Goal: Task Accomplishment & Management: Manage account settings

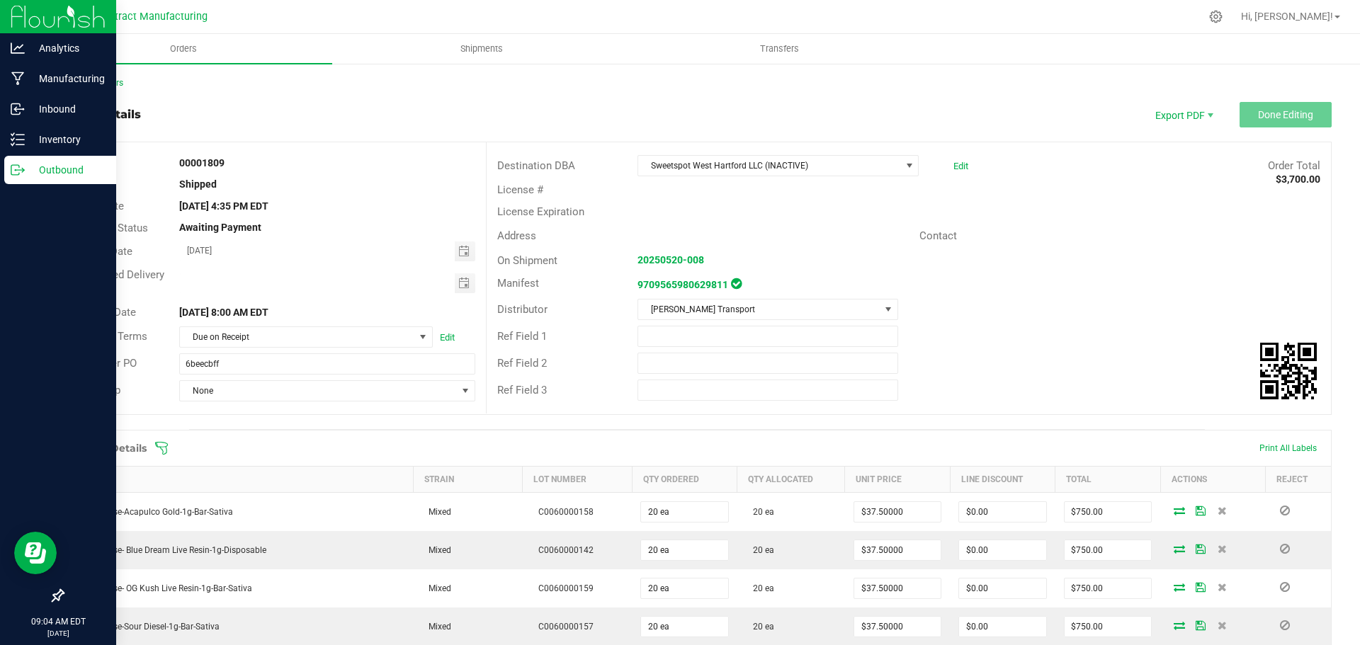
click at [67, 162] on p "Outbound" at bounding box center [67, 170] width 85 height 17
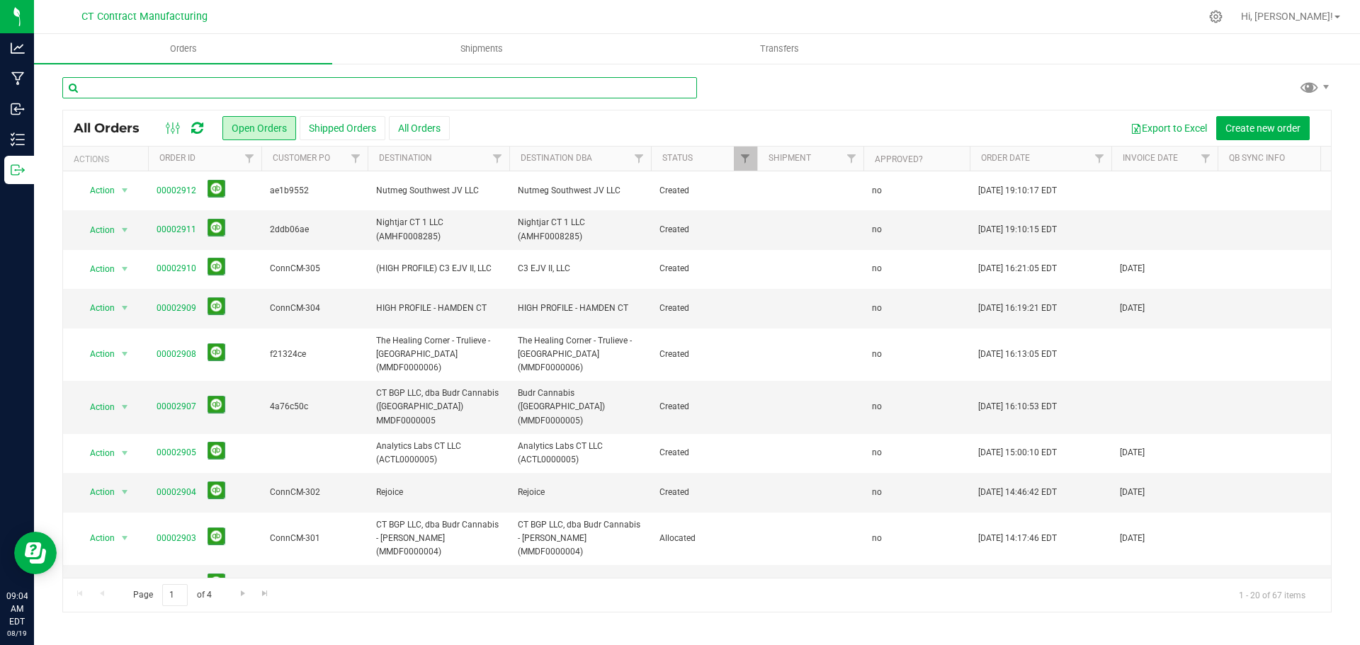
click at [390, 89] on input "text" at bounding box center [379, 87] width 635 height 21
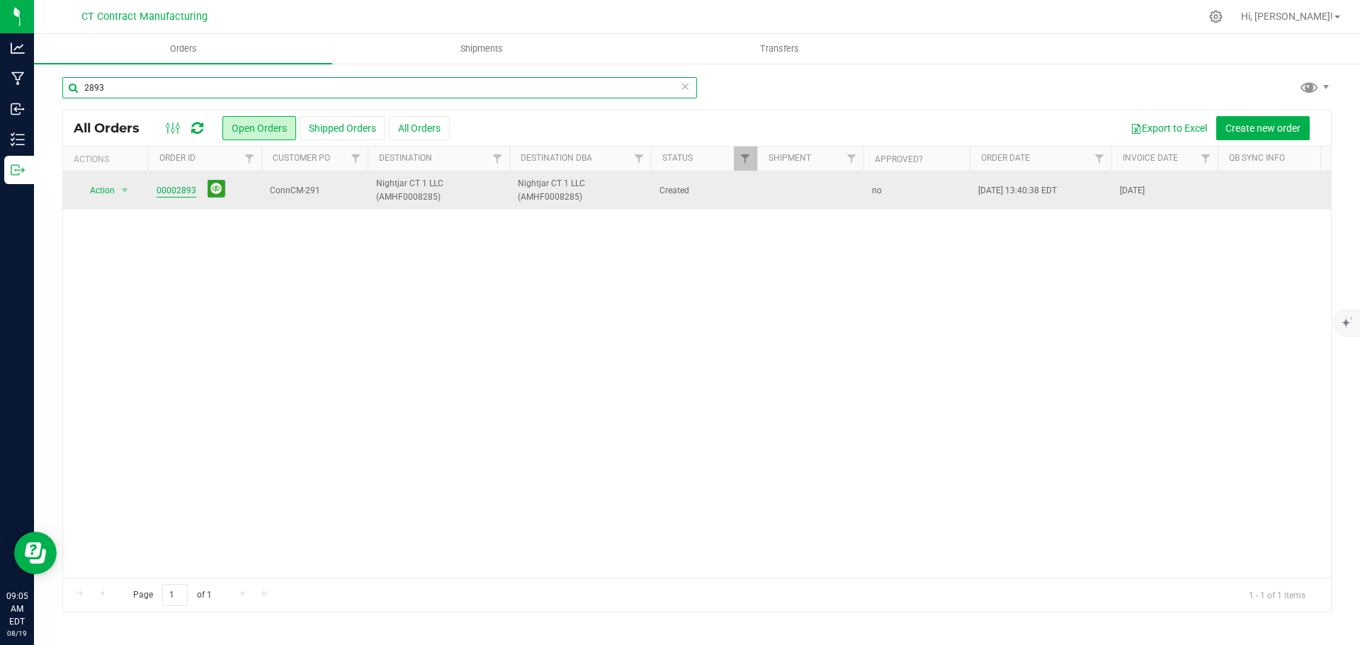
type input "2893"
click at [182, 188] on link "00002893" at bounding box center [177, 190] width 40 height 13
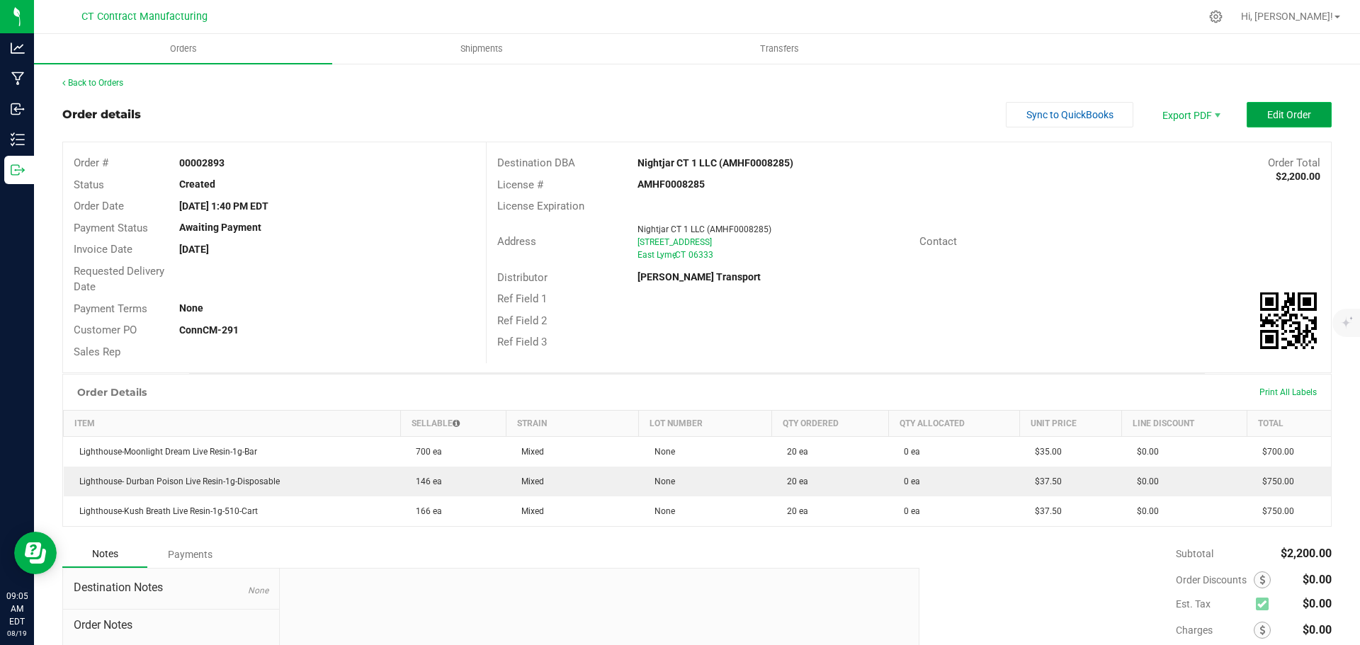
click at [1252, 105] on button "Edit Order" at bounding box center [1289, 115] width 85 height 26
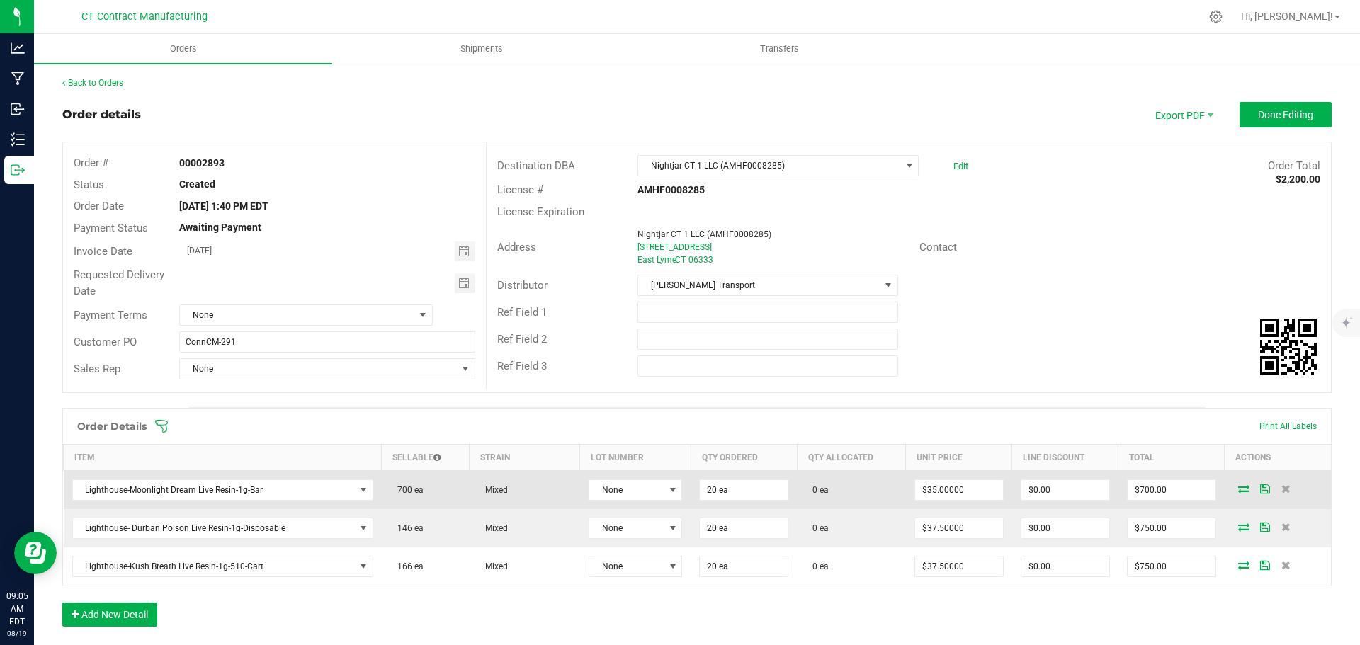
scroll to position [71, 0]
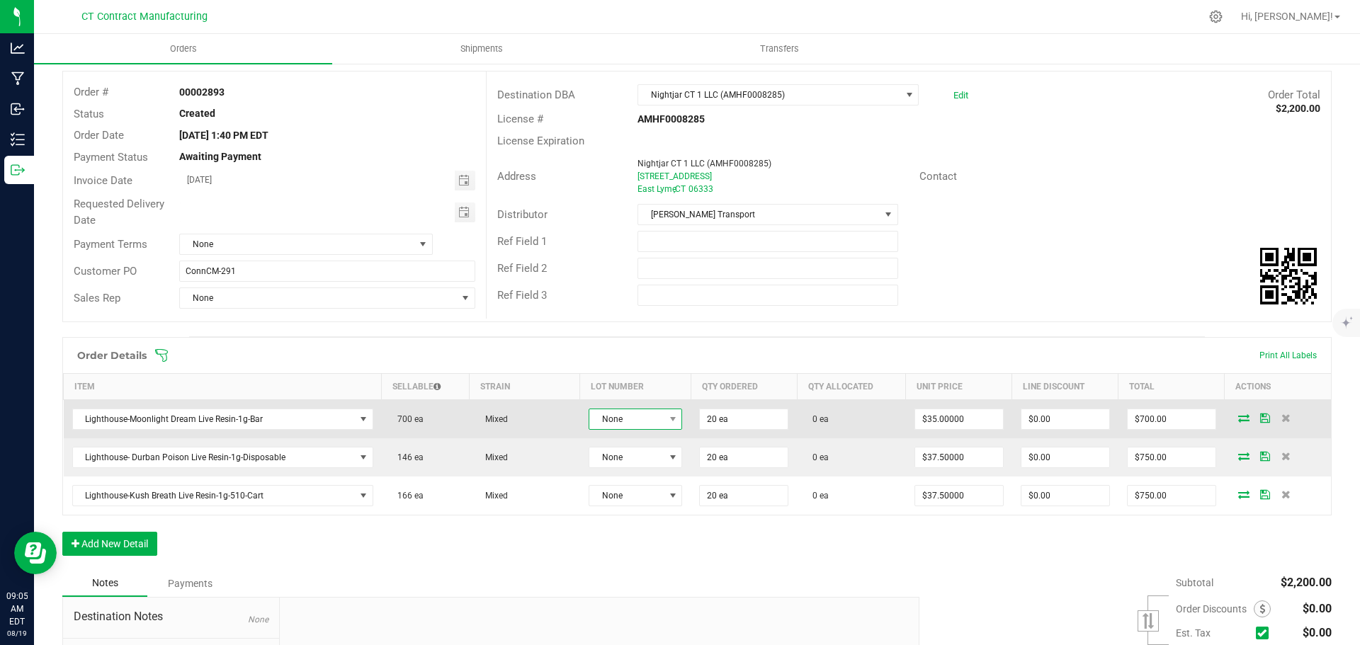
click at [653, 419] on span "None" at bounding box center [626, 419] width 74 height 20
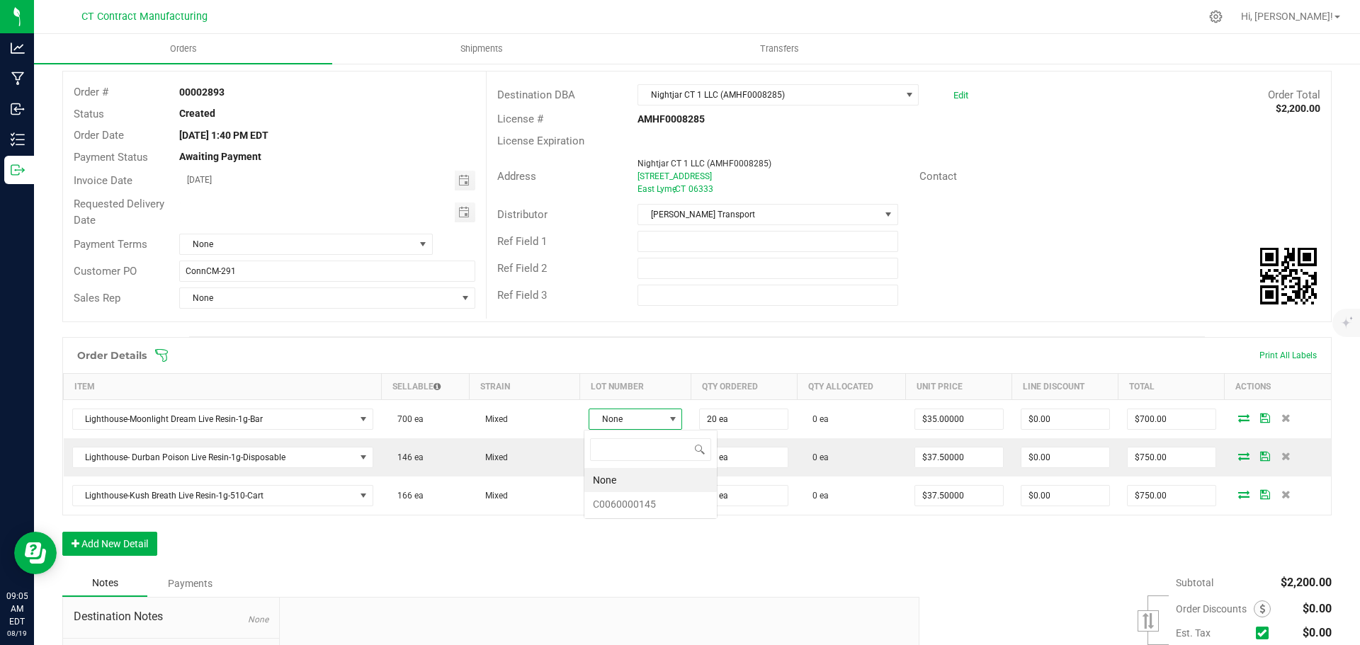
scroll to position [21, 93]
click at [651, 509] on li "C0060000145" at bounding box center [650, 504] width 132 height 24
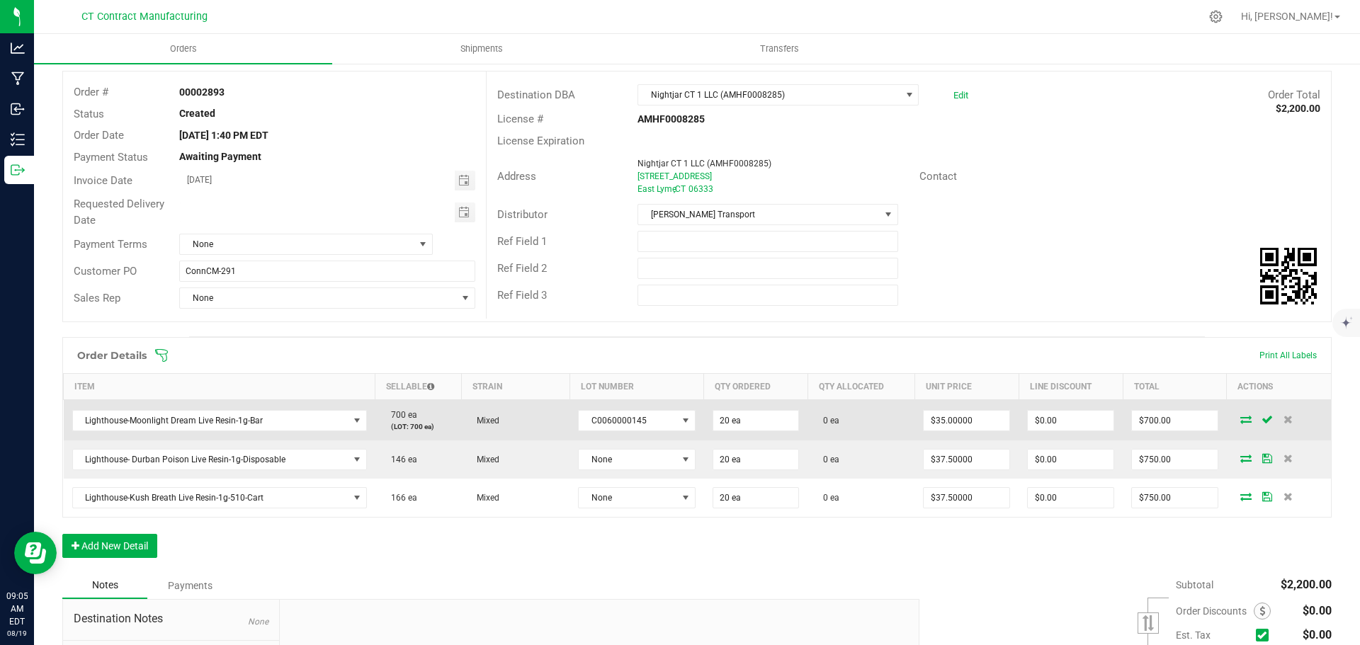
click at [1240, 424] on icon at bounding box center [1245, 419] width 11 height 9
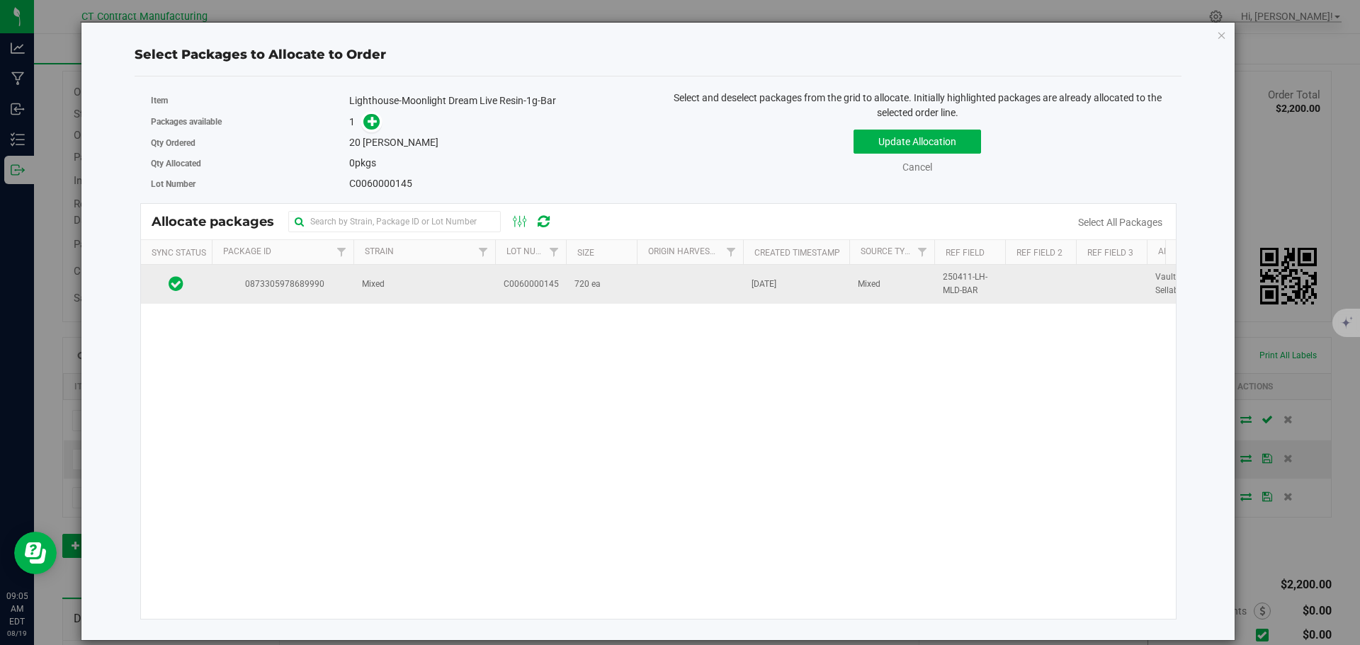
click at [482, 286] on td "Mixed" at bounding box center [424, 284] width 142 height 38
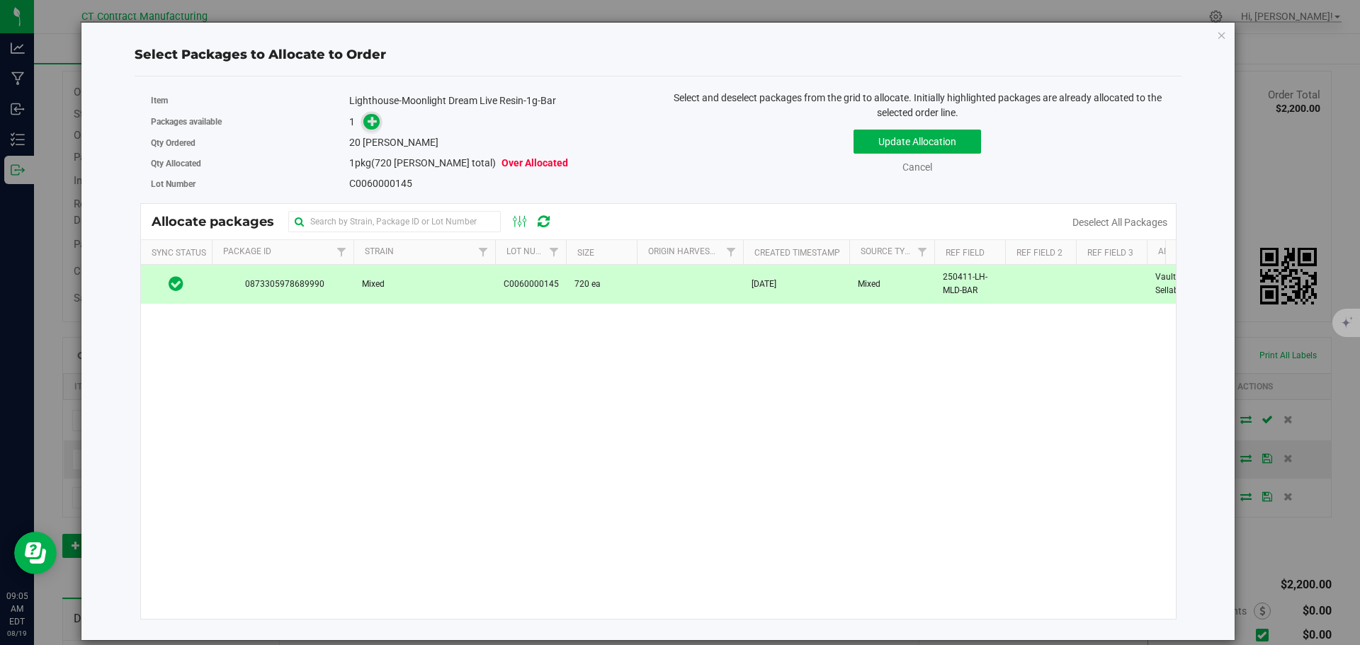
click at [373, 123] on icon at bounding box center [373, 120] width 10 height 10
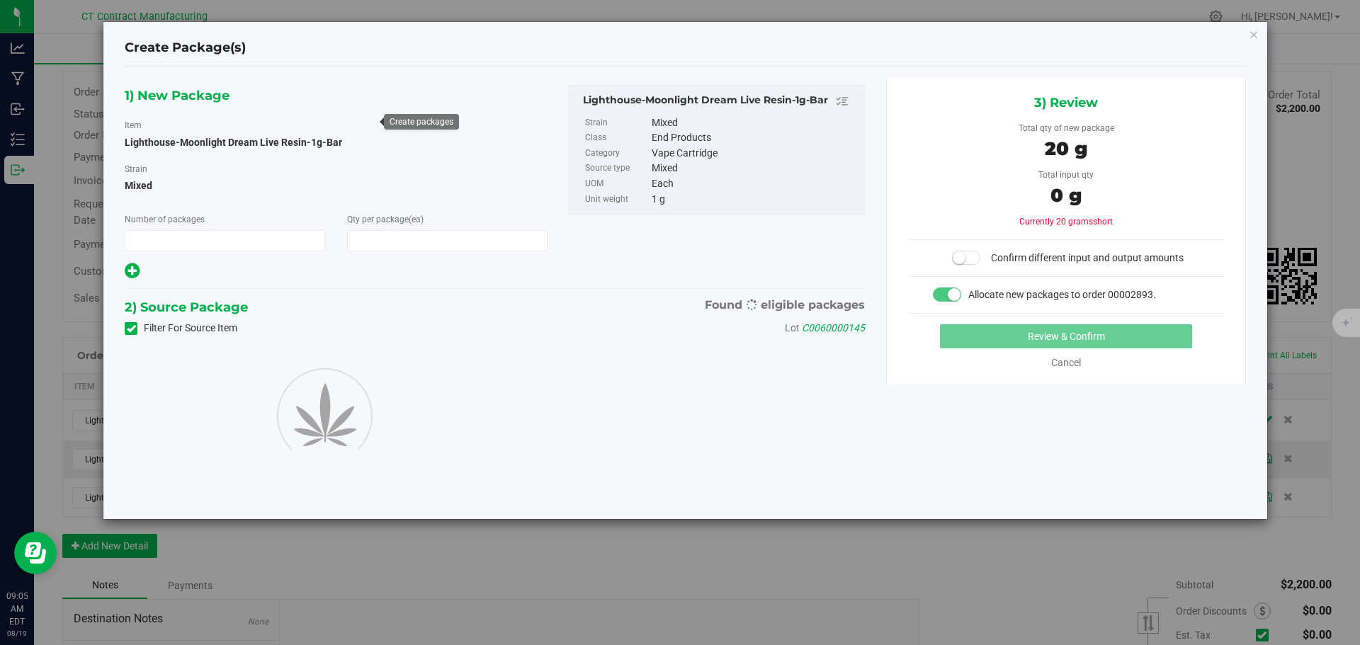
type input "1"
type input "20"
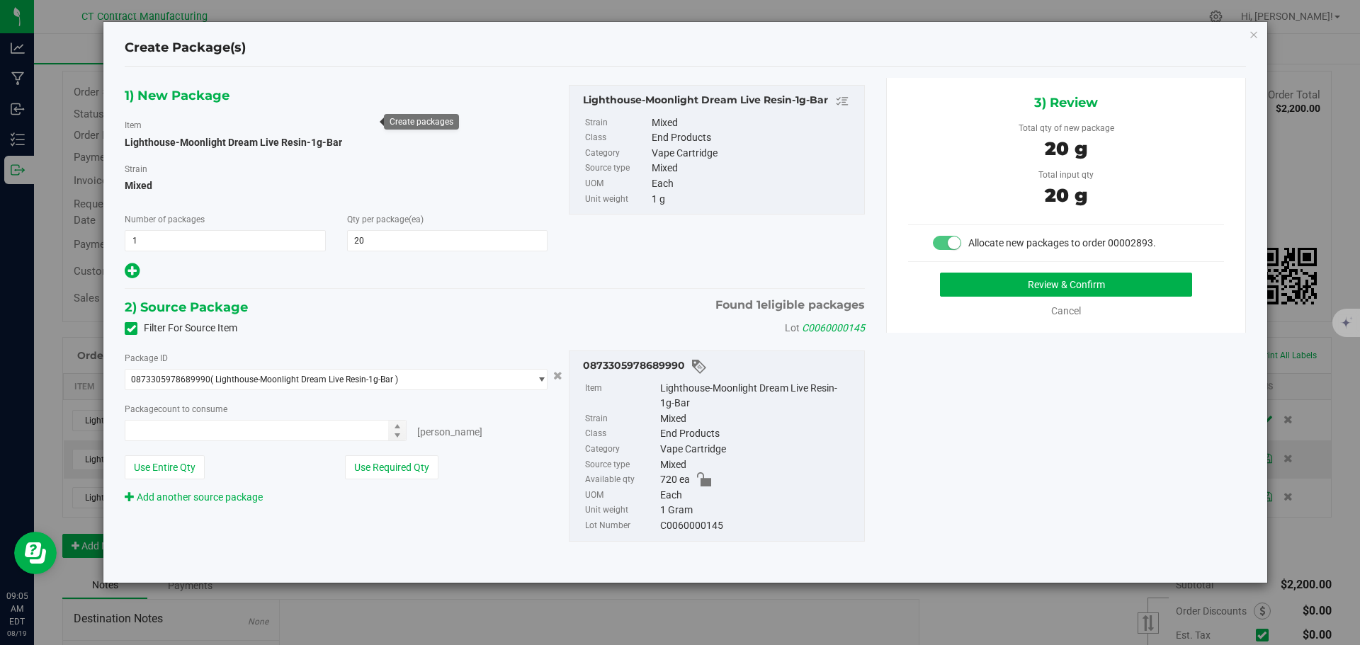
type input "20 ea"
click at [1109, 283] on button "Review & Confirm" at bounding box center [1066, 285] width 252 height 24
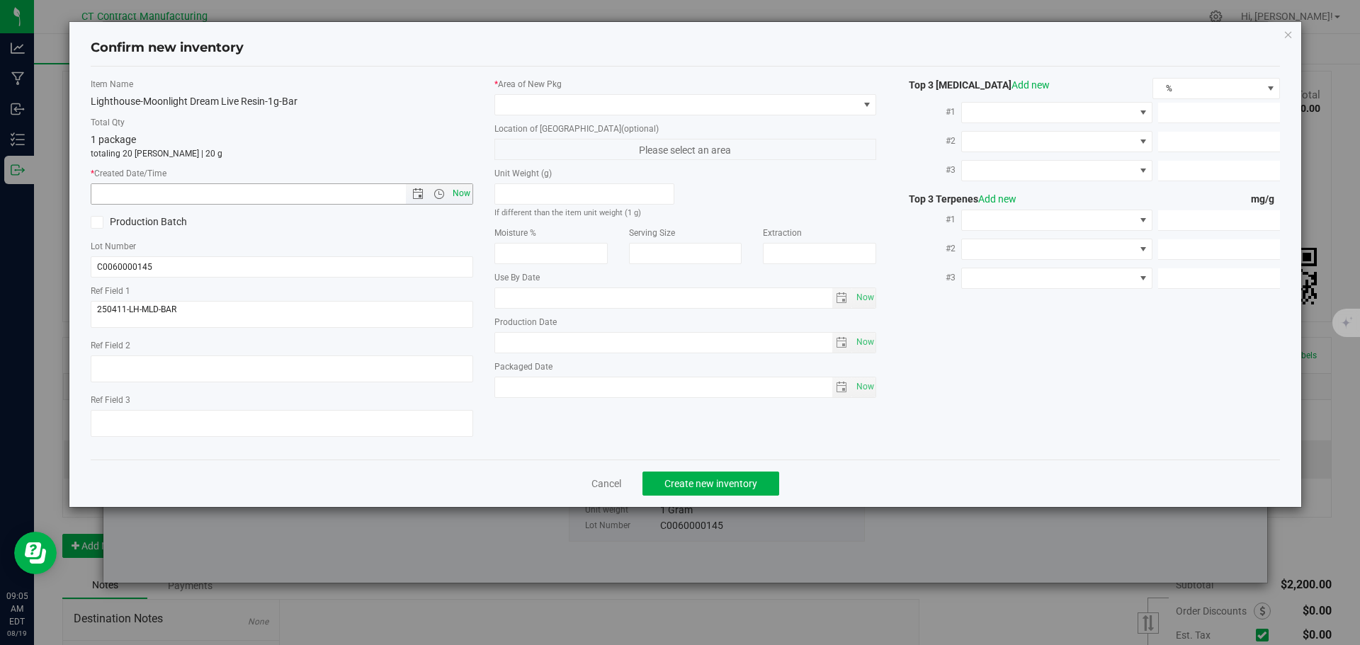
click at [454, 195] on span "Now" at bounding box center [461, 193] width 24 height 21
type input "8/19/2025 9:05 AM"
click at [626, 102] on span at bounding box center [676, 105] width 363 height 20
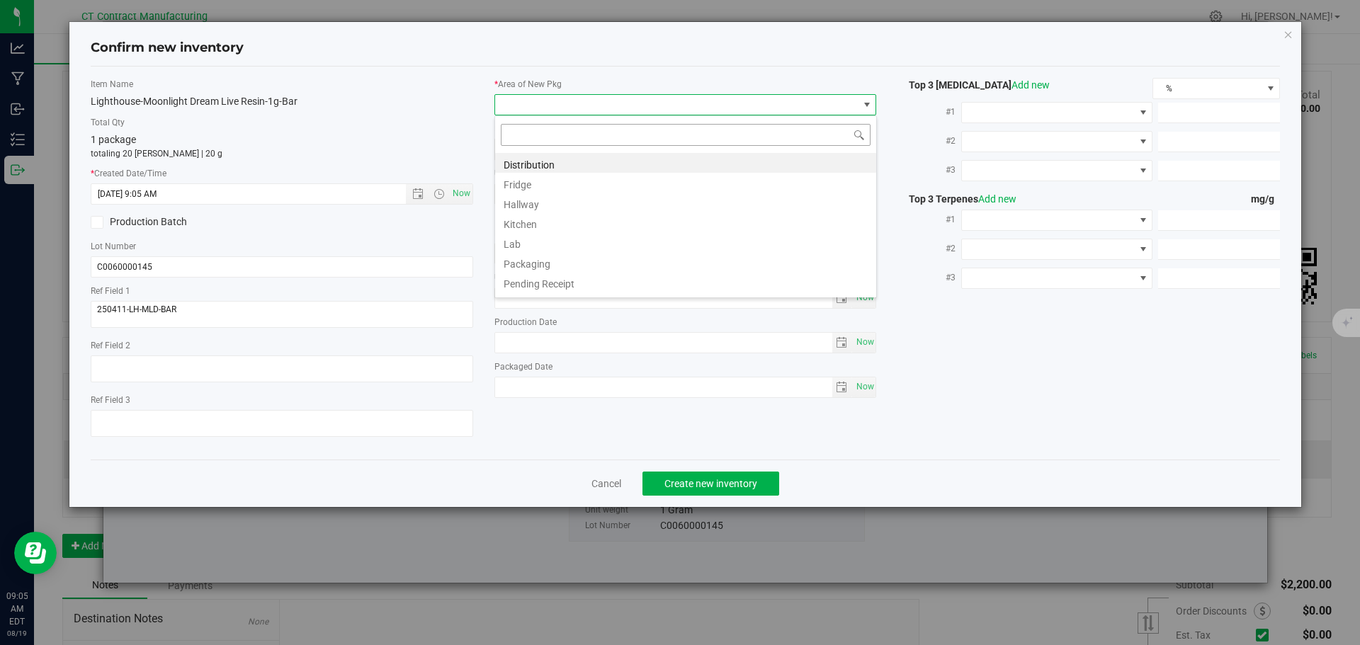
scroll to position [21, 383]
drag, startPoint x: 591, startPoint y: 164, endPoint x: 681, endPoint y: 347, distance: 203.7
click at [590, 165] on li "Distribution" at bounding box center [685, 163] width 381 height 20
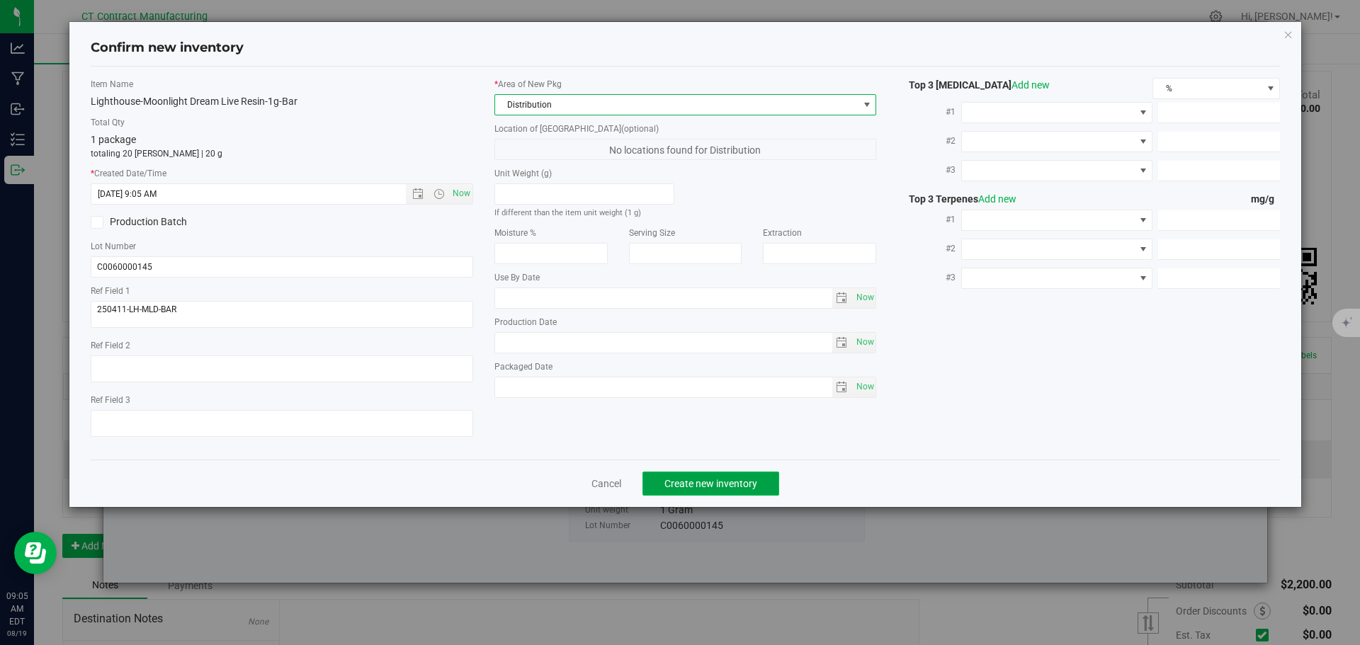
click at [698, 478] on span "Create new inventory" at bounding box center [710, 483] width 93 height 11
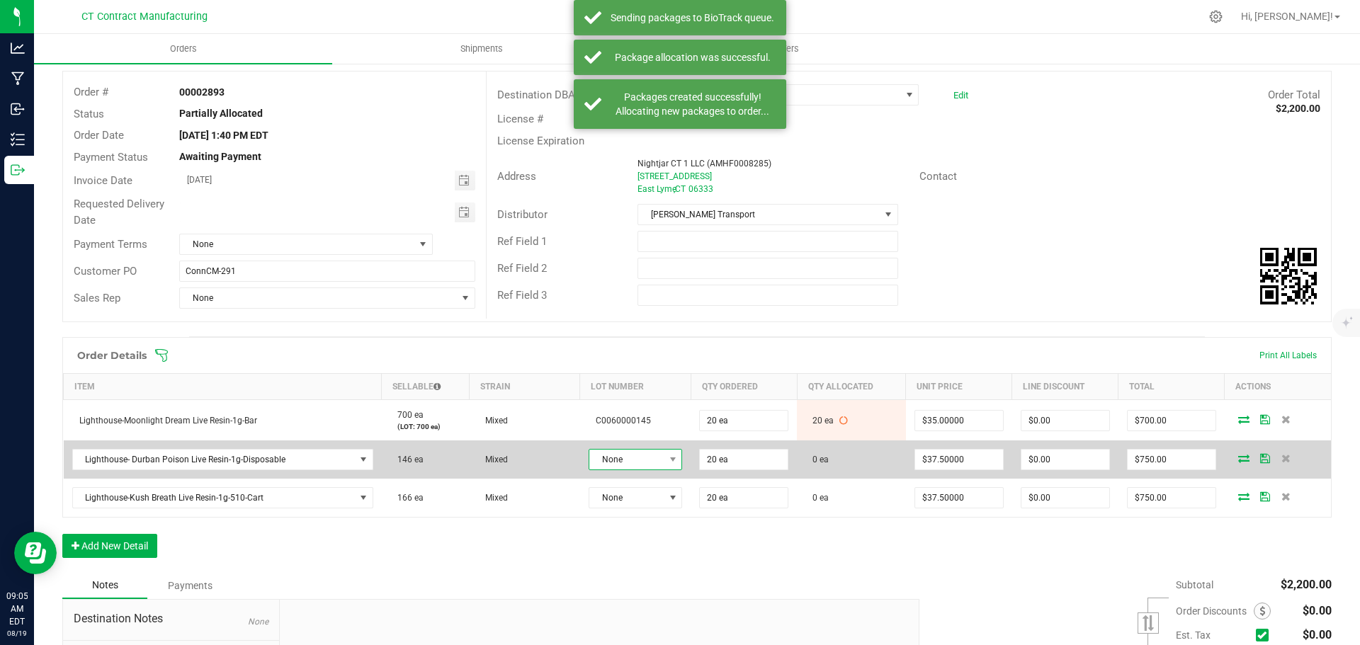
click at [639, 460] on span "None" at bounding box center [626, 460] width 74 height 20
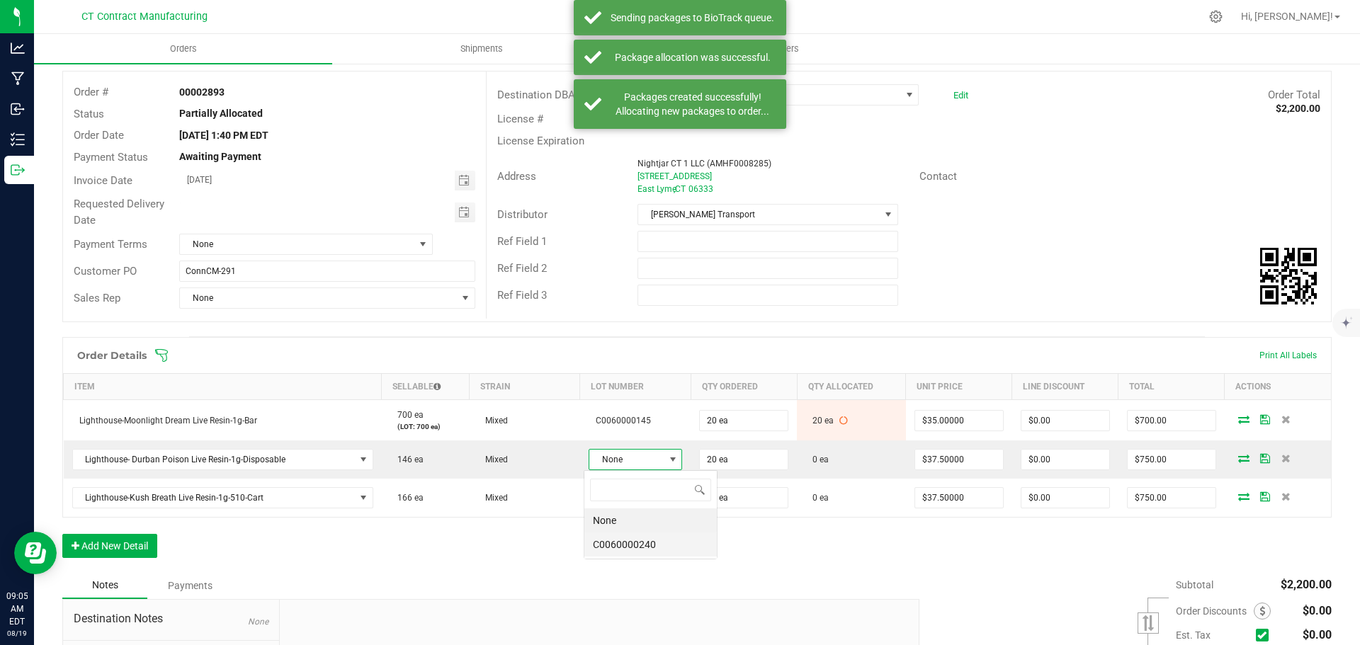
scroll to position [21, 93]
click at [638, 546] on li "C0060000240" at bounding box center [650, 545] width 132 height 24
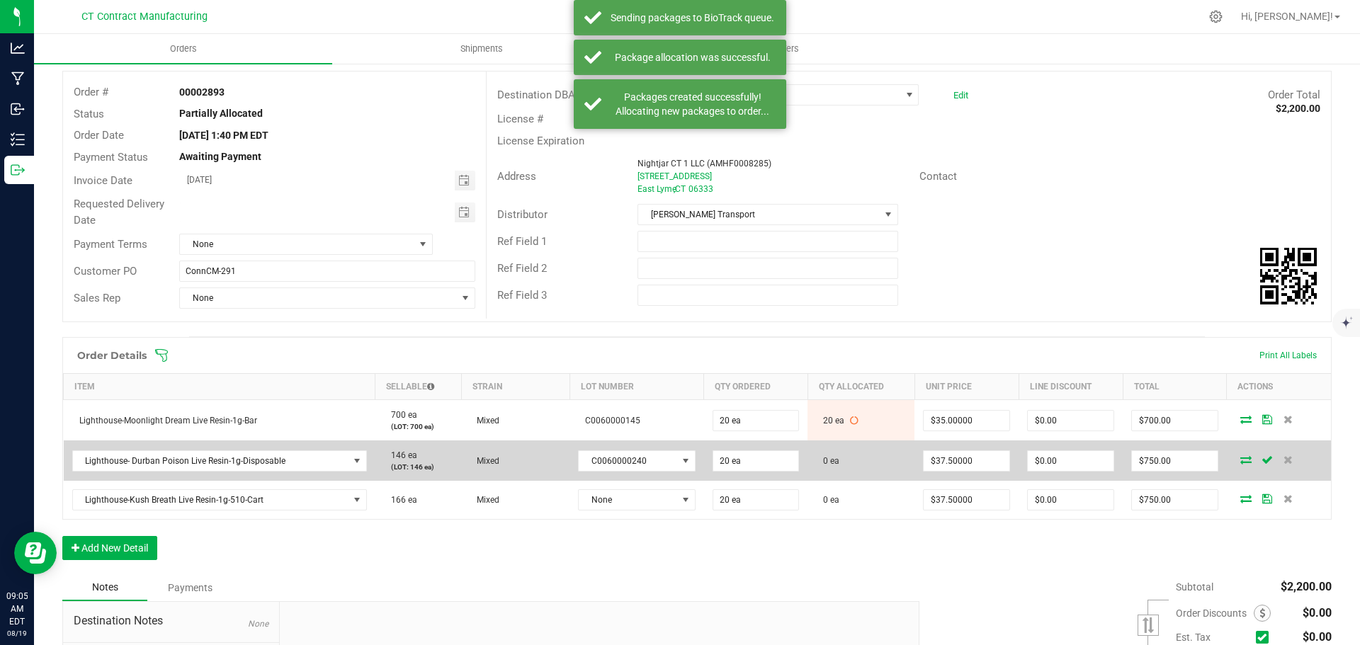
click at [1240, 455] on icon at bounding box center [1245, 459] width 11 height 9
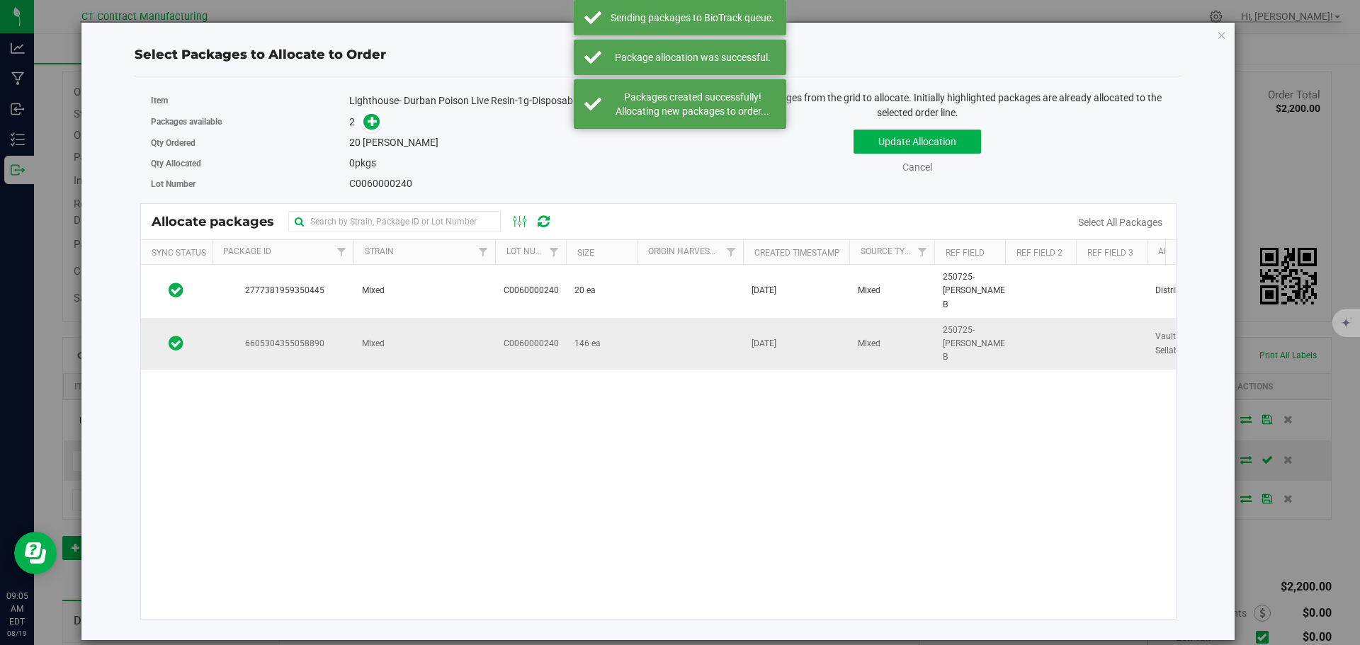
click at [345, 319] on td "6605304355058890" at bounding box center [283, 344] width 142 height 52
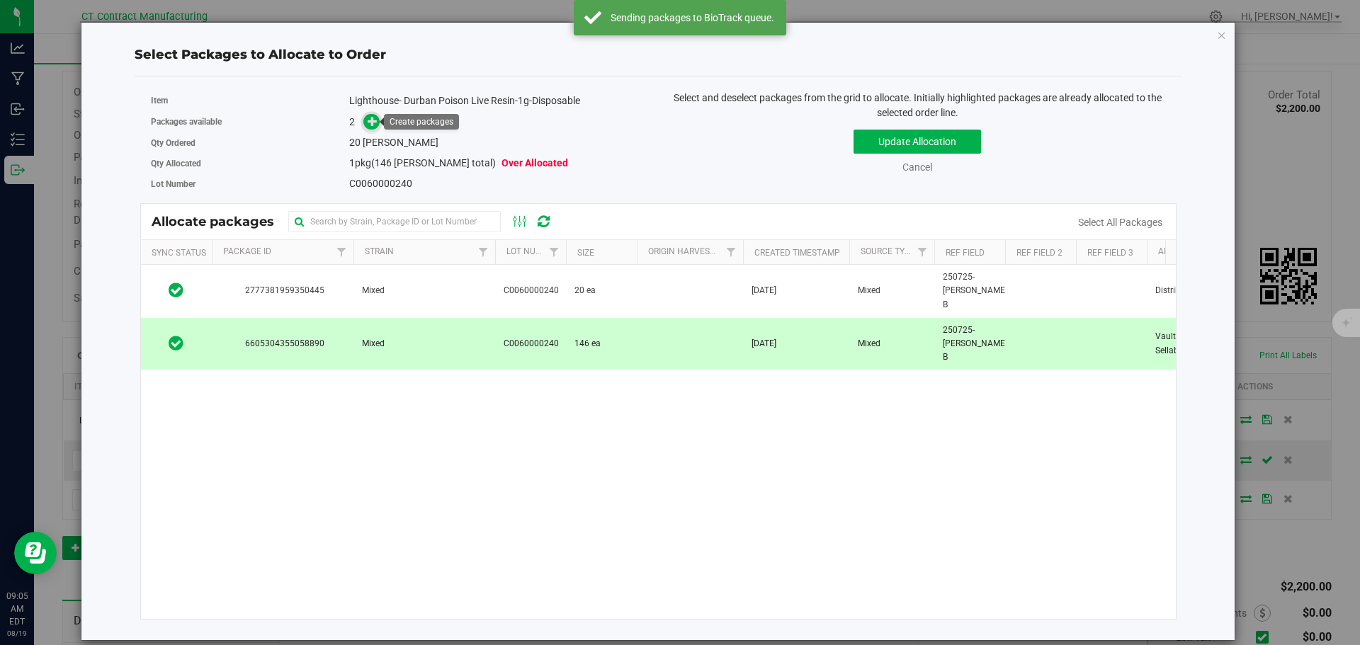
click at [378, 120] on icon at bounding box center [373, 121] width 10 height 10
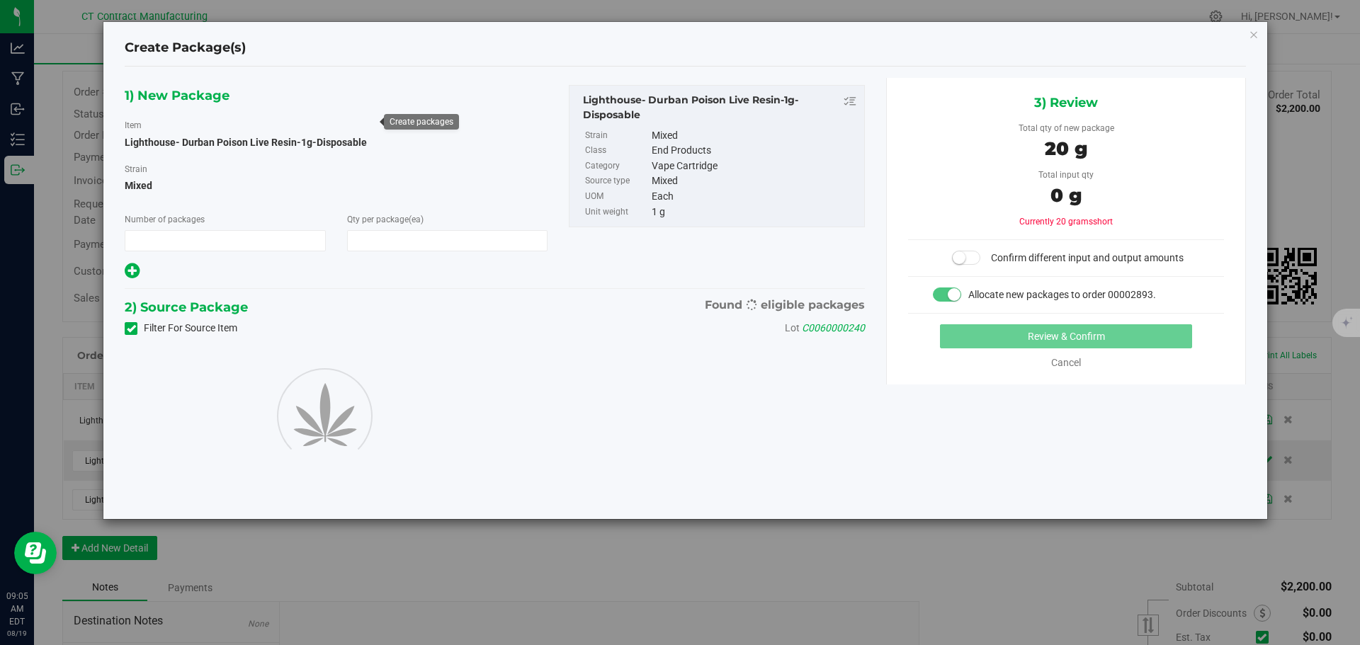
type input "1"
type input "20"
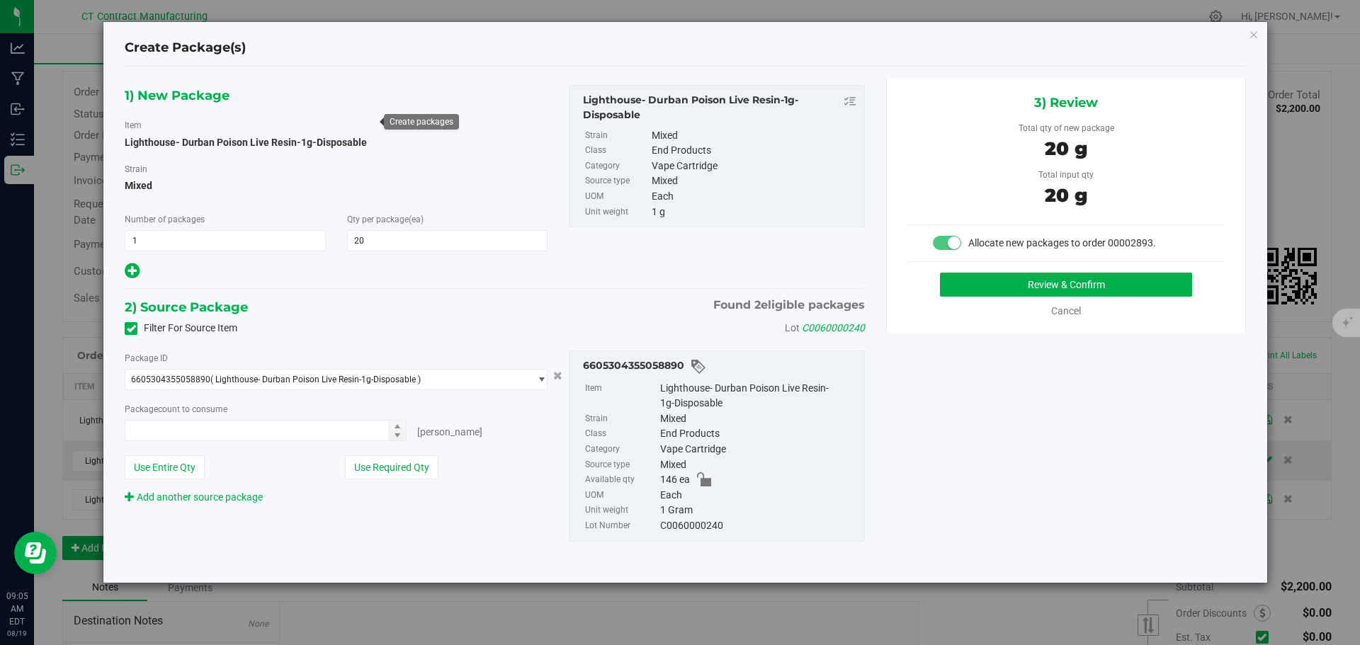
type input "20 ea"
click at [983, 283] on button "Review & Confirm" at bounding box center [1066, 285] width 252 height 24
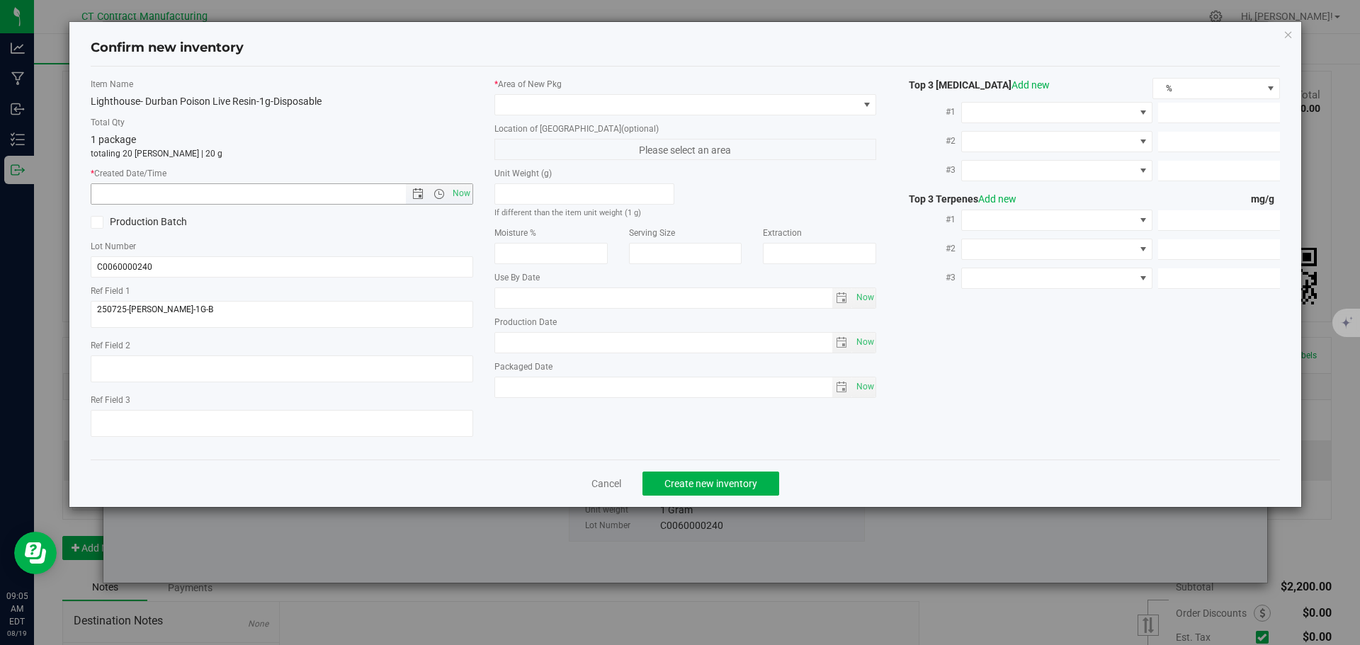
drag, startPoint x: 455, startPoint y: 199, endPoint x: 527, endPoint y: 135, distance: 96.4
click at [455, 198] on span "Now" at bounding box center [461, 193] width 24 height 21
type input "8/19/2025 9:05 AM"
click at [538, 110] on span at bounding box center [676, 105] width 363 height 20
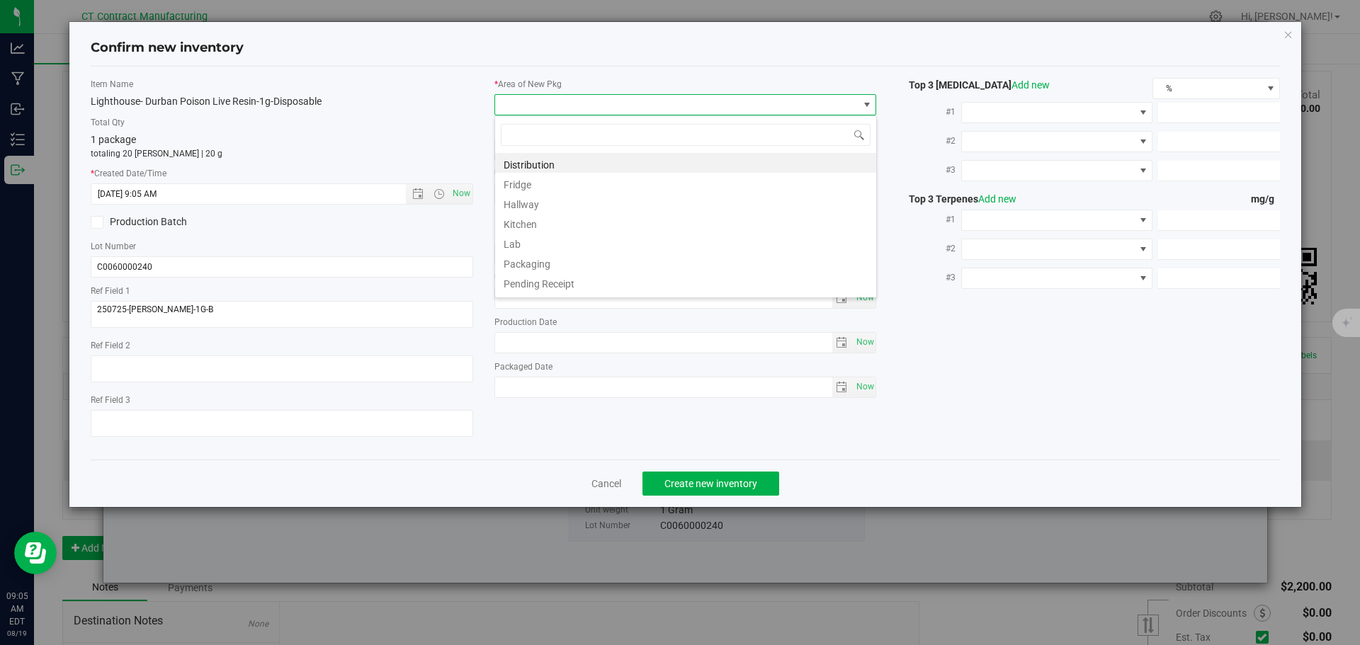
scroll to position [21, 383]
click at [558, 156] on li "Distribution" at bounding box center [685, 163] width 381 height 20
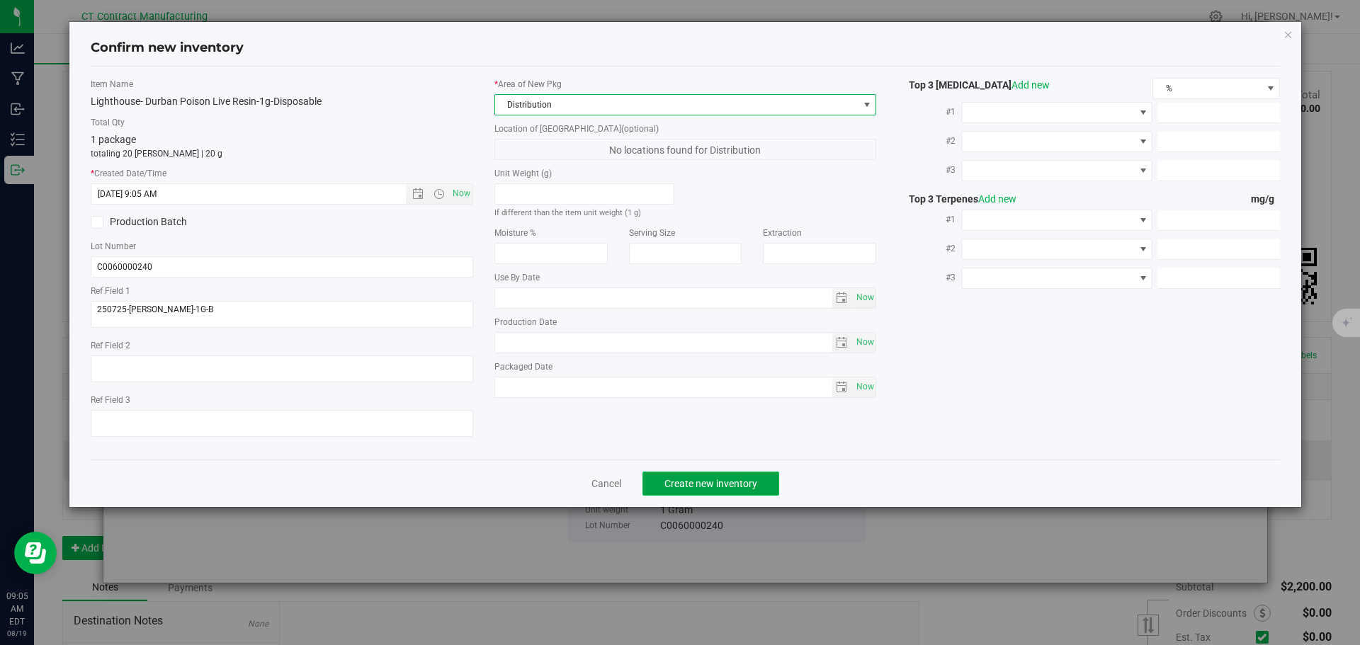
click at [691, 484] on span "Create new inventory" at bounding box center [710, 483] width 93 height 11
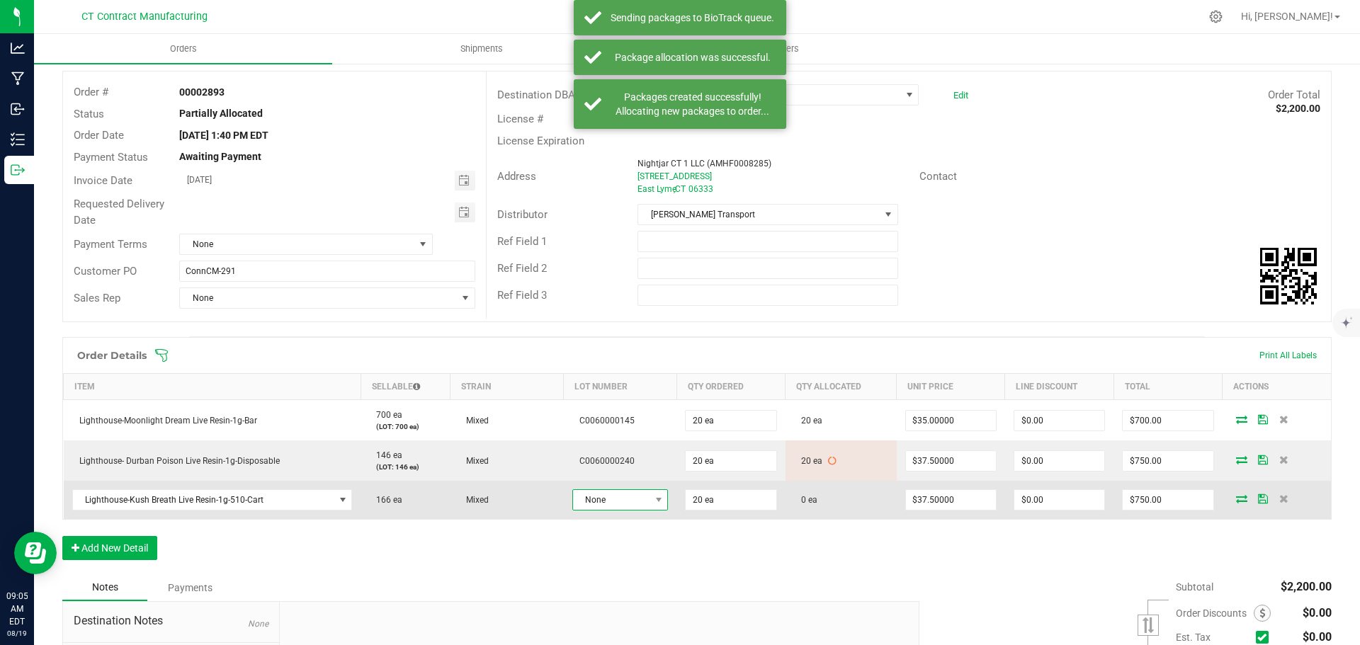
click at [621, 502] on span "None" at bounding box center [611, 500] width 77 height 20
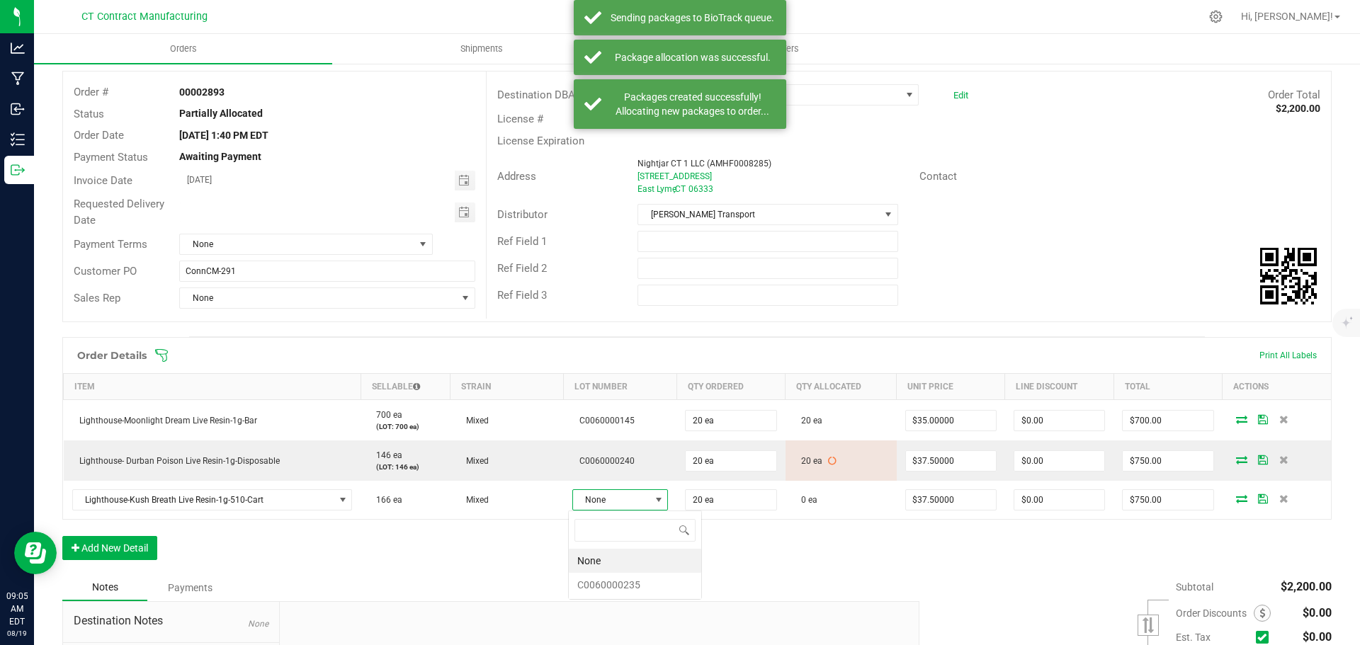
scroll to position [21, 96]
click at [619, 582] on li "C0060000235" at bounding box center [635, 585] width 132 height 24
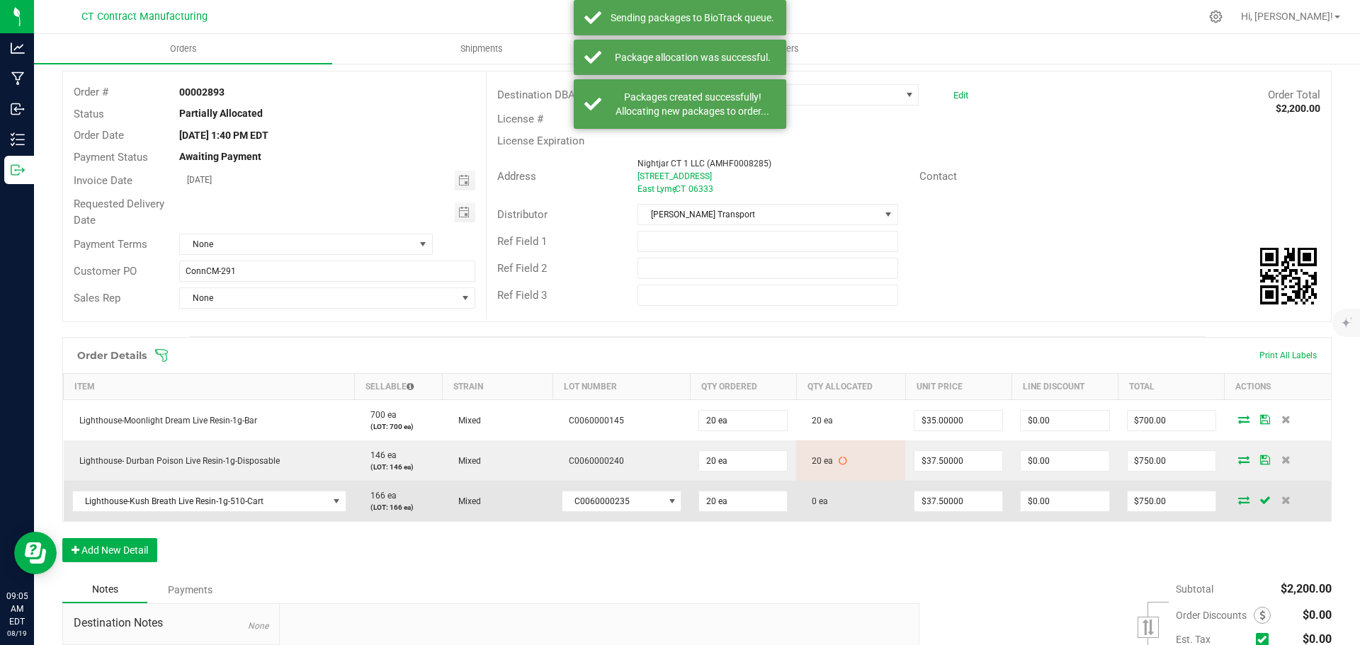
click at [1238, 503] on icon at bounding box center [1243, 500] width 11 height 9
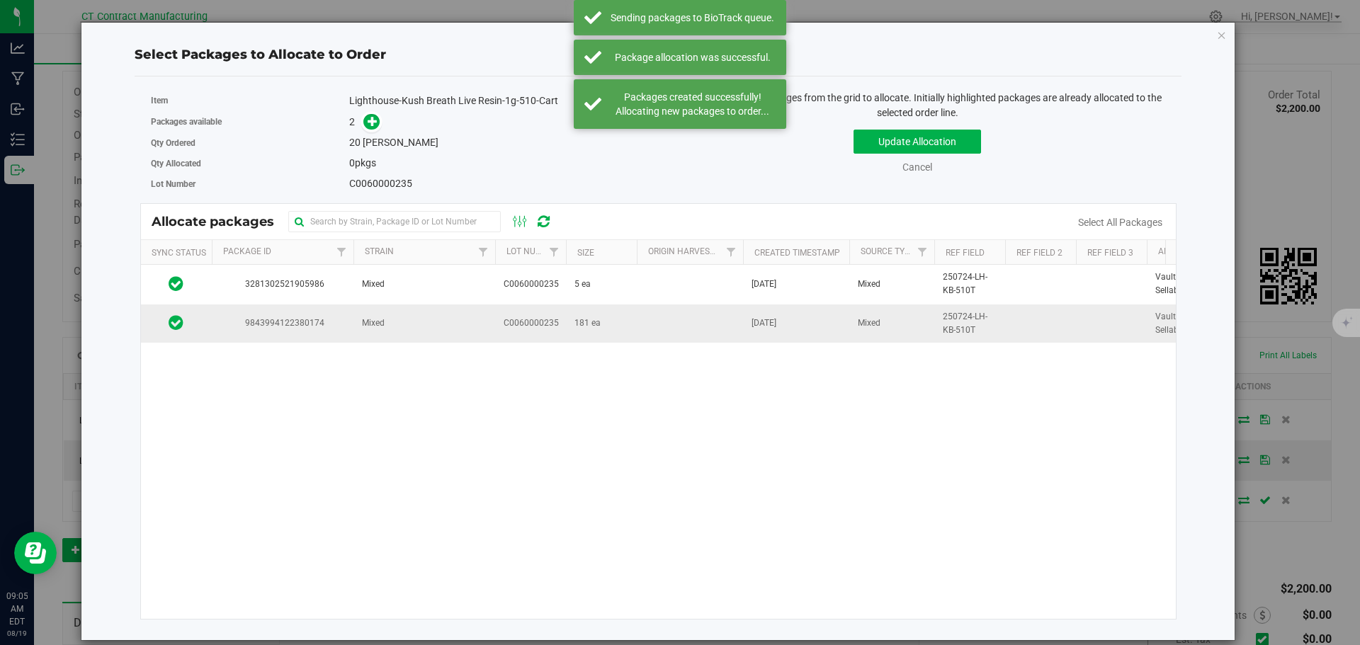
click at [349, 327] on td "9843994122380174" at bounding box center [283, 324] width 142 height 38
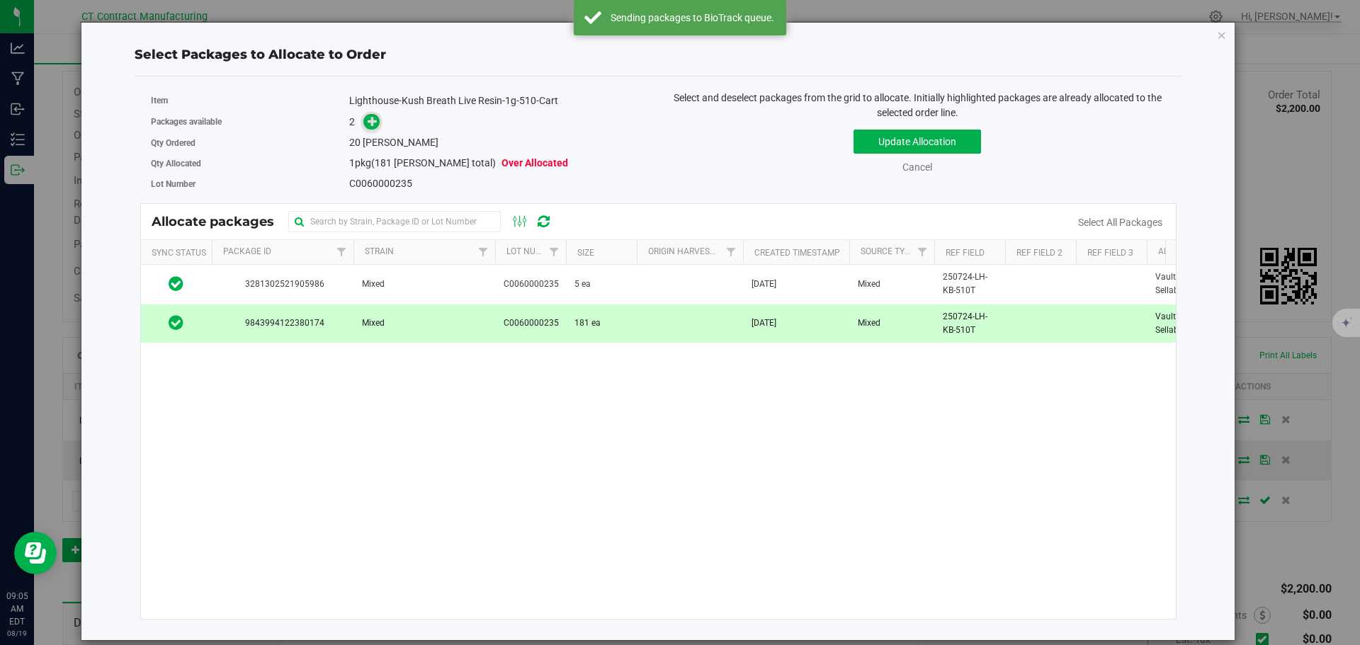
click at [370, 119] on icon at bounding box center [373, 121] width 10 height 10
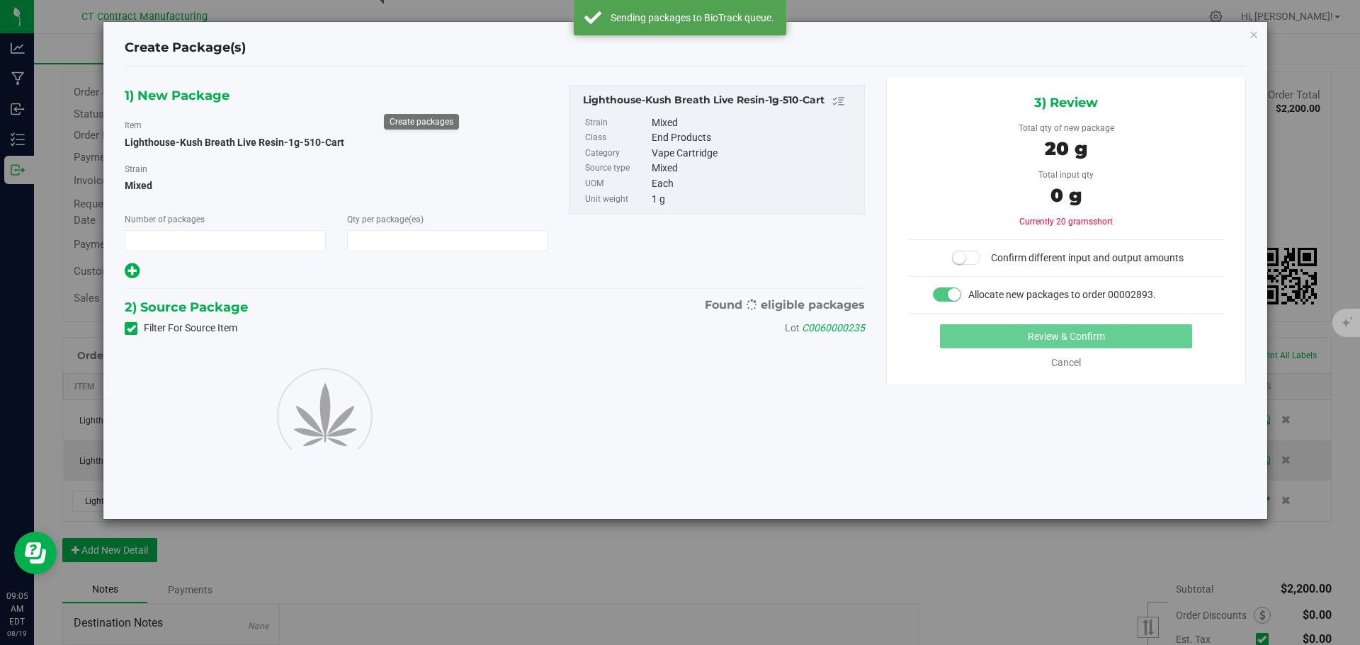
type input "1"
type input "20"
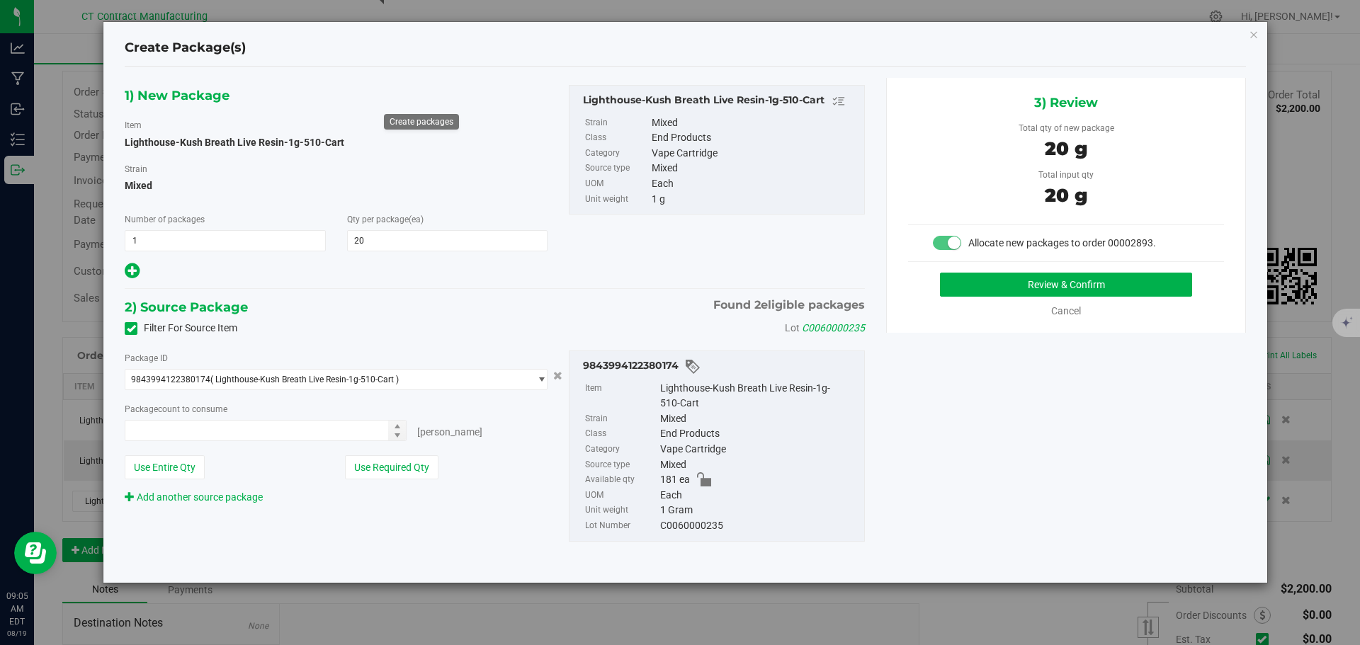
type input "20 ea"
click at [1027, 274] on button "Review & Confirm" at bounding box center [1066, 285] width 252 height 24
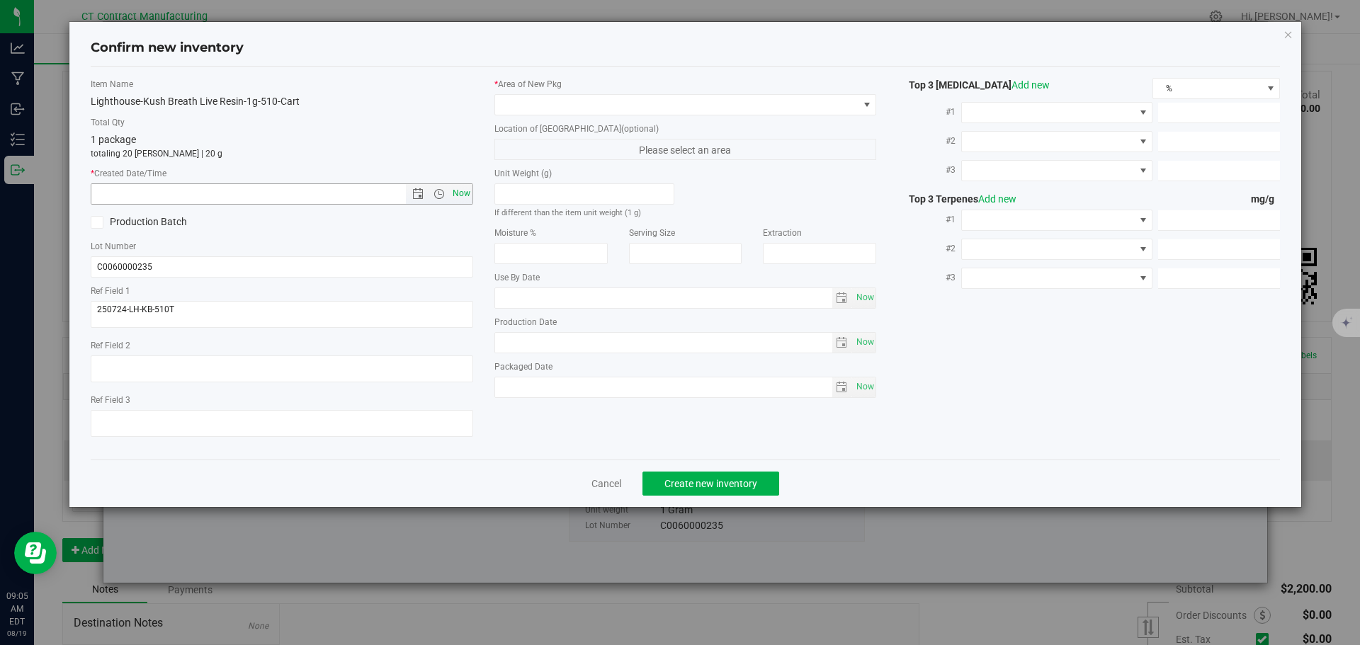
click at [461, 197] on span "Now" at bounding box center [461, 193] width 24 height 21
type input "8/19/2025 9:05 AM"
click at [541, 110] on span at bounding box center [676, 105] width 363 height 20
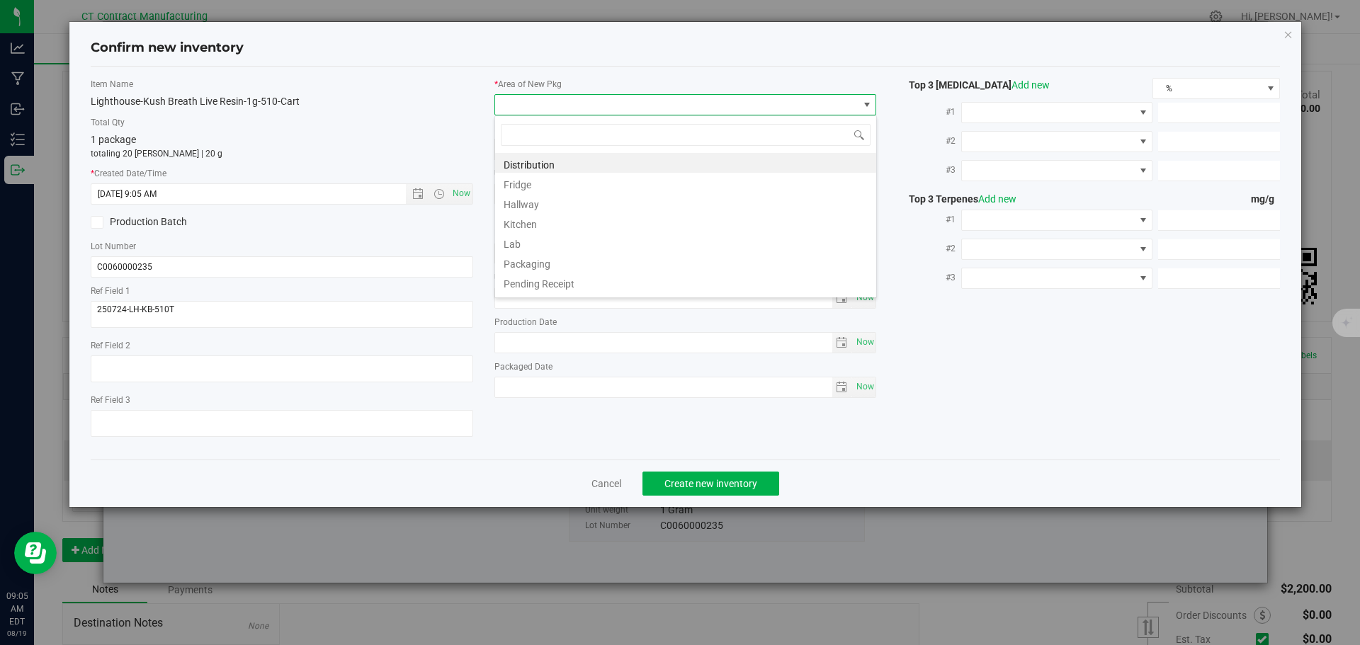
scroll to position [21, 383]
click at [553, 165] on li "Distribution" at bounding box center [685, 163] width 381 height 20
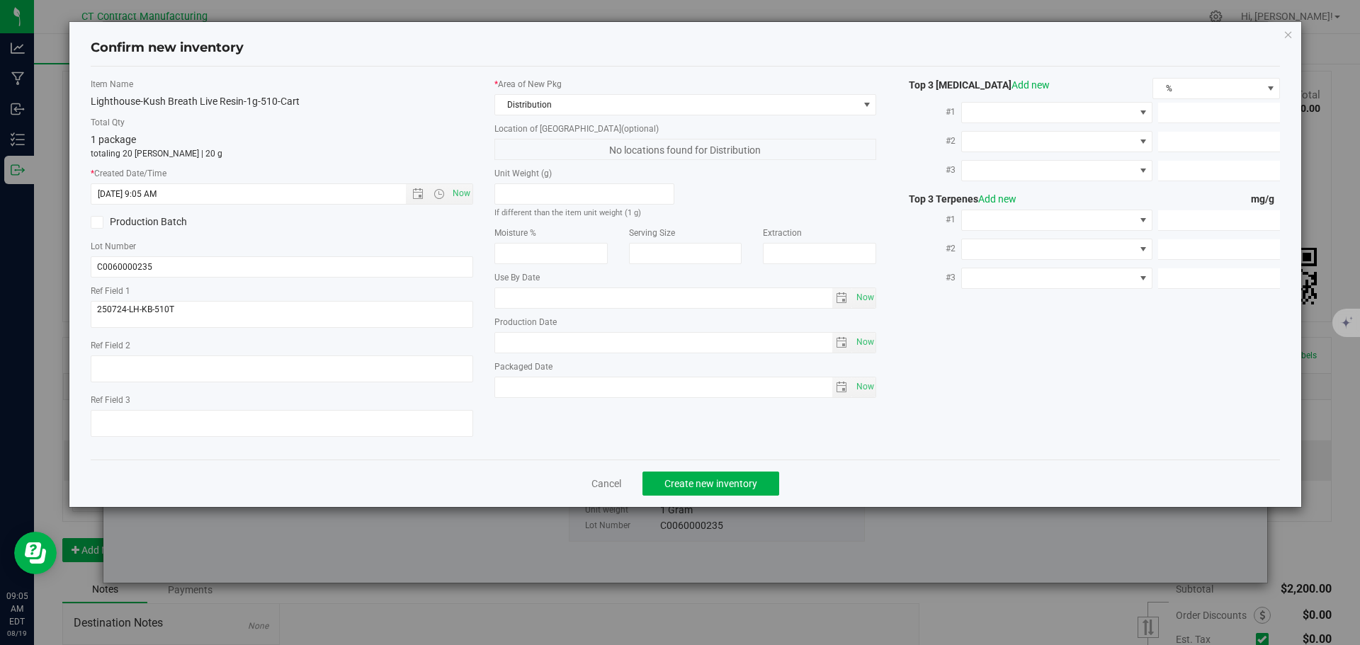
click at [706, 497] on div "Cancel Create new inventory" at bounding box center [686, 483] width 1190 height 47
click at [709, 481] on span "Create new inventory" at bounding box center [710, 483] width 93 height 11
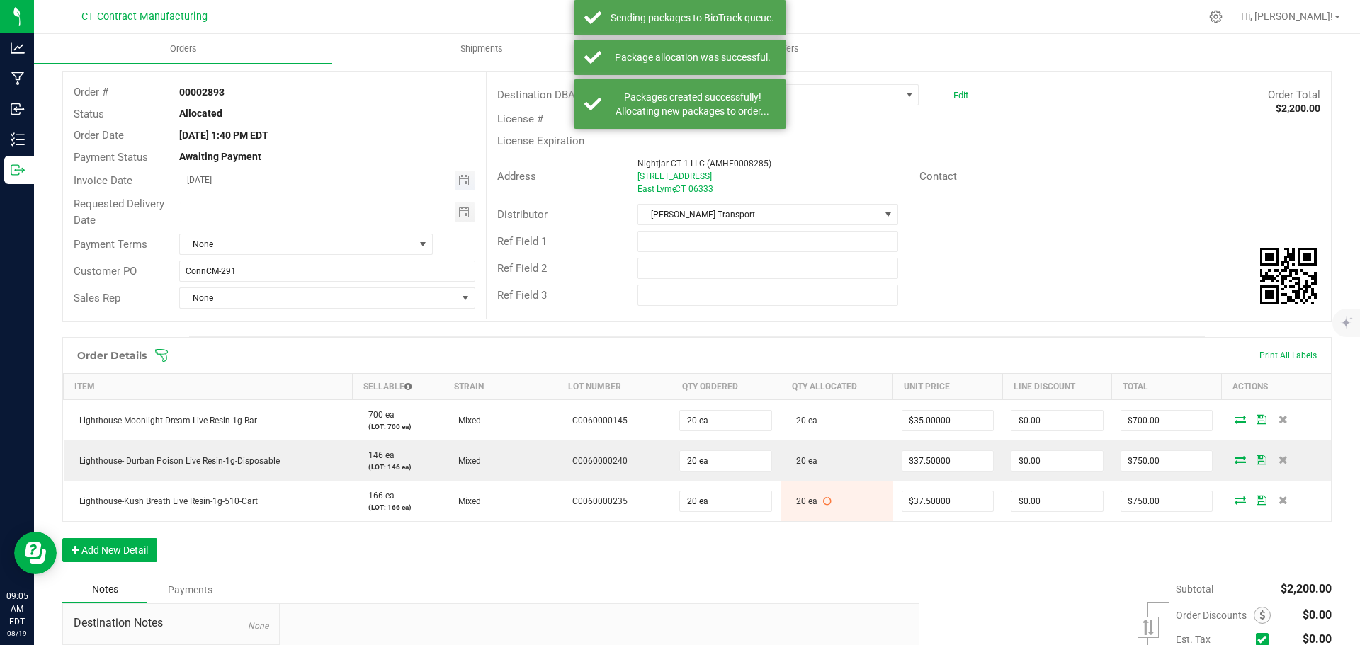
click at [455, 179] on span "Toggle calendar" at bounding box center [465, 181] width 21 height 20
click at [300, 320] on span "20" at bounding box center [305, 321] width 21 height 22
type input "[DATE]"
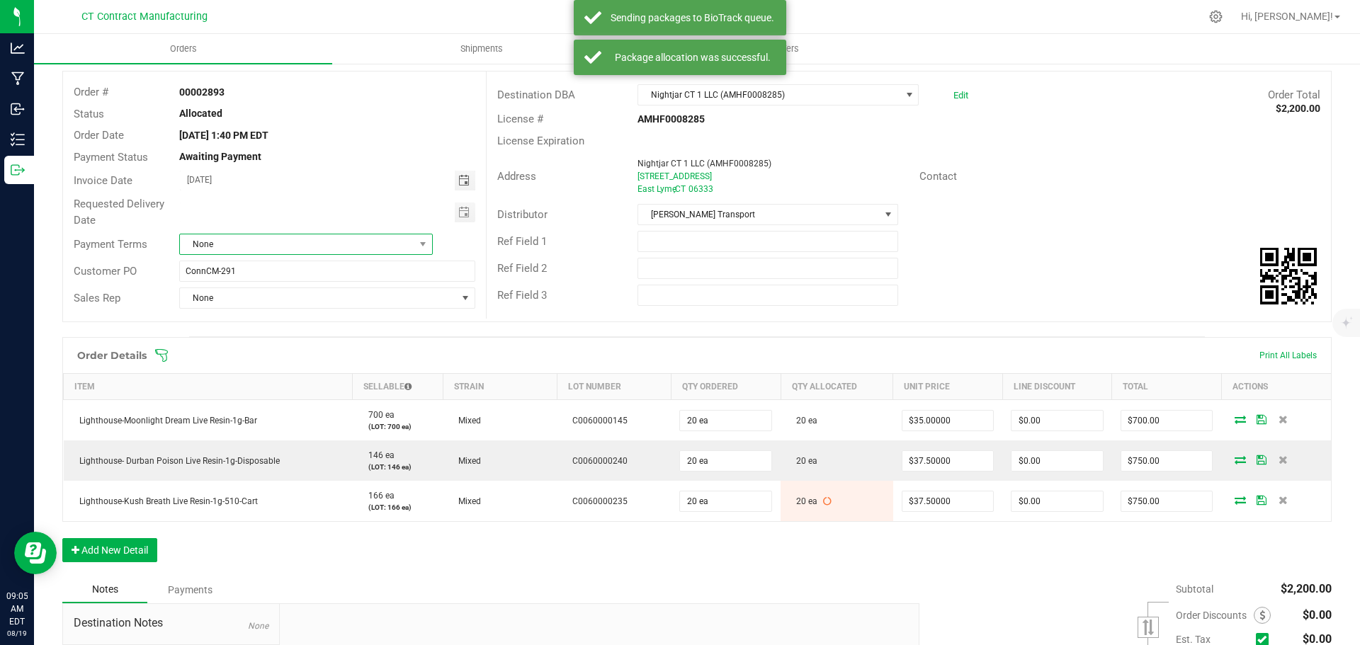
click at [357, 243] on span "None" at bounding box center [297, 244] width 234 height 20
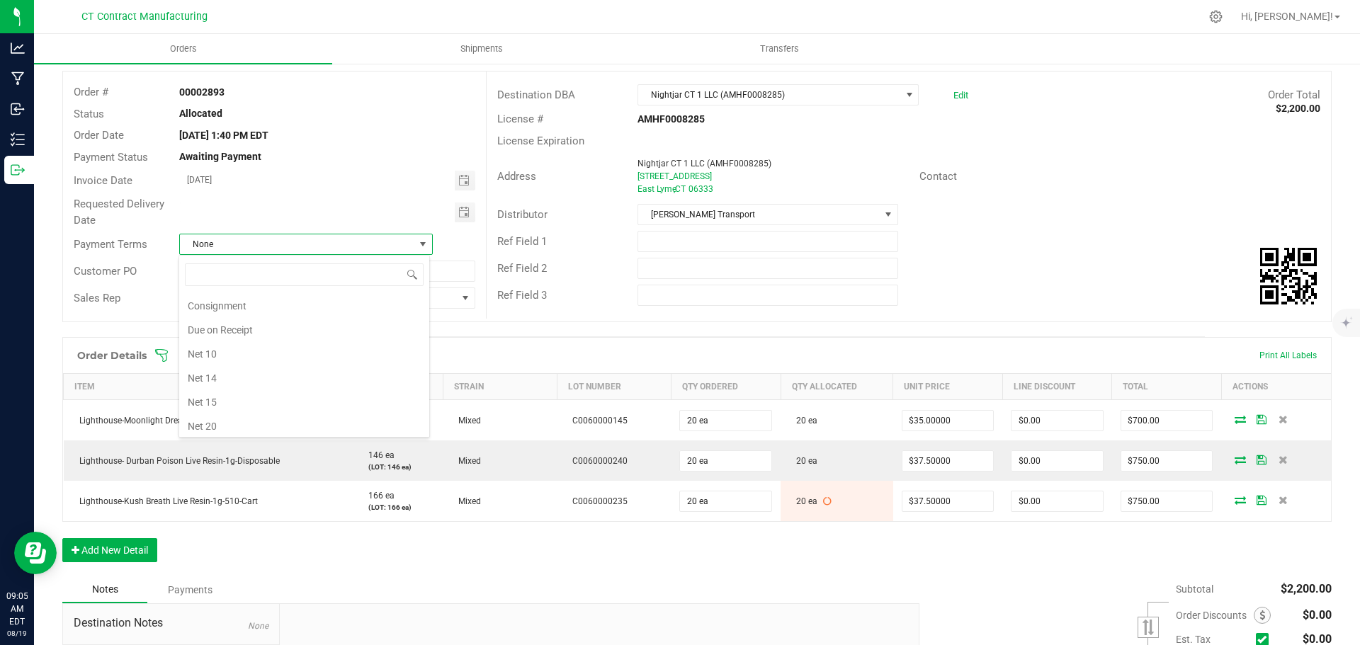
scroll to position [7, 0]
click at [271, 392] on li "Due on Receipt" at bounding box center [304, 395] width 250 height 24
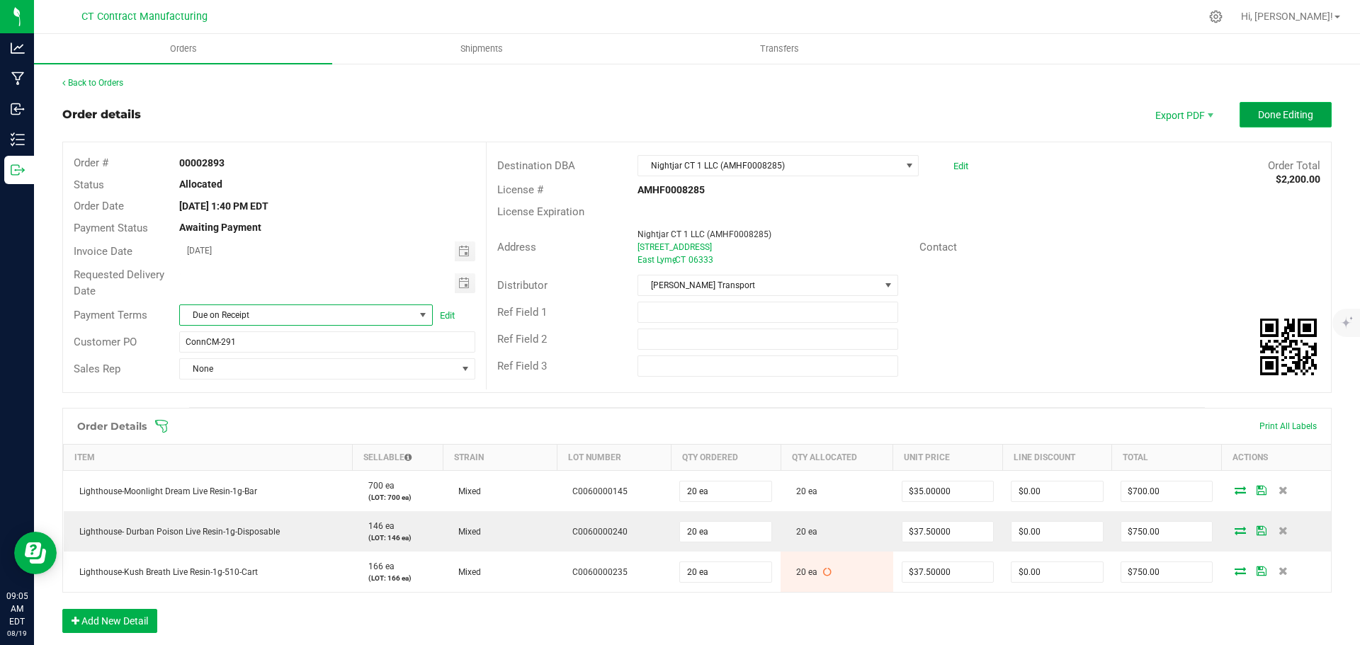
click at [1282, 109] on span "Done Editing" at bounding box center [1285, 114] width 55 height 11
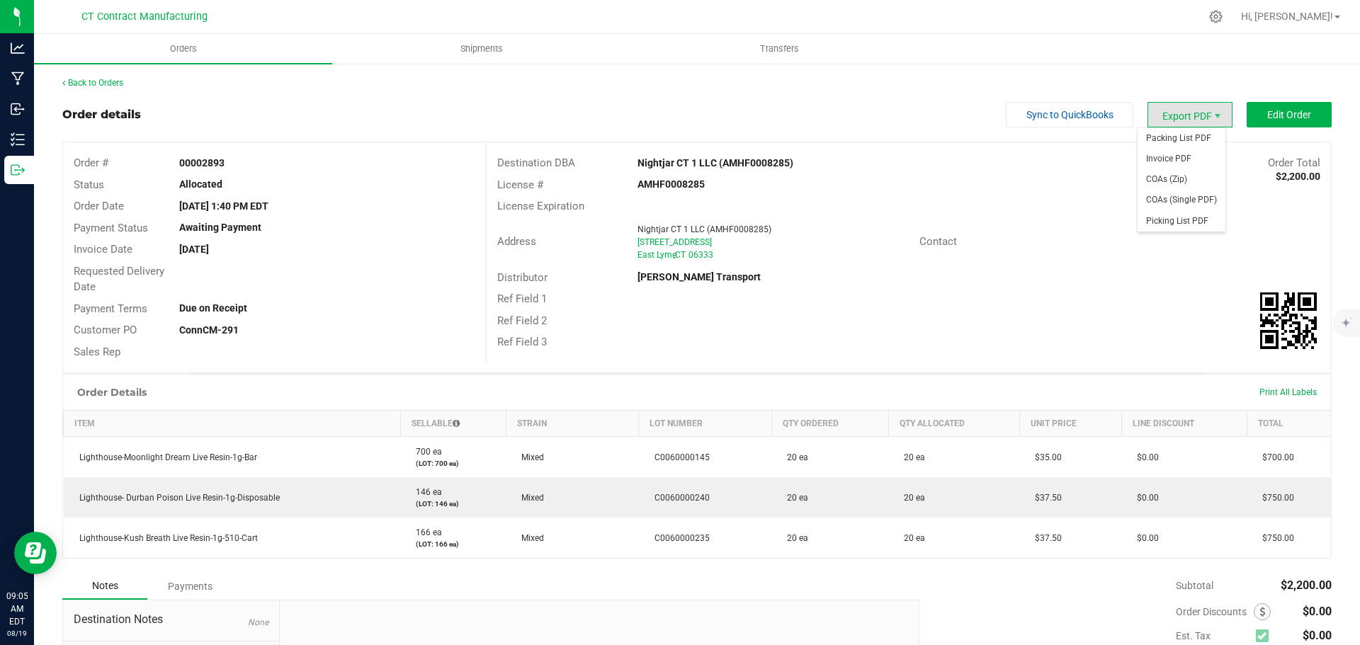
click at [1174, 115] on span "Export PDF" at bounding box center [1190, 115] width 85 height 26
click at [1181, 131] on span "Packing List PDF" at bounding box center [1182, 138] width 88 height 21
click at [123, 82] on link "Back to Orders" at bounding box center [92, 83] width 61 height 10
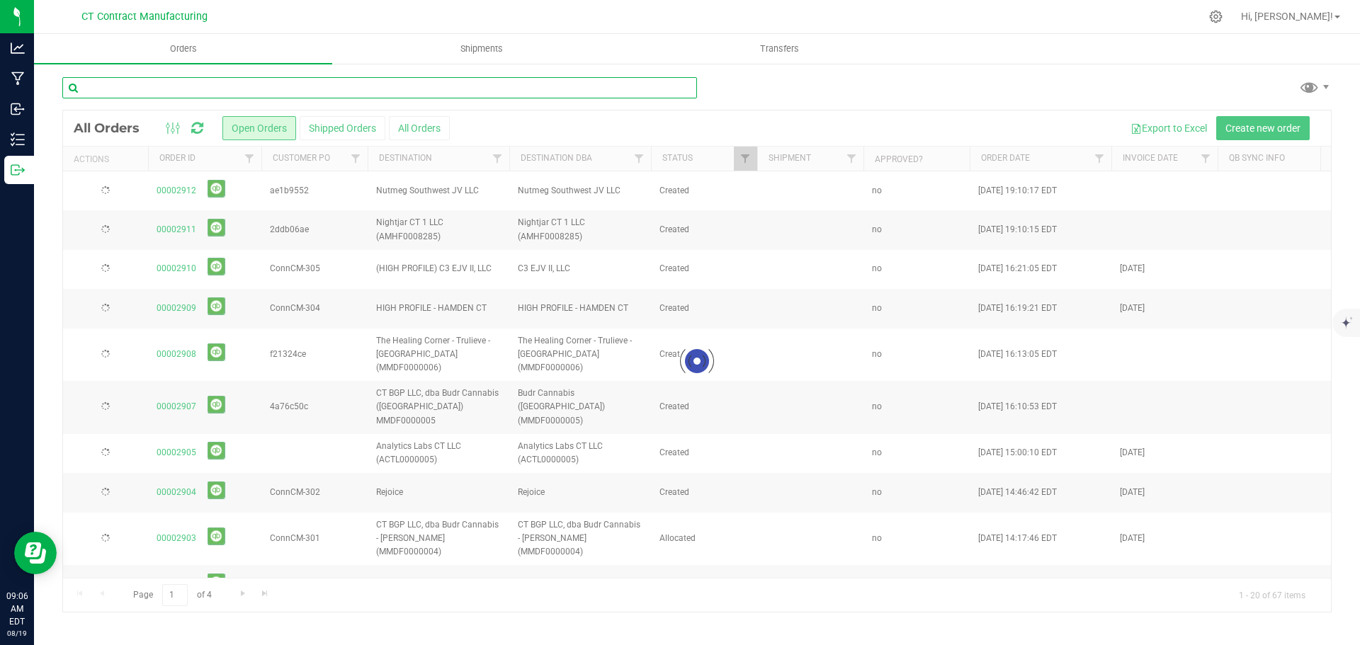
click at [433, 86] on input "text" at bounding box center [379, 87] width 635 height 21
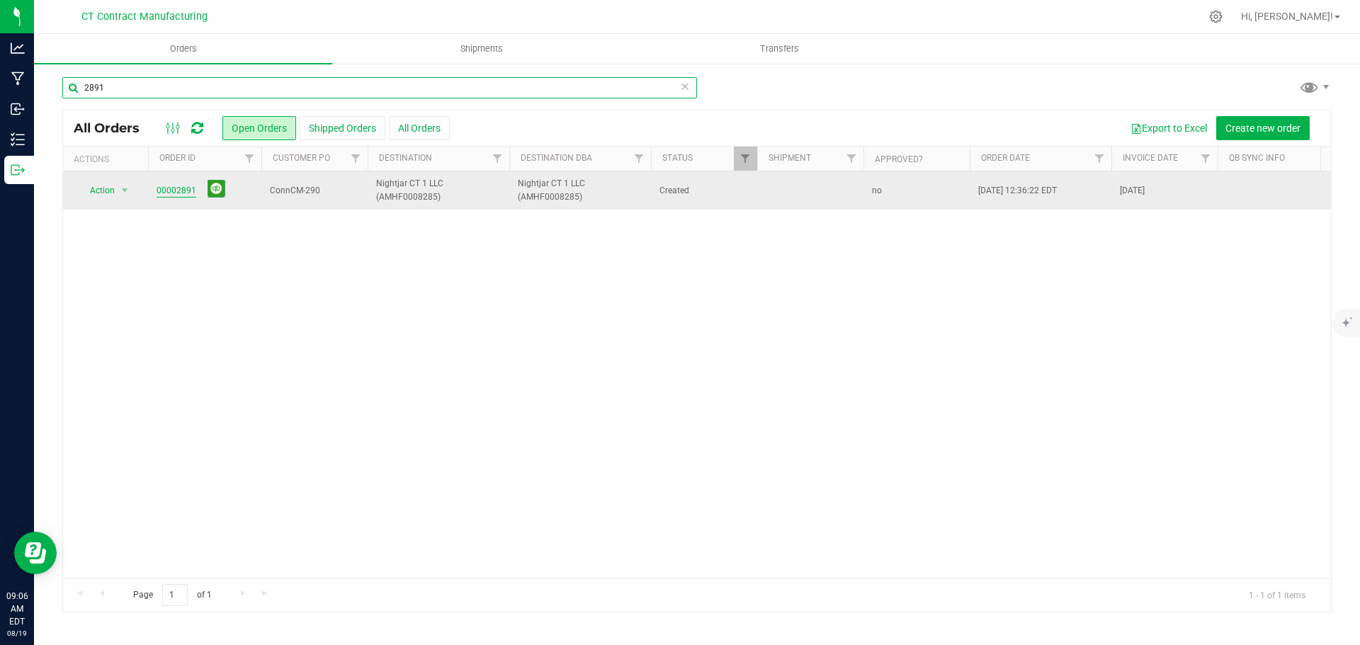
type input "2891"
click at [164, 186] on link "00002891" at bounding box center [177, 190] width 40 height 13
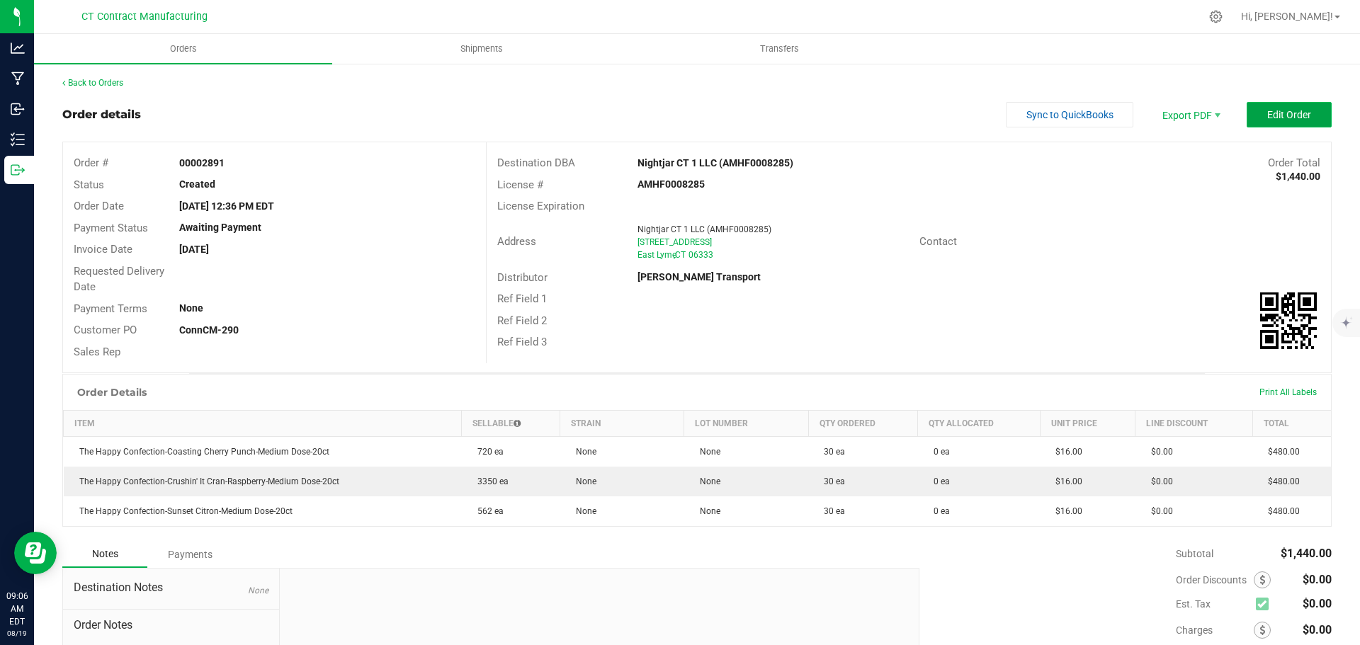
click at [1267, 111] on span "Edit Order" at bounding box center [1289, 114] width 44 height 11
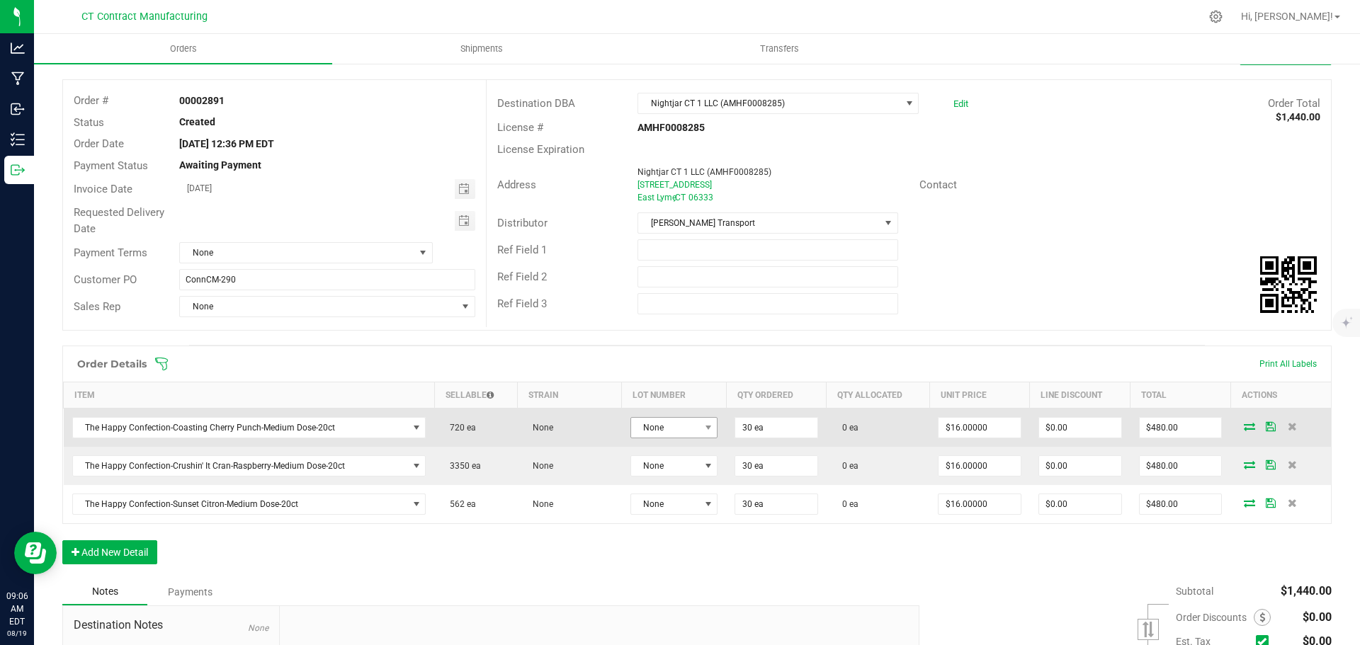
scroll to position [71, 0]
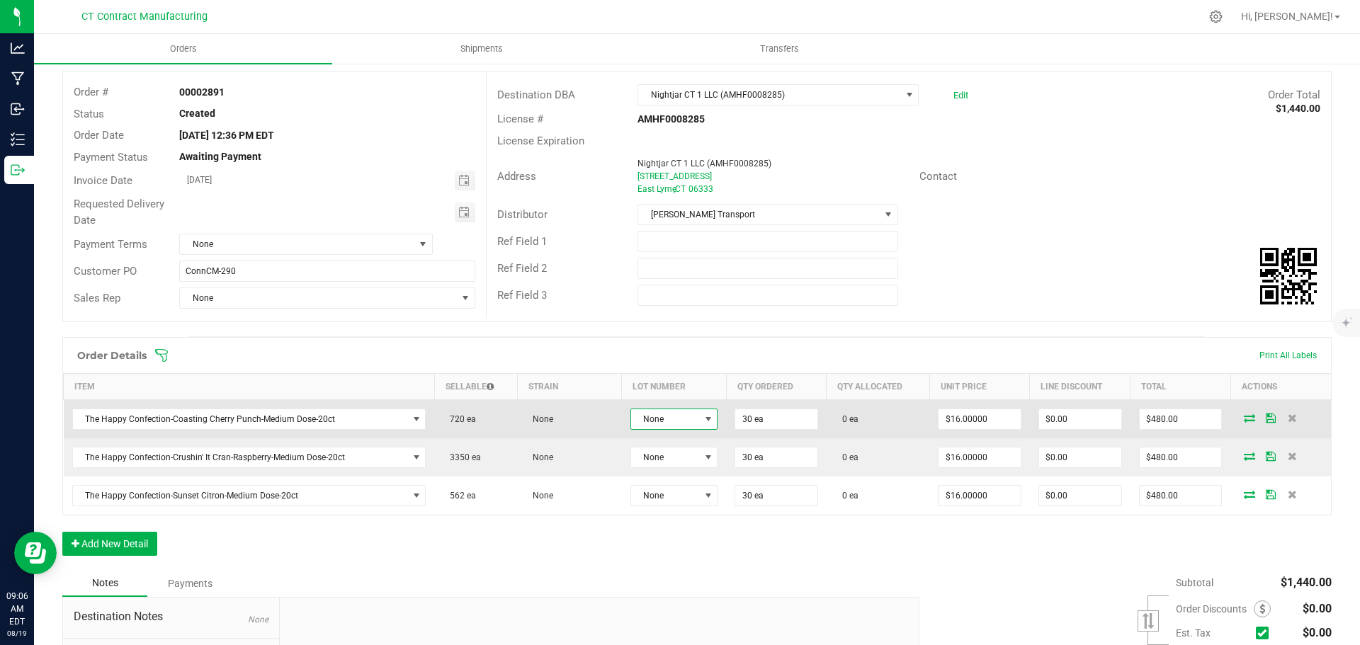
click at [633, 412] on span "None" at bounding box center [665, 419] width 69 height 20
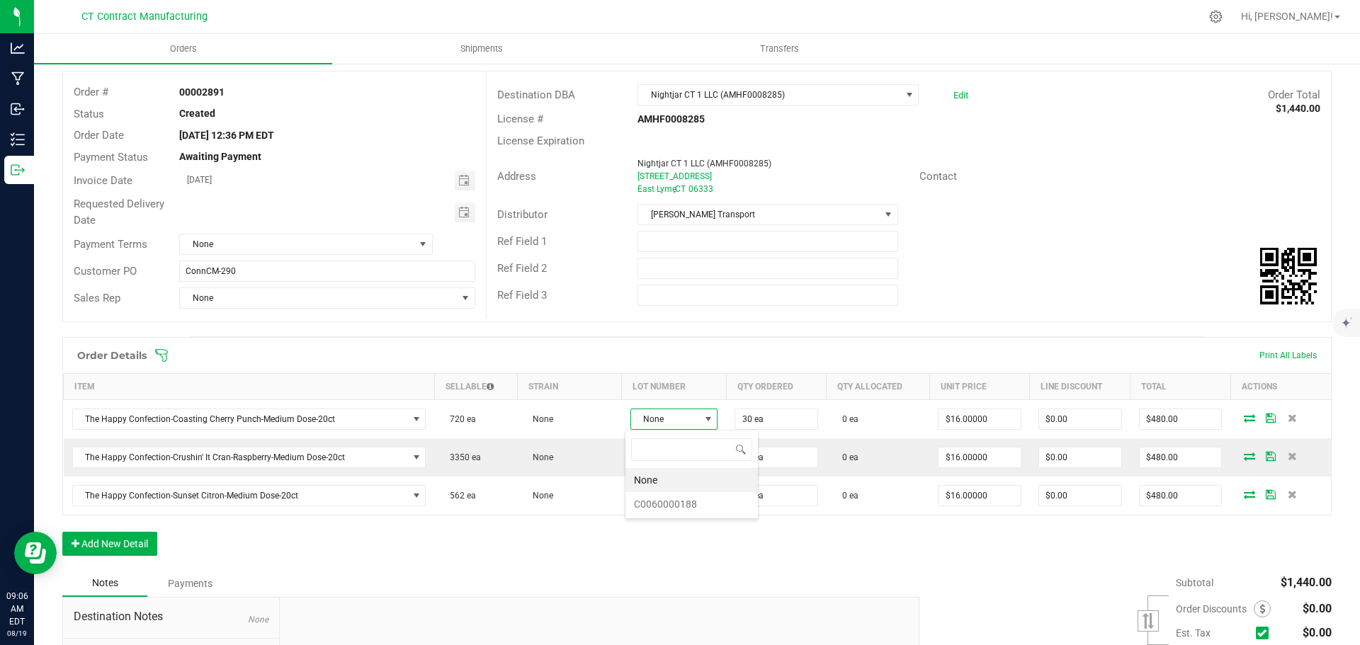
scroll to position [21, 86]
click at [673, 502] on li "C0060000188" at bounding box center [692, 504] width 132 height 24
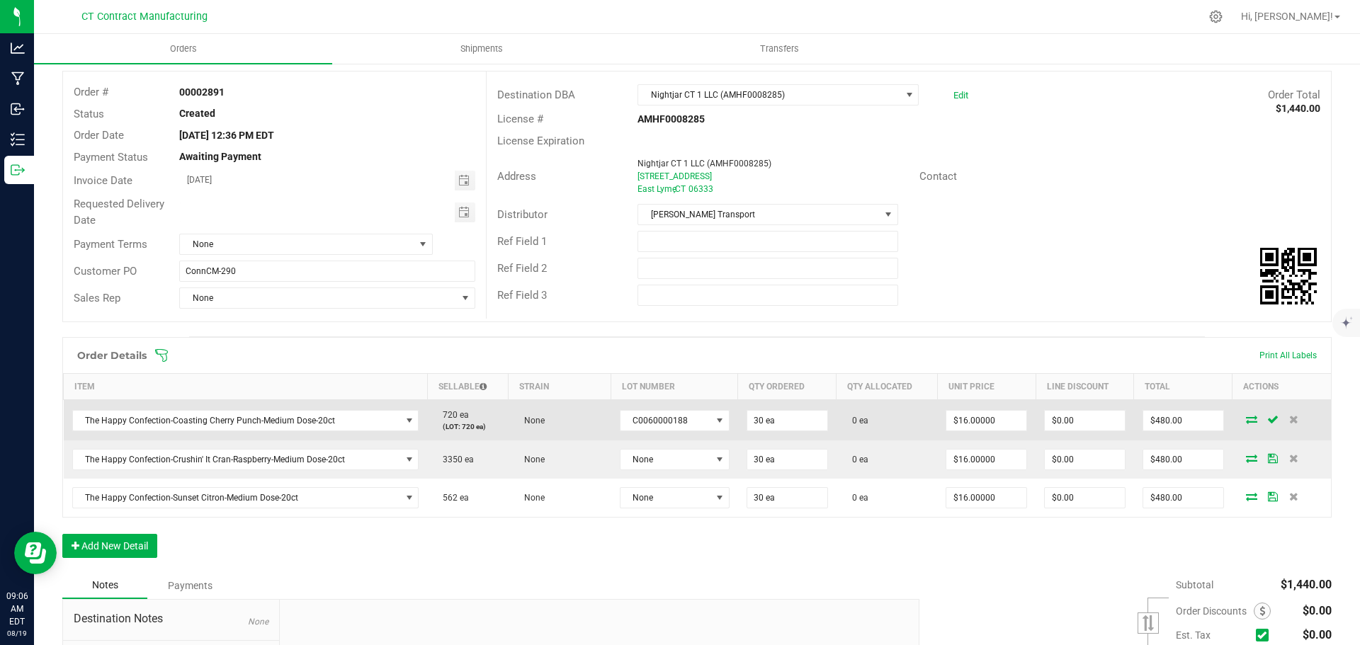
click at [1246, 420] on icon at bounding box center [1251, 419] width 11 height 9
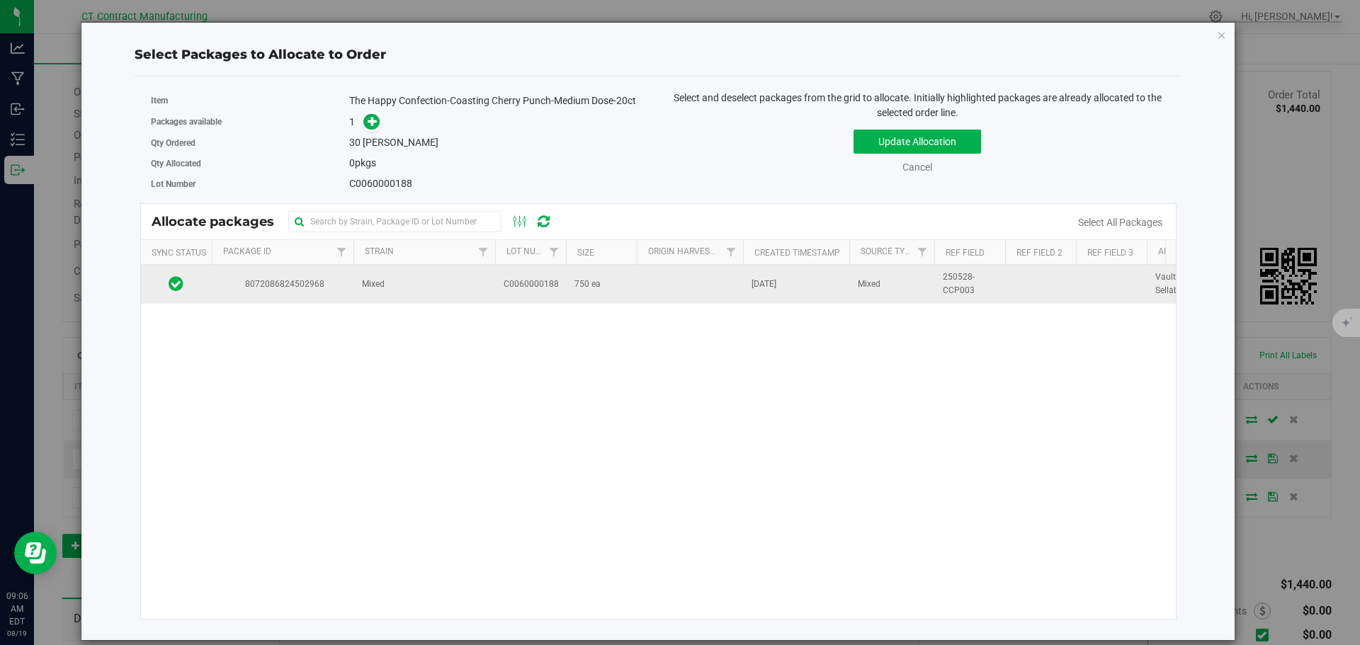
click at [499, 288] on td "C0060000188" at bounding box center [530, 284] width 71 height 38
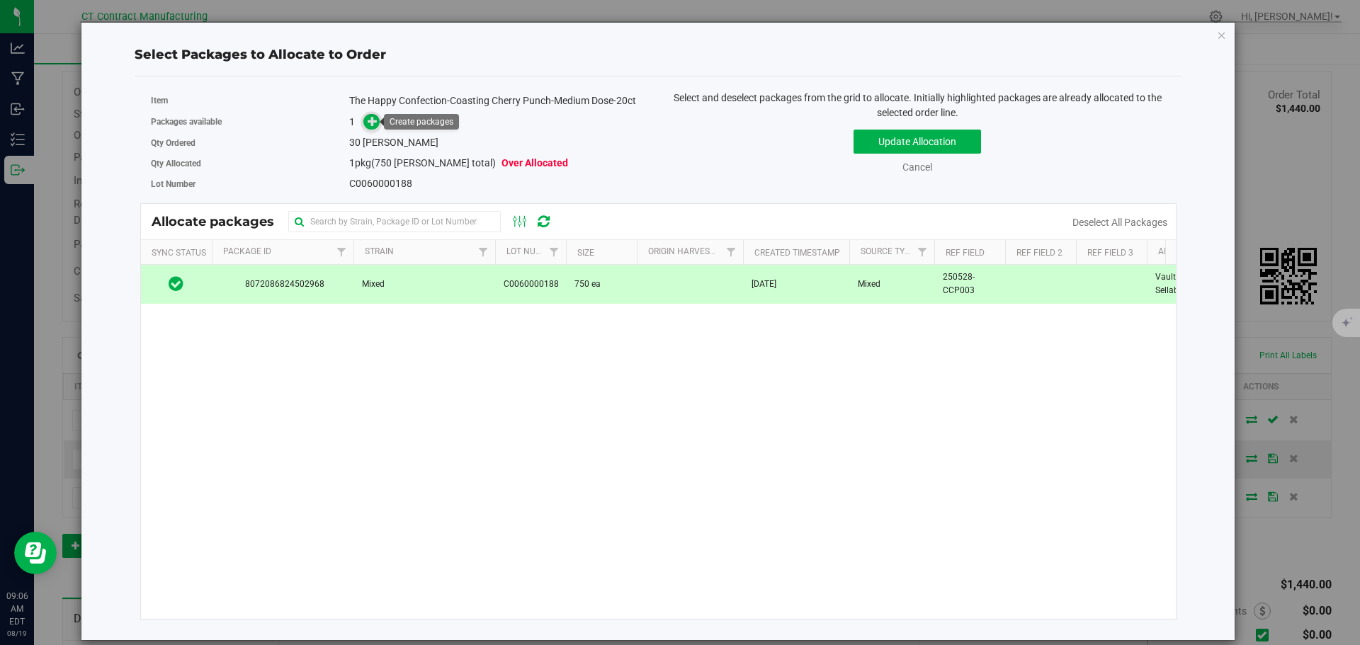
click at [373, 120] on icon at bounding box center [373, 121] width 10 height 10
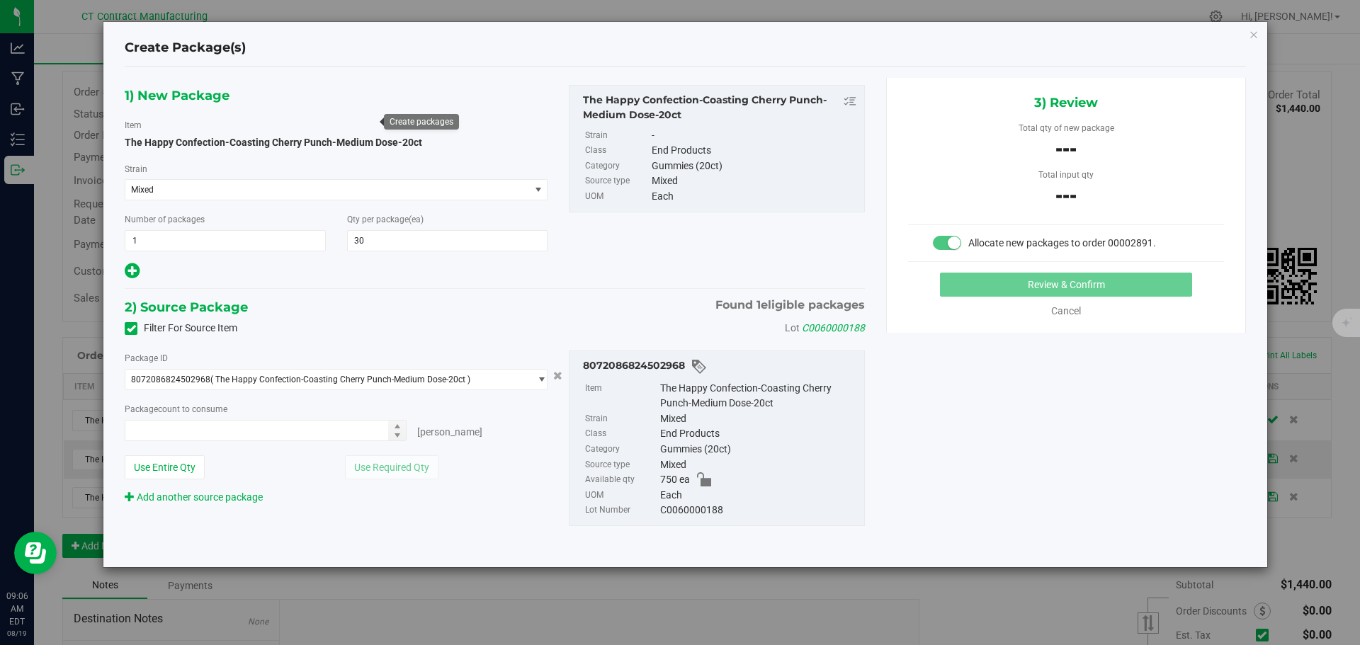
type input "0 ea"
type input "0"
click at [341, 425] on span "0 ea 0" at bounding box center [266, 430] width 282 height 21
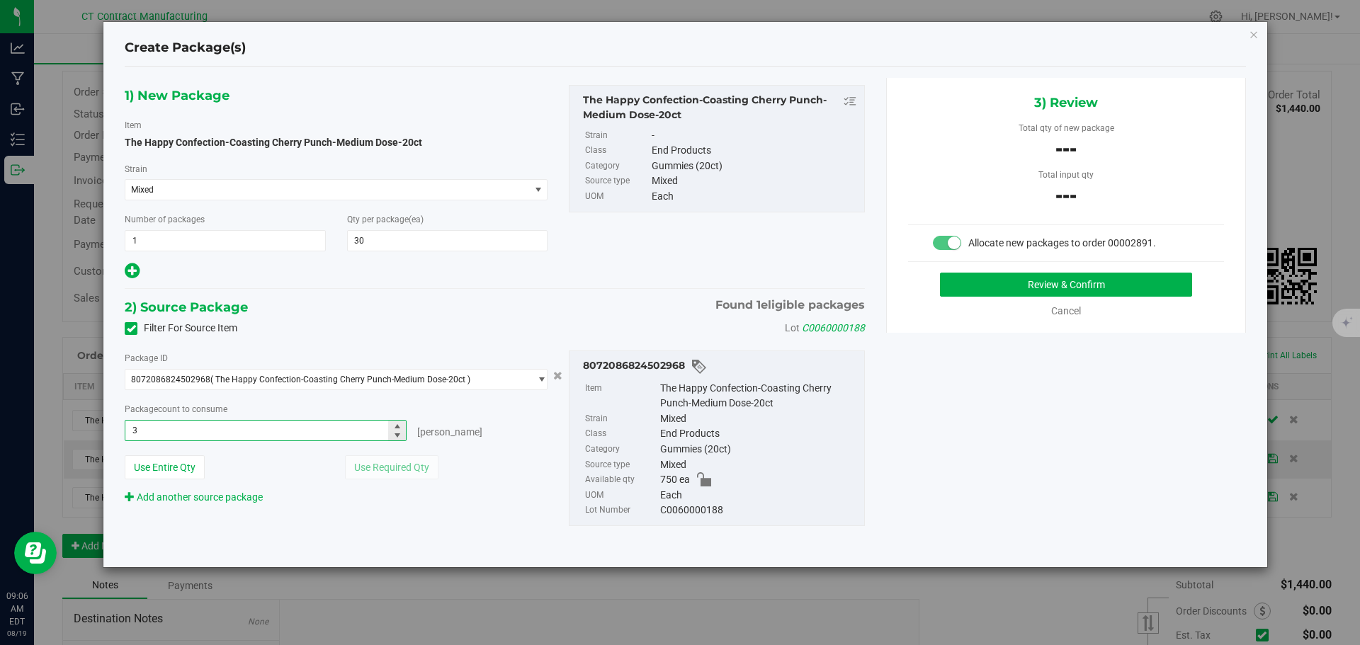
type input "30"
click at [1036, 283] on button "Review & Confirm" at bounding box center [1066, 285] width 252 height 24
type input "30 ea"
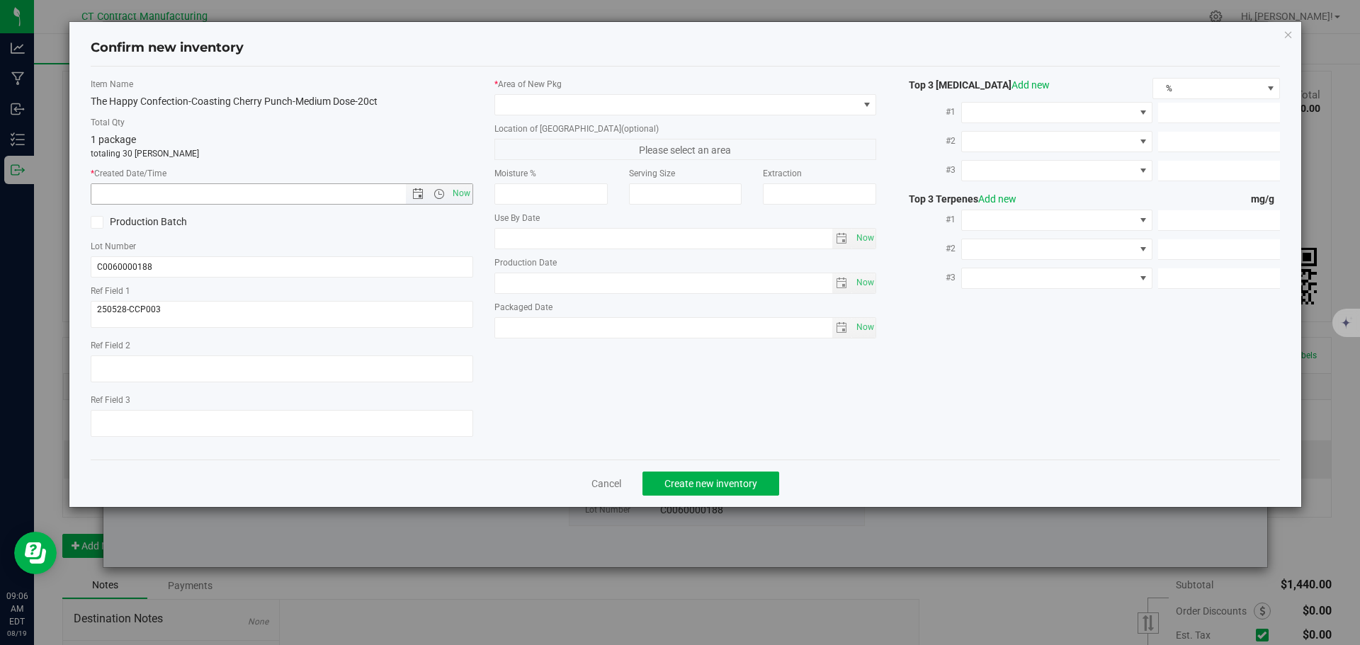
drag, startPoint x: 472, startPoint y: 193, endPoint x: 470, endPoint y: 183, distance: 10.8
click at [471, 193] on span "Now" at bounding box center [461, 193] width 24 height 21
type input "8/19/2025 9:06 AM"
click at [528, 106] on span at bounding box center [676, 105] width 363 height 20
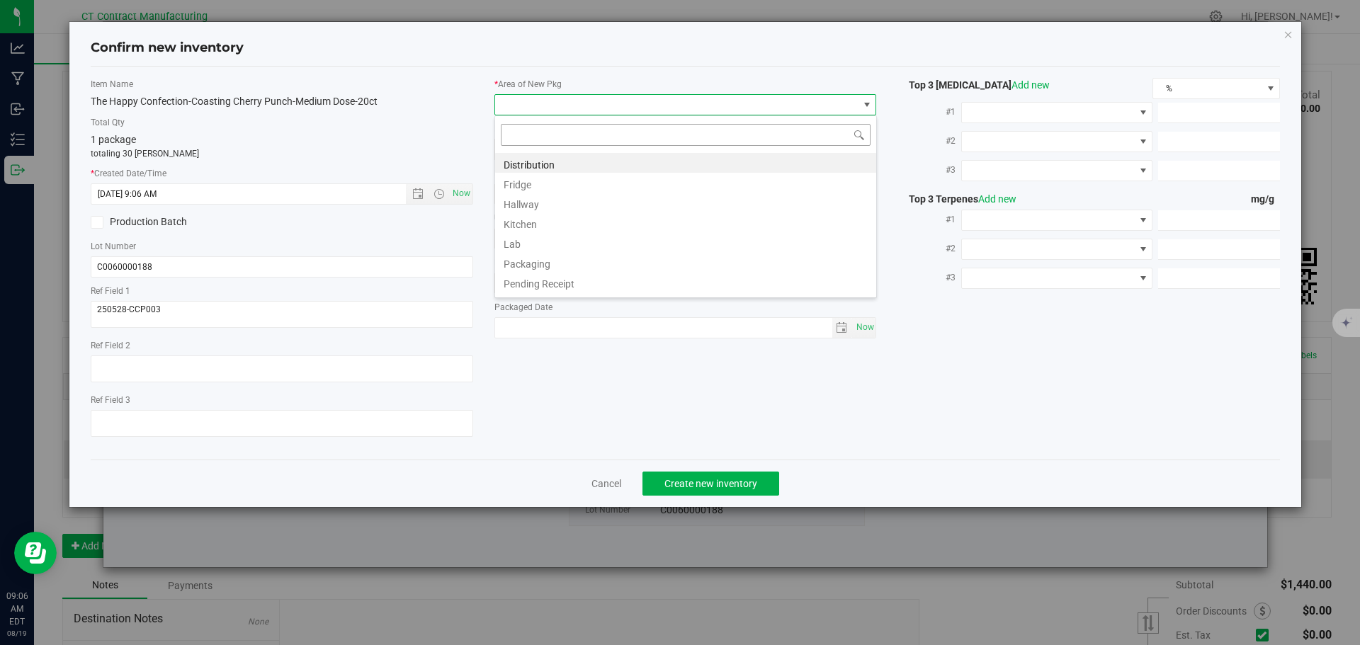
scroll to position [21, 383]
click at [549, 162] on li "Distribution" at bounding box center [685, 163] width 381 height 20
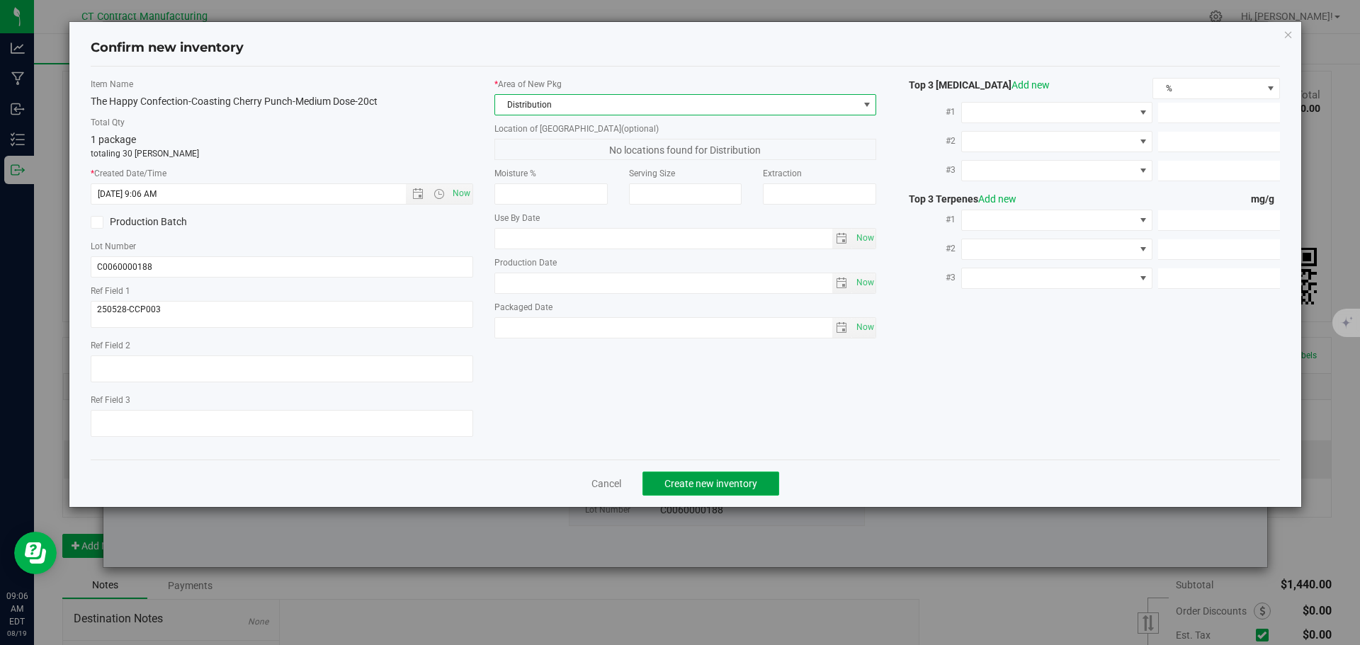
click at [689, 481] on span "Create new inventory" at bounding box center [710, 483] width 93 height 11
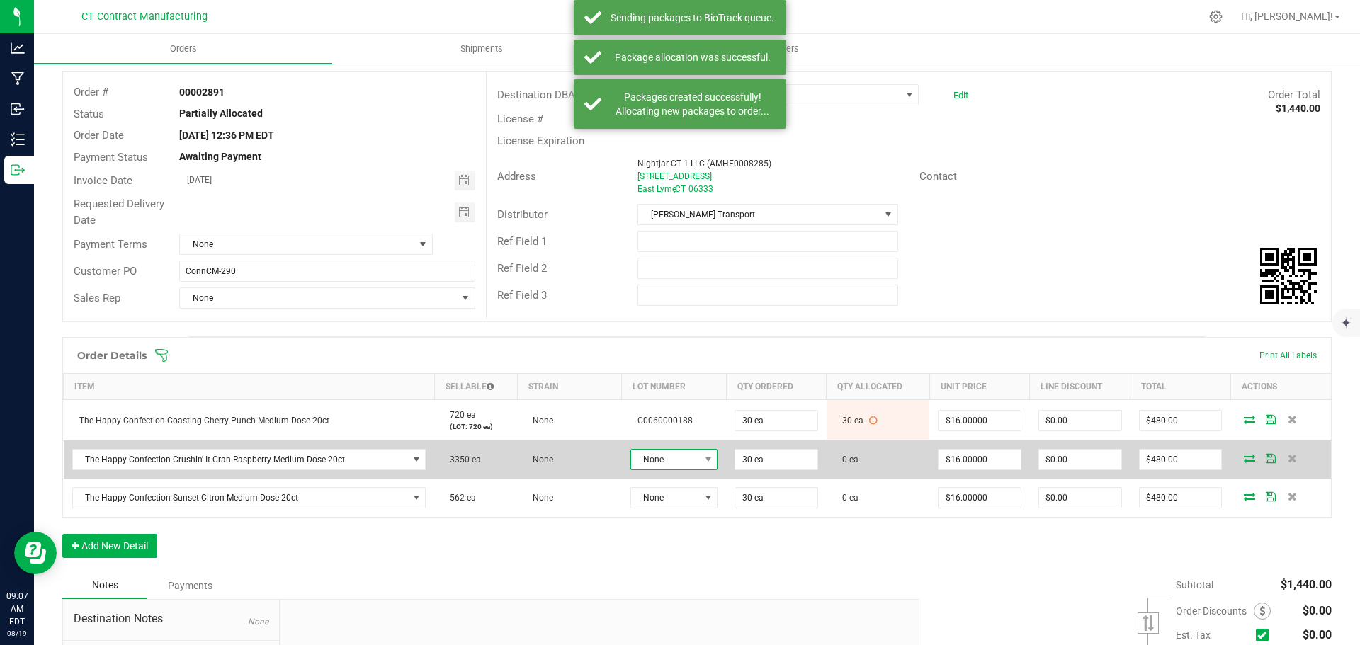
click at [648, 462] on span "None" at bounding box center [665, 460] width 69 height 20
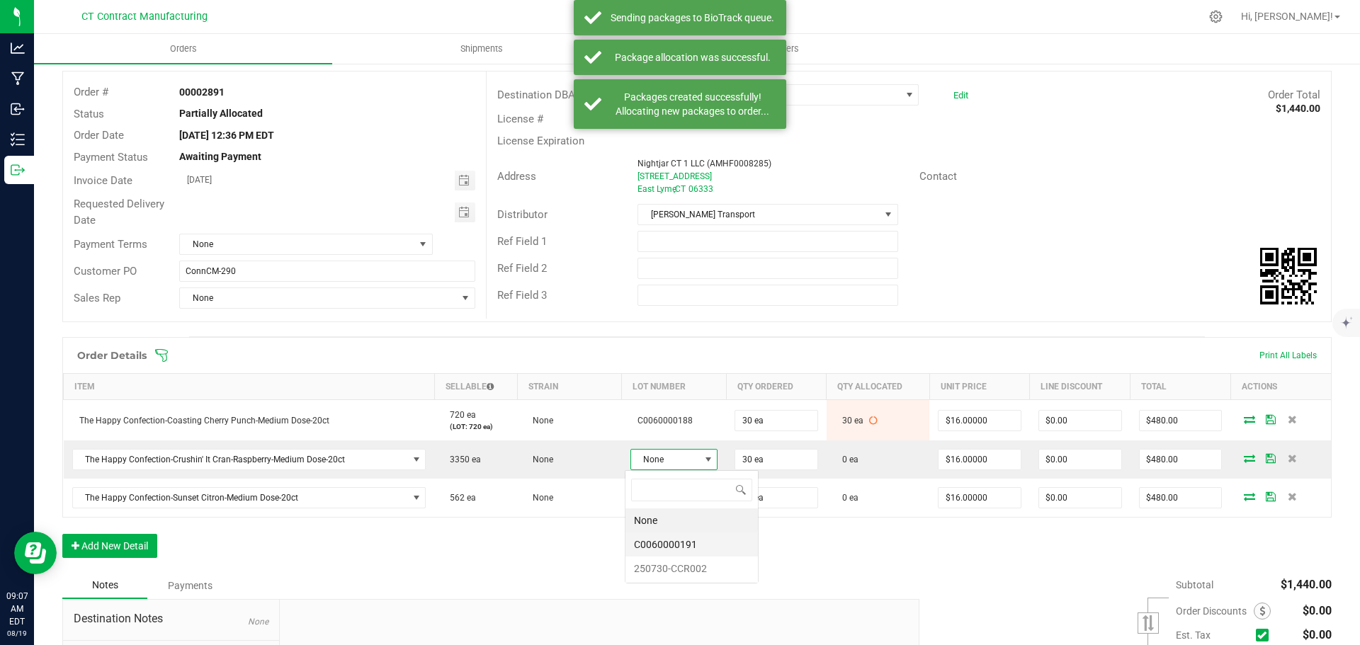
scroll to position [21, 86]
click at [658, 545] on li "C0060000191" at bounding box center [692, 545] width 132 height 24
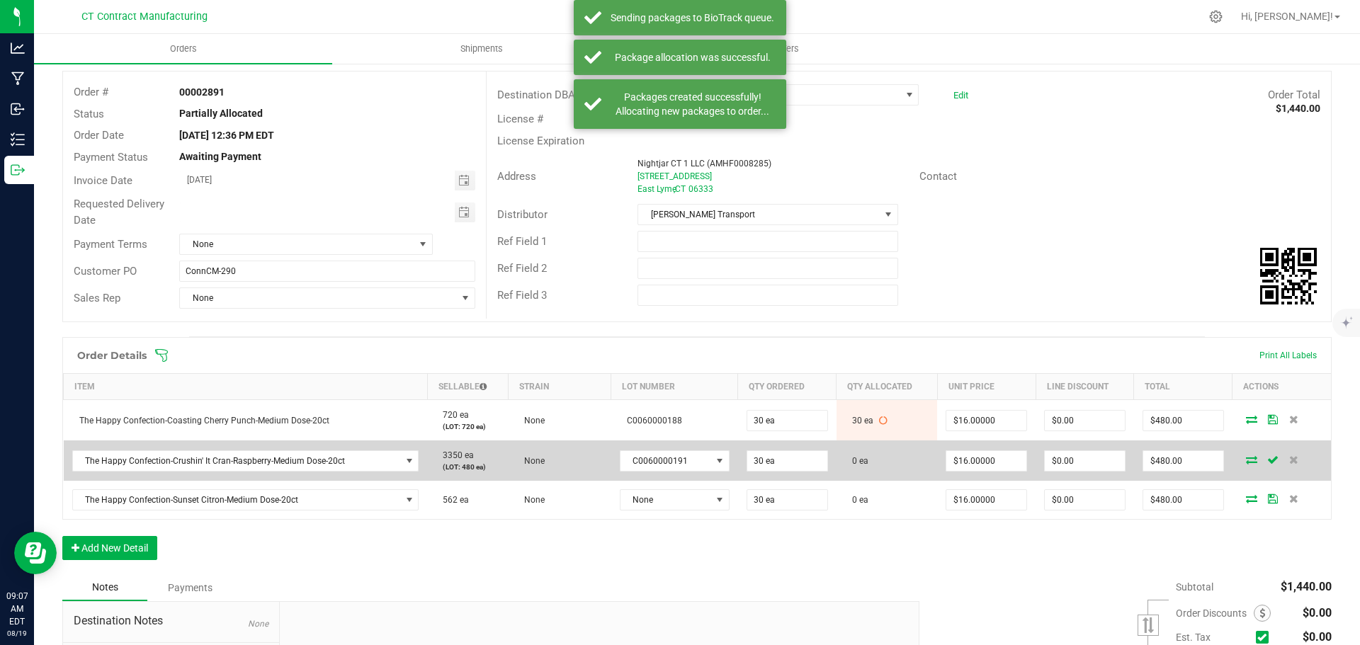
click at [1246, 457] on icon at bounding box center [1251, 459] width 11 height 9
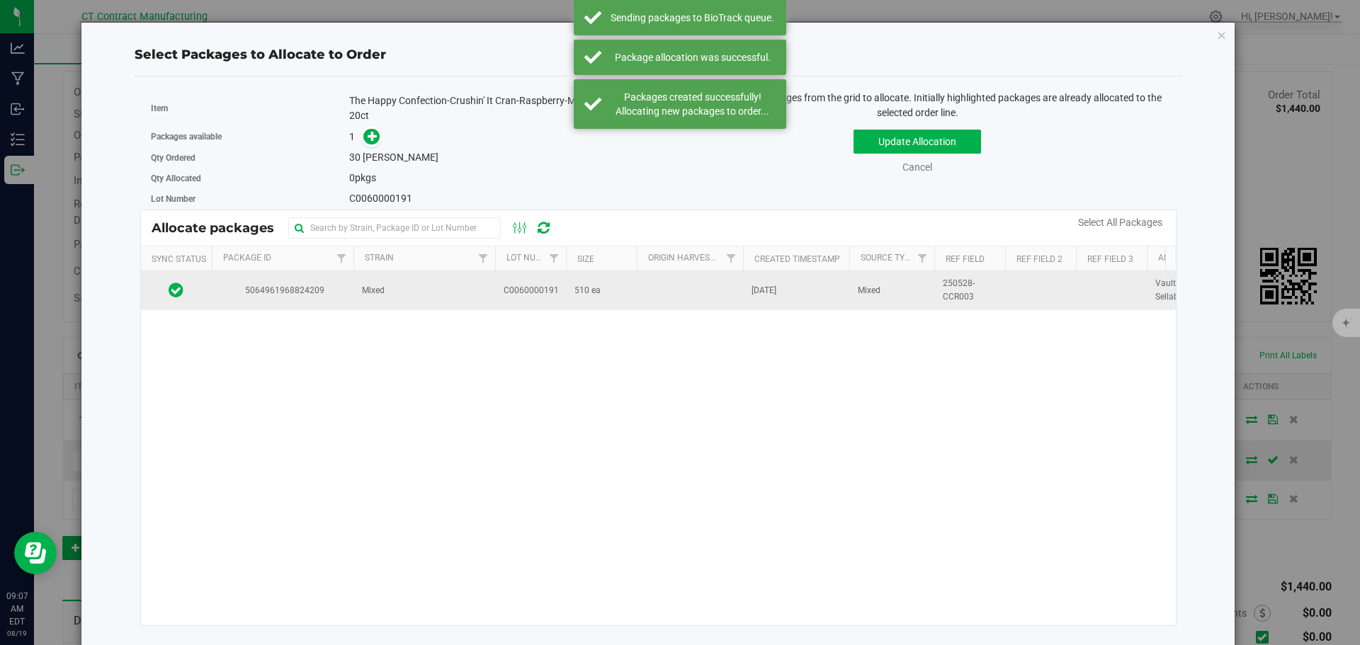
click at [392, 287] on td "Mixed" at bounding box center [424, 290] width 142 height 38
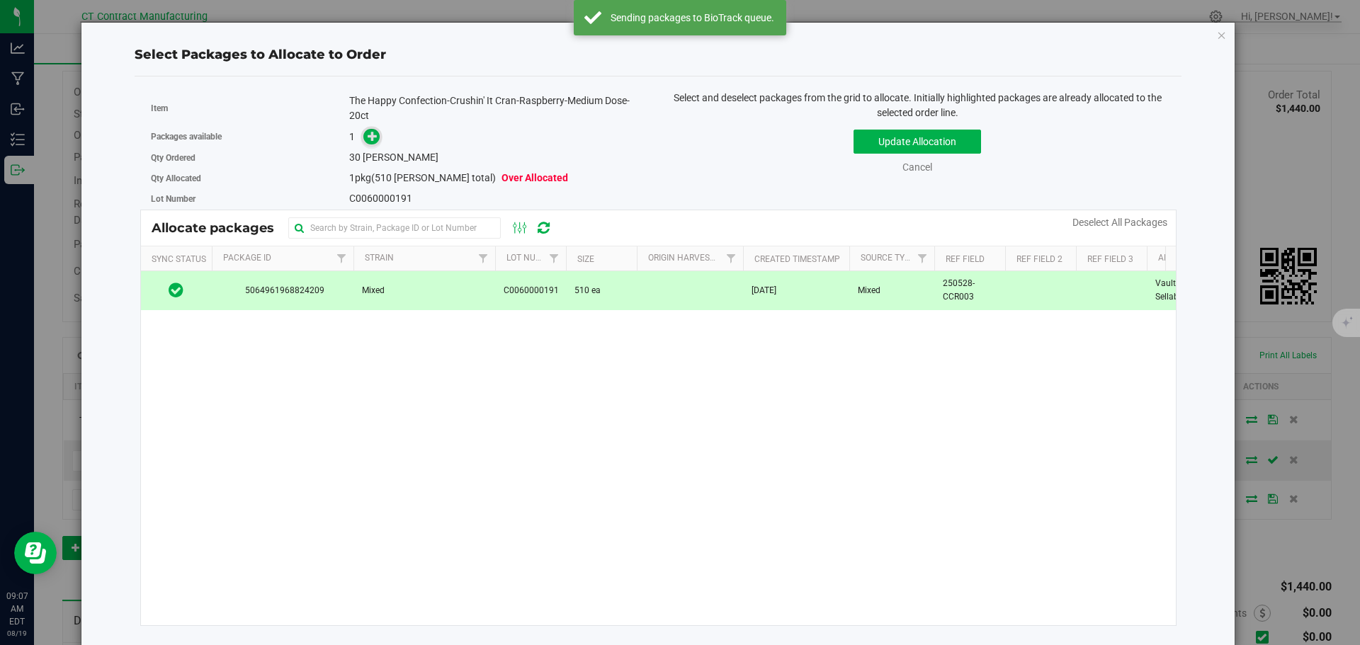
click at [371, 128] on div "Packages available 1" at bounding box center [399, 137] width 497 height 22
click at [372, 140] on icon at bounding box center [373, 135] width 10 height 10
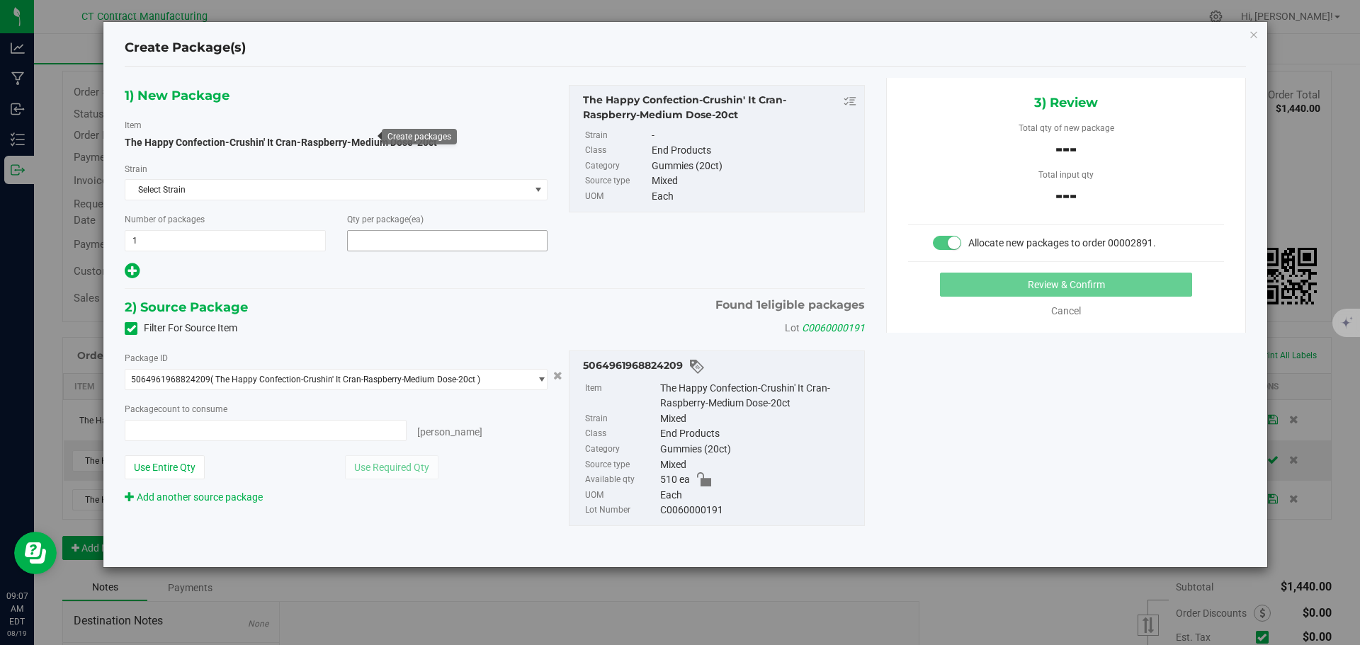
type input "30"
type input "0 ea"
click at [346, 429] on span "0 ea 0" at bounding box center [266, 430] width 282 height 21
type input "30"
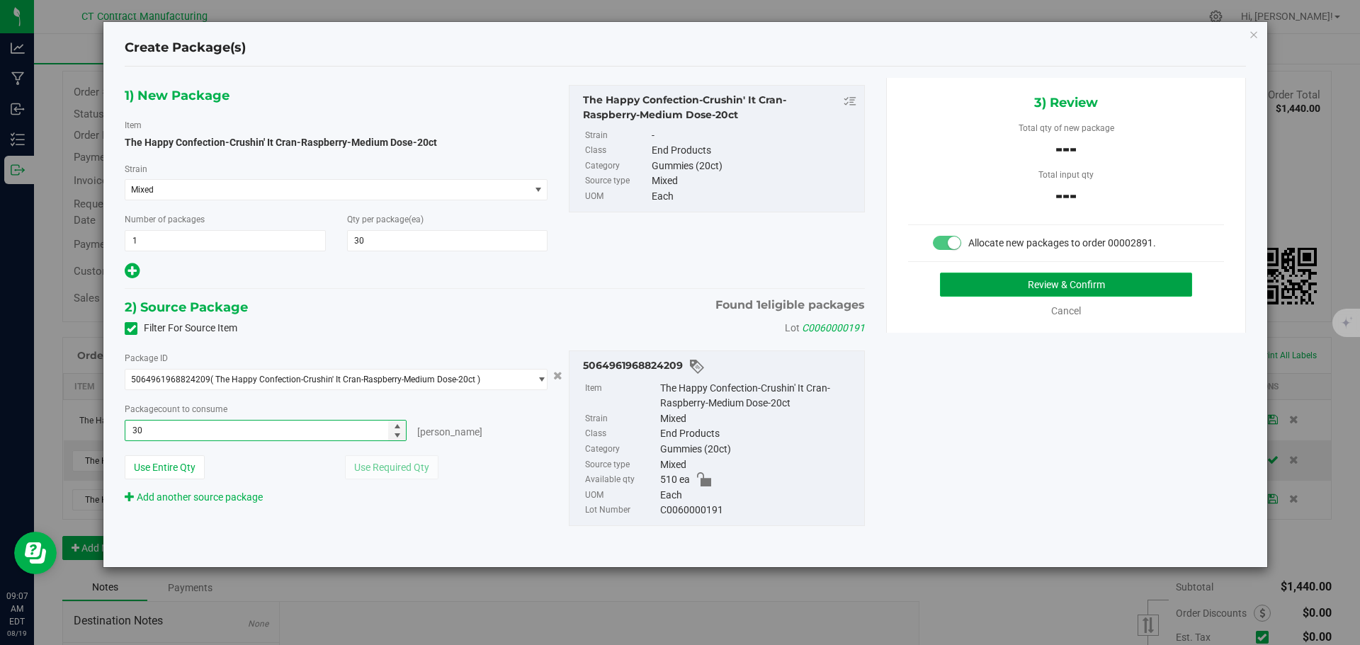
type input "30 ea"
click at [1132, 276] on button "Review & Confirm" at bounding box center [1066, 285] width 252 height 24
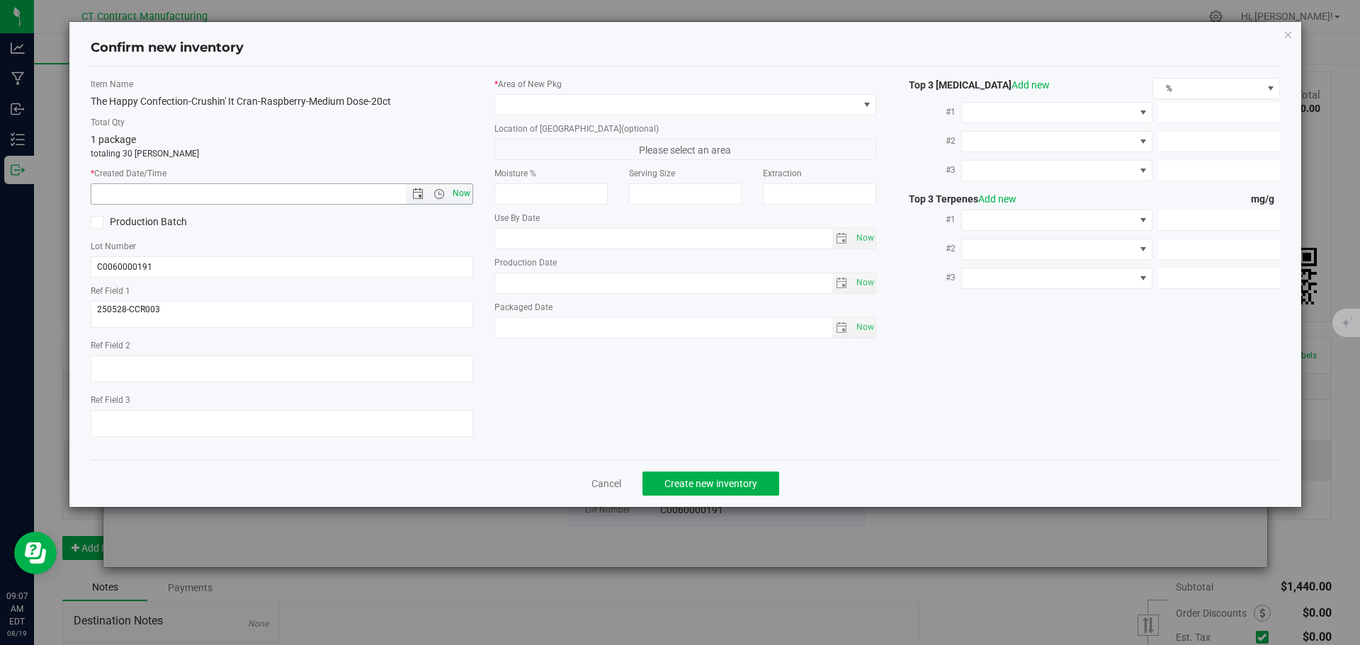
click at [460, 195] on span "Now" at bounding box center [461, 193] width 24 height 21
type input "8/19/2025 9:07 AM"
click at [569, 102] on span at bounding box center [676, 105] width 363 height 20
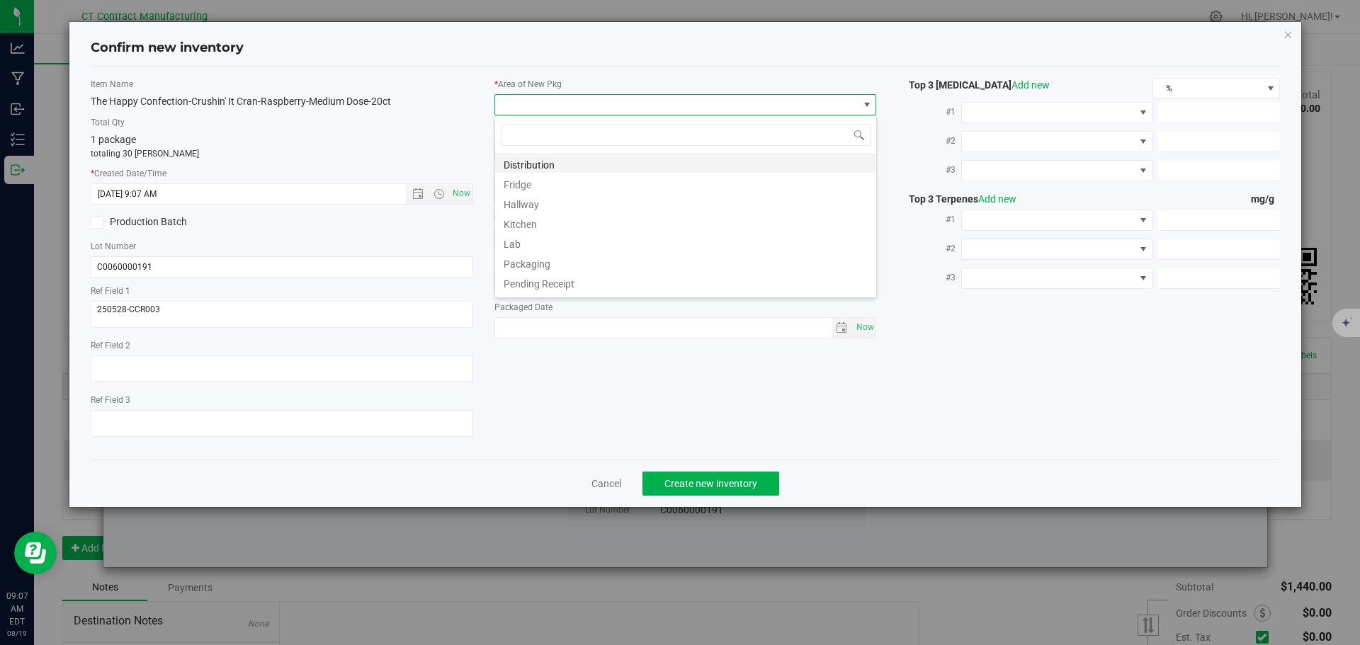
scroll to position [21, 383]
click at [570, 157] on li "Distribution" at bounding box center [685, 163] width 381 height 20
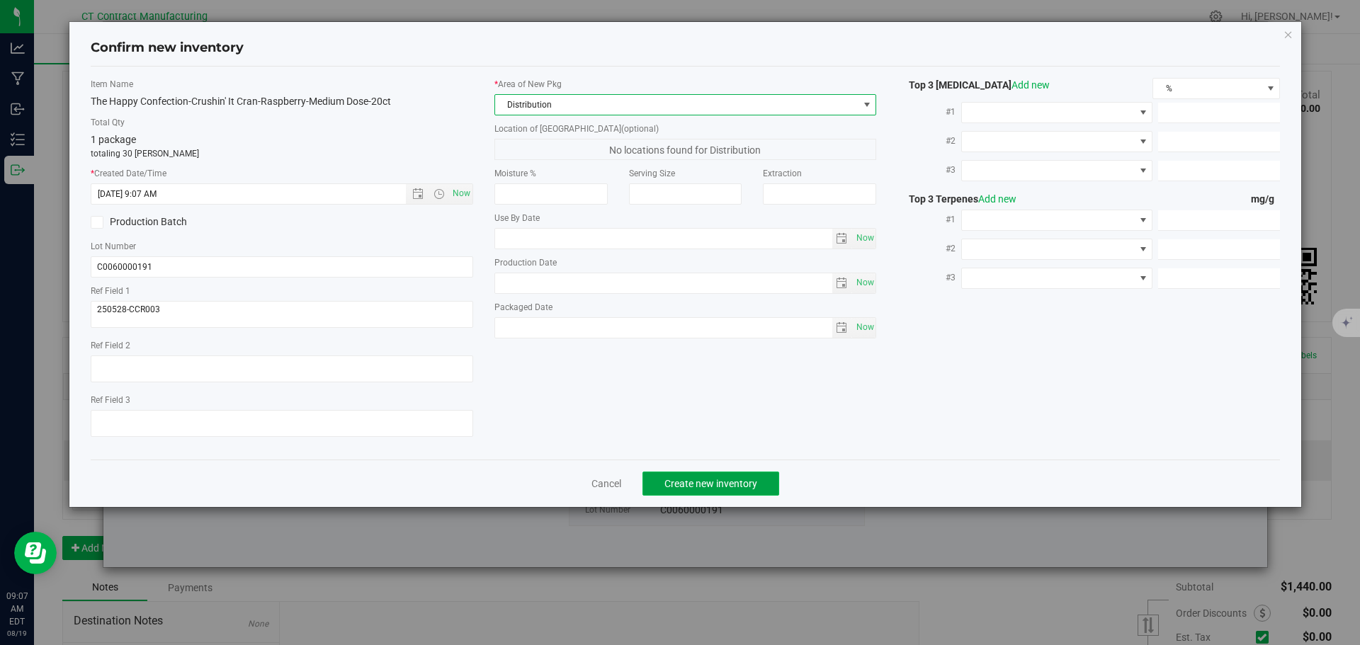
click at [674, 478] on span "Create new inventory" at bounding box center [710, 483] width 93 height 11
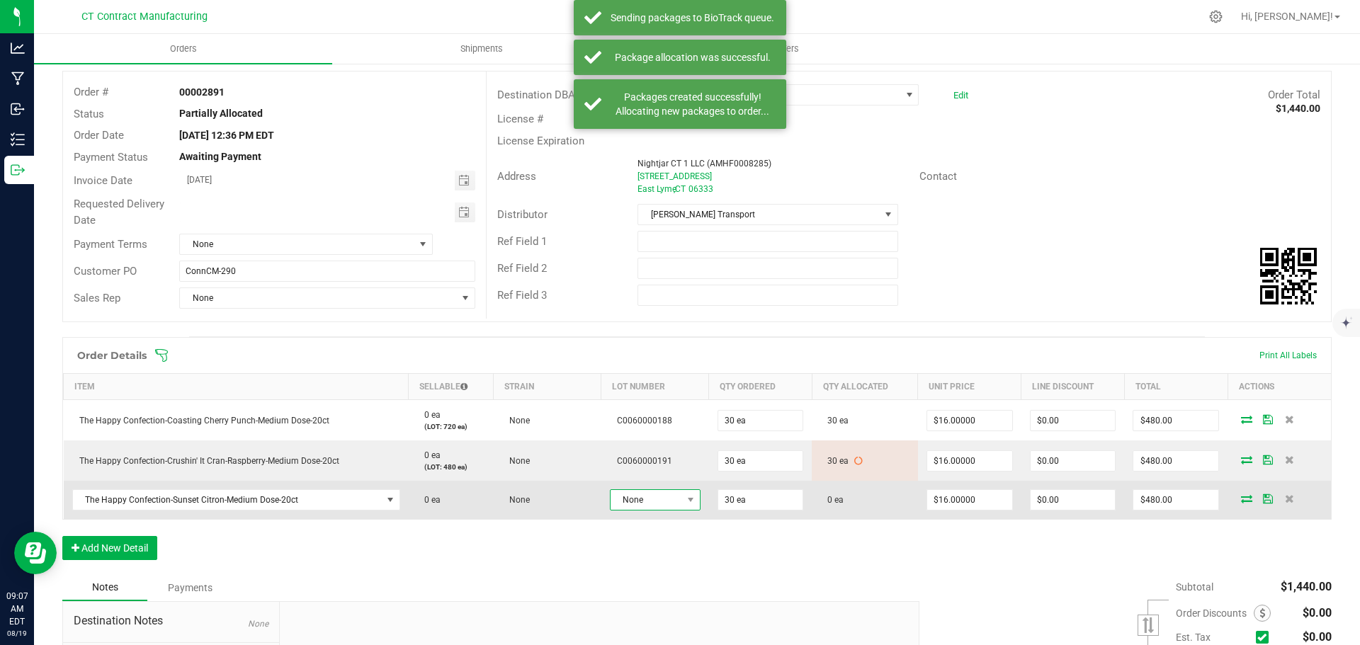
click at [655, 505] on span "None" at bounding box center [647, 500] width 72 height 20
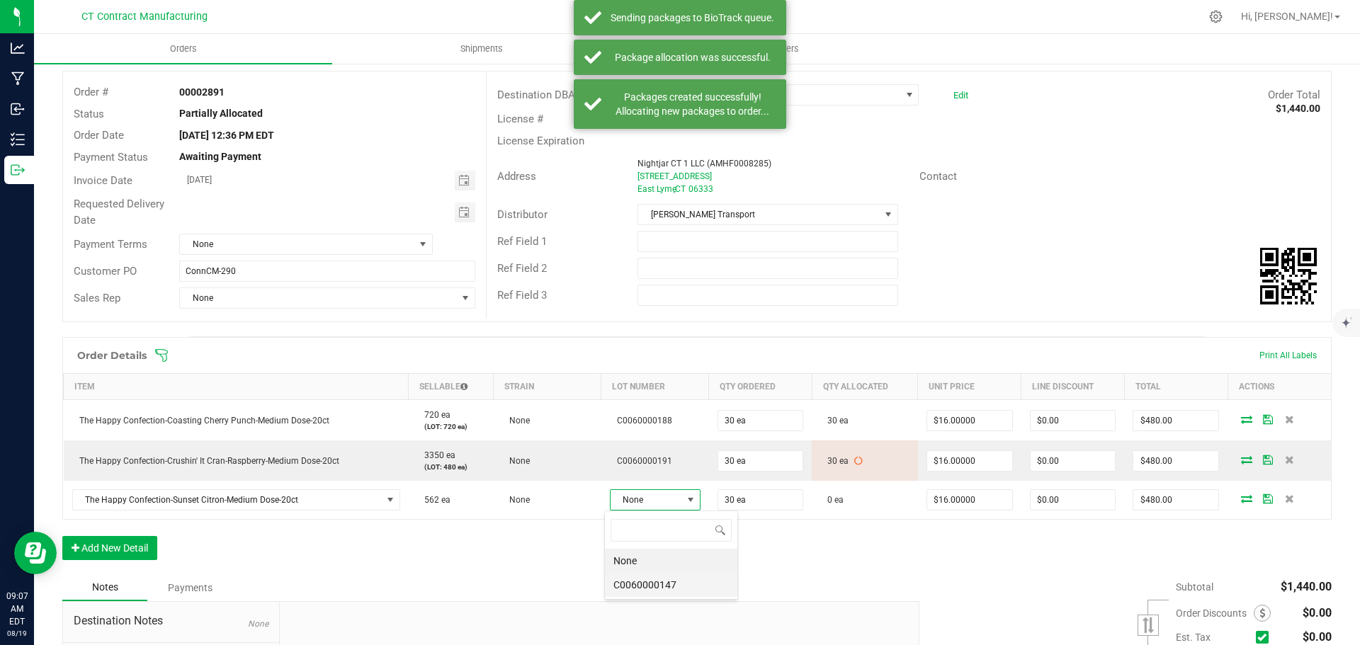
click at [662, 589] on li "C0060000147" at bounding box center [671, 585] width 132 height 24
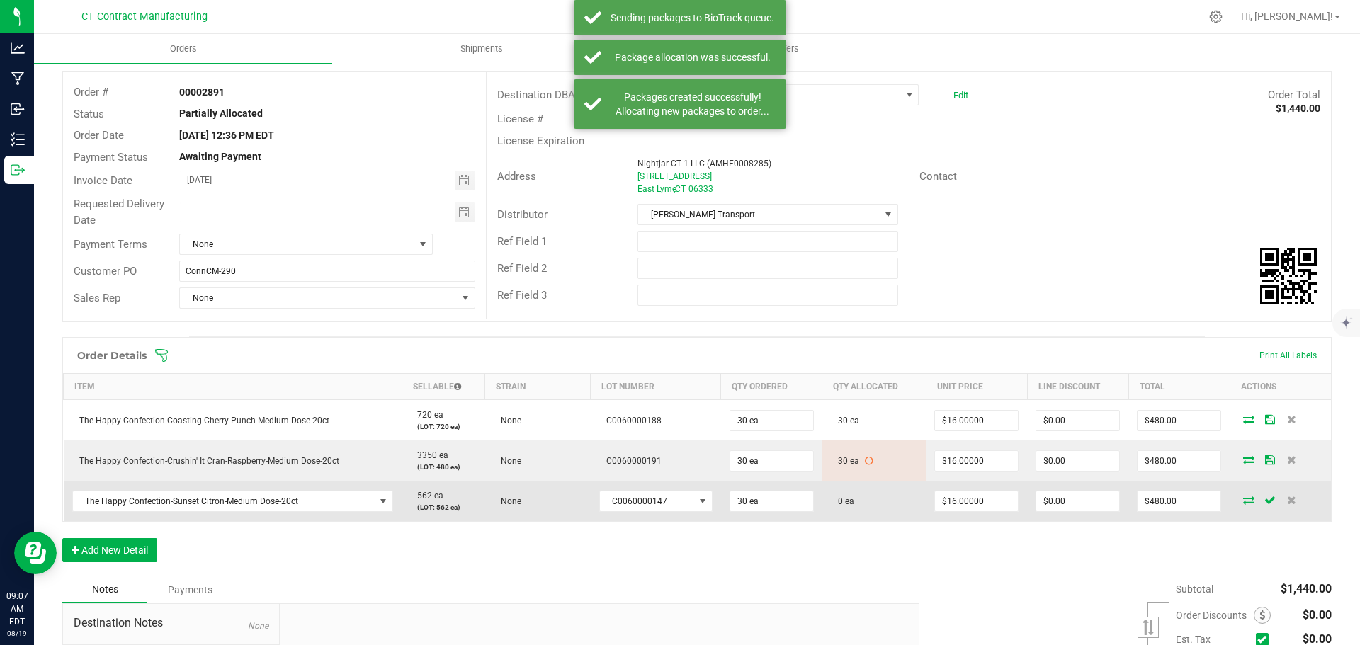
click at [1245, 502] on span at bounding box center [1248, 500] width 21 height 9
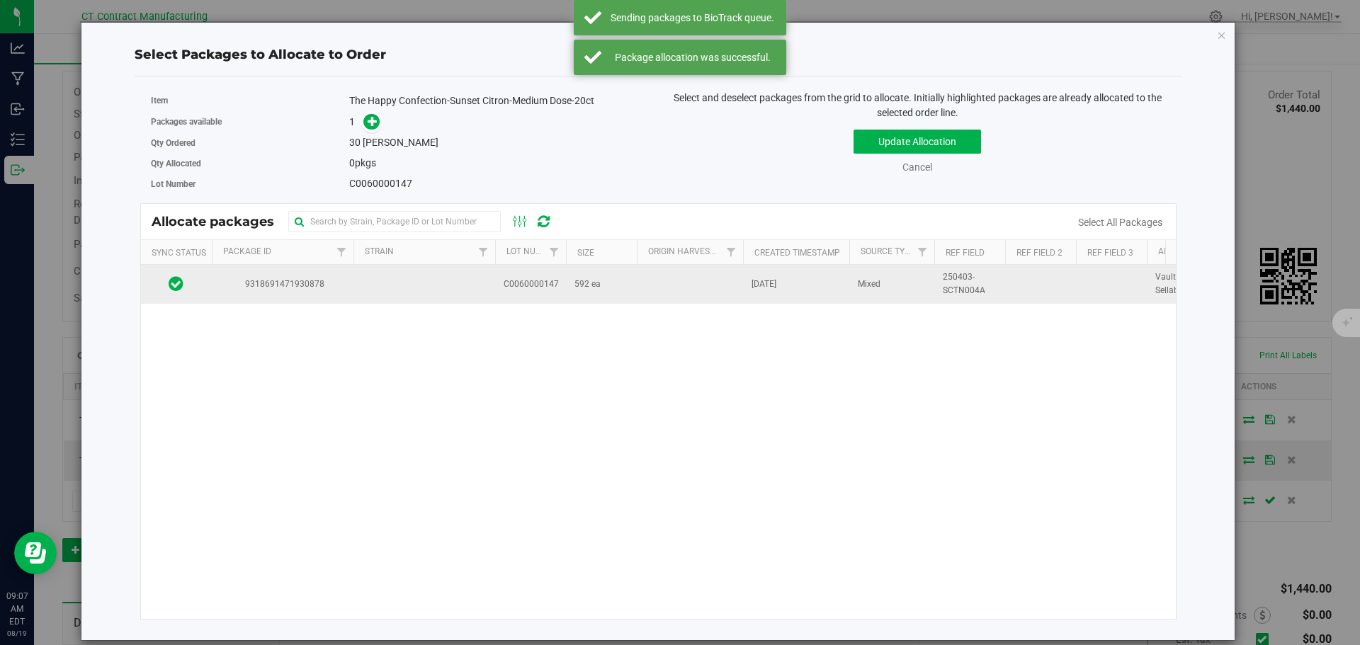
click at [326, 285] on span "9318691471930878" at bounding box center [282, 284] width 125 height 13
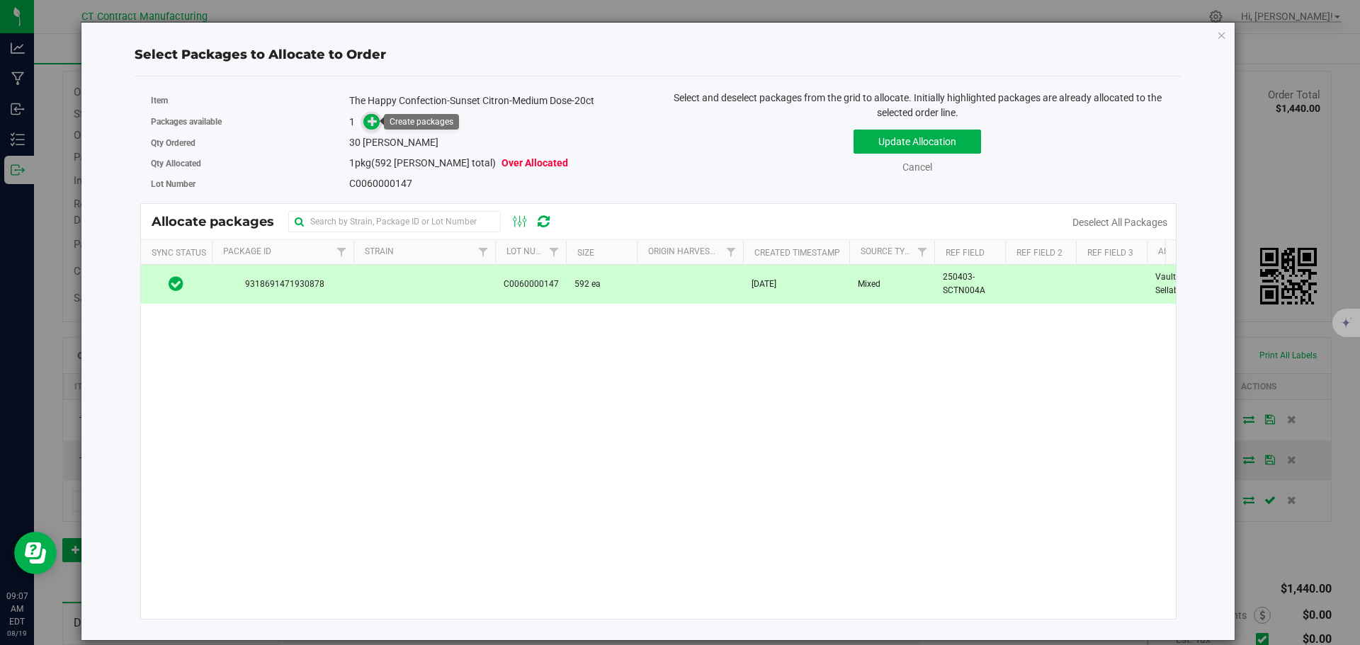
click at [368, 120] on icon at bounding box center [373, 120] width 11 height 11
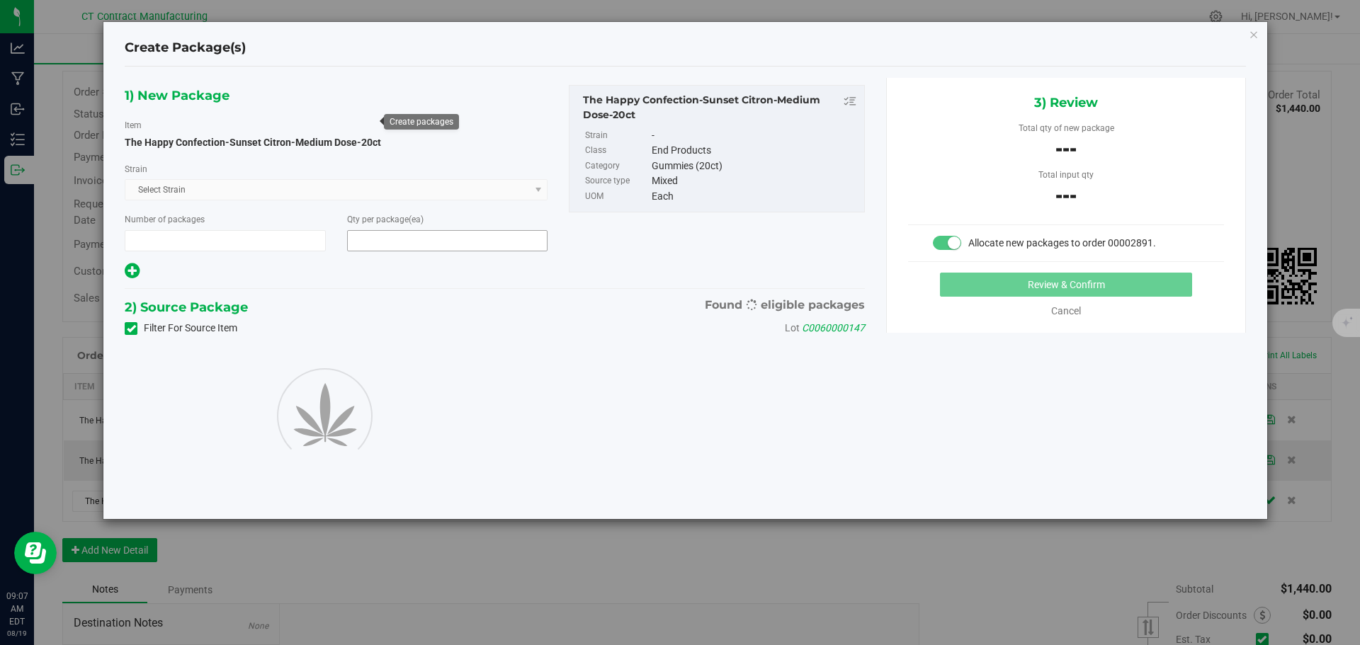
type input "1"
type input "30"
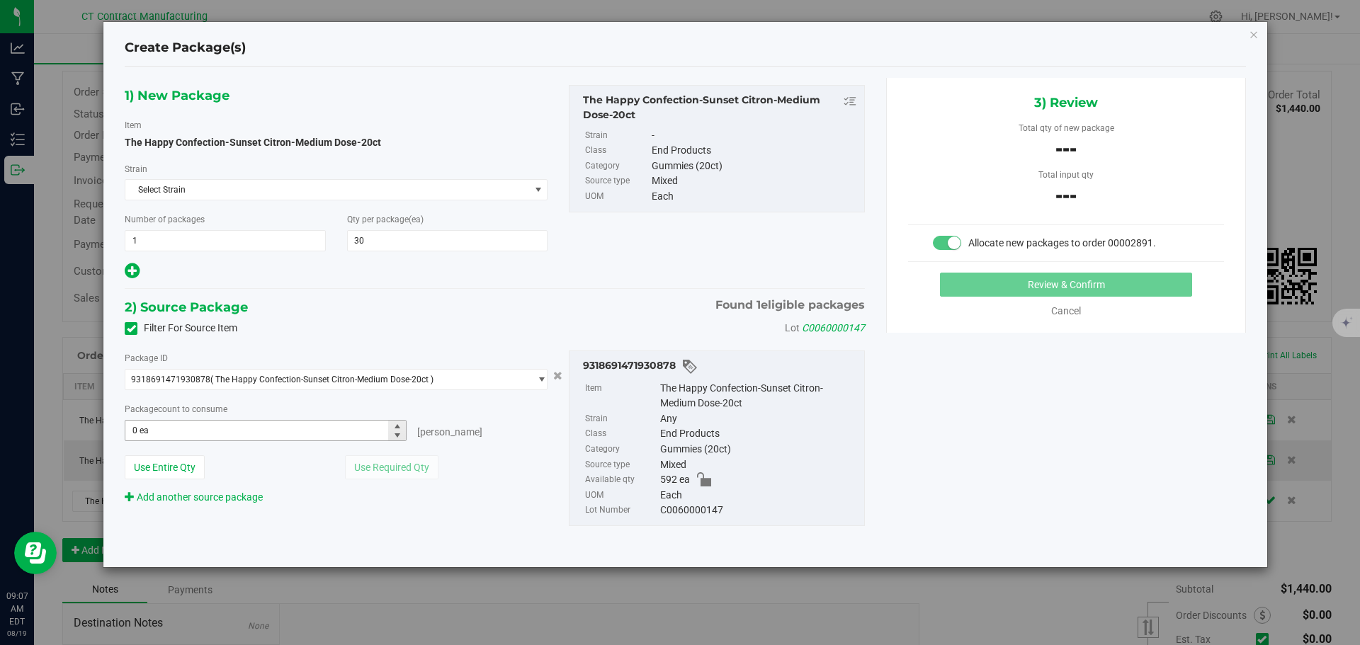
click at [256, 421] on span "0 ea 0" at bounding box center [266, 430] width 282 height 21
type input "0"
type input "30"
click at [981, 293] on button "Review & Confirm" at bounding box center [1066, 285] width 252 height 24
type input "30 ea"
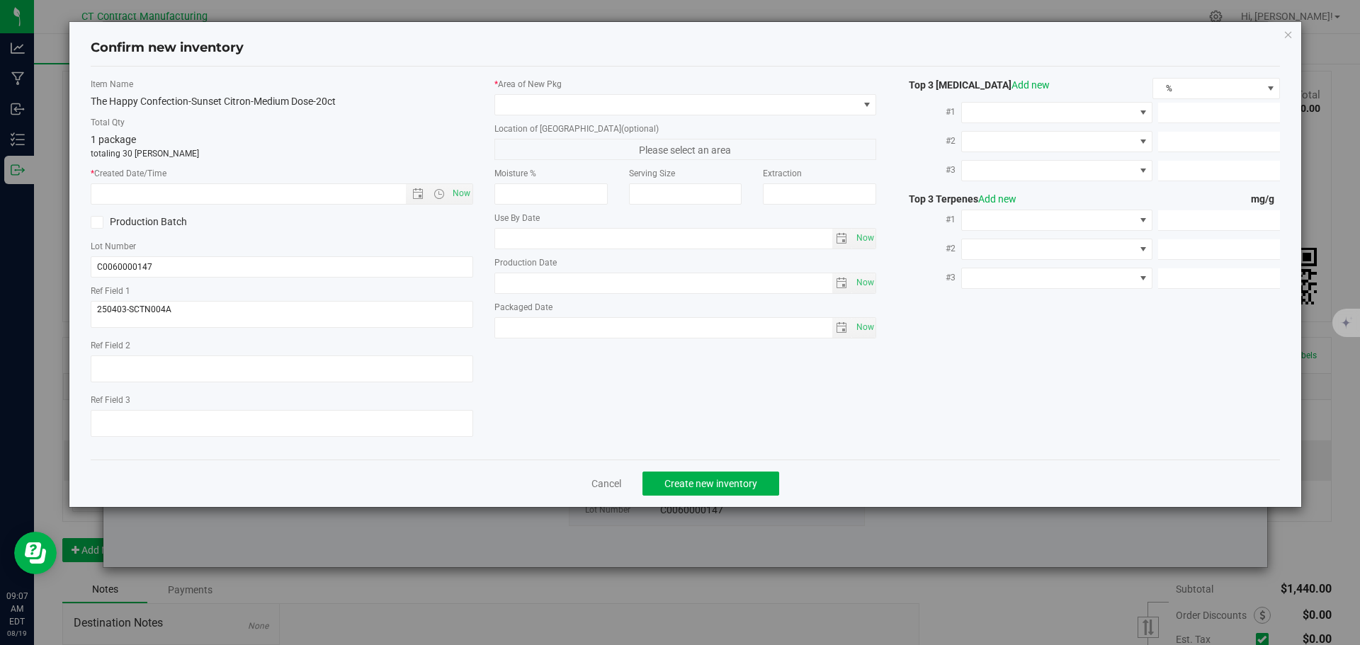
click at [459, 205] on div "Item Name The Happy Confection-Sunset Citron-Medium Dose-20ct Total Qty 1 packa…" at bounding box center [282, 263] width 404 height 370
click at [461, 191] on span "Now" at bounding box center [461, 193] width 24 height 21
type input "8/19/2025 9:07 AM"
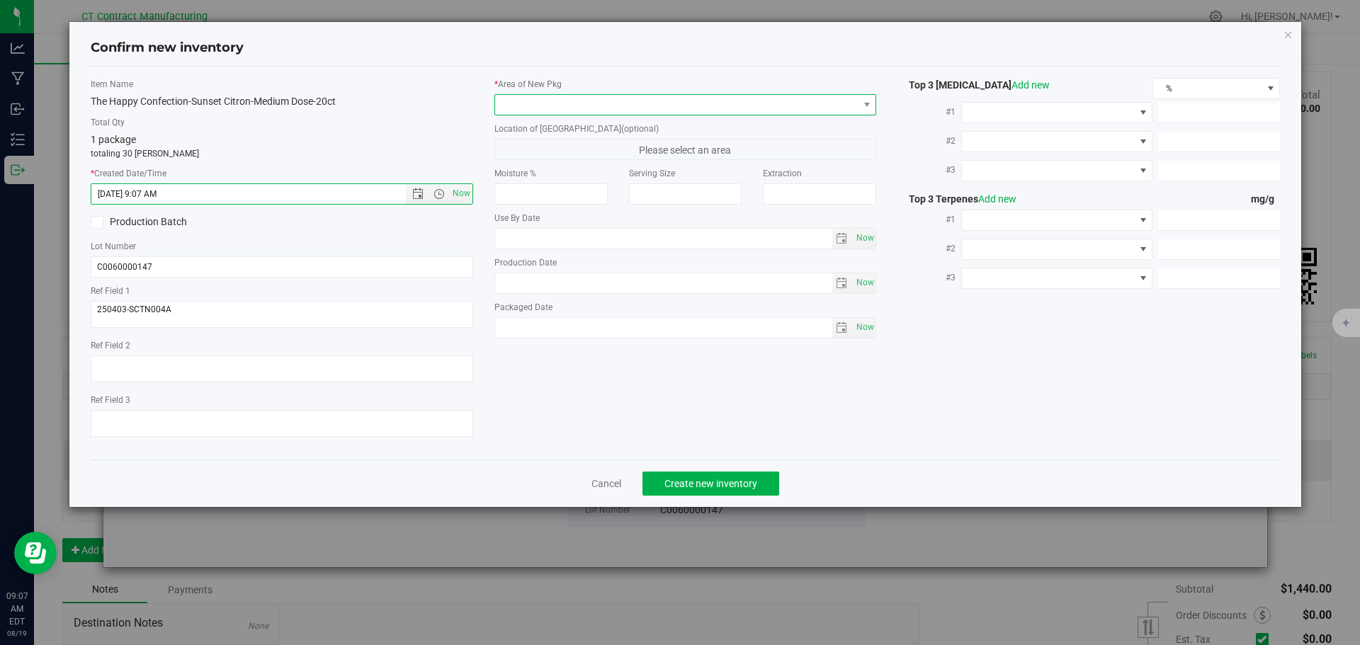
click at [563, 106] on span at bounding box center [676, 105] width 363 height 20
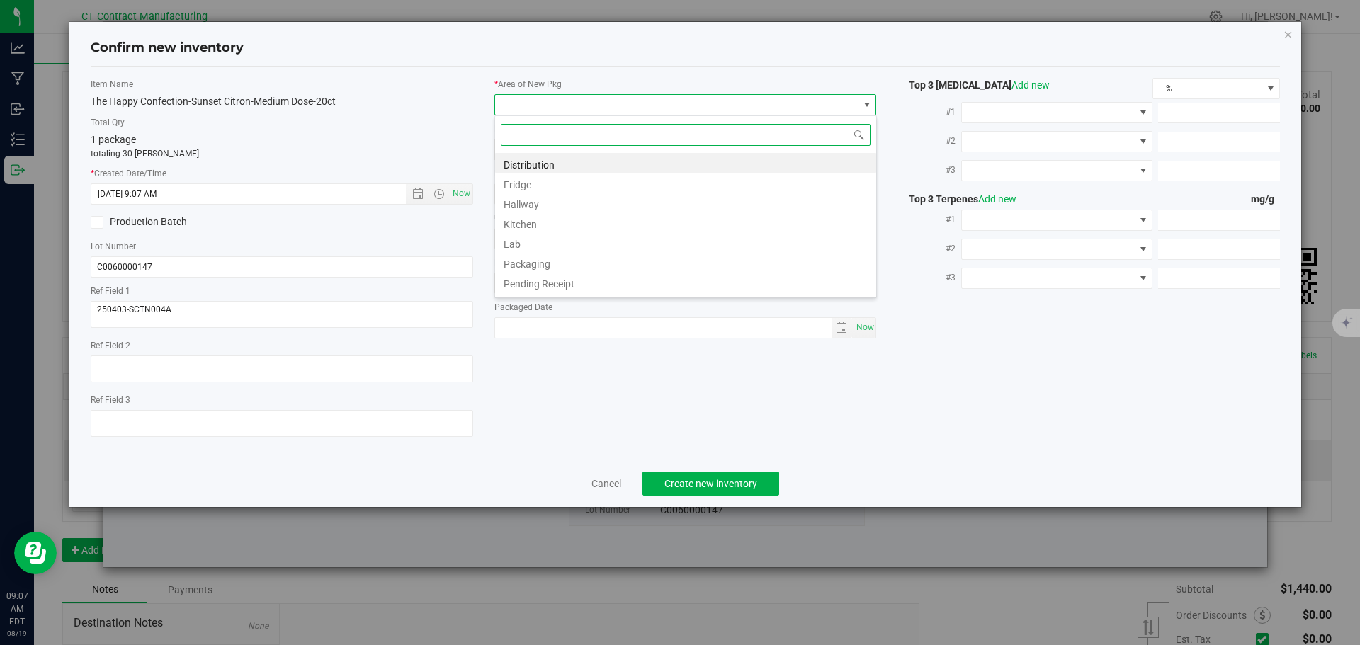
scroll to position [21, 383]
click at [561, 150] on span at bounding box center [685, 134] width 381 height 33
click at [560, 159] on li "Distribution" at bounding box center [685, 163] width 381 height 20
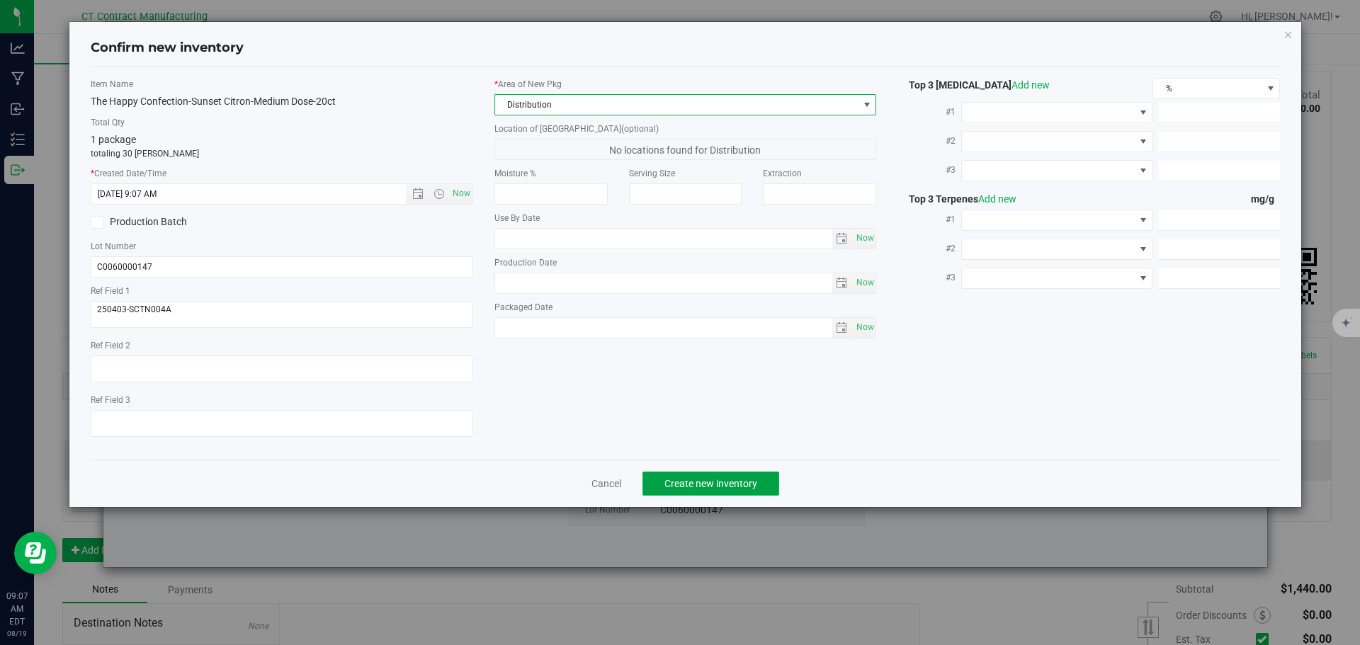
click at [689, 475] on button "Create new inventory" at bounding box center [711, 484] width 137 height 24
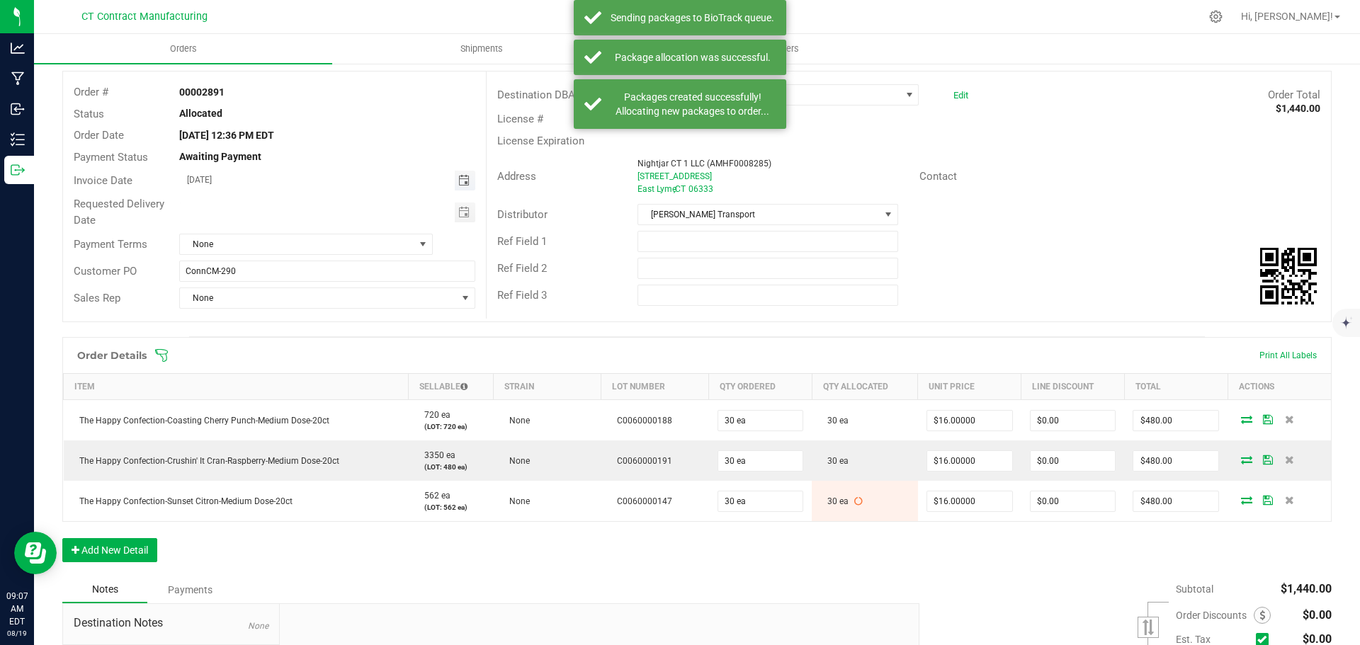
click at [463, 181] on span "Toggle calendar" at bounding box center [463, 180] width 11 height 11
click at [300, 322] on span "20" at bounding box center [305, 321] width 21 height 22
type input "[DATE]"
click at [402, 242] on span "None" at bounding box center [297, 244] width 234 height 20
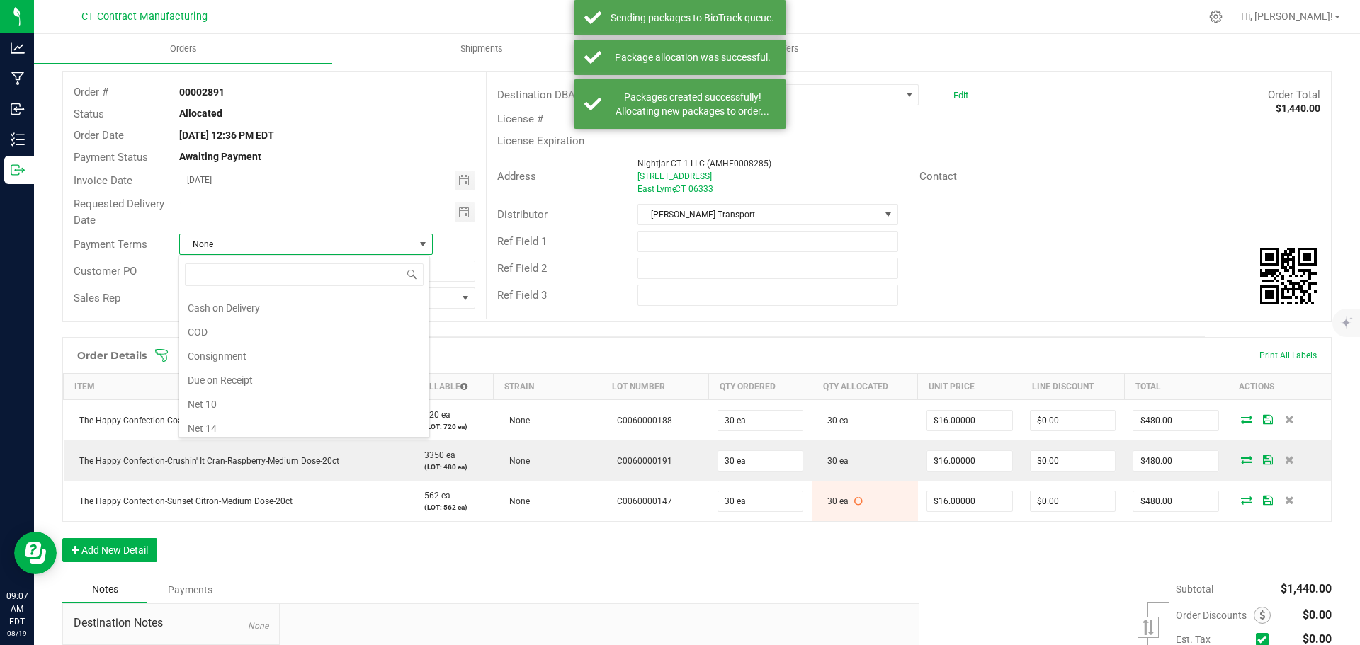
scroll to position [7, 0]
click at [258, 397] on li "Due on Receipt" at bounding box center [304, 395] width 250 height 24
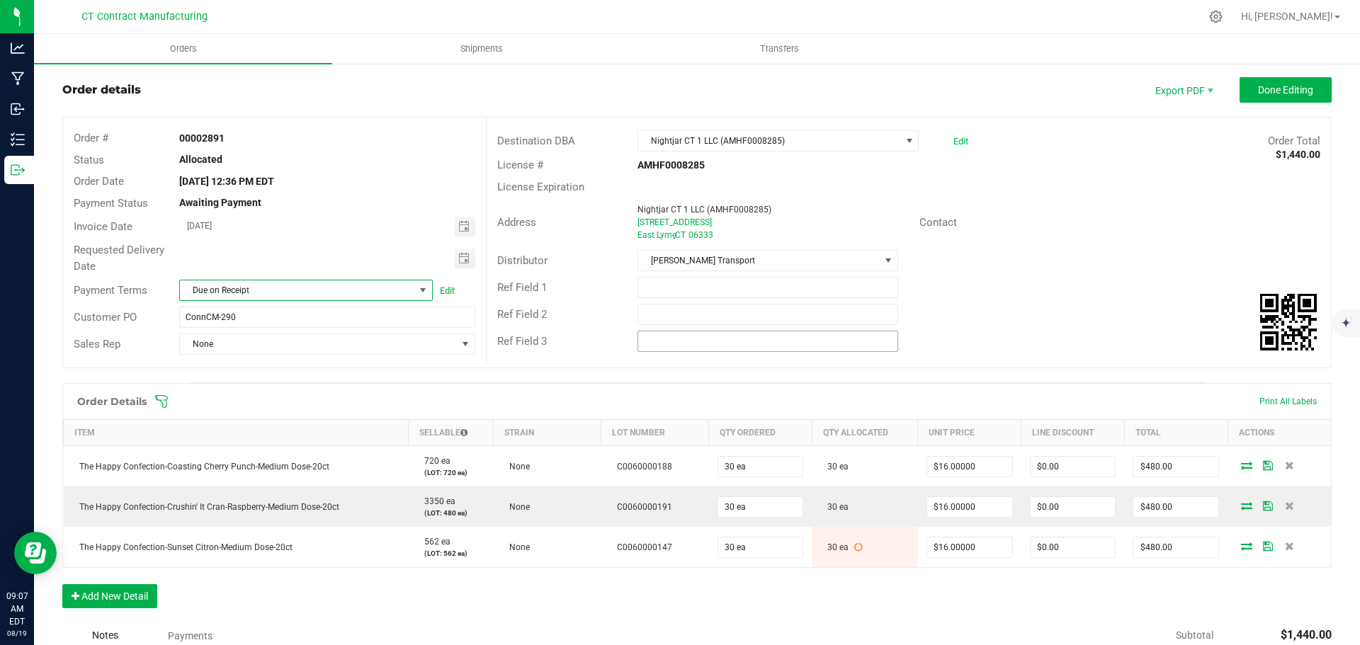
scroll to position [0, 0]
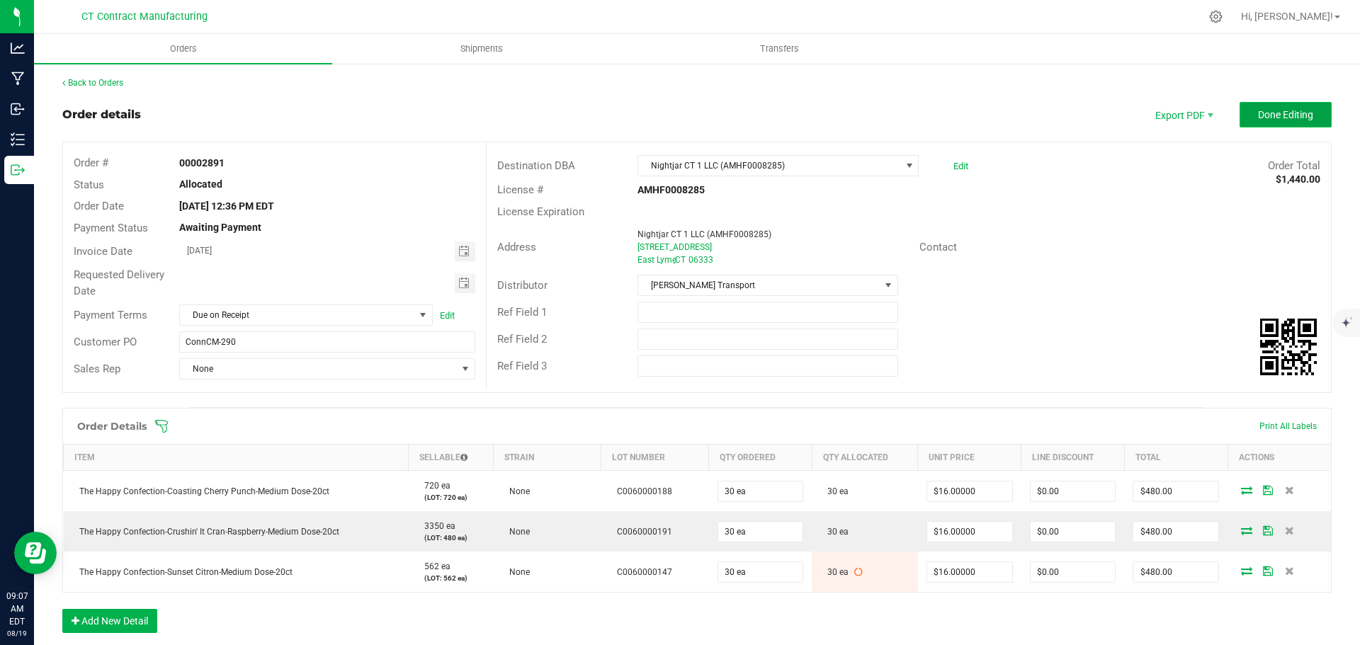
click at [1287, 110] on span "Done Editing" at bounding box center [1285, 114] width 55 height 11
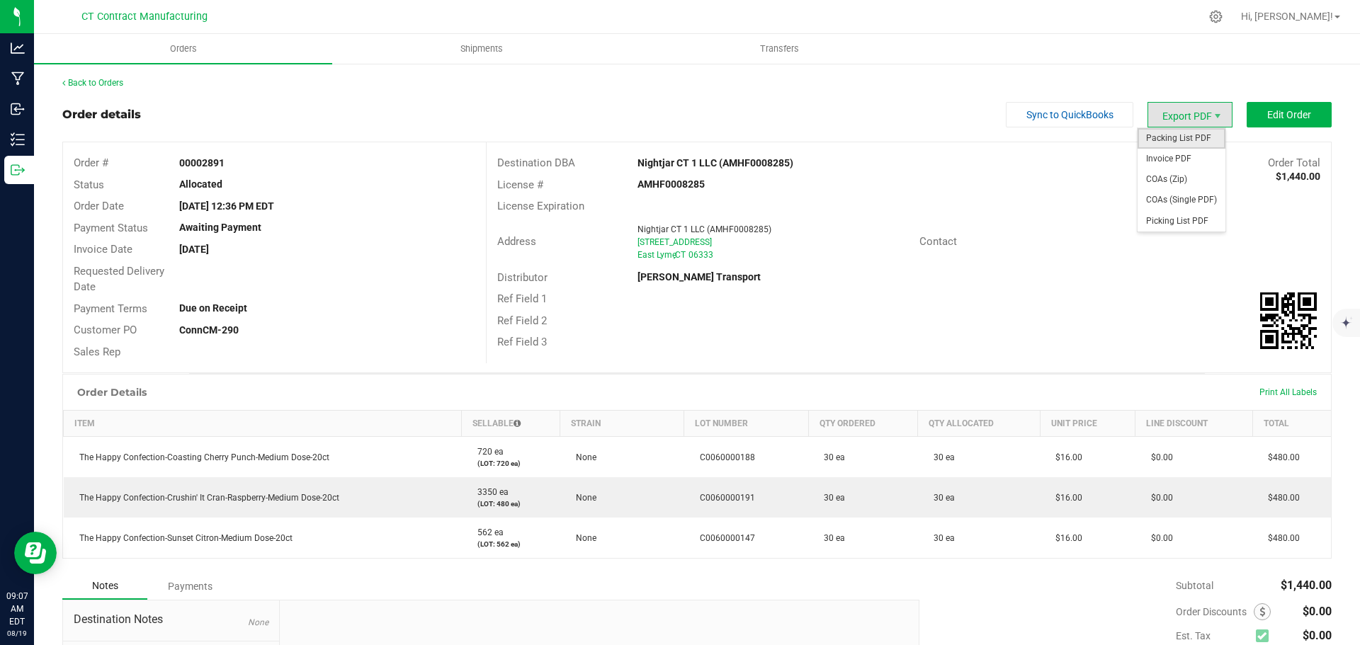
click at [1163, 144] on span "Packing List PDF" at bounding box center [1182, 138] width 88 height 21
click at [1176, 157] on span "Invoice PDF" at bounding box center [1182, 159] width 88 height 21
click at [96, 78] on link "Back to Orders" at bounding box center [92, 83] width 61 height 10
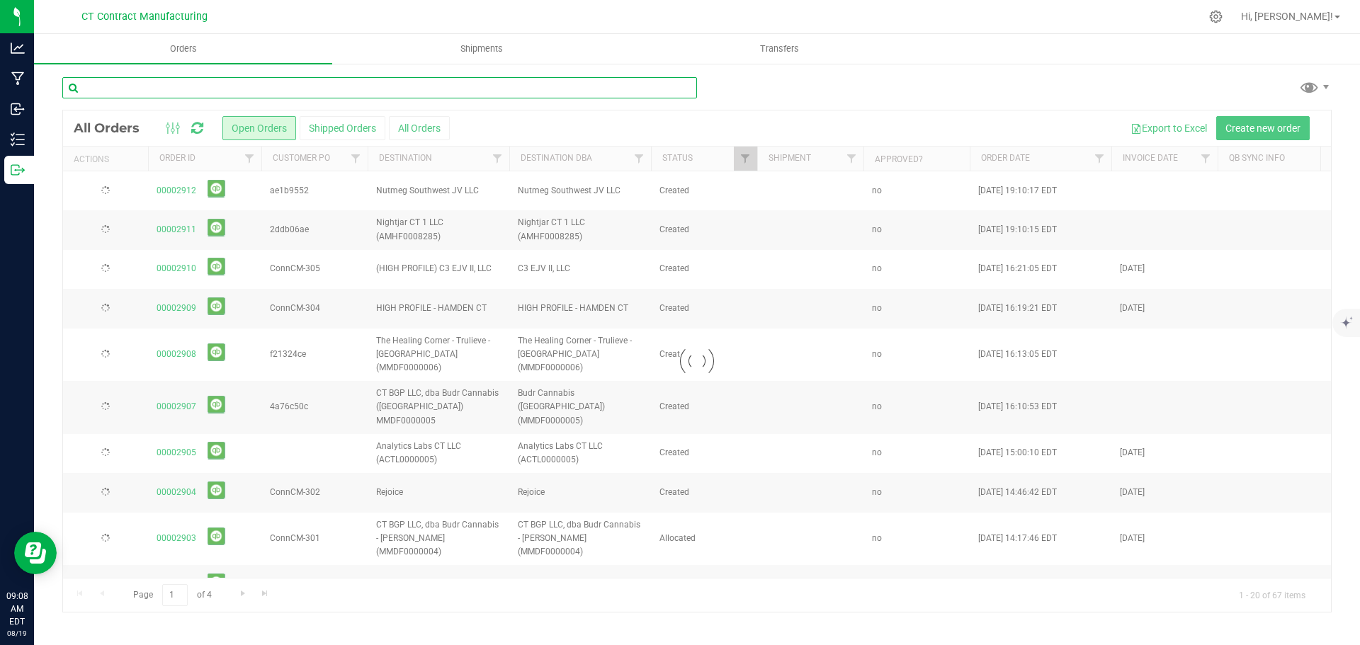
click at [281, 91] on input "text" at bounding box center [379, 87] width 635 height 21
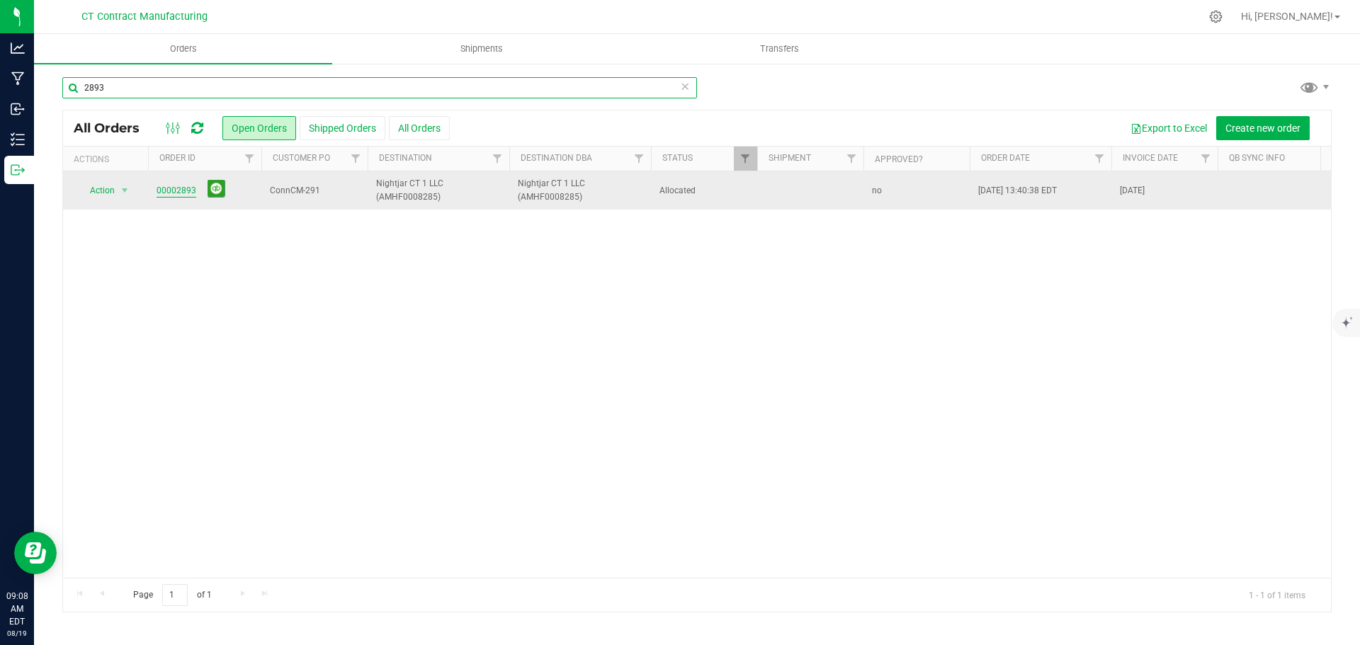
type input "2893"
click at [183, 193] on link "00002893" at bounding box center [177, 190] width 40 height 13
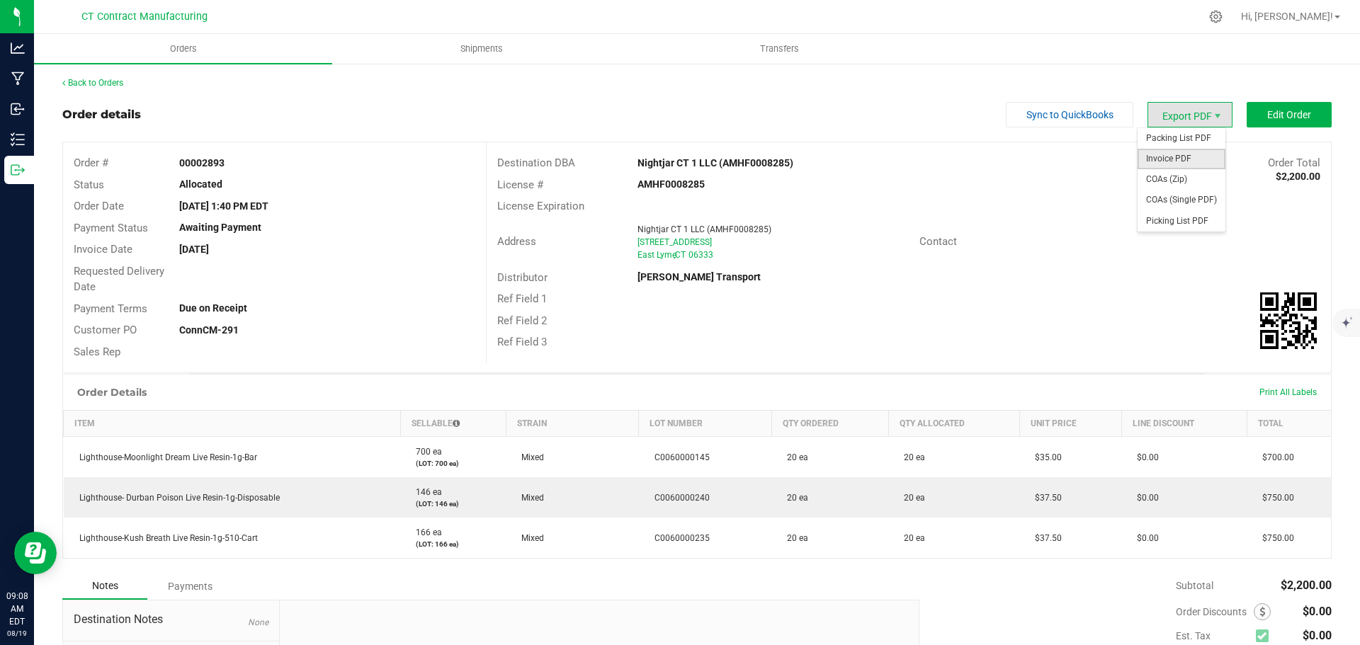
click at [1180, 161] on span "Invoice PDF" at bounding box center [1182, 159] width 88 height 21
click at [120, 84] on link "Back to Orders" at bounding box center [92, 83] width 61 height 10
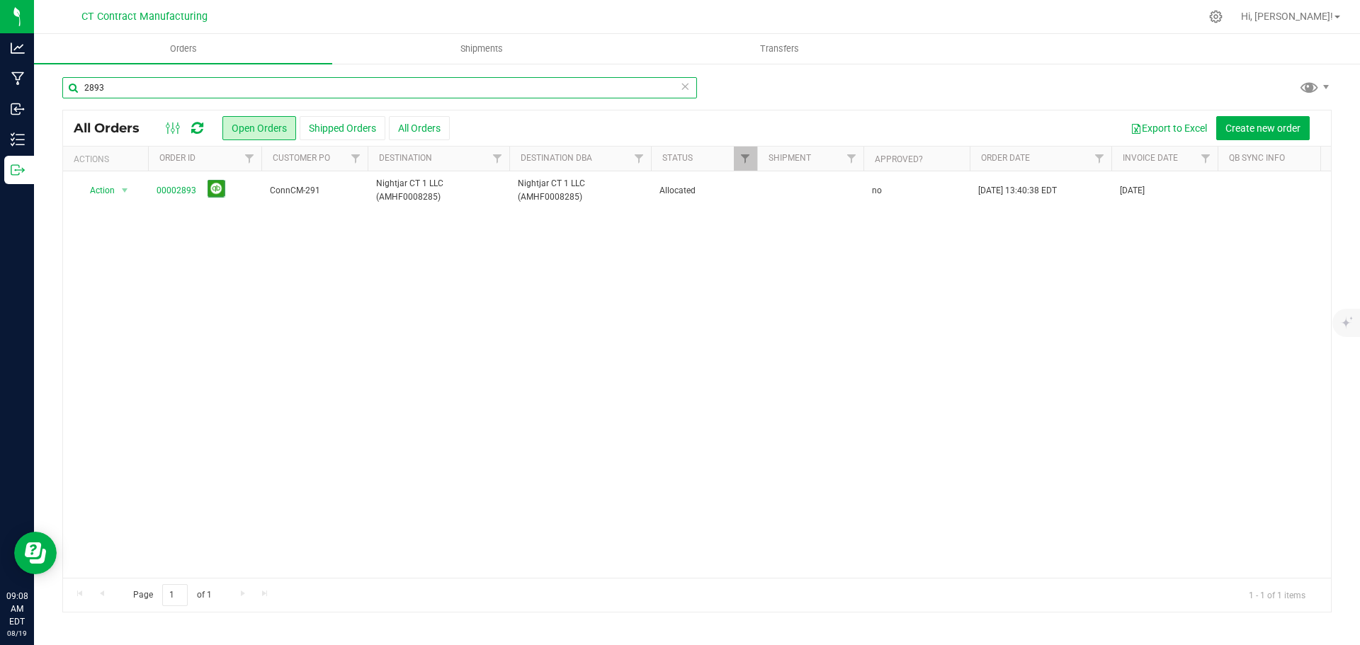
click at [452, 87] on input "2893" at bounding box center [379, 87] width 635 height 21
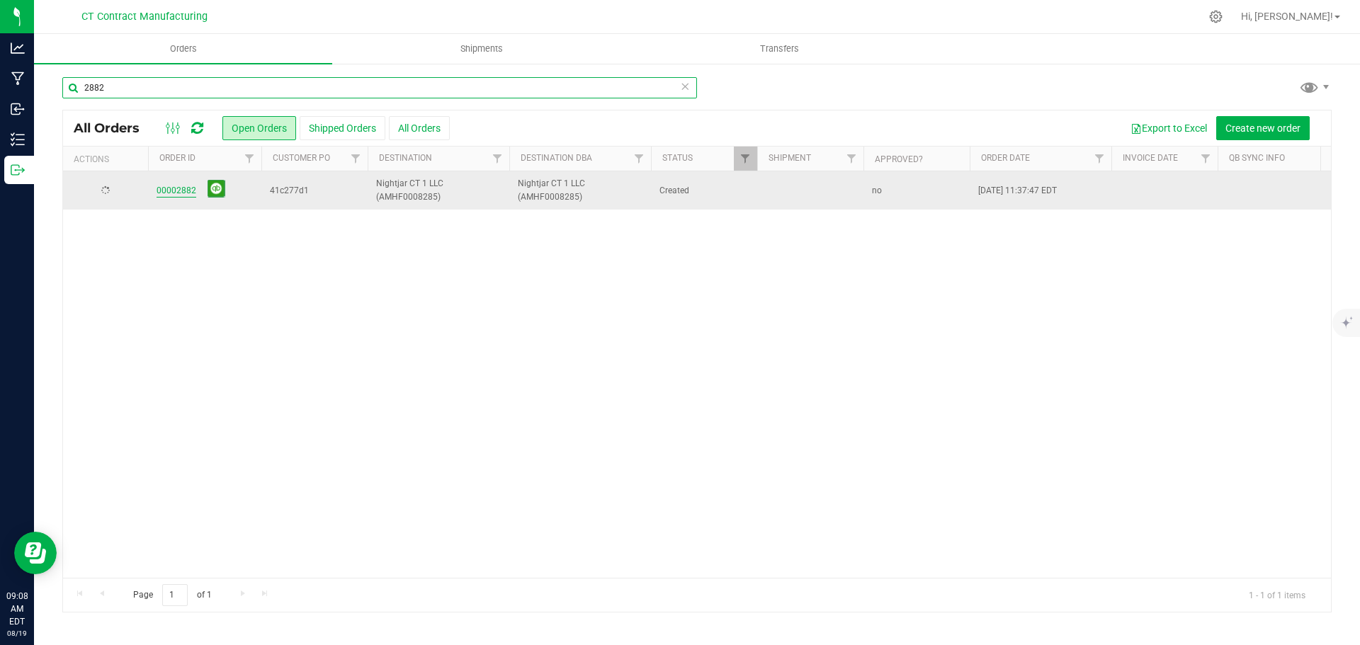
type input "2882"
click at [178, 194] on link "00002882" at bounding box center [177, 190] width 40 height 13
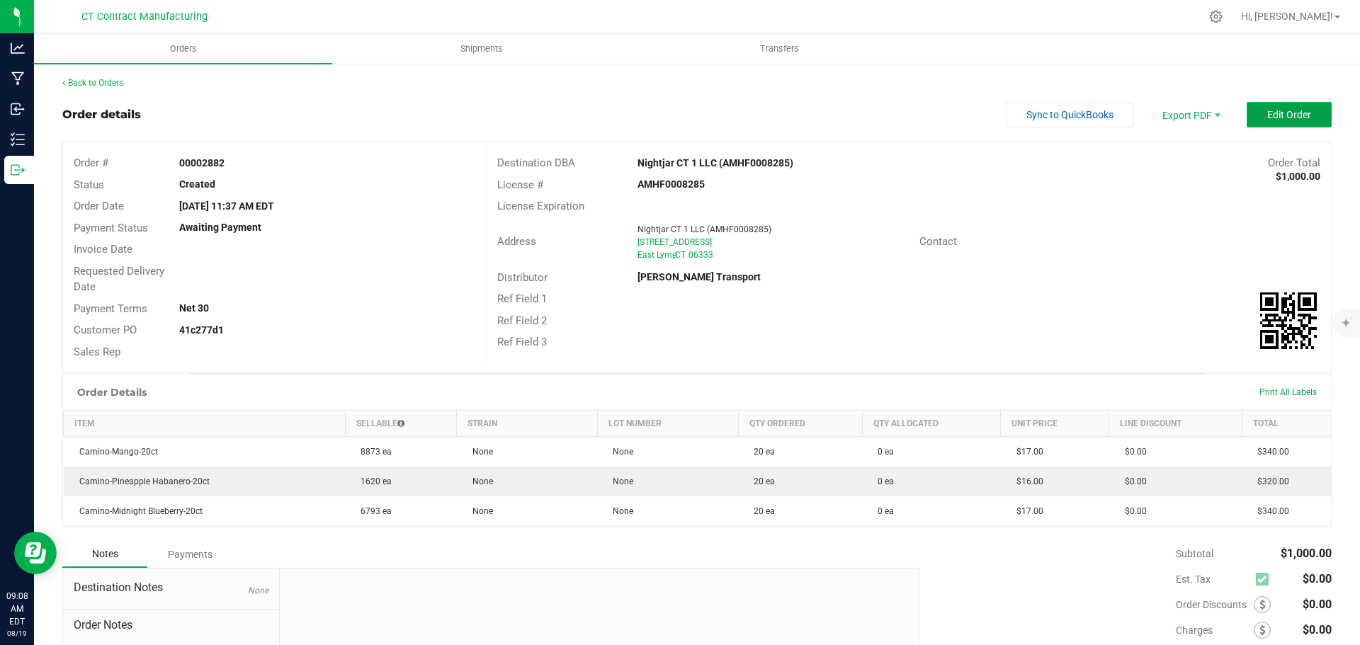
click at [1292, 106] on button "Edit Order" at bounding box center [1289, 115] width 85 height 26
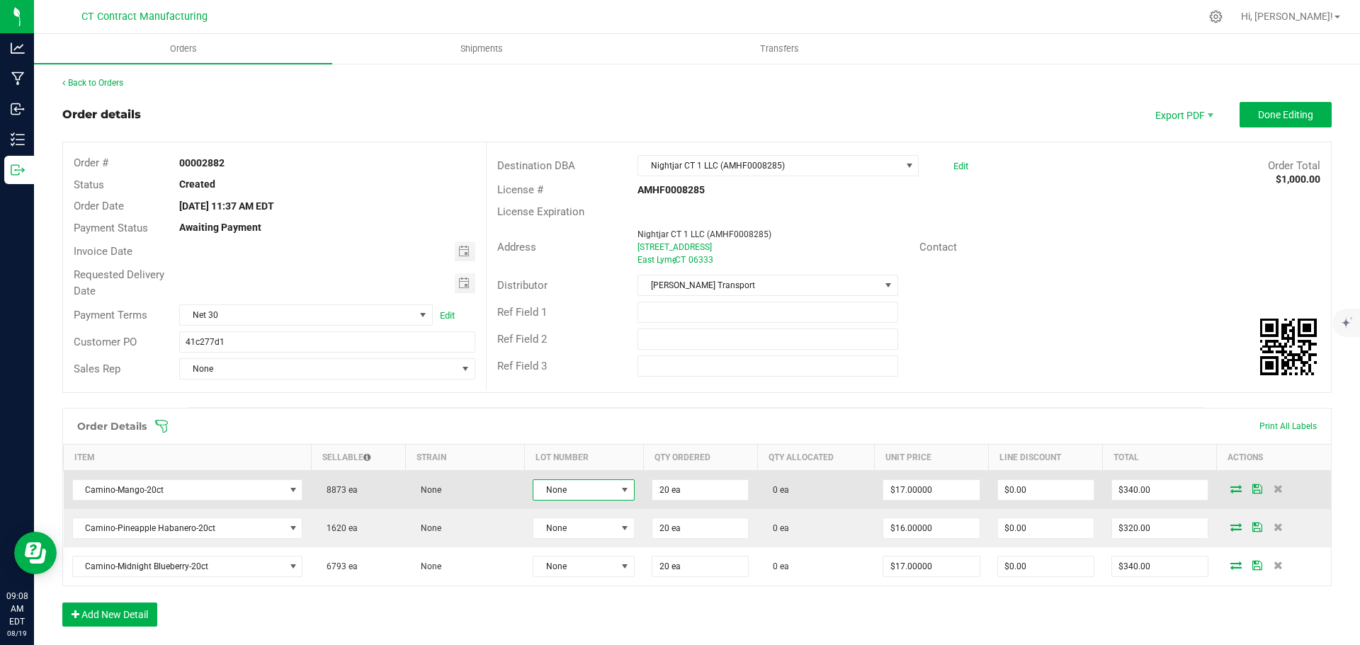
click at [619, 490] on span at bounding box center [624, 490] width 11 height 11
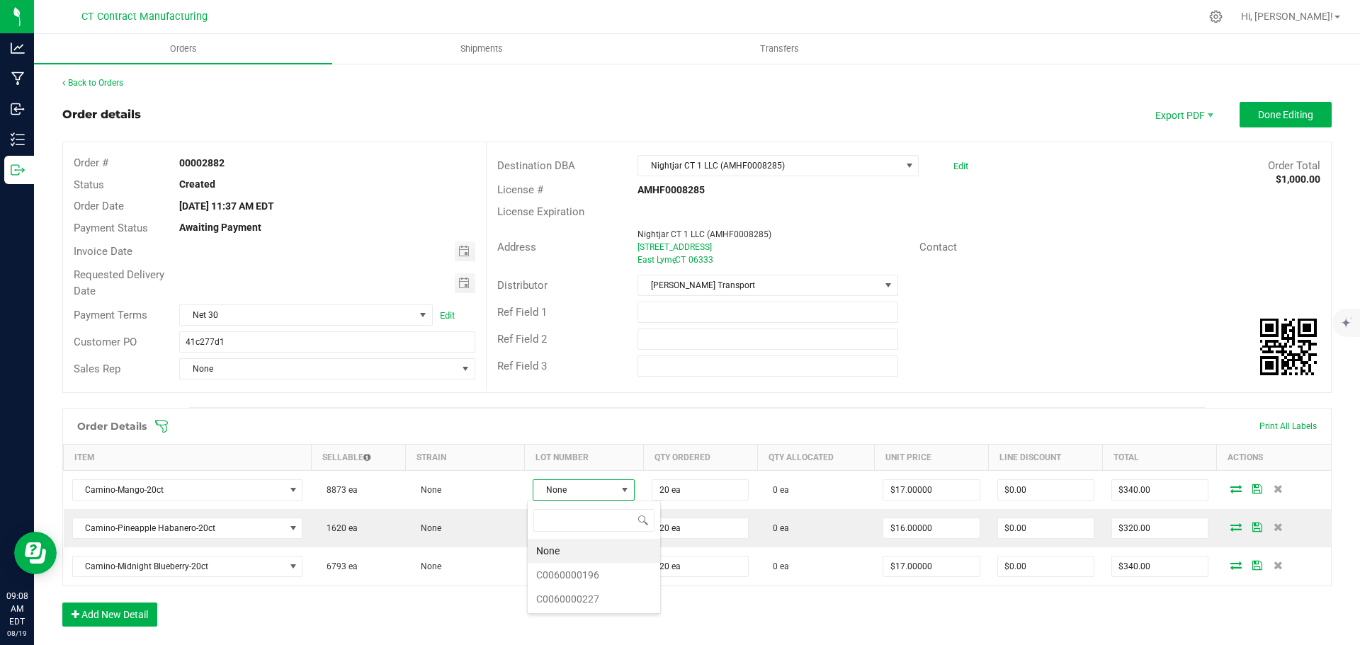
scroll to position [21, 101]
click at [604, 575] on li "C0060000196" at bounding box center [594, 575] width 132 height 24
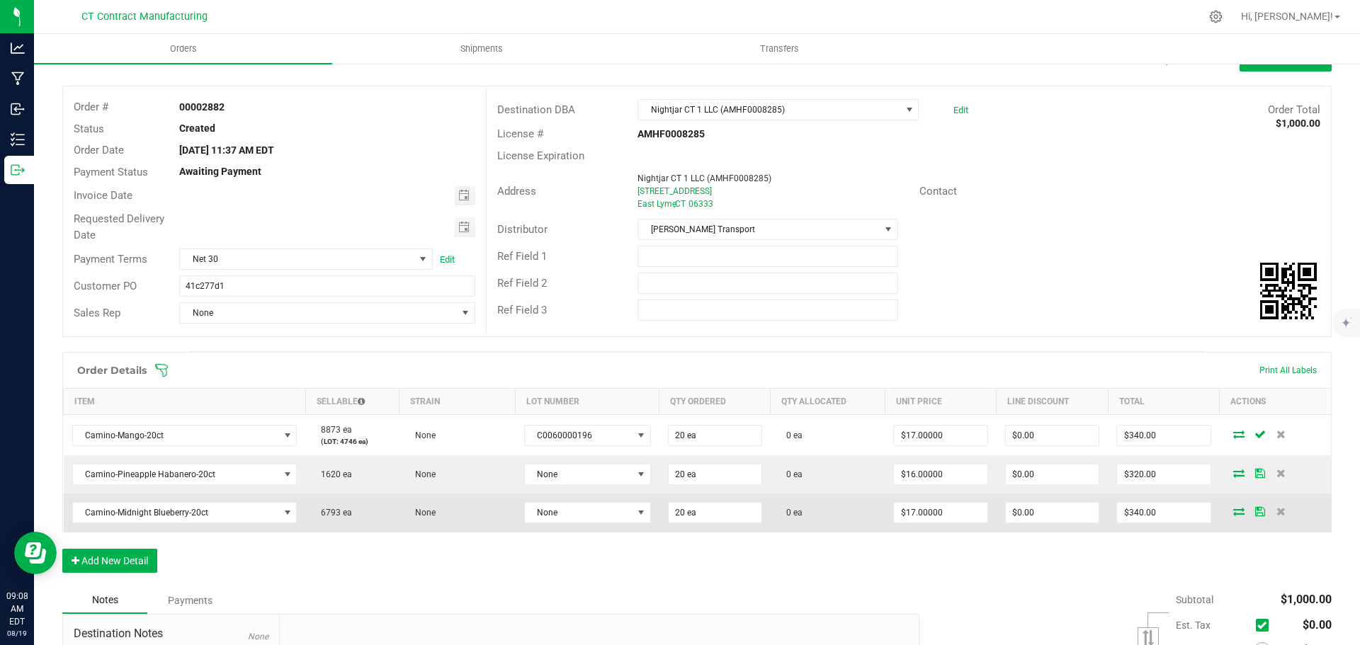
scroll to position [71, 0]
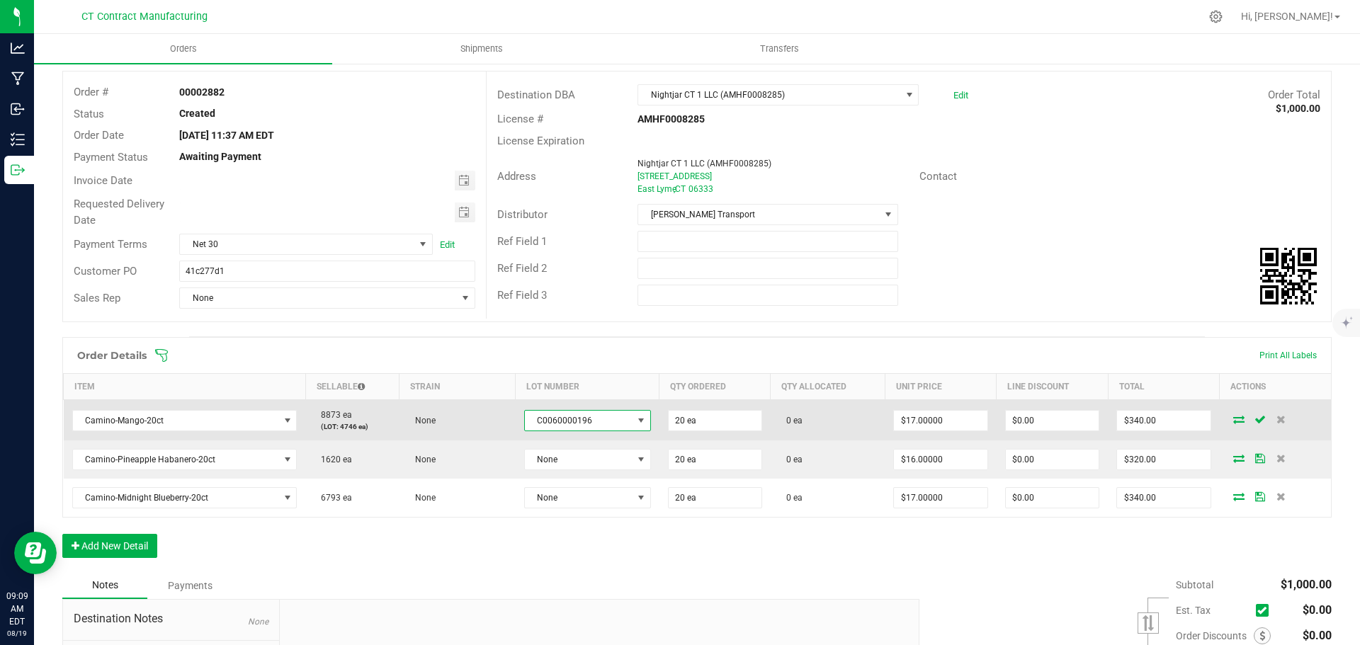
click at [616, 427] on span "C0060000196" at bounding box center [579, 421] width 108 height 20
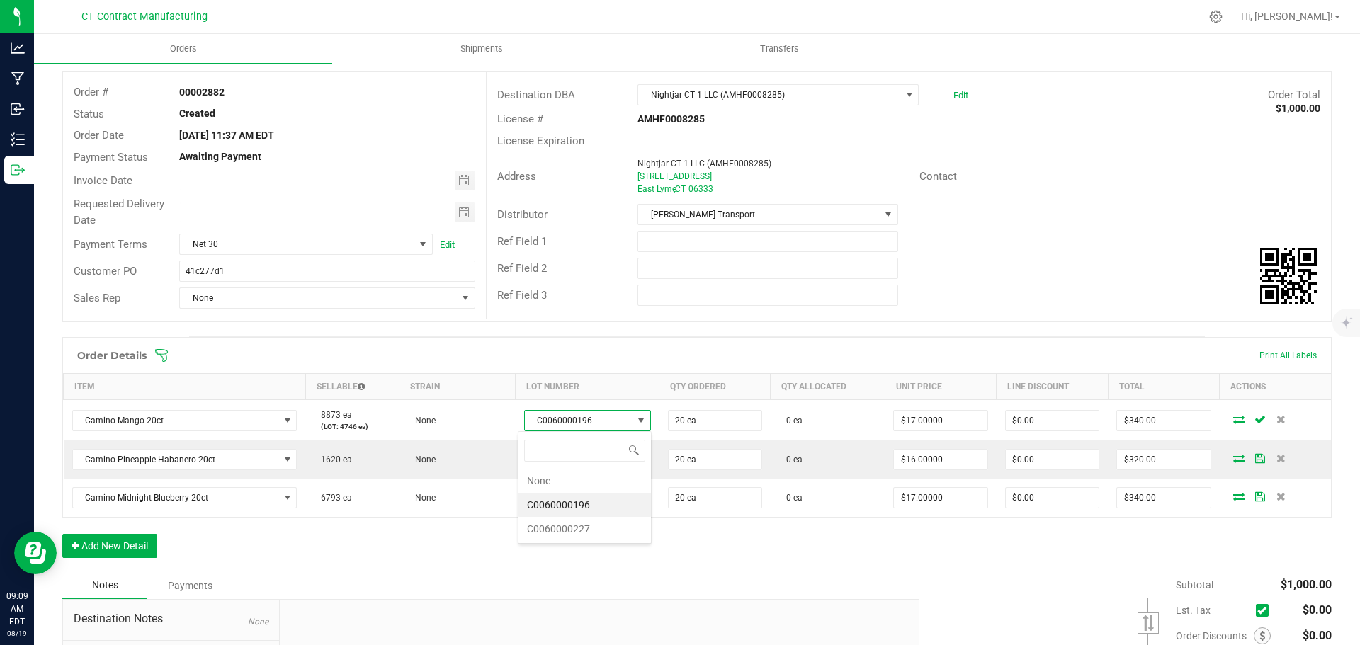
click at [720, 352] on span at bounding box center [788, 356] width 1269 height 14
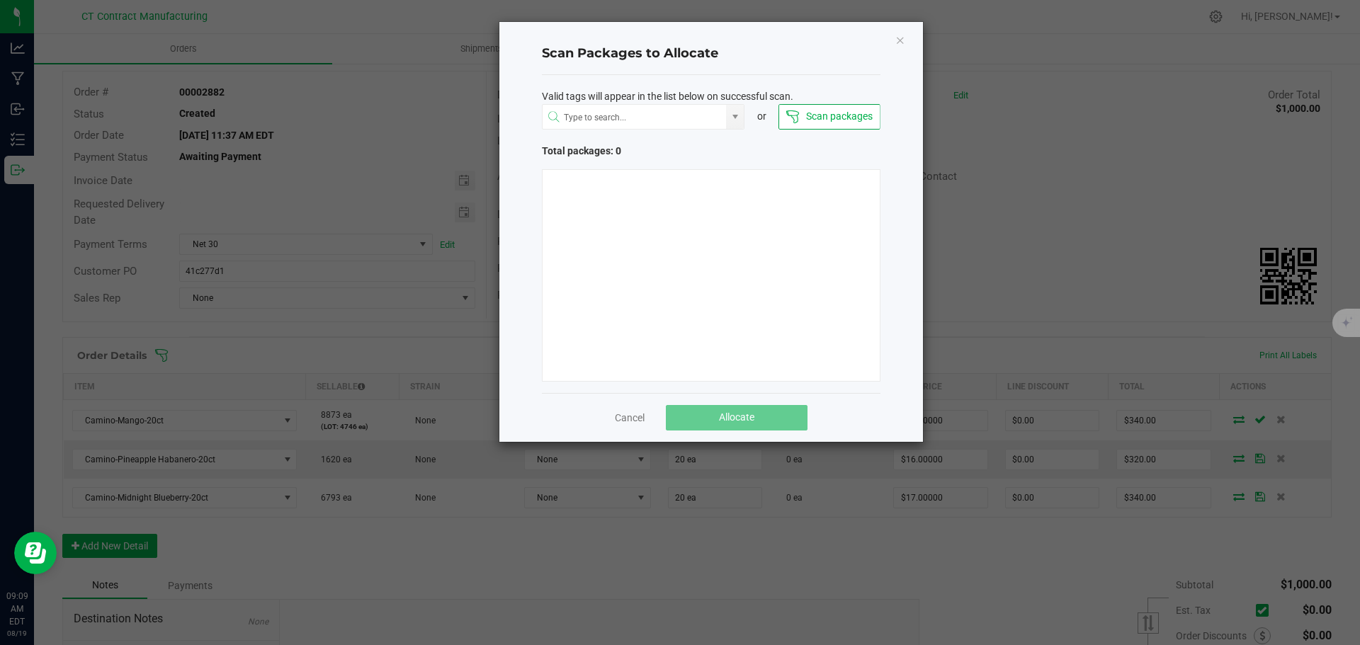
click at [906, 34] on div "Scan Packages to Allocate Valid tags will appear in the list below on successfu…" at bounding box center [711, 232] width 424 height 420
click at [898, 40] on icon "Close" at bounding box center [900, 39] width 10 height 17
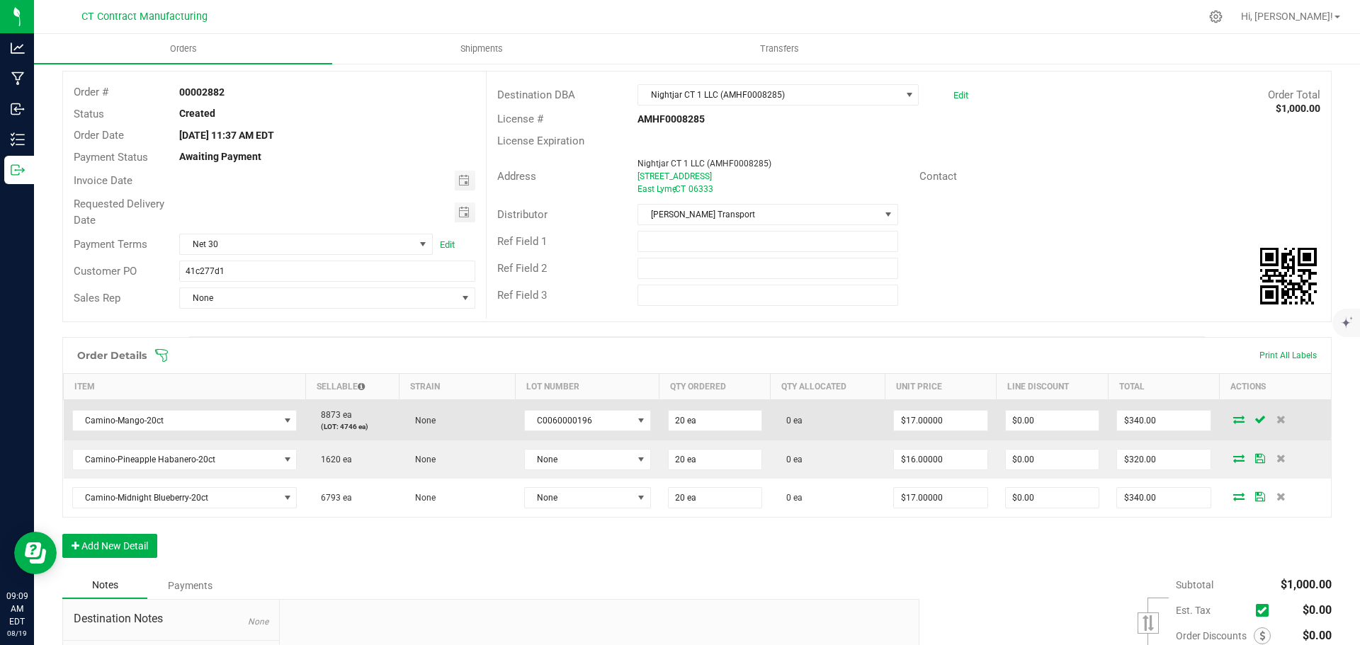
click at [1228, 422] on span at bounding box center [1238, 419] width 21 height 9
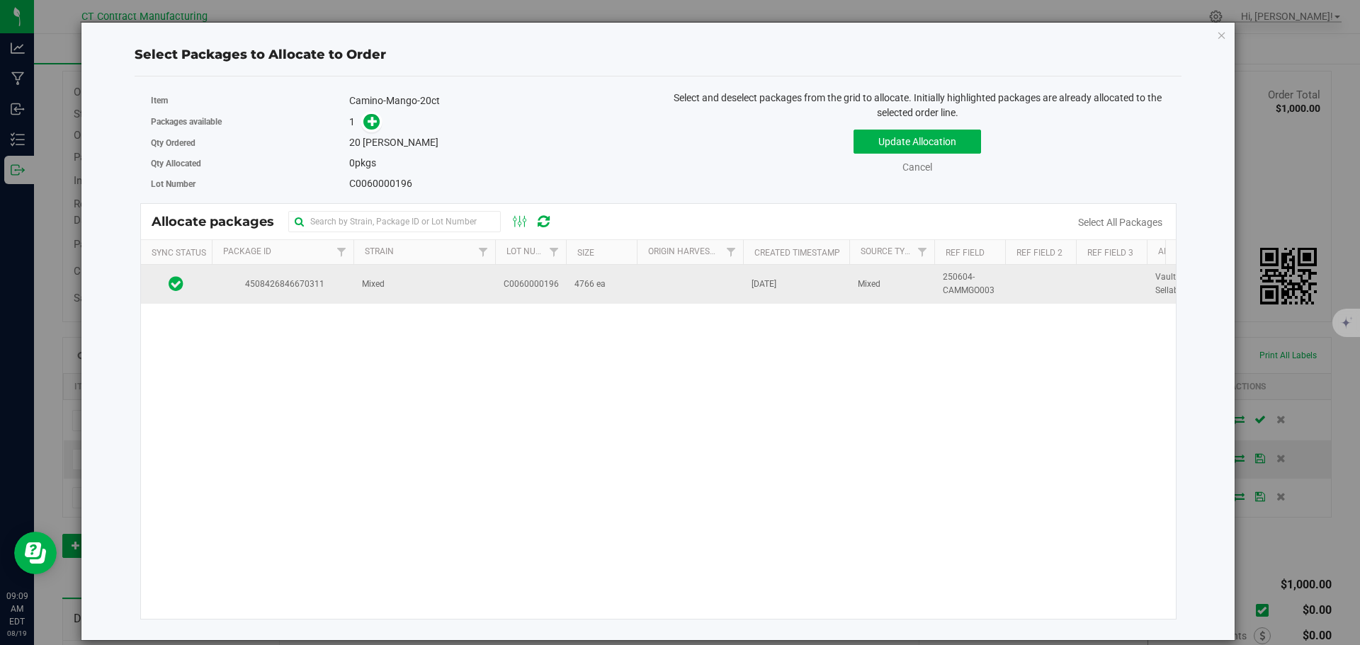
click at [341, 283] on span "4508426846670311" at bounding box center [282, 284] width 125 height 13
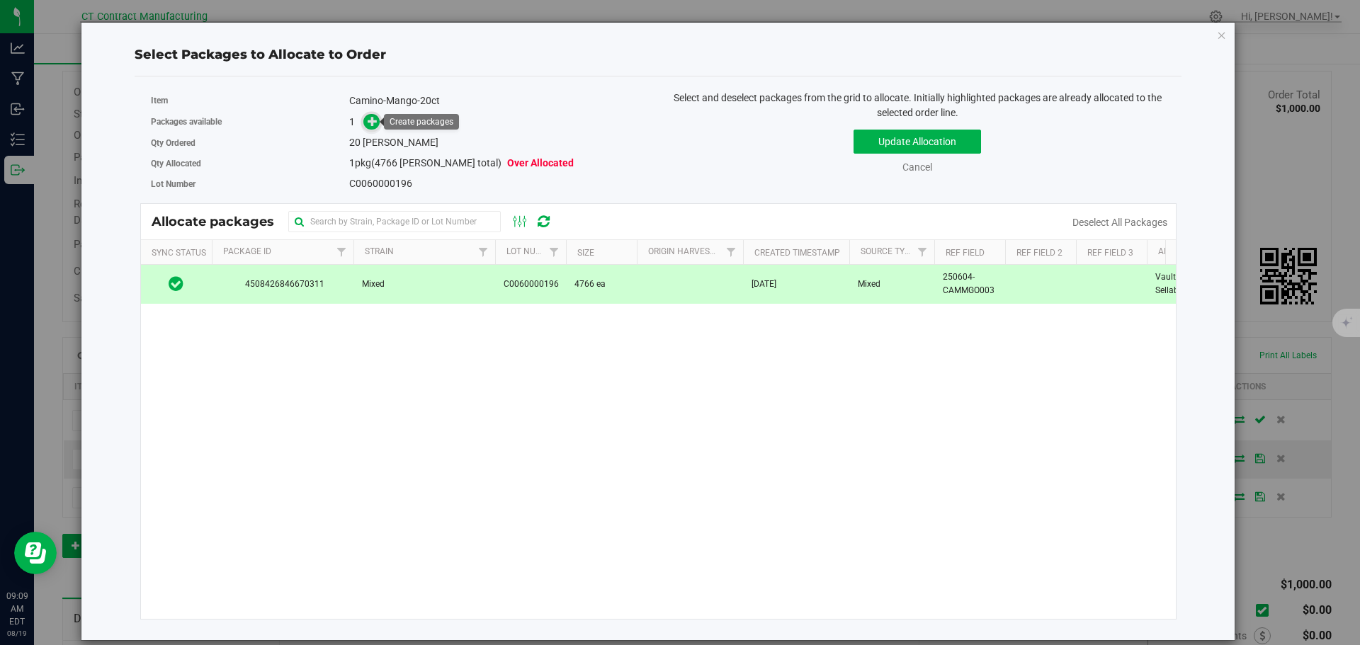
click at [366, 119] on span at bounding box center [371, 122] width 16 height 16
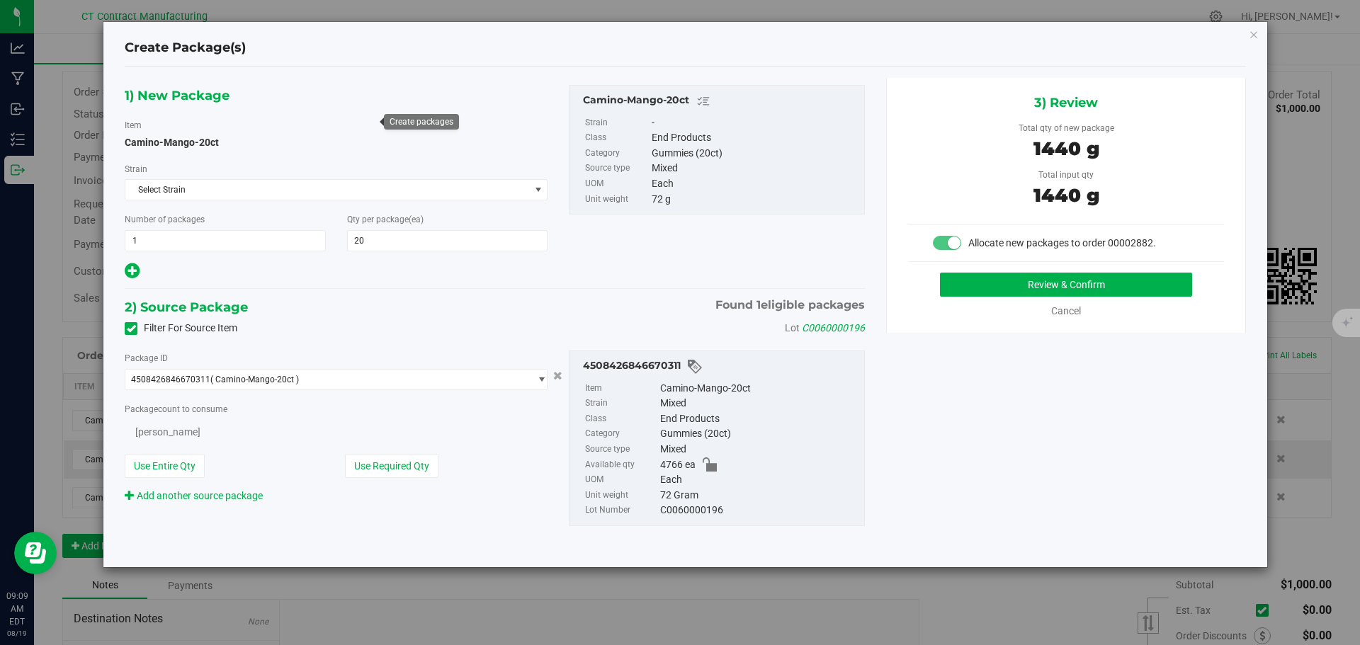
type input "20"
click at [983, 286] on button "Review & Confirm" at bounding box center [1066, 285] width 252 height 24
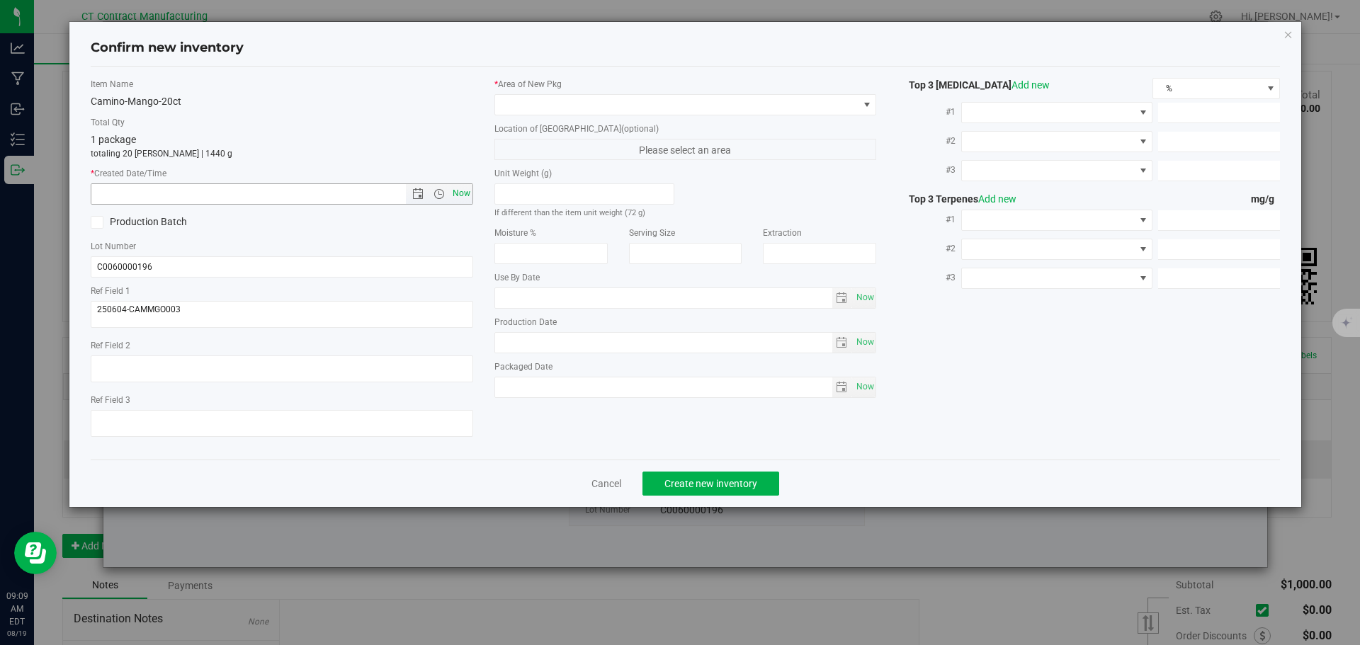
click at [456, 190] on span "Now" at bounding box center [461, 193] width 24 height 21
type input "8/19/2025 9:09 AM"
click at [567, 95] on span at bounding box center [676, 105] width 363 height 20
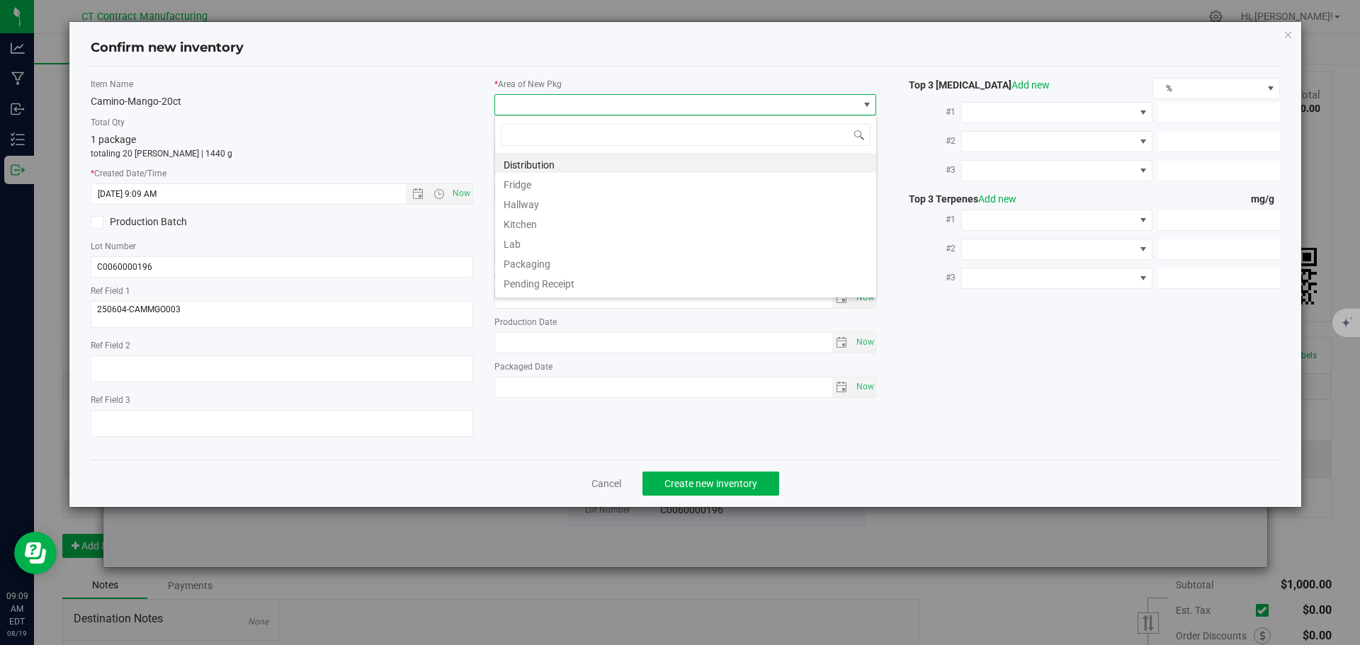
scroll to position [21, 383]
click at [534, 162] on li "Distribution" at bounding box center [685, 163] width 381 height 20
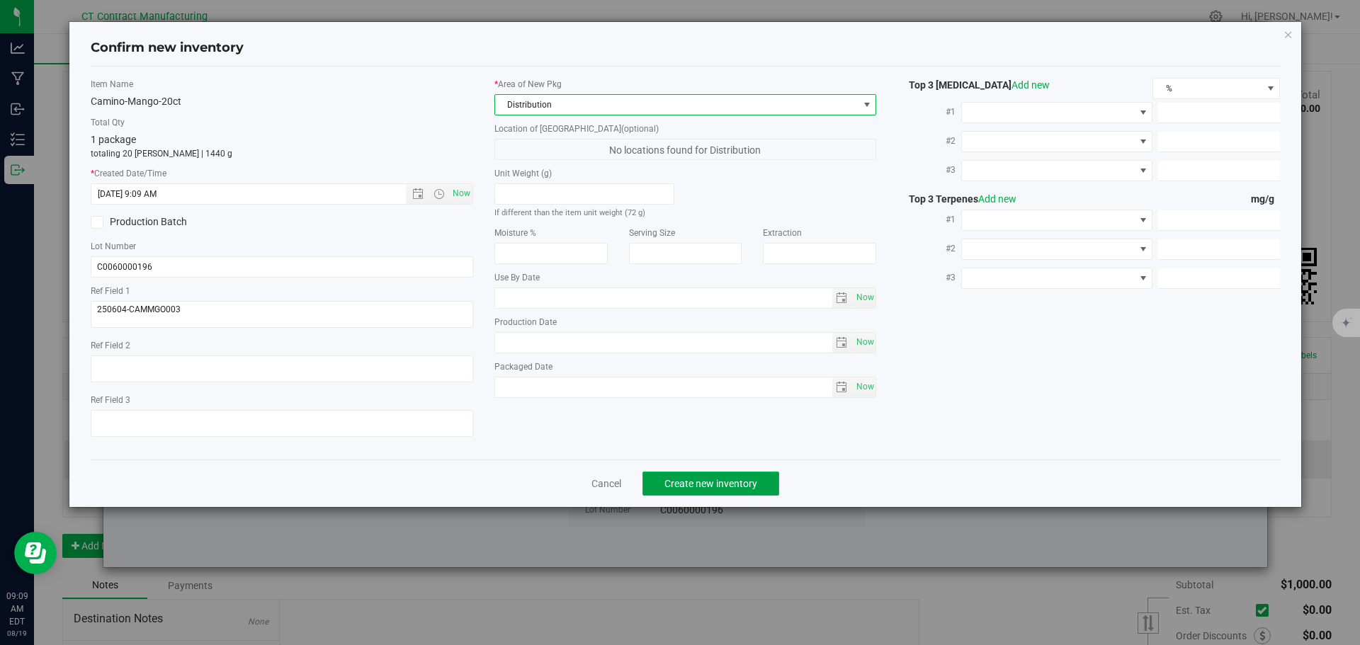
click at [718, 482] on span "Create new inventory" at bounding box center [710, 483] width 93 height 11
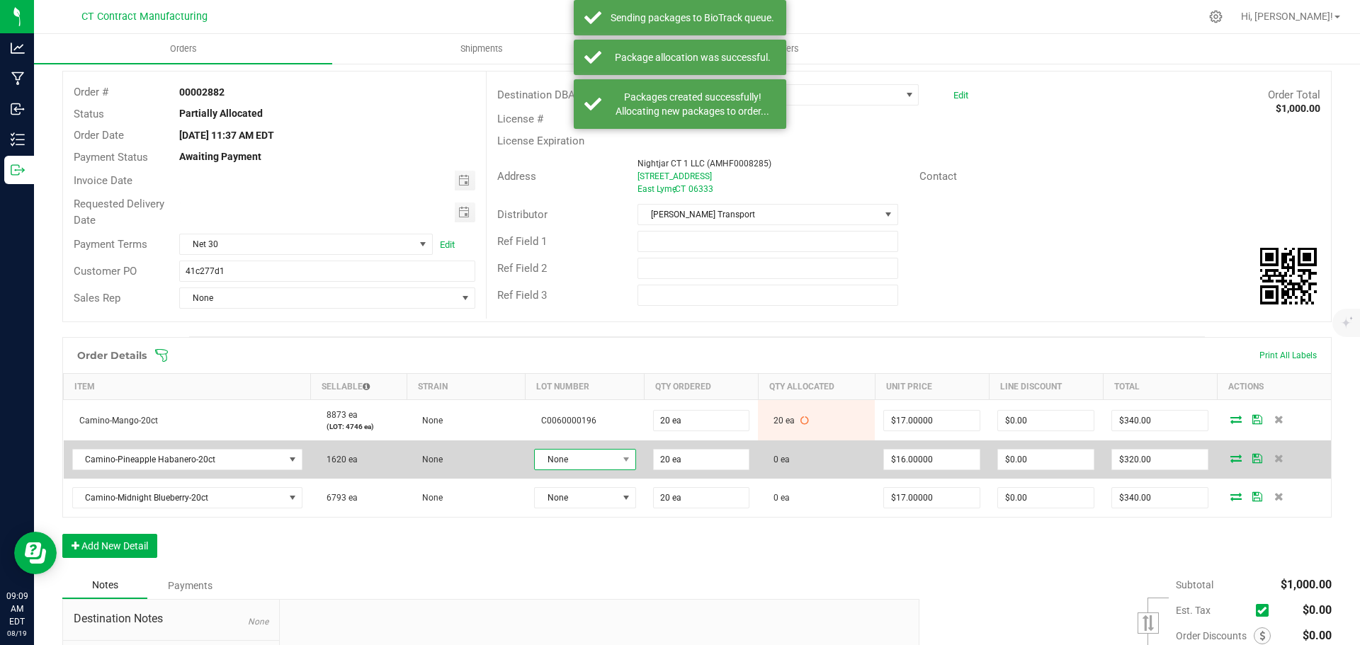
click at [573, 461] on span "None" at bounding box center [576, 460] width 83 height 20
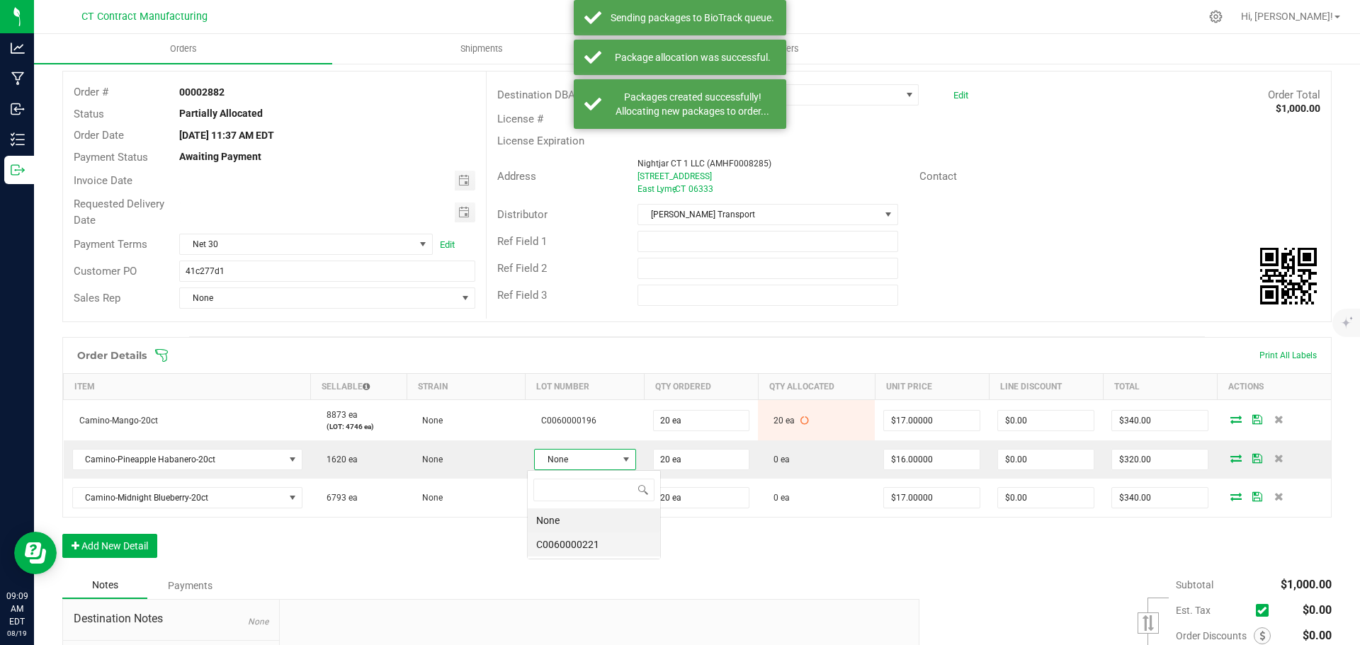
scroll to position [21, 101]
click at [580, 545] on li "C0060000221" at bounding box center [594, 545] width 132 height 24
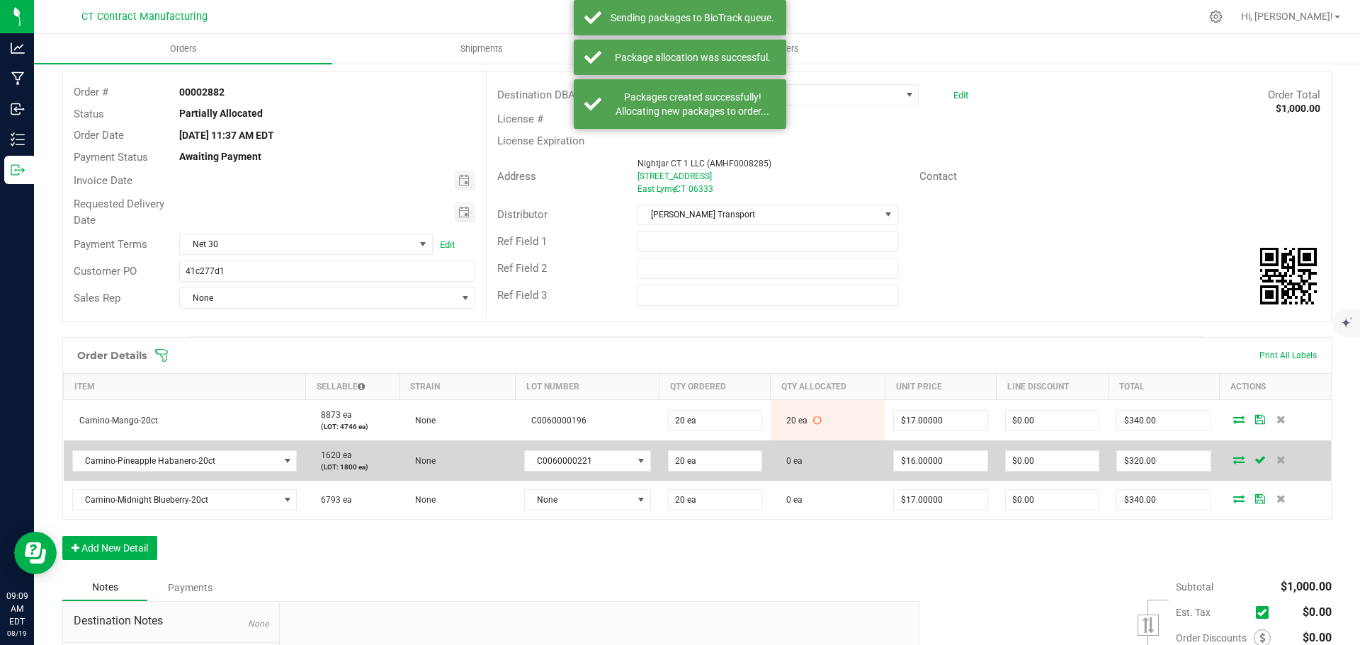
click at [1233, 460] on icon at bounding box center [1238, 459] width 11 height 9
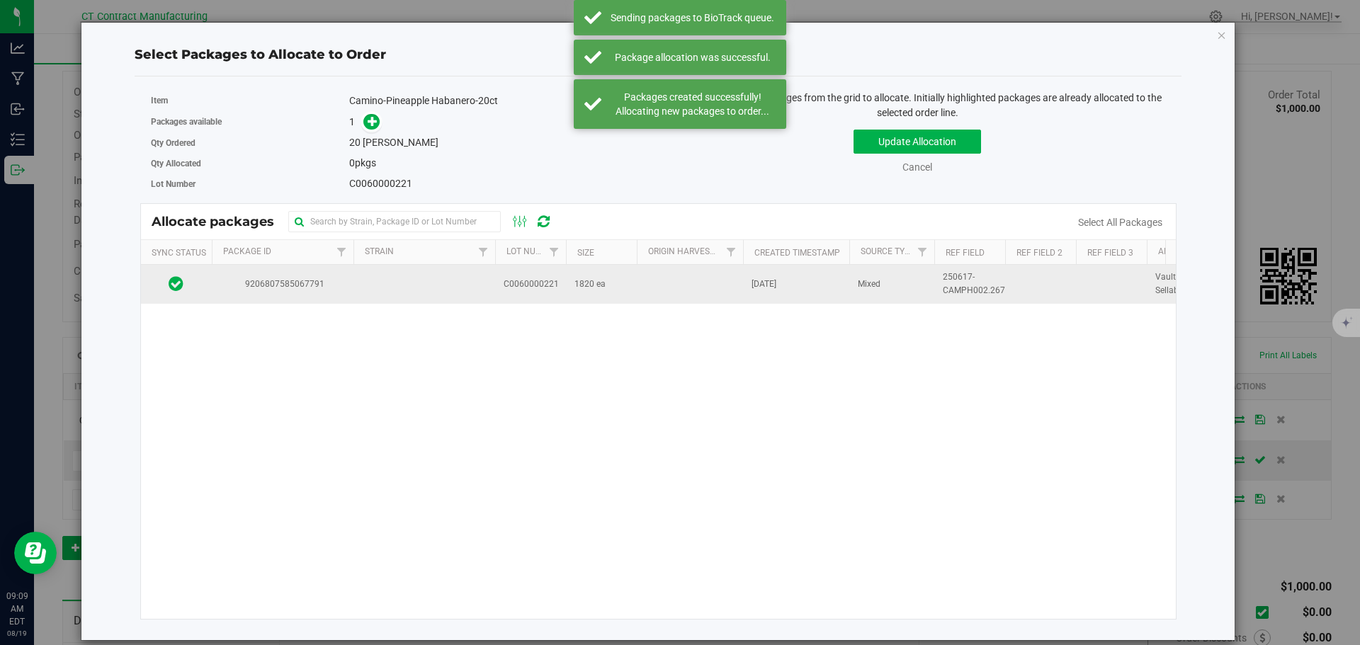
click at [429, 286] on td at bounding box center [424, 284] width 142 height 38
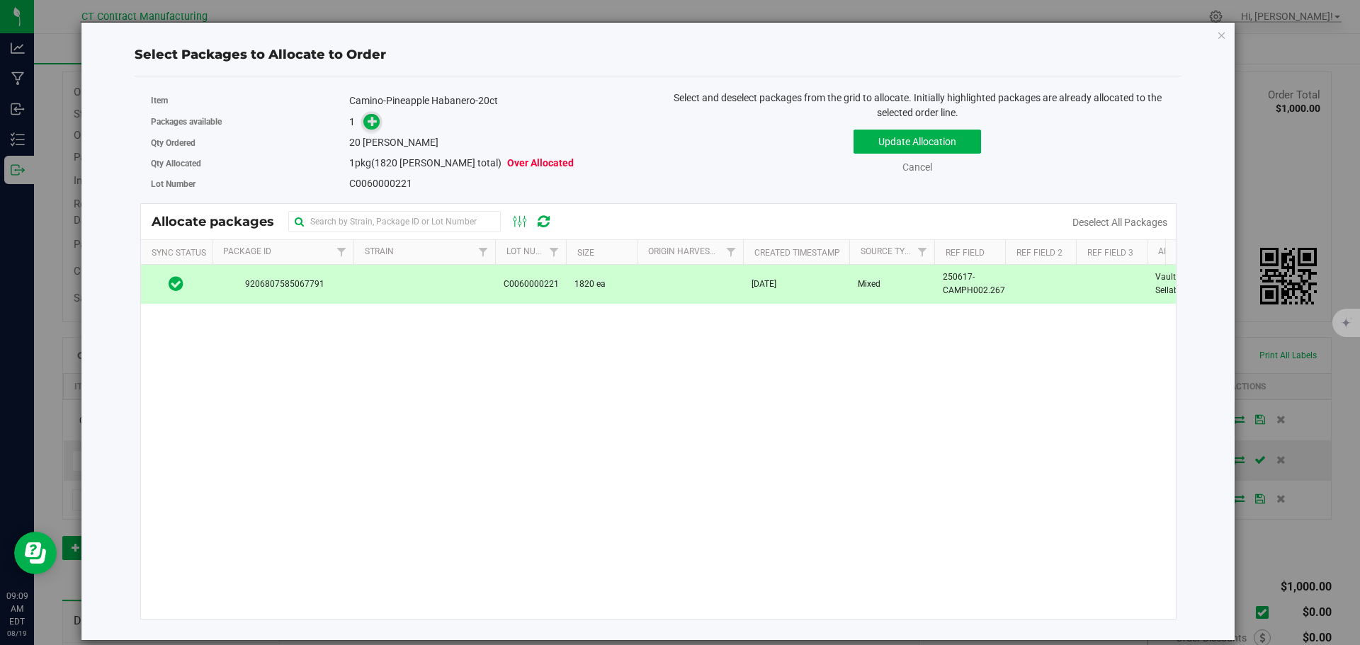
click at [374, 124] on icon at bounding box center [373, 121] width 10 height 10
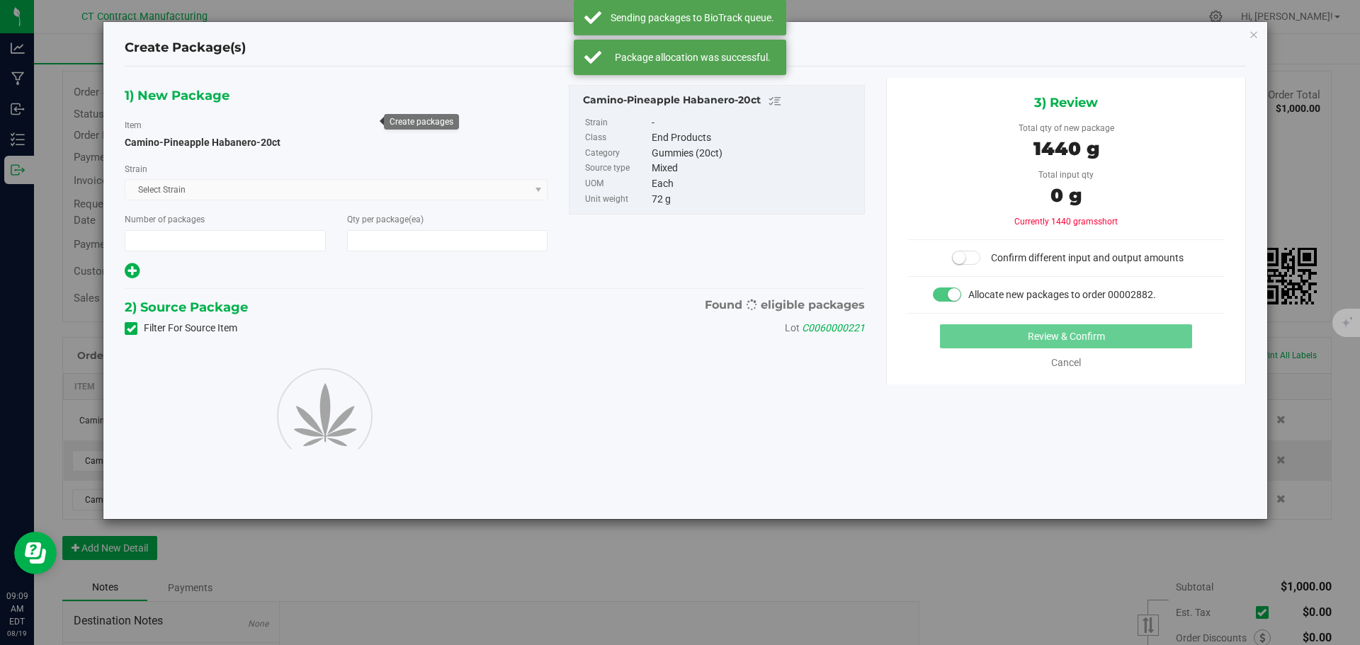
type input "1"
type input "20"
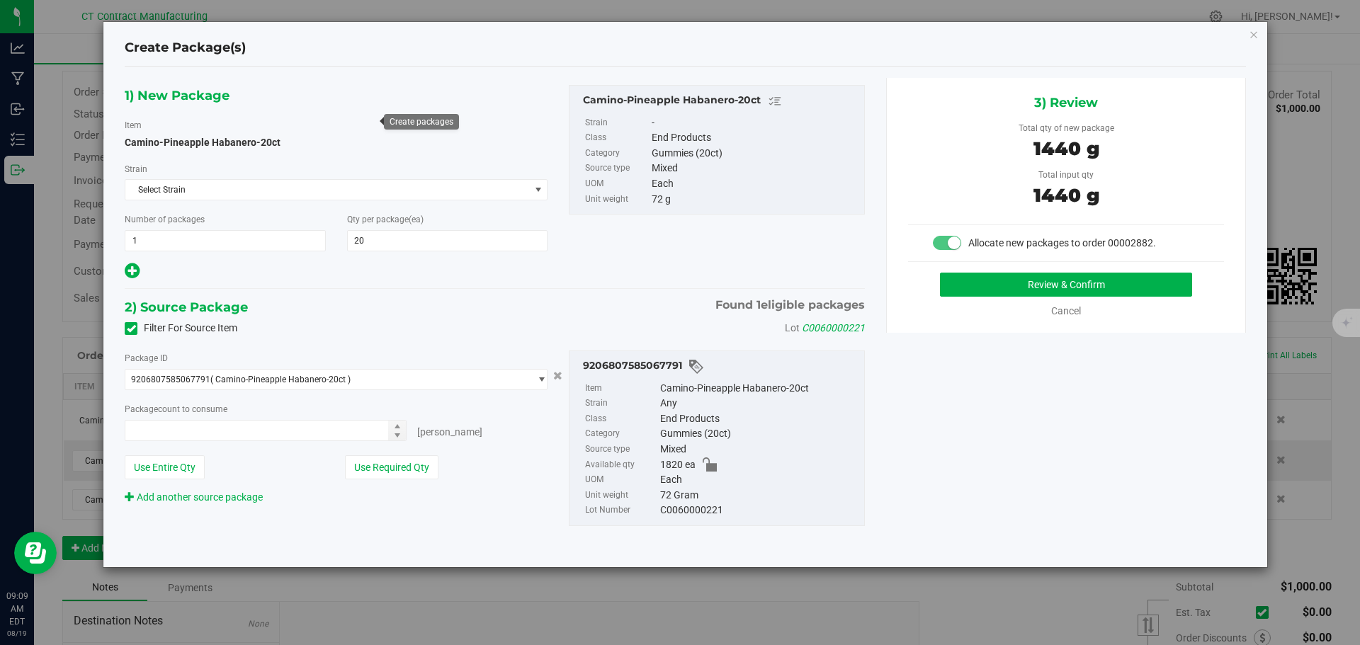
type input "20 ea"
click at [1100, 285] on button "Review & Confirm" at bounding box center [1066, 285] width 252 height 24
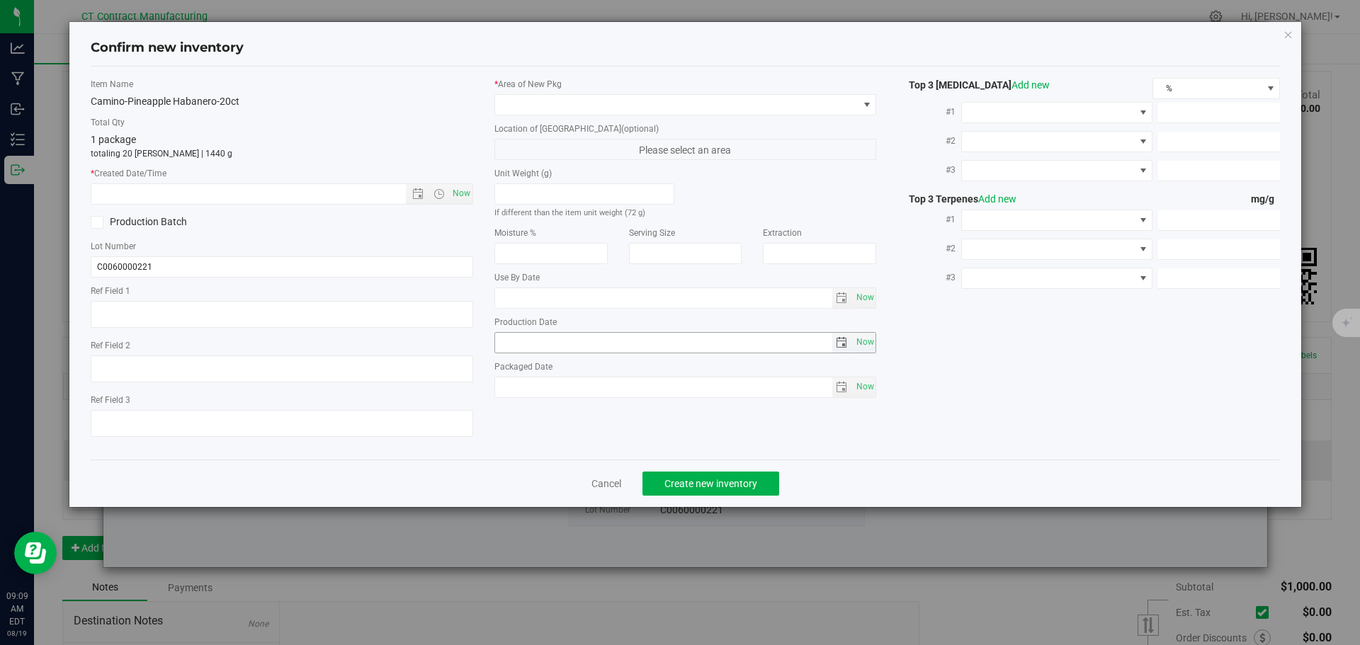
type textarea "250617-CAMPH002.267"
click at [469, 194] on span "Now" at bounding box center [461, 193] width 24 height 21
type input "8/19/2025 9:09 AM"
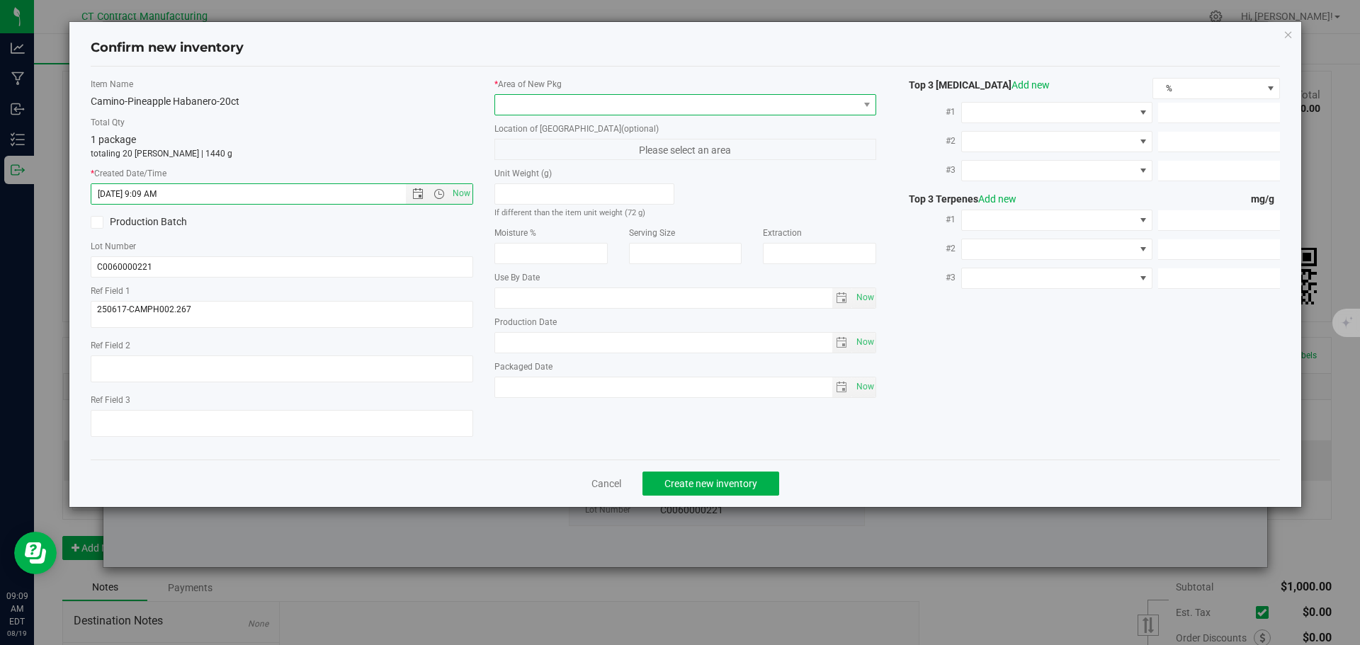
click at [580, 106] on span at bounding box center [676, 105] width 363 height 20
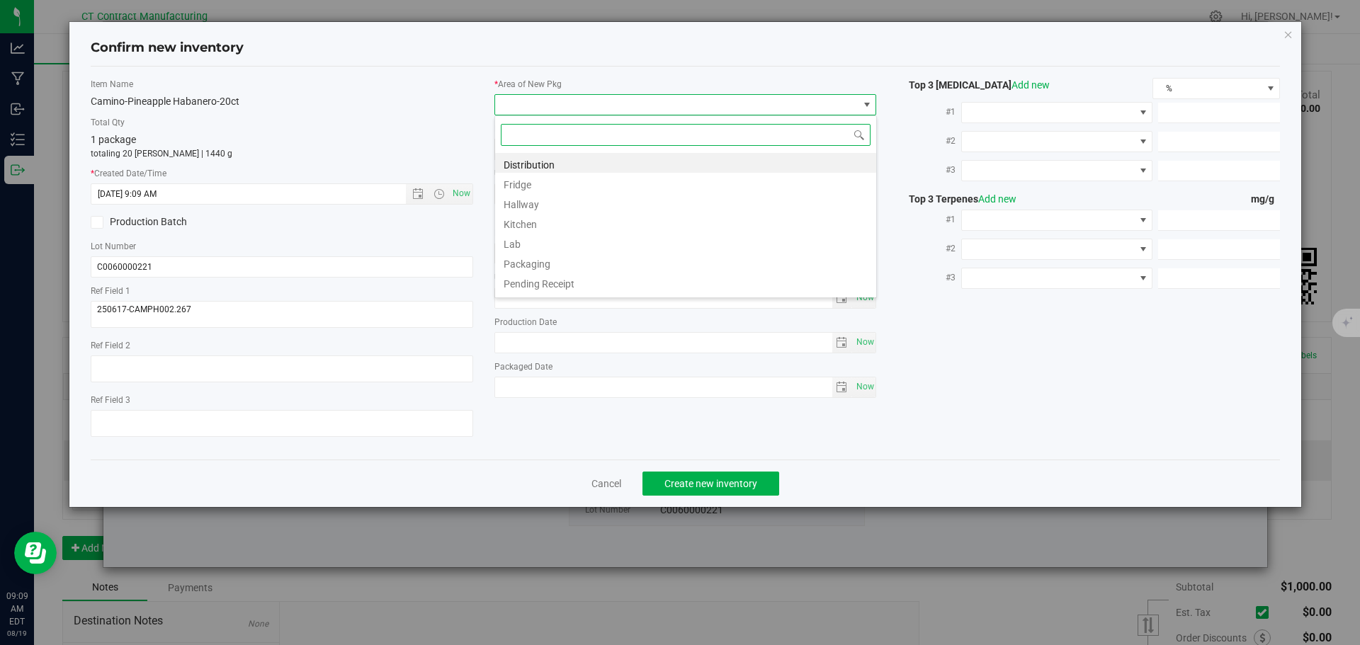
scroll to position [21, 383]
click at [572, 157] on li "Distribution" at bounding box center [685, 163] width 381 height 20
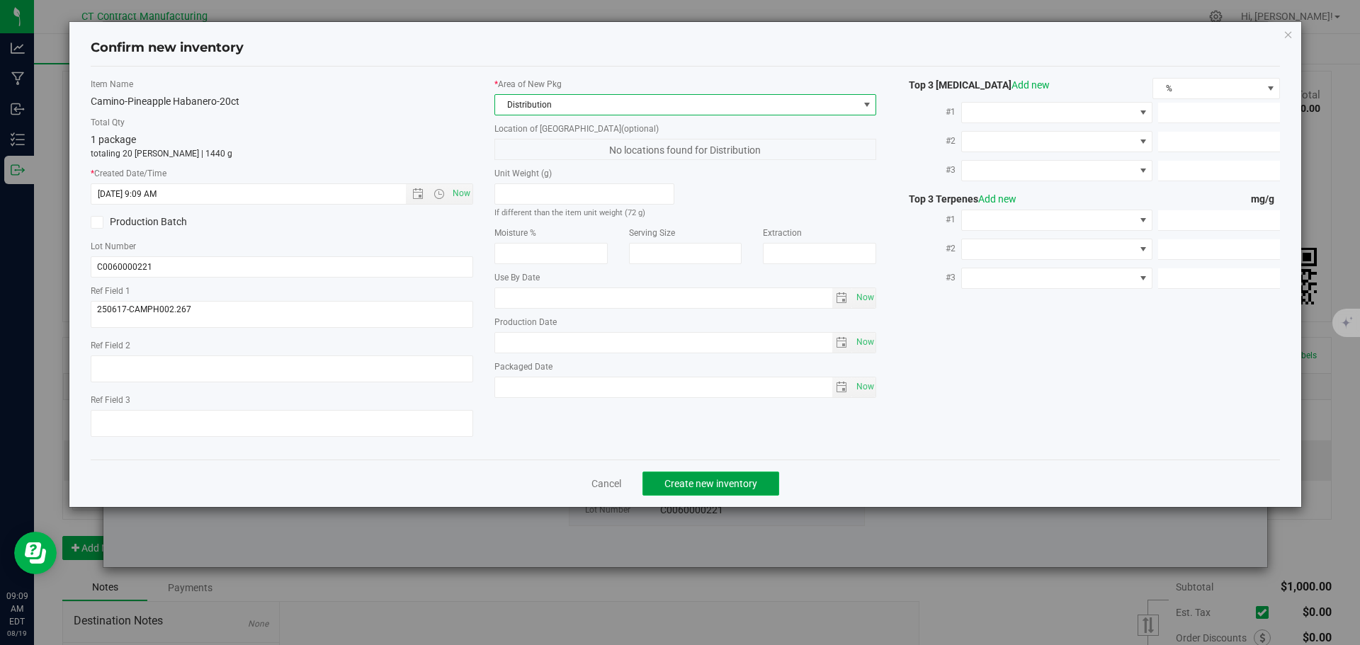
click at [716, 488] on span "Create new inventory" at bounding box center [710, 483] width 93 height 11
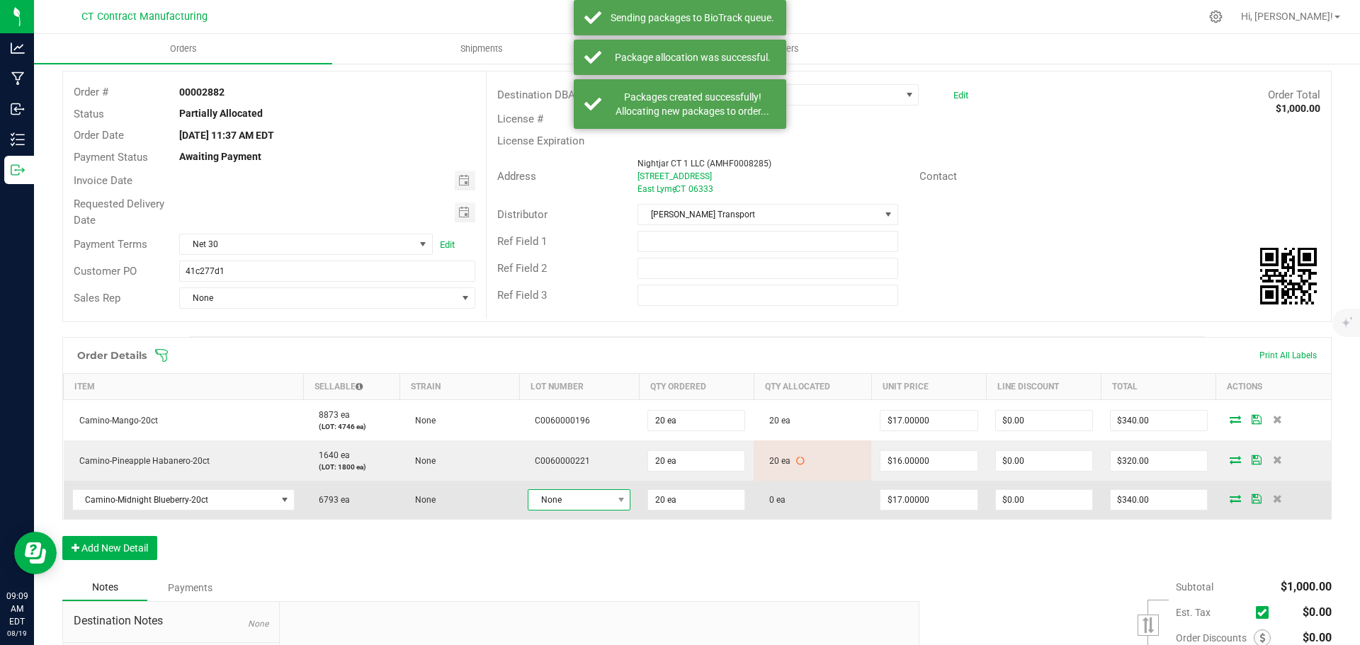
click at [591, 507] on span "None" at bounding box center [570, 500] width 84 height 20
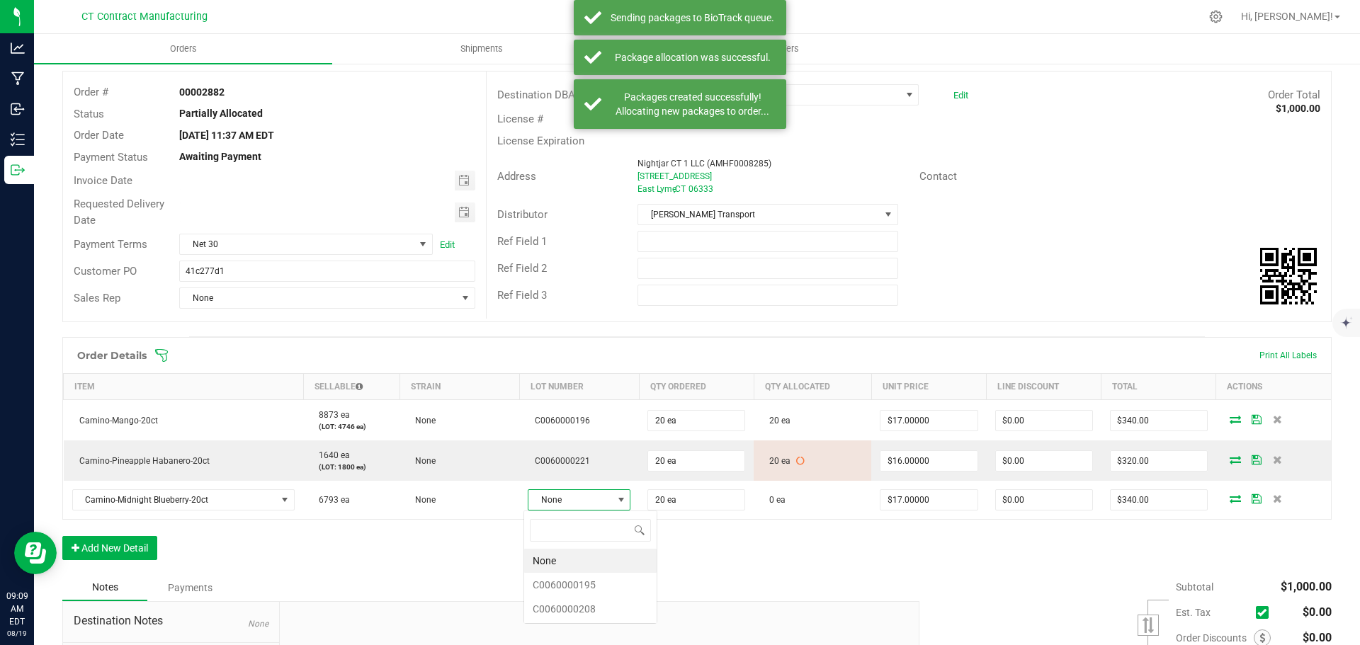
scroll to position [21, 101]
click at [582, 577] on li "C0060000195" at bounding box center [590, 585] width 132 height 24
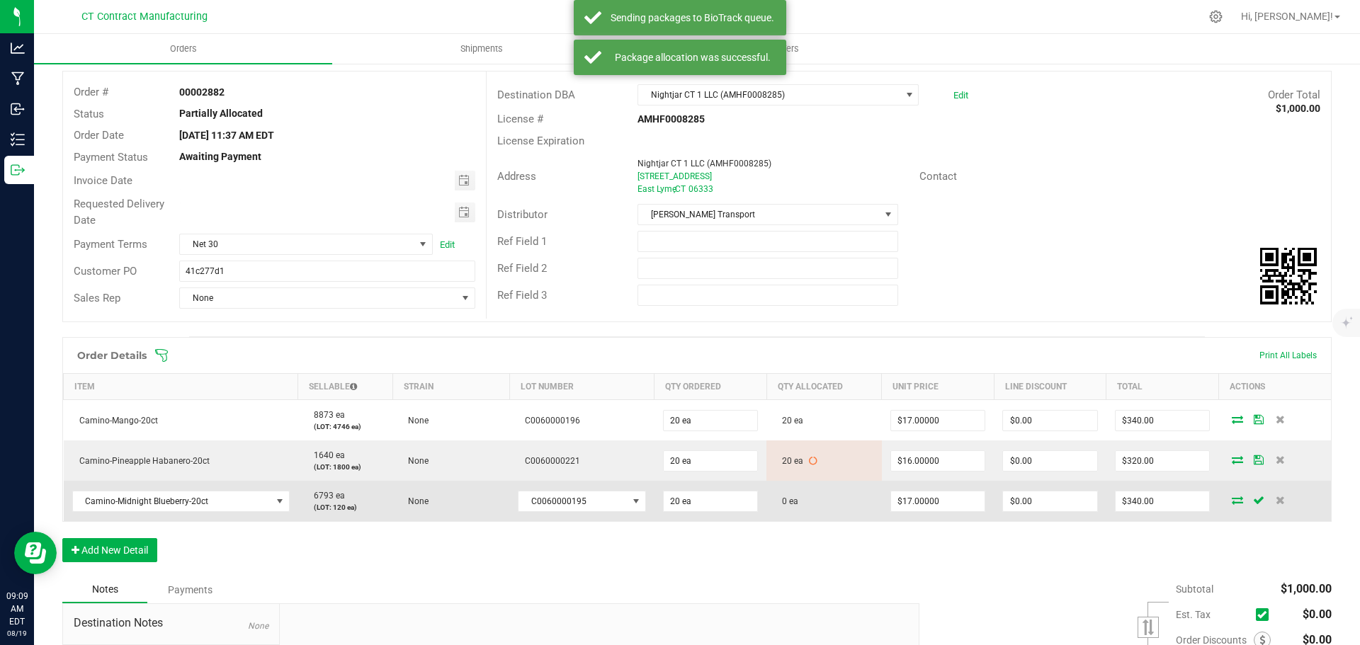
click at [1232, 502] on icon at bounding box center [1237, 500] width 11 height 9
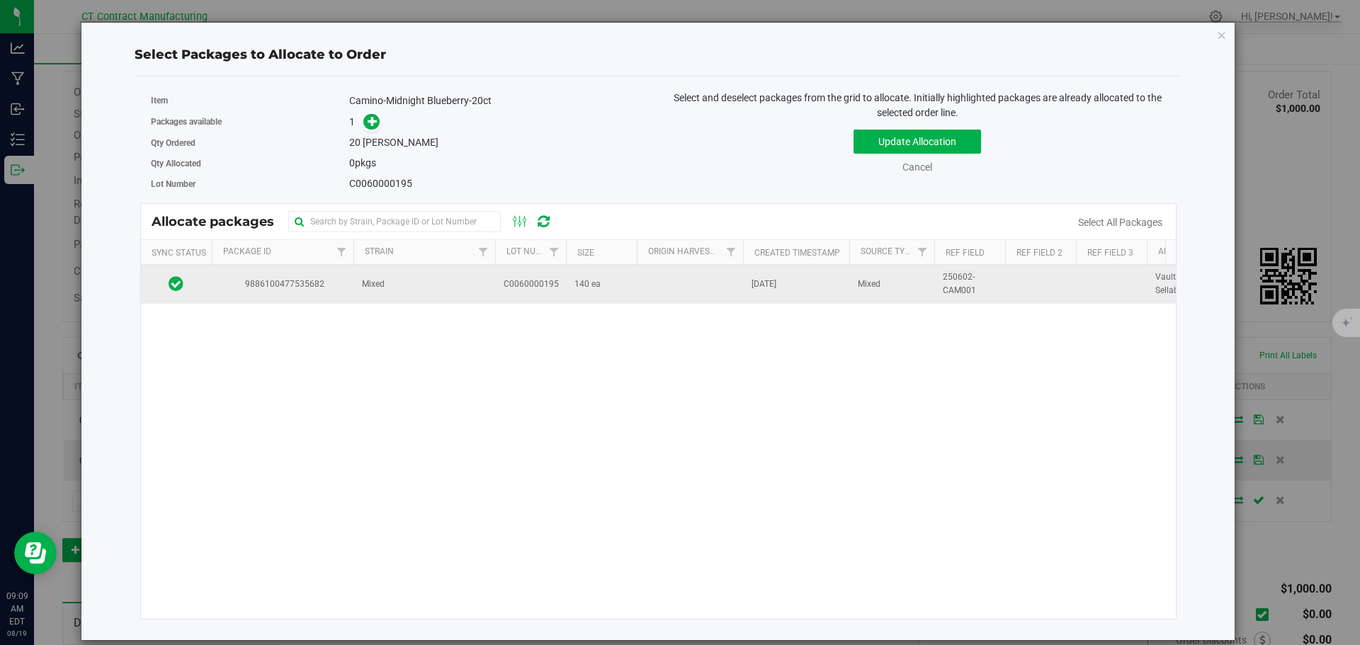
click at [413, 287] on td "Mixed" at bounding box center [424, 284] width 142 height 38
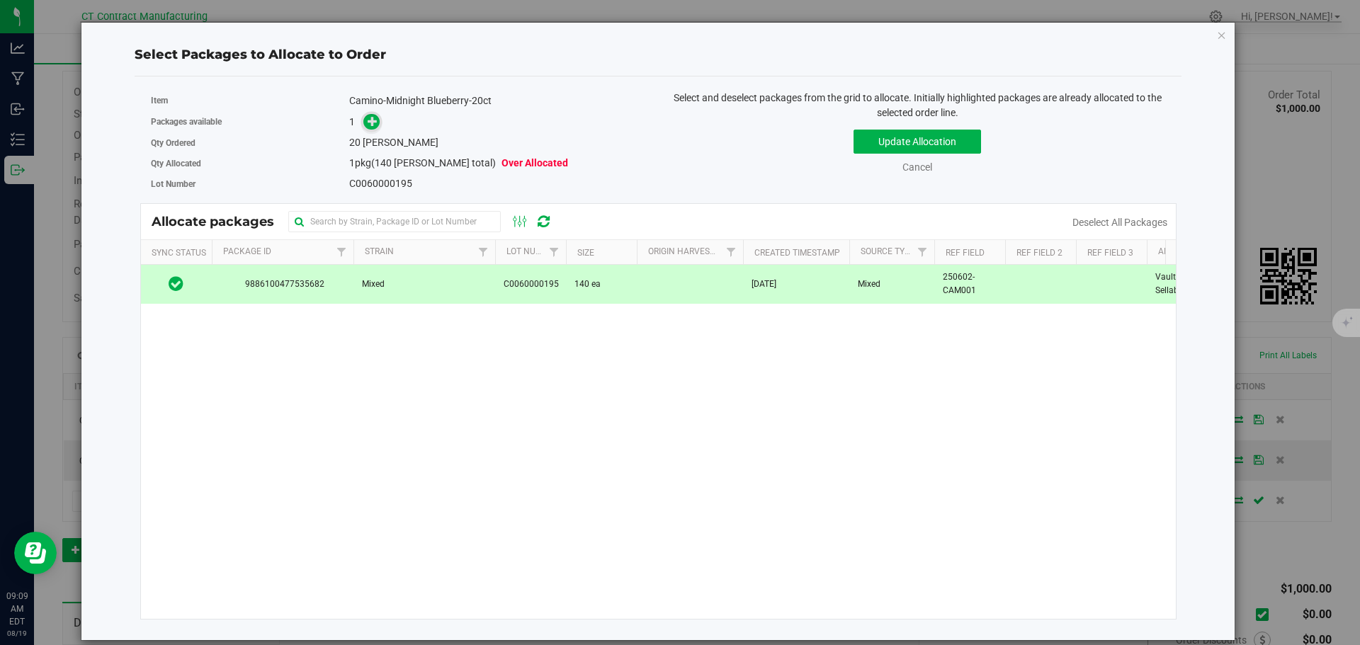
click at [370, 128] on span at bounding box center [371, 122] width 16 height 16
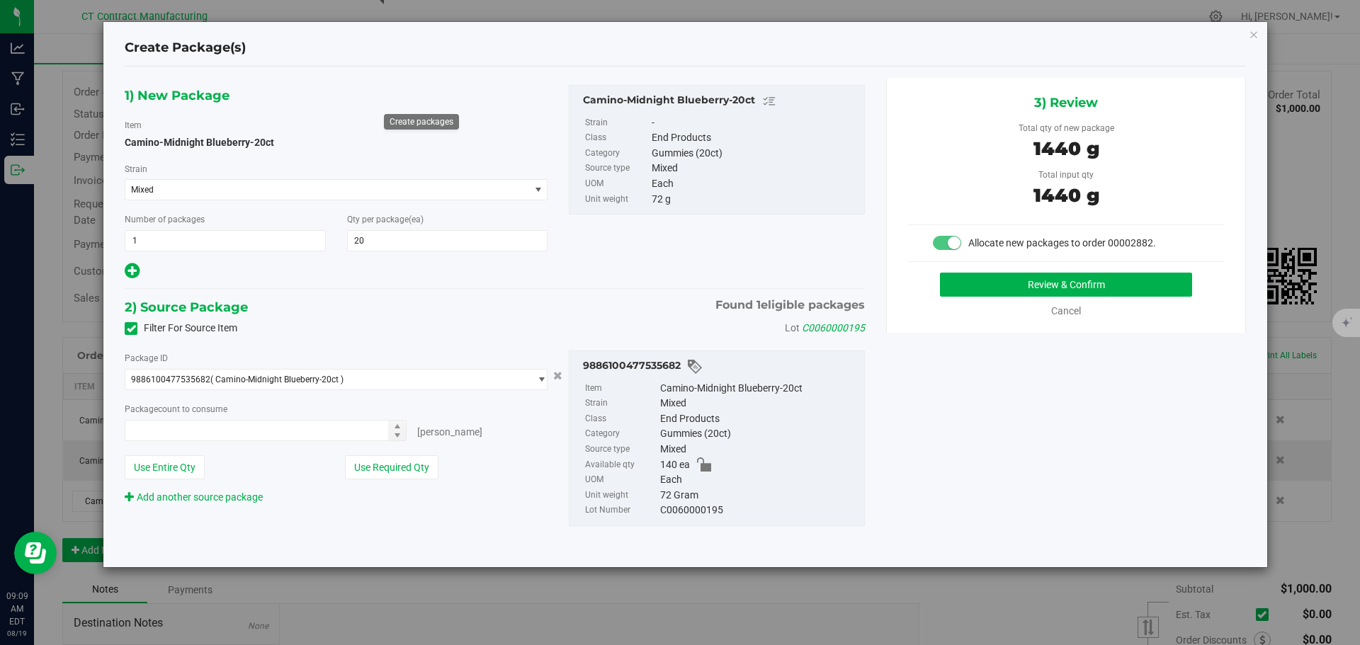
type input "20 ea"
click at [1041, 285] on button "Review & Confirm" at bounding box center [1066, 285] width 252 height 24
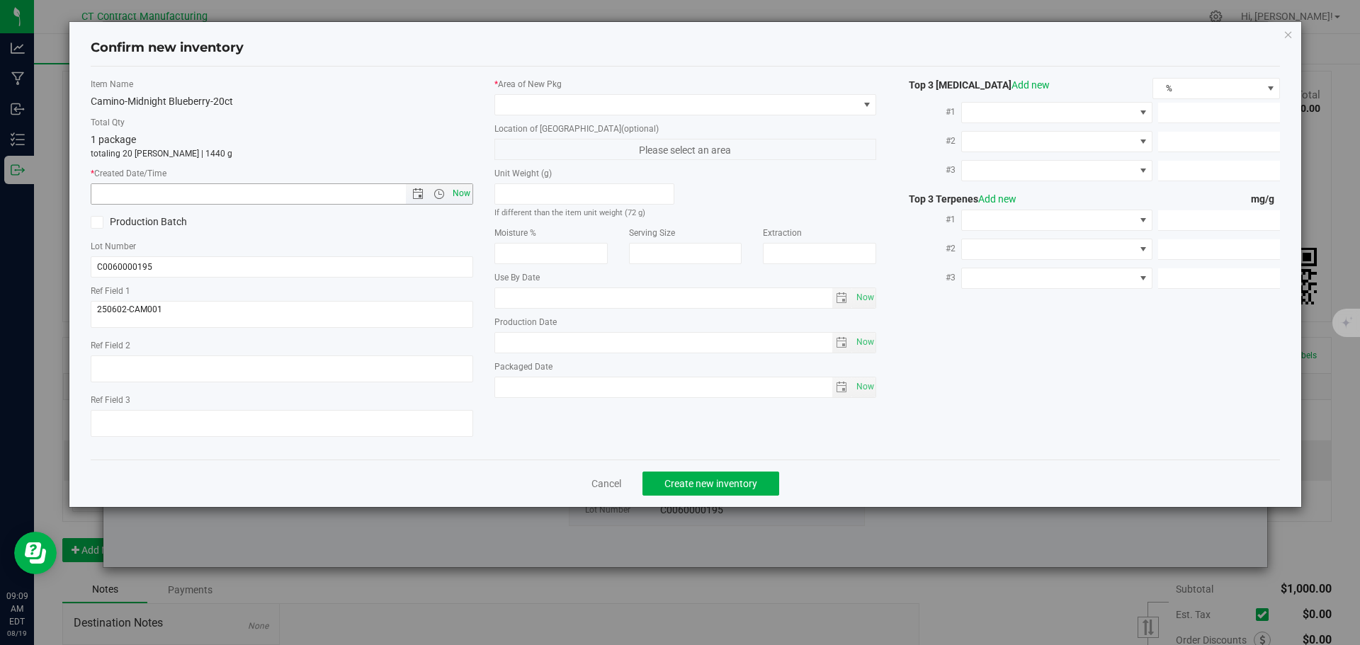
click at [465, 193] on span "Now" at bounding box center [461, 193] width 24 height 21
type input "8/19/2025 9:09 AM"
click at [548, 97] on span at bounding box center [676, 105] width 363 height 20
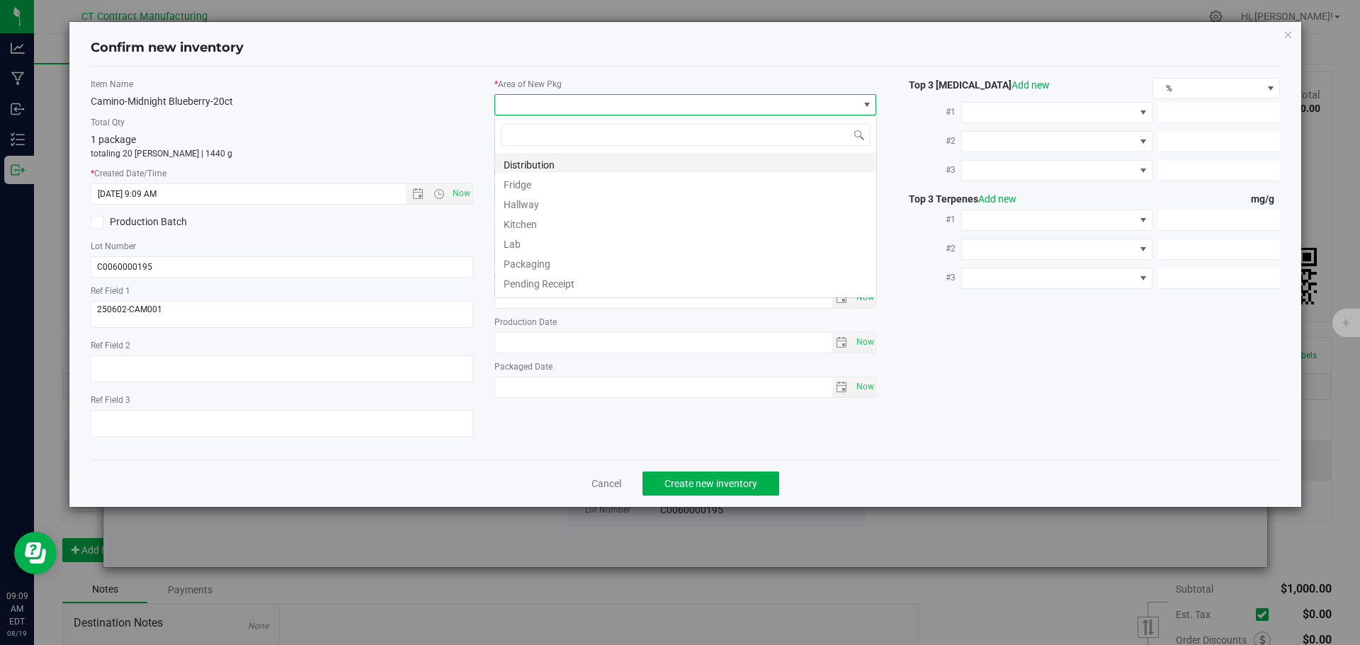
scroll to position [21, 383]
click at [561, 165] on li "Distribution" at bounding box center [685, 163] width 381 height 20
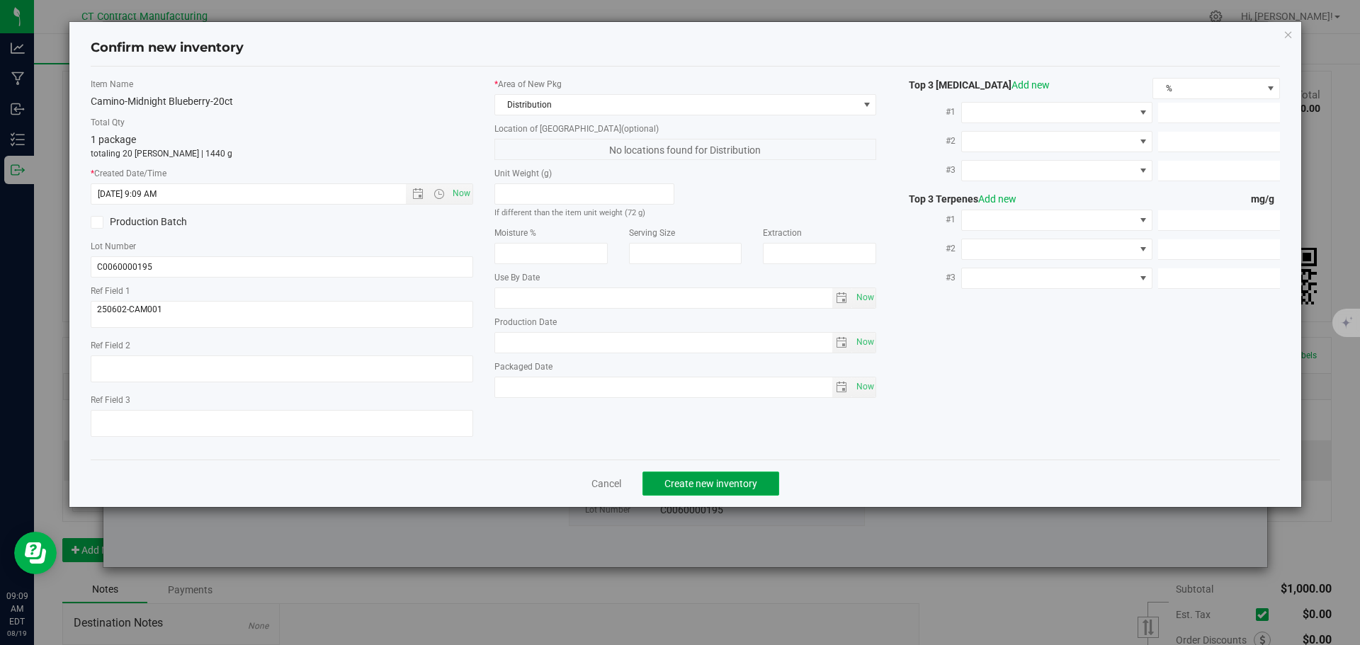
click at [677, 481] on span "Create new inventory" at bounding box center [710, 483] width 93 height 11
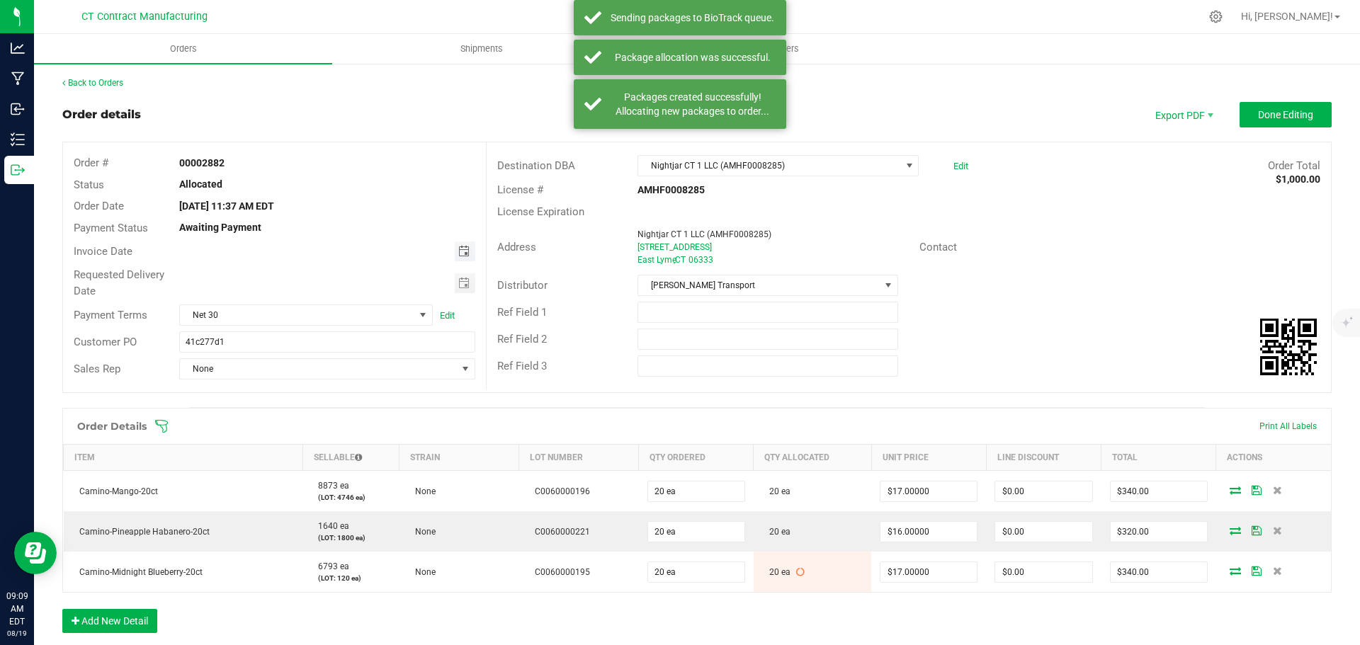
click at [460, 250] on span "Toggle calendar" at bounding box center [463, 251] width 11 height 11
click at [316, 391] on span "21" at bounding box center [325, 392] width 21 height 22
click at [468, 257] on span "Toggle calendar" at bounding box center [465, 252] width 21 height 20
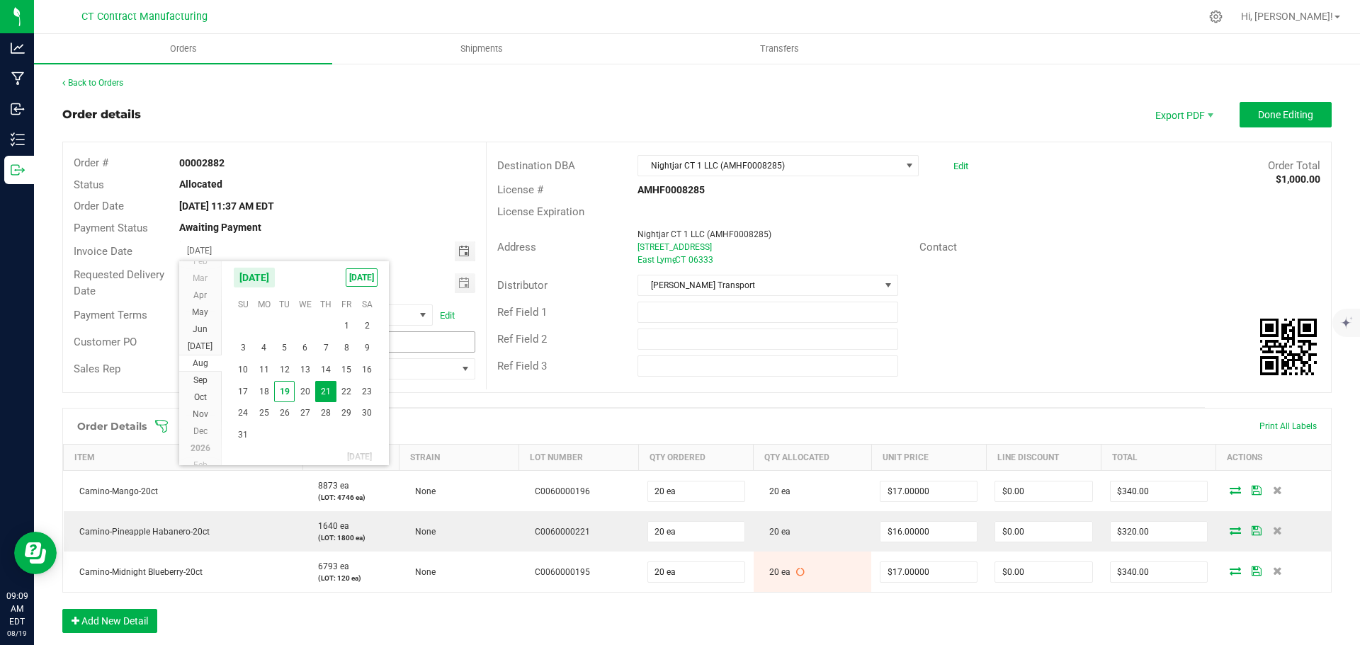
drag, startPoint x: 310, startPoint y: 390, endPoint x: 373, endPoint y: 332, distance: 86.7
click at [309, 390] on span "20" at bounding box center [305, 392] width 21 height 22
type input "[DATE]"
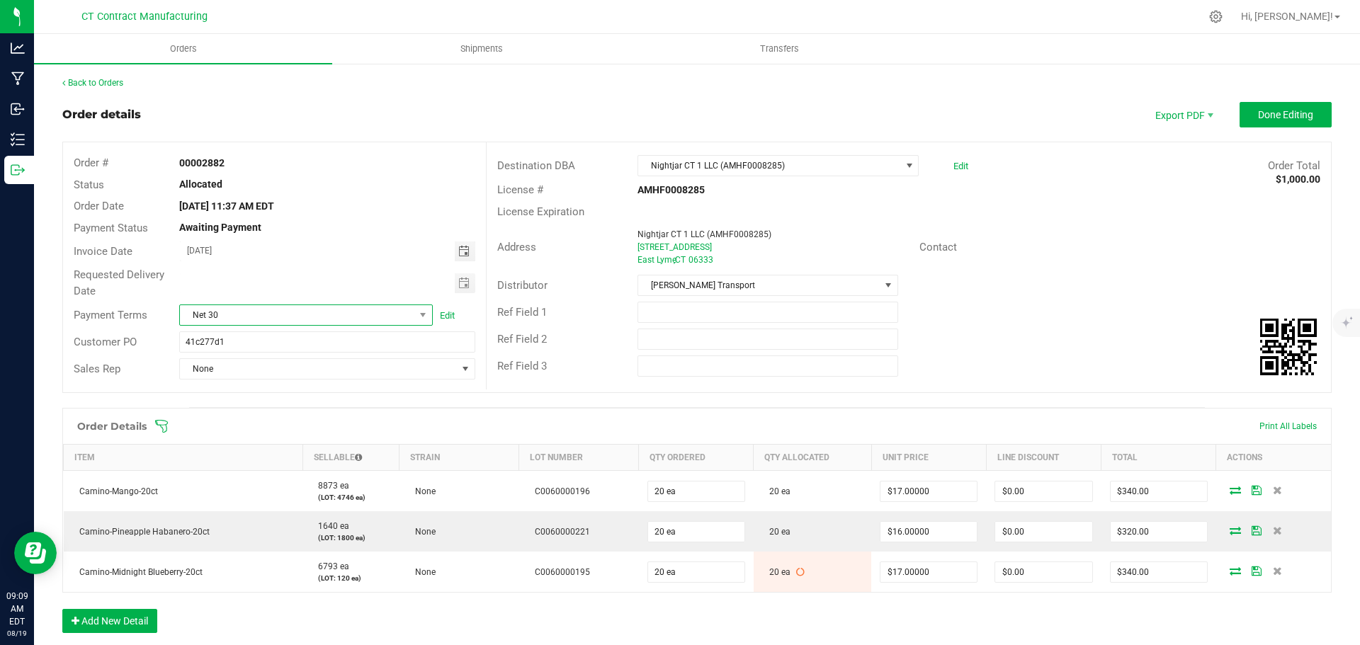
click at [383, 314] on span "Net 30" at bounding box center [297, 315] width 234 height 20
click at [259, 465] on li "Due on Receipt" at bounding box center [304, 472] width 250 height 24
click at [1290, 115] on span "Done Editing" at bounding box center [1285, 114] width 55 height 11
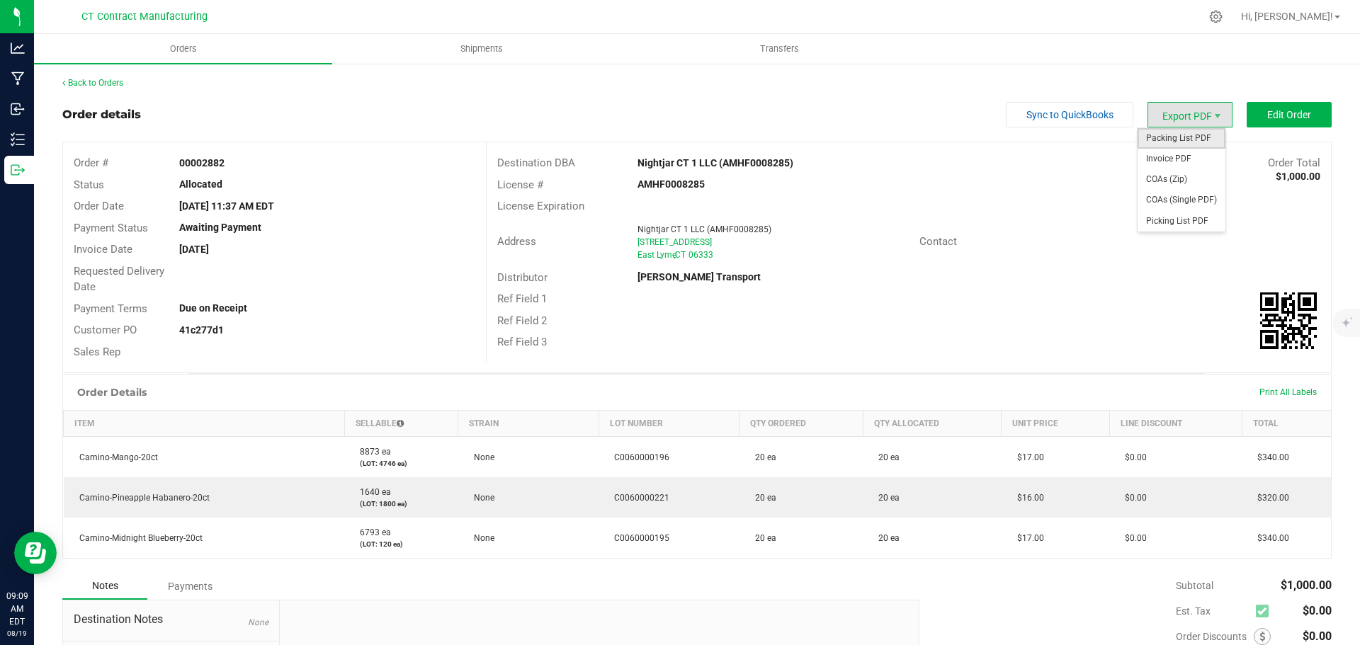
click at [1164, 146] on span "Packing List PDF" at bounding box center [1182, 138] width 88 height 21
click at [1183, 152] on span "Invoice PDF" at bounding box center [1182, 159] width 88 height 21
click at [100, 84] on link "Back to Orders" at bounding box center [92, 83] width 61 height 10
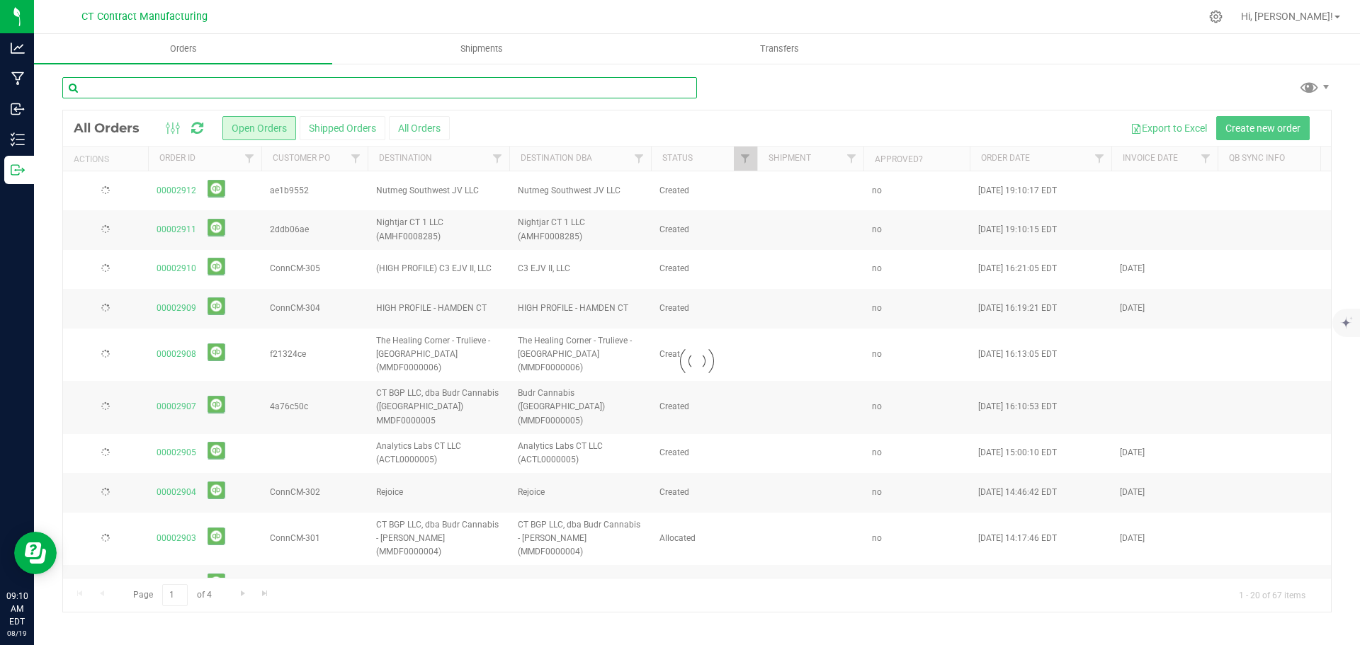
click at [222, 92] on input "text" at bounding box center [379, 87] width 635 height 21
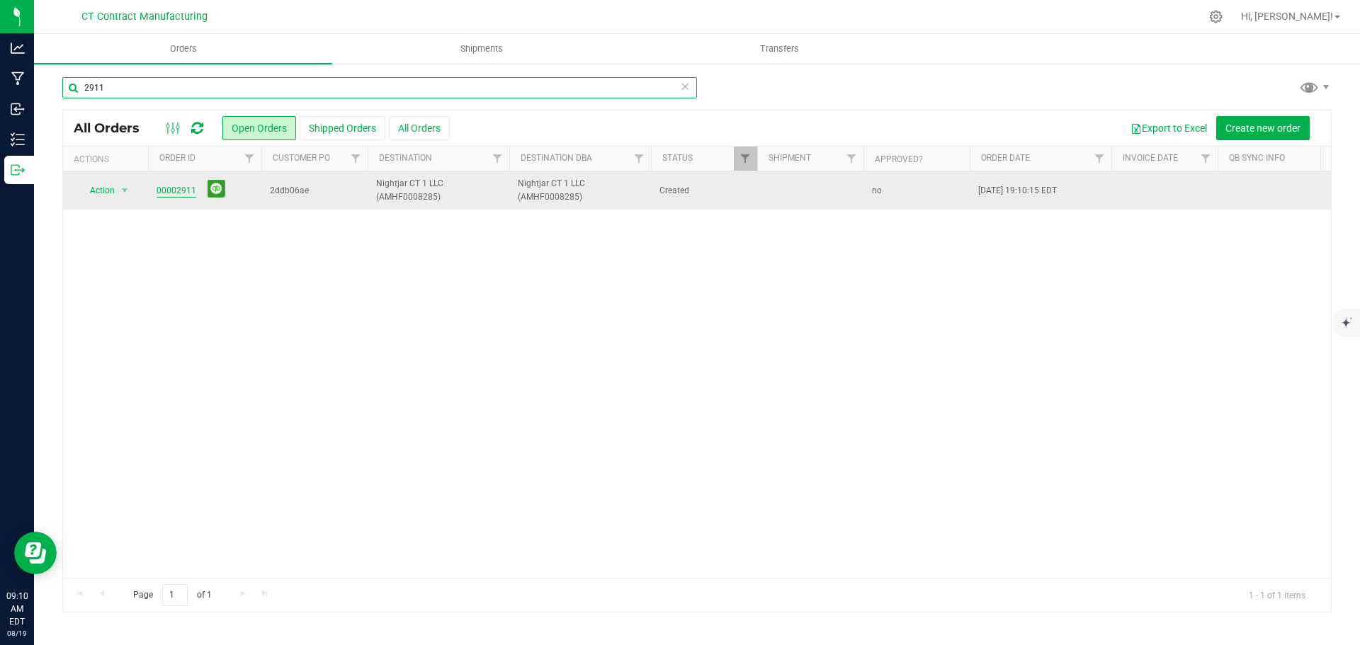
type input "2911"
click at [173, 191] on link "00002911" at bounding box center [177, 190] width 40 height 13
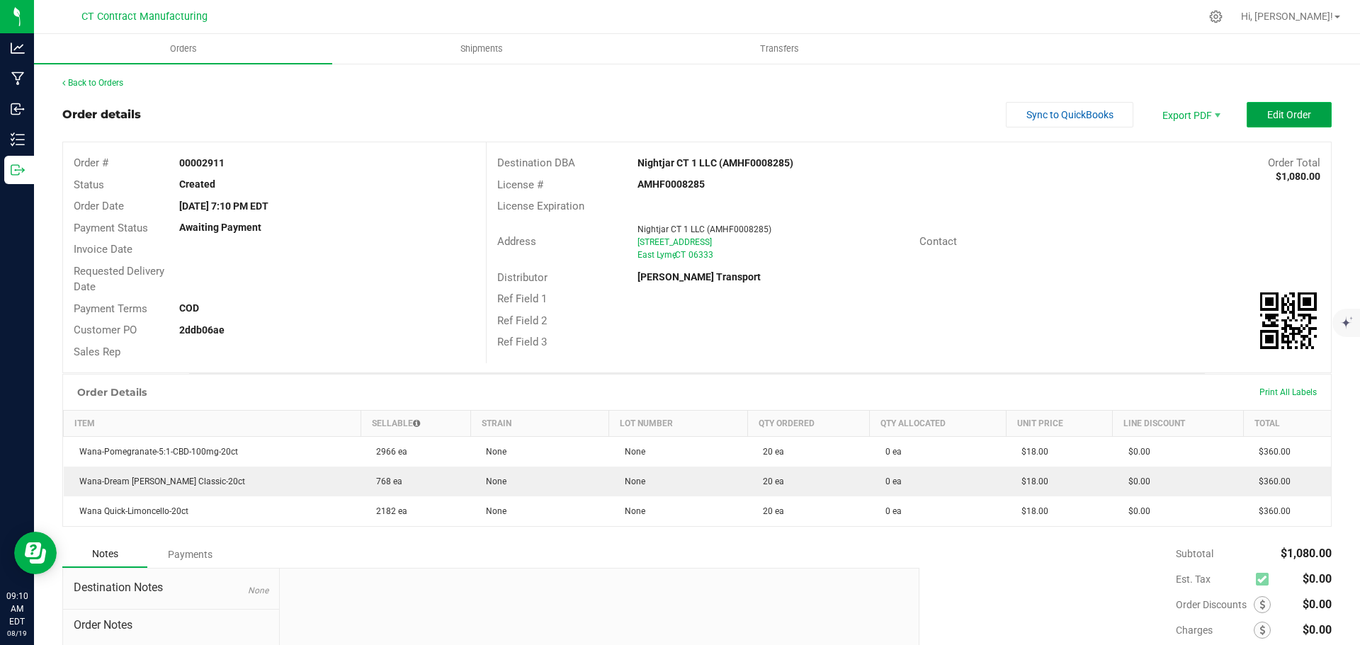
click at [1290, 116] on span "Edit Order" at bounding box center [1289, 114] width 44 height 11
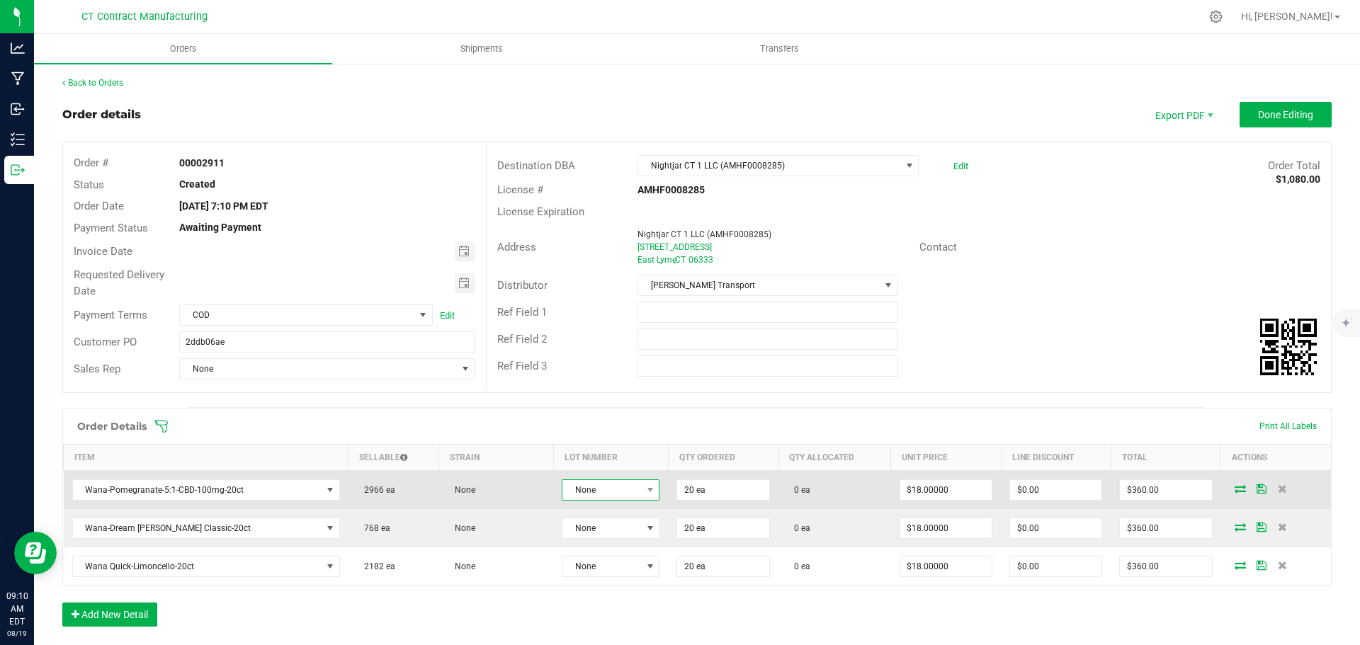
click at [641, 486] on span at bounding box center [650, 490] width 18 height 20
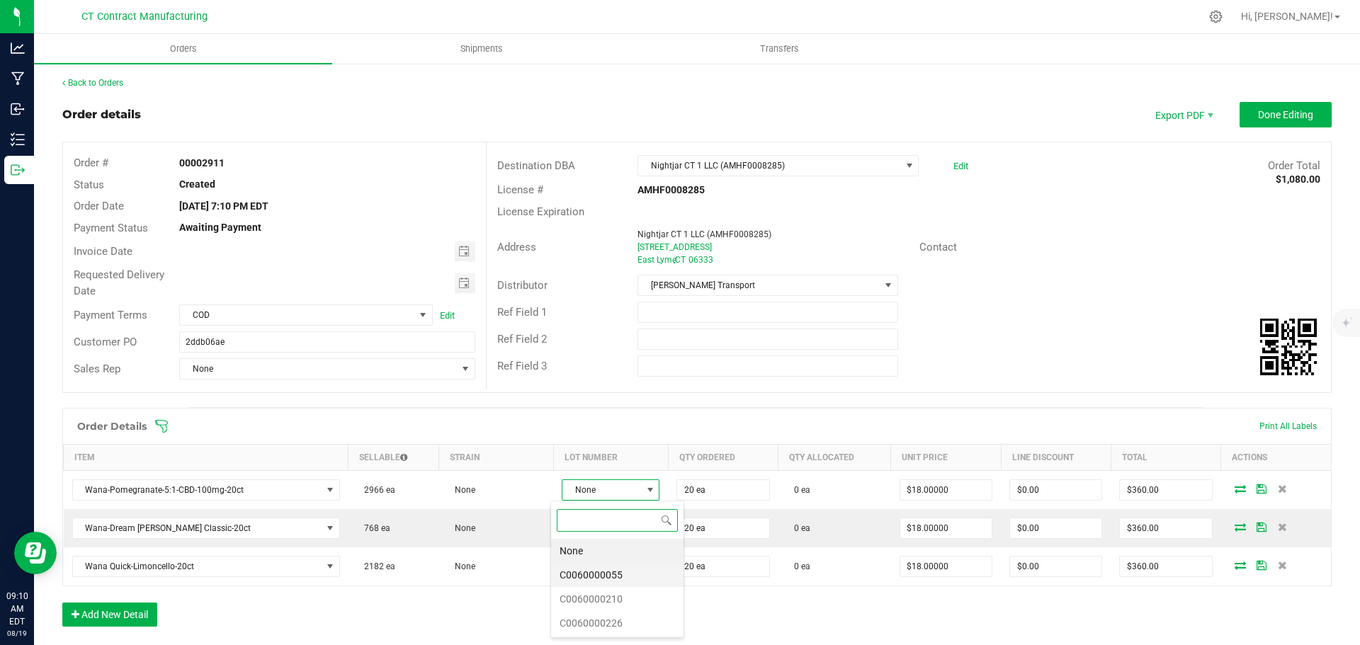
scroll to position [21, 98]
click at [622, 572] on li "C0060000055" at bounding box center [617, 575] width 132 height 24
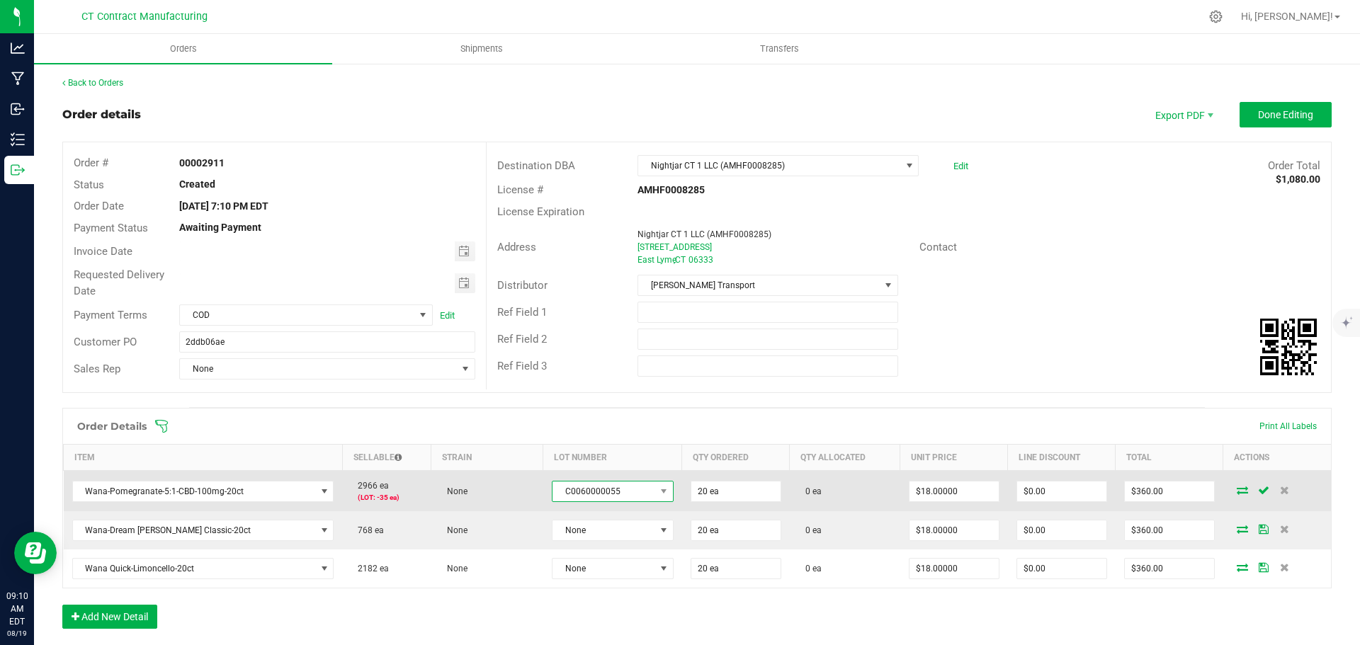
click at [608, 494] on span "C0060000055" at bounding box center [604, 492] width 103 height 20
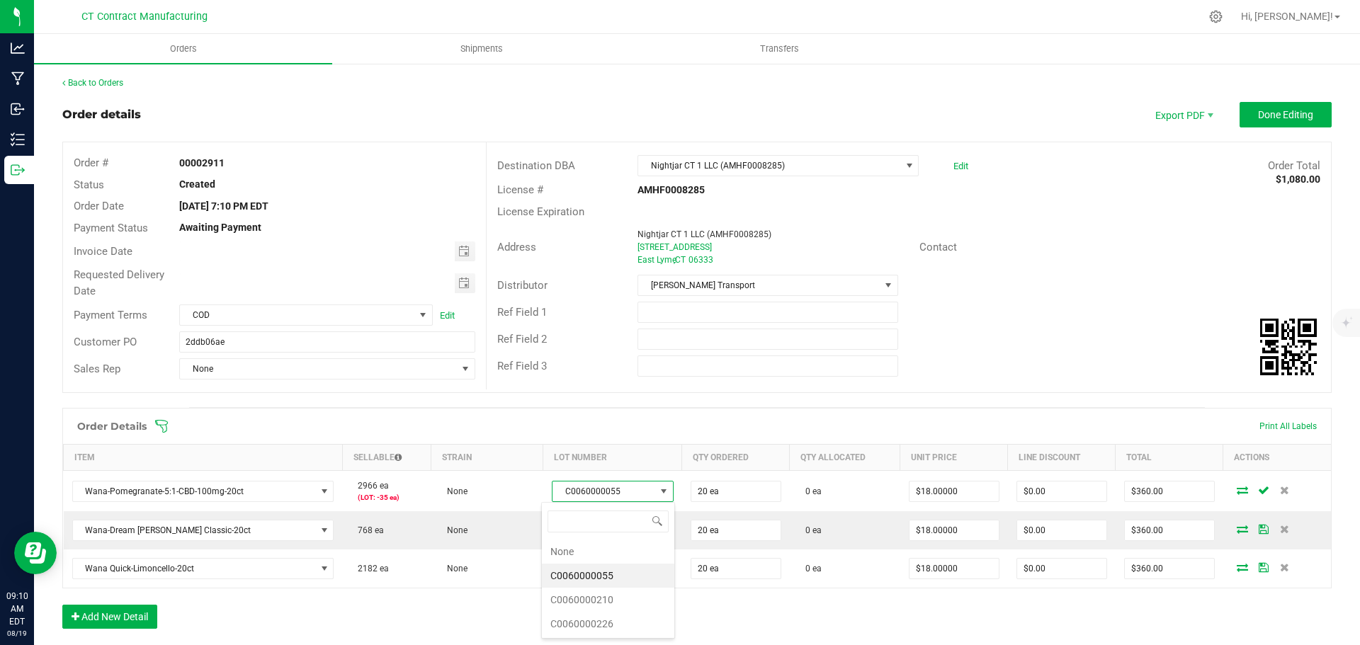
scroll to position [21, 120]
click at [611, 599] on li "C0060000210" at bounding box center [608, 600] width 132 height 24
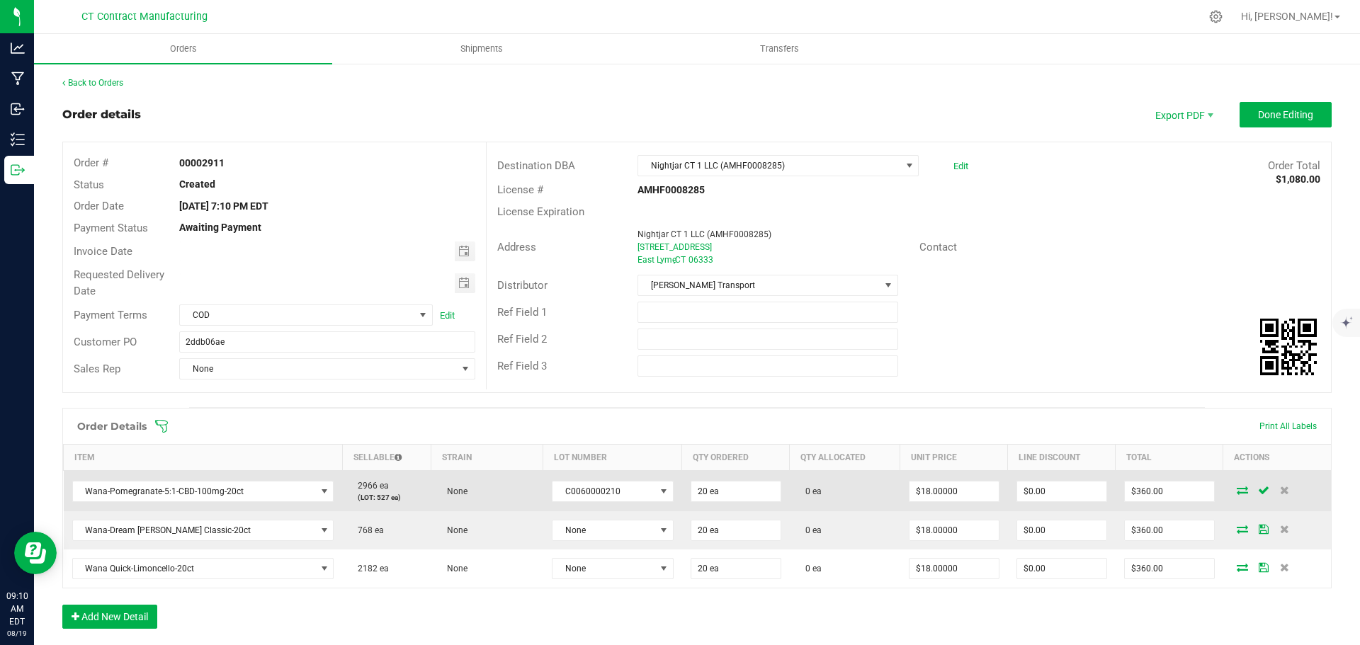
click at [1237, 492] on icon at bounding box center [1242, 490] width 11 height 9
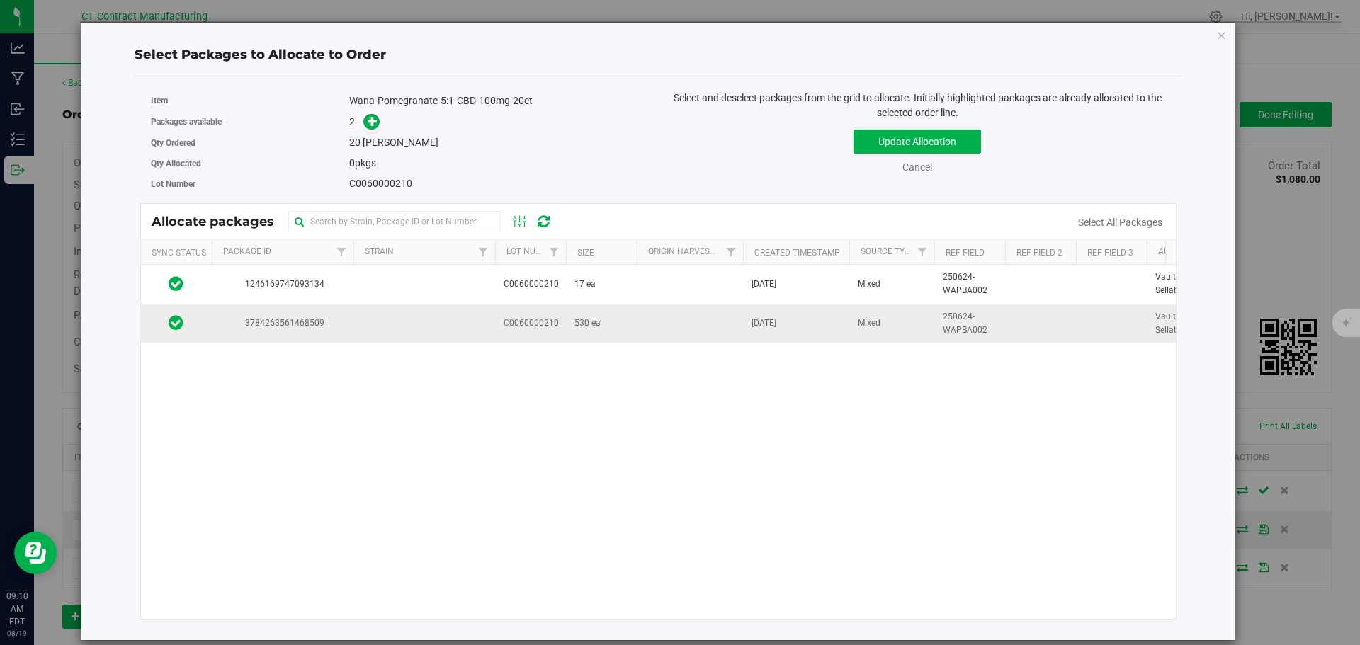
click at [409, 317] on td at bounding box center [424, 324] width 142 height 38
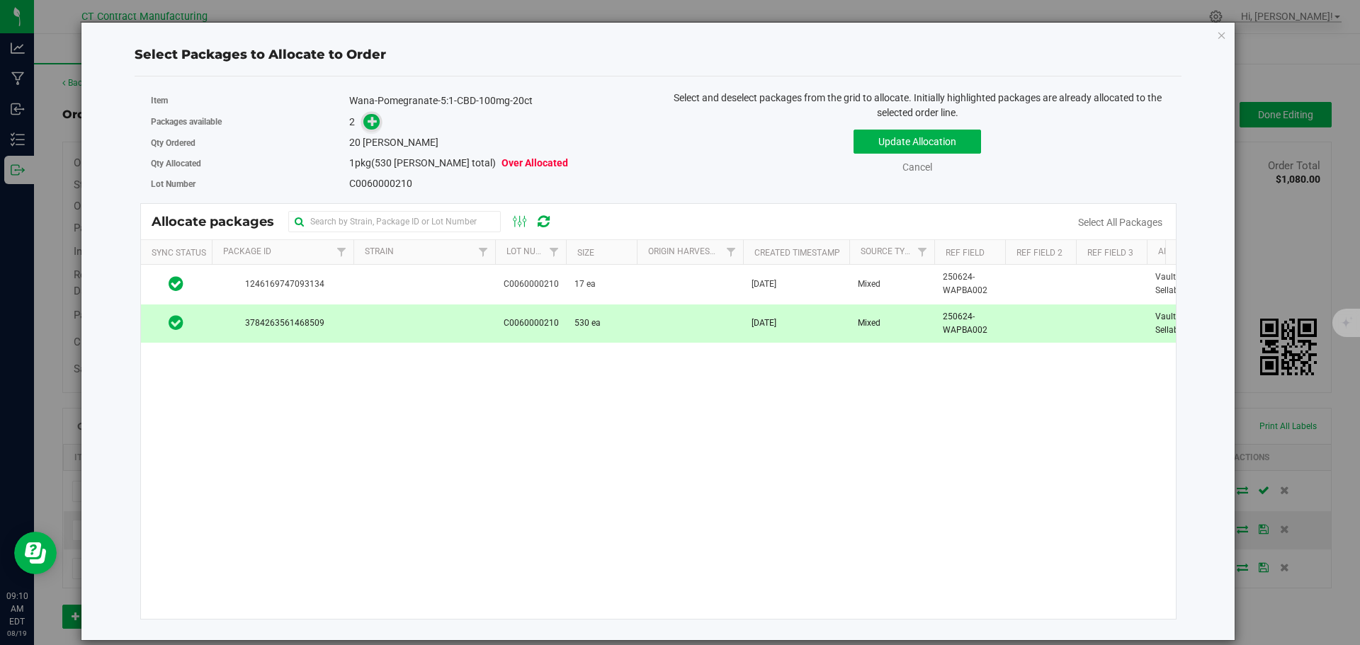
click at [370, 123] on icon at bounding box center [373, 121] width 10 height 10
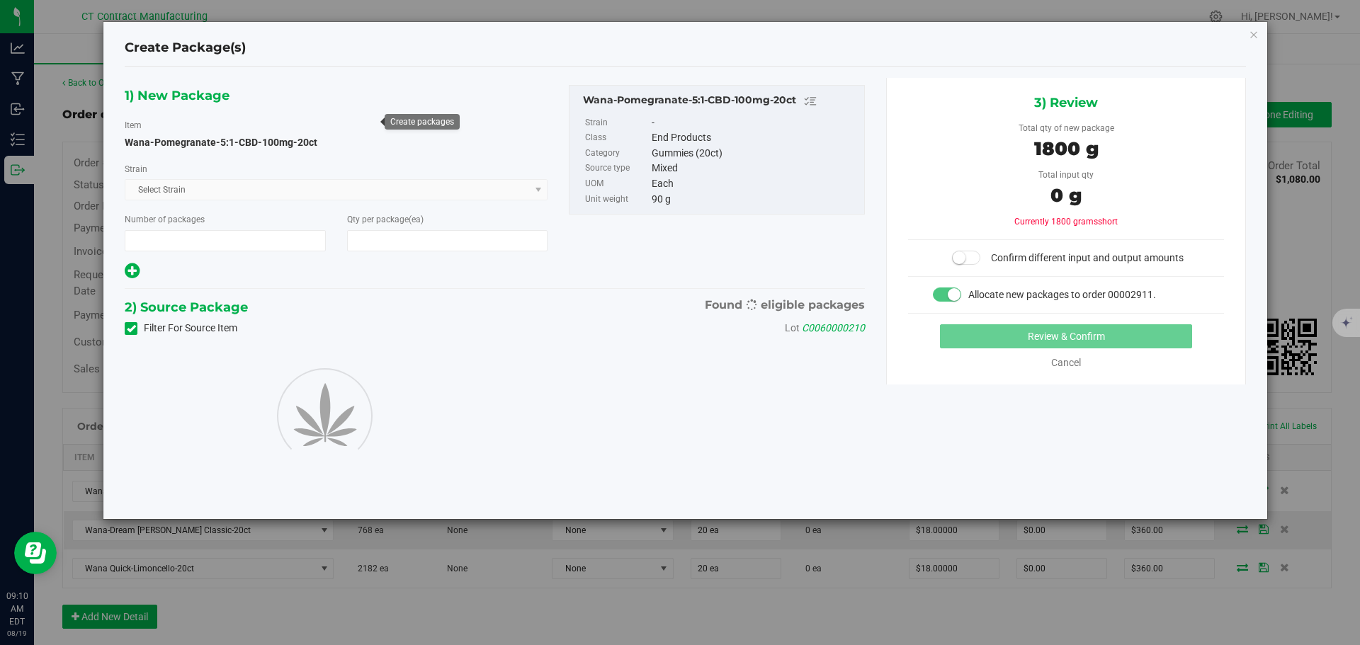
type input "1"
type input "20"
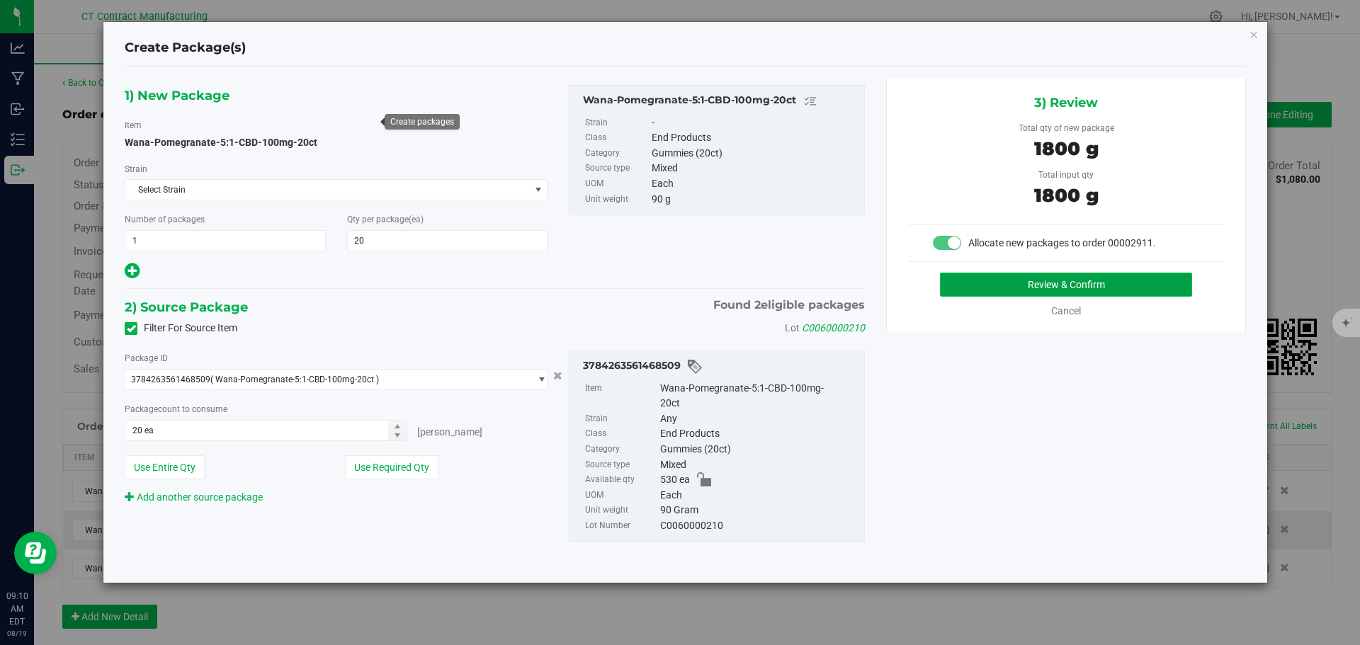
click at [1124, 281] on button "Review & Confirm" at bounding box center [1066, 285] width 252 height 24
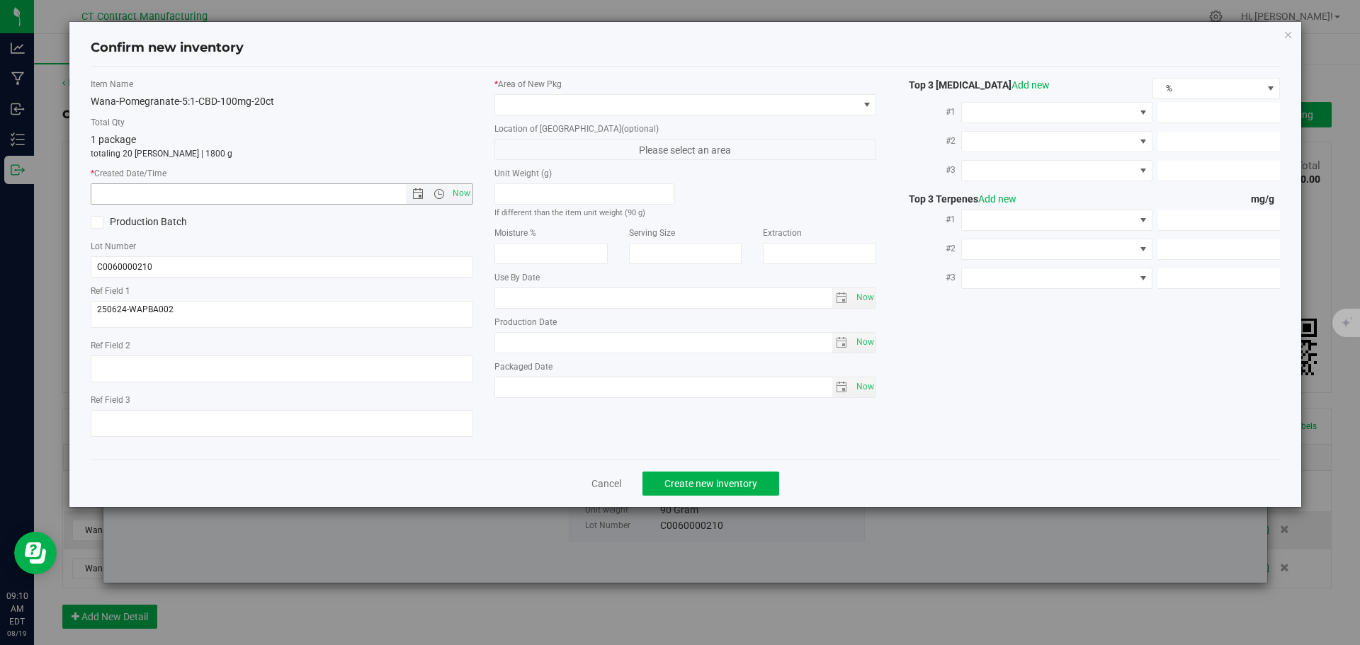
drag, startPoint x: 455, startPoint y: 197, endPoint x: 517, endPoint y: 148, distance: 79.2
click at [456, 197] on span "Now" at bounding box center [461, 193] width 24 height 21
type input "8/19/2025 9:10 AM"
click at [536, 108] on span at bounding box center [676, 105] width 363 height 20
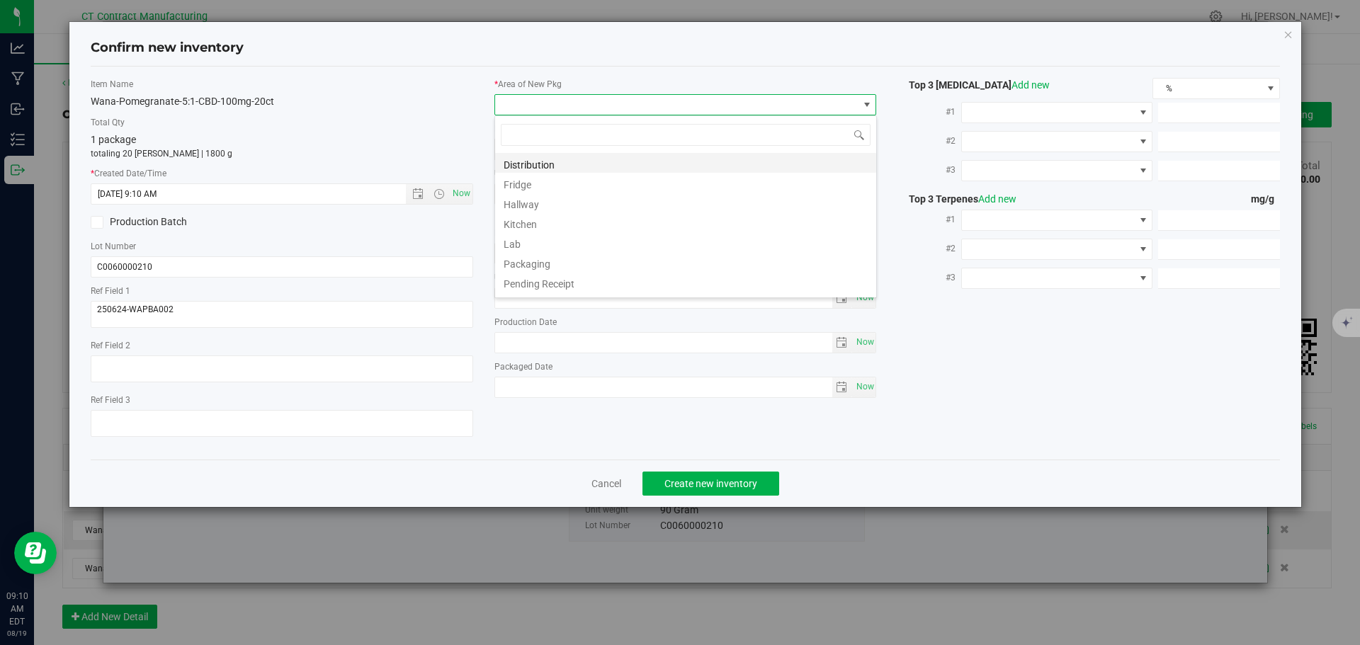
scroll to position [21, 383]
click at [531, 169] on li "Distribution" at bounding box center [685, 163] width 381 height 20
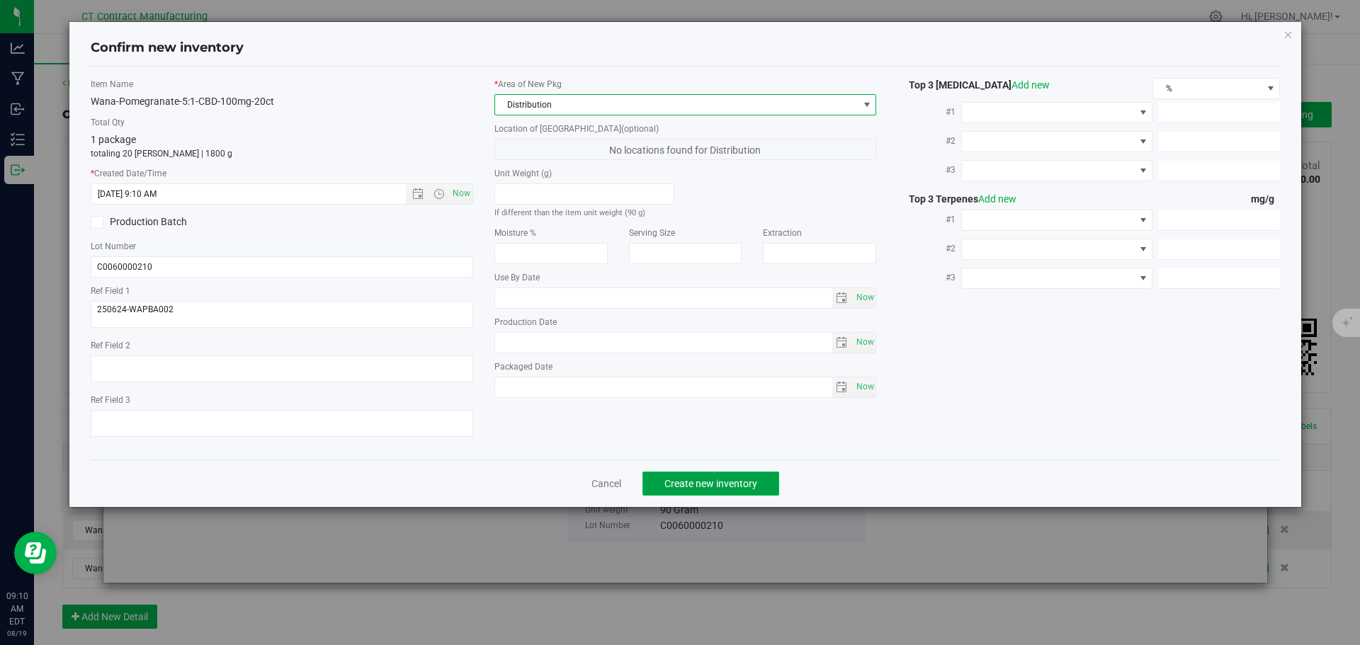
click at [700, 482] on span "Create new inventory" at bounding box center [710, 483] width 93 height 11
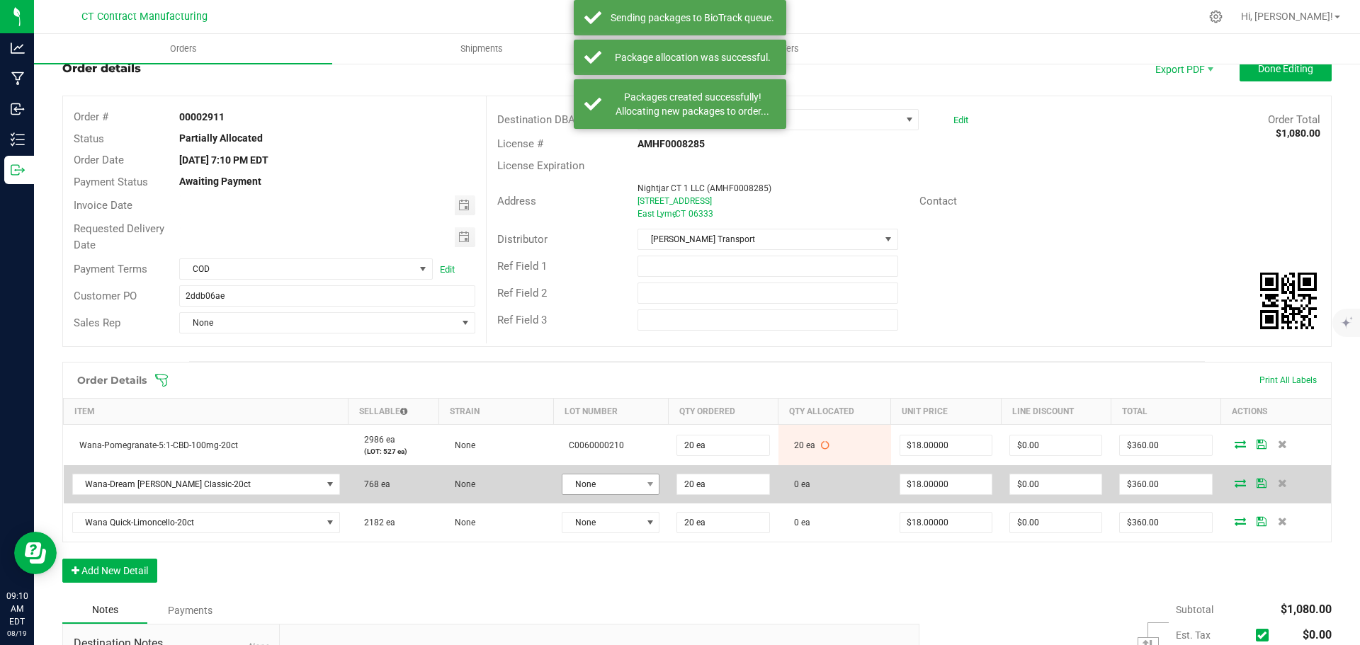
scroll to position [71, 0]
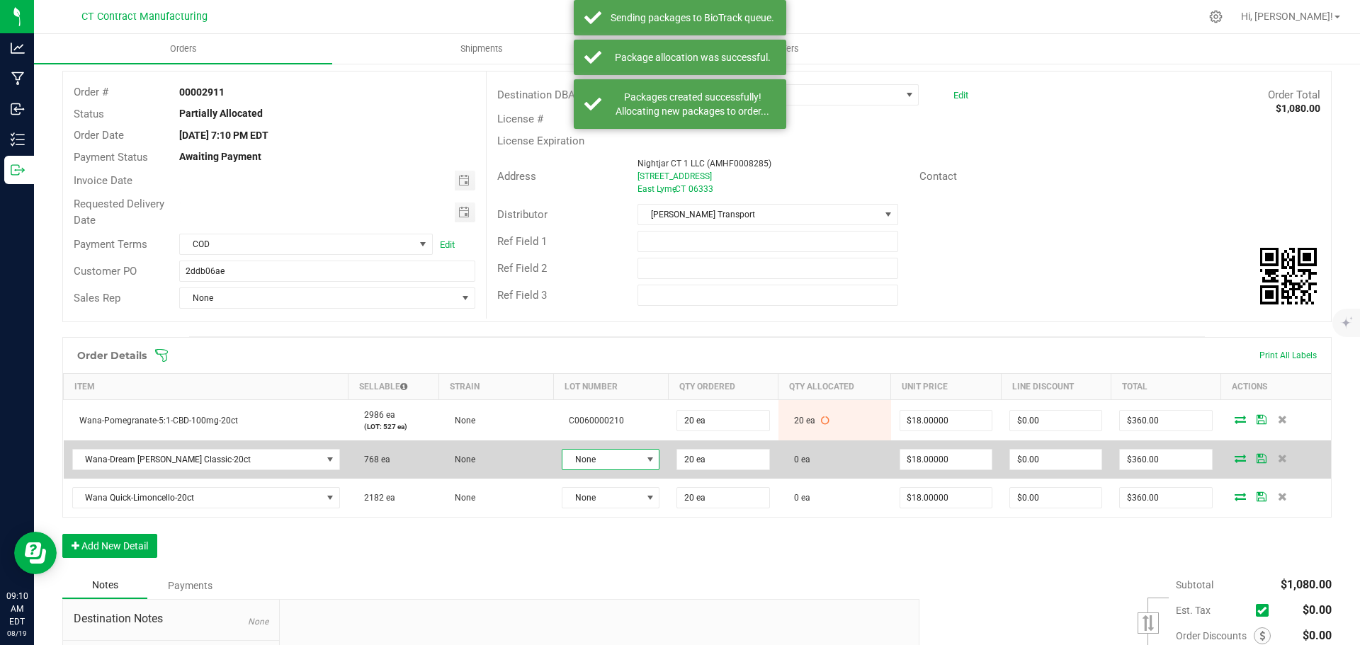
click at [589, 459] on span "None" at bounding box center [601, 460] width 79 height 20
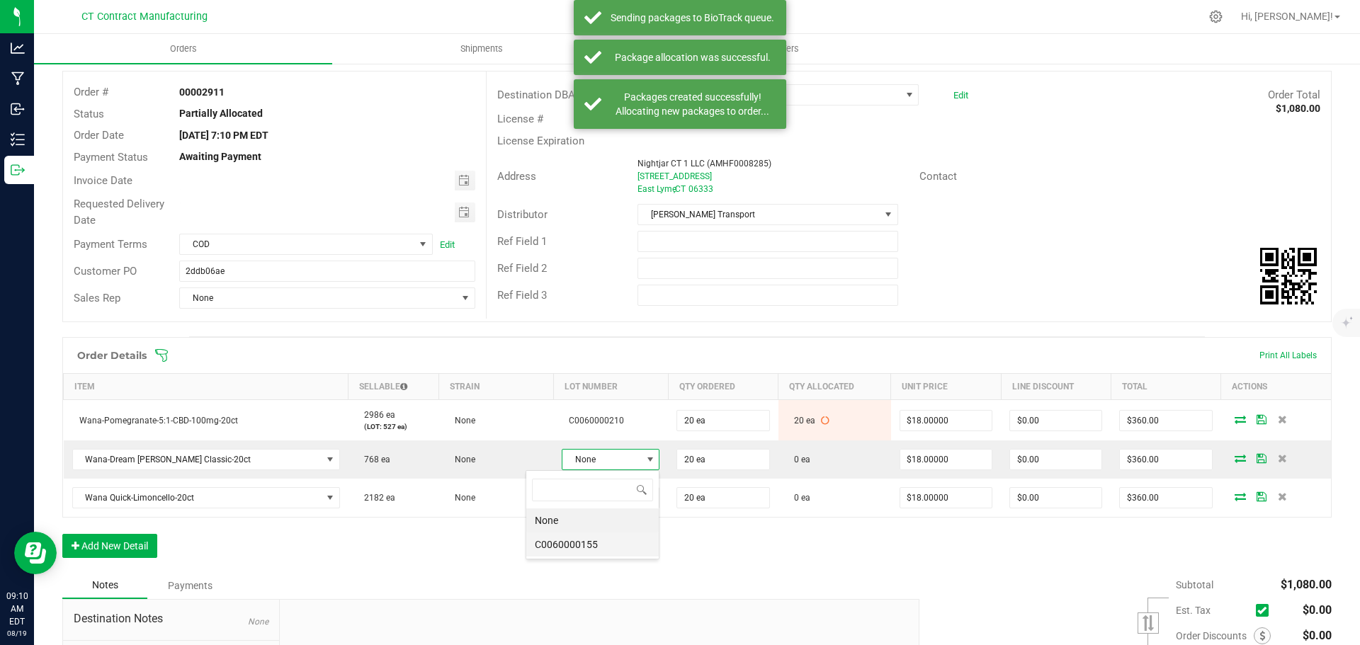
scroll to position [21, 101]
click at [589, 538] on li "C0060000155" at bounding box center [592, 545] width 132 height 24
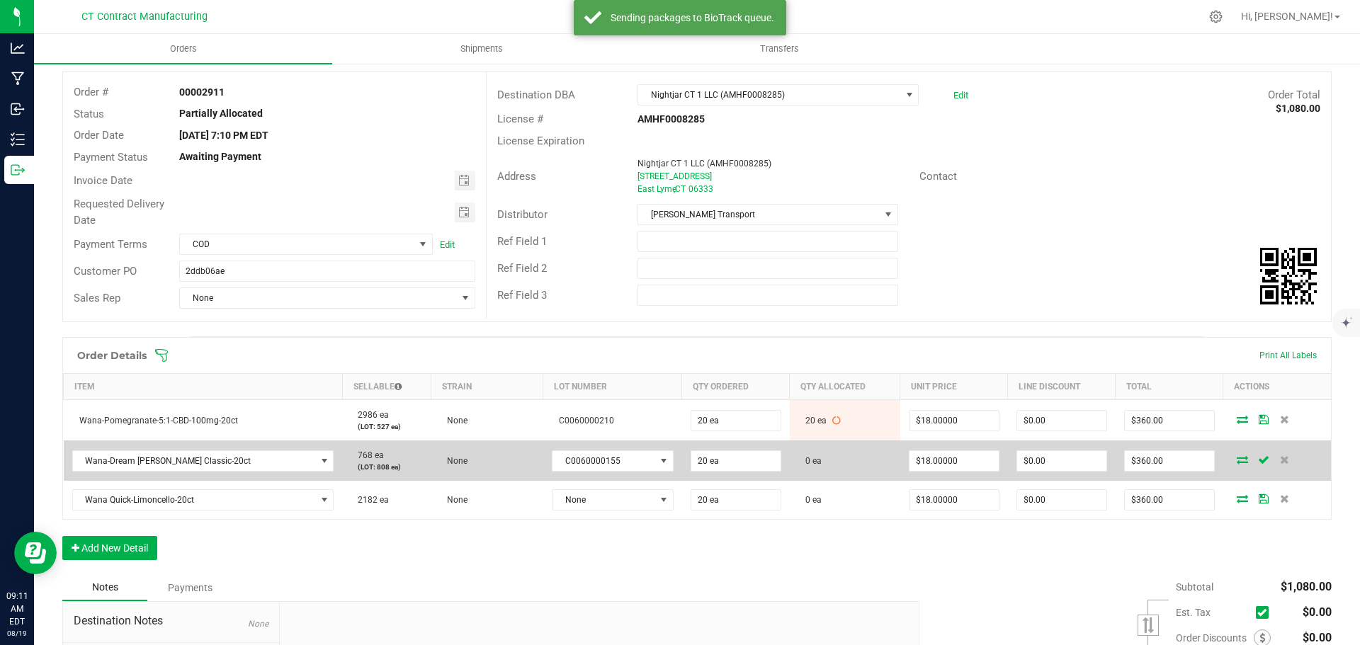
click at [1237, 458] on icon at bounding box center [1242, 459] width 11 height 9
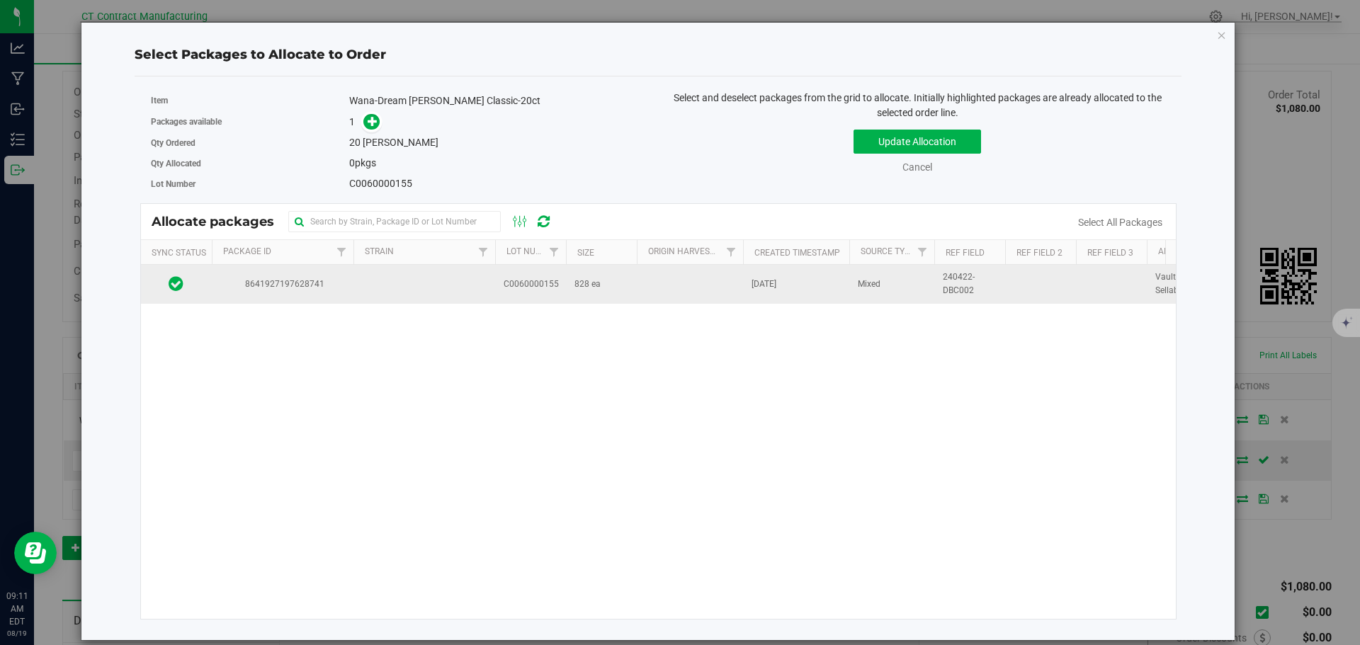
click at [324, 292] on td "8641927197628741" at bounding box center [283, 284] width 142 height 38
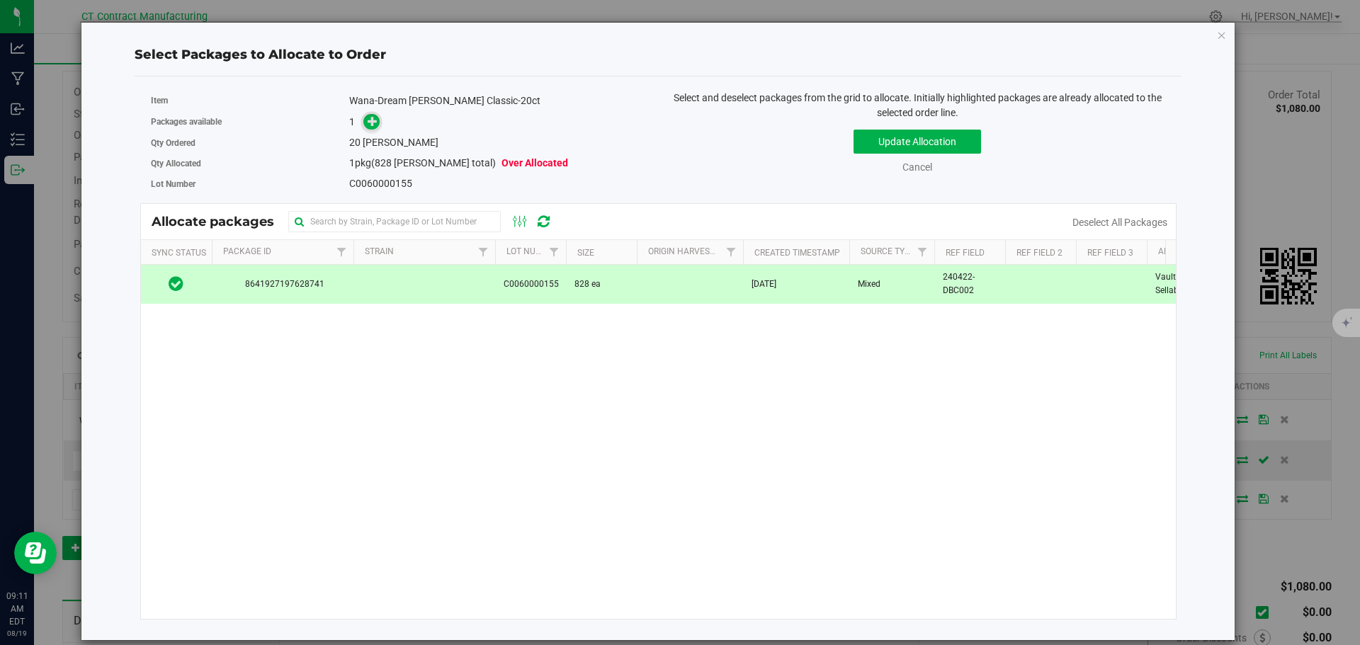
click at [370, 123] on icon at bounding box center [373, 120] width 10 height 10
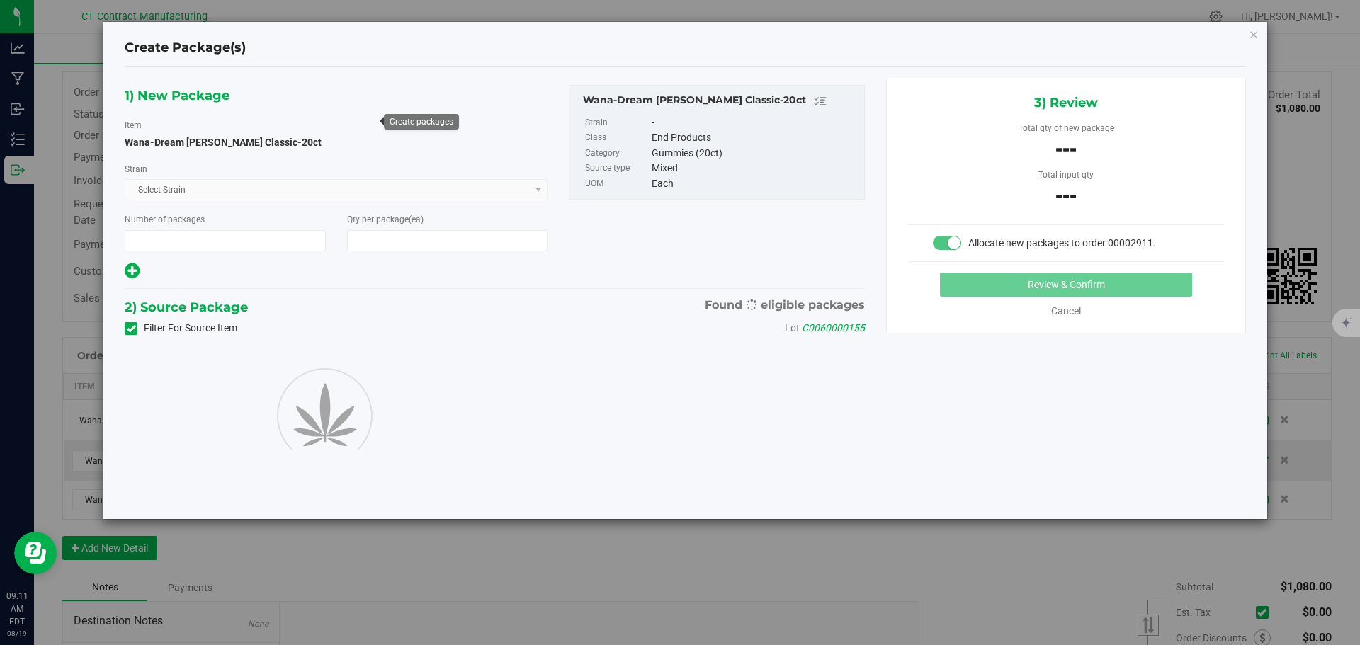
type input "1"
type input "20"
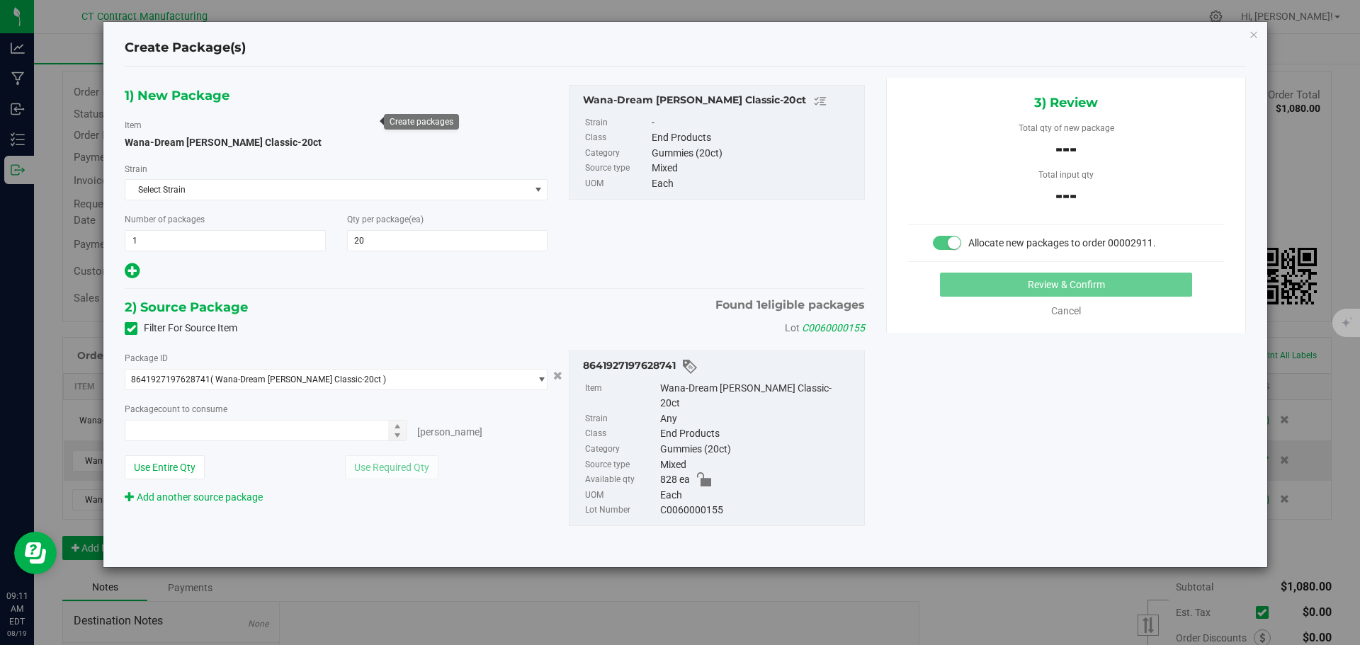
type input "0 ea"
click at [310, 434] on span "0 ea 0" at bounding box center [266, 430] width 282 height 21
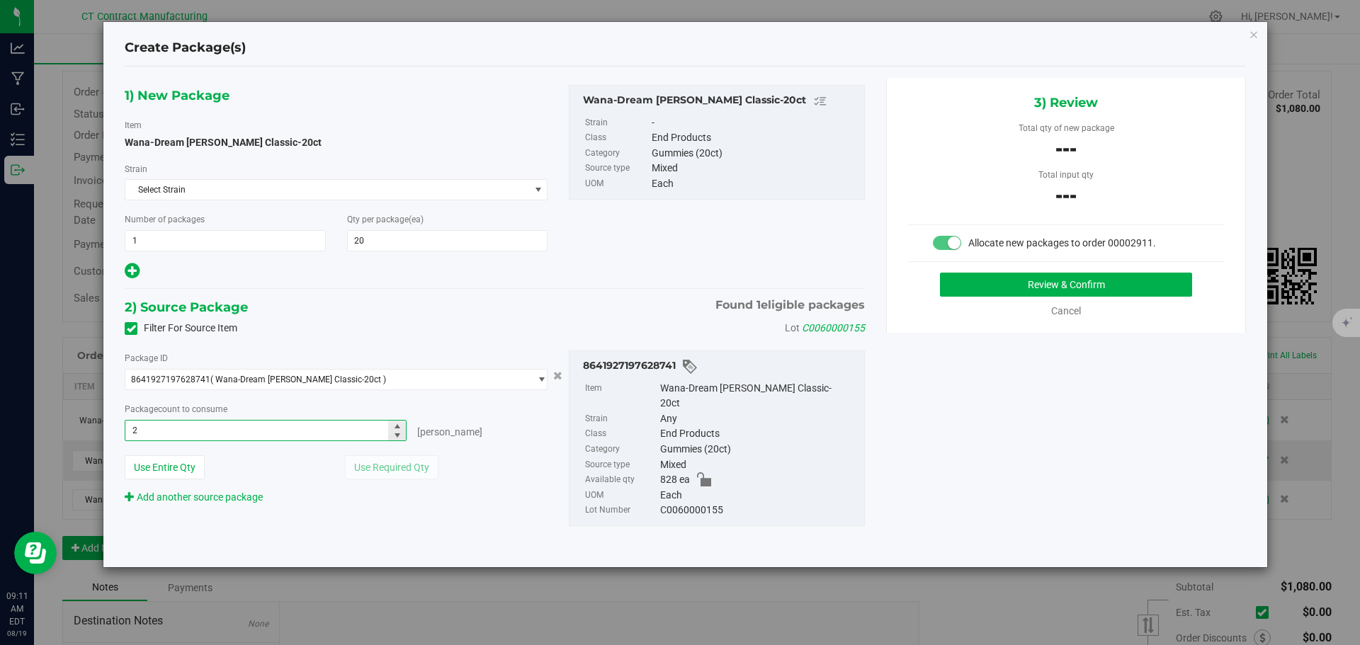
type input "20"
click at [995, 290] on button "Review & Confirm" at bounding box center [1066, 285] width 252 height 24
type input "20 ea"
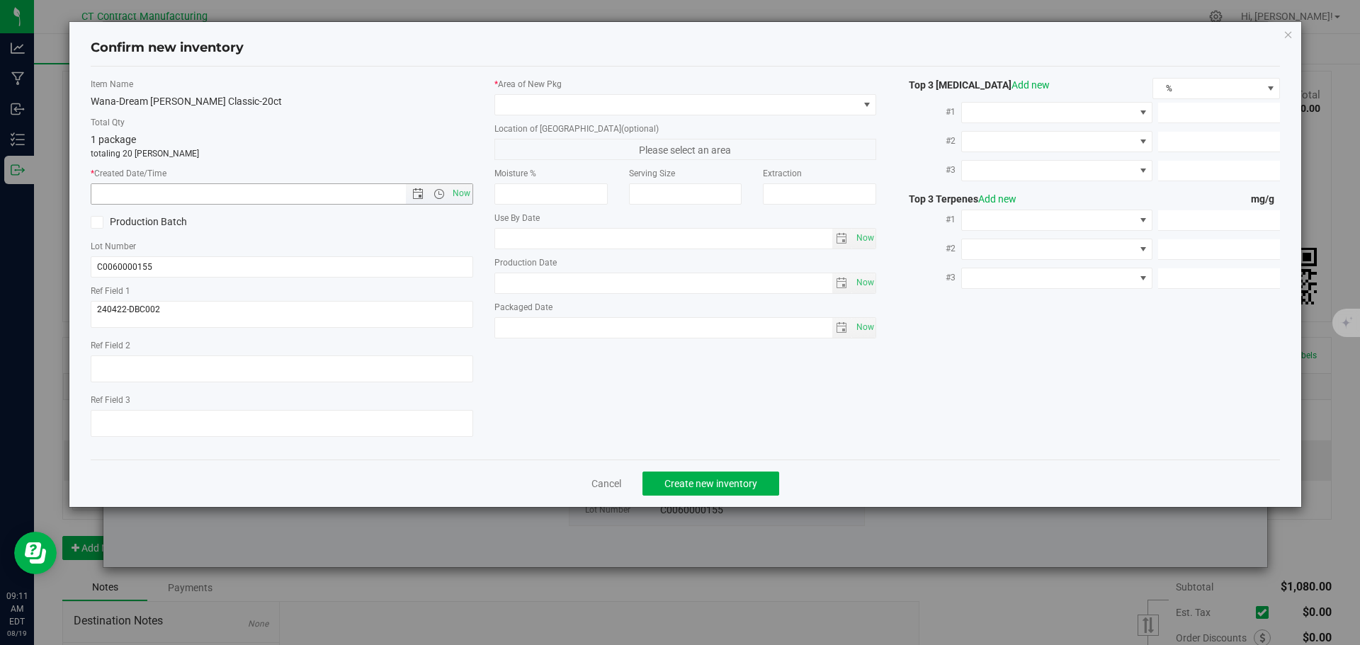
click at [464, 194] on span "Now" at bounding box center [461, 193] width 24 height 21
type input "8/19/2025 9:11 AM"
click at [557, 95] on span at bounding box center [676, 105] width 363 height 20
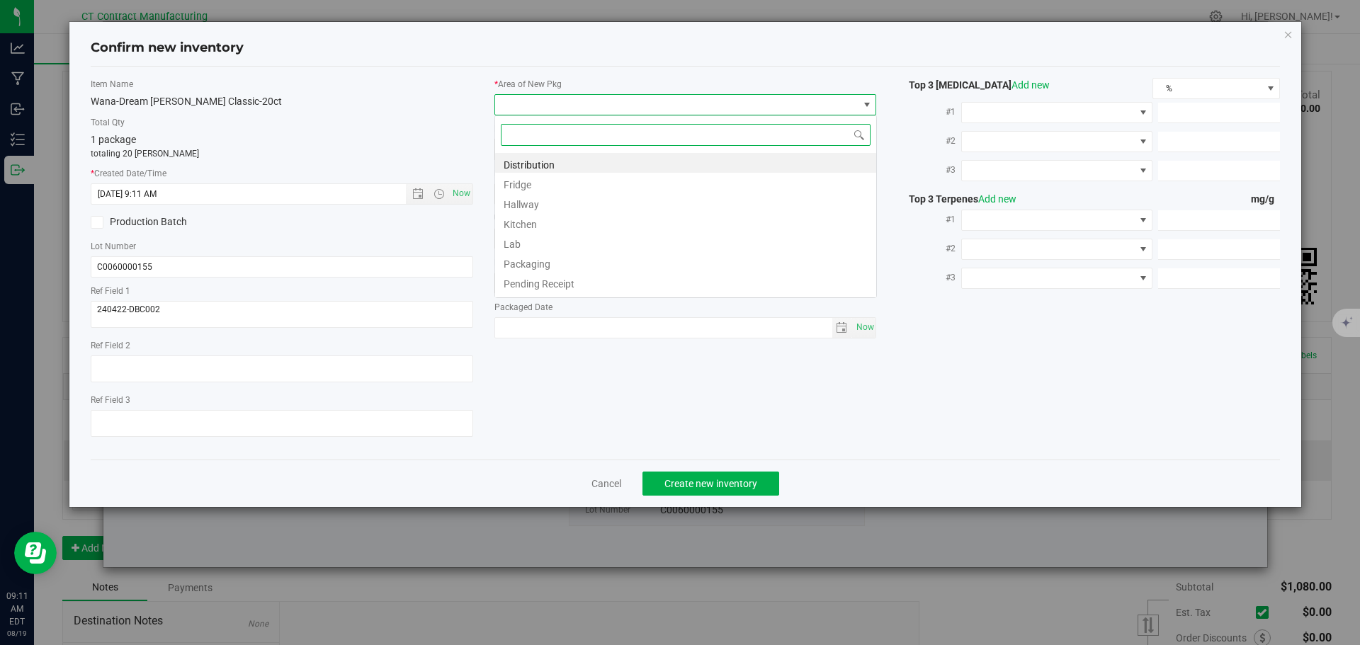
scroll to position [21, 383]
click at [534, 169] on li "Distribution" at bounding box center [685, 163] width 381 height 20
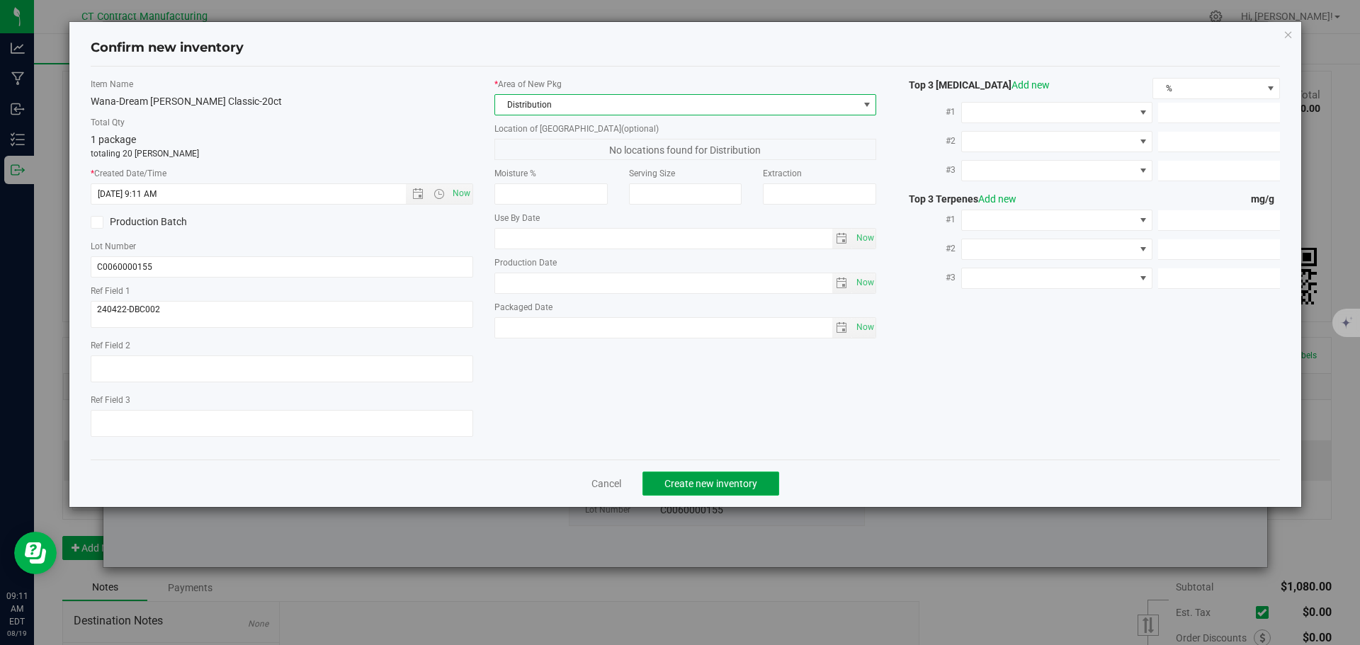
click at [698, 479] on span "Create new inventory" at bounding box center [710, 483] width 93 height 11
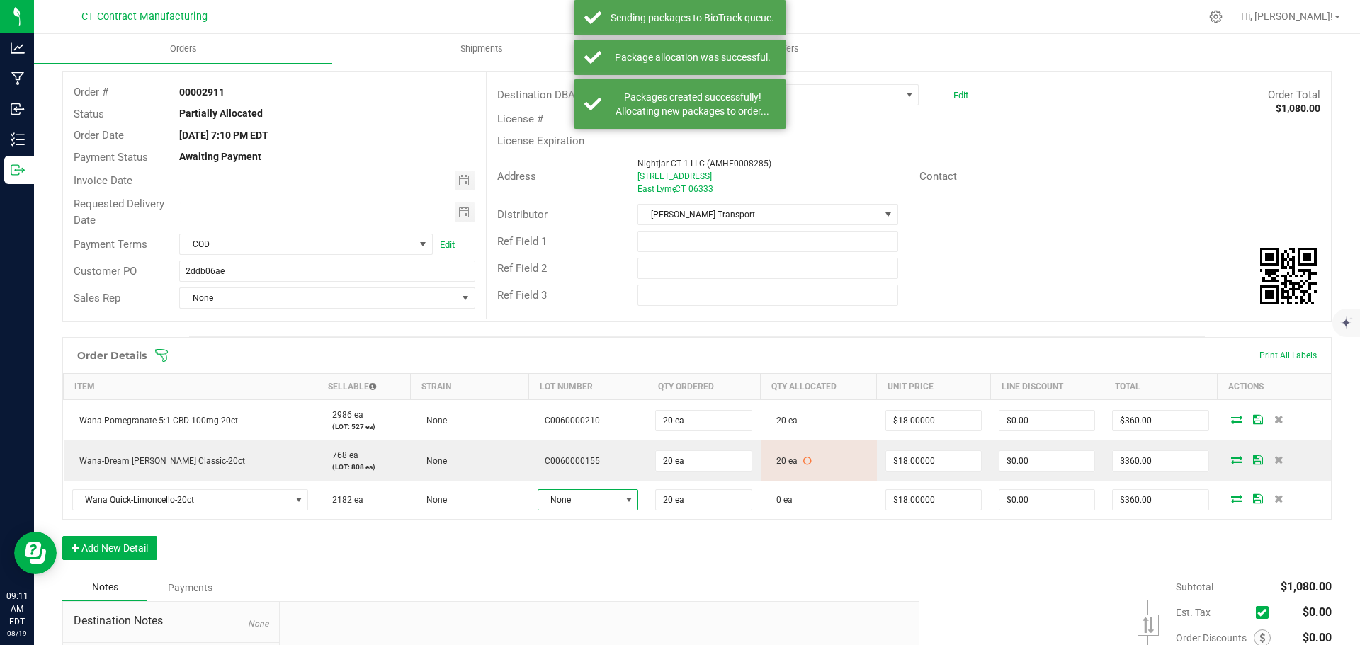
click at [596, 497] on span "None" at bounding box center [579, 500] width 82 height 20
click at [595, 580] on li "C0060000234" at bounding box center [592, 585] width 132 height 24
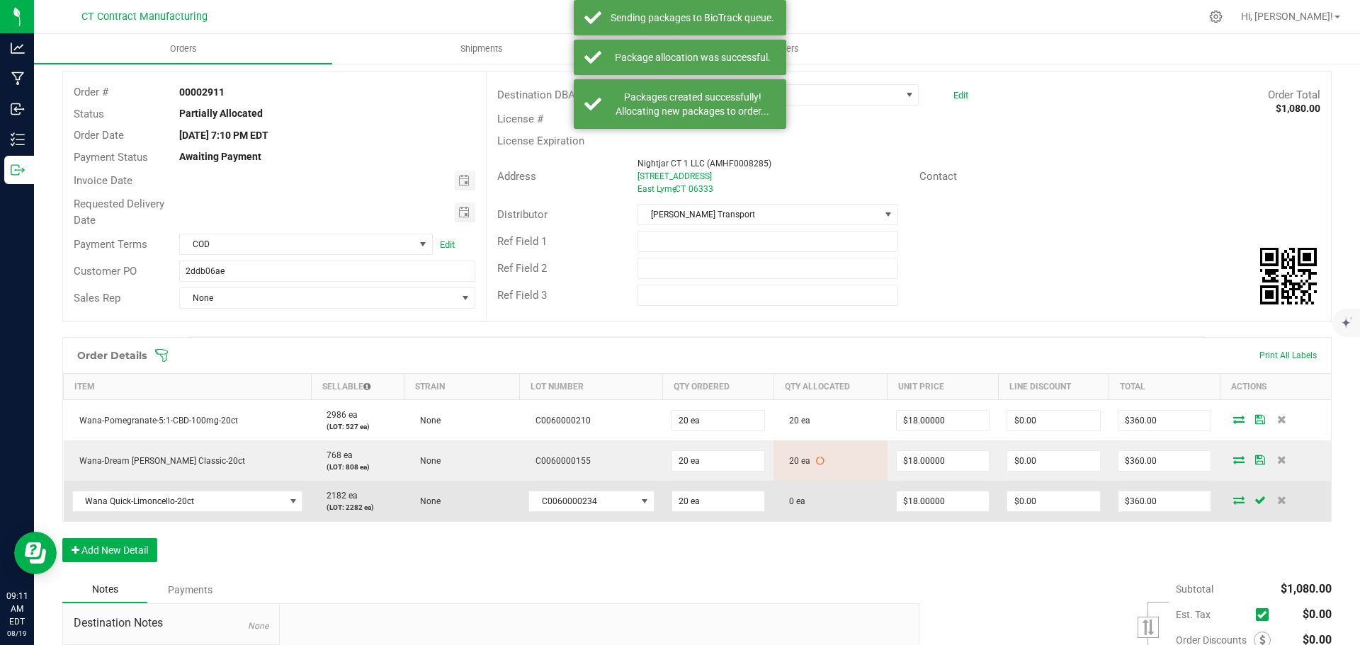
click at [1233, 497] on icon at bounding box center [1238, 500] width 11 height 9
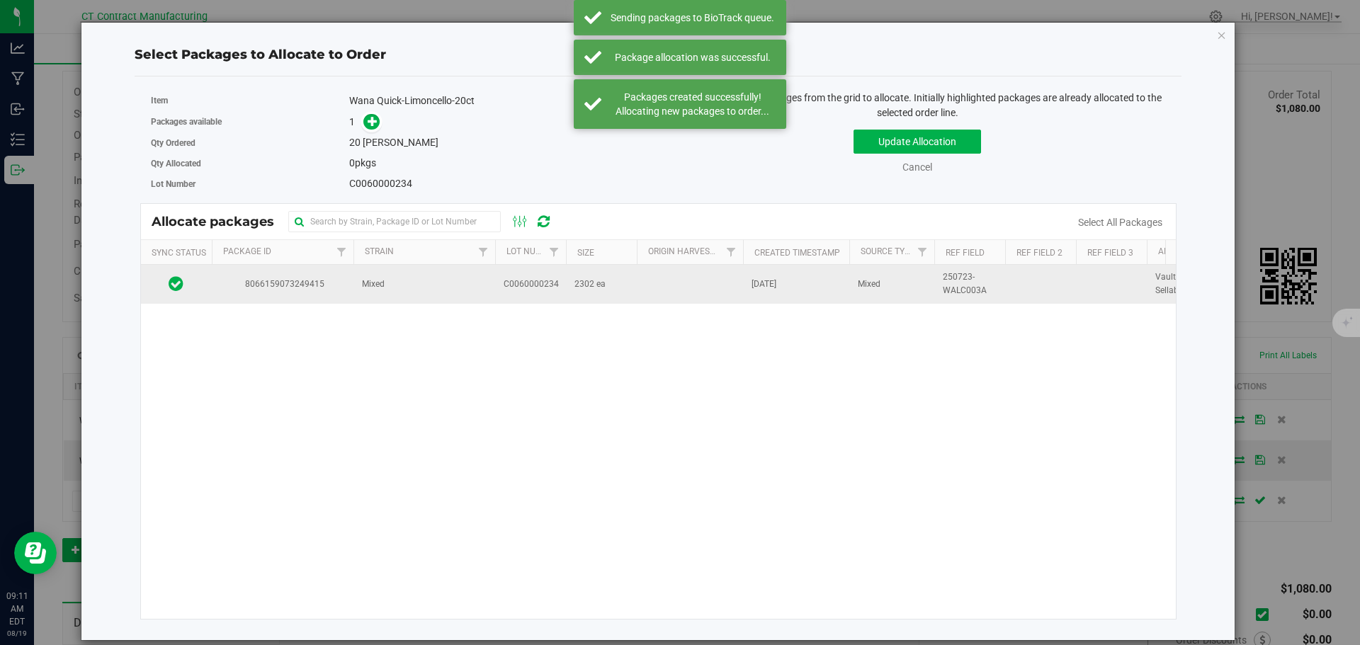
click at [421, 283] on td "Mixed" at bounding box center [424, 284] width 142 height 38
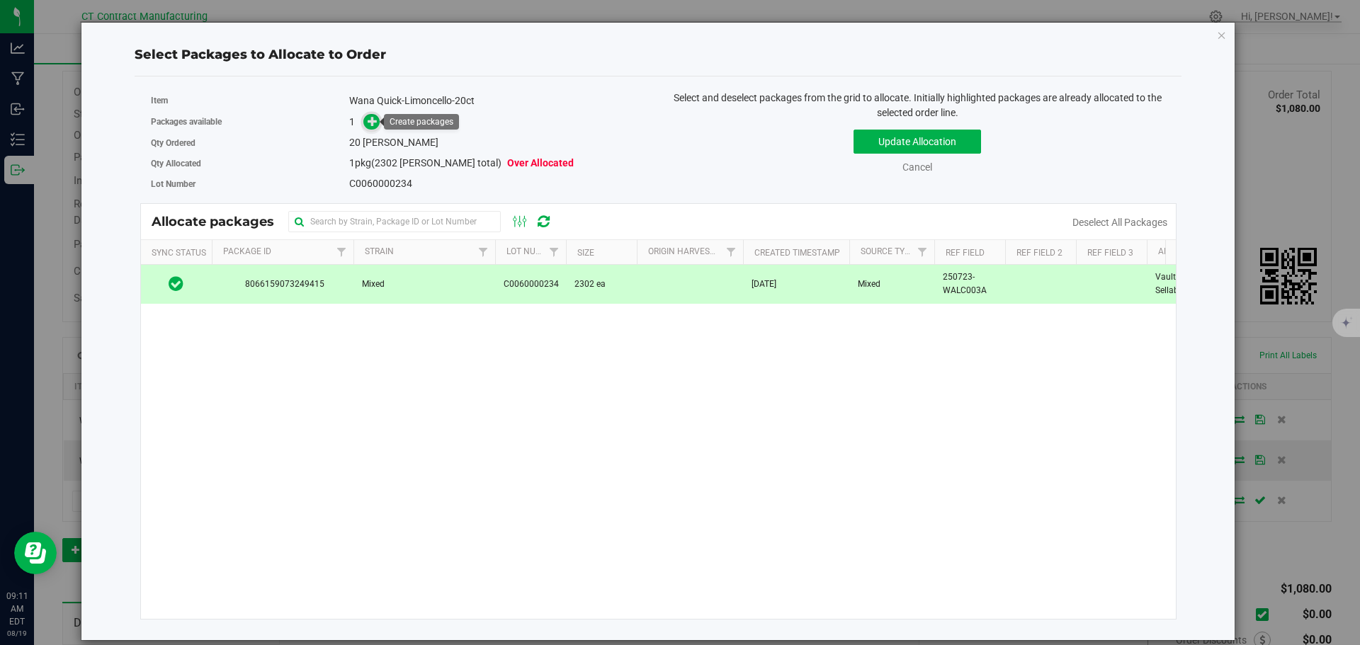
click at [373, 123] on icon at bounding box center [373, 121] width 10 height 10
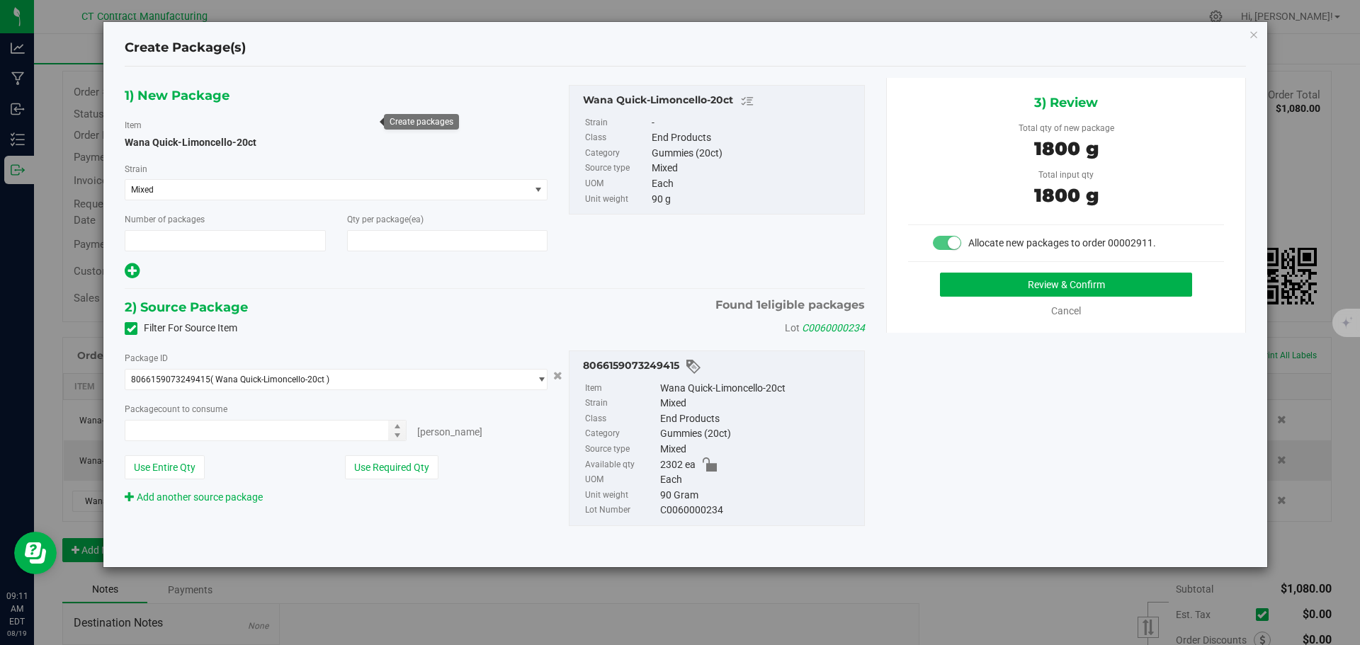
type input "1"
type input "20"
type input "20 ea"
click at [1019, 296] on button "Review & Confirm" at bounding box center [1066, 285] width 252 height 24
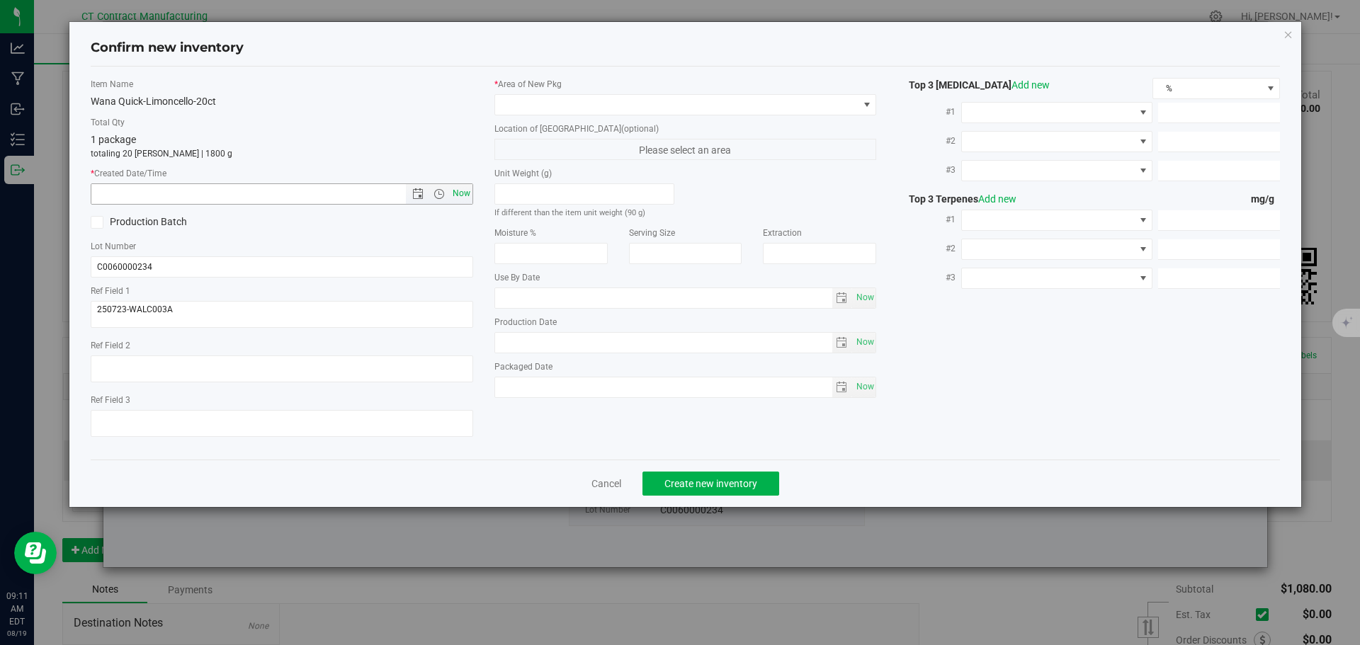
click at [462, 191] on span "Now" at bounding box center [461, 193] width 24 height 21
type input "8/19/2025 9:11 AM"
click at [533, 105] on span at bounding box center [676, 105] width 363 height 20
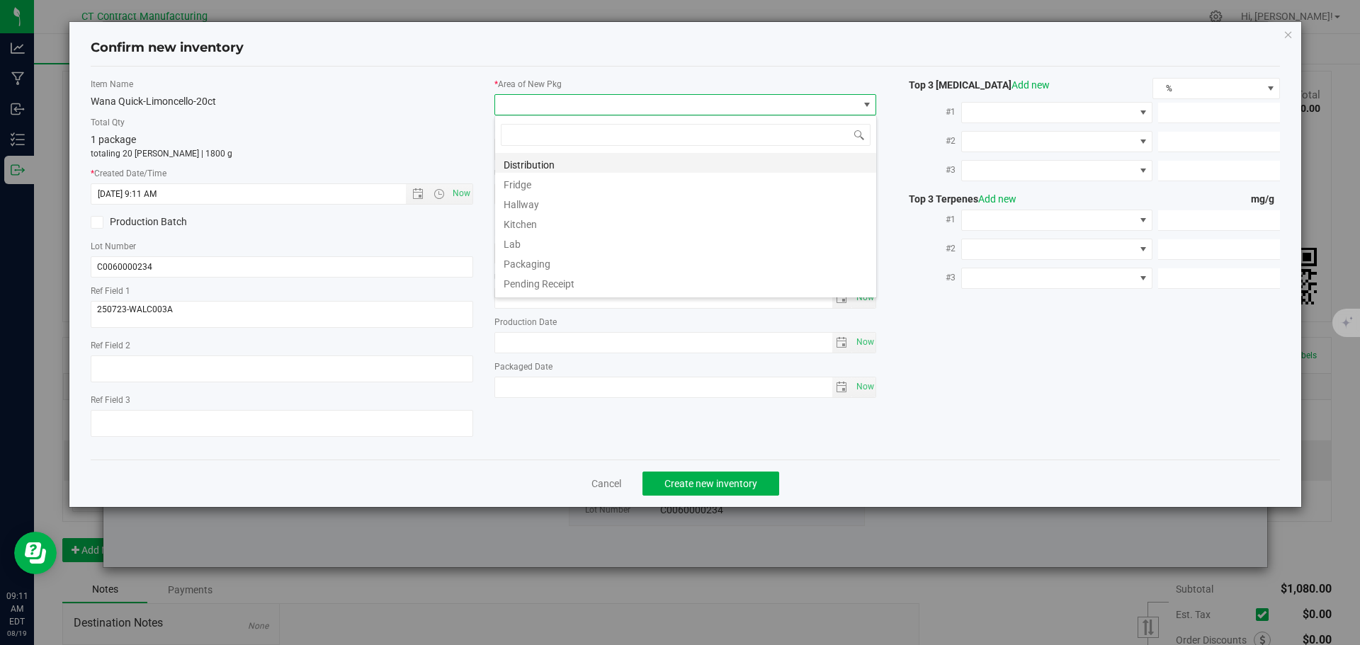
scroll to position [21, 383]
click at [560, 166] on li "Distribution" at bounding box center [685, 163] width 381 height 20
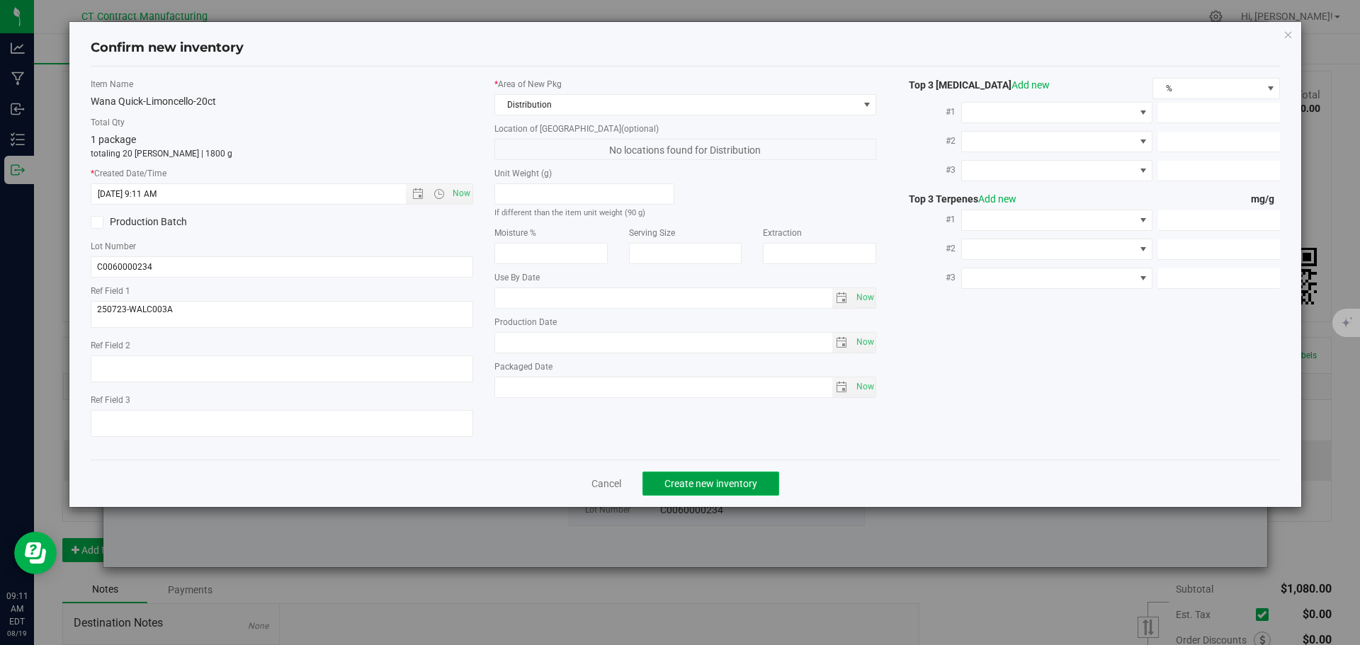
click at [674, 472] on button "Create new inventory" at bounding box center [711, 484] width 137 height 24
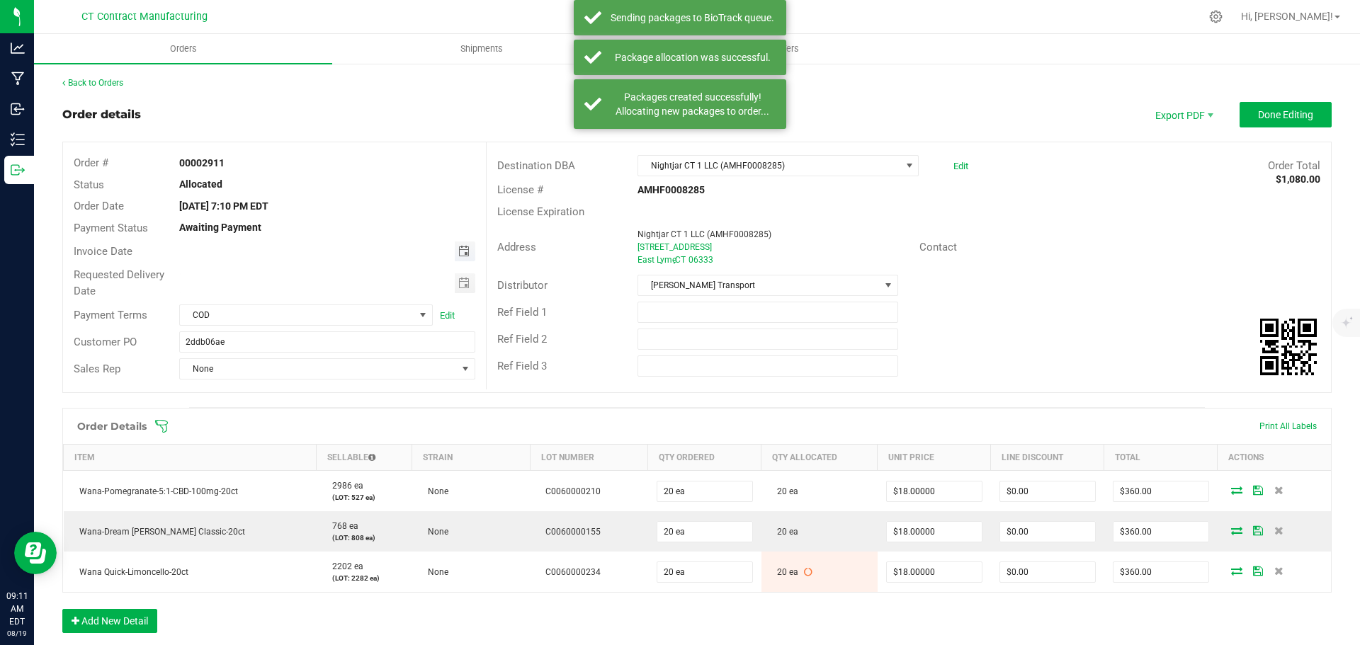
click at [464, 252] on span "Toggle calendar" at bounding box center [463, 251] width 11 height 11
click at [311, 396] on span "20" at bounding box center [305, 392] width 21 height 22
type input "[DATE]"
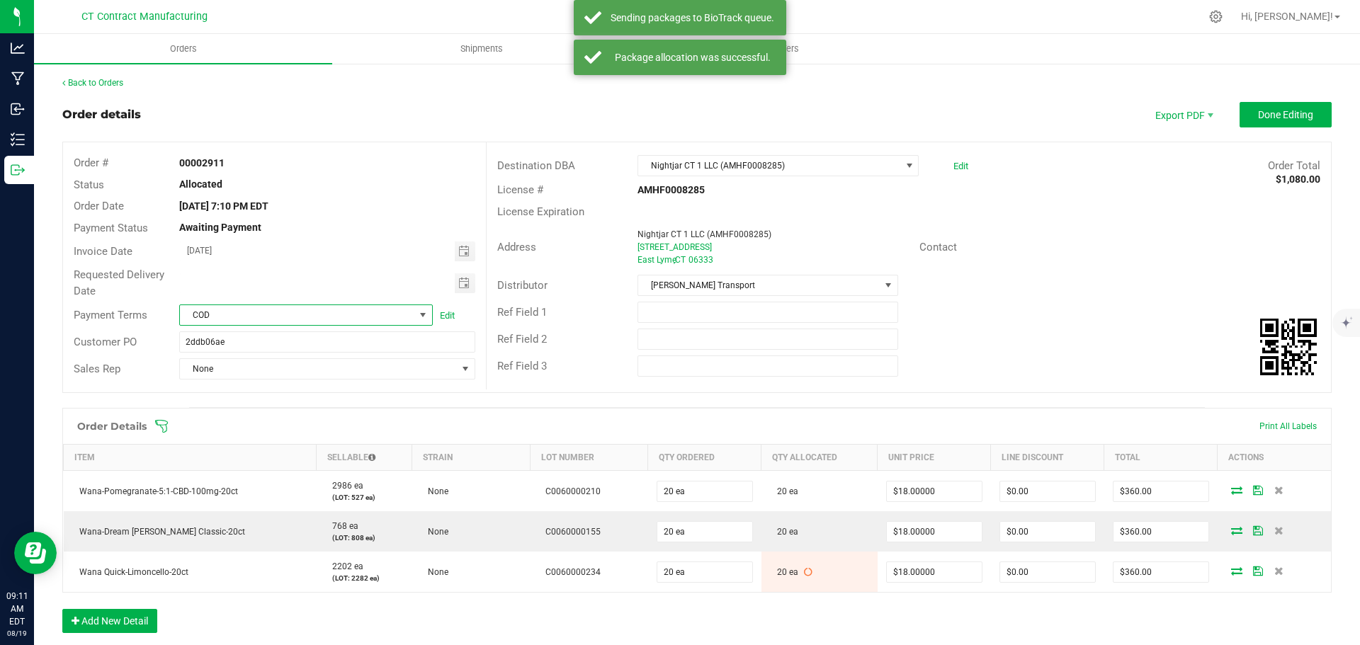
click at [386, 307] on span "COD" at bounding box center [297, 315] width 234 height 20
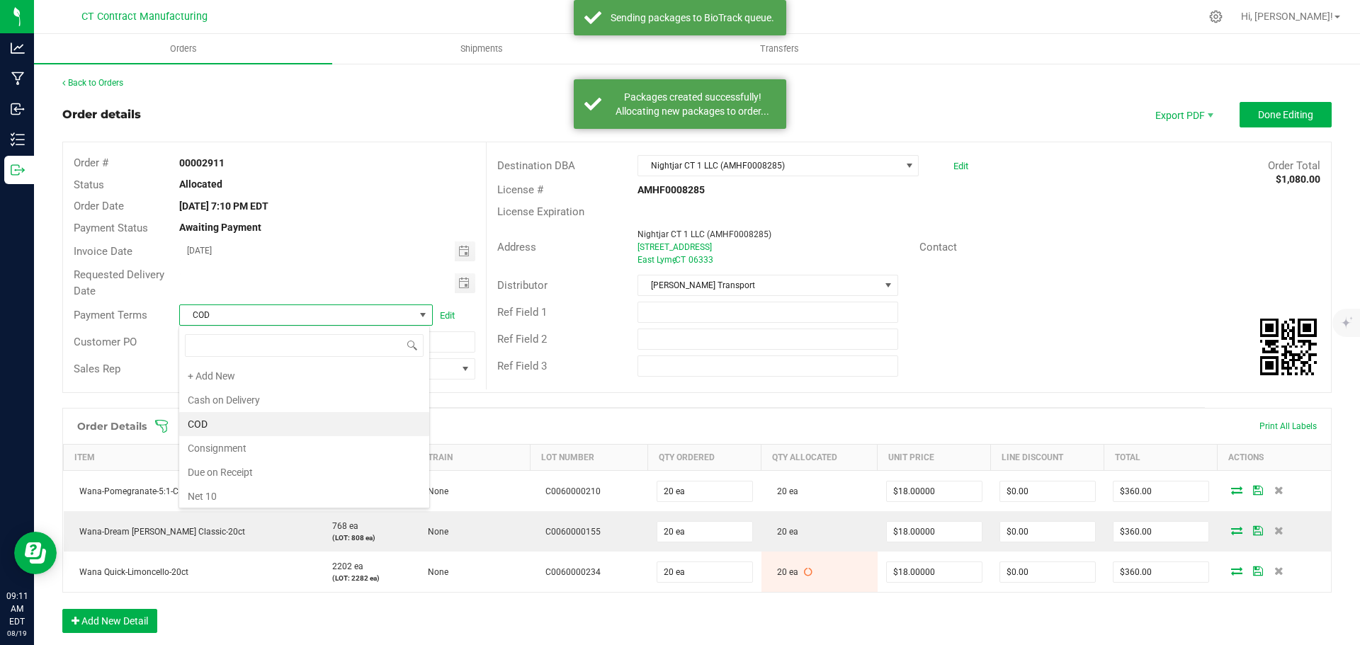
scroll to position [21, 251]
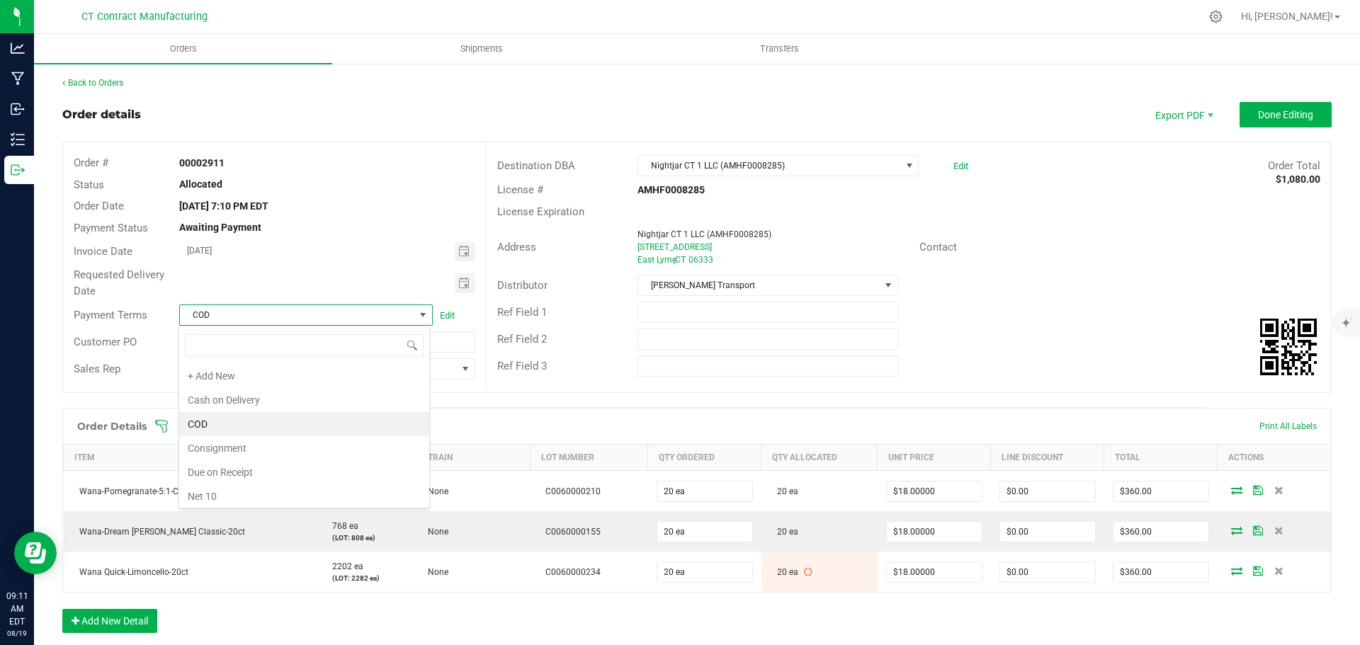
click at [263, 468] on li "Due on Receipt" at bounding box center [304, 472] width 250 height 24
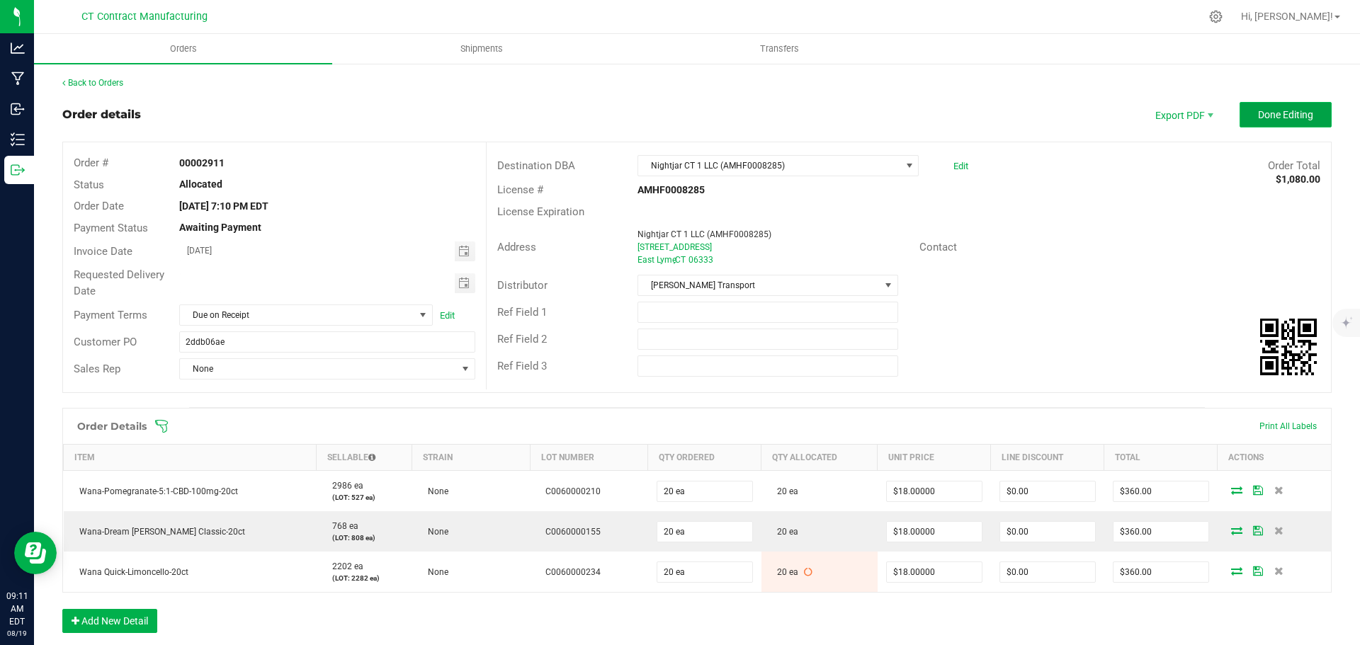
click at [1282, 116] on span "Done Editing" at bounding box center [1285, 114] width 55 height 11
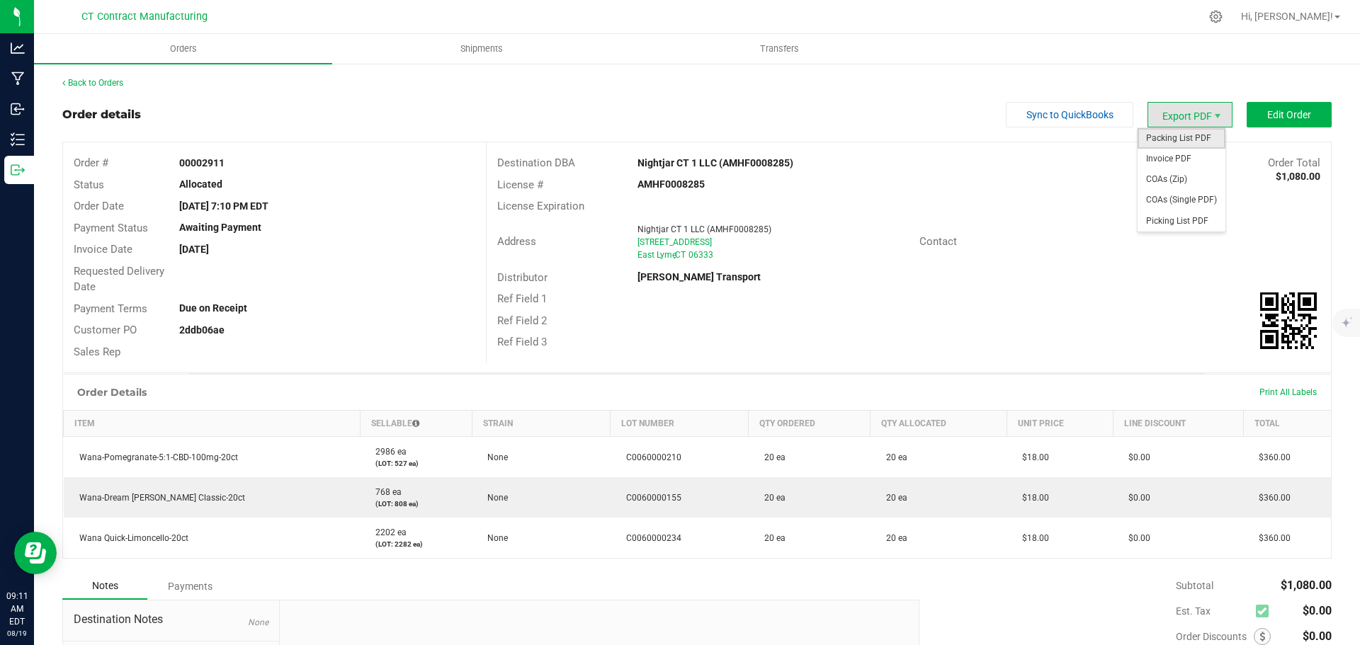
click at [1173, 137] on span "Packing List PDF" at bounding box center [1182, 138] width 88 height 21
click at [1184, 157] on span "Invoice PDF" at bounding box center [1182, 159] width 88 height 21
click at [105, 90] on div "Back to Orders Order details Sync to QuickBooks Export PDF Edit Order Order # 0…" at bounding box center [696, 434] width 1269 height 715
click at [105, 79] on link "Back to Orders" at bounding box center [92, 83] width 61 height 10
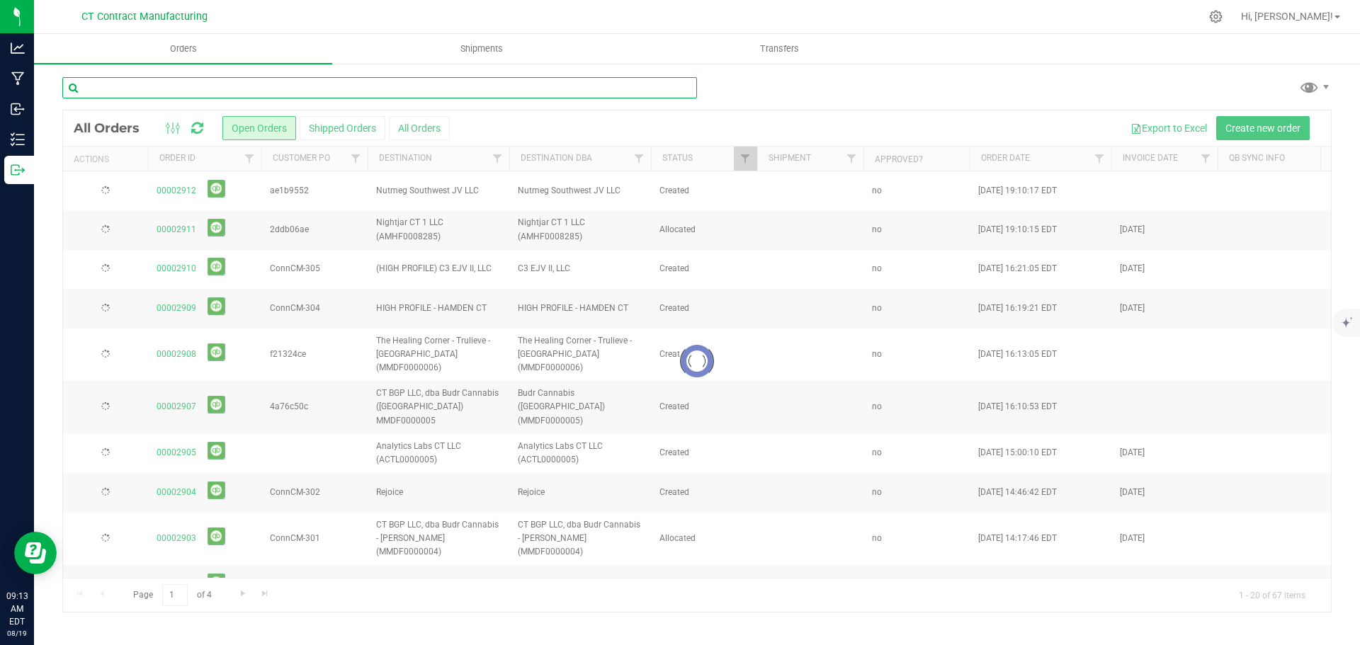
click at [353, 90] on input "text" at bounding box center [379, 87] width 635 height 21
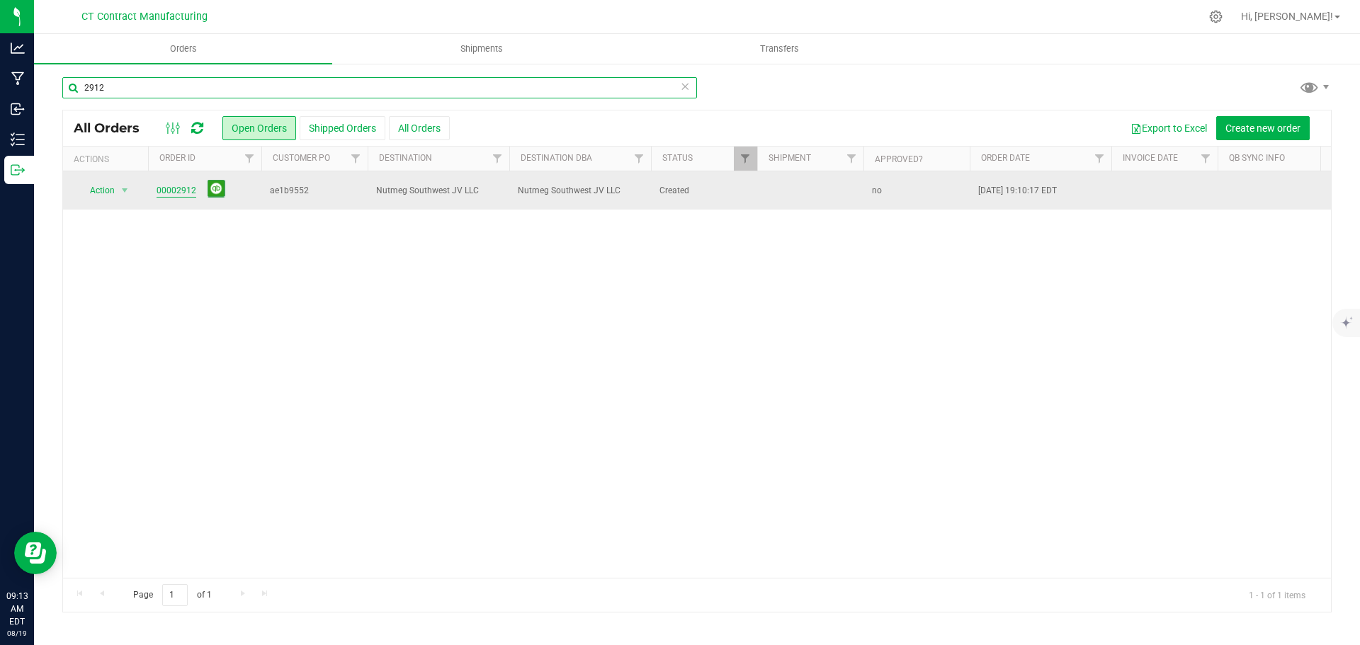
type input "2912"
click at [171, 190] on link "00002912" at bounding box center [177, 190] width 40 height 13
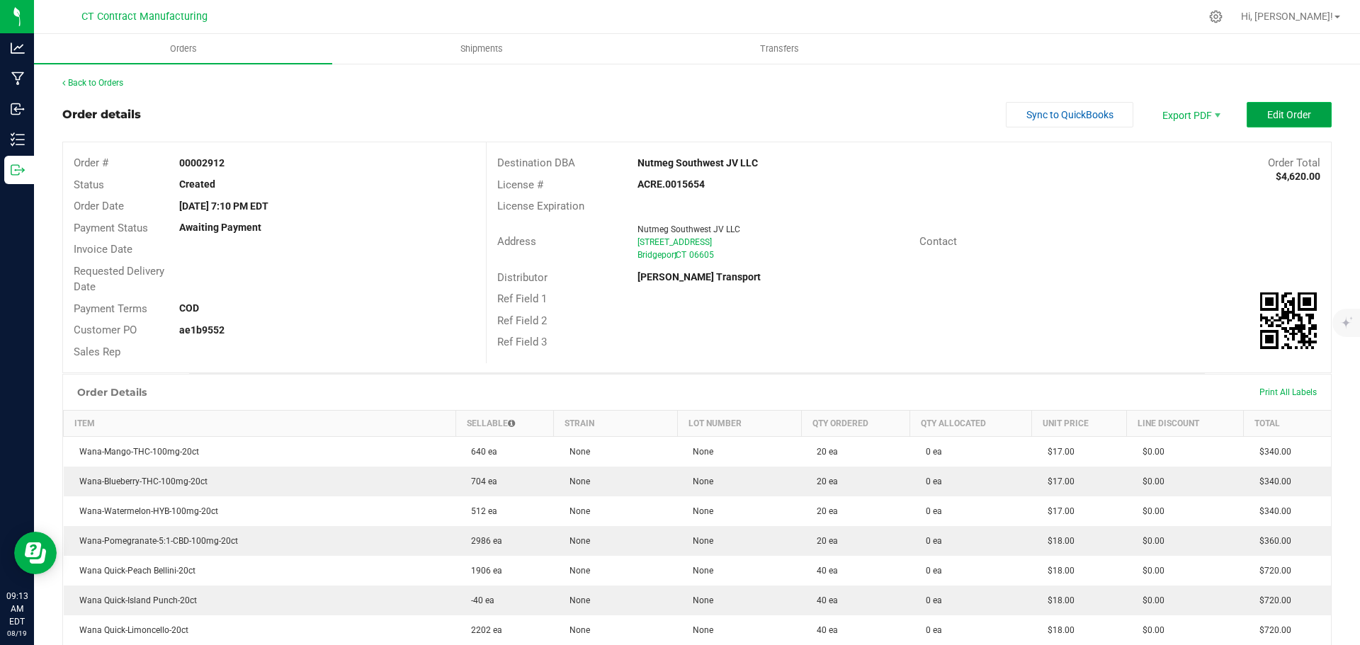
click at [1267, 120] on span "Edit Order" at bounding box center [1289, 114] width 44 height 11
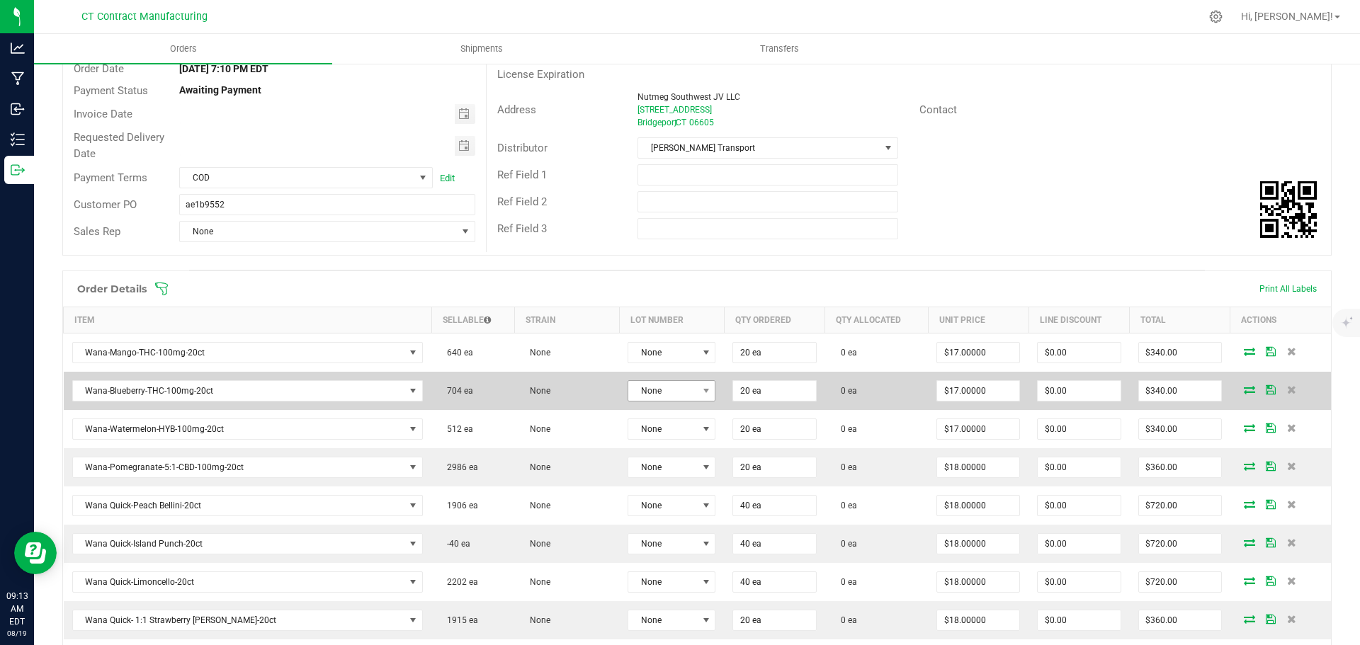
scroll to position [142, 0]
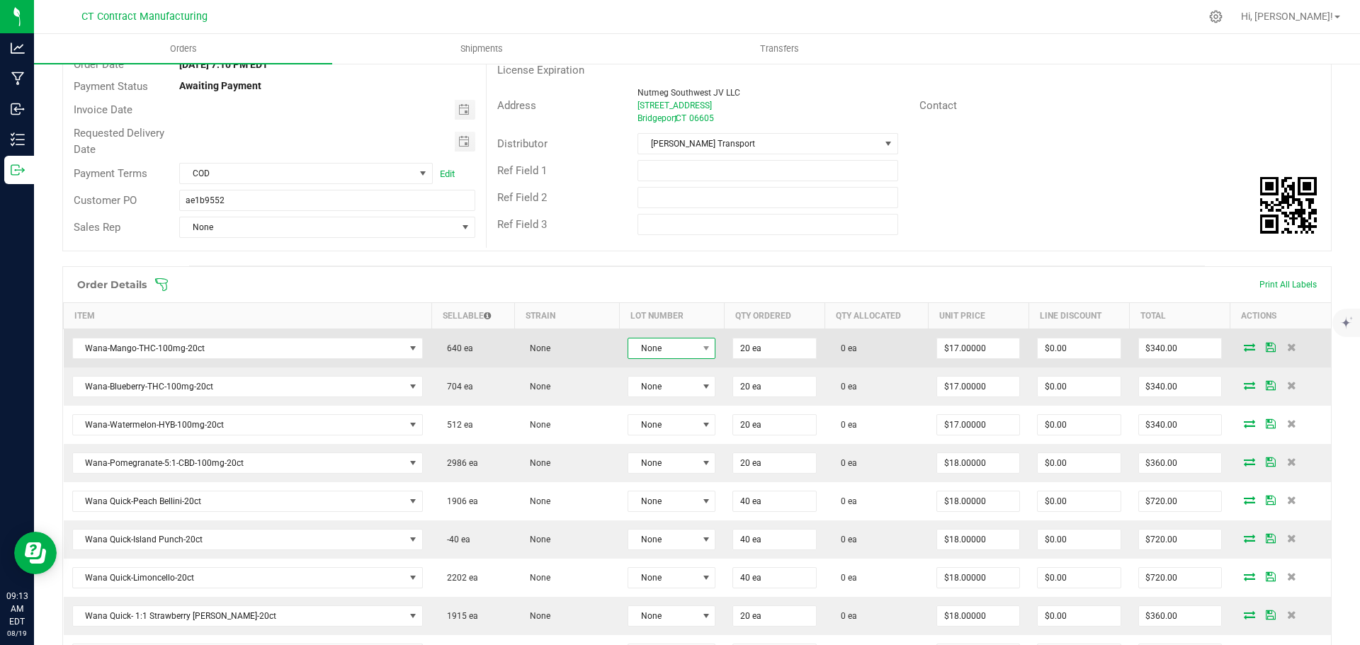
click at [684, 353] on span "None" at bounding box center [662, 349] width 69 height 20
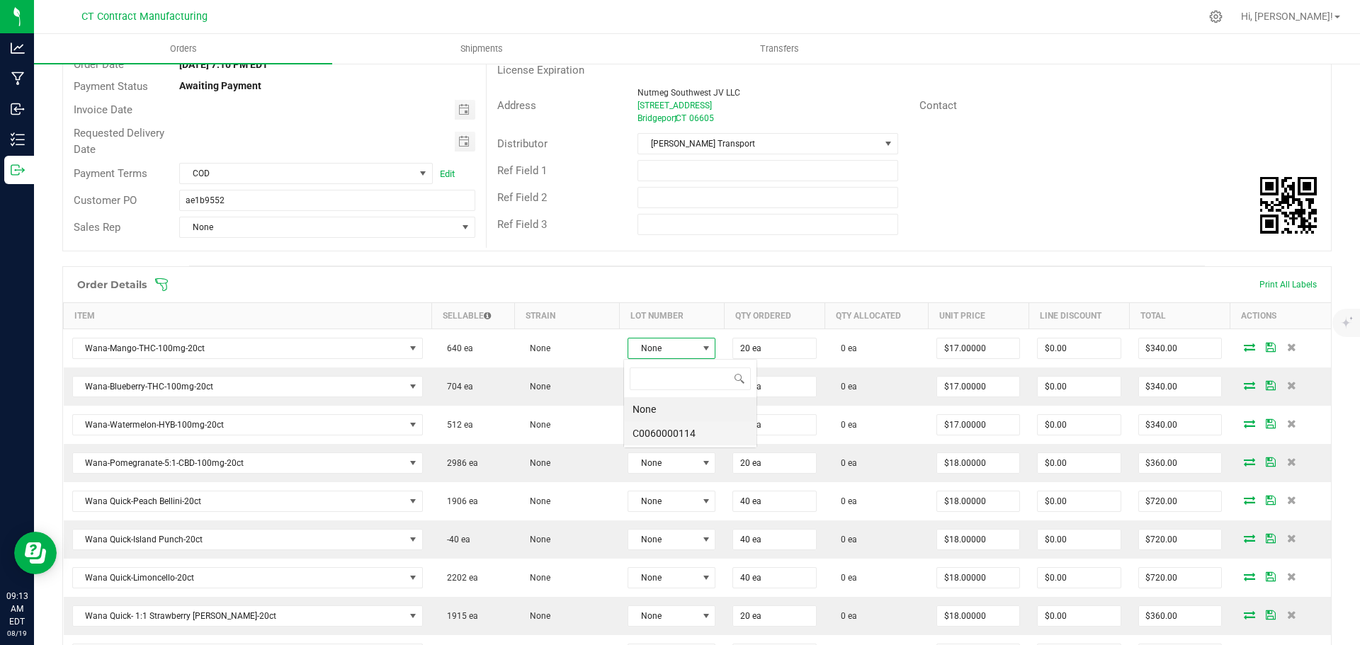
scroll to position [21, 87]
click at [691, 434] on li "C0060000114" at bounding box center [690, 433] width 132 height 24
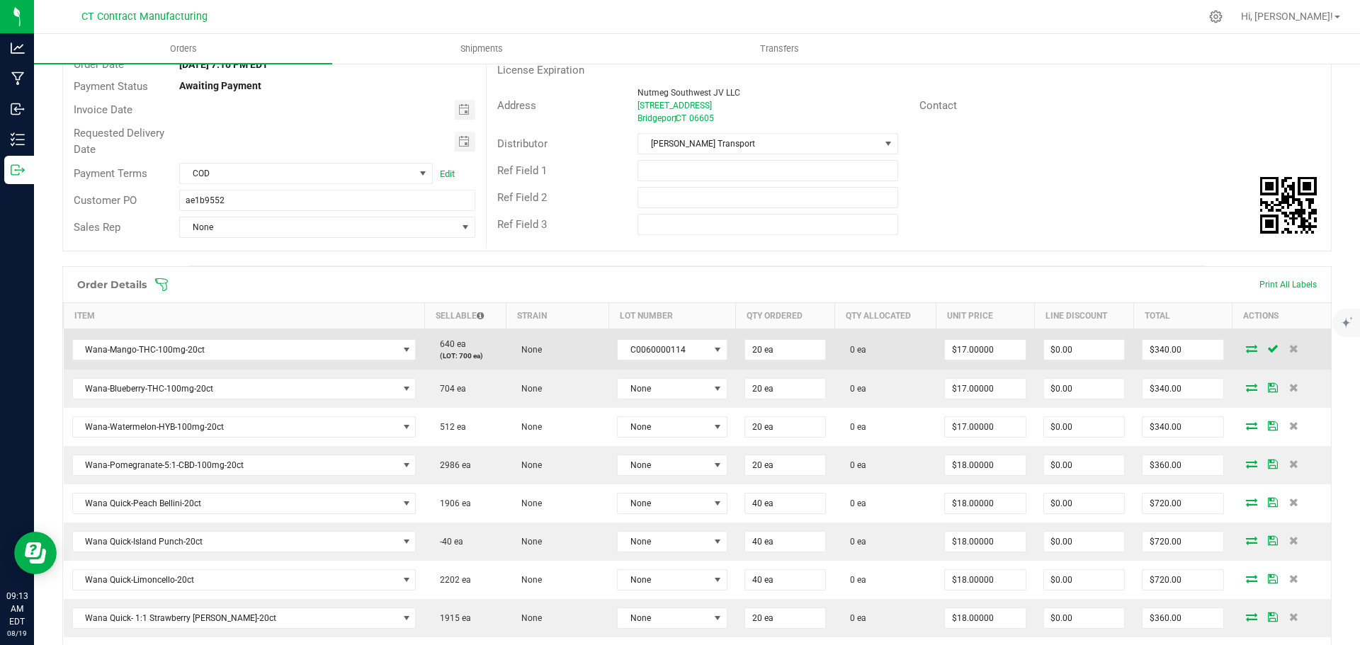
click at [1246, 346] on icon at bounding box center [1251, 348] width 11 height 9
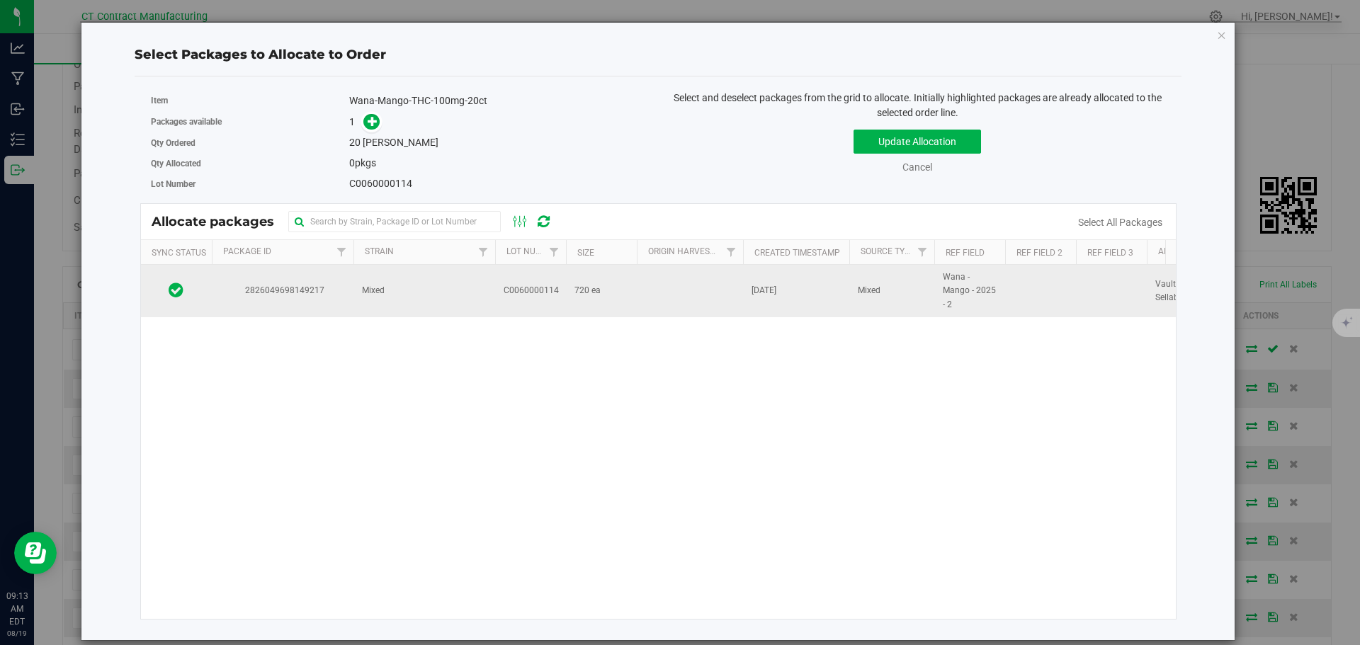
click at [418, 286] on td "Mixed" at bounding box center [424, 291] width 142 height 52
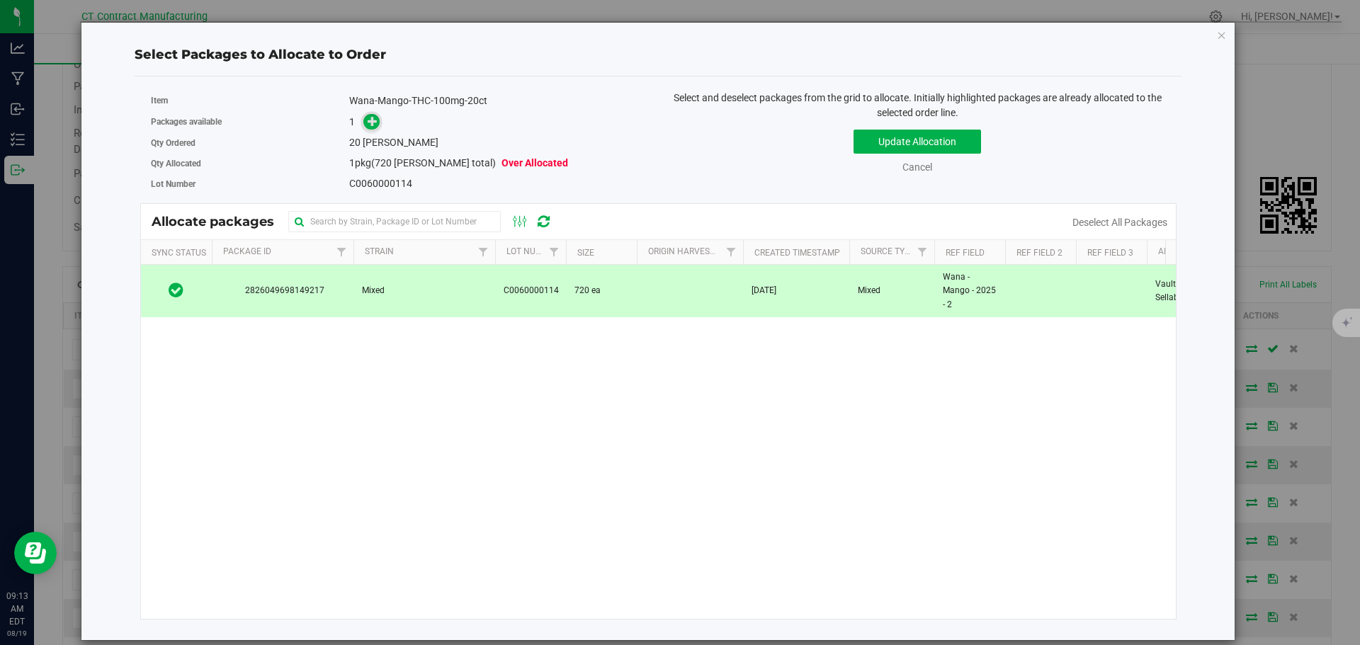
click at [375, 130] on span at bounding box center [371, 122] width 16 height 16
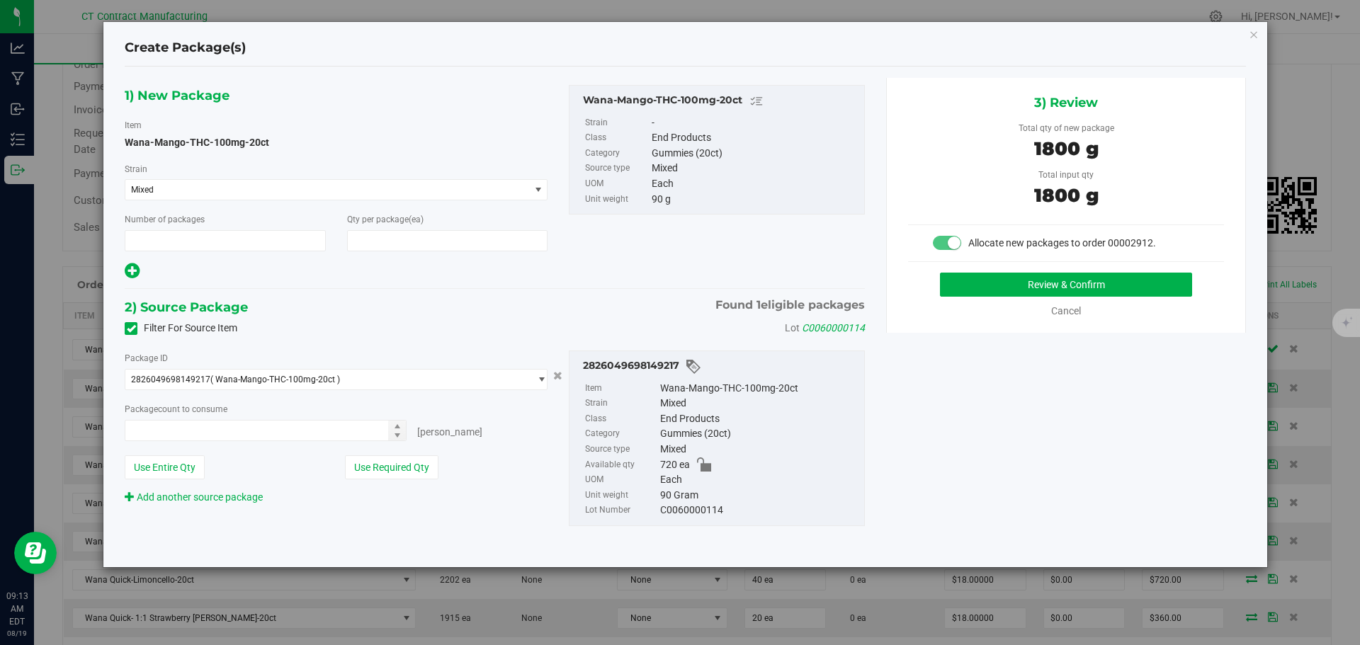
type input "1"
type input "20"
type input "20 ea"
click at [978, 280] on button "Review & Confirm" at bounding box center [1066, 285] width 252 height 24
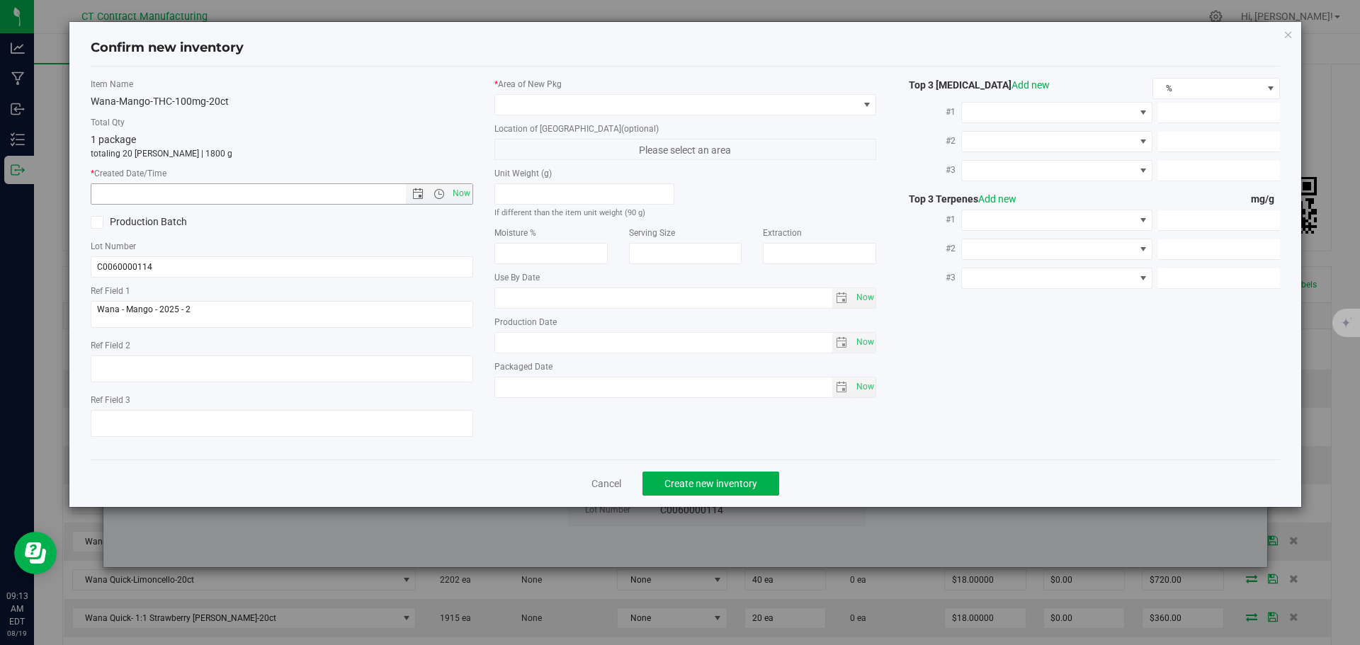
click at [471, 190] on span "Now" at bounding box center [461, 193] width 24 height 21
type input "8/19/2025 9:13 AM"
click at [556, 108] on span at bounding box center [676, 105] width 363 height 20
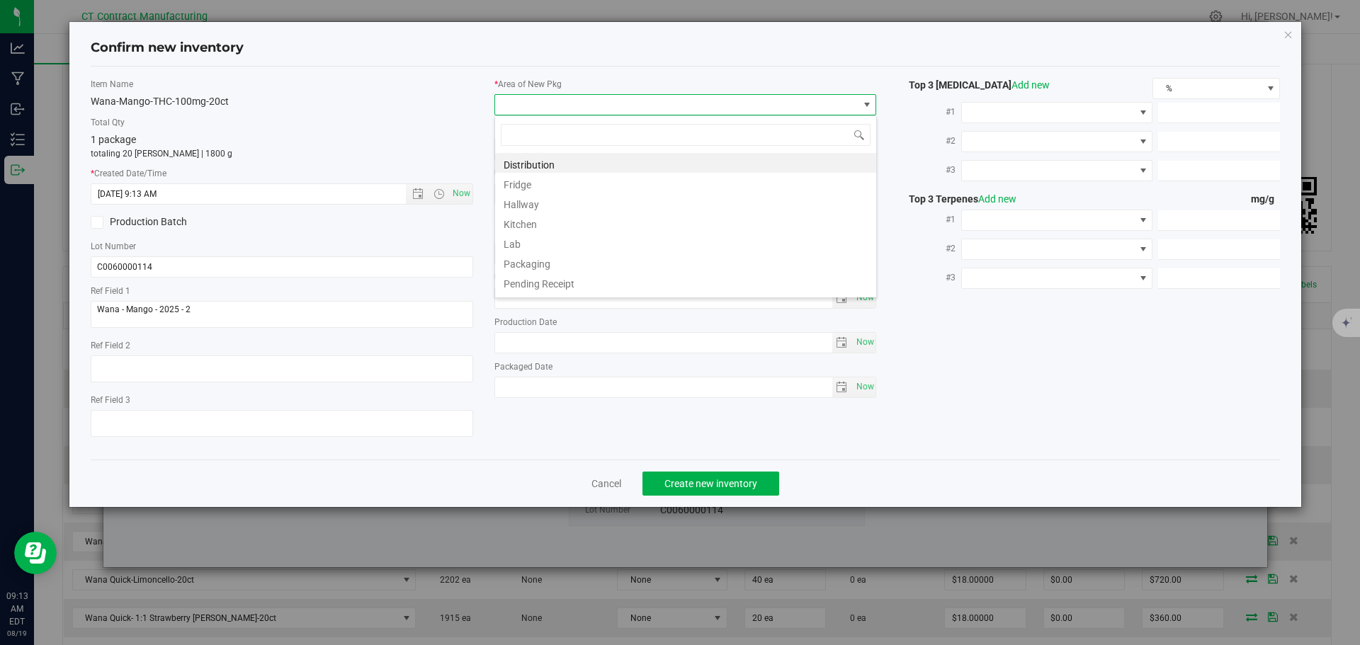
scroll to position [21, 383]
click at [575, 157] on li "Distribution" at bounding box center [685, 163] width 381 height 20
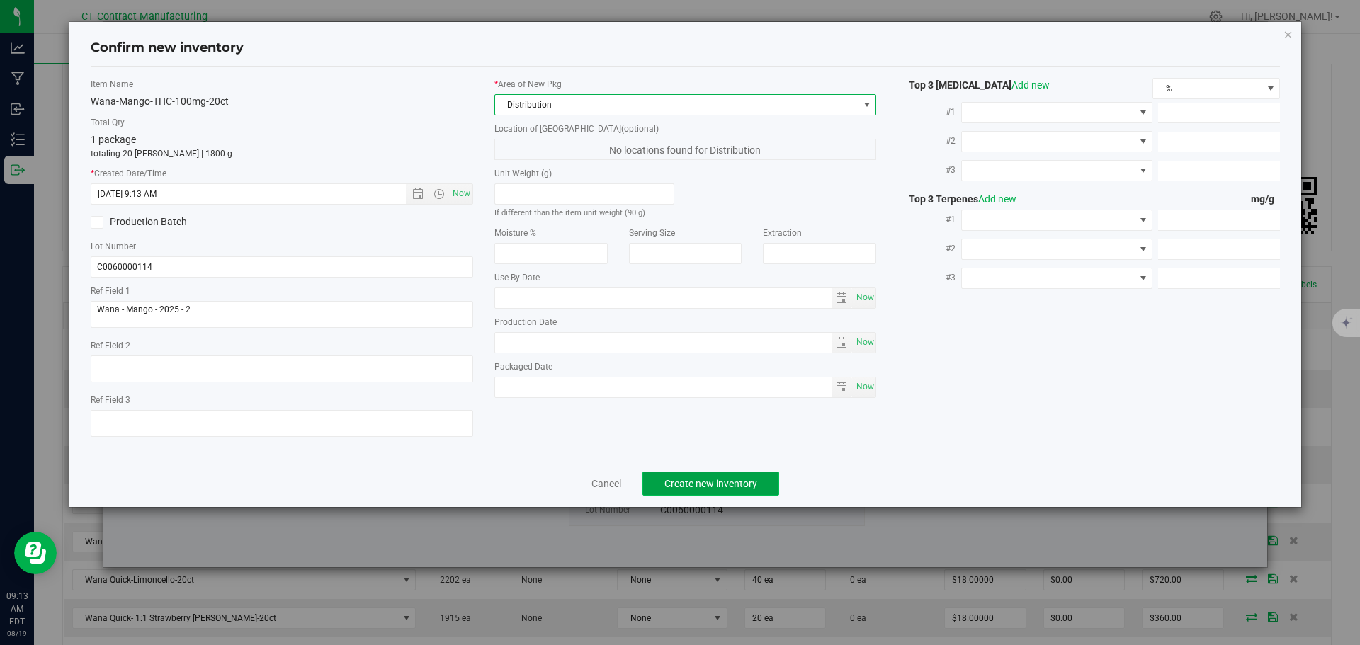
click at [674, 487] on span "Create new inventory" at bounding box center [710, 483] width 93 height 11
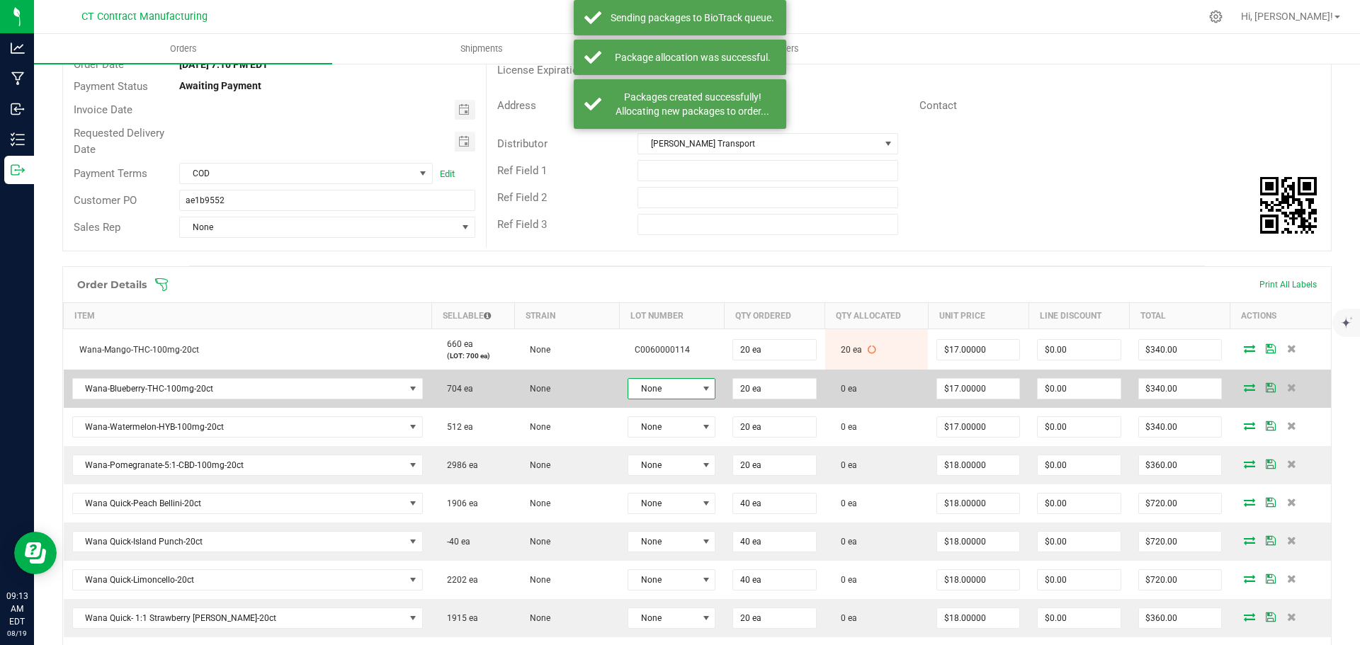
click at [673, 390] on span "None" at bounding box center [662, 389] width 69 height 20
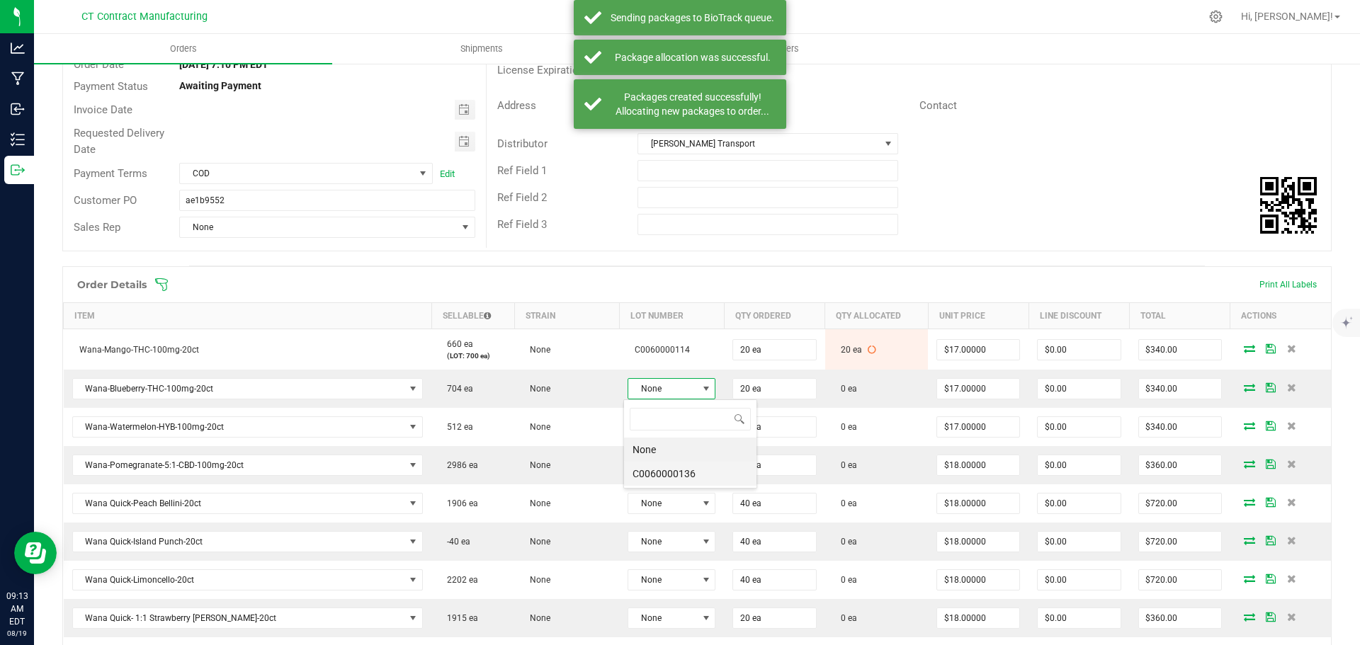
scroll to position [21, 87]
click at [695, 479] on li "C0060000136" at bounding box center [690, 474] width 132 height 24
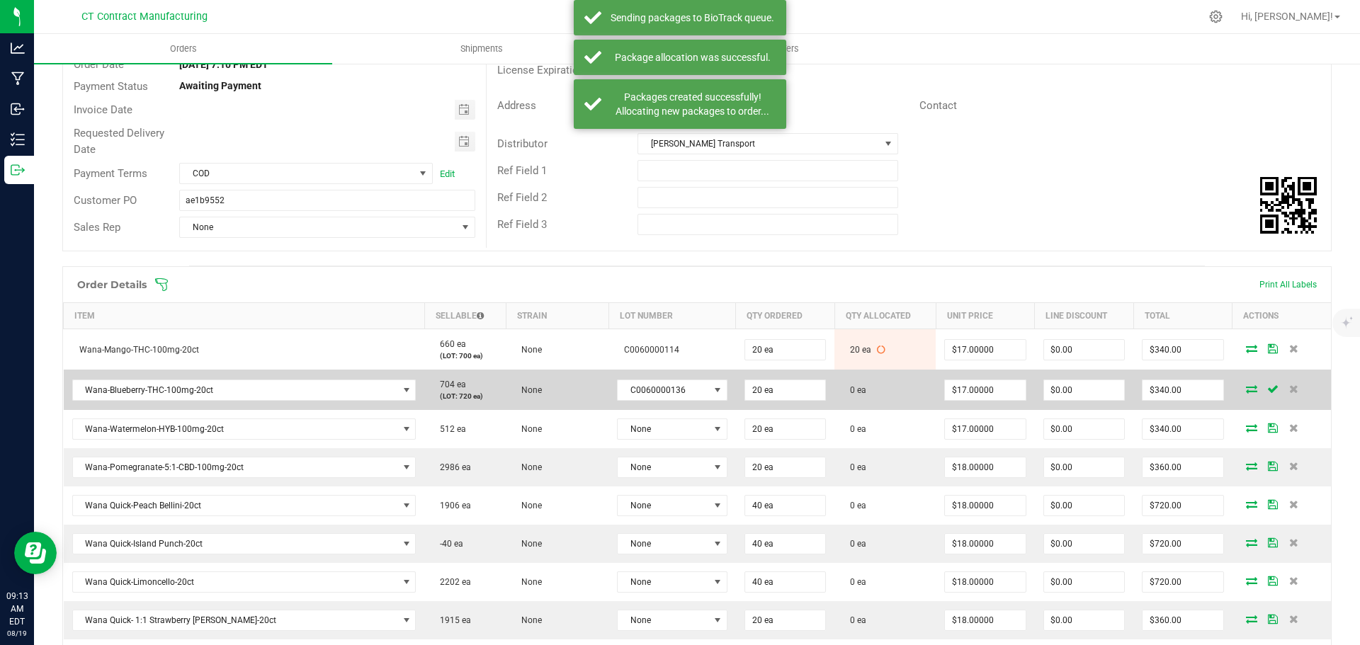
click at [1246, 389] on icon at bounding box center [1251, 389] width 11 height 9
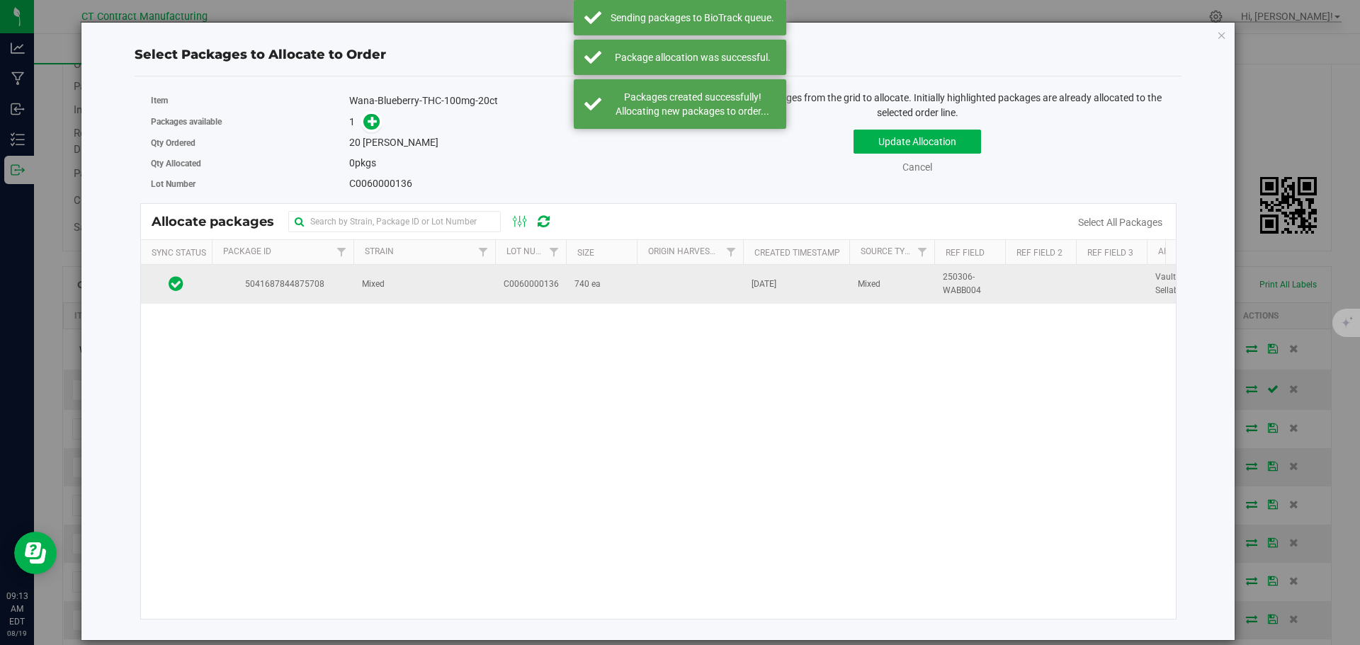
click at [433, 288] on td "Mixed" at bounding box center [424, 284] width 142 height 38
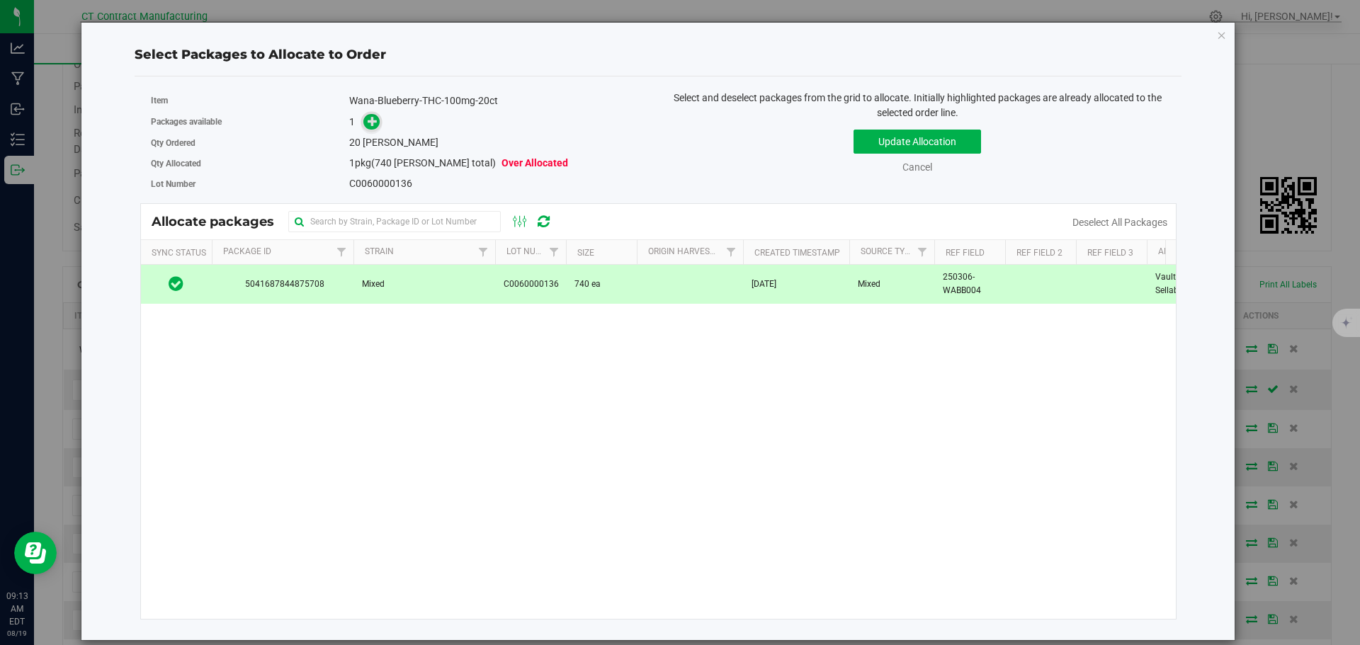
click at [370, 125] on icon at bounding box center [373, 121] width 10 height 10
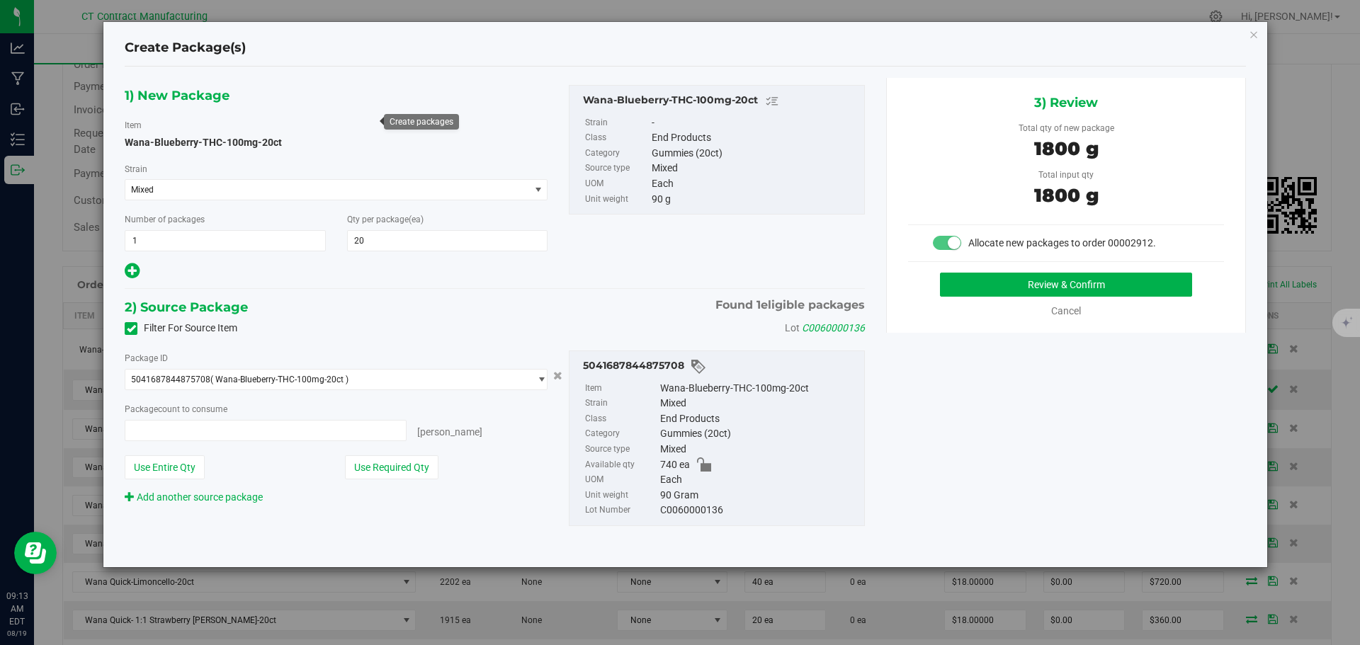
type input "20 ea"
click at [959, 285] on button "Review & Confirm" at bounding box center [1066, 285] width 252 height 24
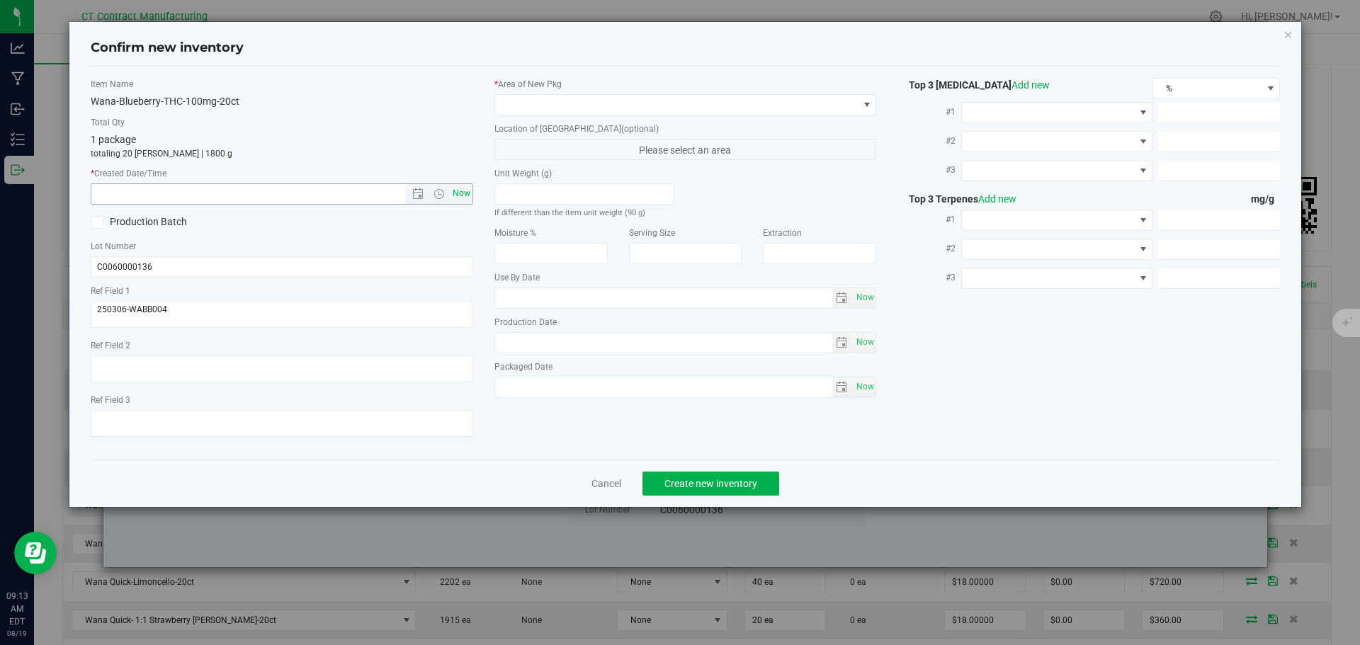
click at [465, 203] on span "Now" at bounding box center [461, 193] width 24 height 21
type input "8/19/2025 9:13 AM"
click at [553, 106] on span at bounding box center [676, 105] width 363 height 20
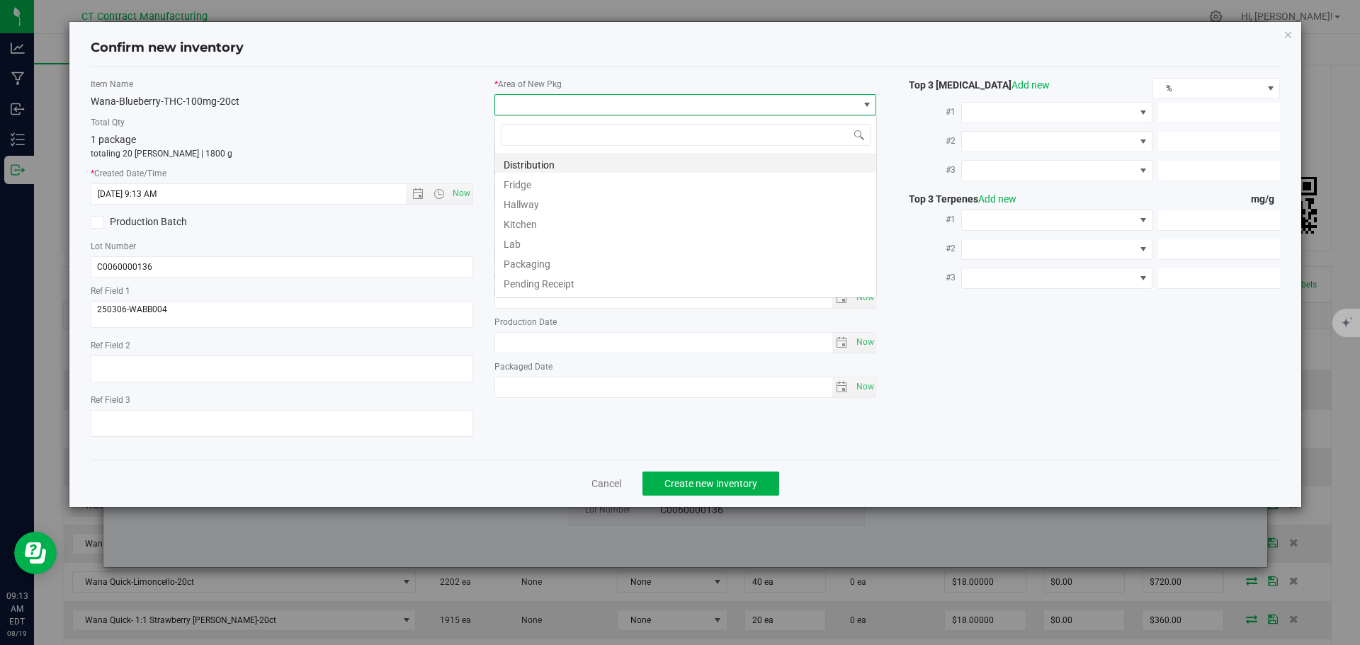
scroll to position [21, 383]
click at [567, 159] on li "Distribution" at bounding box center [685, 163] width 381 height 20
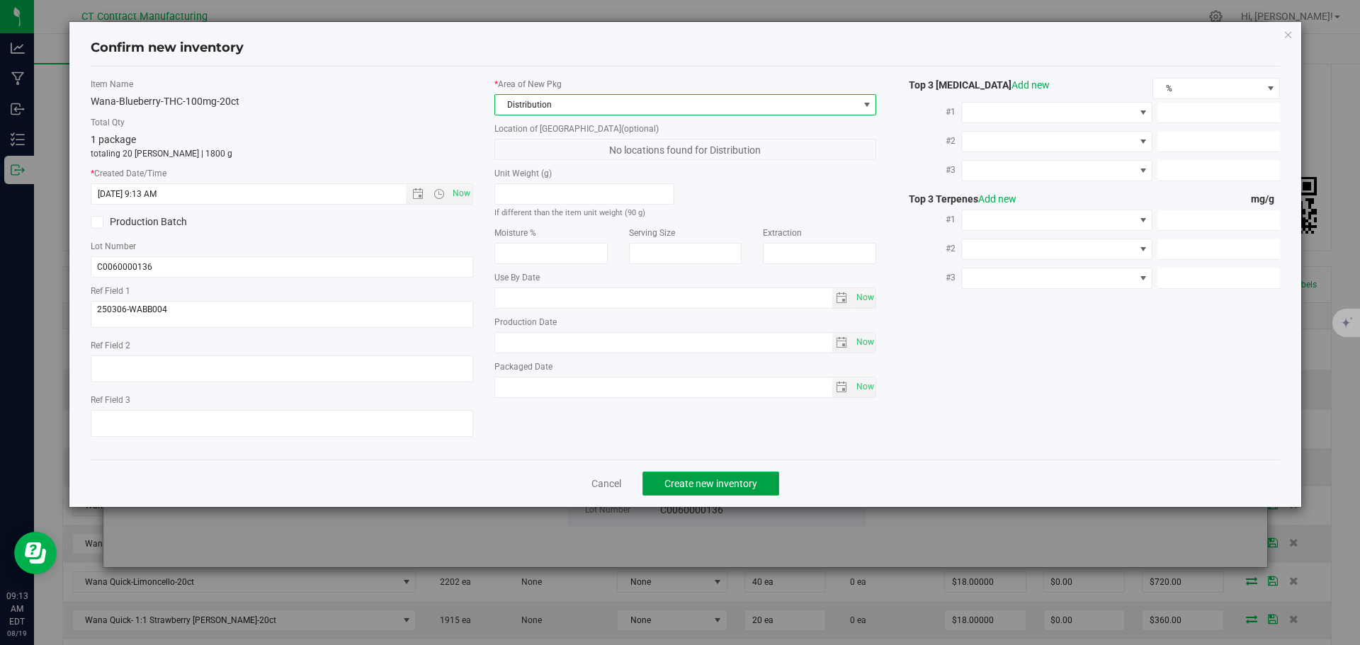
click at [697, 482] on span "Create new inventory" at bounding box center [710, 483] width 93 height 11
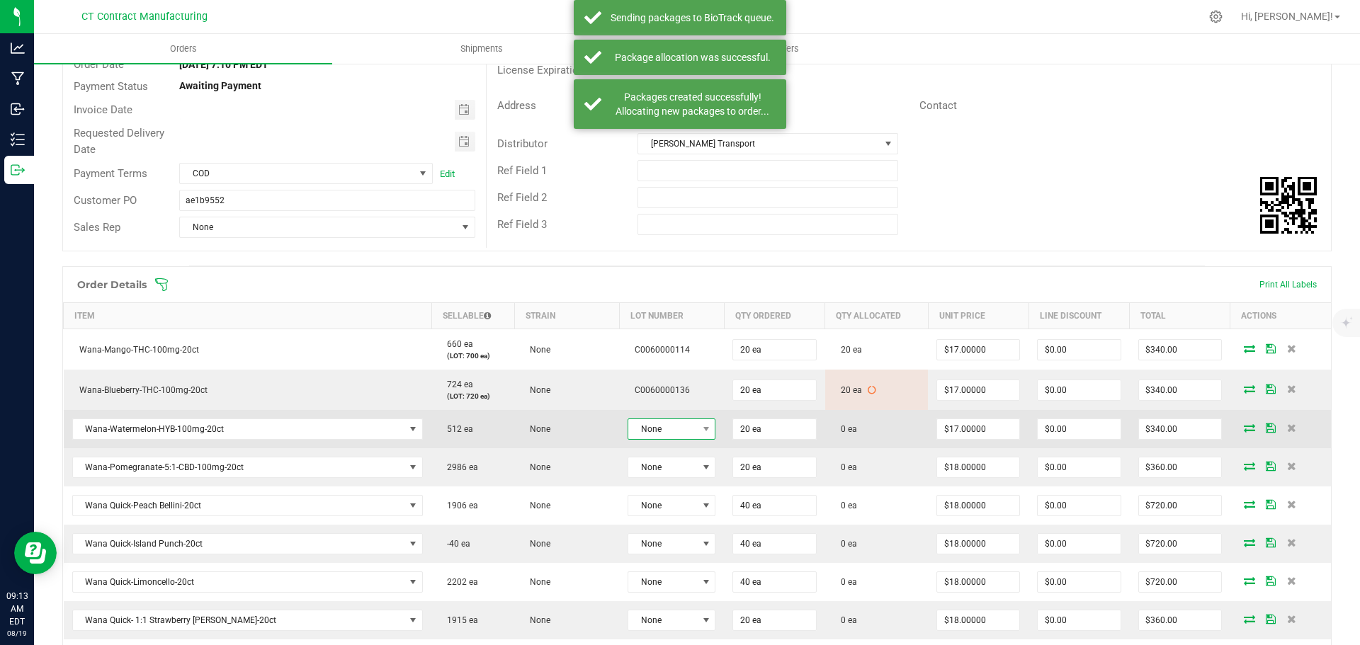
click at [674, 434] on span "None" at bounding box center [662, 429] width 69 height 20
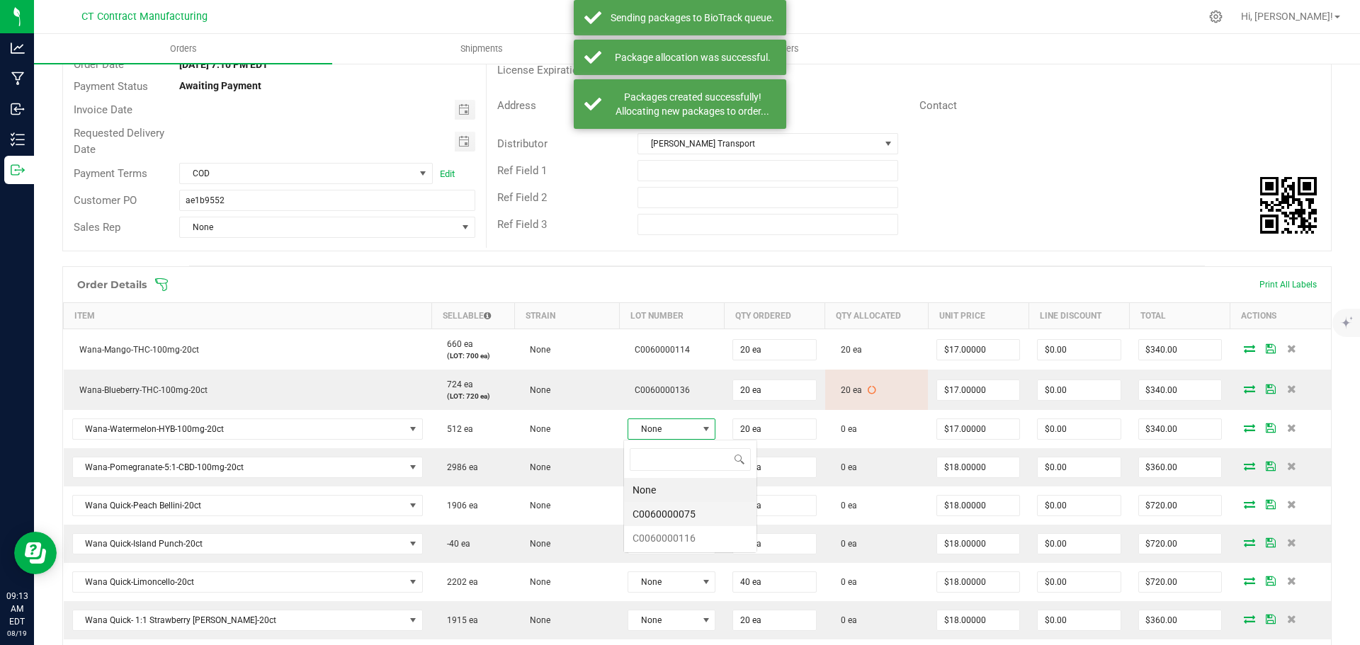
scroll to position [21, 87]
click at [694, 514] on li "C0060000075" at bounding box center [690, 514] width 132 height 24
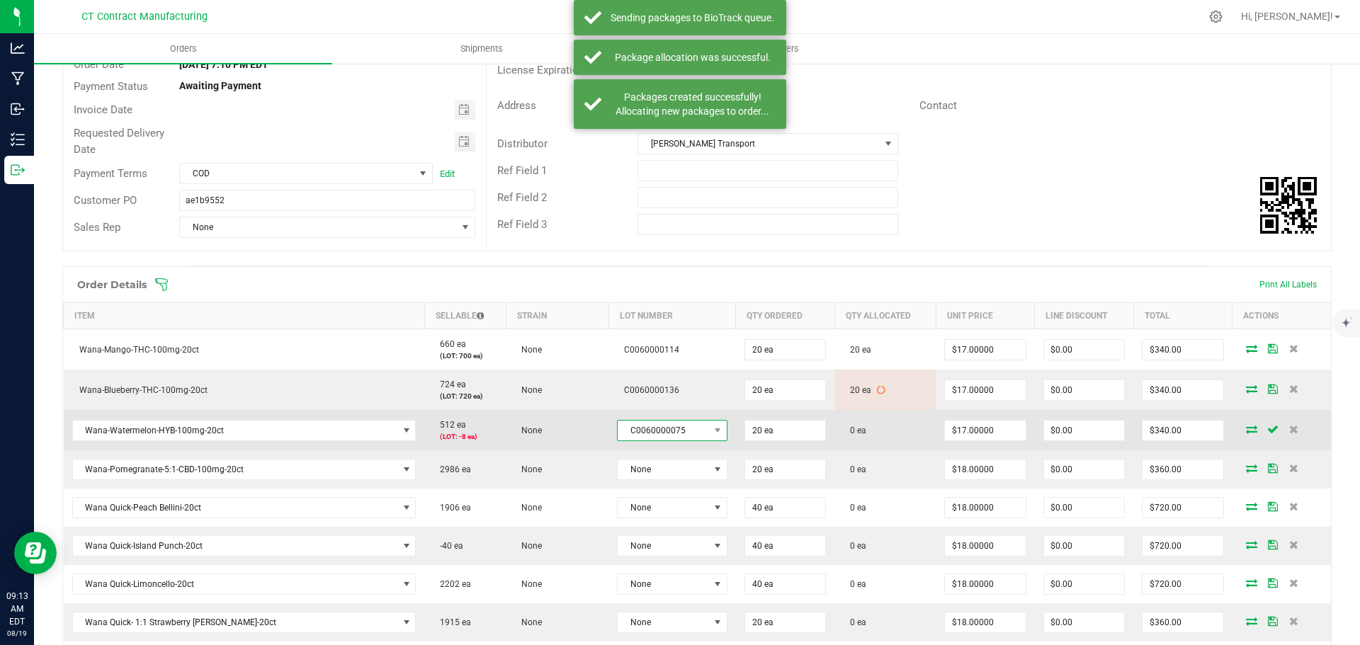
click at [681, 435] on span "C0060000075" at bounding box center [663, 431] width 91 height 20
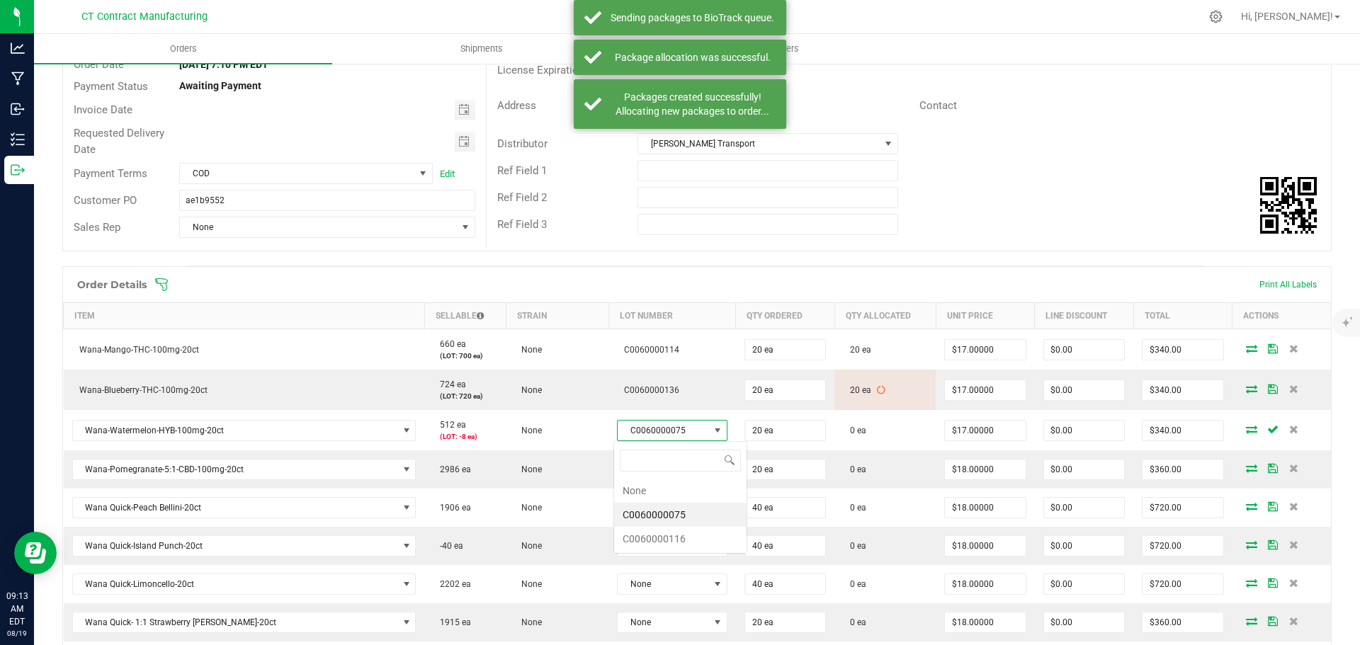
scroll to position [21, 107]
click at [675, 536] on li "C0060000116" at bounding box center [680, 539] width 132 height 24
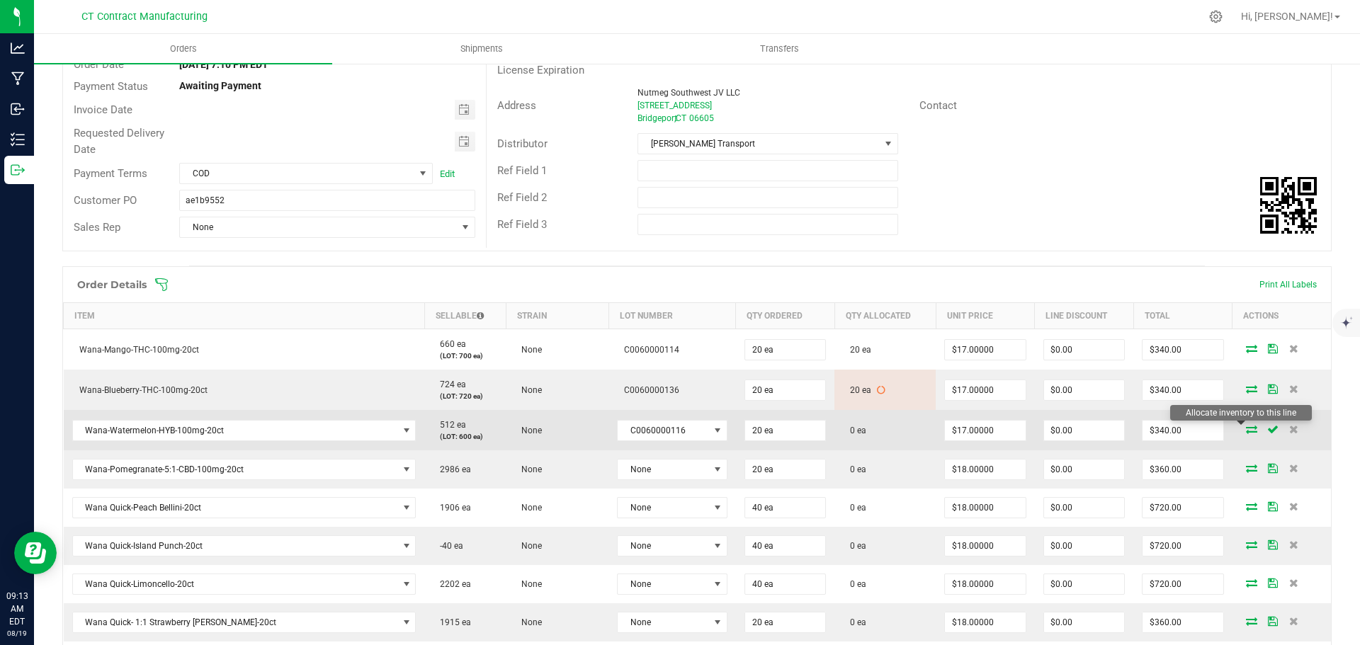
click at [1246, 429] on icon at bounding box center [1251, 429] width 11 height 9
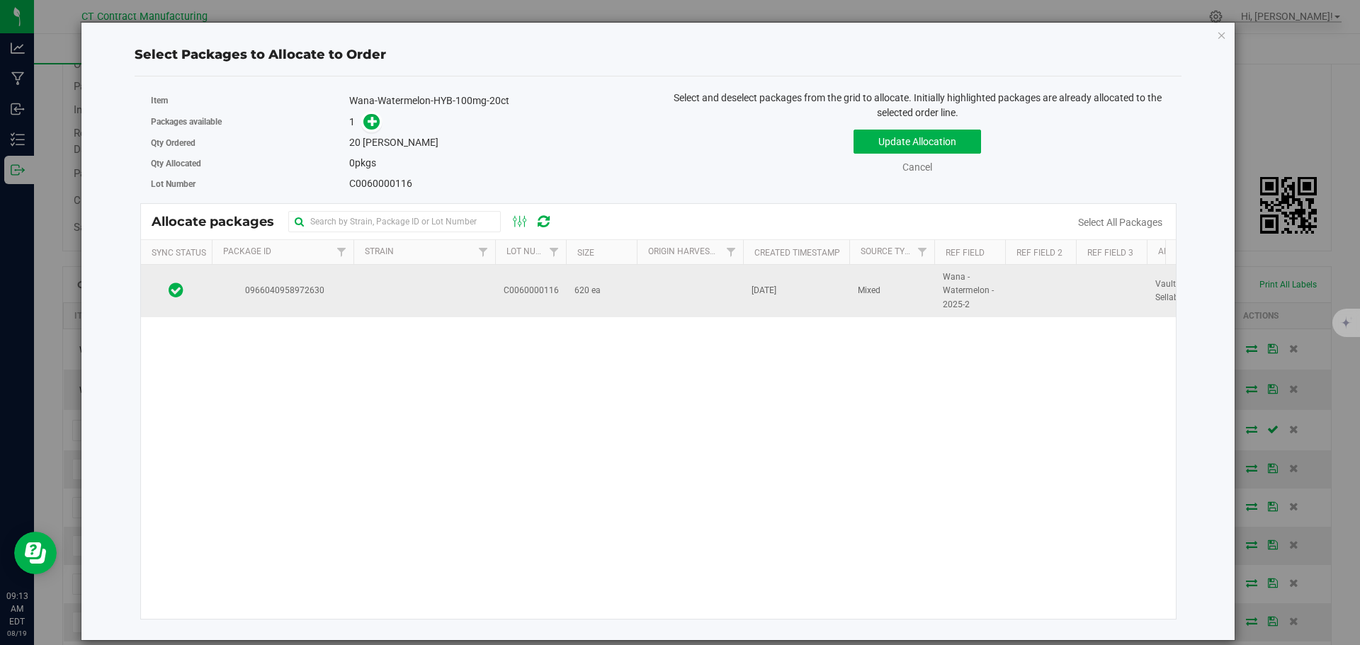
click at [436, 293] on td at bounding box center [424, 291] width 142 height 52
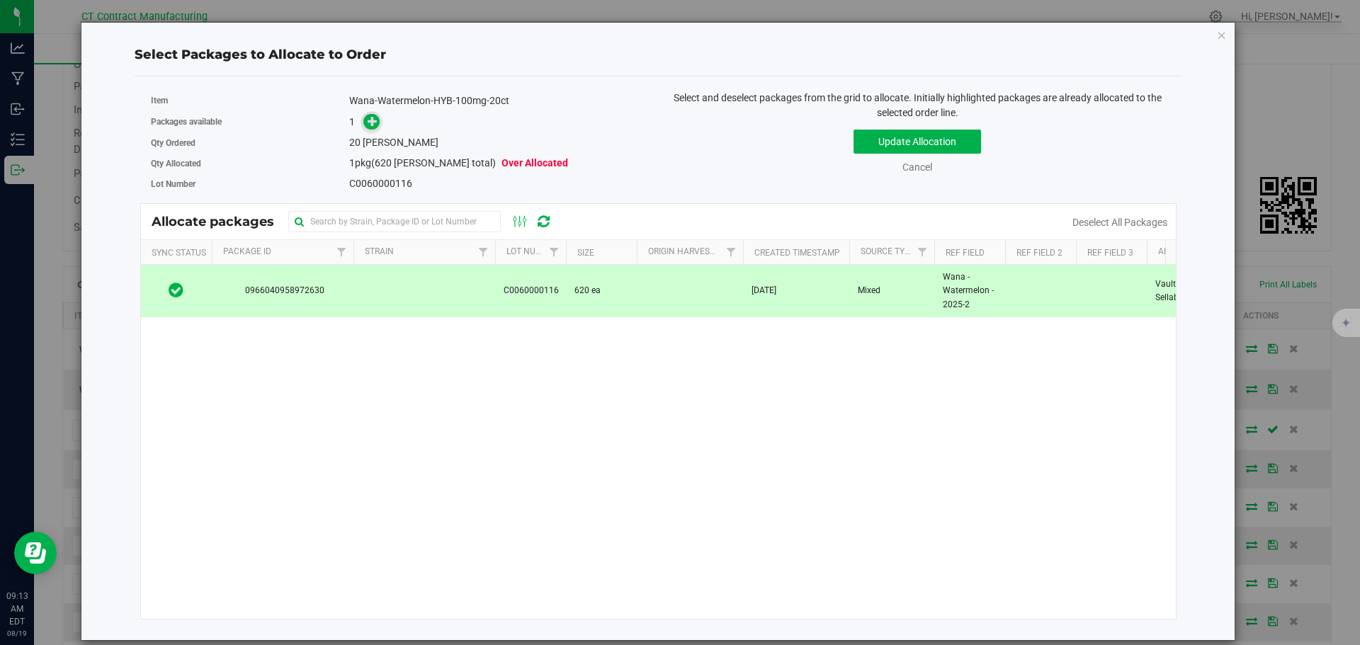
click at [374, 122] on icon at bounding box center [373, 121] width 10 height 10
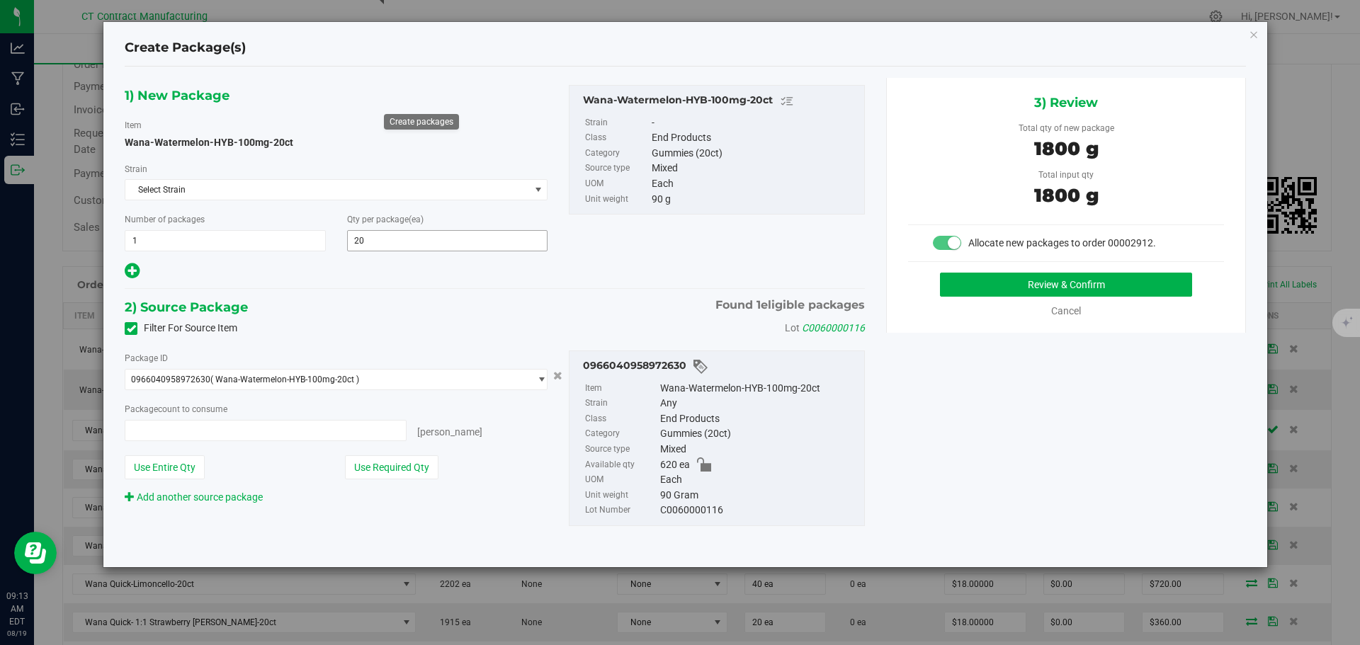
type input "20 ea"
click at [1024, 283] on button "Review & Confirm" at bounding box center [1066, 285] width 252 height 24
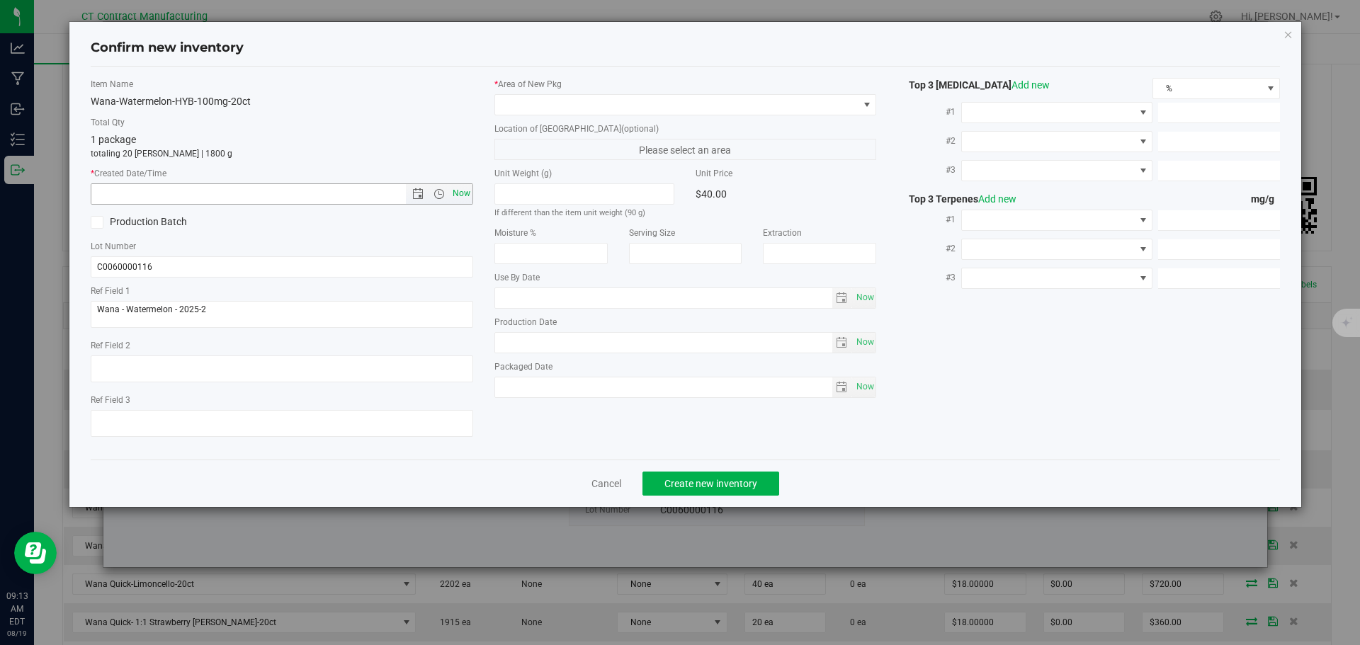
click at [468, 193] on span "Now" at bounding box center [461, 193] width 24 height 21
type input "8/19/2025 9:13 AM"
click at [548, 103] on span at bounding box center [676, 105] width 363 height 20
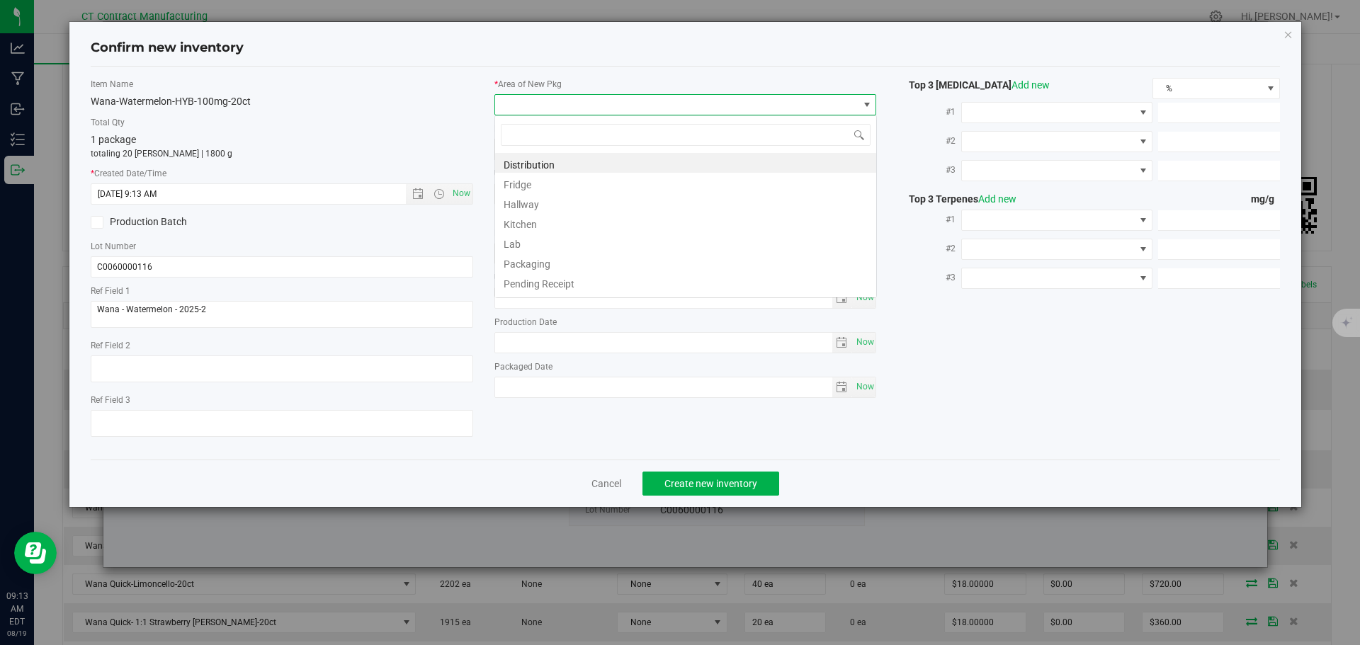
scroll to position [21, 383]
click at [541, 158] on li "Distribution" at bounding box center [685, 163] width 381 height 20
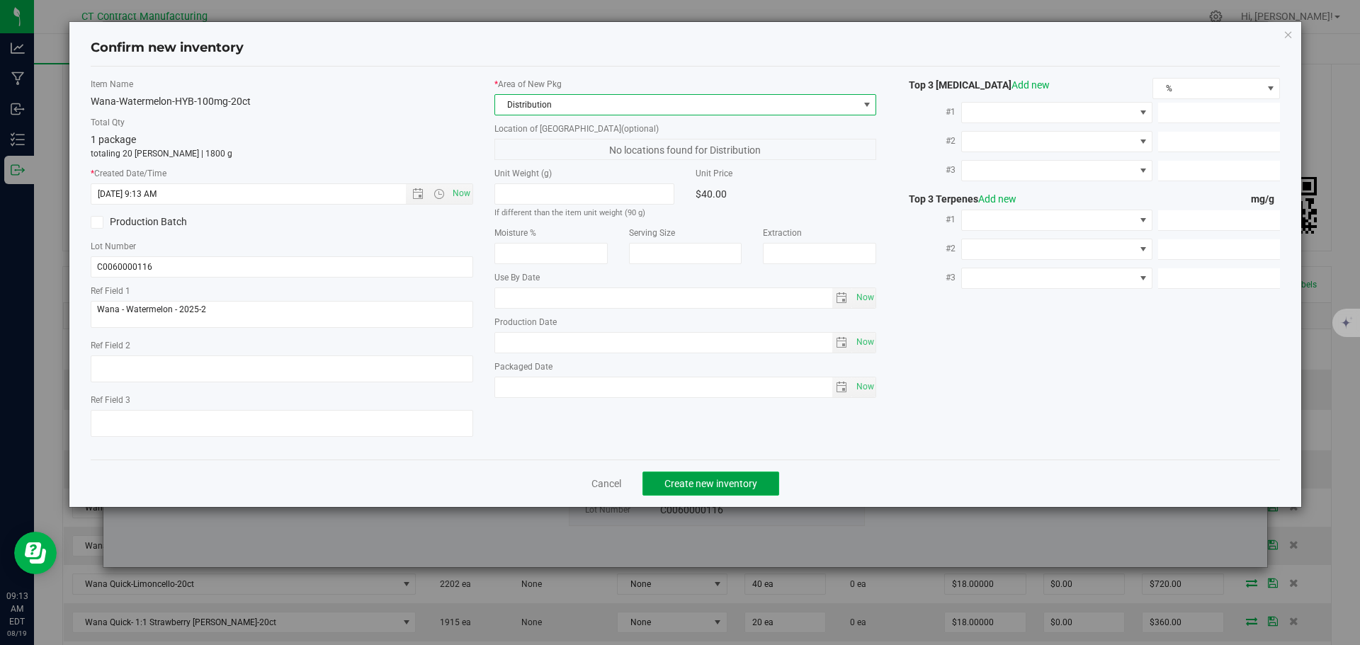
click at [675, 478] on span "Create new inventory" at bounding box center [710, 483] width 93 height 11
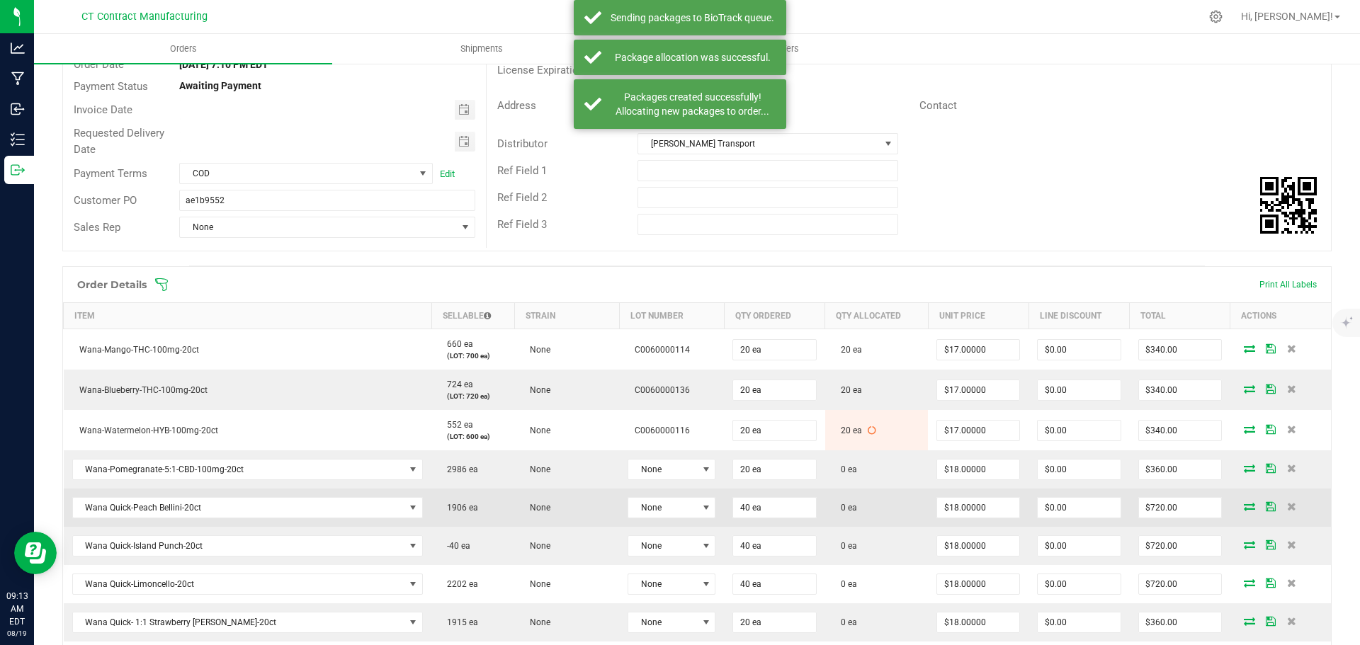
scroll to position [213, 0]
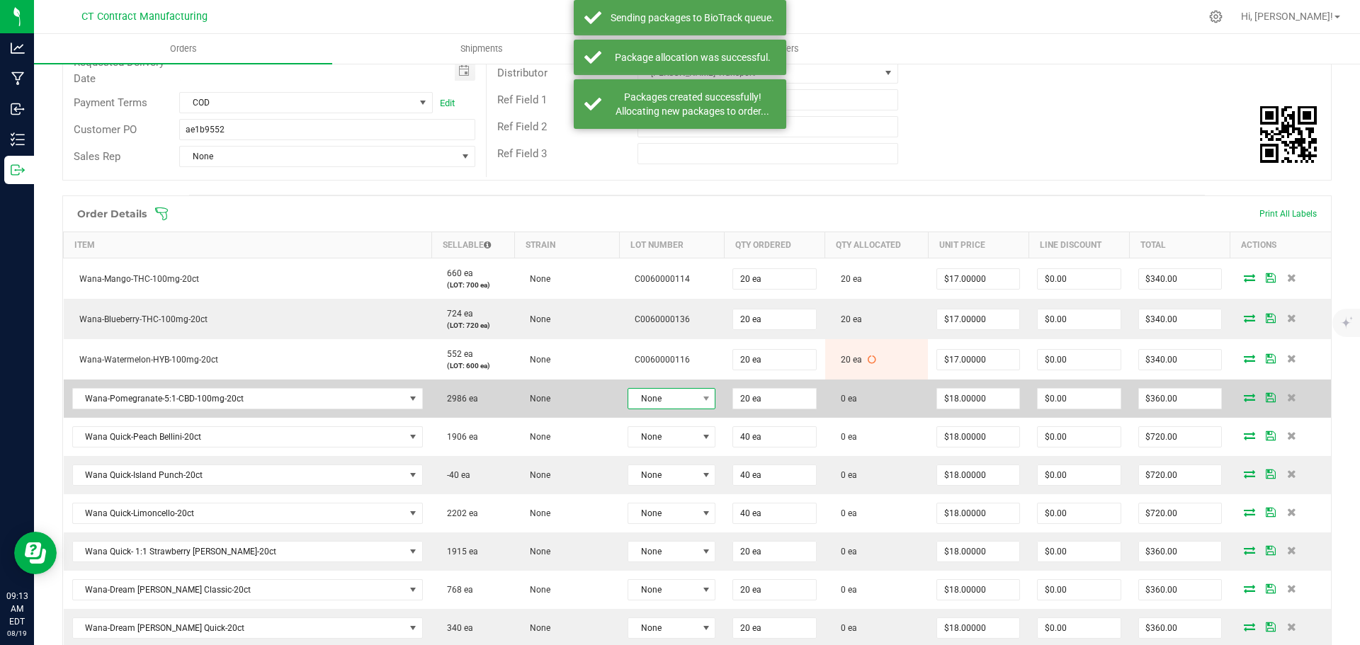
click at [674, 400] on span "None" at bounding box center [662, 399] width 69 height 20
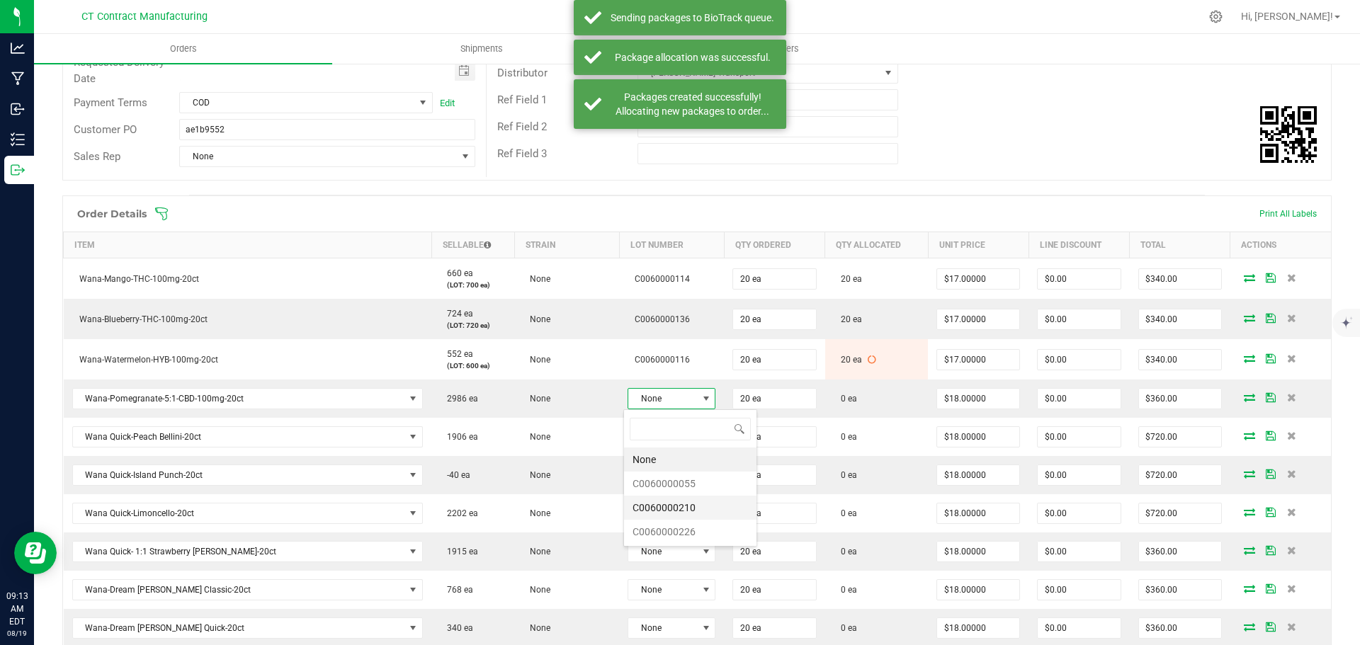
click at [692, 502] on li "C0060000210" at bounding box center [690, 508] width 132 height 24
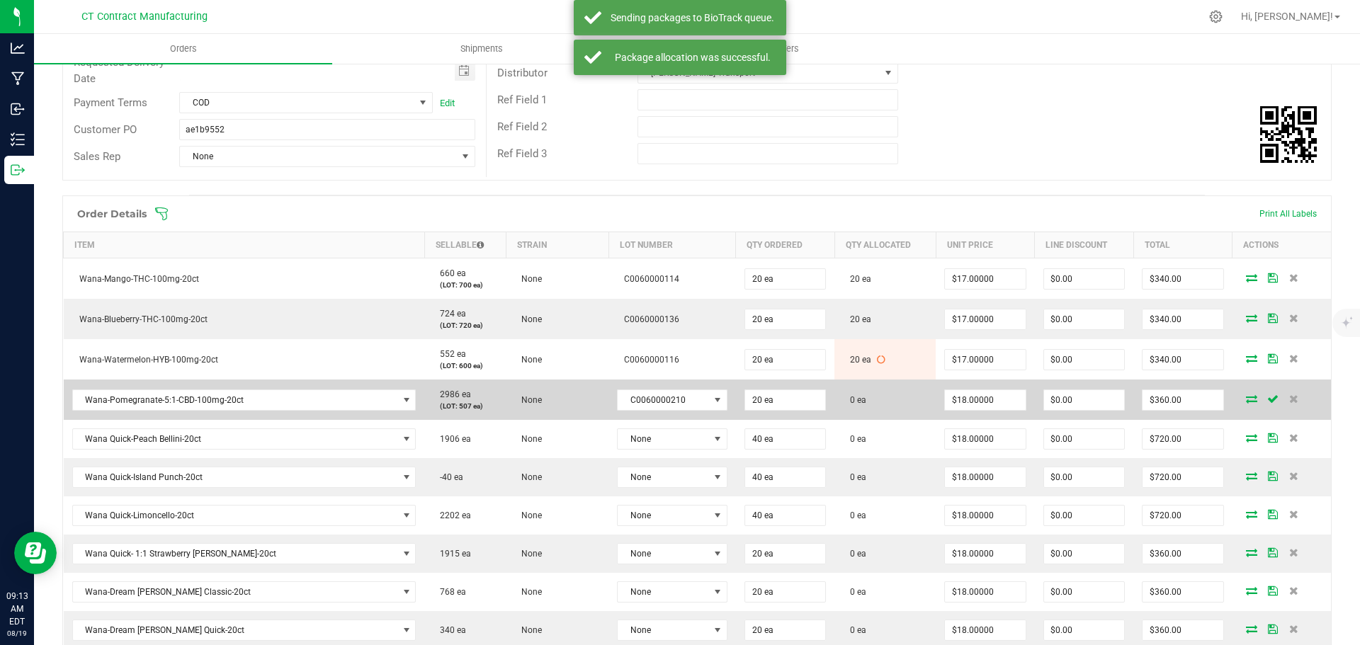
click at [1246, 400] on icon at bounding box center [1251, 399] width 11 height 9
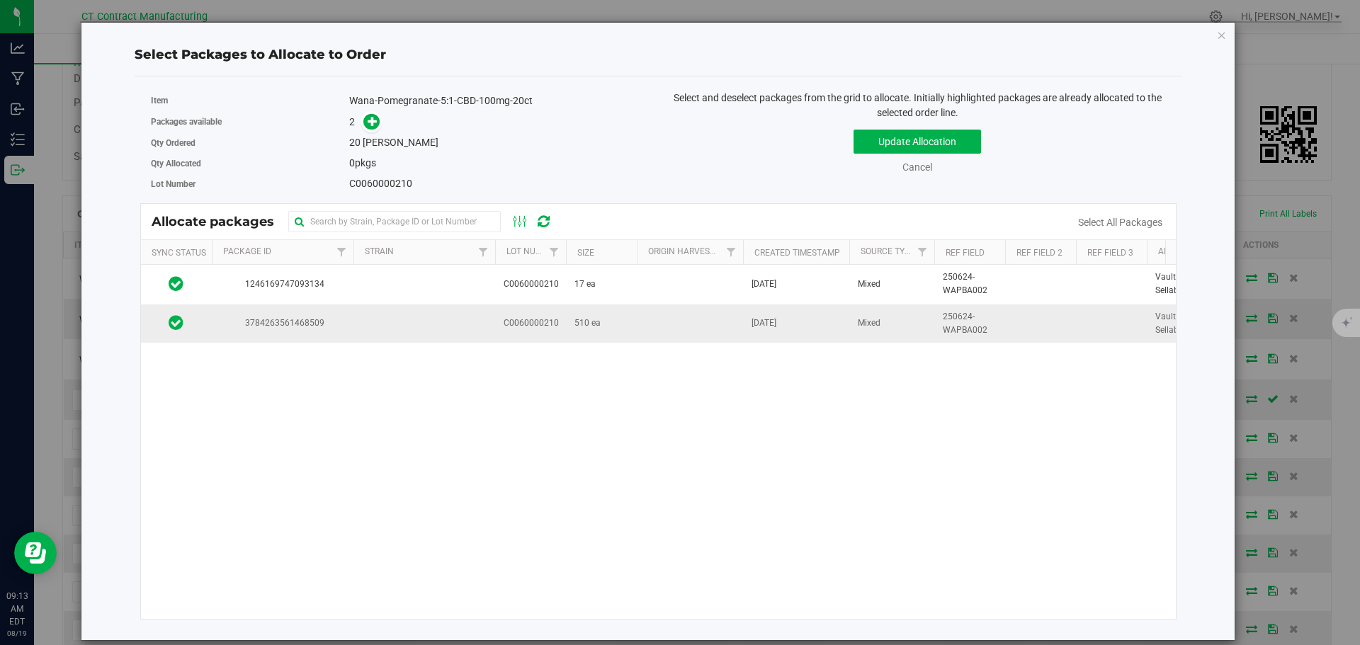
click at [359, 333] on td at bounding box center [424, 324] width 142 height 38
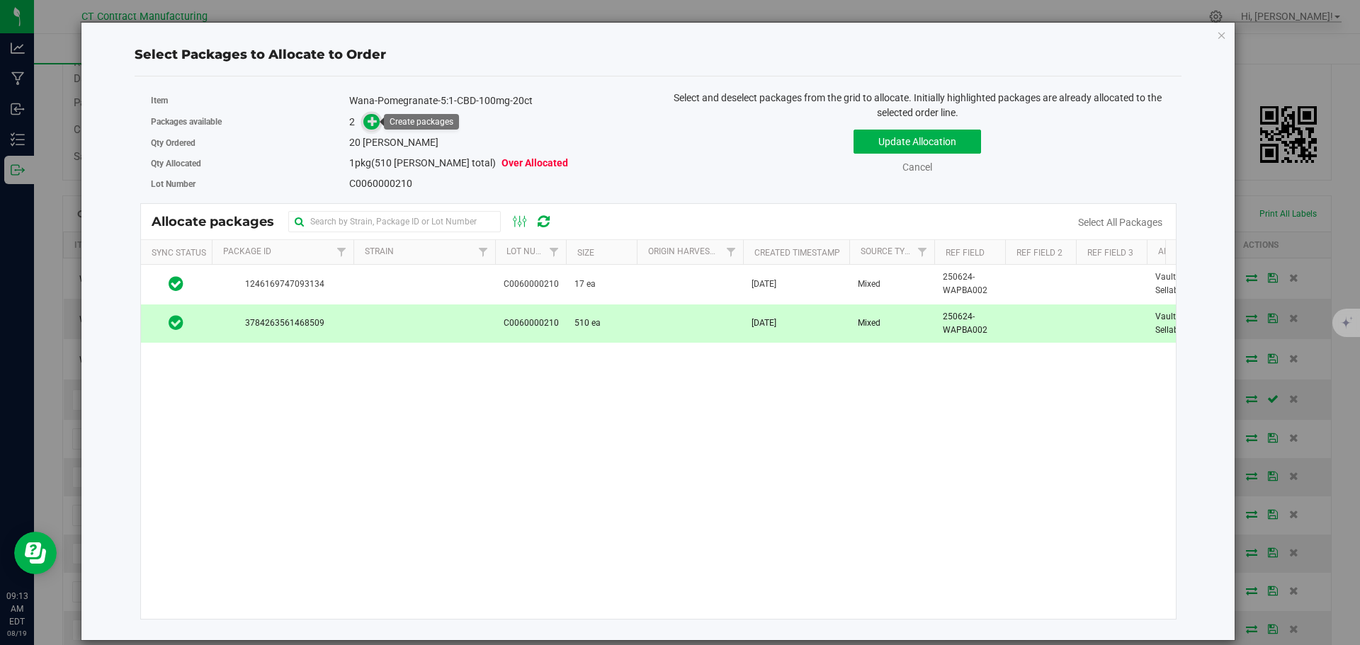
click at [368, 125] on icon at bounding box center [373, 120] width 10 height 10
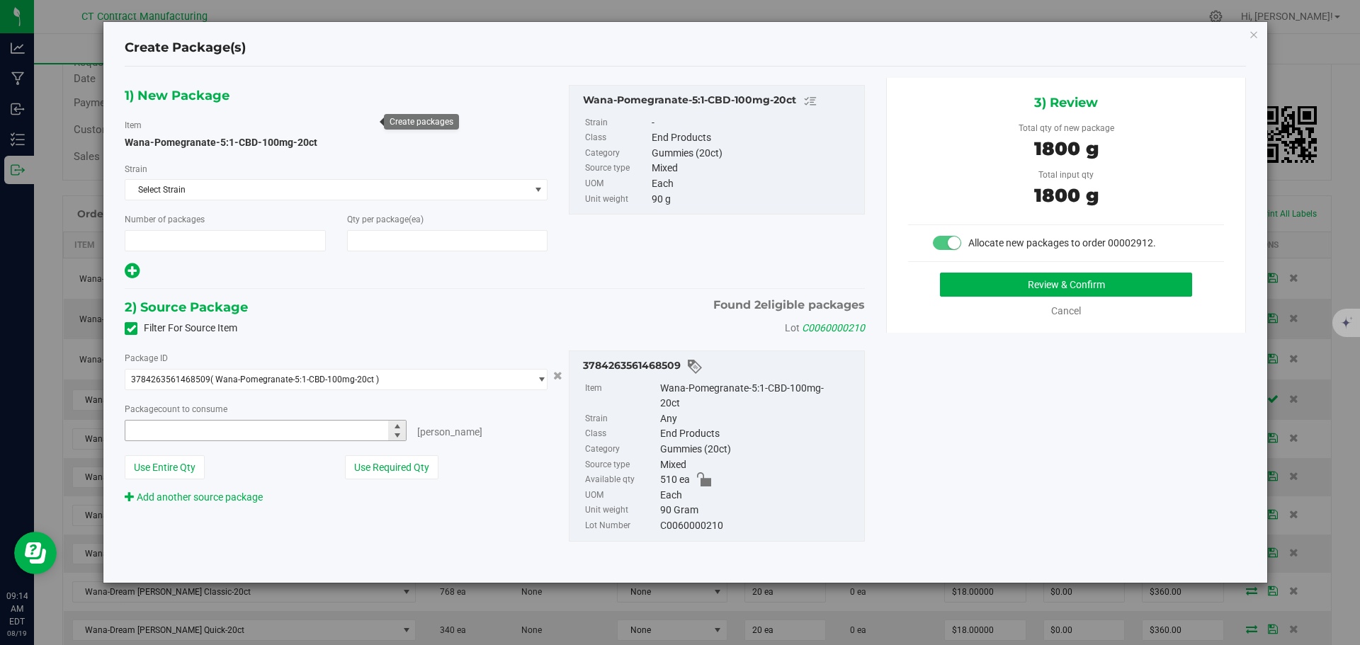
type input "1"
type input "20"
type input "20 ea"
click at [1013, 290] on button "Review & Confirm" at bounding box center [1066, 285] width 252 height 24
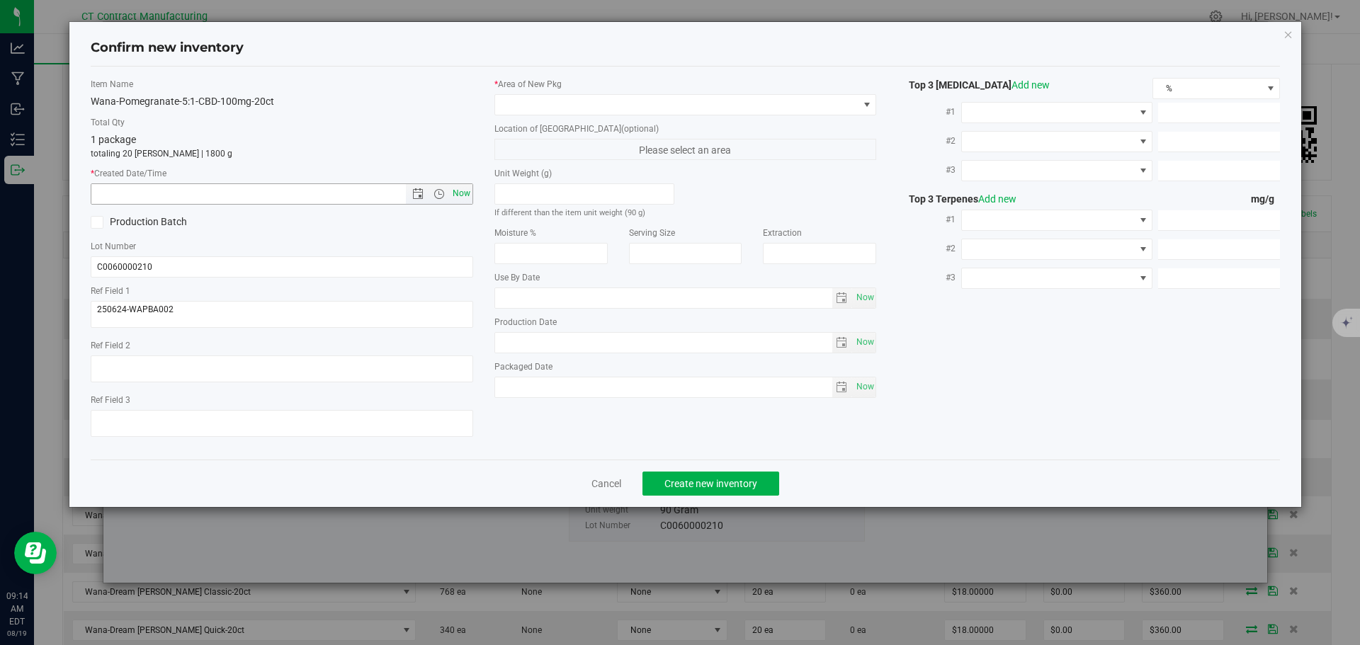
click at [465, 195] on span "Now" at bounding box center [461, 193] width 24 height 21
type input "8/19/2025 9:14 AM"
click at [555, 107] on span at bounding box center [676, 105] width 363 height 20
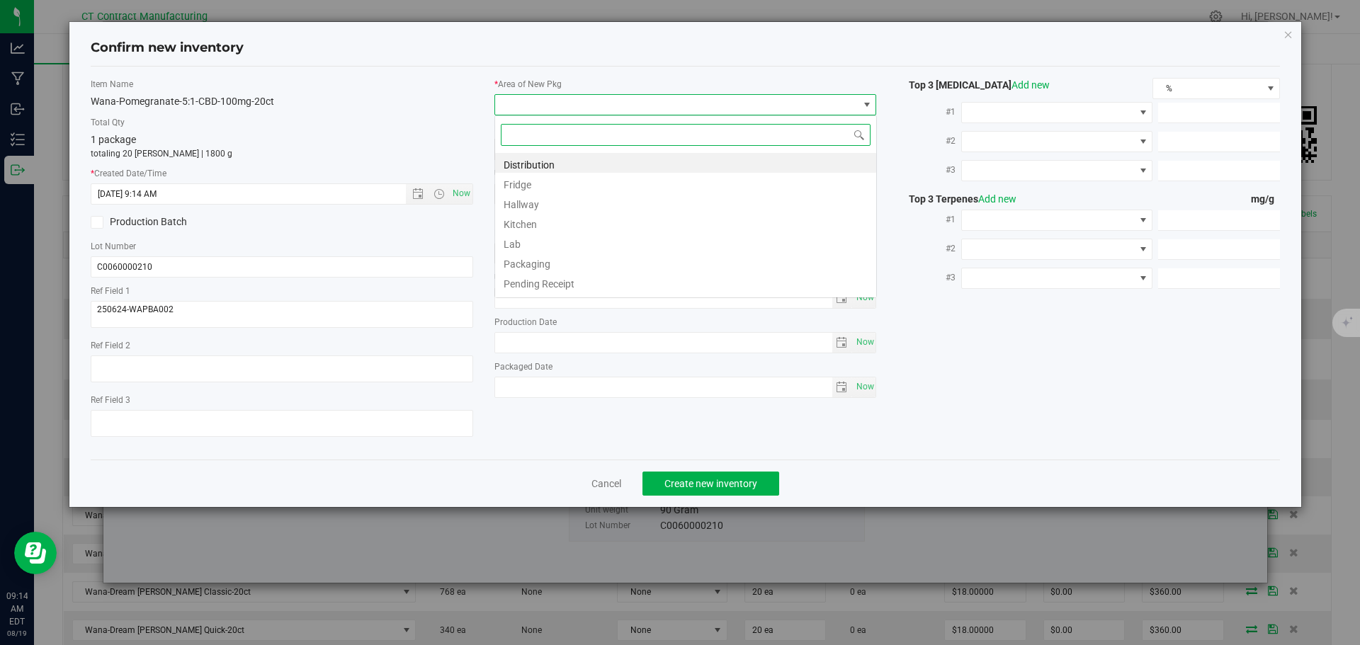
scroll to position [21, 383]
click at [567, 162] on li "Distribution" at bounding box center [685, 163] width 381 height 20
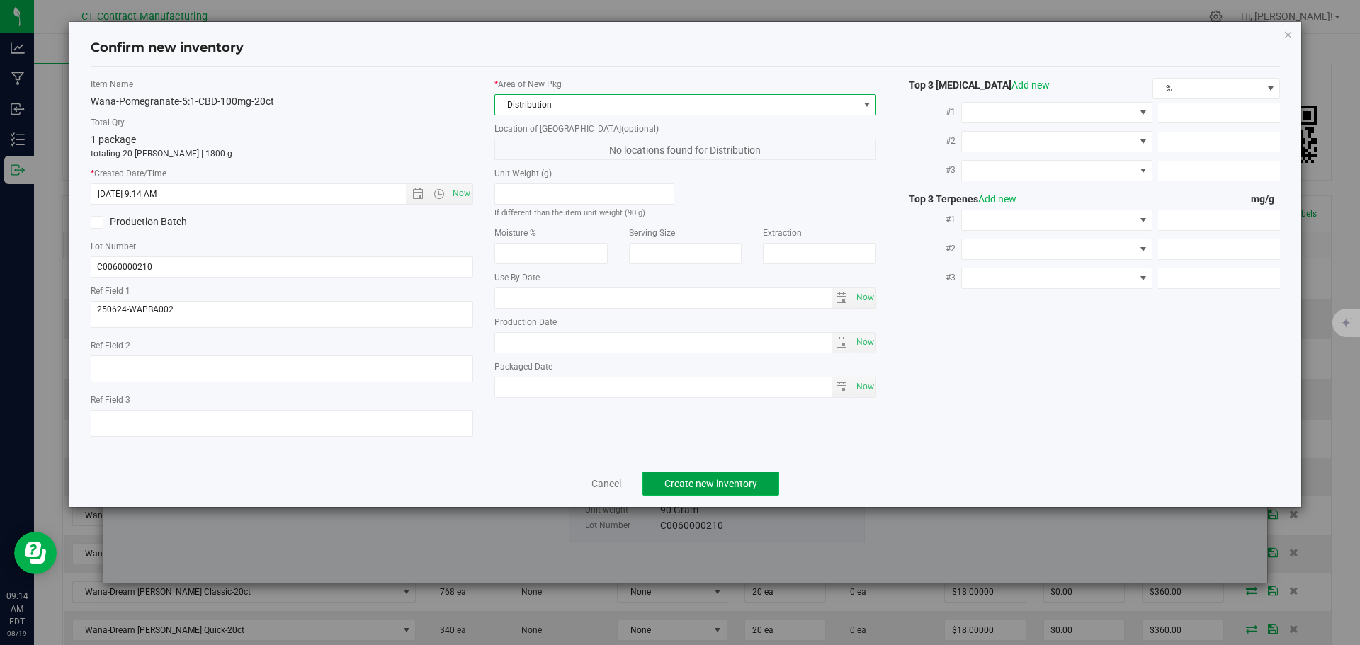
click at [725, 486] on span "Create new inventory" at bounding box center [710, 483] width 93 height 11
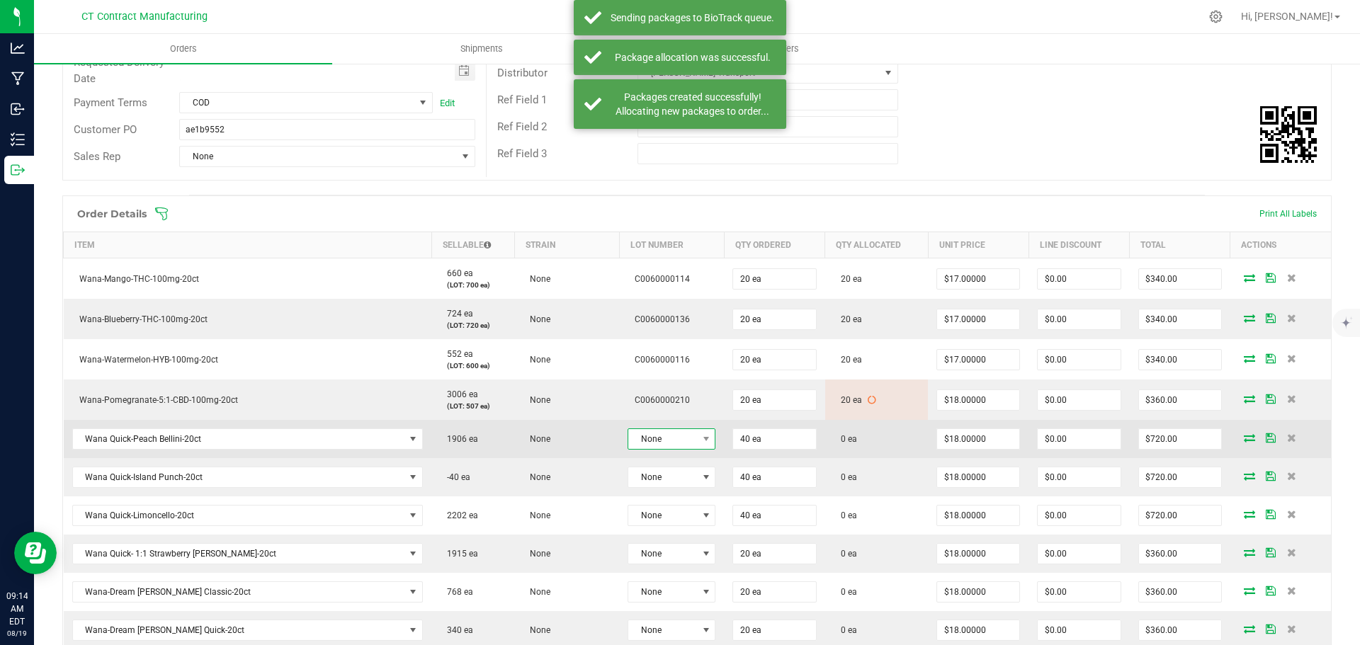
click at [680, 440] on span "None" at bounding box center [662, 439] width 69 height 20
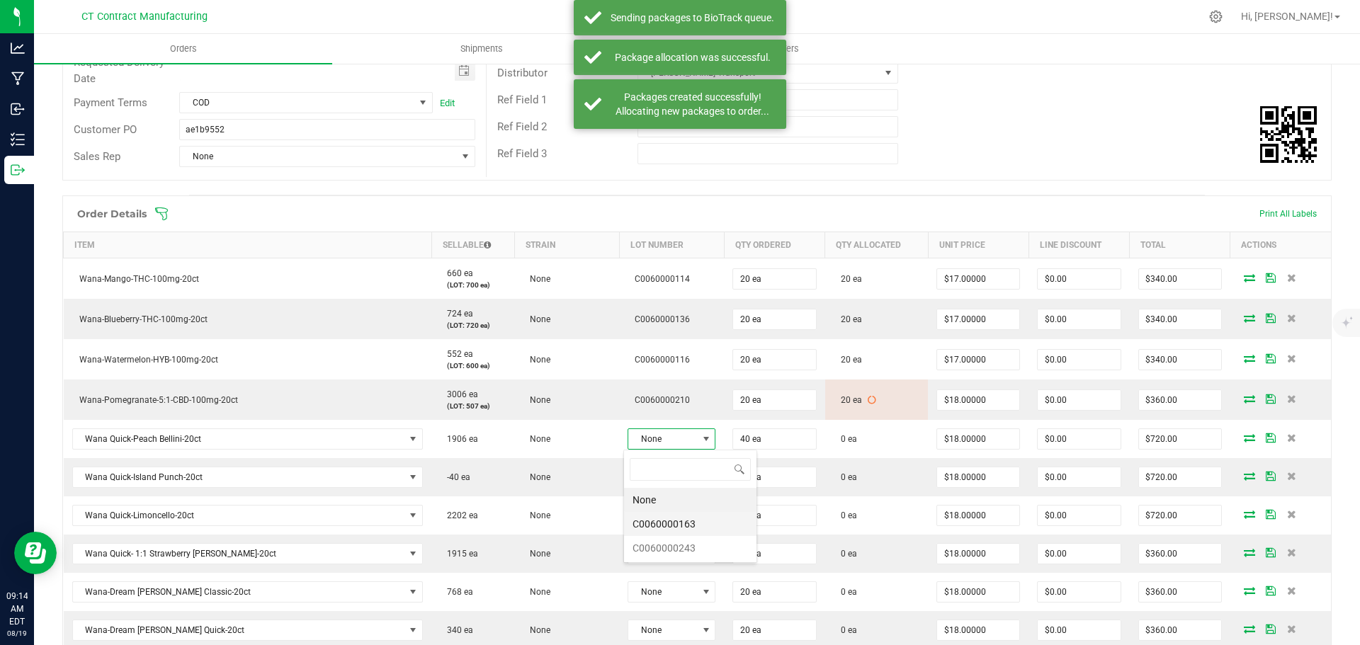
scroll to position [21, 87]
click at [683, 524] on li "C0060000163" at bounding box center [690, 524] width 132 height 24
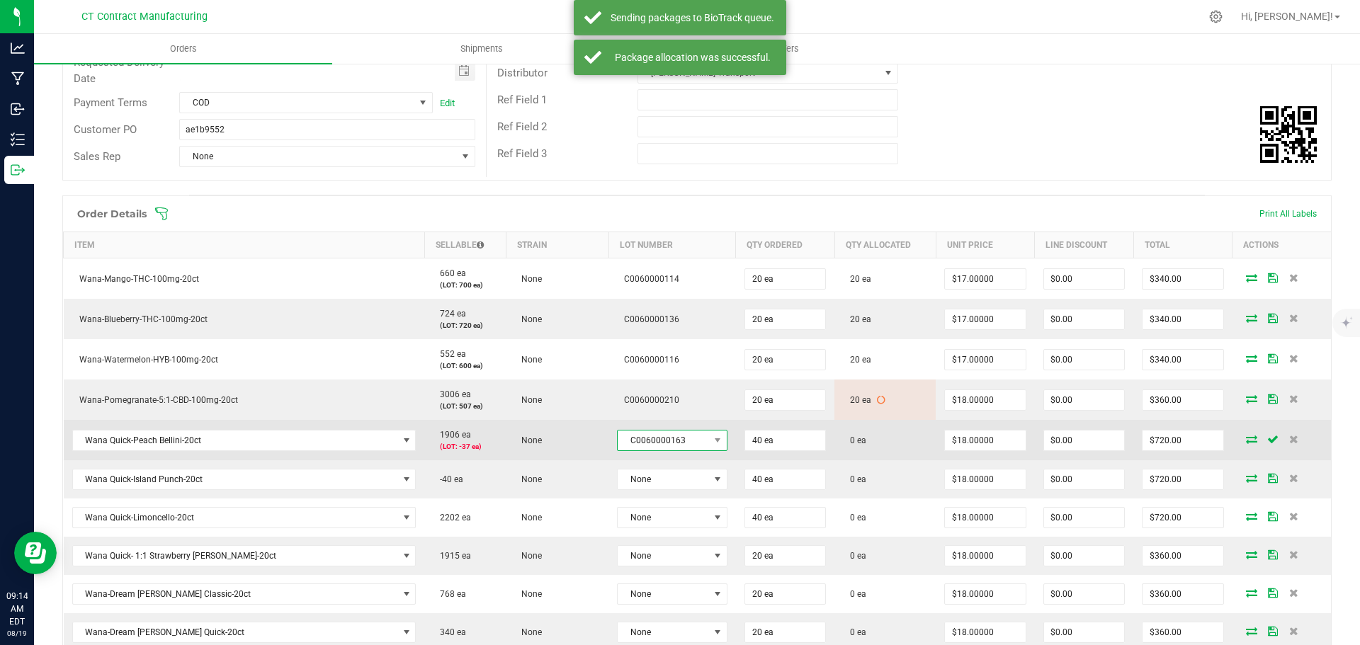
click at [691, 440] on span "C0060000163" at bounding box center [663, 441] width 91 height 20
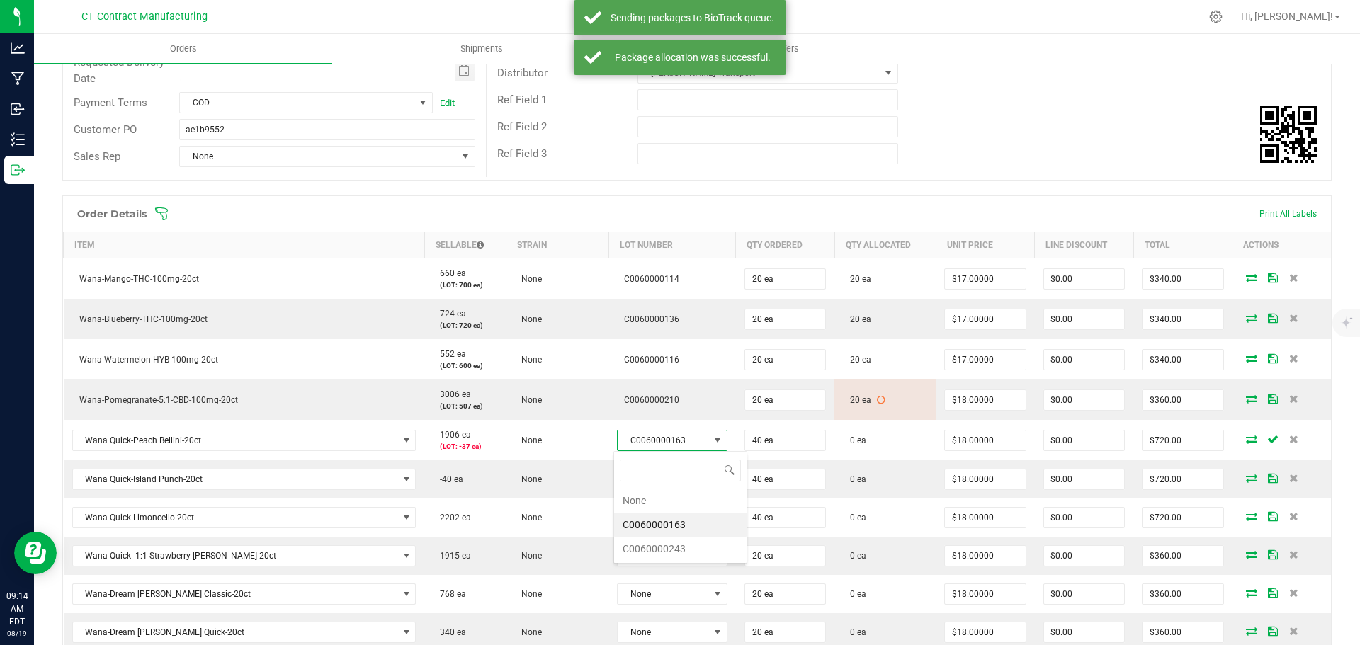
scroll to position [21, 107]
click at [689, 548] on li "C0060000243" at bounding box center [680, 549] width 132 height 24
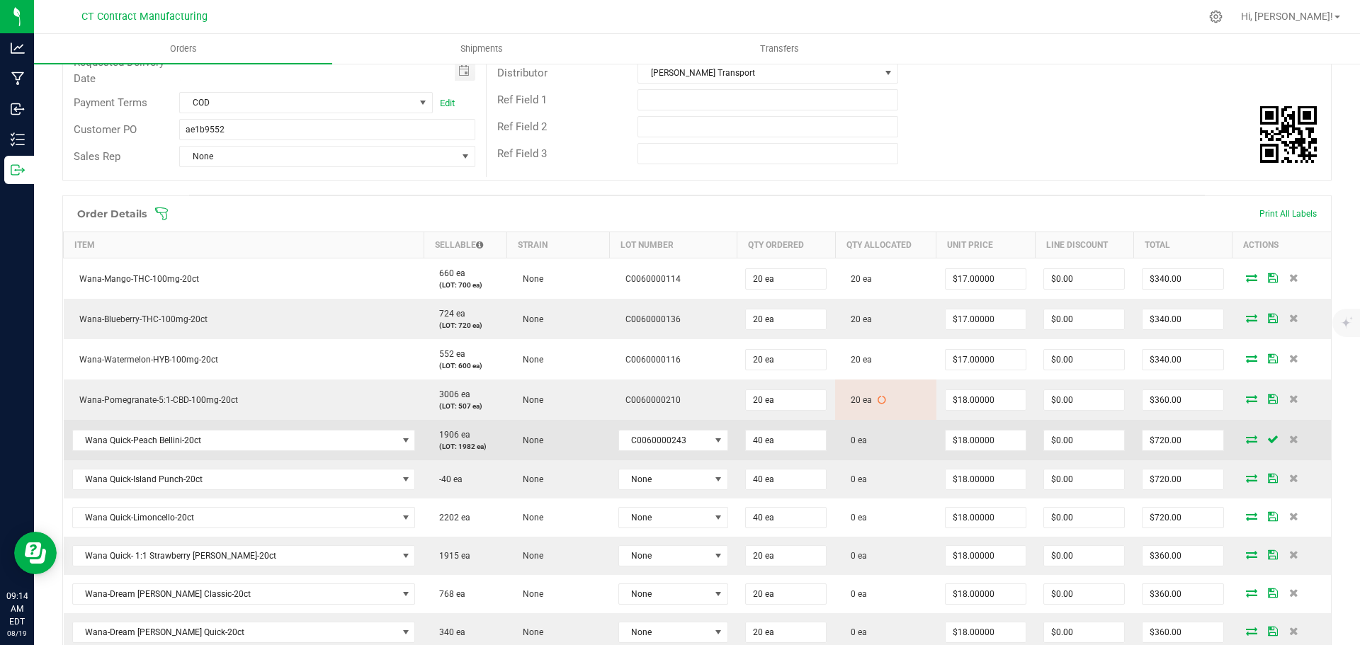
click at [1246, 441] on icon at bounding box center [1251, 439] width 11 height 9
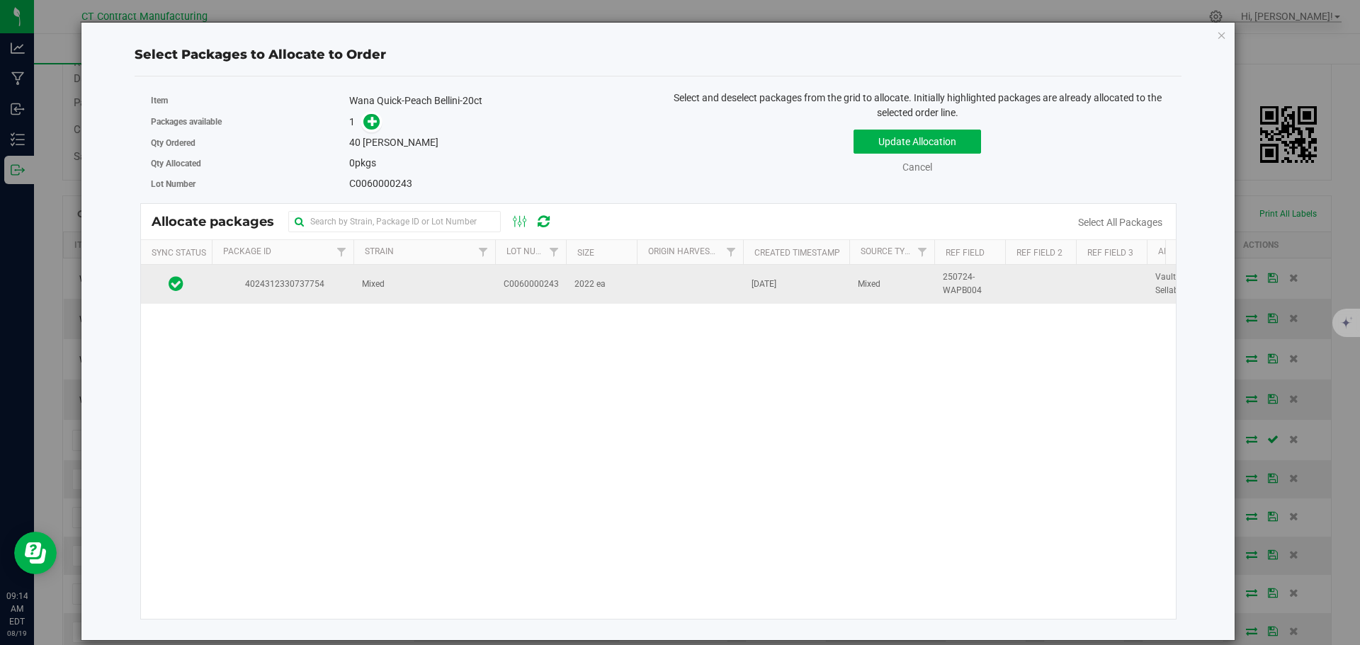
click at [439, 285] on td "Mixed" at bounding box center [424, 284] width 142 height 38
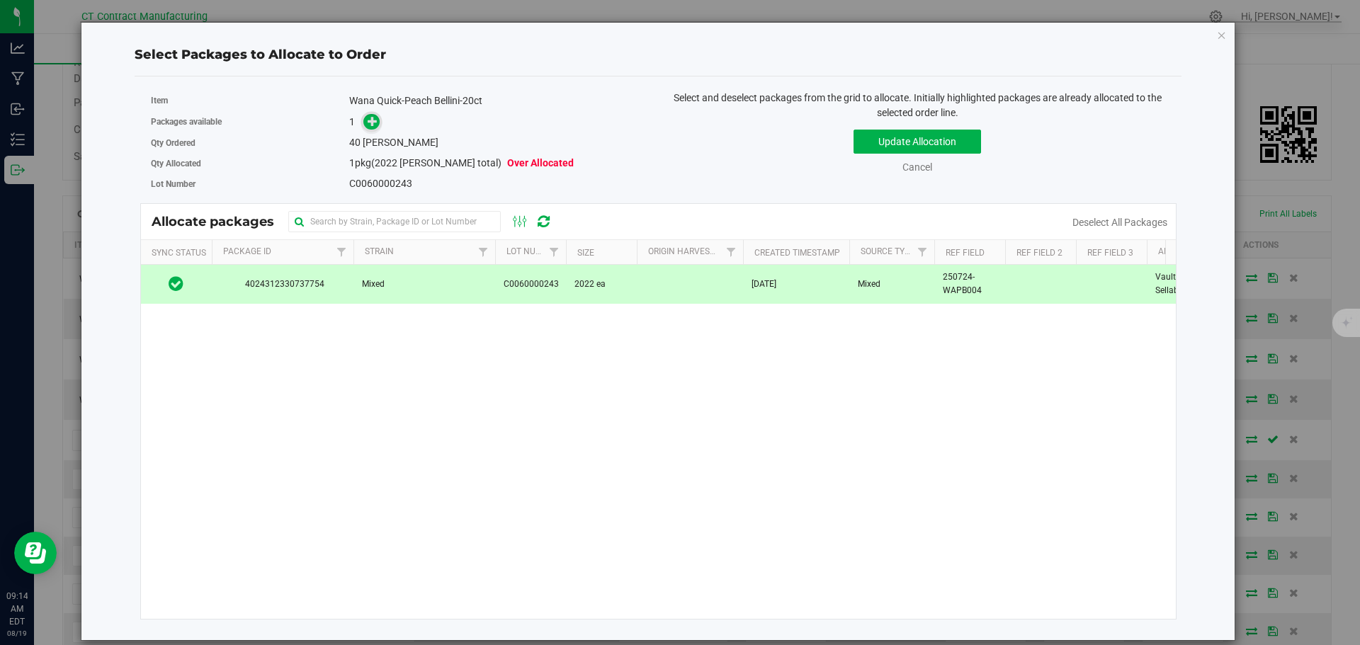
click at [369, 124] on icon at bounding box center [373, 120] width 10 height 10
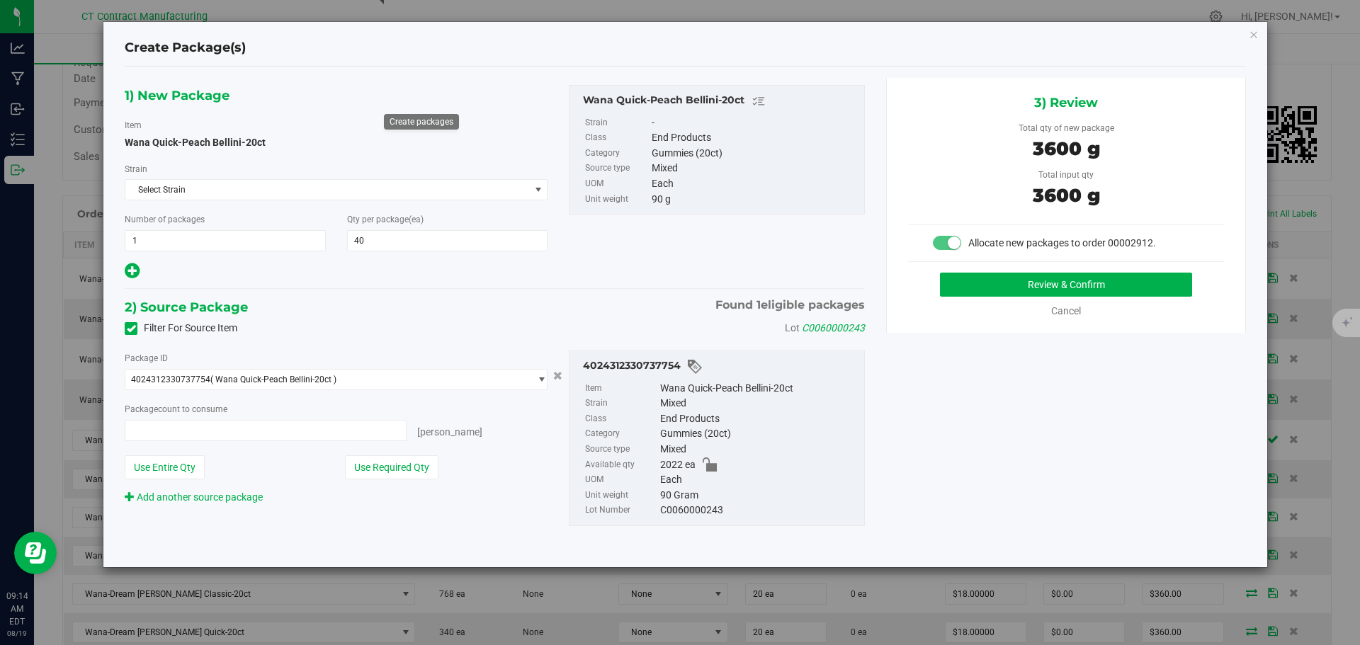
type input "40 ea"
click at [1030, 283] on button "Review & Confirm" at bounding box center [1066, 285] width 252 height 24
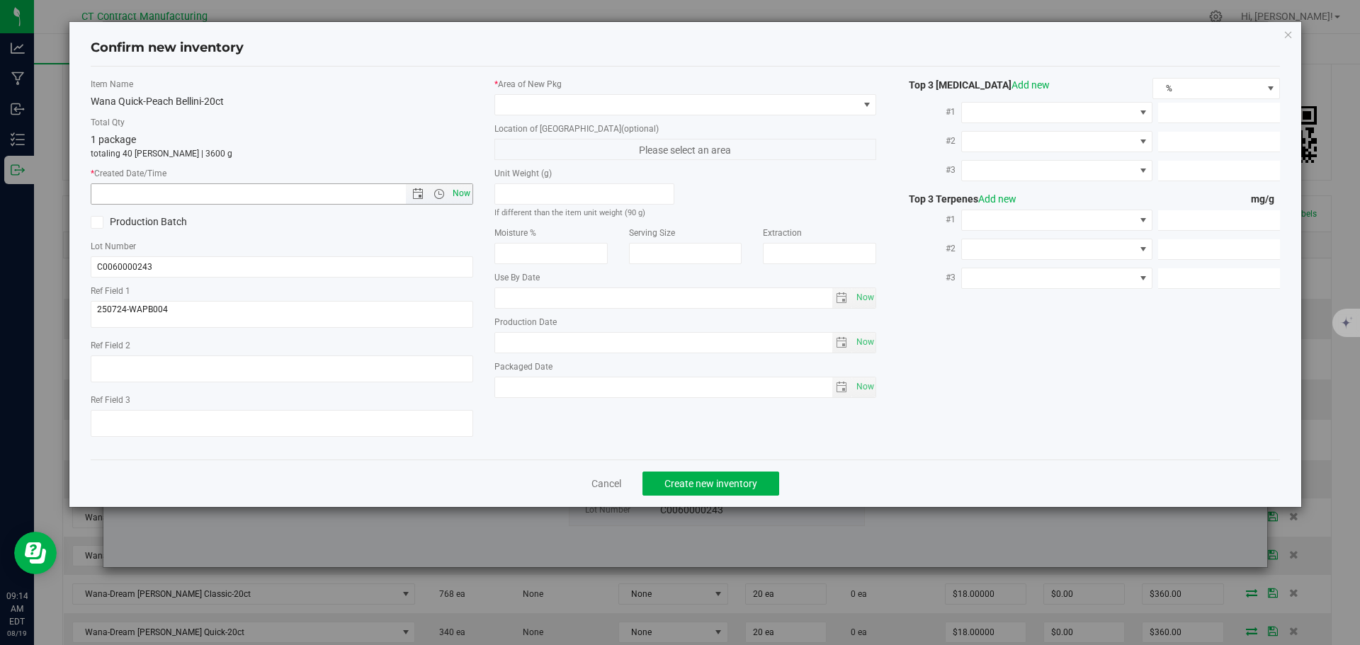
click at [458, 200] on span "Now" at bounding box center [461, 193] width 24 height 21
type input "8/19/2025 9:14 AM"
click at [557, 111] on span at bounding box center [676, 105] width 363 height 20
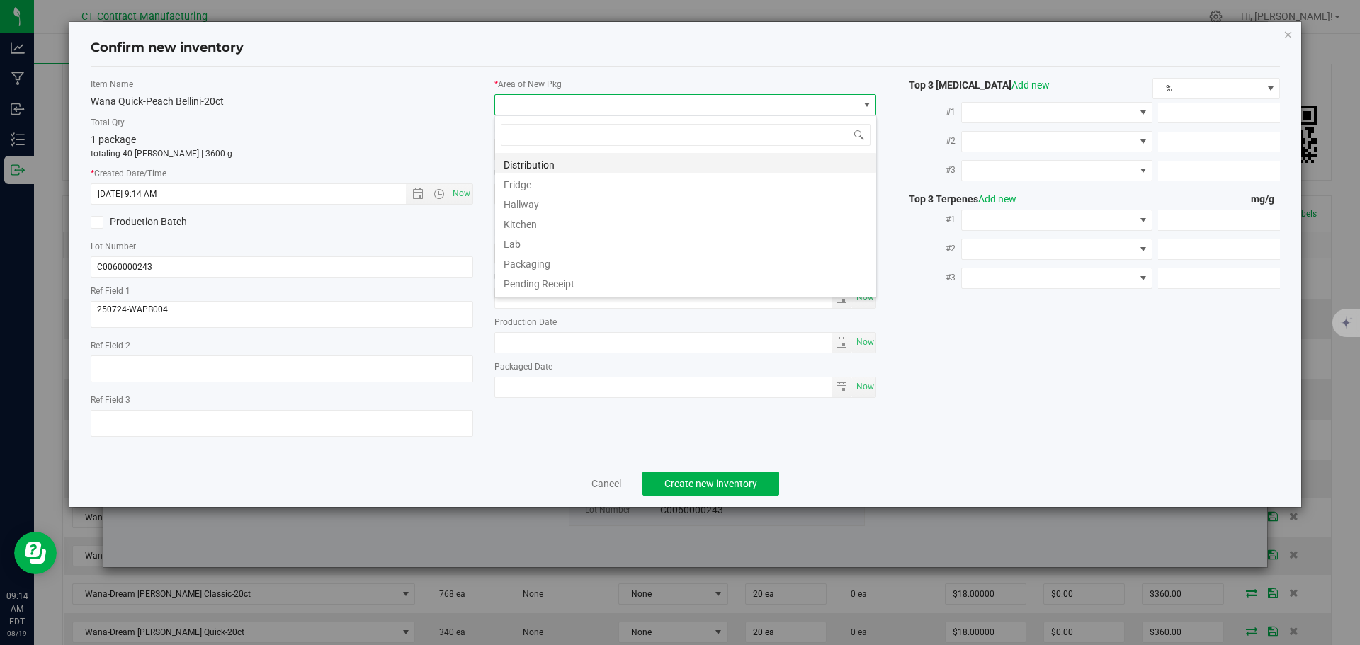
scroll to position [21, 383]
click at [570, 163] on li "Distribution" at bounding box center [685, 163] width 381 height 20
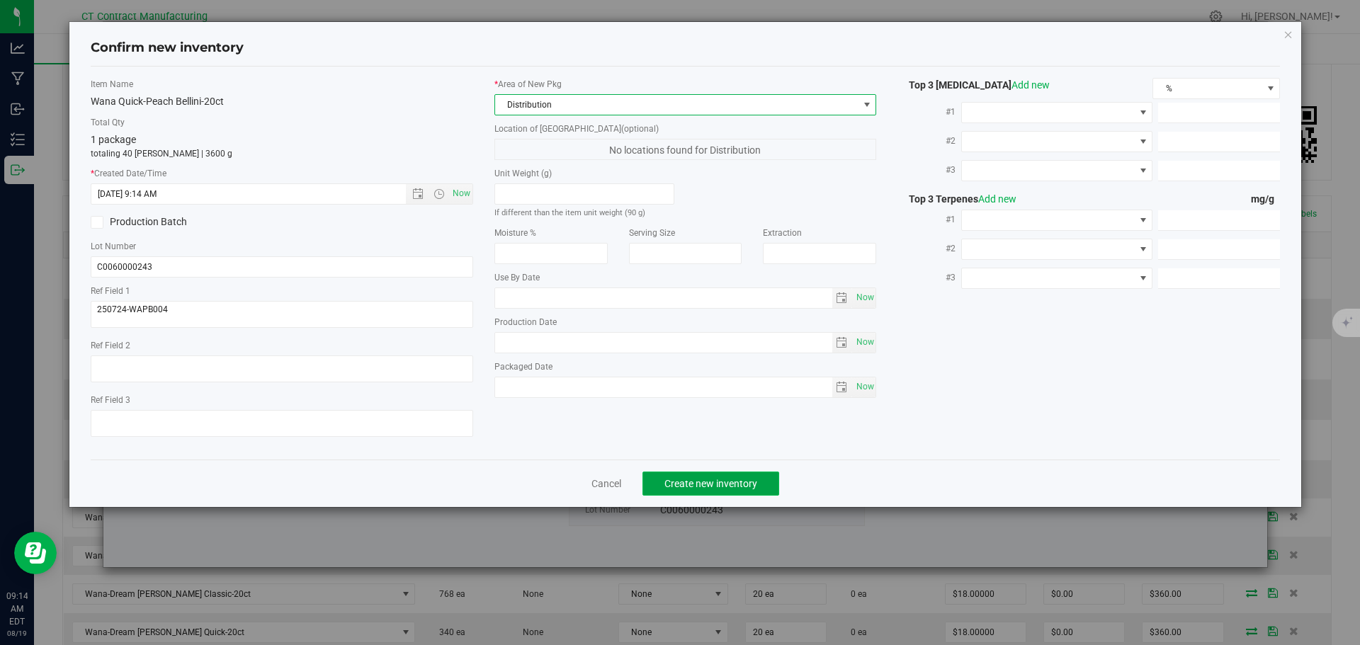
click at [698, 480] on span "Create new inventory" at bounding box center [710, 483] width 93 height 11
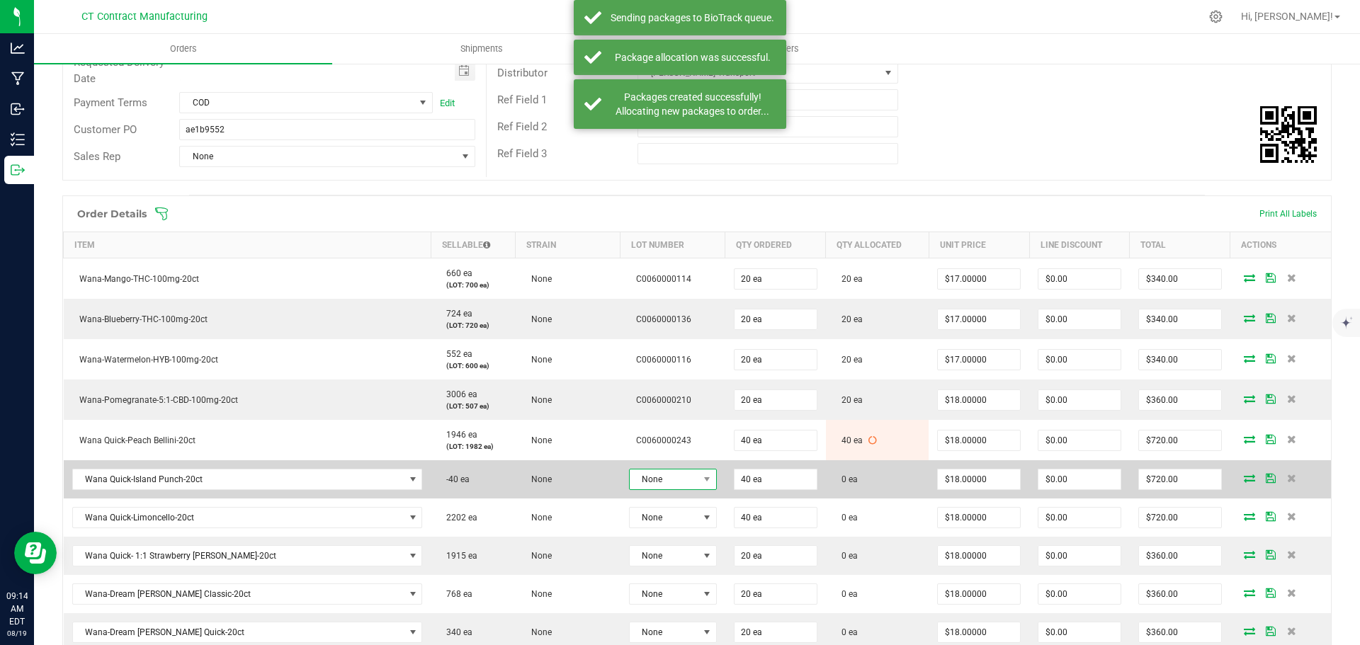
click at [664, 485] on span "None" at bounding box center [664, 480] width 69 height 20
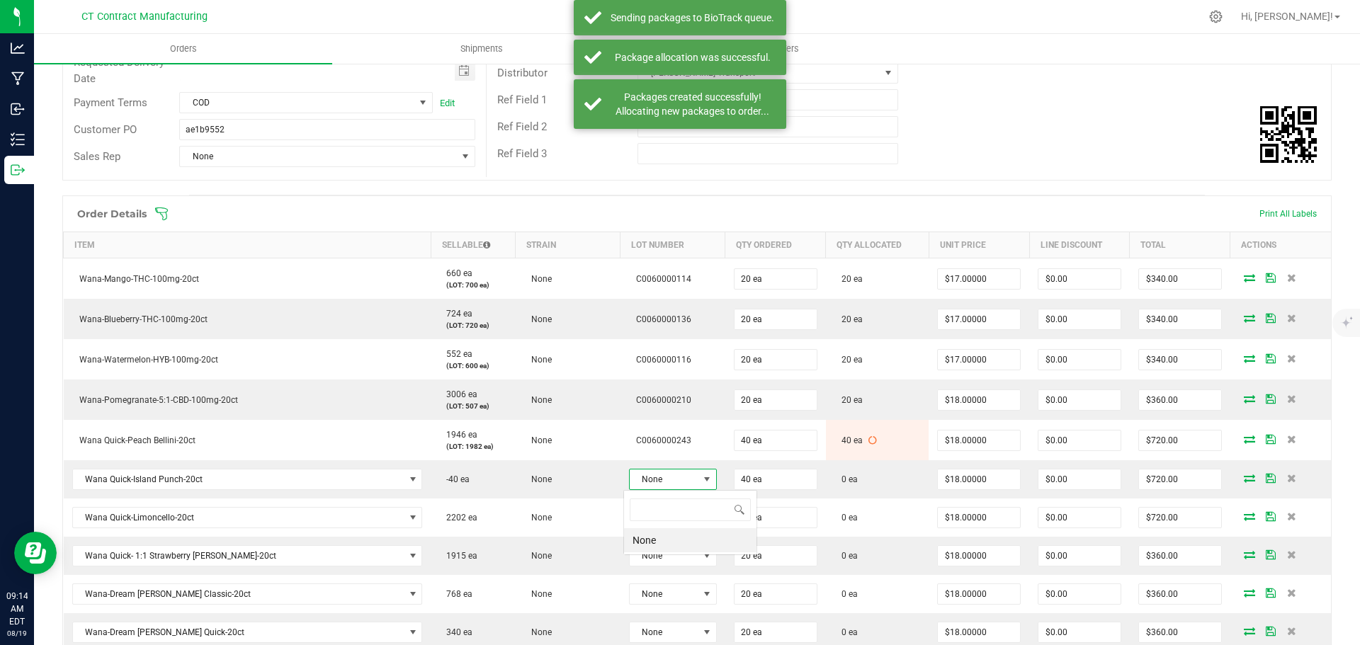
scroll to position [21, 87]
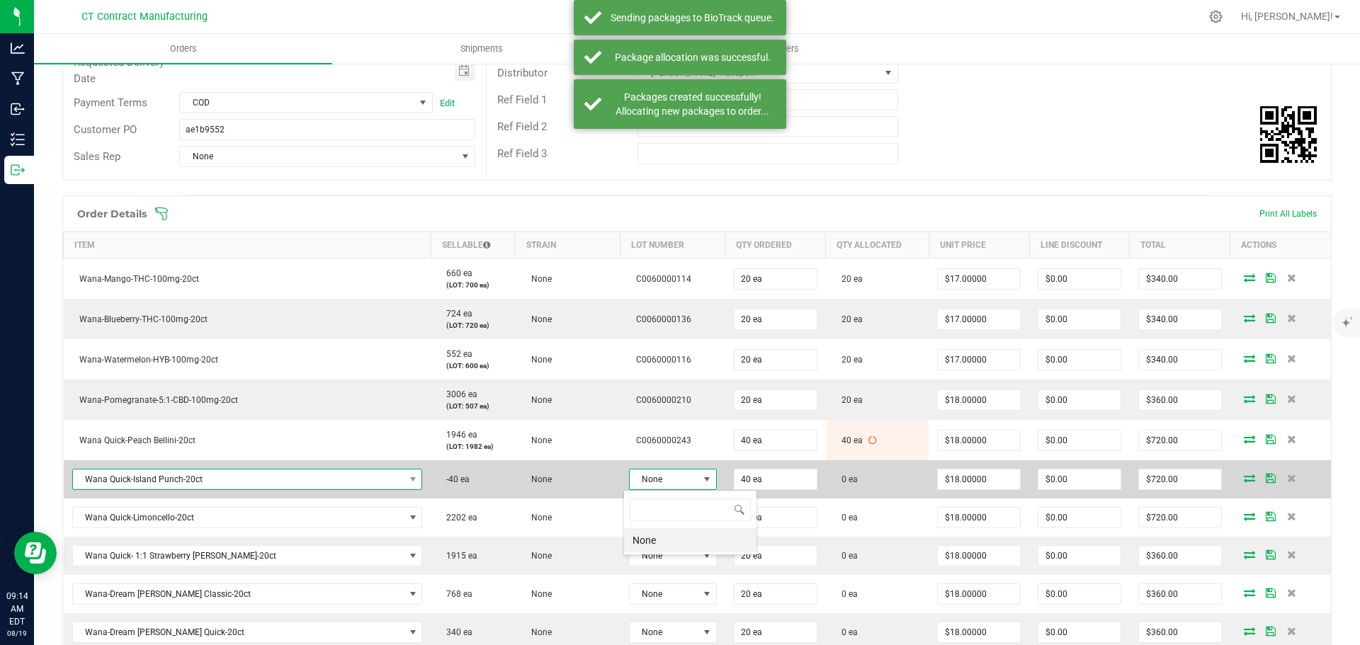
click at [404, 482] on span "NO DATA FOUND" at bounding box center [413, 480] width 18 height 20
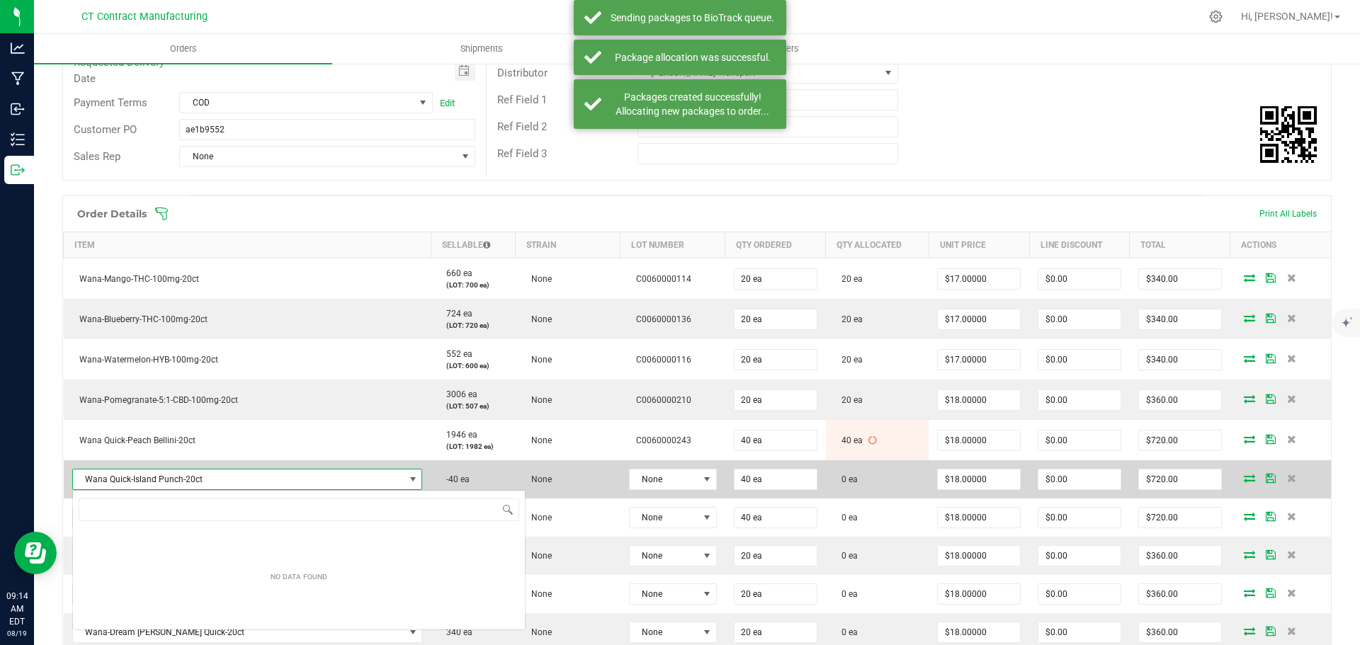
scroll to position [21, 344]
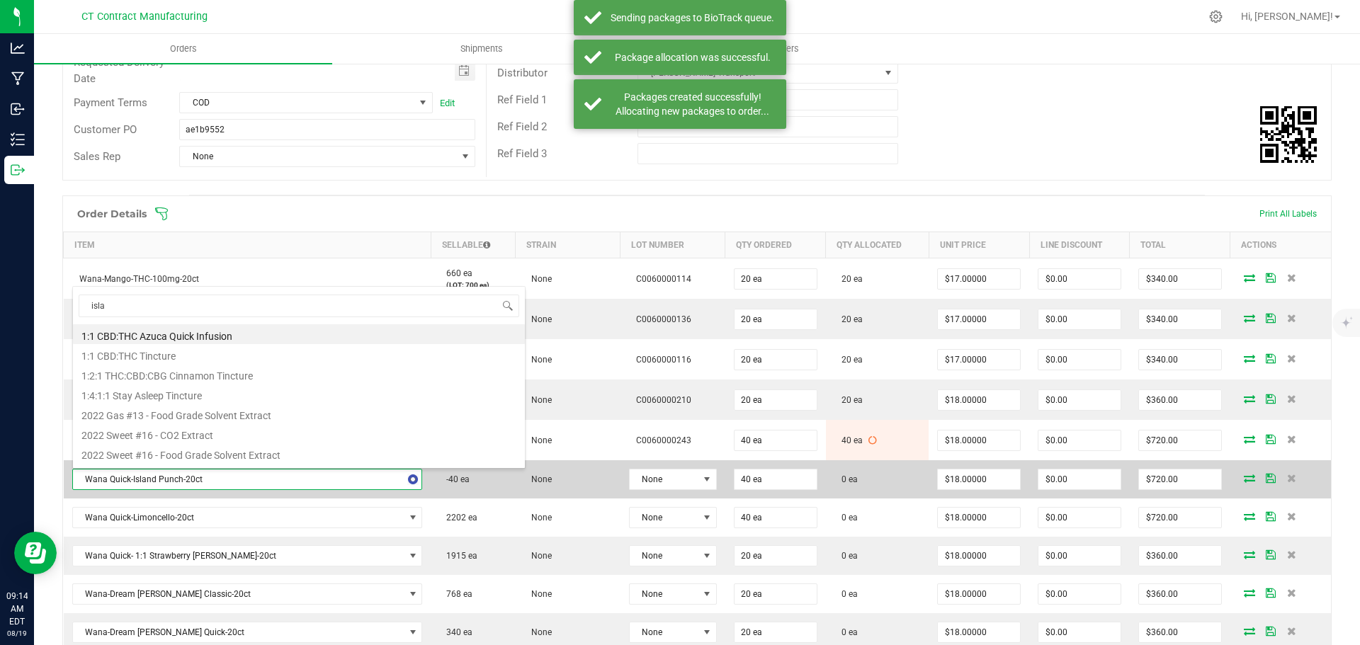
type input "islan"
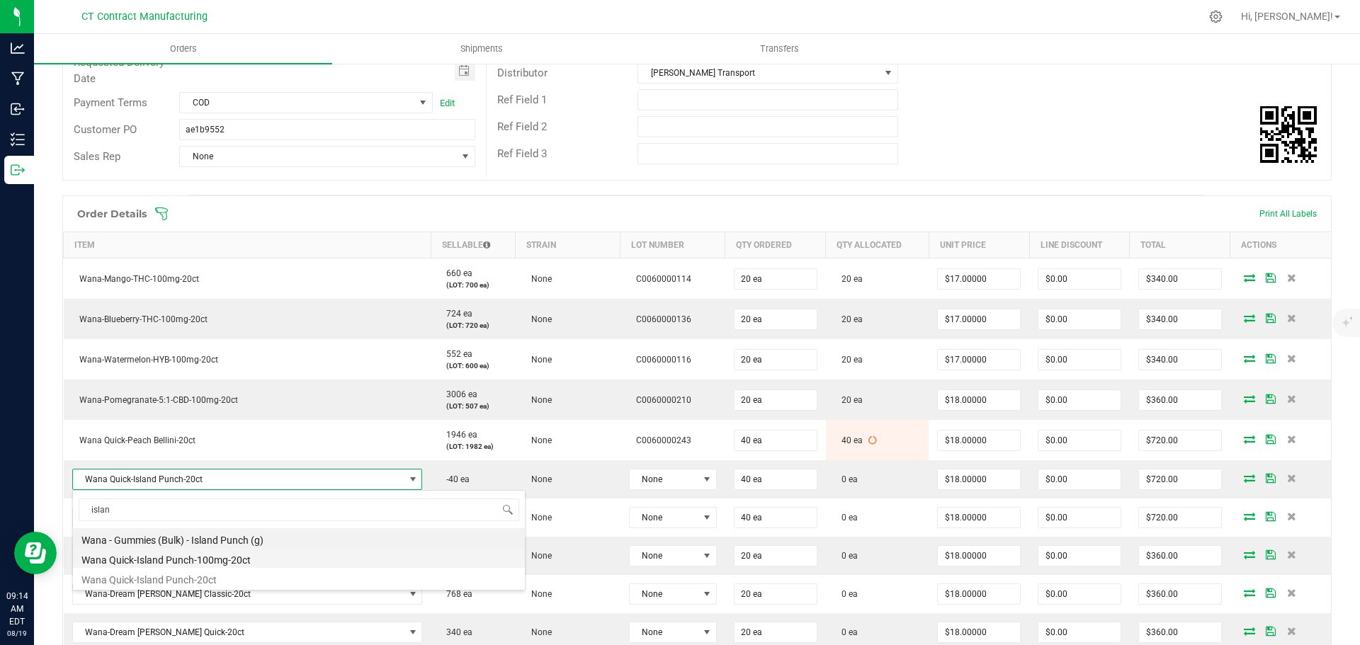
click at [250, 559] on li "Wana Quick-Island Punch-100mg-20ct" at bounding box center [299, 558] width 452 height 20
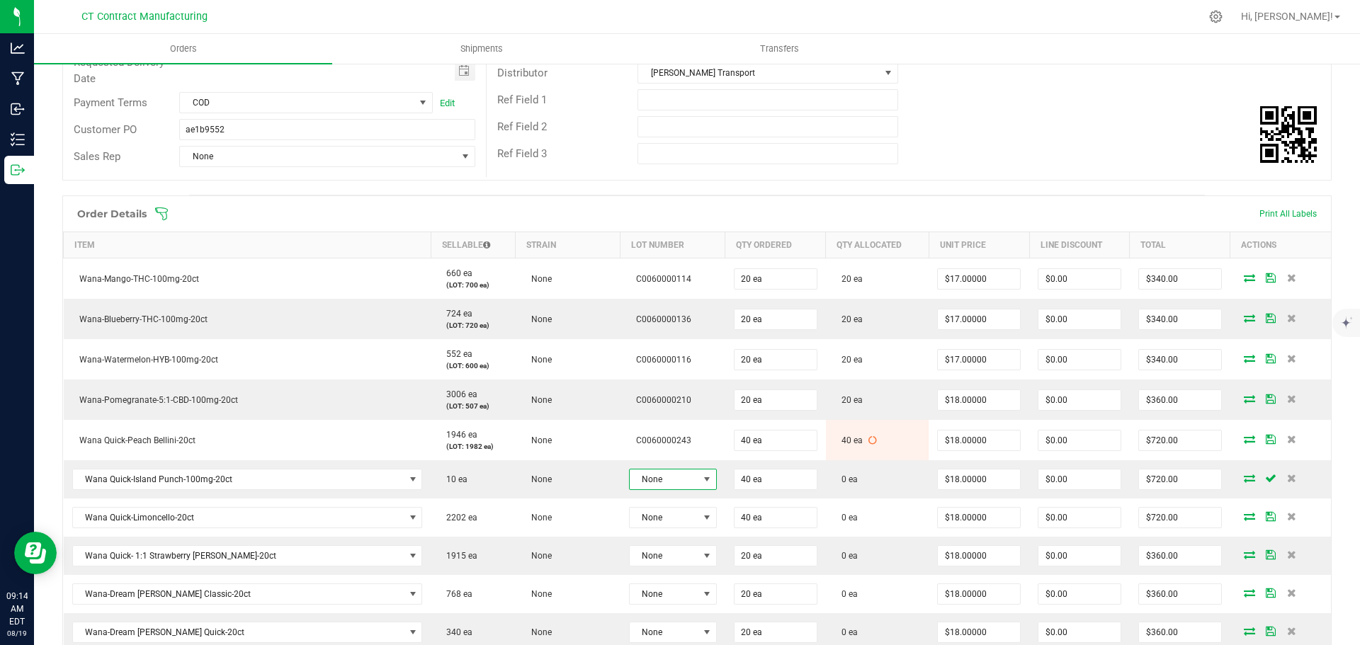
click at [642, 472] on span "None" at bounding box center [664, 480] width 69 height 20
click at [664, 565] on li "C0060000177" at bounding box center [690, 565] width 132 height 24
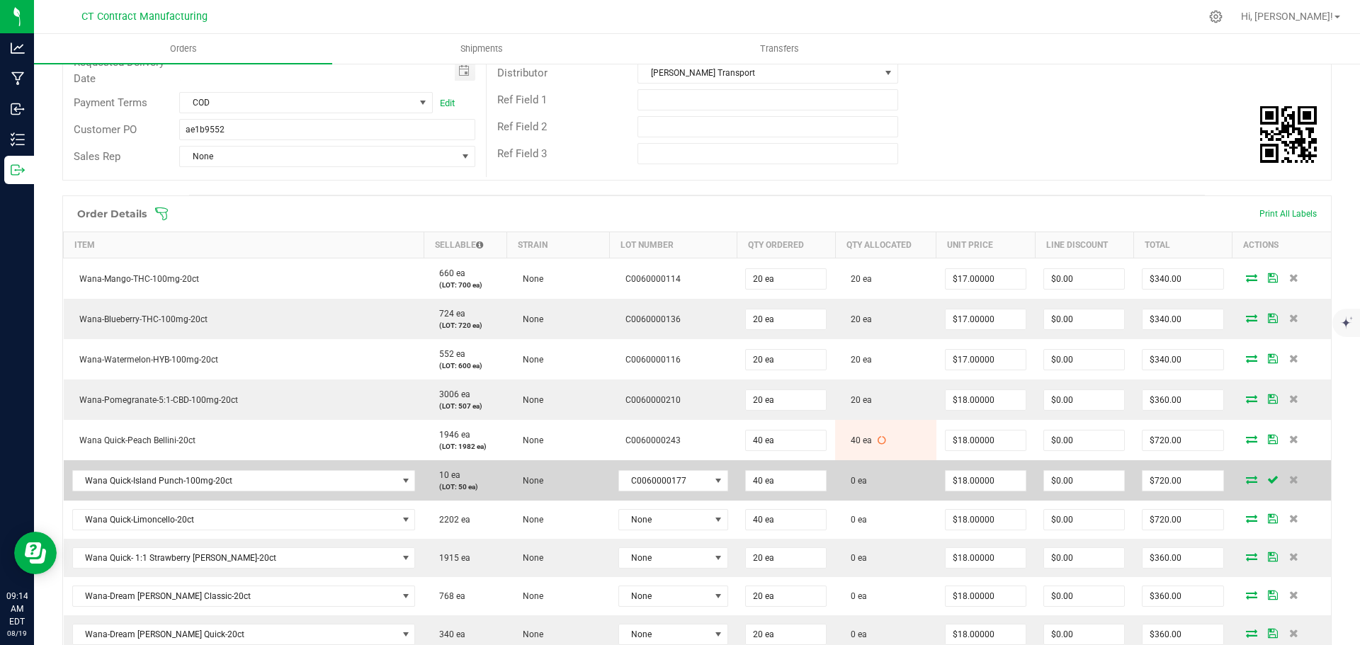
click at [1246, 480] on icon at bounding box center [1251, 479] width 11 height 9
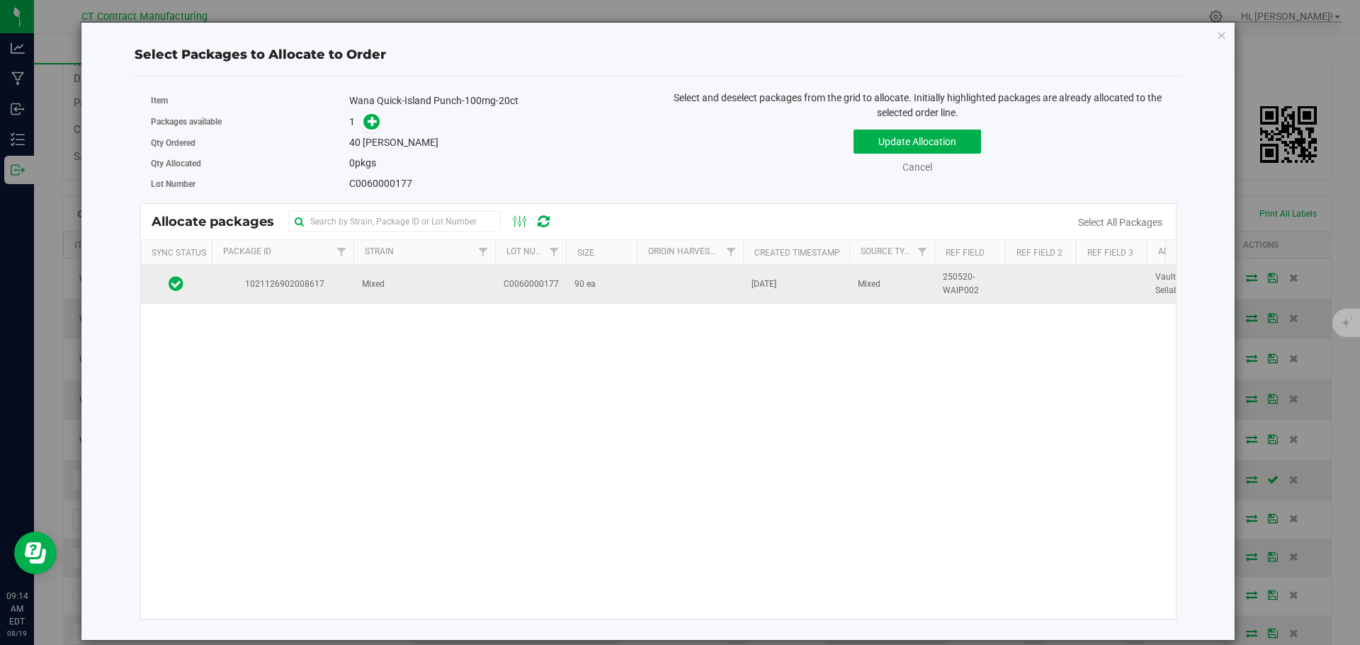
click at [329, 291] on td "1021126902008617" at bounding box center [283, 284] width 142 height 38
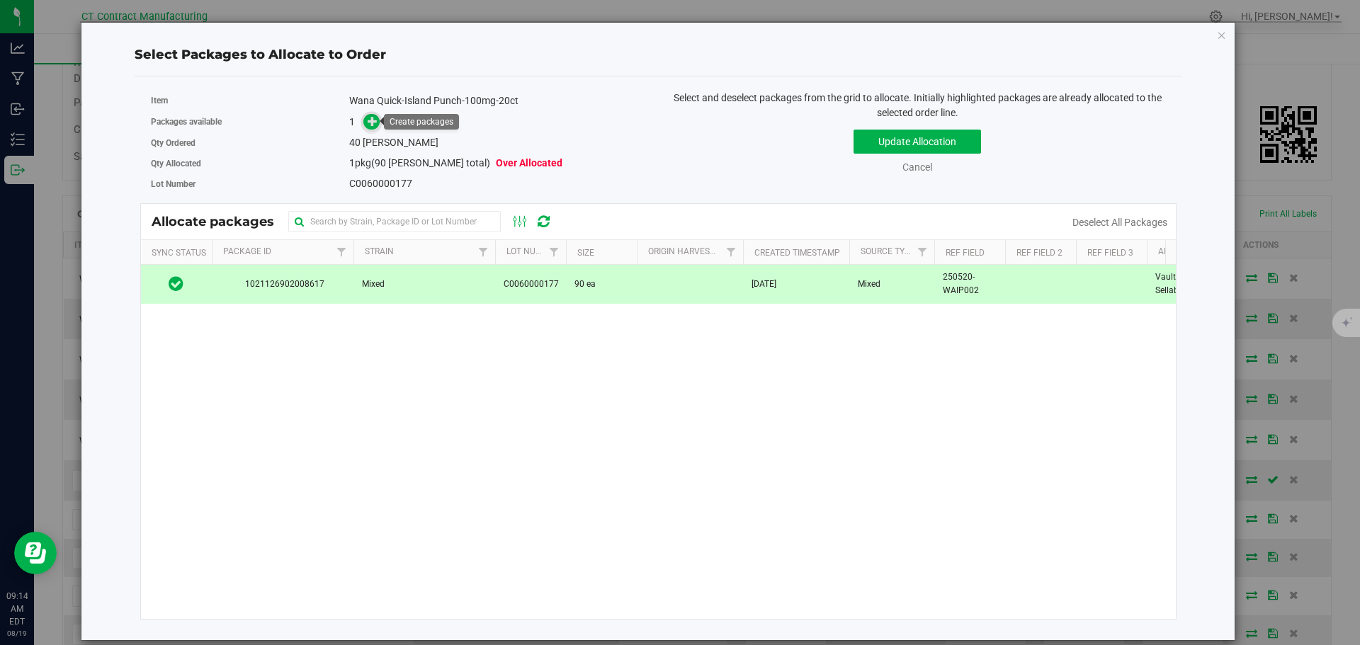
click at [373, 125] on icon at bounding box center [373, 121] width 10 height 10
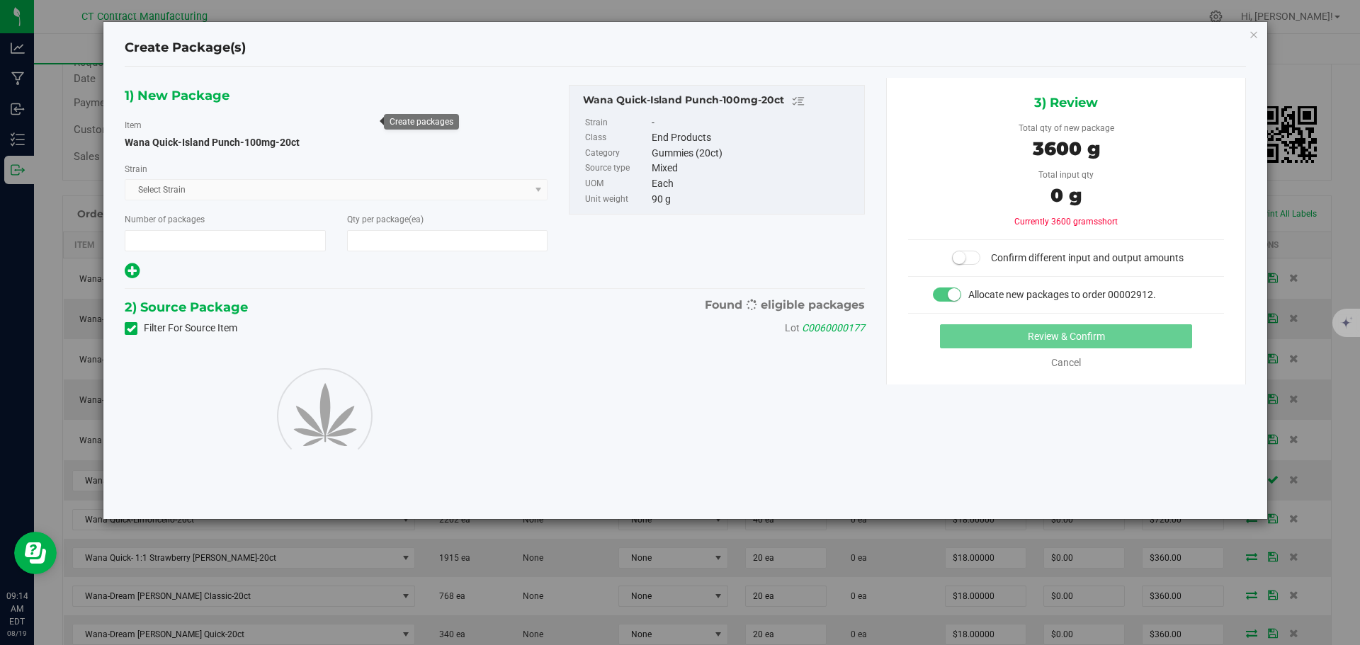
type input "1"
type input "40"
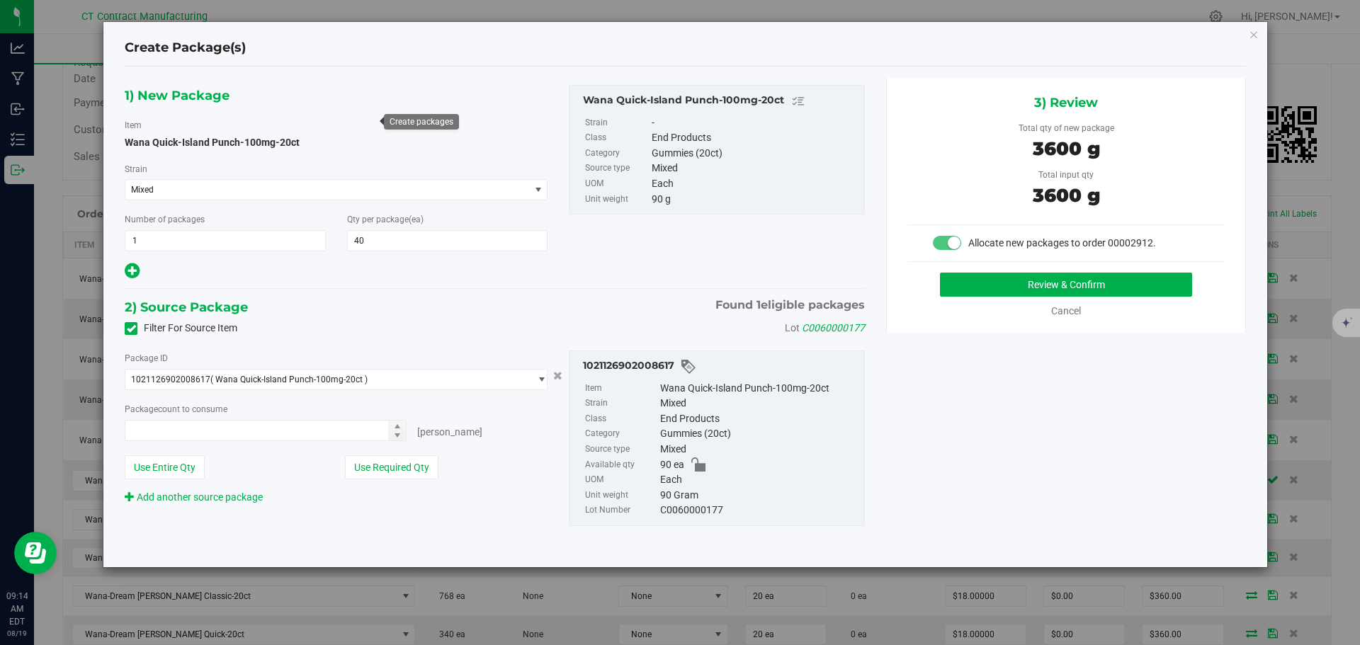
type input "40 ea"
click at [979, 288] on button "Review & Confirm" at bounding box center [1066, 285] width 252 height 24
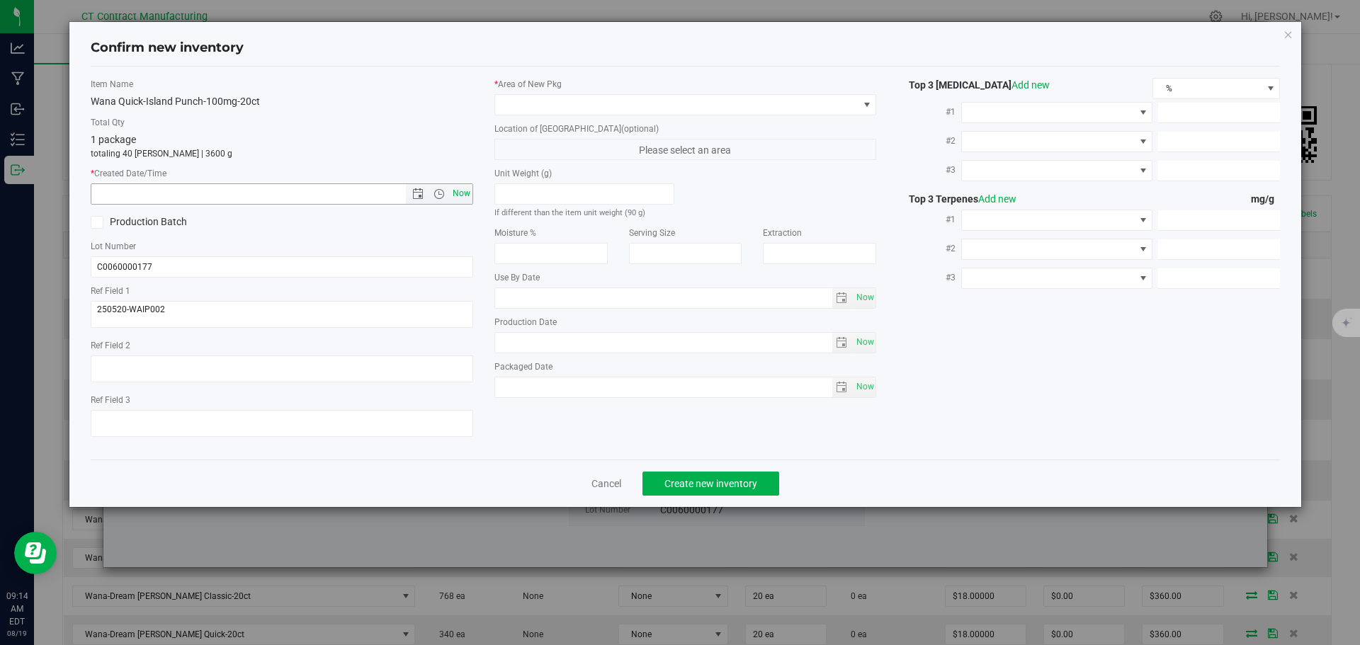
click at [458, 195] on span "Now" at bounding box center [461, 193] width 24 height 21
type input "8/19/2025 9:14 AM"
click at [538, 104] on span at bounding box center [676, 105] width 363 height 20
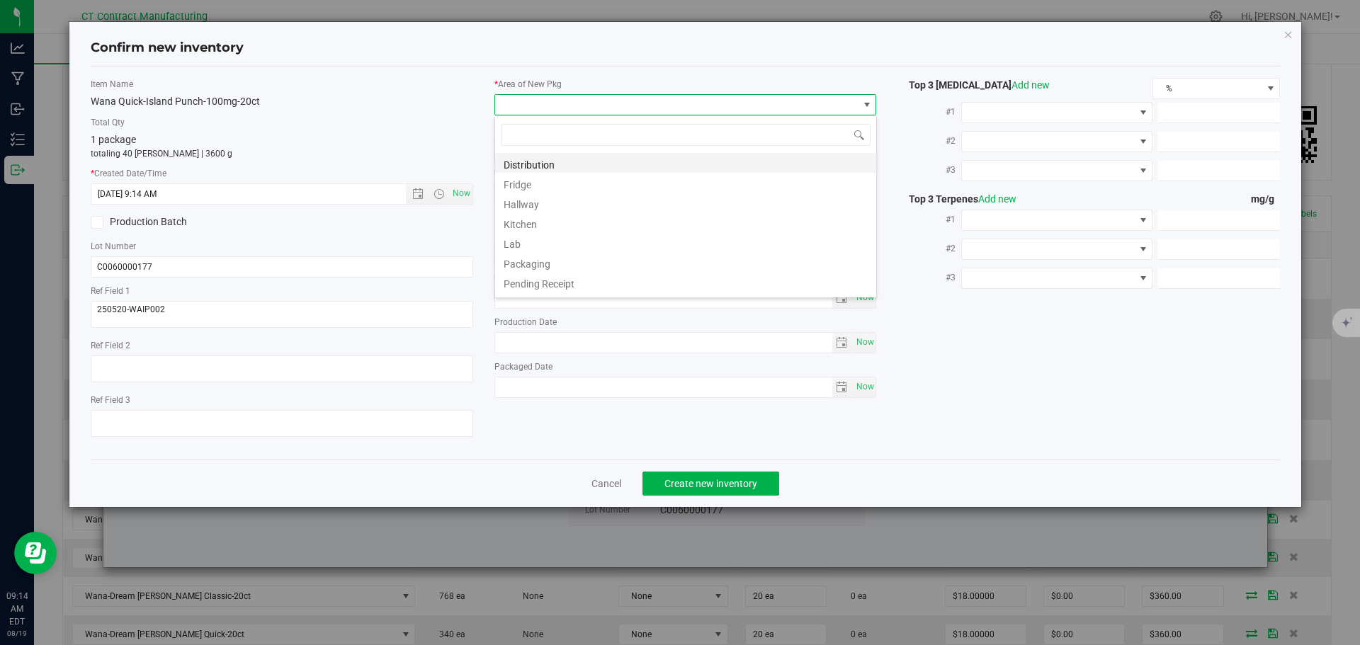
scroll to position [21, 383]
click at [552, 159] on li "Distribution" at bounding box center [685, 163] width 381 height 20
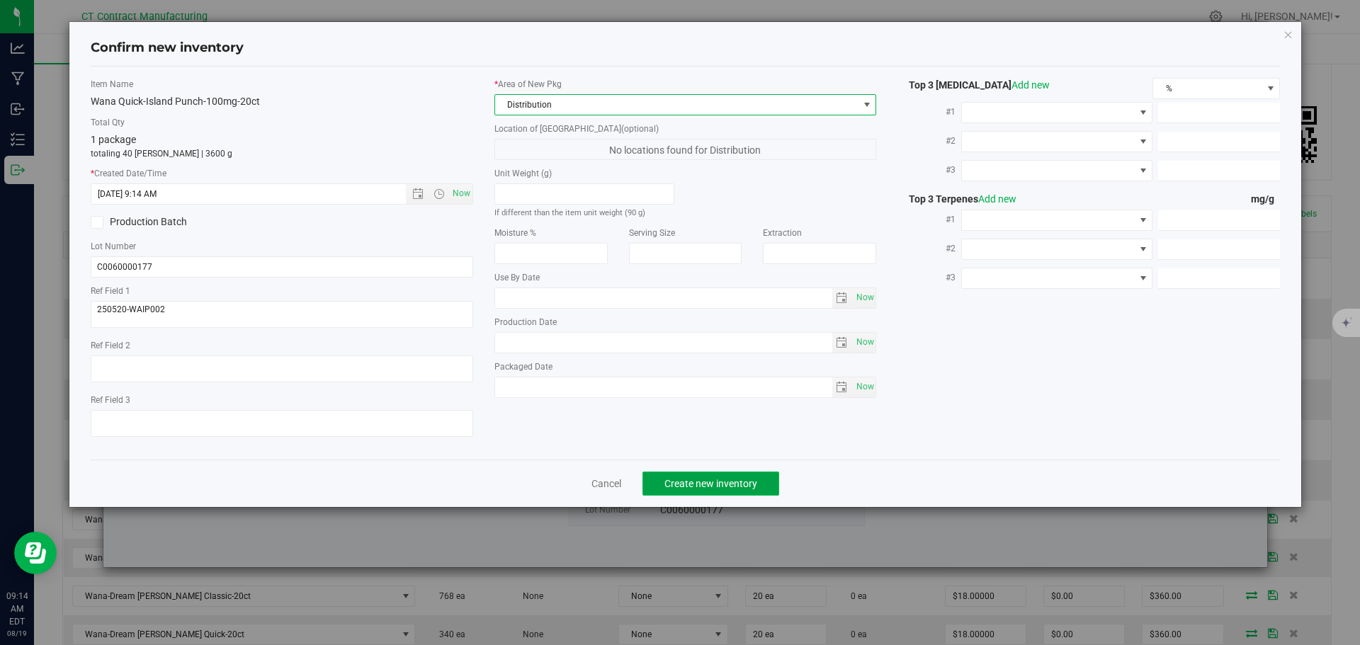
click at [674, 475] on button "Create new inventory" at bounding box center [711, 484] width 137 height 24
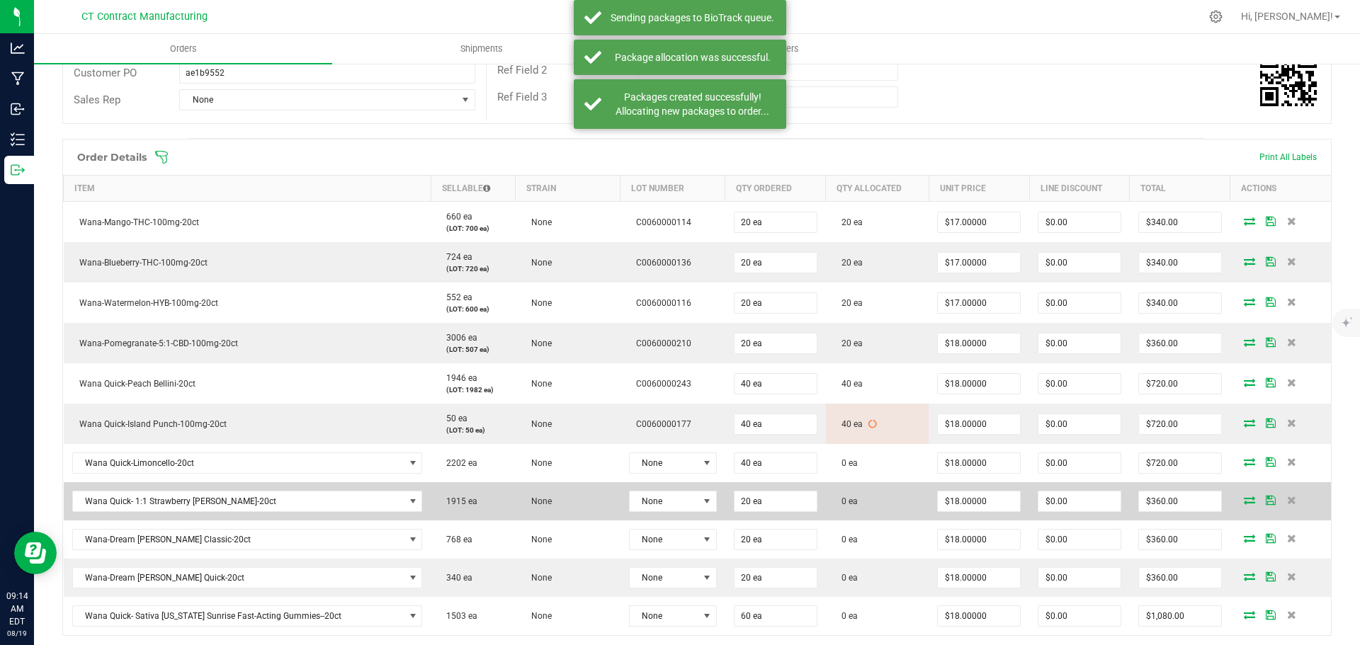
scroll to position [283, 0]
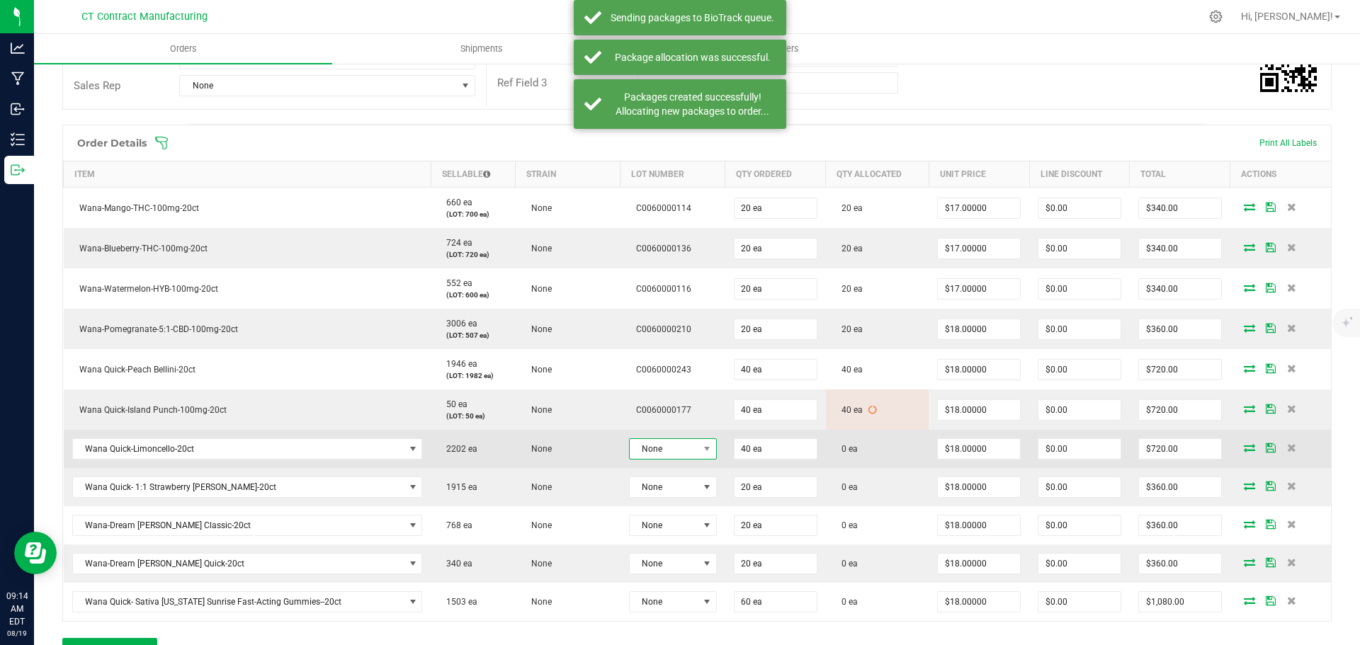
click at [652, 453] on span "None" at bounding box center [664, 449] width 69 height 20
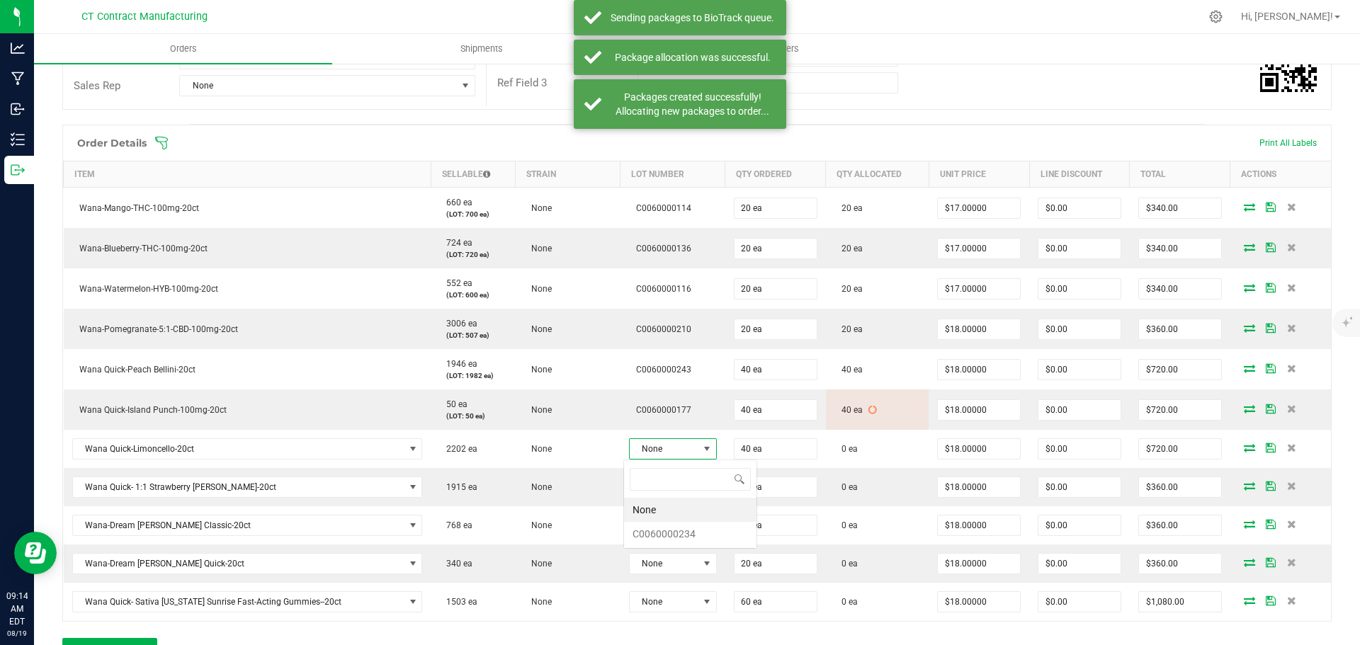
scroll to position [21, 87]
click at [676, 533] on li "C0060000234" at bounding box center [690, 534] width 132 height 24
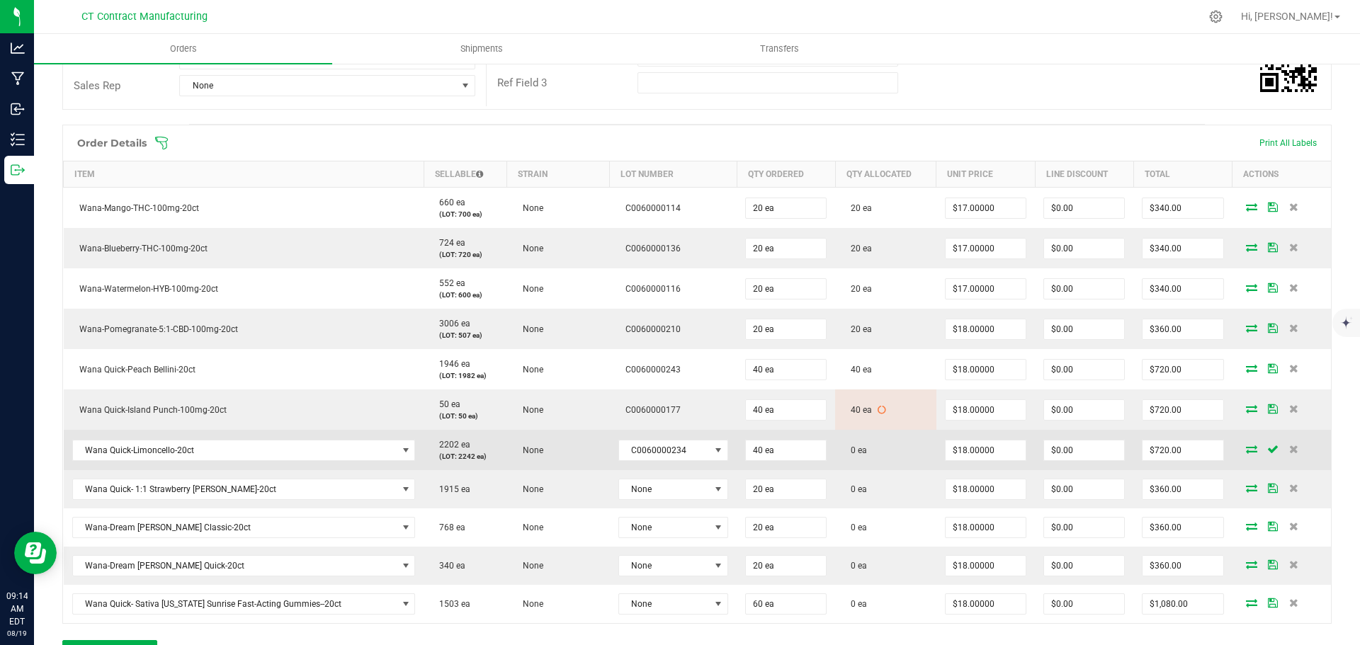
click at [1246, 449] on icon at bounding box center [1251, 449] width 11 height 9
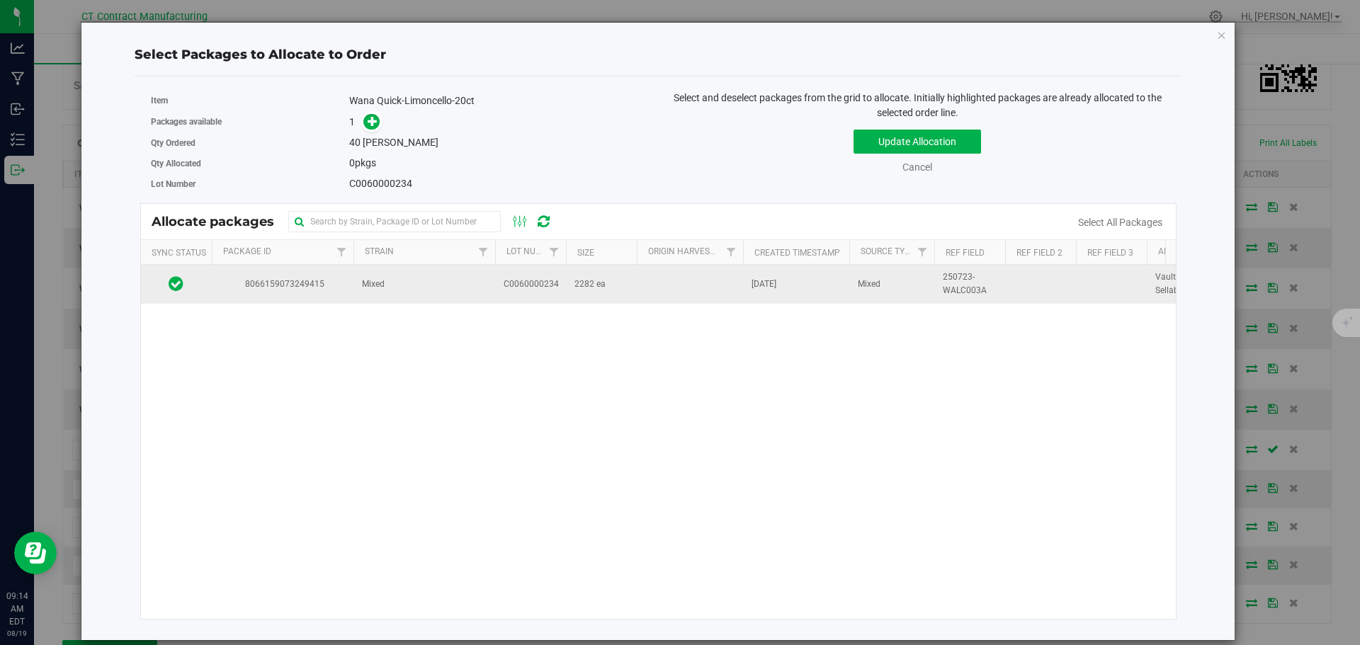
click at [361, 279] on td "Mixed" at bounding box center [424, 284] width 142 height 38
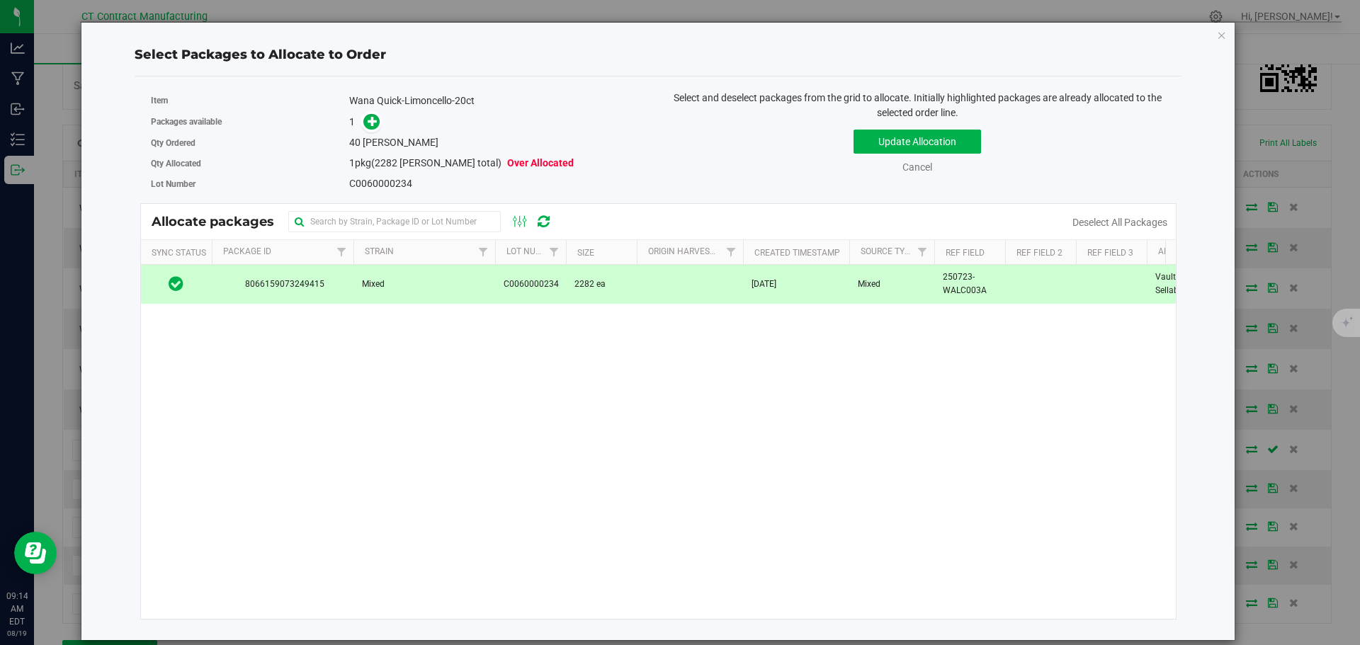
click at [369, 126] on icon at bounding box center [373, 121] width 10 height 10
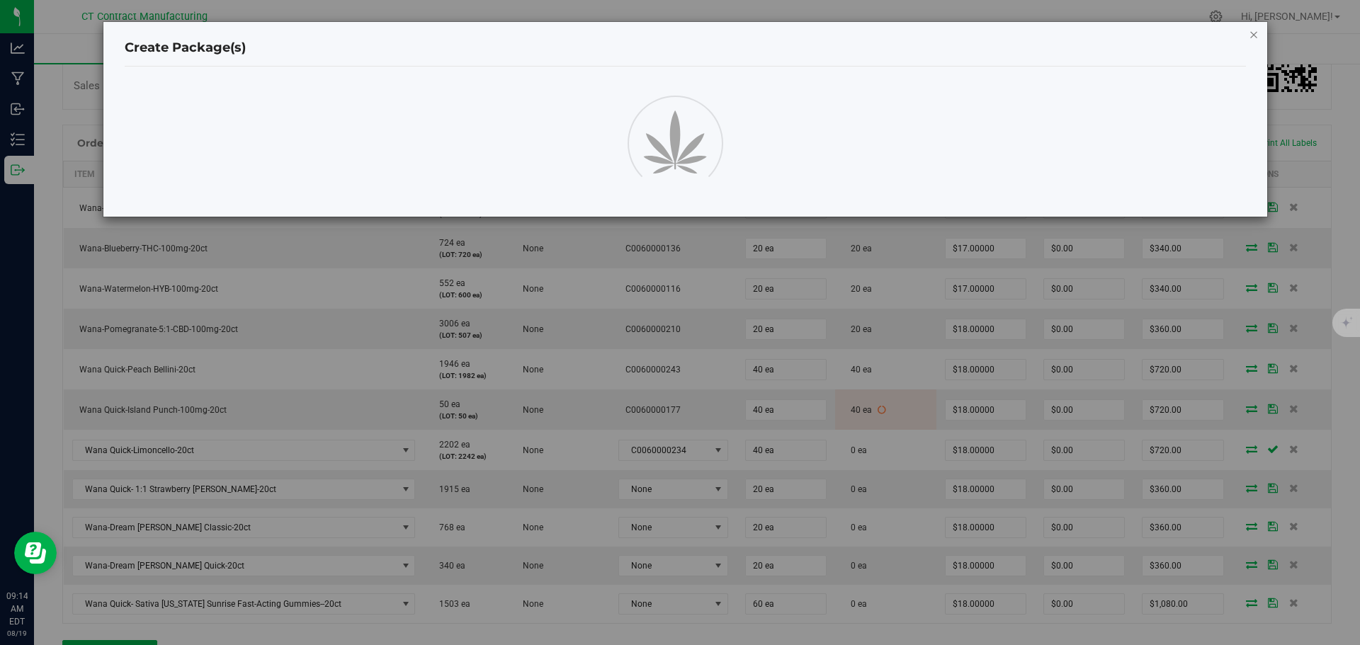
click at [1254, 35] on icon "button" at bounding box center [1254, 34] width 10 height 17
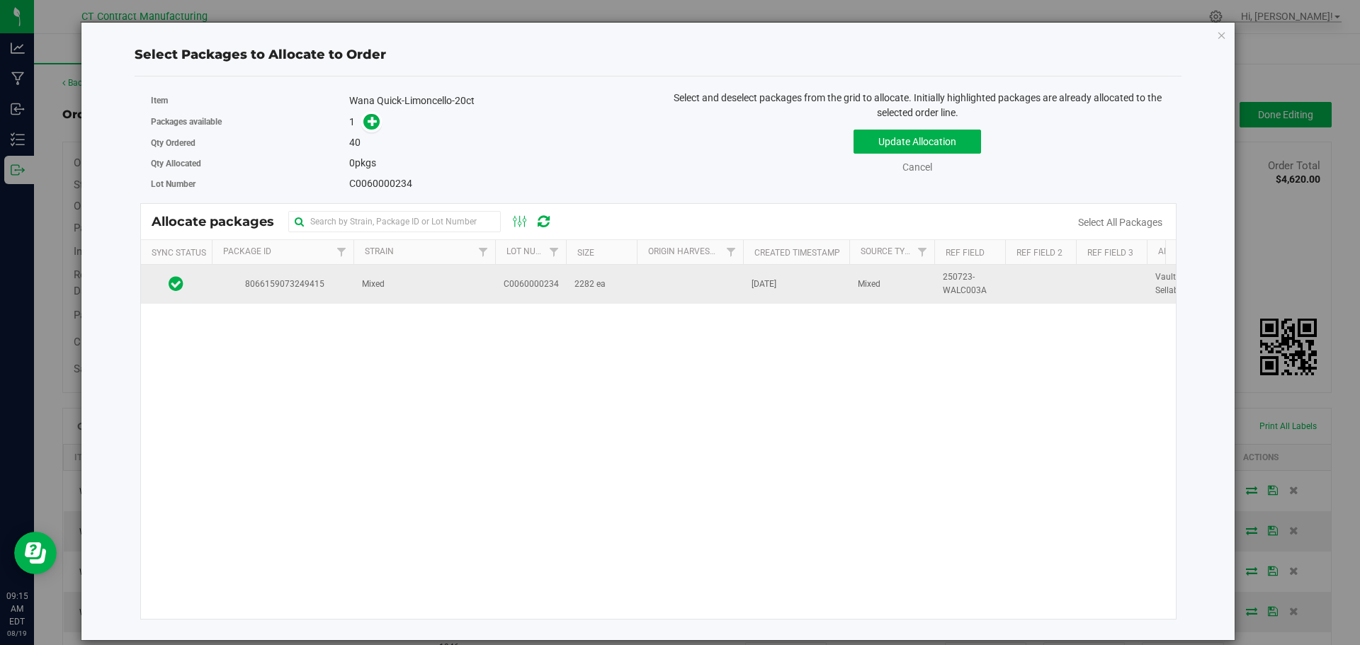
click at [655, 290] on td at bounding box center [690, 284] width 106 height 38
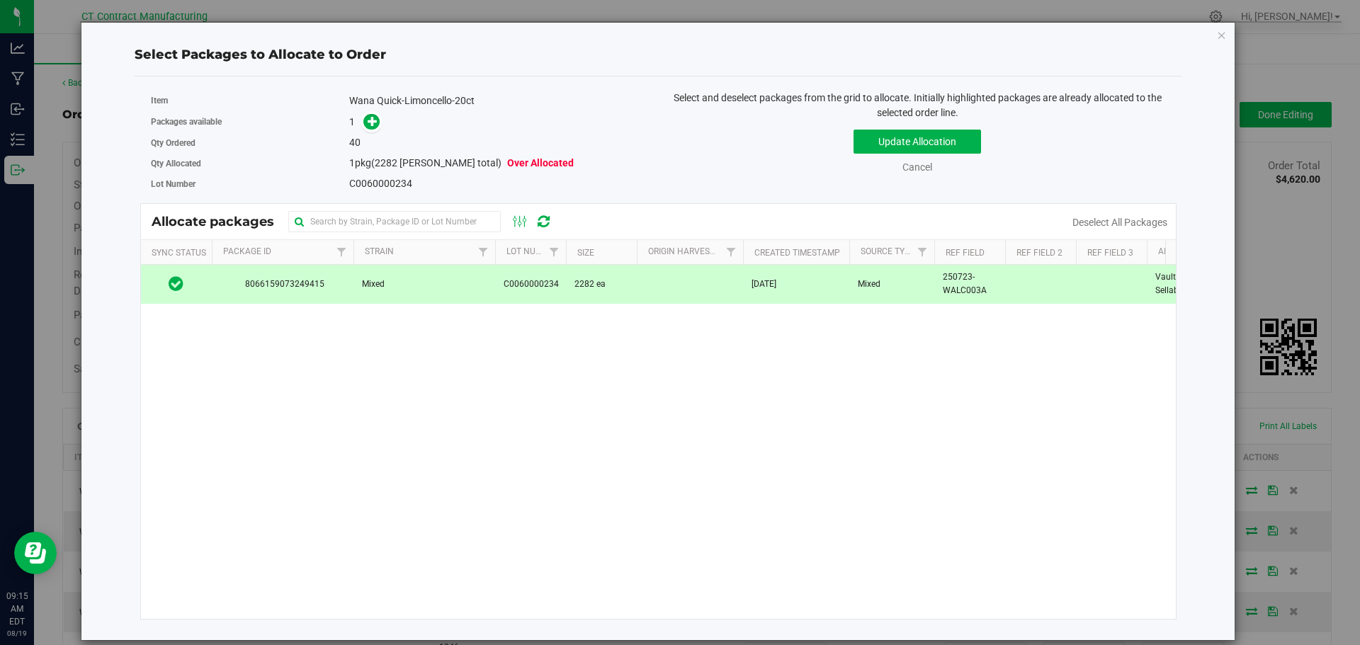
click at [1227, 35] on div "Select Packages to Allocate to Order Item Wana Quick-Limoncello-20ct Packages a…" at bounding box center [658, 331] width 1155 height 619
click at [1223, 34] on icon "button" at bounding box center [1222, 34] width 10 height 17
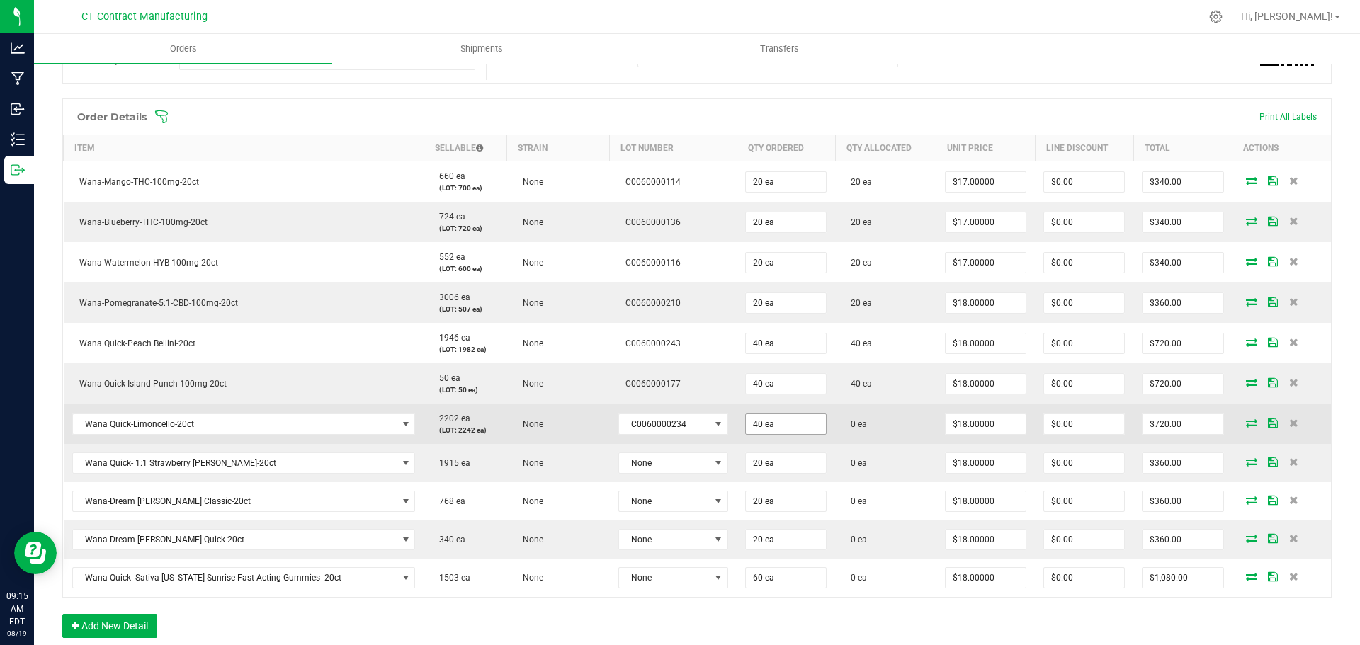
scroll to position [354, 0]
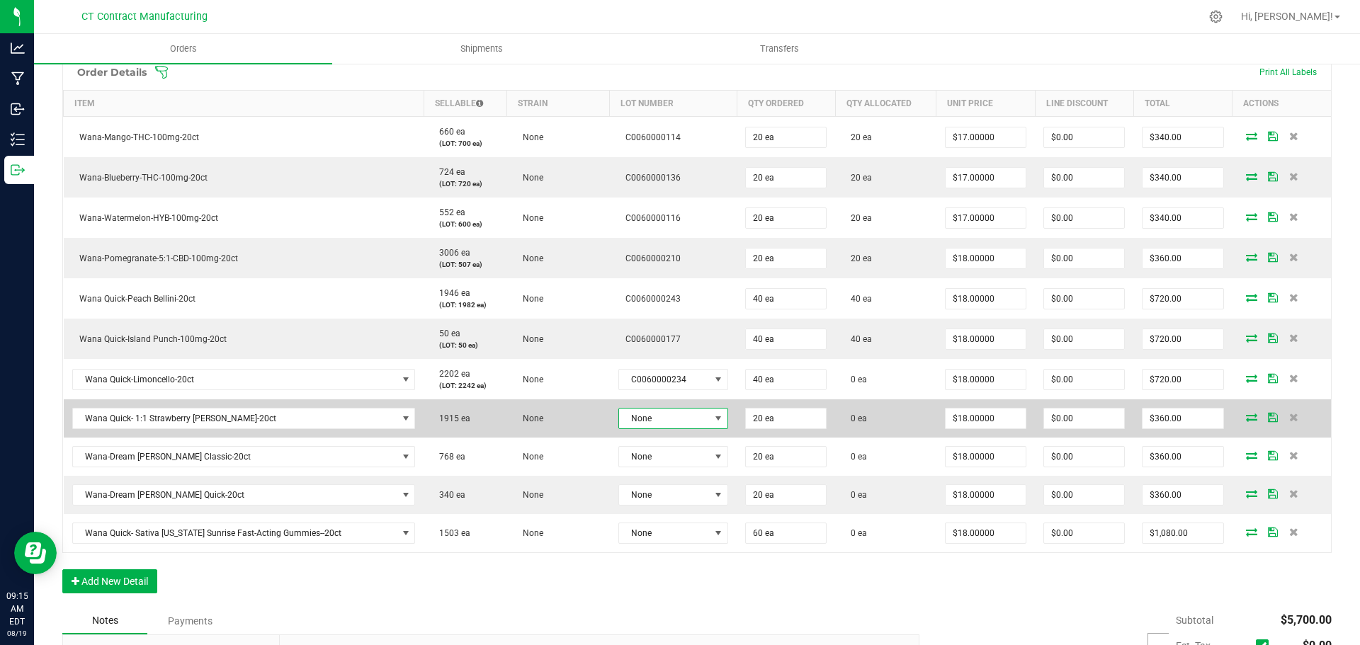
click at [713, 418] on span at bounding box center [718, 418] width 11 height 11
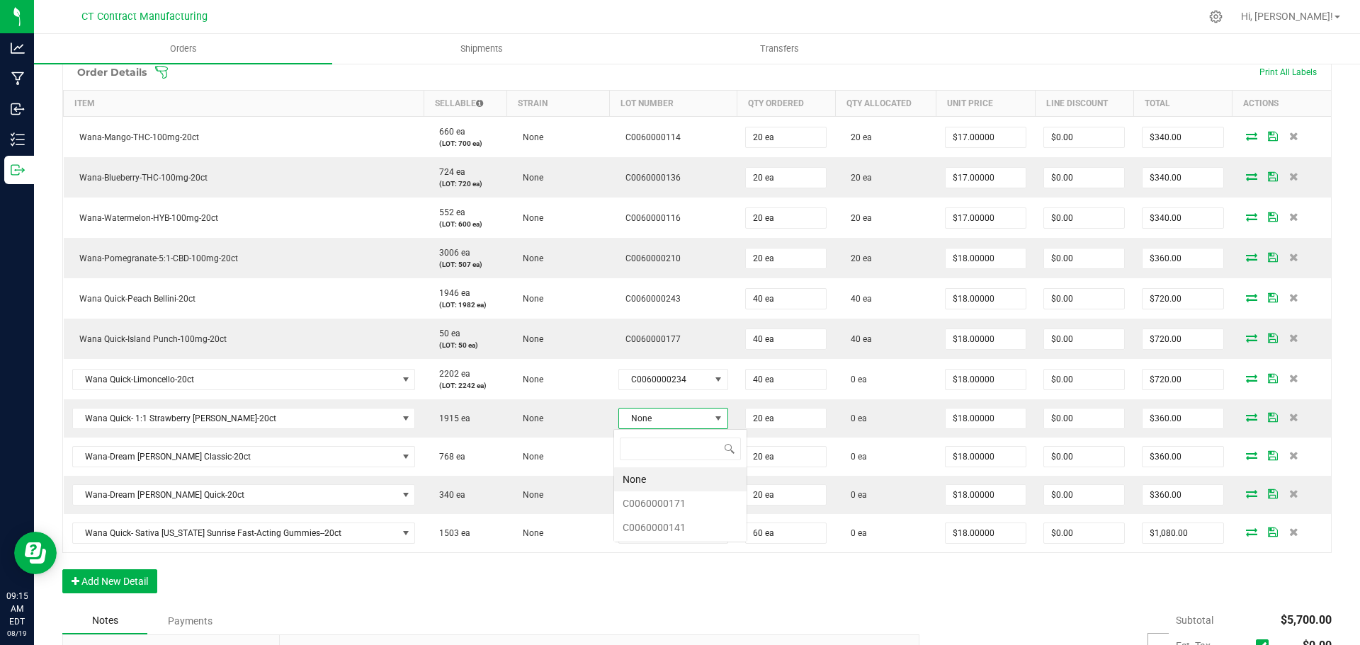
scroll to position [21, 107]
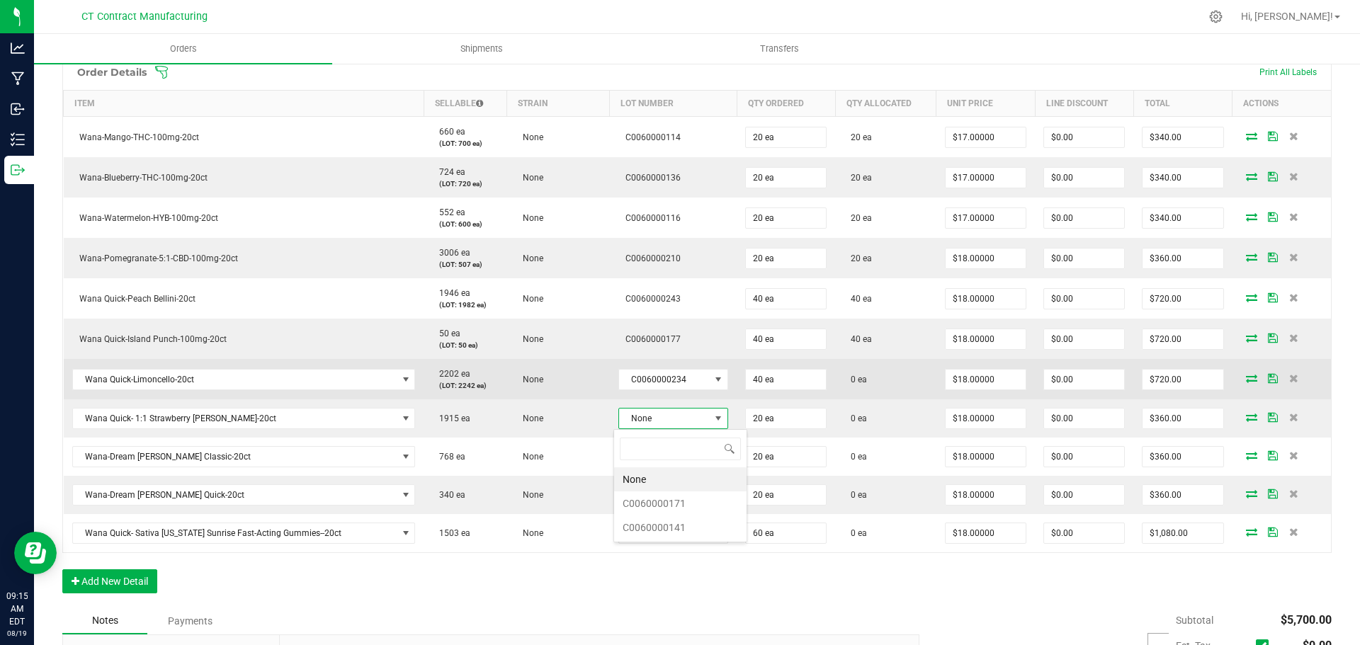
click at [1246, 378] on icon at bounding box center [1251, 378] width 11 height 9
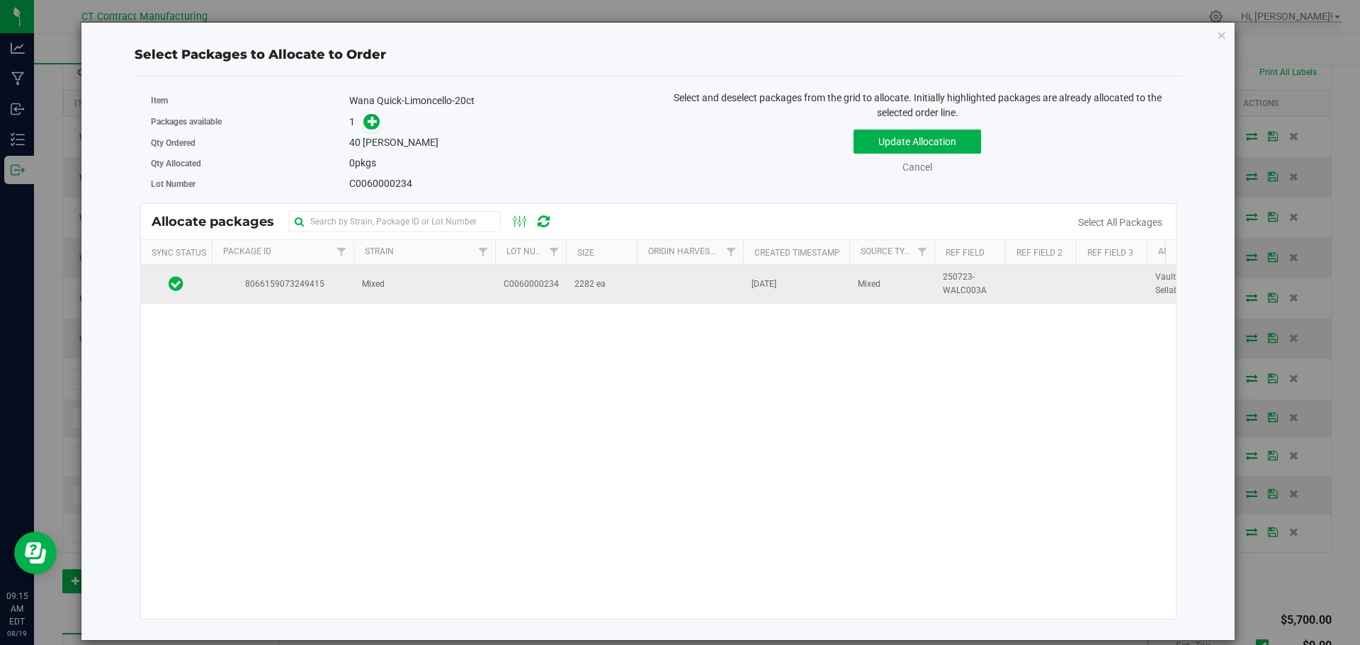
click at [295, 281] on span "8066159073249415" at bounding box center [282, 284] width 125 height 13
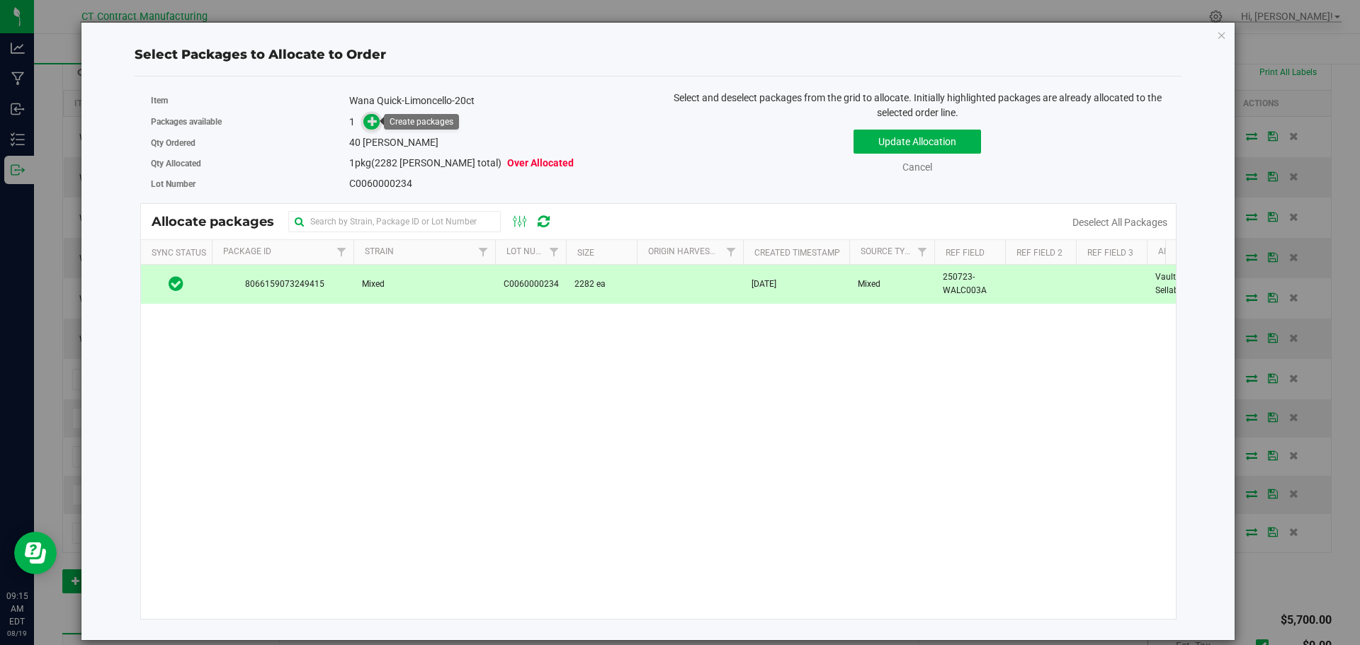
click at [366, 121] on span at bounding box center [371, 122] width 16 height 16
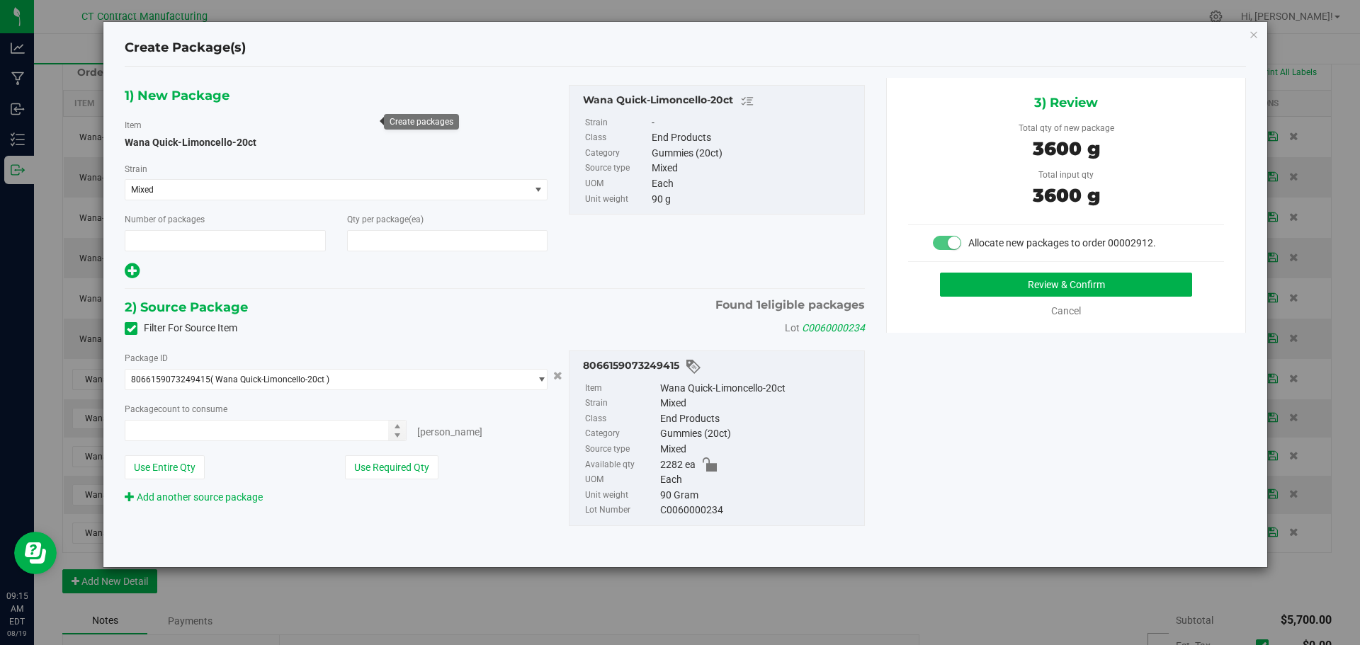
type input "1"
type input "40"
type input "40 ea"
click at [997, 279] on button "Review & Confirm" at bounding box center [1066, 285] width 252 height 24
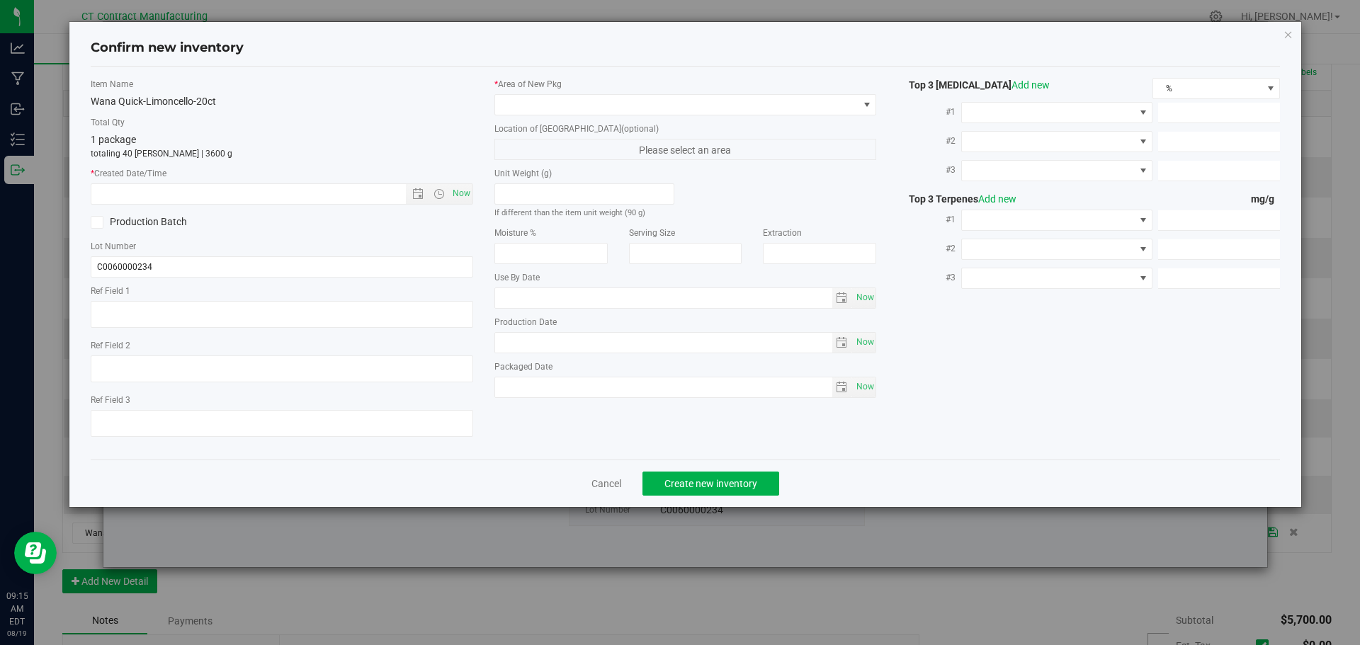
type textarea "250723-WALC003A"
click at [466, 189] on span "Now" at bounding box center [461, 193] width 24 height 21
type input "8/19/2025 9:15 AM"
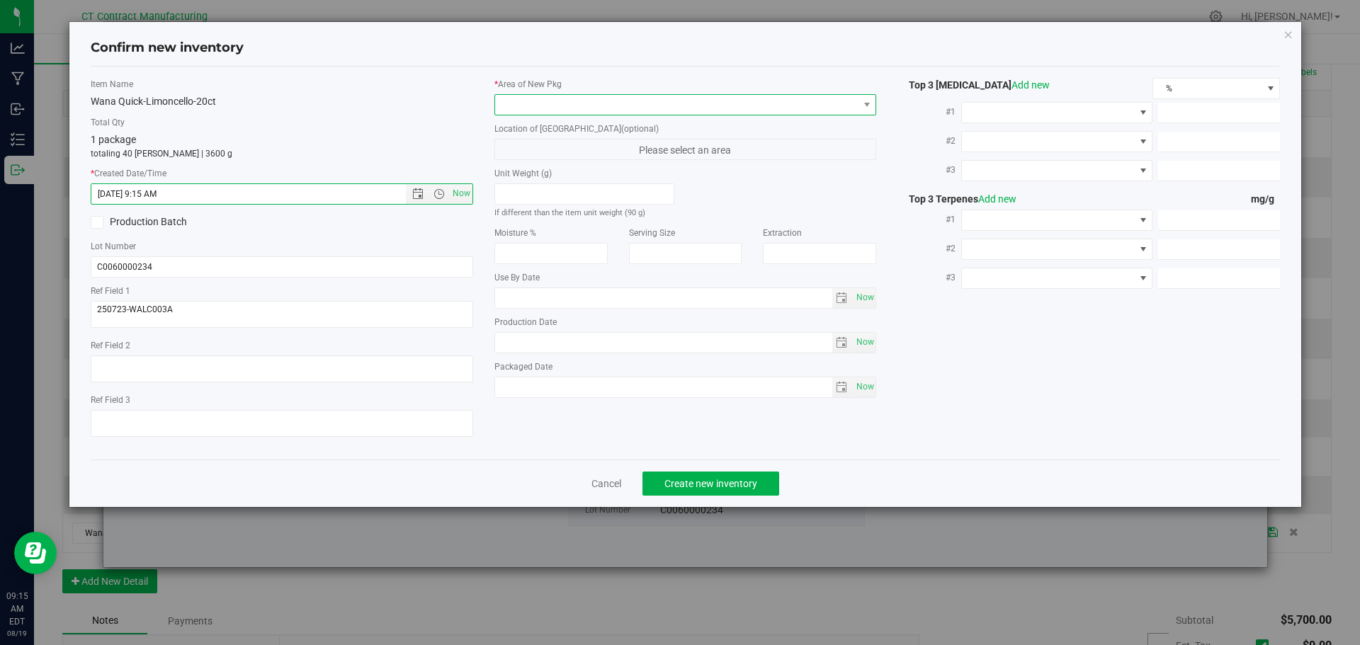
click at [523, 112] on span at bounding box center [676, 105] width 363 height 20
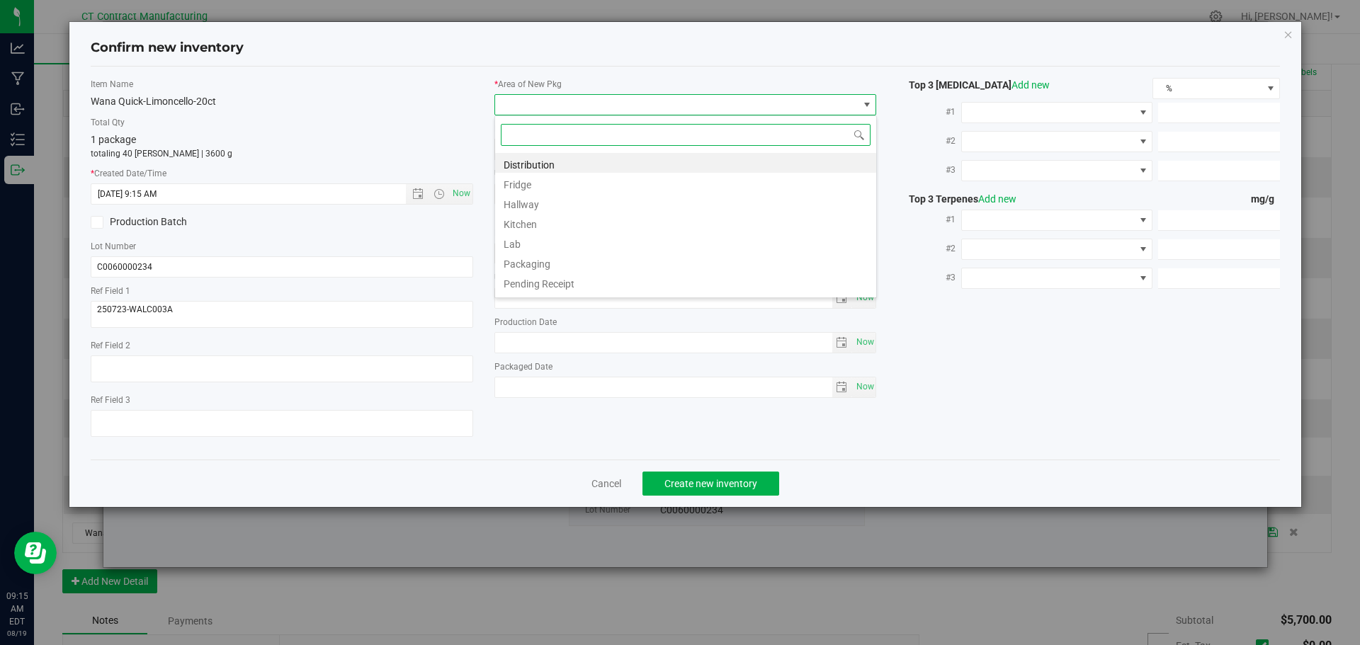
scroll to position [21, 383]
click at [526, 164] on li "Distribution" at bounding box center [685, 163] width 381 height 20
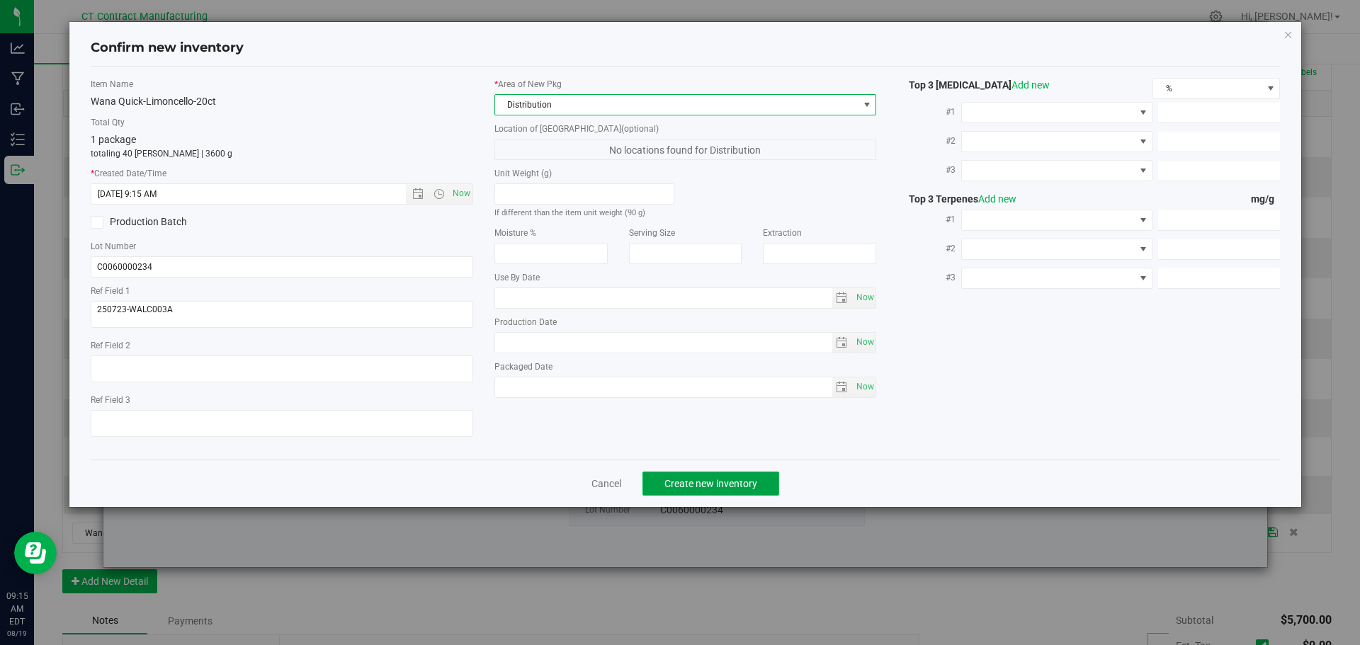
click at [694, 480] on span "Create new inventory" at bounding box center [710, 483] width 93 height 11
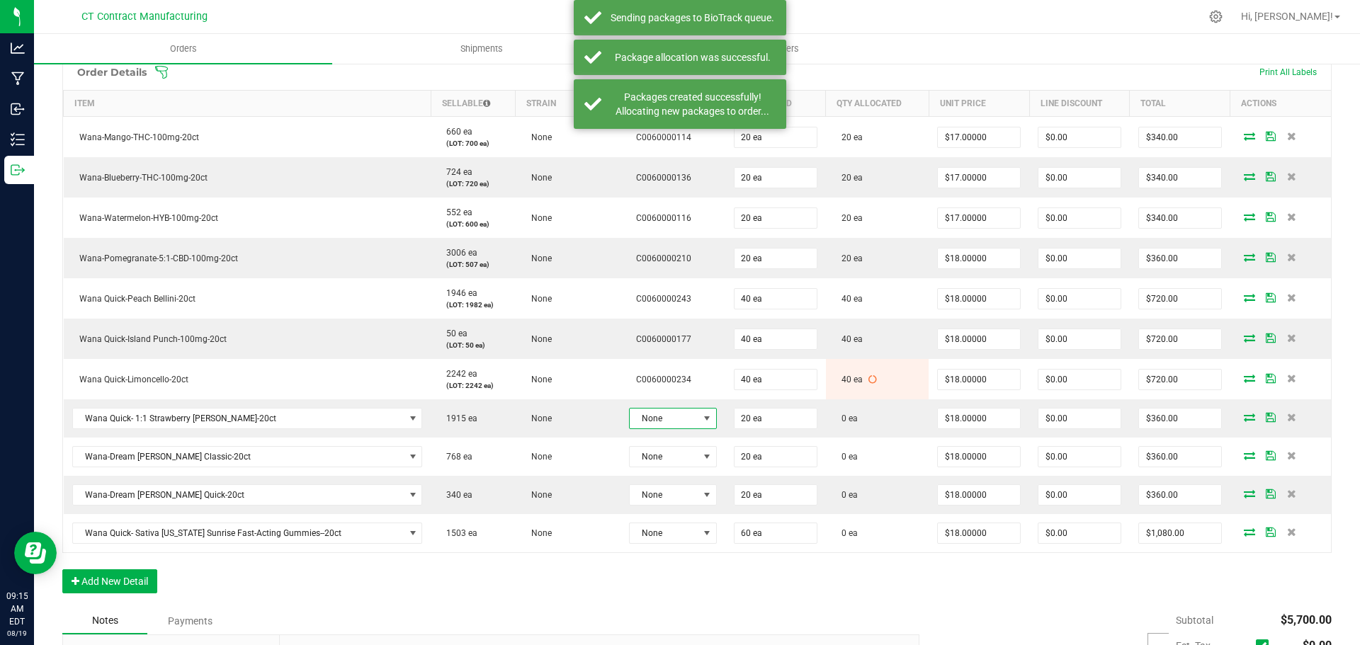
click at [681, 415] on span "None" at bounding box center [664, 419] width 69 height 20
click at [677, 504] on li "C0060000171" at bounding box center [690, 504] width 132 height 24
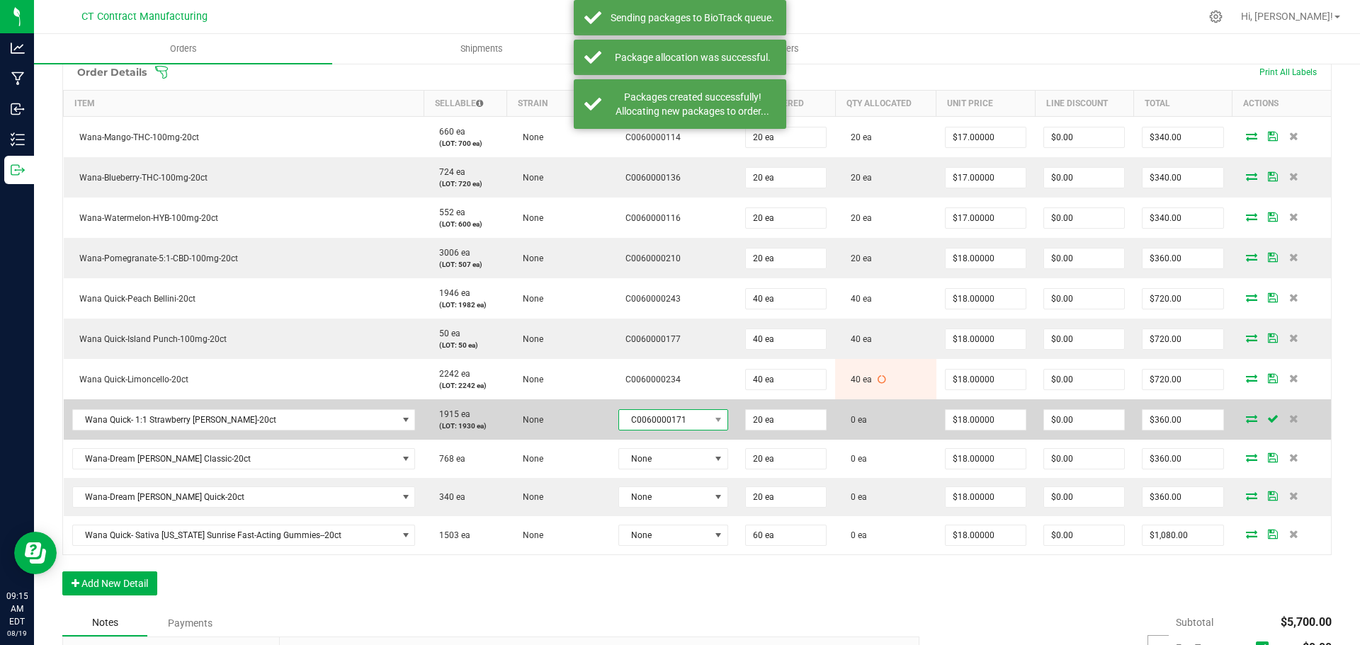
click at [676, 417] on span "C0060000171" at bounding box center [664, 420] width 91 height 20
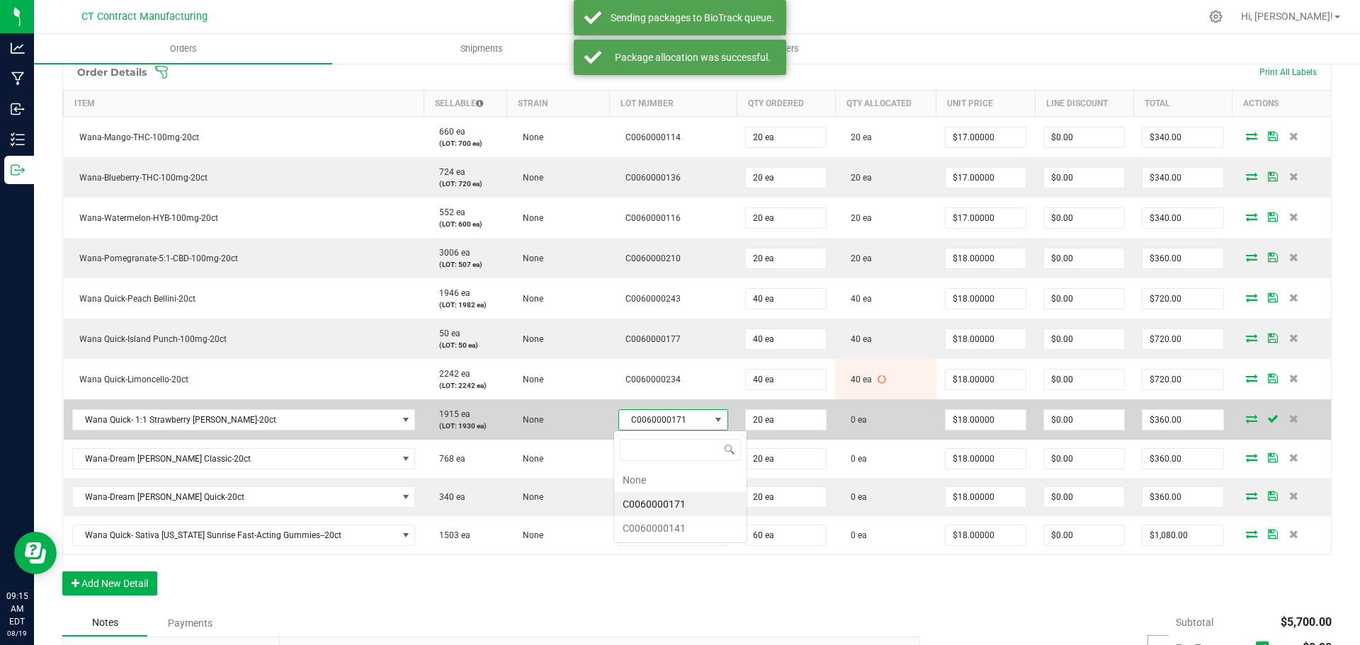
scroll to position [21, 107]
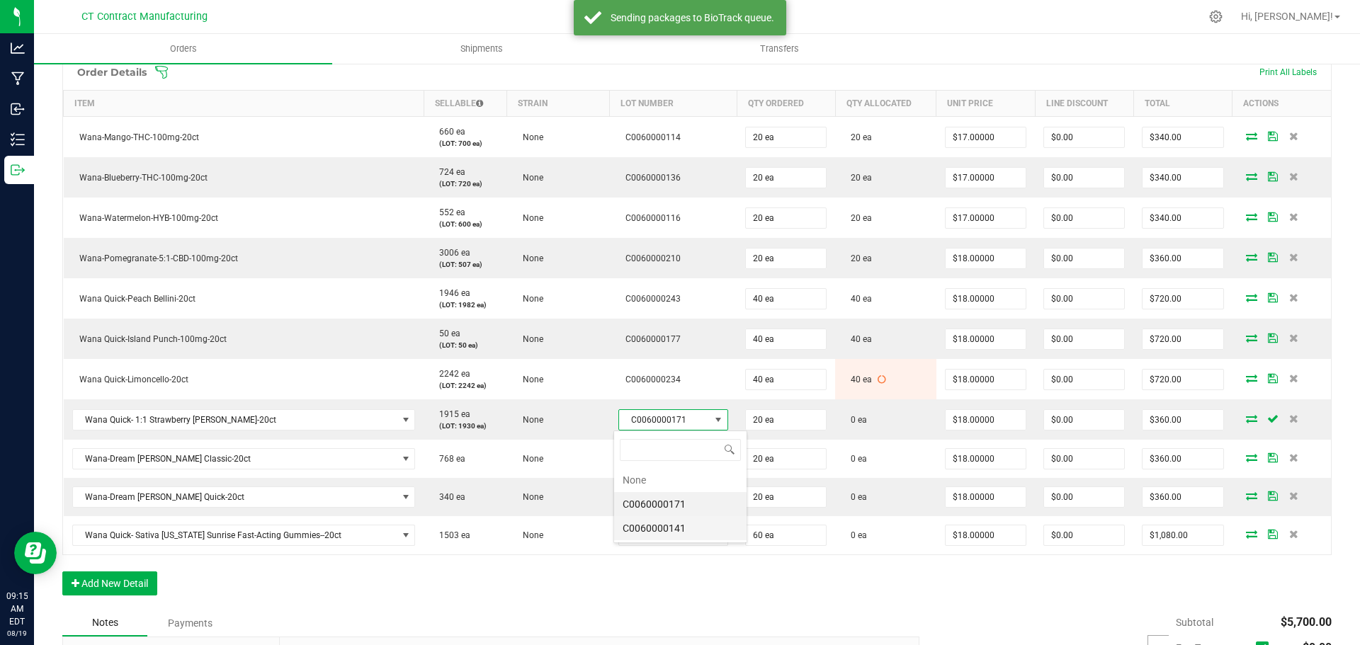
click at [669, 524] on li "C0060000141" at bounding box center [680, 528] width 132 height 24
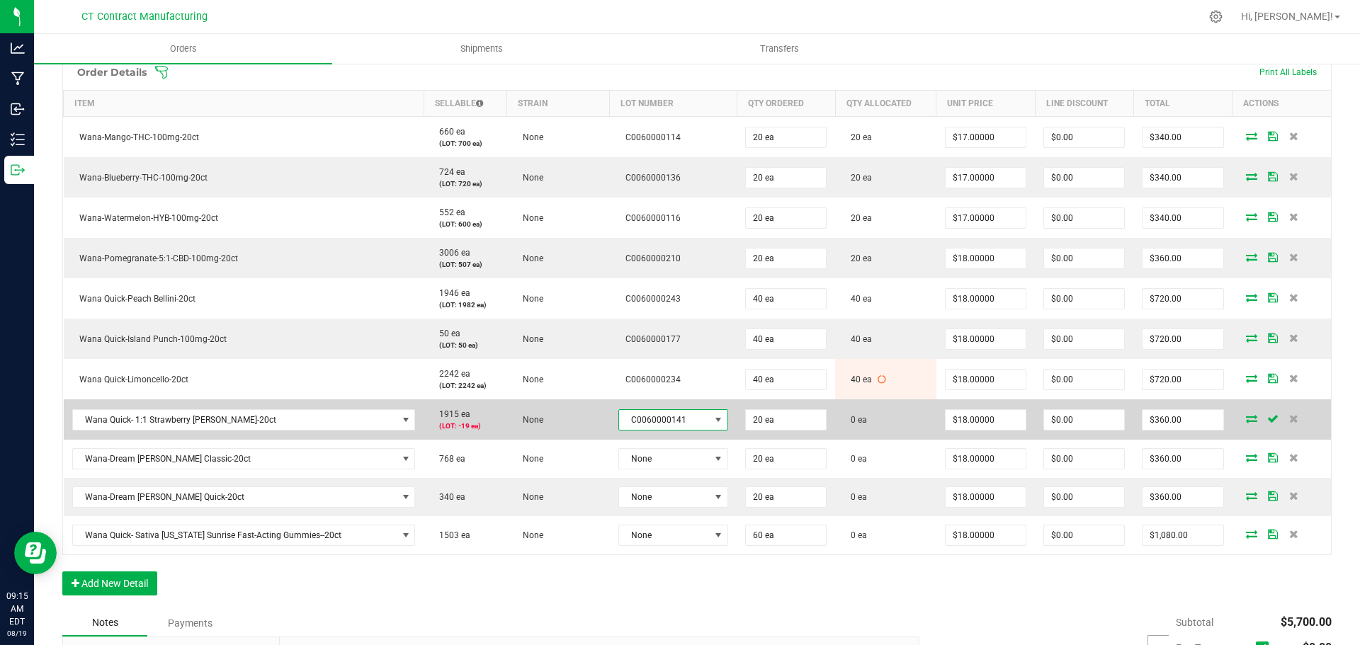
click at [635, 424] on span "C0060000141" at bounding box center [664, 420] width 91 height 20
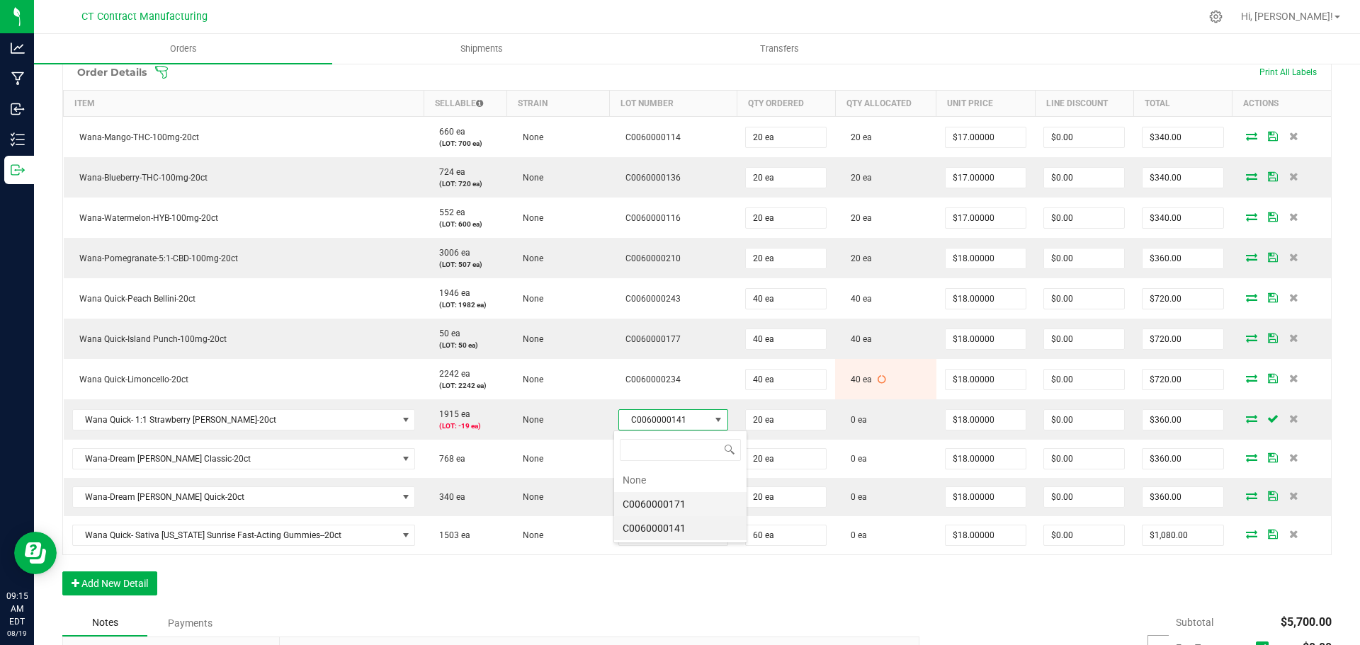
click at [679, 500] on li "C0060000171" at bounding box center [680, 504] width 132 height 24
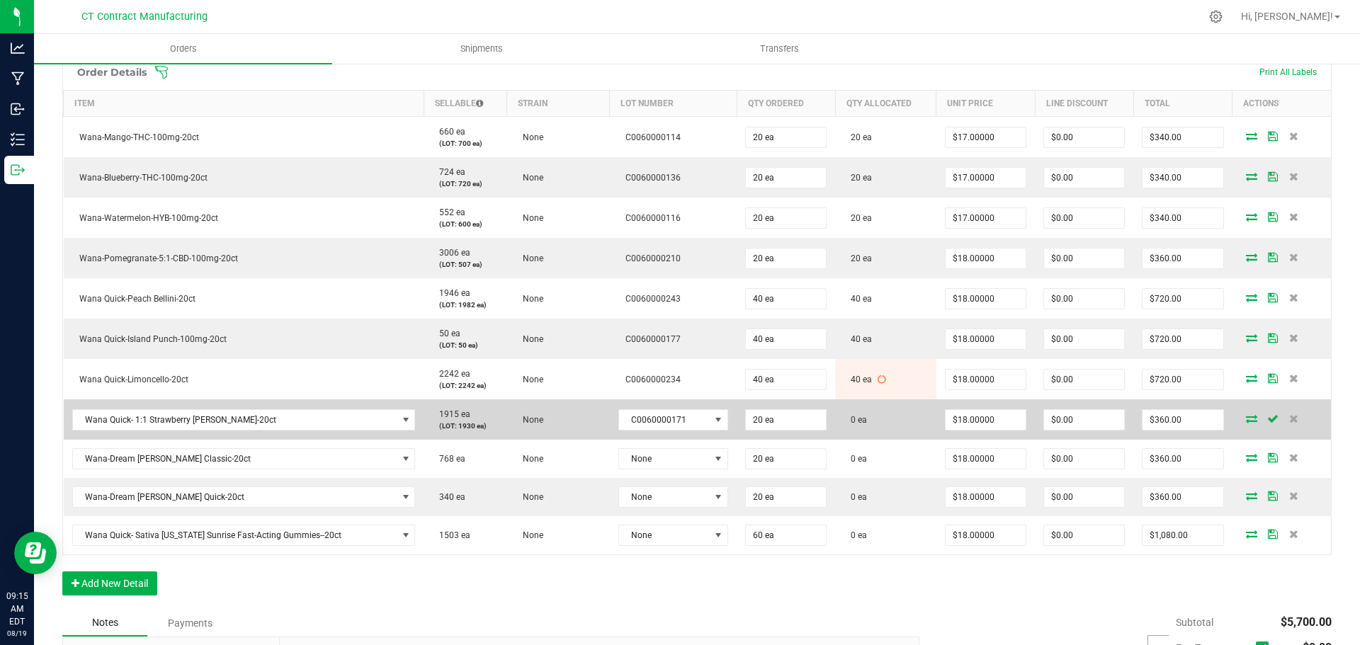
click at [1246, 421] on icon at bounding box center [1251, 418] width 11 height 9
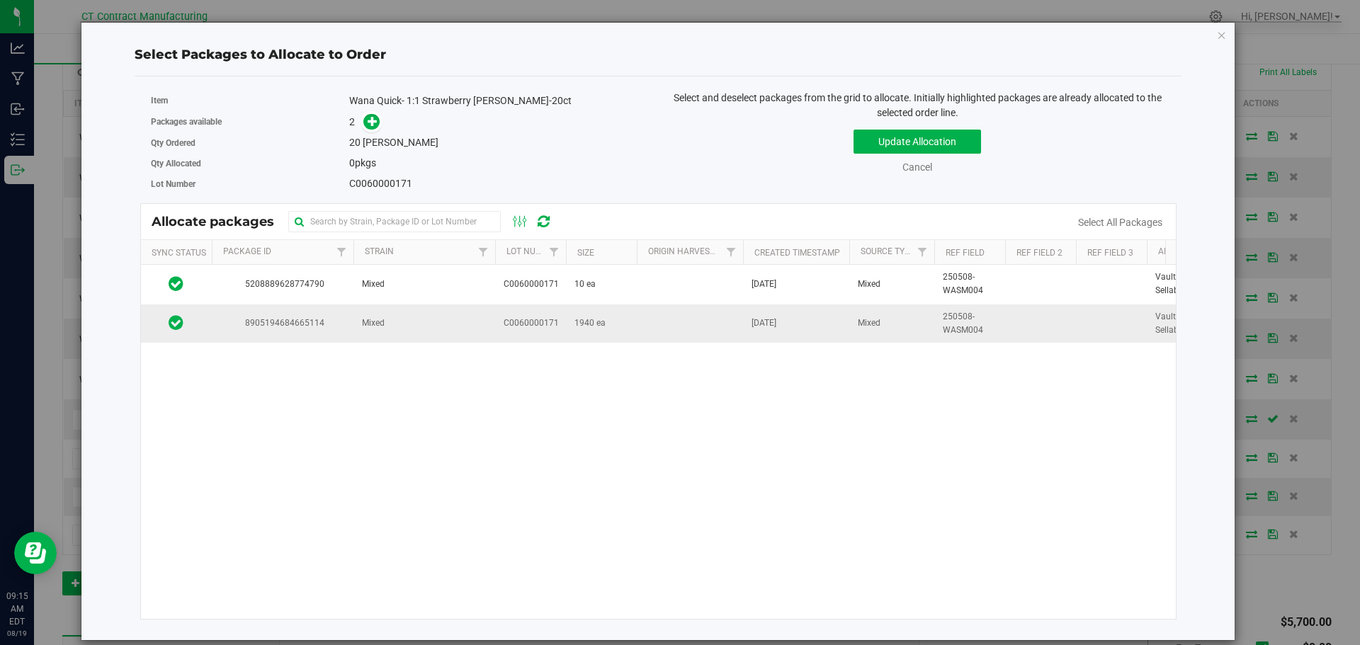
click at [434, 317] on td "Mixed" at bounding box center [424, 324] width 142 height 38
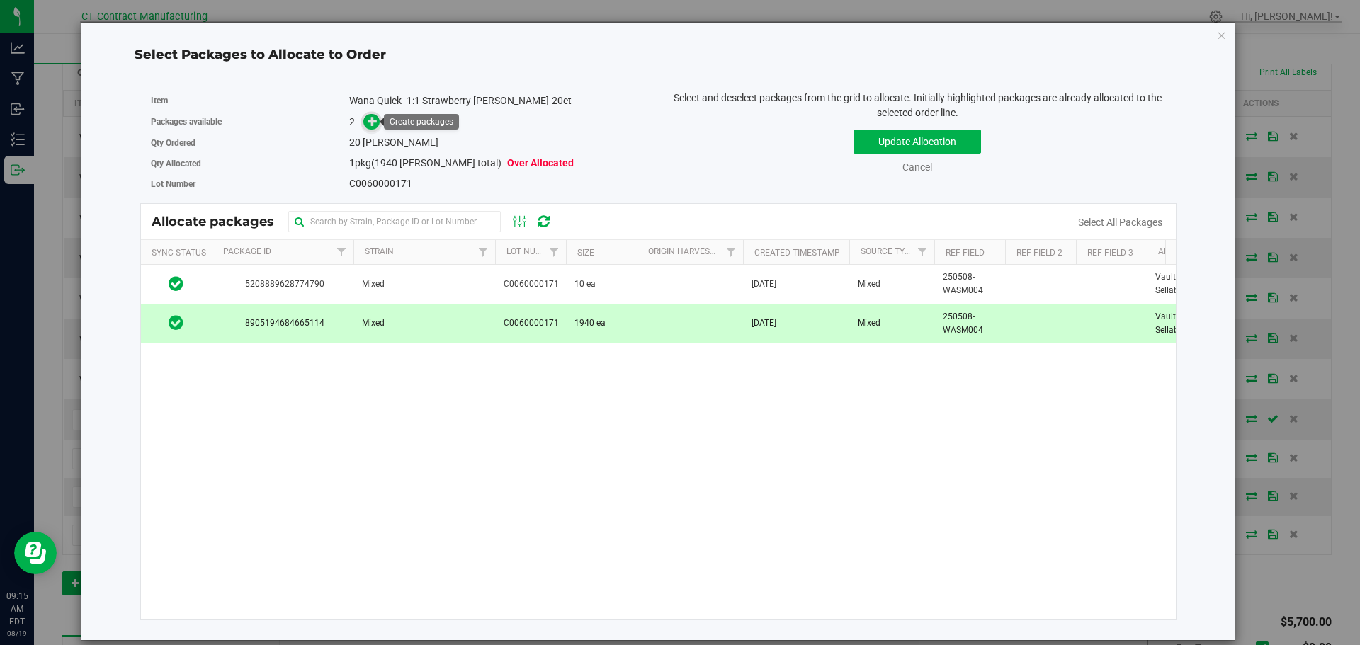
click at [375, 118] on icon at bounding box center [373, 120] width 11 height 11
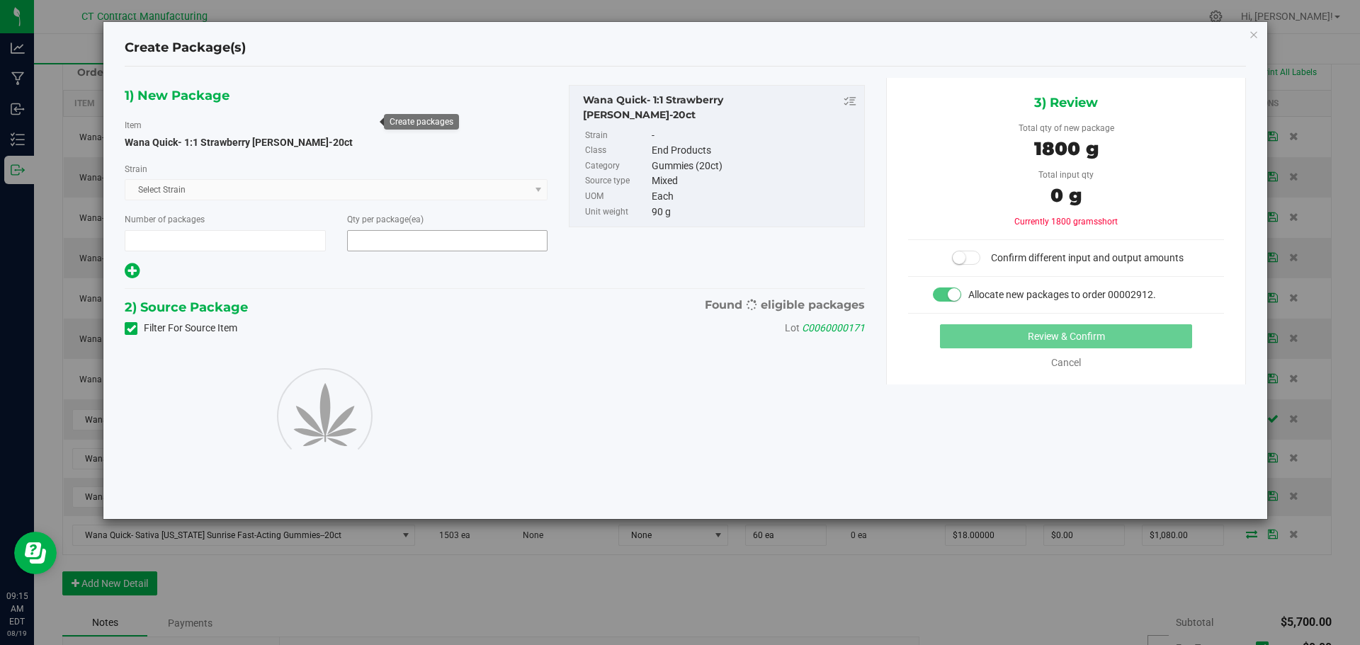
type input "1"
type input "20"
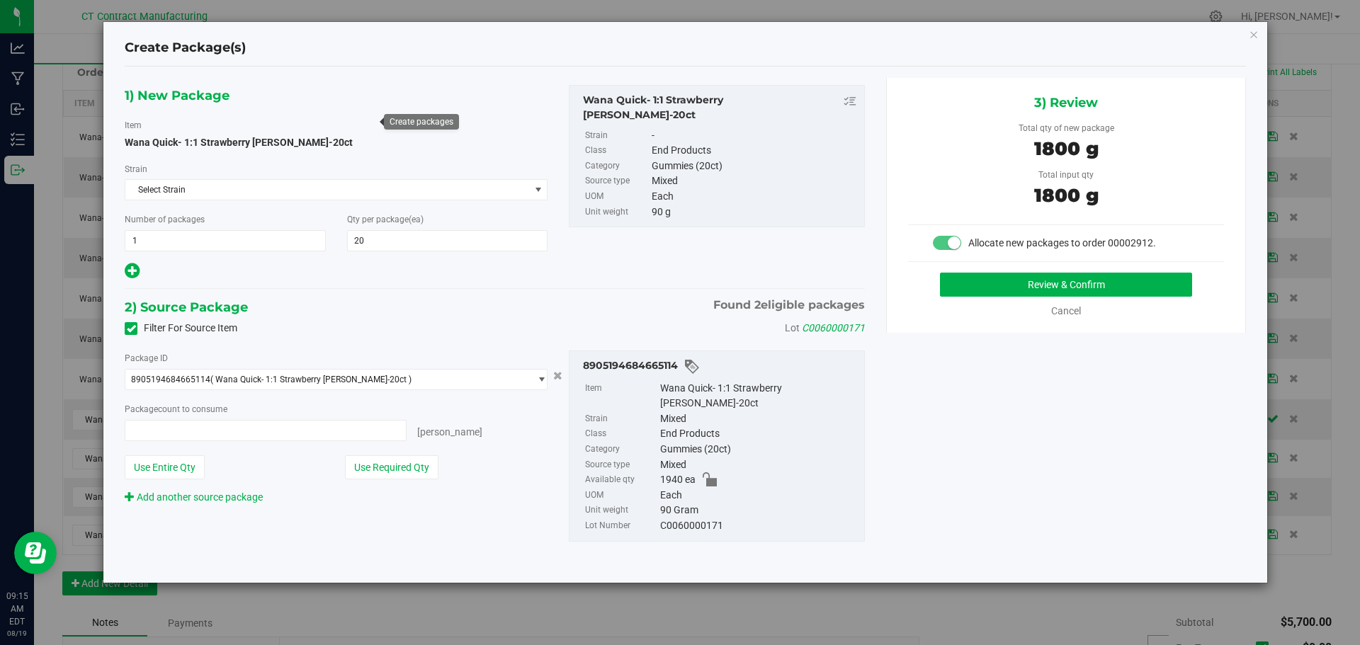
type input "20 ea"
click at [1011, 286] on button "Review & Confirm" at bounding box center [1066, 285] width 252 height 24
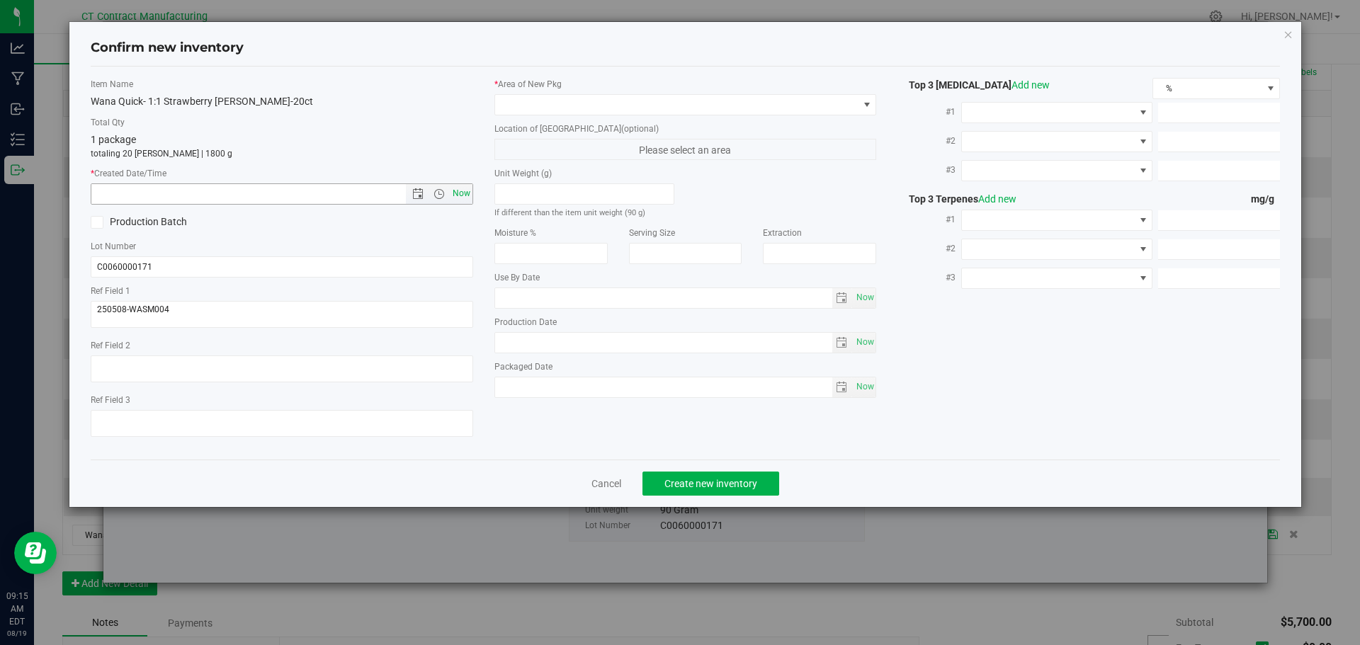
click at [468, 188] on span "Now" at bounding box center [461, 193] width 24 height 21
type input "8/19/2025 9:15 AM"
click at [528, 106] on span at bounding box center [676, 105] width 363 height 20
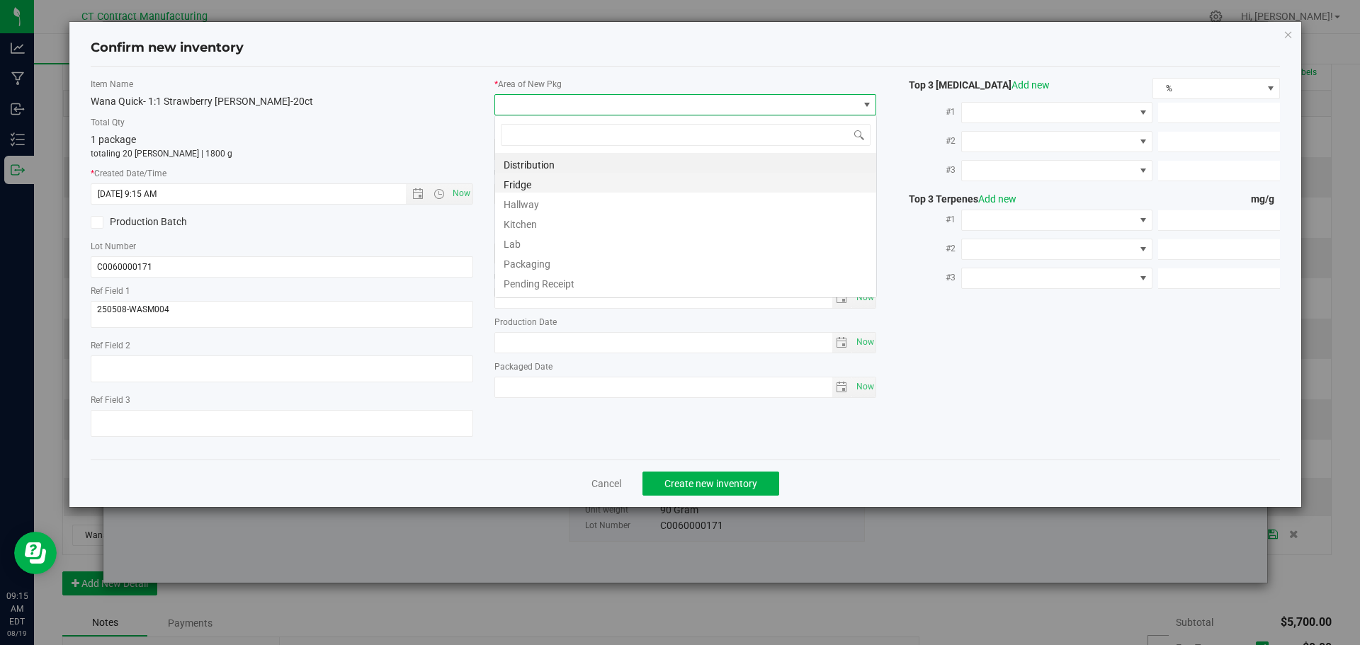
scroll to position [21, 383]
click at [560, 166] on li "Distribution" at bounding box center [685, 163] width 381 height 20
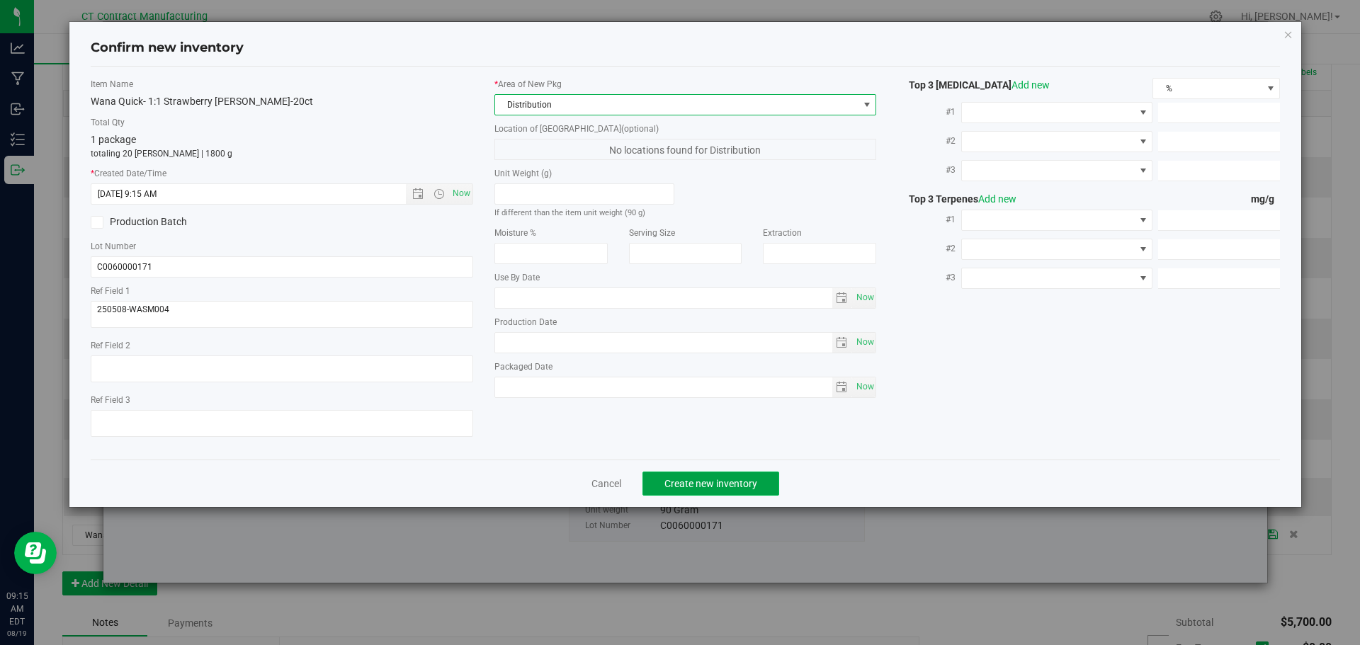
click at [683, 475] on button "Create new inventory" at bounding box center [711, 484] width 137 height 24
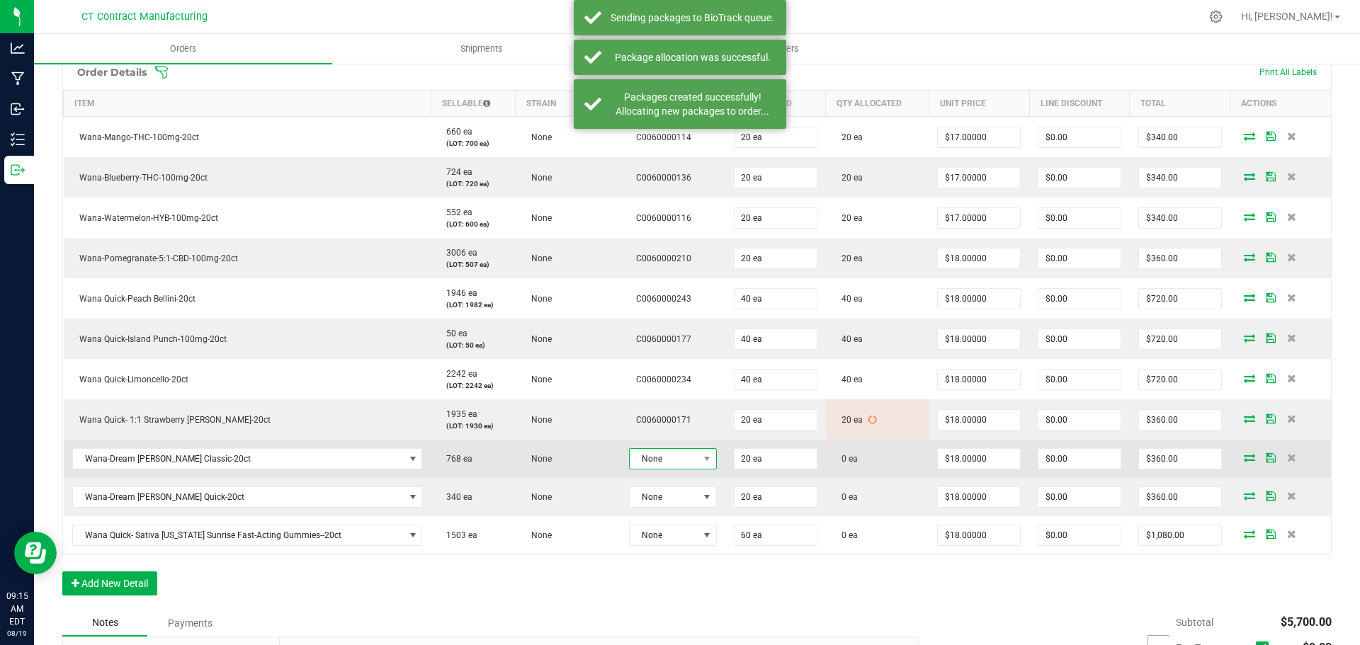
click at [653, 459] on span "None" at bounding box center [664, 459] width 69 height 20
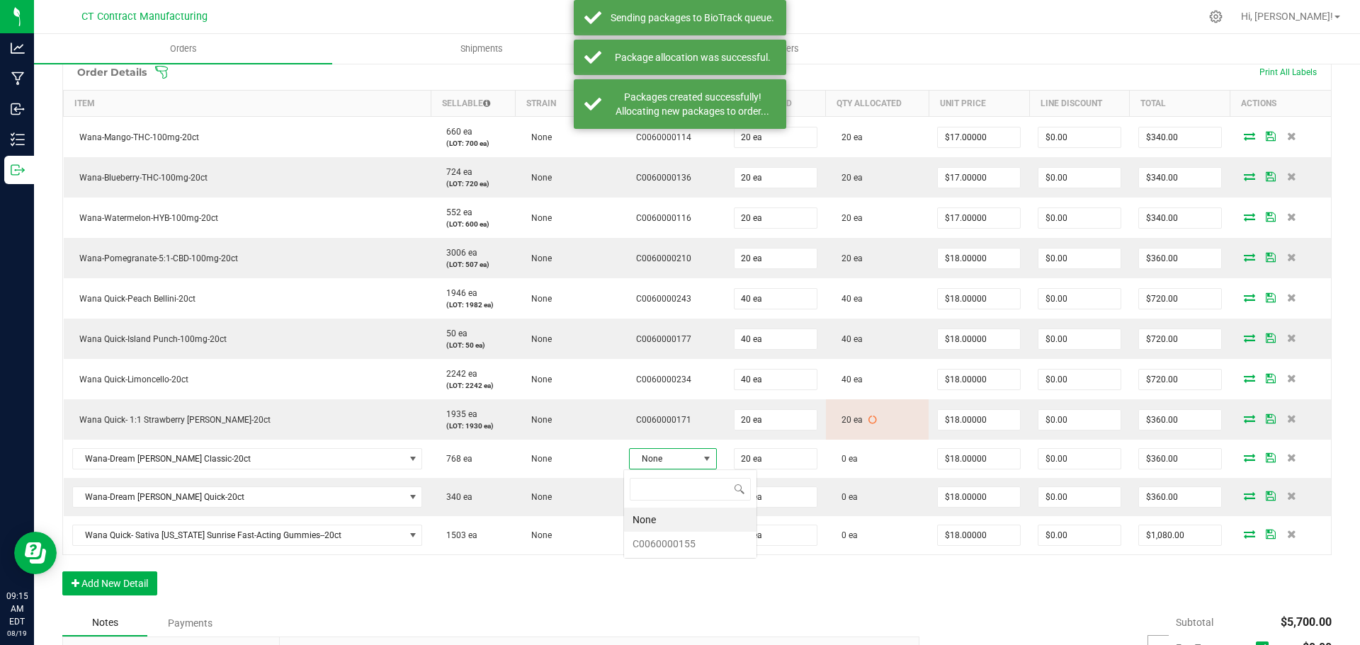
scroll to position [21, 87]
click at [683, 543] on li "C0060000155" at bounding box center [690, 544] width 132 height 24
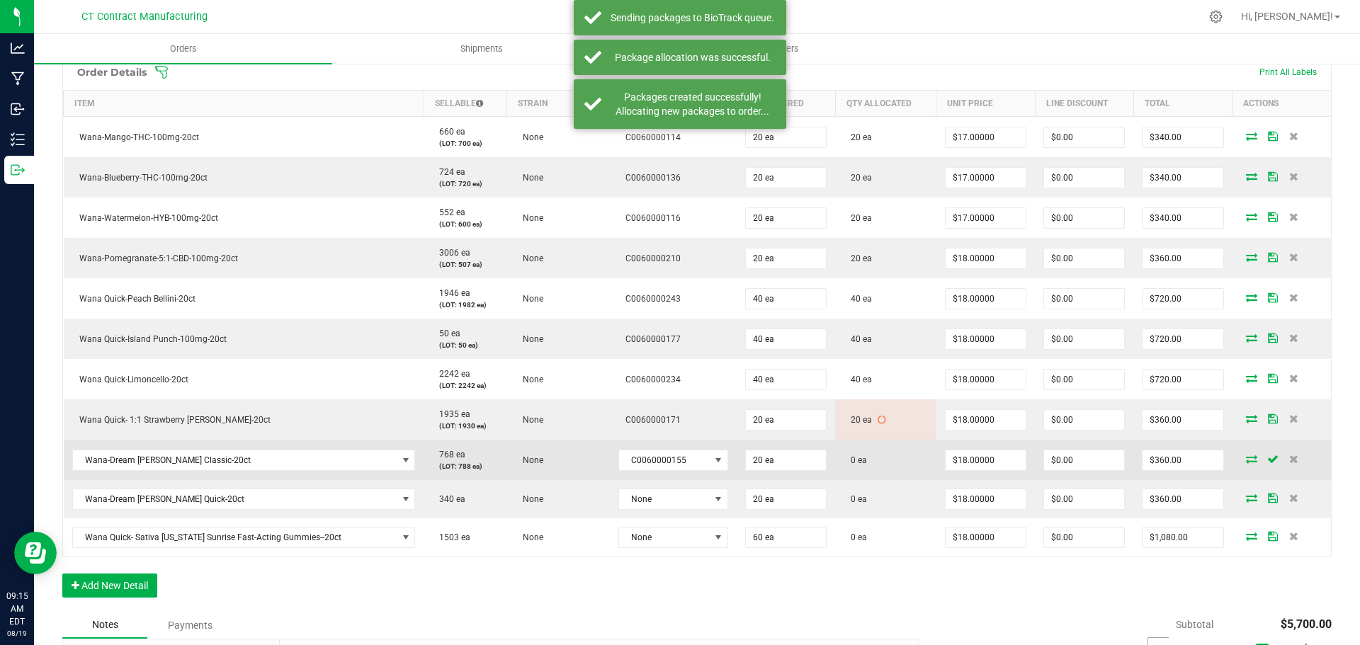
click at [1246, 463] on icon at bounding box center [1251, 459] width 11 height 9
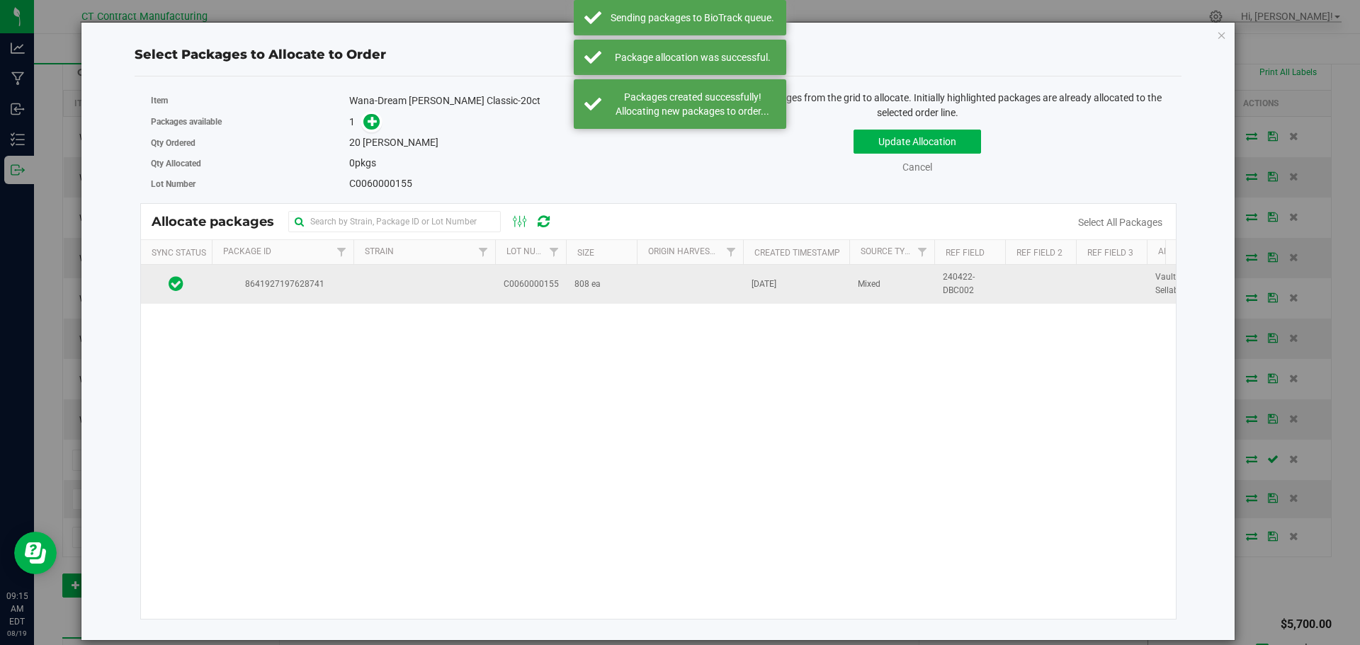
click at [401, 288] on td at bounding box center [424, 284] width 142 height 38
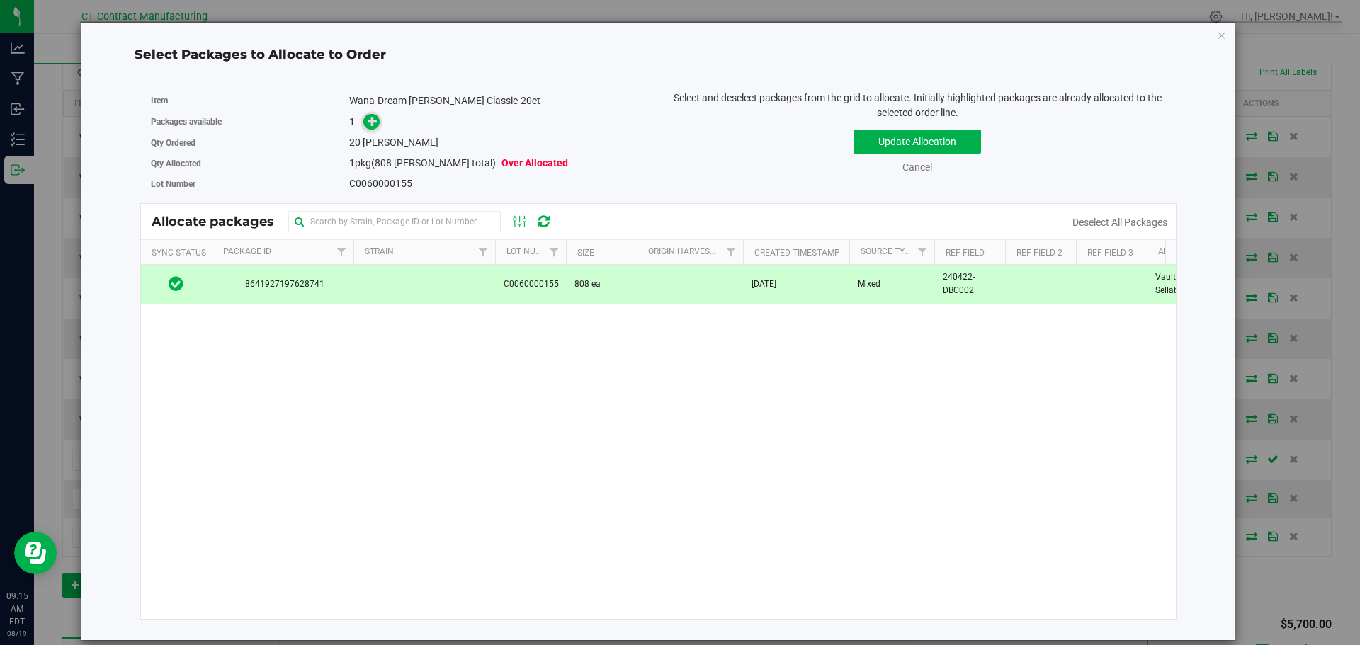
click at [370, 123] on icon at bounding box center [373, 121] width 10 height 10
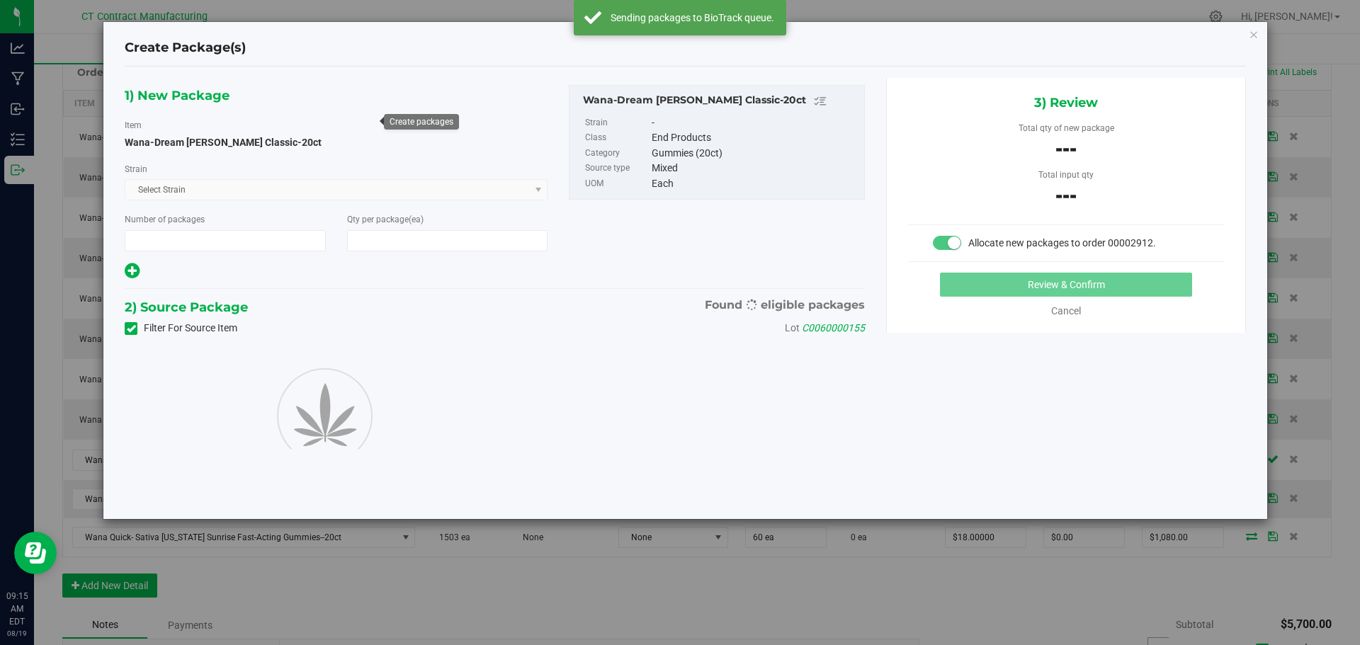
type input "1"
type input "20"
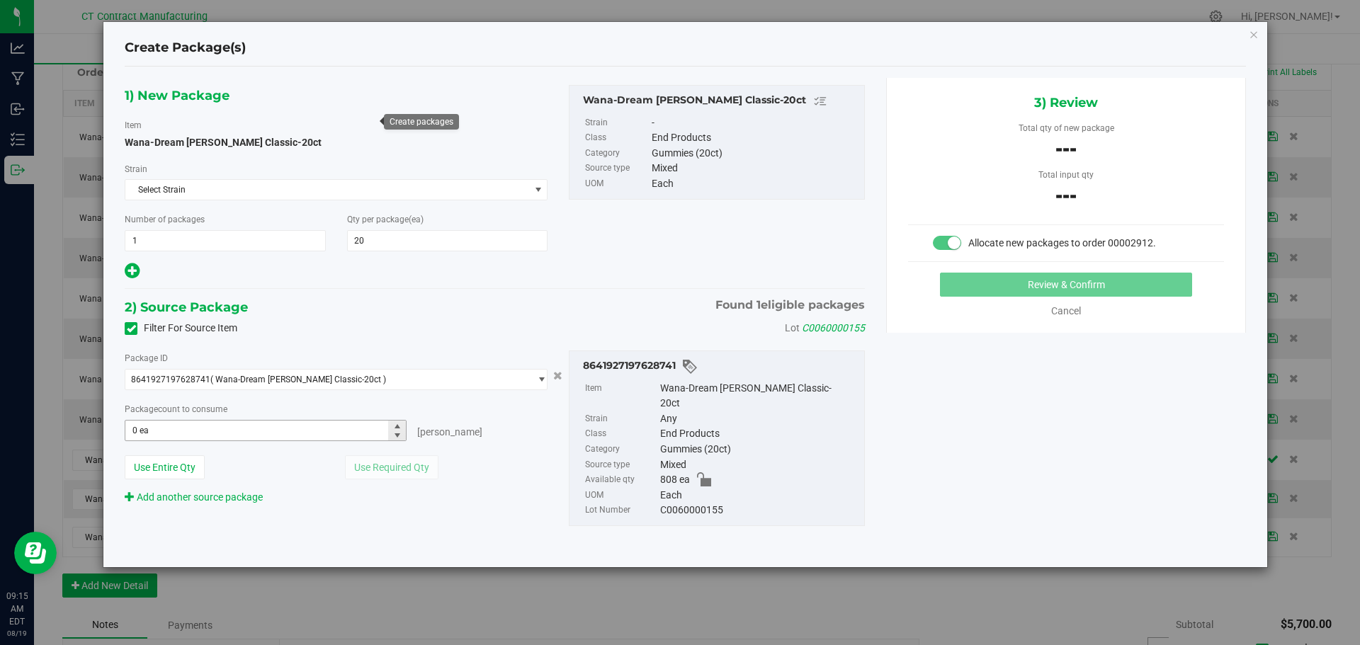
click at [327, 420] on span "0 ea 0" at bounding box center [266, 430] width 282 height 21
click at [322, 431] on span "0 ea 0" at bounding box center [266, 430] width 282 height 21
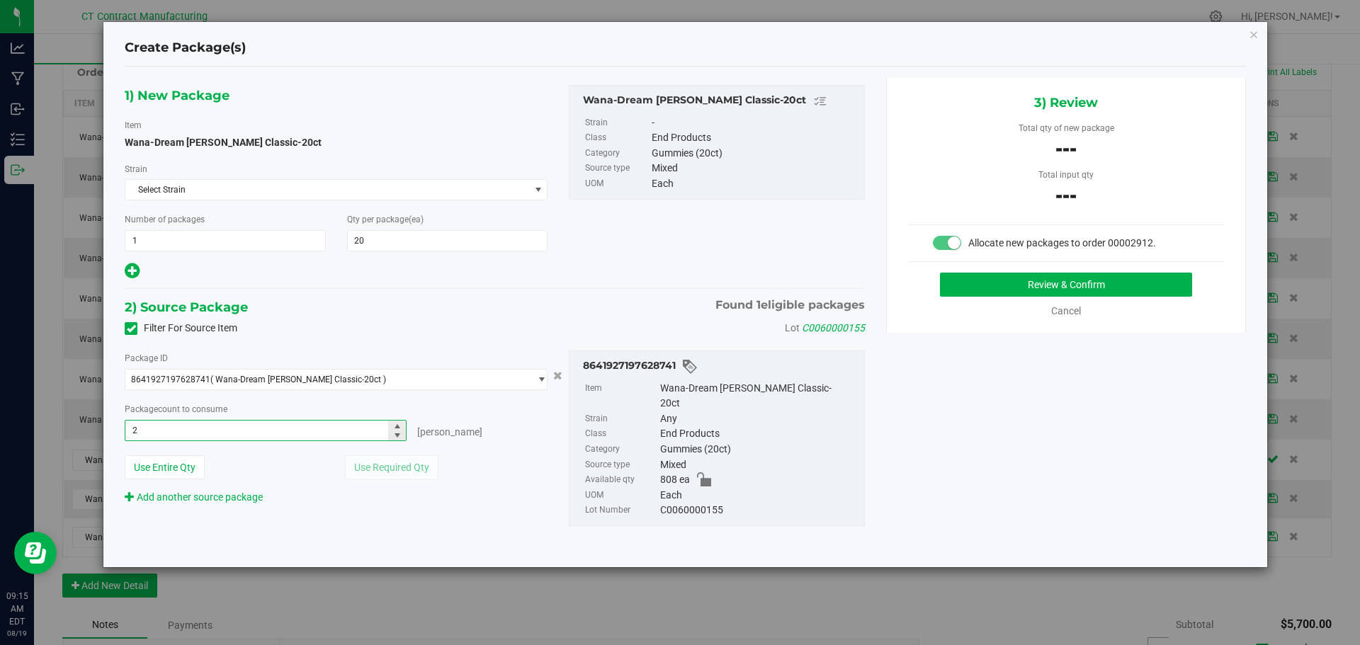
type input "20"
type input "20 ea"
click at [990, 289] on button "Review & Confirm" at bounding box center [1066, 285] width 252 height 24
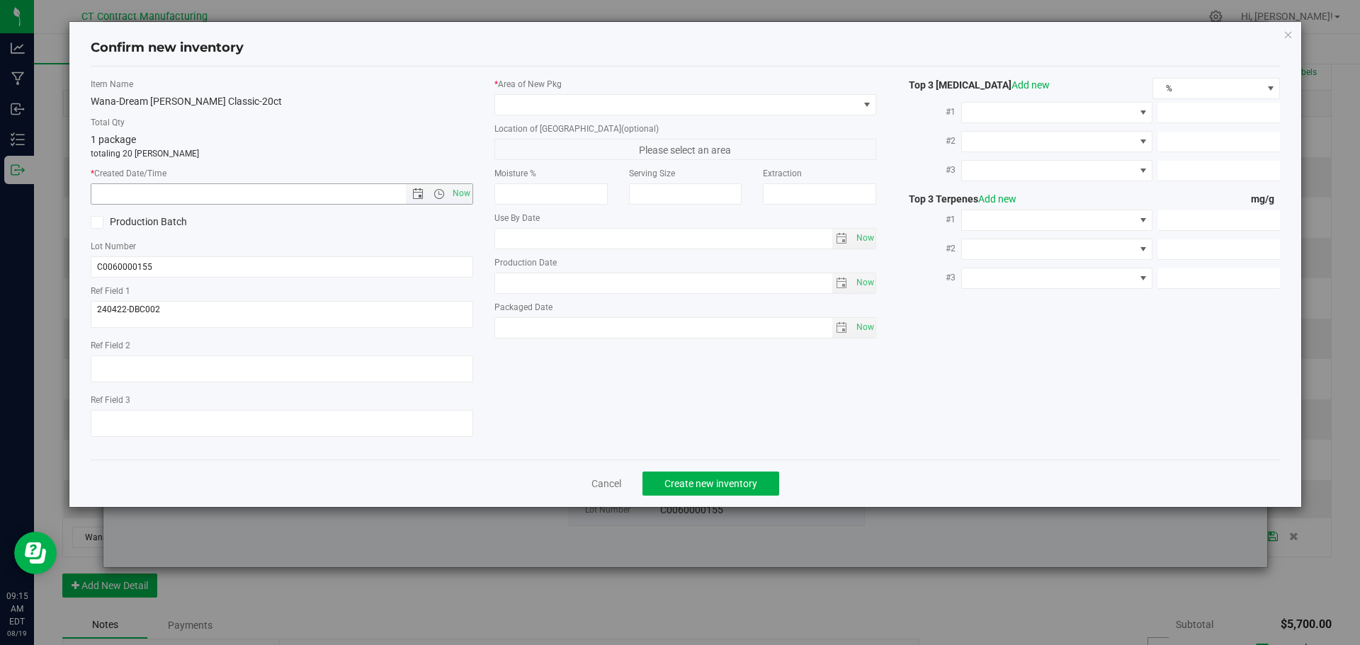
click at [458, 198] on span "Now" at bounding box center [461, 193] width 24 height 21
type input "8/19/2025 9:15 AM"
click at [541, 106] on span at bounding box center [676, 105] width 363 height 20
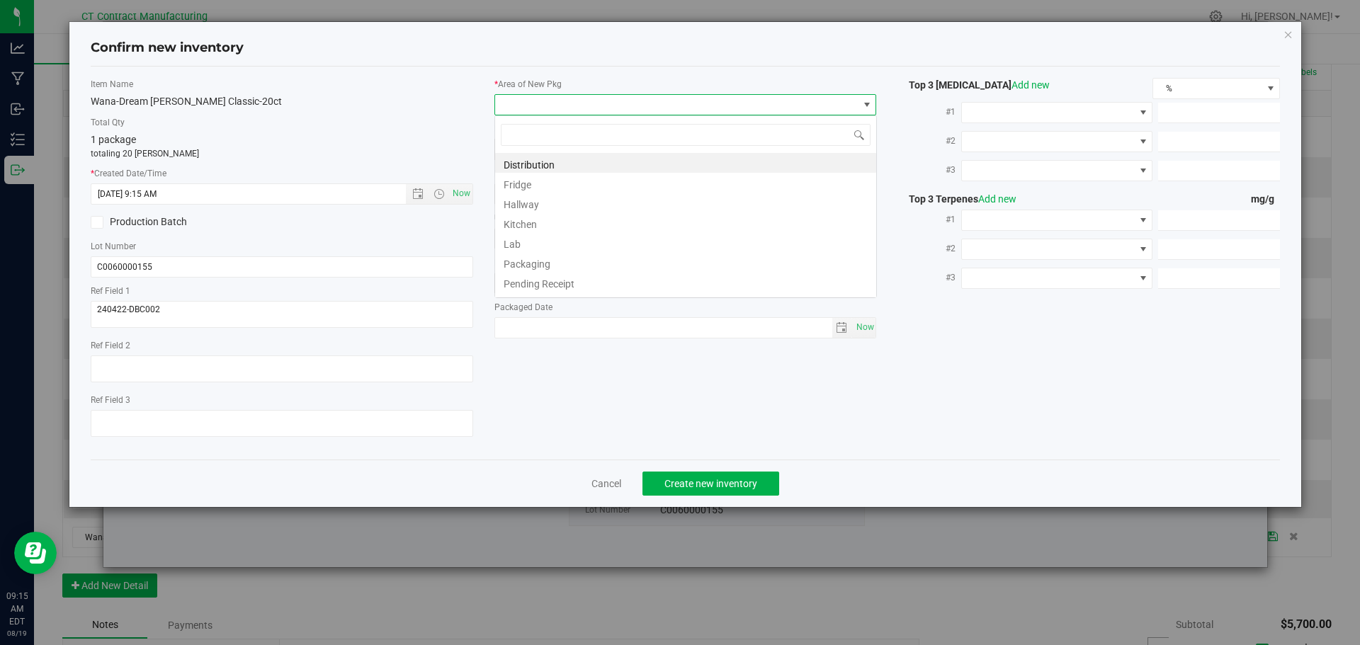
scroll to position [21, 383]
click at [547, 155] on li "Distribution" at bounding box center [685, 163] width 381 height 20
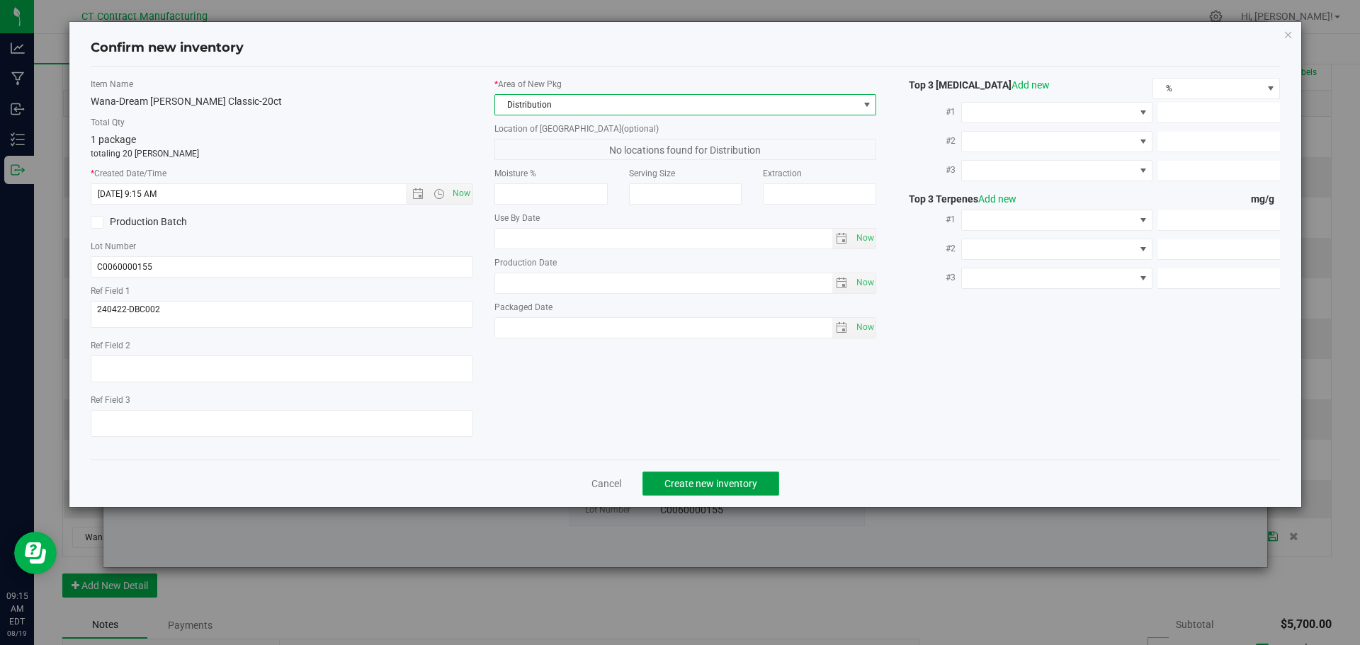
click at [679, 490] on button "Create new inventory" at bounding box center [711, 484] width 137 height 24
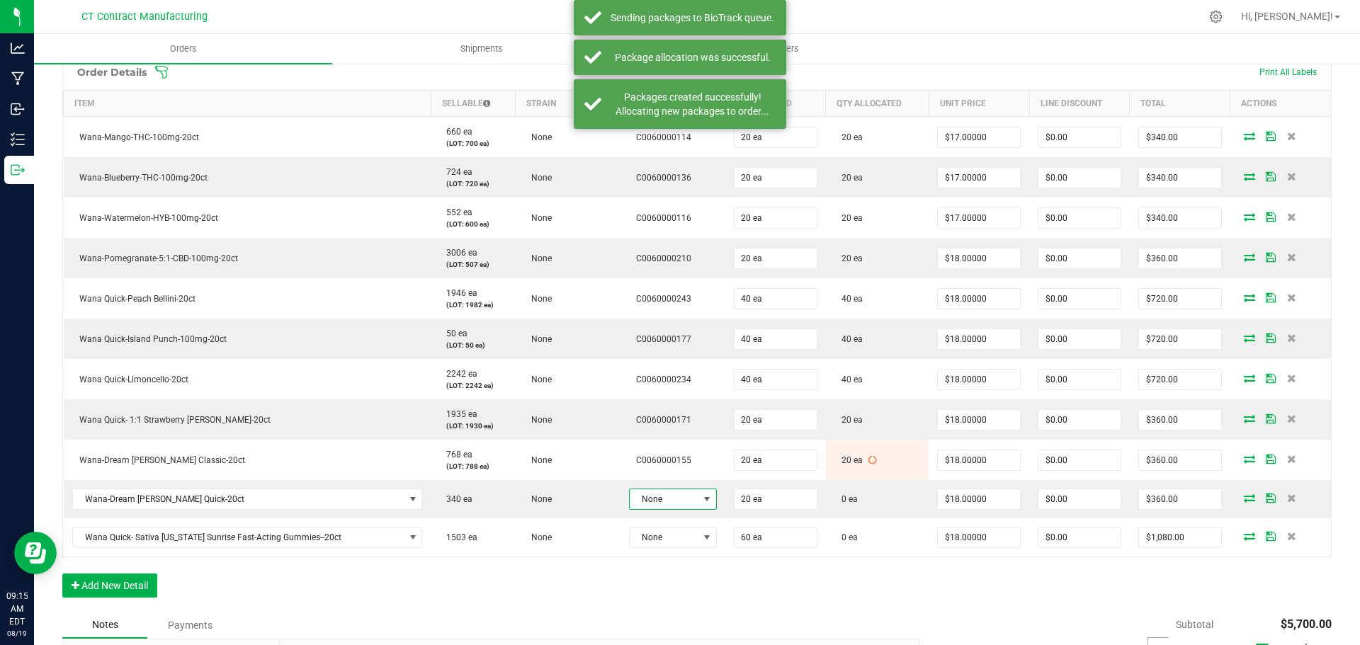
click at [663, 498] on span "None" at bounding box center [664, 500] width 69 height 20
click at [671, 580] on li "C0060000160" at bounding box center [690, 584] width 132 height 24
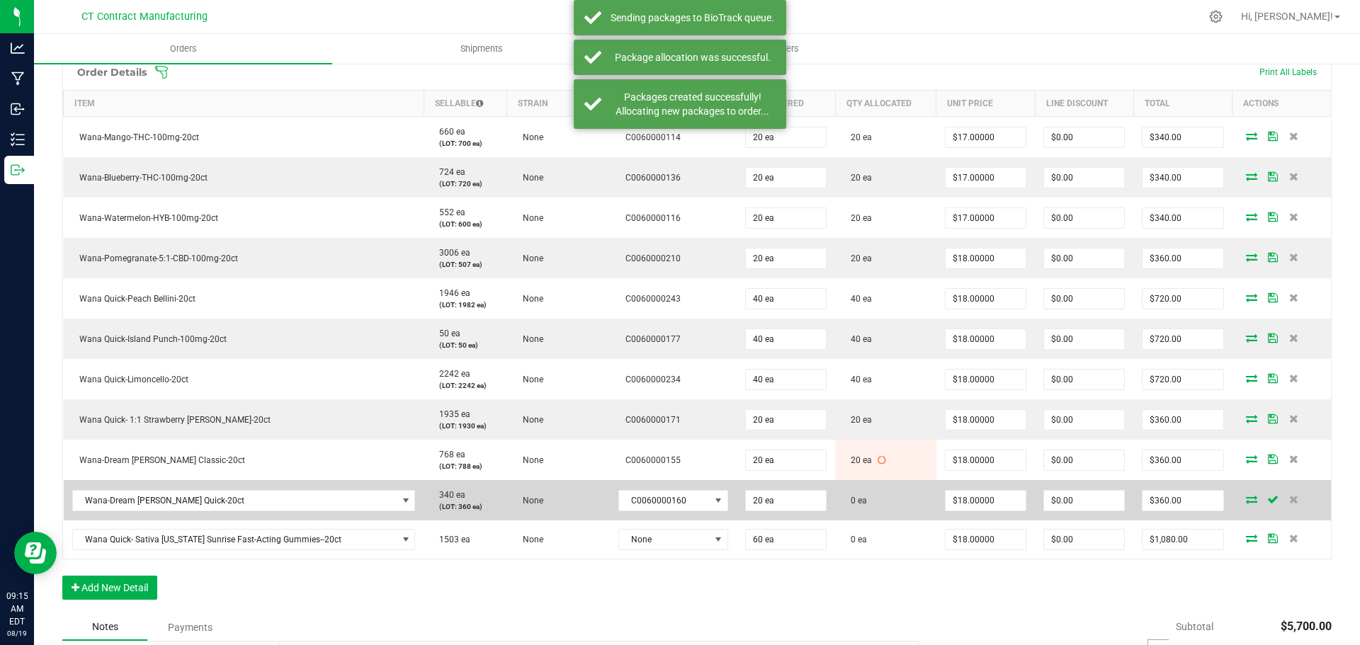
click at [1246, 502] on icon at bounding box center [1251, 499] width 11 height 9
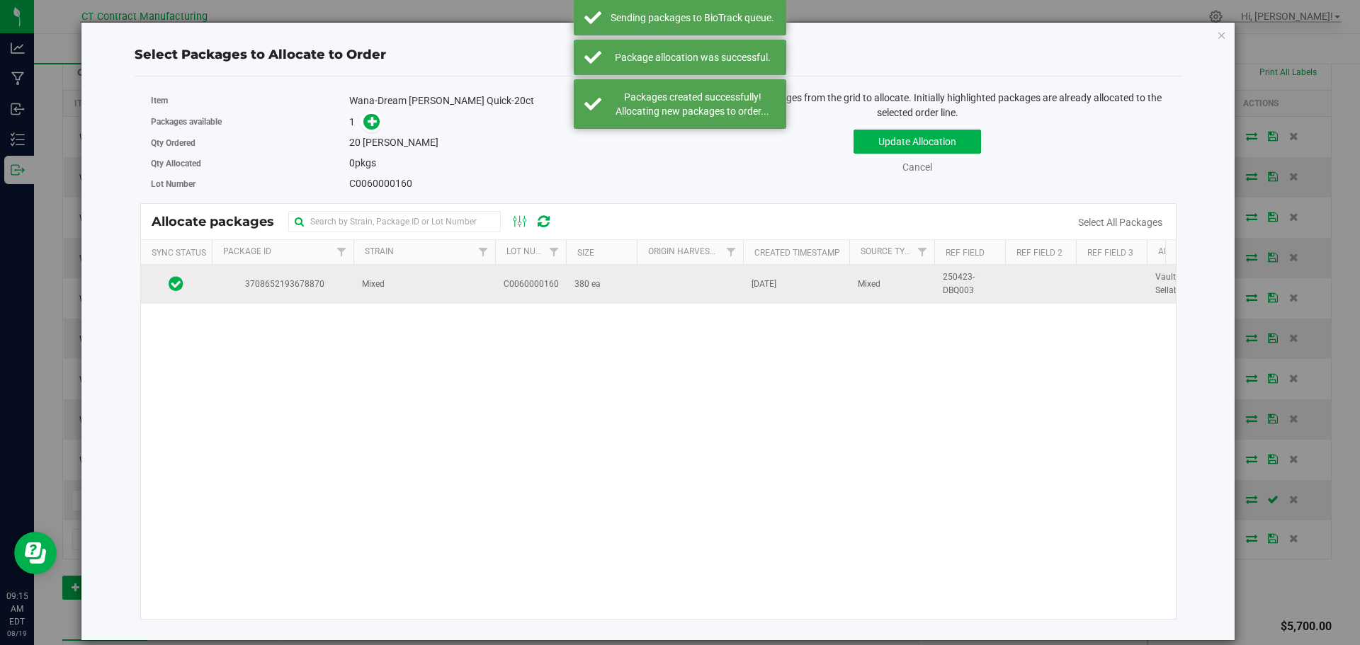
click at [312, 288] on span "3708652193678870" at bounding box center [282, 284] width 125 height 13
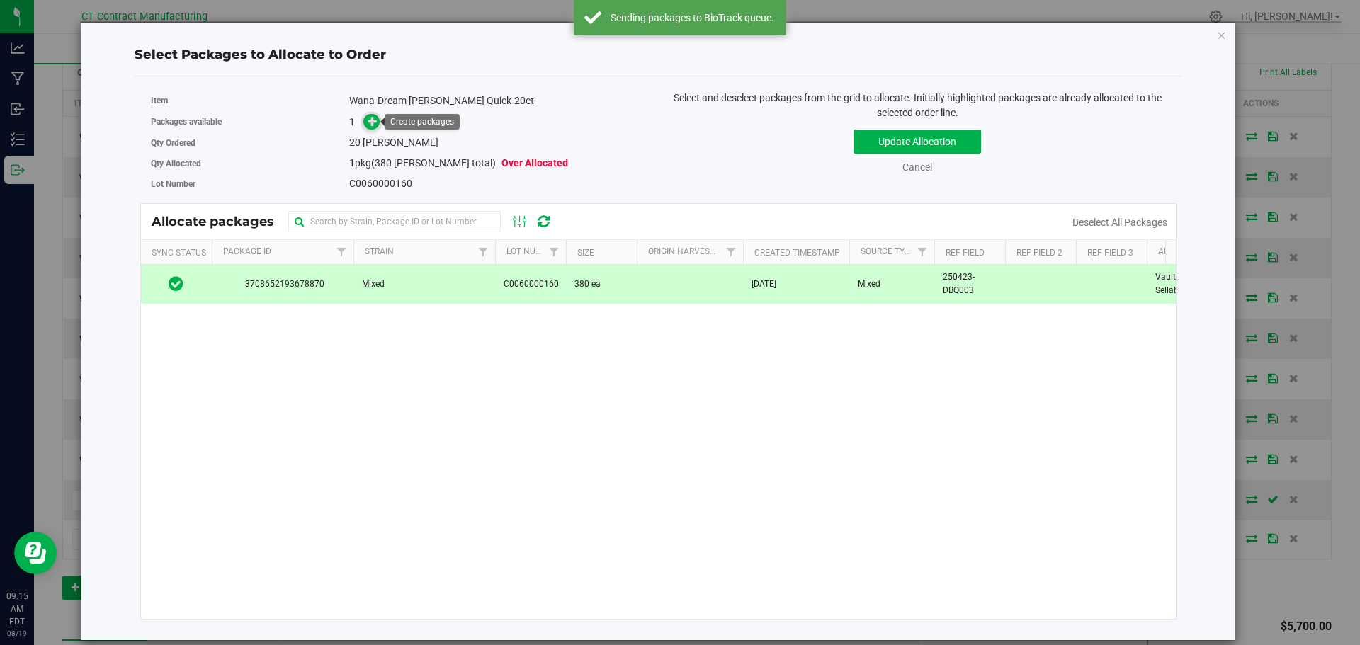
click at [377, 125] on icon at bounding box center [373, 120] width 10 height 10
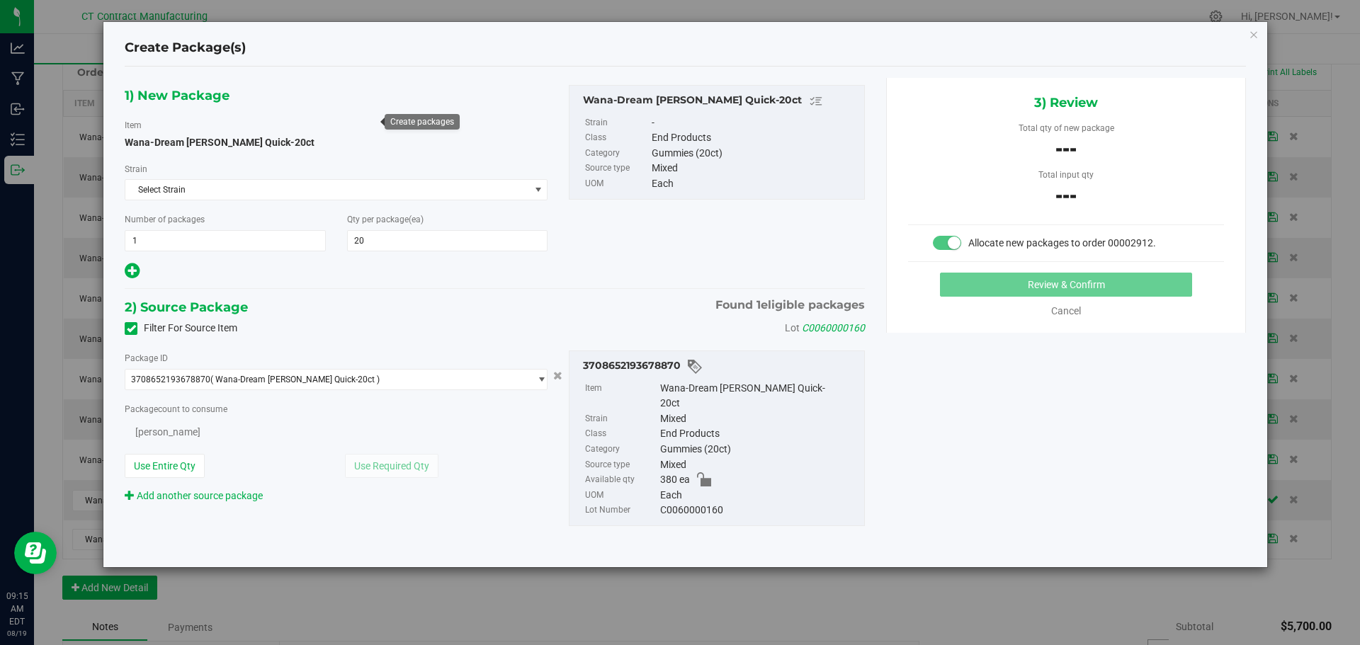
type input "20"
click at [311, 431] on span "0 ea 0" at bounding box center [266, 430] width 282 height 21
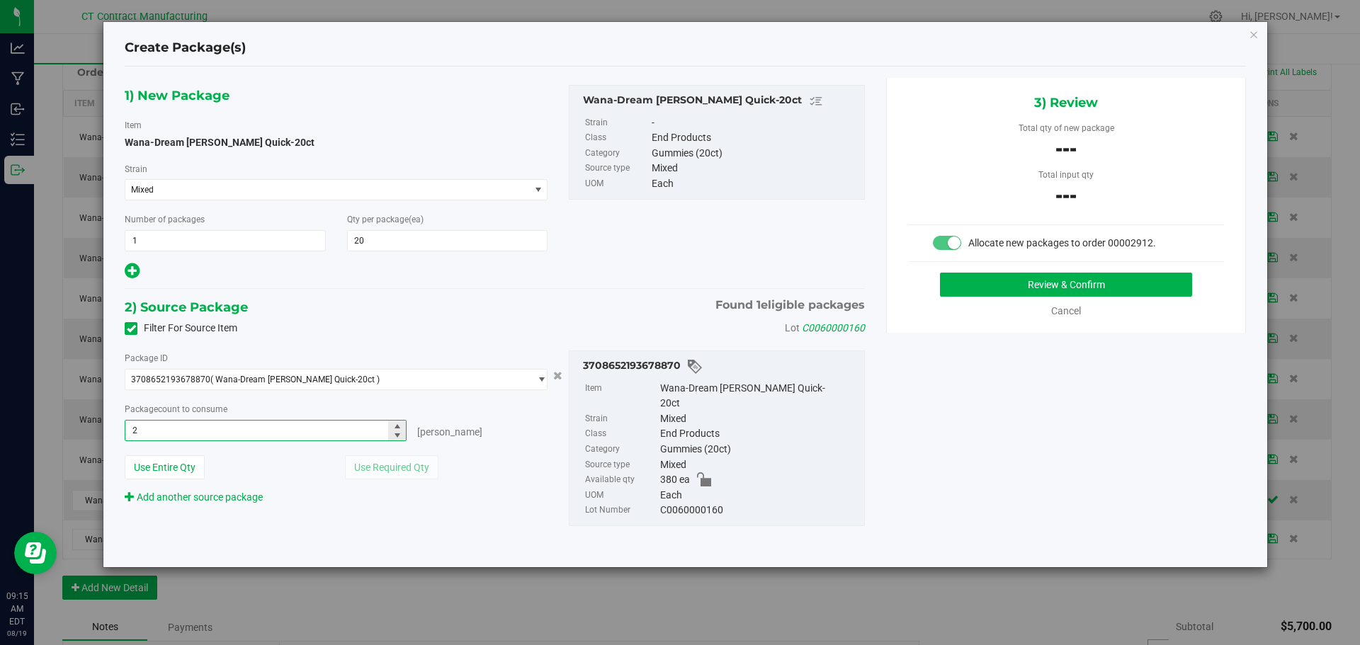
type input "20"
type input "20 ea"
click at [1006, 280] on button "Review & Confirm" at bounding box center [1066, 285] width 252 height 24
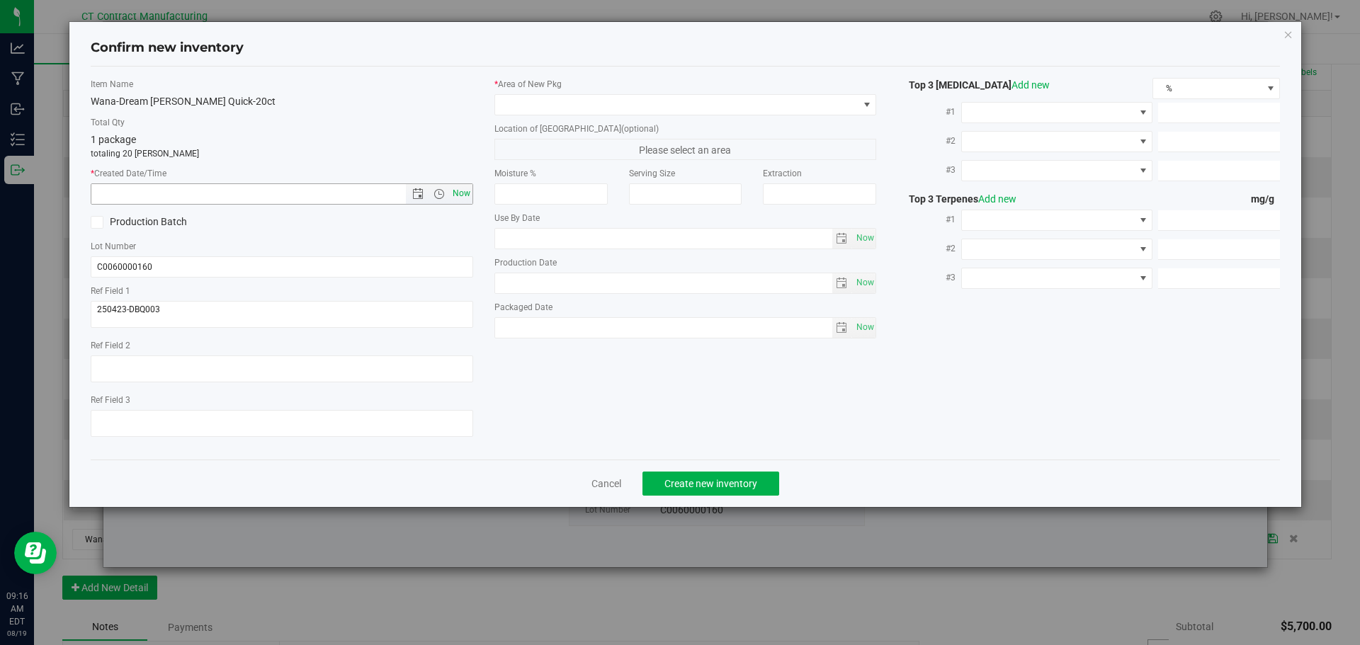
click at [456, 192] on span "Now" at bounding box center [461, 193] width 24 height 21
type input "8/19/2025 9:16 AM"
click at [569, 98] on span at bounding box center [676, 105] width 363 height 20
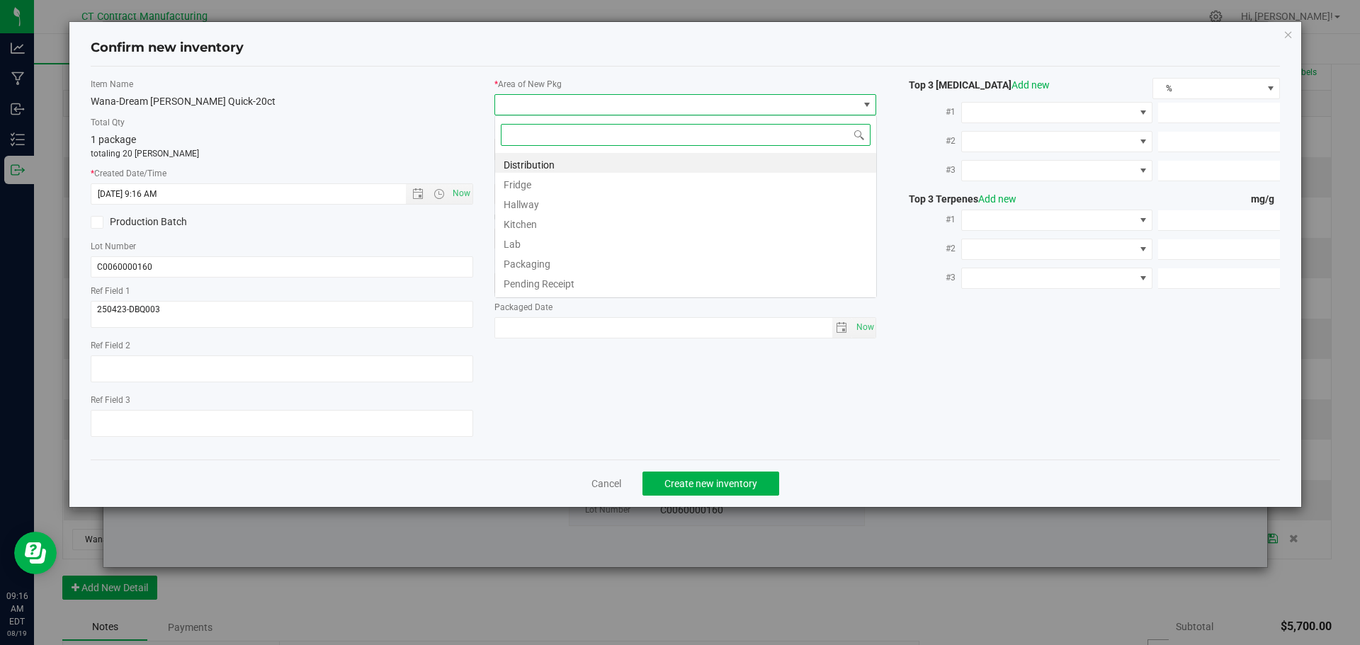
scroll to position [21, 383]
click at [561, 155] on li "Distribution" at bounding box center [685, 163] width 381 height 20
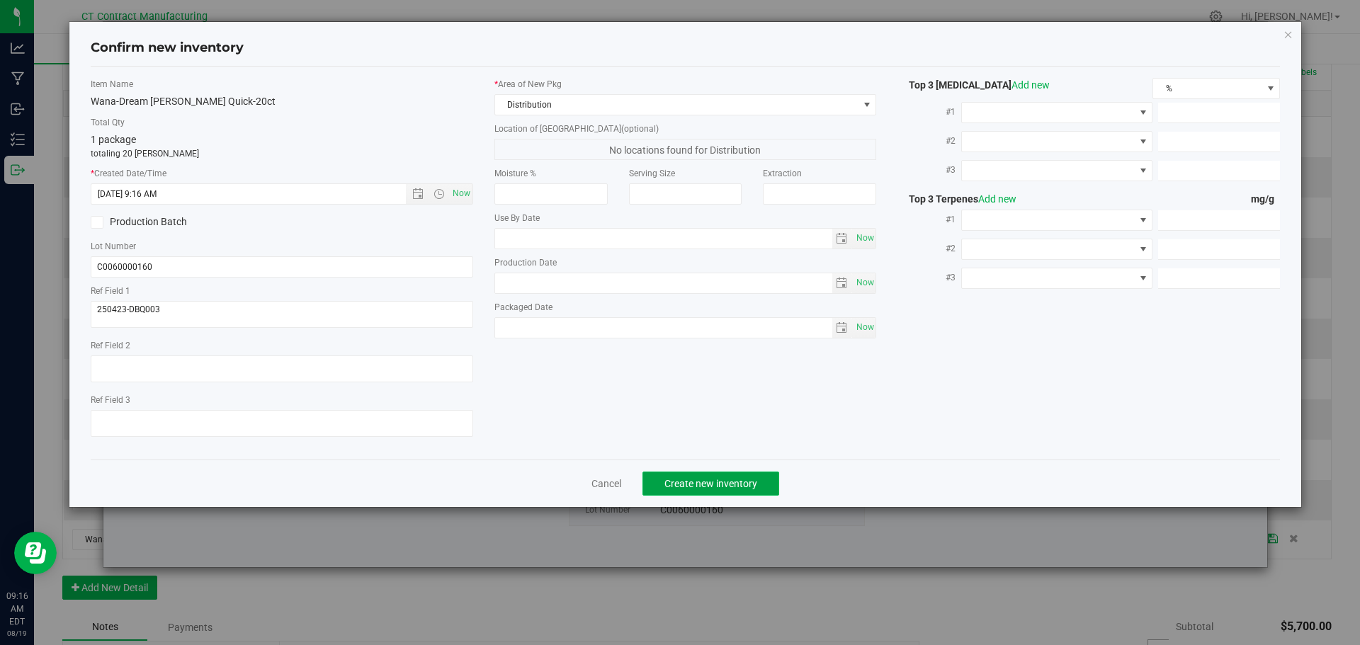
click at [720, 482] on span "Create new inventory" at bounding box center [710, 483] width 93 height 11
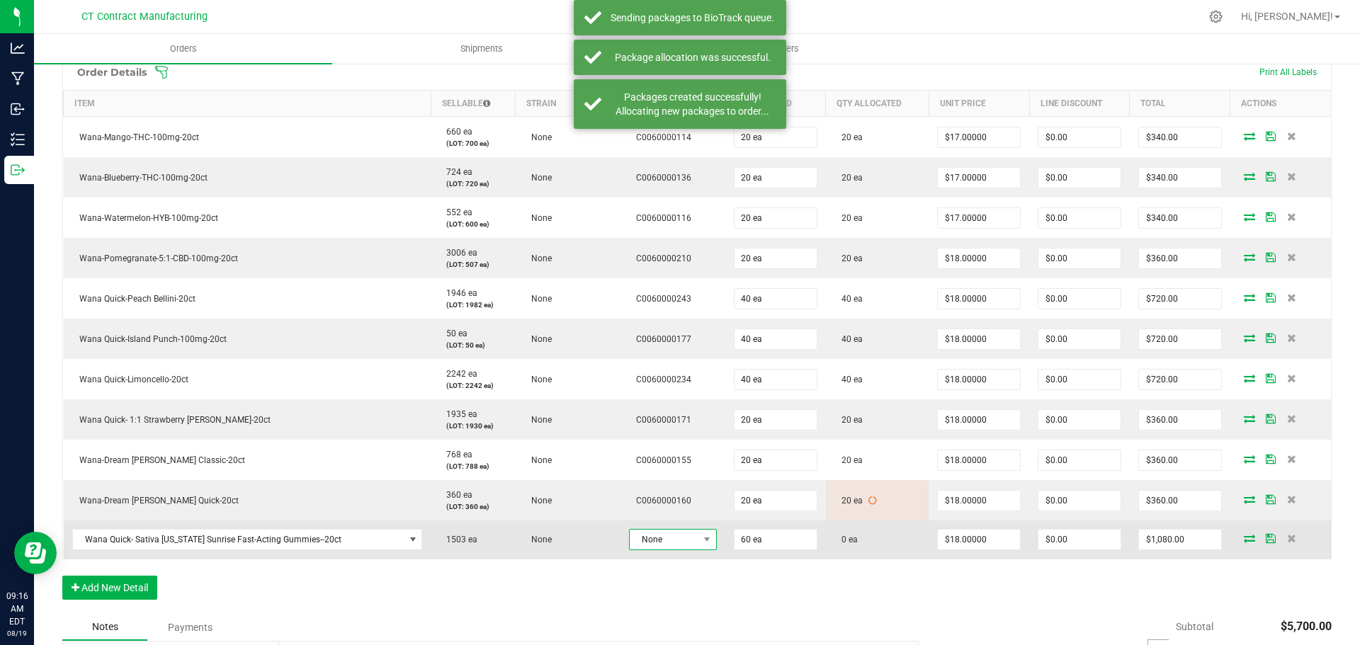
click at [659, 541] on span "None" at bounding box center [664, 540] width 69 height 20
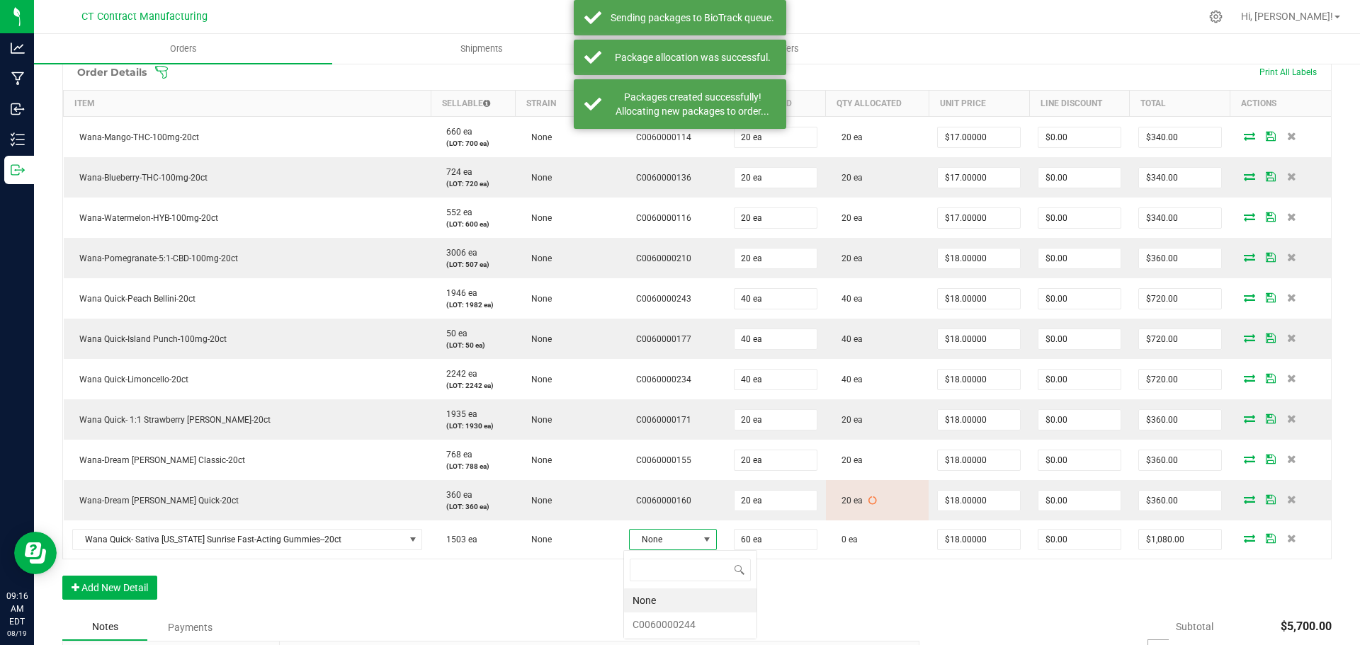
scroll to position [21, 87]
click at [681, 622] on li "C0060000244" at bounding box center [690, 625] width 132 height 24
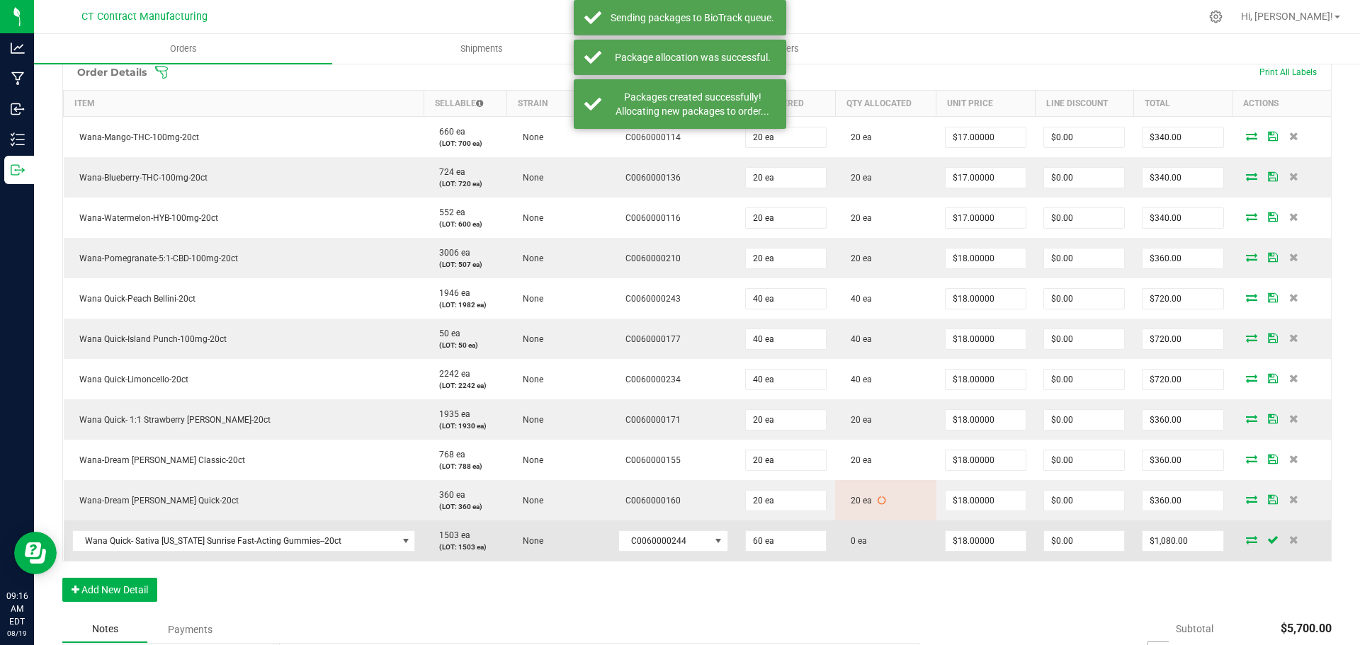
click at [1246, 540] on icon at bounding box center [1251, 540] width 11 height 9
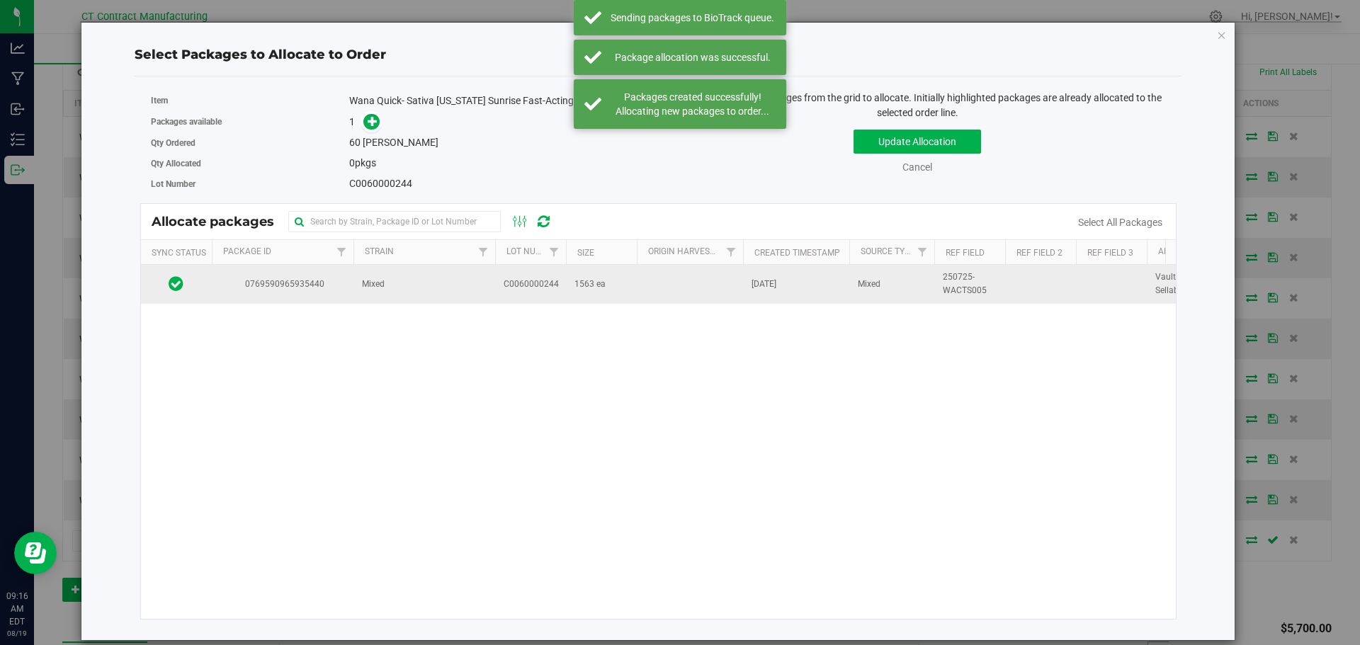
click at [302, 303] on td "0769590965935440" at bounding box center [283, 284] width 142 height 38
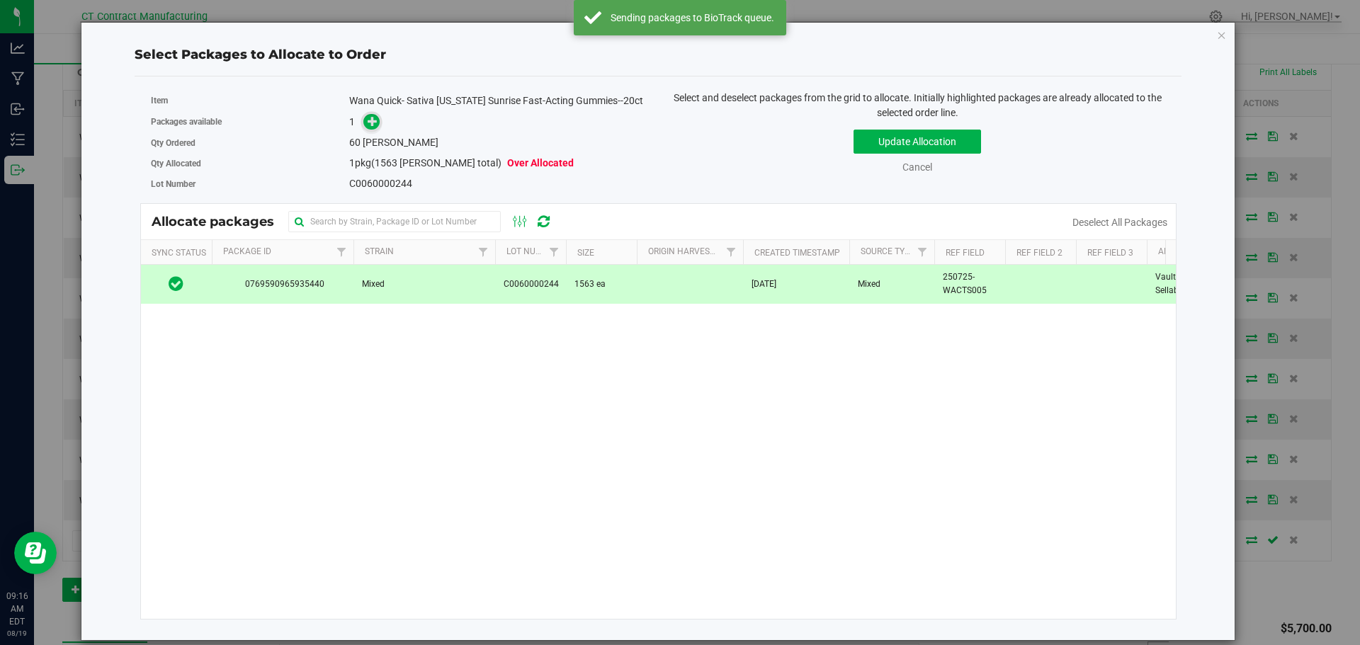
click at [368, 126] on icon at bounding box center [373, 121] width 10 height 10
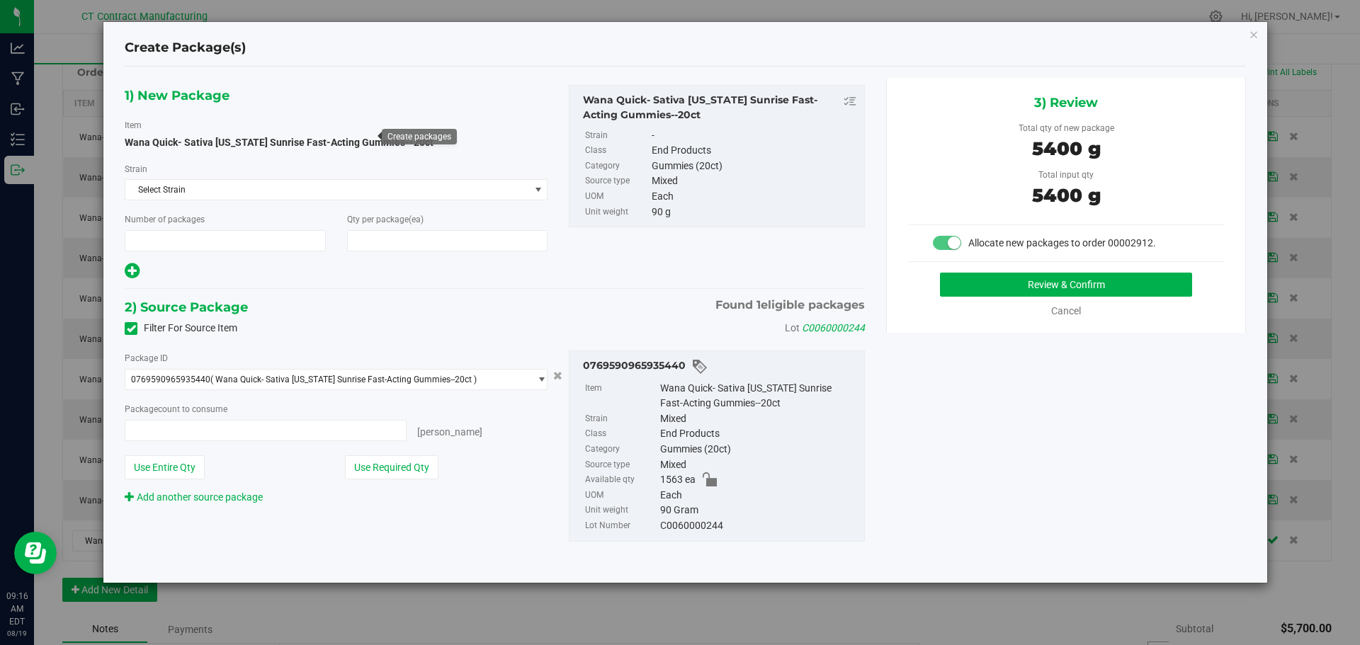
type input "1"
type input "60"
type input "60 ea"
click at [1017, 285] on button "Review & Confirm" at bounding box center [1066, 285] width 252 height 24
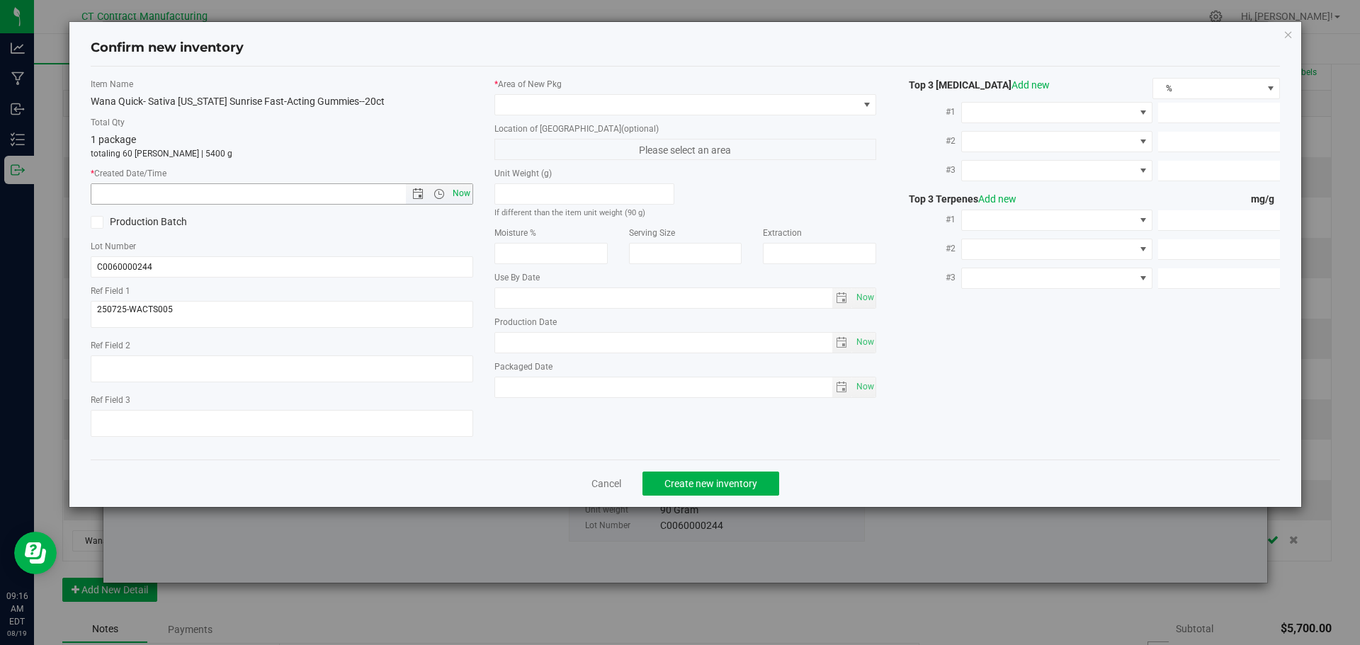
click at [456, 198] on span "Now" at bounding box center [461, 193] width 24 height 21
type input "8/19/2025 9:16 AM"
click at [567, 104] on span at bounding box center [676, 105] width 363 height 20
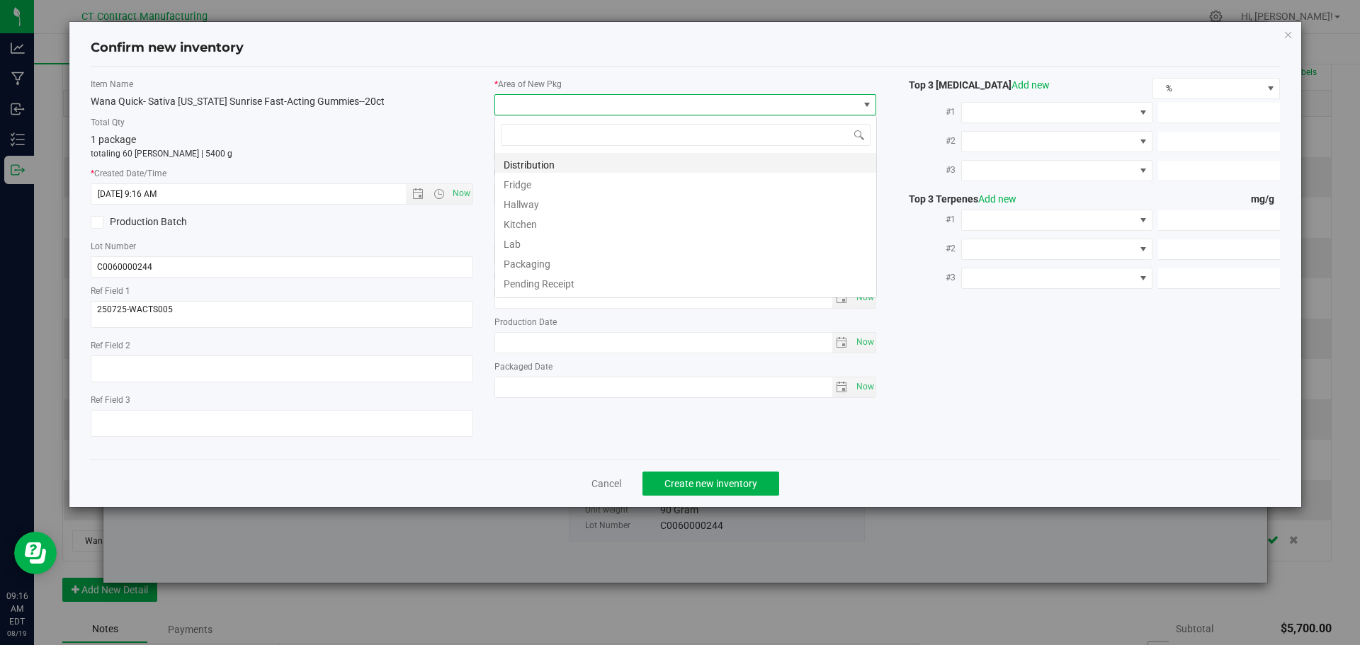
scroll to position [21, 383]
click at [579, 161] on li "Distribution" at bounding box center [685, 163] width 381 height 20
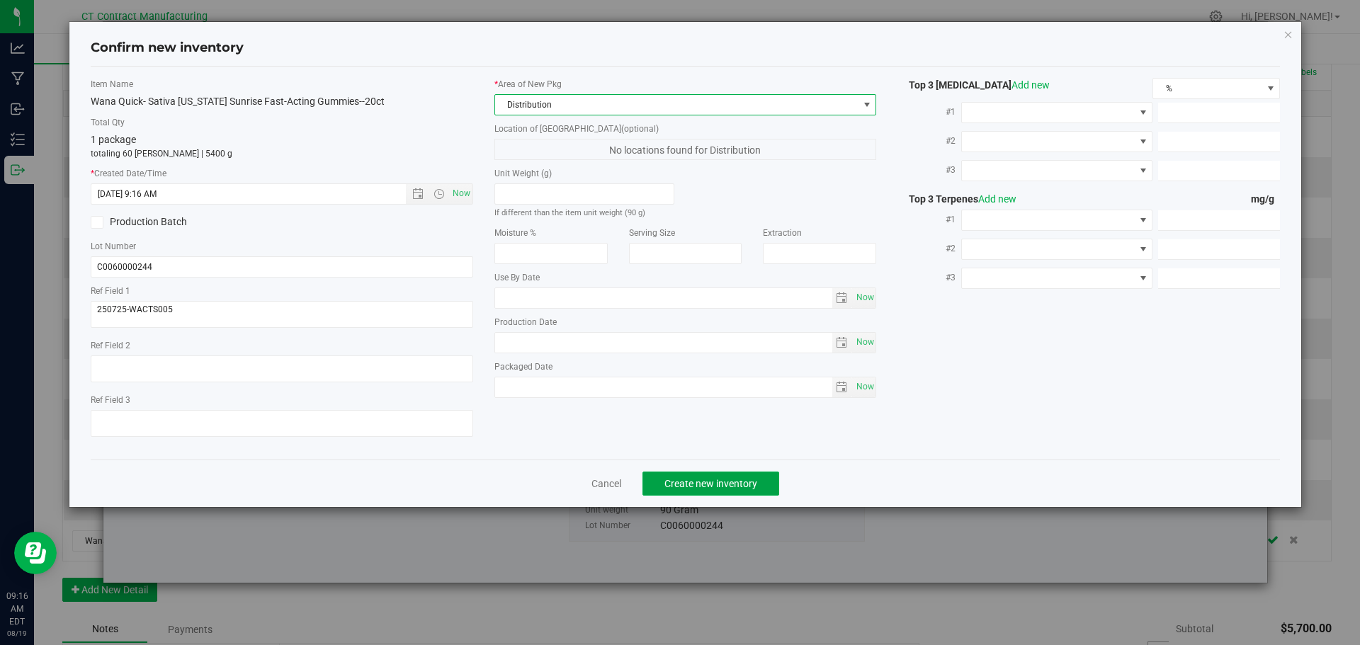
drag, startPoint x: 677, startPoint y: 477, endPoint x: 678, endPoint y: 458, distance: 18.4
click at [677, 478] on span "Create new inventory" at bounding box center [710, 483] width 93 height 11
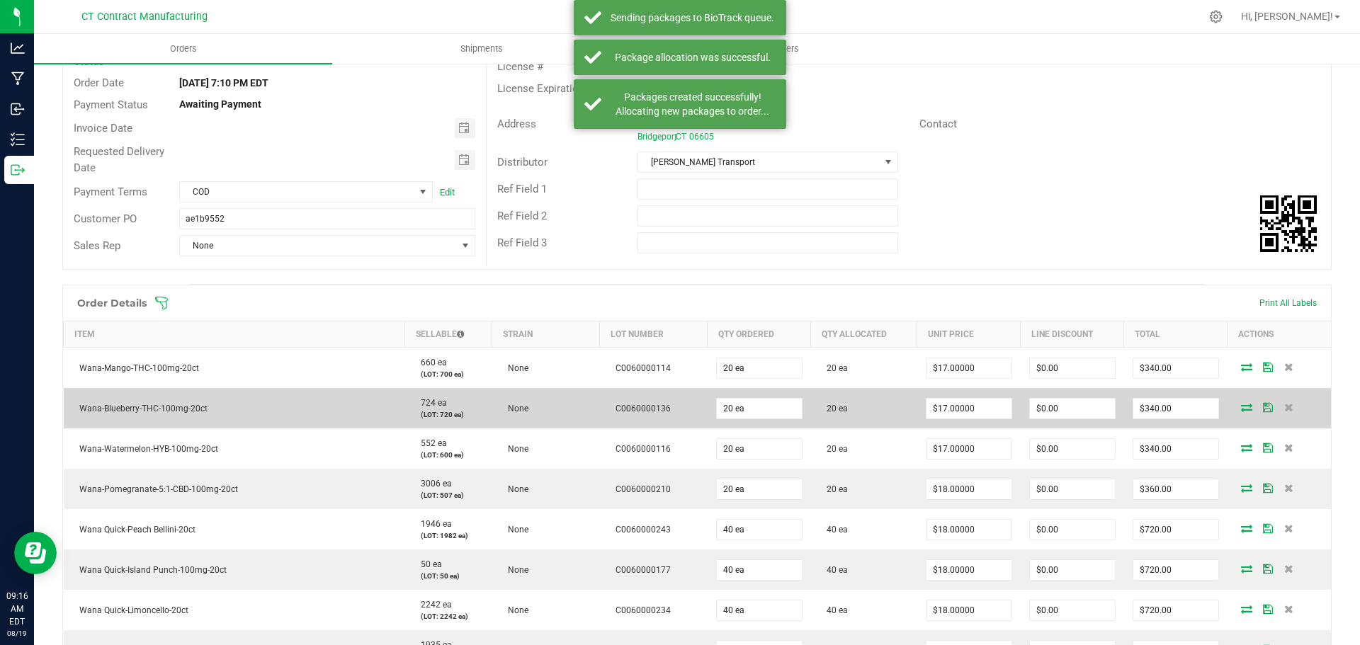
scroll to position [71, 0]
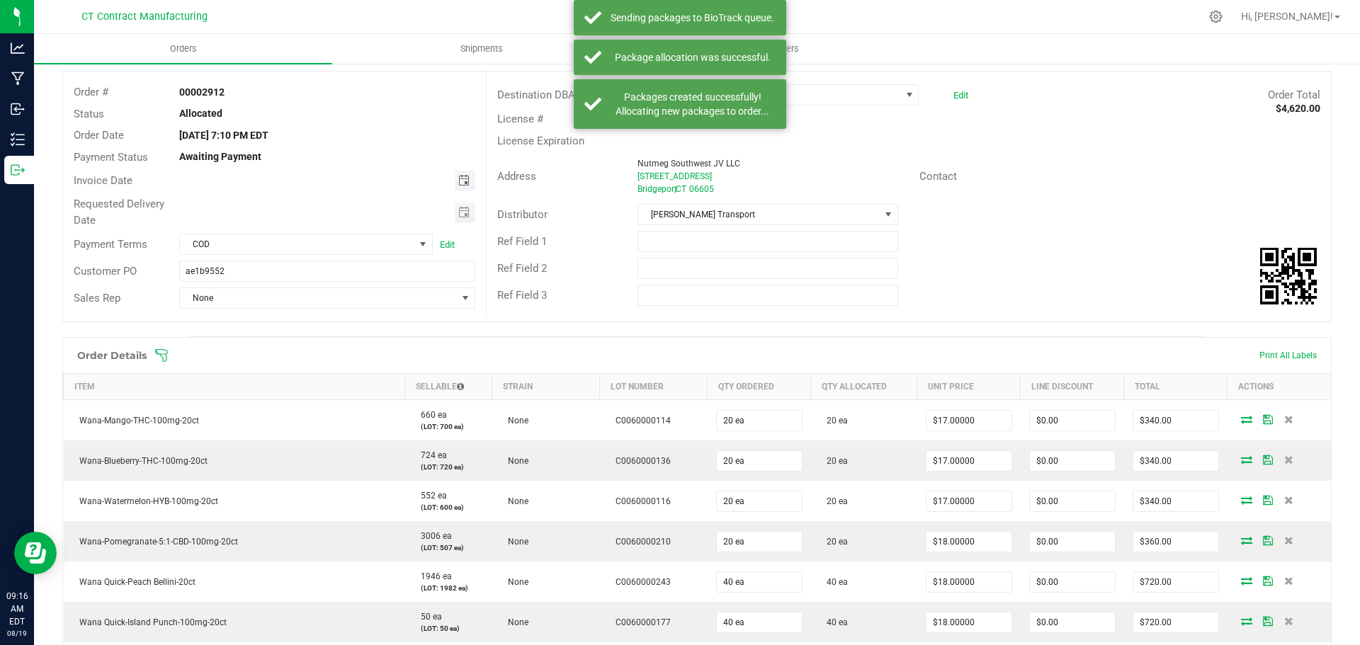
click at [461, 181] on span "Toggle calendar" at bounding box center [463, 180] width 11 height 11
click at [312, 311] on span "20" at bounding box center [305, 321] width 21 height 22
type input "[DATE]"
click at [404, 230] on div "Requested Delivery Date" at bounding box center [274, 212] width 423 height 38
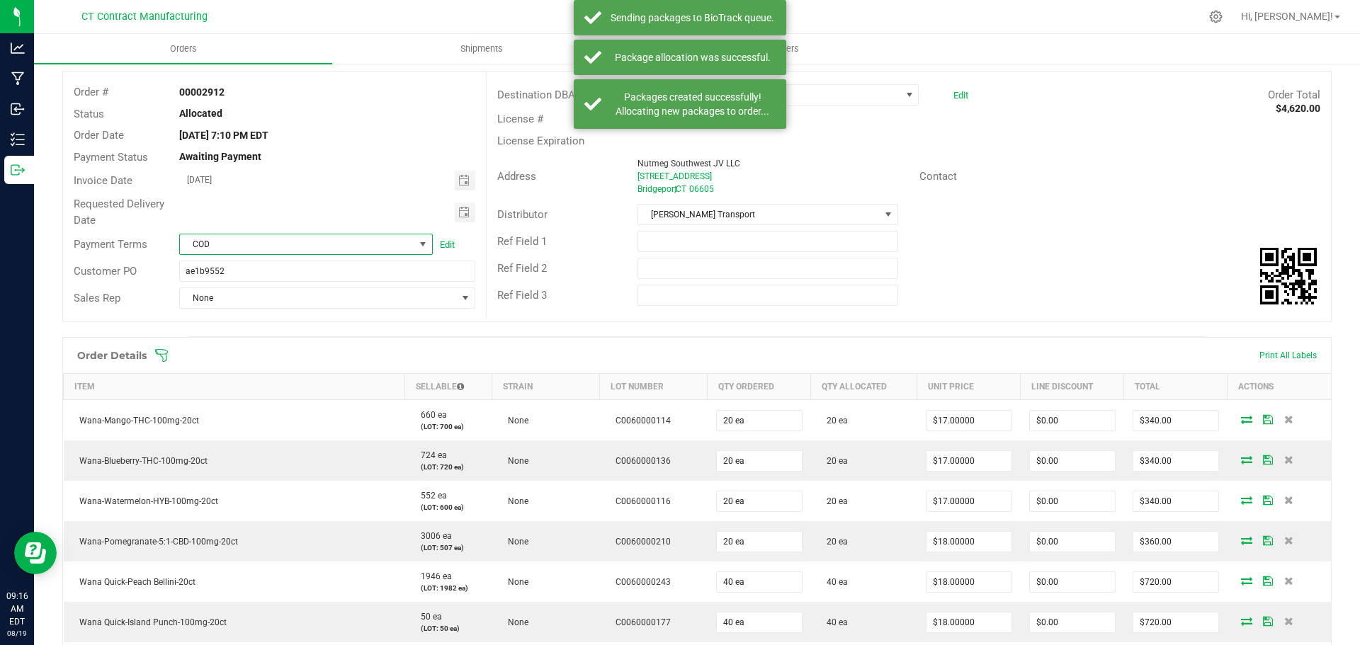
click at [400, 237] on span "COD" at bounding box center [297, 244] width 234 height 20
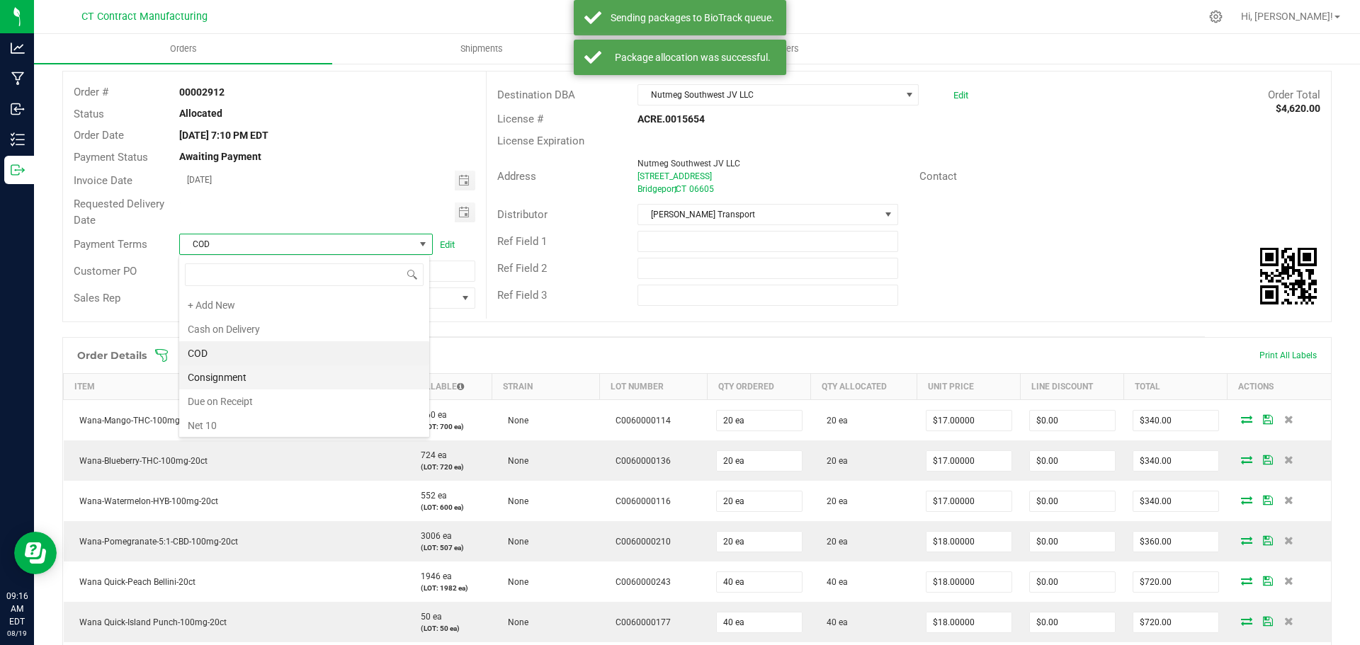
scroll to position [21, 251]
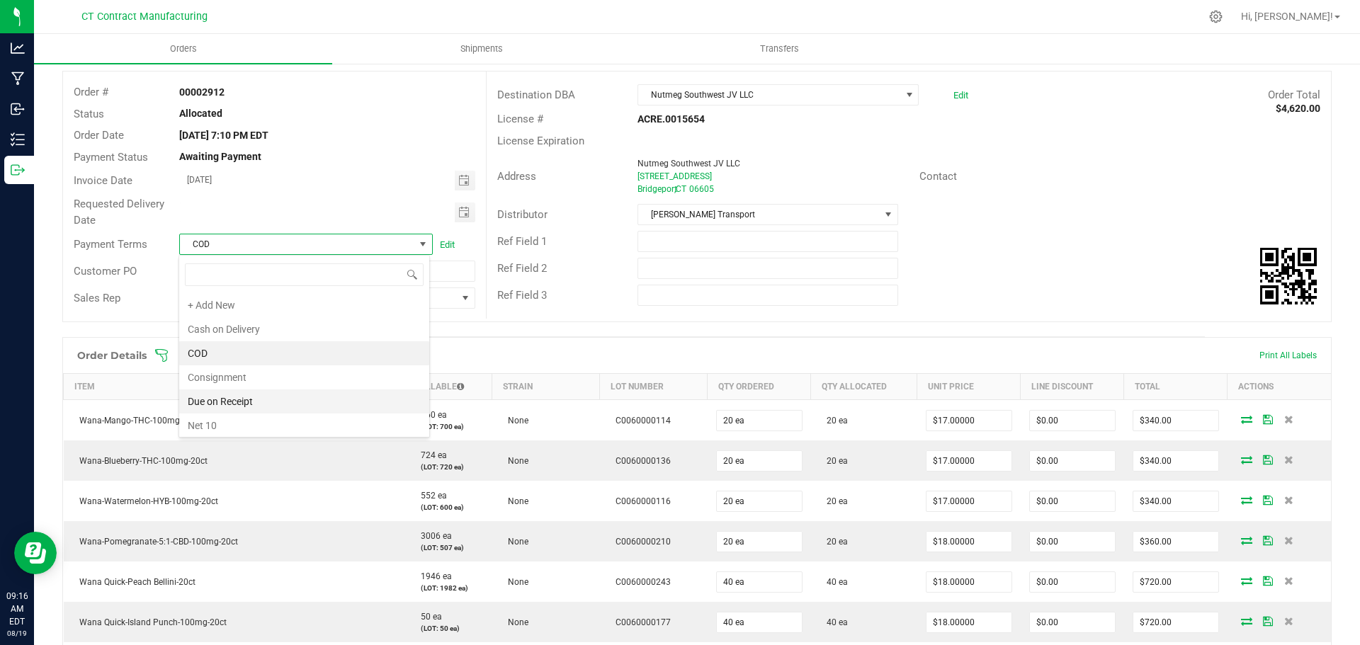
click at [278, 391] on li "Due on Receipt" at bounding box center [304, 402] width 250 height 24
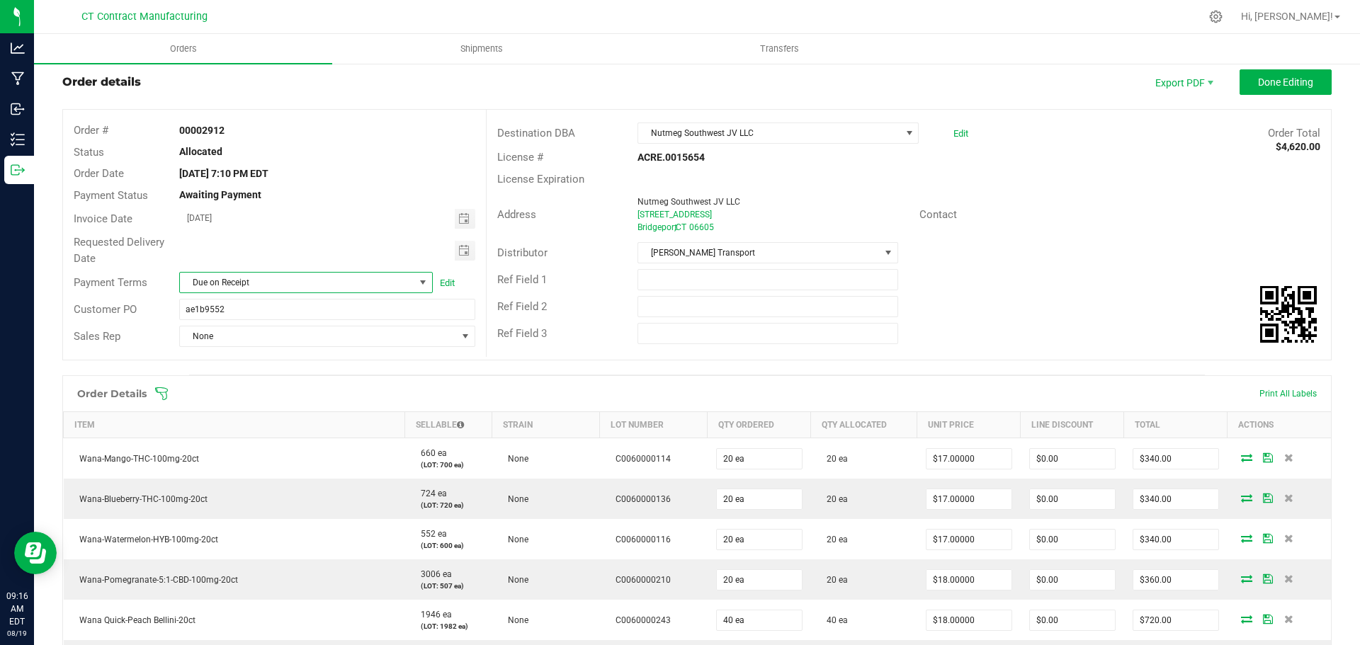
scroll to position [0, 0]
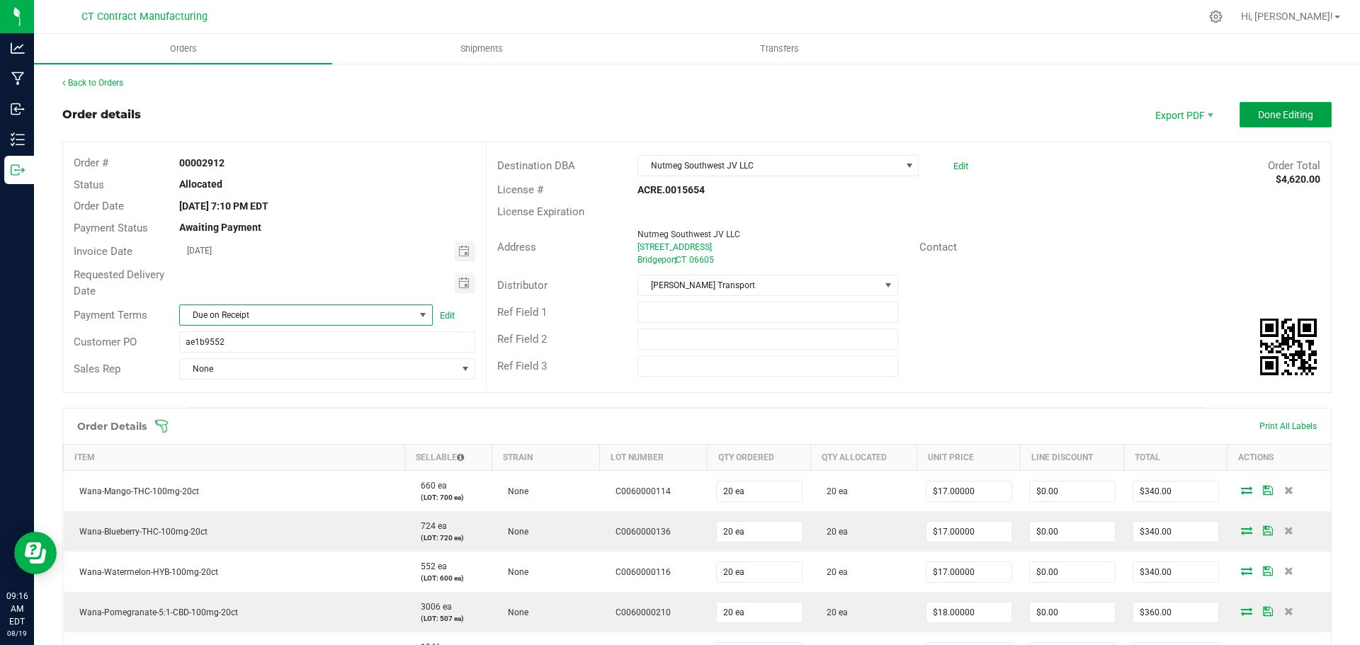
click at [1258, 113] on span "Done Editing" at bounding box center [1285, 114] width 55 height 11
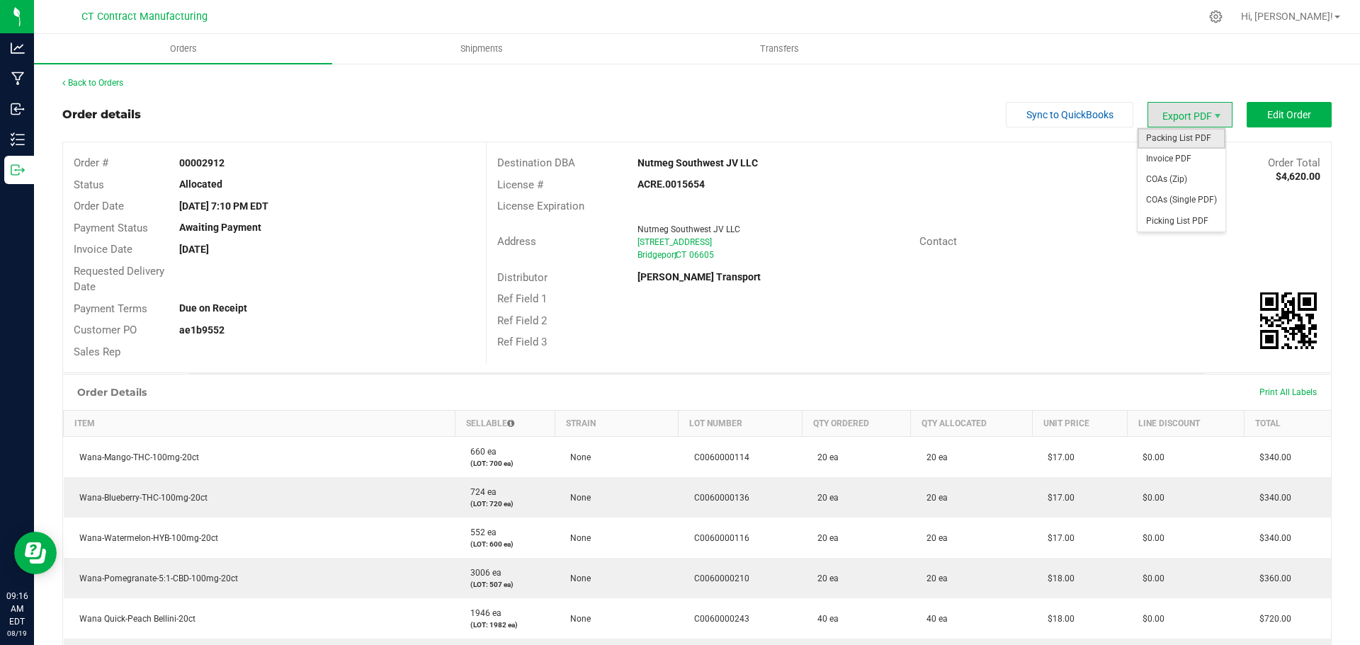
click at [1182, 142] on span "Packing List PDF" at bounding box center [1182, 138] width 88 height 21
click at [1181, 161] on span "Invoice PDF" at bounding box center [1182, 159] width 88 height 21
click at [88, 86] on link "Back to Orders" at bounding box center [92, 83] width 61 height 10
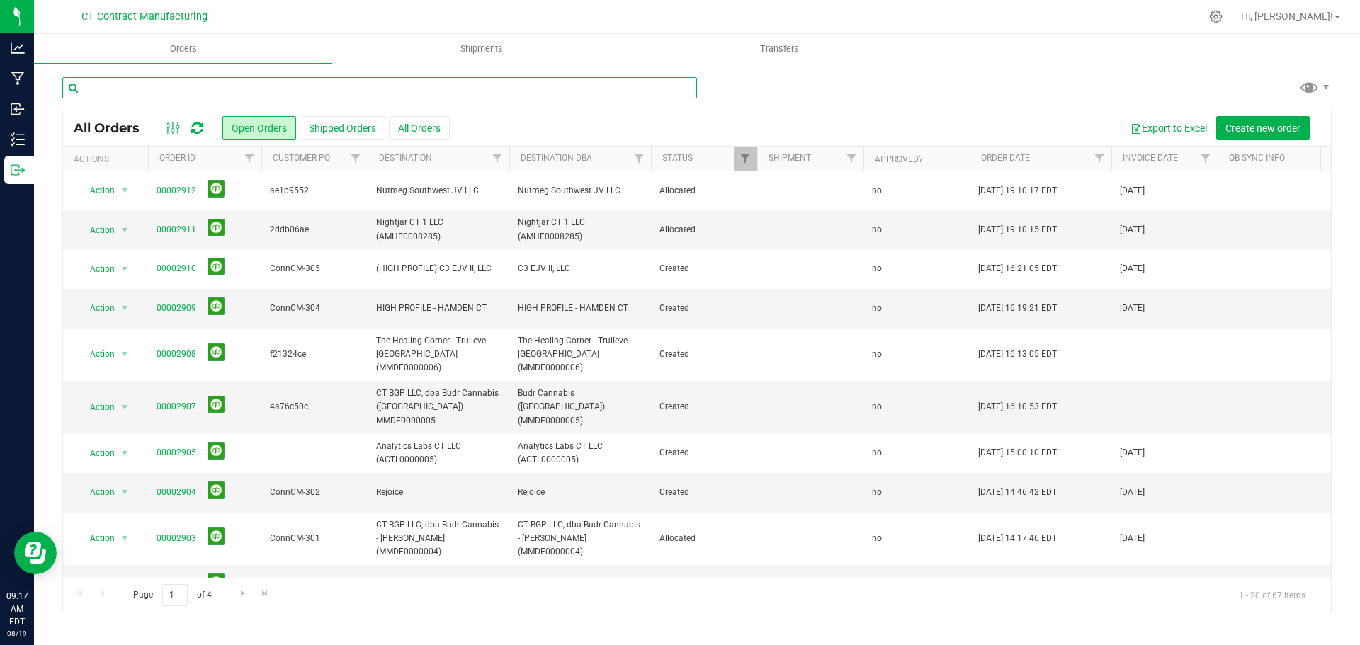
click at [312, 96] on input "text" at bounding box center [379, 87] width 635 height 21
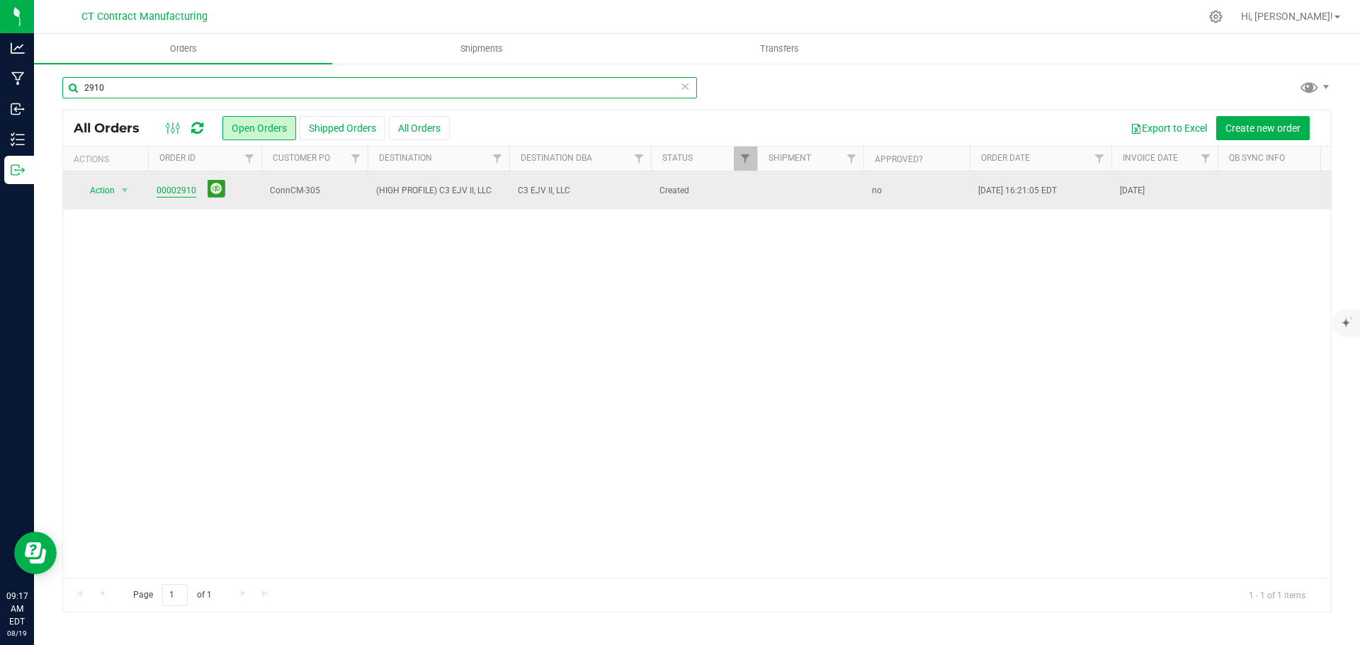
type input "2910"
click at [171, 188] on link "00002910" at bounding box center [177, 190] width 40 height 13
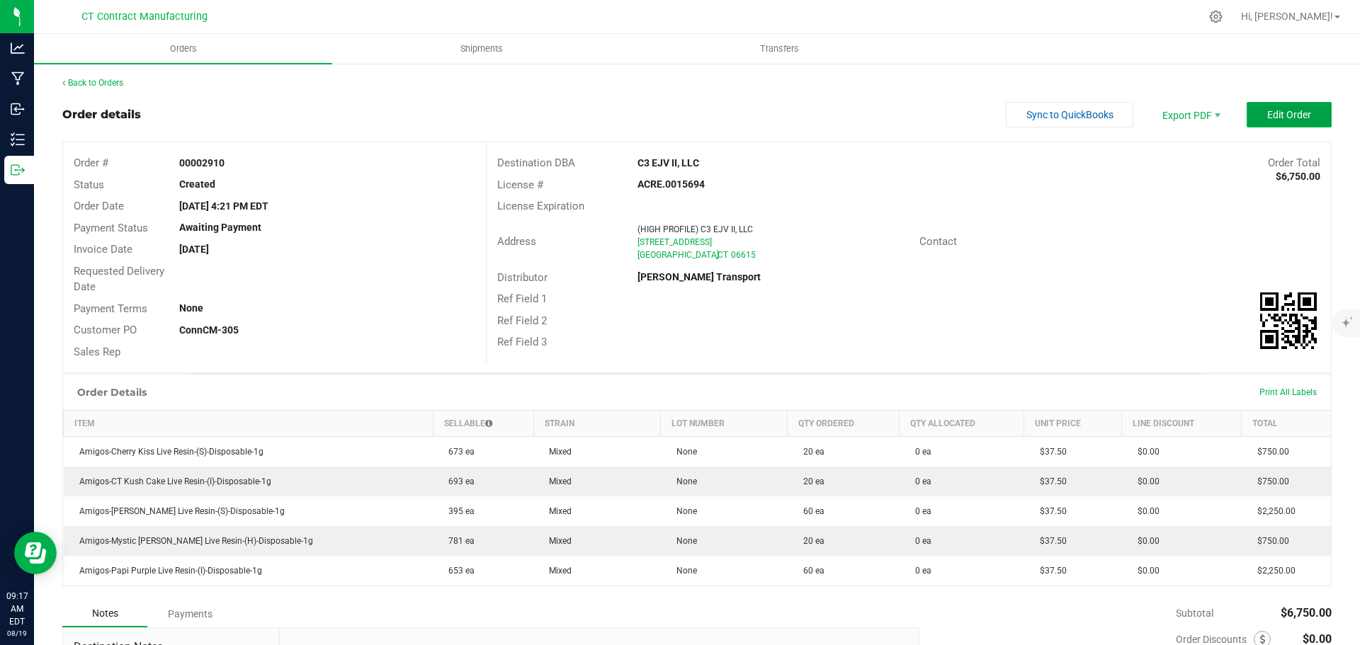
click at [1293, 115] on span "Edit Order" at bounding box center [1289, 114] width 44 height 11
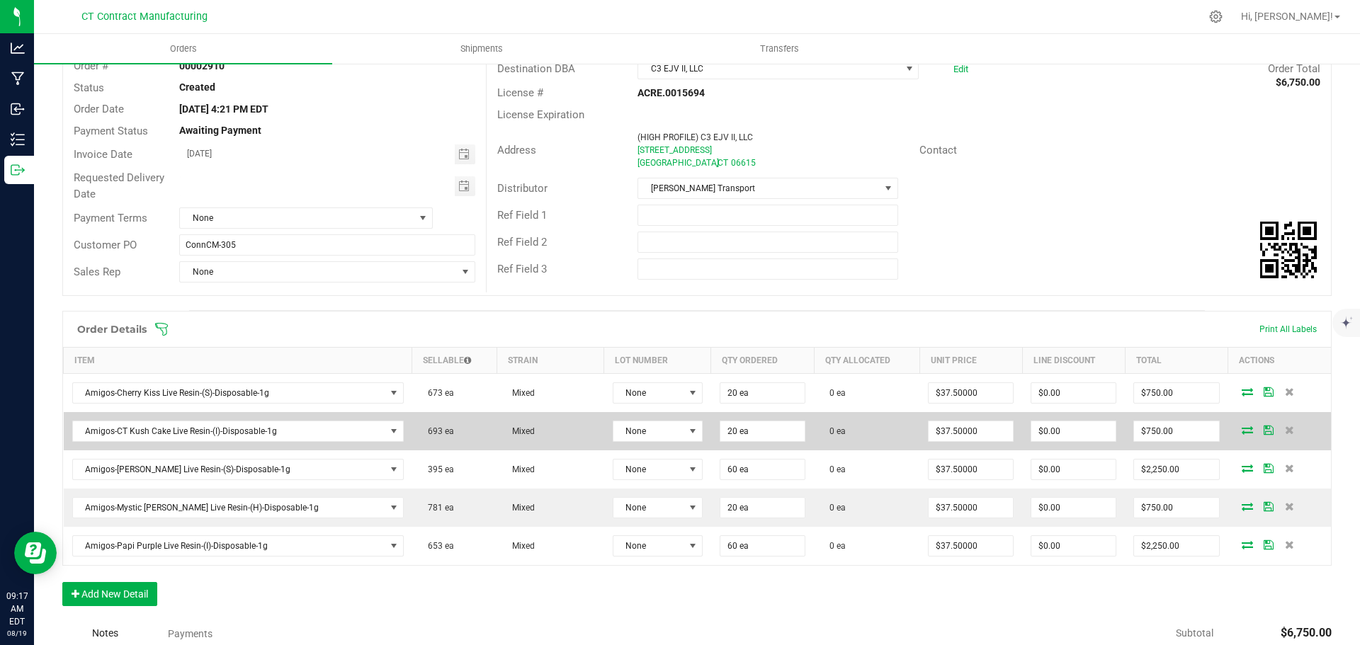
scroll to position [142, 0]
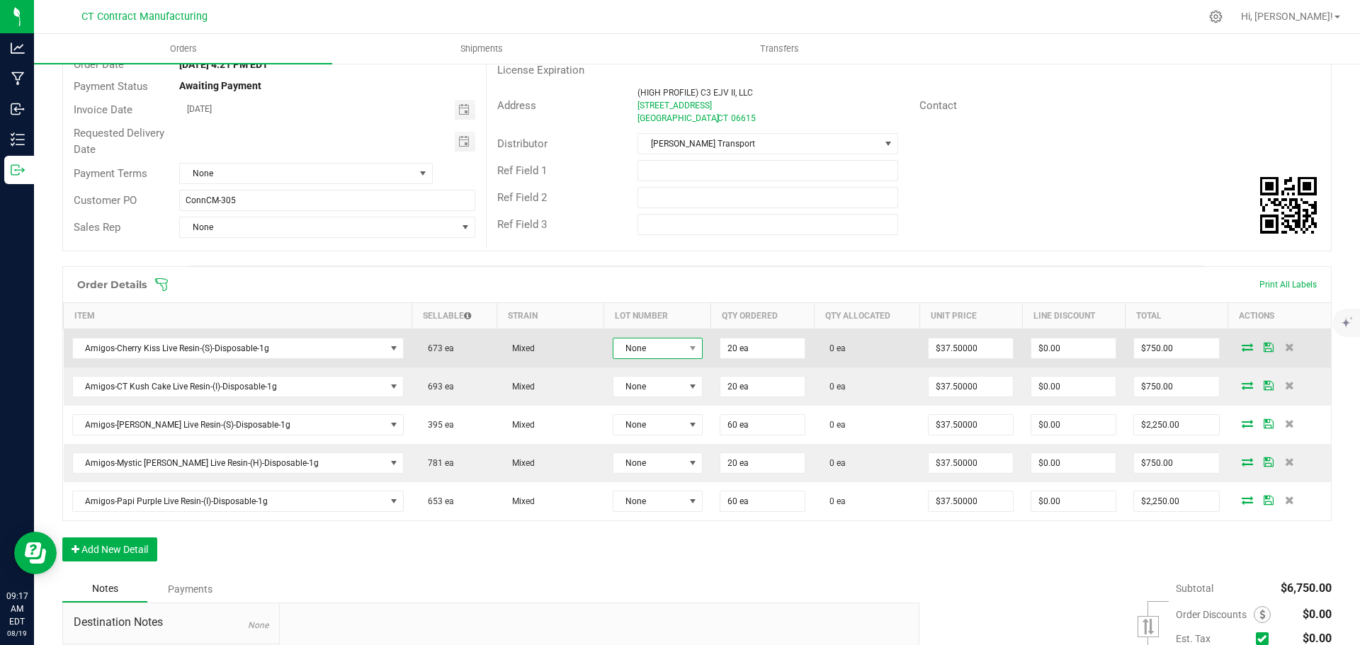
click at [626, 355] on span "None" at bounding box center [648, 349] width 71 height 20
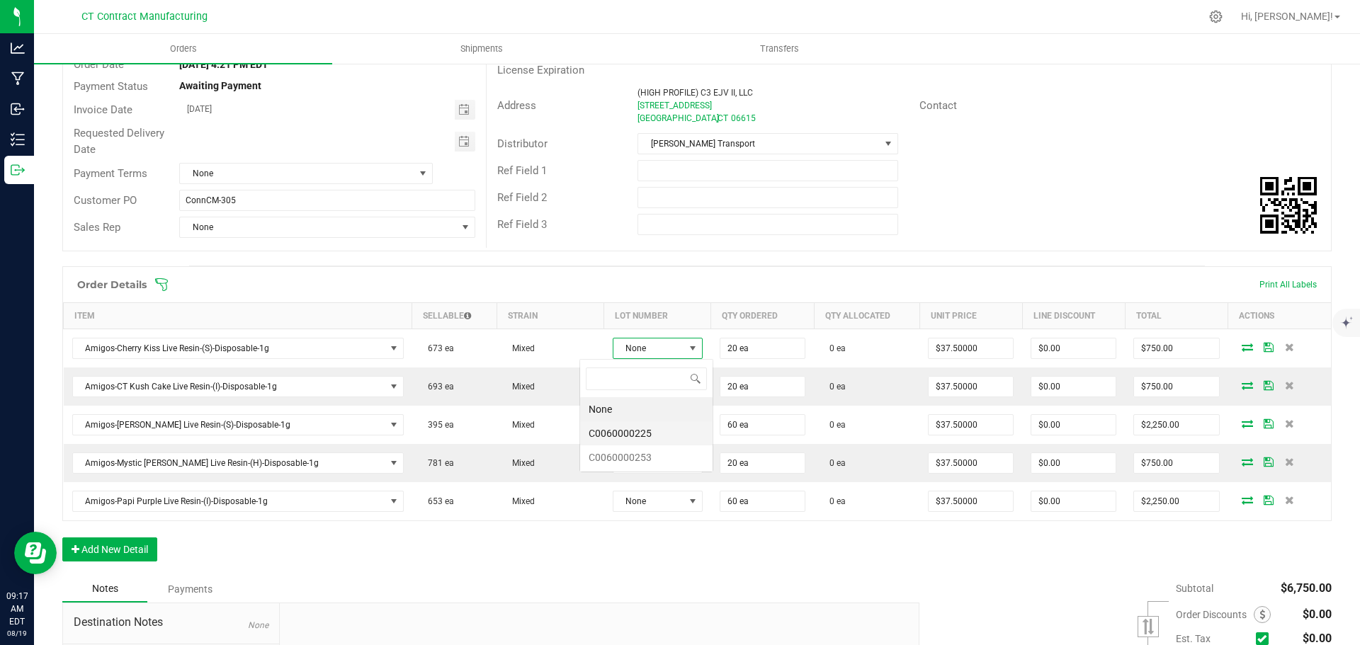
scroll to position [21, 94]
click at [630, 430] on li "C0060000225" at bounding box center [646, 433] width 132 height 24
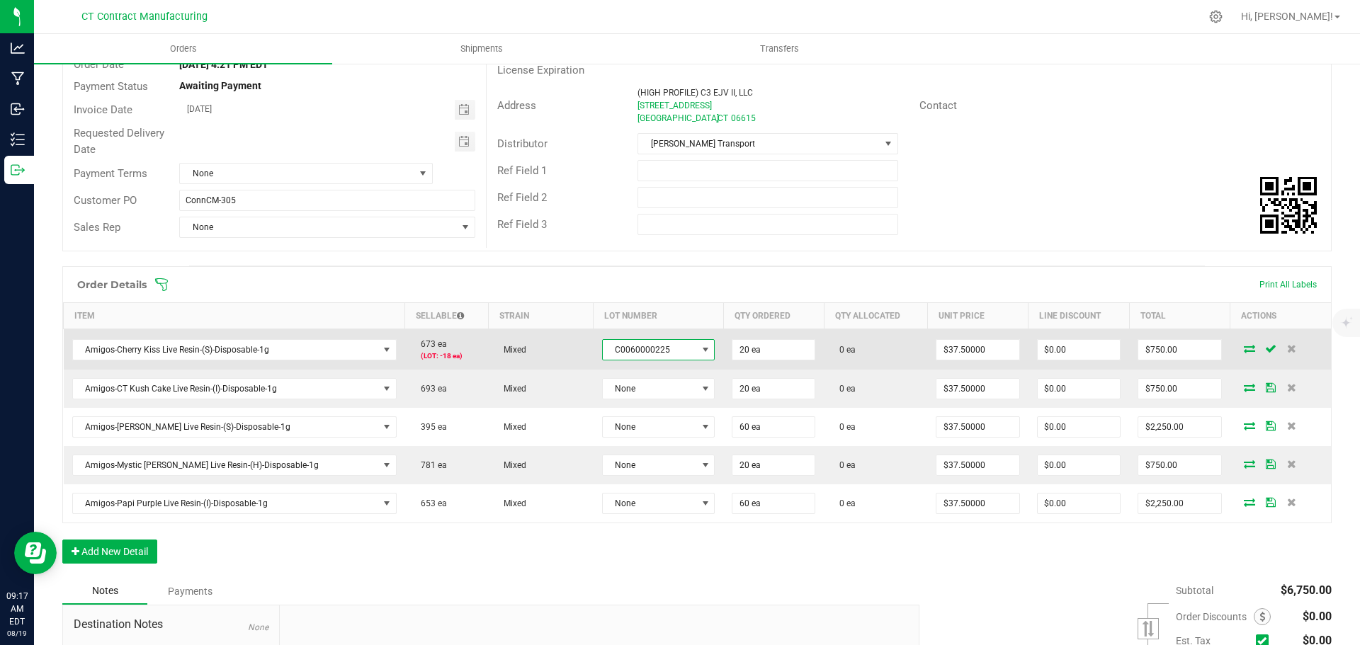
click at [610, 352] on span "C0060000225" at bounding box center [650, 350] width 94 height 20
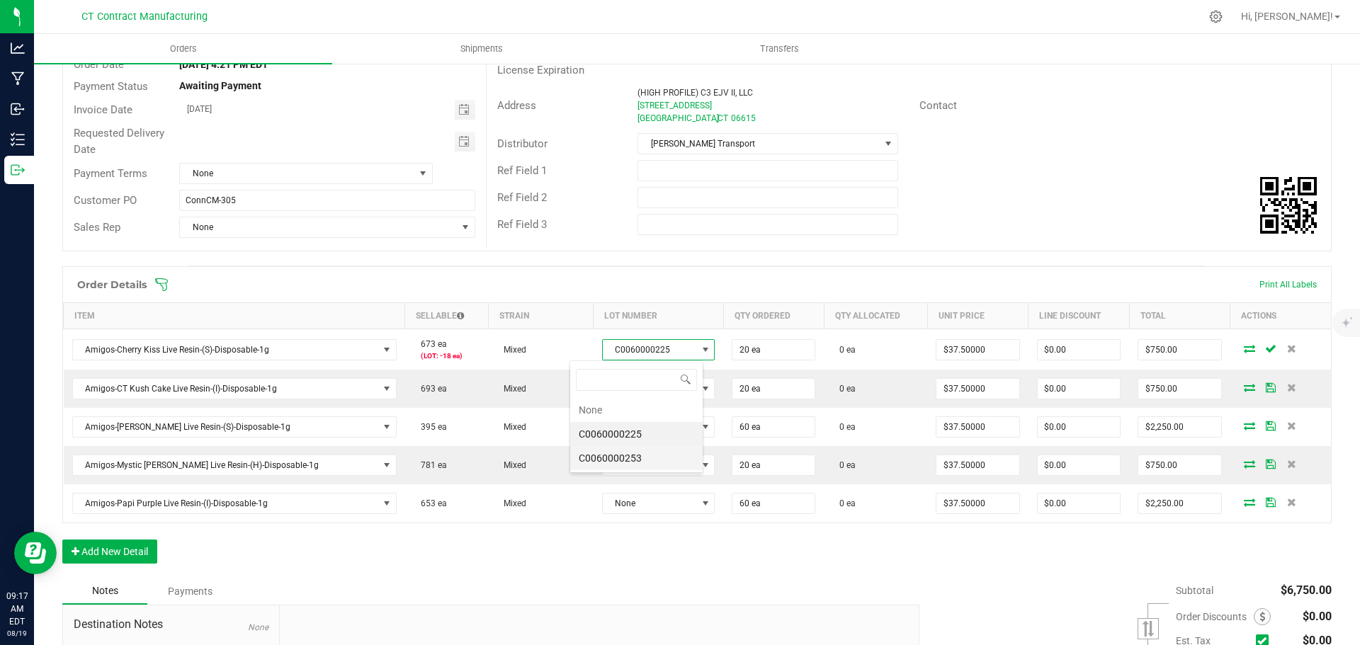
scroll to position [21, 115]
click at [626, 458] on li "C0060000253" at bounding box center [636, 458] width 132 height 24
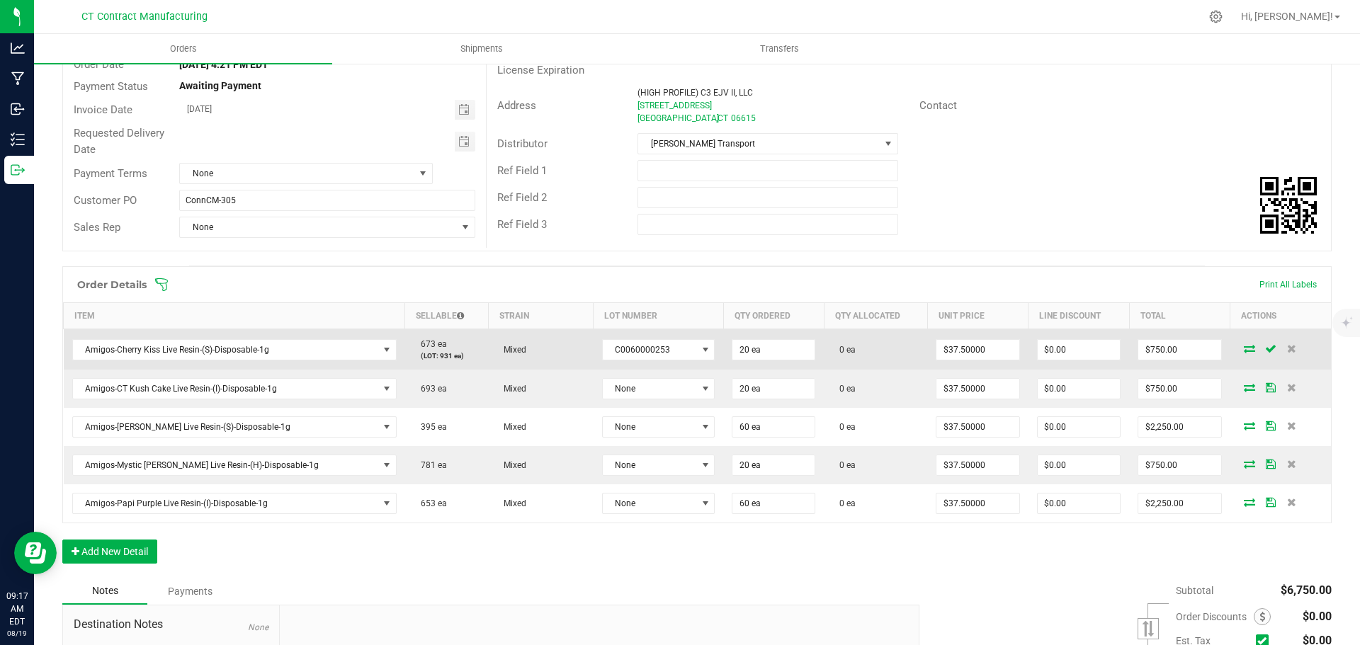
click at [1244, 349] on icon at bounding box center [1249, 348] width 11 height 9
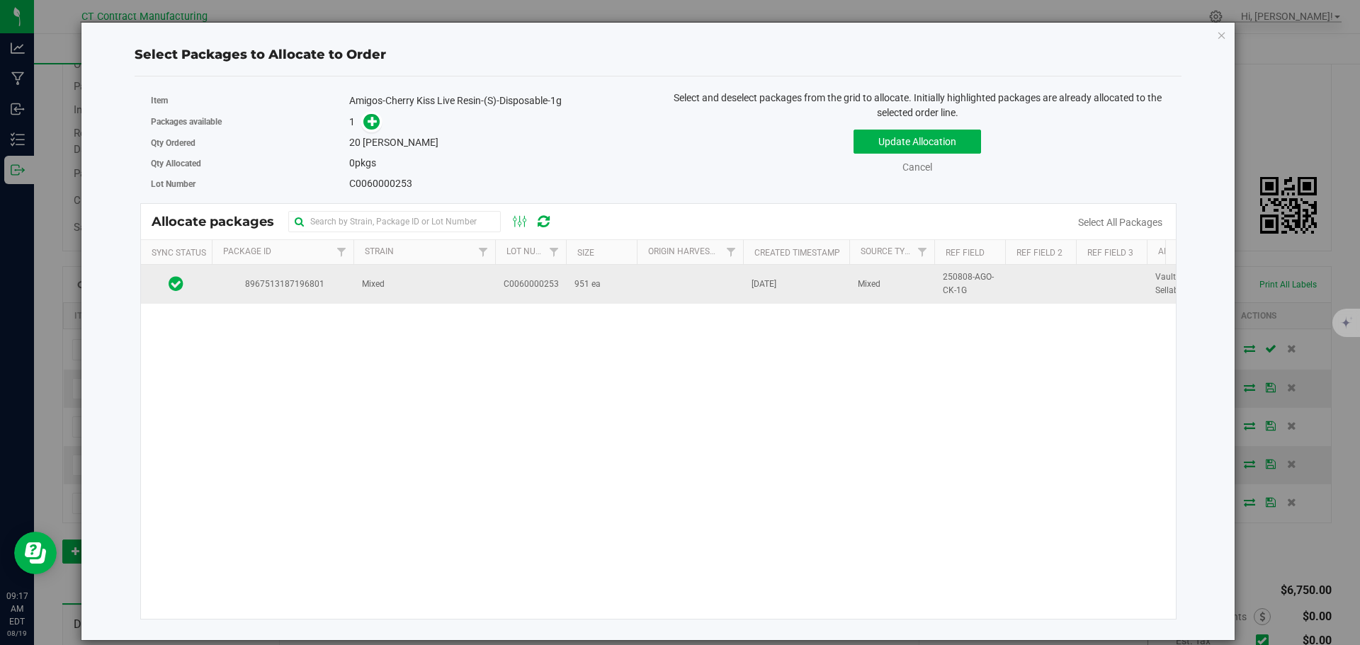
click at [480, 293] on td "Mixed" at bounding box center [424, 284] width 142 height 38
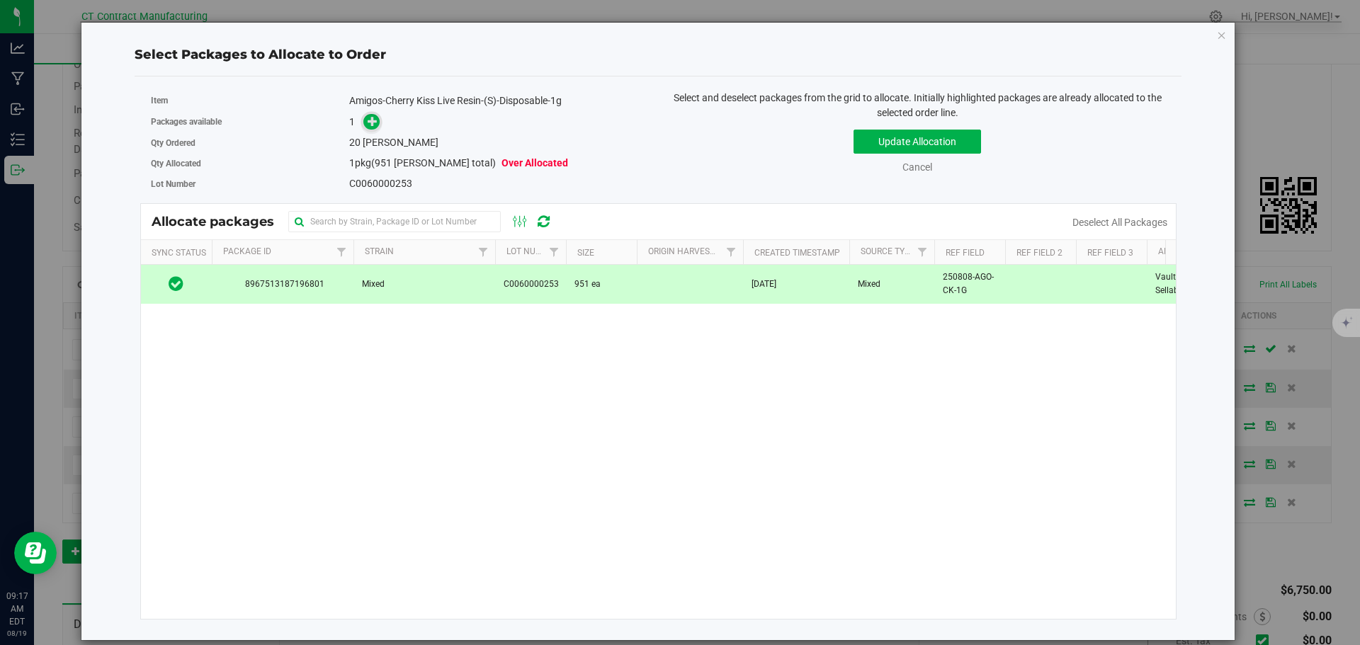
click at [369, 122] on icon at bounding box center [373, 121] width 10 height 10
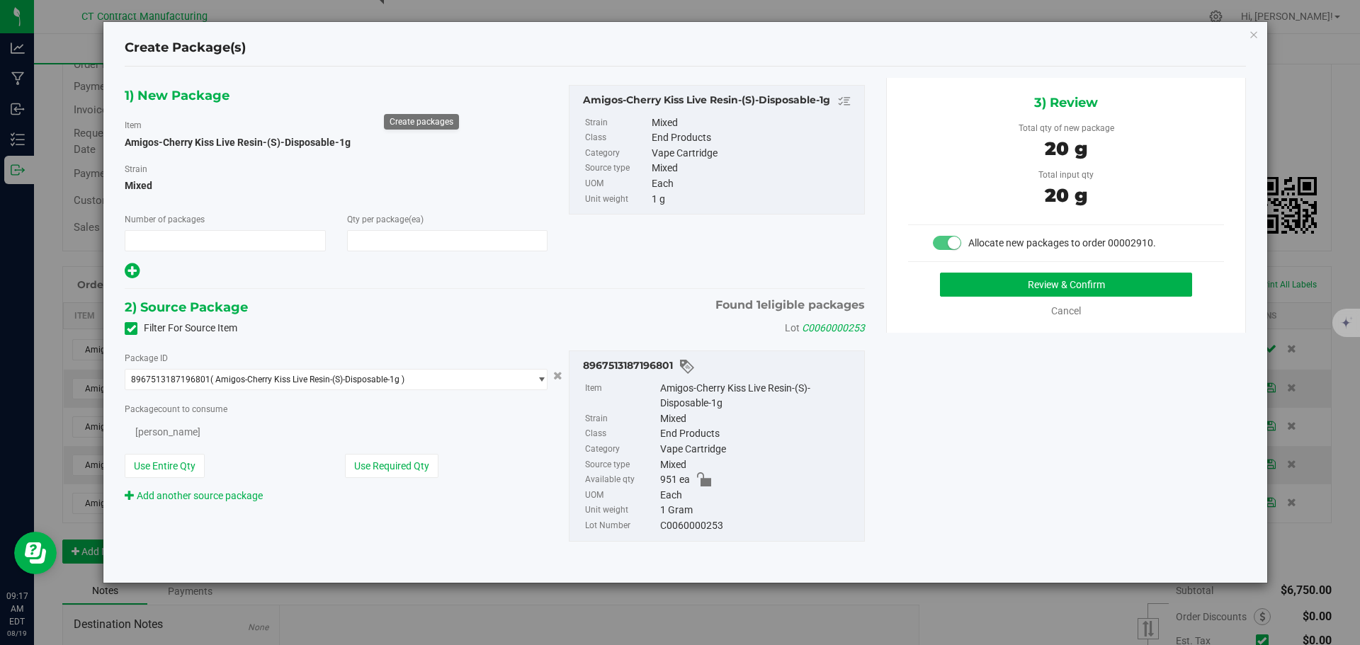
type input "1"
type input "20"
click at [1027, 281] on button "Review & Confirm" at bounding box center [1066, 285] width 252 height 24
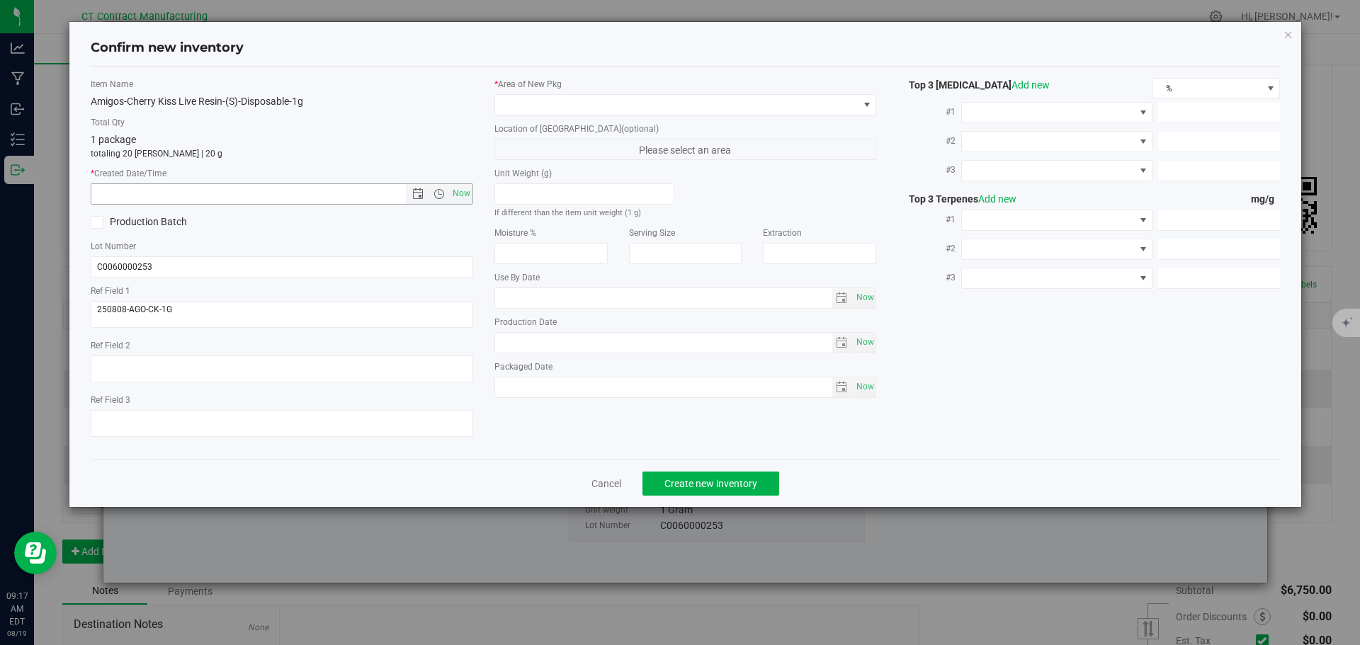
click at [472, 198] on span "Now" at bounding box center [282, 193] width 383 height 21
click at [462, 191] on span "Now" at bounding box center [461, 193] width 24 height 21
type input "8/19/2025 9:17 AM"
click at [528, 113] on span at bounding box center [676, 105] width 363 height 20
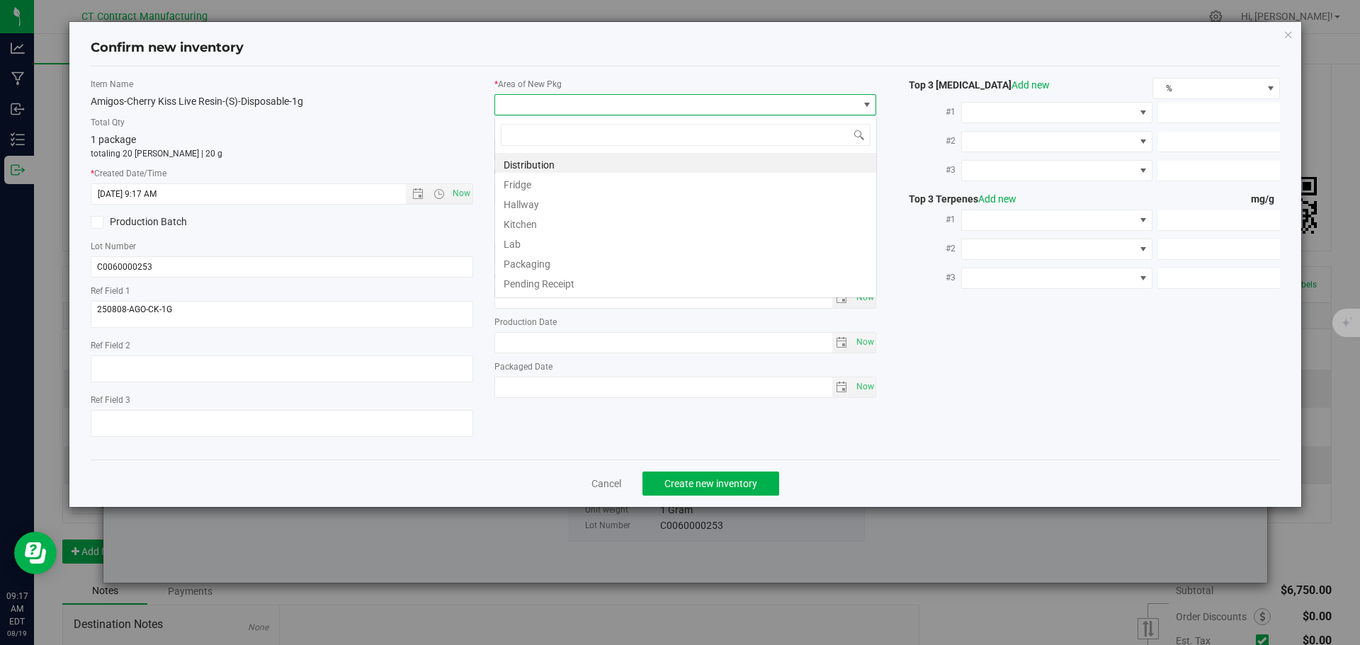
scroll to position [21, 383]
click at [551, 162] on li "Distribution" at bounding box center [685, 163] width 381 height 20
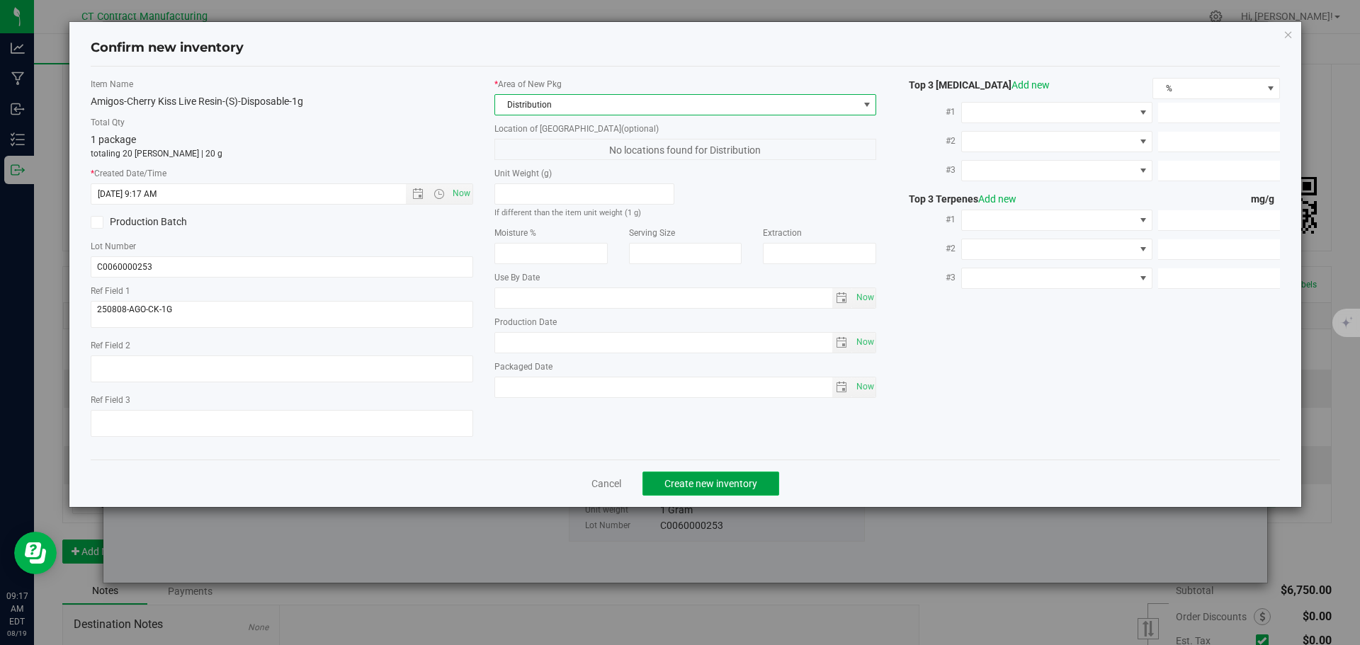
click at [707, 478] on span "Create new inventory" at bounding box center [710, 483] width 93 height 11
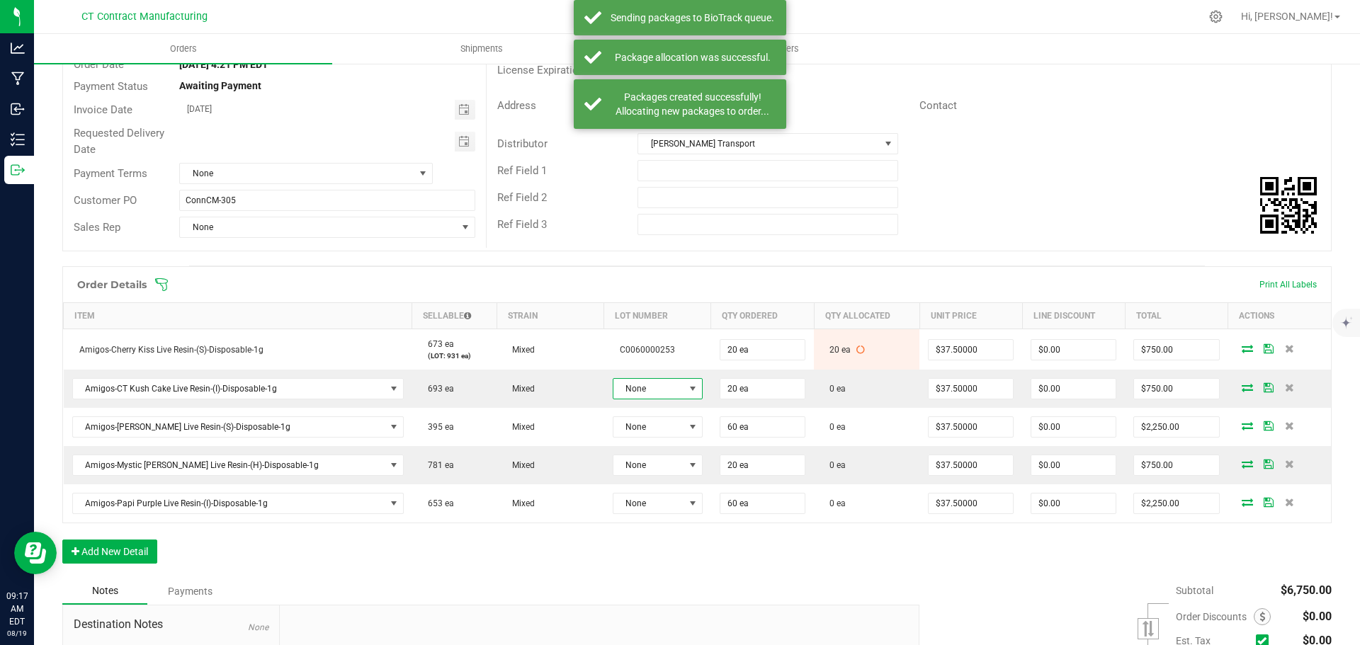
click at [613, 386] on span "None" at bounding box center [648, 389] width 71 height 20
click at [649, 473] on li "C0060000229" at bounding box center [646, 474] width 132 height 24
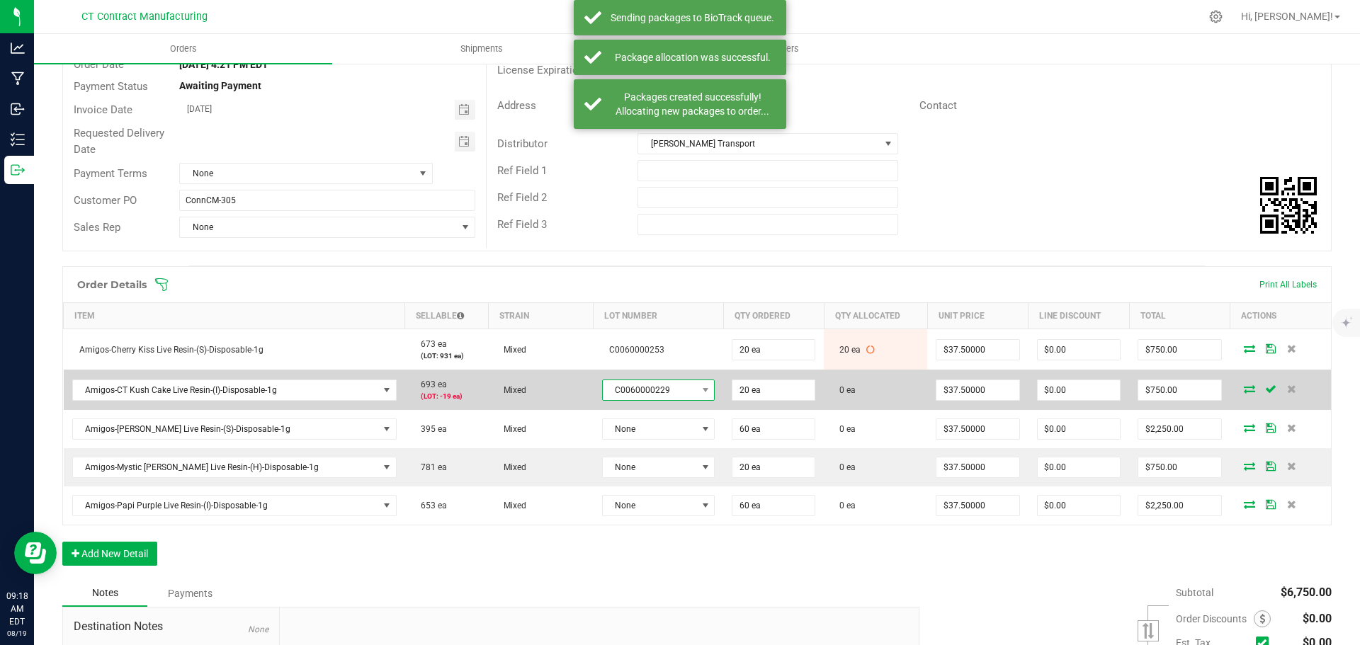
click at [643, 392] on span "C0060000229" at bounding box center [650, 390] width 94 height 20
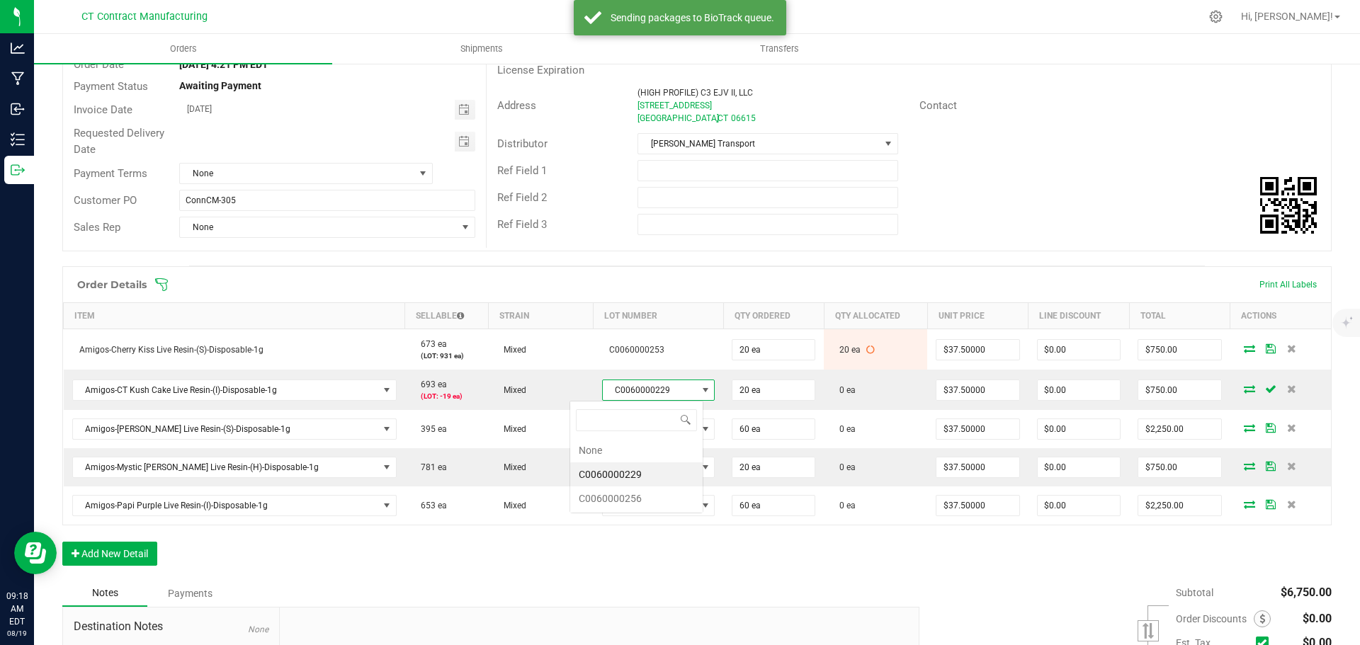
scroll to position [21, 115]
click at [664, 493] on li "C0060000256" at bounding box center [636, 499] width 132 height 24
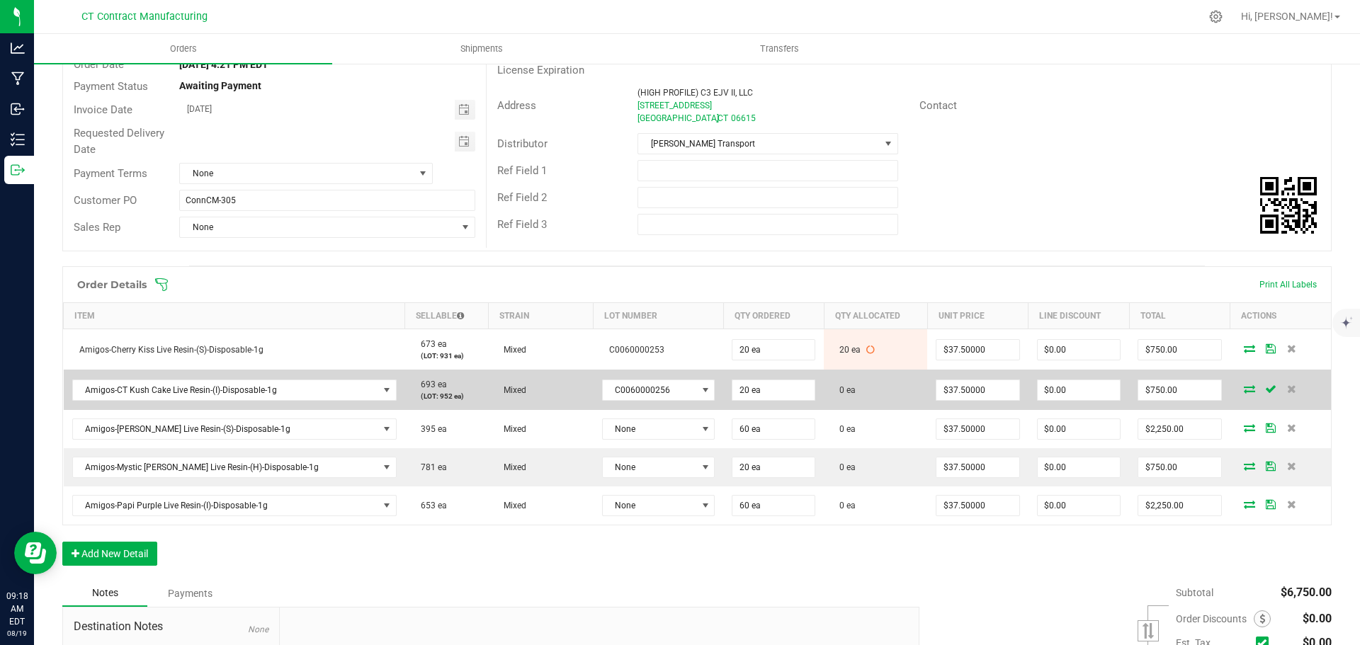
click at [1244, 391] on icon at bounding box center [1249, 389] width 11 height 9
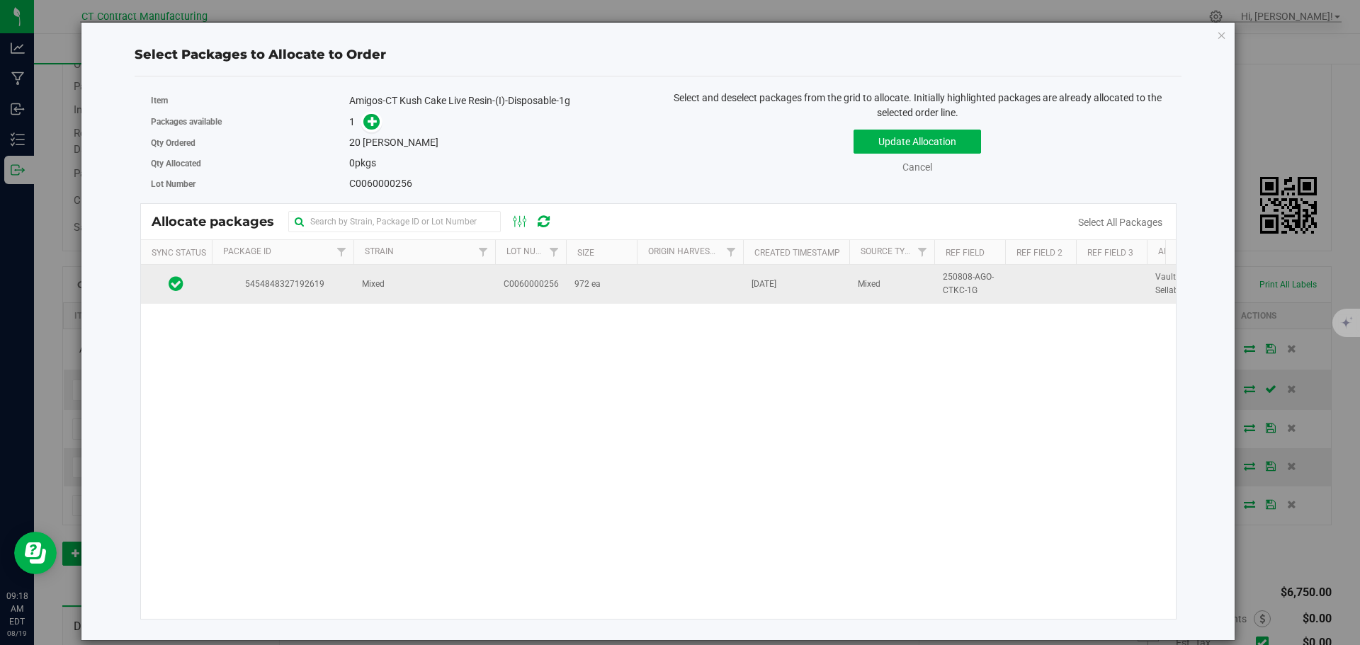
click at [430, 294] on td "Mixed" at bounding box center [424, 284] width 142 height 38
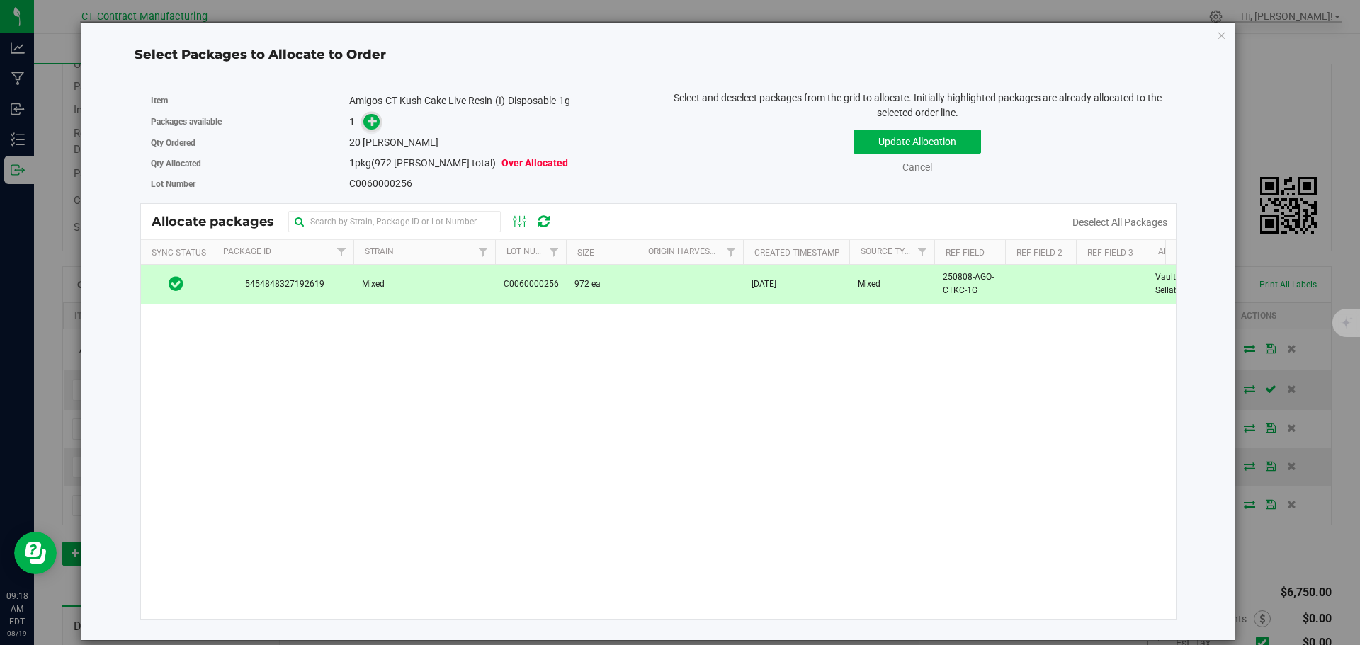
click at [369, 119] on icon at bounding box center [373, 120] width 11 height 11
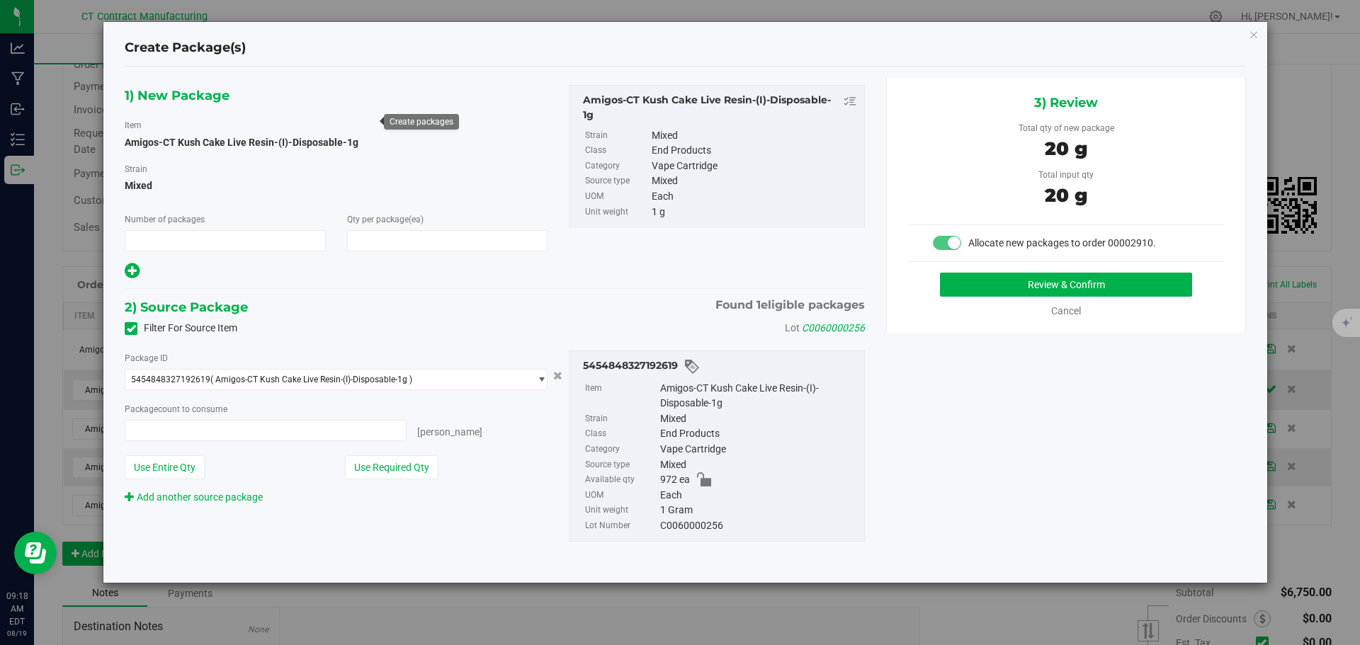
type input "1"
type input "20"
type input "20 ea"
click at [1108, 280] on button "Review & Confirm" at bounding box center [1066, 285] width 252 height 24
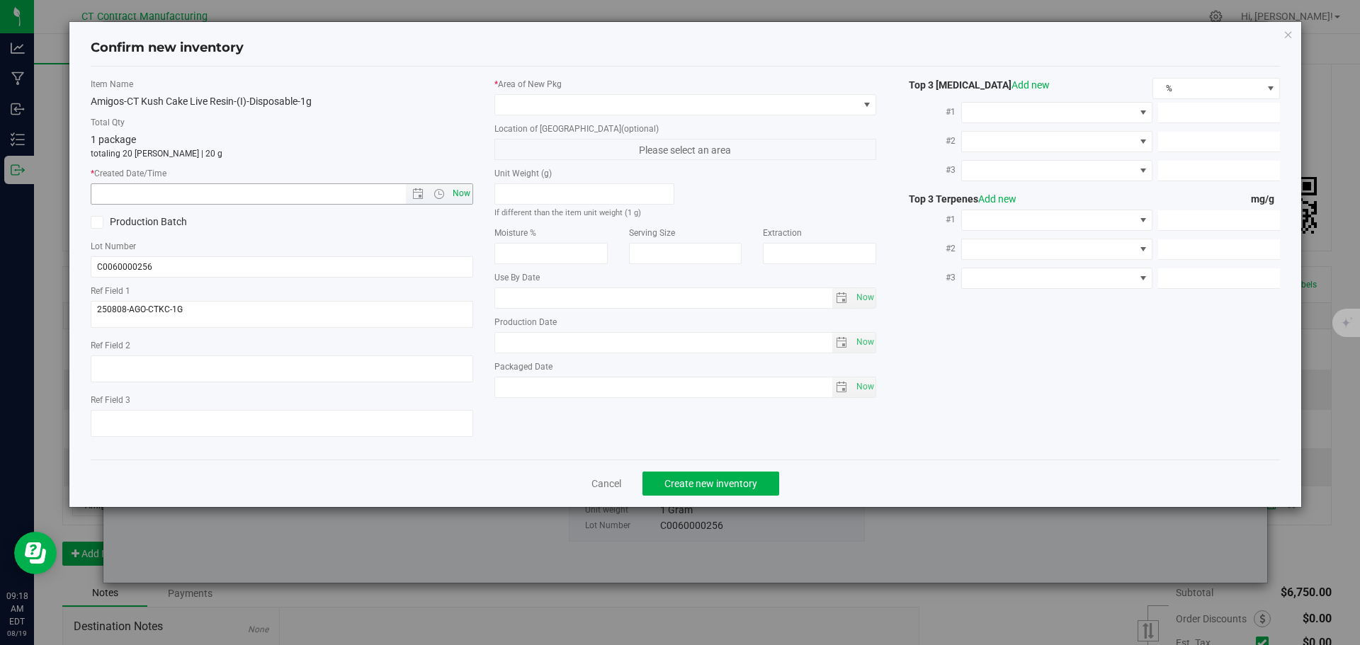
click at [469, 196] on span "Now" at bounding box center [461, 193] width 24 height 21
type input "8/19/2025 9:18 AM"
click at [541, 106] on span at bounding box center [676, 105] width 363 height 20
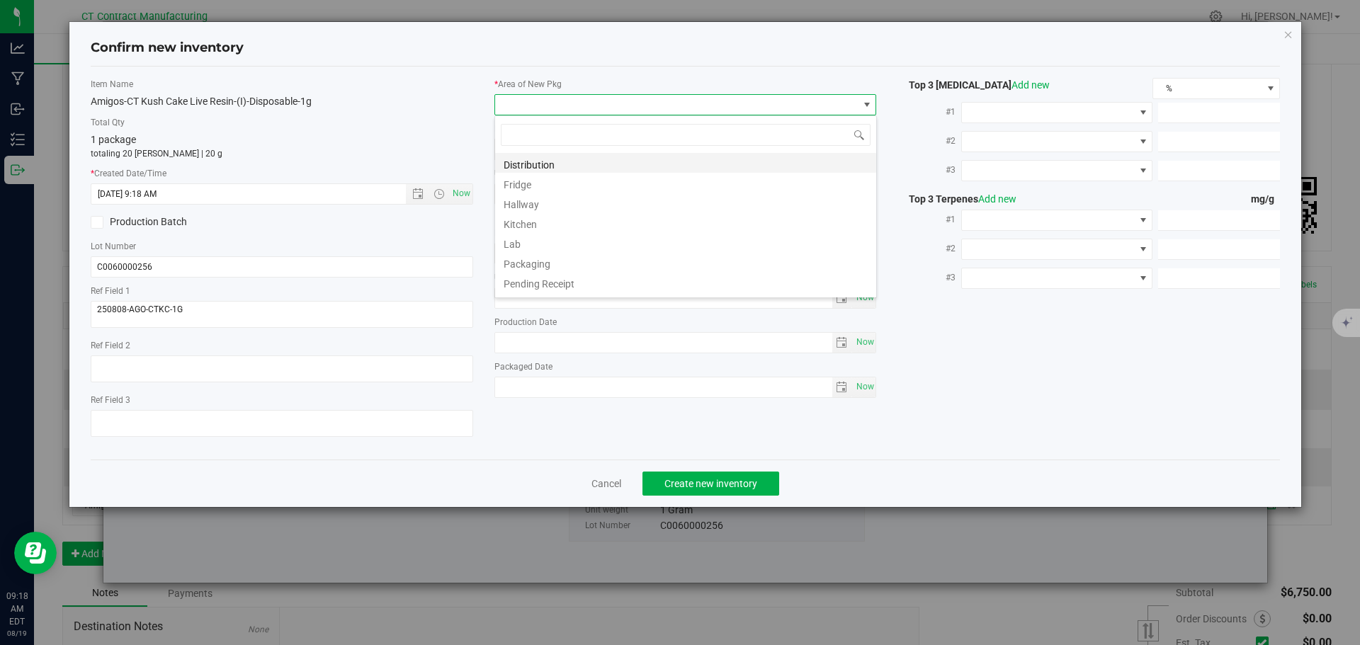
scroll to position [21, 383]
click at [548, 164] on li "Distribution" at bounding box center [685, 163] width 381 height 20
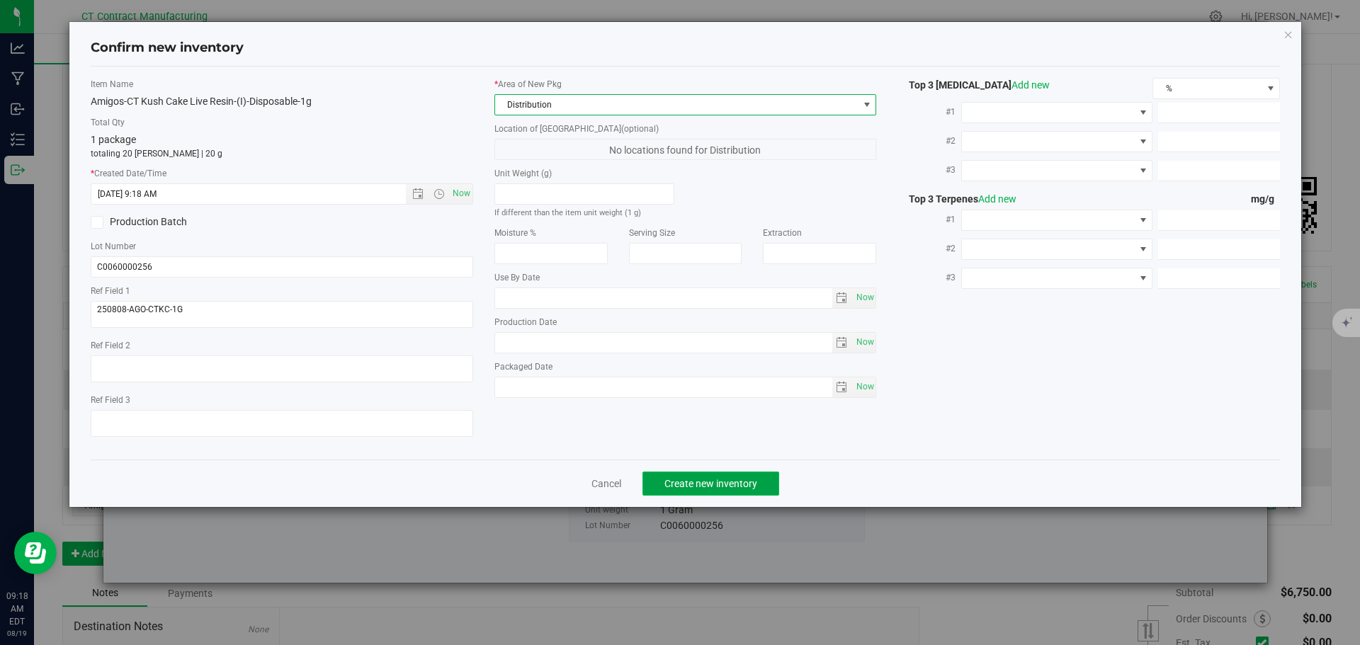
click at [713, 482] on span "Create new inventory" at bounding box center [710, 483] width 93 height 11
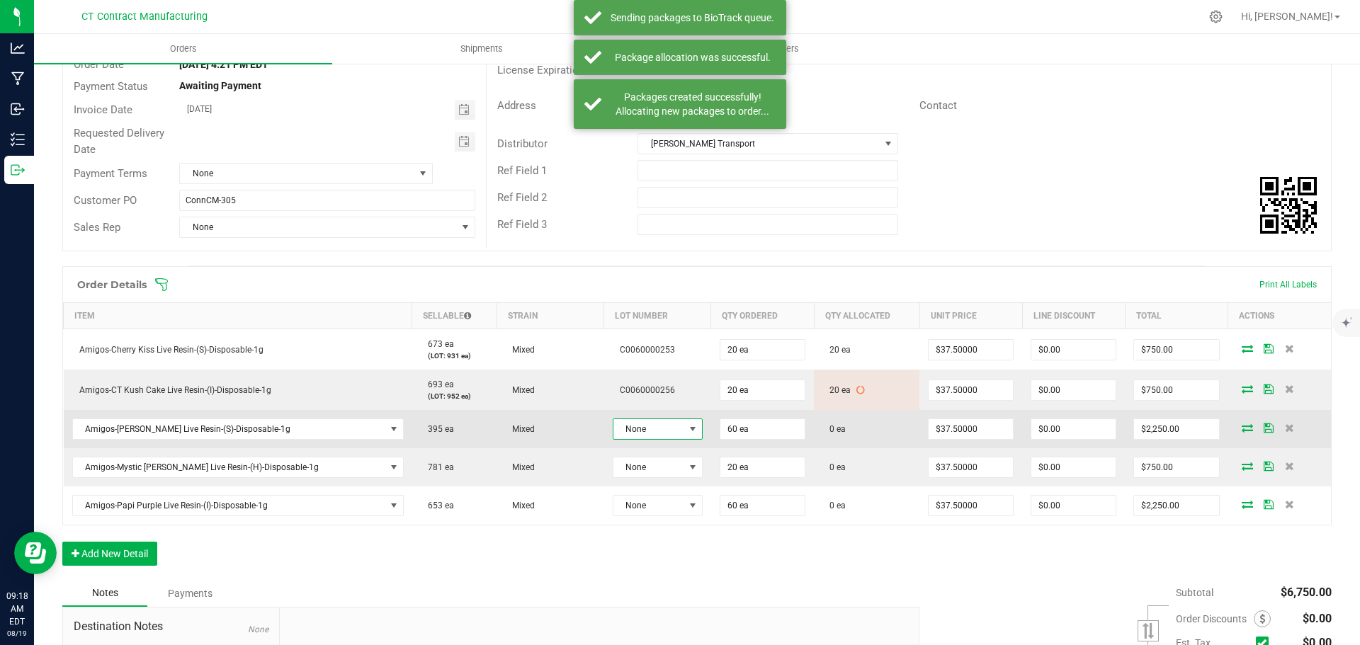
click at [627, 427] on span "None" at bounding box center [648, 429] width 71 height 20
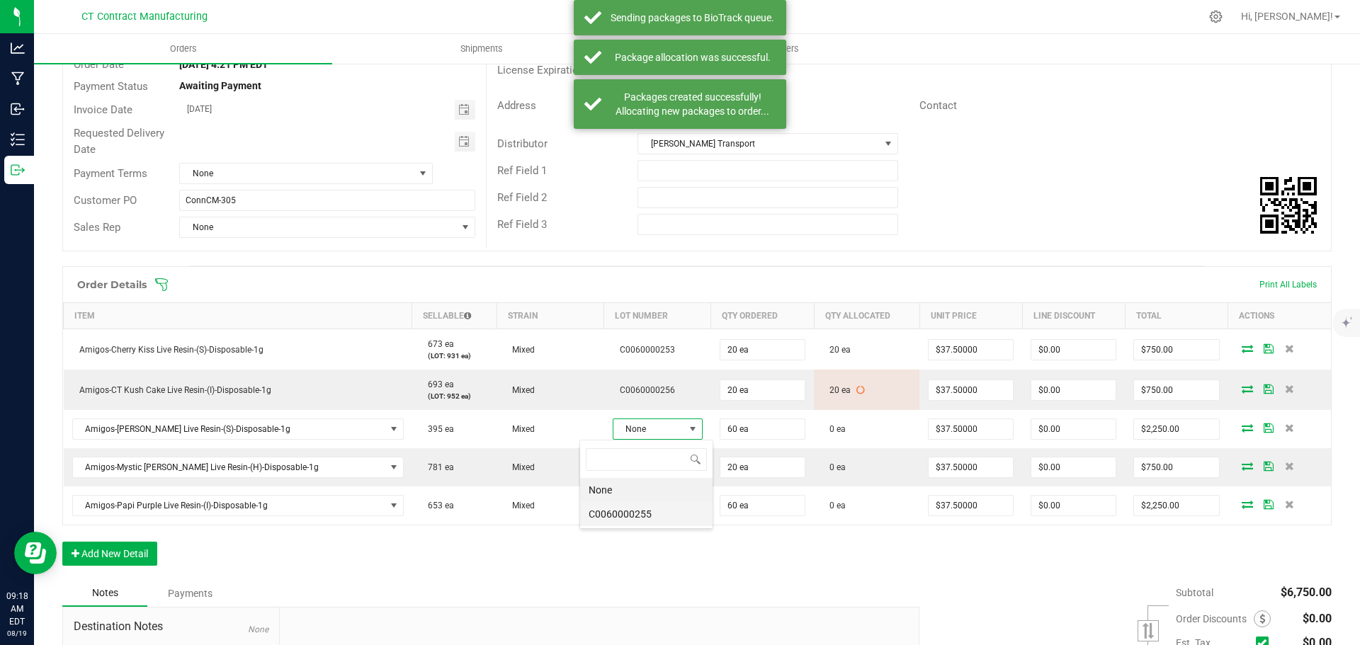
scroll to position [21, 94]
click at [640, 516] on li "C0060000255" at bounding box center [646, 514] width 132 height 24
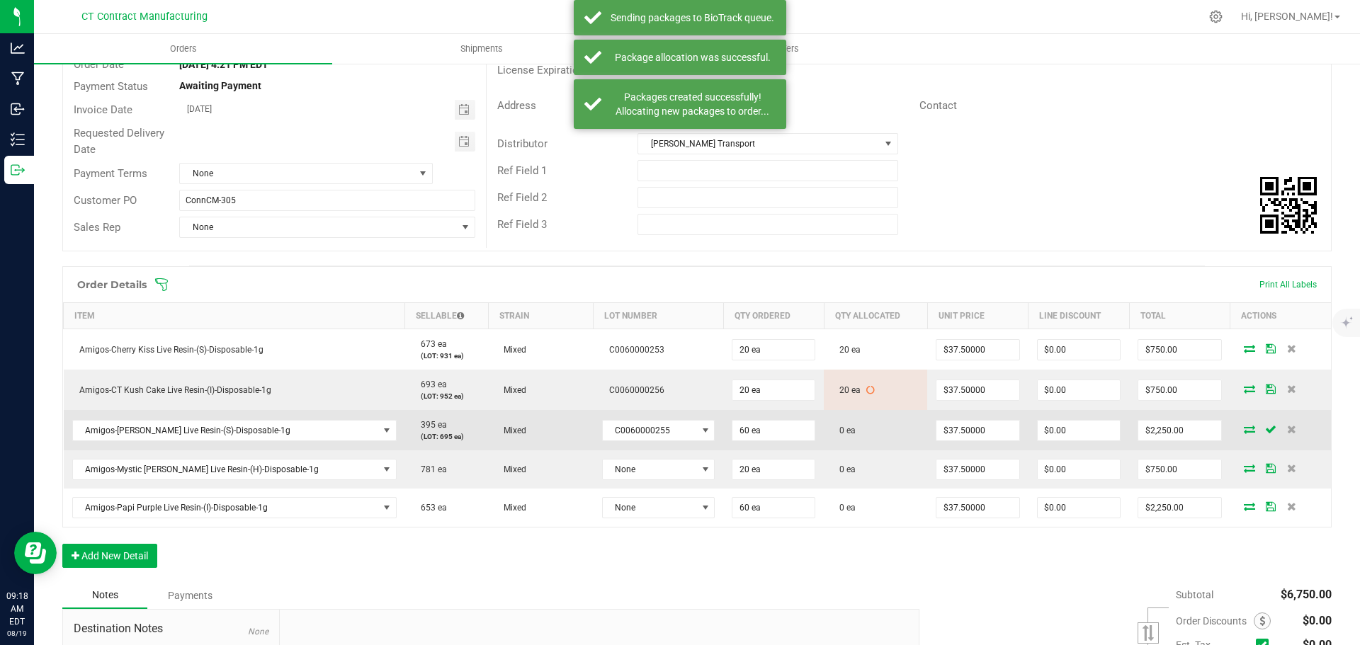
click at [1244, 431] on icon at bounding box center [1249, 429] width 11 height 9
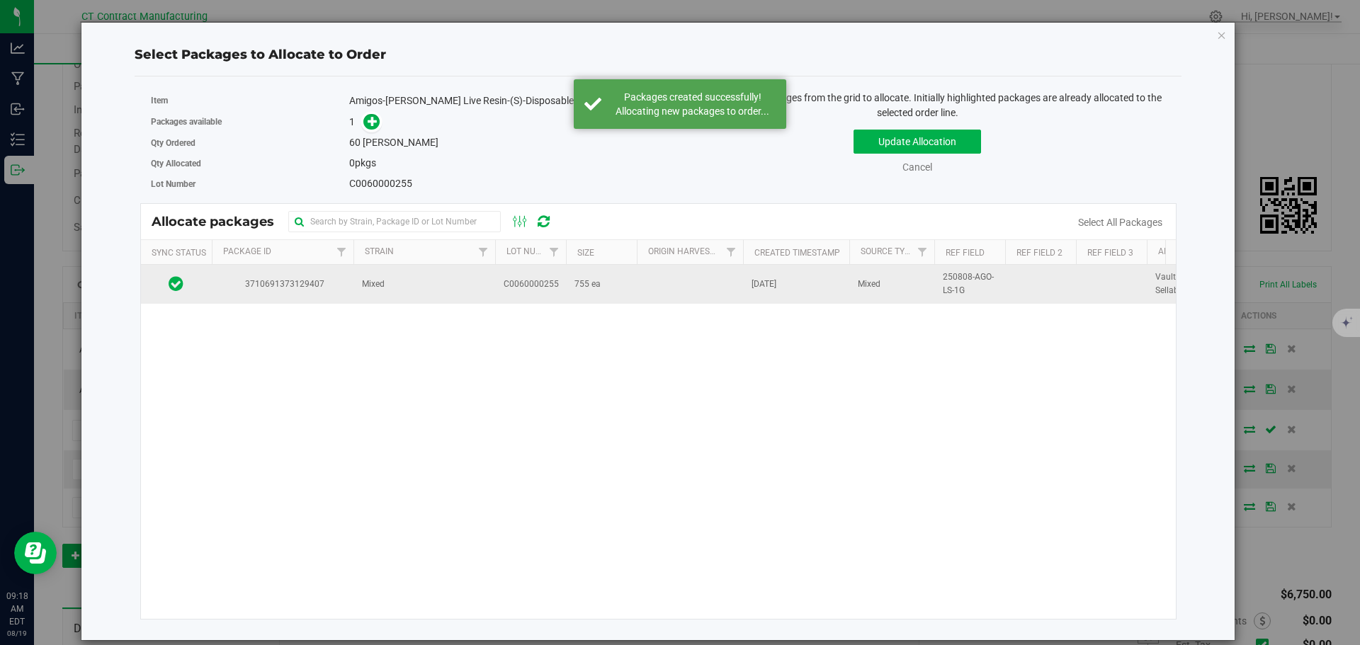
click at [303, 293] on td "3710691373129407" at bounding box center [283, 284] width 142 height 38
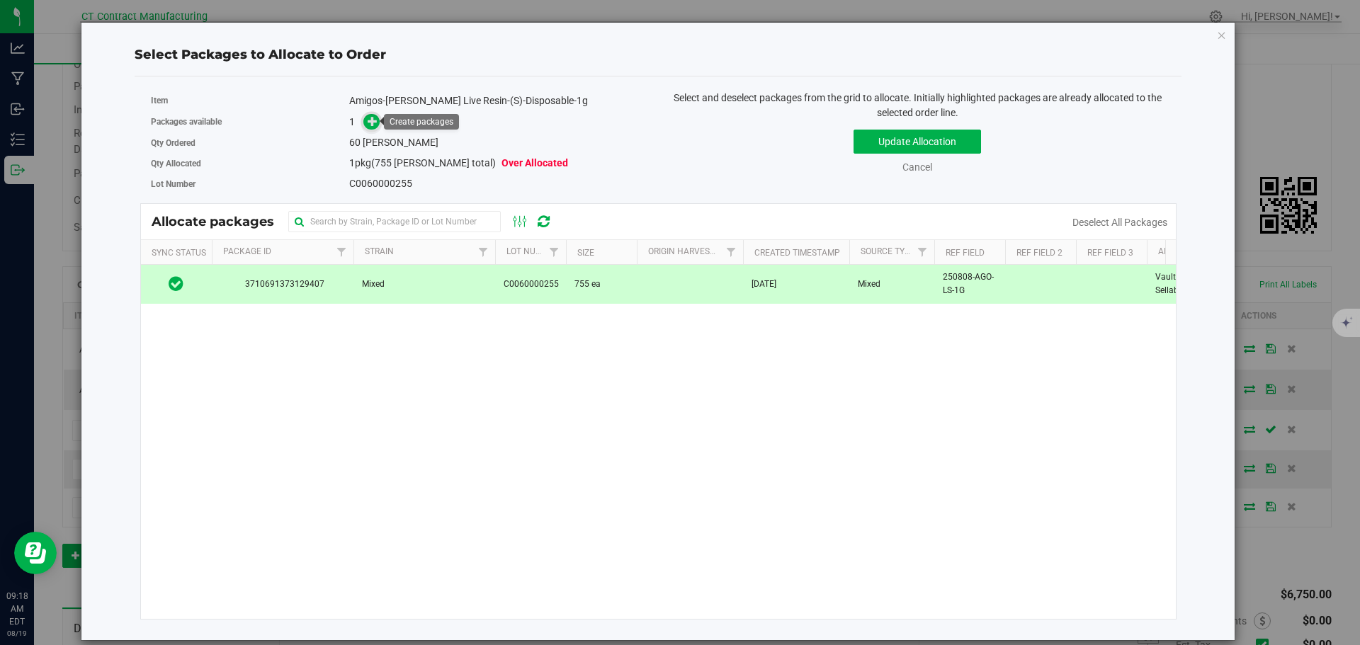
click at [372, 124] on icon at bounding box center [373, 121] width 10 height 10
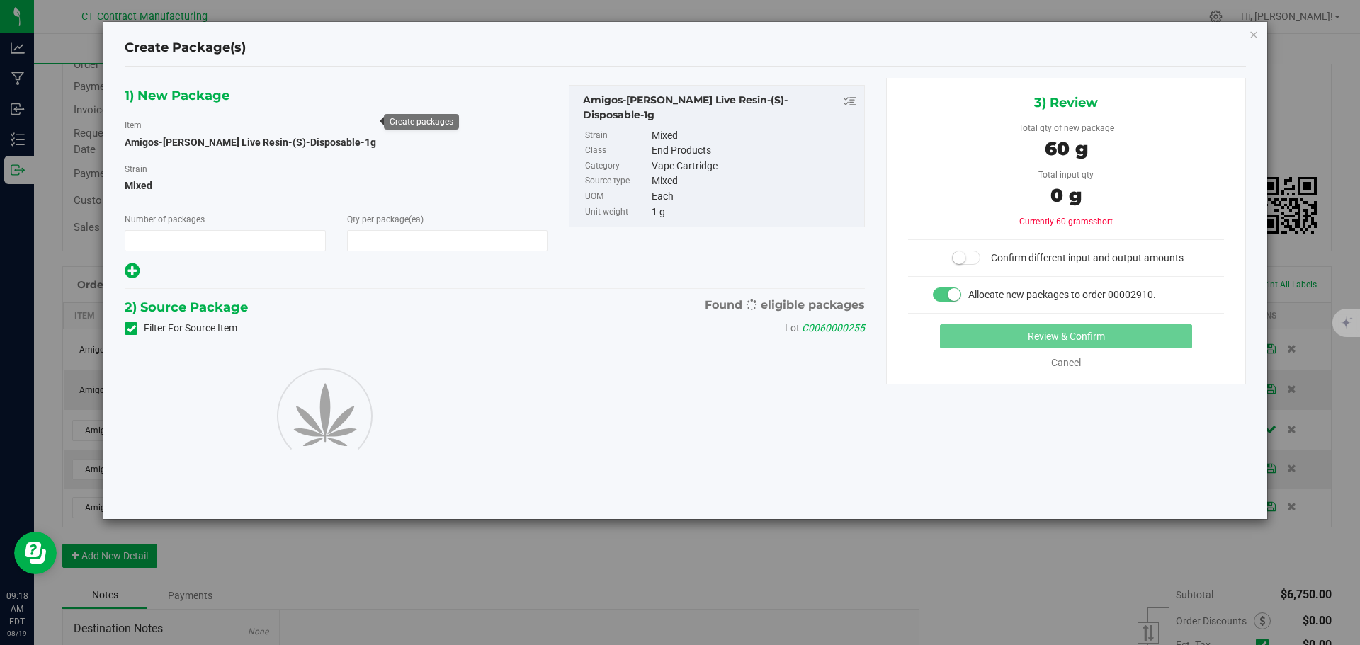
type input "1"
type input "60"
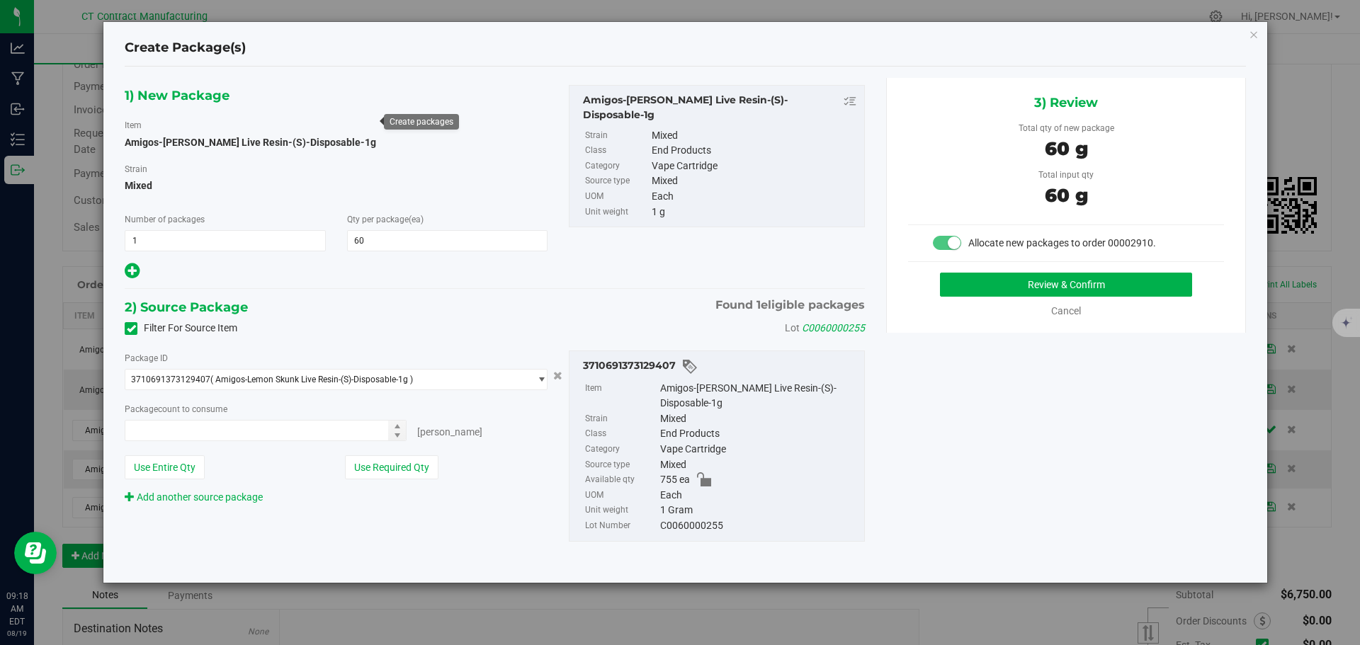
type input "60 ea"
click at [981, 282] on button "Review & Confirm" at bounding box center [1066, 285] width 252 height 24
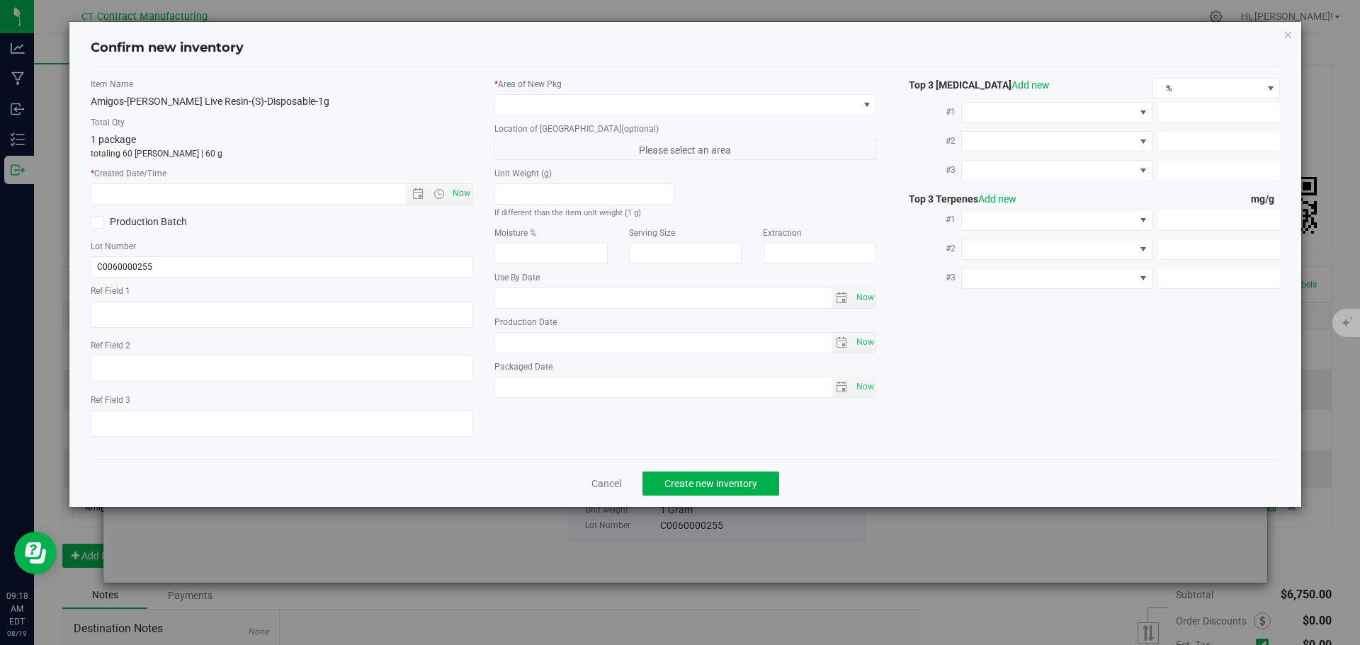
type textarea "250808-AGO-LS-1G"
click at [465, 198] on span "Now" at bounding box center [461, 193] width 24 height 21
type input "8/19/2025 9:18 AM"
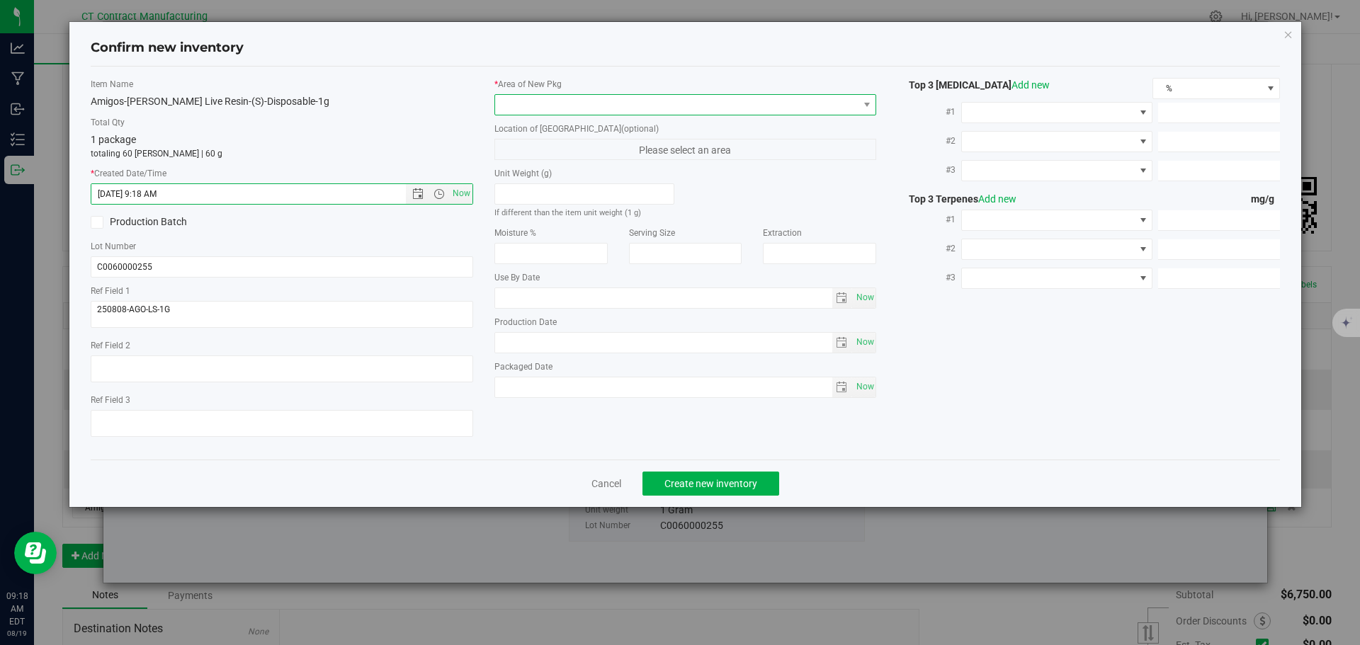
click at [524, 111] on span at bounding box center [676, 105] width 363 height 20
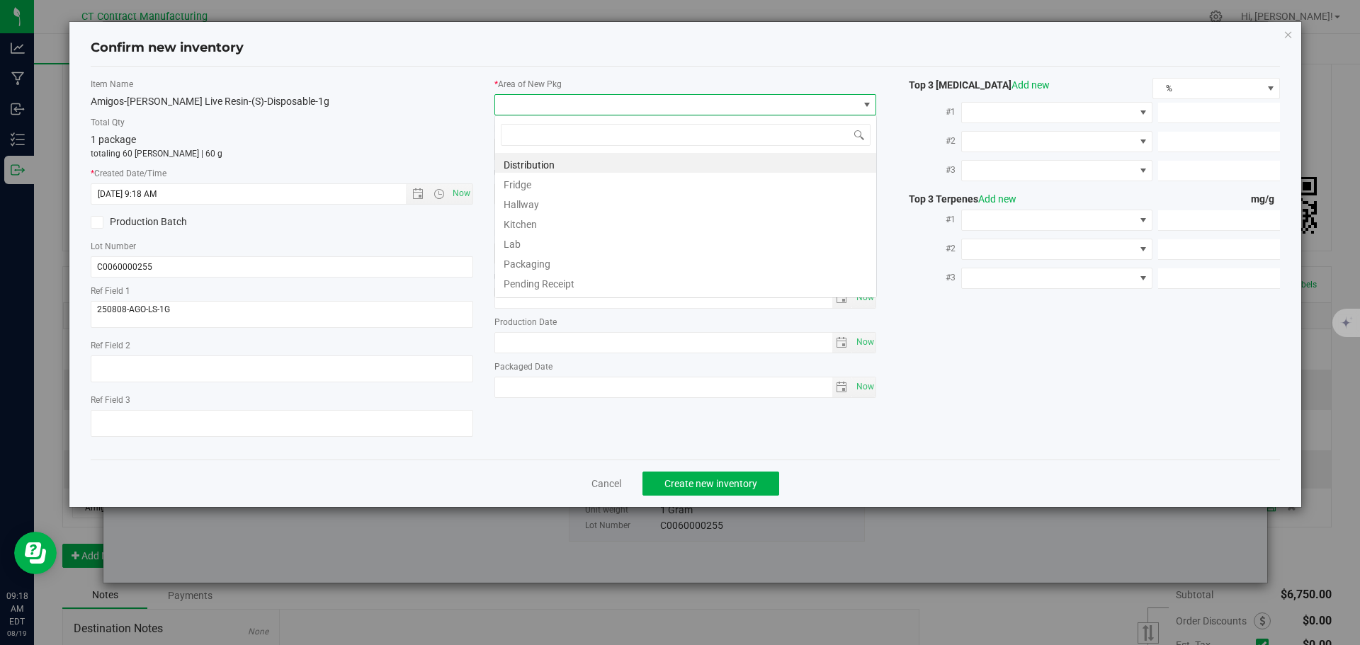
scroll to position [21, 383]
click at [536, 159] on li "Distribution" at bounding box center [685, 163] width 381 height 20
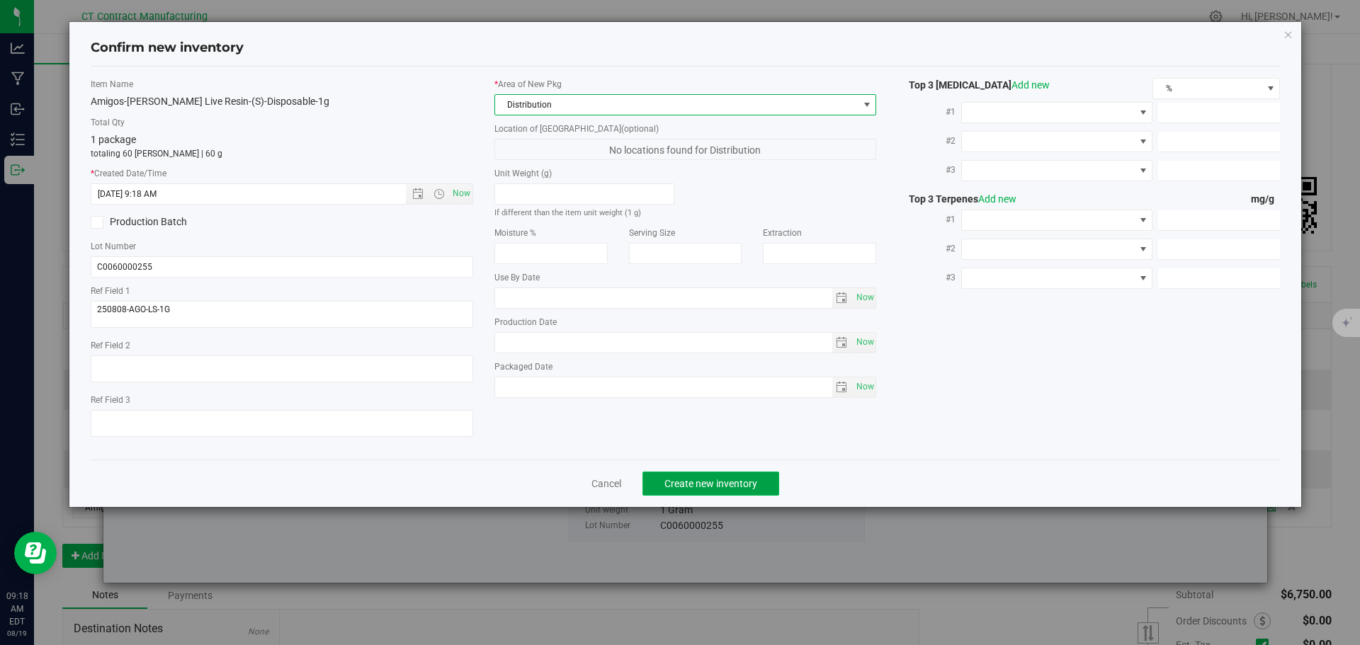
click at [691, 478] on span "Create new inventory" at bounding box center [710, 483] width 93 height 11
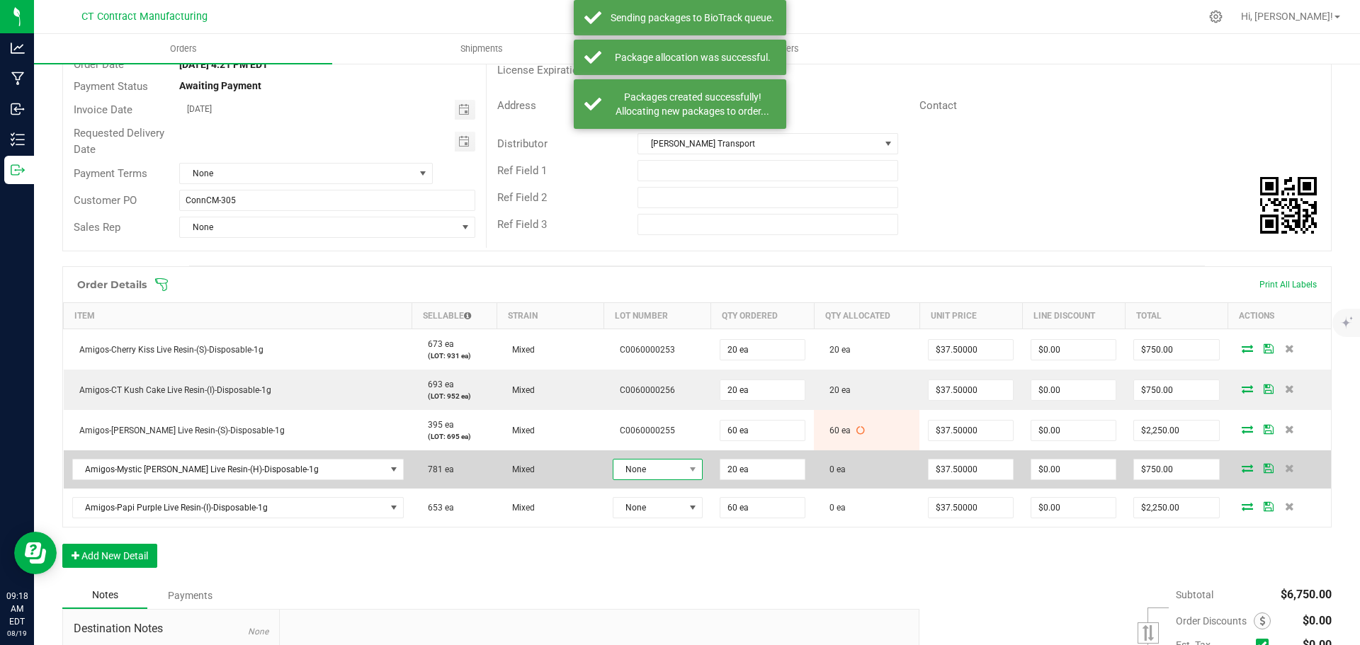
click at [684, 471] on span at bounding box center [693, 470] width 18 height 20
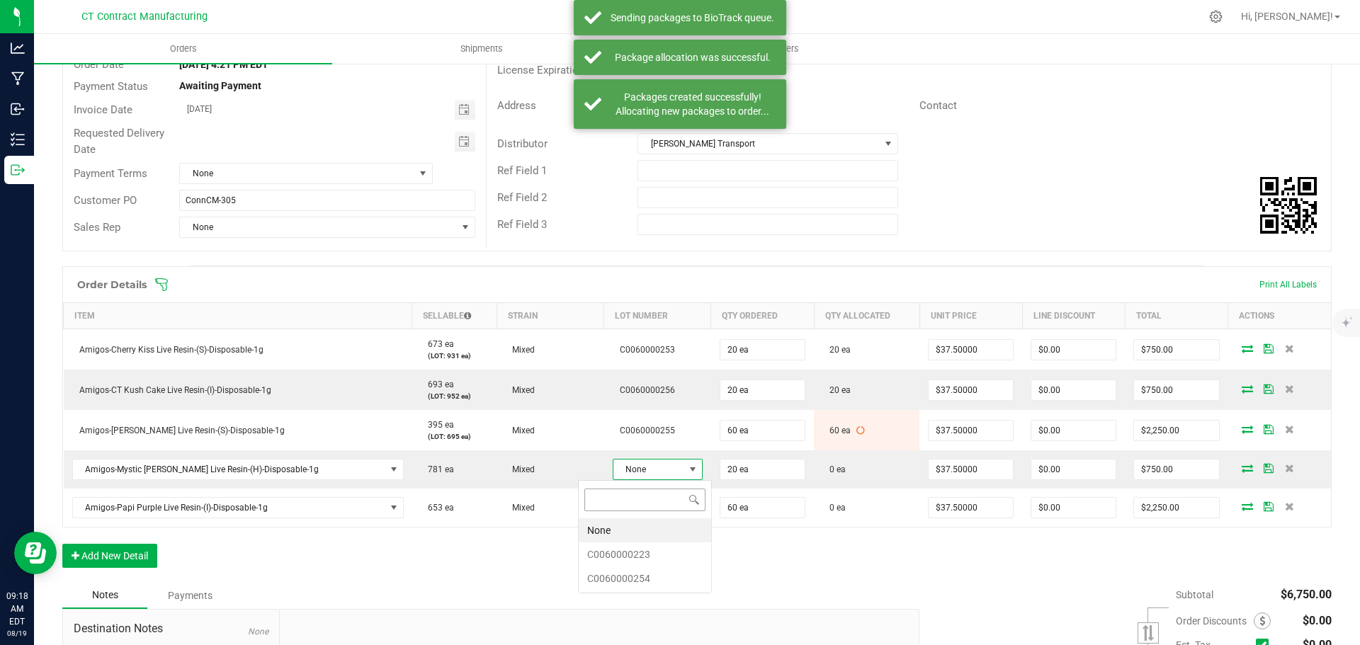
scroll to position [21, 94]
click at [628, 556] on li "C0060000223" at bounding box center [645, 555] width 132 height 24
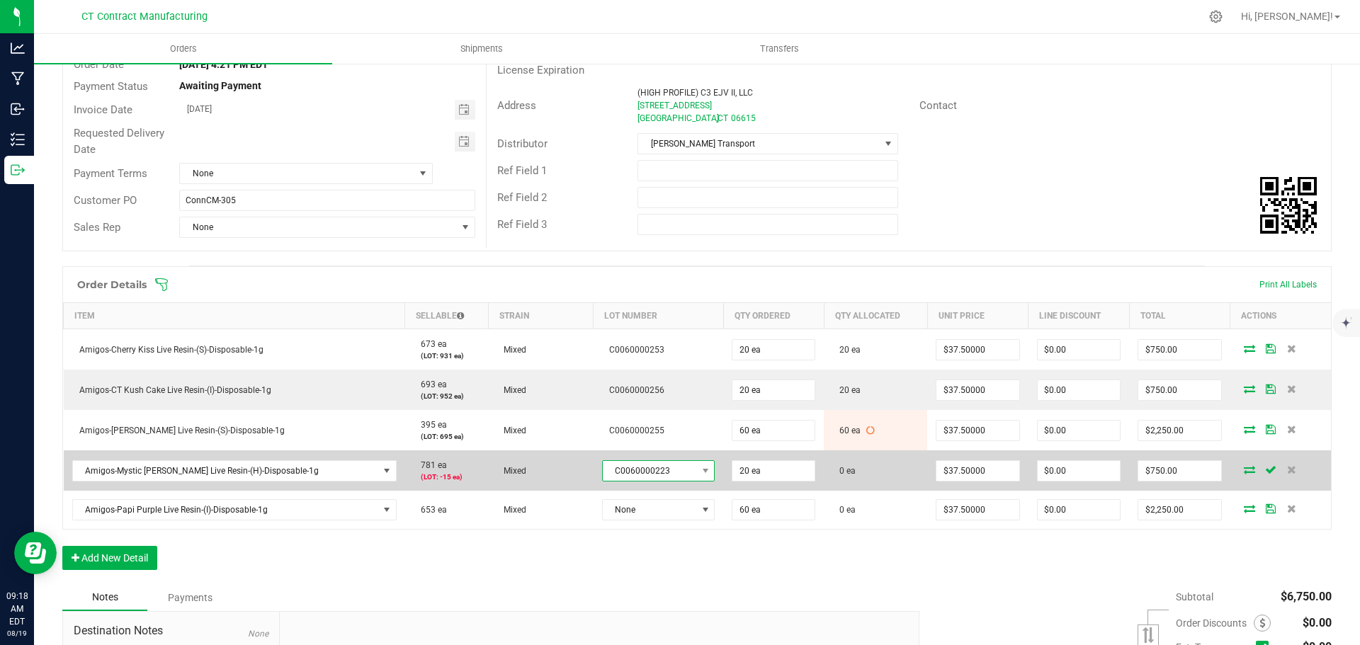
click at [616, 475] on span "C0060000223" at bounding box center [650, 471] width 94 height 20
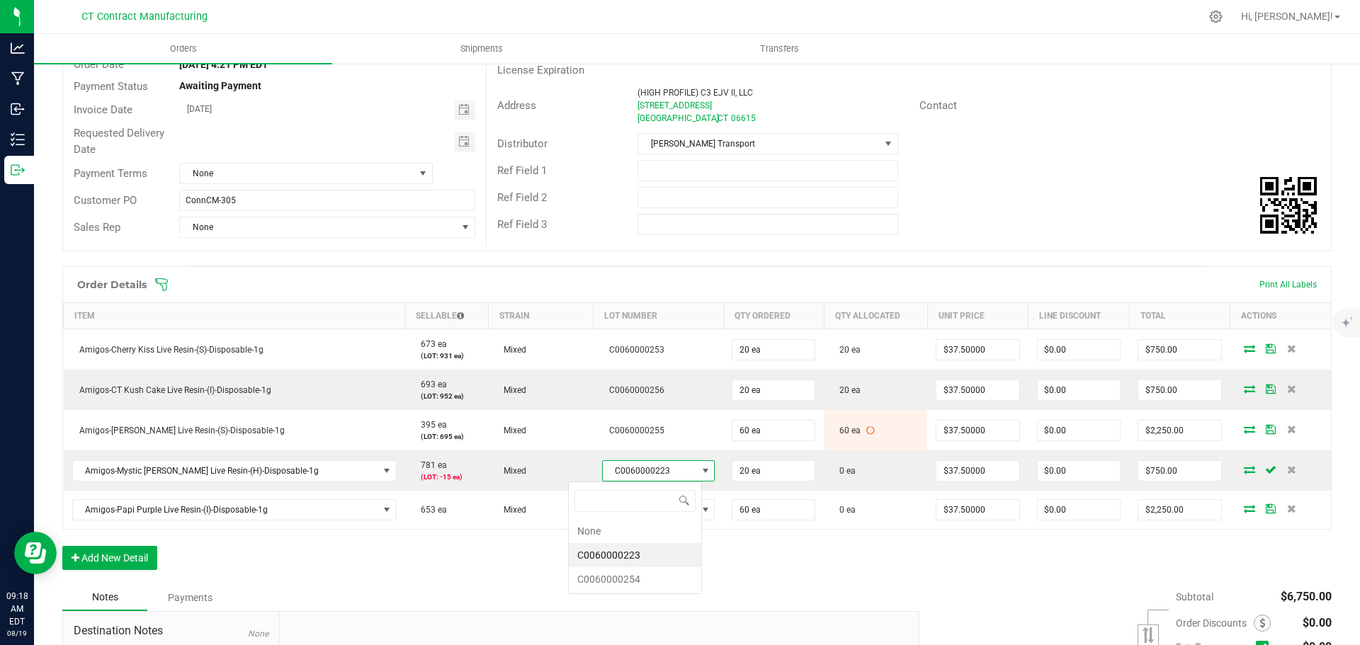
scroll to position [21, 115]
click at [622, 577] on li "C0060000254" at bounding box center [635, 579] width 132 height 24
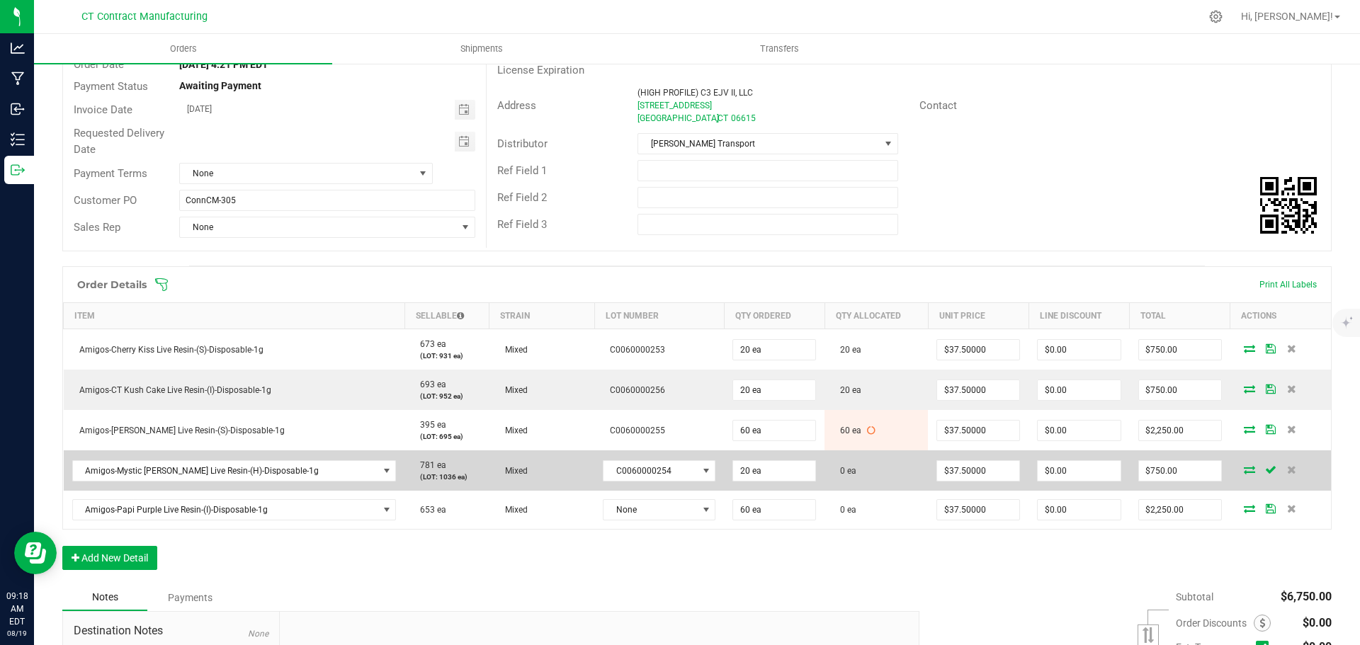
click at [1244, 470] on icon at bounding box center [1249, 469] width 11 height 9
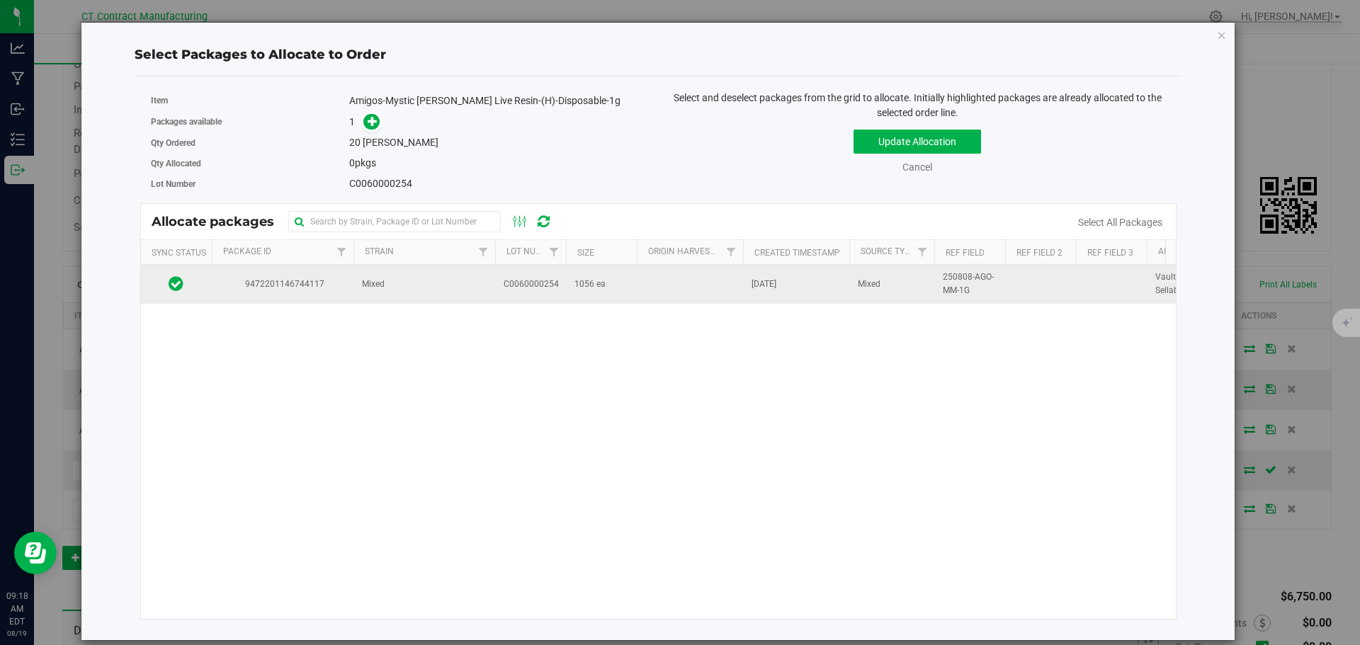
click at [428, 296] on td "Mixed" at bounding box center [424, 284] width 142 height 38
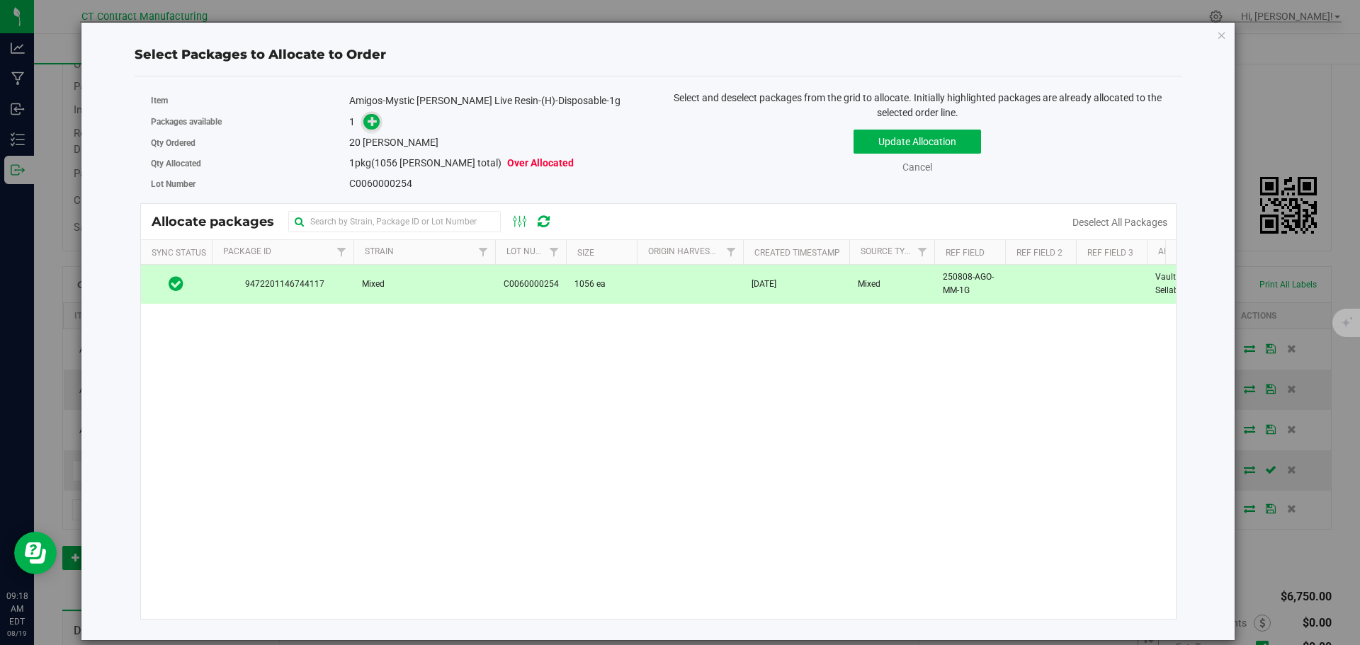
click at [370, 121] on icon at bounding box center [373, 120] width 11 height 11
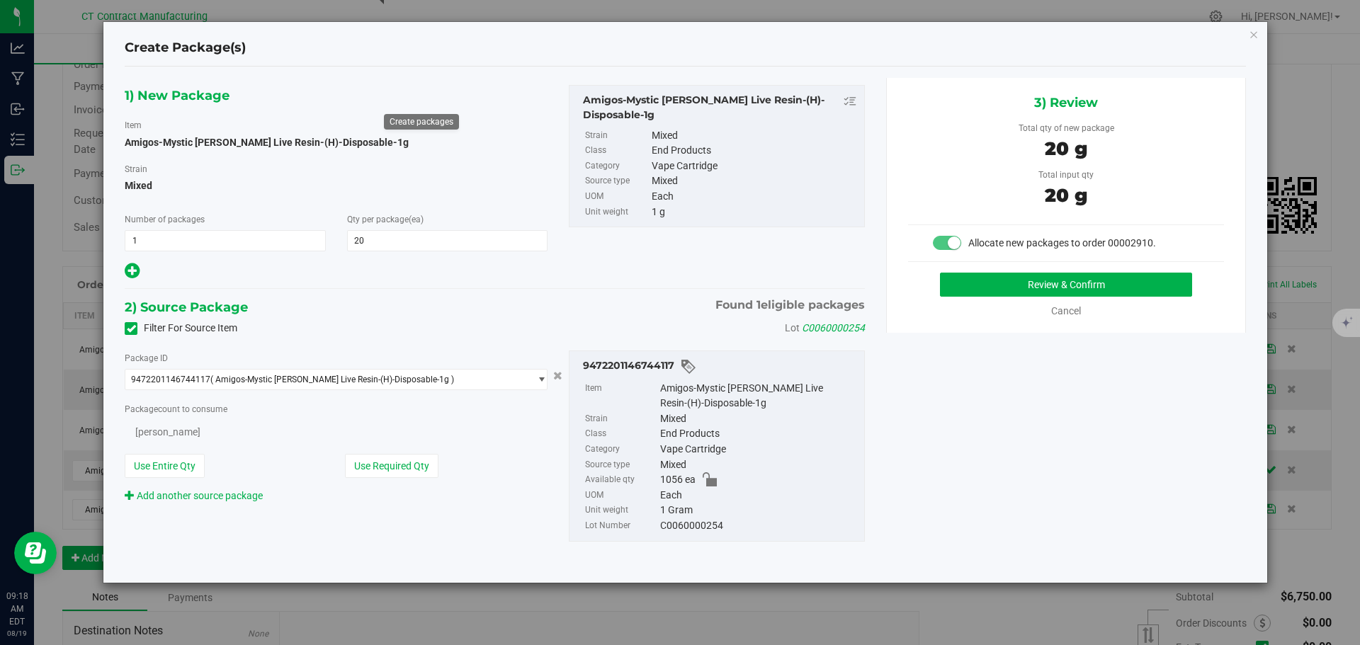
type input "20"
click at [1019, 281] on button "Review & Confirm" at bounding box center [1066, 285] width 252 height 24
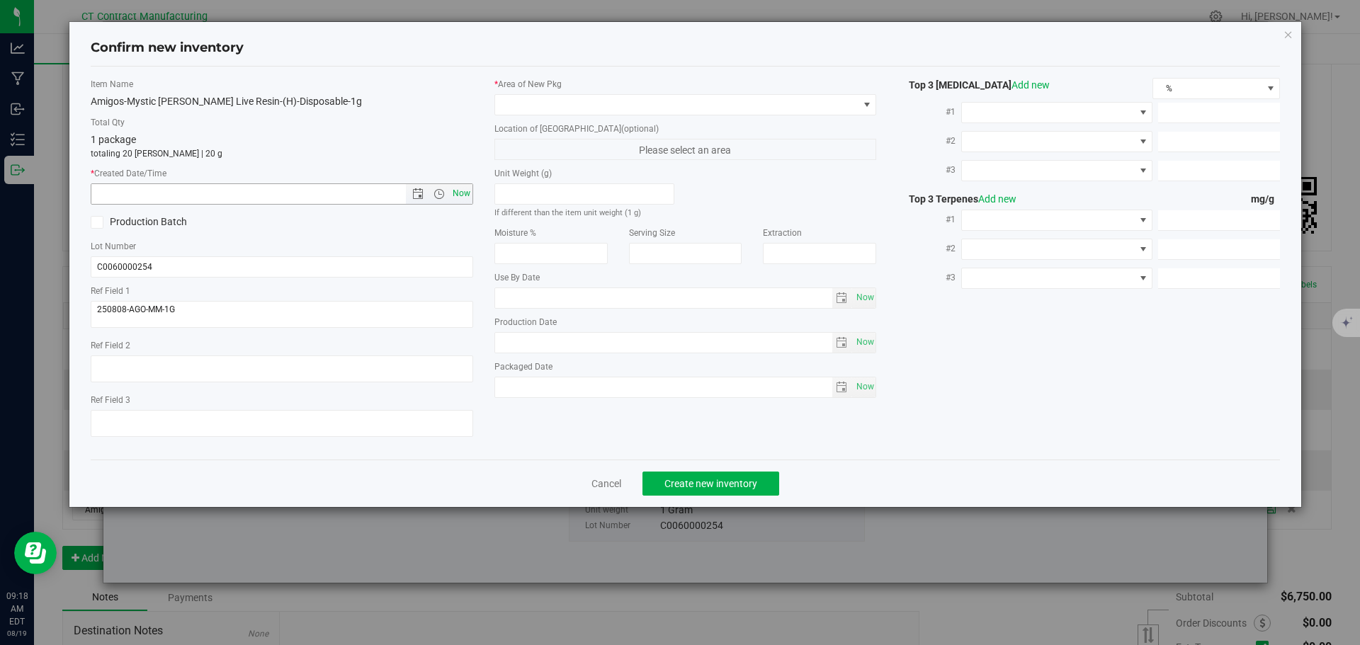
click at [466, 187] on span "Now" at bounding box center [461, 193] width 24 height 21
type input "8/19/2025 9:18 AM"
click at [558, 105] on span at bounding box center [676, 105] width 363 height 20
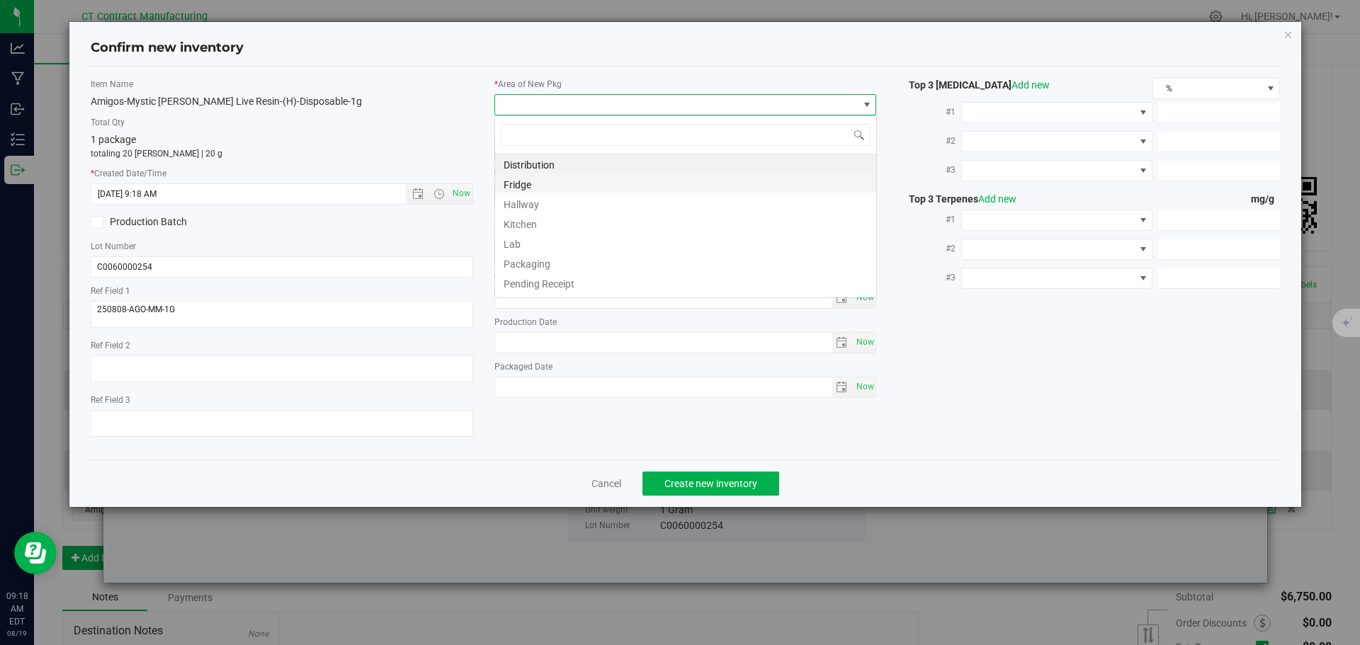
scroll to position [21, 383]
click at [577, 166] on li "Distribution" at bounding box center [685, 163] width 381 height 20
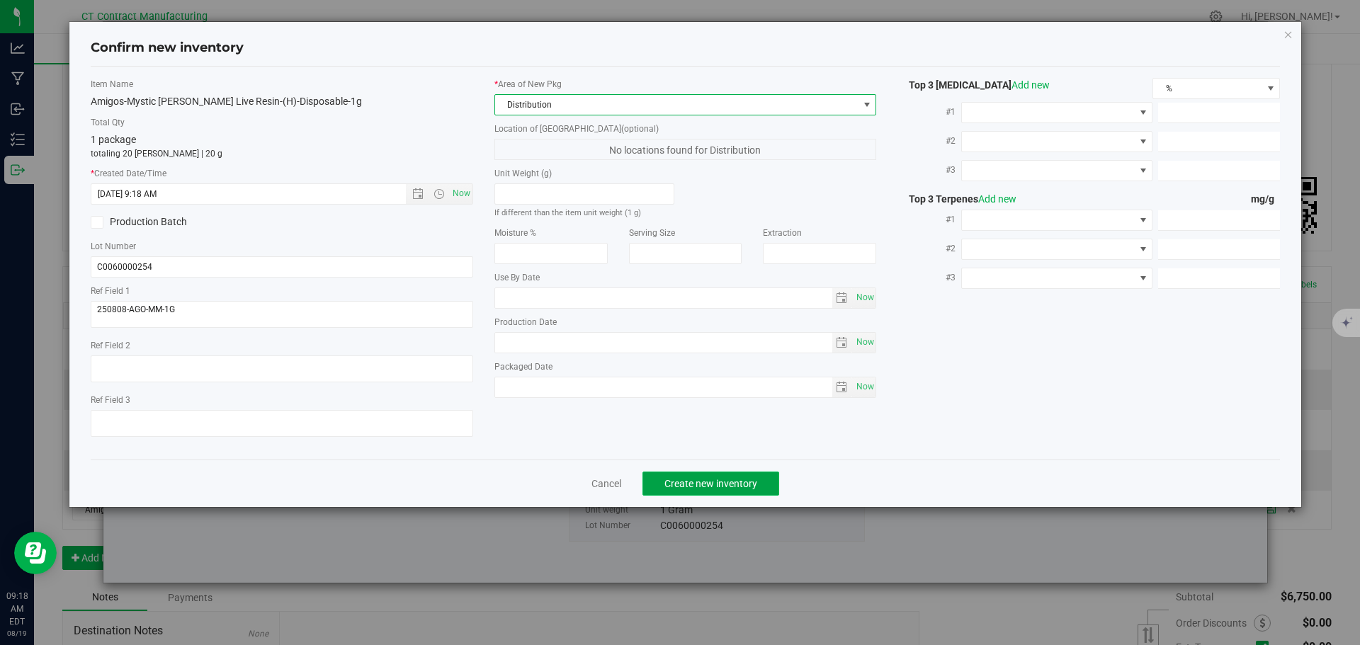
click at [704, 481] on span "Create new inventory" at bounding box center [710, 483] width 93 height 11
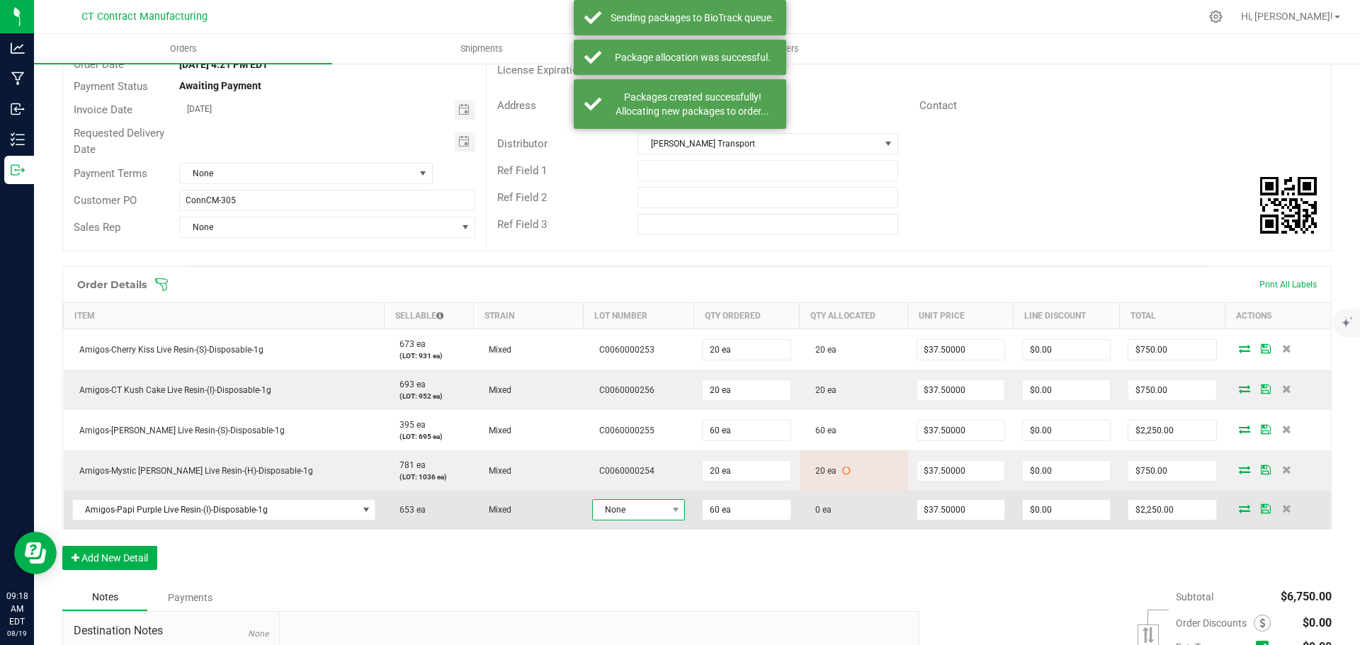
click at [615, 514] on span "None" at bounding box center [630, 510] width 74 height 20
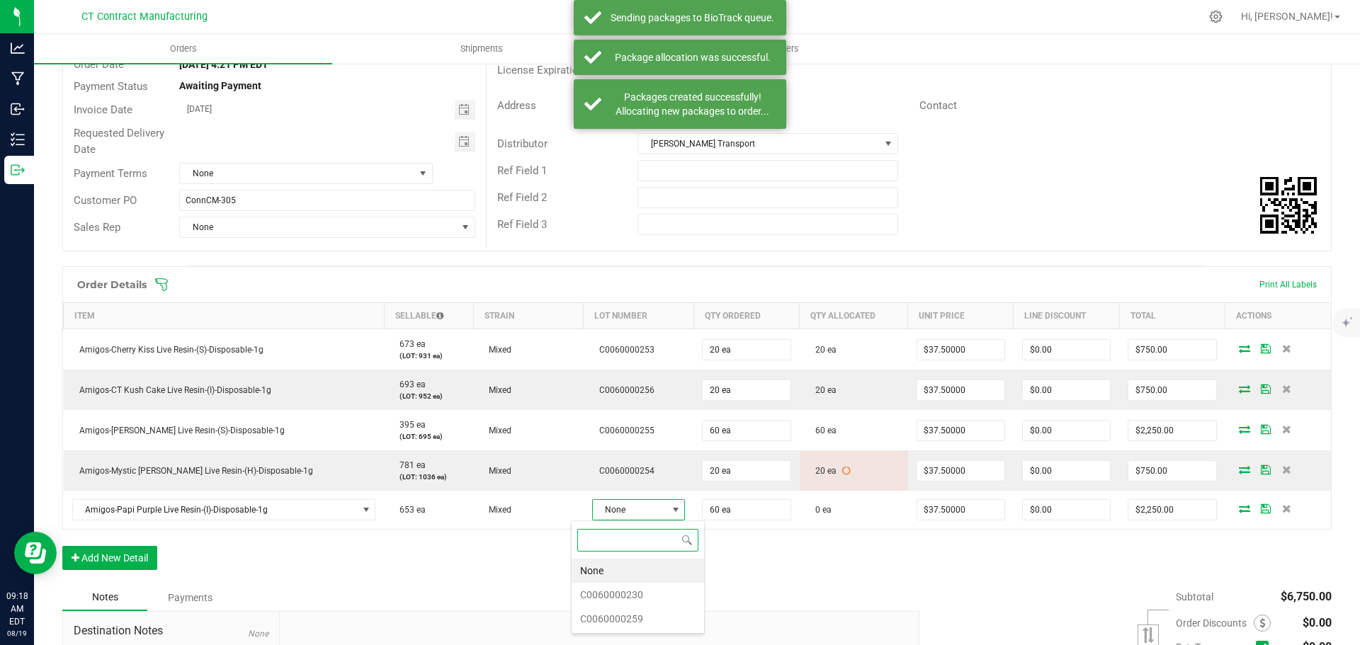
scroll to position [21, 94]
click at [643, 592] on li "C0060000230" at bounding box center [638, 595] width 132 height 24
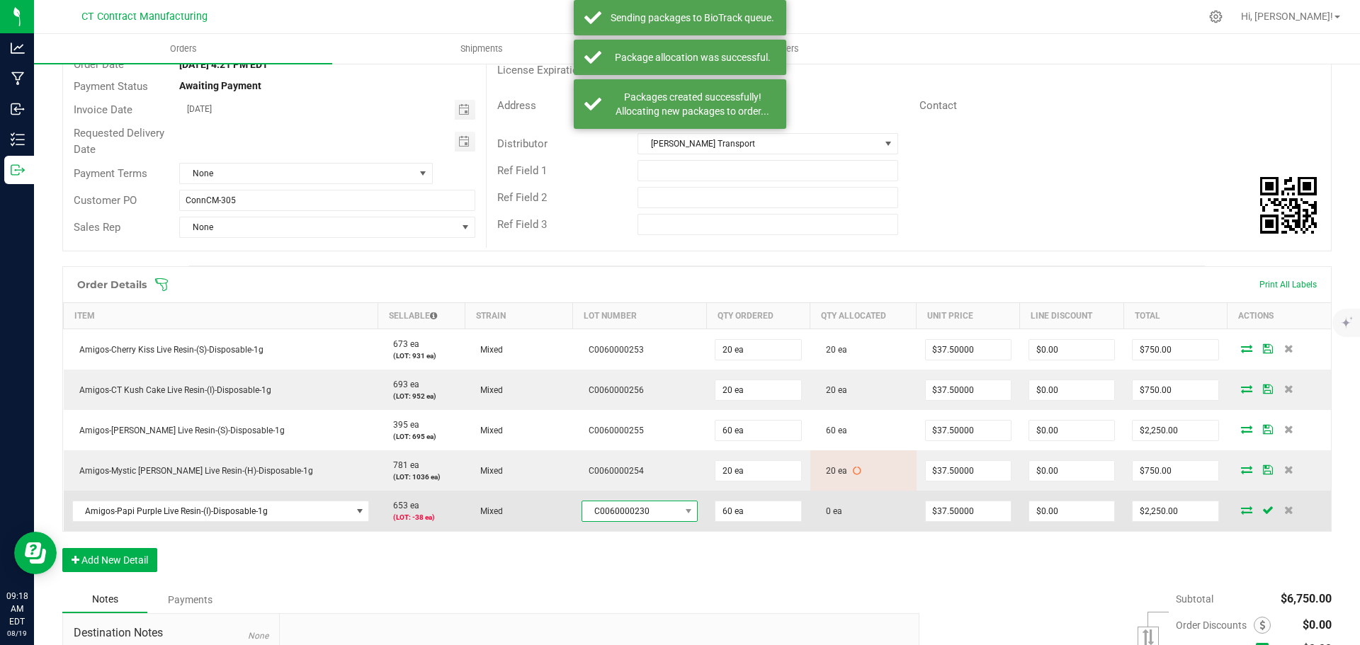
click at [594, 513] on span "C0060000230" at bounding box center [631, 512] width 98 height 20
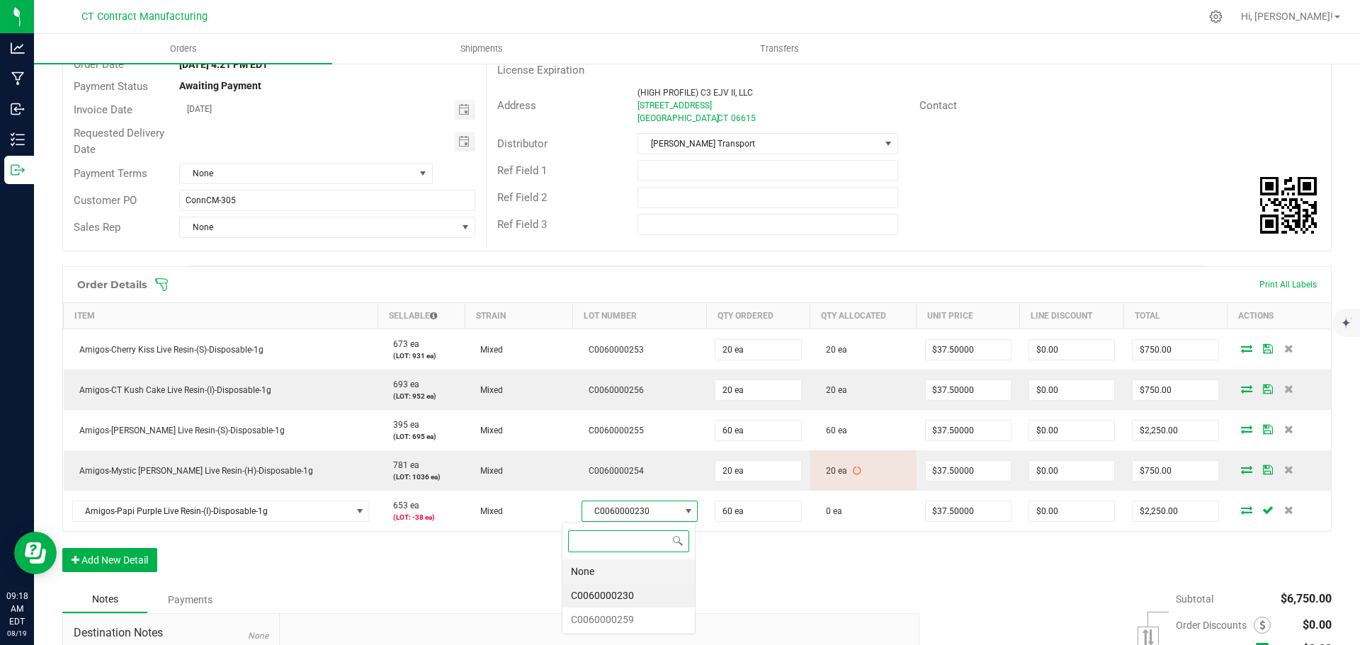
scroll to position [21, 116]
click at [606, 611] on li "C0060000259" at bounding box center [628, 620] width 132 height 24
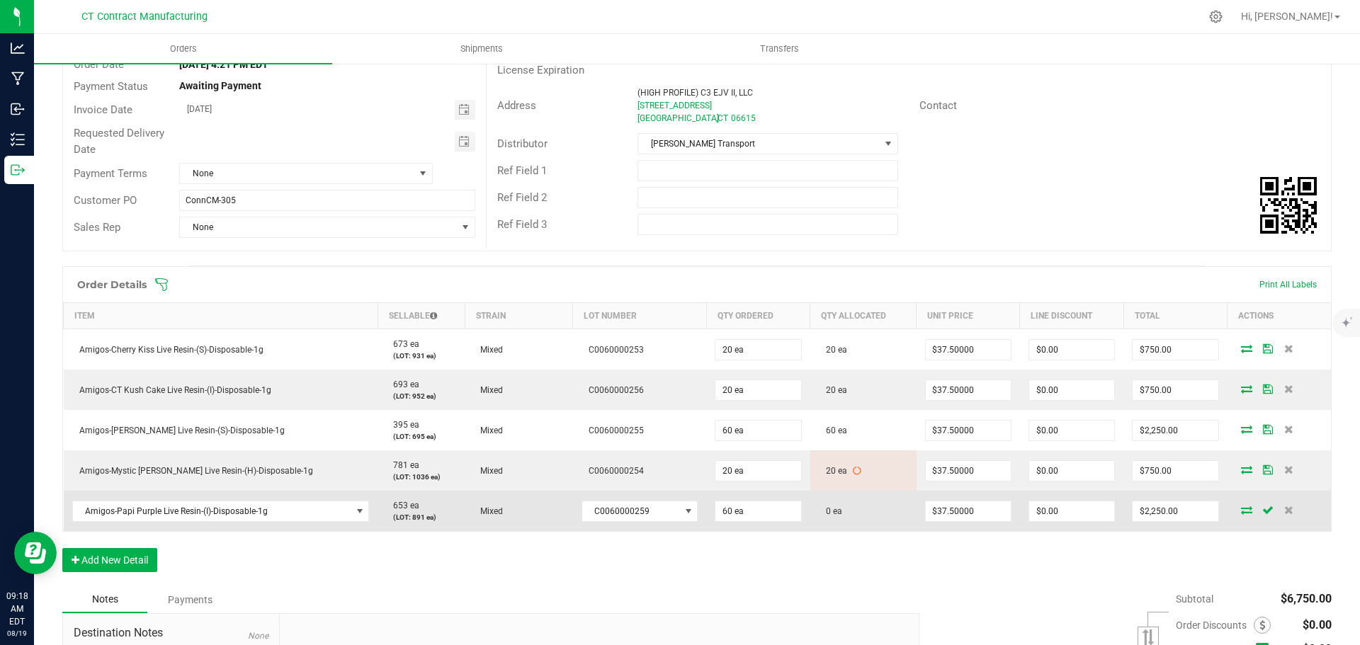
click at [1241, 511] on icon at bounding box center [1246, 510] width 11 height 9
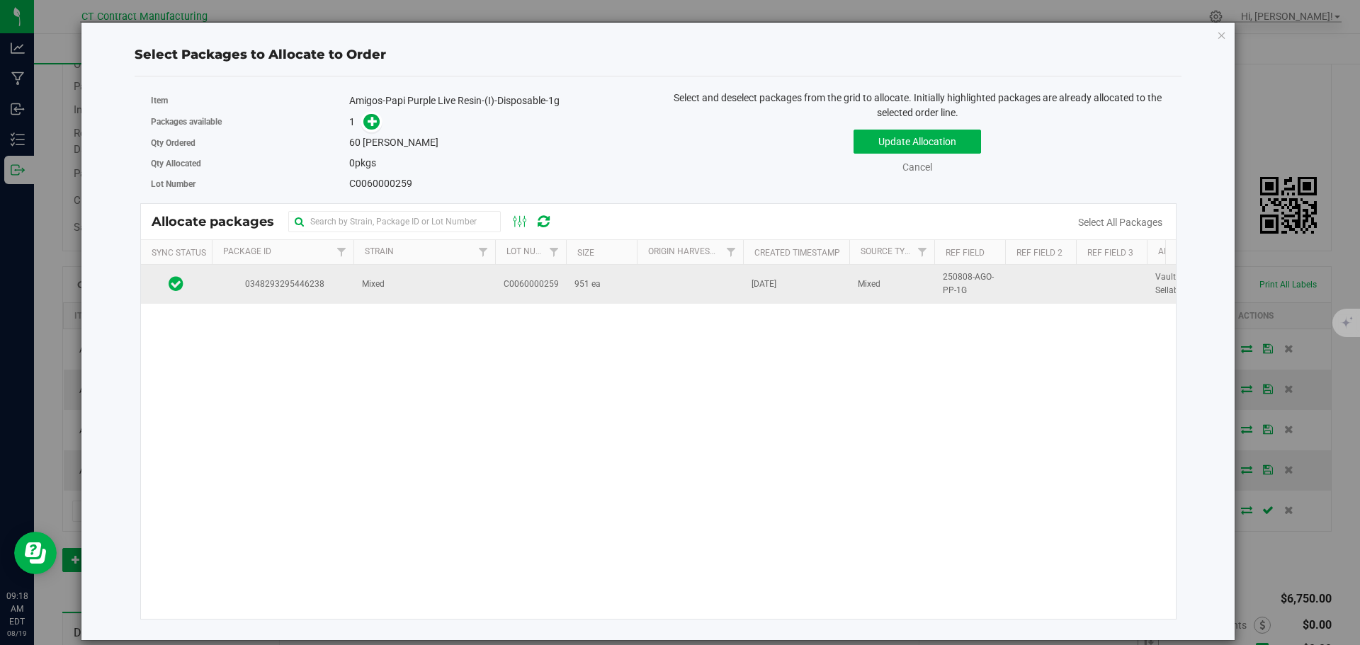
click at [327, 281] on span "0348293295446238" at bounding box center [282, 284] width 125 height 13
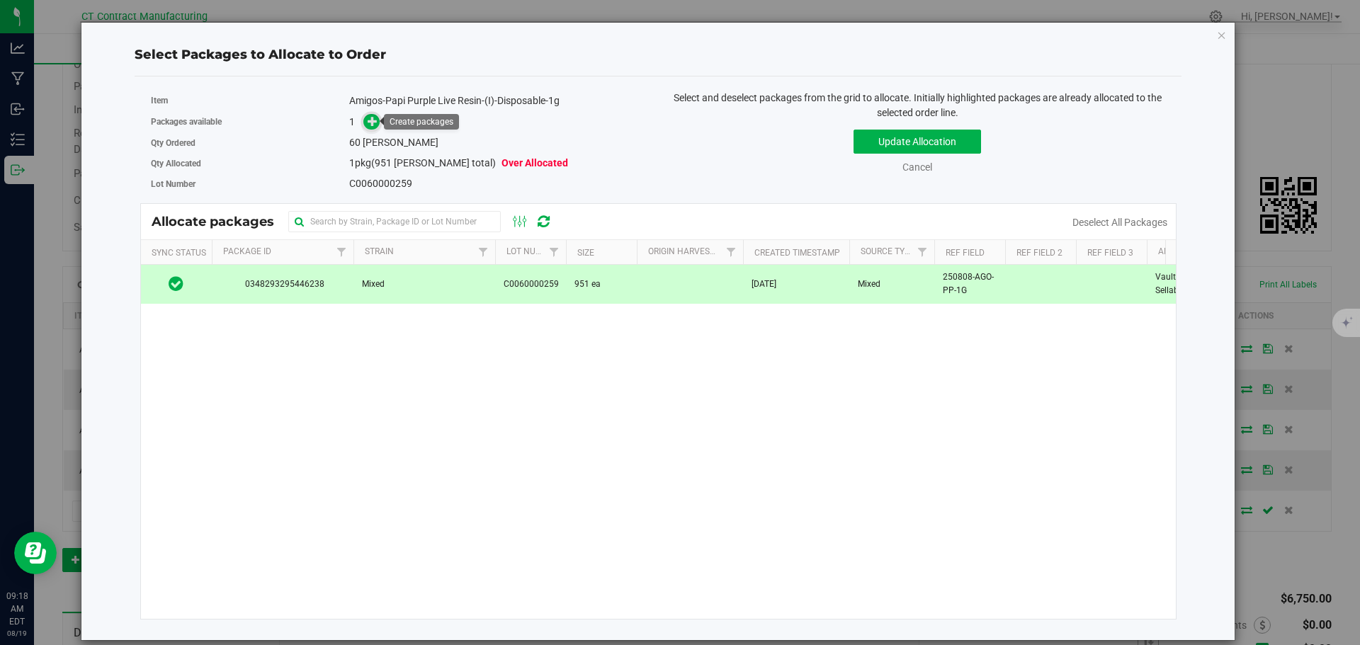
click at [375, 114] on span at bounding box center [371, 121] width 17 height 17
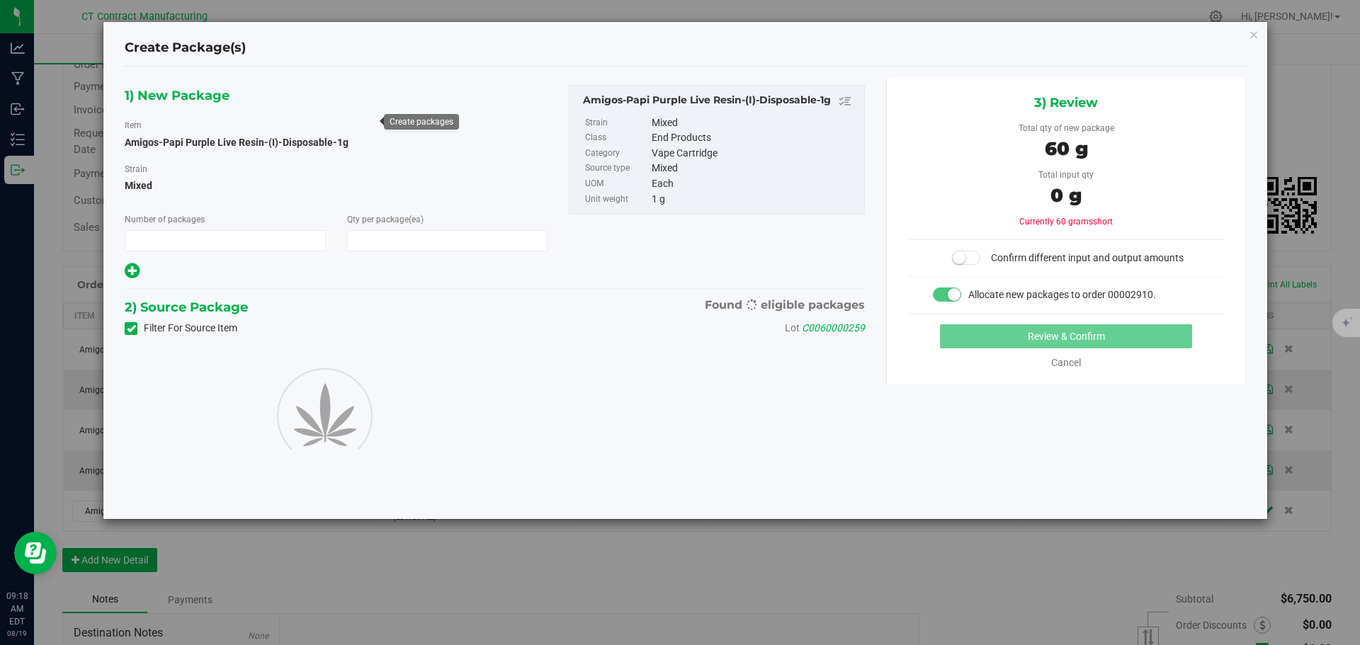
type input "1"
type input "60"
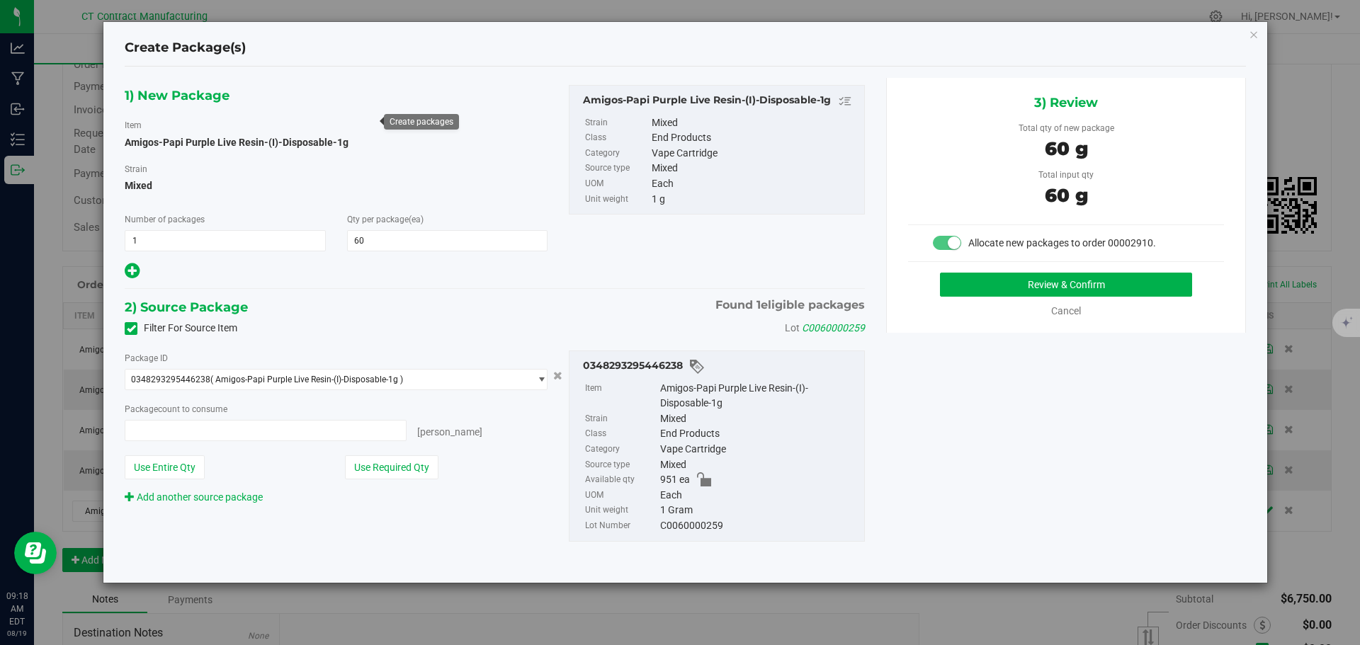
type input "60 ea"
click at [1023, 285] on button "Review & Confirm" at bounding box center [1066, 285] width 252 height 24
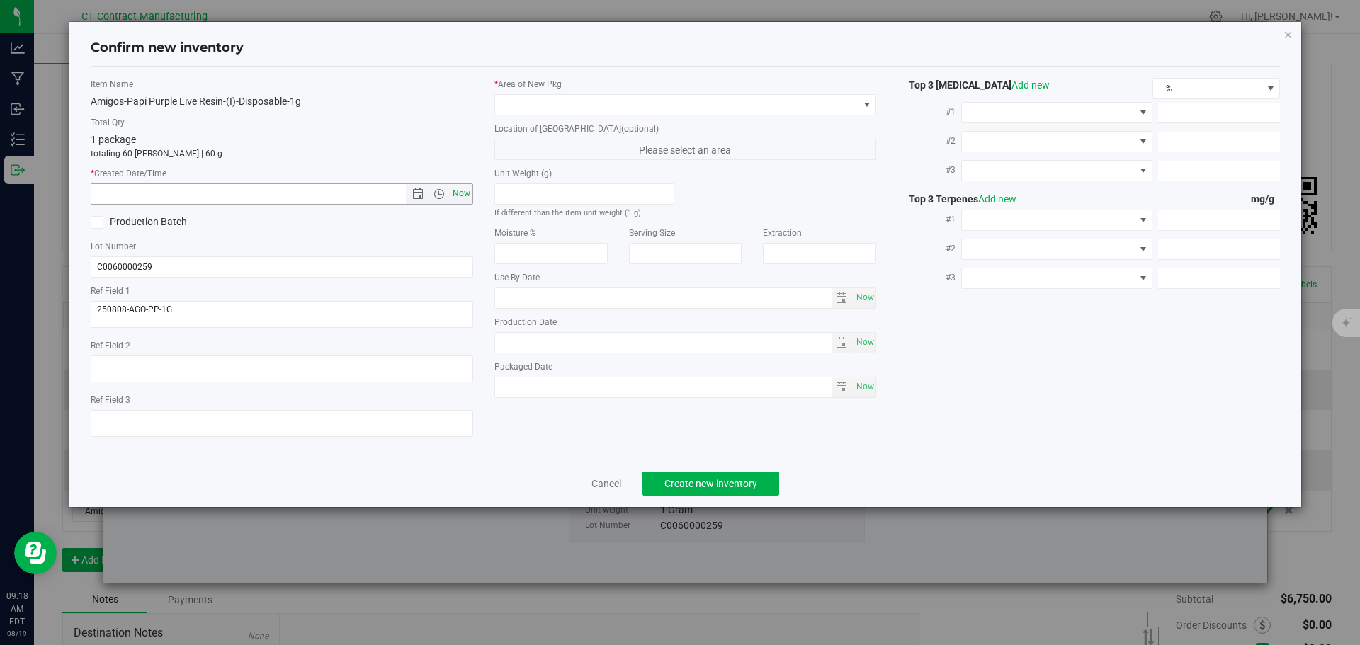
click at [465, 198] on span "Now" at bounding box center [461, 193] width 24 height 21
type input "8/19/2025 9:18 AM"
click at [570, 114] on span at bounding box center [676, 105] width 363 height 20
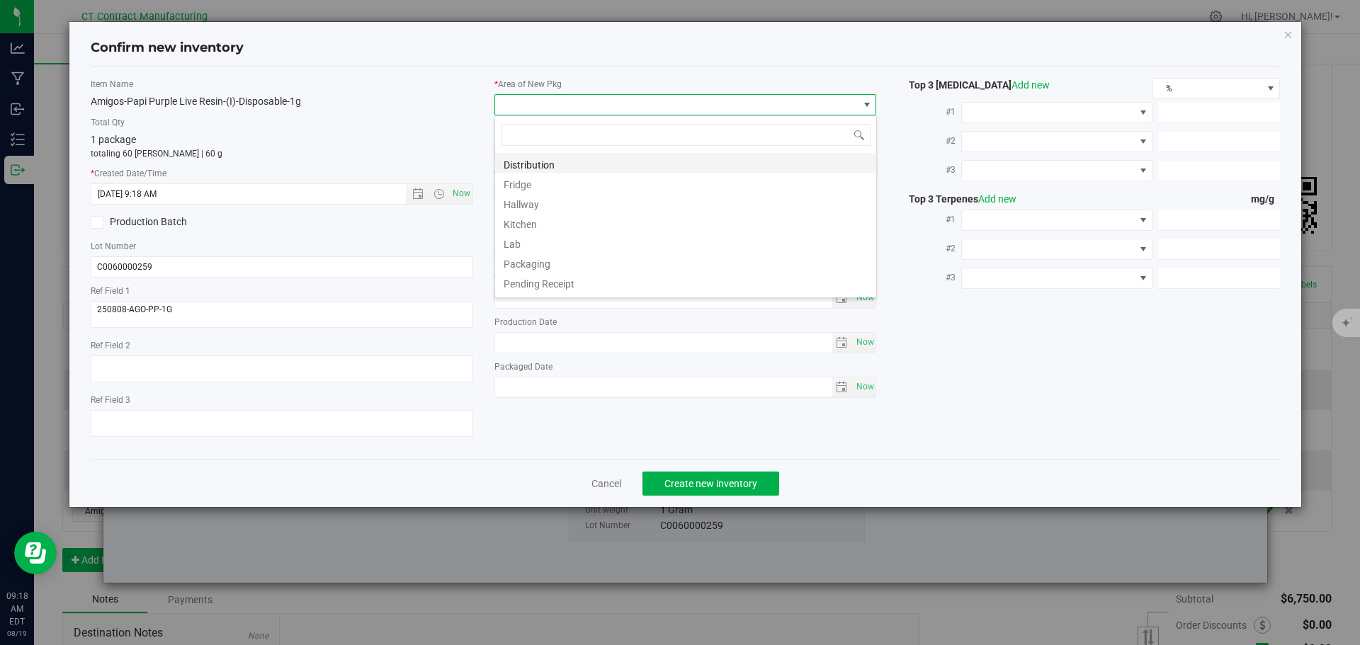
scroll to position [21, 383]
click at [566, 156] on li "Distribution" at bounding box center [685, 163] width 381 height 20
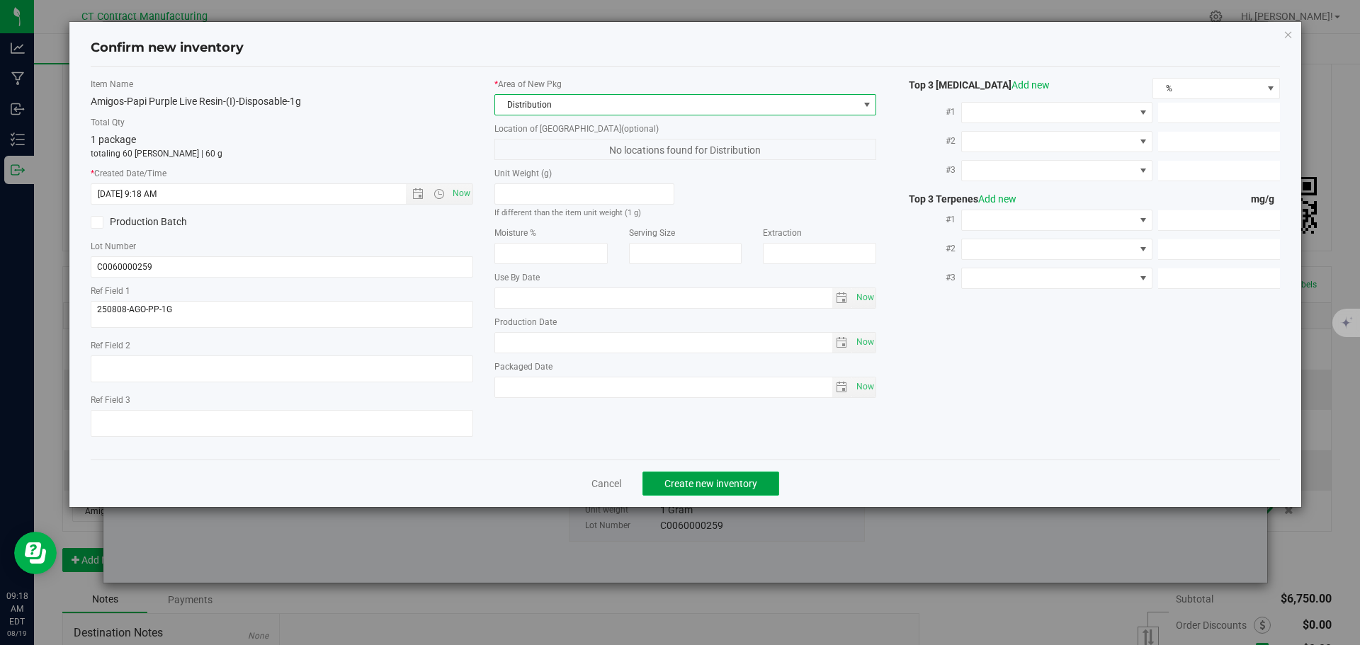
click at [702, 472] on button "Create new inventory" at bounding box center [711, 484] width 137 height 24
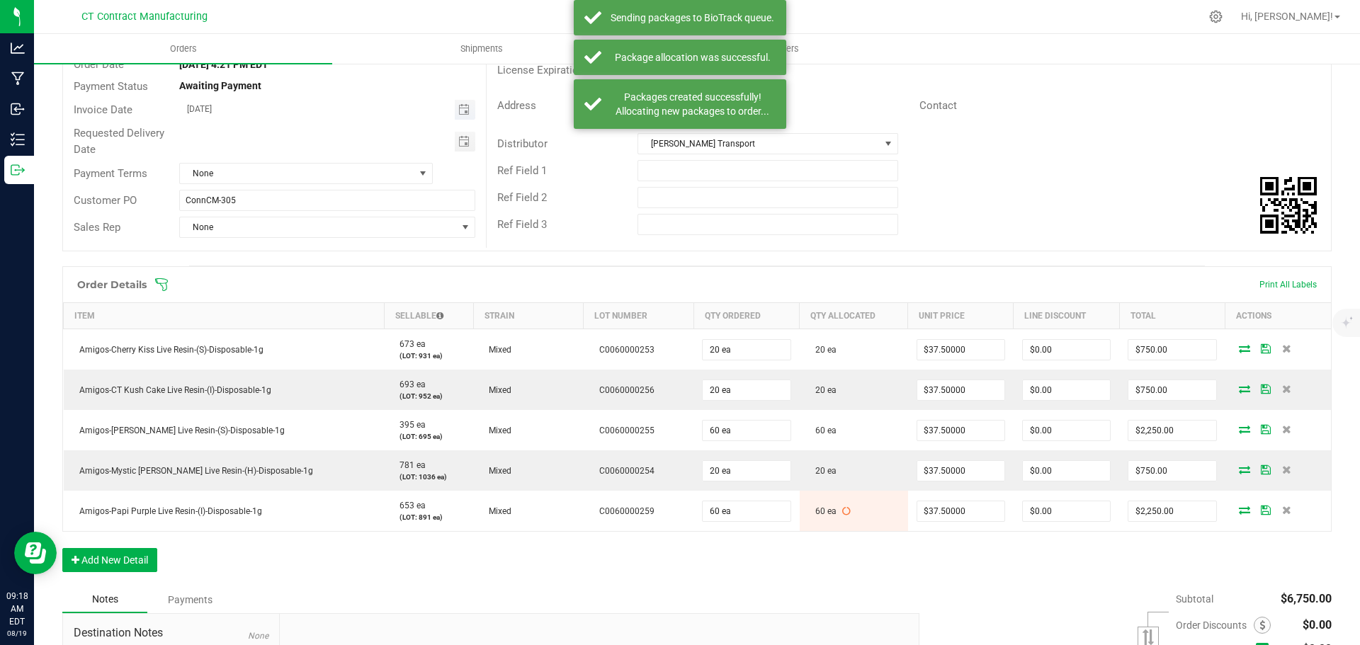
click at [455, 108] on span "Toggle calendar" at bounding box center [465, 110] width 21 height 20
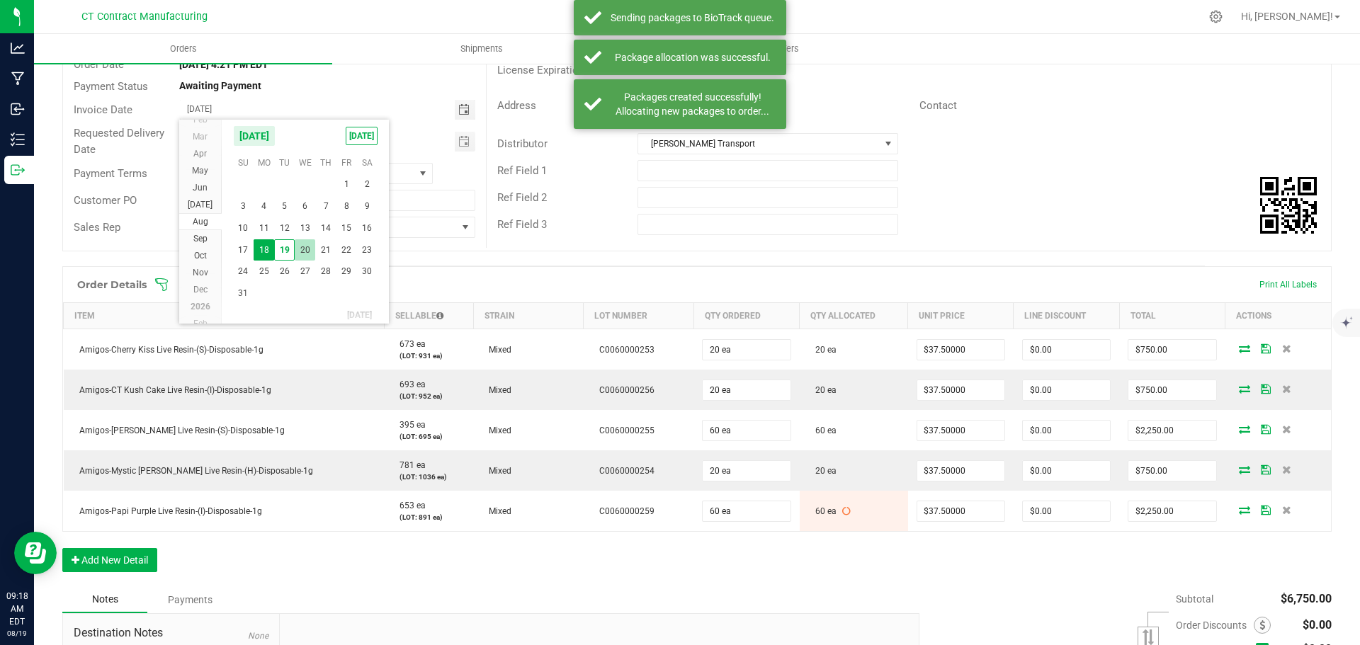
click at [302, 247] on span "20" at bounding box center [305, 250] width 21 height 22
type input "[DATE]"
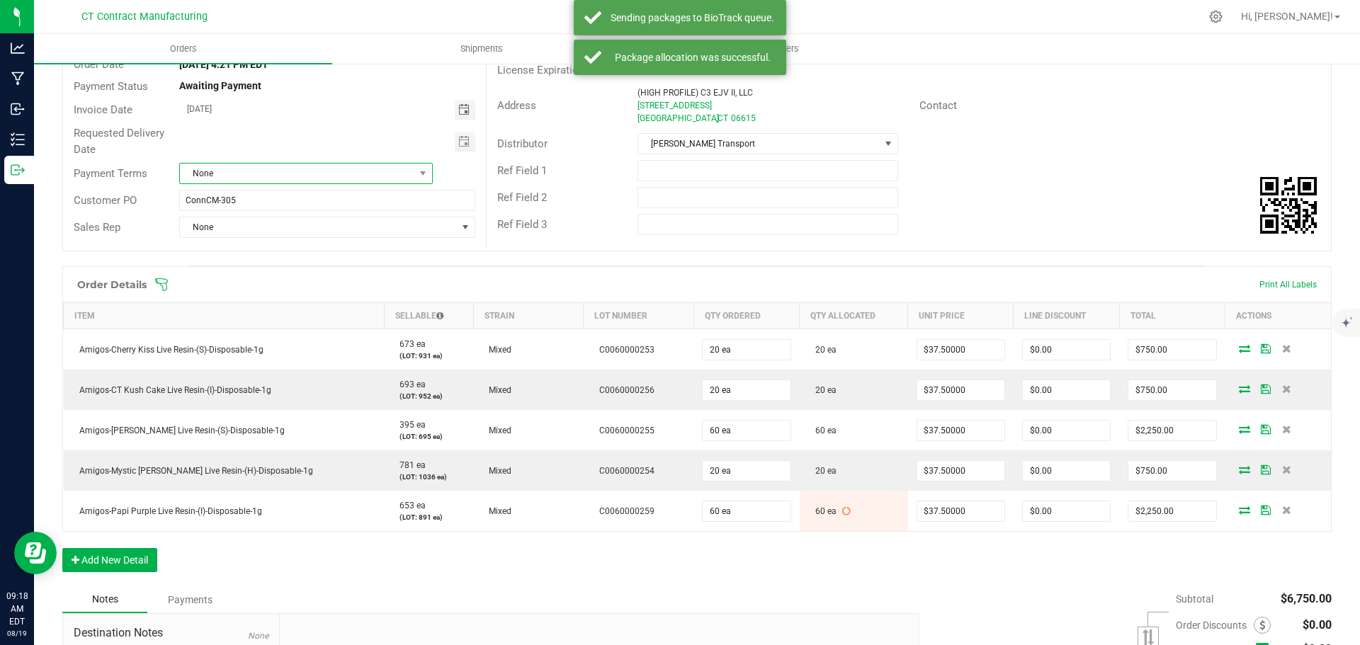
click at [421, 164] on span at bounding box center [423, 174] width 18 height 20
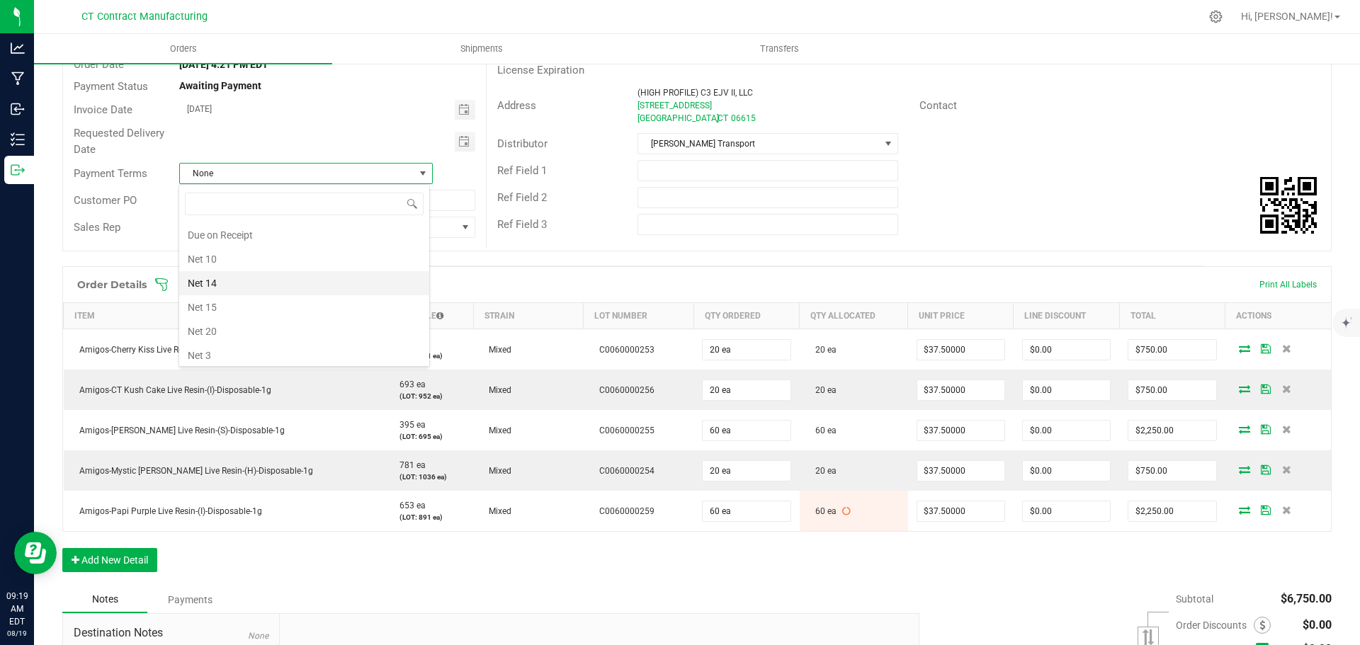
scroll to position [78, 0]
click at [271, 254] on li "Due on Receipt" at bounding box center [304, 253] width 250 height 24
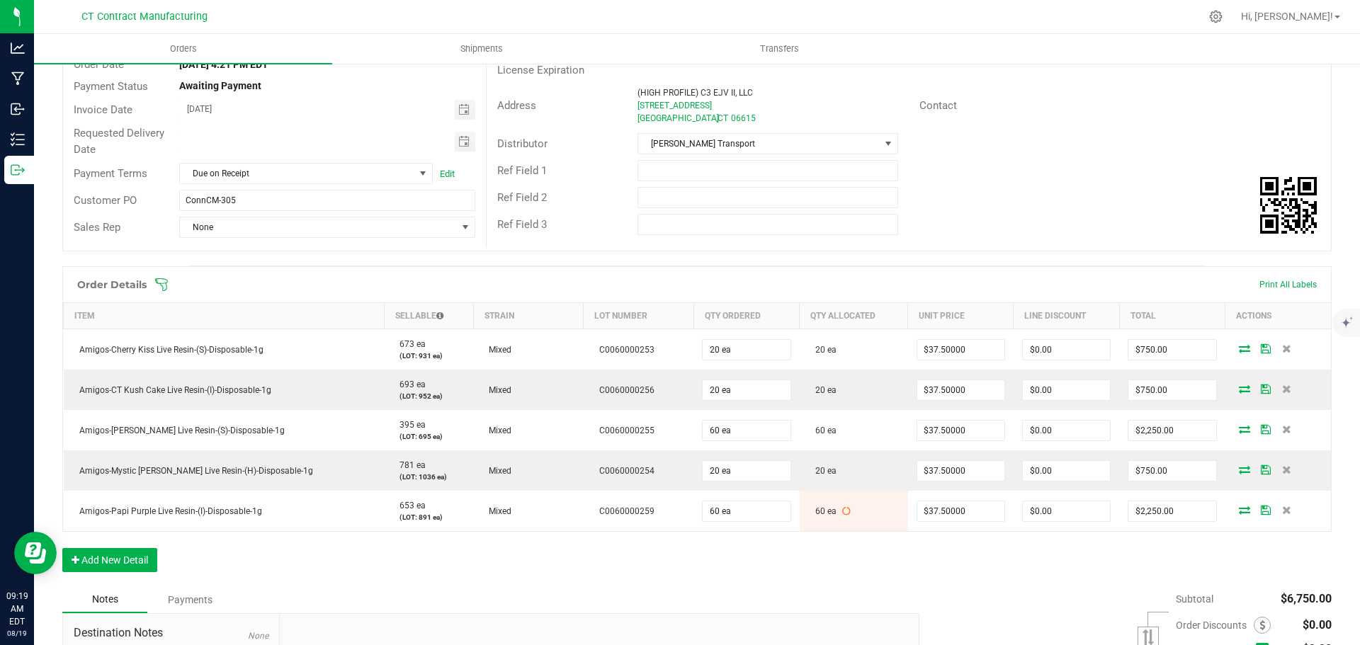
click at [520, 256] on div "Order details Export PDF Done Editing Order # 00002910 Status Allocated Order D…" at bounding box center [696, 382] width 1269 height 844
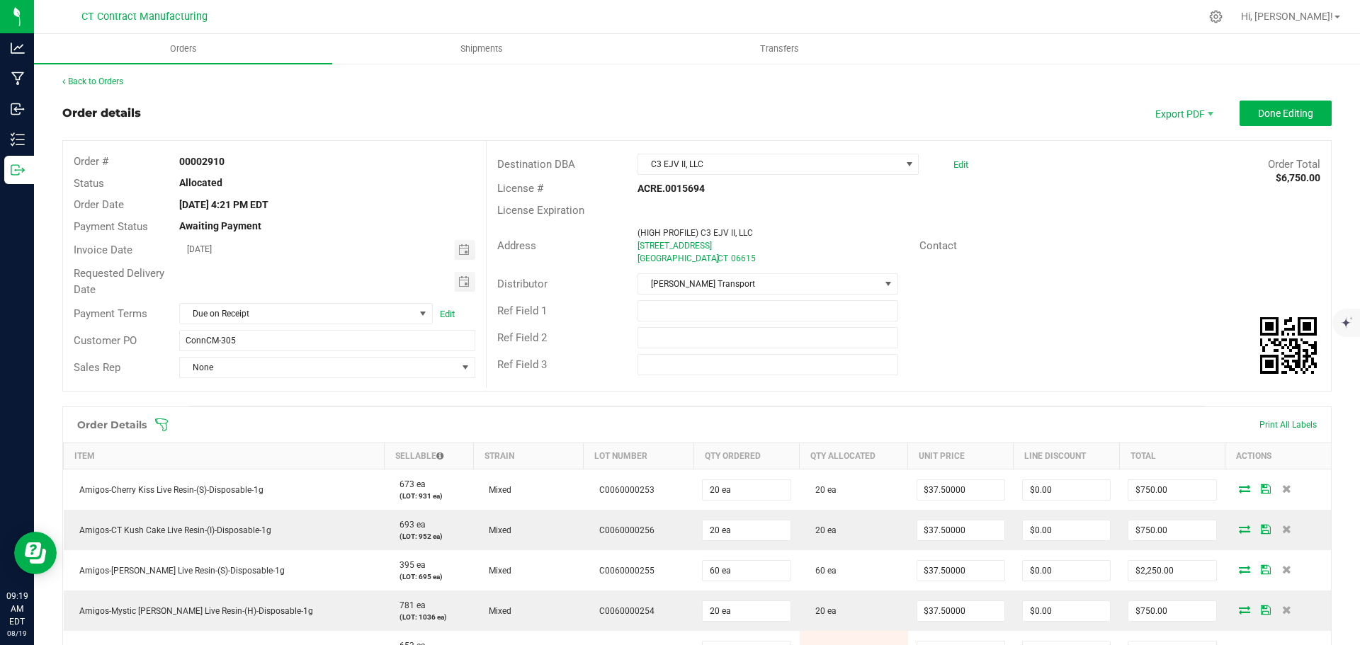
scroll to position [0, 0]
click at [1275, 111] on span "Done Editing" at bounding box center [1285, 114] width 55 height 11
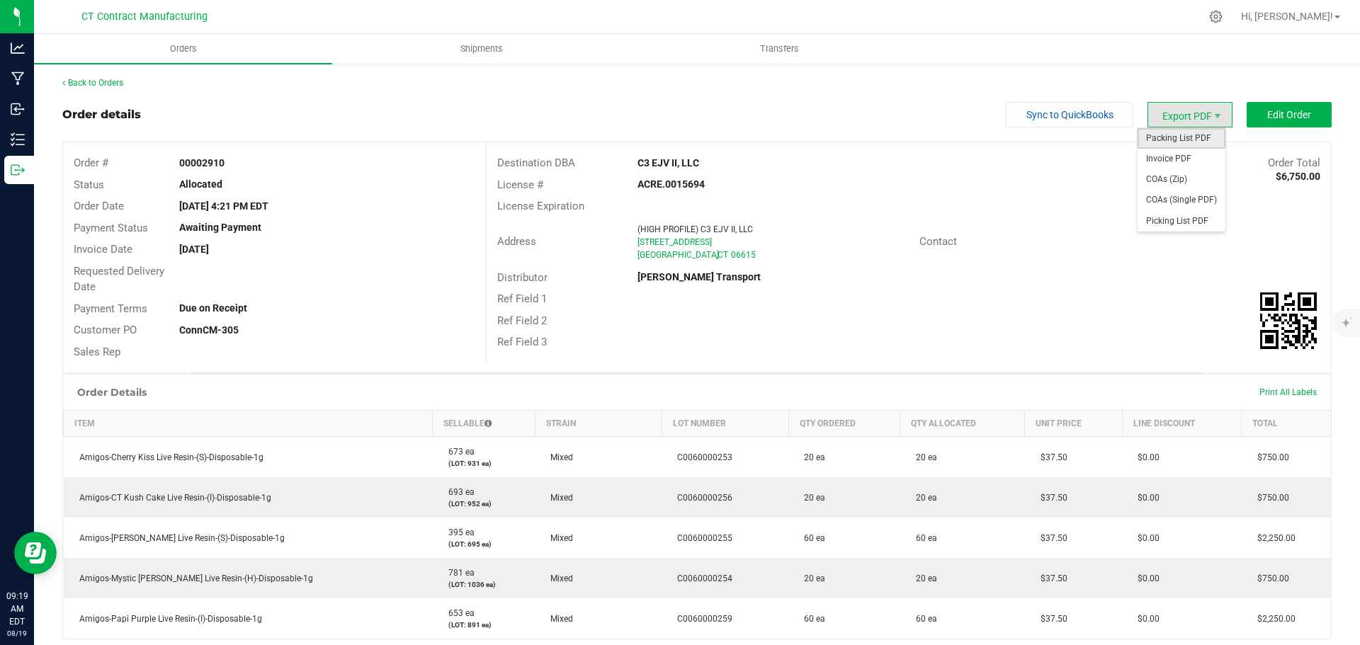
click at [1175, 141] on span "Packing List PDF" at bounding box center [1182, 138] width 88 height 21
click at [1177, 153] on span "Invoice PDF" at bounding box center [1182, 159] width 88 height 21
click at [104, 83] on link "Back to Orders" at bounding box center [92, 83] width 61 height 10
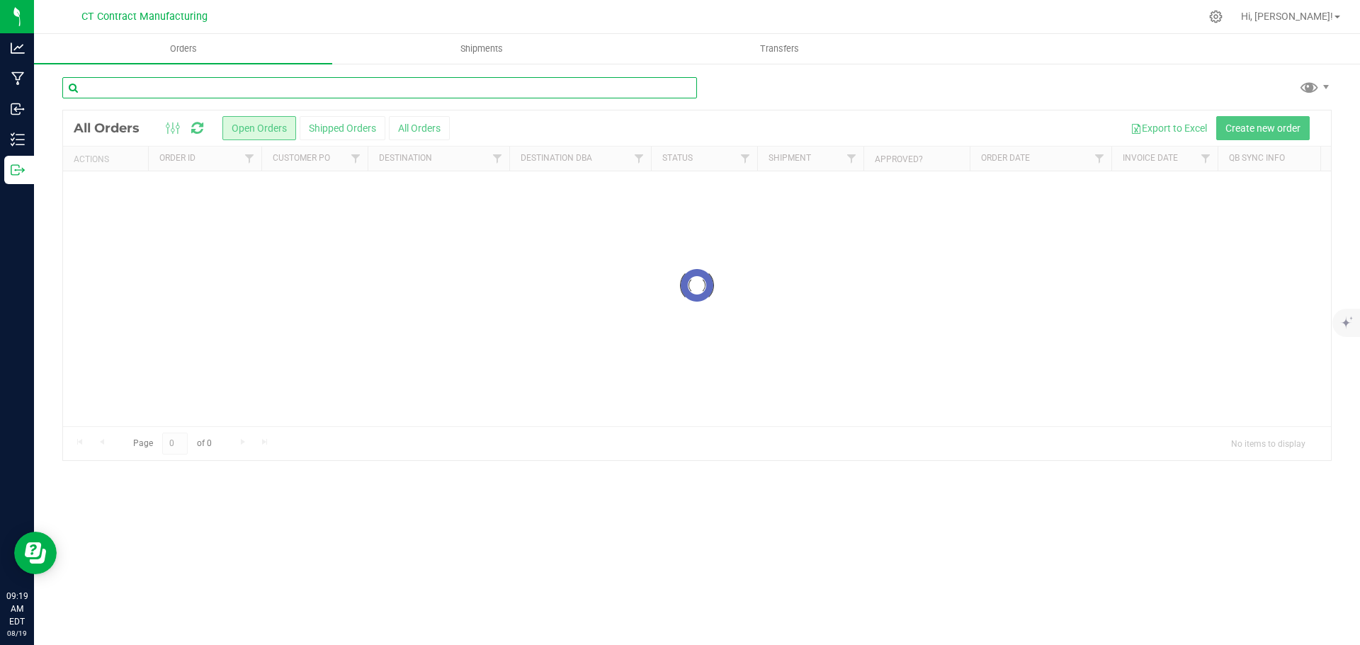
click at [206, 91] on input "text" at bounding box center [379, 87] width 635 height 21
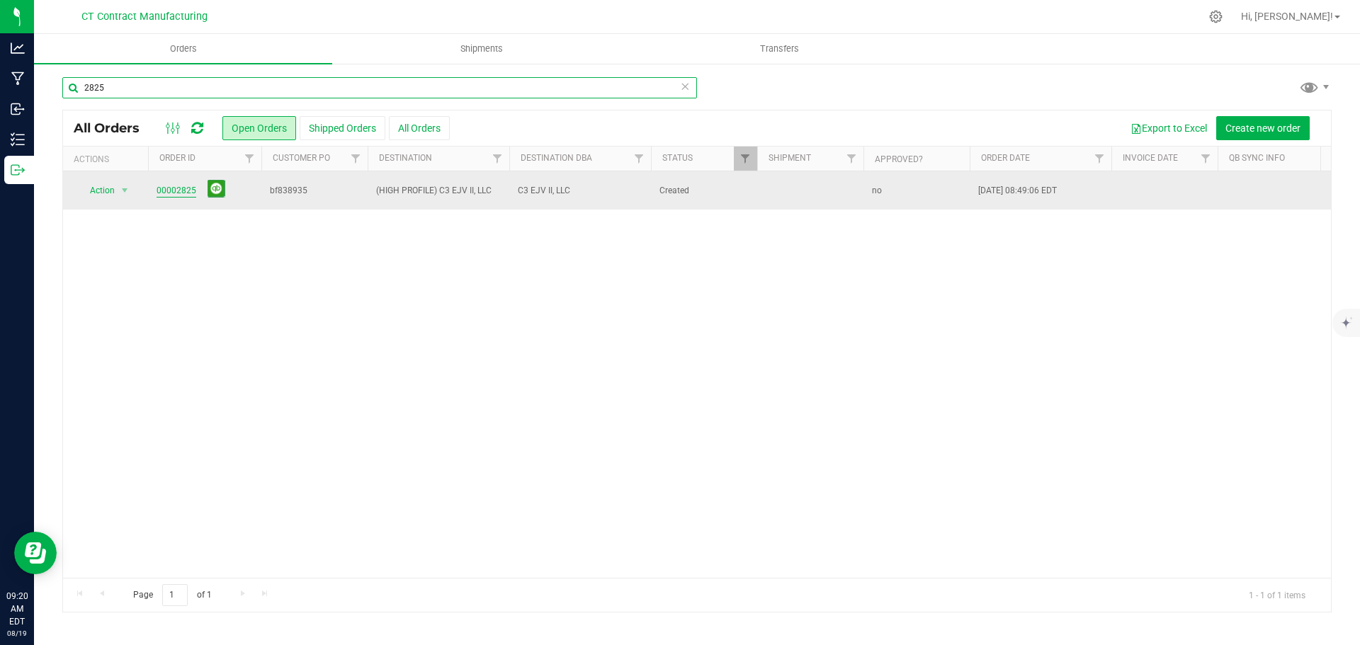
type input "2825"
click at [176, 193] on link "00002825" at bounding box center [177, 190] width 40 height 13
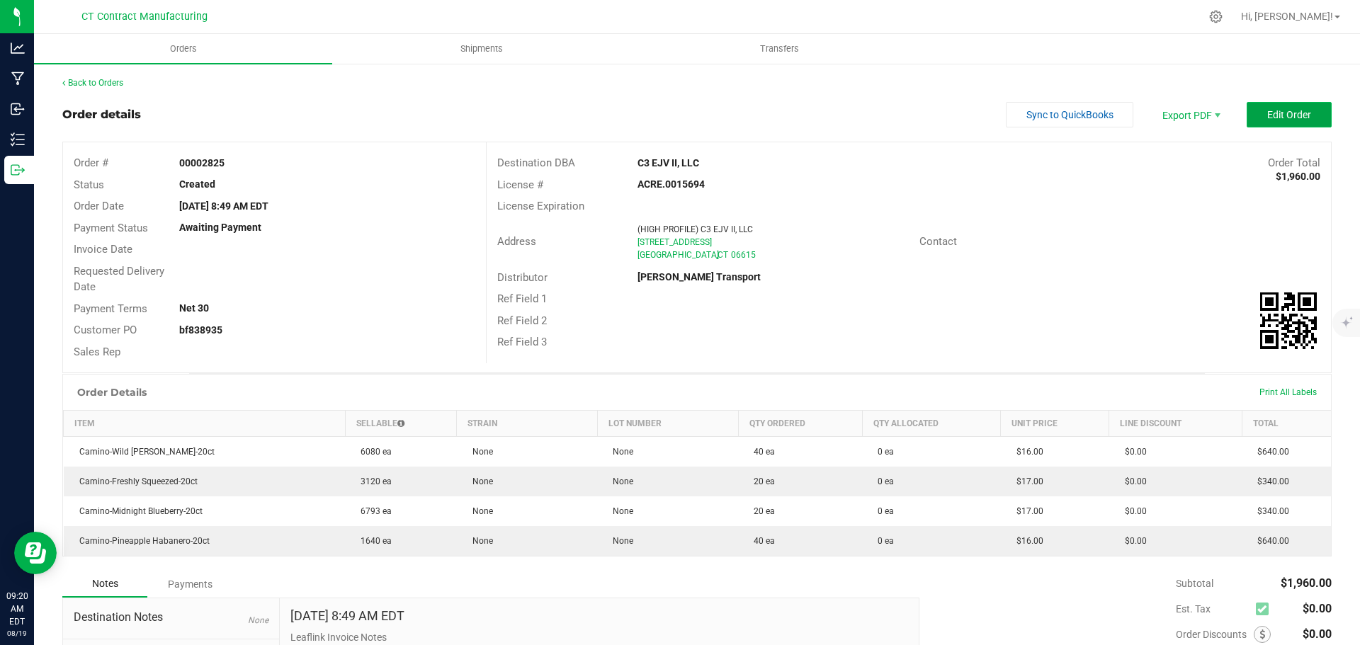
click at [1306, 111] on button "Edit Order" at bounding box center [1289, 115] width 85 height 26
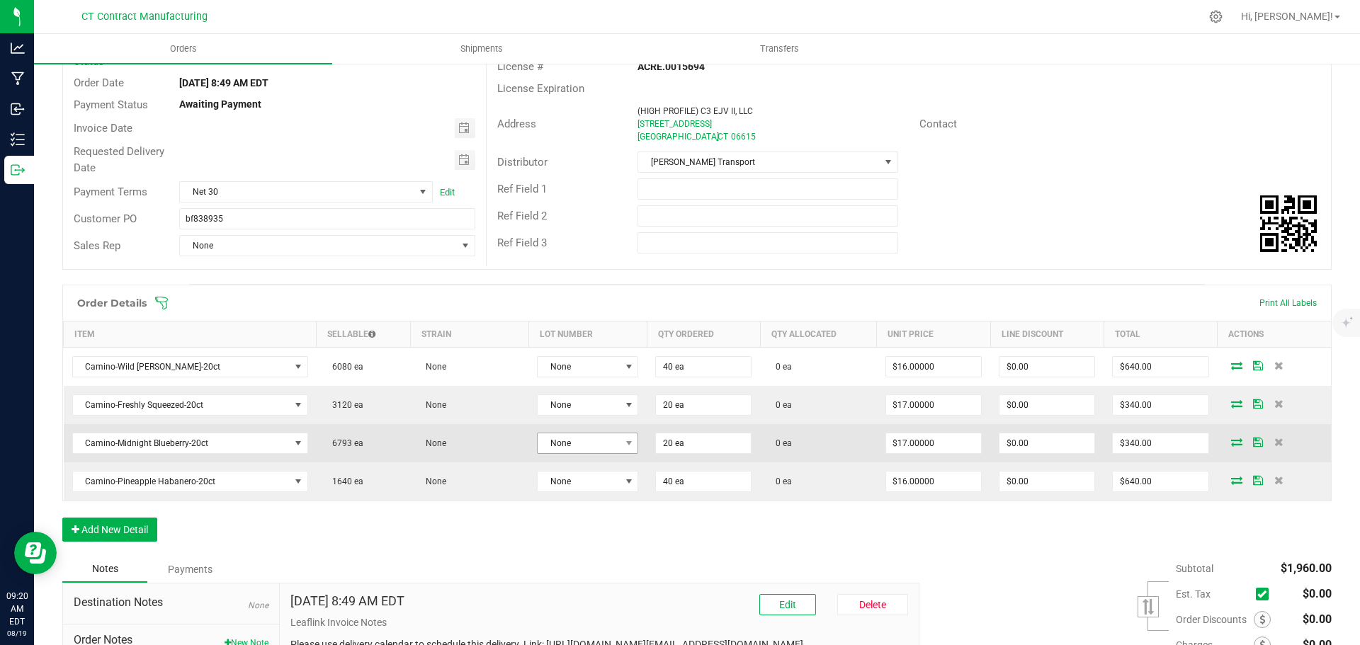
scroll to position [142, 0]
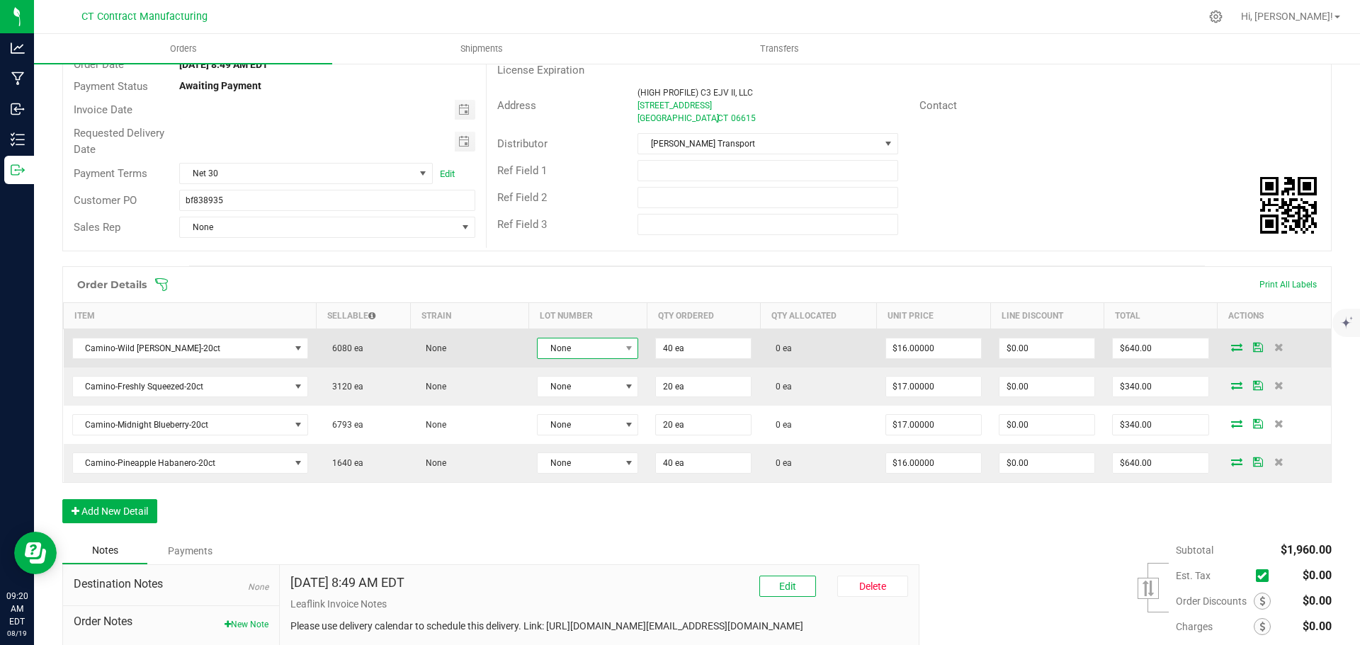
click at [571, 347] on span "None" at bounding box center [579, 349] width 82 height 20
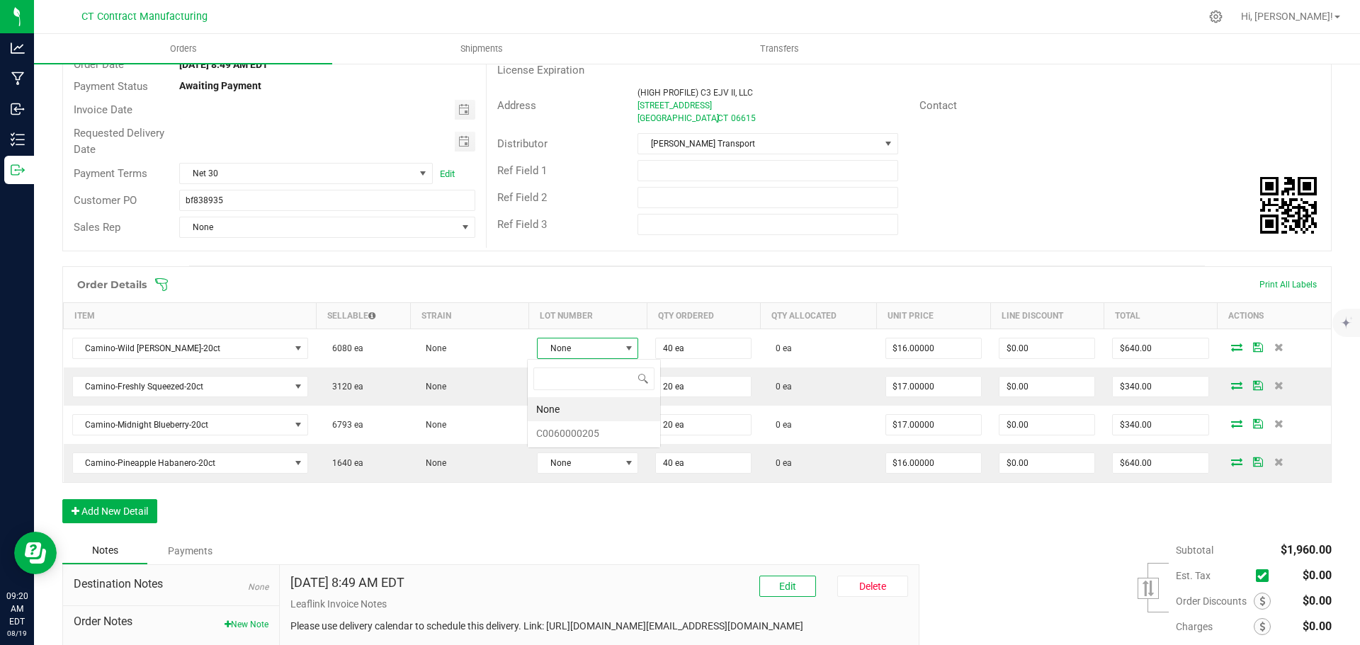
scroll to position [21, 101]
click at [590, 438] on li "C0060000205" at bounding box center [594, 433] width 132 height 24
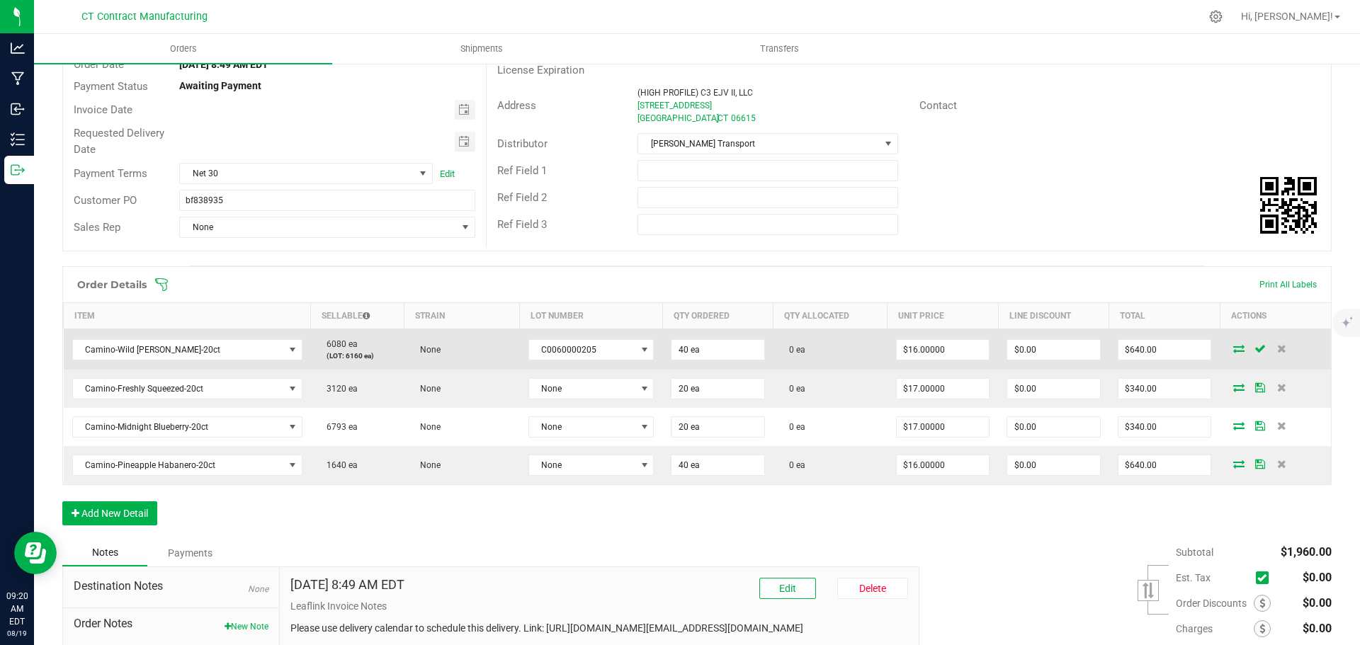
click at [1233, 349] on icon at bounding box center [1238, 348] width 11 height 9
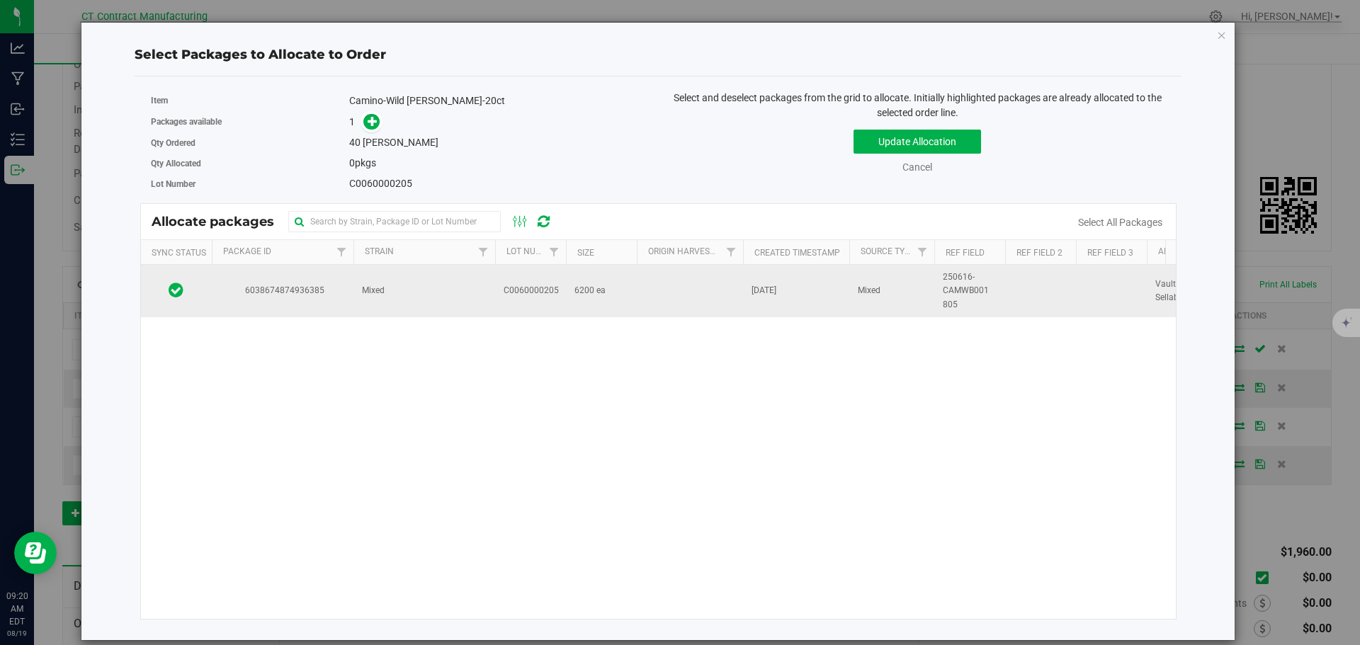
click at [394, 295] on td "Mixed" at bounding box center [424, 291] width 142 height 52
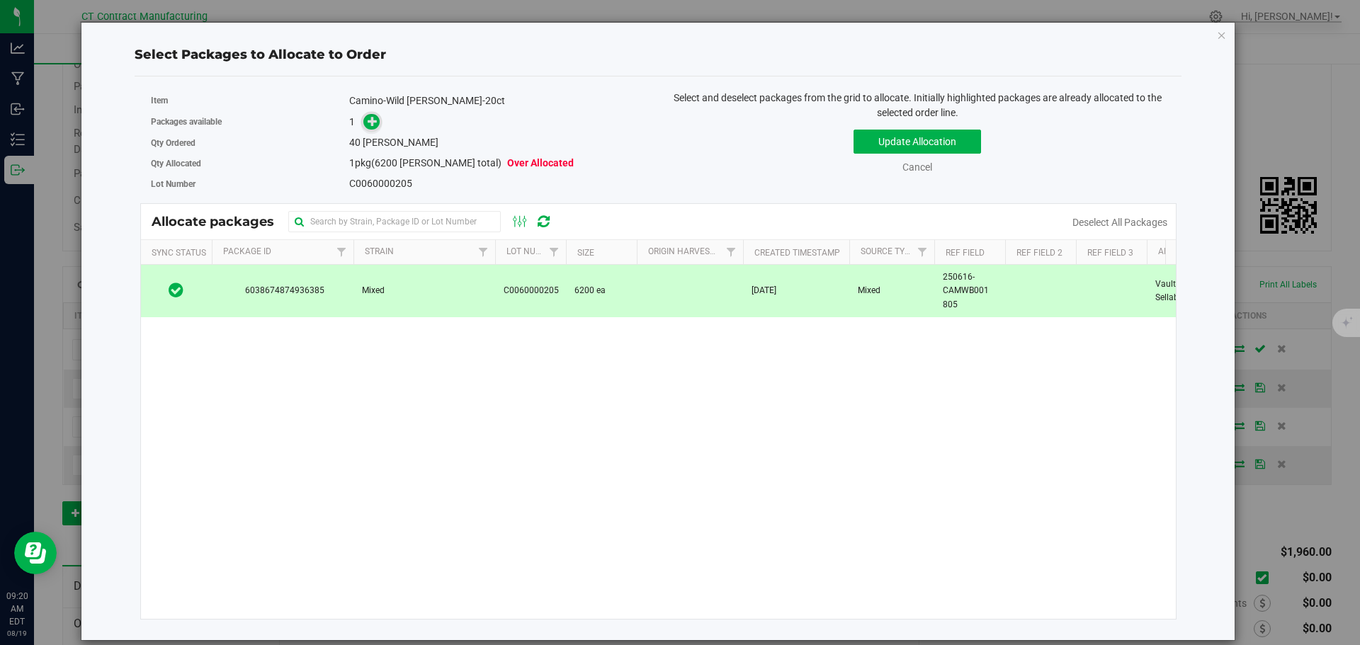
click at [371, 123] on icon at bounding box center [373, 121] width 10 height 10
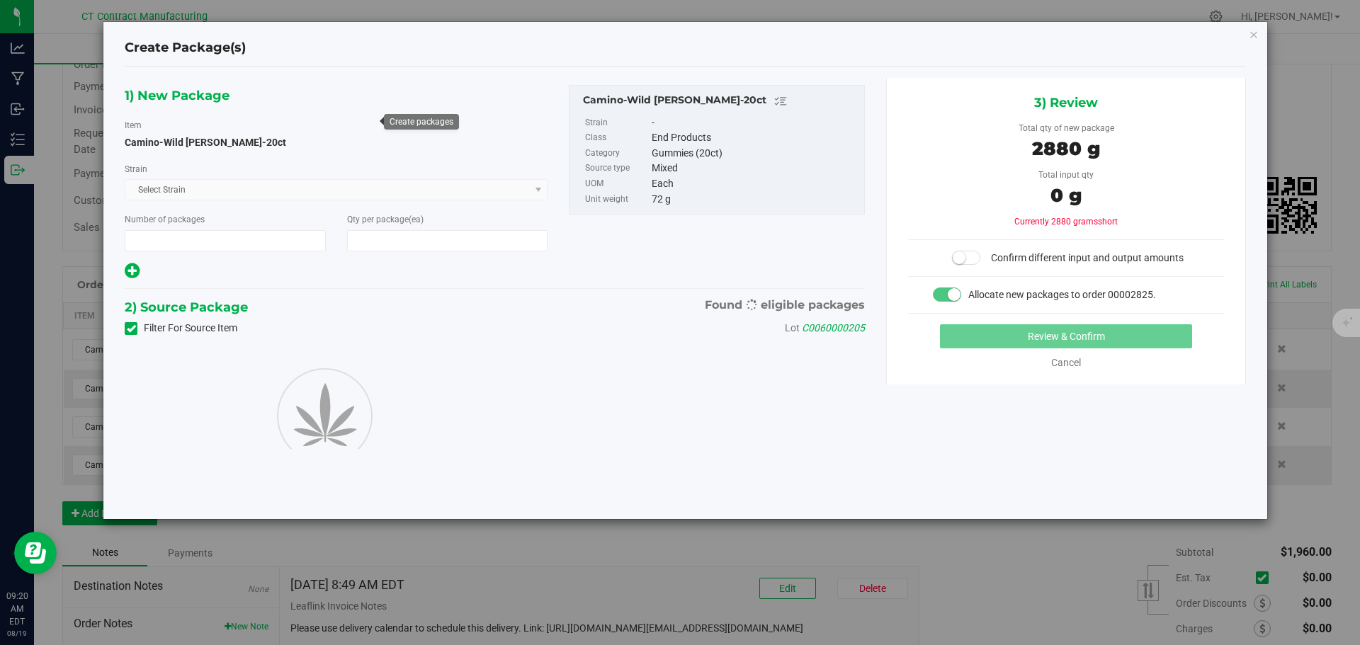
type input "1"
type input "40"
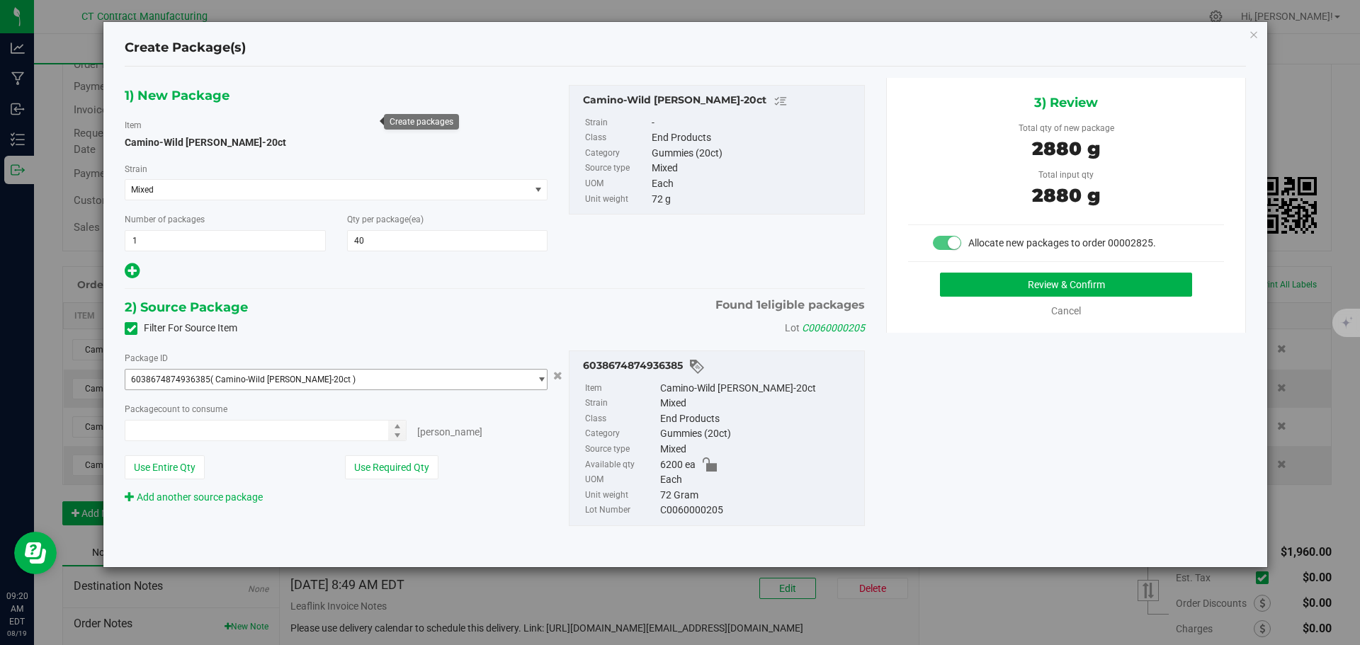
type input "40 ea"
click at [977, 291] on button "Review & Confirm" at bounding box center [1066, 285] width 252 height 24
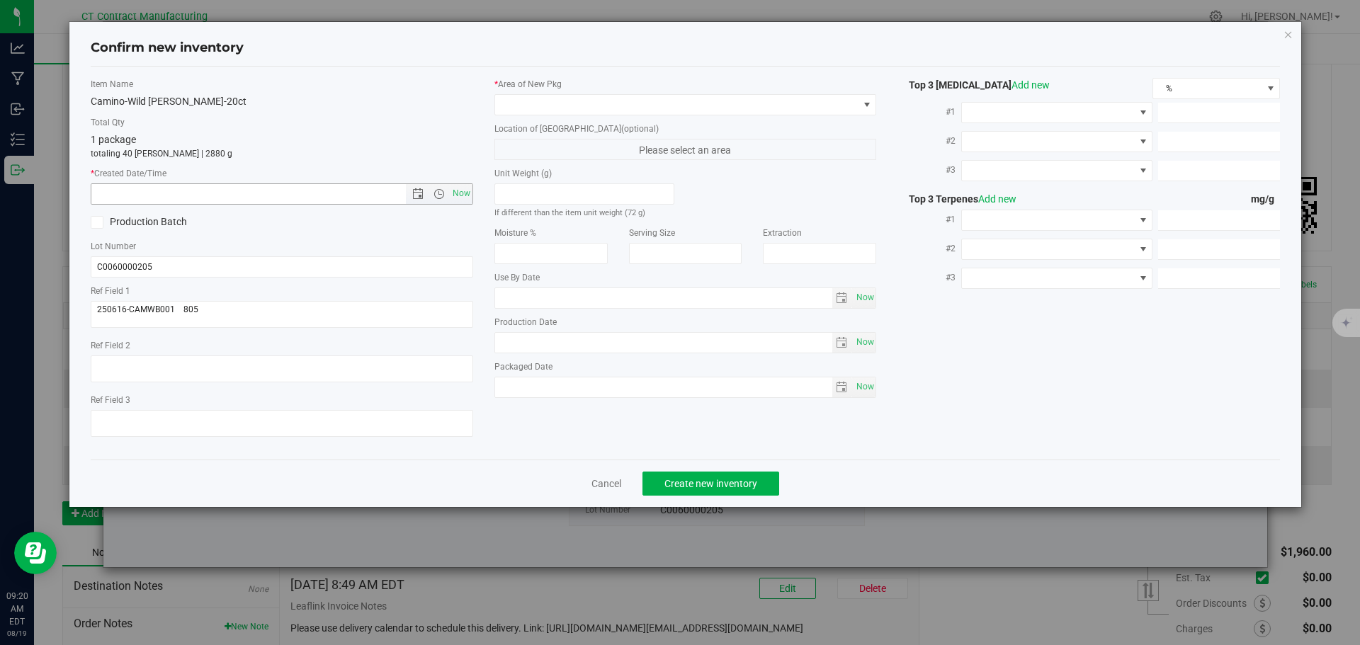
click at [461, 196] on span "Now" at bounding box center [461, 193] width 24 height 21
type input "8/19/2025 9:20 AM"
click at [538, 102] on span at bounding box center [676, 105] width 363 height 20
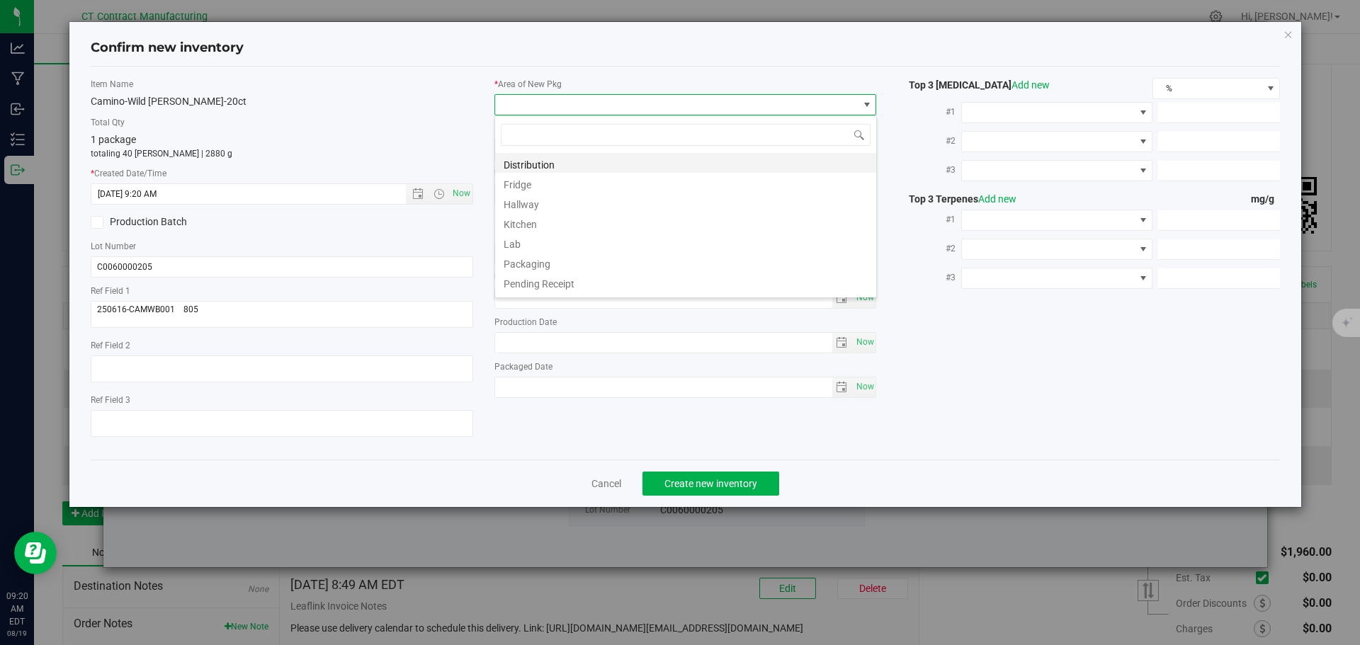
scroll to position [21, 383]
click at [547, 155] on li "Distribution" at bounding box center [685, 163] width 381 height 20
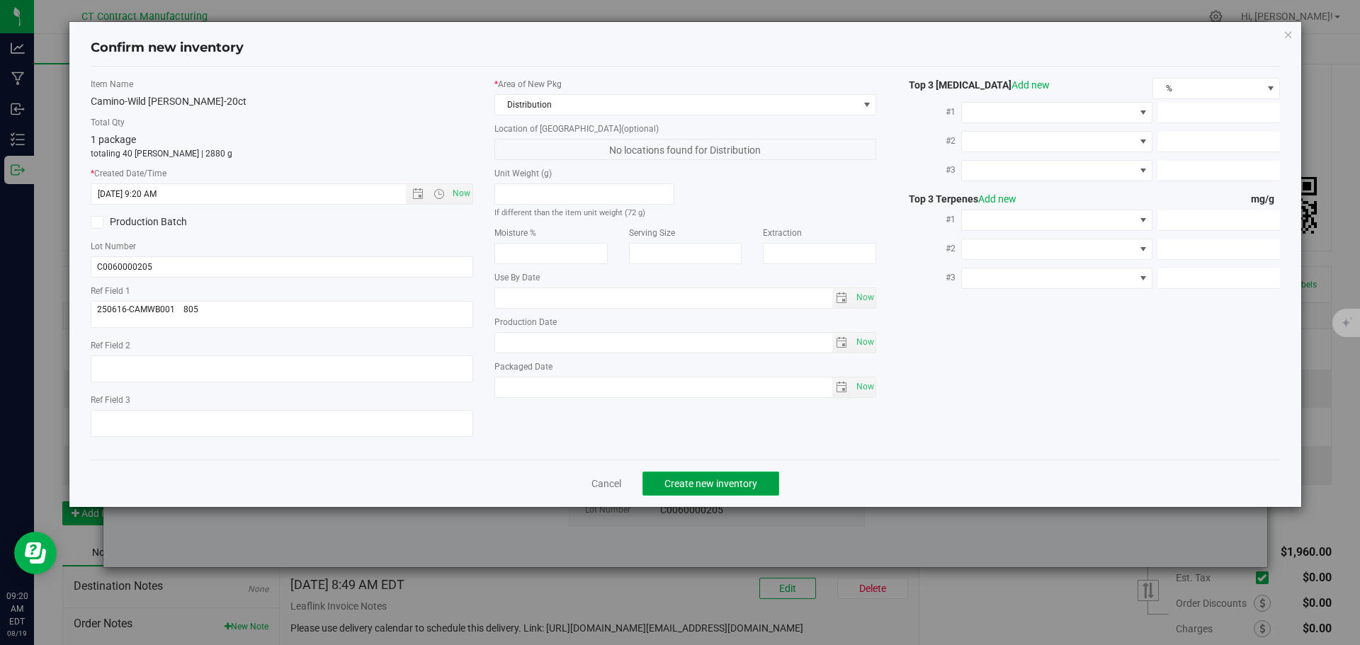
click at [689, 485] on span "Create new inventory" at bounding box center [710, 483] width 93 height 11
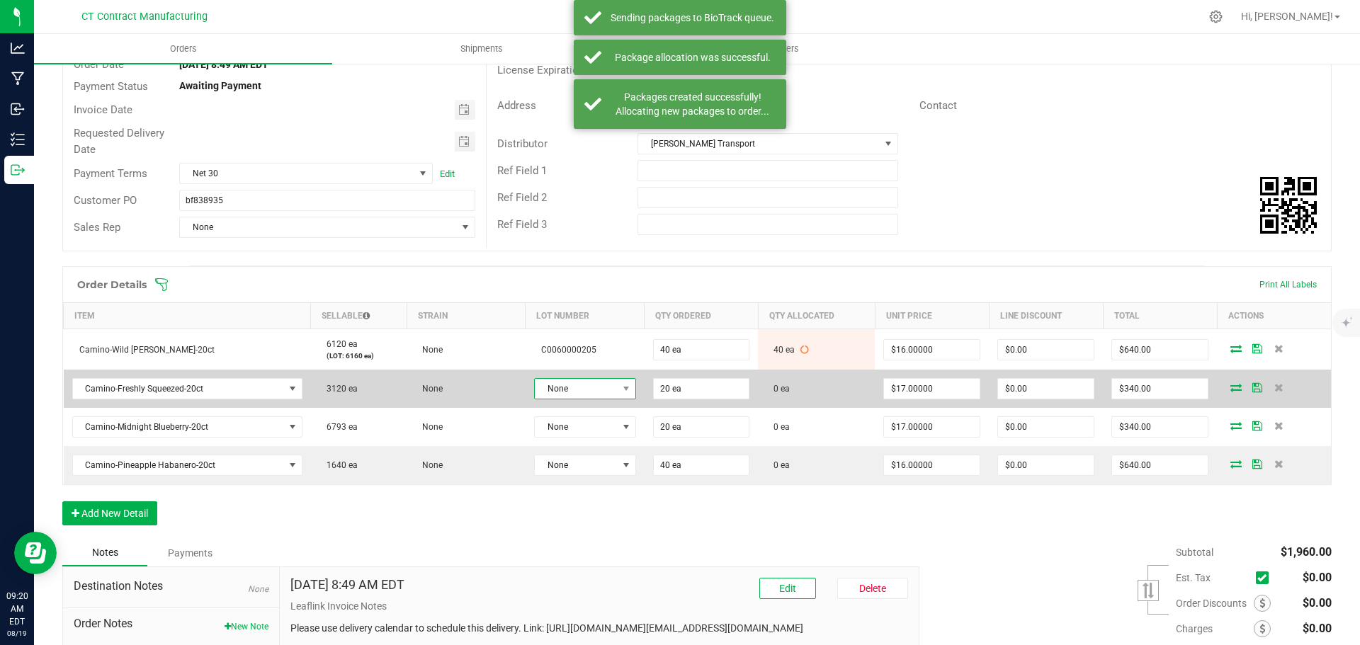
click at [606, 387] on span "None" at bounding box center [576, 389] width 83 height 20
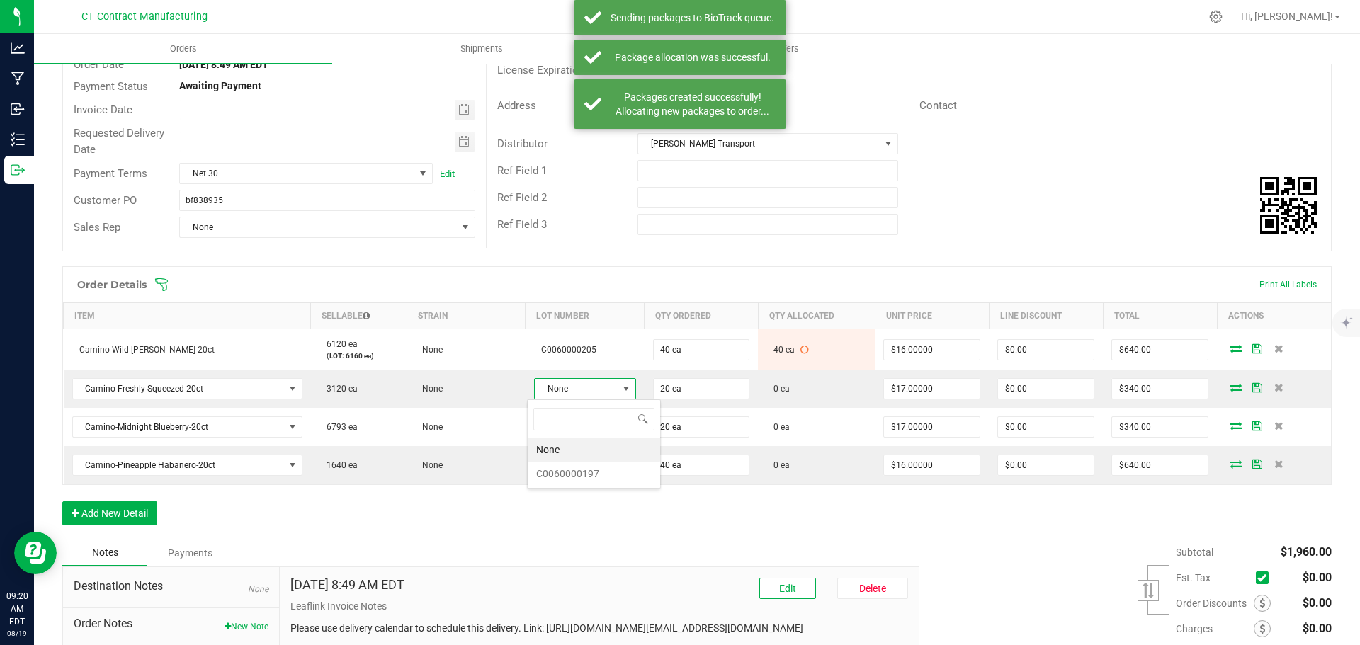
scroll to position [21, 101]
click at [592, 470] on li "C0060000197" at bounding box center [594, 474] width 132 height 24
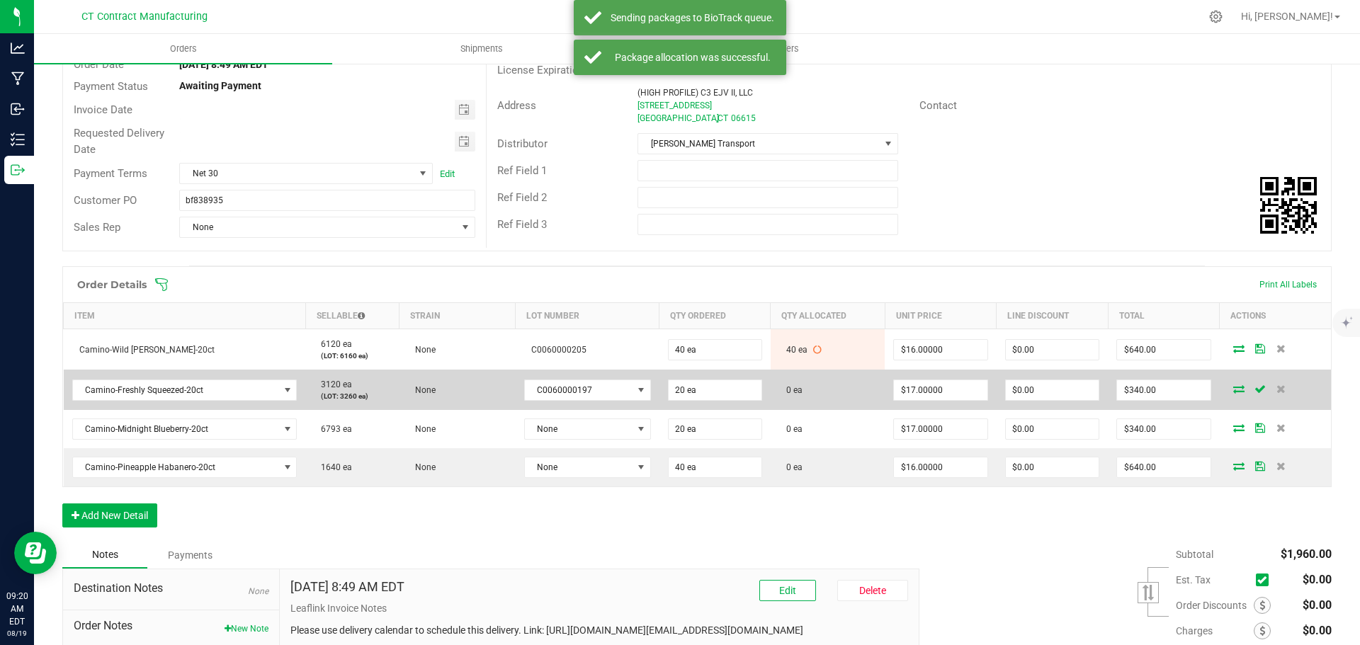
click at [1233, 392] on icon at bounding box center [1238, 389] width 11 height 9
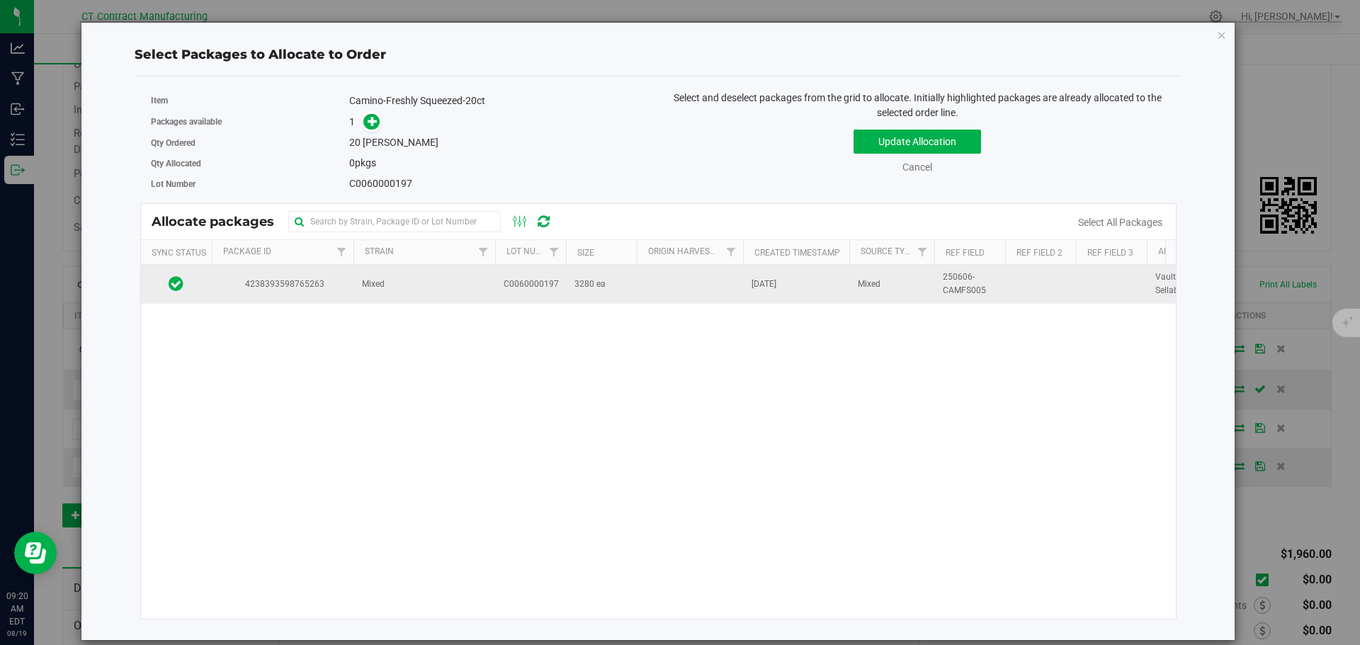
click at [346, 279] on td "4238393598765263" at bounding box center [283, 284] width 142 height 38
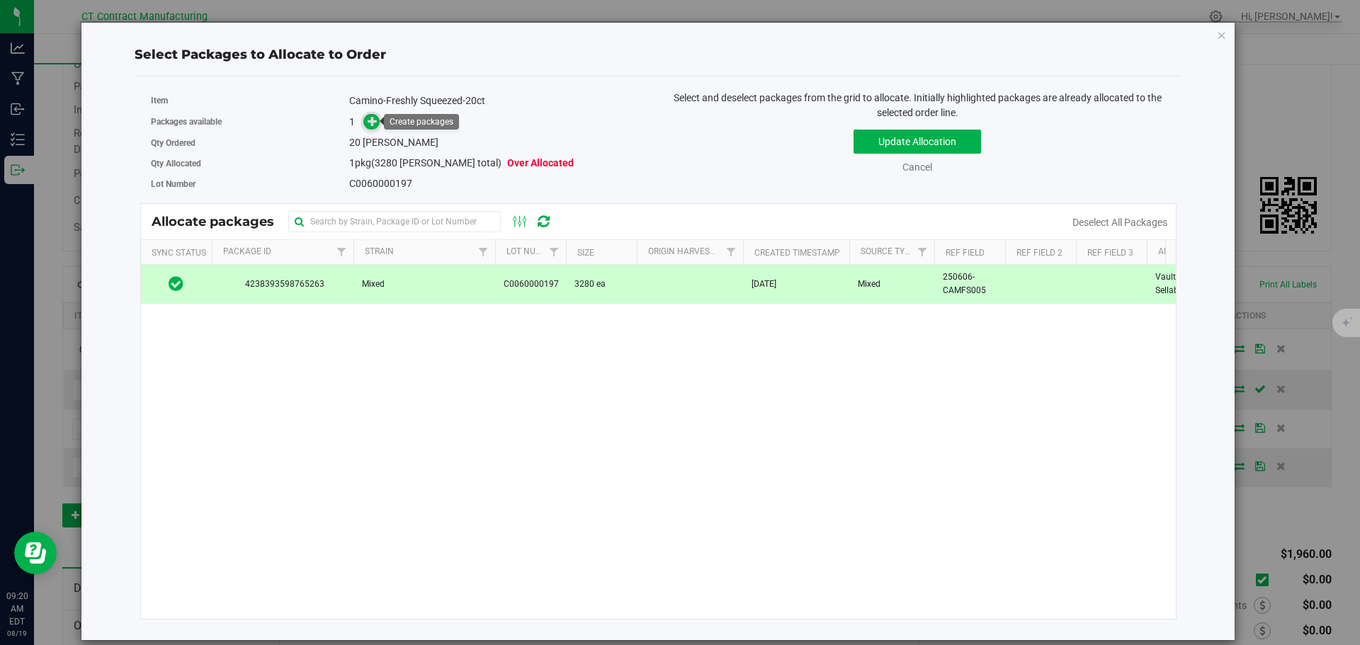
click at [370, 120] on icon at bounding box center [373, 121] width 10 height 10
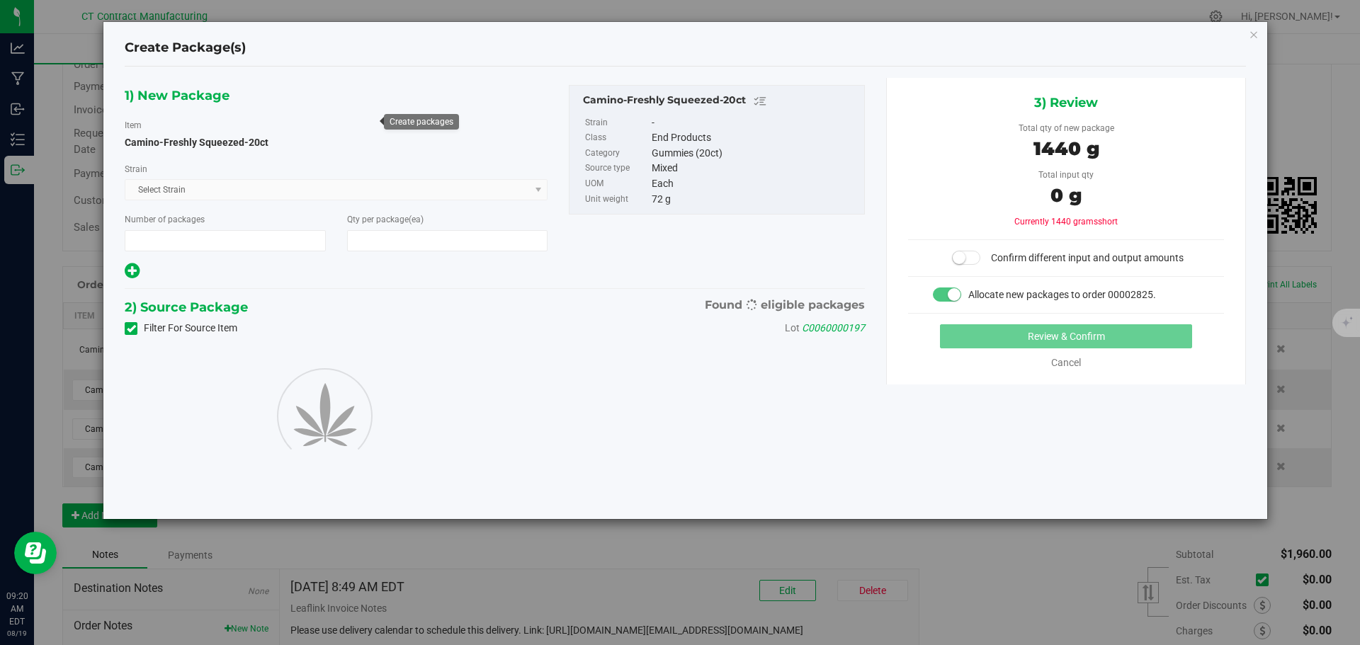
type input "1"
type input "20"
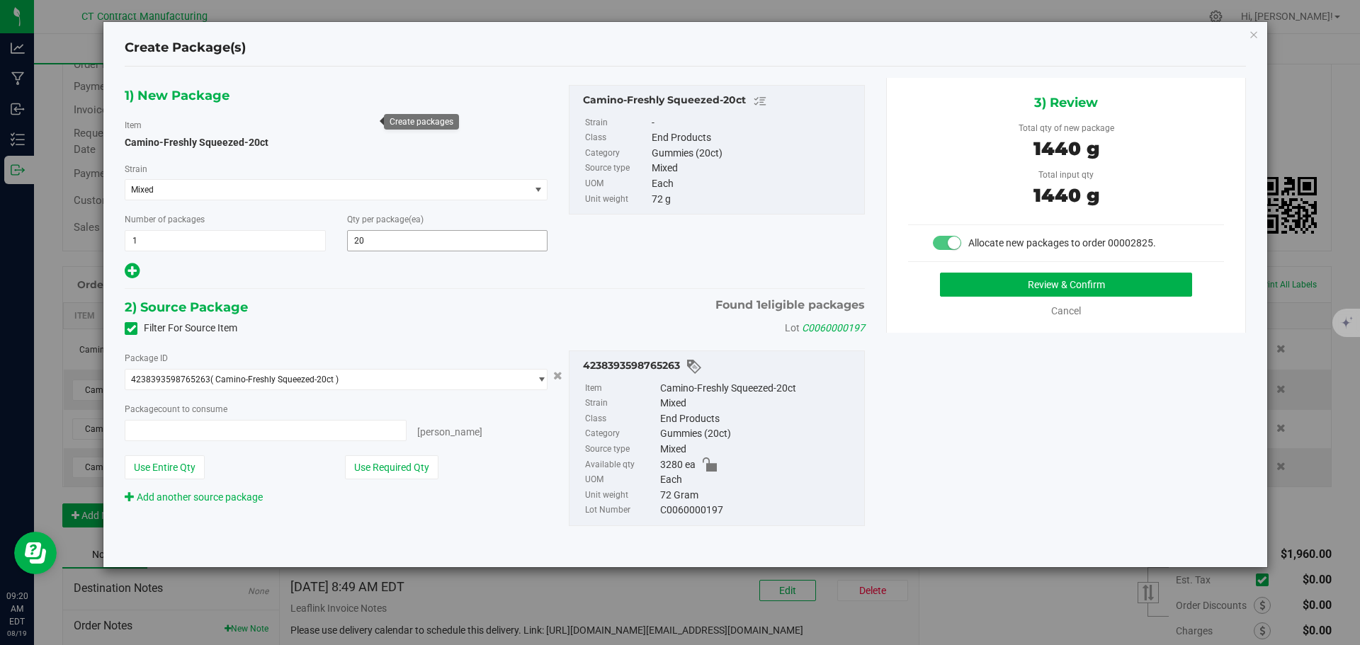
type input "20 ea"
click at [1068, 289] on button "Review & Confirm" at bounding box center [1066, 285] width 252 height 24
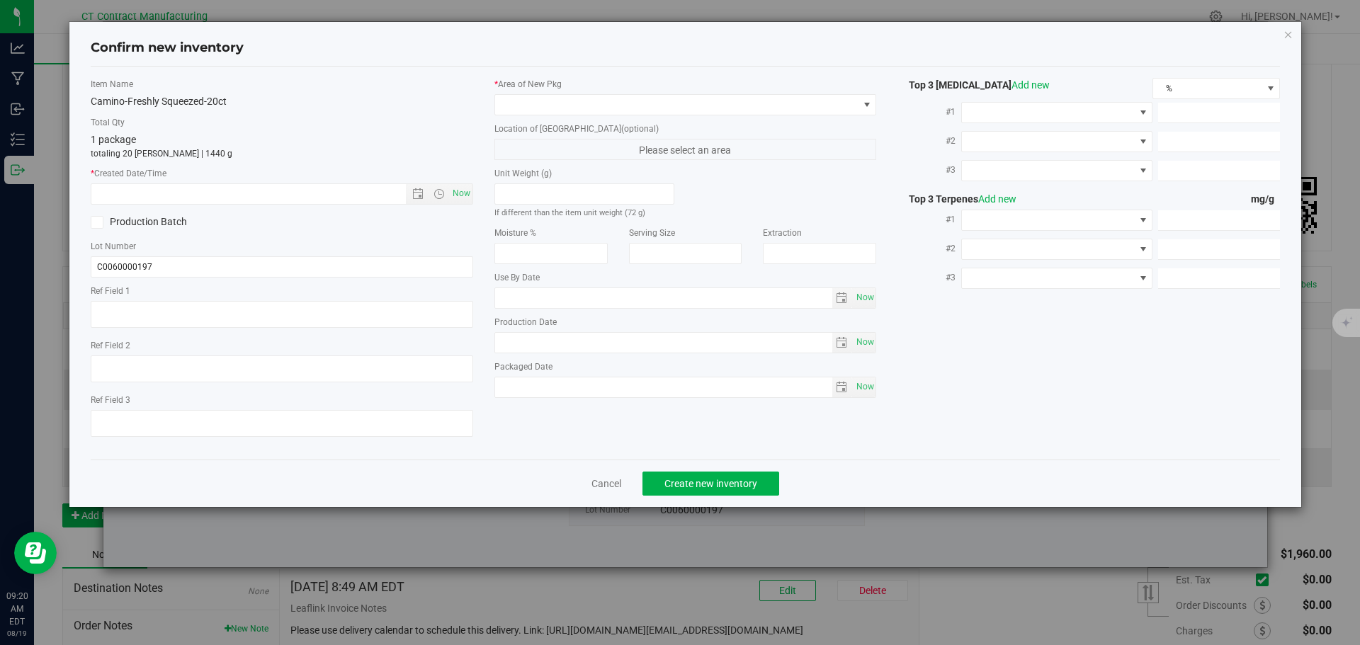
type textarea "250606-CAMFS005"
click at [456, 193] on span "Now" at bounding box center [461, 193] width 24 height 21
type input "8/19/2025 9:20 AM"
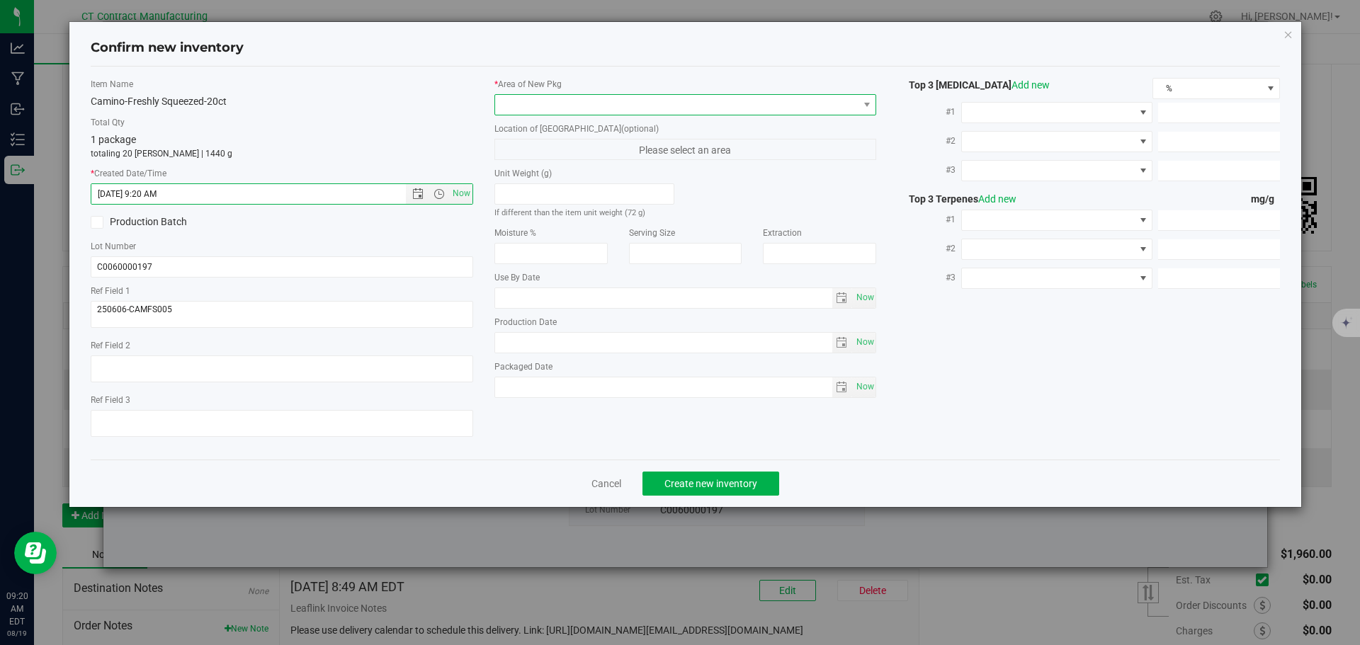
click at [521, 108] on span at bounding box center [676, 105] width 363 height 20
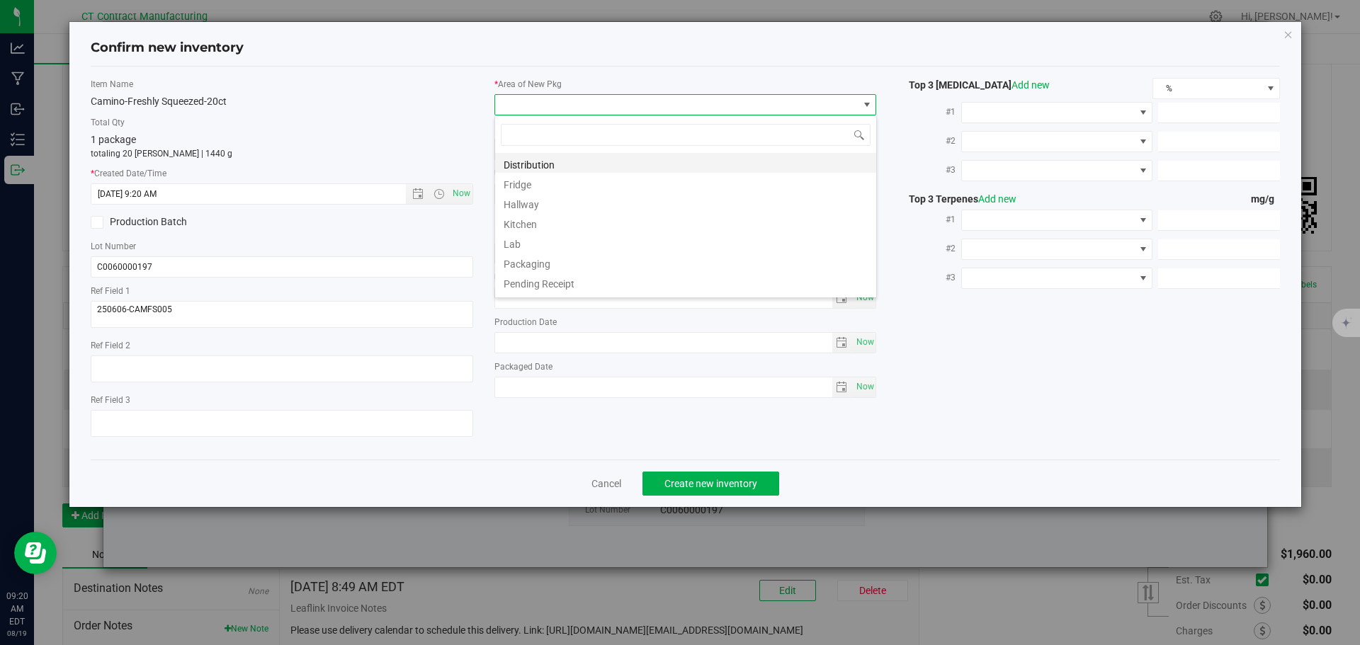
scroll to position [21, 383]
click at [537, 165] on li "Distribution" at bounding box center [685, 163] width 381 height 20
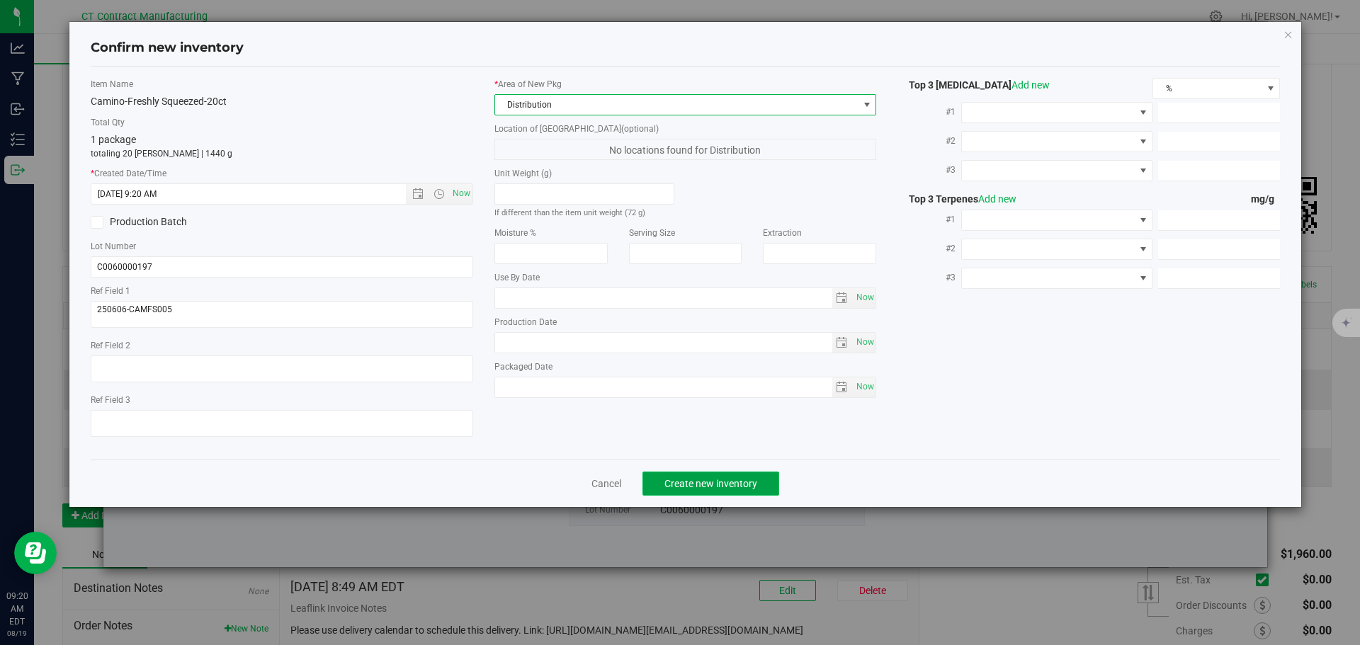
click at [679, 482] on span "Create new inventory" at bounding box center [710, 483] width 93 height 11
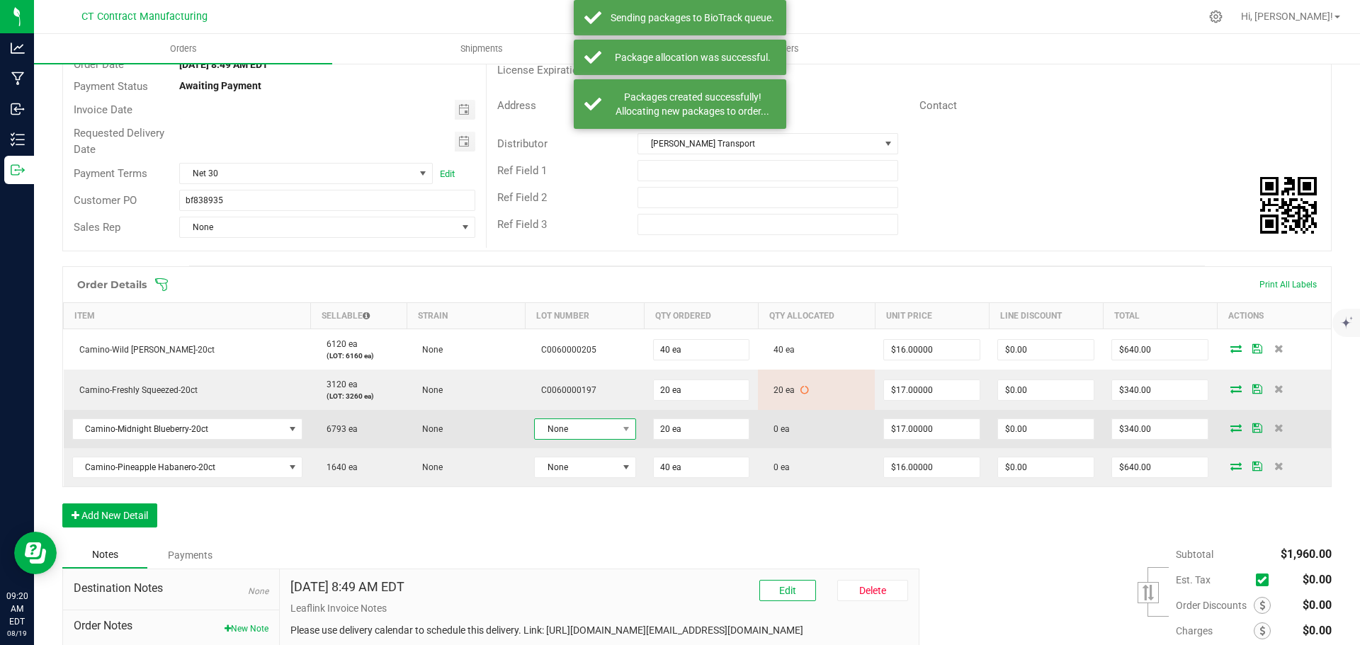
click at [564, 432] on span "None" at bounding box center [576, 429] width 83 height 20
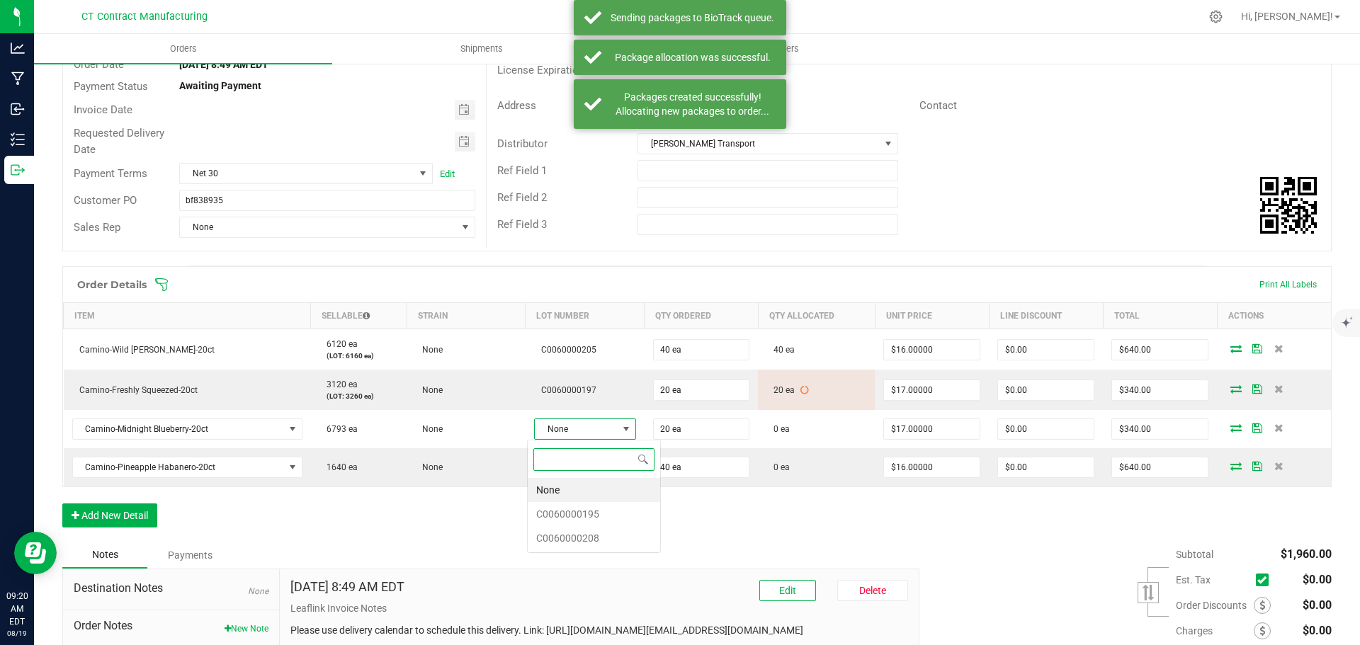
scroll to position [21, 101]
click at [575, 514] on li "C0060000195" at bounding box center [594, 514] width 132 height 24
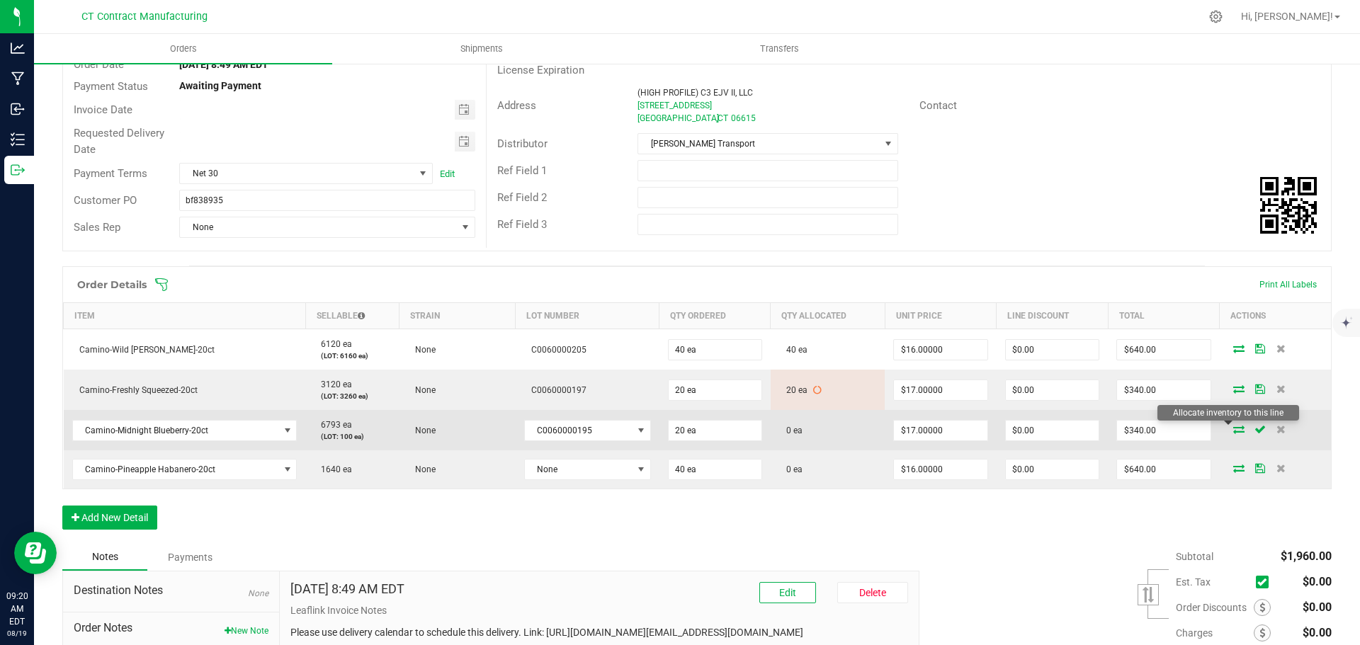
click at [1233, 429] on icon at bounding box center [1238, 429] width 11 height 9
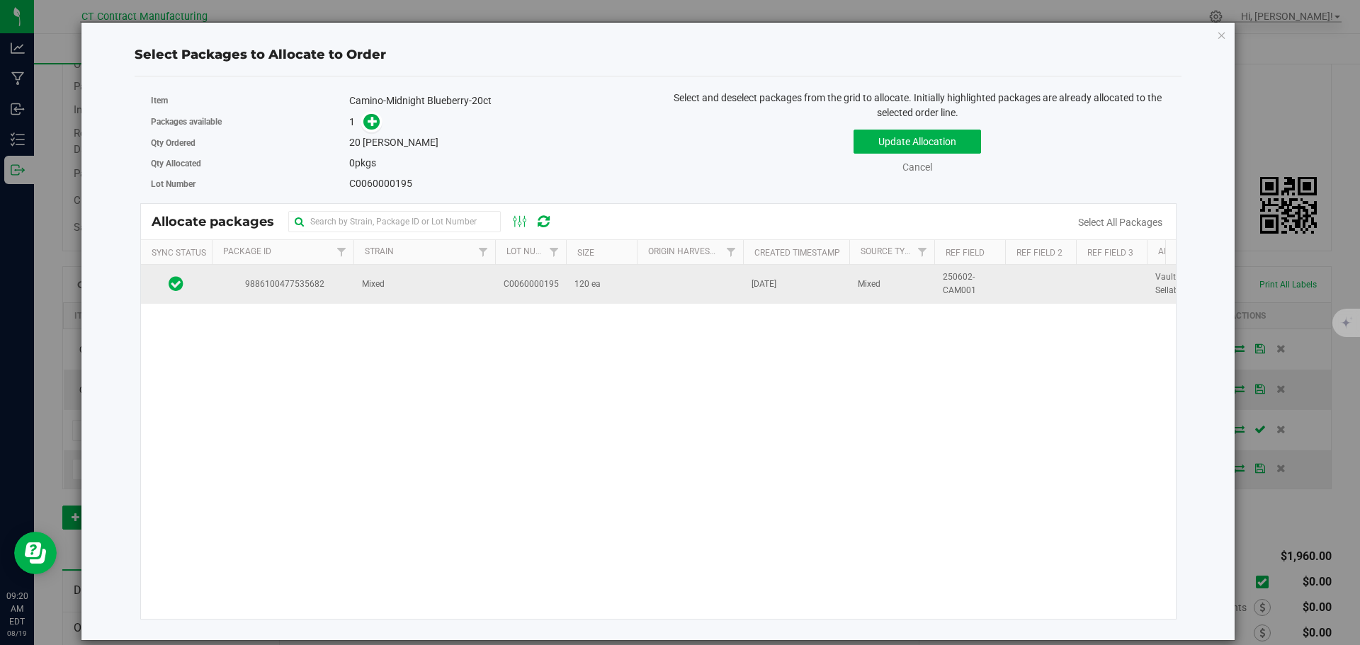
click at [453, 290] on td "Mixed" at bounding box center [424, 284] width 142 height 38
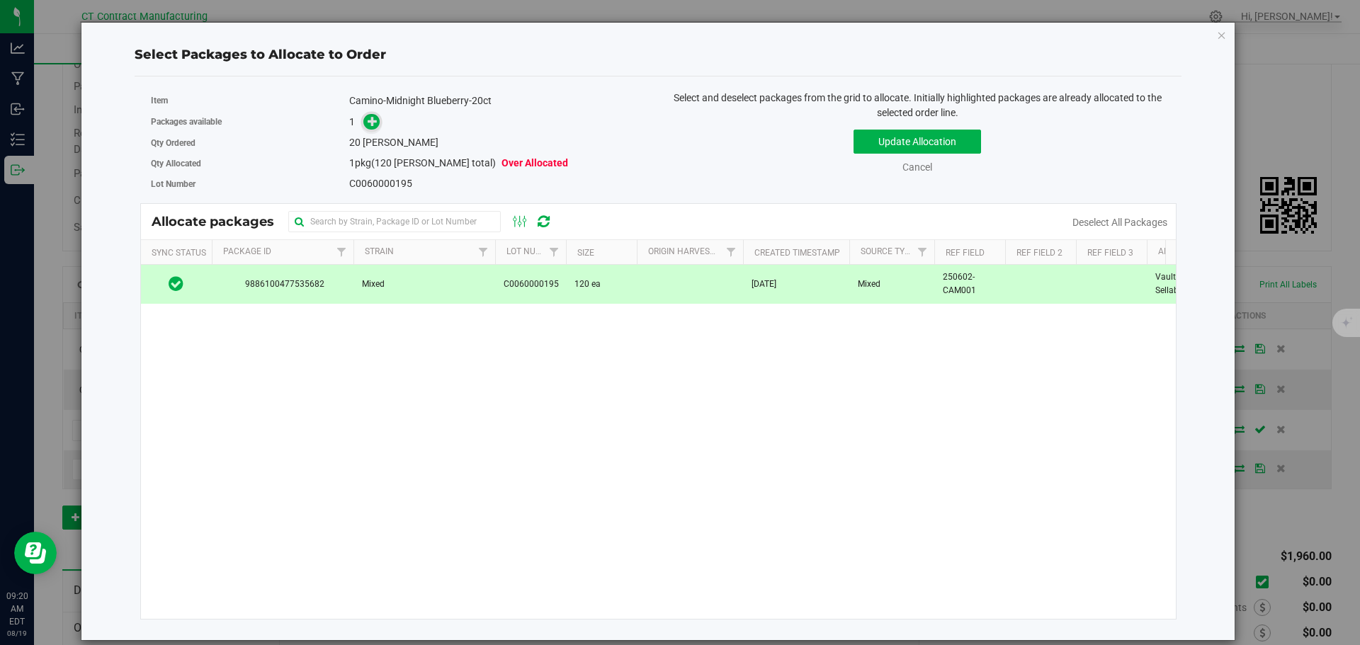
click at [372, 122] on icon at bounding box center [373, 121] width 10 height 10
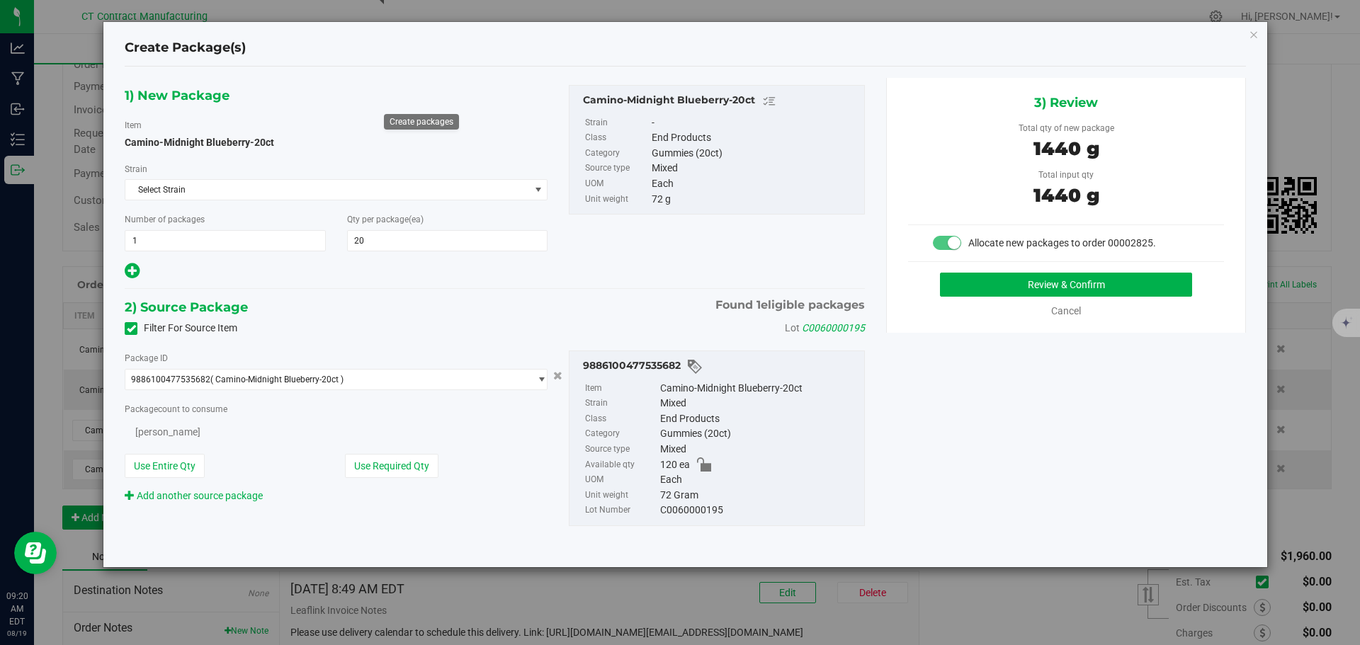
type input "20"
click at [1005, 284] on button "Review & Confirm" at bounding box center [1066, 285] width 252 height 24
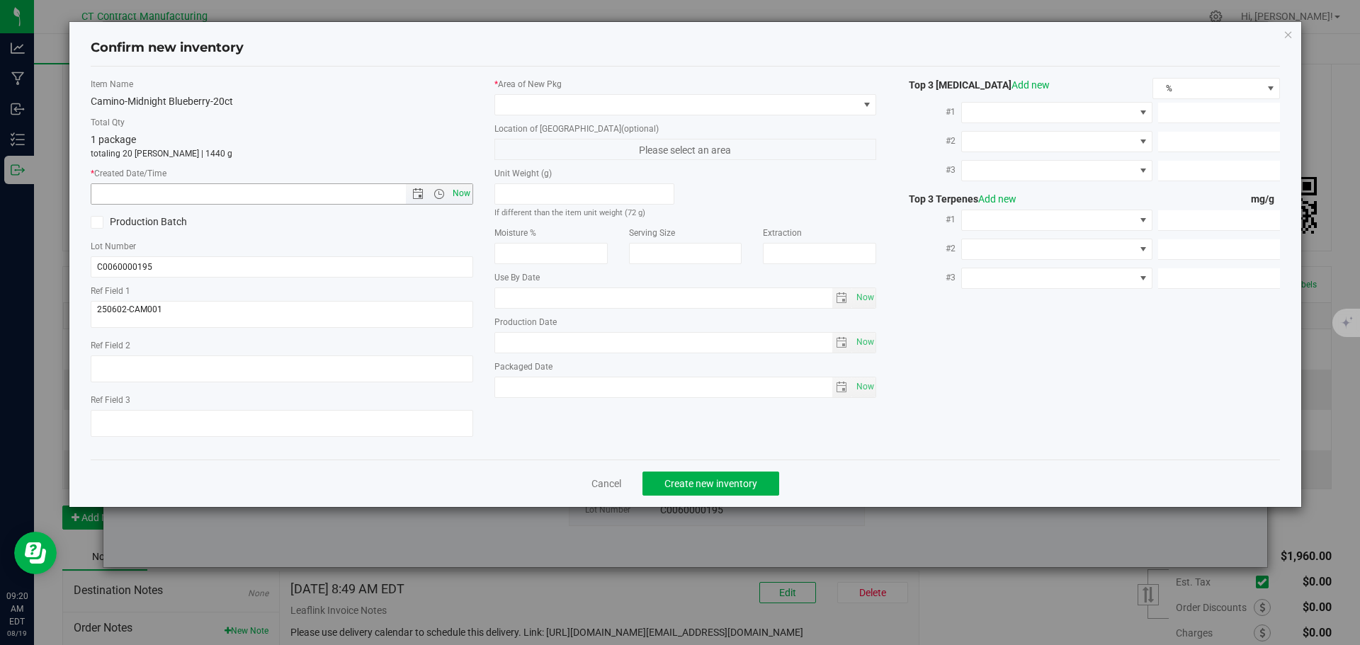
click at [464, 196] on span "Now" at bounding box center [461, 193] width 24 height 21
type input "8/19/2025 9:20 AM"
click at [515, 106] on span at bounding box center [676, 105] width 363 height 20
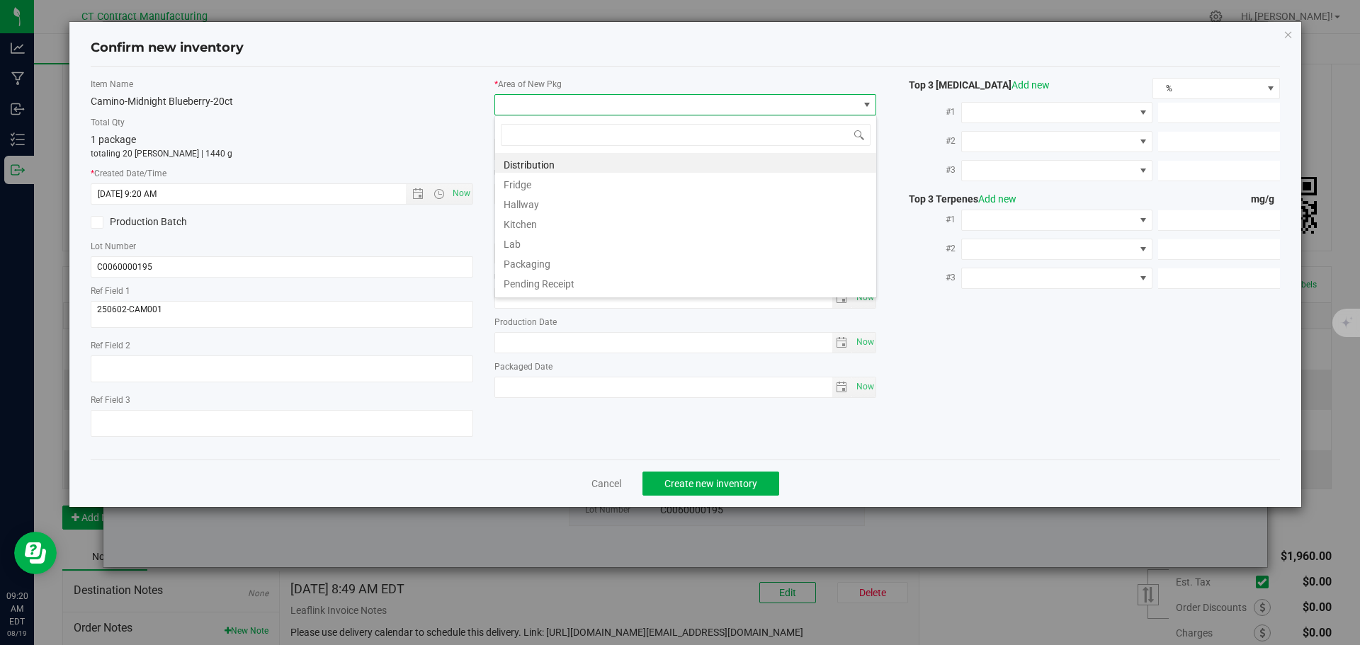
scroll to position [21, 383]
click at [550, 156] on li "Distribution" at bounding box center [685, 163] width 381 height 20
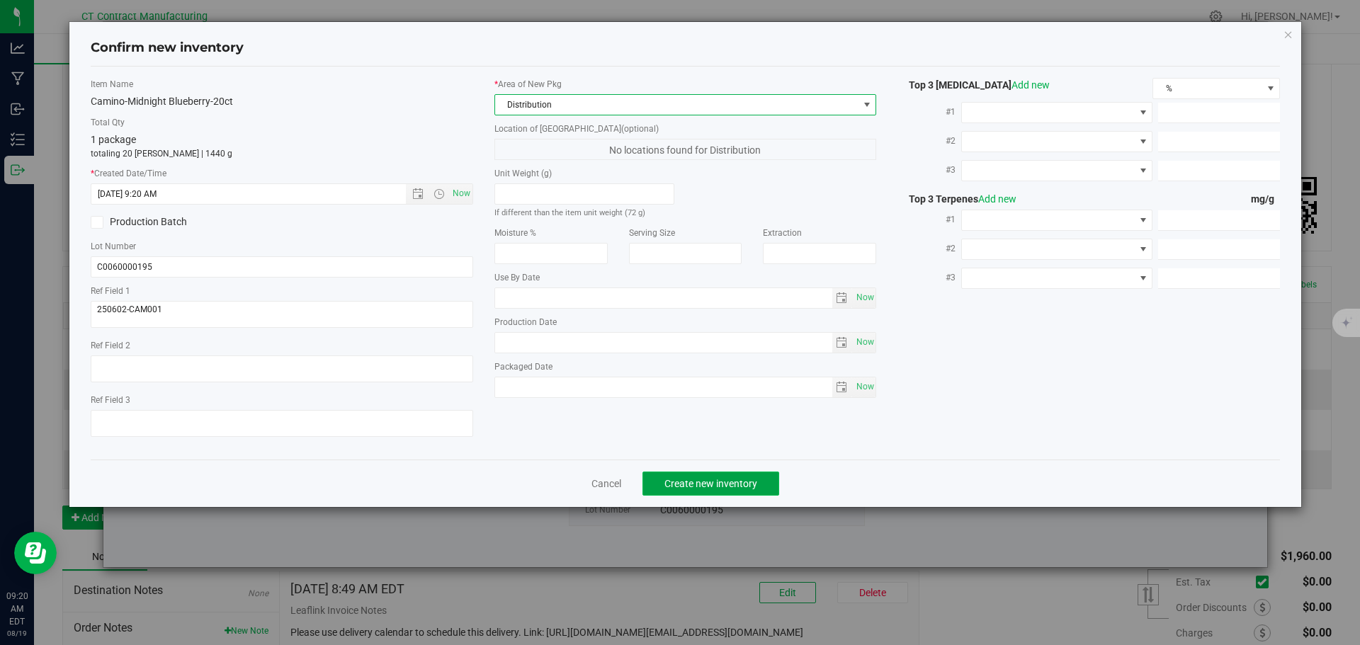
click at [704, 478] on span "Create new inventory" at bounding box center [710, 483] width 93 height 11
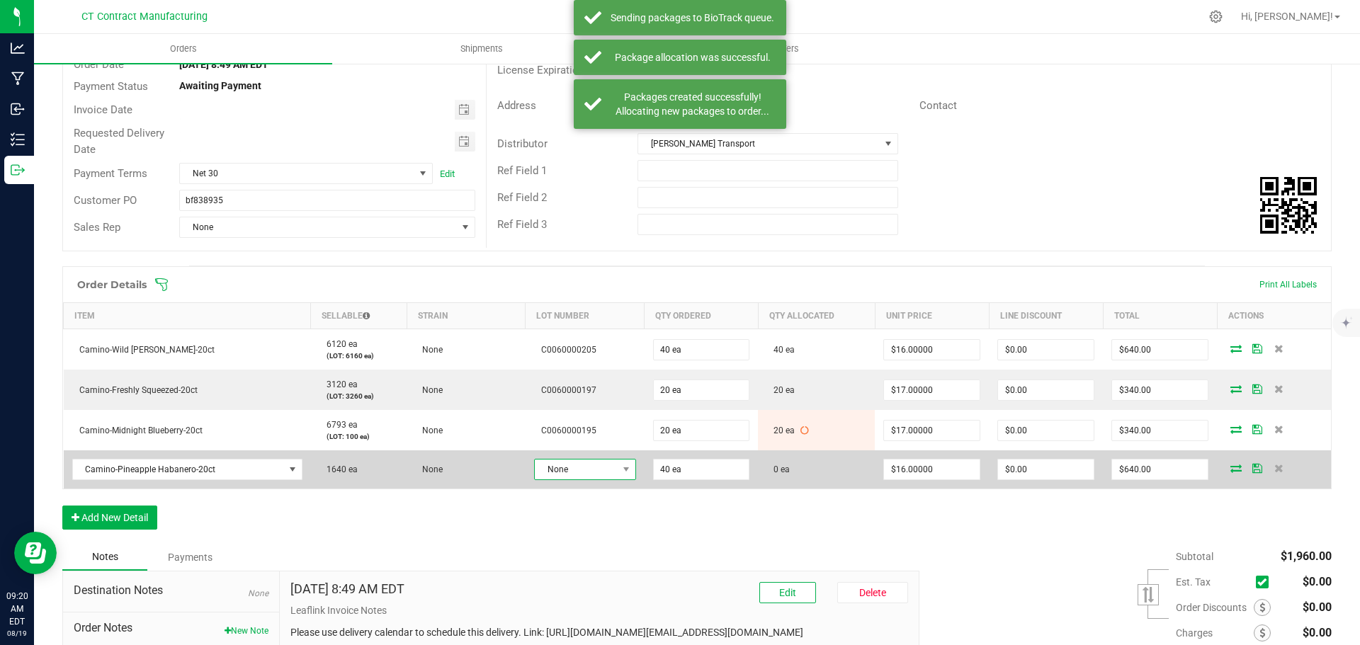
click at [584, 468] on span "None" at bounding box center [576, 470] width 83 height 20
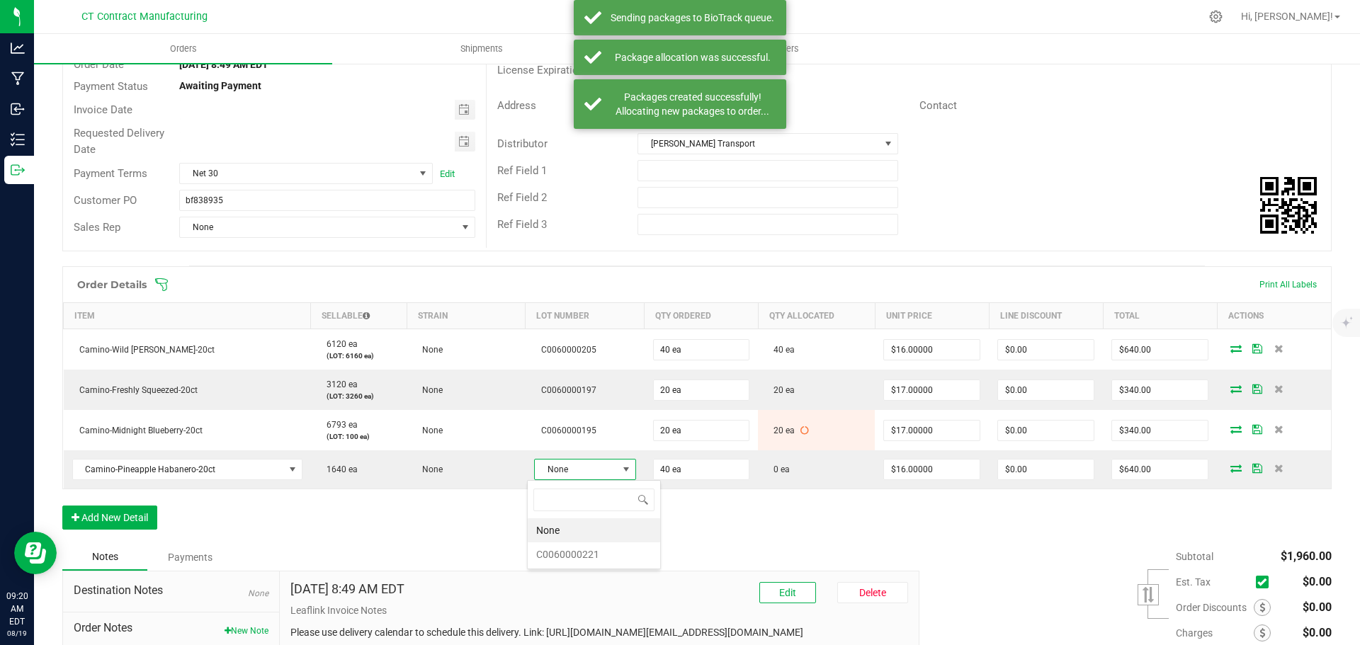
scroll to position [21, 101]
click at [579, 556] on li "C0060000221" at bounding box center [594, 555] width 132 height 24
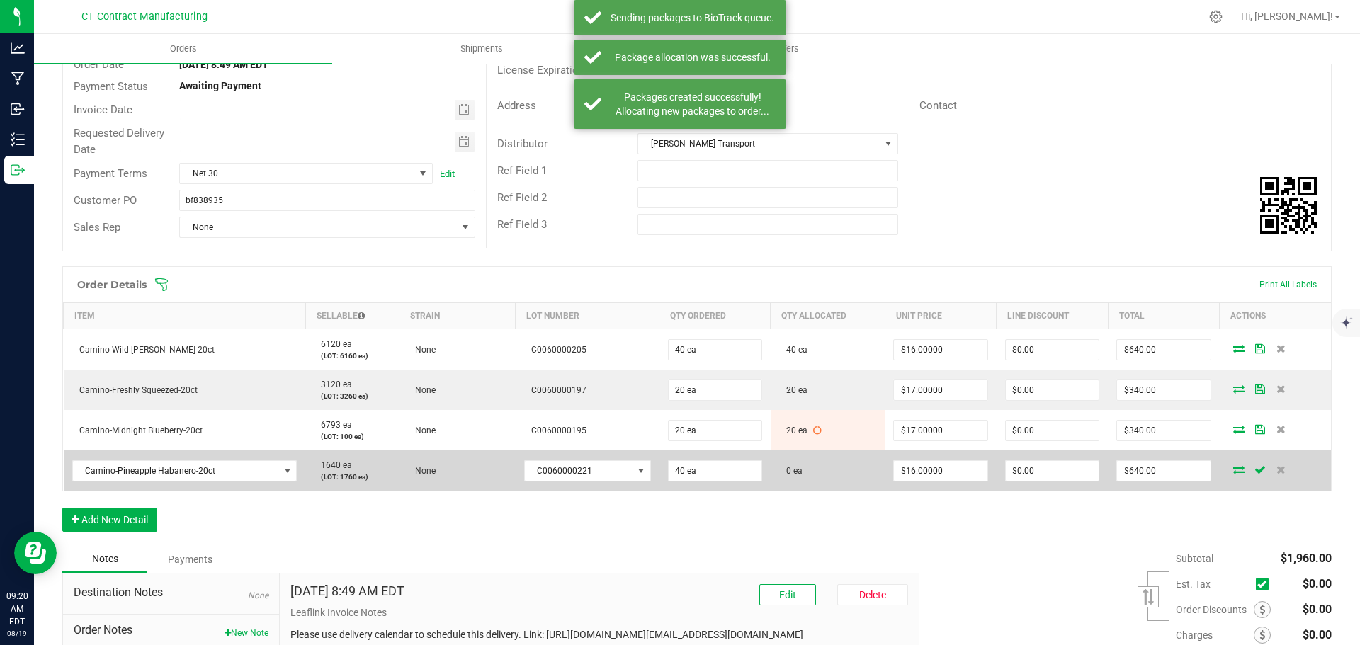
click at [1233, 473] on icon at bounding box center [1238, 469] width 11 height 9
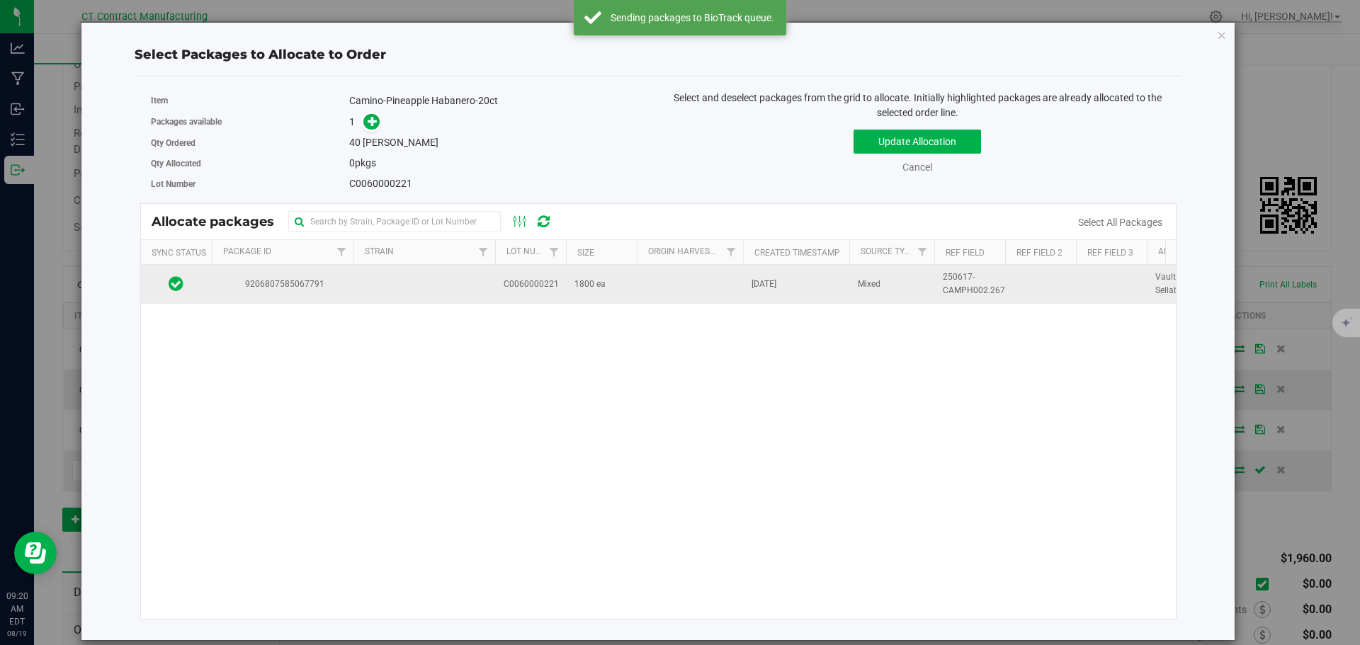
click at [465, 288] on td at bounding box center [424, 284] width 142 height 38
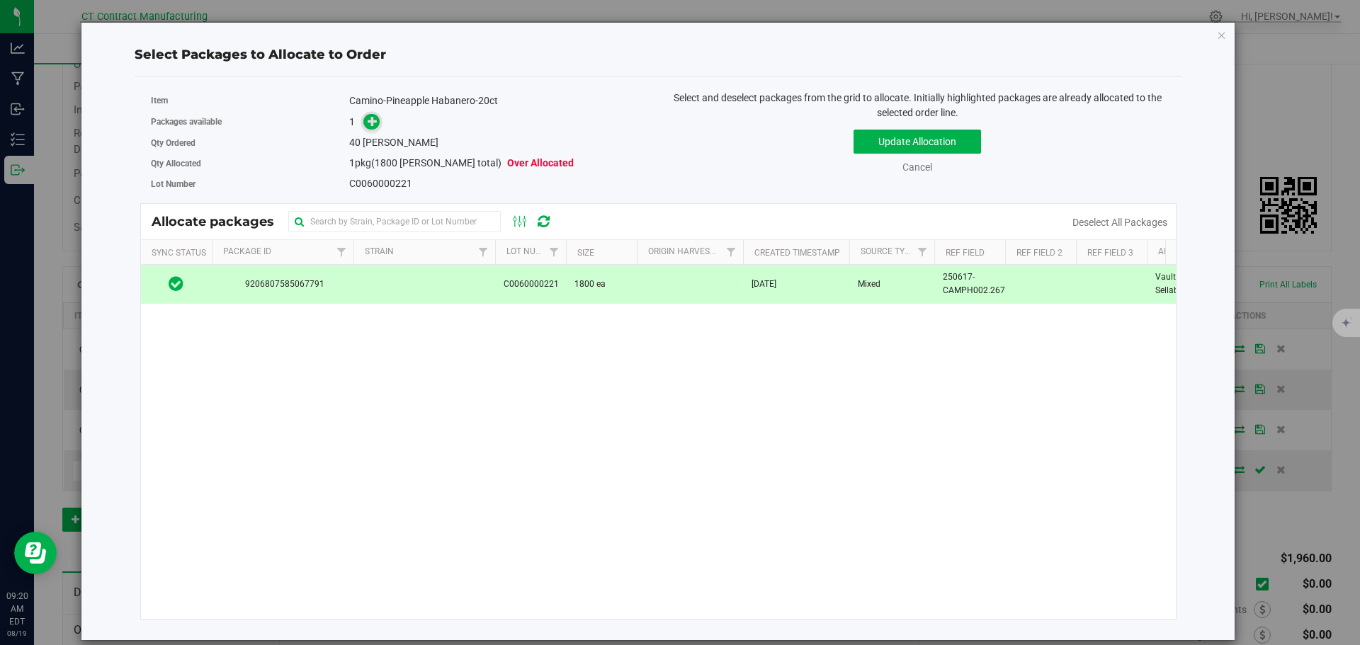
click at [376, 128] on span at bounding box center [371, 122] width 16 height 16
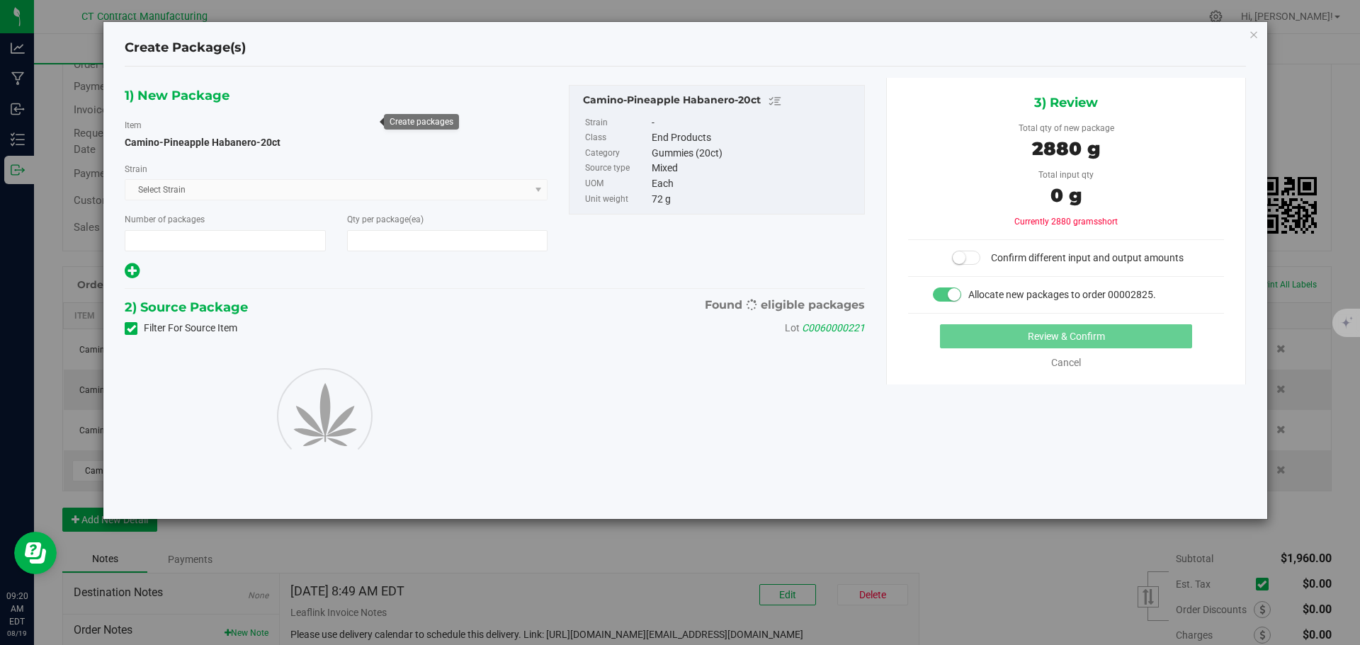
type input "1"
type input "40"
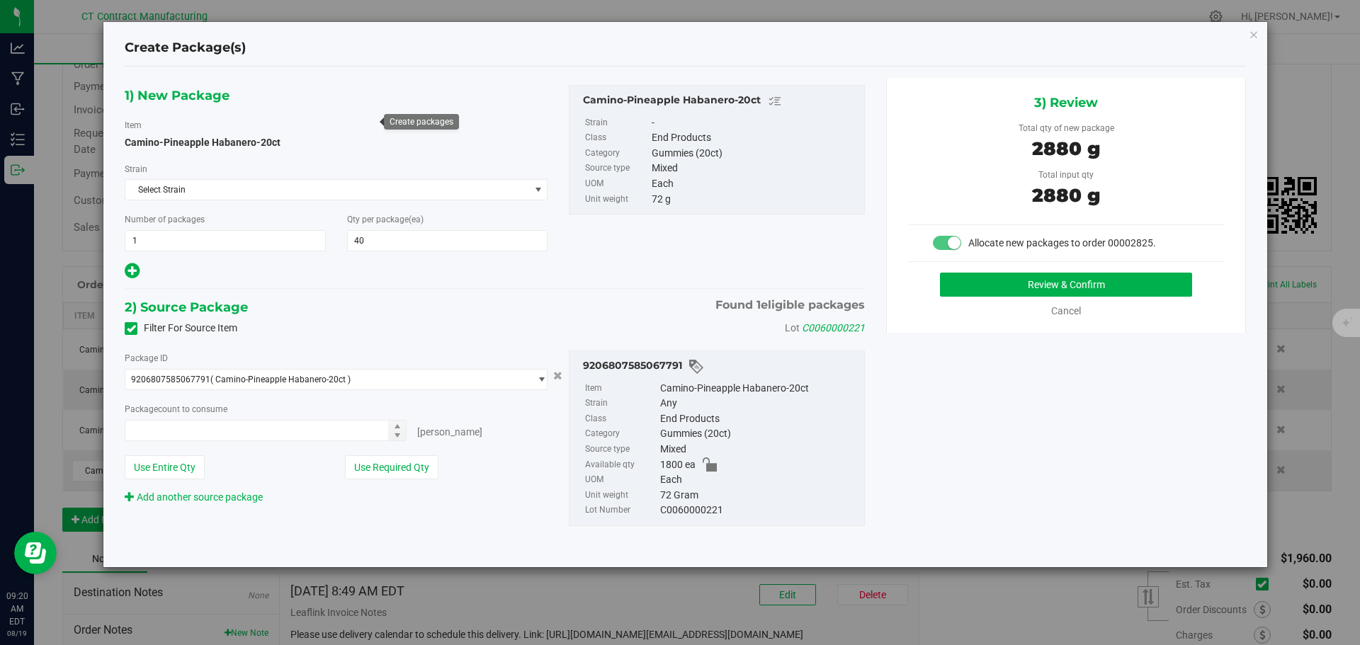
type input "40 ea"
click at [1019, 276] on button "Review & Confirm" at bounding box center [1066, 285] width 252 height 24
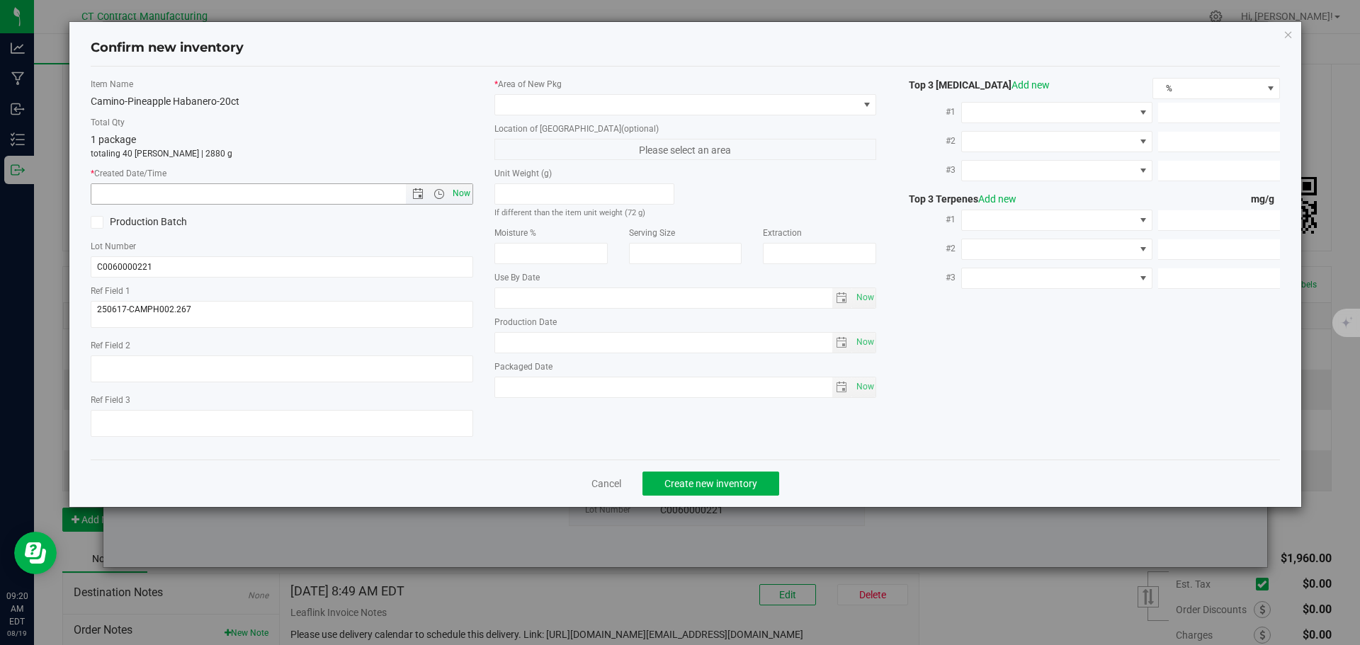
click at [468, 196] on span "Now" at bounding box center [461, 193] width 24 height 21
type input "8/19/2025 9:20 AM"
click at [542, 106] on span at bounding box center [676, 105] width 363 height 20
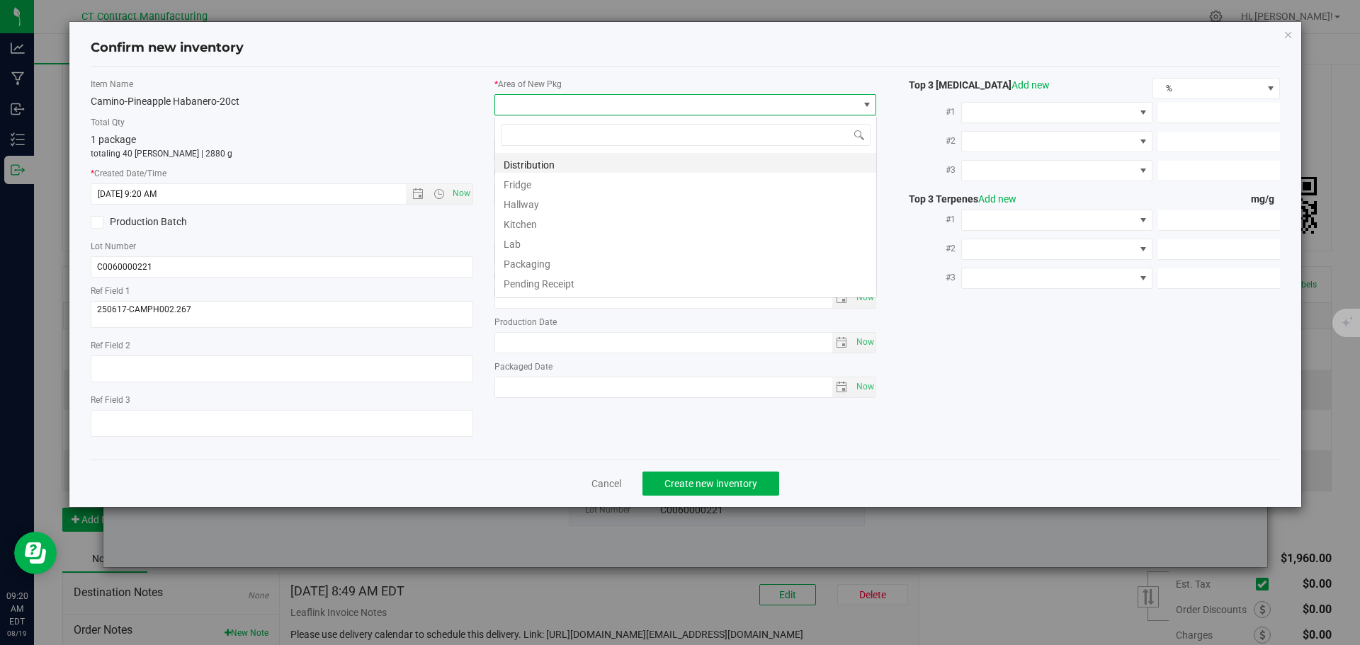
scroll to position [21, 383]
click at [572, 166] on li "Distribution" at bounding box center [685, 163] width 381 height 20
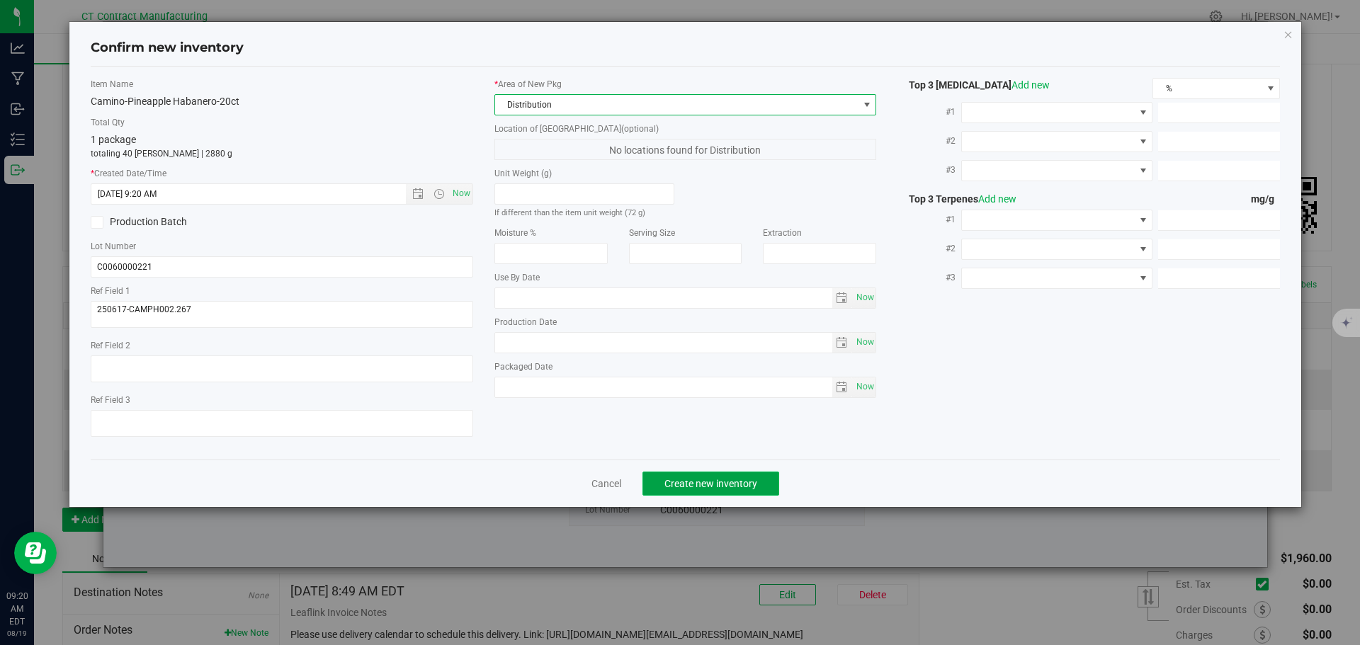
click at [685, 485] on span "Create new inventory" at bounding box center [710, 483] width 93 height 11
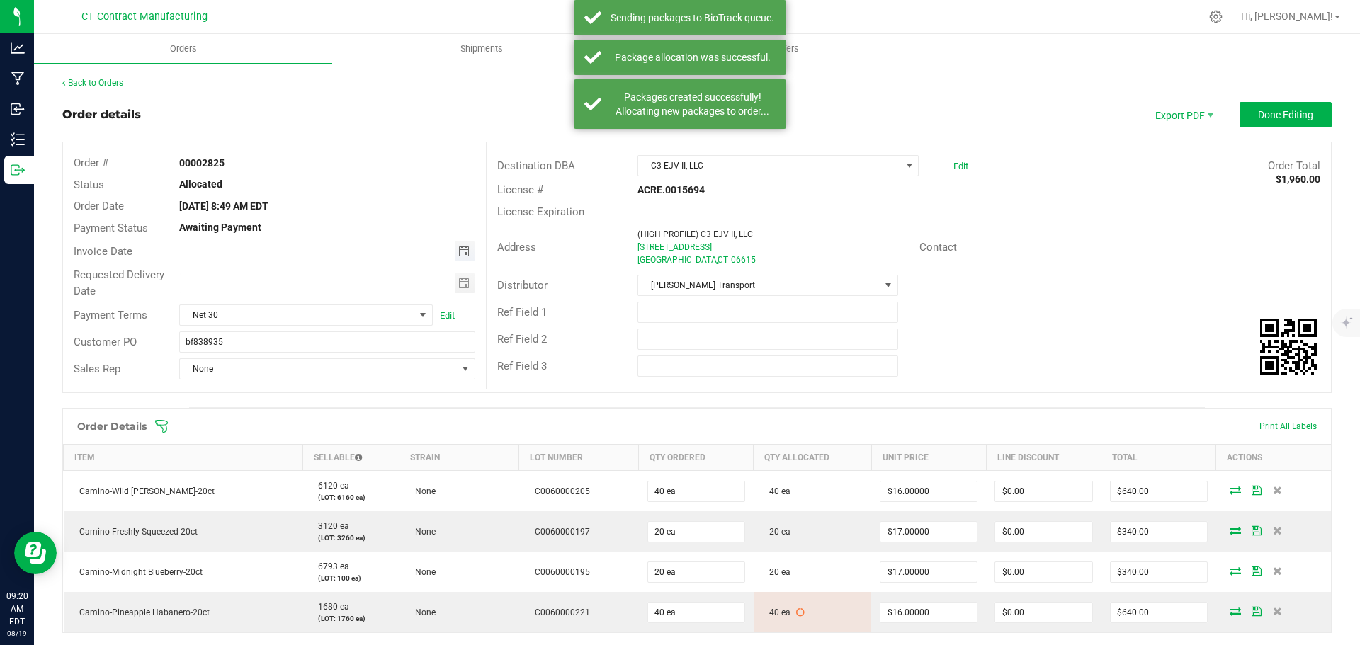
click at [458, 253] on span "Toggle calendar" at bounding box center [463, 251] width 11 height 11
click at [312, 392] on span "20" at bounding box center [305, 392] width 21 height 22
type input "[DATE]"
click at [409, 317] on span "Net 30" at bounding box center [297, 315] width 234 height 20
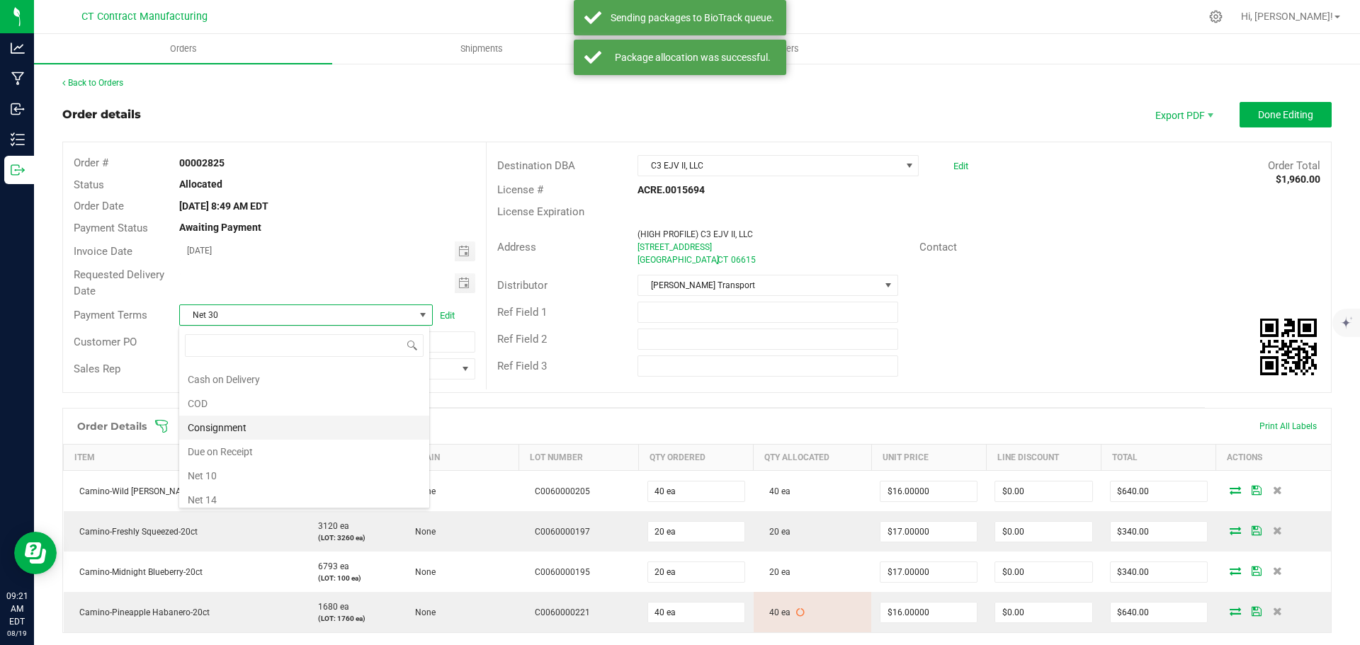
scroll to position [0, 0]
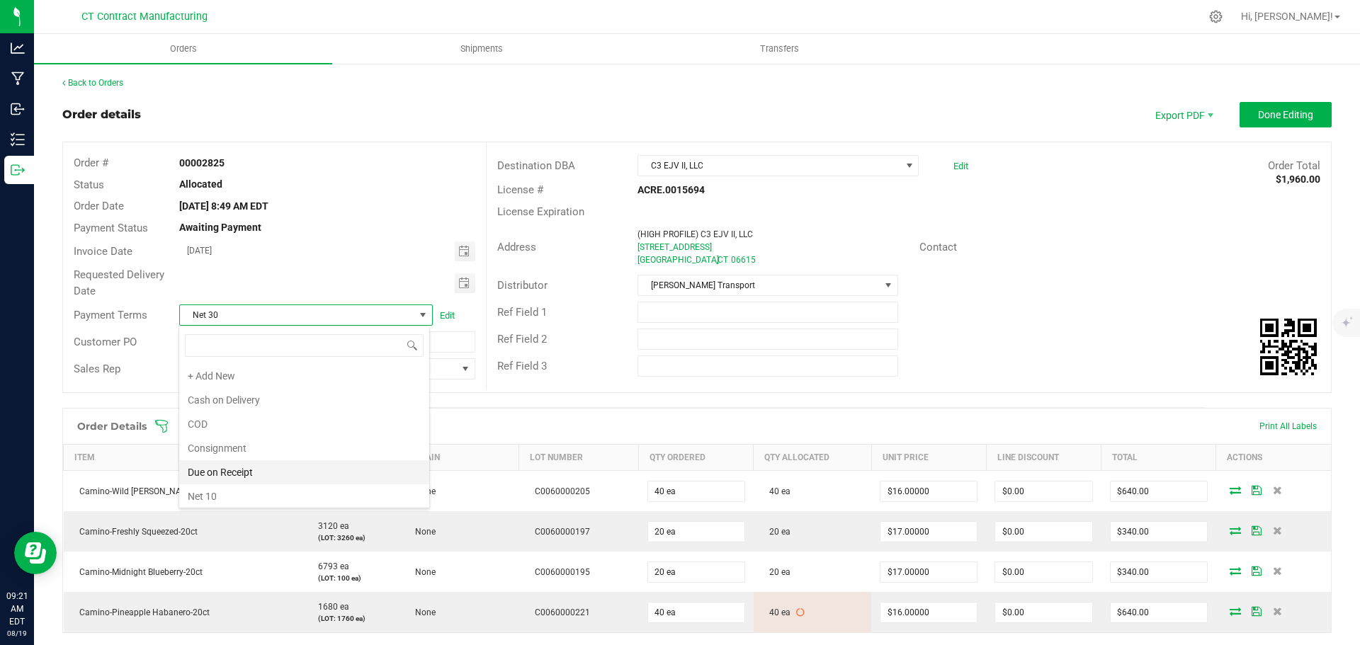
click at [268, 465] on li "Due on Receipt" at bounding box center [304, 472] width 250 height 24
click at [1279, 115] on span "Done Editing" at bounding box center [1285, 114] width 55 height 11
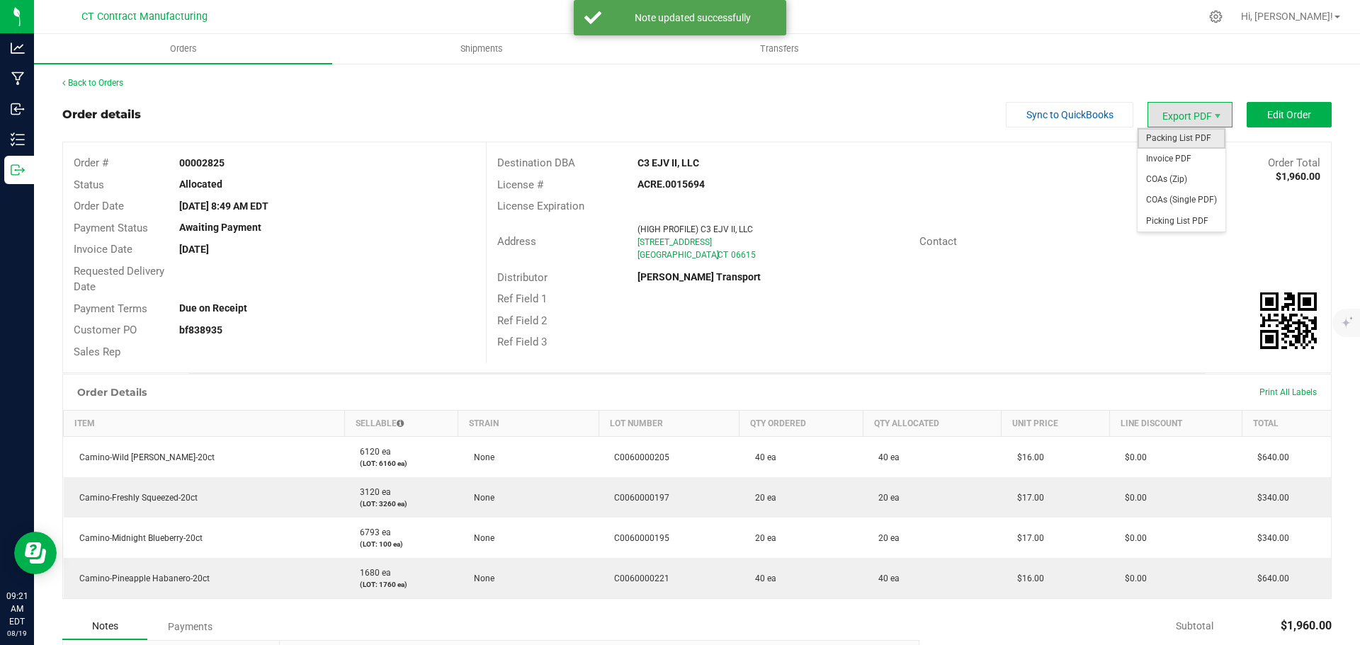
click at [1177, 130] on span "Packing List PDF" at bounding box center [1182, 138] width 88 height 21
click at [1186, 157] on span "Invoice PDF" at bounding box center [1182, 159] width 88 height 21
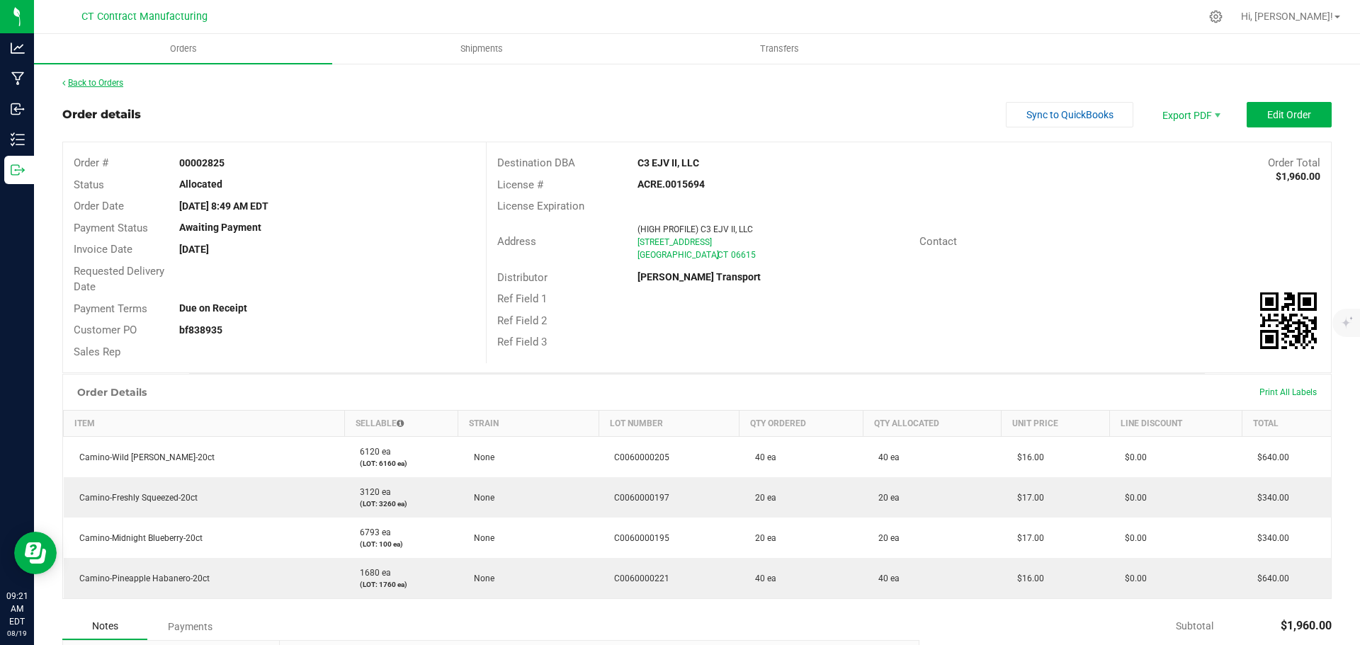
click at [117, 84] on link "Back to Orders" at bounding box center [92, 83] width 61 height 10
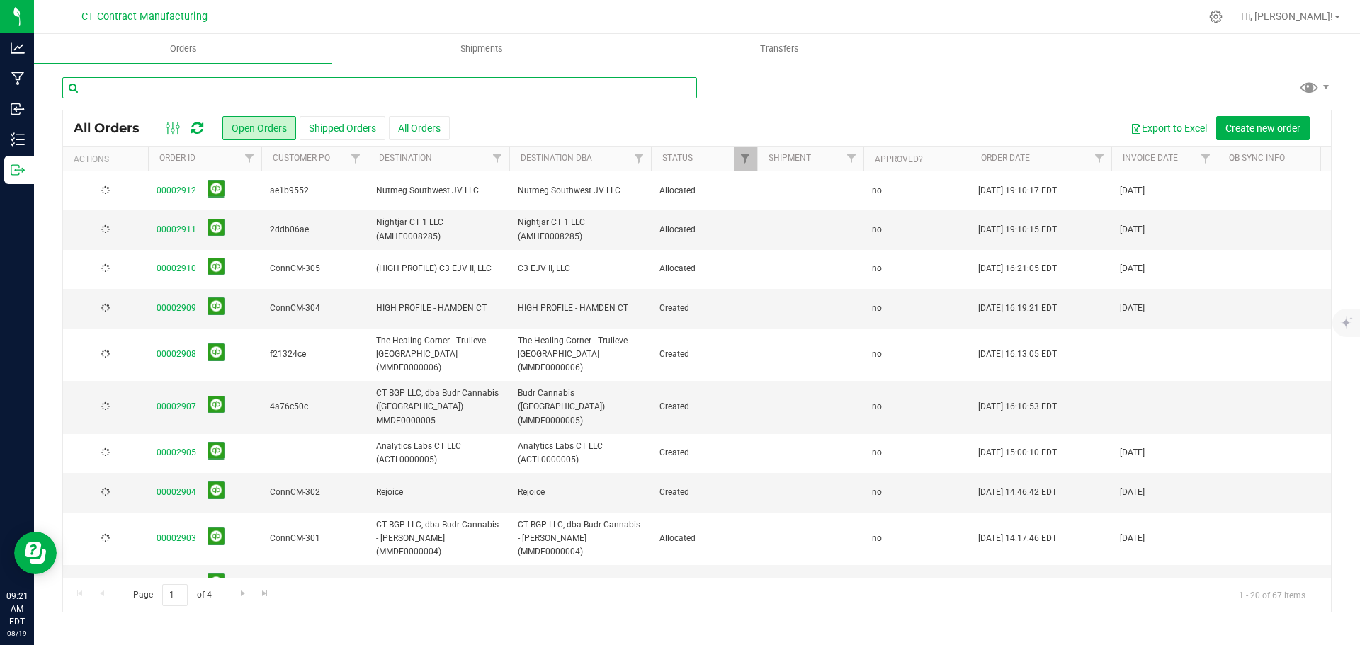
click at [507, 90] on input "text" at bounding box center [379, 87] width 635 height 21
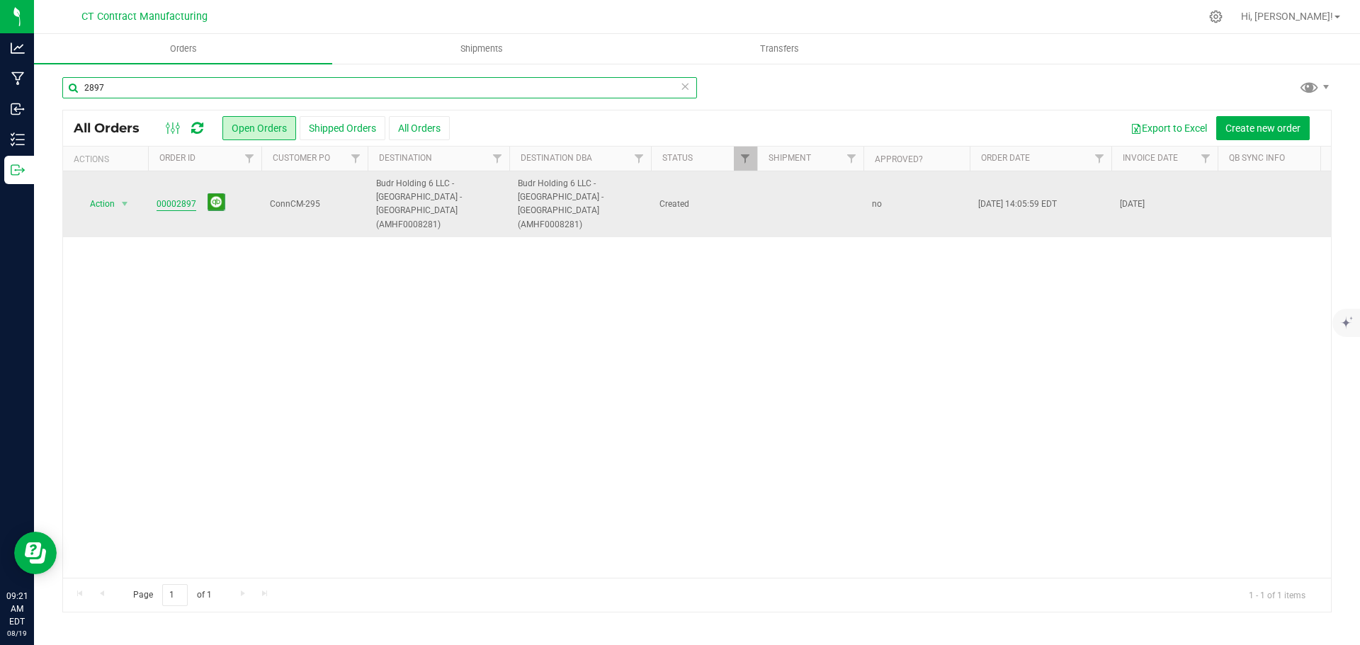
type input "2897"
click at [173, 198] on link "00002897" at bounding box center [177, 204] width 40 height 13
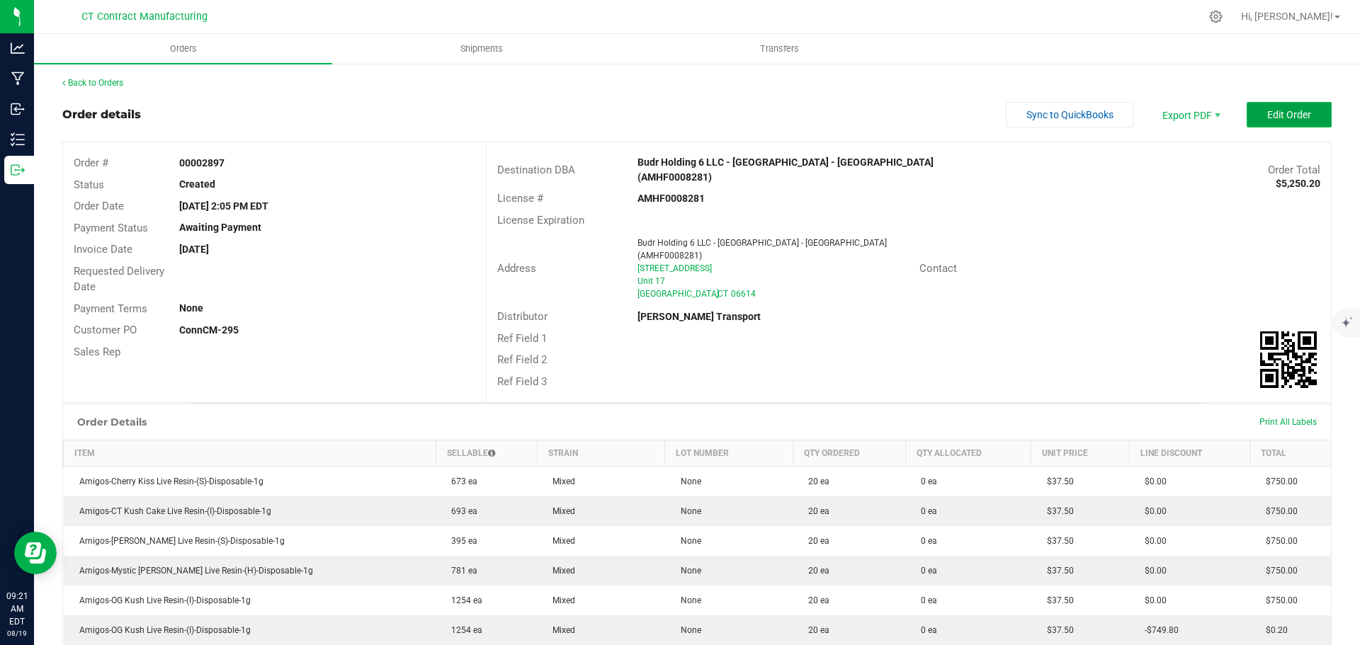
click at [1293, 110] on span "Edit Order" at bounding box center [1289, 114] width 44 height 11
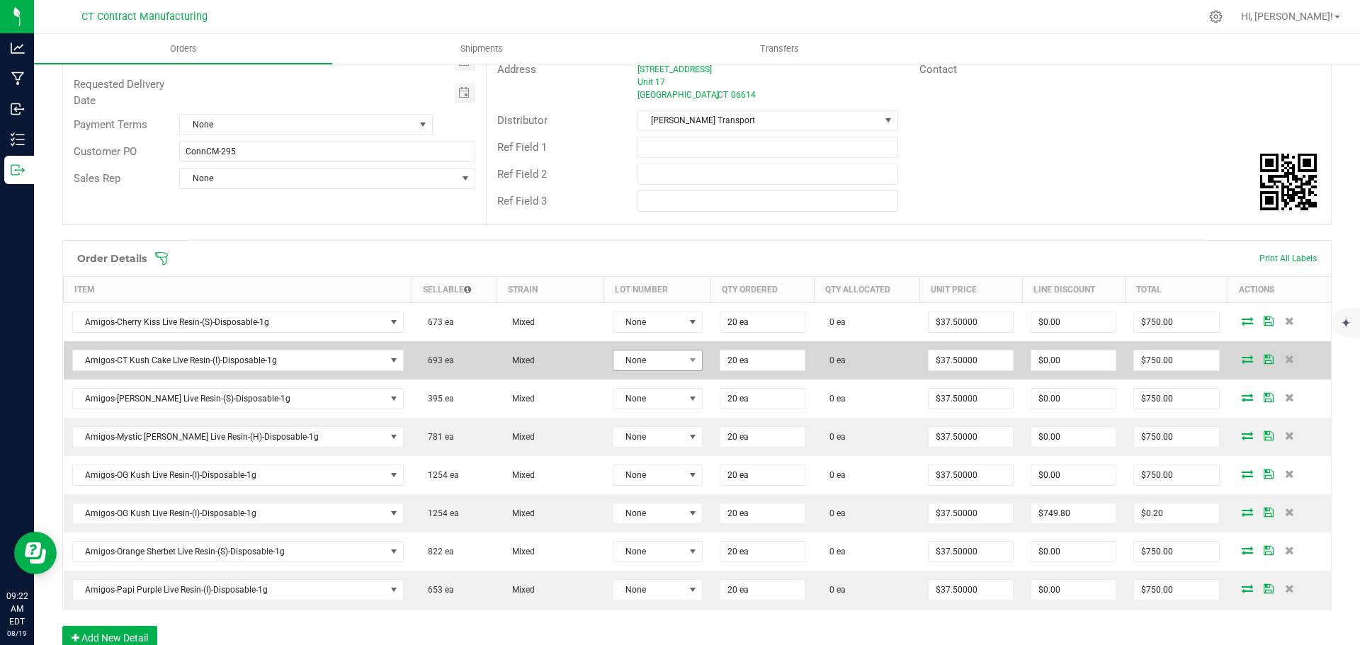
scroll to position [213, 0]
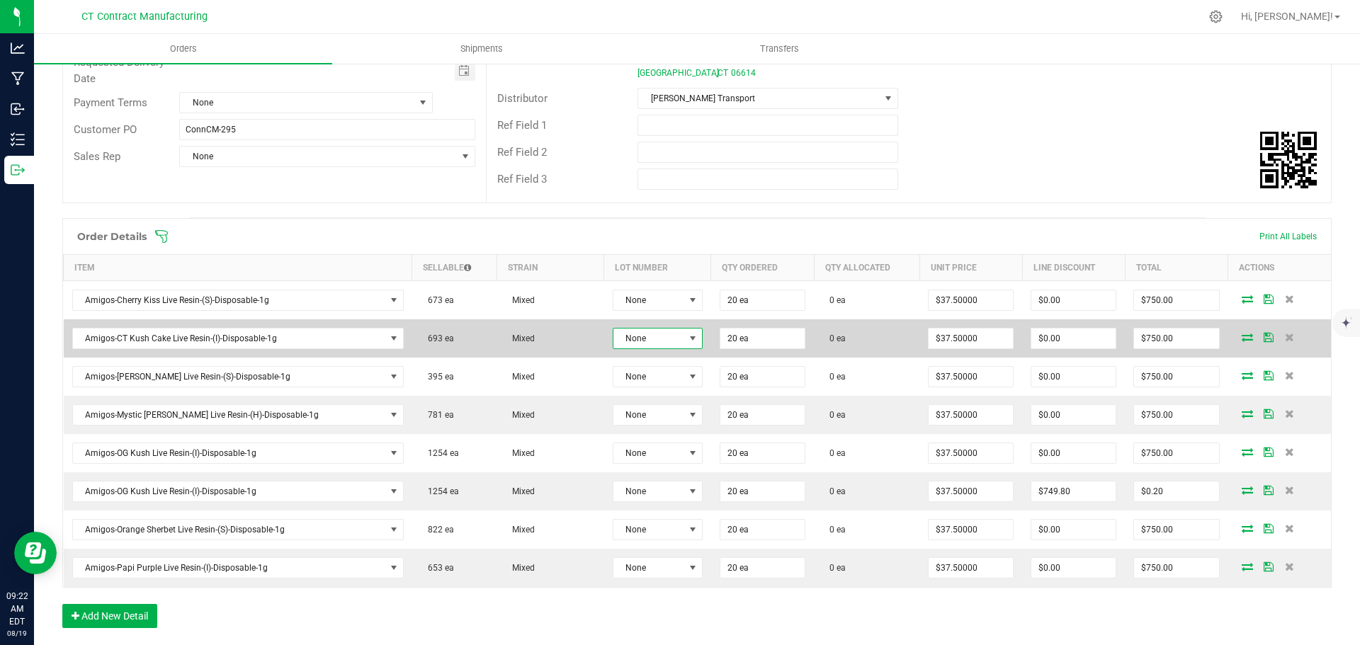
click at [626, 329] on span "None" at bounding box center [648, 339] width 71 height 20
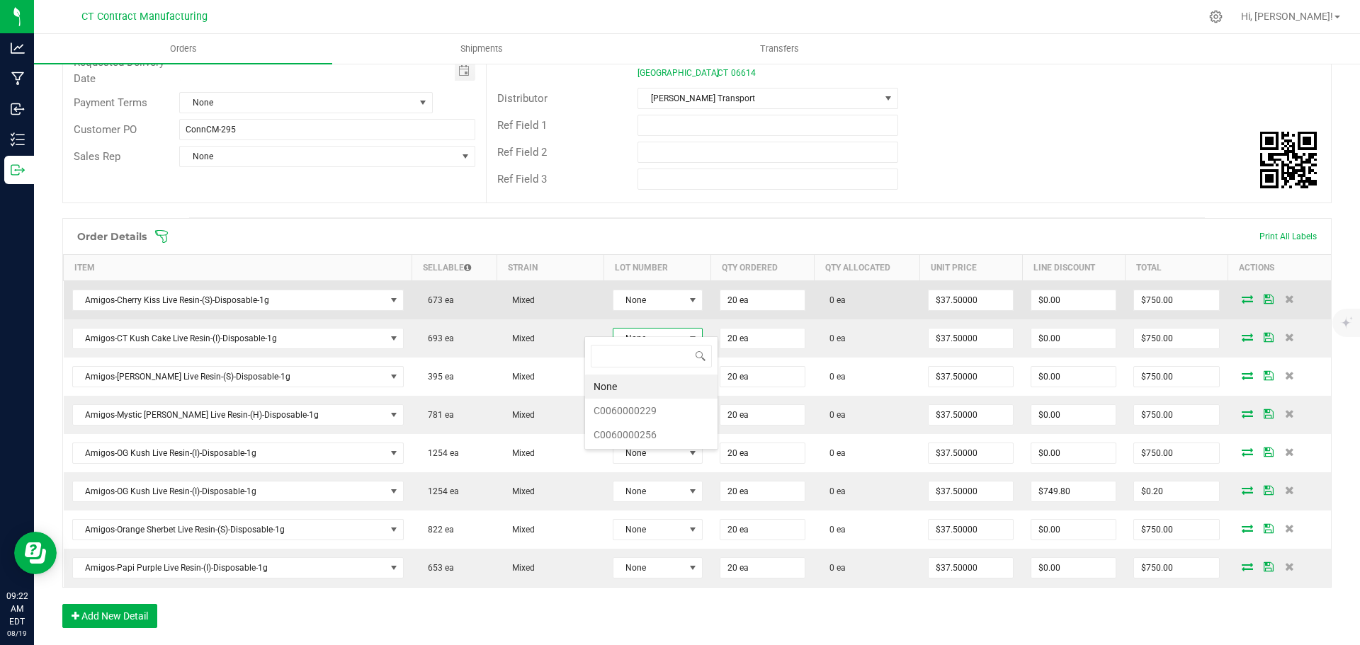
scroll to position [21, 93]
click at [631, 296] on span "None" at bounding box center [648, 300] width 71 height 20
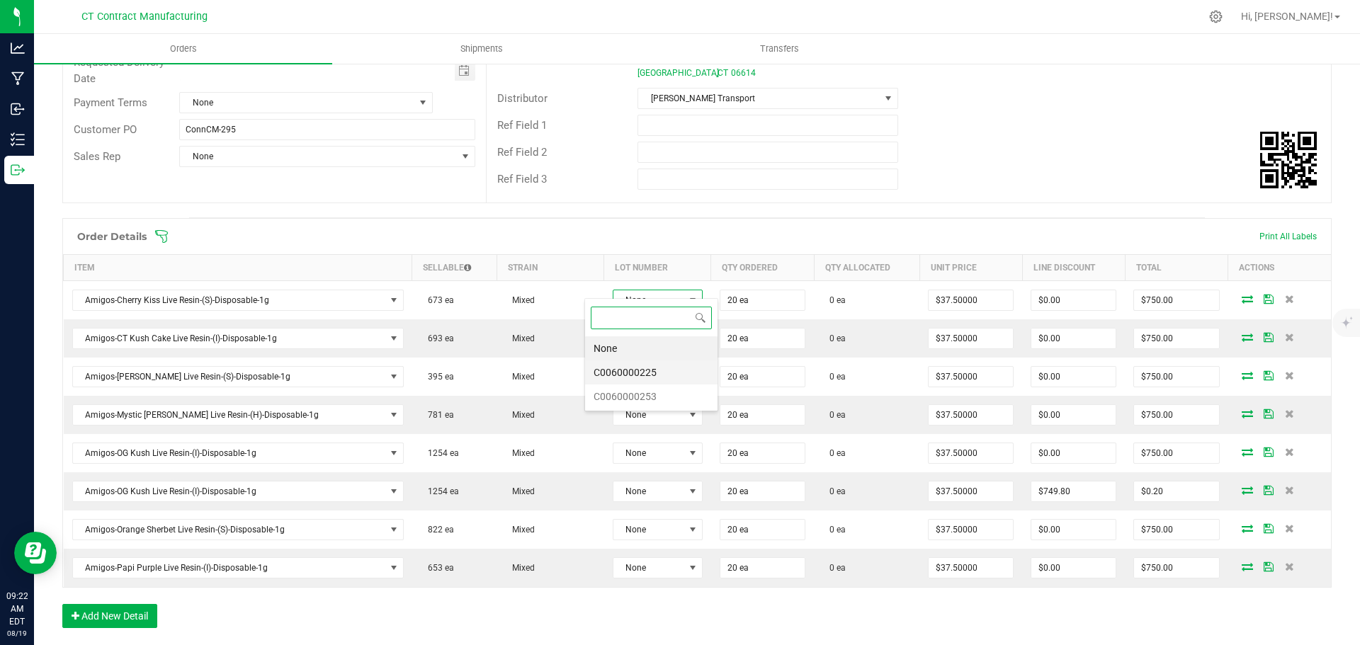
click at [669, 372] on li "C0060000225" at bounding box center [651, 373] width 132 height 24
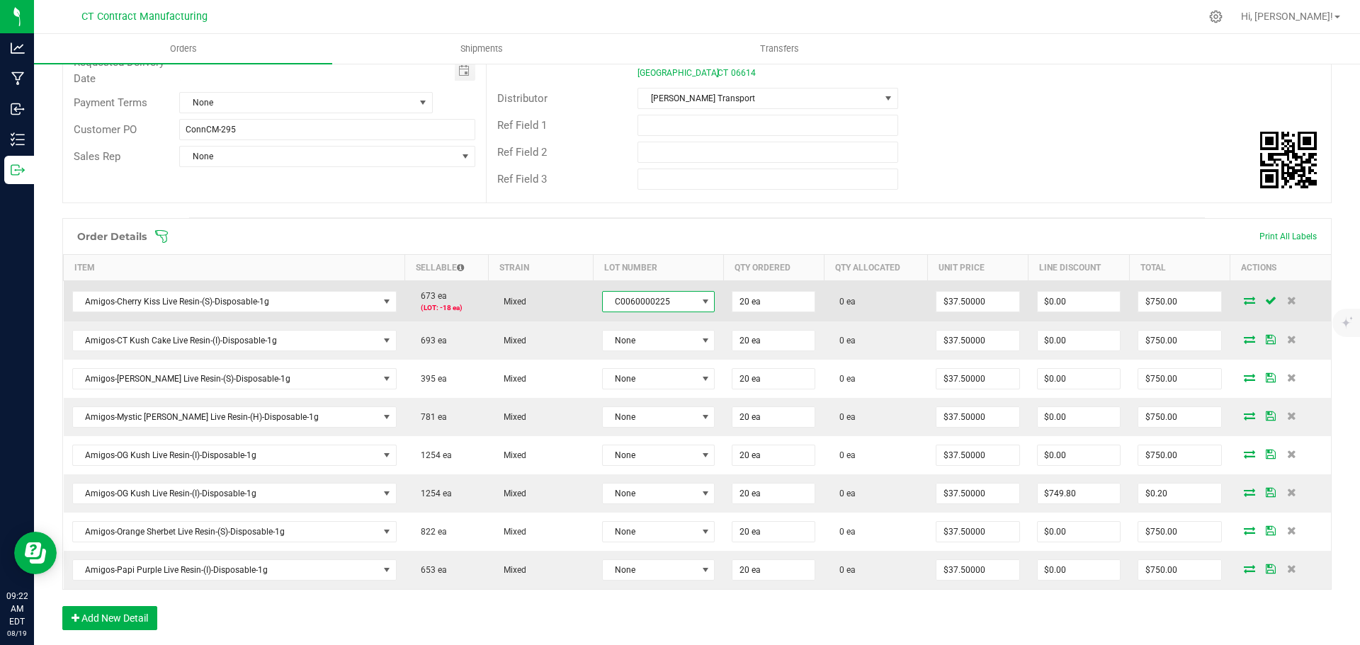
click at [611, 292] on span "C0060000225" at bounding box center [650, 302] width 94 height 20
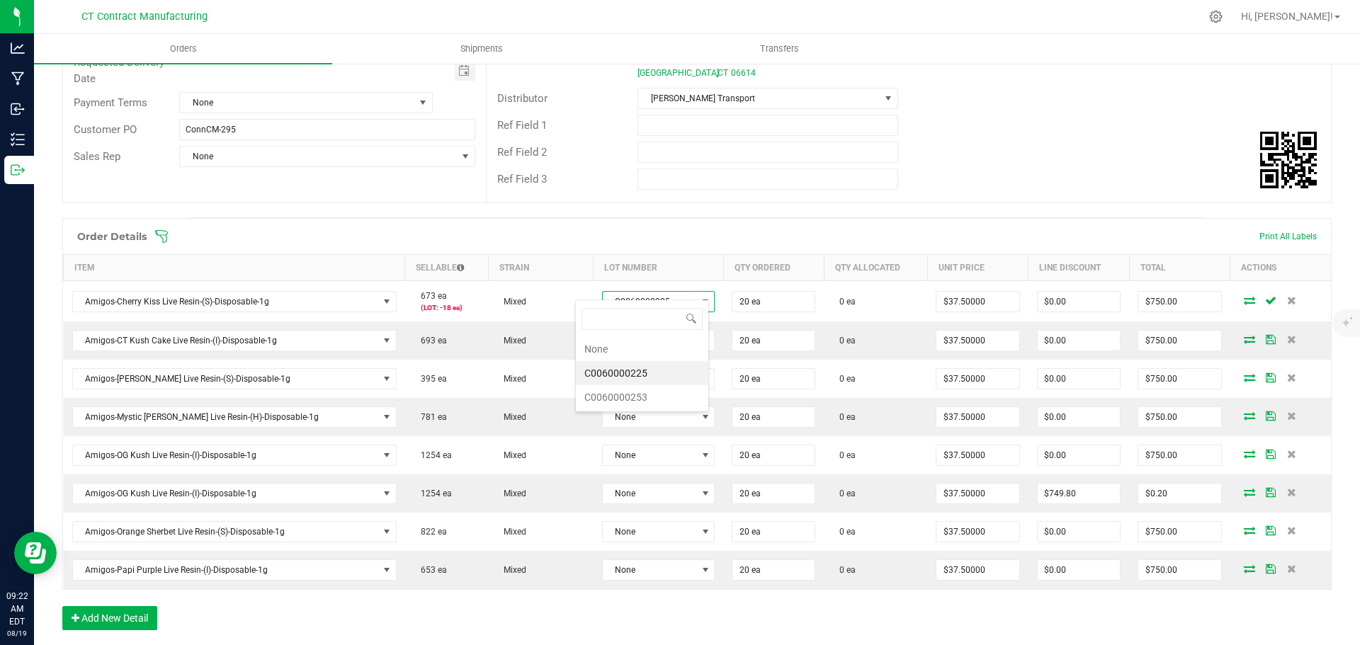
scroll to position [21, 113]
click at [639, 394] on li "C0060000253" at bounding box center [642, 397] width 132 height 24
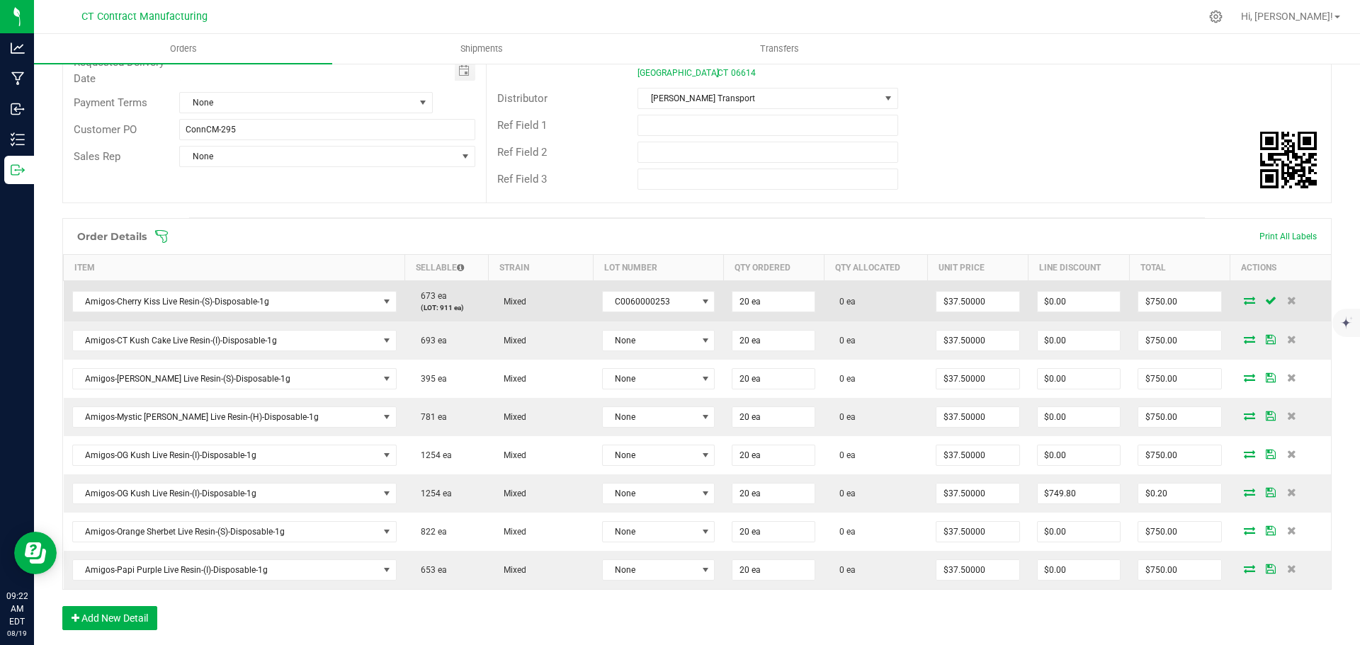
click at [1244, 296] on icon at bounding box center [1249, 300] width 11 height 9
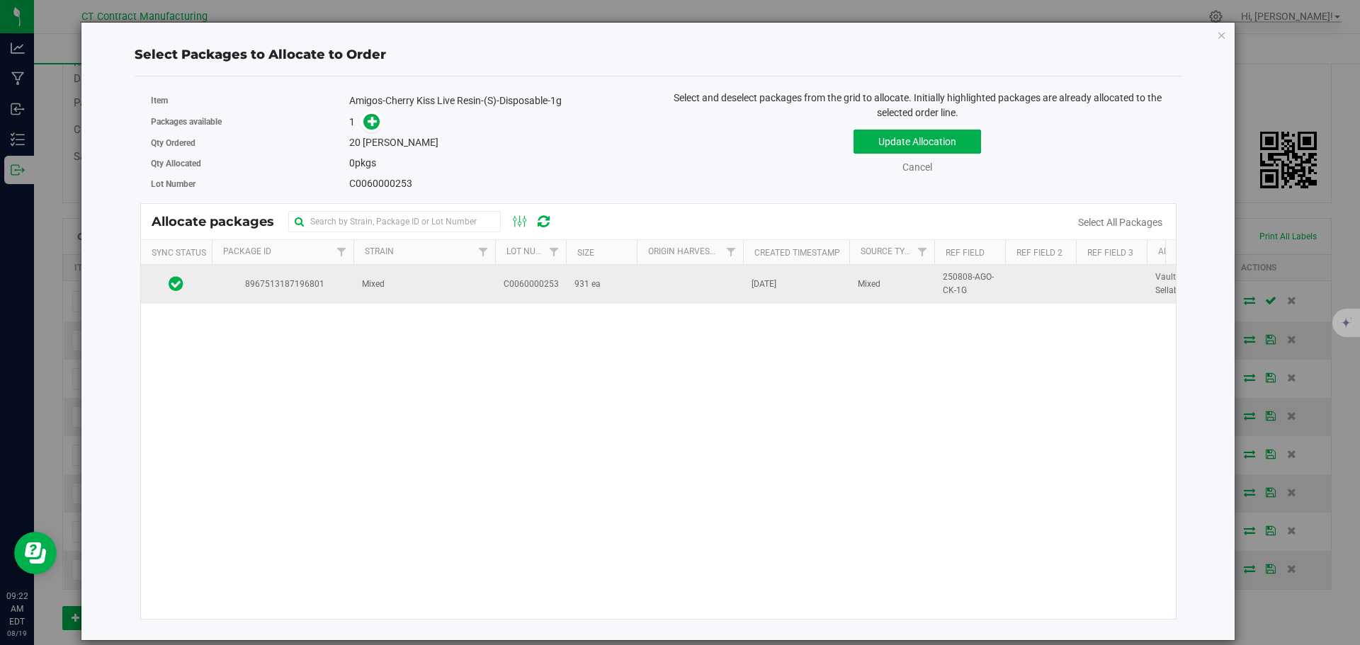
click at [348, 286] on td "8967513187196801" at bounding box center [283, 284] width 142 height 38
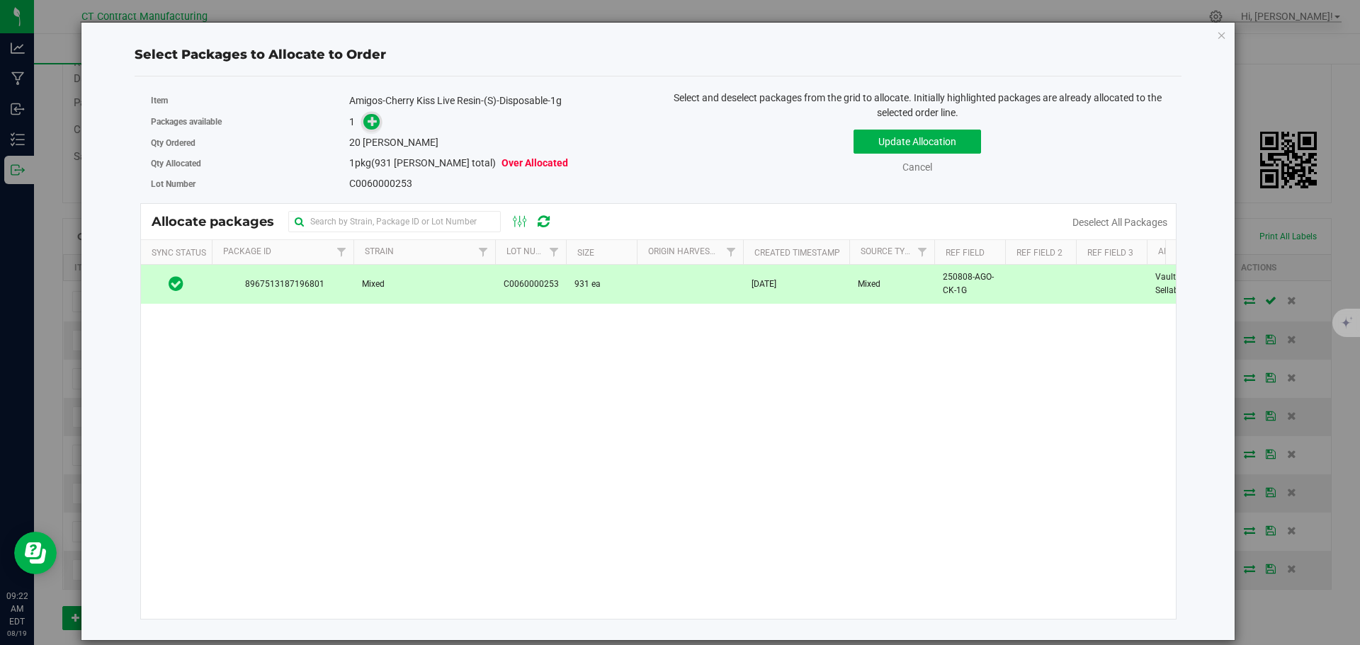
click at [375, 124] on icon at bounding box center [373, 121] width 10 height 10
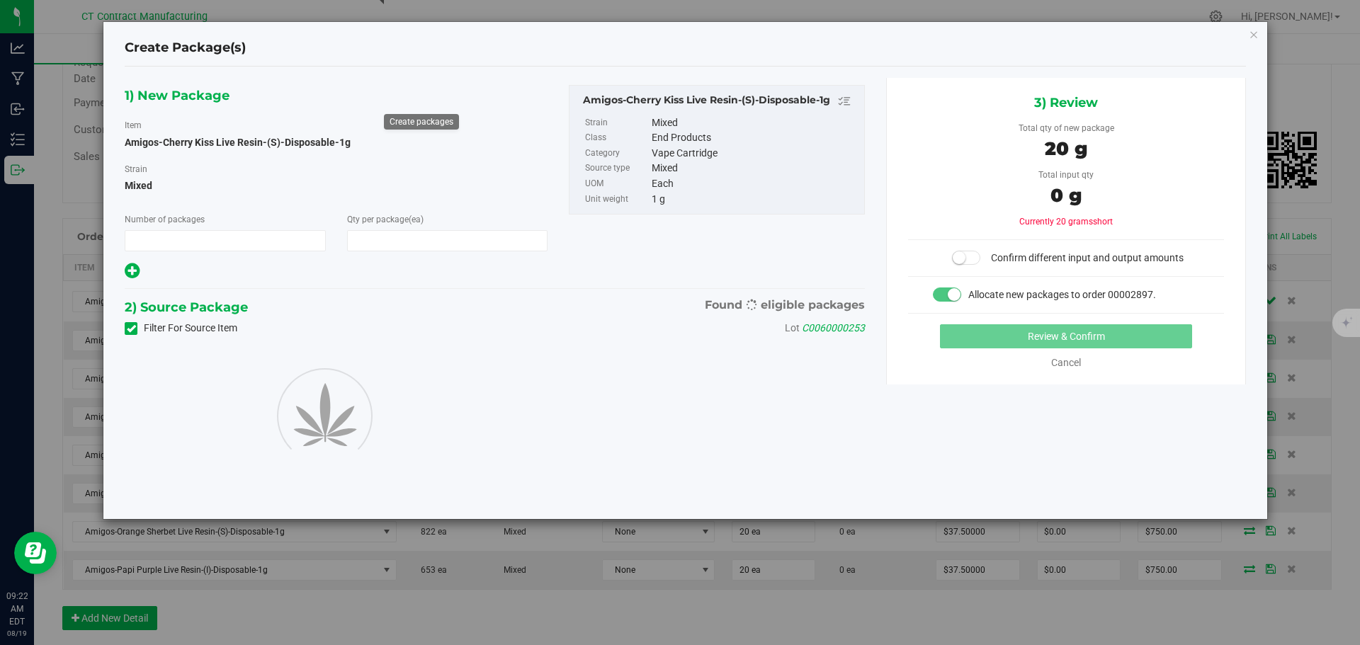
type input "1"
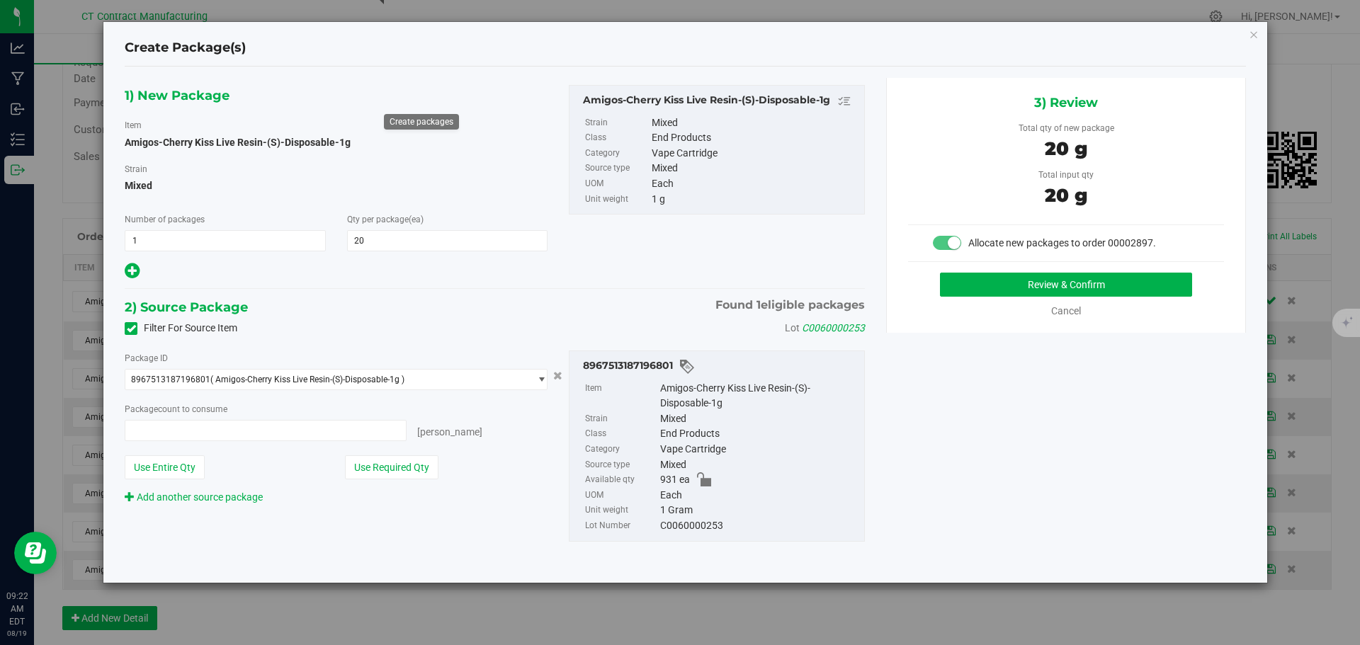
type input "20"
type input "20 ea"
click at [1113, 290] on button "Review & Confirm" at bounding box center [1066, 285] width 252 height 24
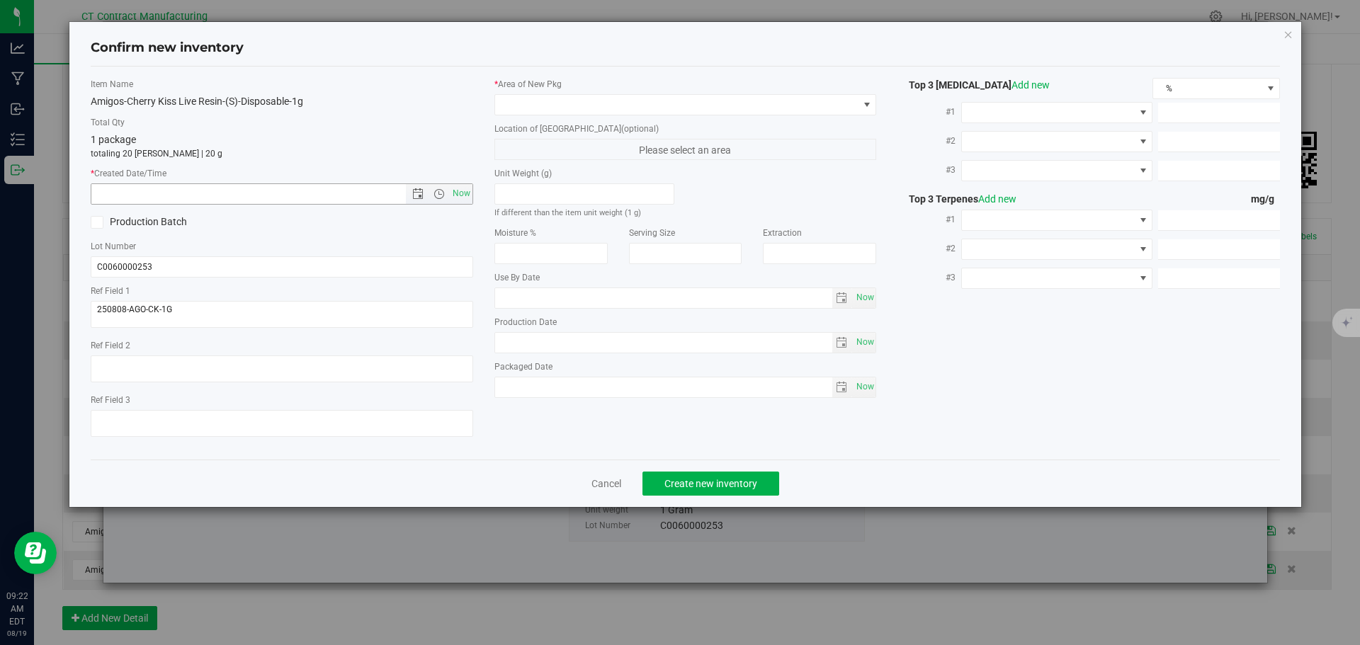
click at [463, 193] on span "Now" at bounding box center [461, 193] width 24 height 21
type input "8/19/2025 9:22 AM"
click at [549, 101] on span at bounding box center [676, 105] width 363 height 20
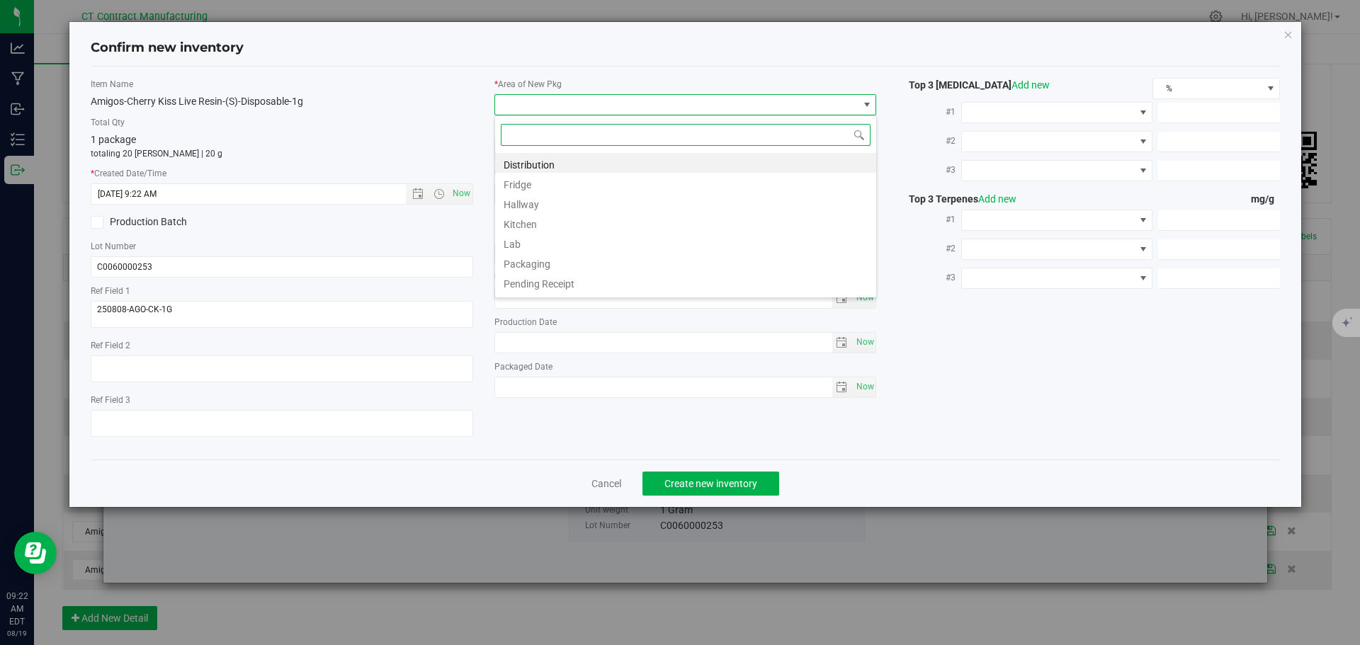
scroll to position [21, 383]
click at [528, 157] on li "Distribution" at bounding box center [685, 163] width 381 height 20
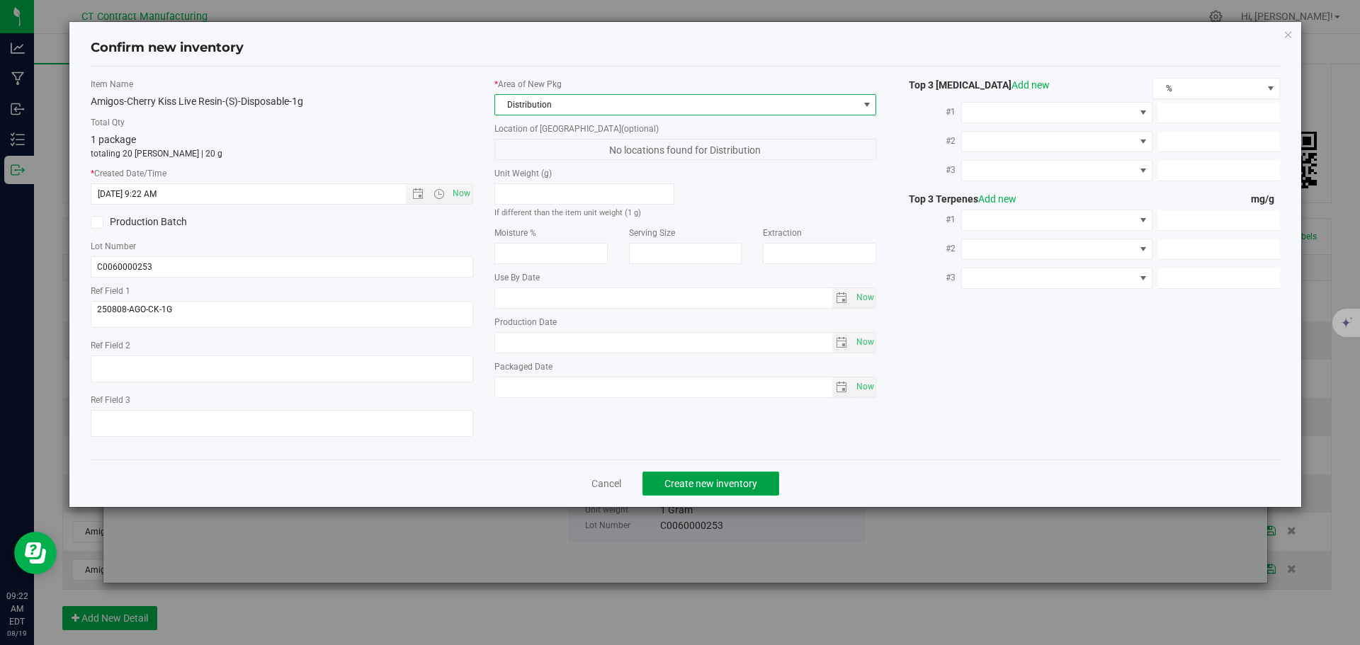
click at [682, 474] on button "Create new inventory" at bounding box center [711, 484] width 137 height 24
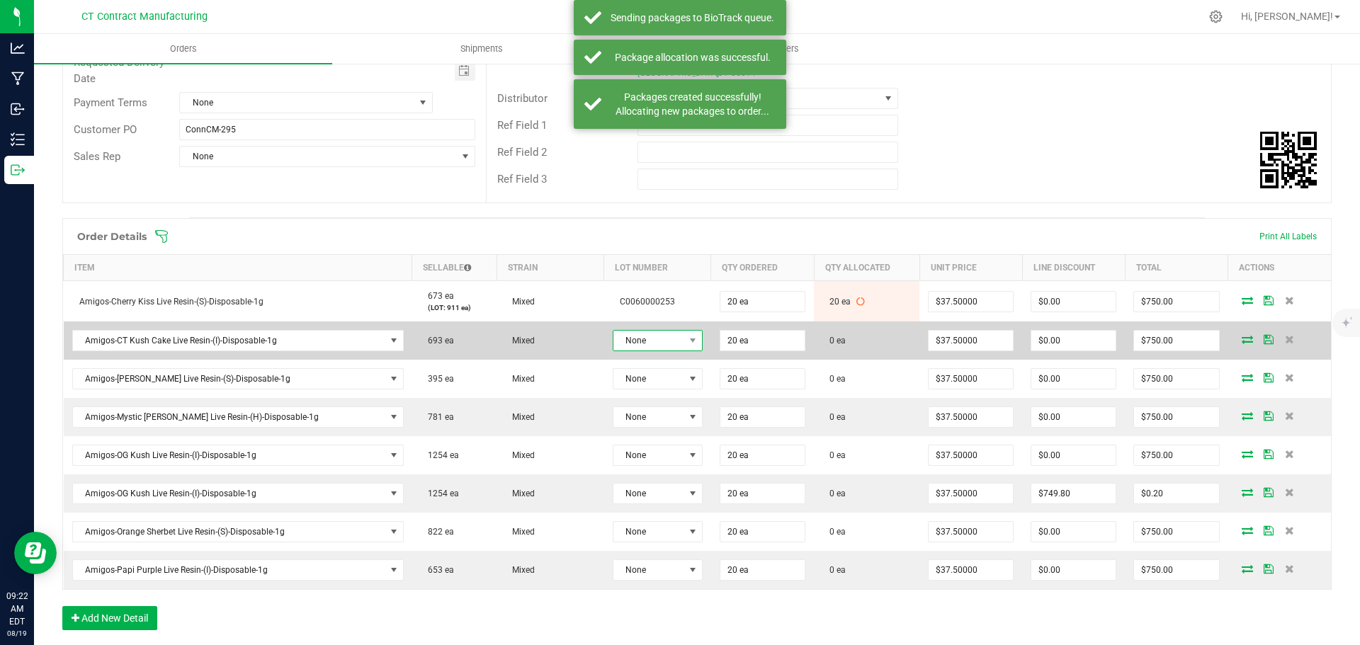
click at [645, 331] on span "None" at bounding box center [648, 341] width 71 height 20
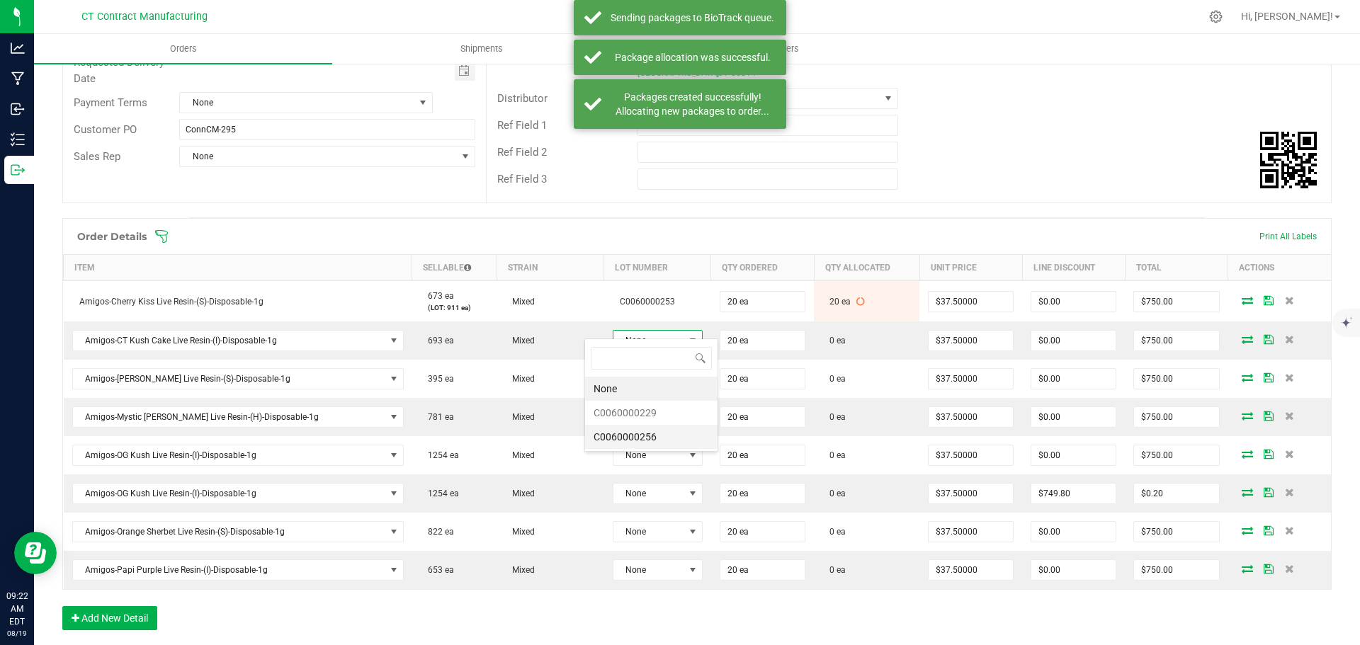
scroll to position [21, 93]
click at [656, 410] on li "C0060000229" at bounding box center [651, 413] width 132 height 24
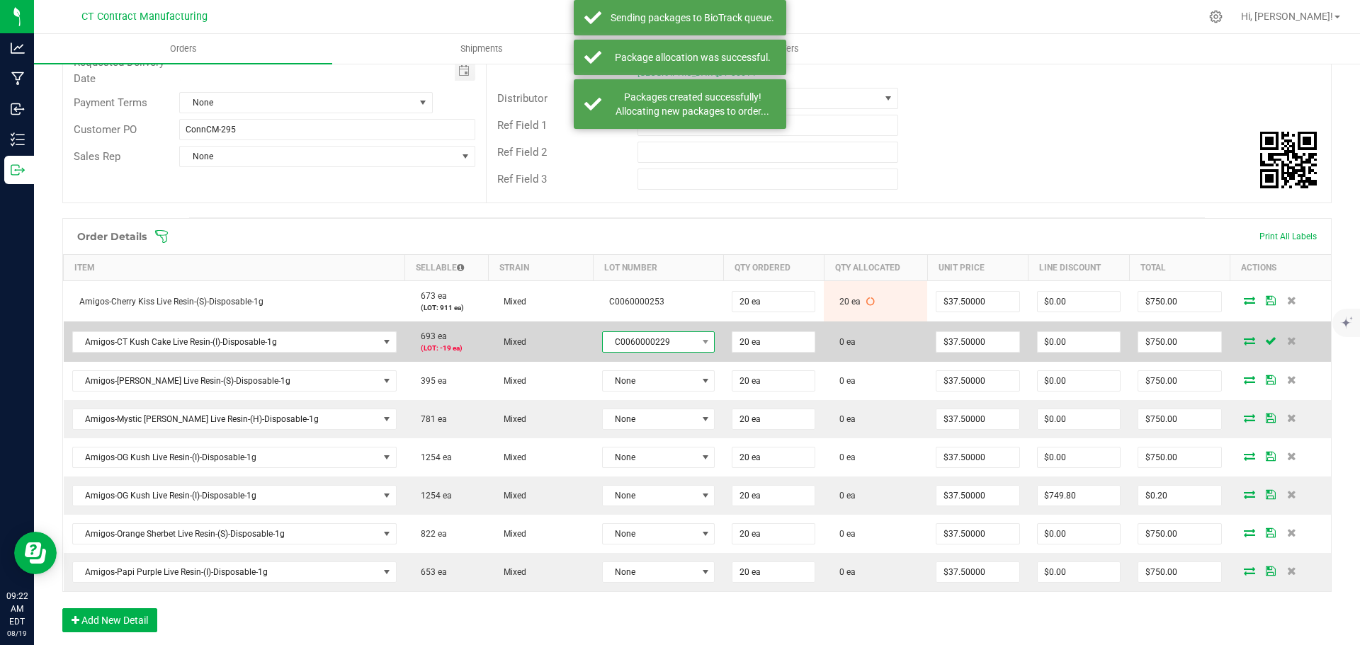
click at [603, 334] on span "C0060000229" at bounding box center [650, 342] width 94 height 20
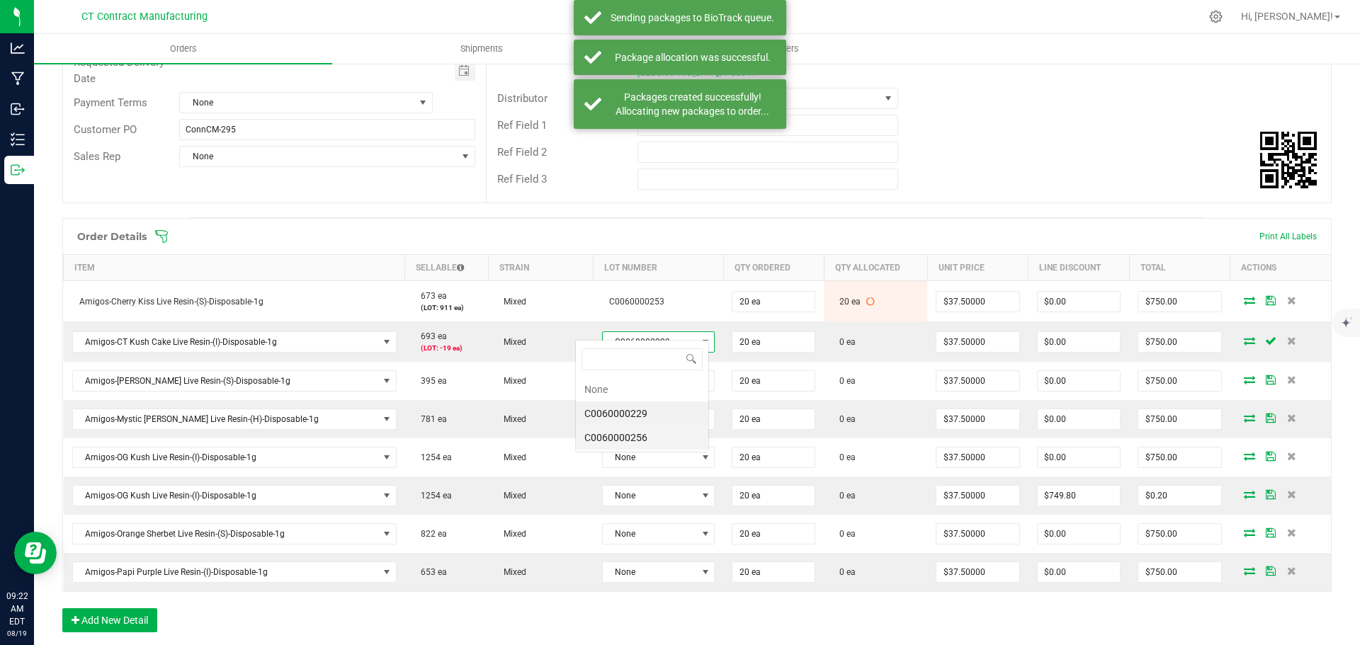
scroll to position [21, 113]
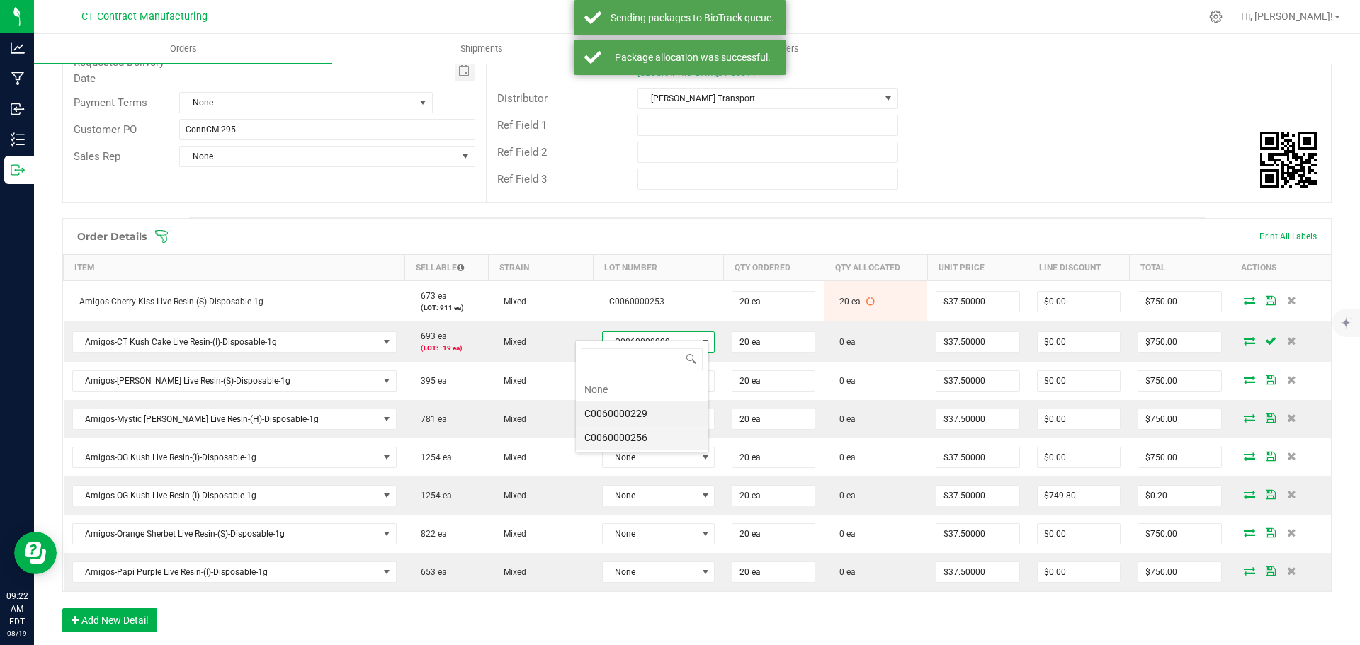
click at [633, 441] on li "C0060000256" at bounding box center [642, 438] width 132 height 24
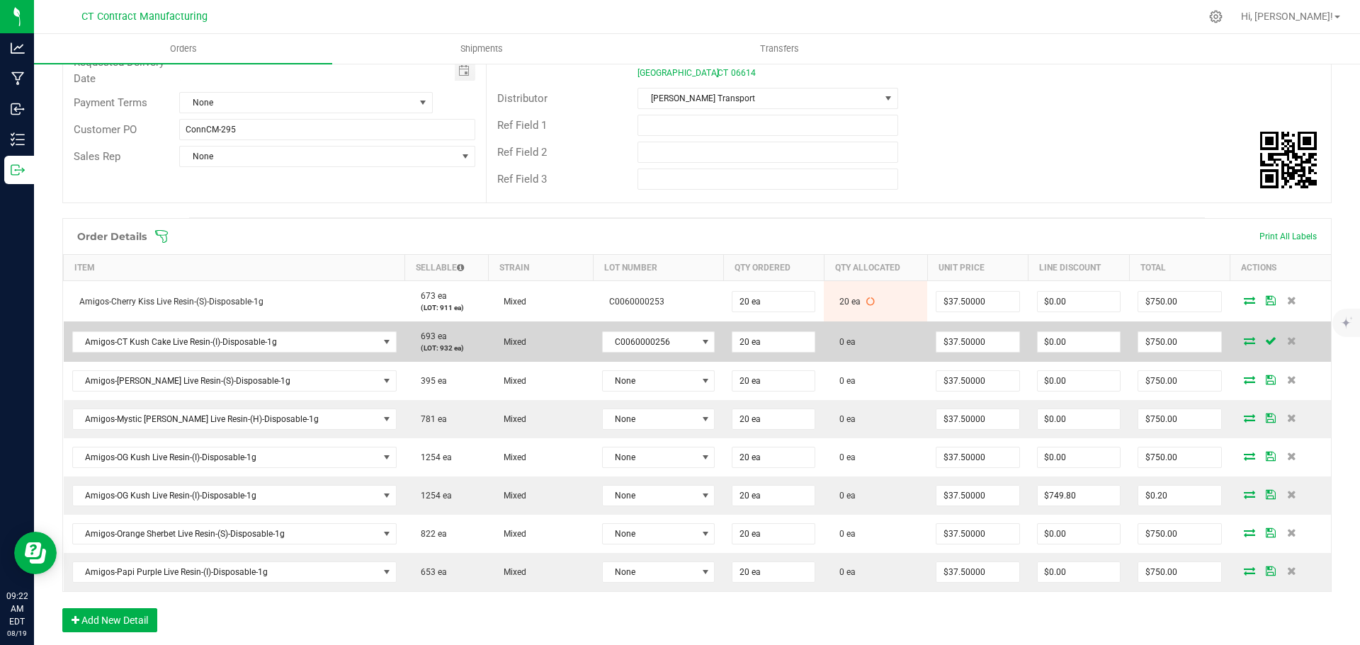
click at [1244, 336] on icon at bounding box center [1249, 340] width 11 height 9
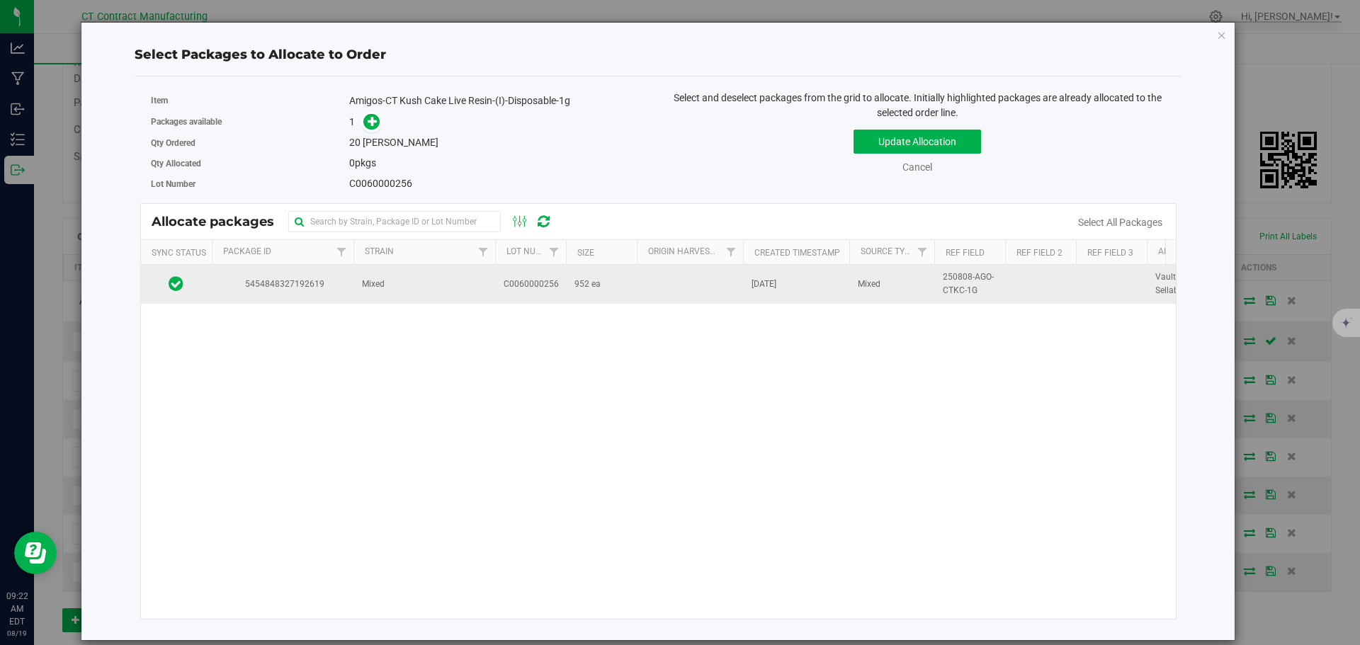
click at [484, 280] on td "Mixed" at bounding box center [424, 284] width 142 height 38
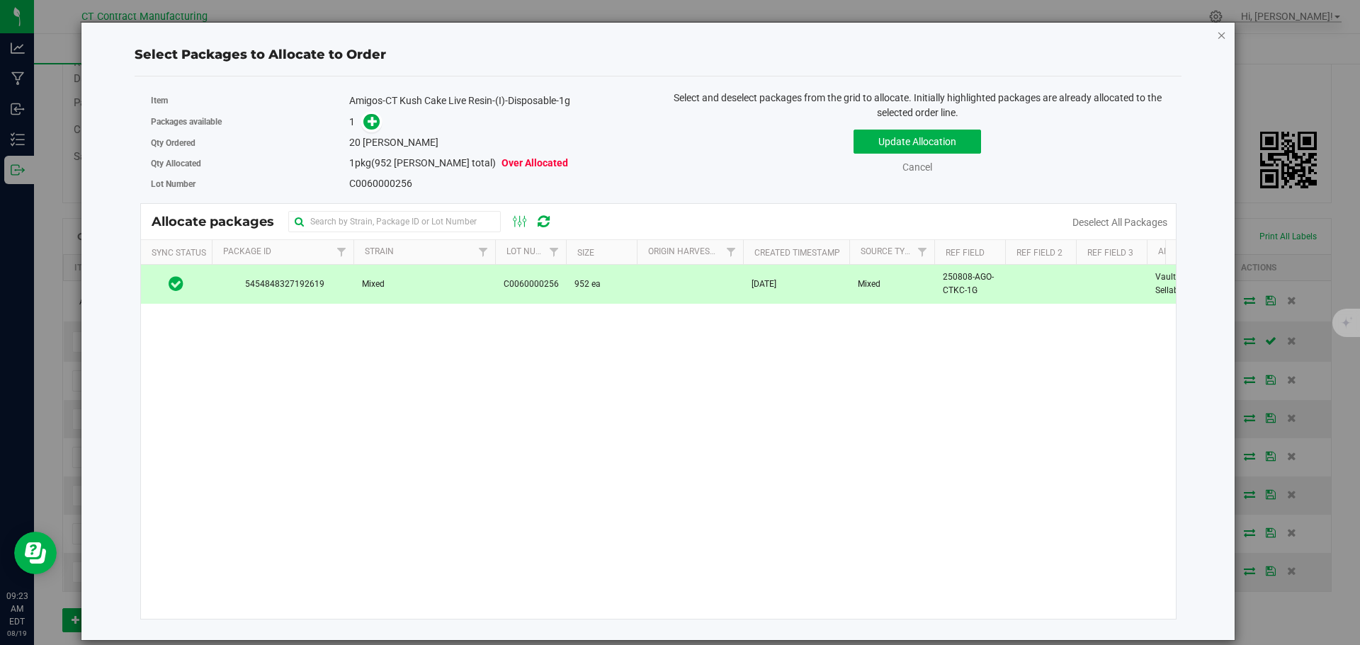
click at [1221, 33] on icon "button" at bounding box center [1222, 34] width 10 height 17
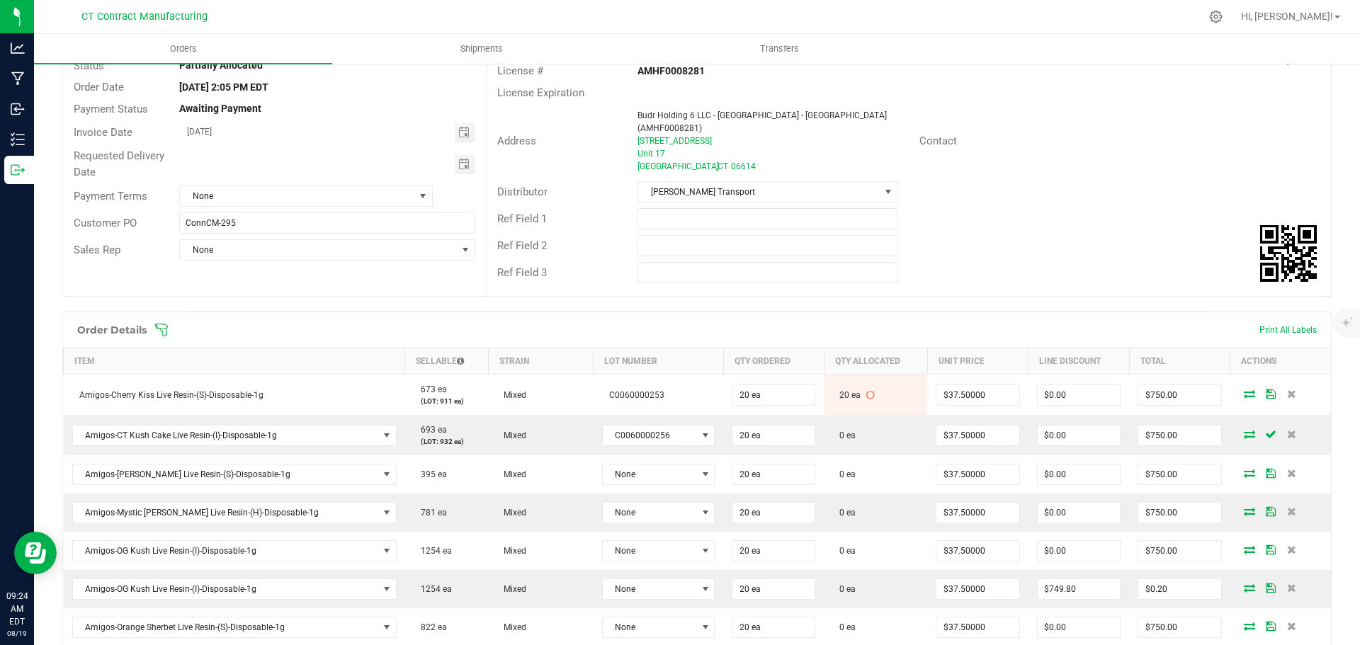
scroll to position [0, 0]
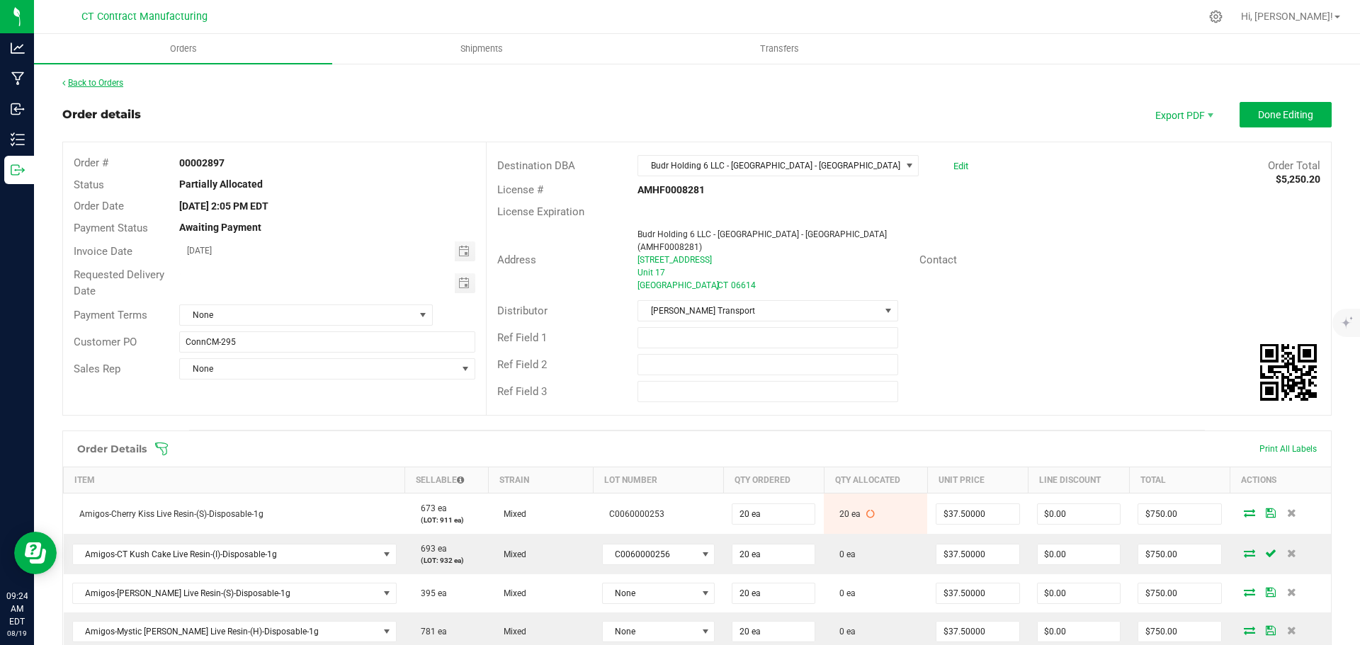
click at [103, 83] on link "Back to Orders" at bounding box center [92, 83] width 61 height 10
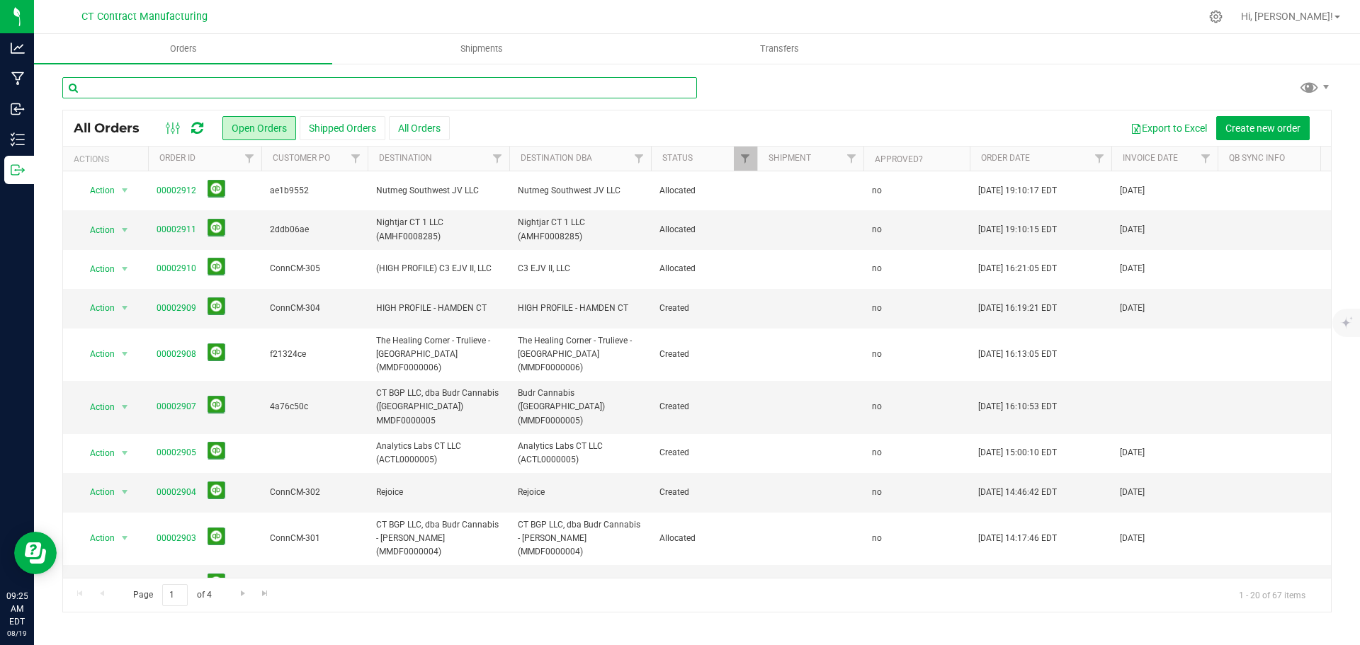
click at [276, 85] on input "text" at bounding box center [379, 87] width 635 height 21
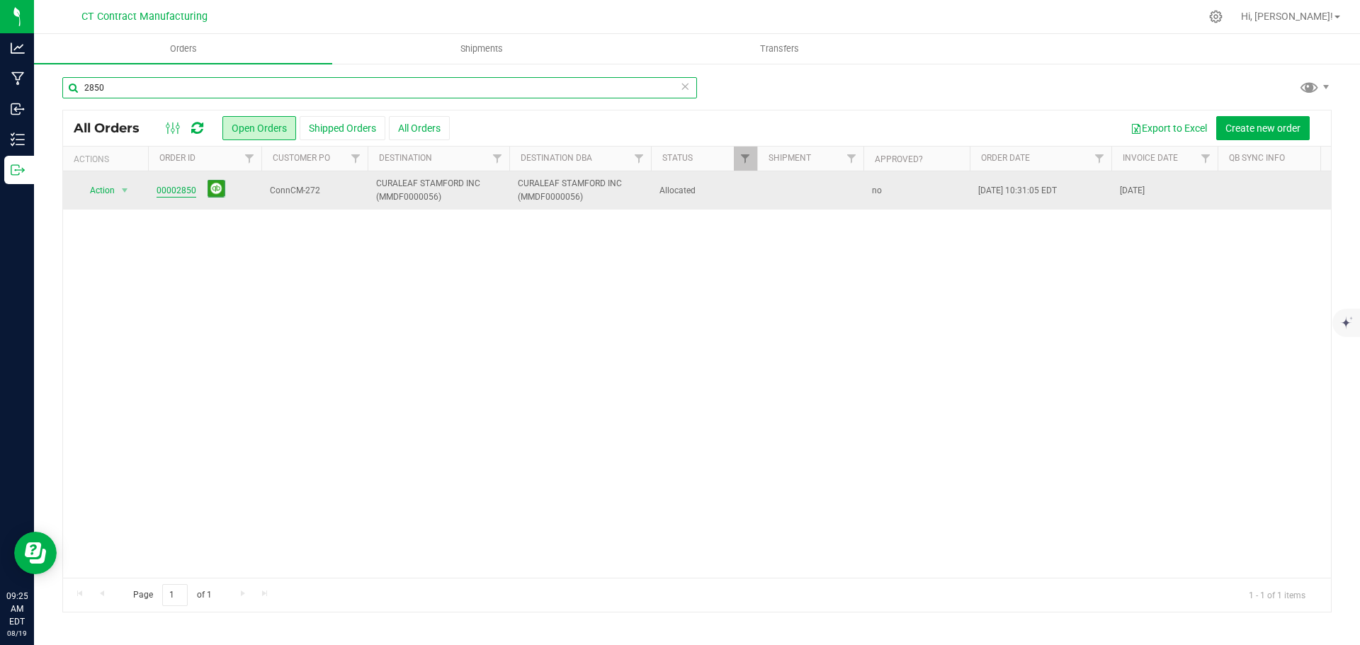
type input "2850"
click at [179, 186] on link "00002850" at bounding box center [177, 190] width 40 height 13
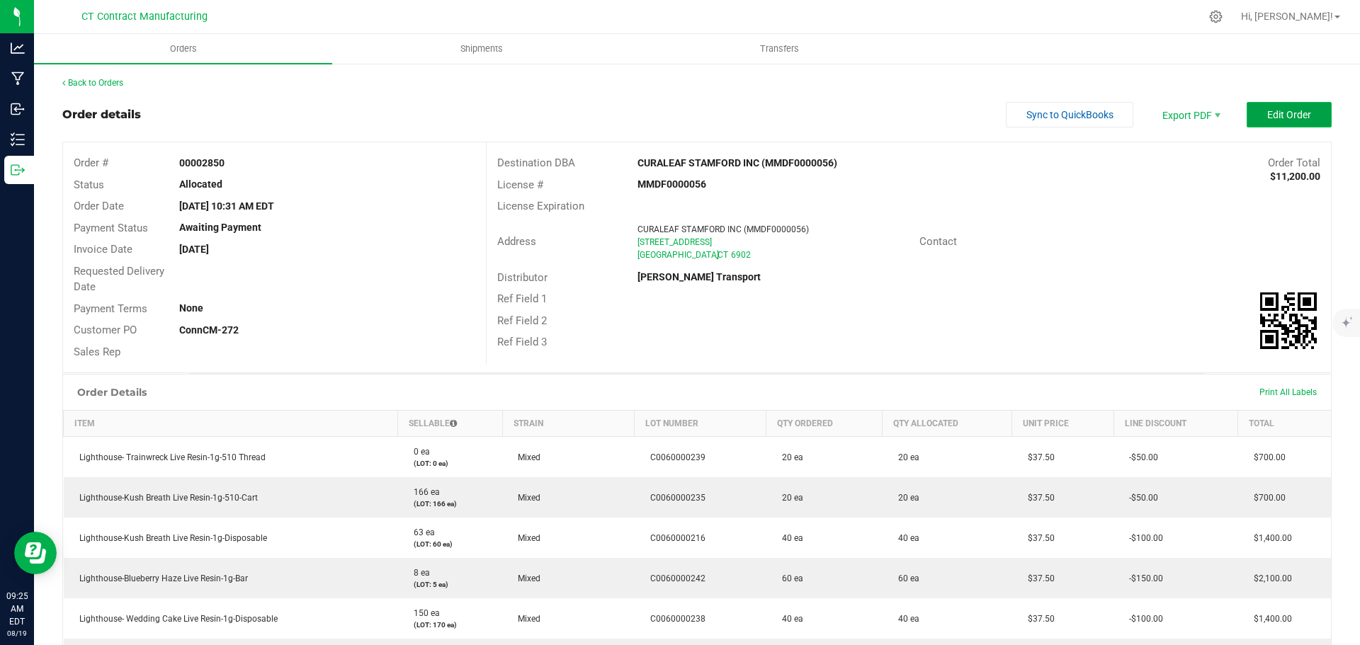
click at [1267, 114] on span "Edit Order" at bounding box center [1289, 114] width 44 height 11
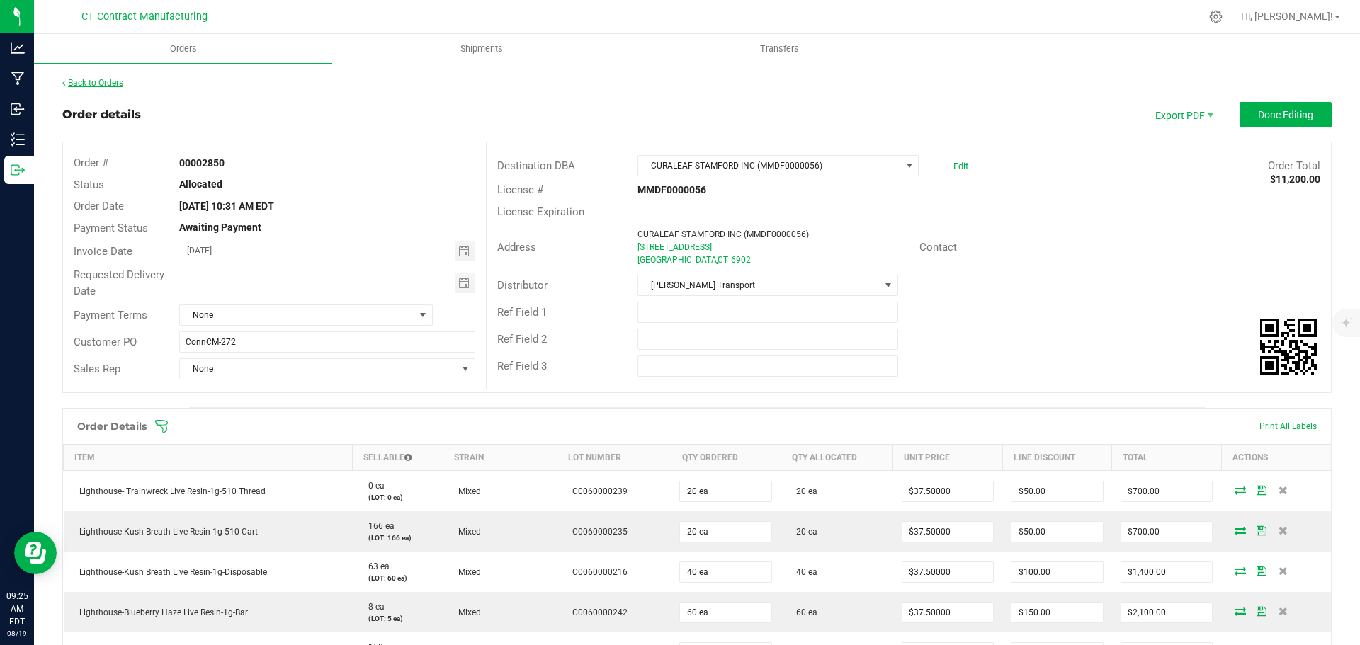
click at [116, 84] on link "Back to Orders" at bounding box center [92, 83] width 61 height 10
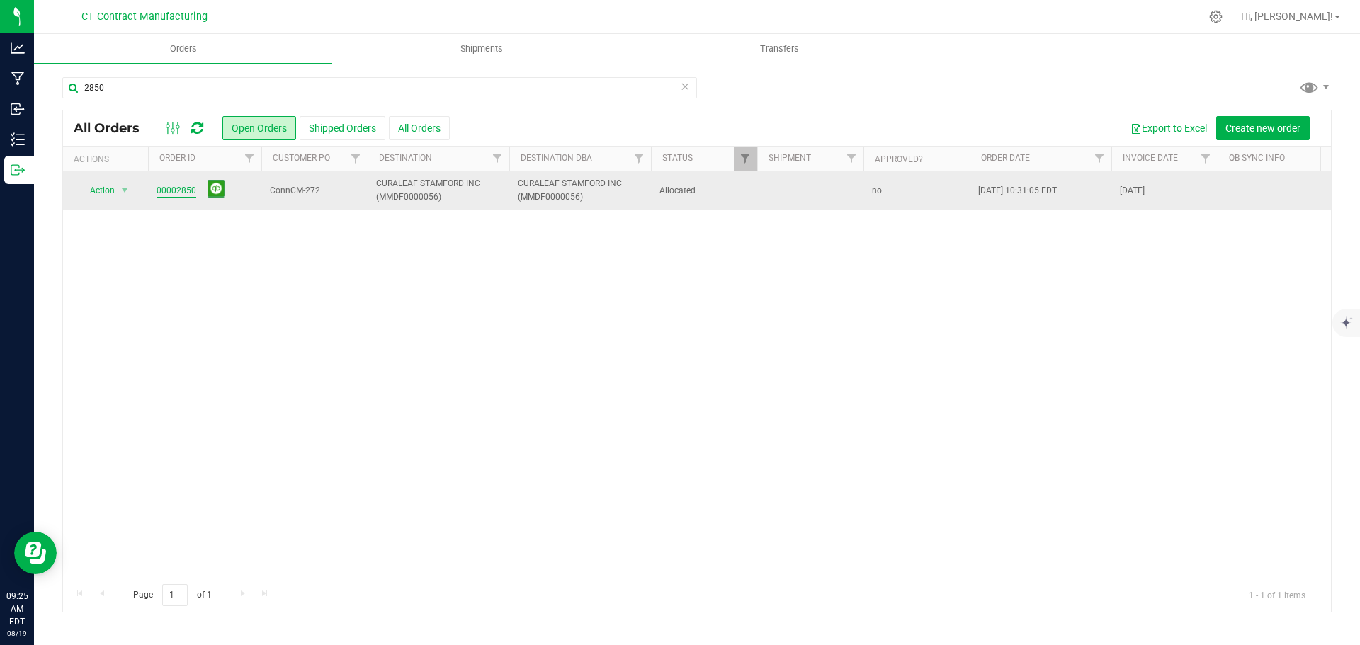
click at [182, 191] on link "00002850" at bounding box center [177, 190] width 40 height 13
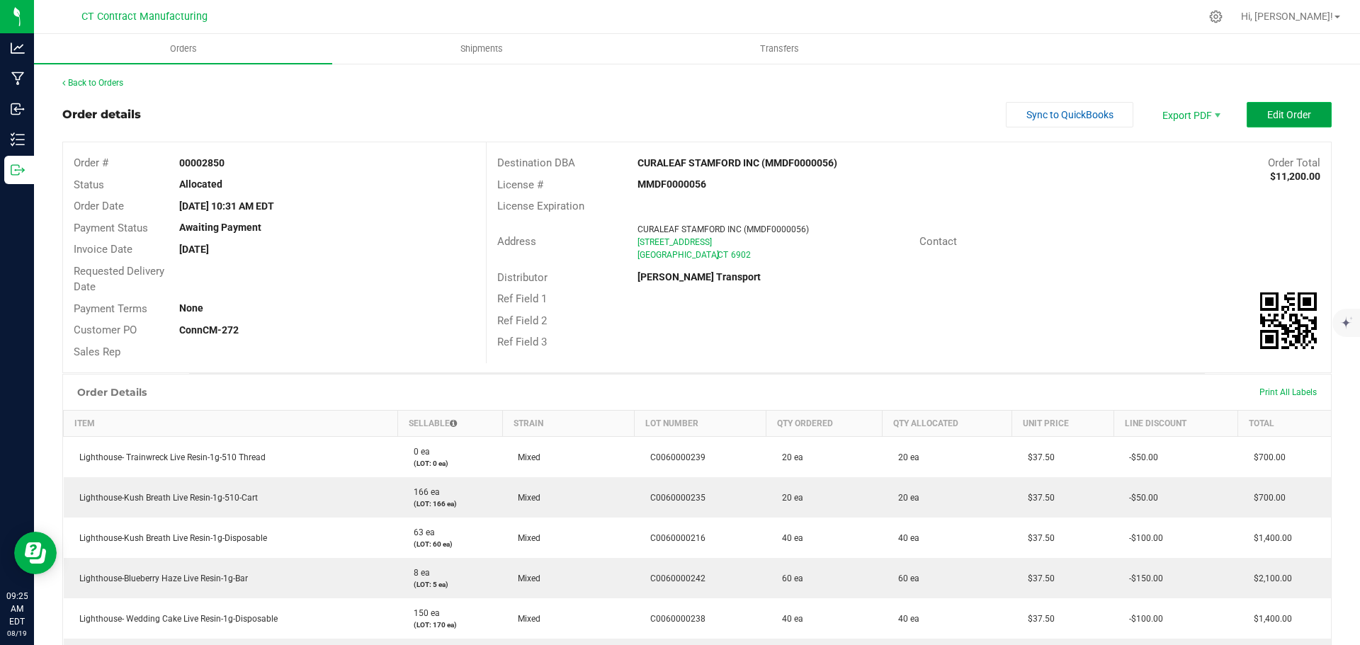
click at [1279, 118] on span "Edit Order" at bounding box center [1289, 114] width 44 height 11
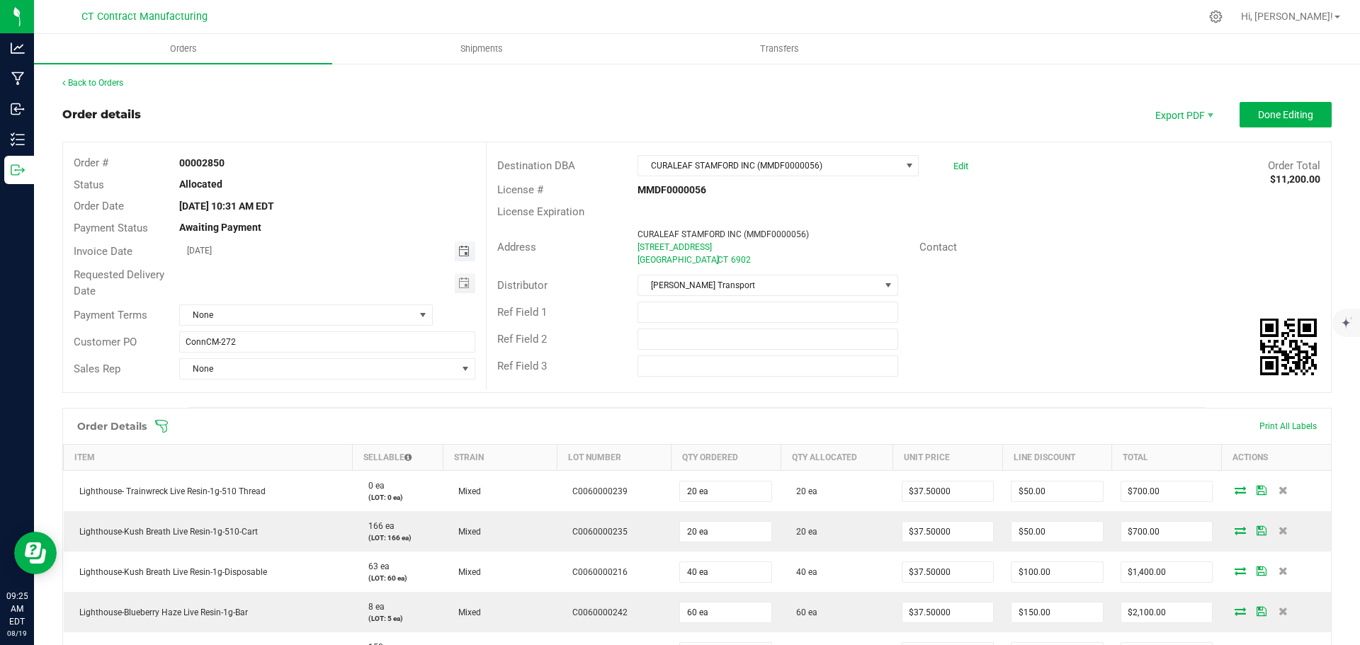
click at [458, 253] on span "Toggle calendar" at bounding box center [463, 251] width 11 height 11
click at [305, 390] on span "20" at bounding box center [305, 392] width 21 height 22
type input "[DATE]"
click at [410, 313] on span "None" at bounding box center [297, 315] width 234 height 20
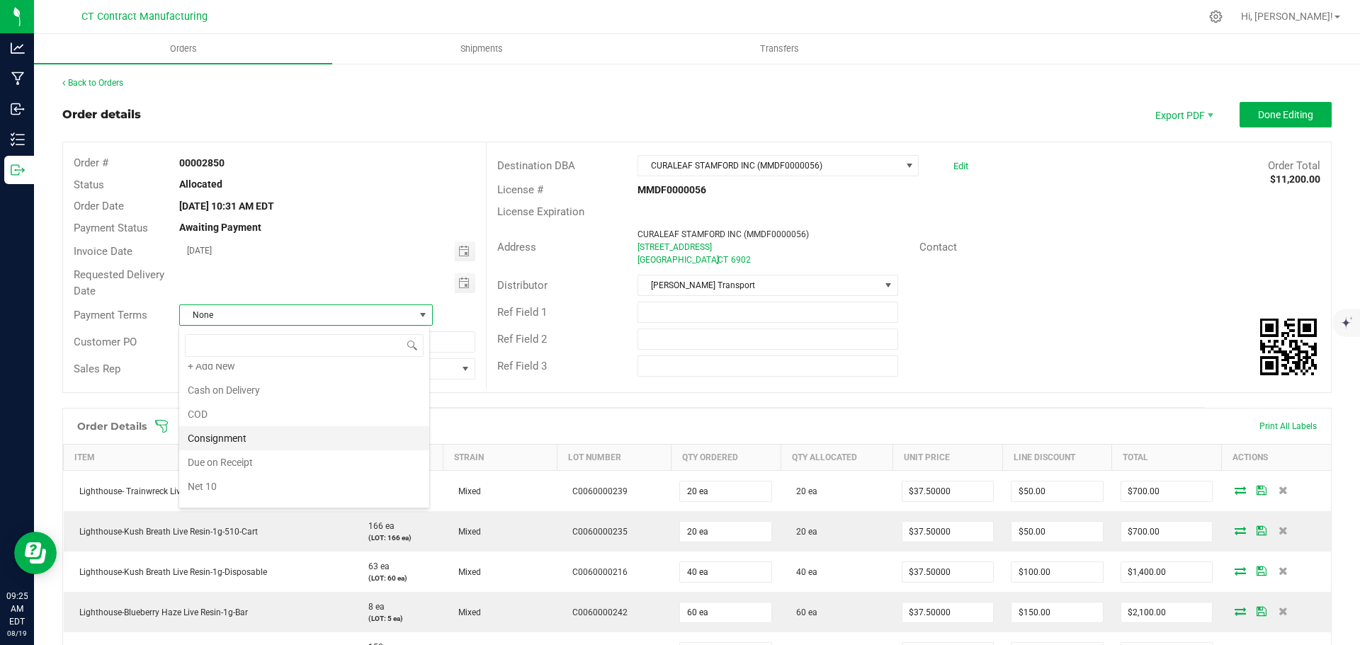
scroll to position [7, 0]
click at [258, 460] on li "Due on Receipt" at bounding box center [304, 465] width 250 height 24
click at [1277, 117] on span "Done Editing" at bounding box center [1285, 114] width 55 height 11
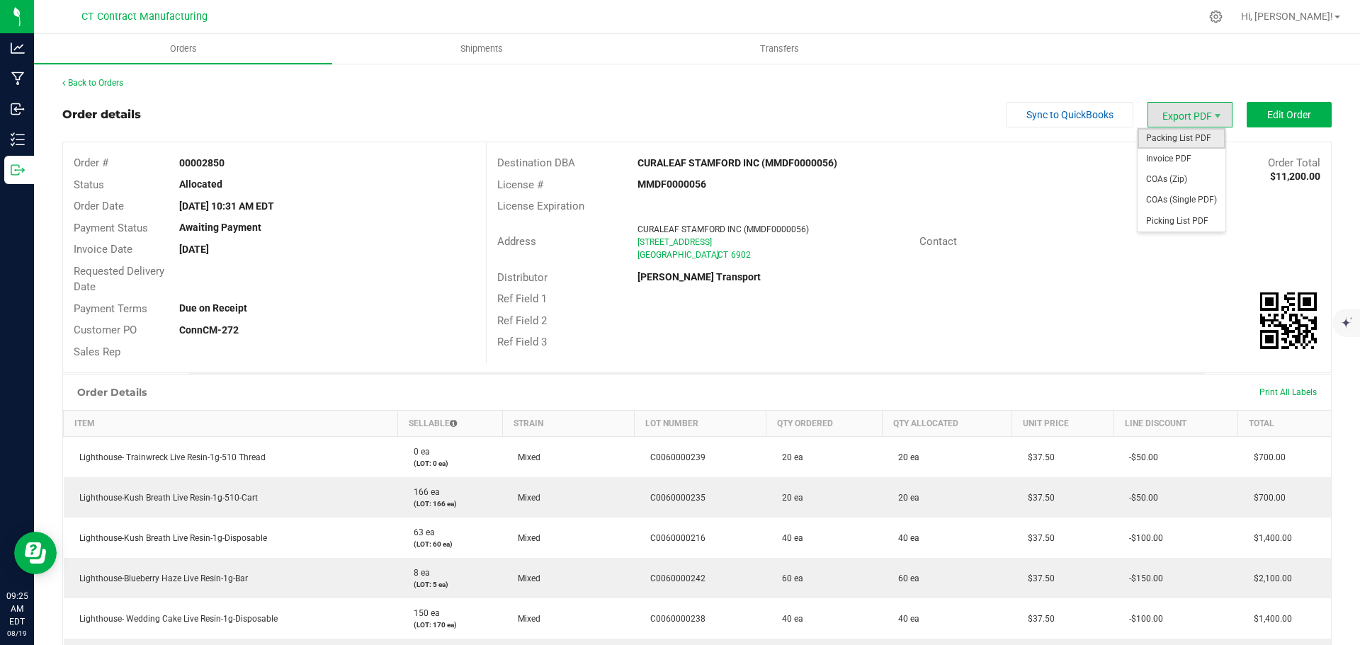
click at [1187, 140] on span "Packing List PDF" at bounding box center [1182, 138] width 88 height 21
click at [1170, 140] on span "Packing List PDF" at bounding box center [1182, 138] width 88 height 21
click at [1180, 157] on span "Invoice PDF" at bounding box center [1182, 159] width 88 height 21
click at [123, 74] on div "Back to Orders Order details Sync to QuickBooks Export PDF Edit Order Order # 0…" at bounding box center [697, 514] width 1326 height 905
click at [122, 76] on div "Back to Orders Order details Sync to QuickBooks Export PDF Edit Order Order # 0…" at bounding box center [697, 514] width 1326 height 905
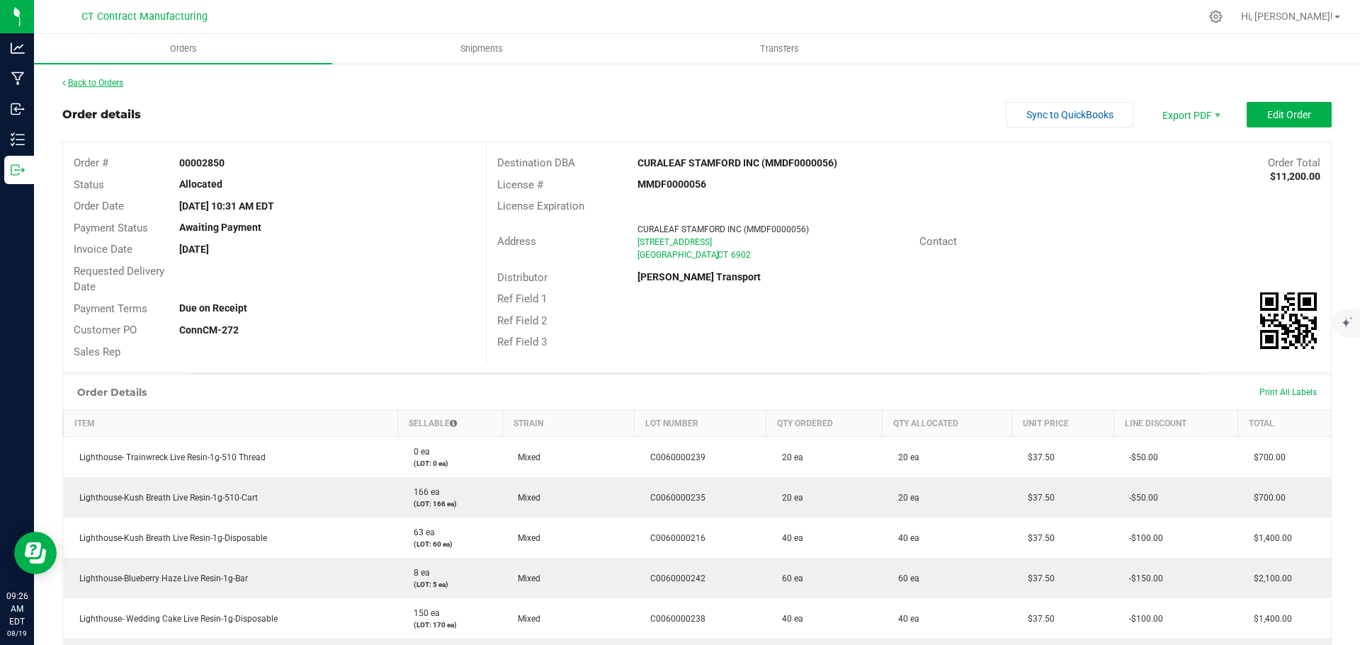
click at [74, 80] on link "Back to Orders" at bounding box center [92, 83] width 61 height 10
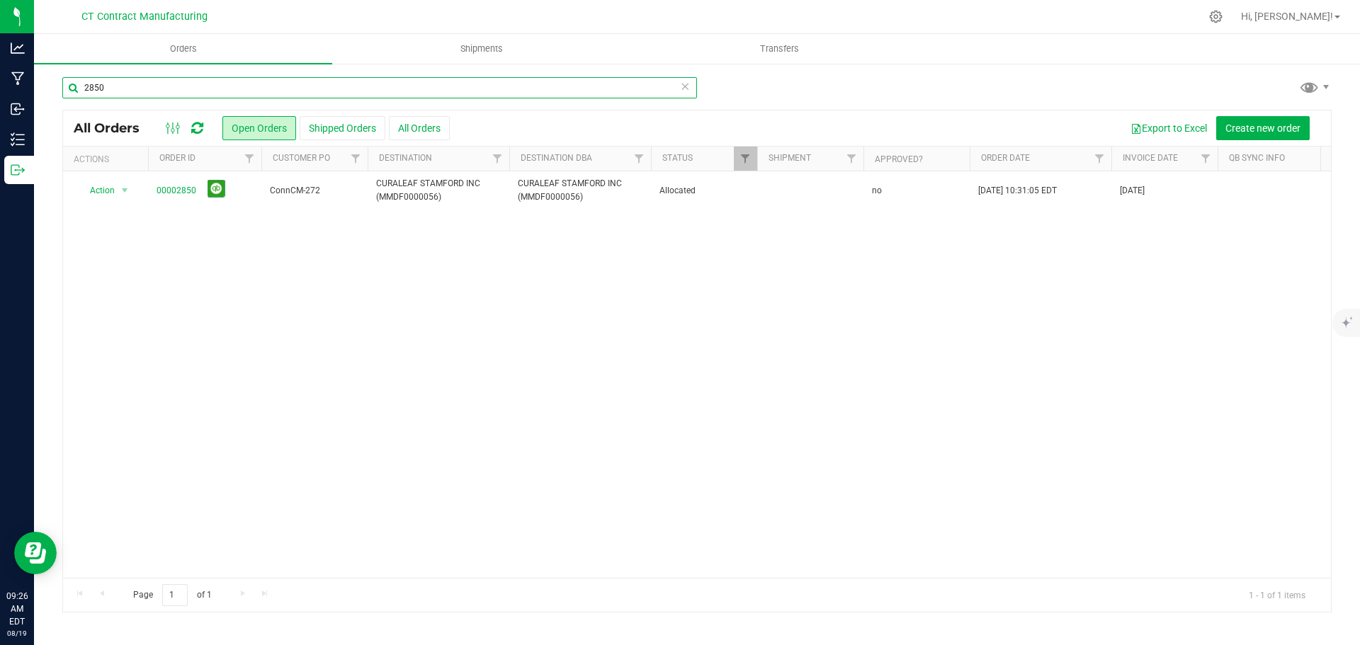
click at [303, 91] on input "2850" at bounding box center [379, 87] width 635 height 21
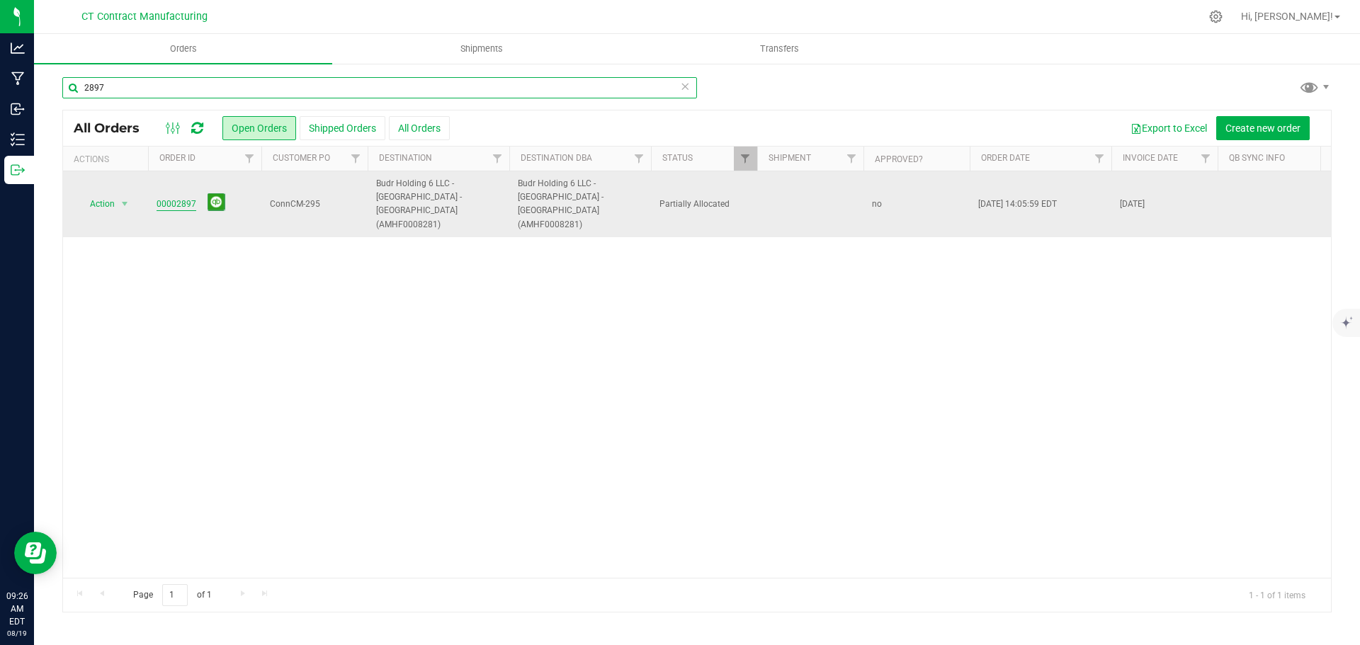
type input "2897"
click at [174, 198] on link "00002897" at bounding box center [177, 204] width 40 height 13
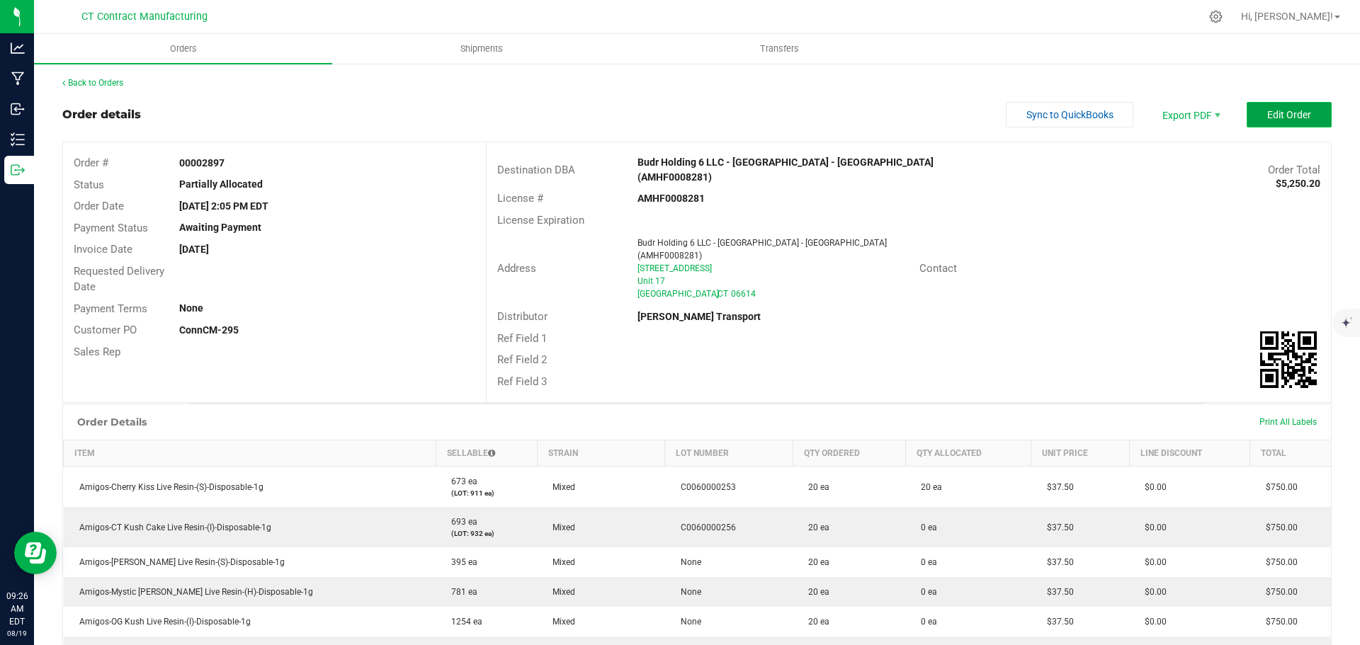
click at [1282, 107] on button "Edit Order" at bounding box center [1289, 115] width 85 height 26
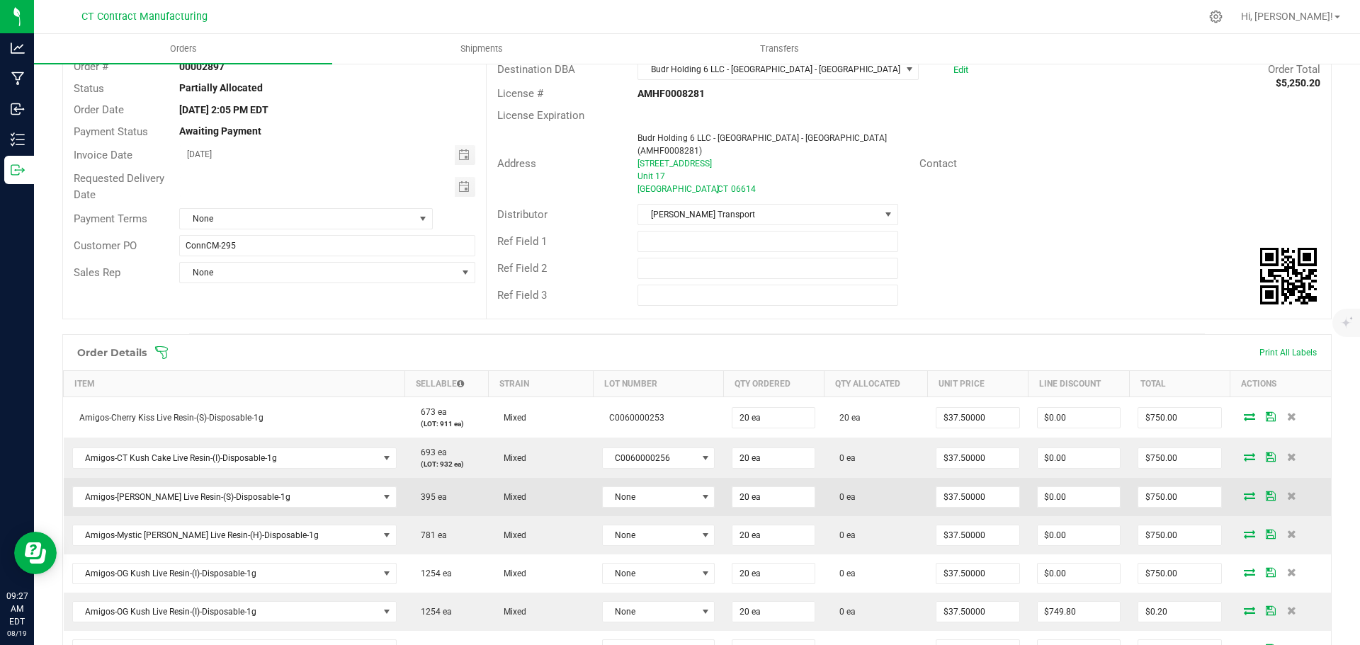
scroll to position [142, 0]
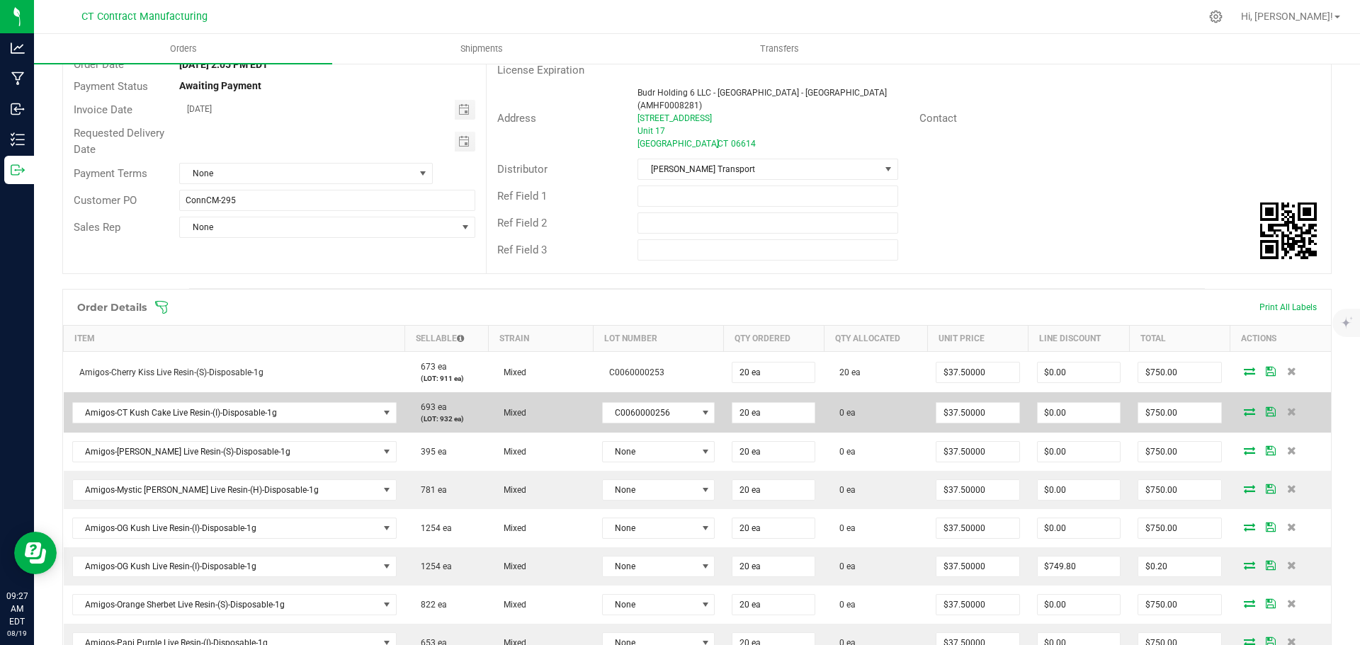
click at [1244, 407] on icon at bounding box center [1249, 411] width 11 height 9
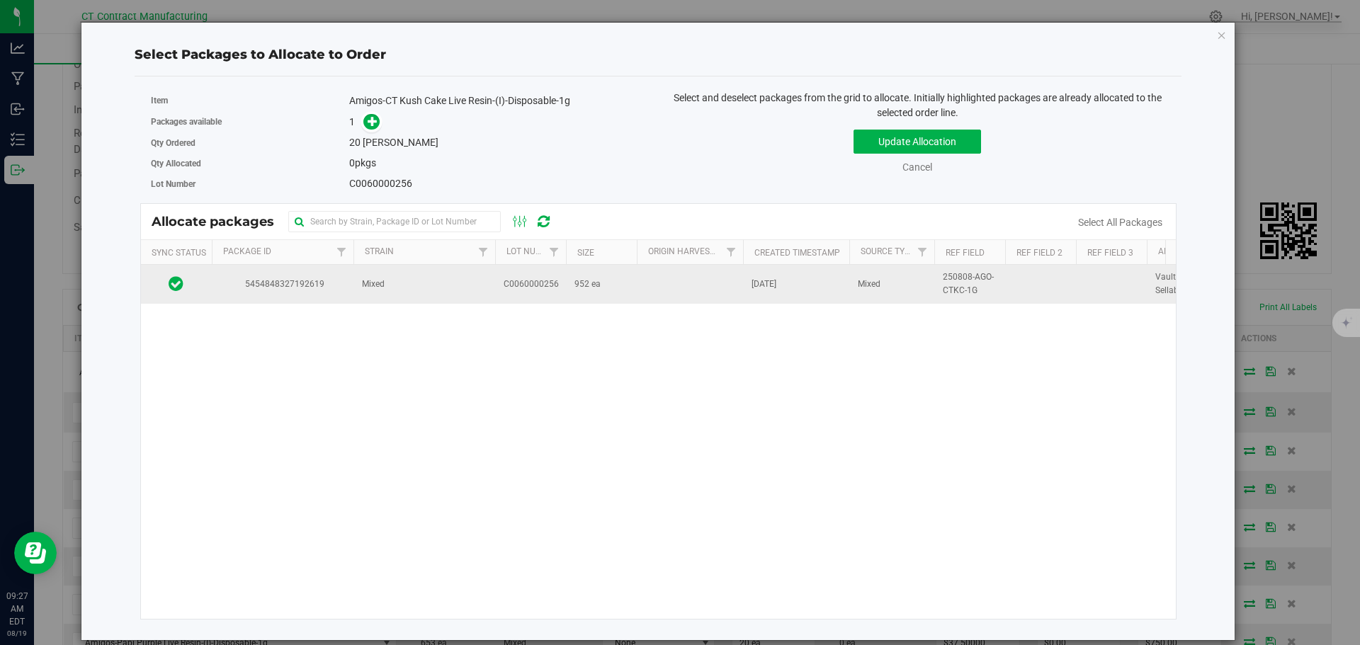
click at [346, 283] on td "5454848327192619" at bounding box center [283, 284] width 142 height 38
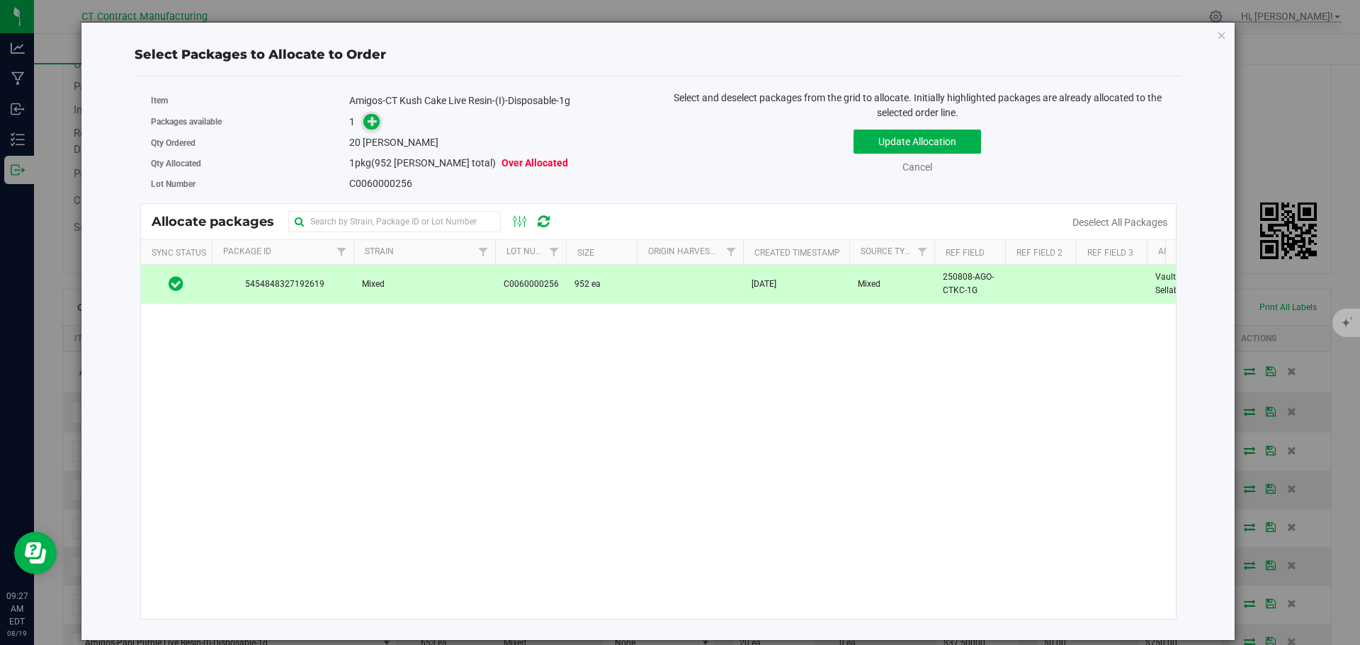
click at [376, 124] on icon at bounding box center [373, 121] width 10 height 10
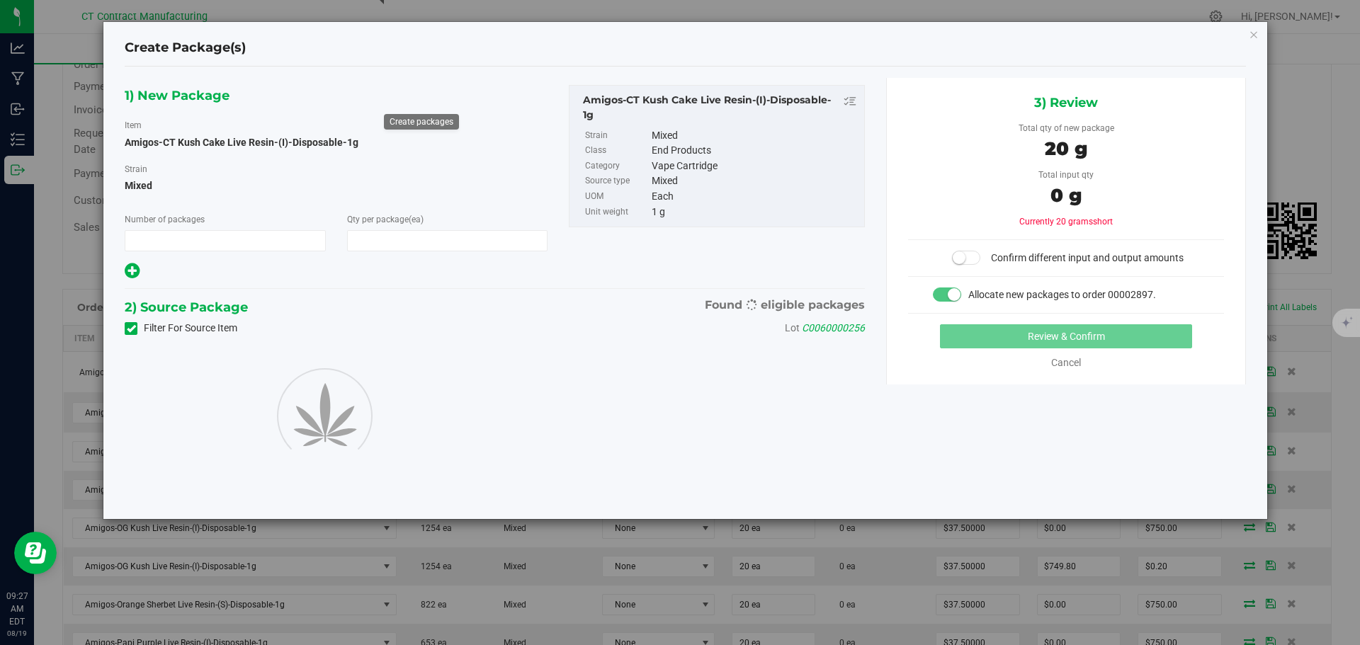
type input "1"
type input "20"
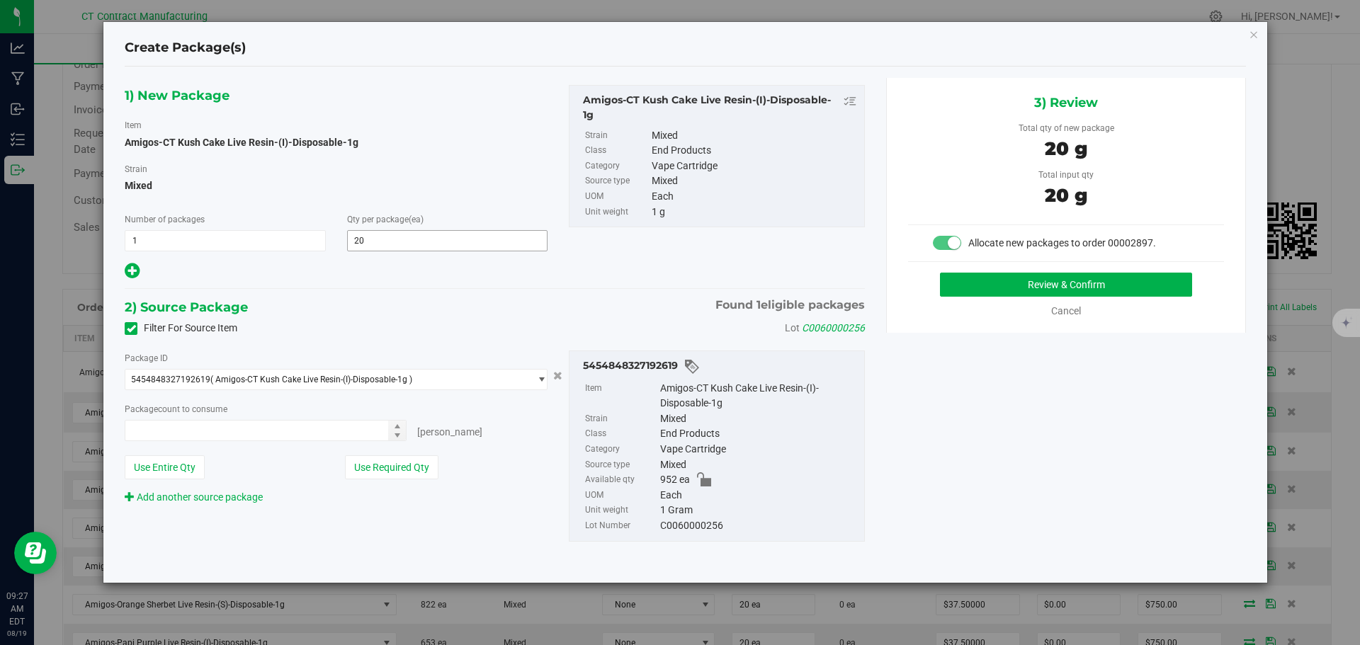
type input "20 ea"
click at [1014, 281] on button "Review & Confirm" at bounding box center [1066, 285] width 252 height 24
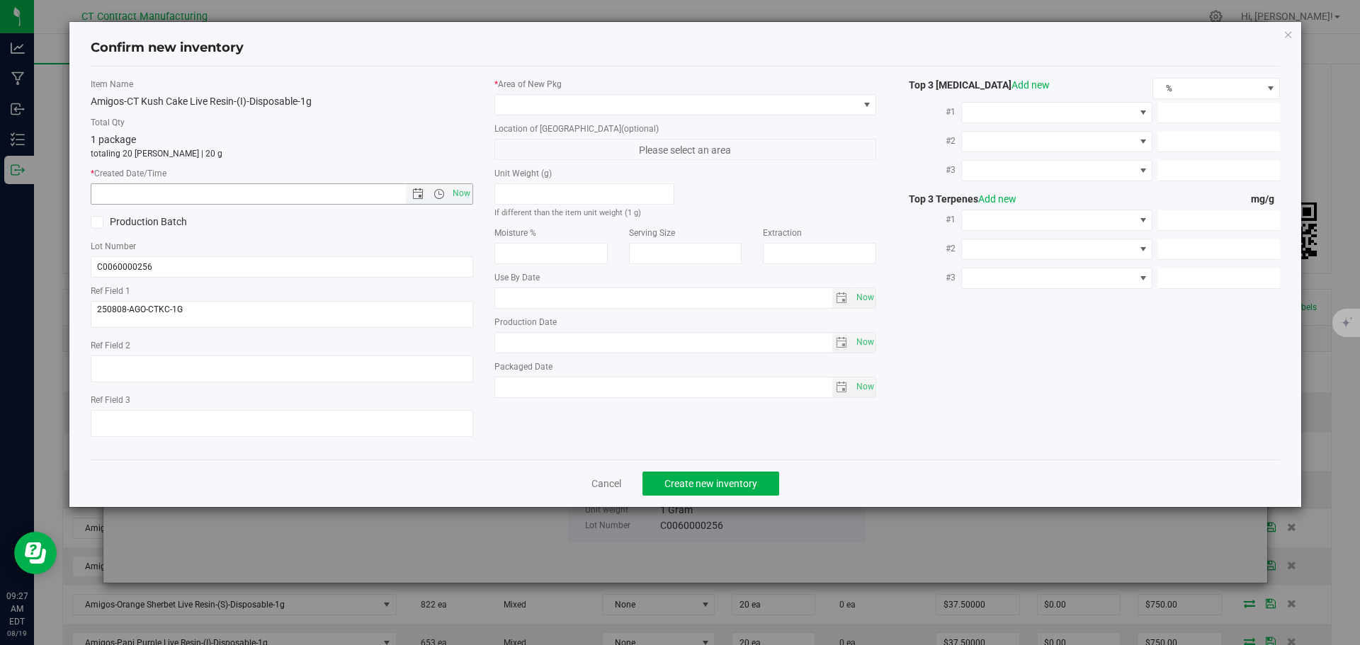
drag, startPoint x: 455, startPoint y: 198, endPoint x: 534, endPoint y: 149, distance: 92.6
click at [456, 198] on span "Now" at bounding box center [461, 193] width 24 height 21
type input "8/19/2025 9:27 AM"
click at [592, 106] on span at bounding box center [676, 105] width 363 height 20
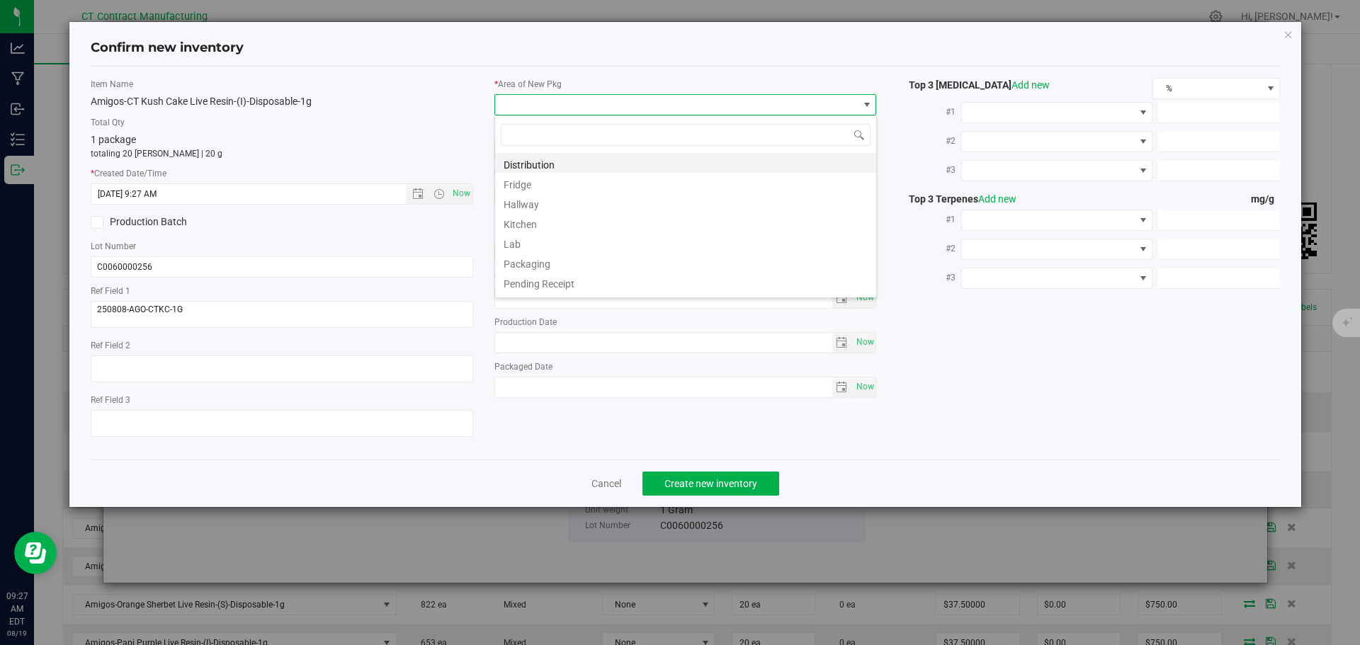
scroll to position [21, 383]
click at [596, 166] on li "Distribution" at bounding box center [685, 163] width 381 height 20
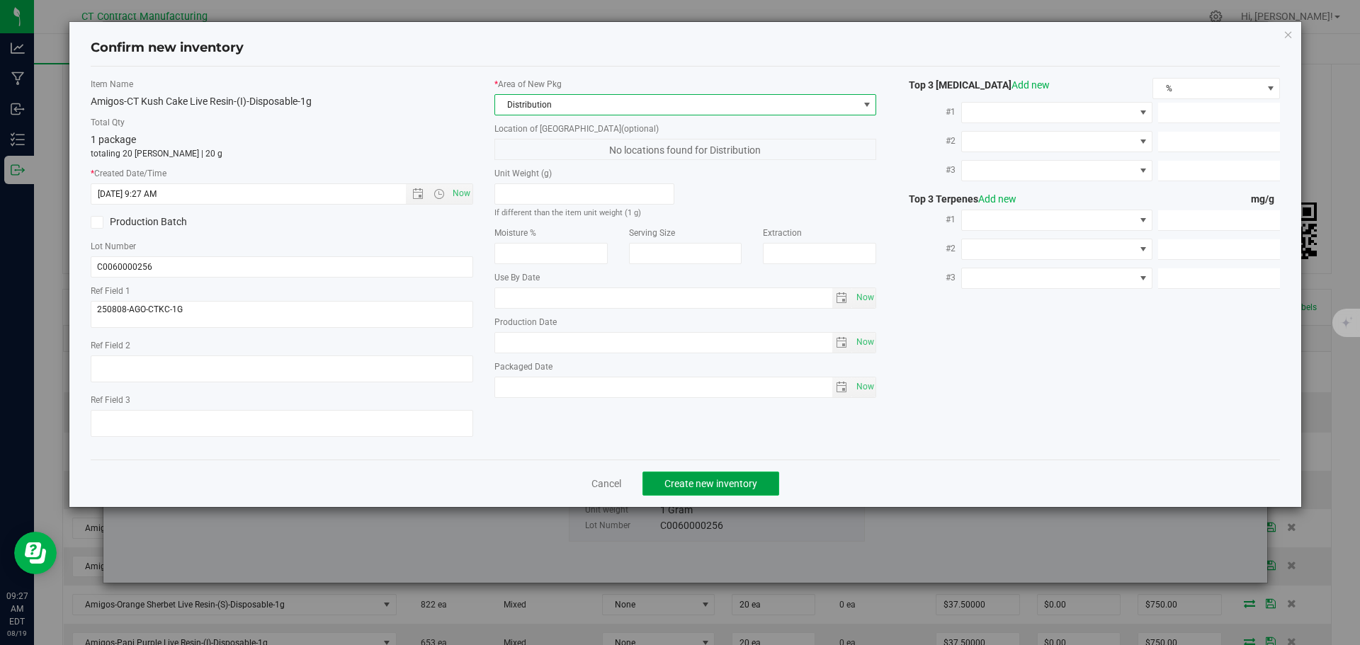
click at [735, 480] on span "Create new inventory" at bounding box center [710, 483] width 93 height 11
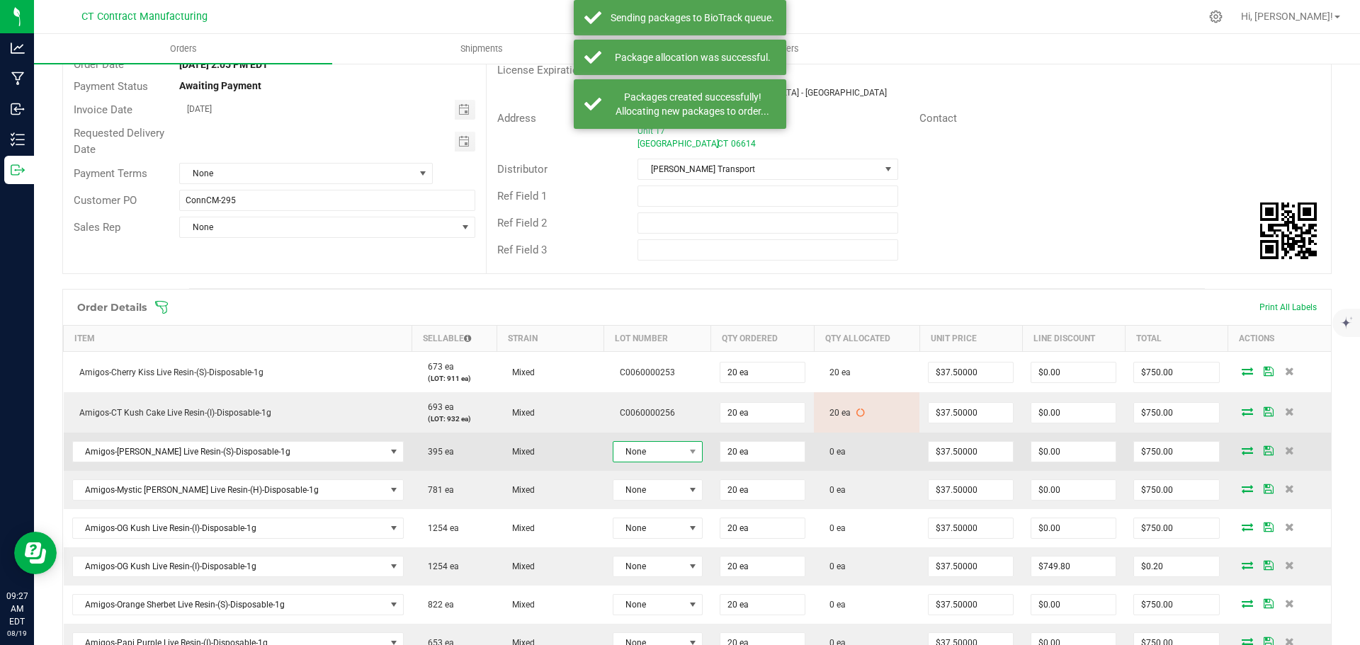
click at [684, 443] on span at bounding box center [693, 452] width 18 height 20
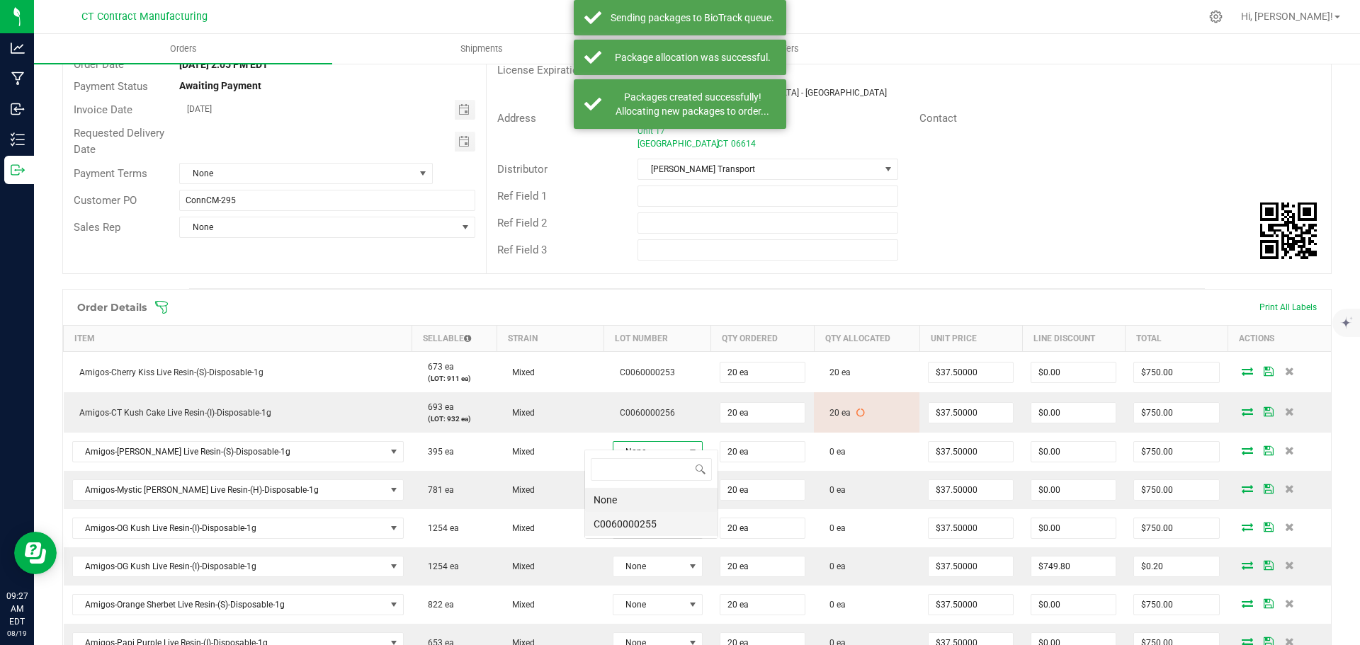
scroll to position [21, 93]
click at [650, 526] on li "C0060000255" at bounding box center [651, 524] width 132 height 24
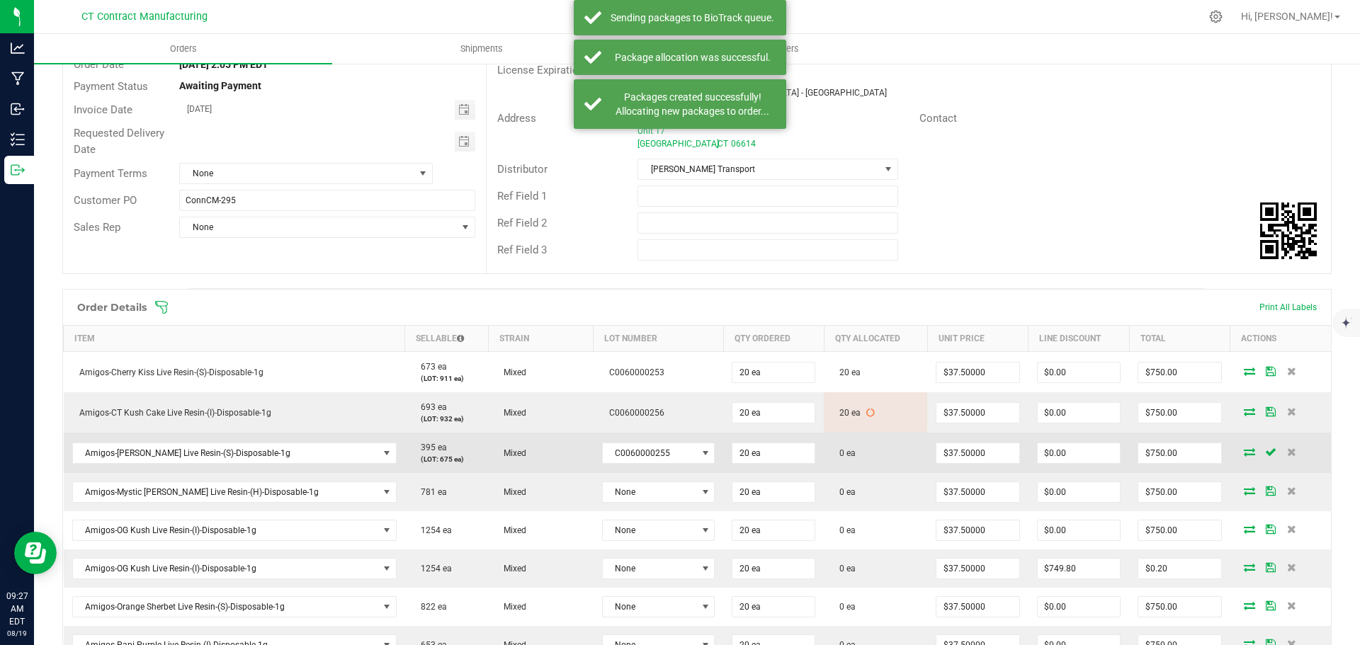
click at [1244, 448] on icon at bounding box center [1249, 452] width 11 height 9
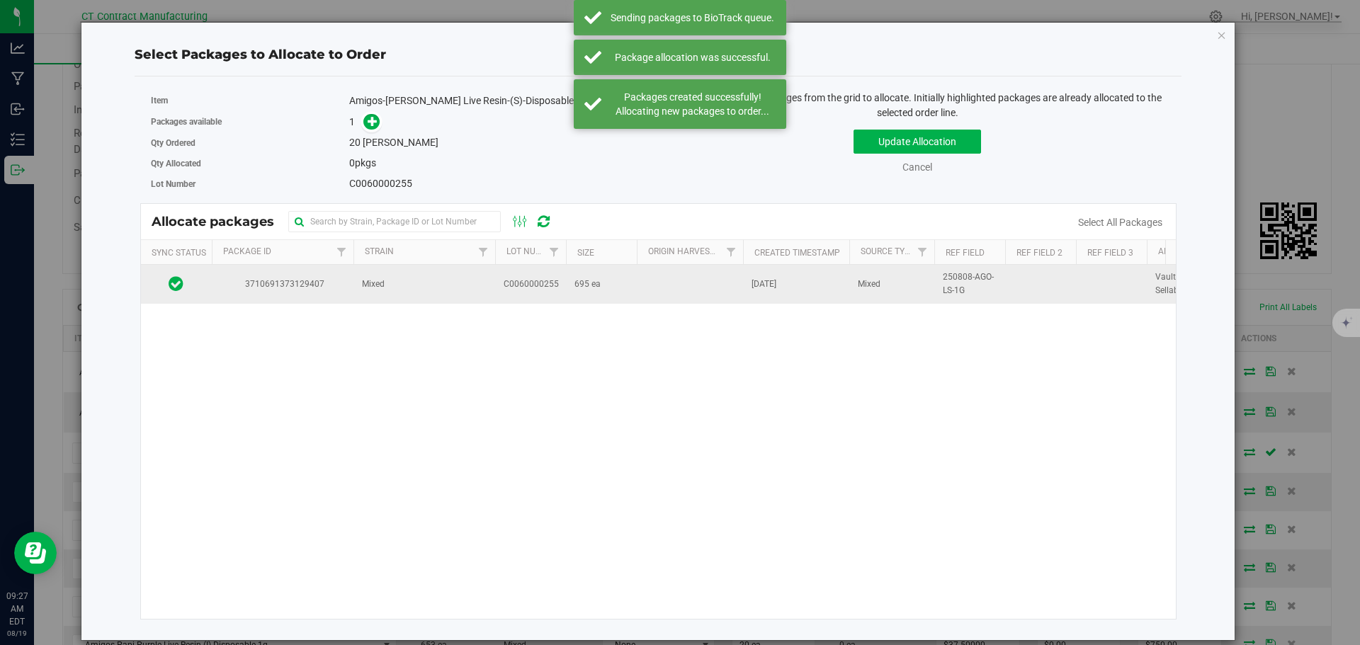
click at [388, 277] on td "Mixed" at bounding box center [424, 284] width 142 height 38
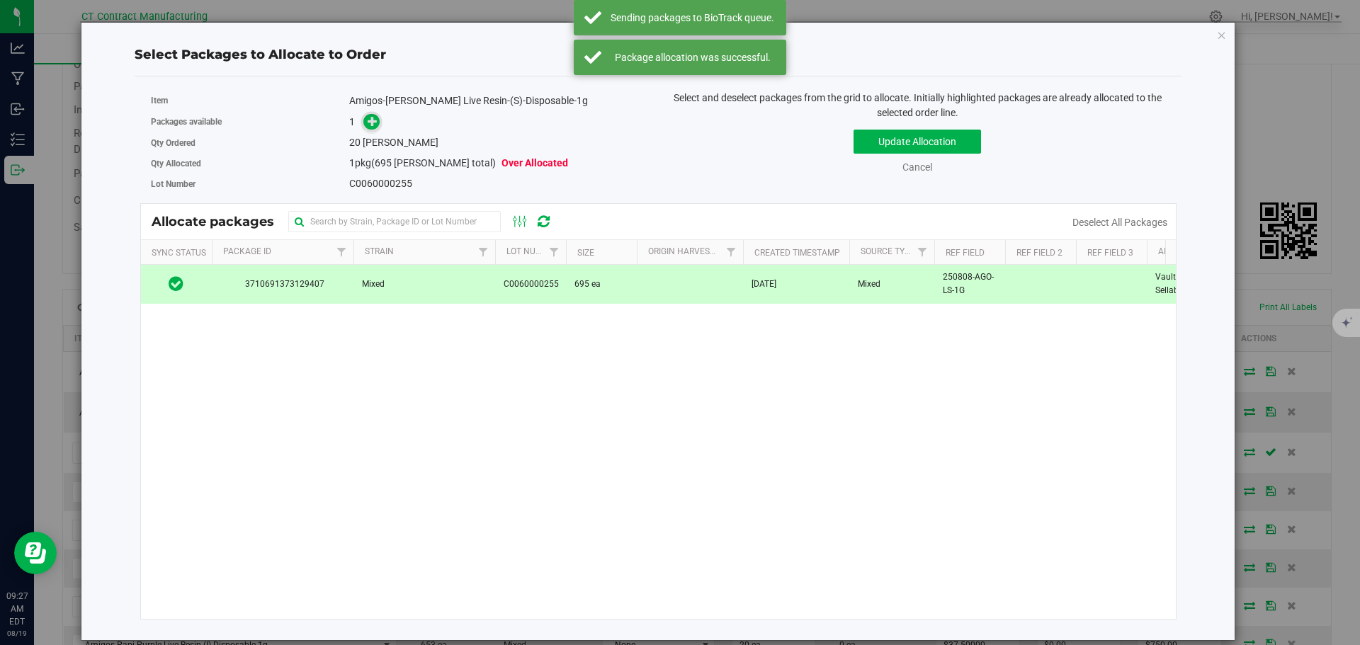
click at [368, 125] on icon at bounding box center [373, 121] width 10 height 10
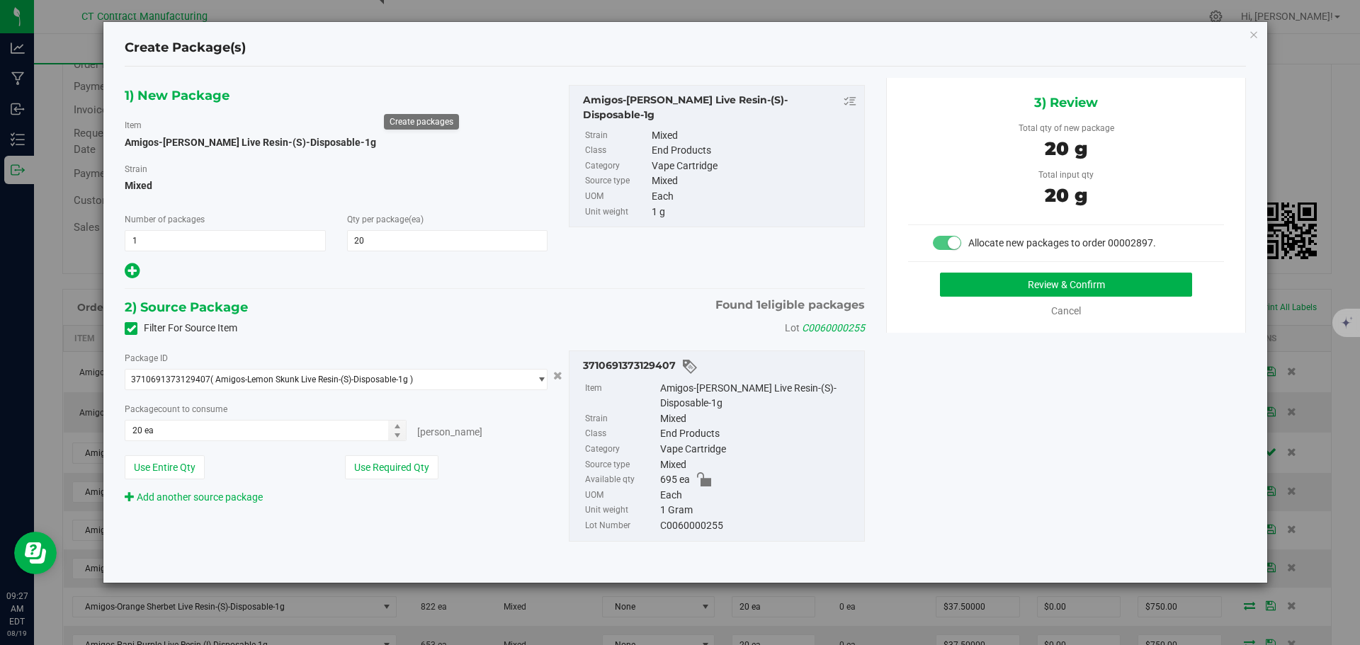
type input "20"
click at [978, 283] on button "Review & Confirm" at bounding box center [1066, 285] width 252 height 24
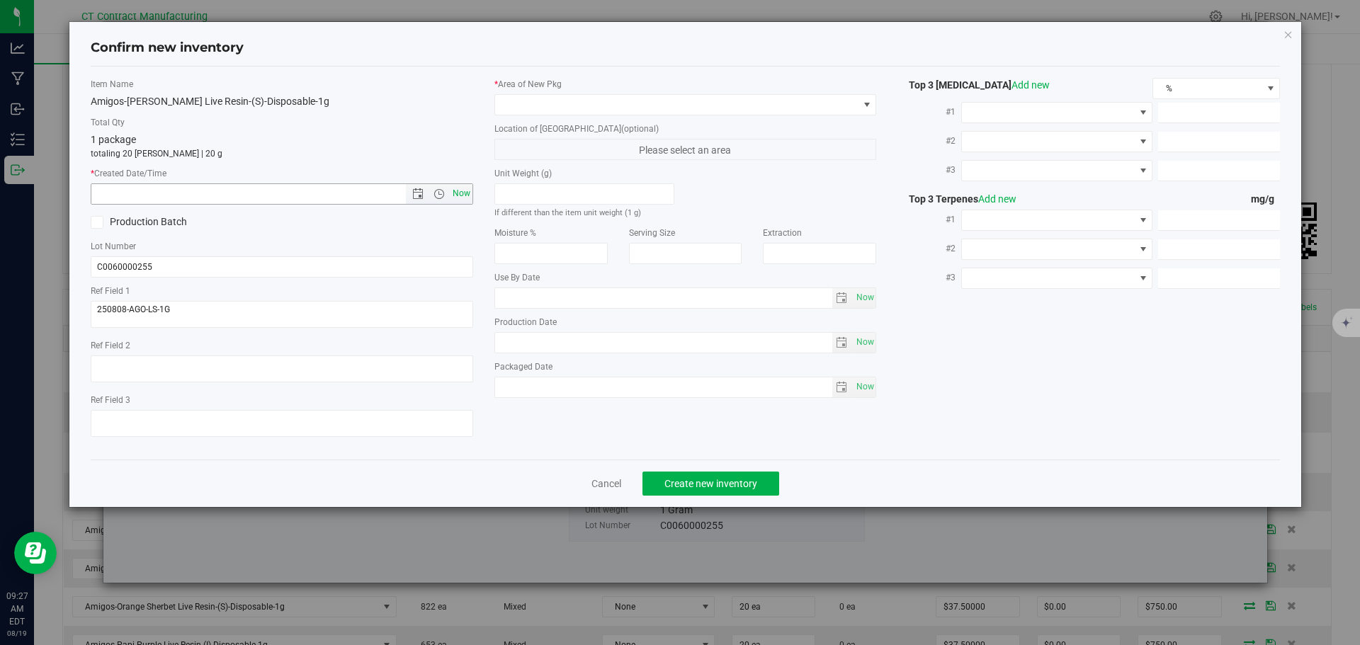
click at [455, 195] on span "Now" at bounding box center [461, 193] width 24 height 21
type input "8/19/2025 9:27 AM"
click at [514, 109] on span at bounding box center [676, 105] width 363 height 20
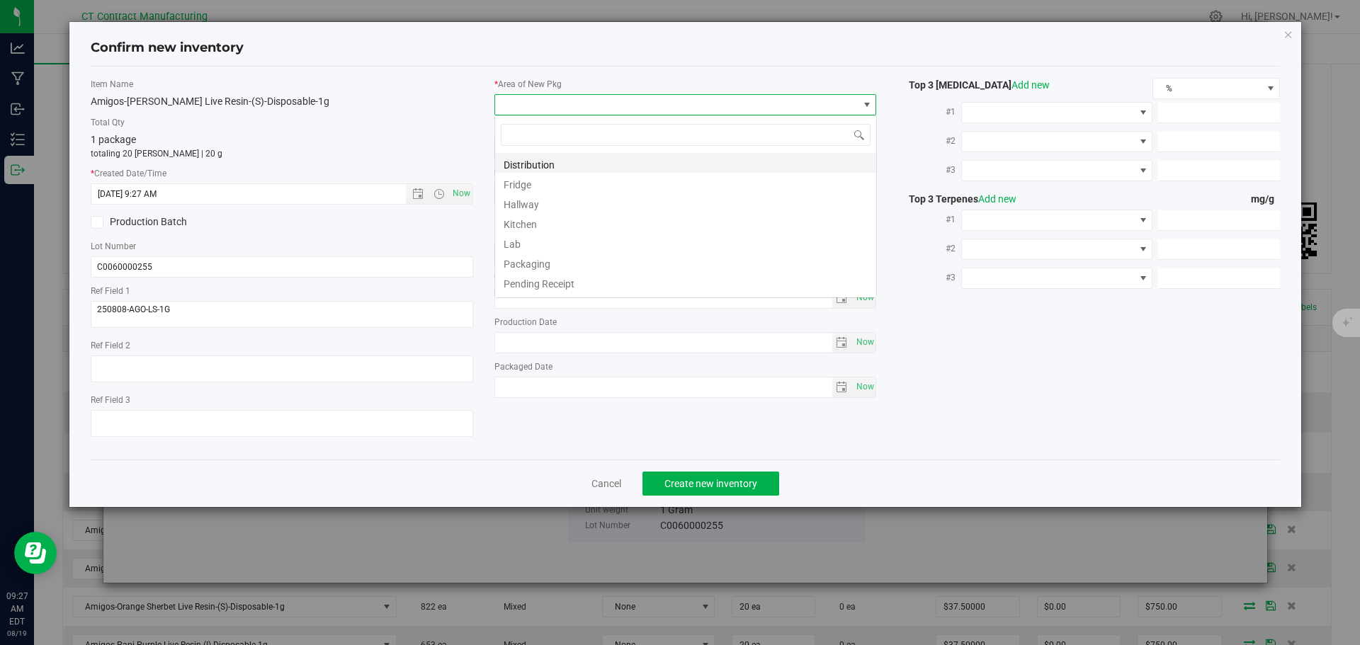
scroll to position [21, 383]
click at [531, 156] on li "Distribution" at bounding box center [685, 163] width 381 height 20
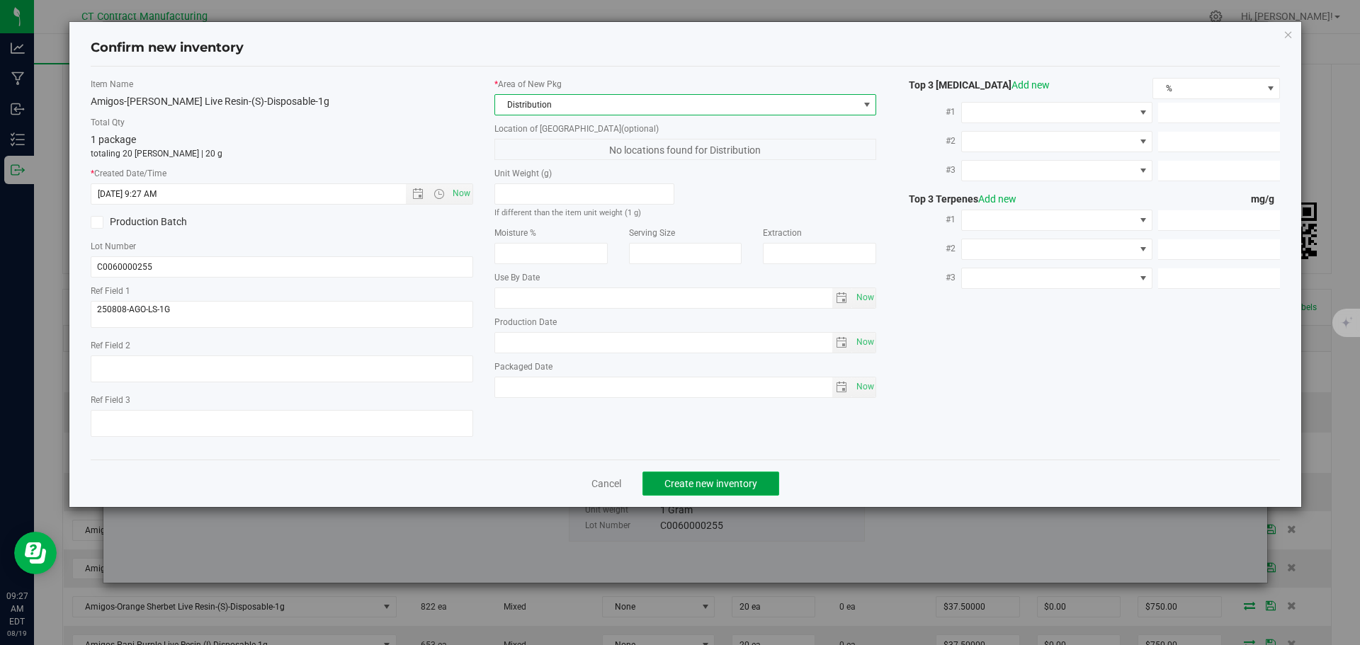
click at [695, 489] on span "Create new inventory" at bounding box center [710, 483] width 93 height 11
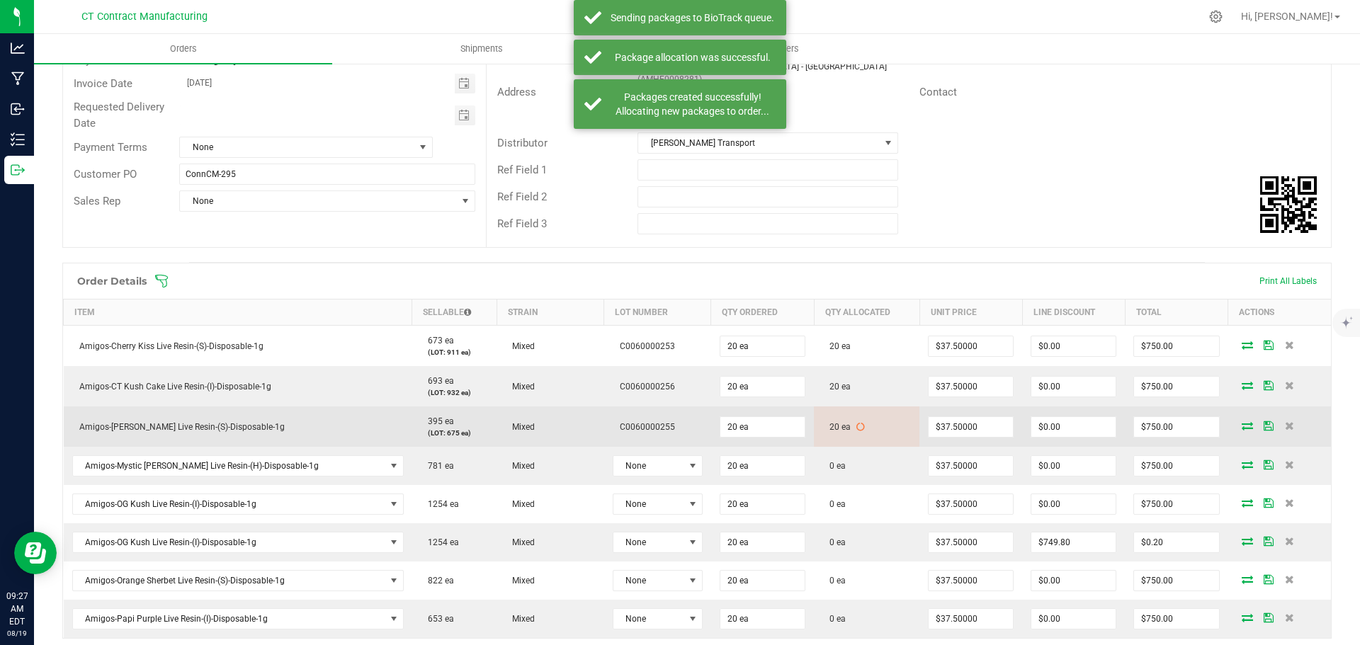
scroll to position [213, 0]
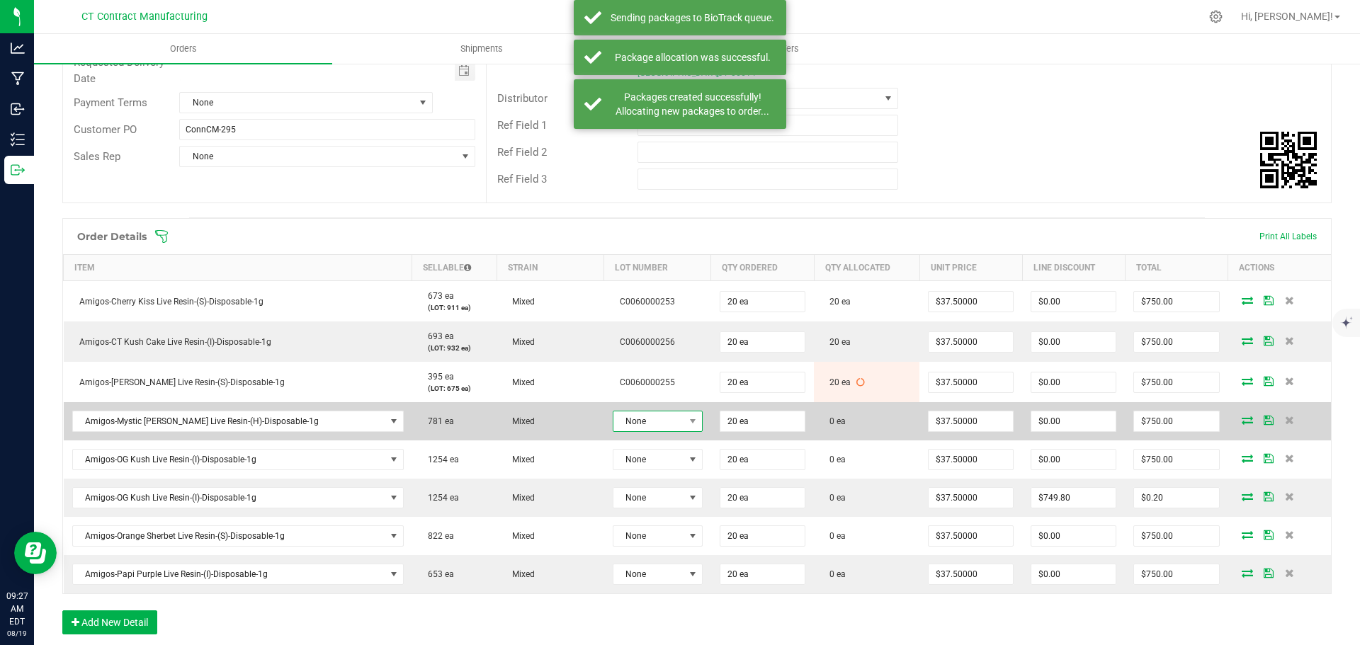
click at [652, 412] on span "None" at bounding box center [648, 422] width 71 height 20
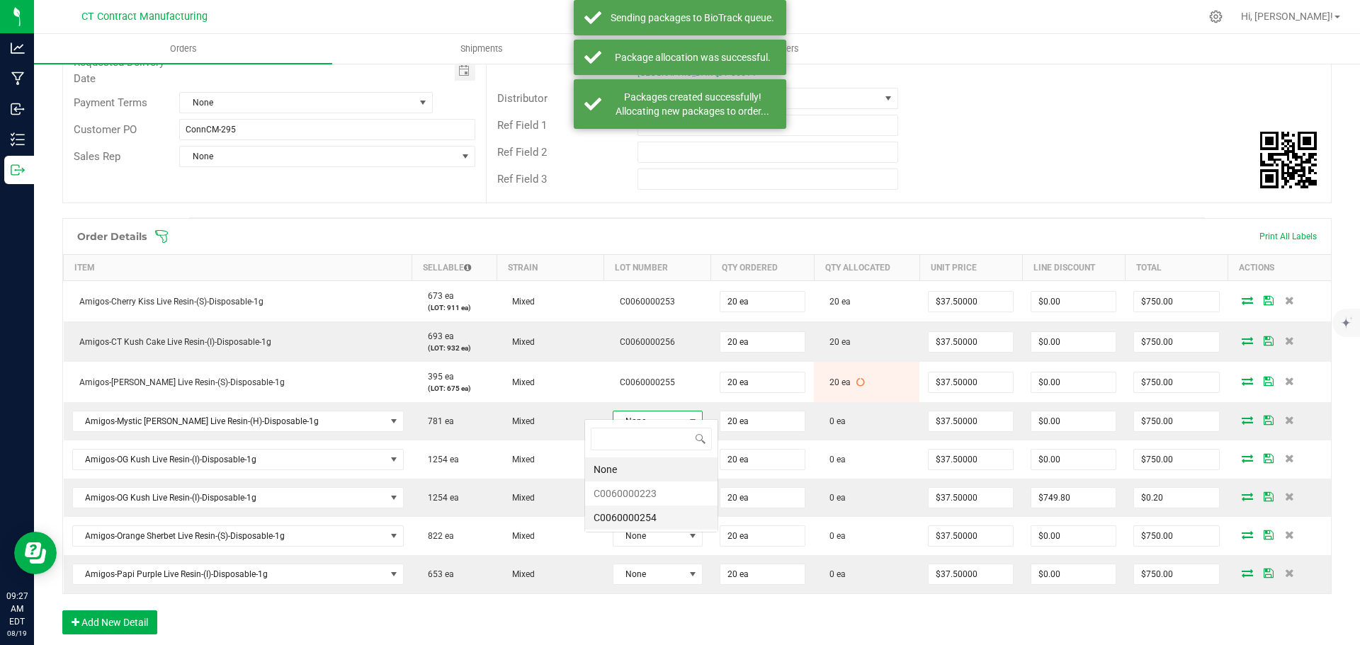
scroll to position [21, 93]
click at [661, 491] on li "C0060000223" at bounding box center [651, 494] width 132 height 24
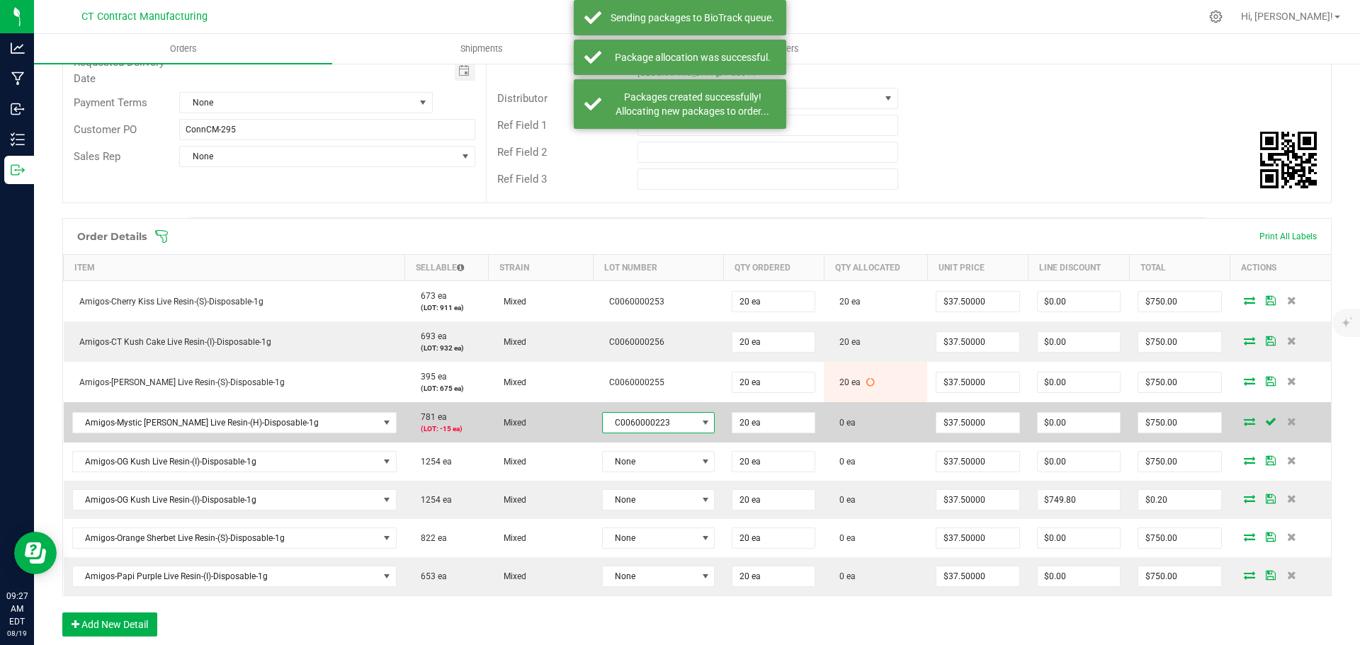
click at [639, 413] on span "C0060000223" at bounding box center [650, 423] width 94 height 20
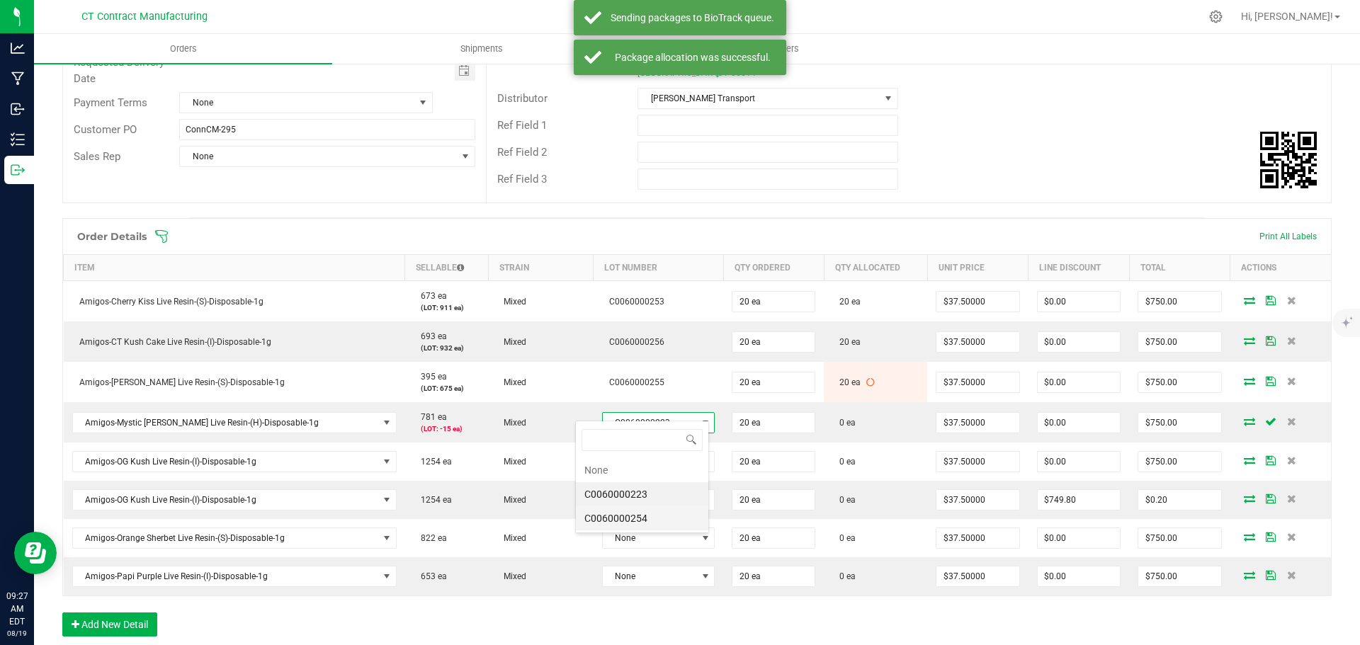
scroll to position [21, 113]
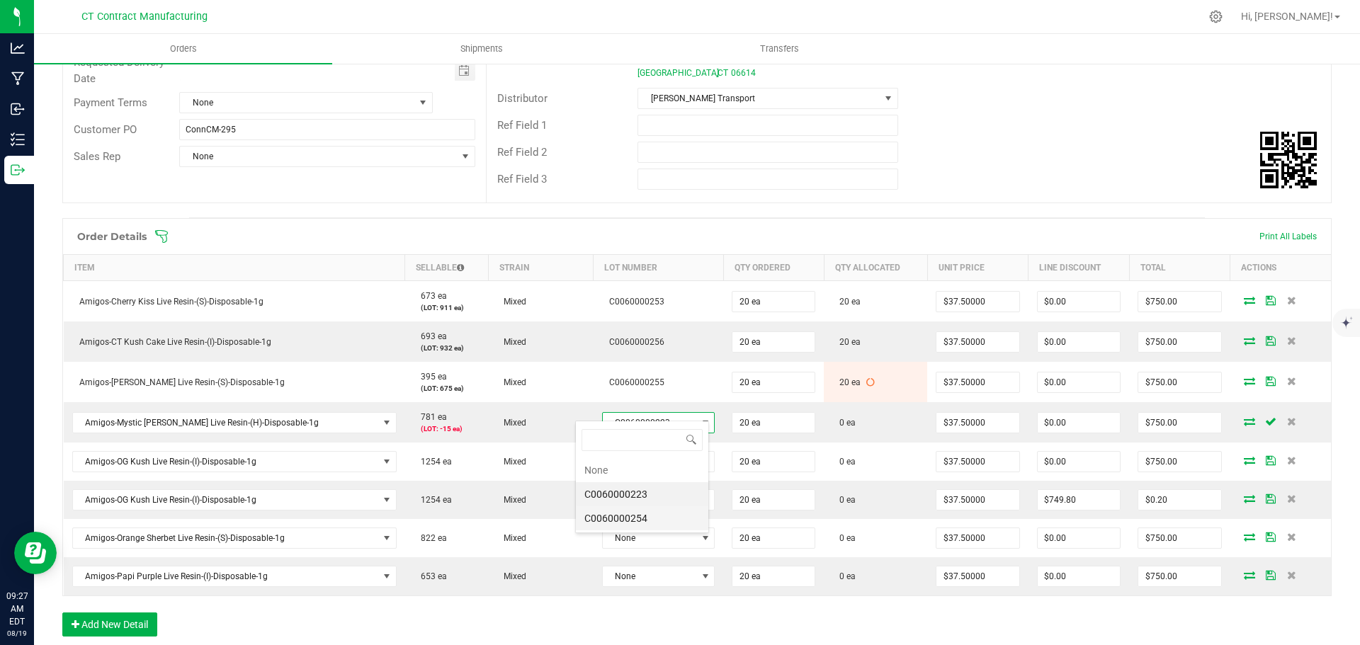
click at [646, 518] on li "C0060000254" at bounding box center [642, 519] width 132 height 24
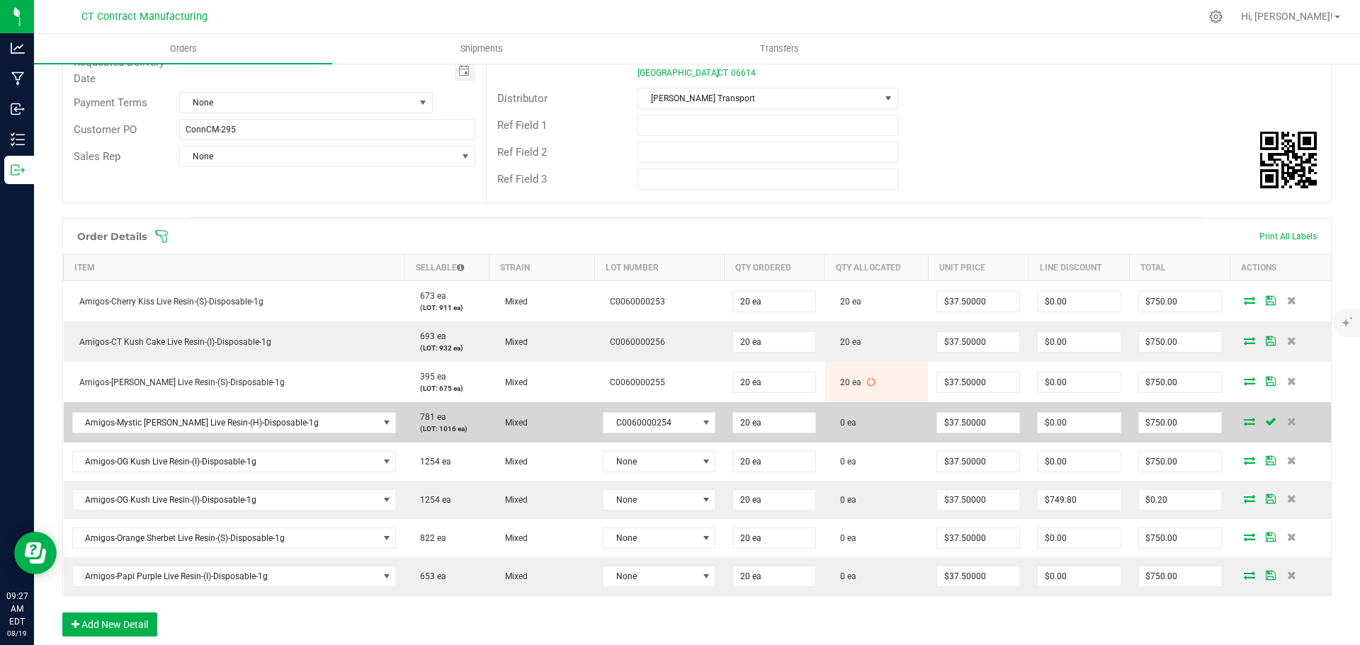
click at [1244, 417] on icon at bounding box center [1249, 421] width 11 height 9
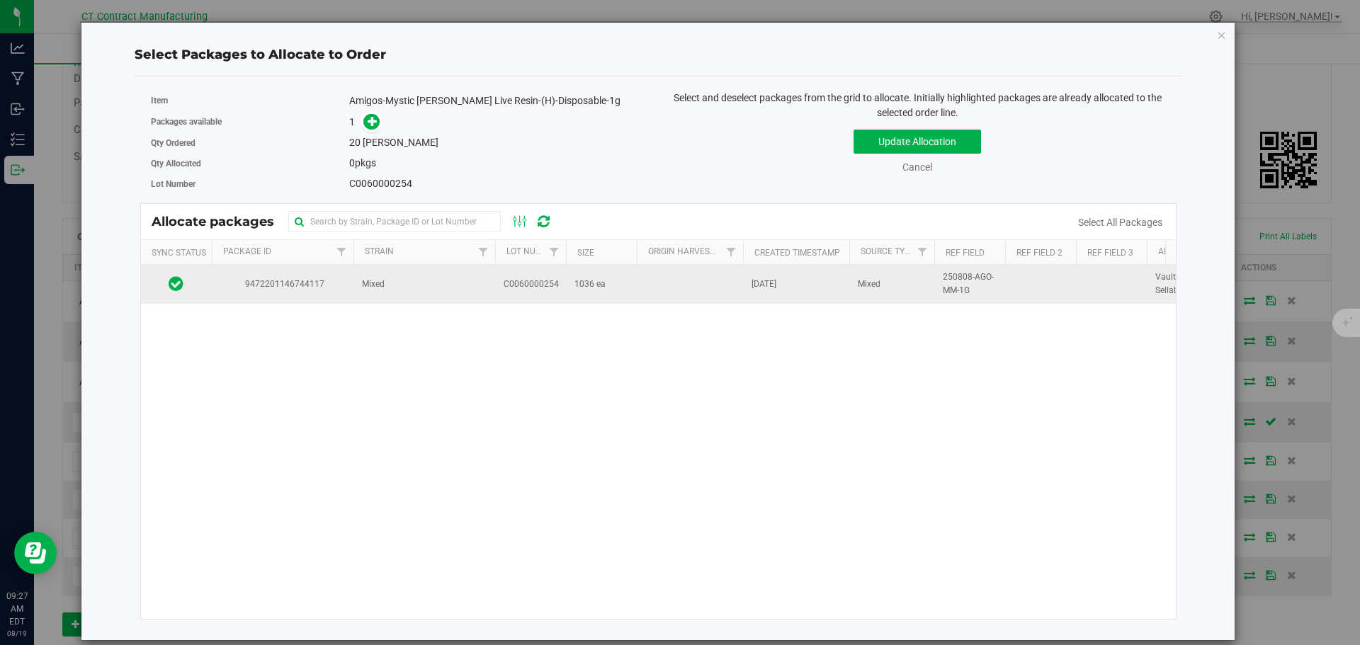
click at [363, 293] on td "Mixed" at bounding box center [424, 284] width 142 height 38
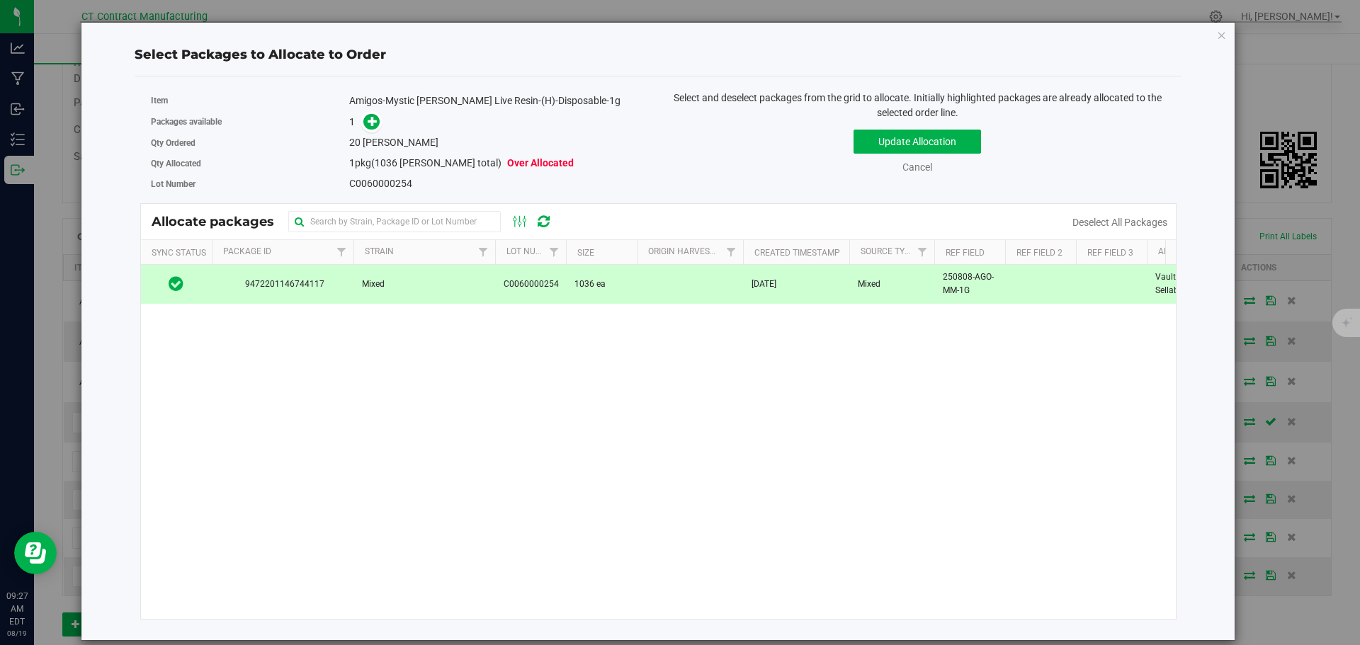
click at [372, 128] on span at bounding box center [371, 122] width 16 height 16
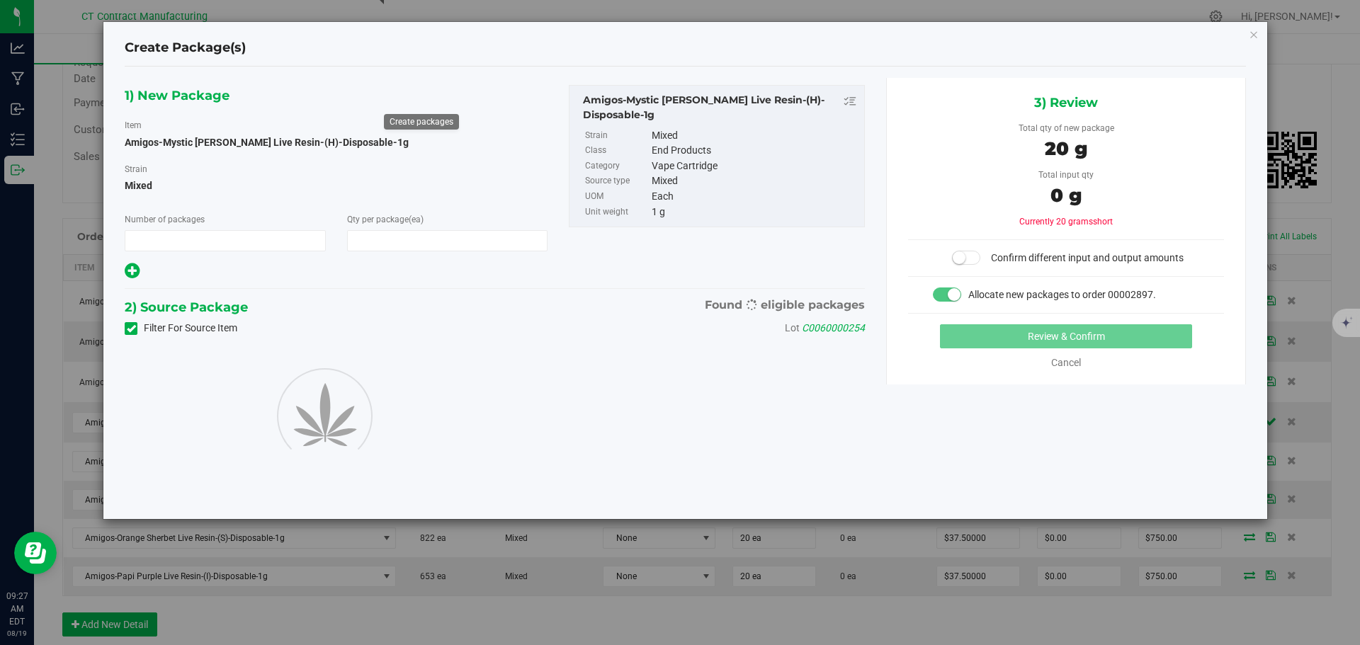
type input "1"
type input "20"
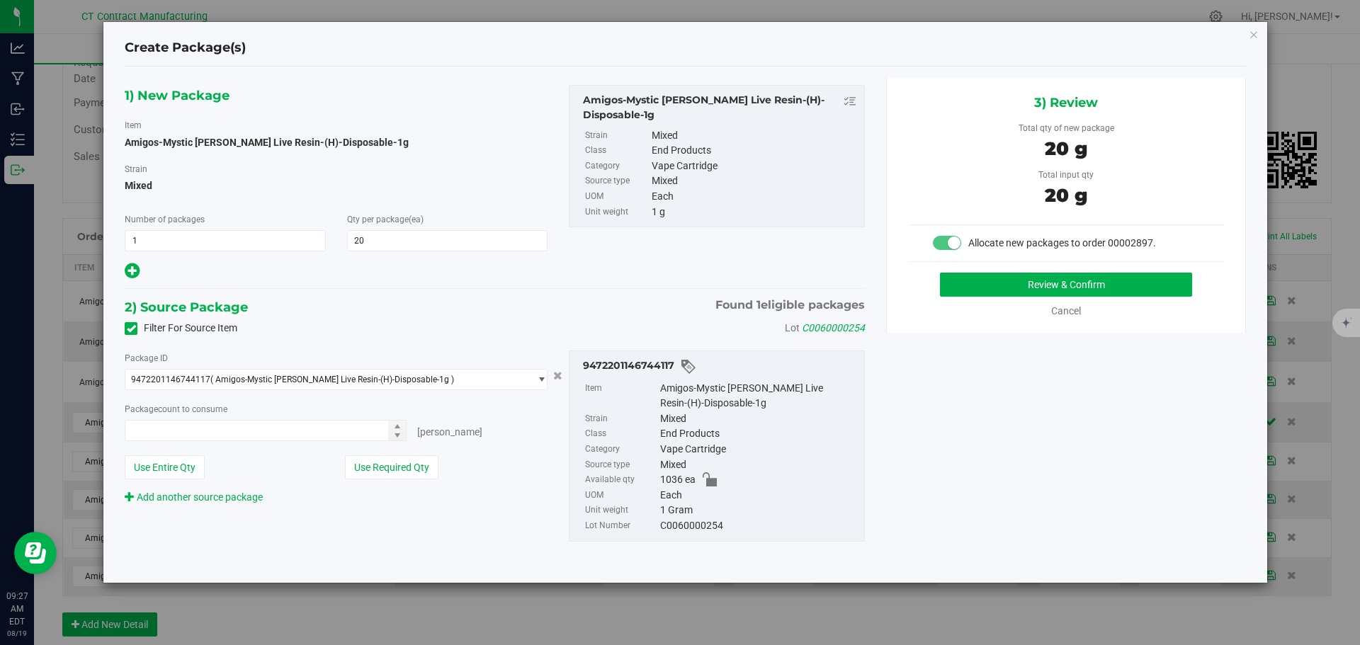
type input "20 ea"
click at [973, 288] on button "Review & Confirm" at bounding box center [1066, 285] width 252 height 24
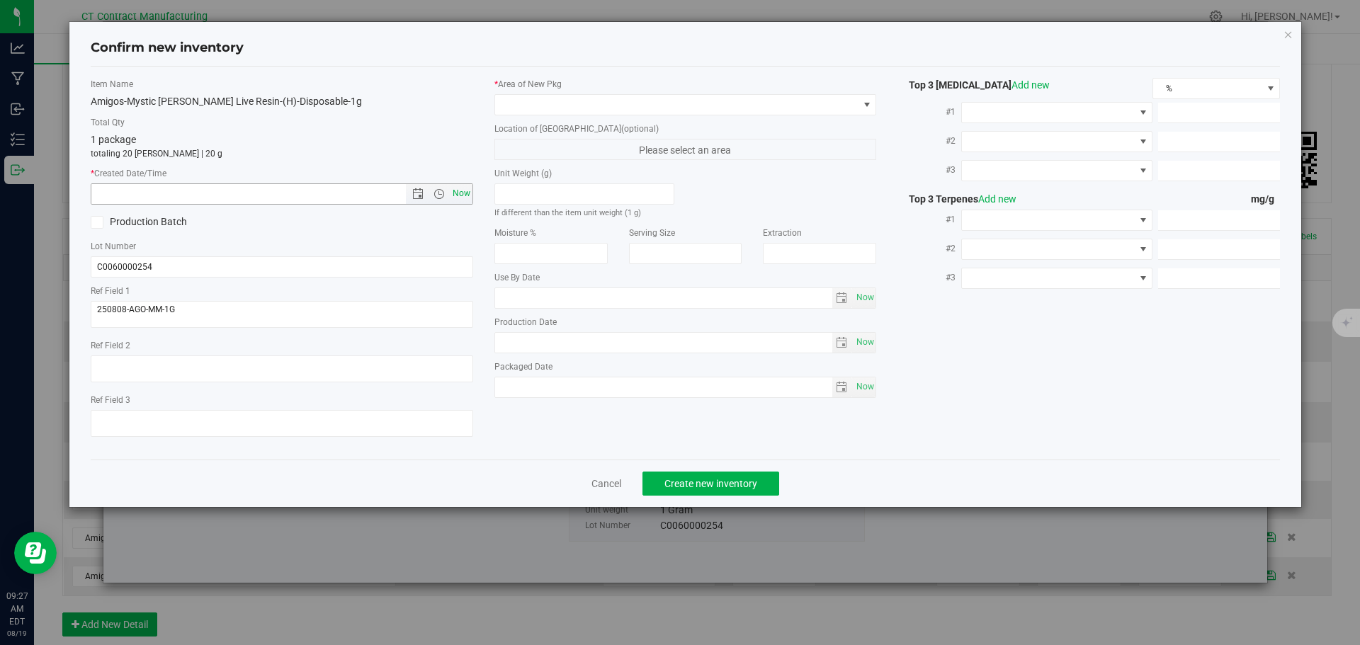
click at [461, 193] on span "Now" at bounding box center [461, 193] width 24 height 21
type input "8/19/2025 9:27 AM"
click at [519, 113] on span at bounding box center [676, 105] width 363 height 20
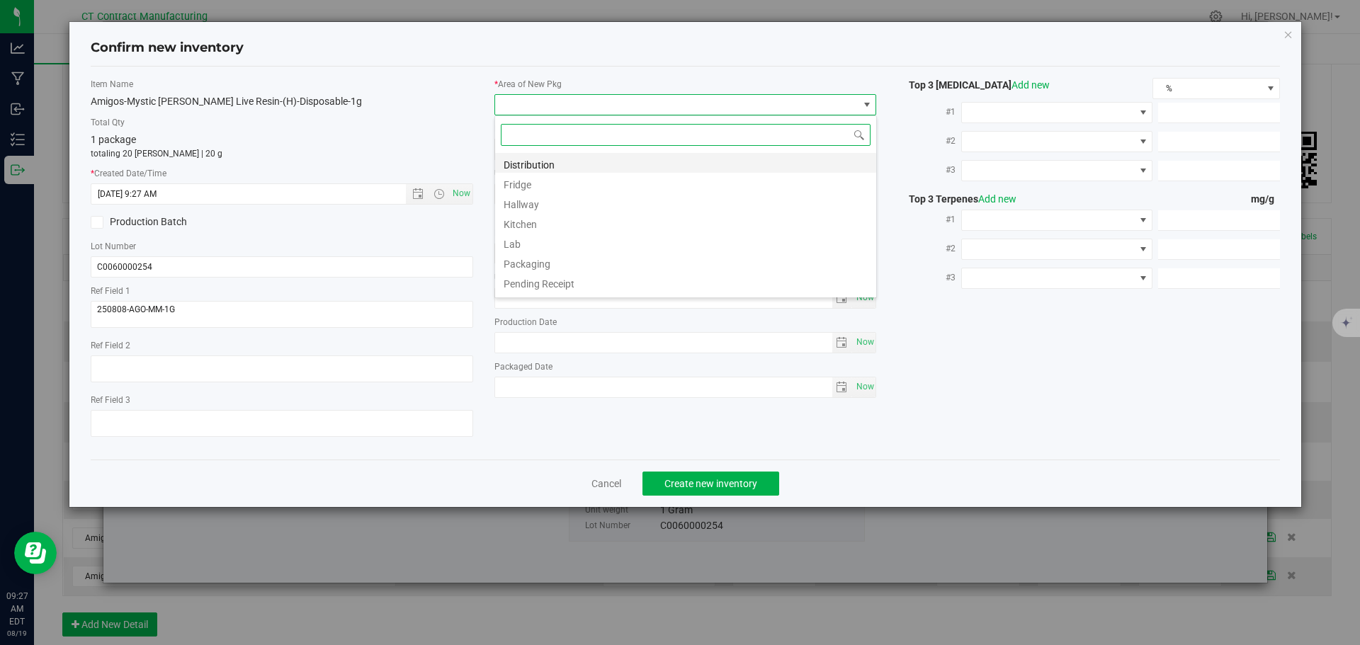
scroll to position [21, 383]
click at [533, 158] on li "Distribution" at bounding box center [685, 163] width 381 height 20
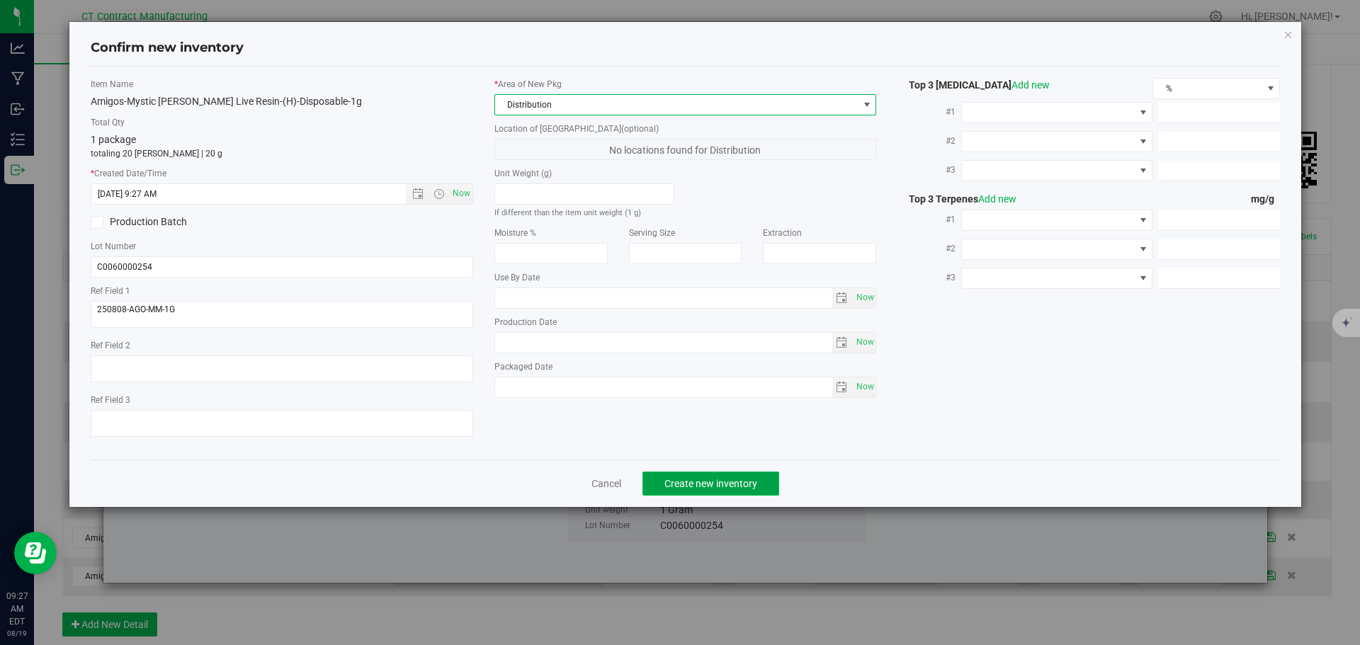
click at [689, 475] on button "Create new inventory" at bounding box center [711, 484] width 137 height 24
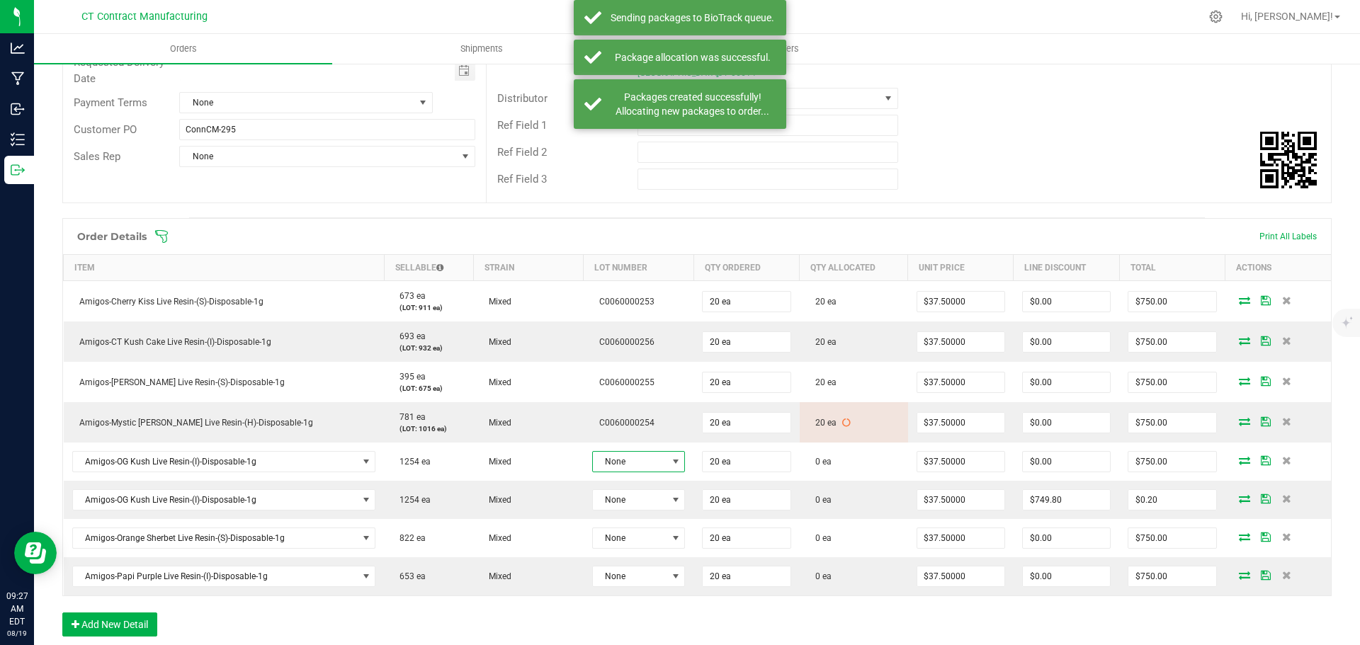
click at [667, 452] on span at bounding box center [676, 462] width 18 height 20
click at [648, 531] on li "C0060000231" at bounding box center [651, 534] width 132 height 24
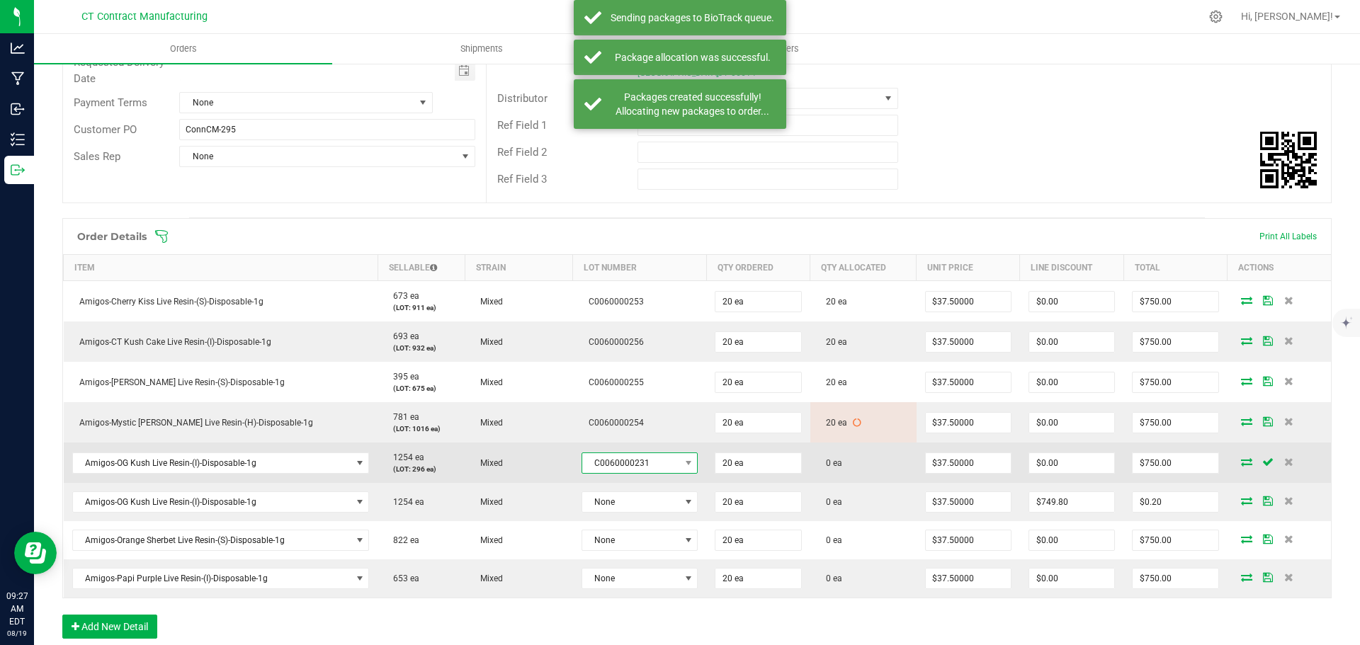
click at [645, 453] on span "C0060000231" at bounding box center [631, 463] width 98 height 20
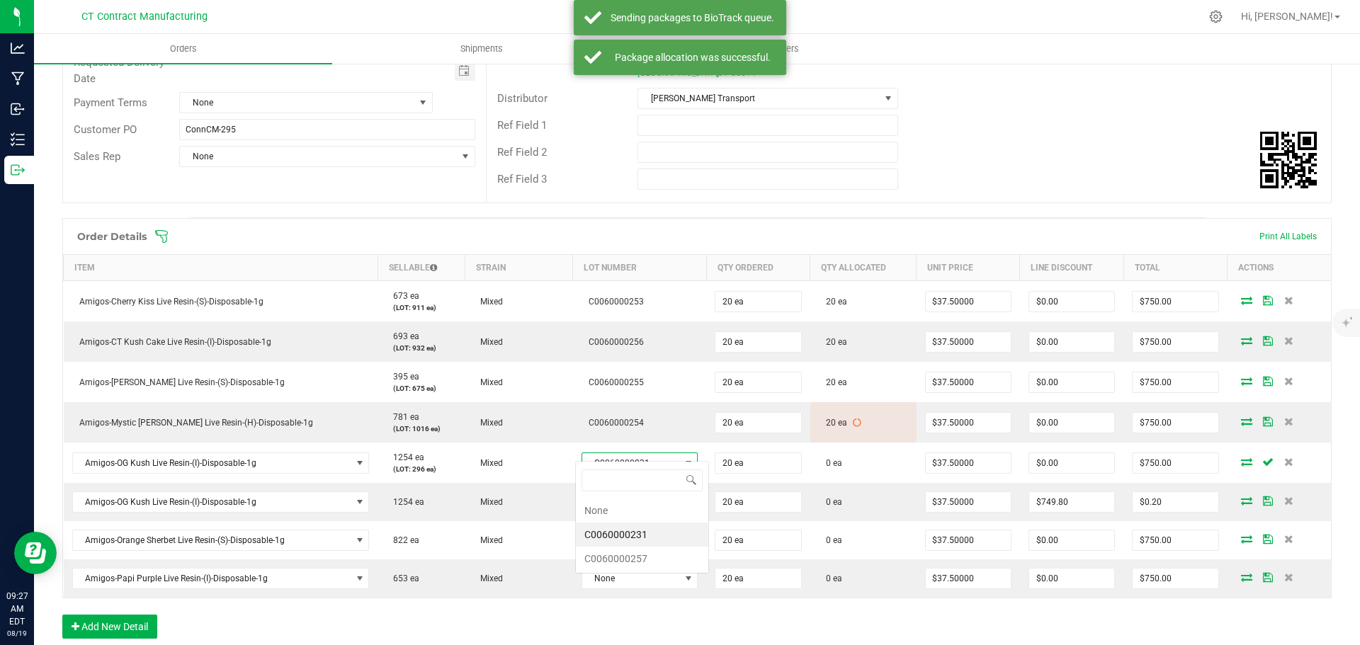
scroll to position [21, 113]
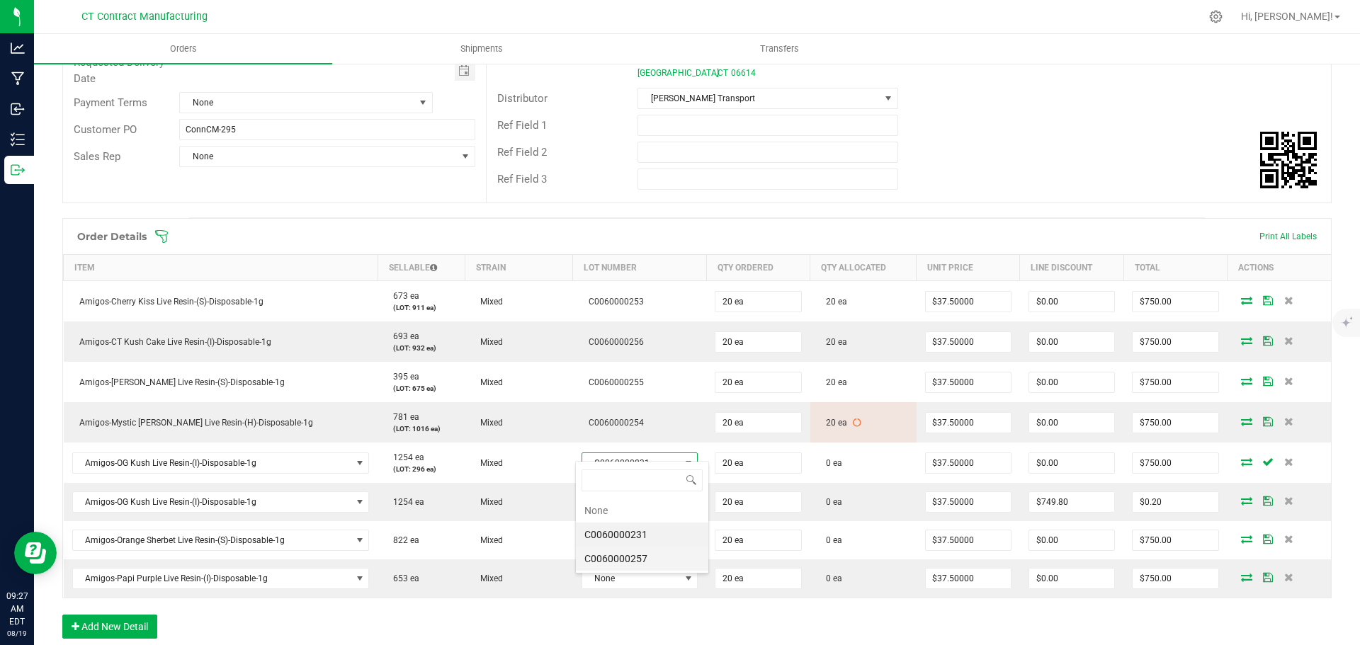
click at [649, 555] on li "C0060000257" at bounding box center [642, 559] width 132 height 24
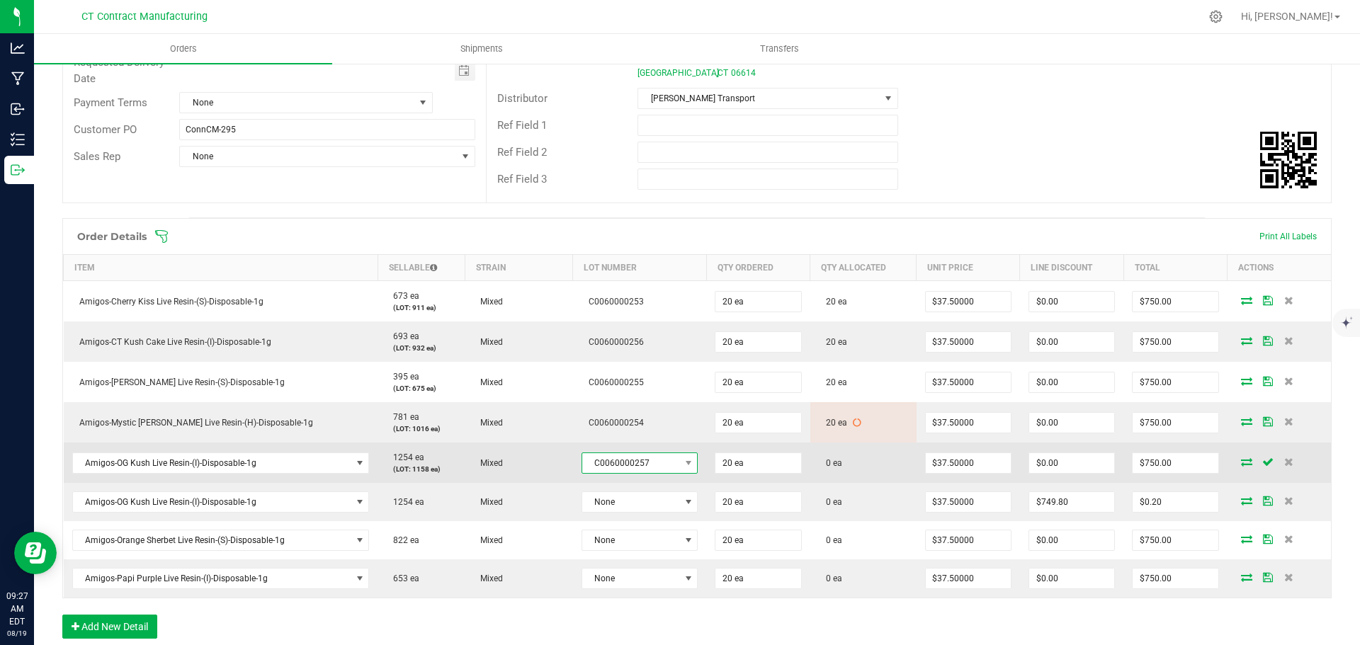
click at [633, 453] on span "C0060000257" at bounding box center [631, 463] width 98 height 20
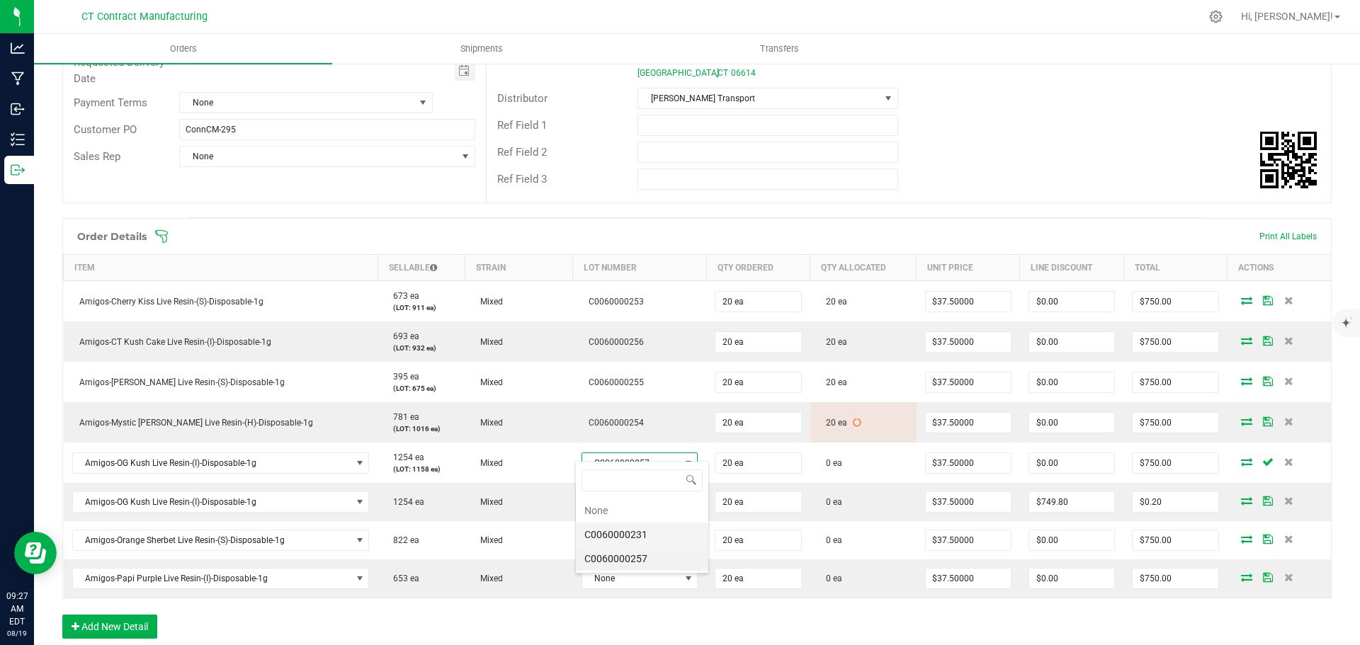
click at [649, 531] on li "C0060000231" at bounding box center [642, 535] width 132 height 24
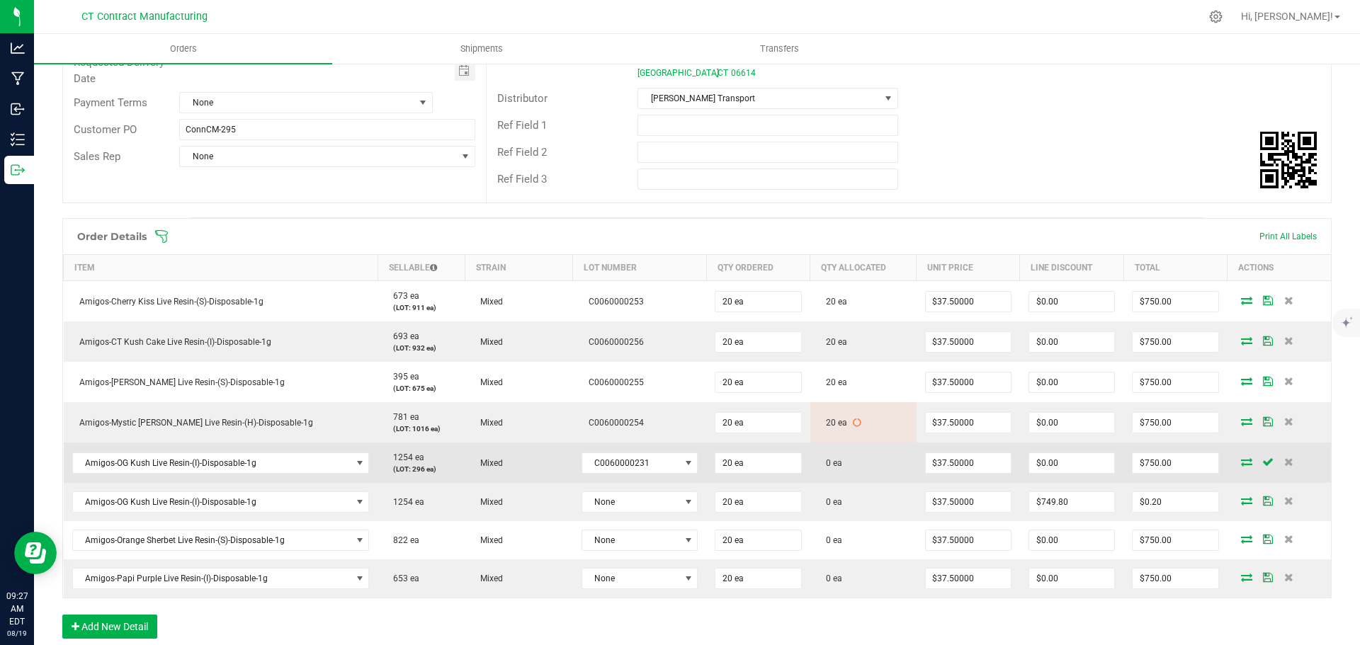
click at [1241, 458] on icon at bounding box center [1246, 462] width 11 height 9
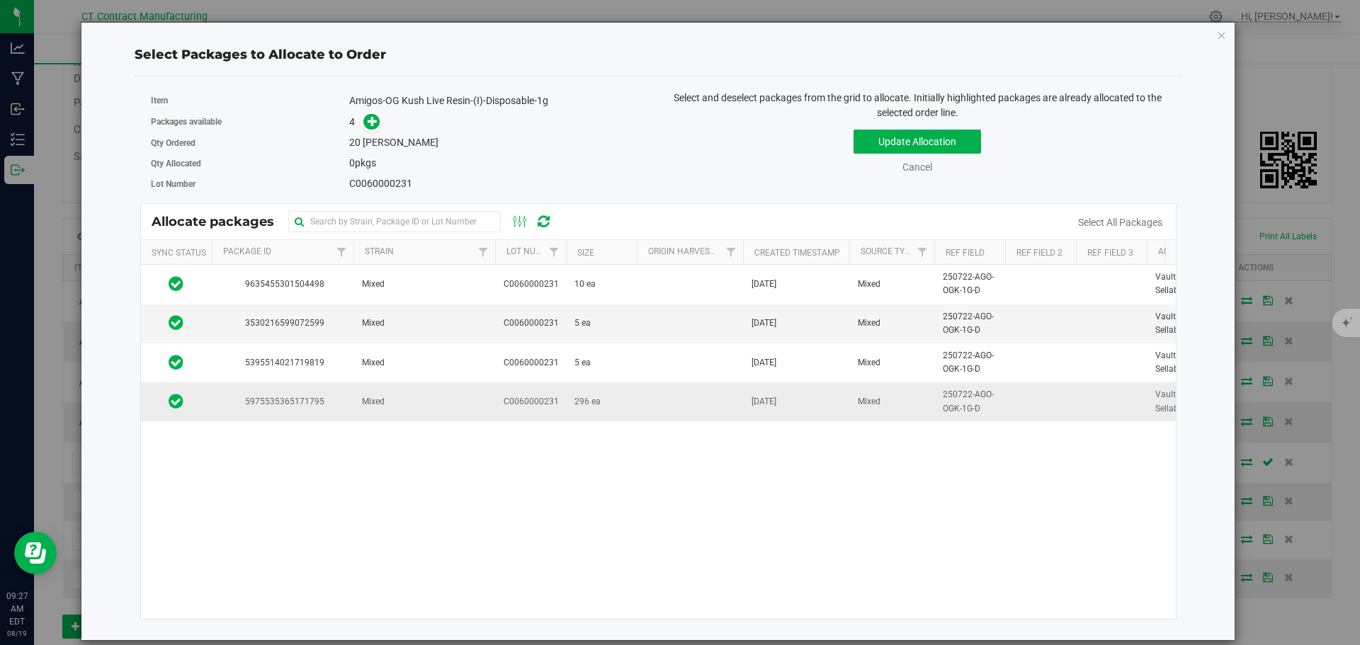
click at [540, 397] on span "C0060000231" at bounding box center [531, 401] width 55 height 13
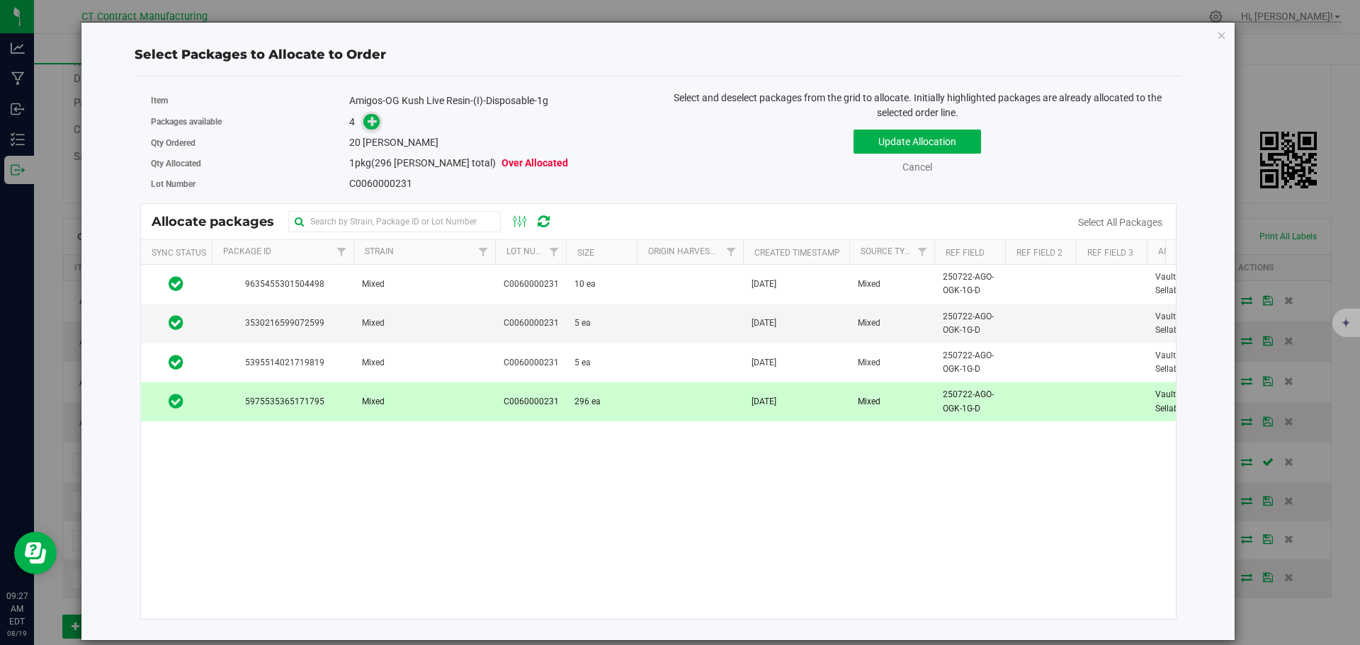
click at [370, 126] on icon at bounding box center [373, 121] width 10 height 10
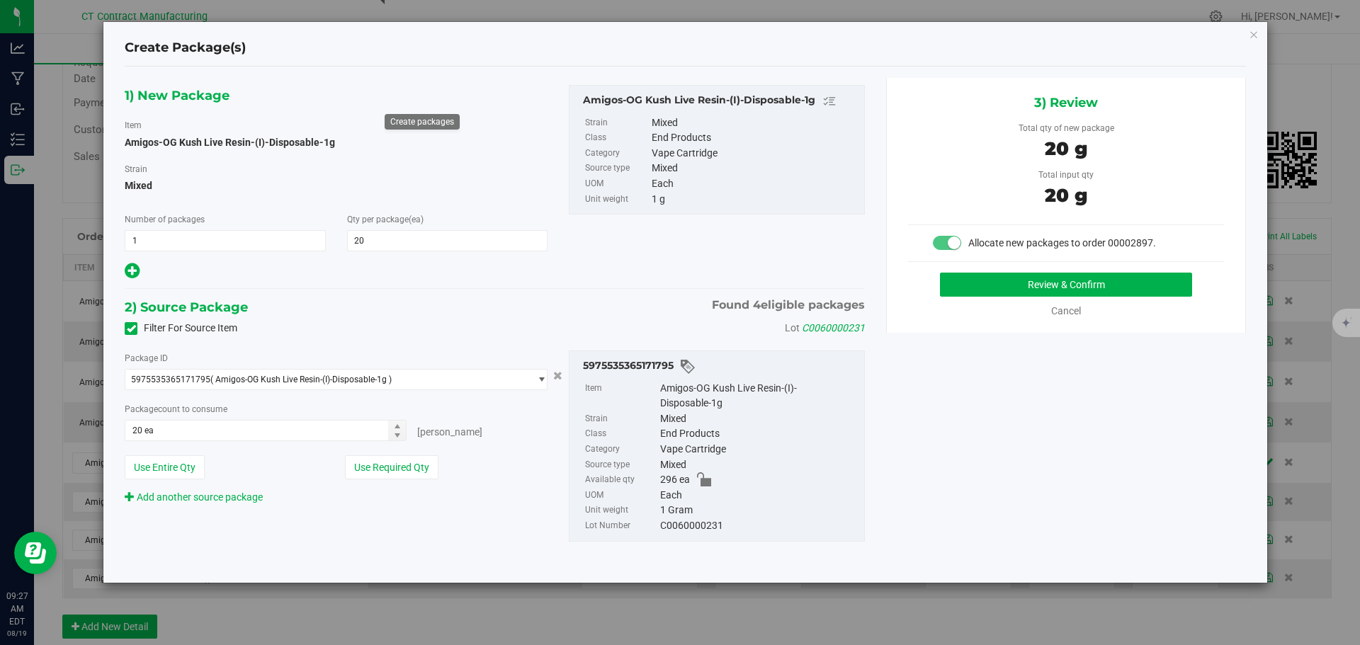
type input "20"
click at [973, 273] on button "Review & Confirm" at bounding box center [1066, 285] width 252 height 24
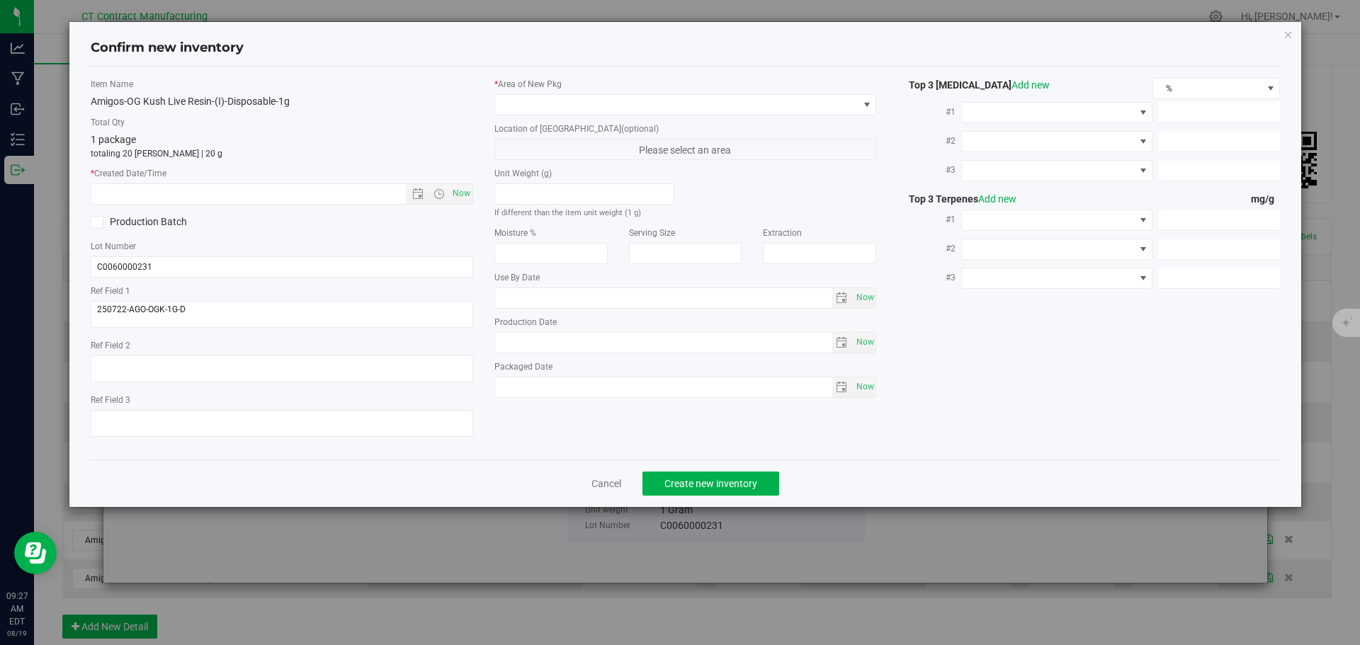
drag, startPoint x: 468, startPoint y: 192, endPoint x: 480, endPoint y: 186, distance: 12.7
click at [469, 192] on span "Now" at bounding box center [461, 193] width 24 height 21
type input "8/19/2025 9:27 AM"
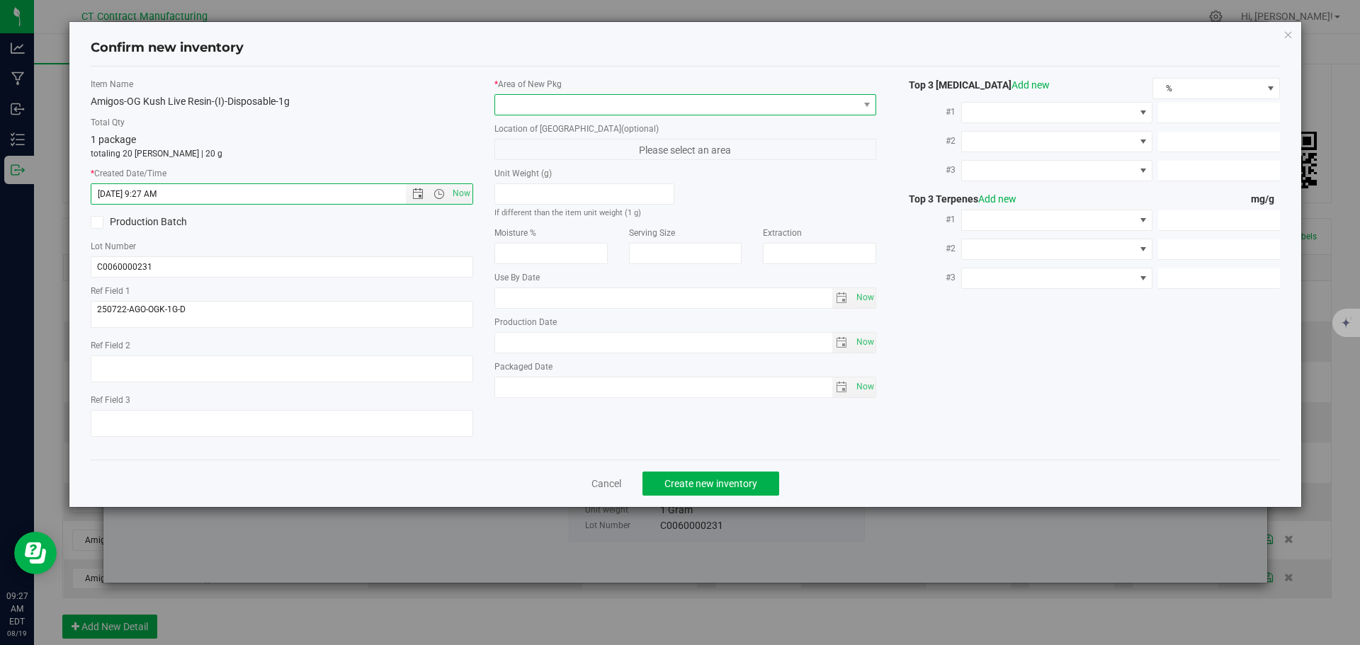
click at [516, 109] on span at bounding box center [676, 105] width 363 height 20
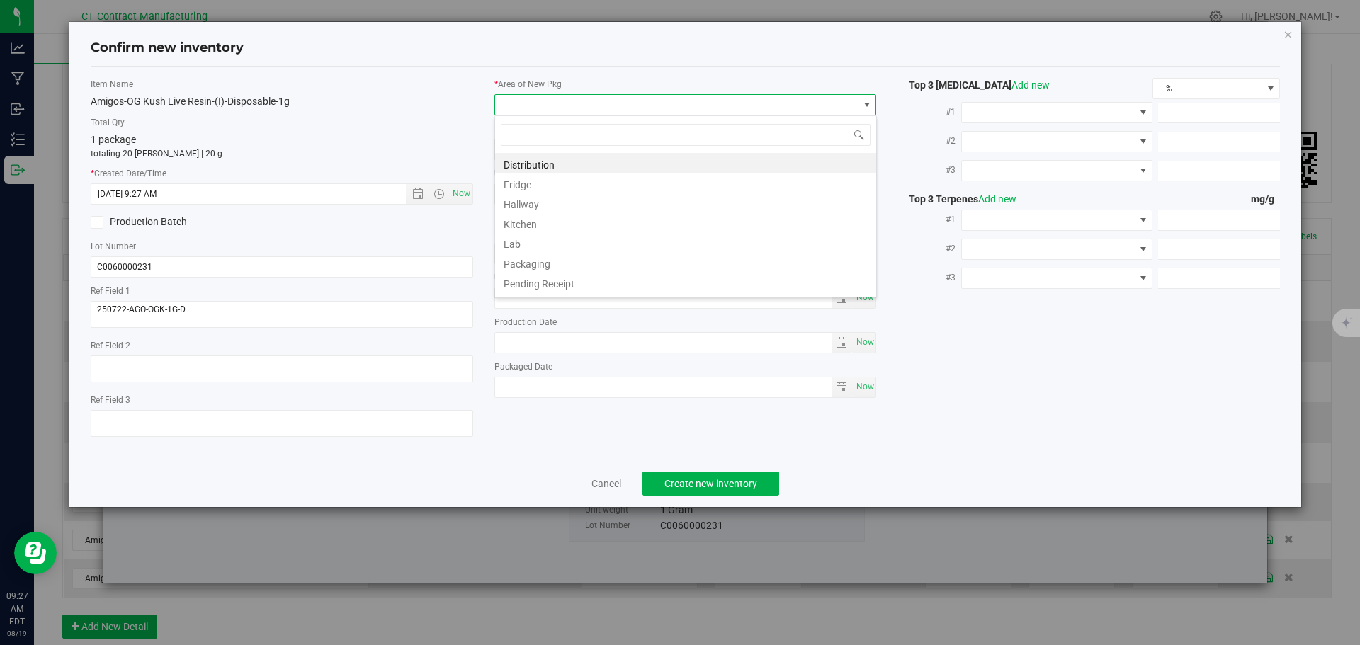
scroll to position [21, 383]
click at [553, 161] on li "Distribution" at bounding box center [685, 163] width 381 height 20
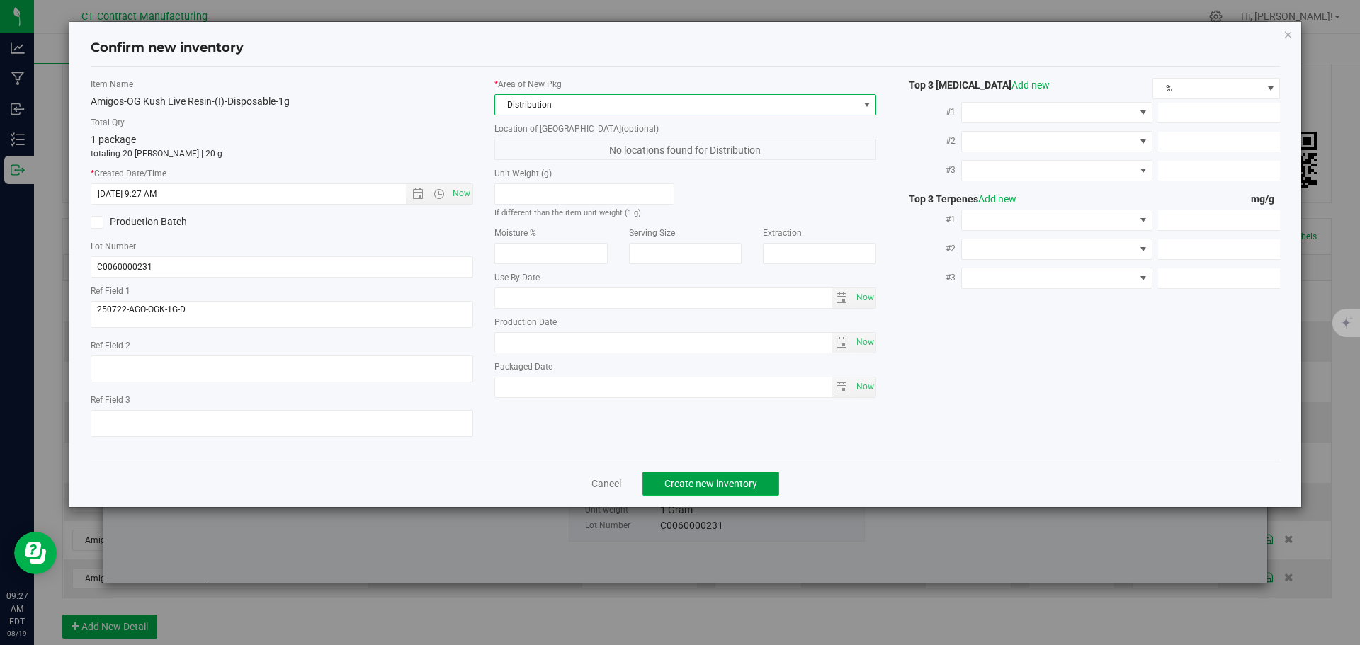
click at [704, 485] on span "Create new inventory" at bounding box center [710, 483] width 93 height 11
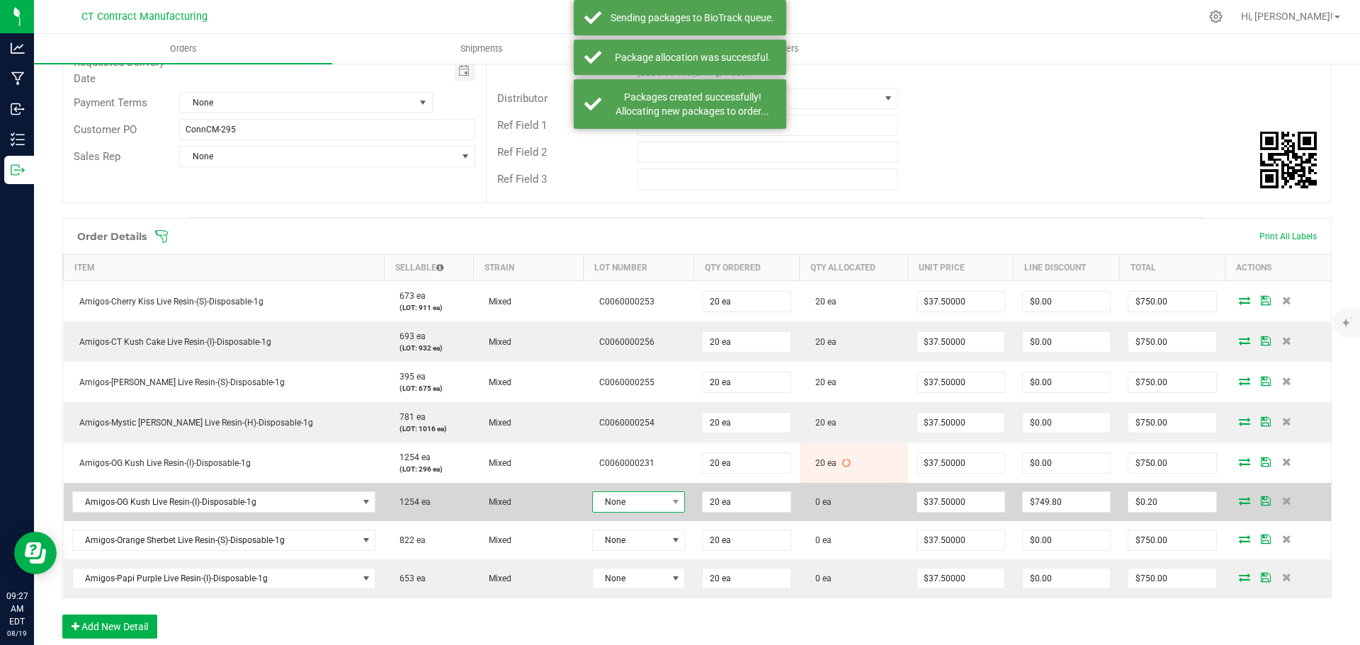
click at [667, 492] on span at bounding box center [676, 502] width 18 height 20
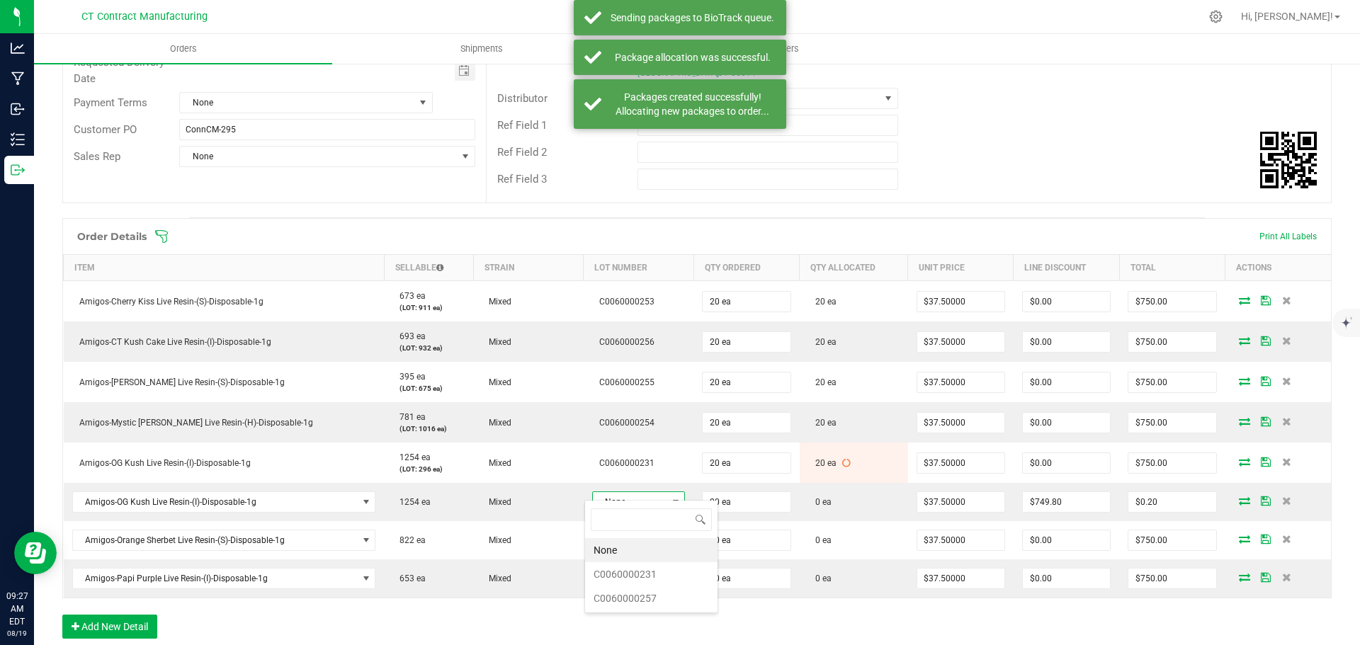
scroll to position [21, 93]
click at [653, 572] on li "C0060000231" at bounding box center [651, 574] width 132 height 24
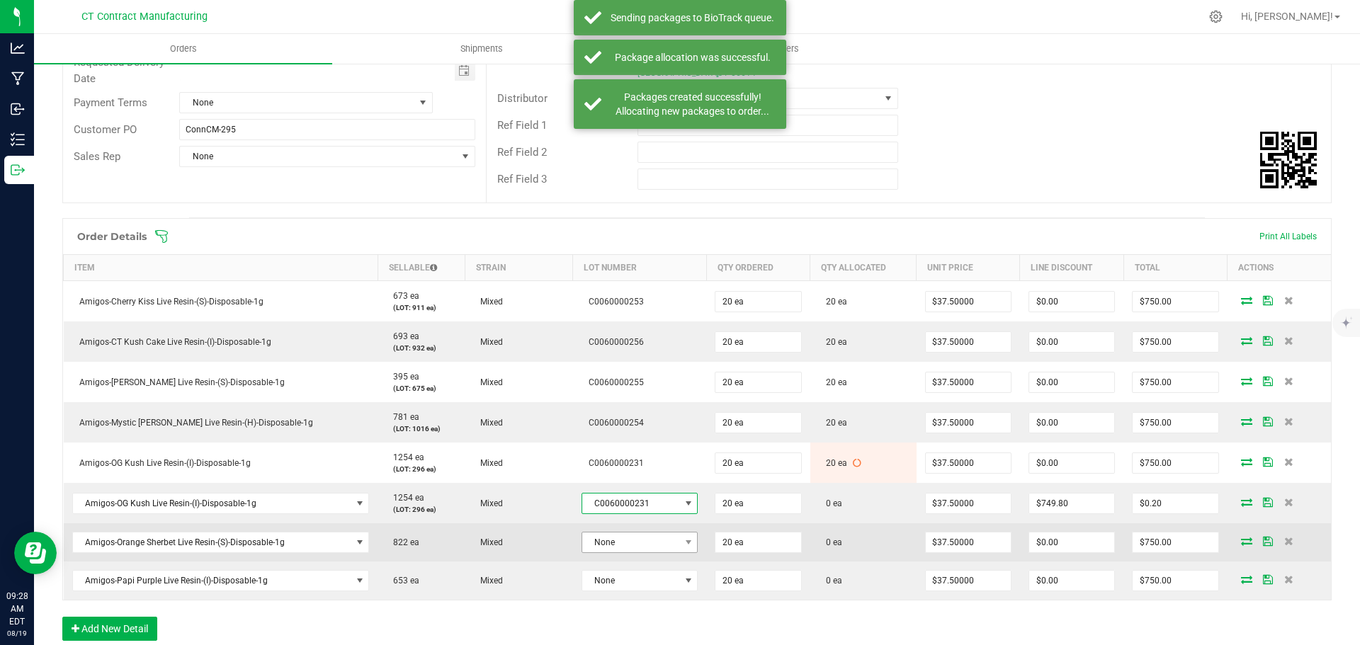
scroll to position [283, 0]
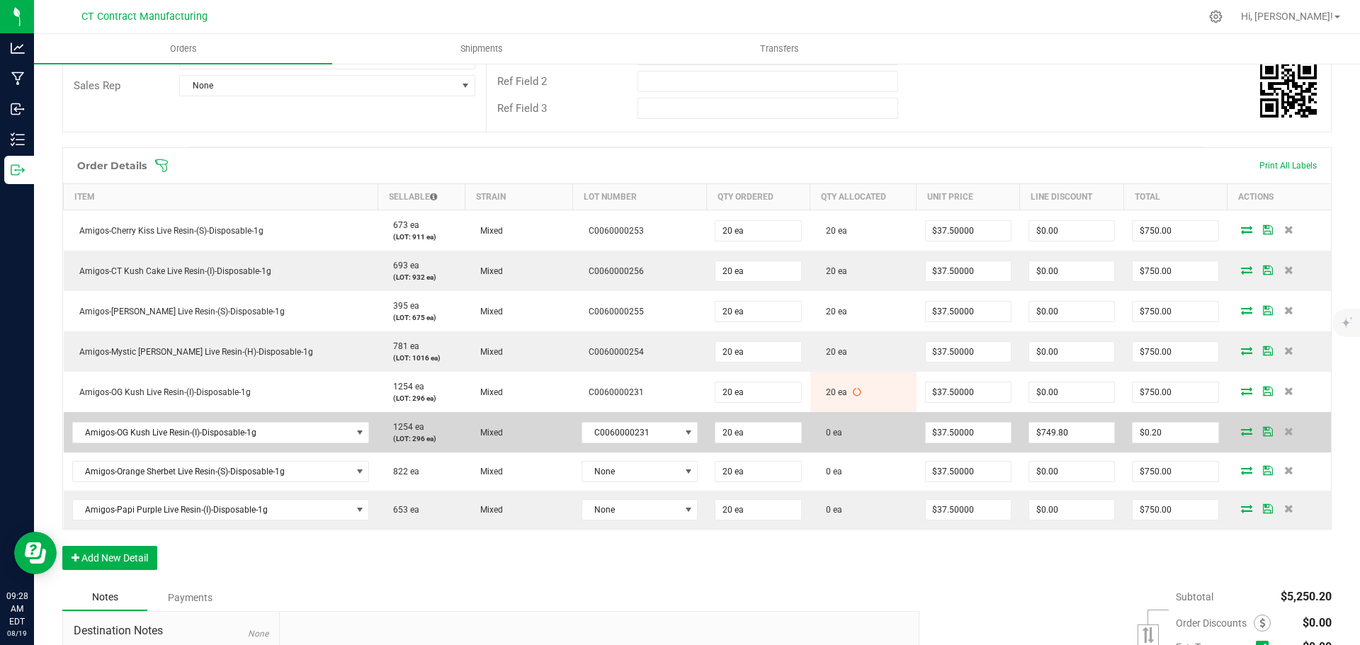
click at [1241, 427] on icon at bounding box center [1246, 431] width 11 height 9
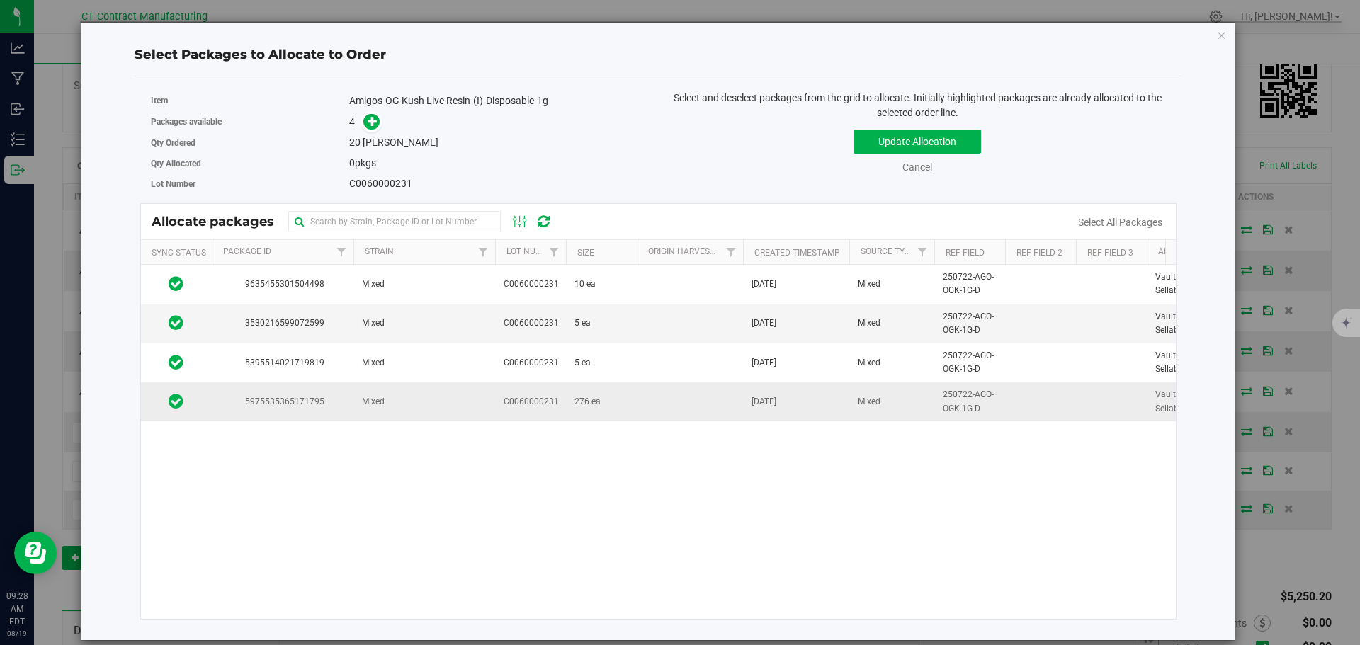
click at [458, 395] on td "Mixed" at bounding box center [424, 402] width 142 height 38
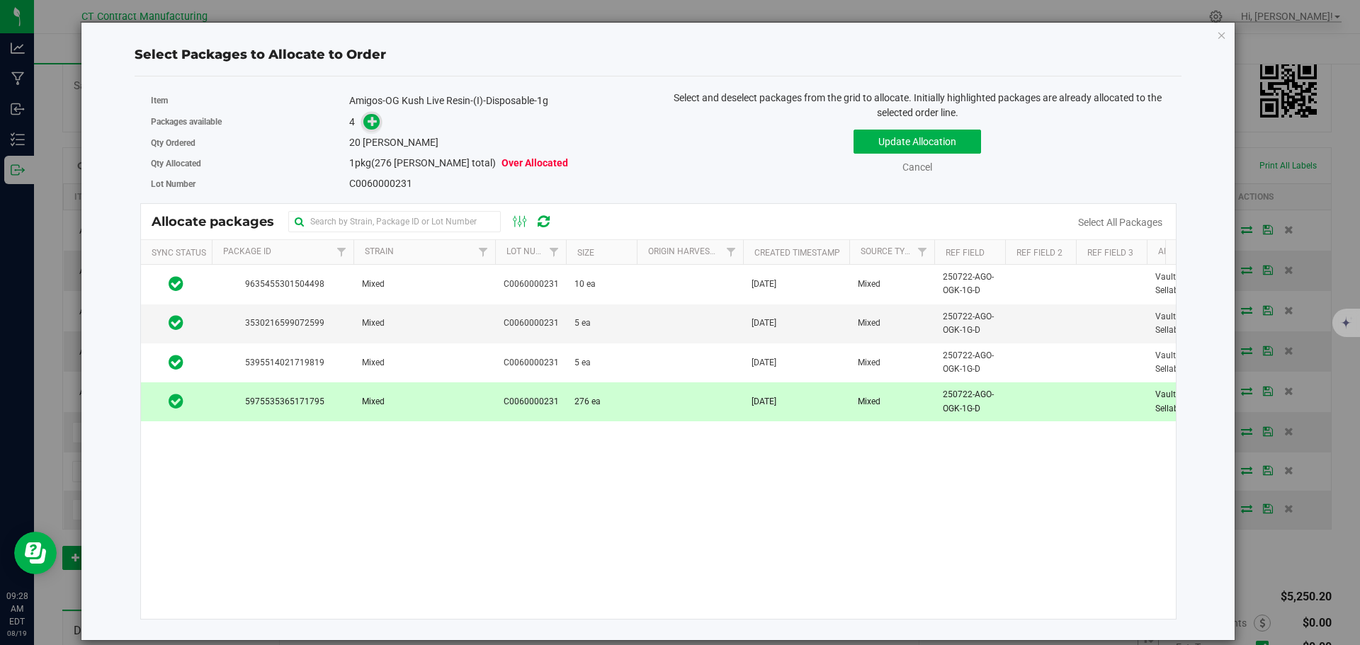
click at [369, 125] on icon at bounding box center [373, 121] width 10 height 10
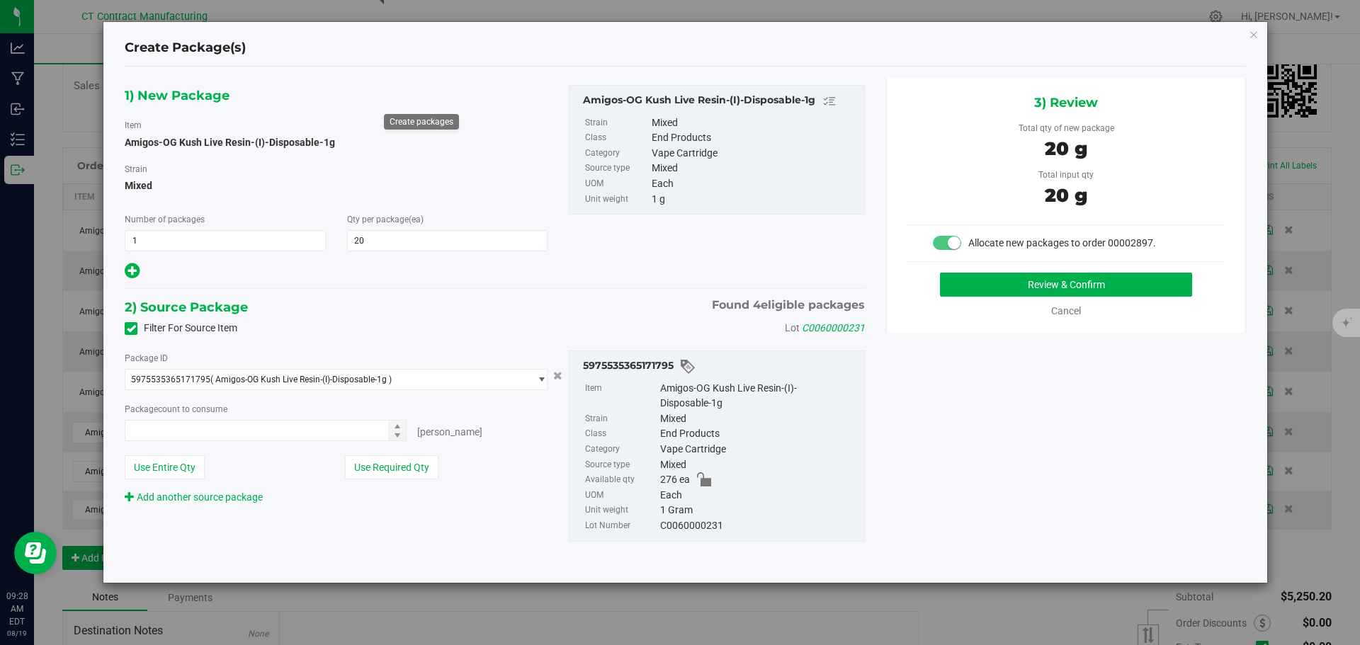
type input "20 ea"
click at [1006, 282] on button "Review & Confirm" at bounding box center [1066, 285] width 252 height 24
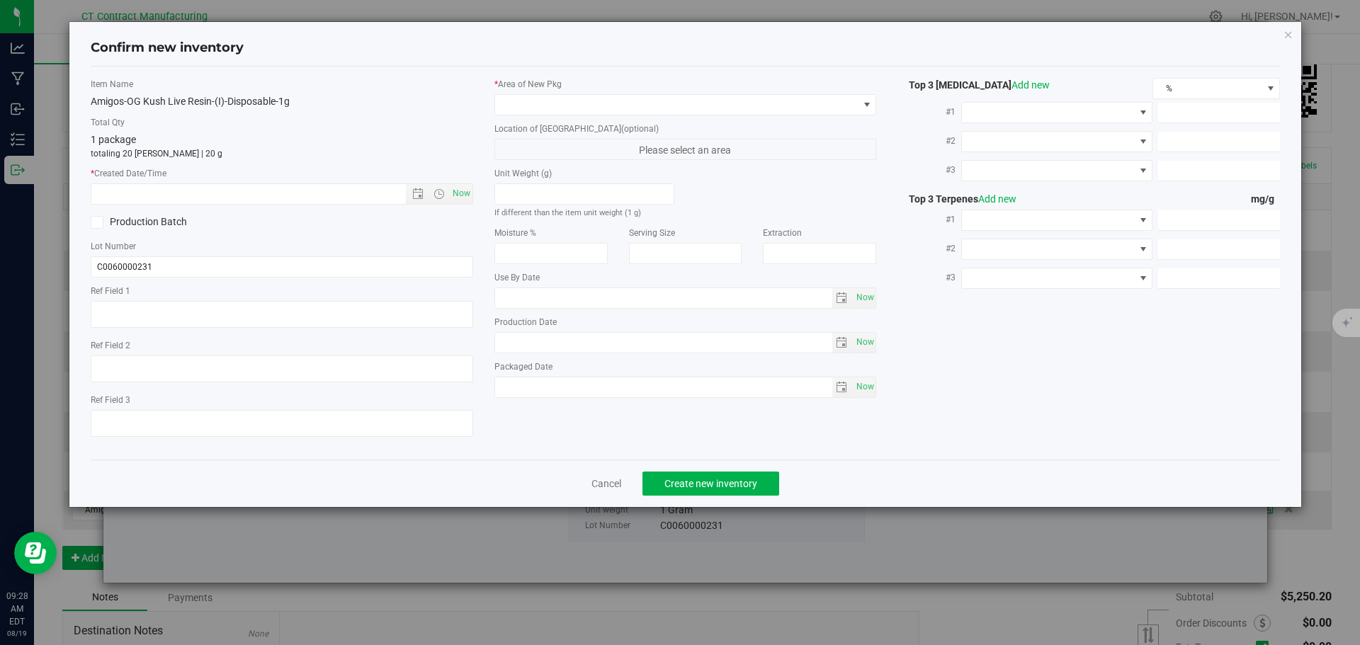
type textarea "250722-AGO-OGK-1G-D"
click at [465, 193] on span "Now" at bounding box center [461, 193] width 24 height 21
type input "8/19/2025 9:28 AM"
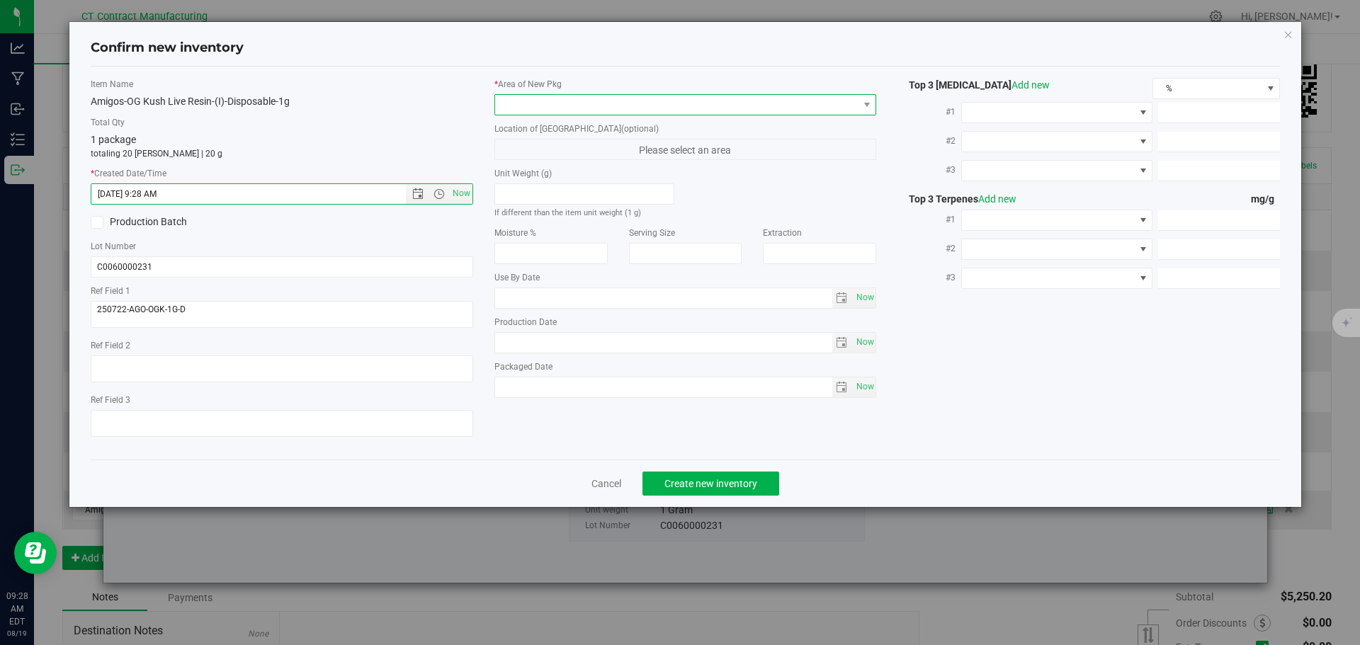
click at [522, 105] on span at bounding box center [676, 105] width 363 height 20
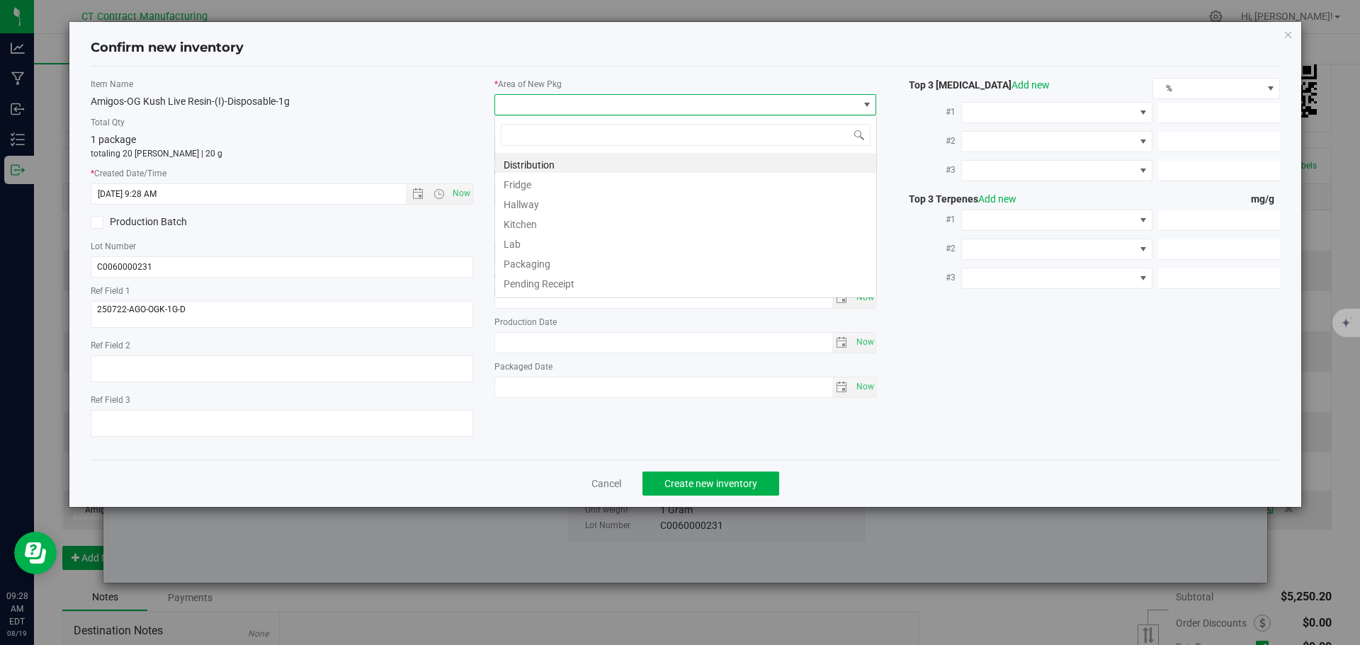
scroll to position [21, 383]
click at [551, 164] on li "Distribution" at bounding box center [685, 163] width 381 height 20
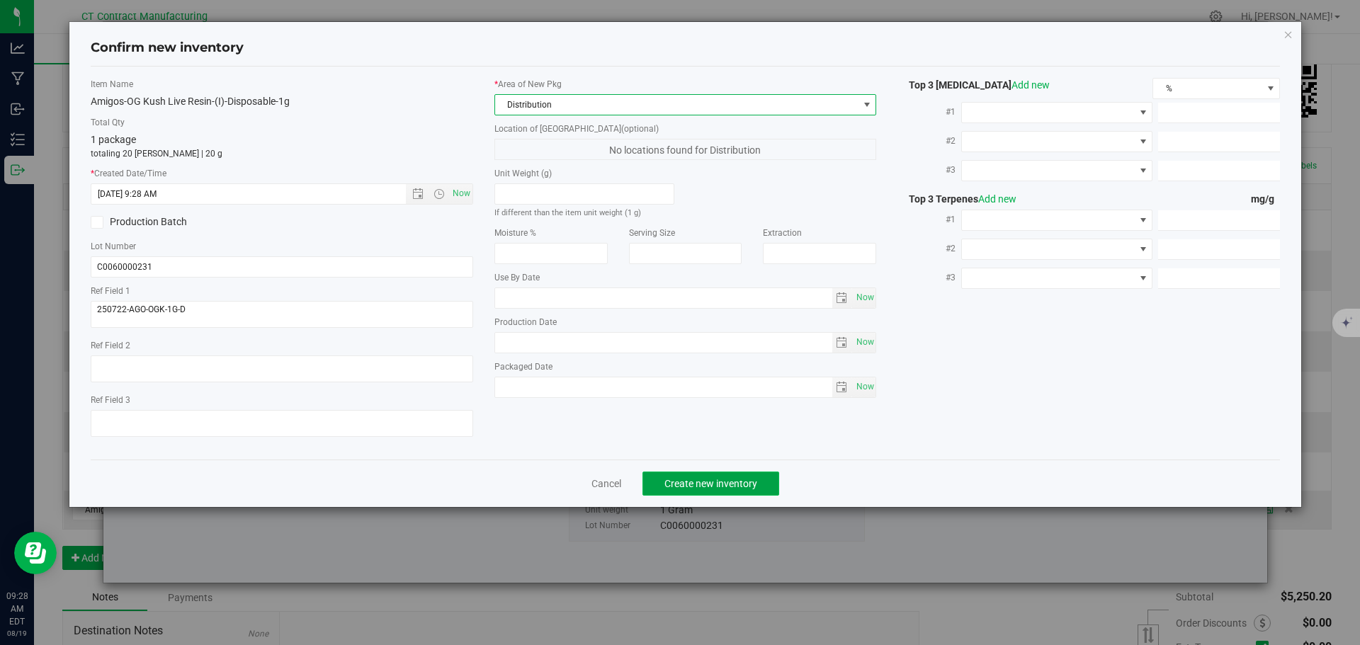
click at [716, 480] on span "Create new inventory" at bounding box center [710, 483] width 93 height 11
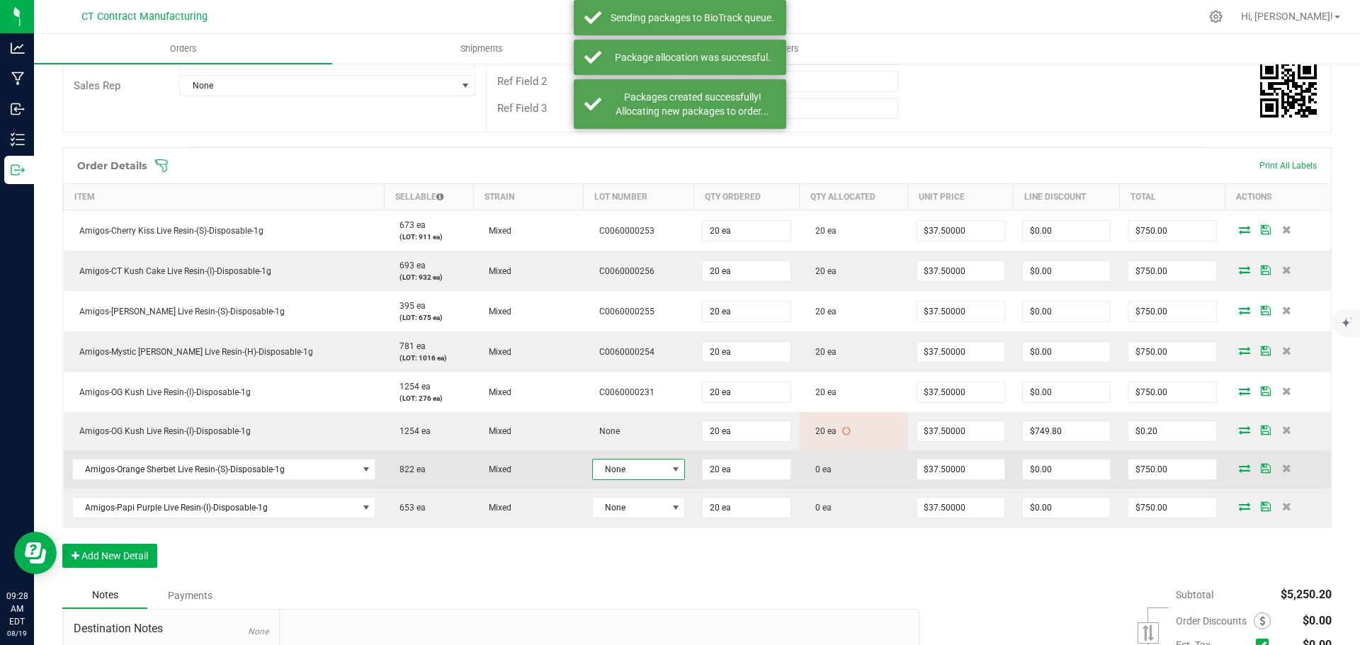
click at [657, 461] on span "None" at bounding box center [630, 470] width 74 height 20
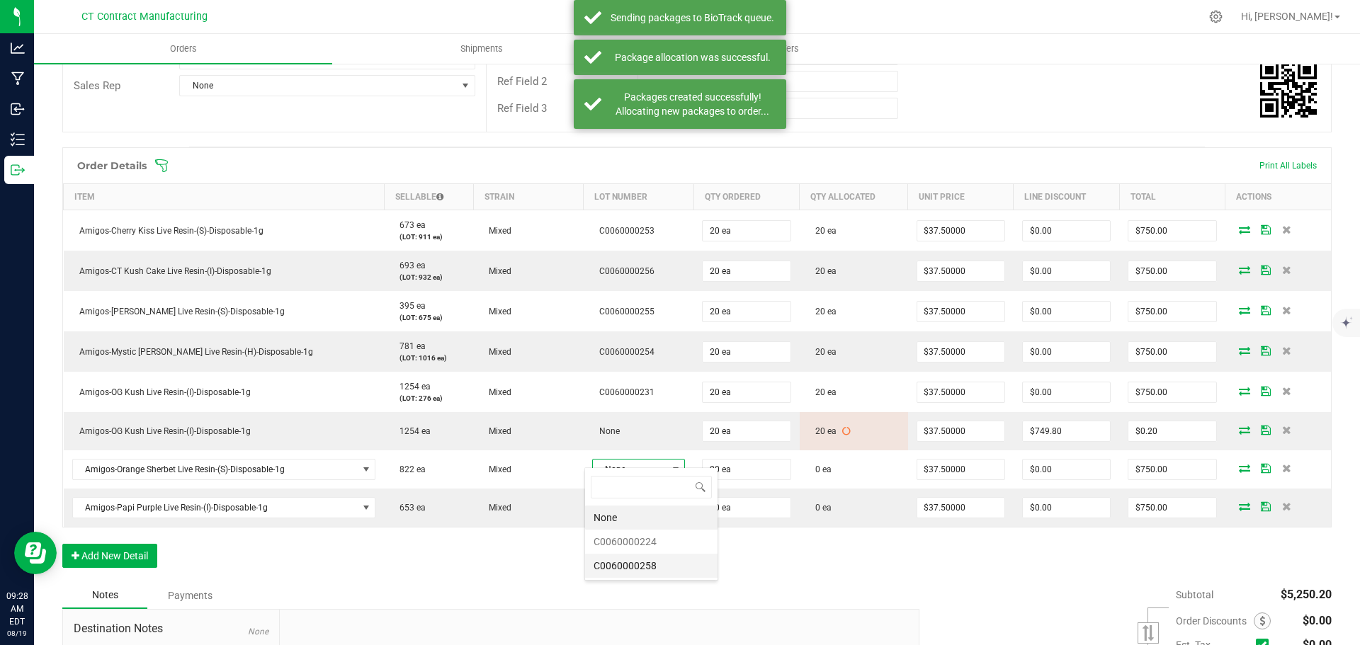
scroll to position [21, 93]
click at [652, 540] on li "C0060000224" at bounding box center [651, 542] width 132 height 24
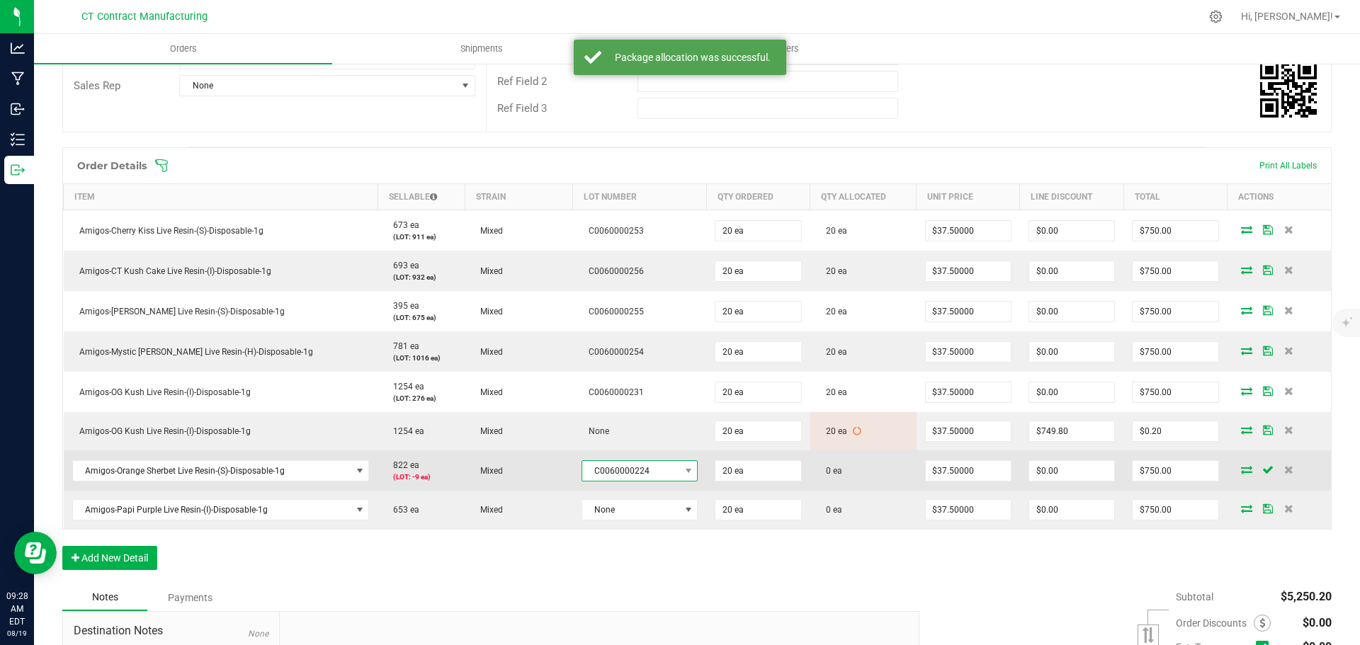
click at [655, 467] on span "C0060000224" at bounding box center [631, 471] width 98 height 20
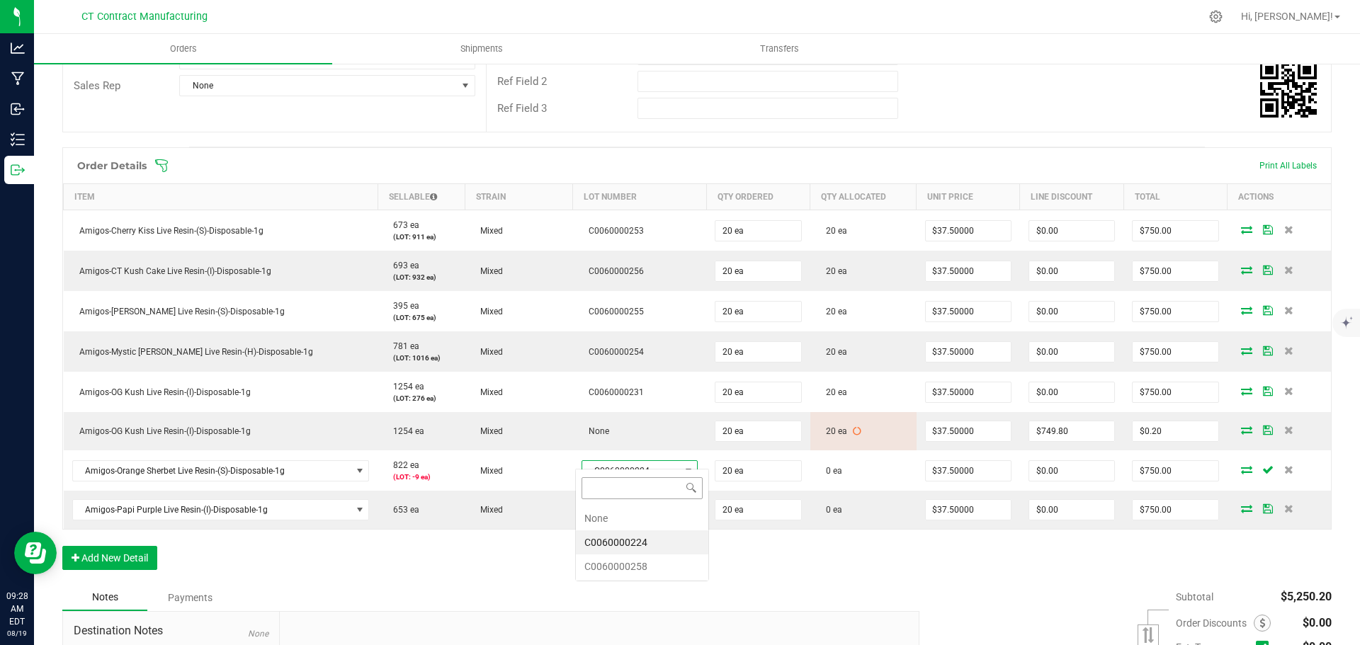
scroll to position [21, 113]
click at [609, 556] on li "C0060000258" at bounding box center [642, 567] width 132 height 24
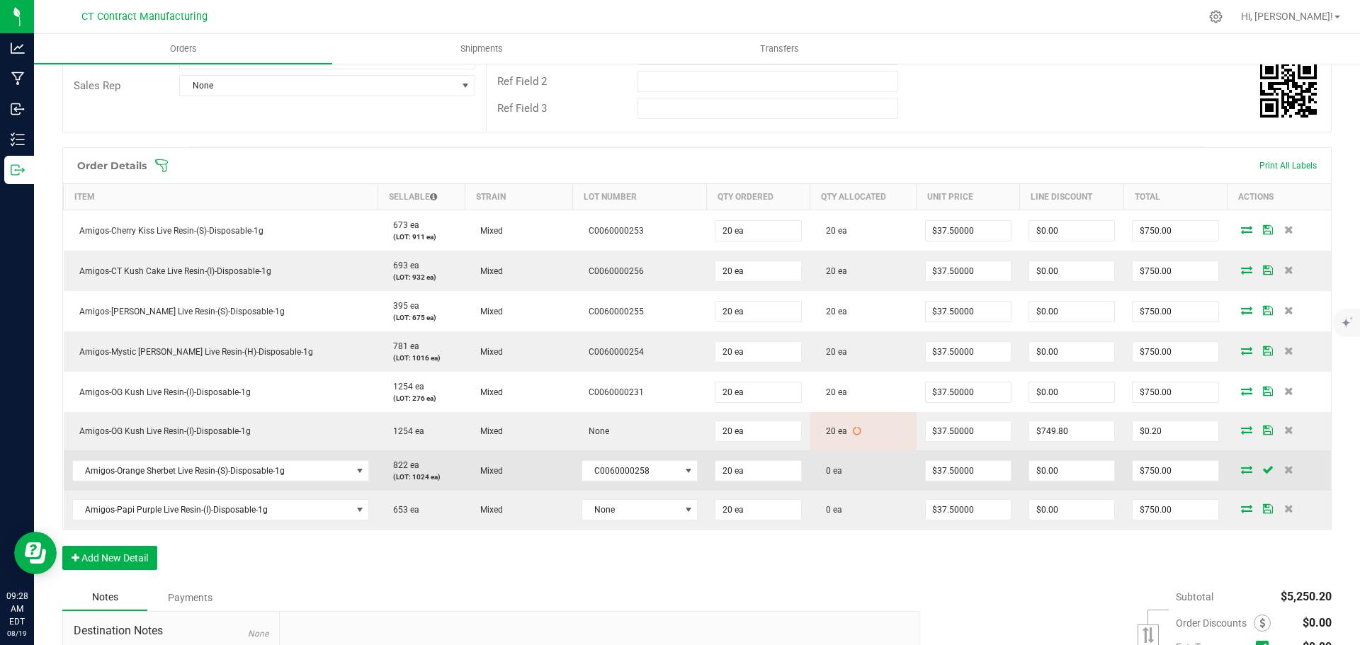
click at [1241, 465] on icon at bounding box center [1246, 469] width 11 height 9
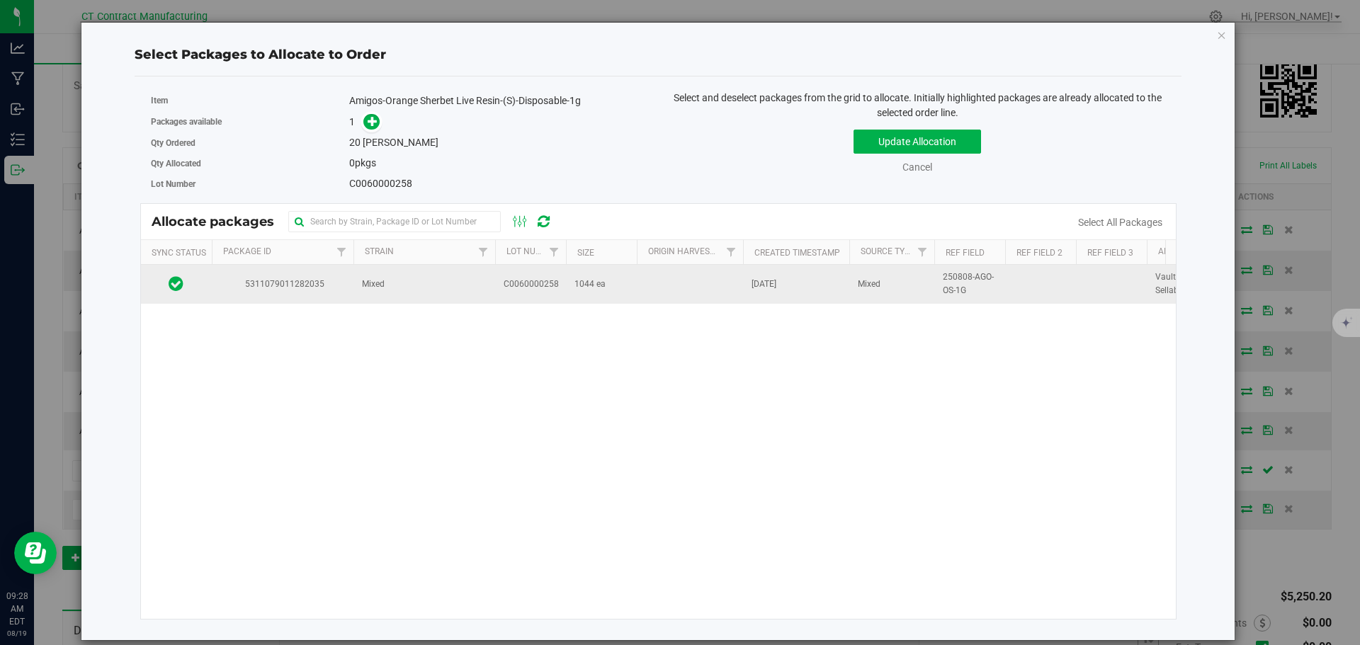
click at [392, 285] on td "Mixed" at bounding box center [424, 284] width 142 height 38
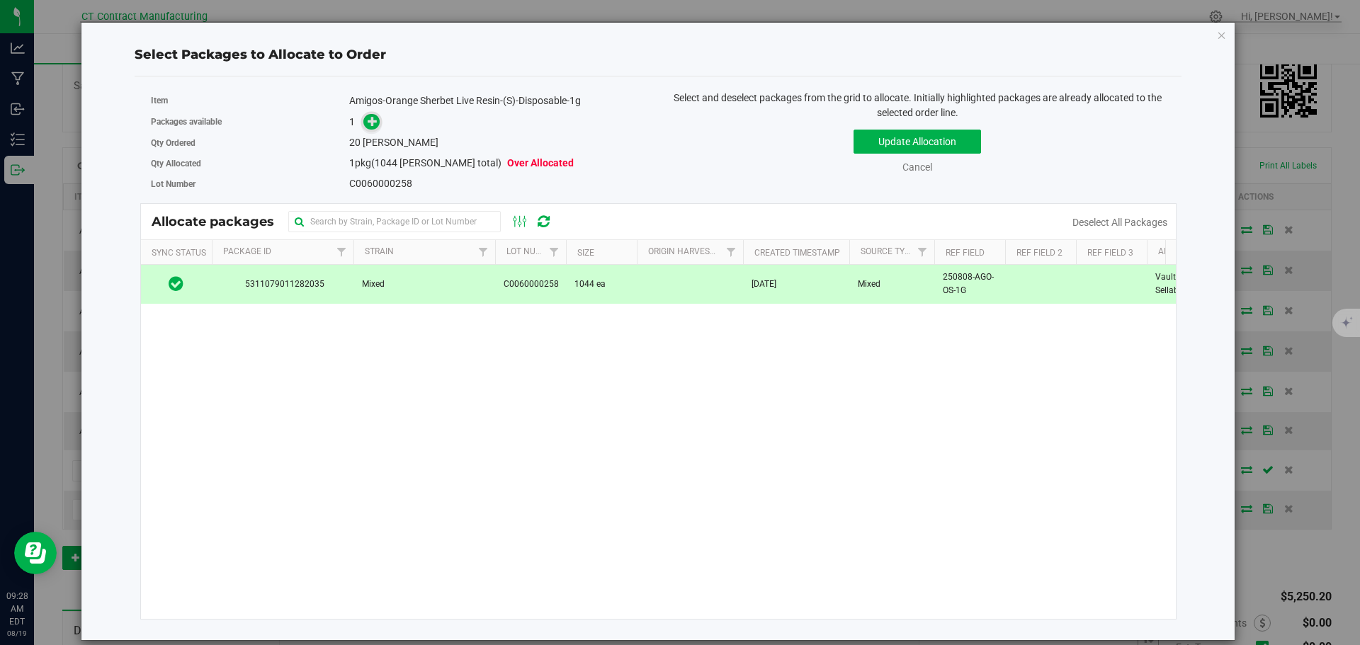
click at [373, 120] on icon at bounding box center [373, 121] width 10 height 10
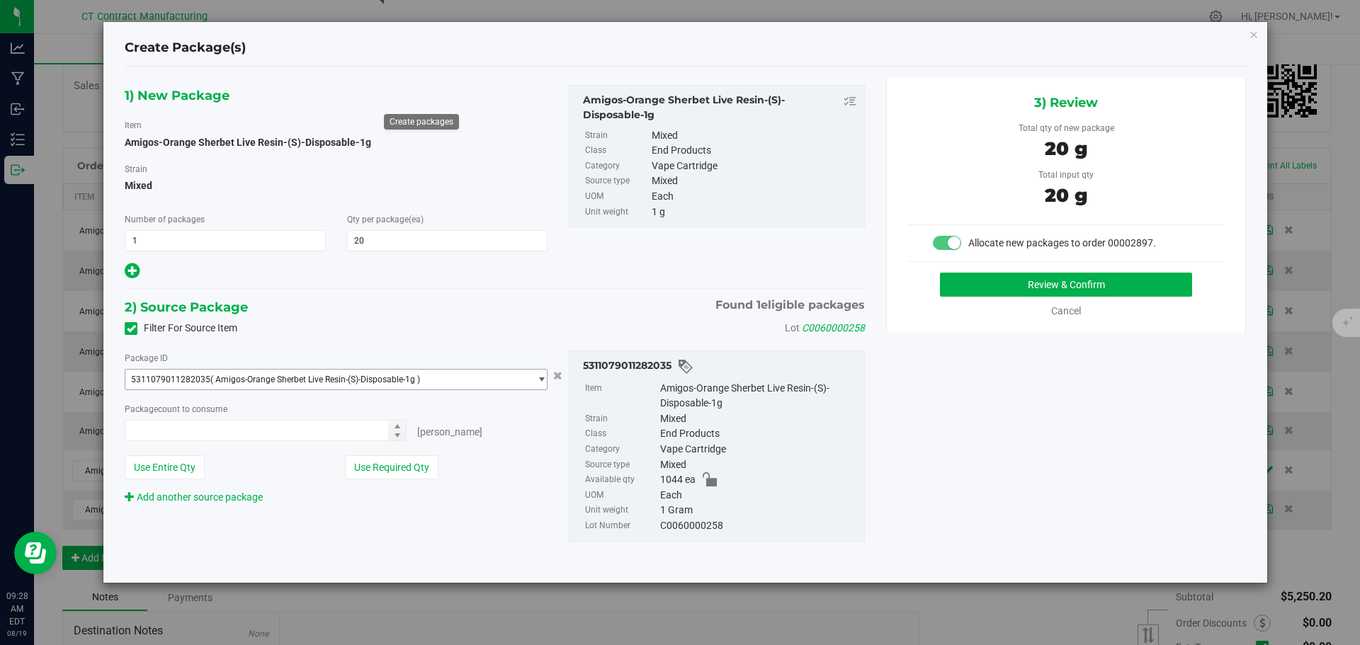
type input "20 ea"
click at [969, 291] on button "Review & Confirm" at bounding box center [1066, 285] width 252 height 24
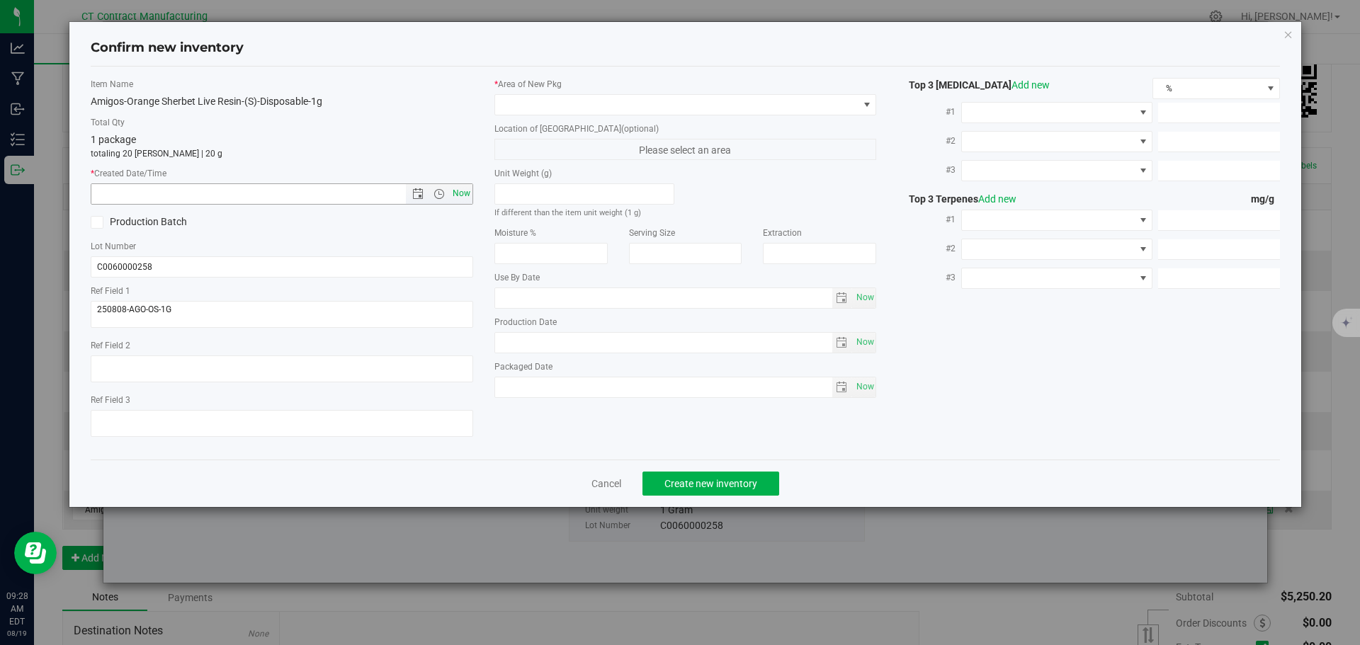
click at [455, 193] on span "Now" at bounding box center [461, 193] width 24 height 21
type input "8/19/2025 9:28 AM"
click at [542, 101] on span at bounding box center [676, 105] width 363 height 20
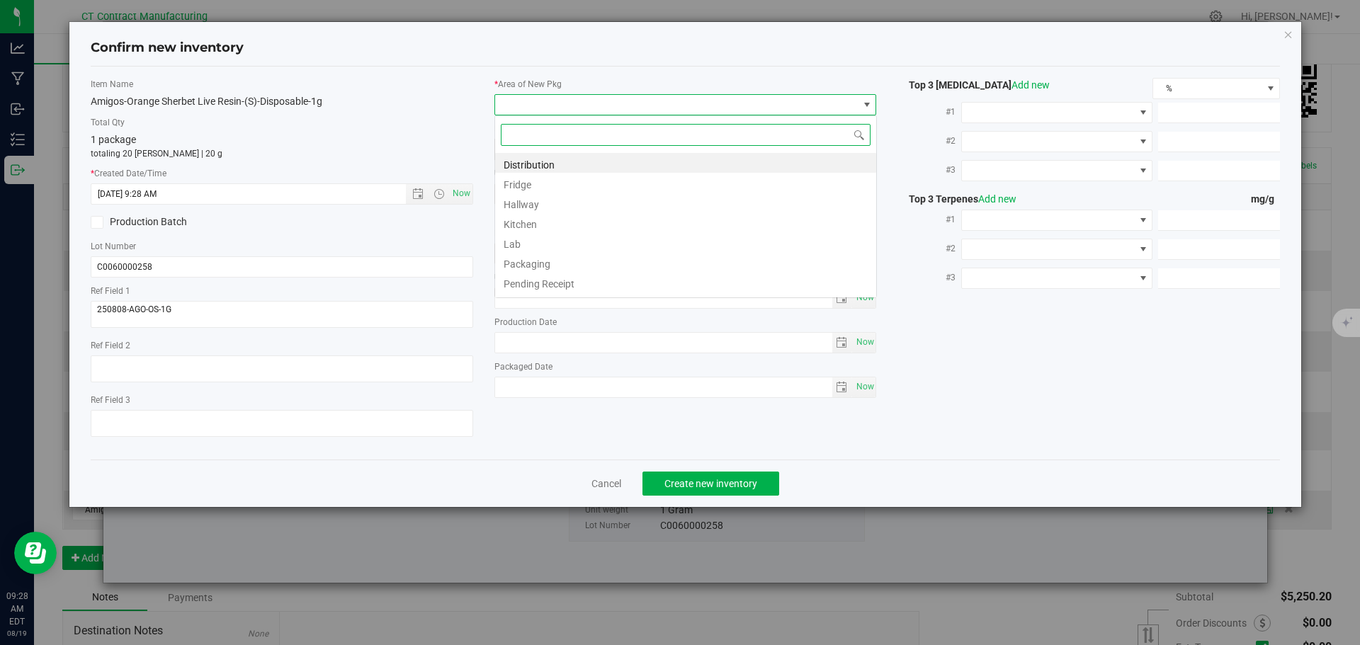
scroll to position [21, 383]
click at [570, 162] on li "Distribution" at bounding box center [685, 163] width 381 height 20
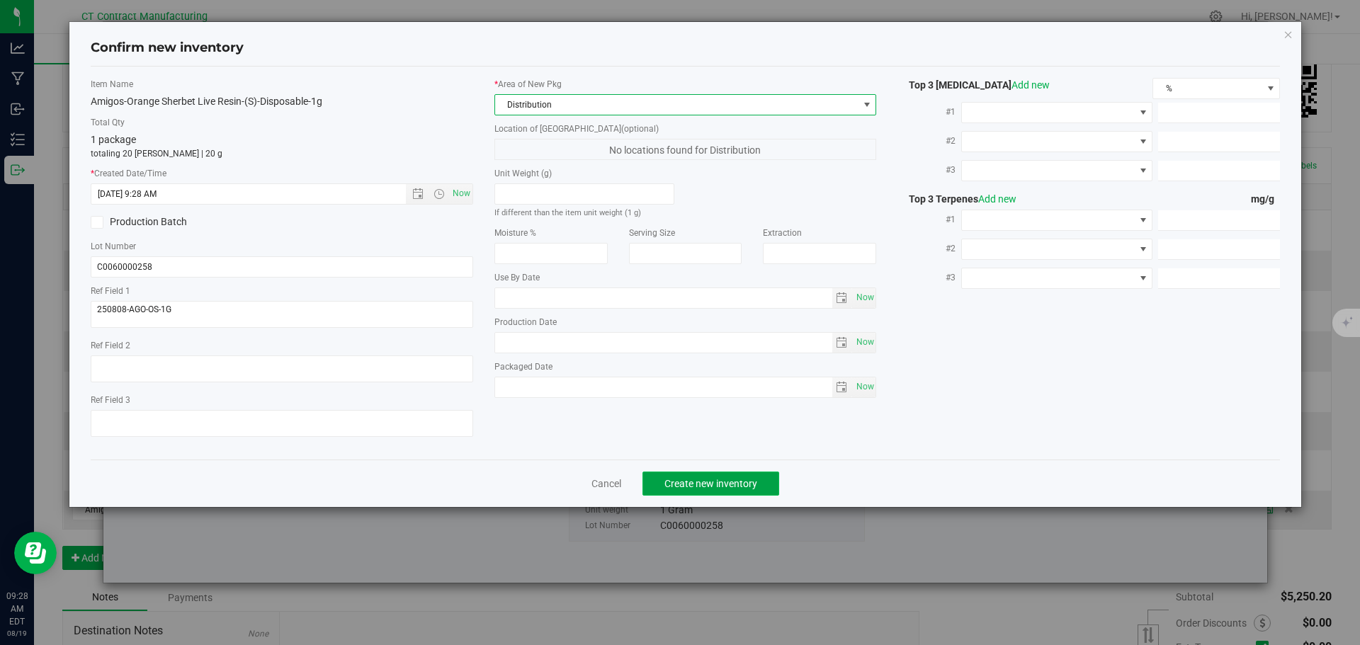
click at [710, 480] on span "Create new inventory" at bounding box center [710, 483] width 93 height 11
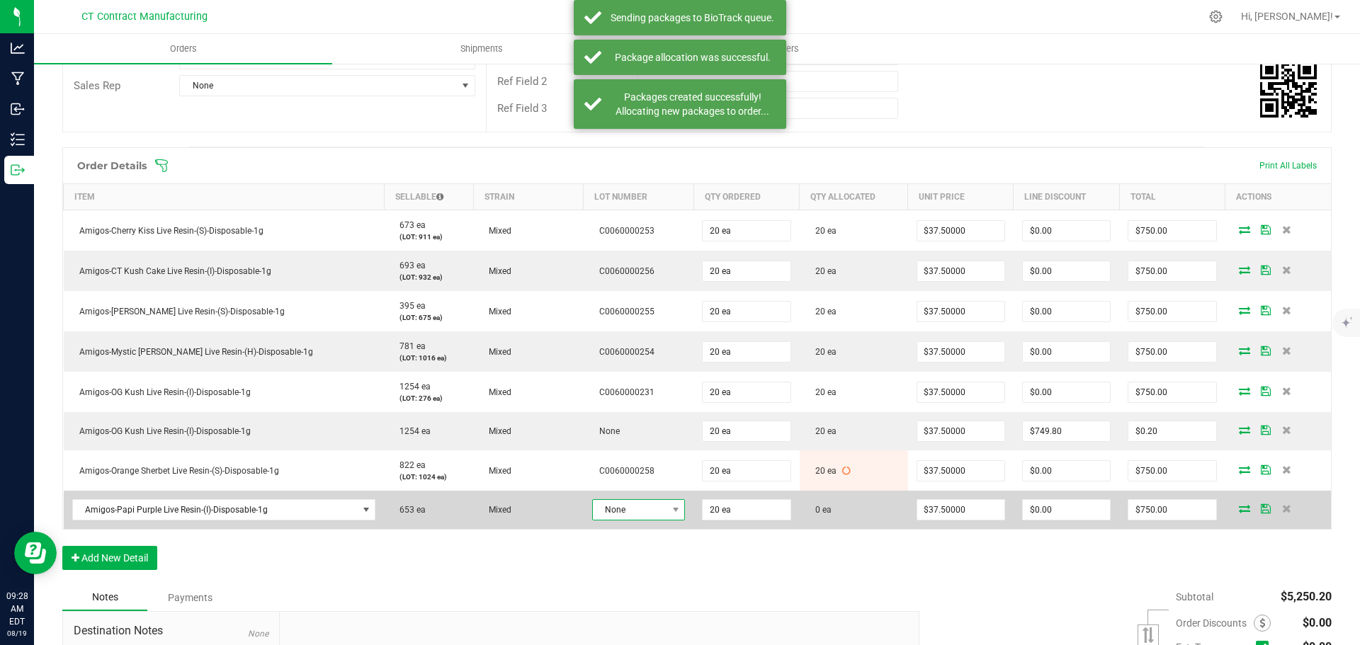
click at [626, 500] on span "None" at bounding box center [630, 510] width 74 height 20
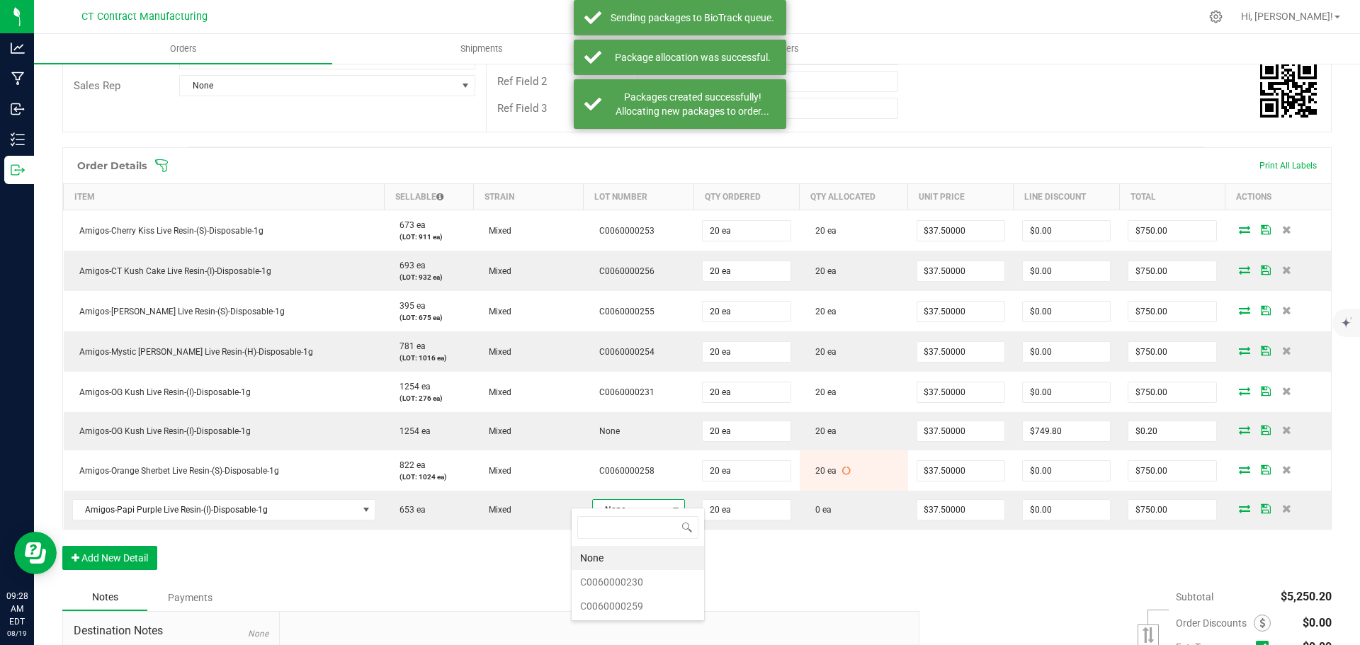
scroll to position [21, 94]
click at [648, 576] on li "C0060000230" at bounding box center [638, 582] width 132 height 24
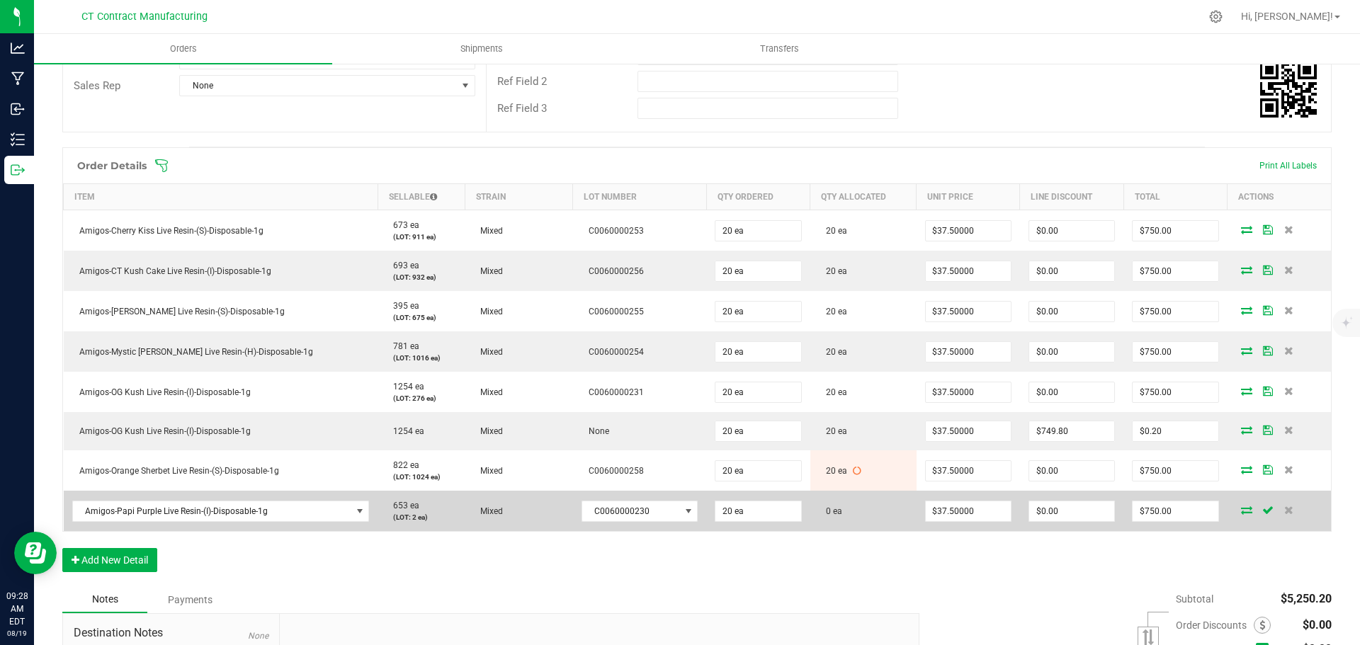
click at [1241, 506] on icon at bounding box center [1246, 510] width 11 height 9
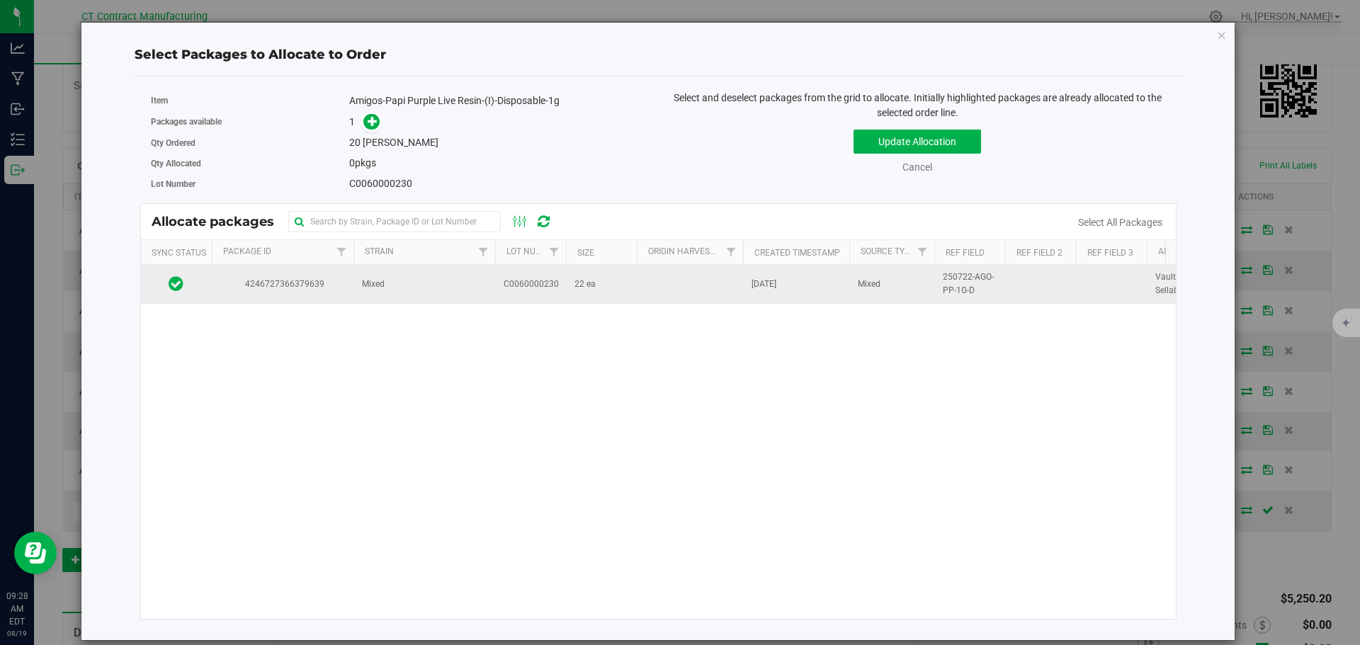
click at [328, 278] on span "4246727366379639" at bounding box center [282, 284] width 125 height 13
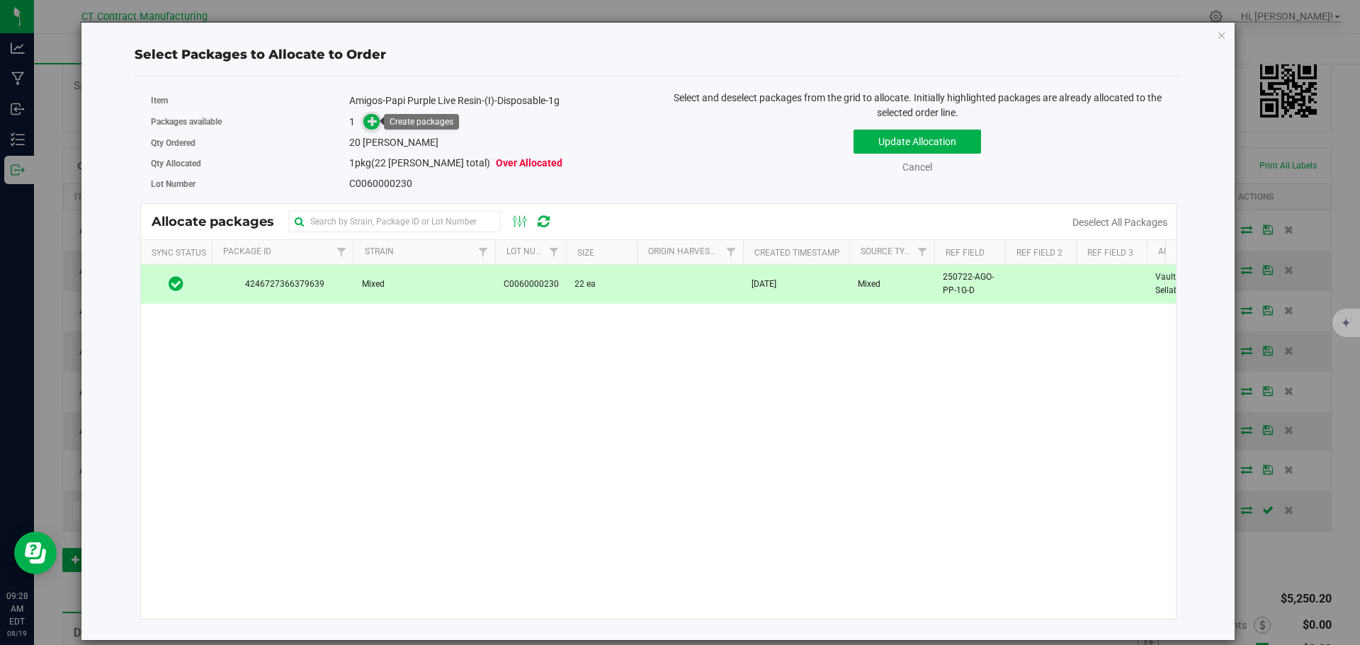
click at [379, 126] on span at bounding box center [371, 122] width 16 height 16
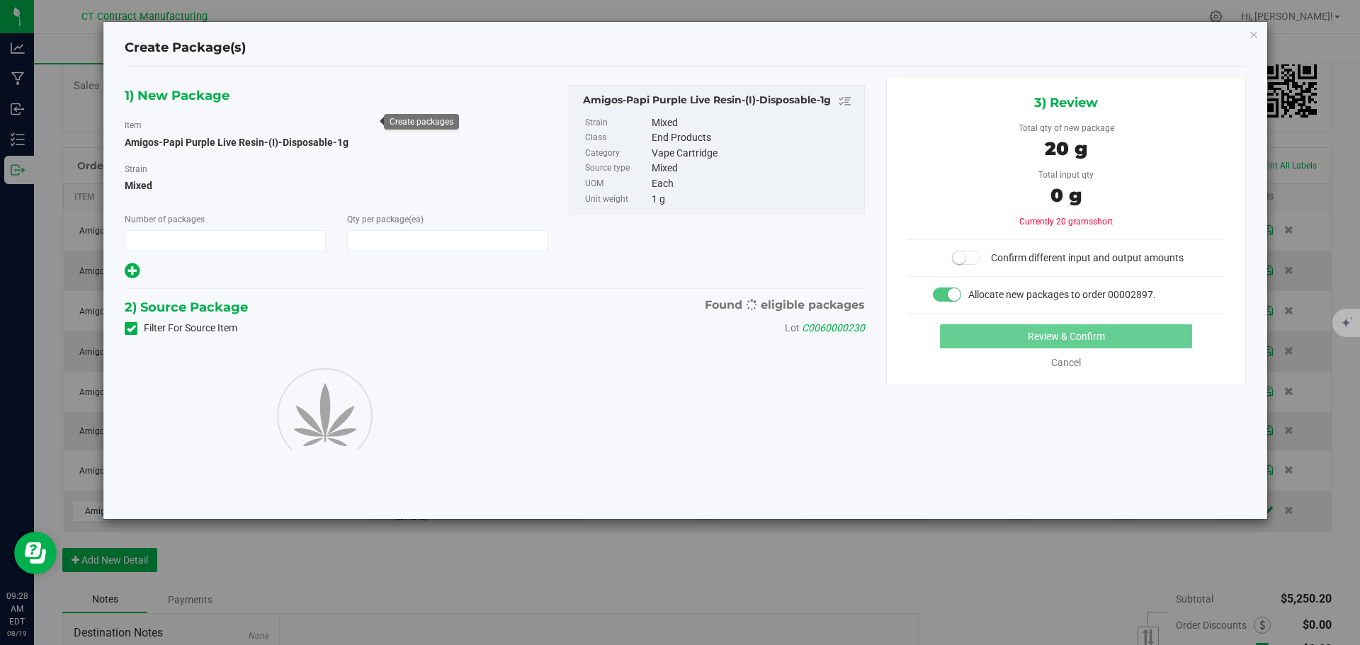
type input "1"
type input "20"
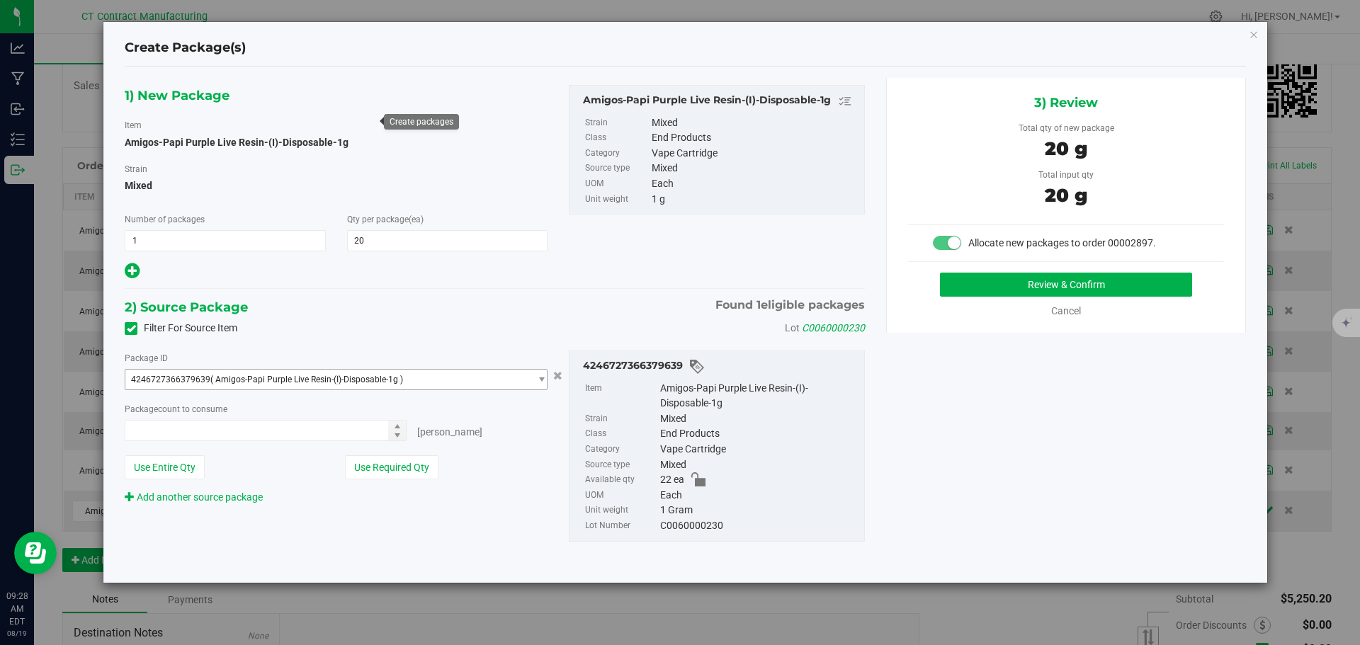
type input "20 ea"
click at [991, 281] on button "Review & Confirm" at bounding box center [1066, 285] width 252 height 24
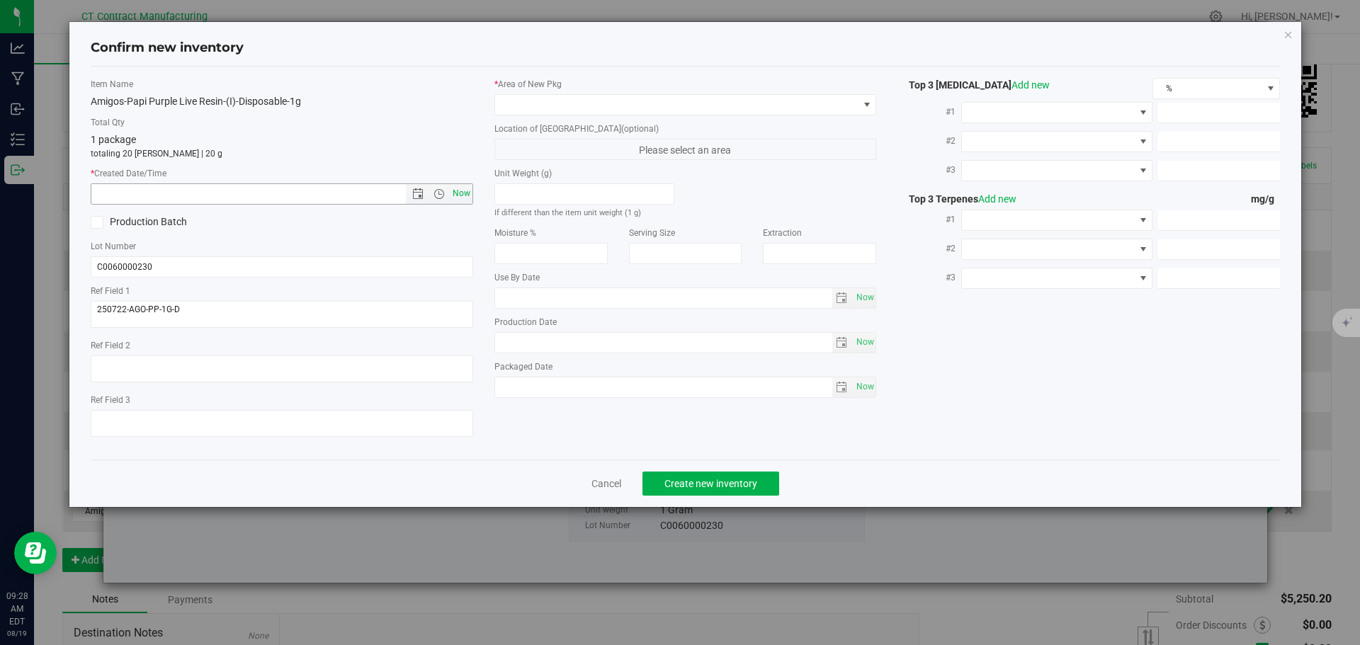
click at [458, 192] on span "Now" at bounding box center [461, 193] width 24 height 21
type input "8/19/2025 9:28 AM"
click at [635, 111] on span at bounding box center [676, 105] width 363 height 20
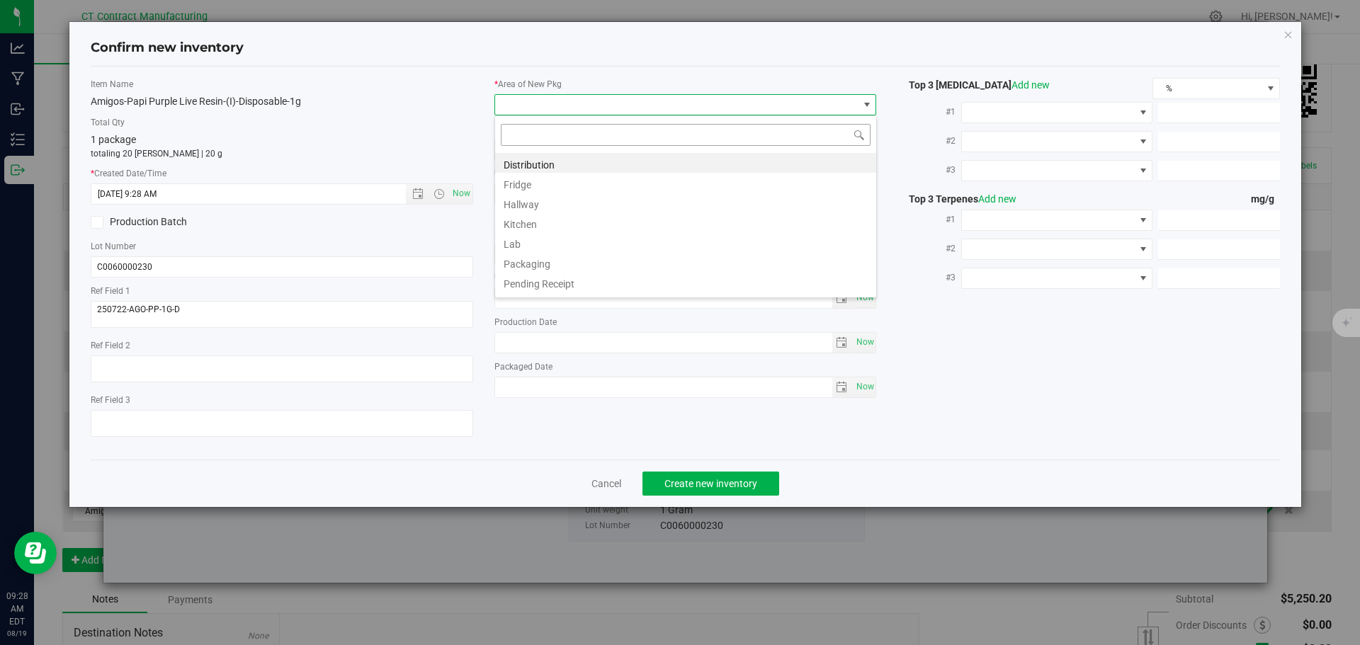
scroll to position [21, 383]
click at [603, 160] on li "Distribution" at bounding box center [685, 163] width 381 height 20
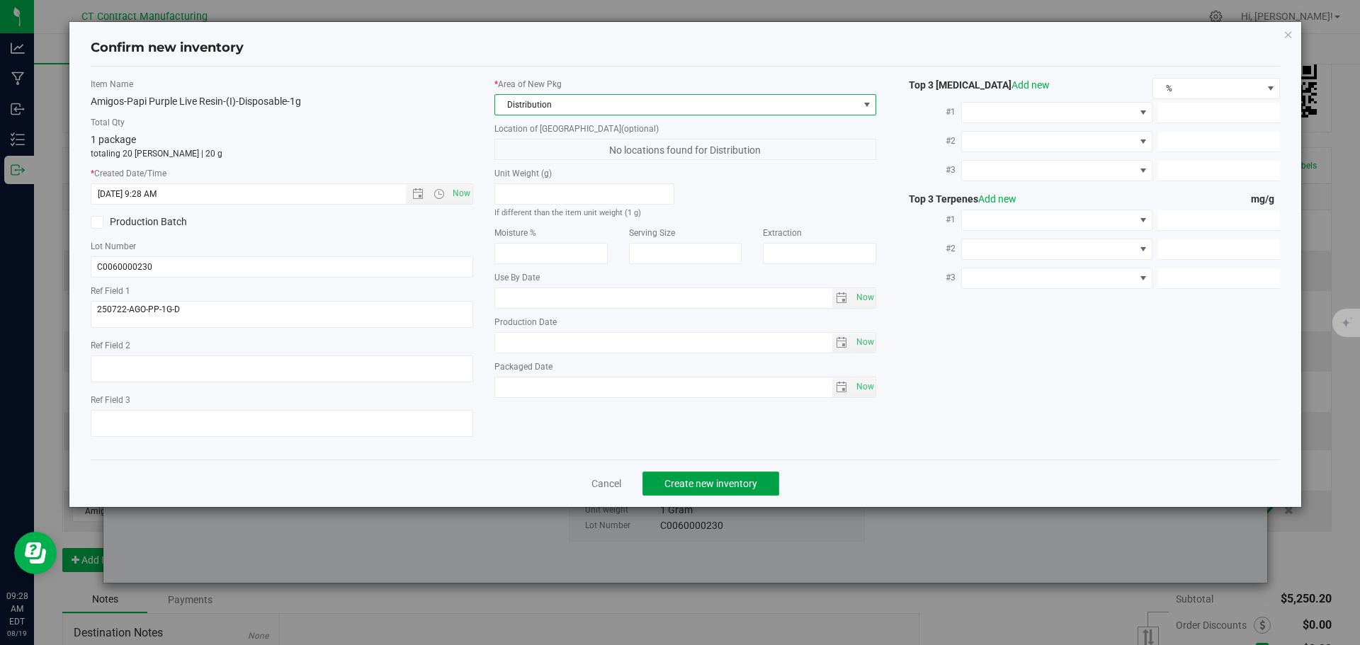
click at [727, 485] on span "Create new inventory" at bounding box center [710, 483] width 93 height 11
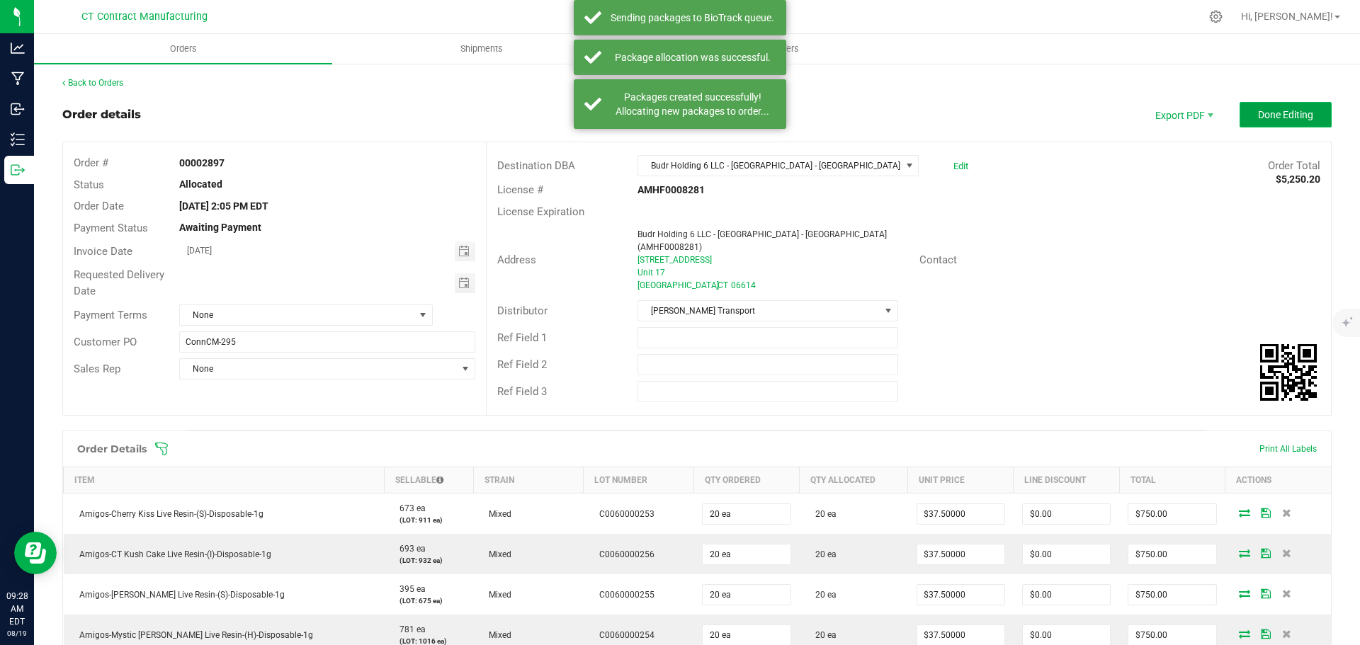
click at [1258, 109] on span "Done Editing" at bounding box center [1285, 114] width 55 height 11
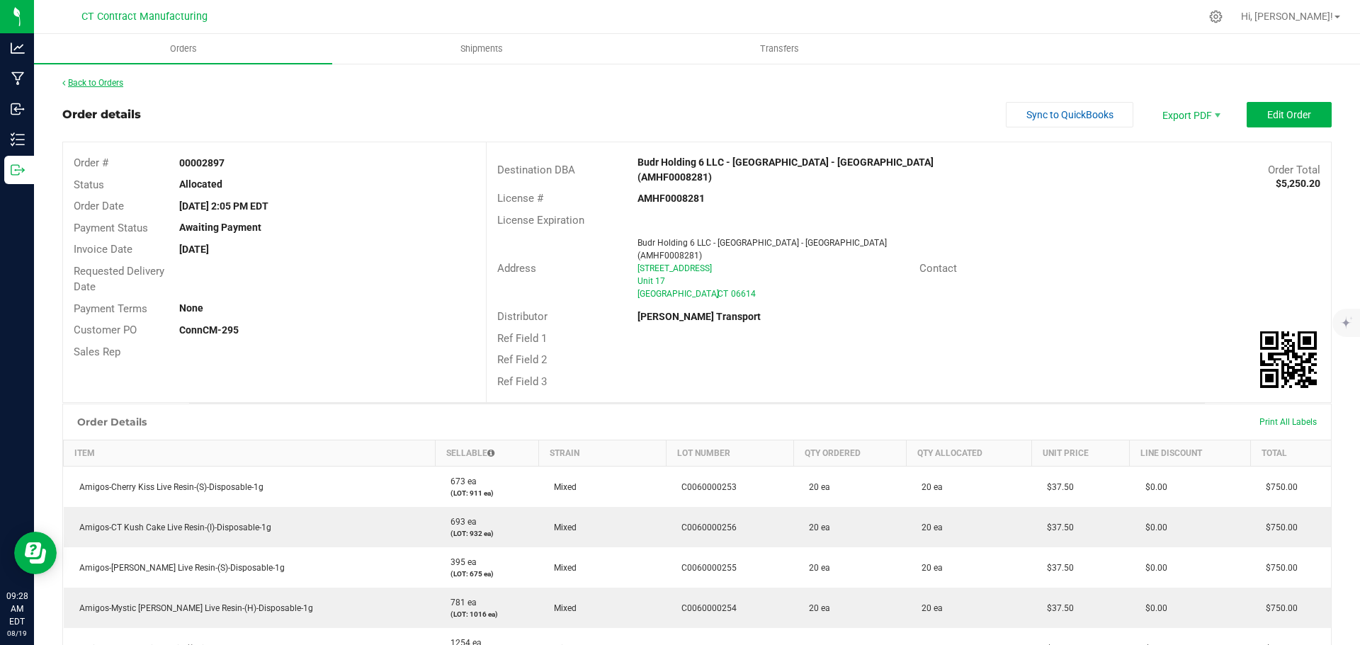
click at [97, 84] on link "Back to Orders" at bounding box center [92, 83] width 61 height 10
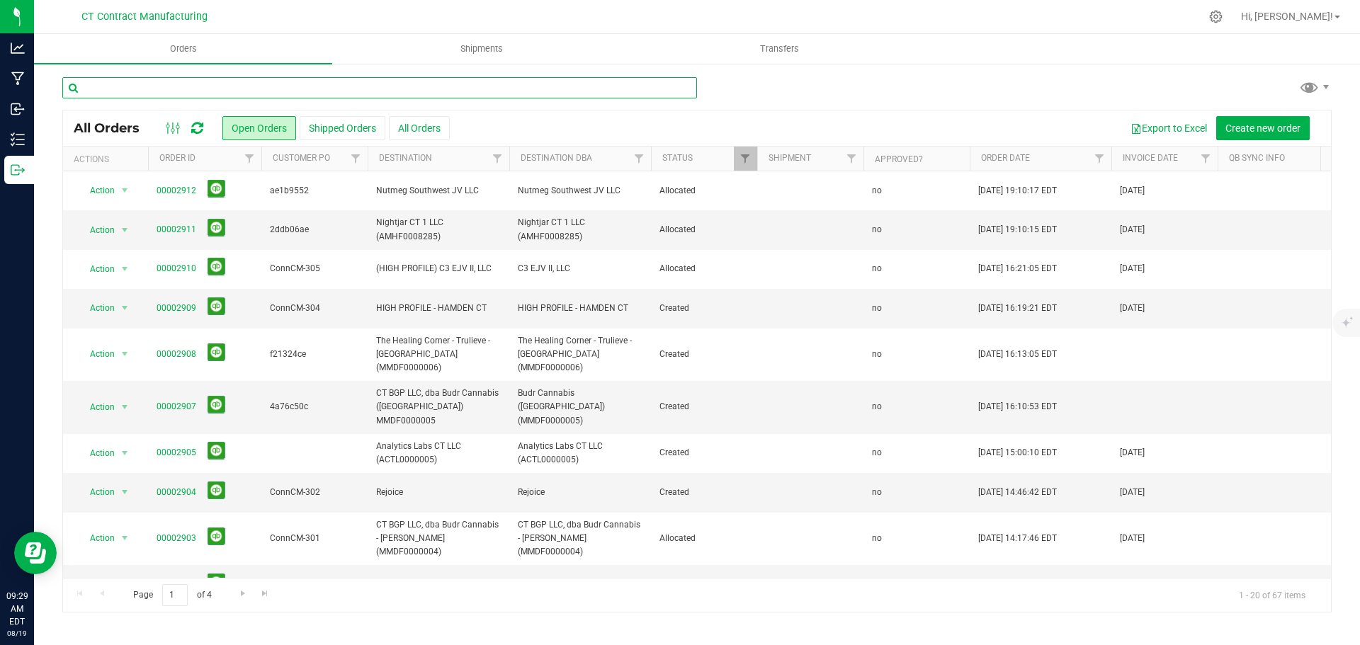
click at [325, 93] on input "text" at bounding box center [379, 87] width 635 height 21
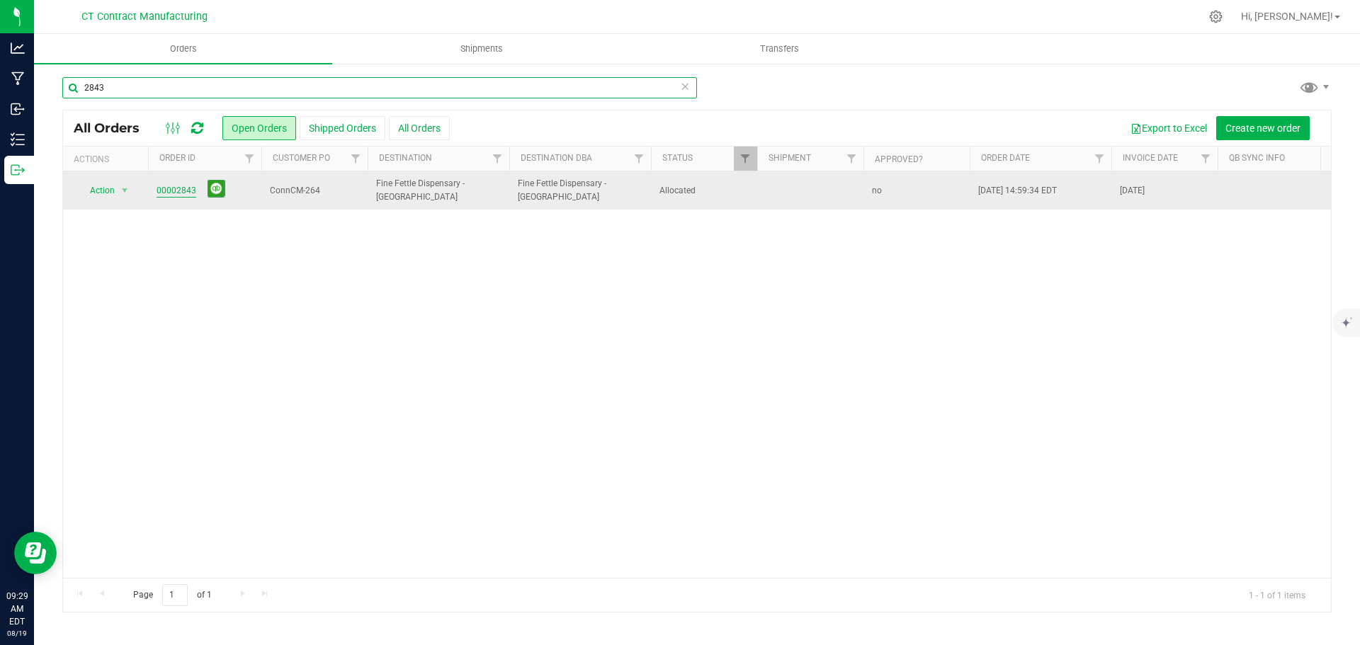
type input "2843"
click at [176, 193] on link "00002843" at bounding box center [177, 190] width 40 height 13
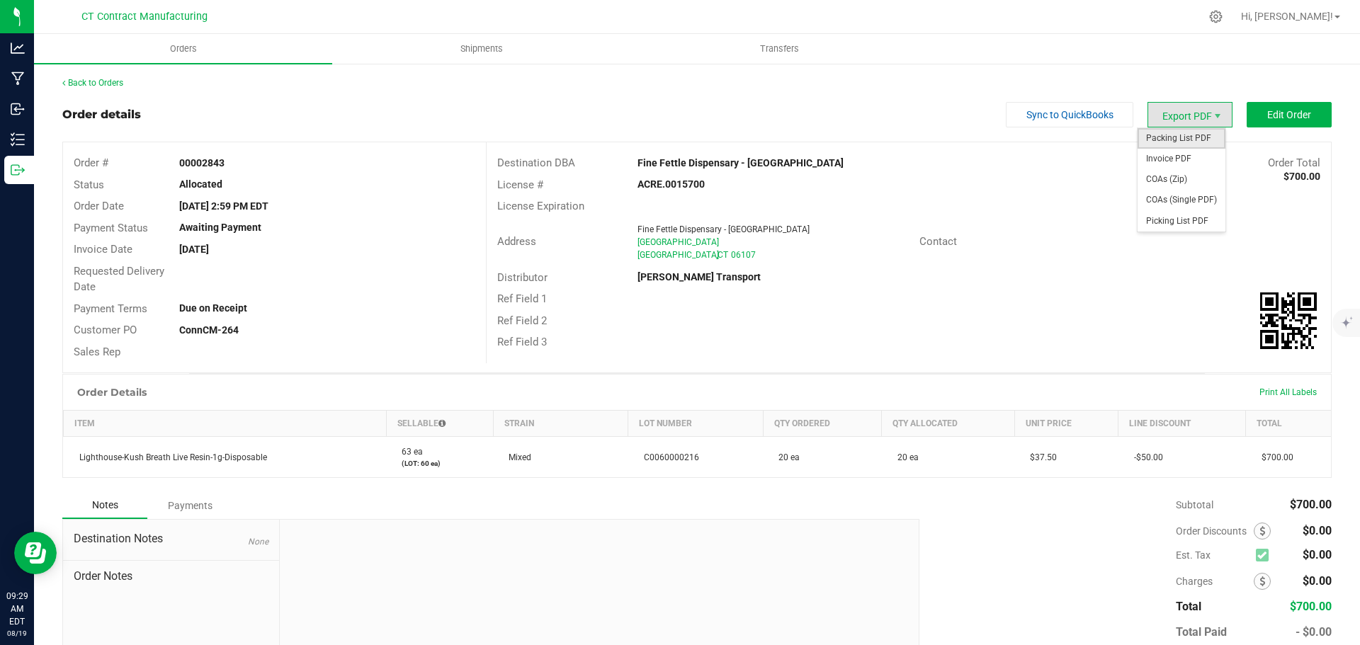
click at [1179, 140] on span "Packing List PDF" at bounding box center [1182, 138] width 88 height 21
click at [91, 84] on link "Back to Orders" at bounding box center [92, 83] width 61 height 10
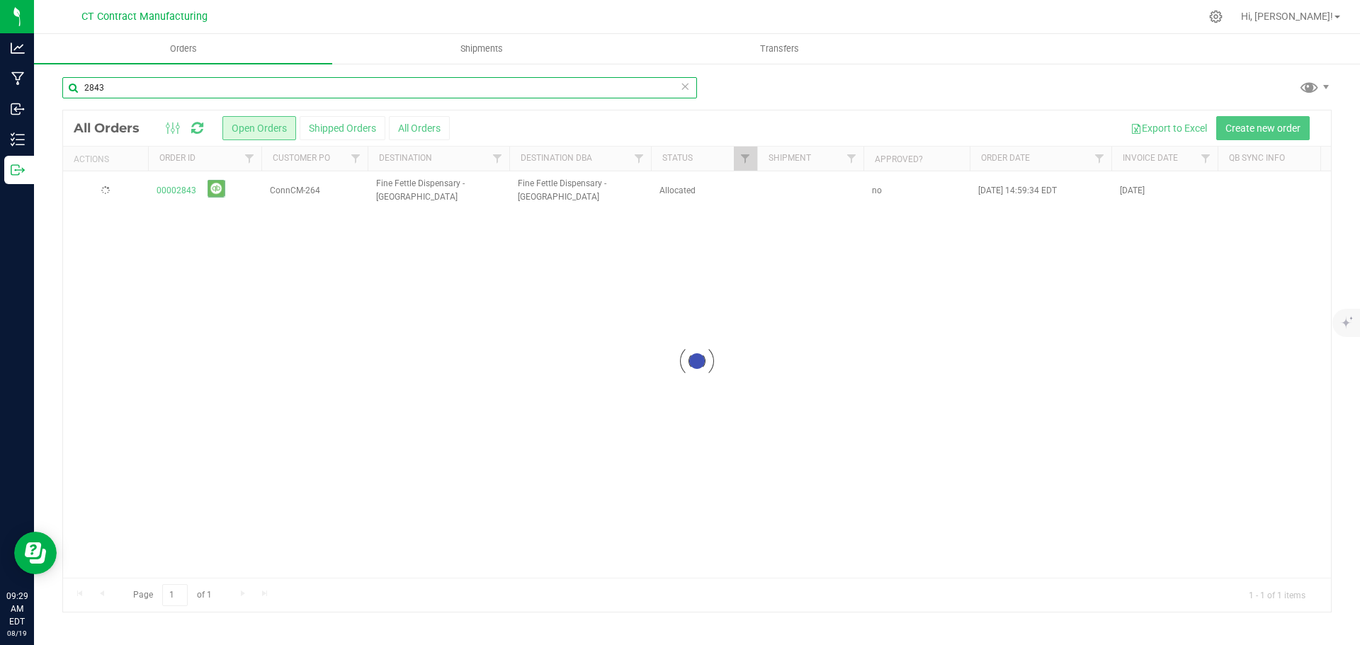
click at [189, 92] on input "2843" at bounding box center [379, 87] width 635 height 21
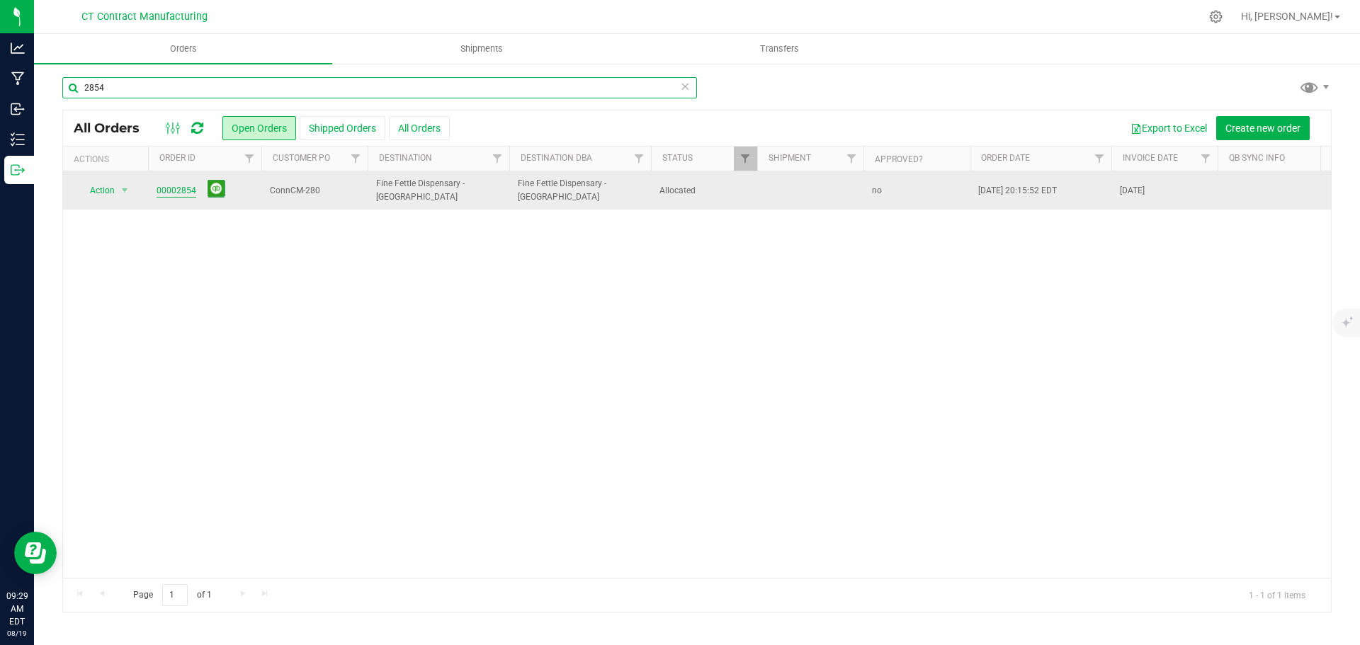
type input "2854"
click at [167, 193] on link "00002854" at bounding box center [177, 190] width 40 height 13
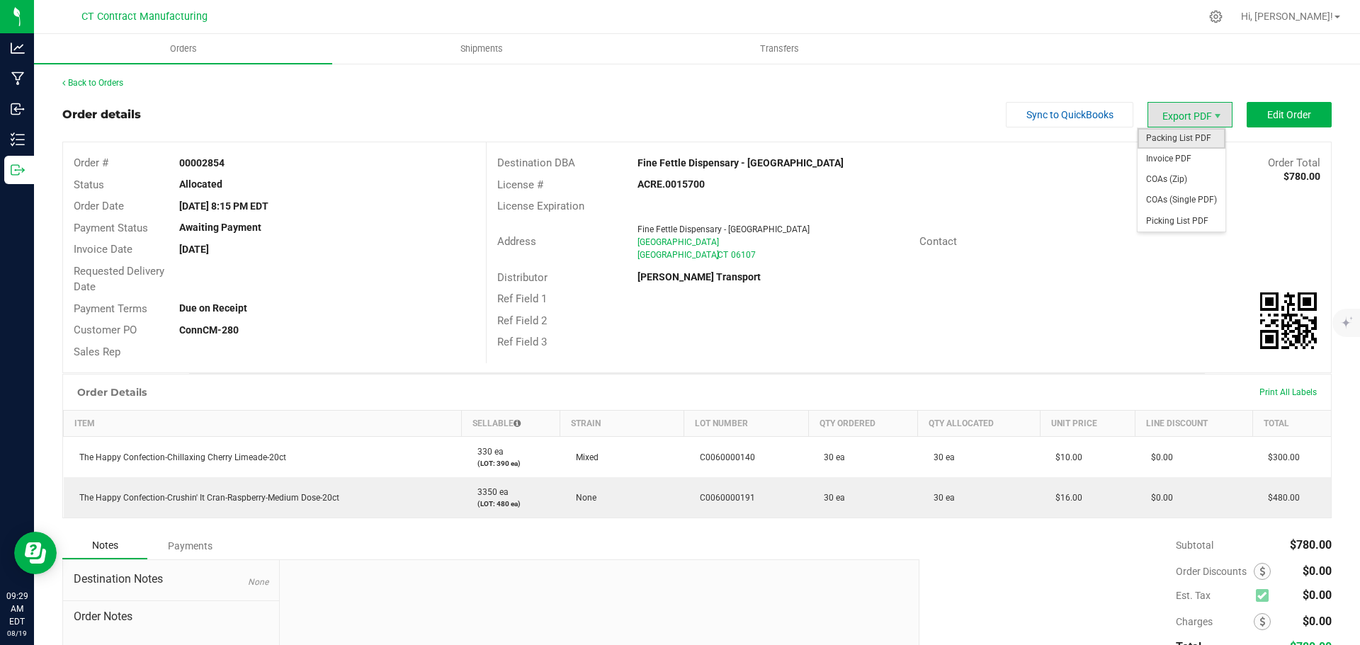
click at [1167, 142] on span "Packing List PDF" at bounding box center [1182, 138] width 88 height 21
click at [113, 81] on link "Back to Orders" at bounding box center [92, 83] width 61 height 10
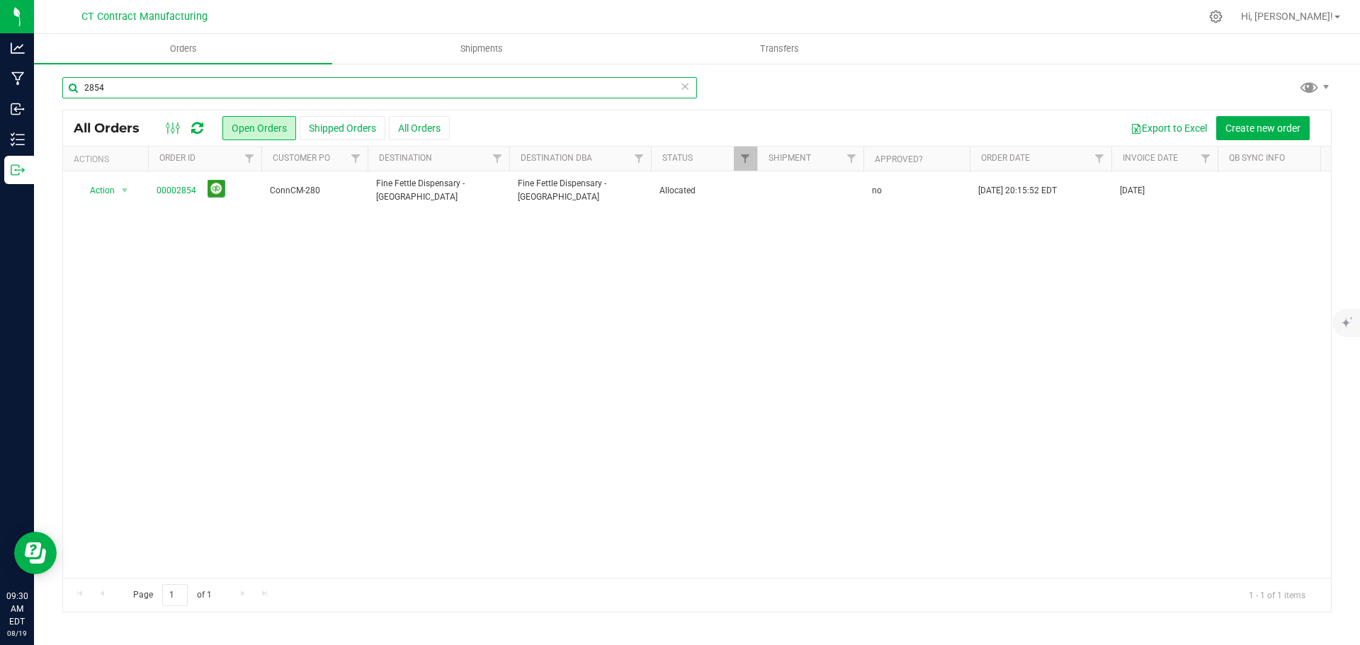
click at [325, 87] on input "2854" at bounding box center [379, 87] width 635 height 21
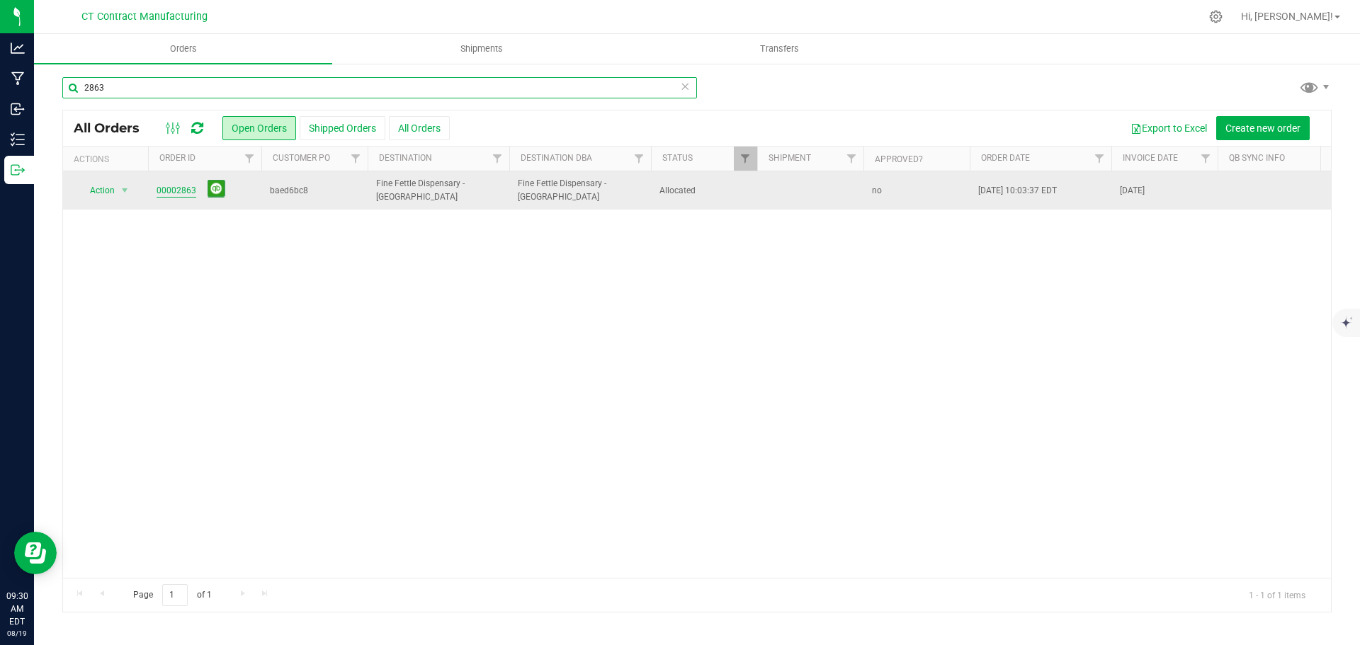
type input "2863"
click at [182, 191] on link "00002863" at bounding box center [177, 190] width 40 height 13
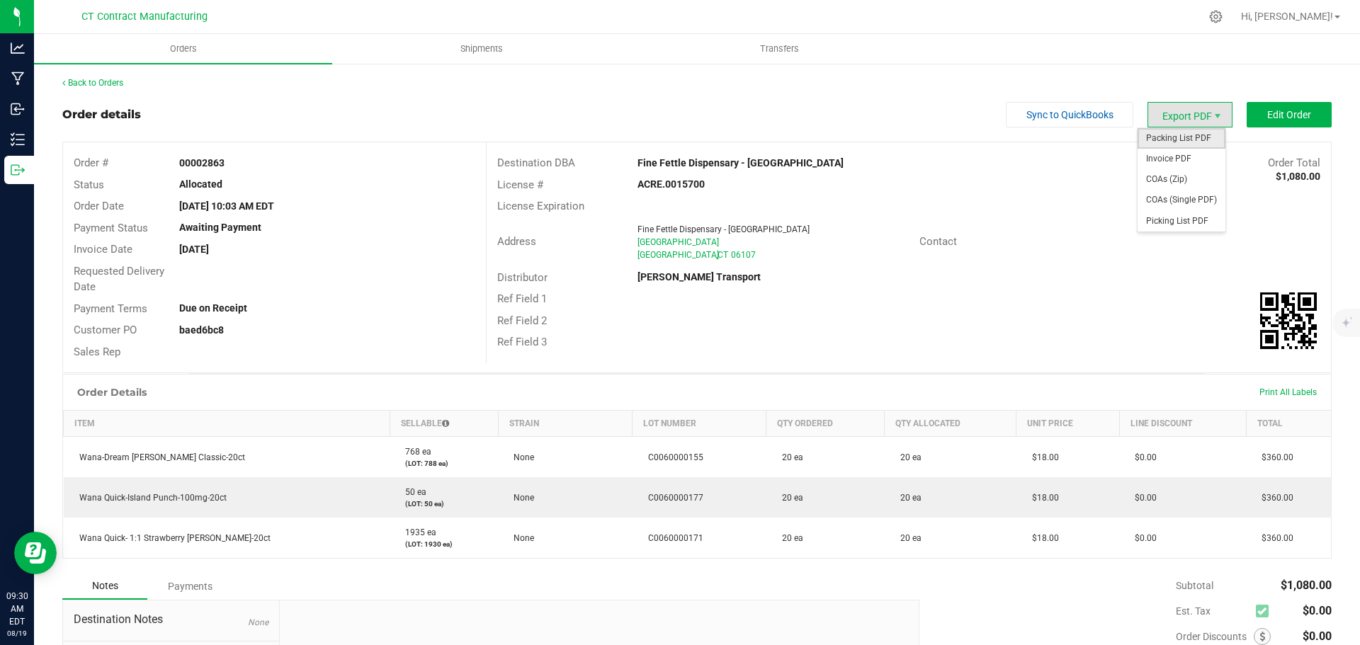
click at [1184, 138] on span "Packing List PDF" at bounding box center [1182, 138] width 88 height 21
click at [123, 83] on link "Back to Orders" at bounding box center [92, 83] width 61 height 10
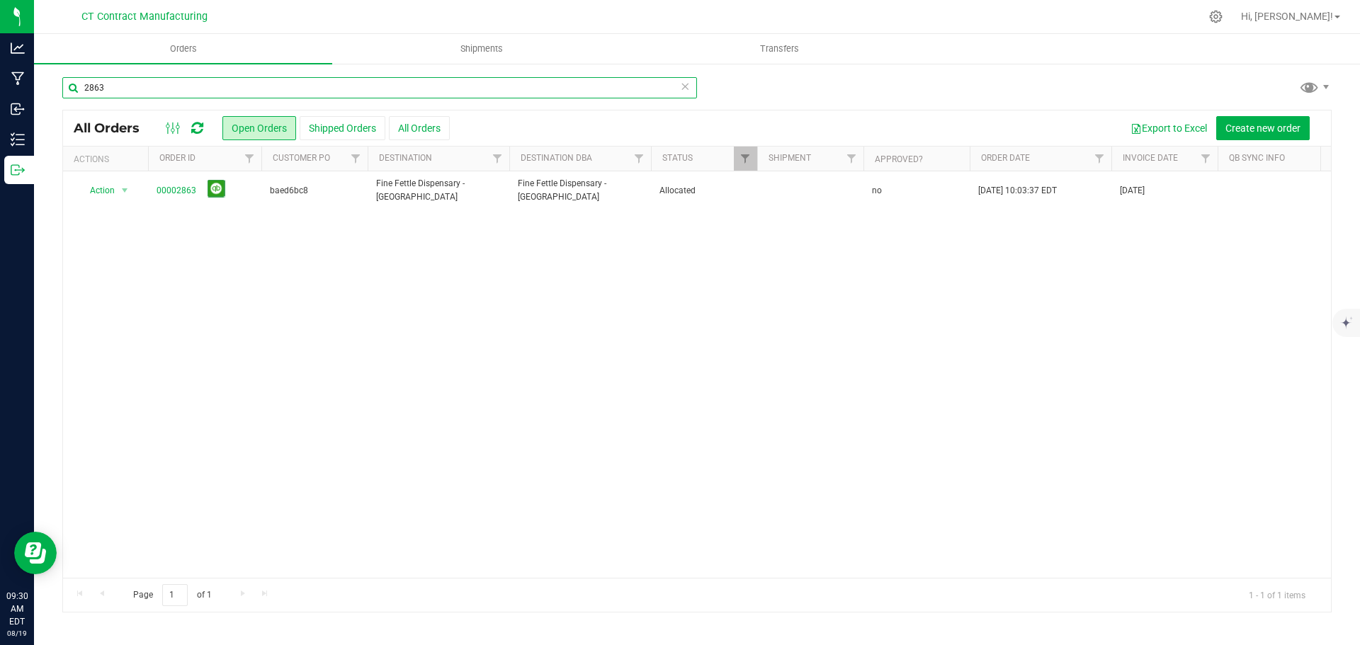
click at [183, 88] on input "2863" at bounding box center [379, 87] width 635 height 21
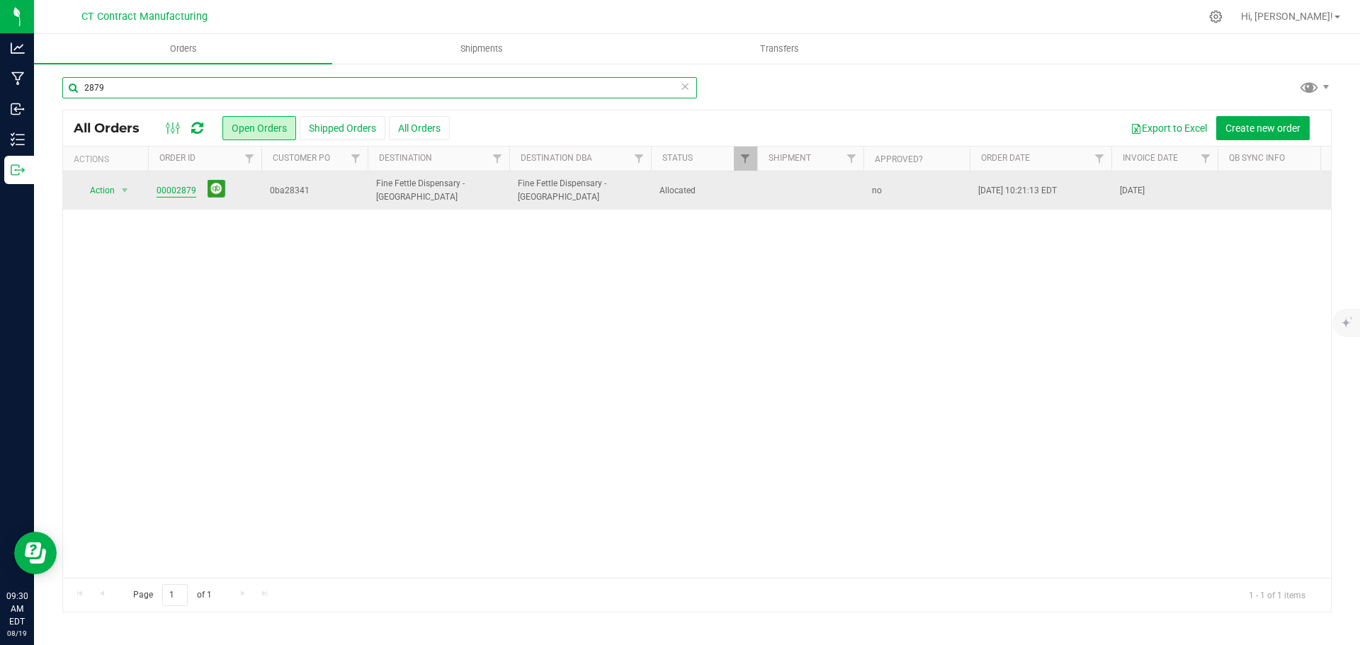
type input "2879"
click at [177, 191] on link "00002879" at bounding box center [177, 190] width 40 height 13
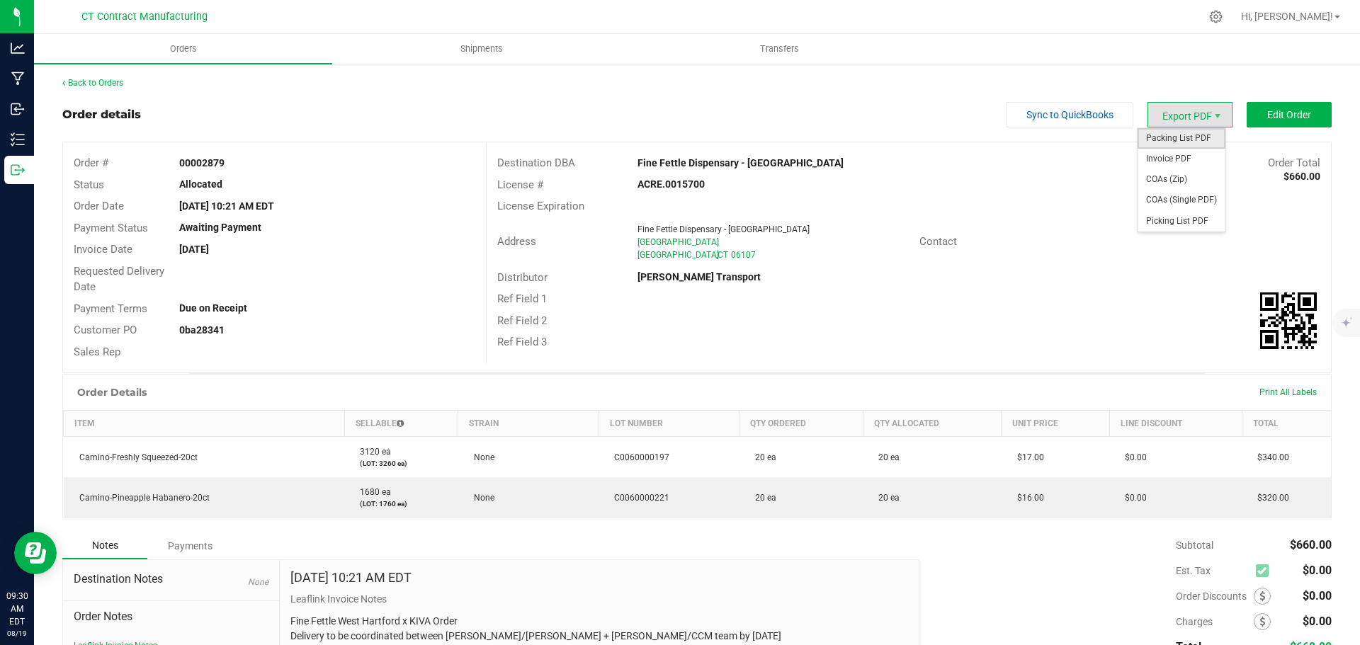
click at [1187, 140] on span "Packing List PDF" at bounding box center [1182, 138] width 88 height 21
click at [118, 81] on link "Back to Orders" at bounding box center [92, 83] width 61 height 10
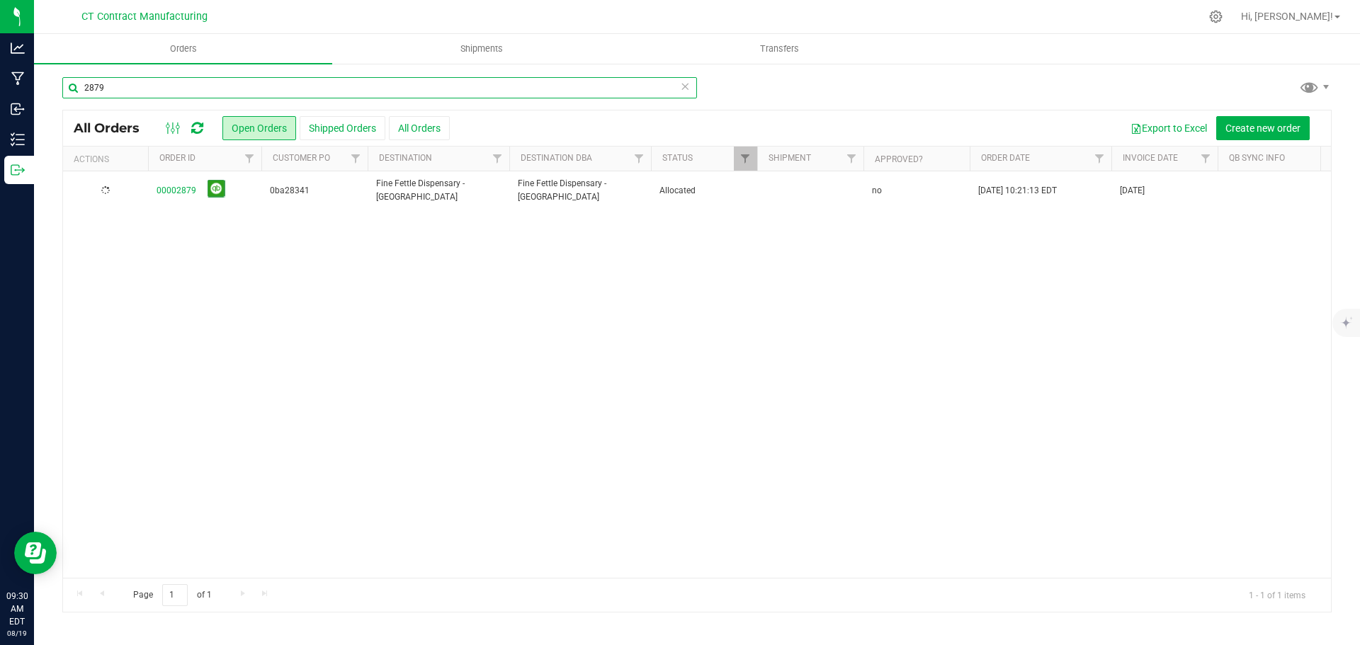
click at [266, 83] on input "2879" at bounding box center [379, 87] width 635 height 21
type input "2889"
click at [180, 194] on link "00002889" at bounding box center [177, 190] width 40 height 13
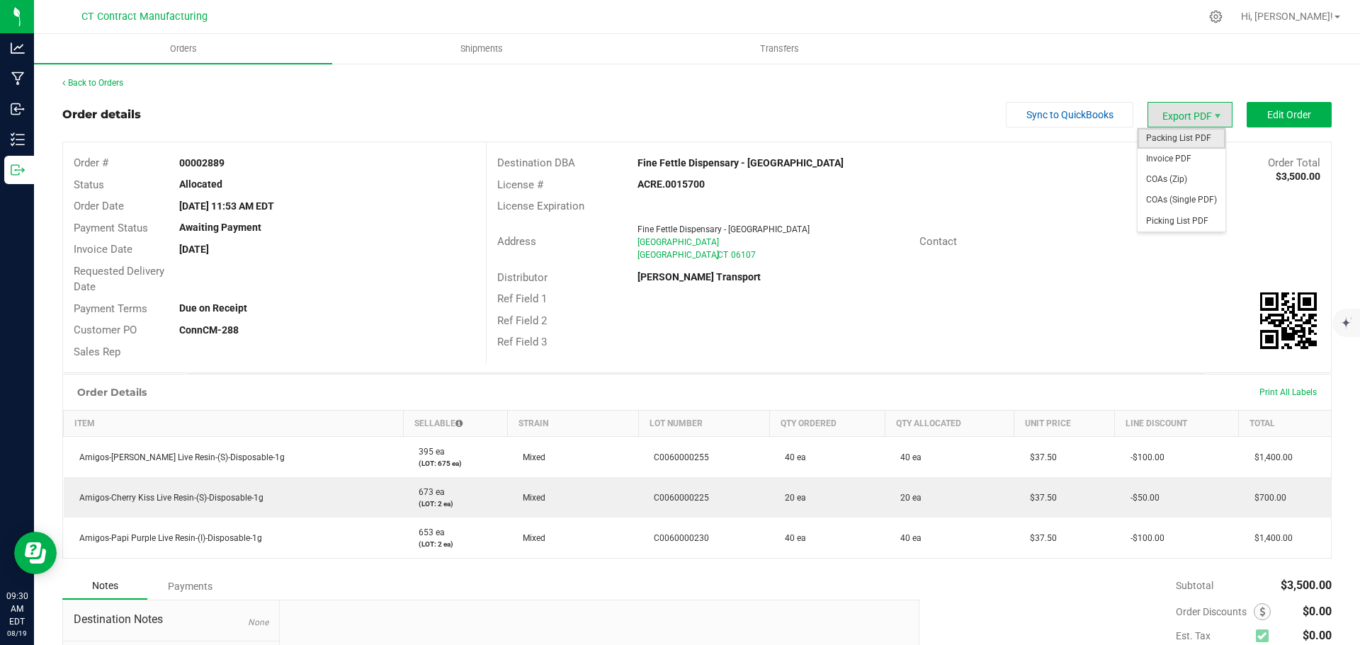
click at [1181, 142] on span "Packing List PDF" at bounding box center [1182, 138] width 88 height 21
click at [123, 86] on link "Back to Orders" at bounding box center [92, 83] width 61 height 10
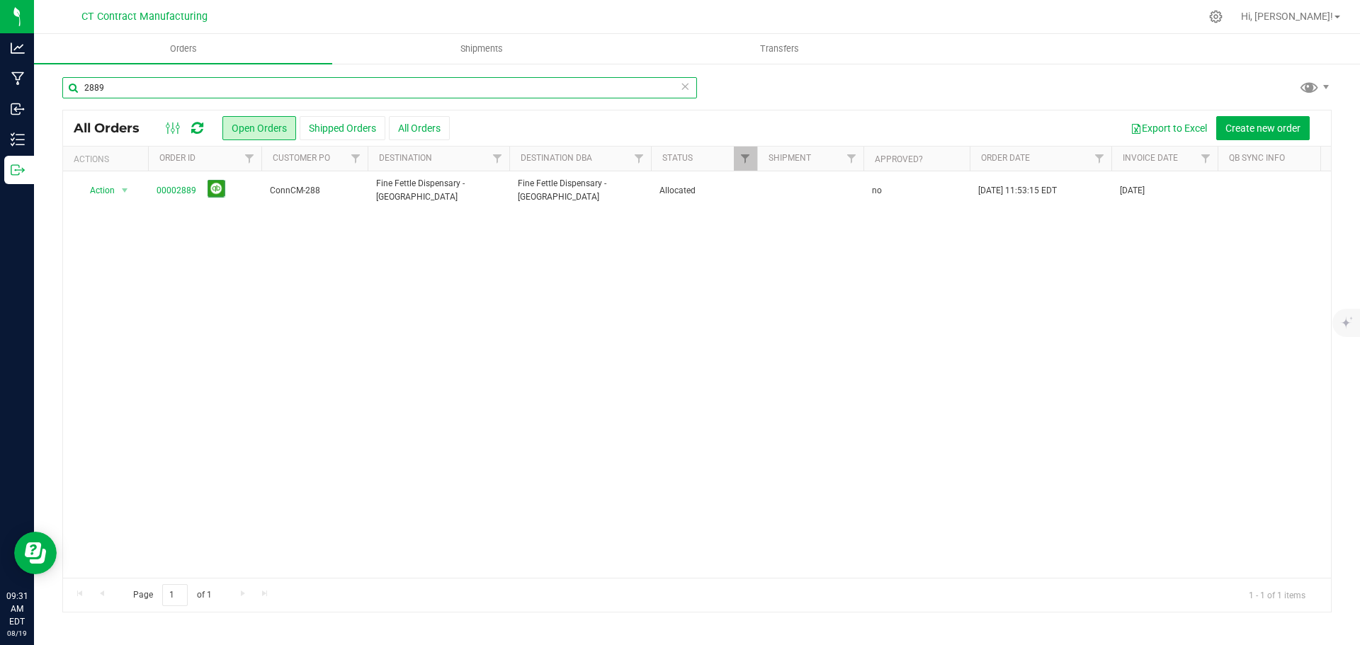
click at [204, 85] on input "2889" at bounding box center [379, 87] width 635 height 21
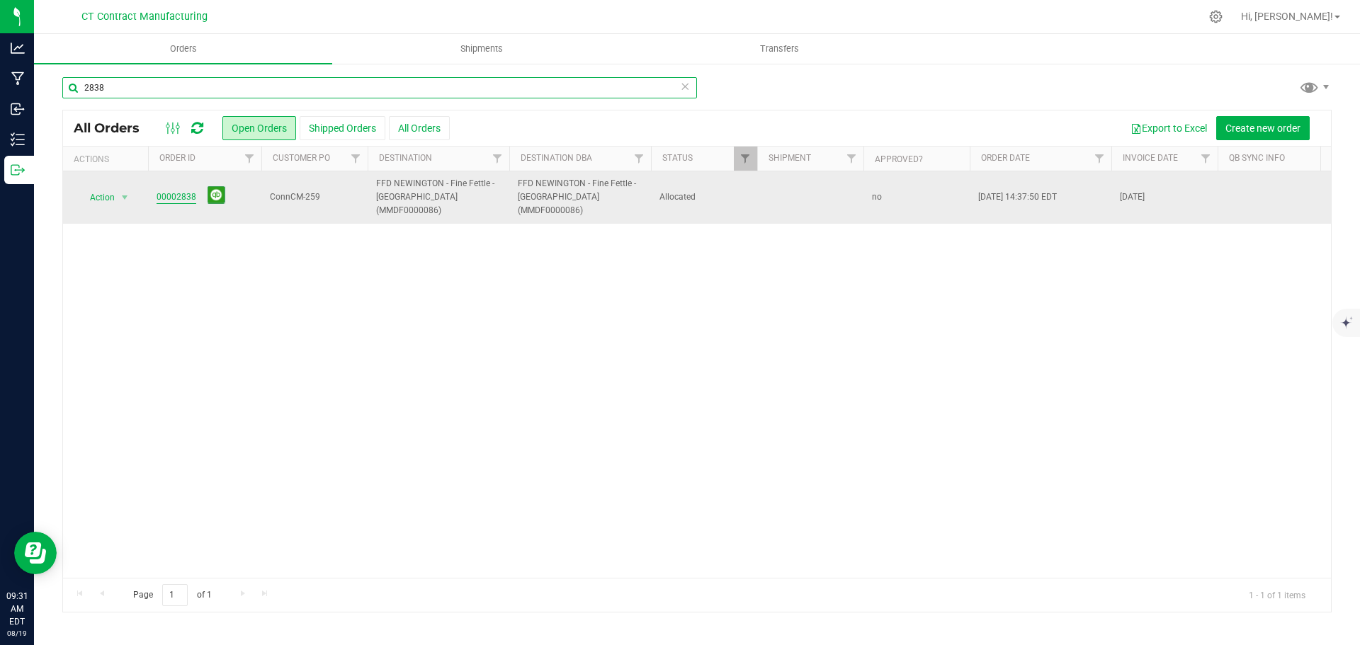
type input "2838"
click at [181, 192] on link "00002838" at bounding box center [177, 197] width 40 height 13
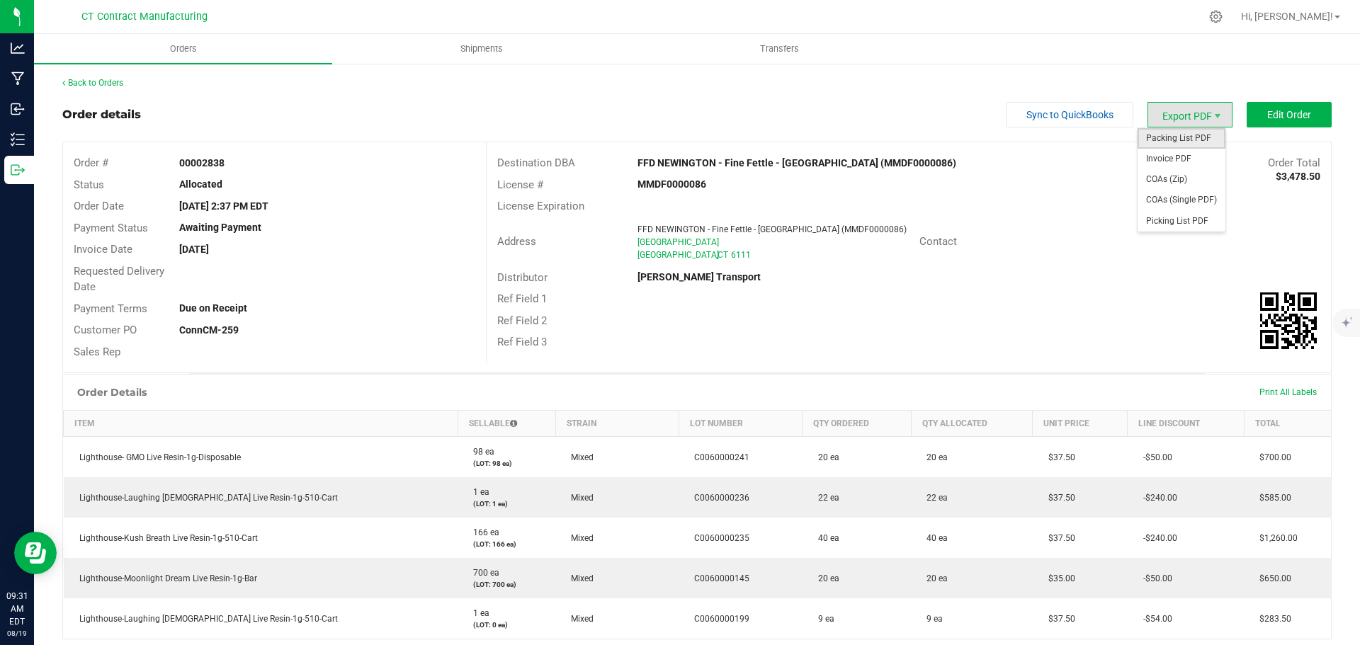
click at [1180, 142] on span "Packing List PDF" at bounding box center [1182, 138] width 88 height 21
click at [120, 84] on link "Back to Orders" at bounding box center [92, 83] width 61 height 10
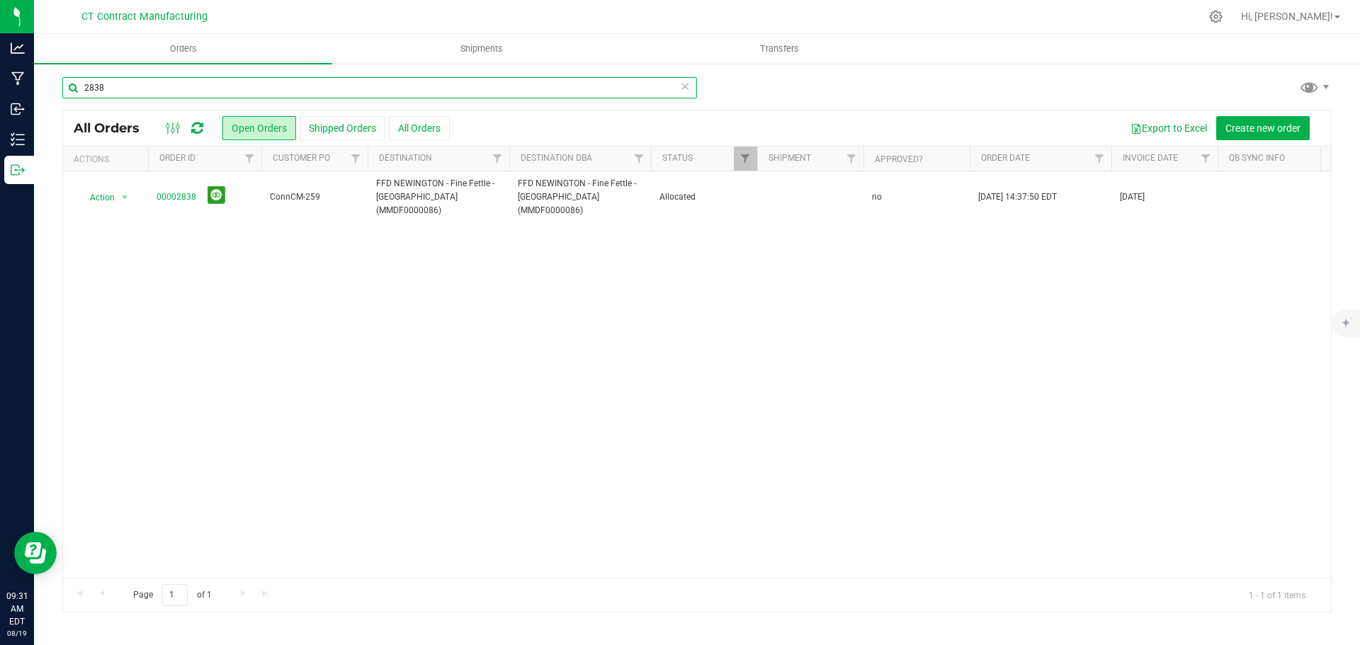
click at [199, 89] on input "2838" at bounding box center [379, 87] width 635 height 21
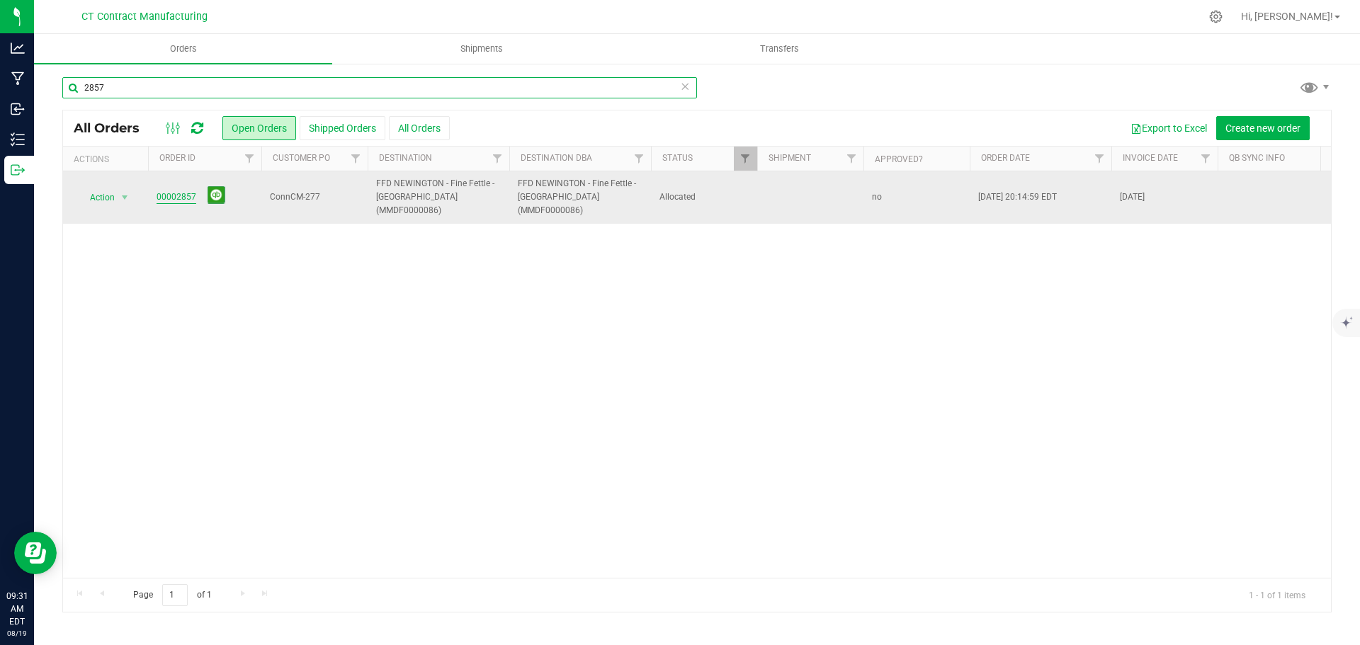
type input "2857"
click at [183, 191] on link "00002857" at bounding box center [177, 197] width 40 height 13
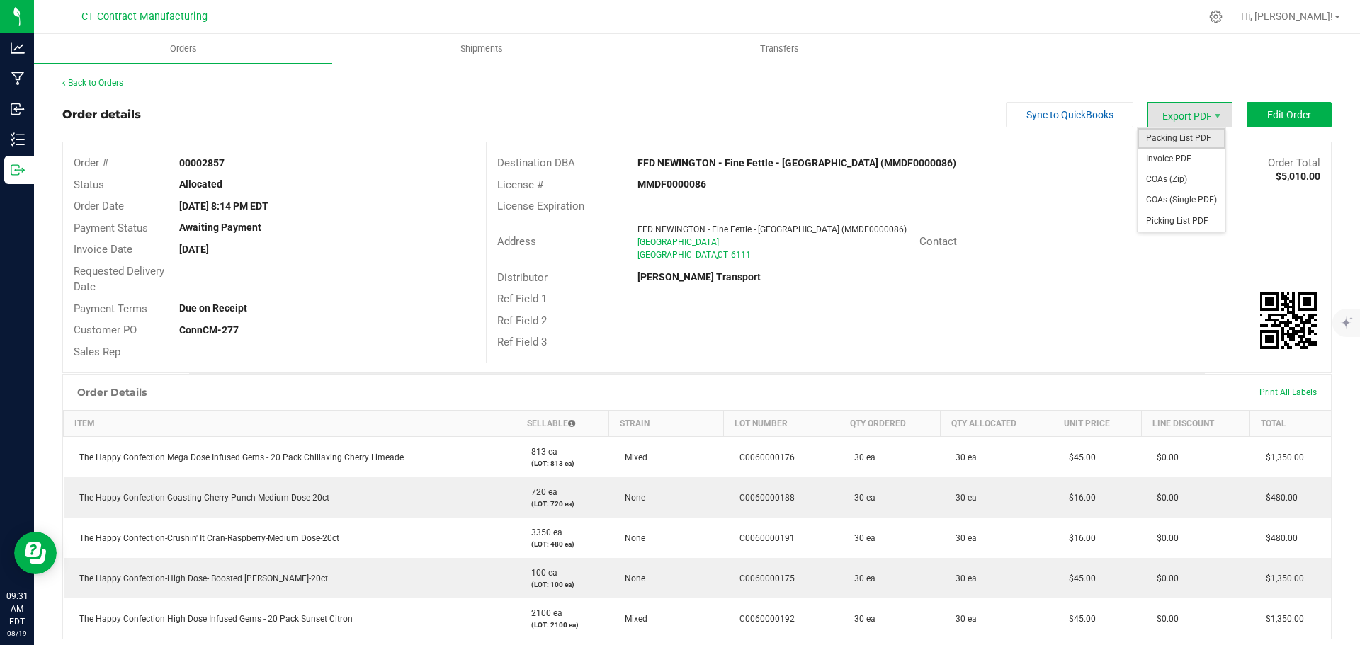
click at [1165, 134] on span "Packing List PDF" at bounding box center [1182, 138] width 88 height 21
click at [108, 77] on div "Back to Orders" at bounding box center [696, 83] width 1269 height 13
click at [114, 79] on link "Back to Orders" at bounding box center [92, 83] width 61 height 10
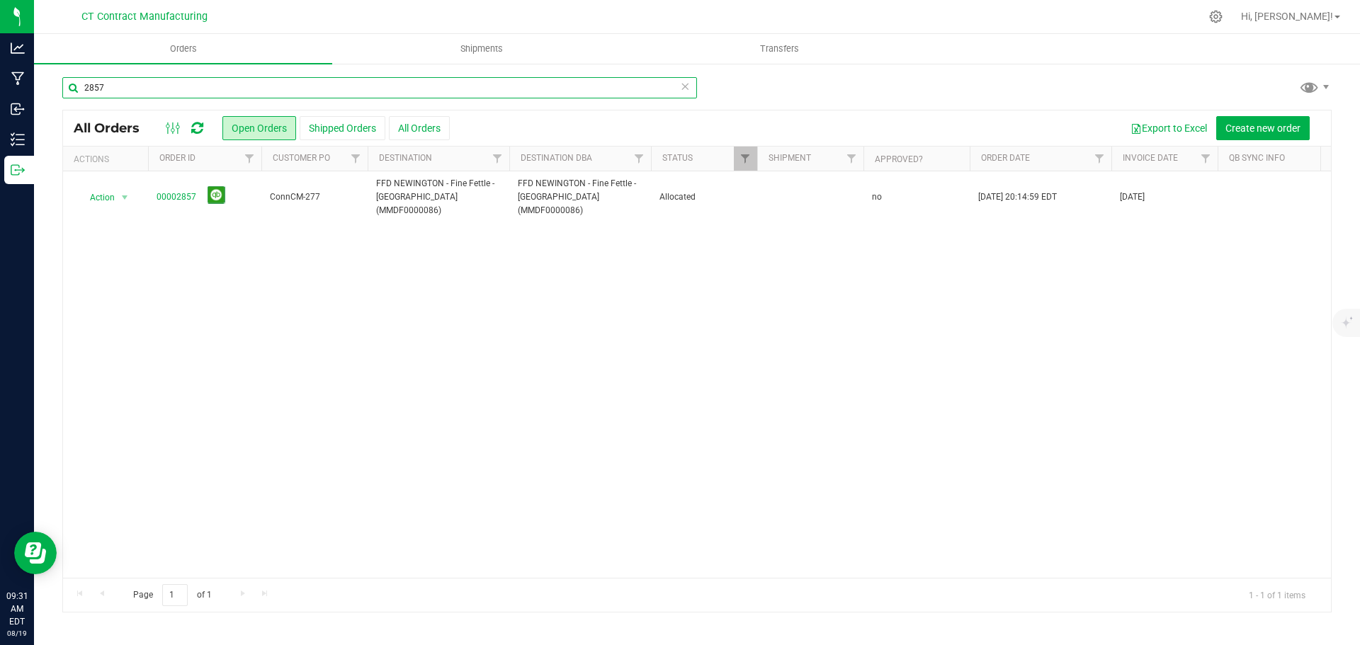
click at [176, 86] on input "2857" at bounding box center [379, 87] width 635 height 21
type input "2868"
click at [179, 191] on link "00002868" at bounding box center [177, 197] width 40 height 13
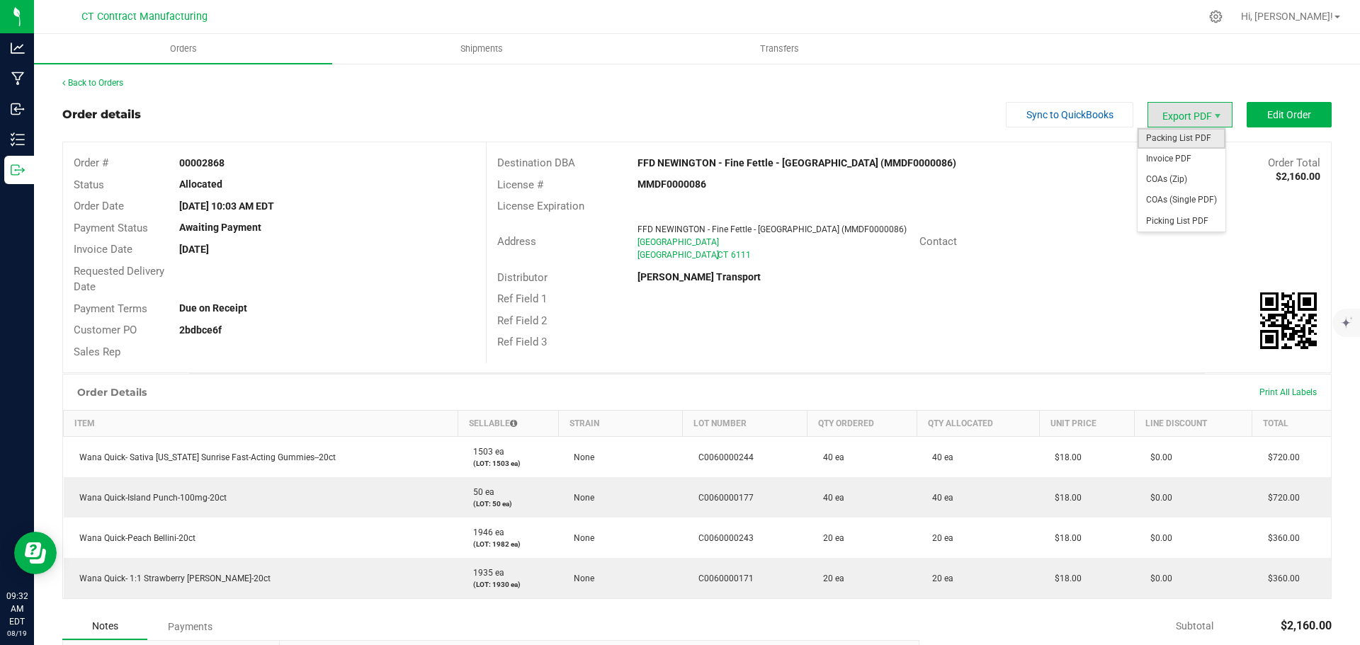
click at [1180, 131] on span "Packing List PDF" at bounding box center [1182, 138] width 88 height 21
click at [123, 82] on link "Back to Orders" at bounding box center [92, 83] width 61 height 10
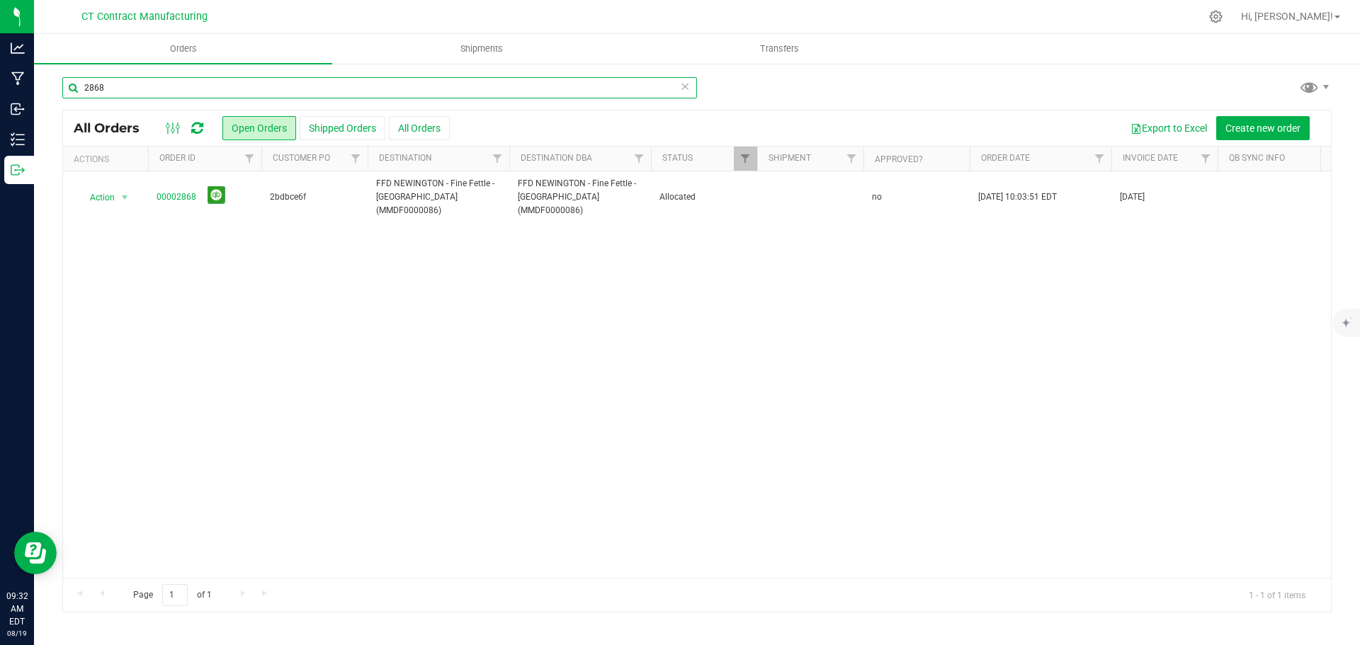
click at [256, 86] on input "2868" at bounding box center [379, 87] width 635 height 21
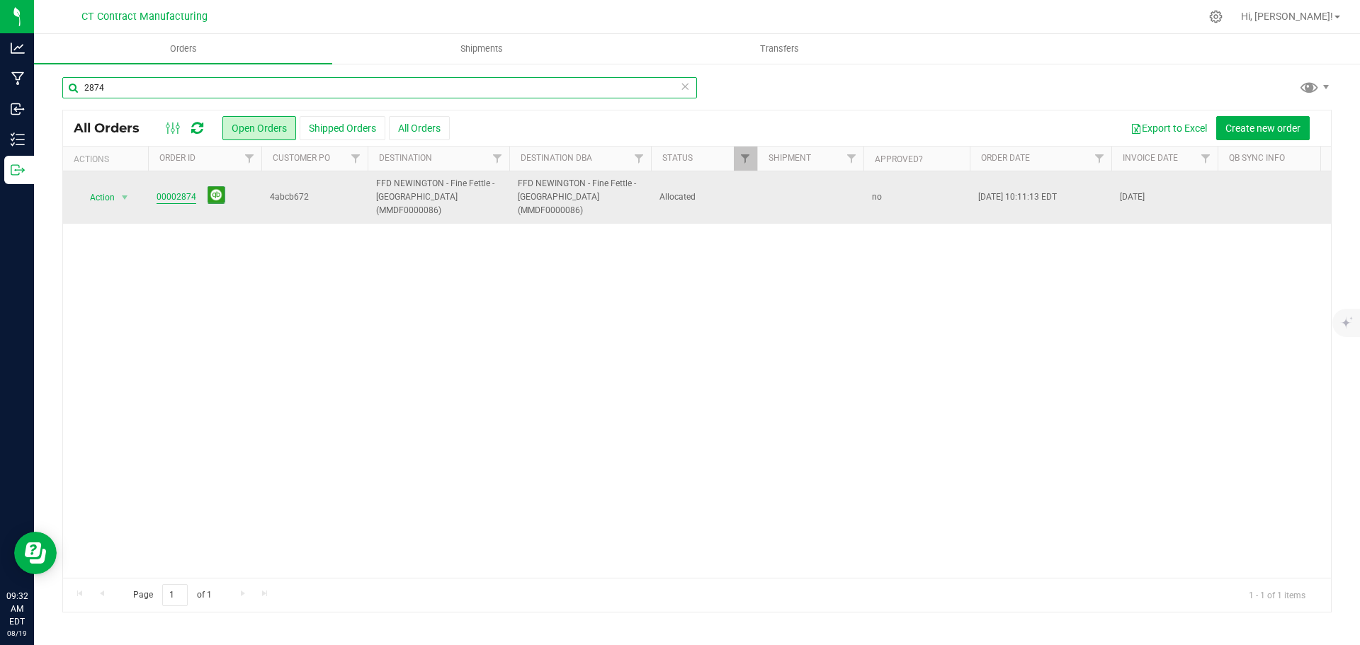
type input "2874"
click at [185, 191] on link "00002874" at bounding box center [177, 197] width 40 height 13
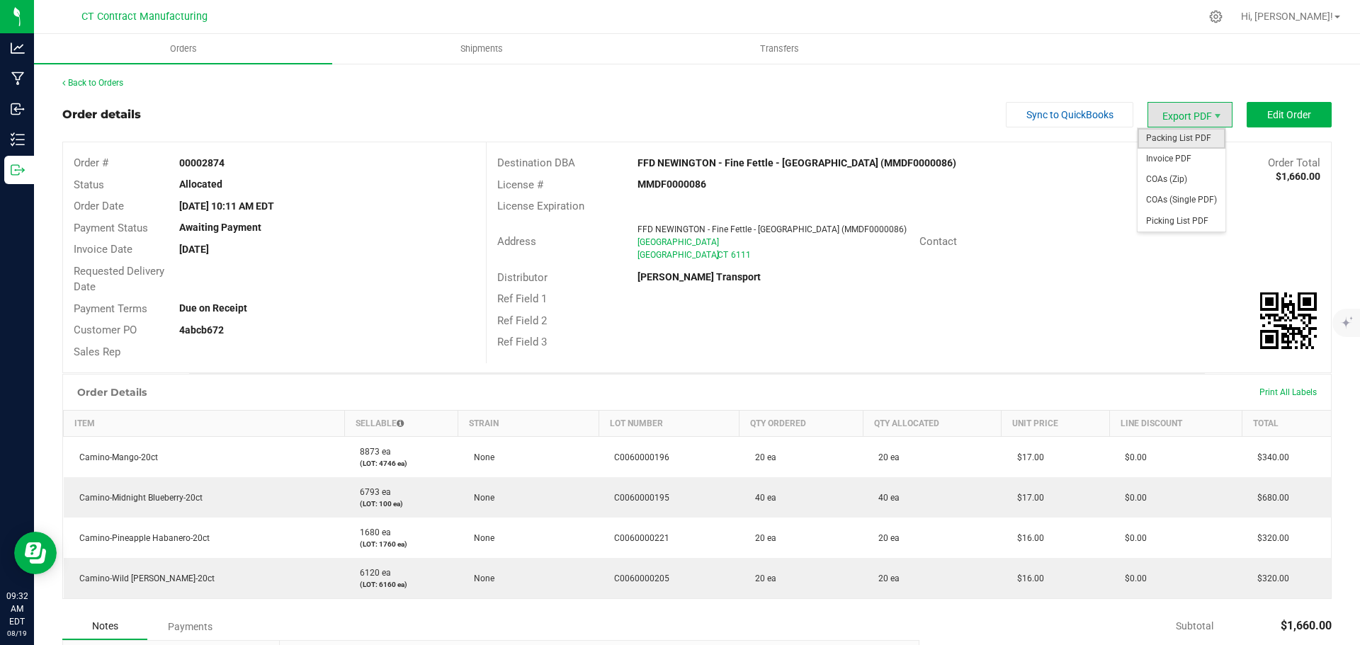
click at [1179, 132] on span "Packing List PDF" at bounding box center [1182, 138] width 88 height 21
click at [105, 85] on link "Back to Orders" at bounding box center [92, 83] width 61 height 10
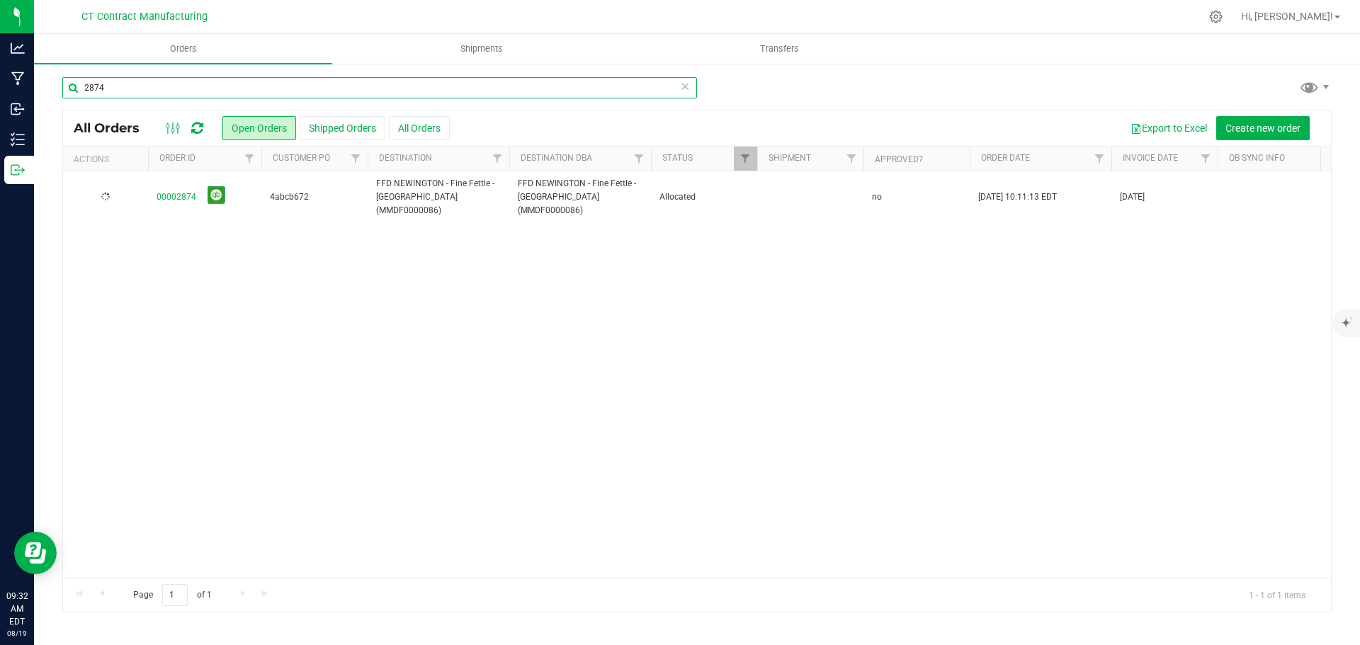
click at [259, 86] on input "2874" at bounding box center [379, 87] width 635 height 21
type input "2885"
click at [183, 191] on link "00002885" at bounding box center [177, 197] width 40 height 13
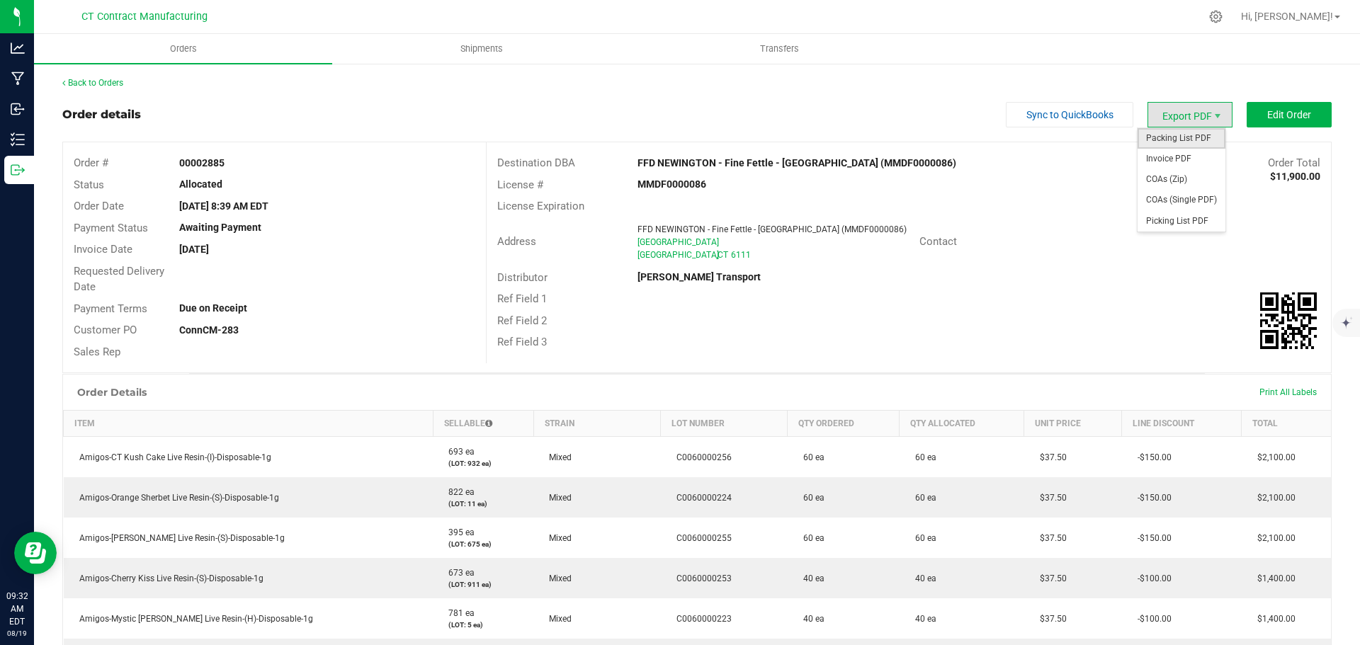
click at [1191, 138] on span "Packing List PDF" at bounding box center [1182, 138] width 88 height 21
click at [111, 81] on link "Back to Orders" at bounding box center [92, 83] width 61 height 10
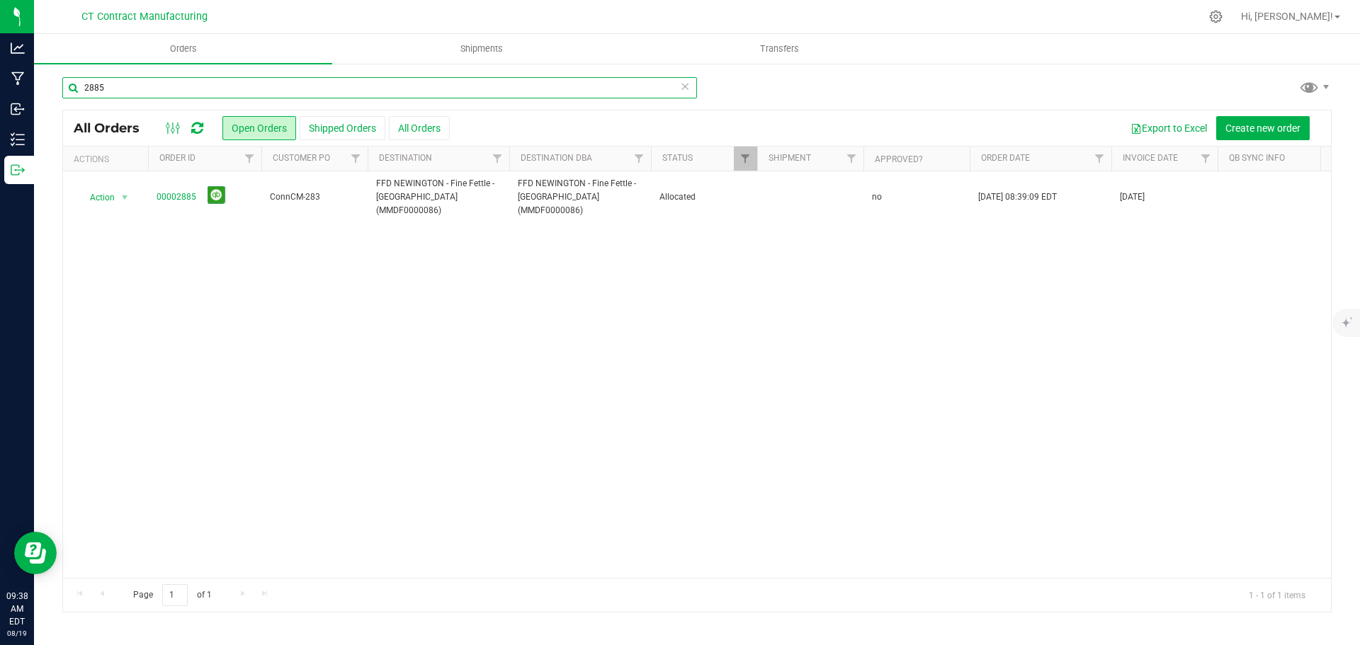
click at [253, 88] on input "2885" at bounding box center [379, 87] width 635 height 21
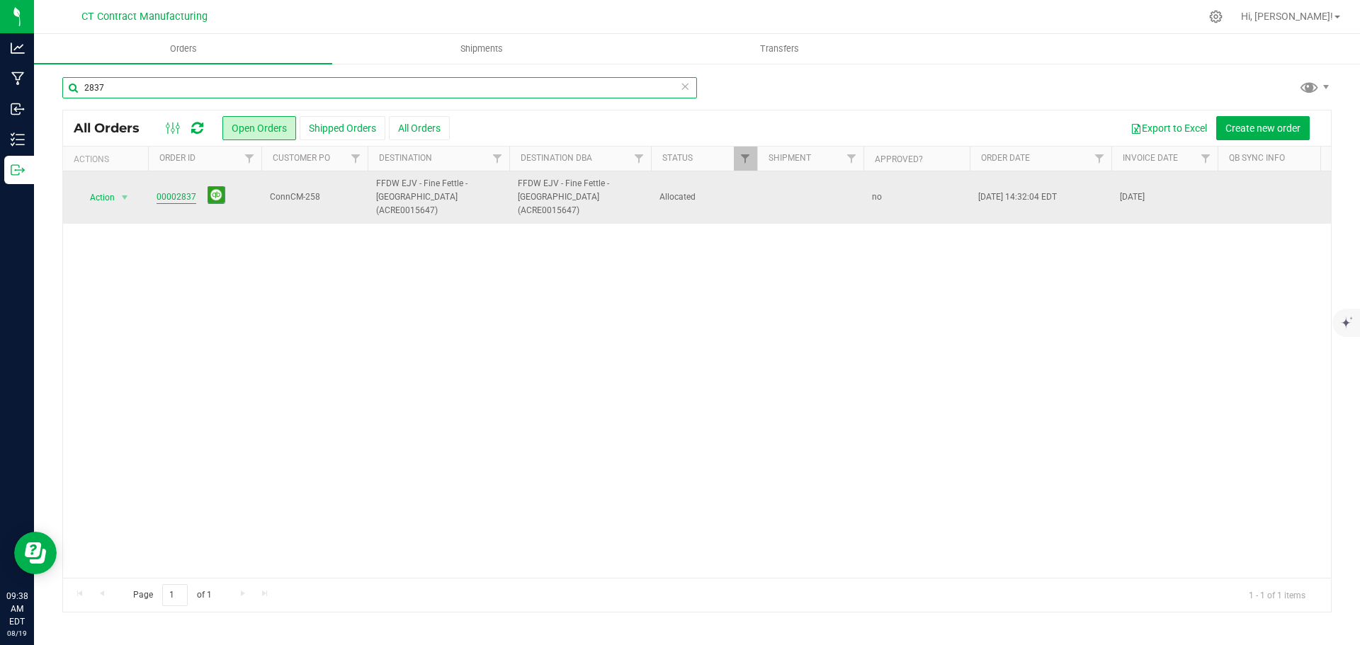
type input "2837"
click at [184, 193] on link "00002837" at bounding box center [177, 197] width 40 height 13
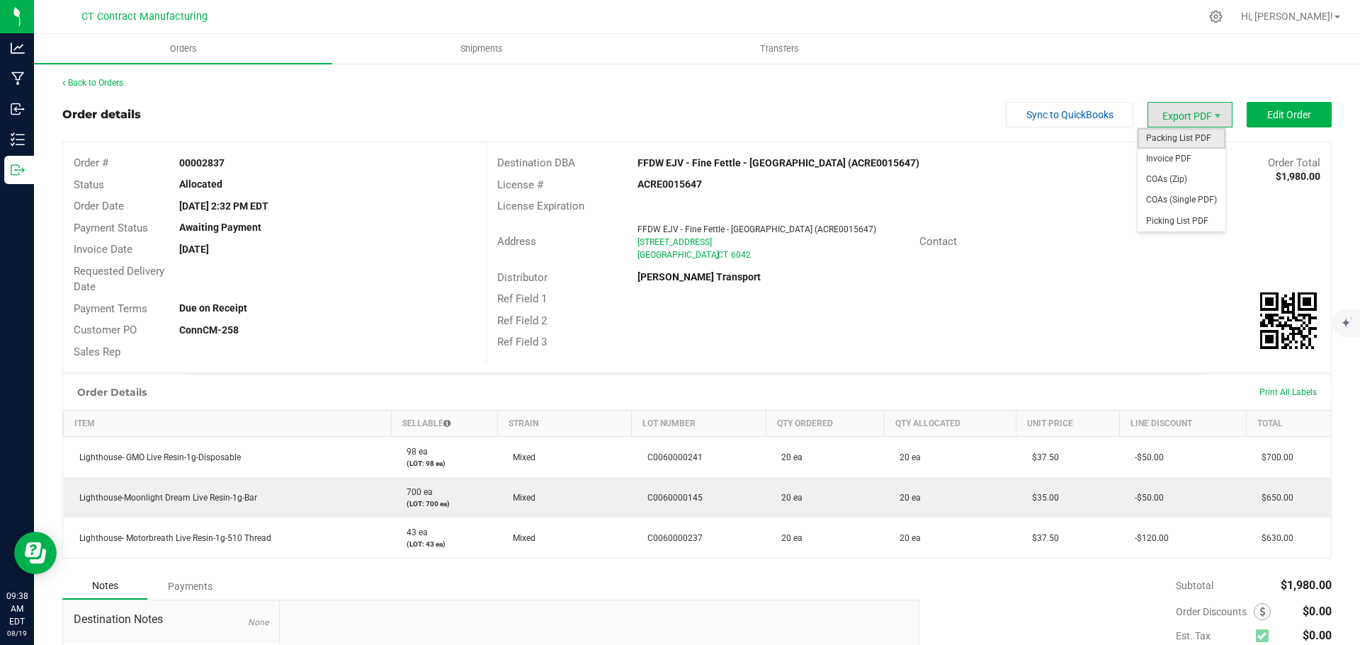
click at [1178, 138] on span "Packing List PDF" at bounding box center [1182, 138] width 88 height 21
click at [108, 86] on link "Back to Orders" at bounding box center [92, 83] width 61 height 10
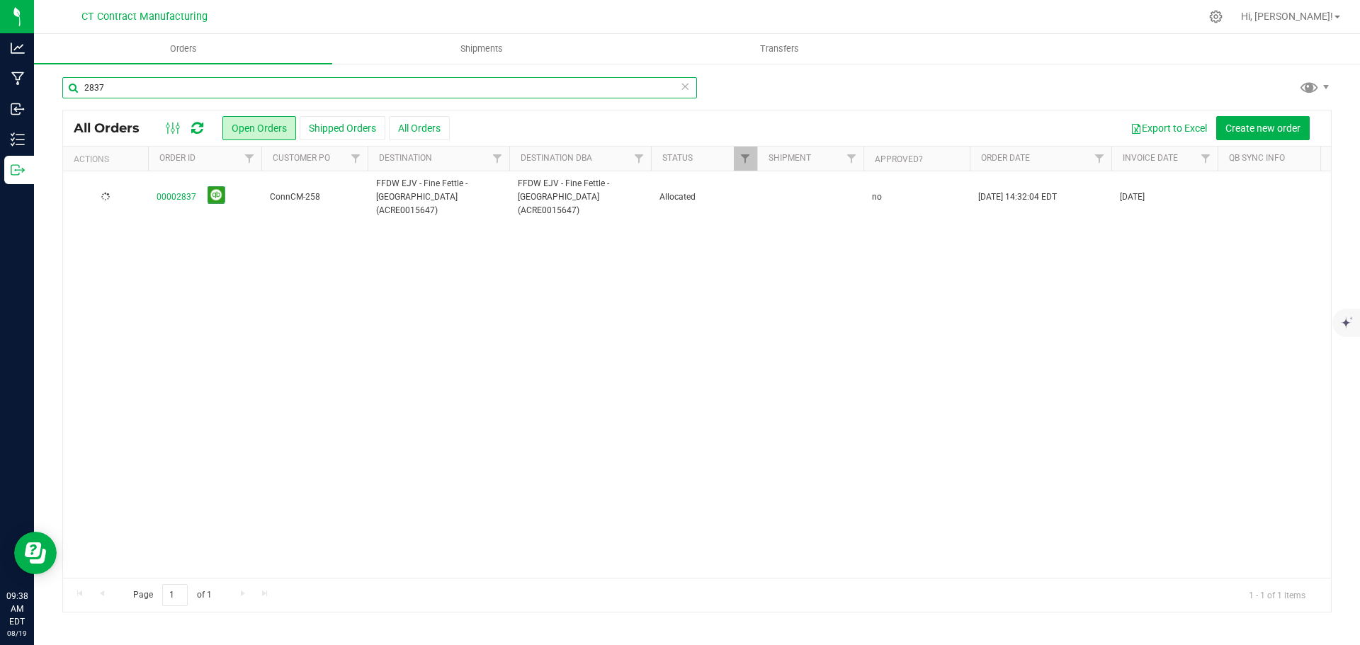
click at [210, 86] on input "2837" at bounding box center [379, 87] width 635 height 21
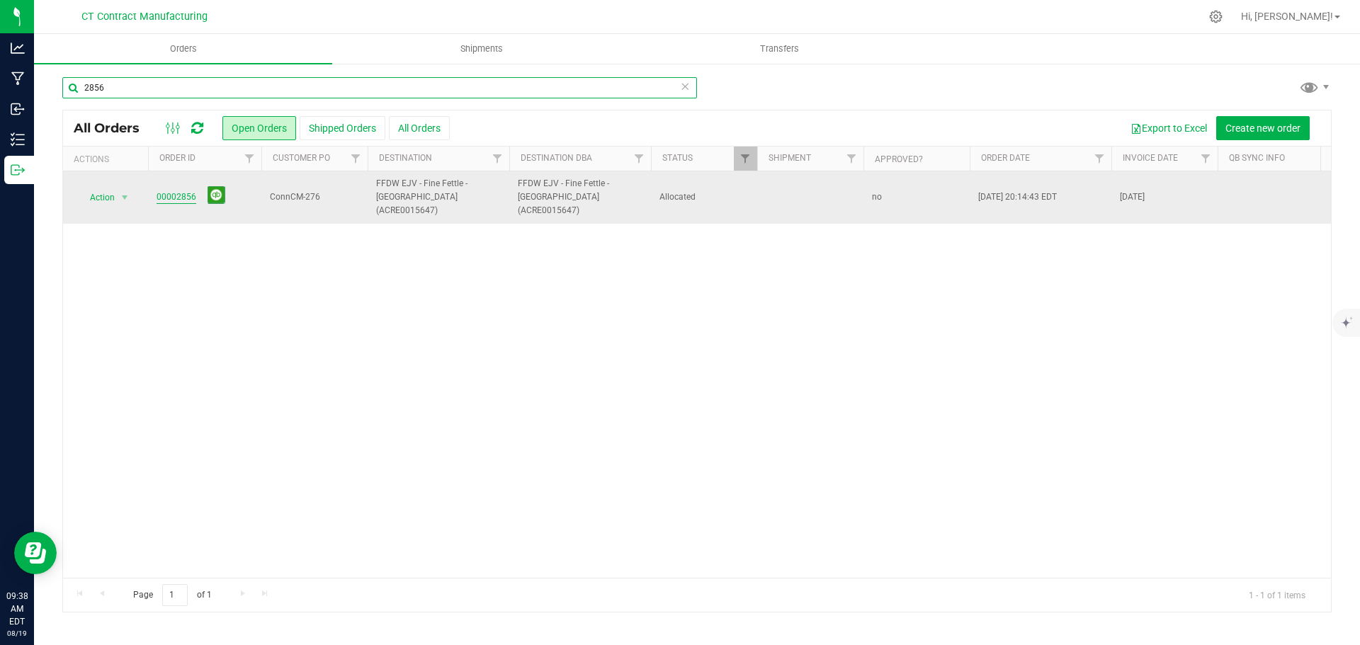
type input "2856"
click at [169, 191] on link "00002856" at bounding box center [177, 197] width 40 height 13
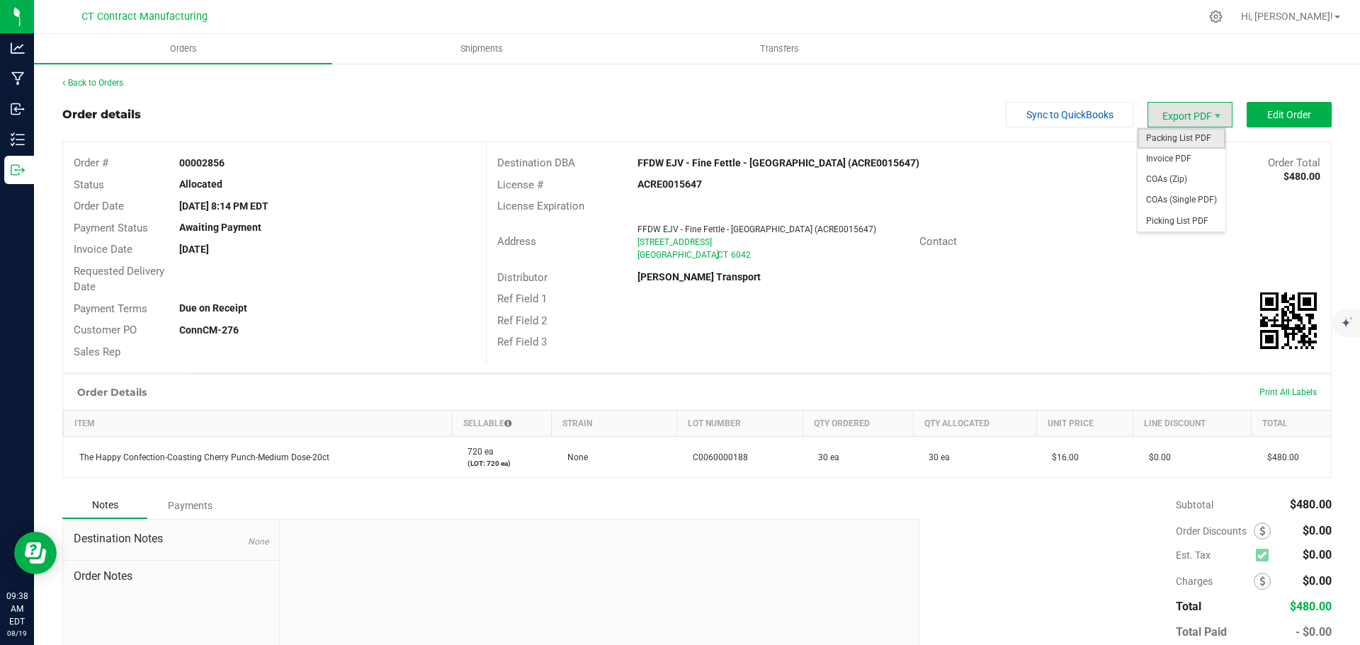
click at [1177, 140] on span "Packing List PDF" at bounding box center [1182, 138] width 88 height 21
click at [92, 81] on link "Back to Orders" at bounding box center [92, 83] width 61 height 10
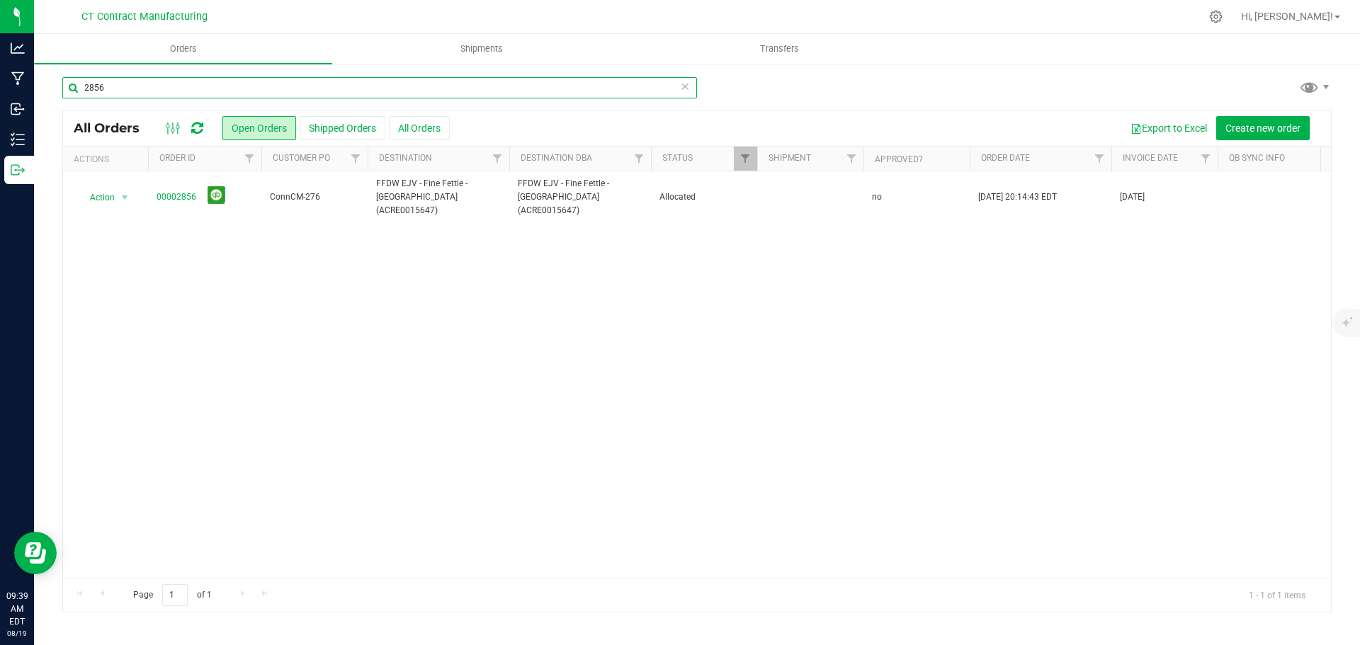
click at [229, 91] on input "2856" at bounding box center [379, 87] width 635 height 21
type input "2869"
click at [187, 192] on link "00002869" at bounding box center [177, 197] width 40 height 13
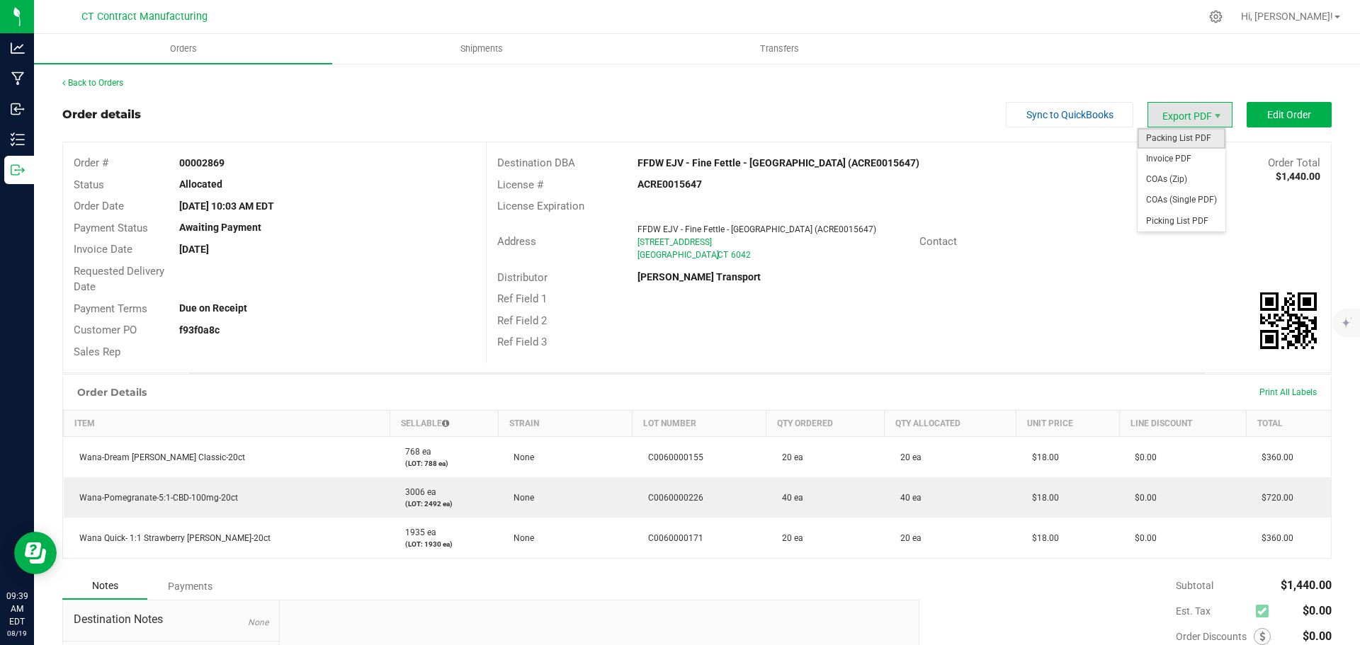
click at [1187, 139] on span "Packing List PDF" at bounding box center [1182, 138] width 88 height 21
click at [123, 82] on link "Back to Orders" at bounding box center [92, 83] width 61 height 10
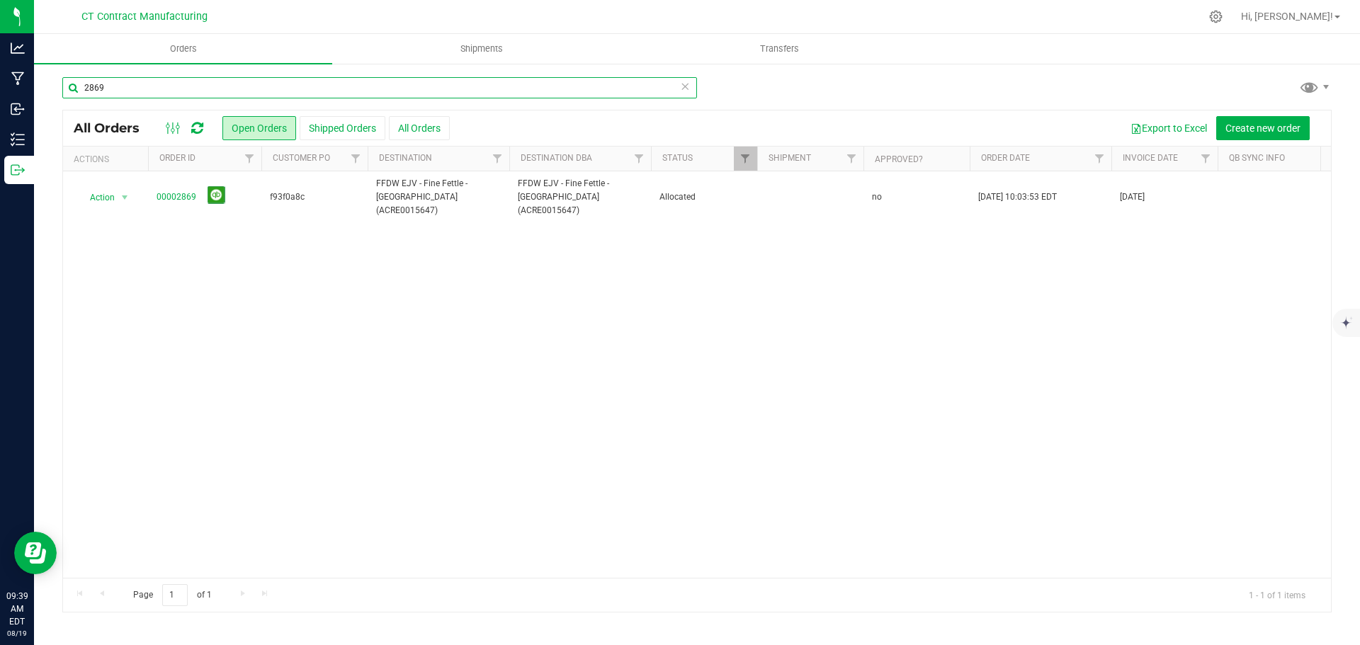
click at [192, 89] on input "2869" at bounding box center [379, 87] width 635 height 21
type input "2873"
click at [184, 191] on link "00002873" at bounding box center [177, 197] width 40 height 13
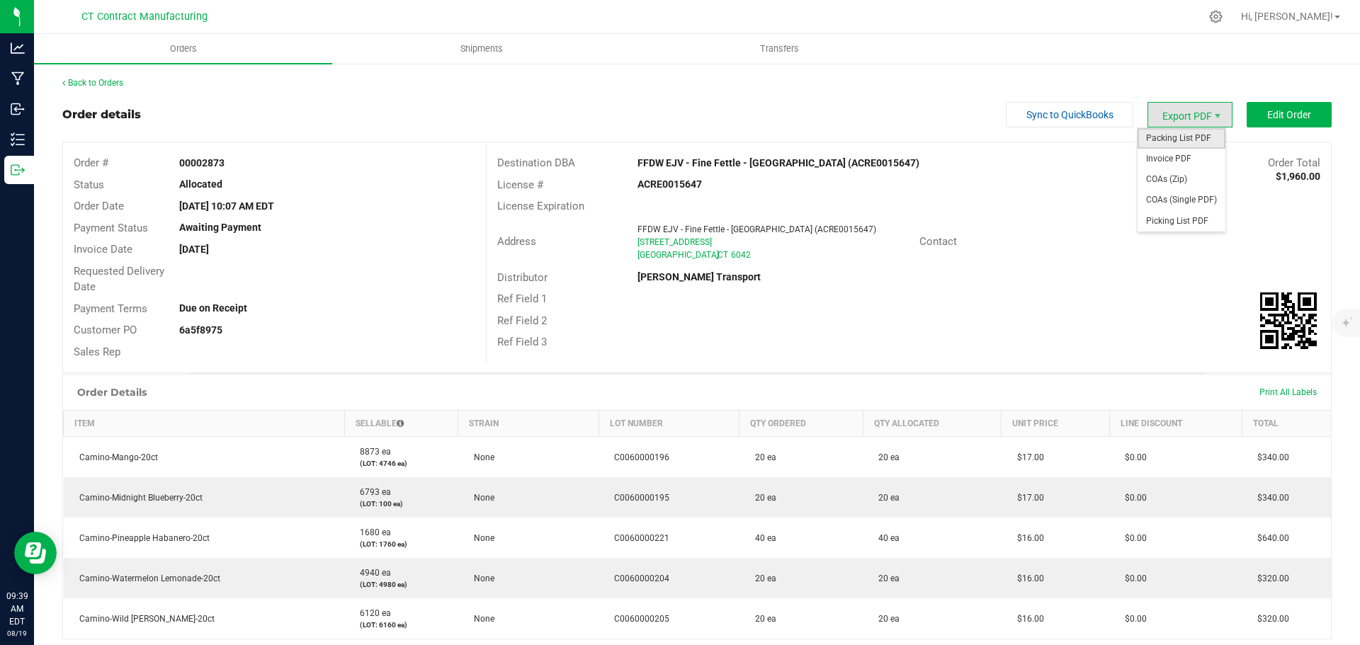
click at [1186, 135] on span "Packing List PDF" at bounding box center [1182, 138] width 88 height 21
click at [94, 80] on link "Back to Orders" at bounding box center [92, 83] width 61 height 10
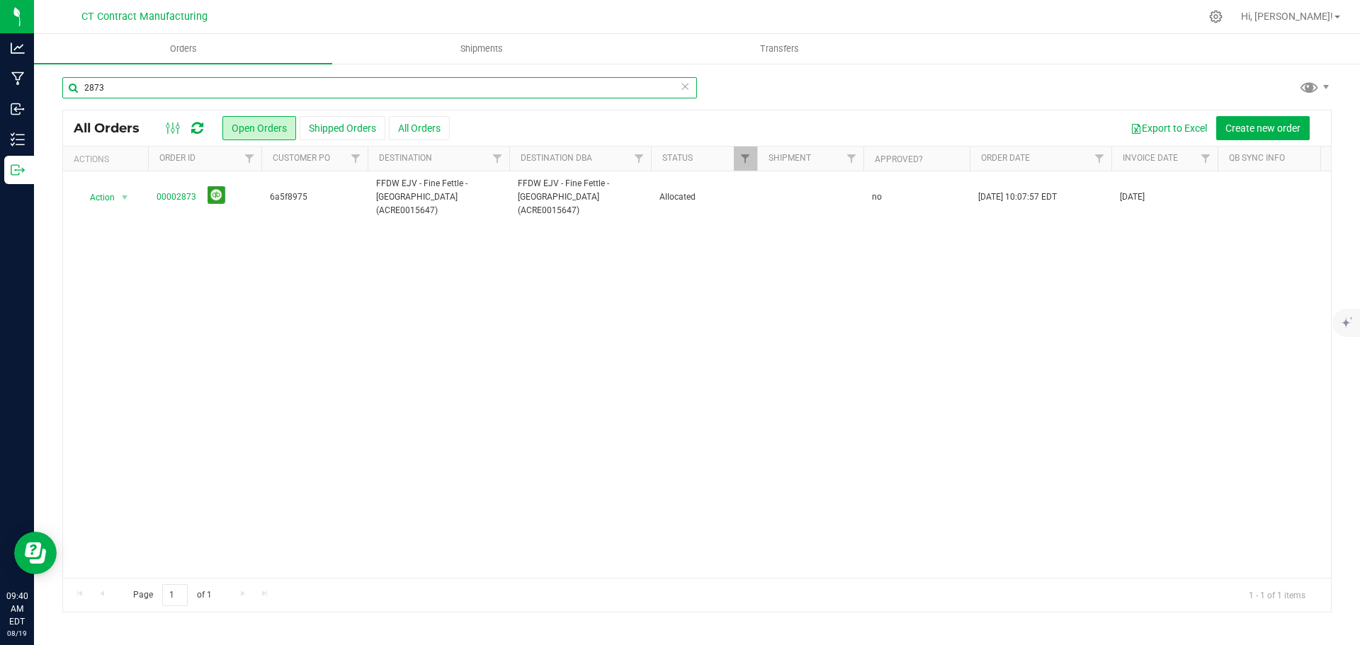
click at [147, 88] on input "2873" at bounding box center [379, 87] width 635 height 21
type input "2884"
click at [179, 192] on link "00002884" at bounding box center [177, 197] width 40 height 13
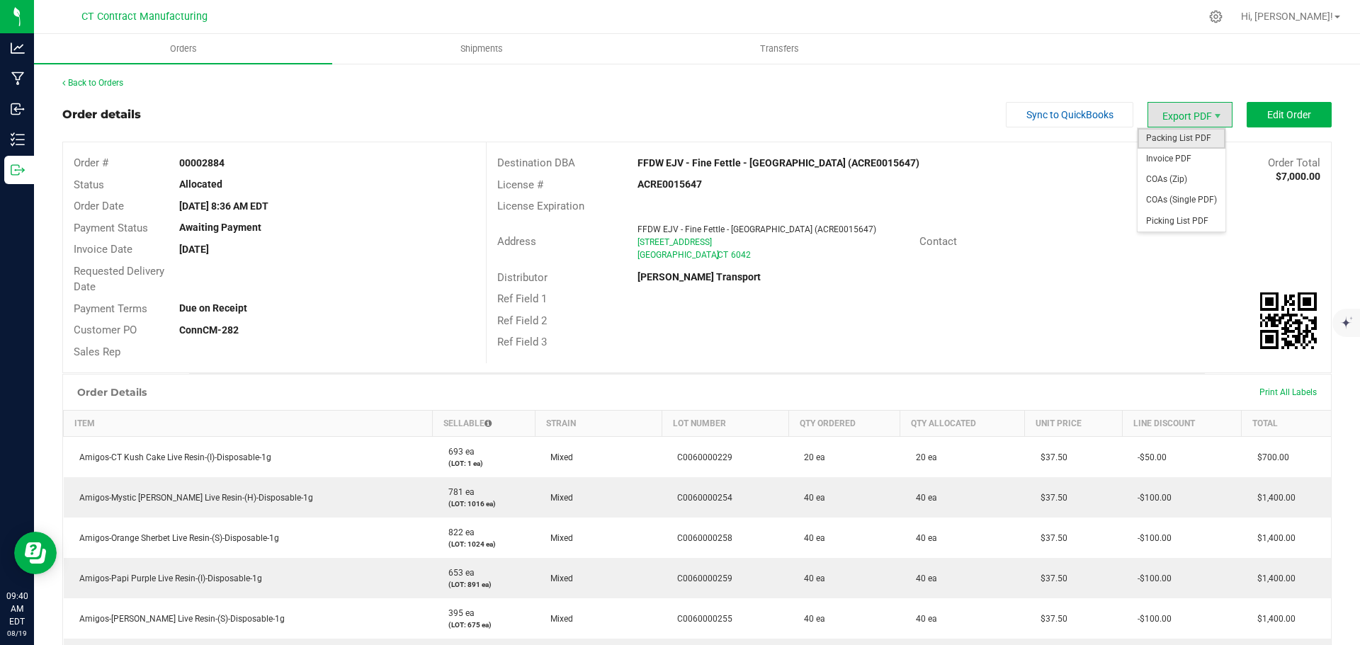
click at [1194, 144] on span "Packing List PDF" at bounding box center [1182, 138] width 88 height 21
click at [123, 83] on link "Back to Orders" at bounding box center [92, 83] width 61 height 10
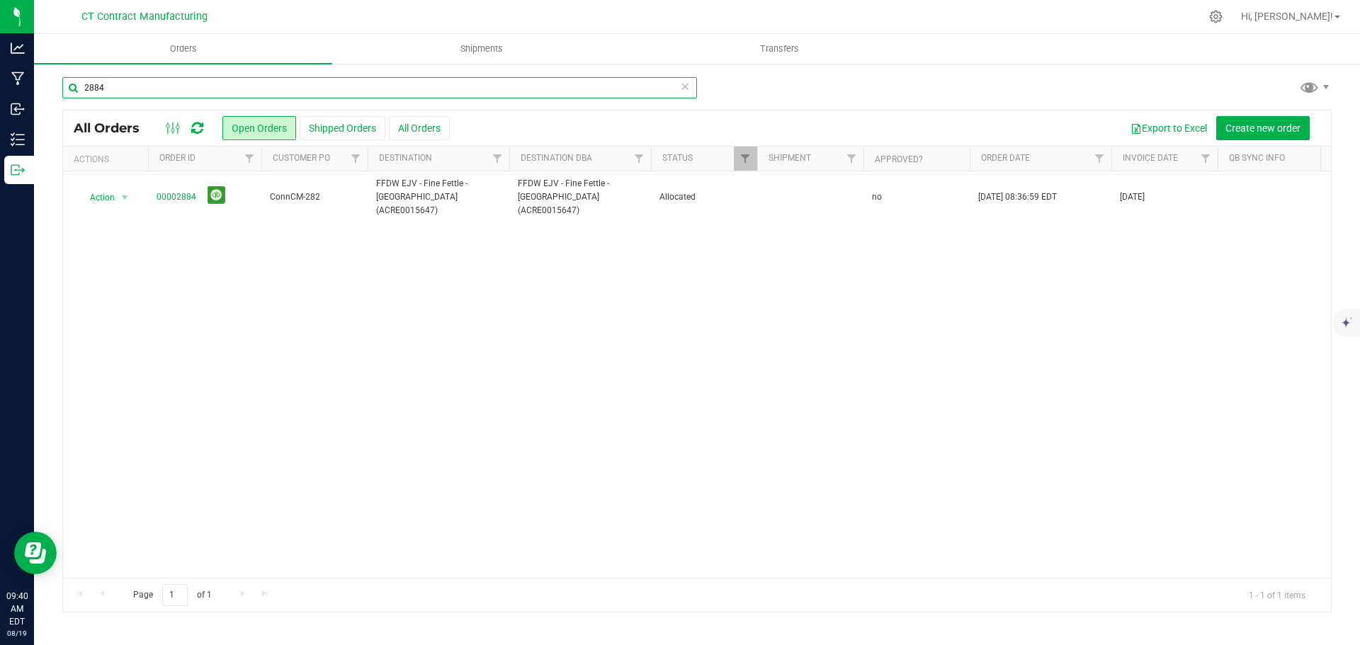
click at [179, 85] on input "2884" at bounding box center [379, 87] width 635 height 21
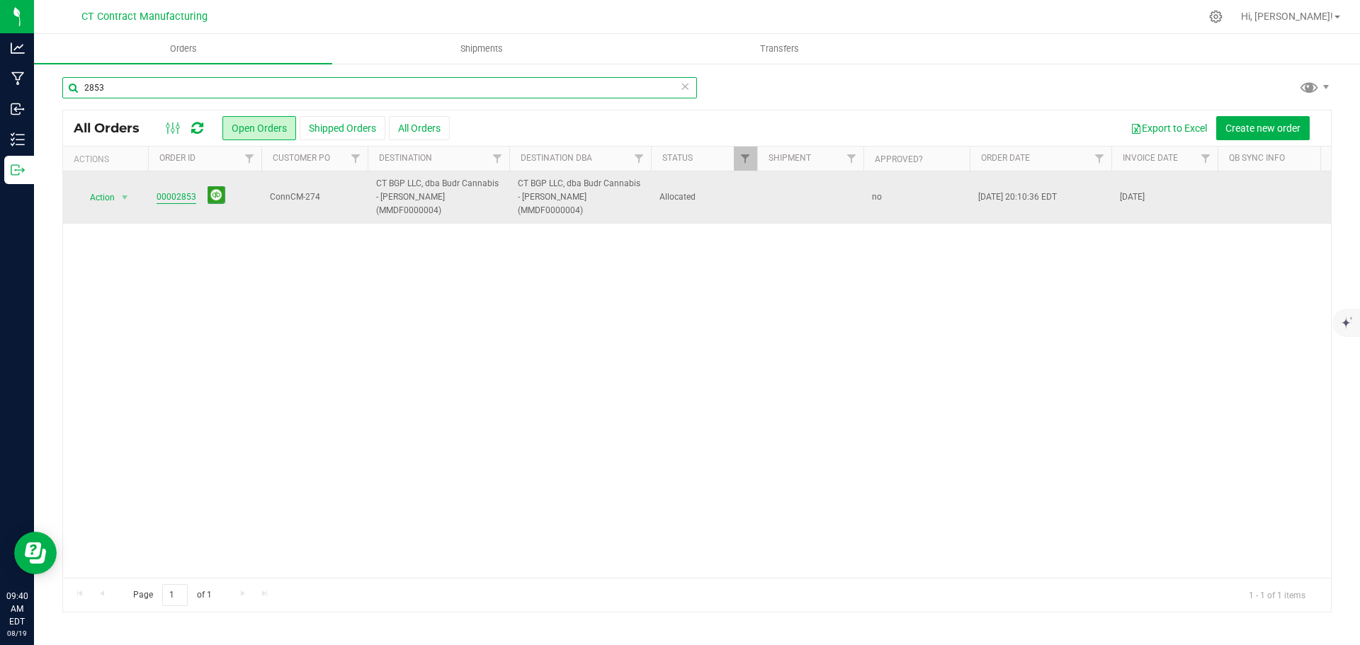
type input "2853"
click at [181, 191] on link "00002853" at bounding box center [177, 197] width 40 height 13
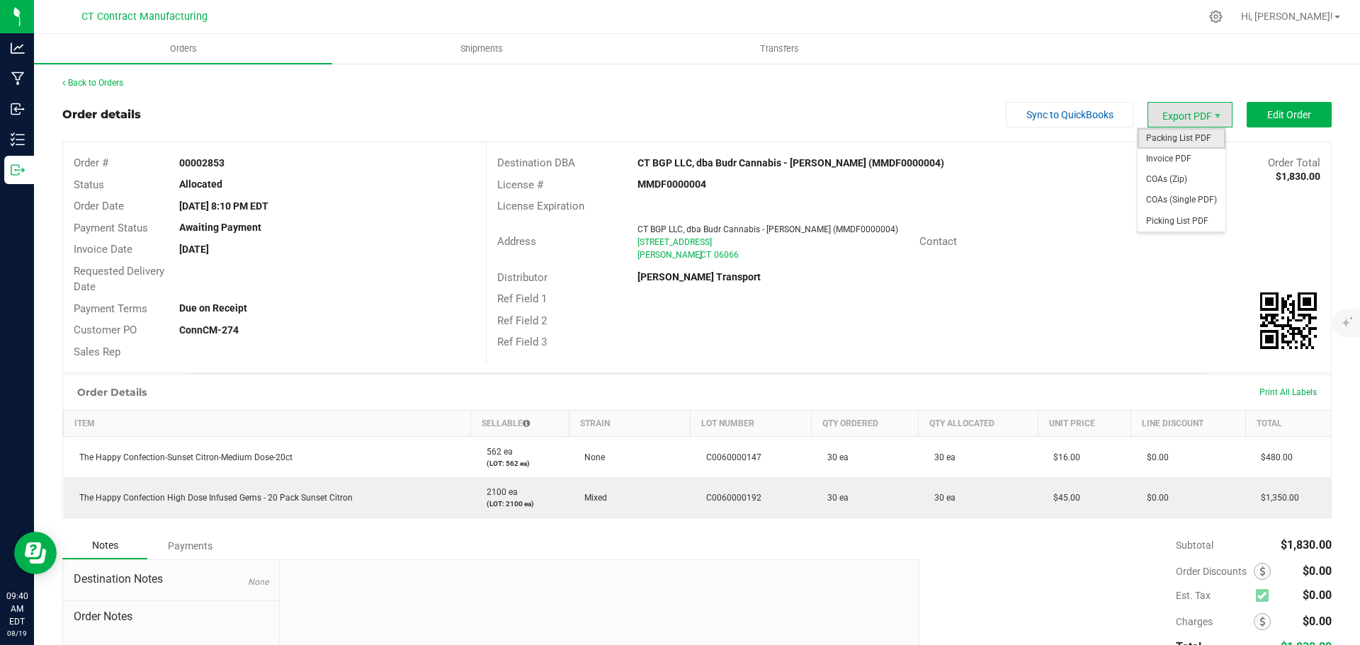
click at [1179, 140] on span "Packing List PDF" at bounding box center [1182, 138] width 88 height 21
click at [79, 87] on link "Back to Orders" at bounding box center [92, 83] width 61 height 10
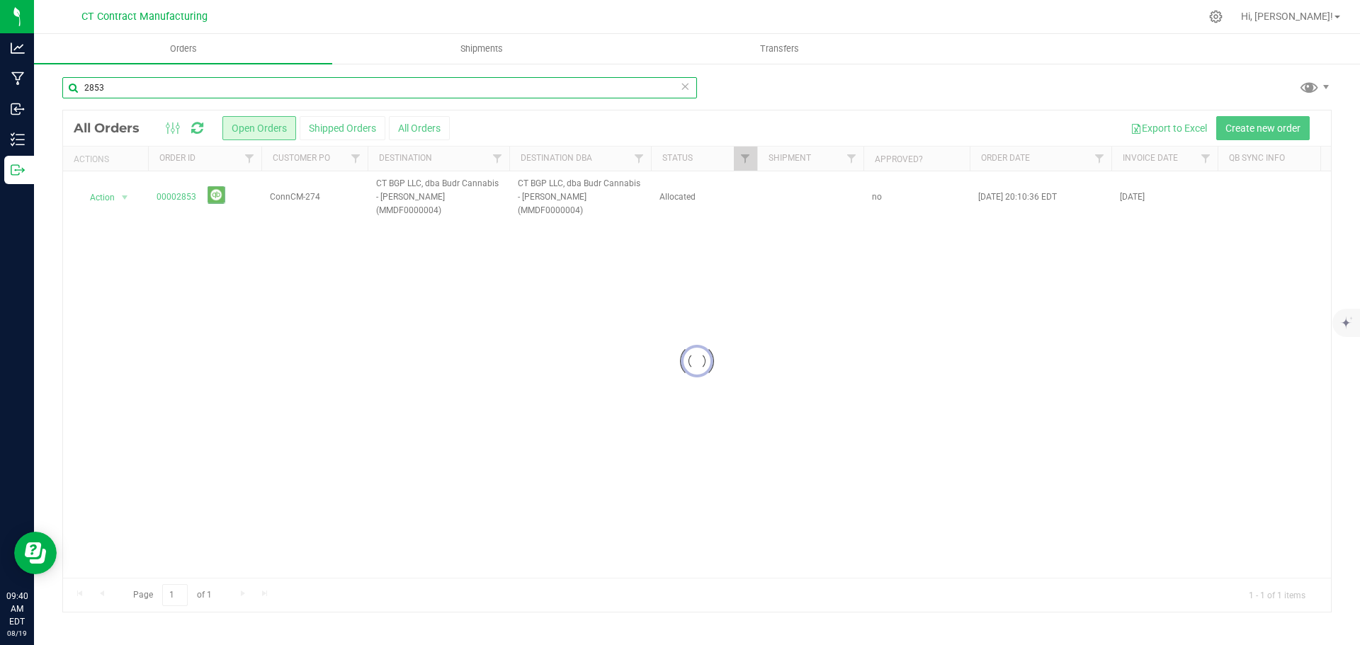
click at [179, 93] on input "2853" at bounding box center [379, 87] width 635 height 21
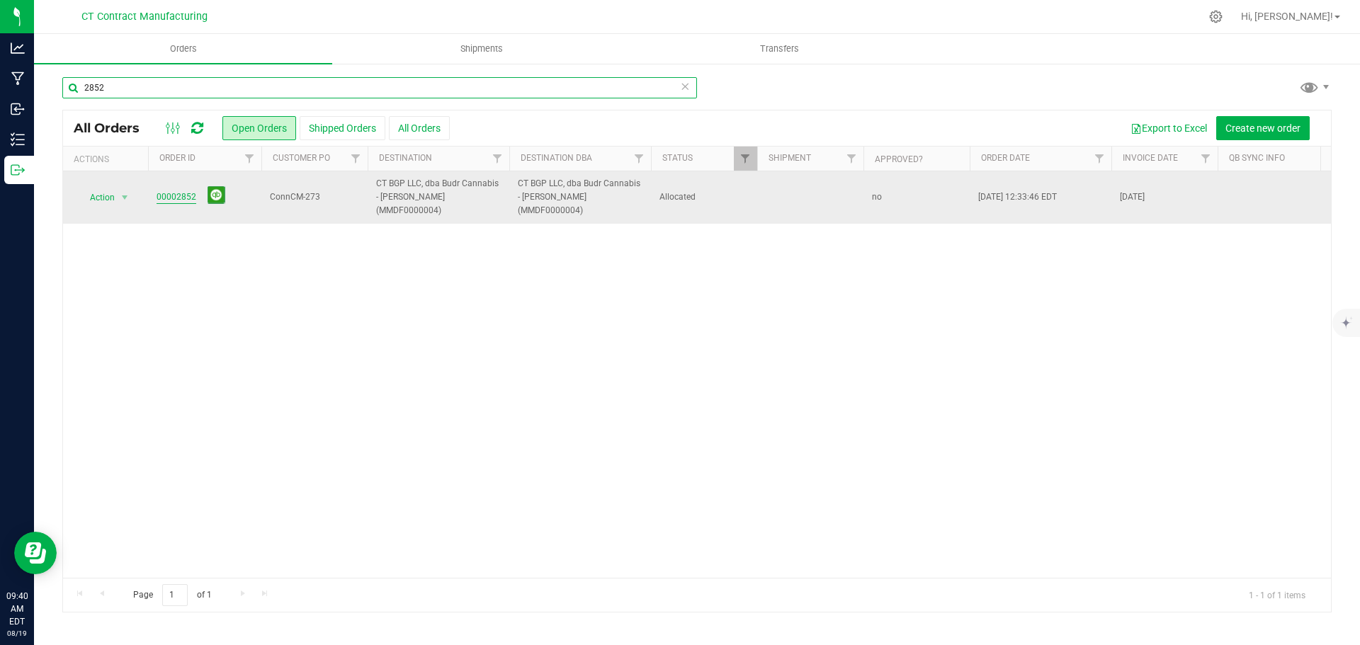
type input "2852"
click at [175, 195] on link "00002852" at bounding box center [177, 197] width 40 height 13
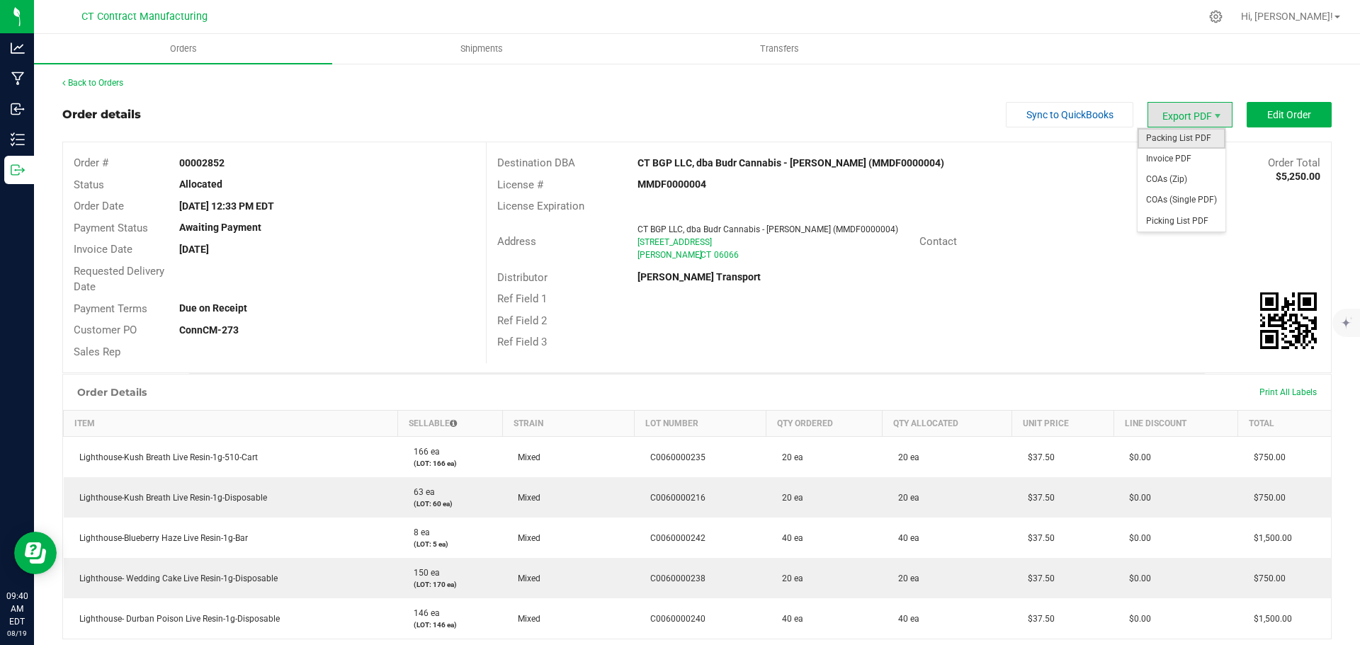
click at [1180, 141] on span "Packing List PDF" at bounding box center [1182, 138] width 88 height 21
click at [81, 83] on link "Back to Orders" at bounding box center [92, 83] width 61 height 10
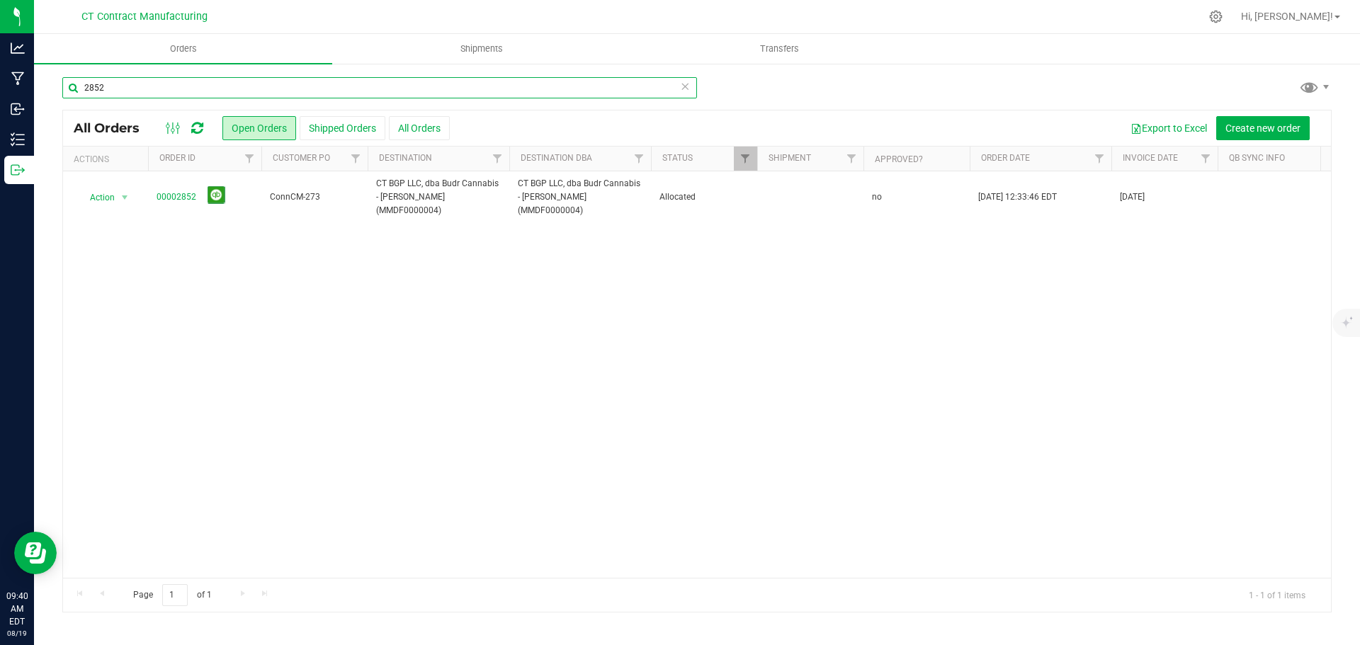
click at [196, 87] on input "2852" at bounding box center [379, 87] width 635 height 21
type input "2861"
click at [172, 191] on link "00002861" at bounding box center [177, 197] width 40 height 13
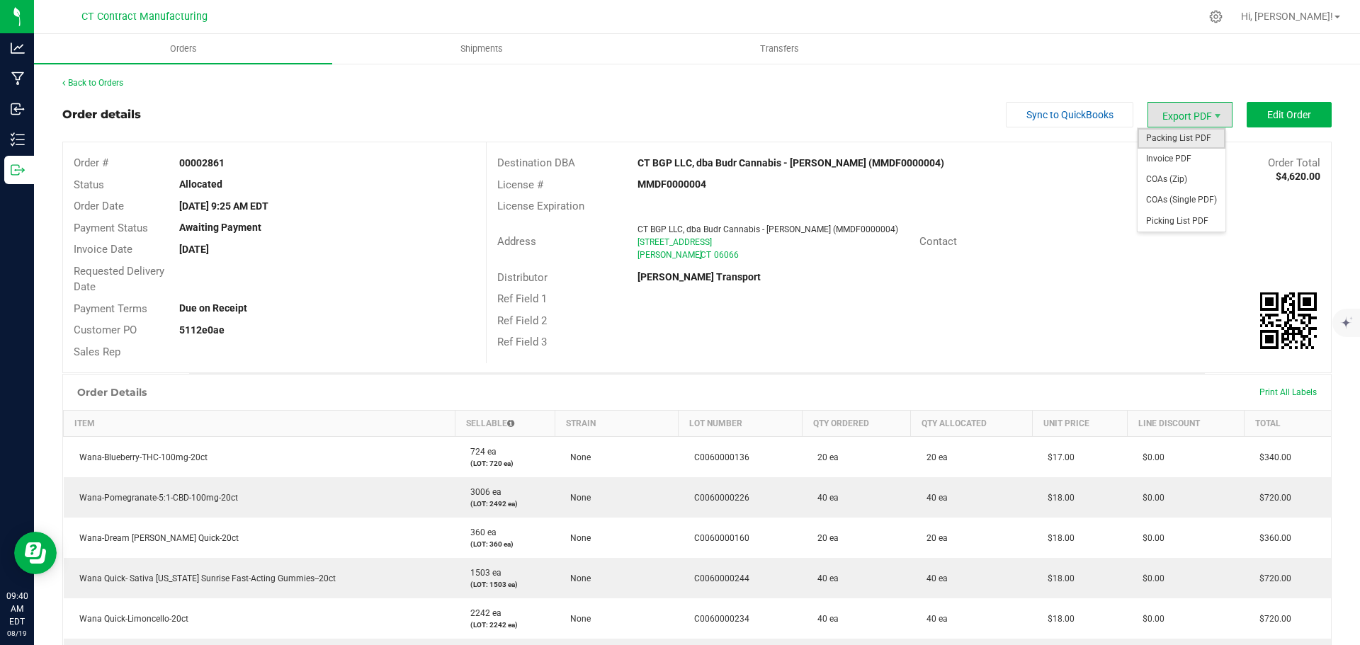
click at [1170, 135] on span "Packing List PDF" at bounding box center [1182, 138] width 88 height 21
click at [1196, 136] on span "Packing List PDF" at bounding box center [1182, 138] width 88 height 21
click at [88, 79] on link "Back to Orders" at bounding box center [92, 83] width 61 height 10
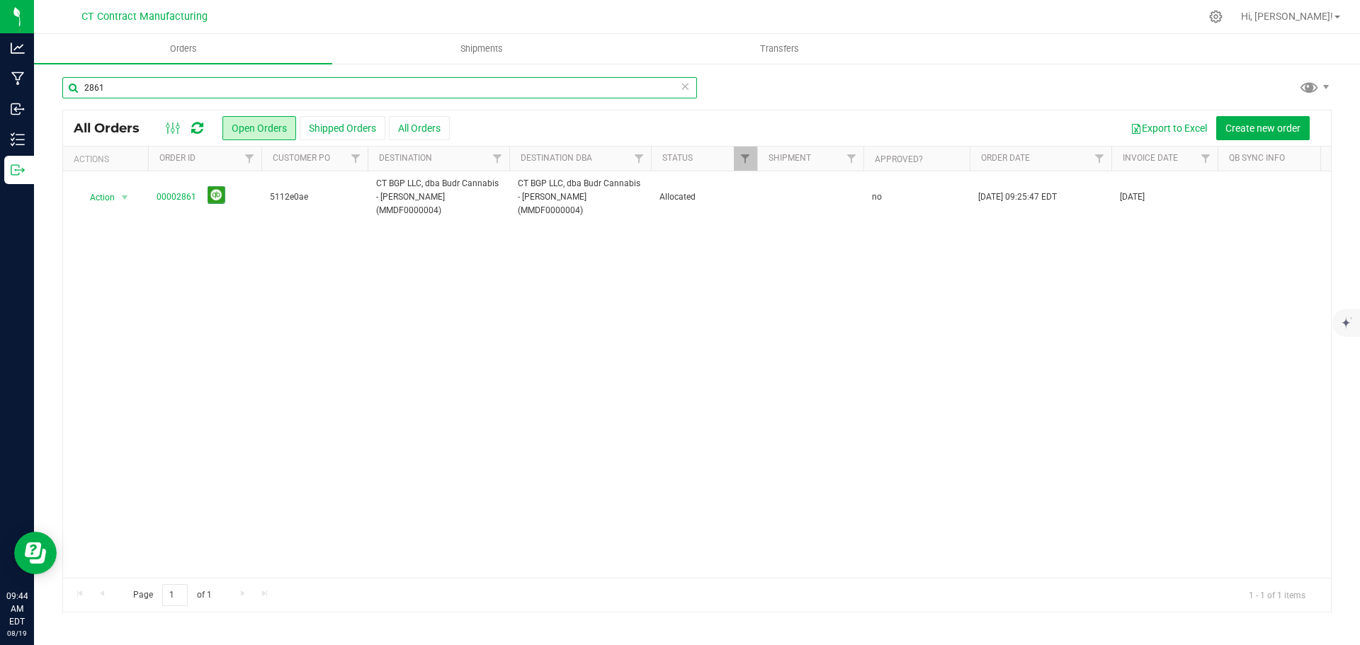
click at [226, 89] on input "2861" at bounding box center [379, 87] width 635 height 21
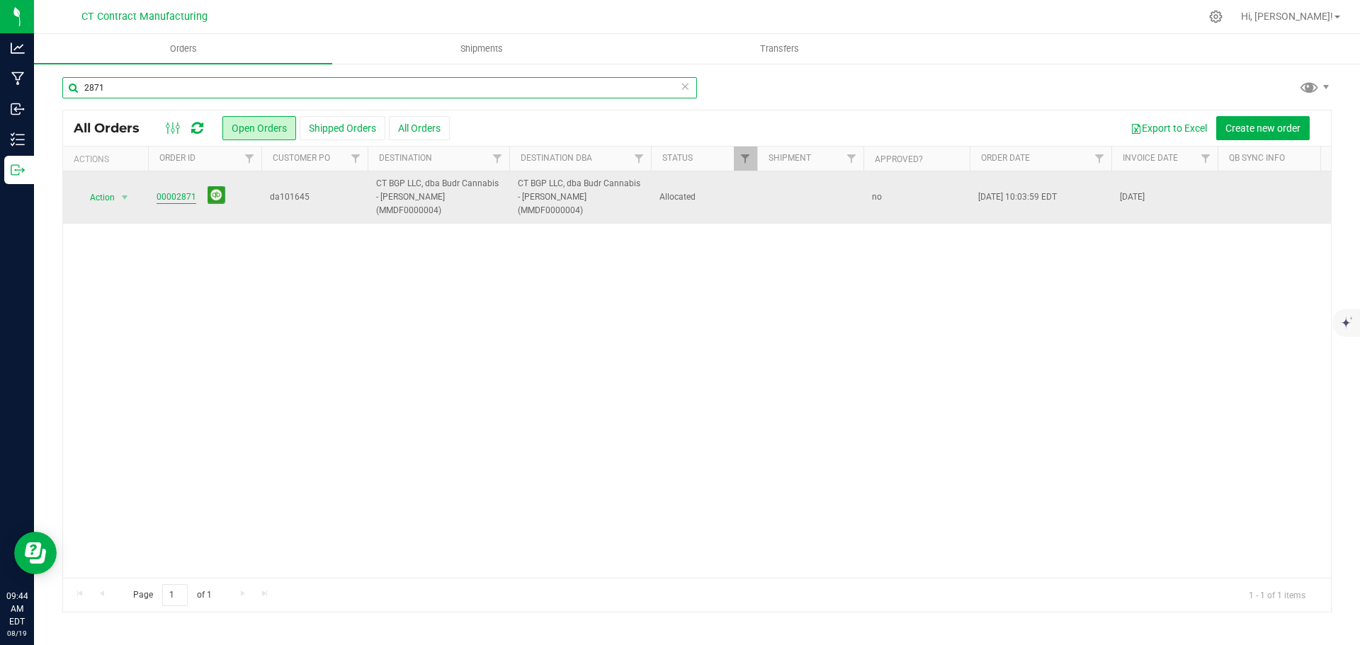
type input "2871"
click at [164, 191] on link "00002871" at bounding box center [177, 197] width 40 height 13
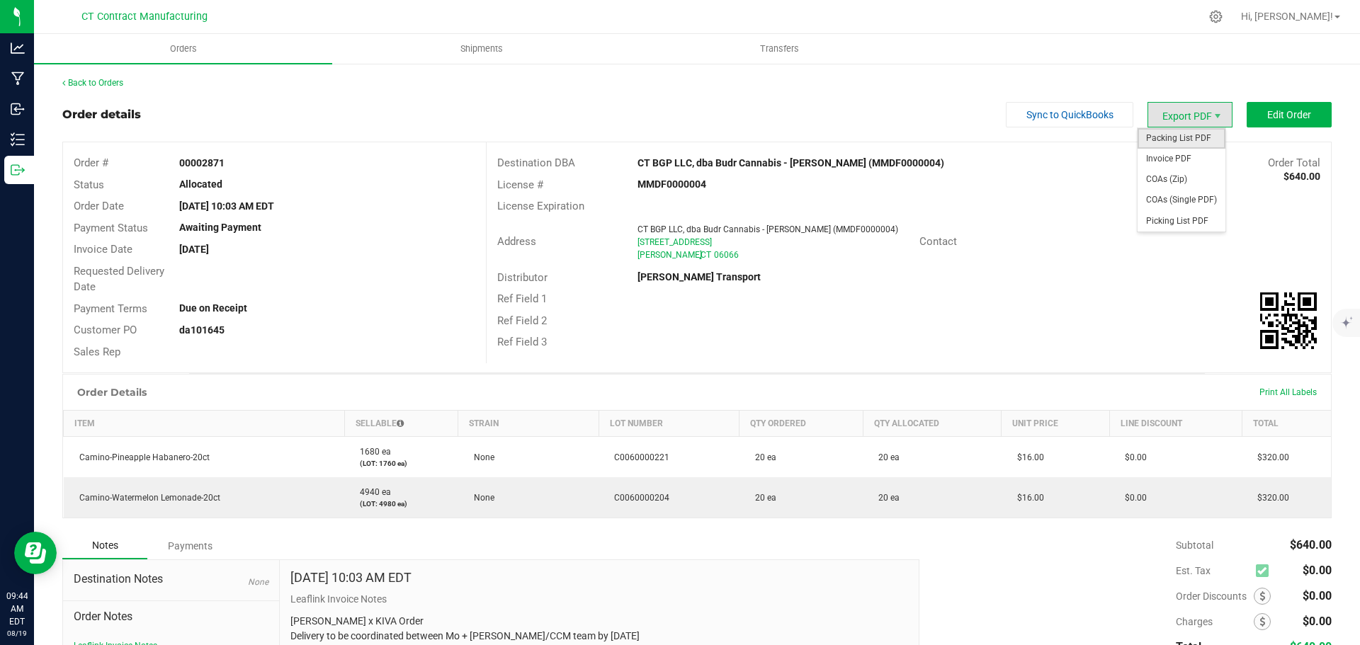
click at [1166, 142] on span "Packing List PDF" at bounding box center [1182, 138] width 88 height 21
click at [100, 86] on link "Back to Orders" at bounding box center [92, 83] width 61 height 10
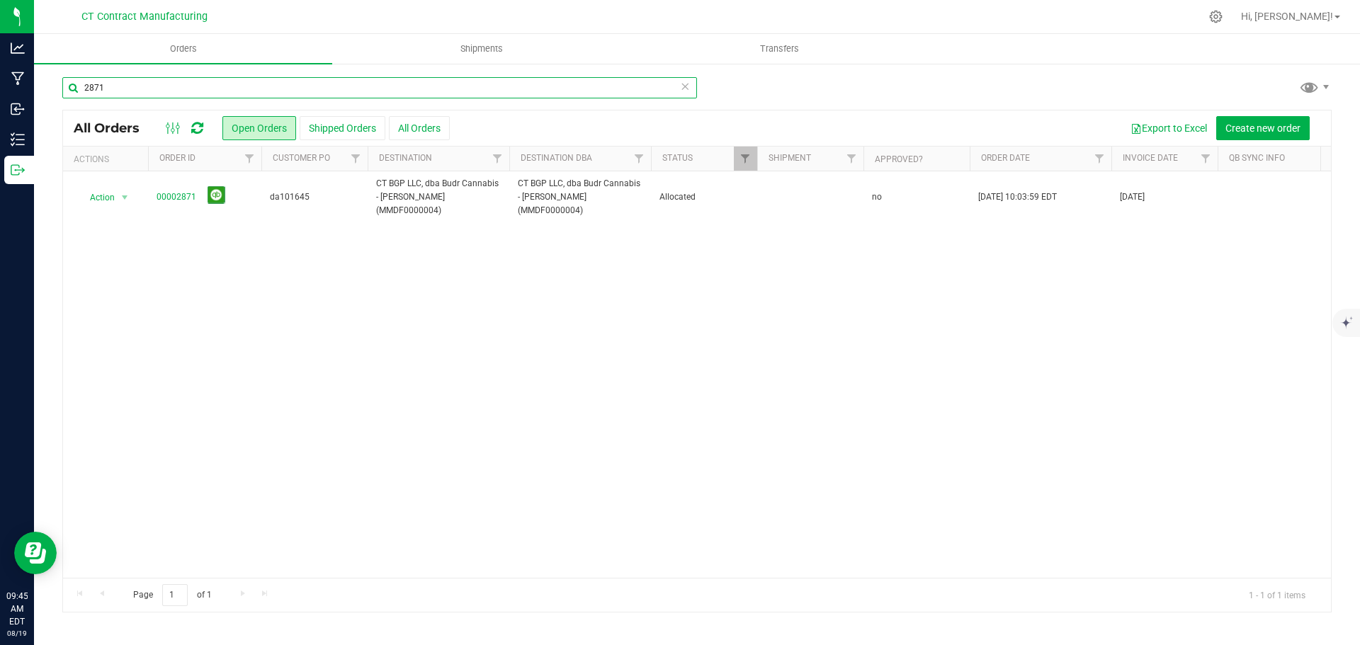
click at [157, 84] on input "2871" at bounding box center [379, 87] width 635 height 21
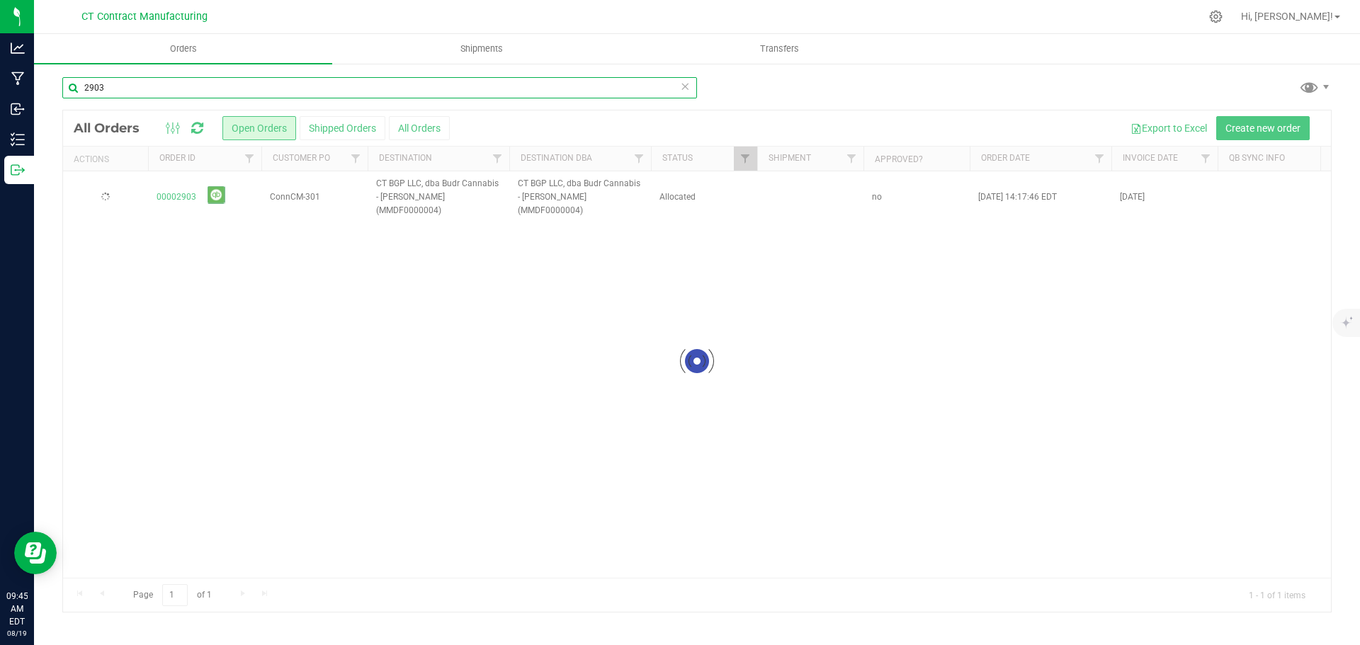
type input "2903"
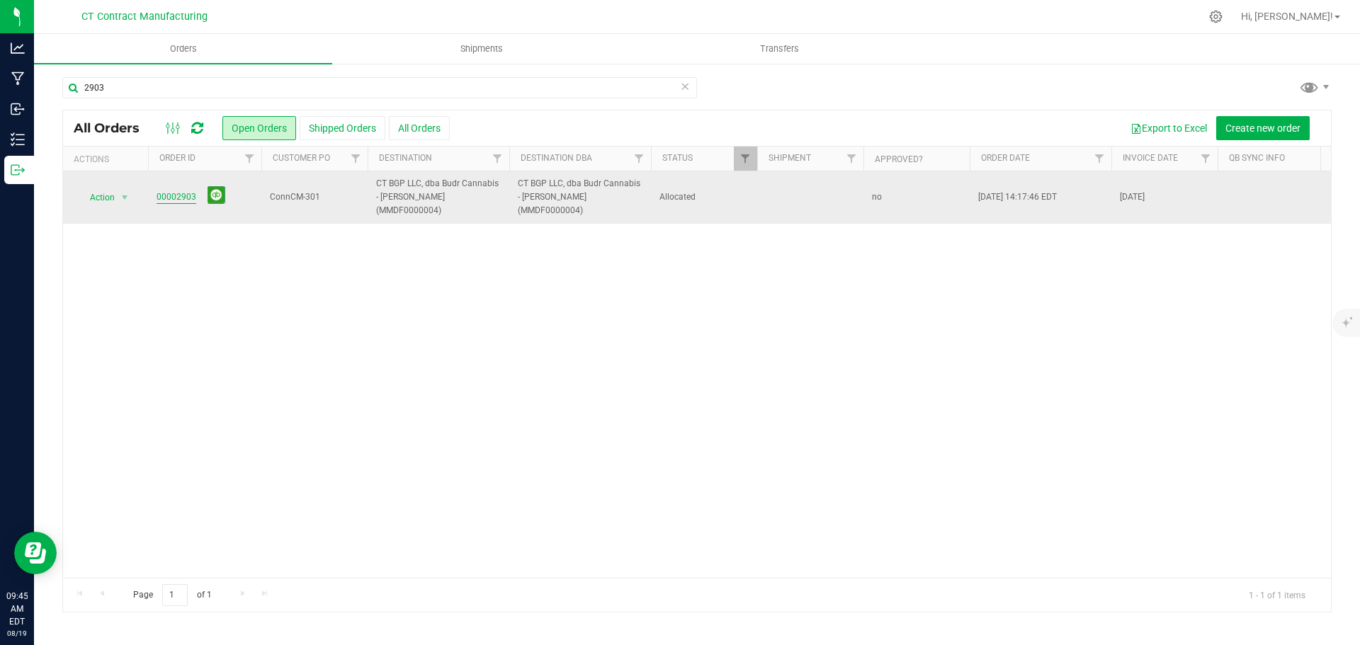
click at [188, 191] on link "00002903" at bounding box center [177, 197] width 40 height 13
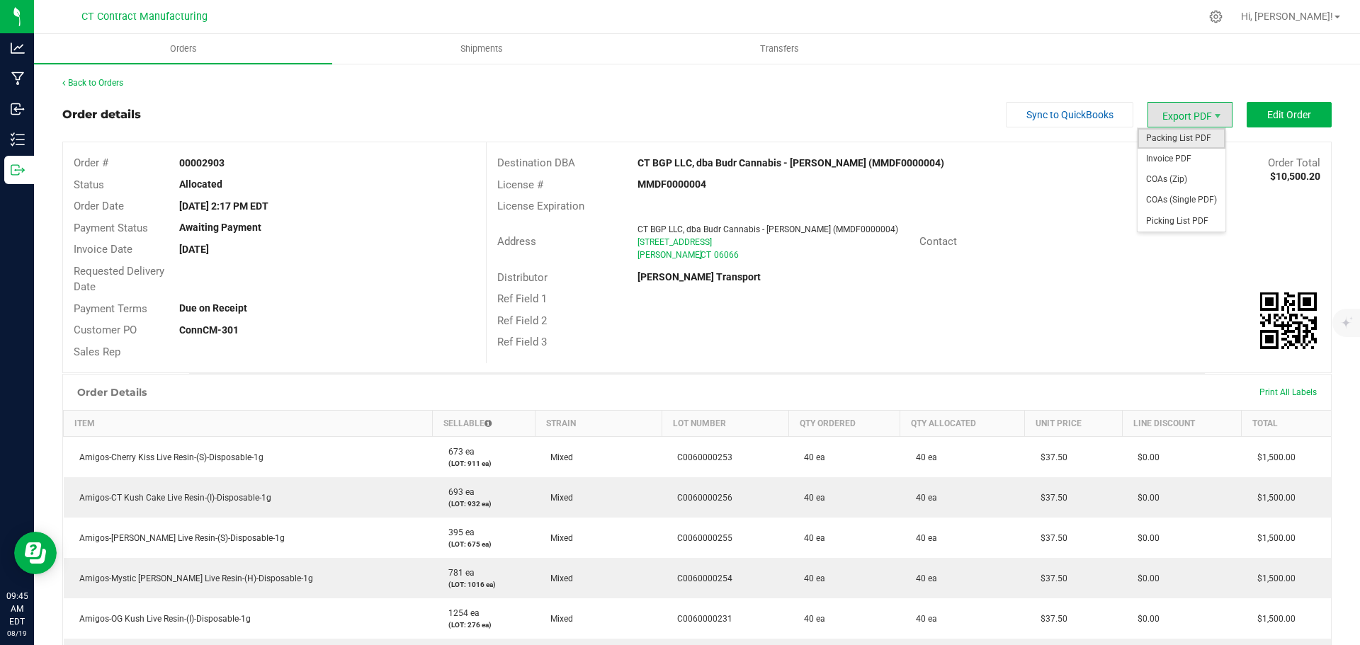
click at [1182, 135] on span "Packing List PDF" at bounding box center [1182, 138] width 88 height 21
click at [86, 82] on link "Back to Orders" at bounding box center [92, 83] width 61 height 10
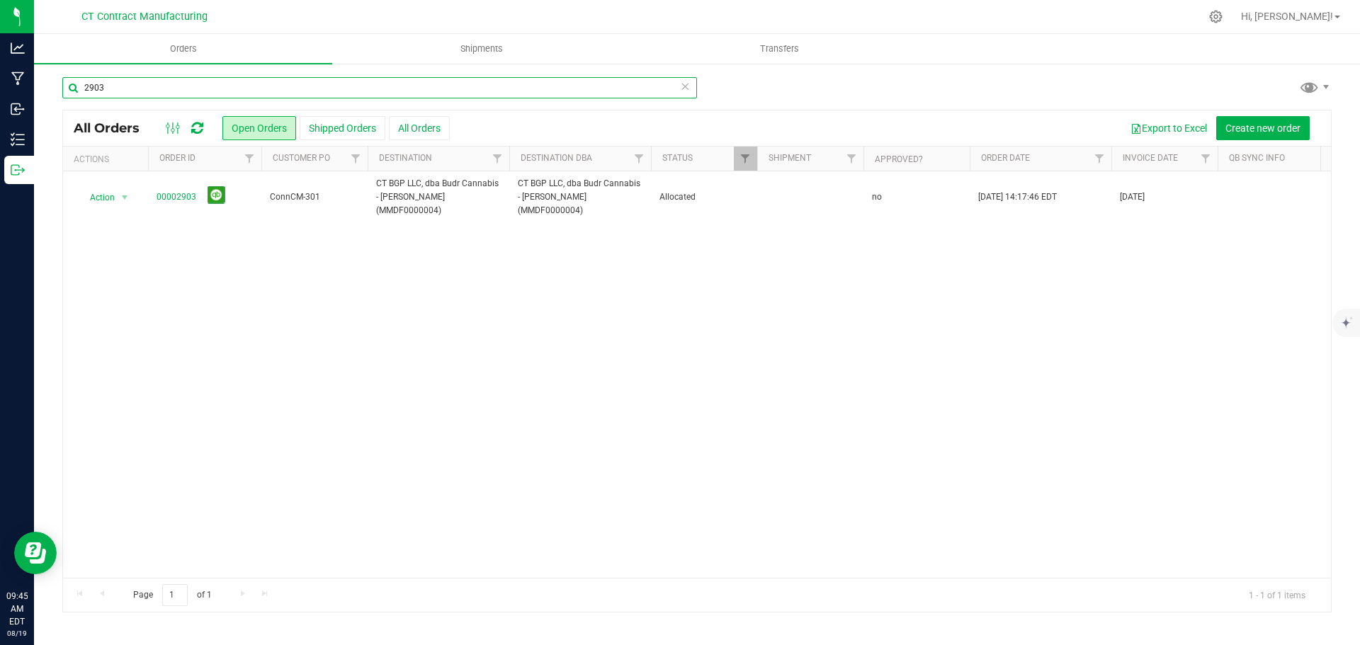
click at [204, 91] on input "2903" at bounding box center [379, 87] width 635 height 21
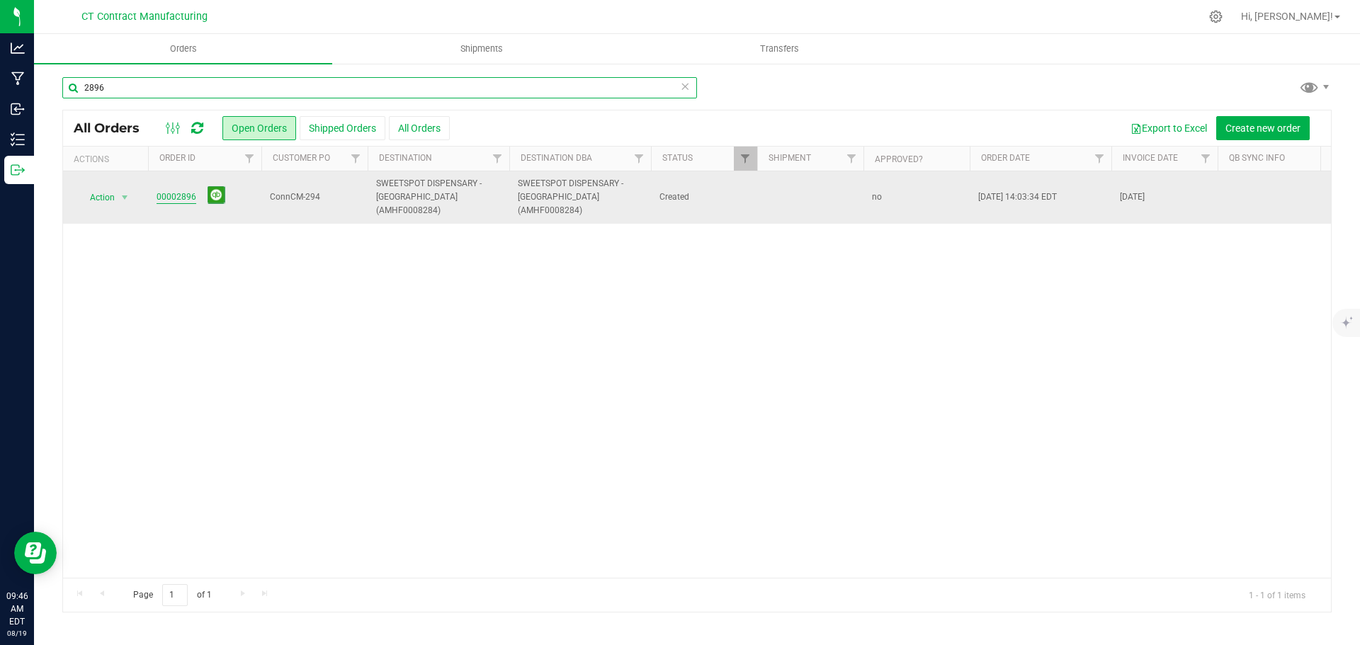
type input "2896"
click at [169, 191] on link "00002896" at bounding box center [177, 197] width 40 height 13
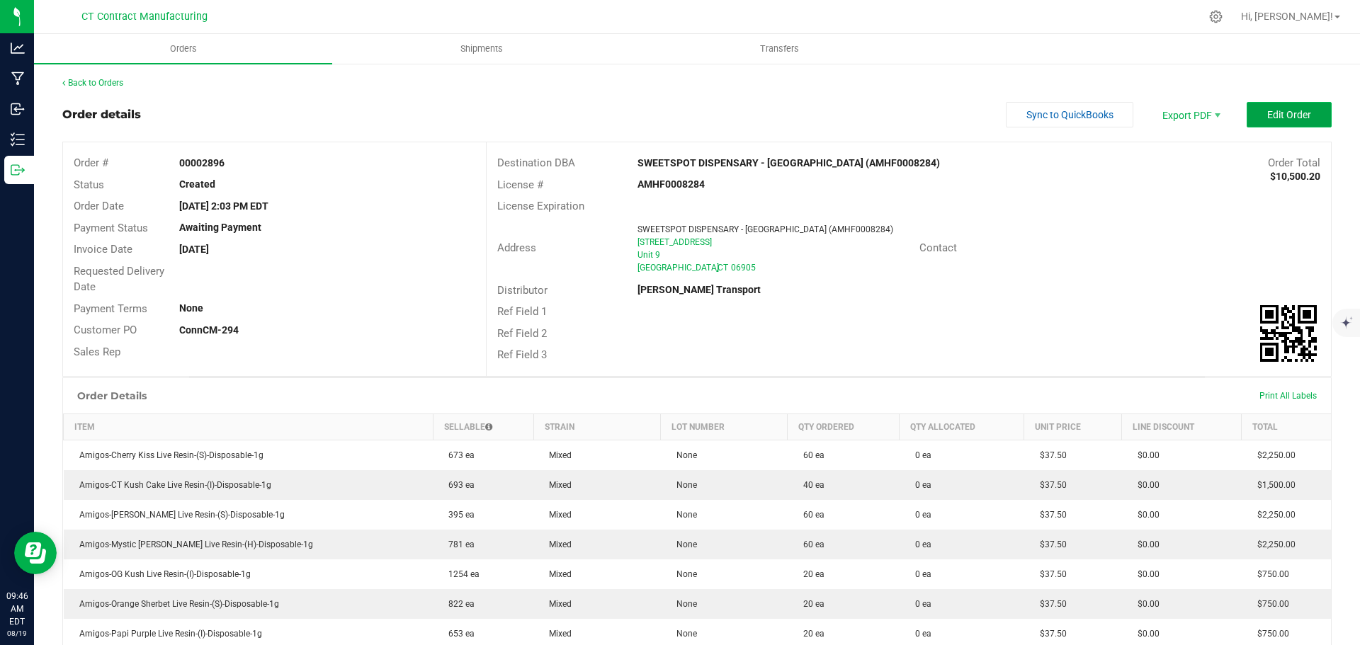
click at [1271, 115] on span "Edit Order" at bounding box center [1289, 114] width 44 height 11
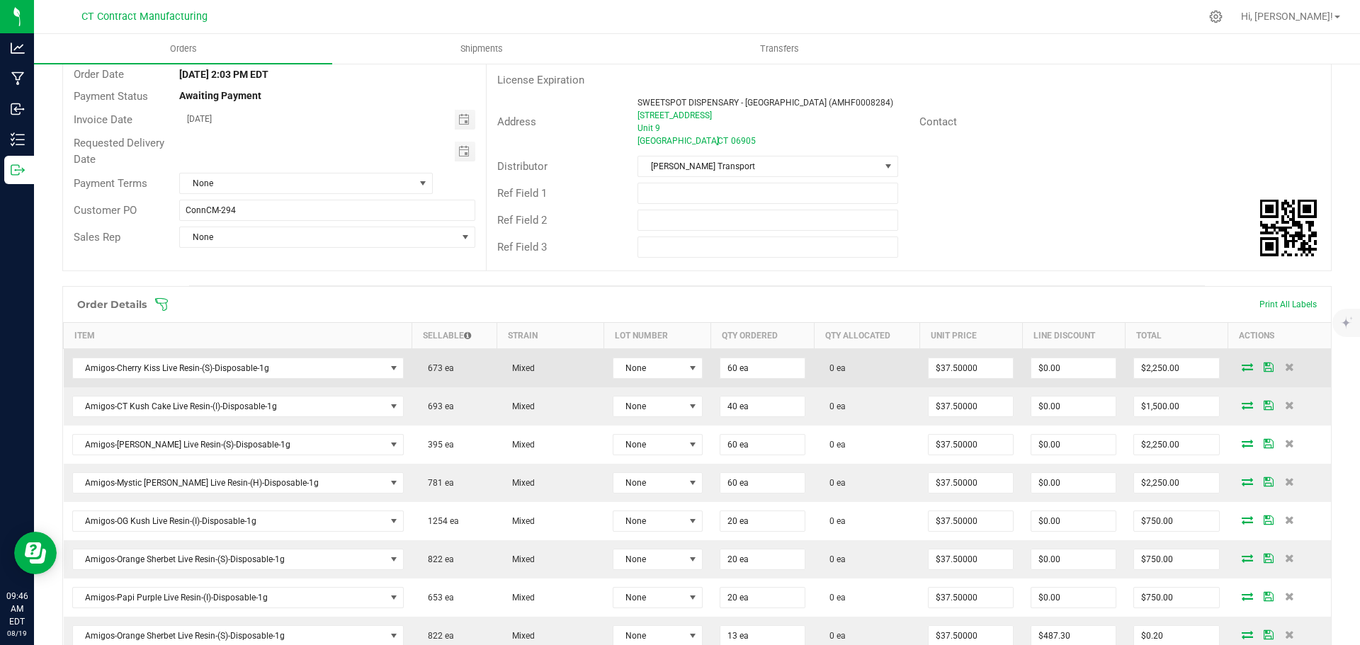
scroll to position [142, 0]
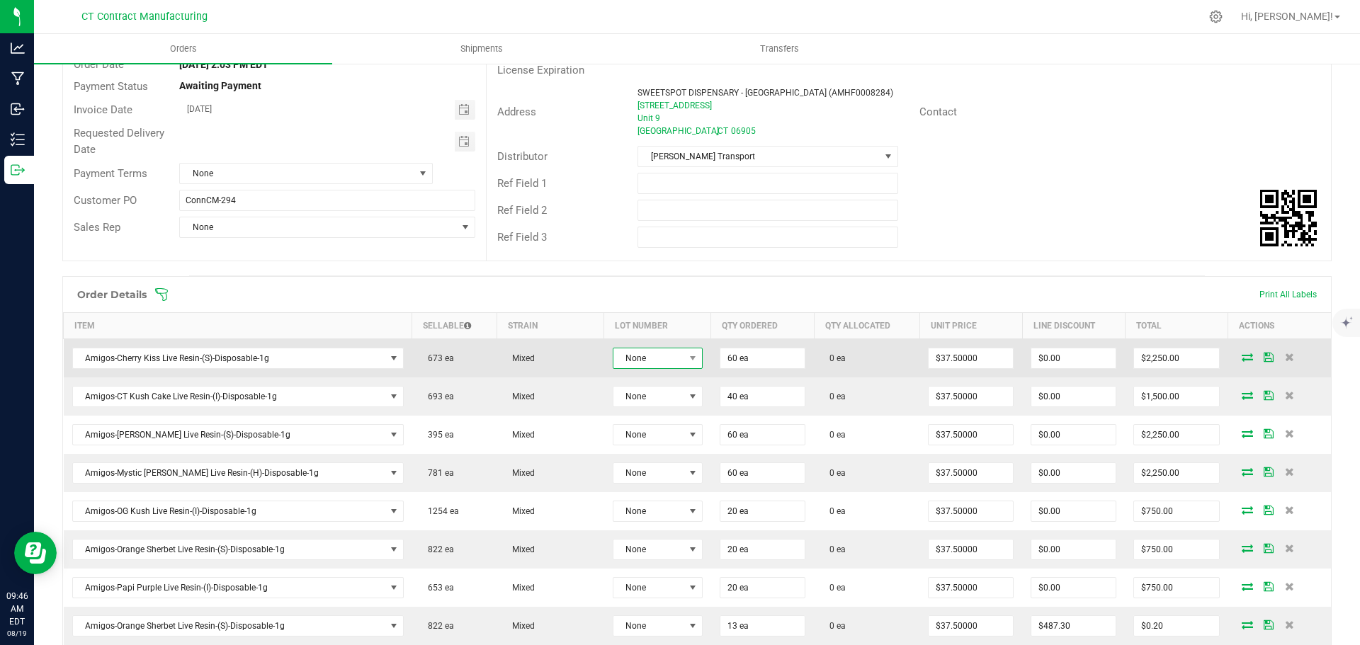
click at [684, 362] on span at bounding box center [693, 359] width 18 height 20
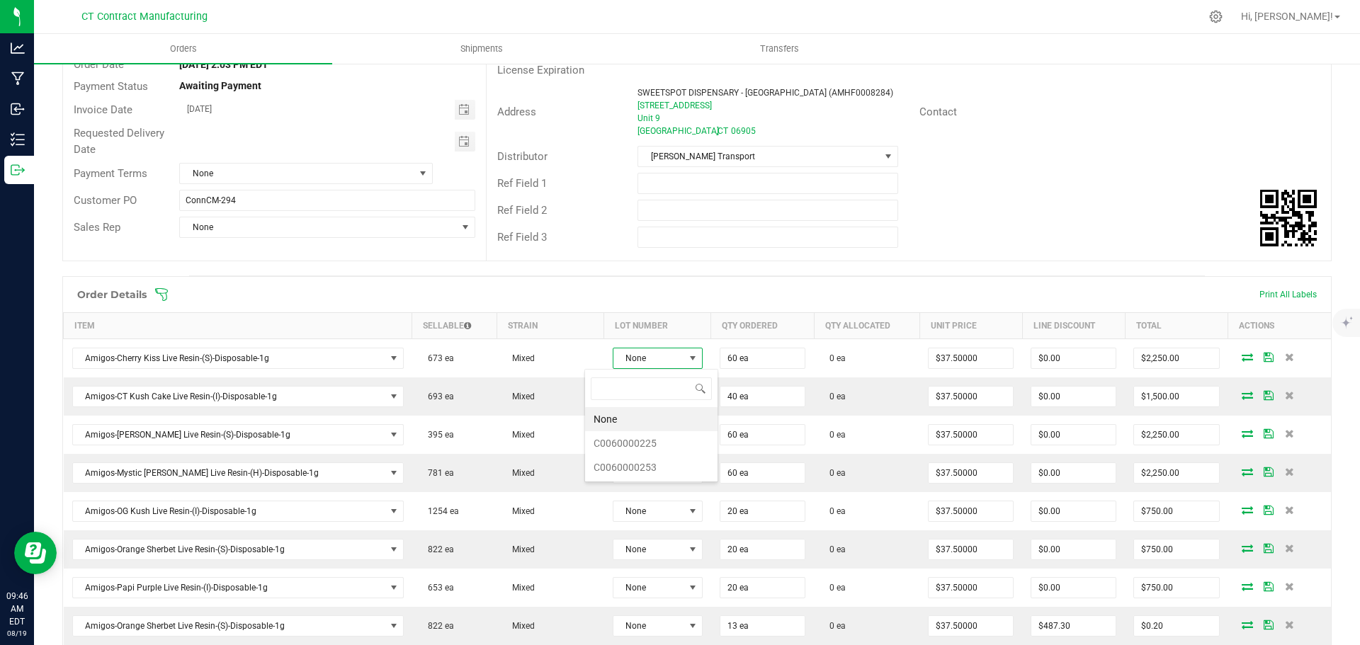
scroll to position [21, 93]
click at [664, 441] on li "C0060000225" at bounding box center [651, 443] width 132 height 24
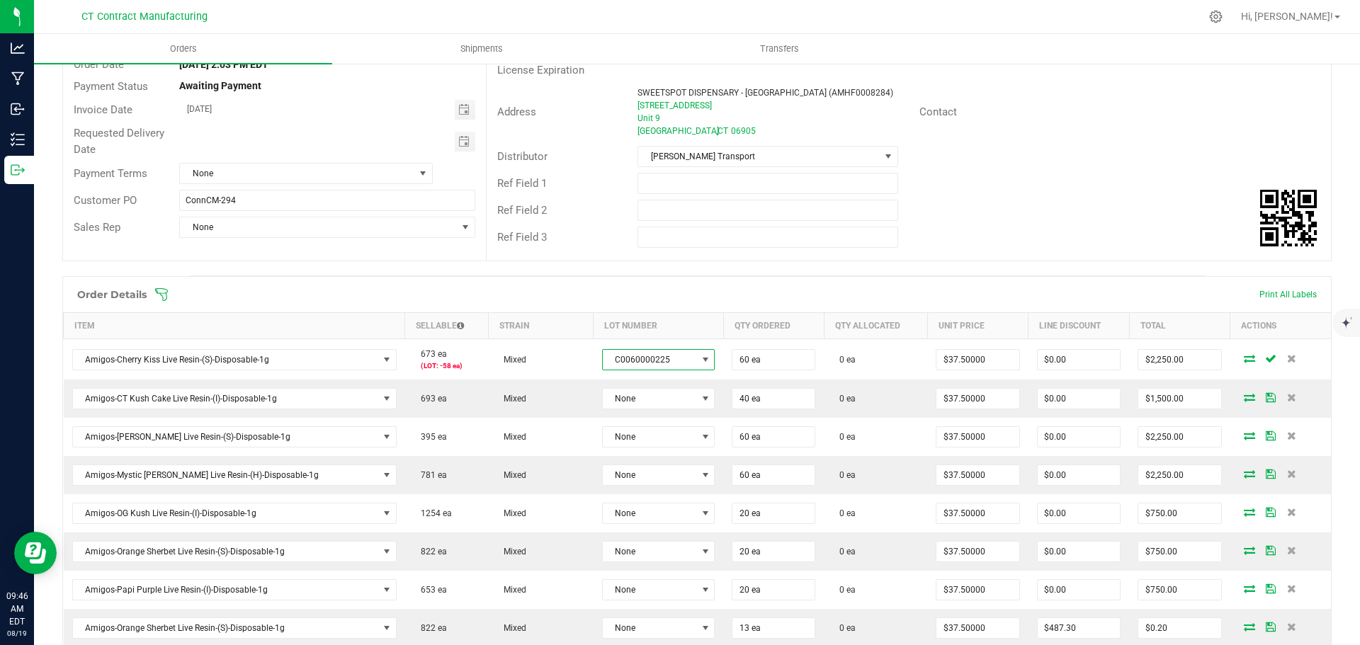
click at [640, 359] on span "C0060000225" at bounding box center [650, 360] width 94 height 20
click at [643, 464] on li "C0060000253" at bounding box center [642, 468] width 132 height 24
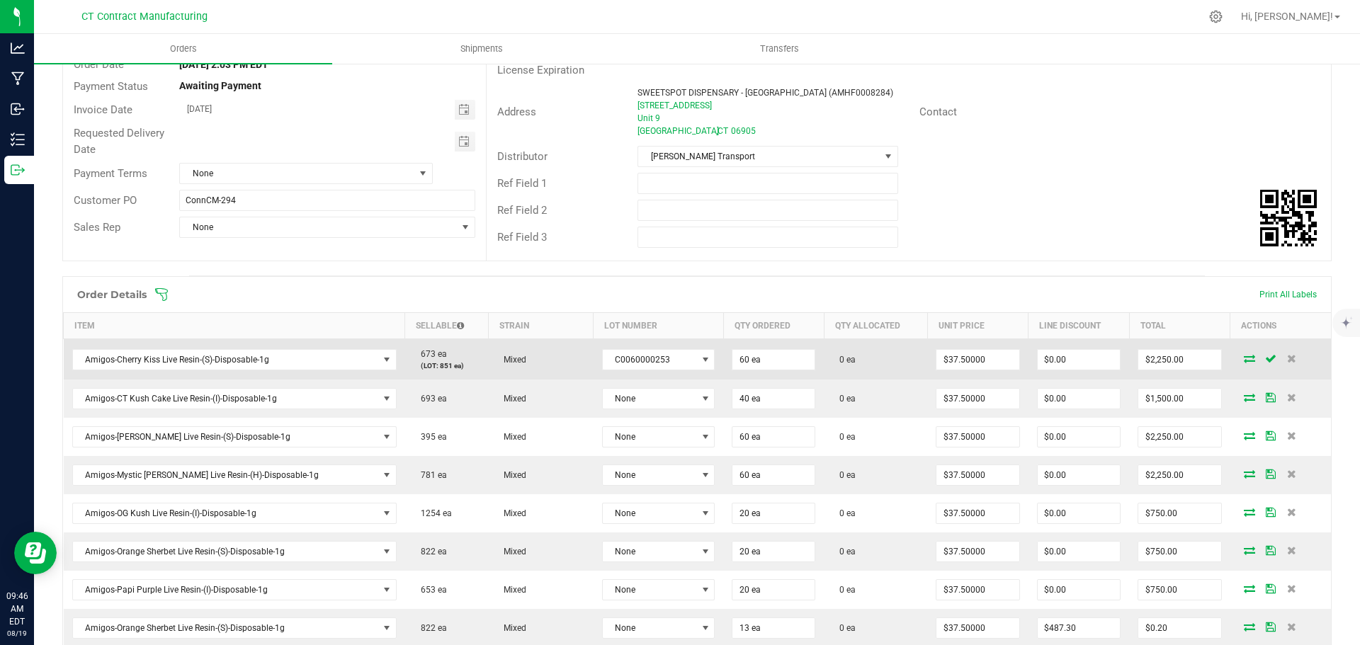
click at [1244, 358] on icon at bounding box center [1249, 358] width 11 height 9
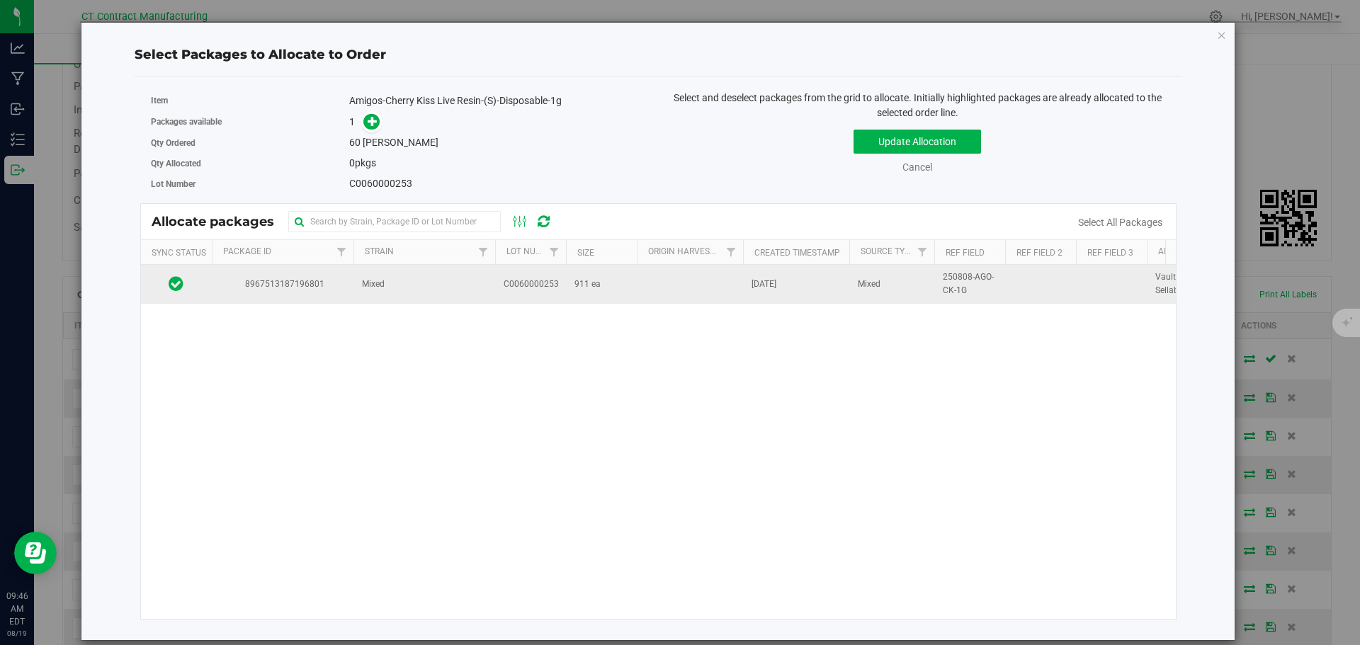
click at [400, 295] on td "Mixed" at bounding box center [424, 284] width 142 height 38
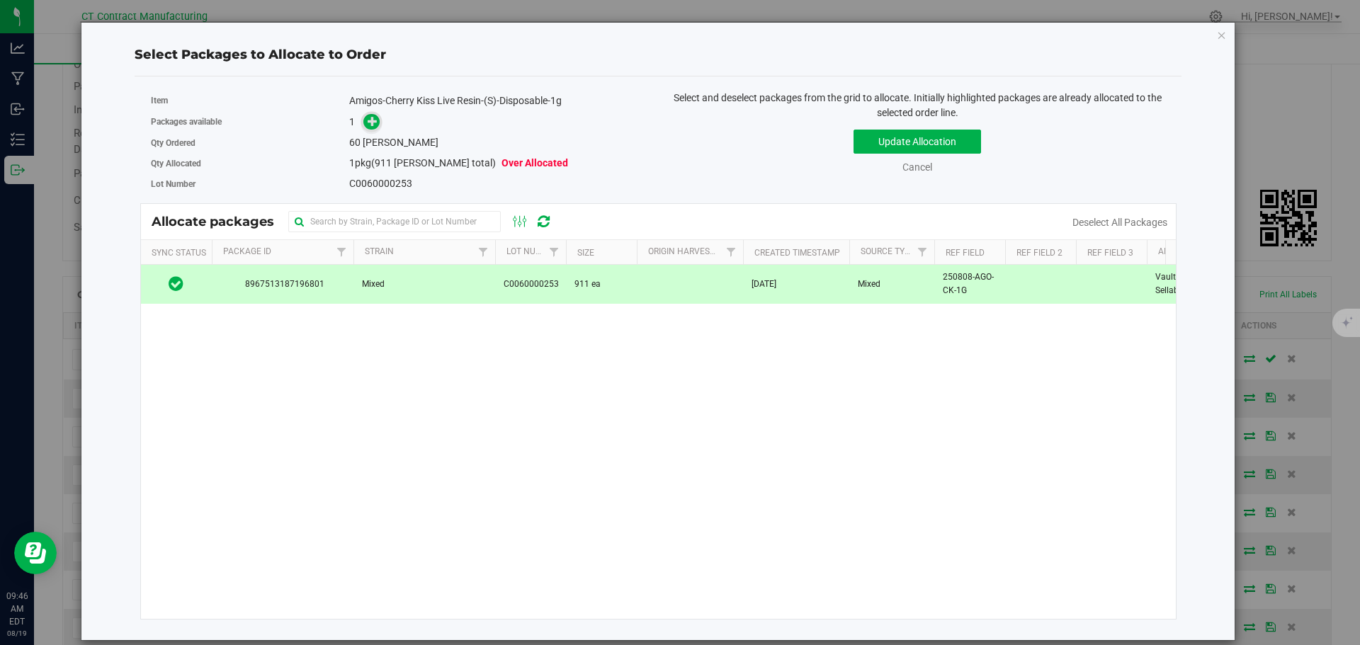
click at [373, 126] on icon at bounding box center [373, 121] width 10 height 10
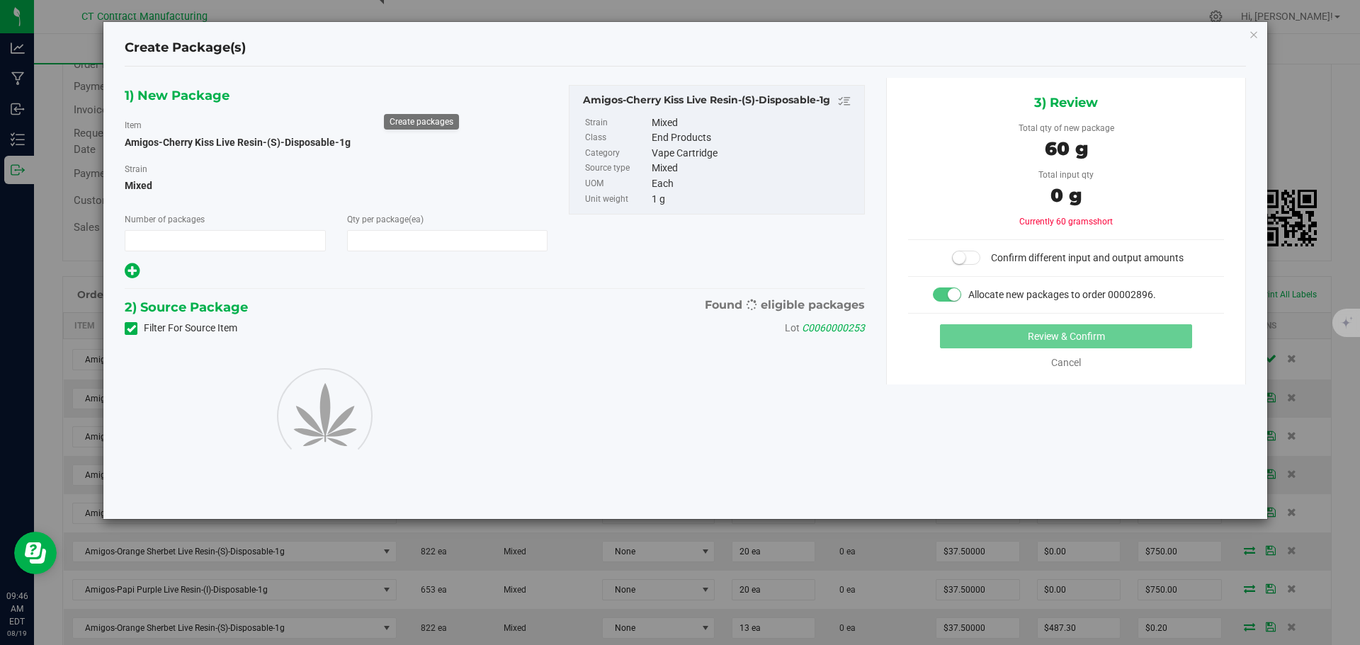
type input "1"
type input "60"
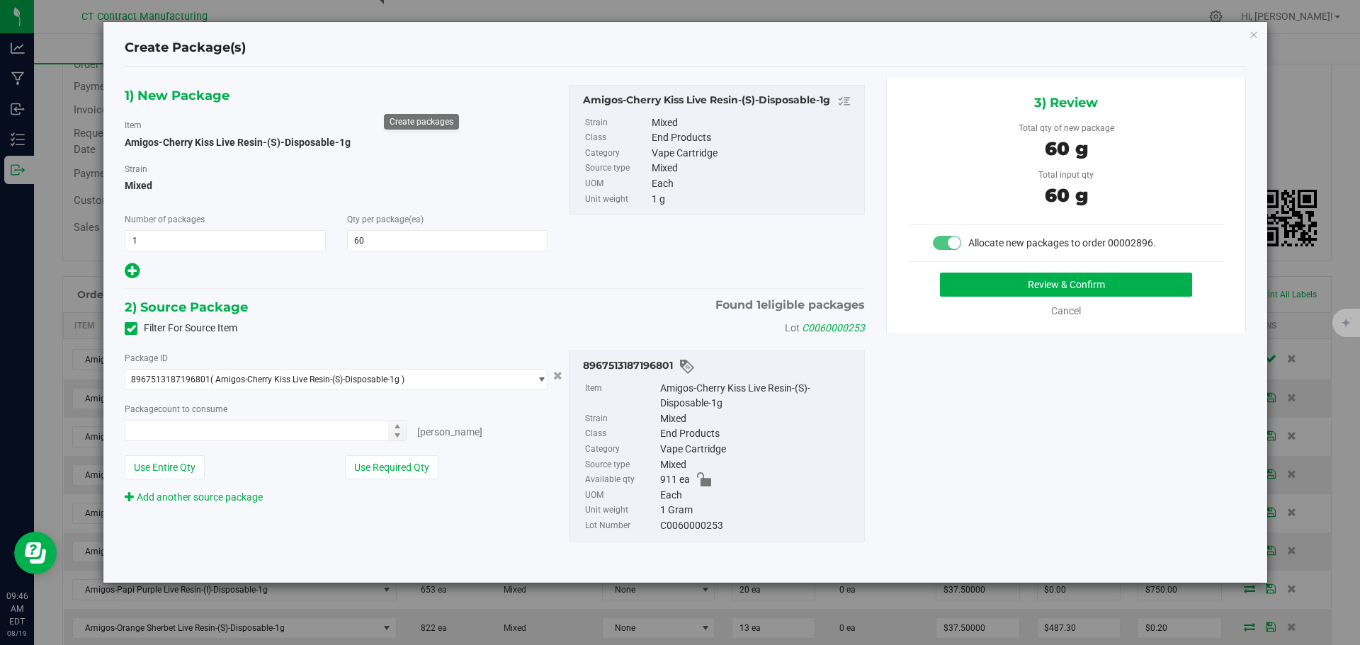
type input "60 ea"
click at [1025, 293] on button "Review & Confirm" at bounding box center [1066, 285] width 252 height 24
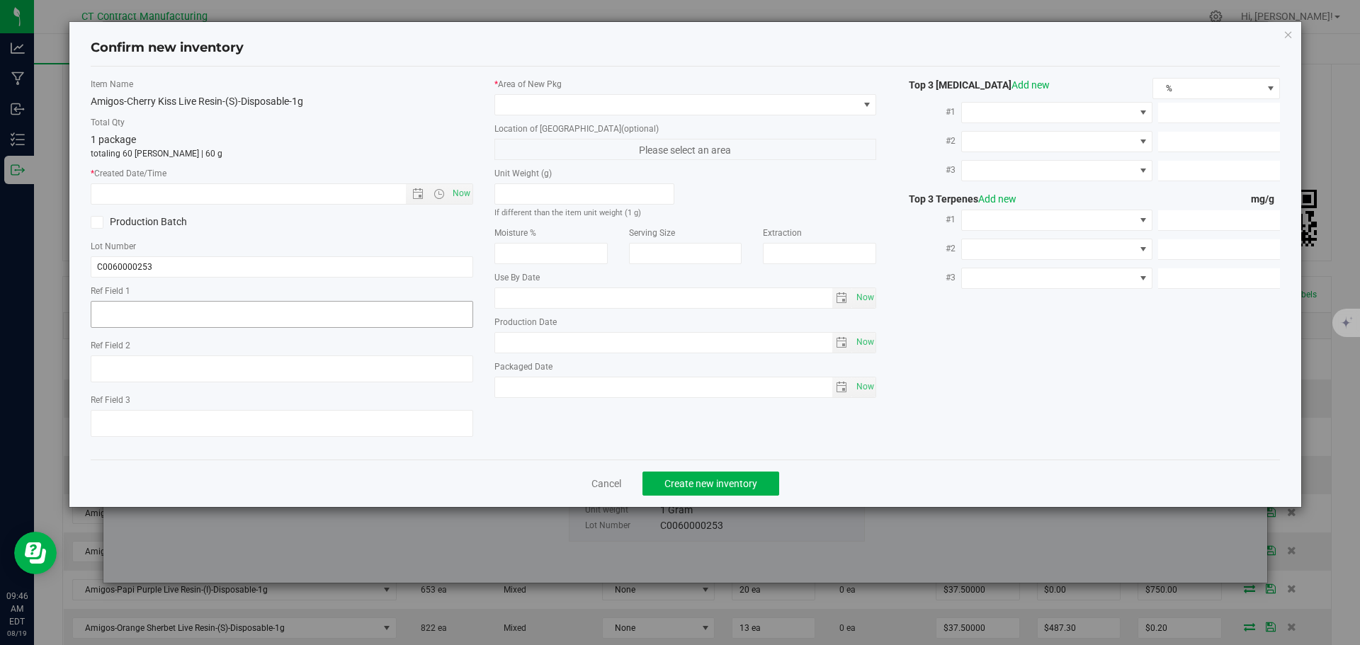
type textarea "250808-AGO-CK-1G"
click at [468, 192] on span "Now" at bounding box center [461, 193] width 24 height 21
type input "[DATE] 9:46 AM"
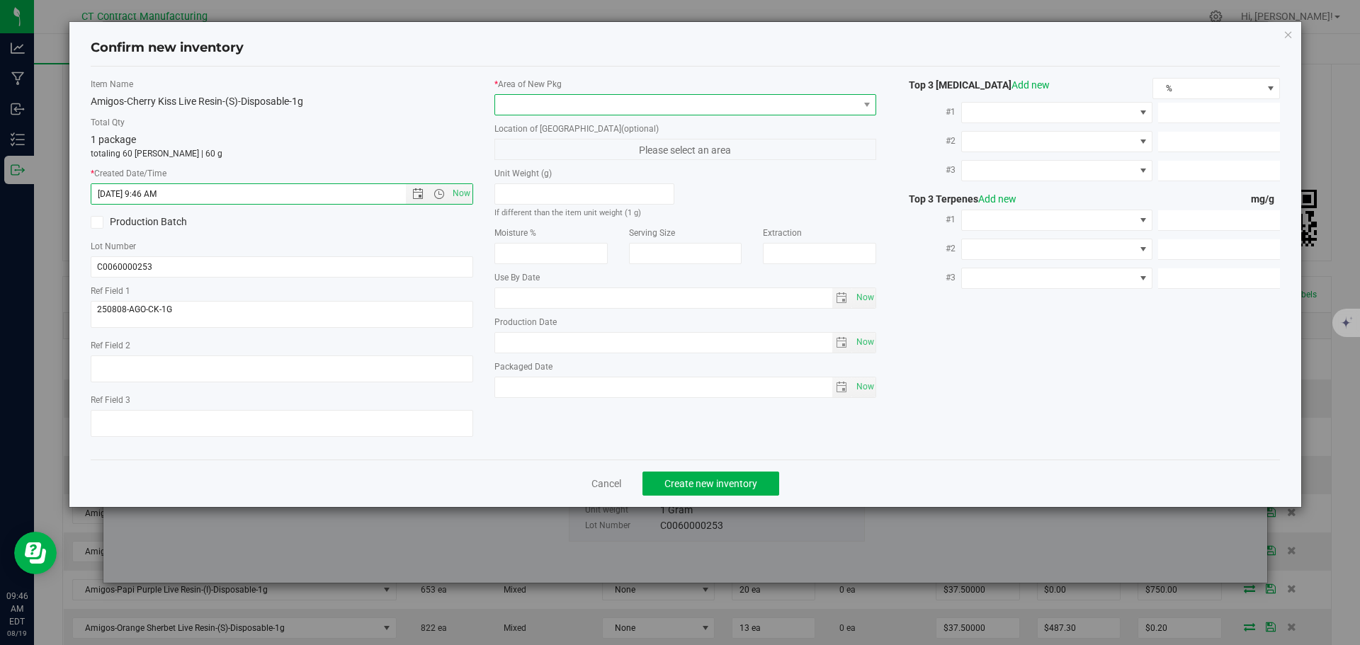
click at [529, 108] on span at bounding box center [676, 105] width 363 height 20
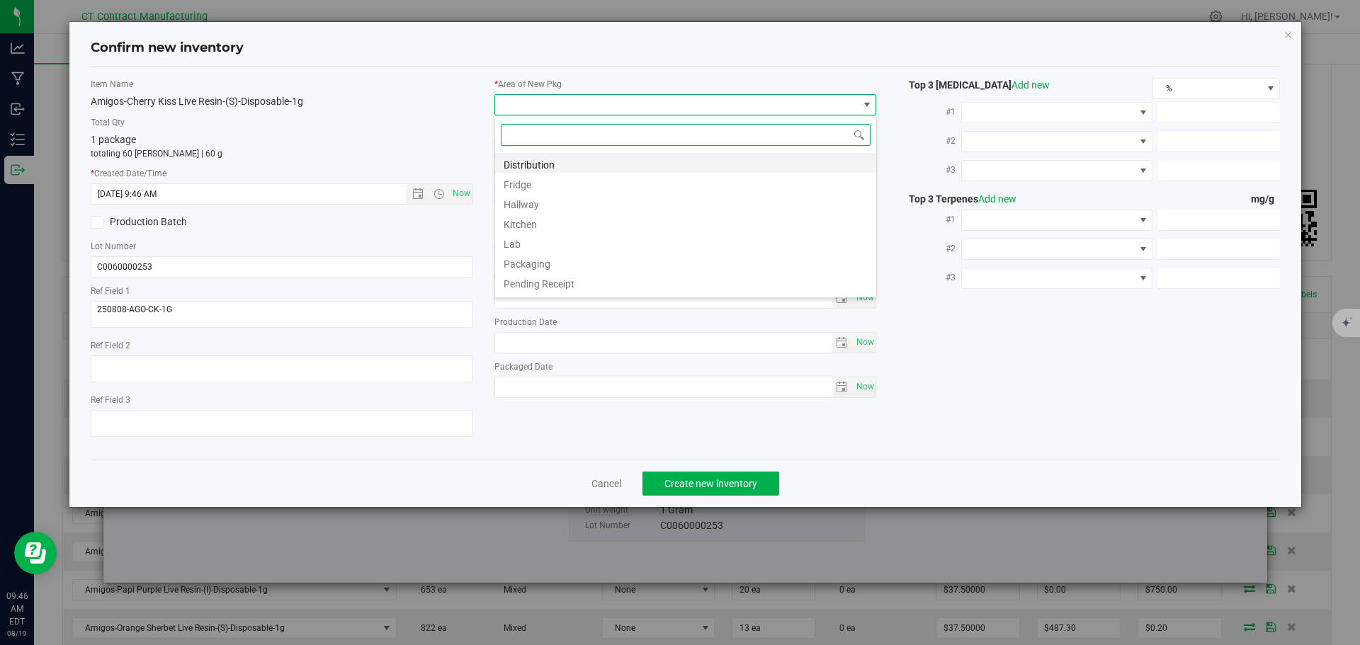
scroll to position [21, 383]
click at [549, 160] on li "Distribution" at bounding box center [685, 163] width 381 height 20
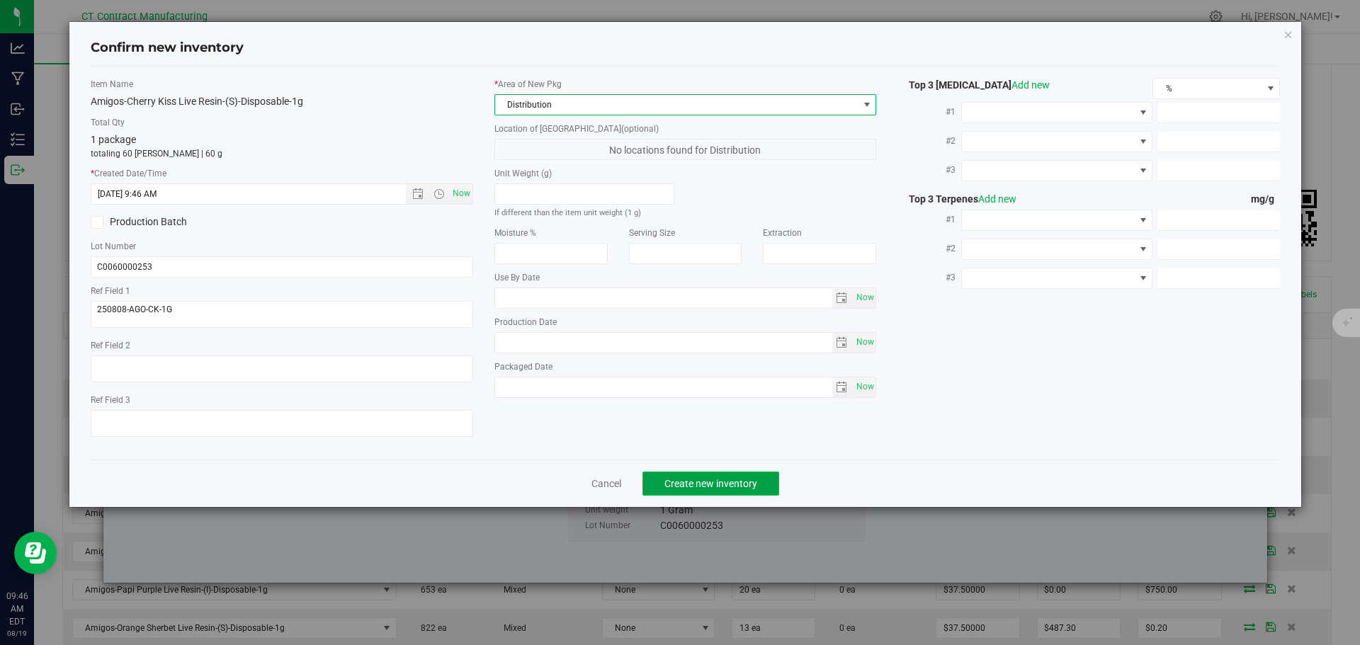
click at [684, 476] on button "Create new inventory" at bounding box center [711, 484] width 137 height 24
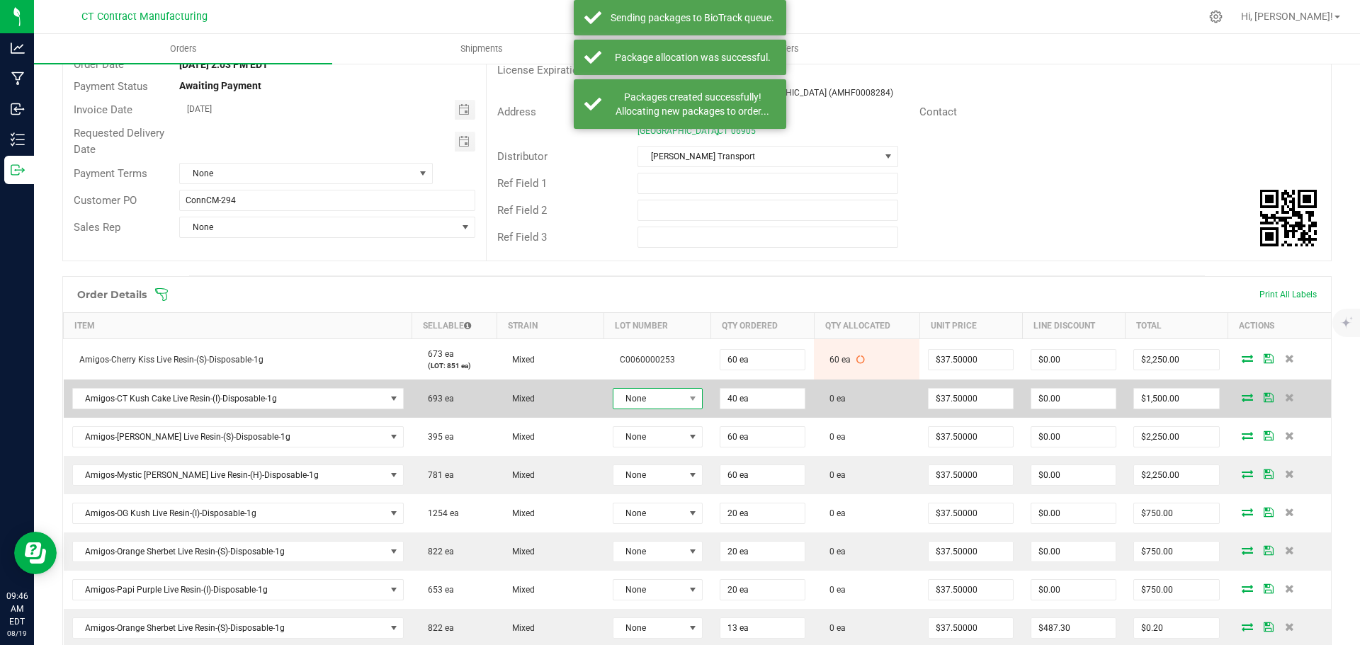
click at [626, 397] on span "None" at bounding box center [648, 399] width 71 height 20
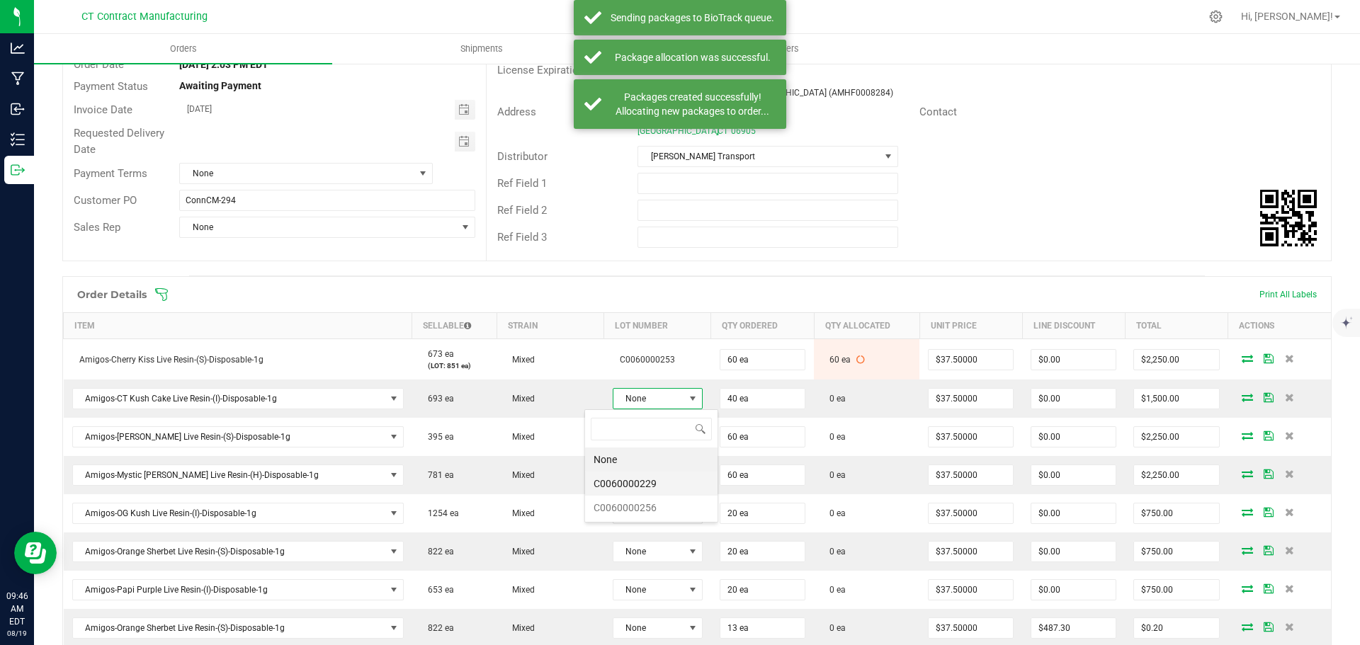
scroll to position [21, 93]
click at [635, 480] on li "C0060000229" at bounding box center [651, 484] width 132 height 24
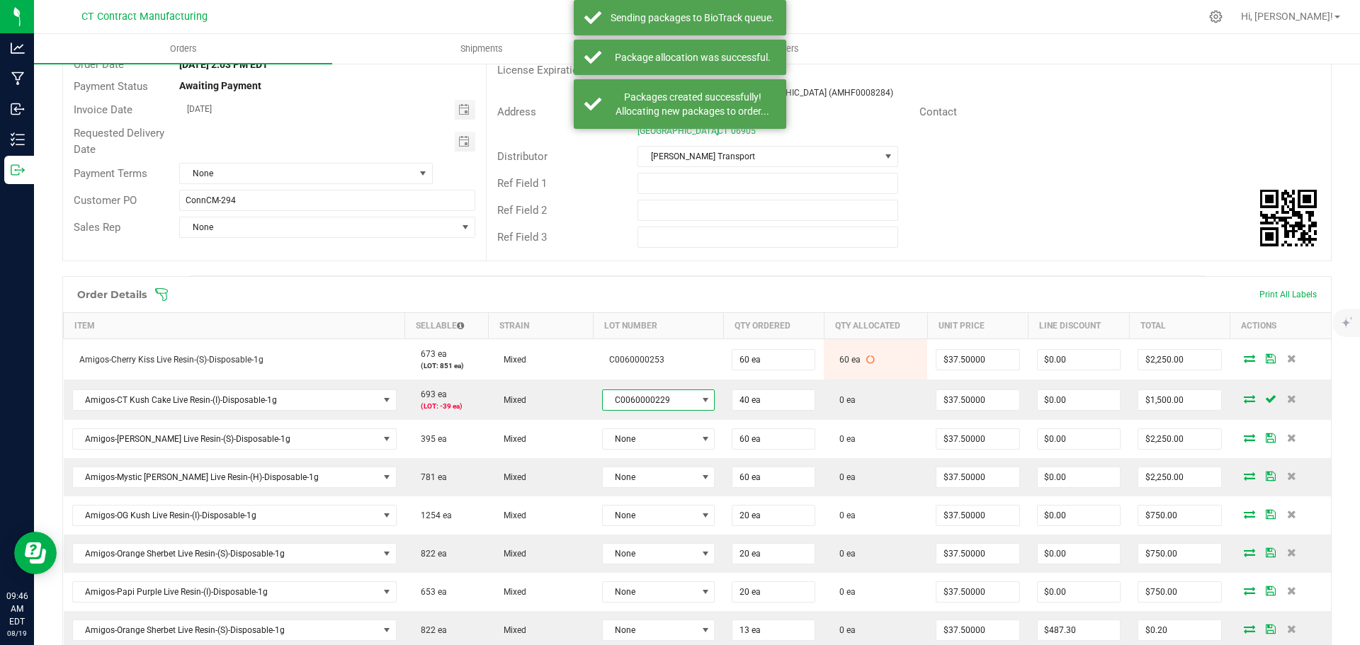
click at [632, 404] on span "C0060000229" at bounding box center [650, 400] width 94 height 20
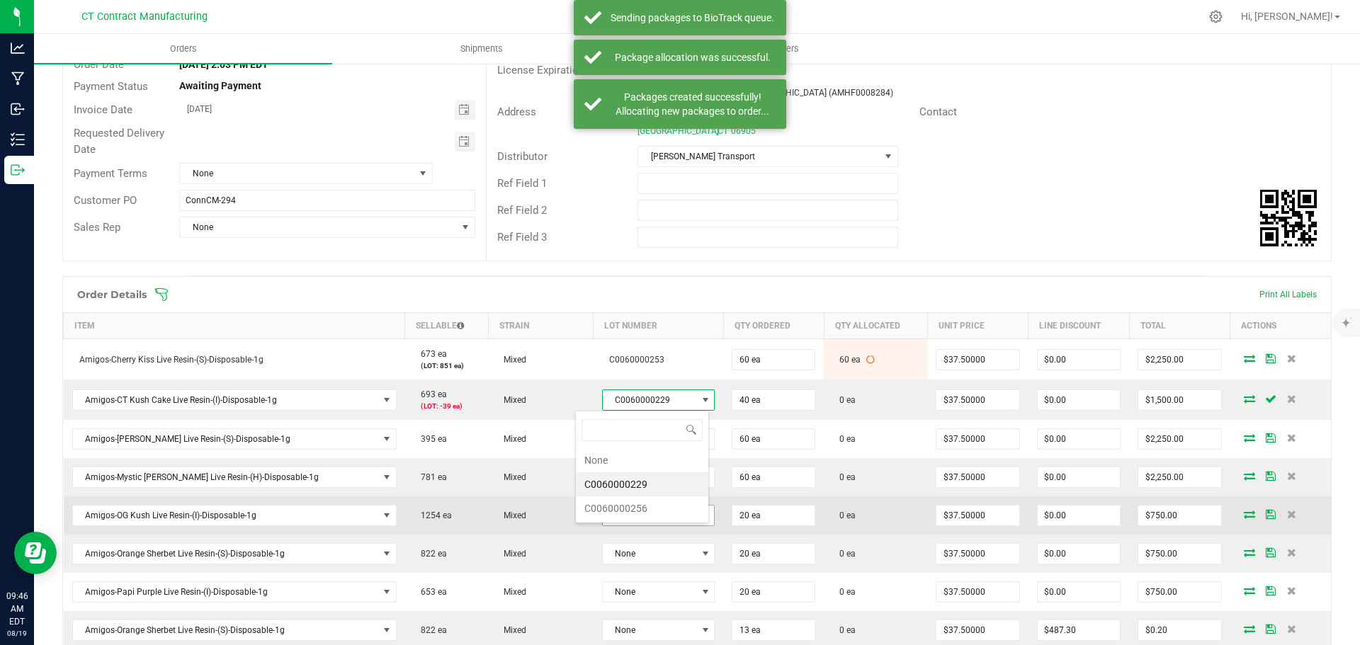
click at [629, 508] on li "C0060000256" at bounding box center [642, 509] width 132 height 24
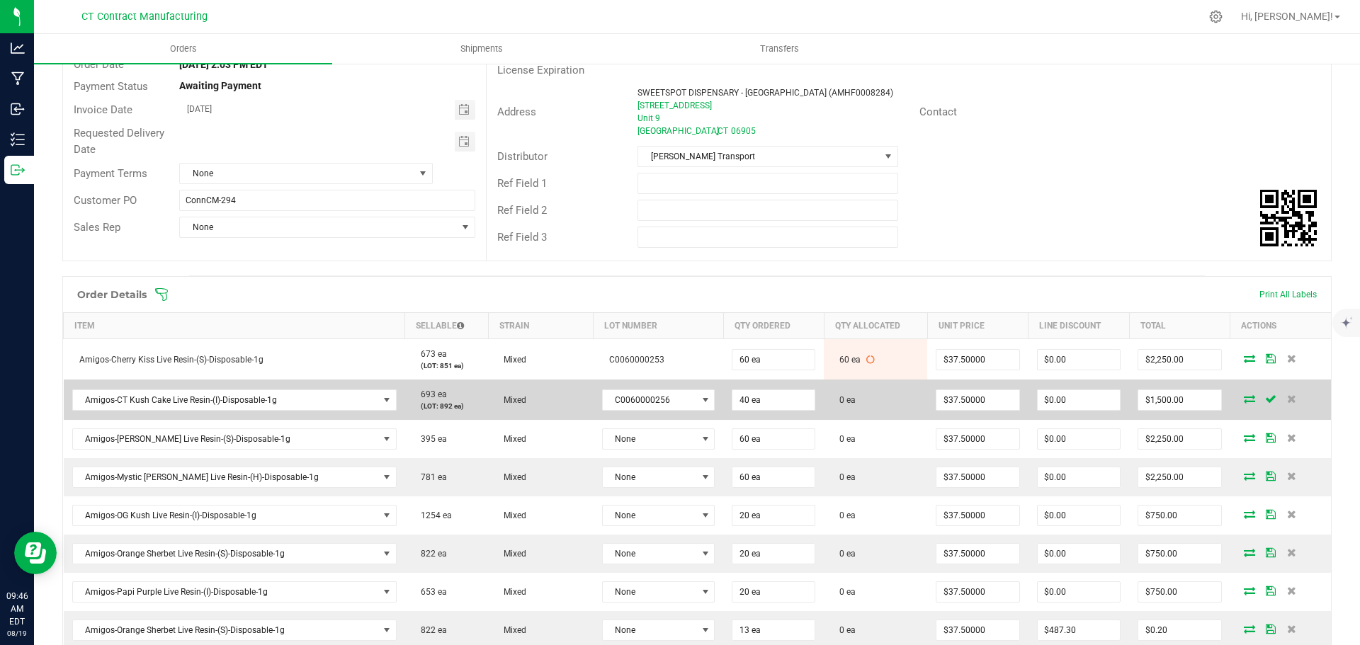
click at [1244, 397] on icon at bounding box center [1249, 399] width 11 height 9
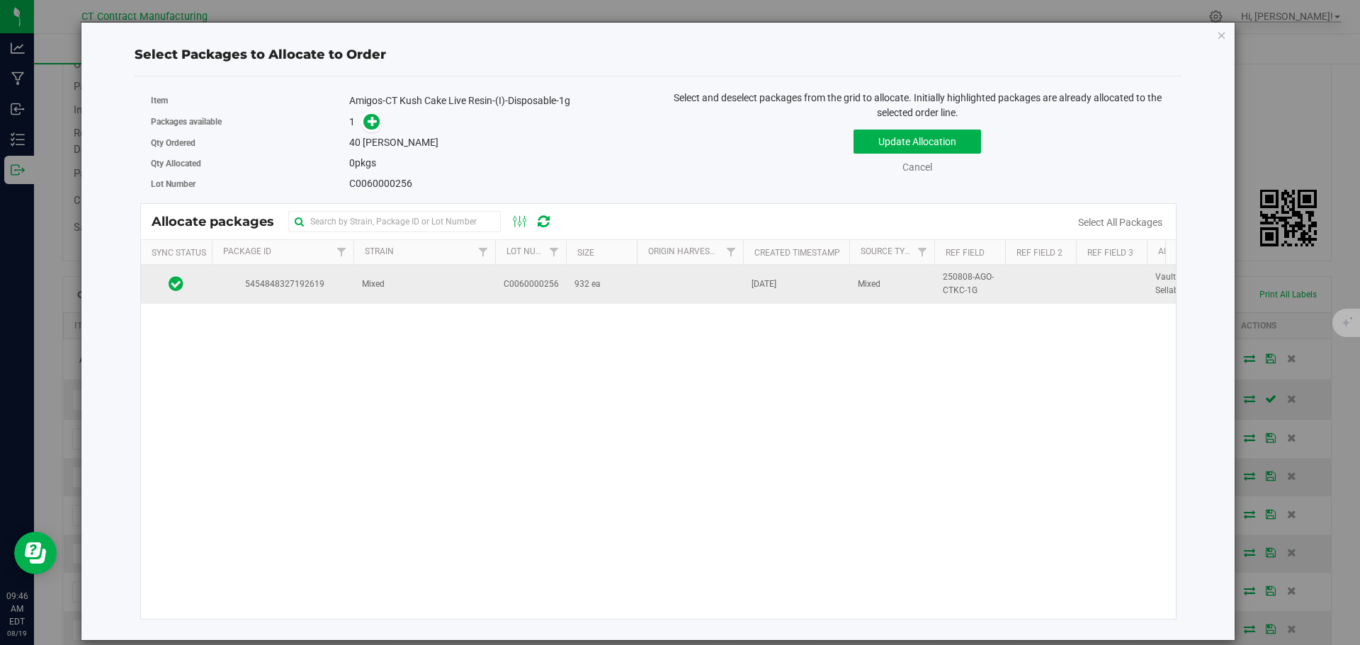
click at [325, 281] on span "5454848327192619" at bounding box center [282, 284] width 125 height 13
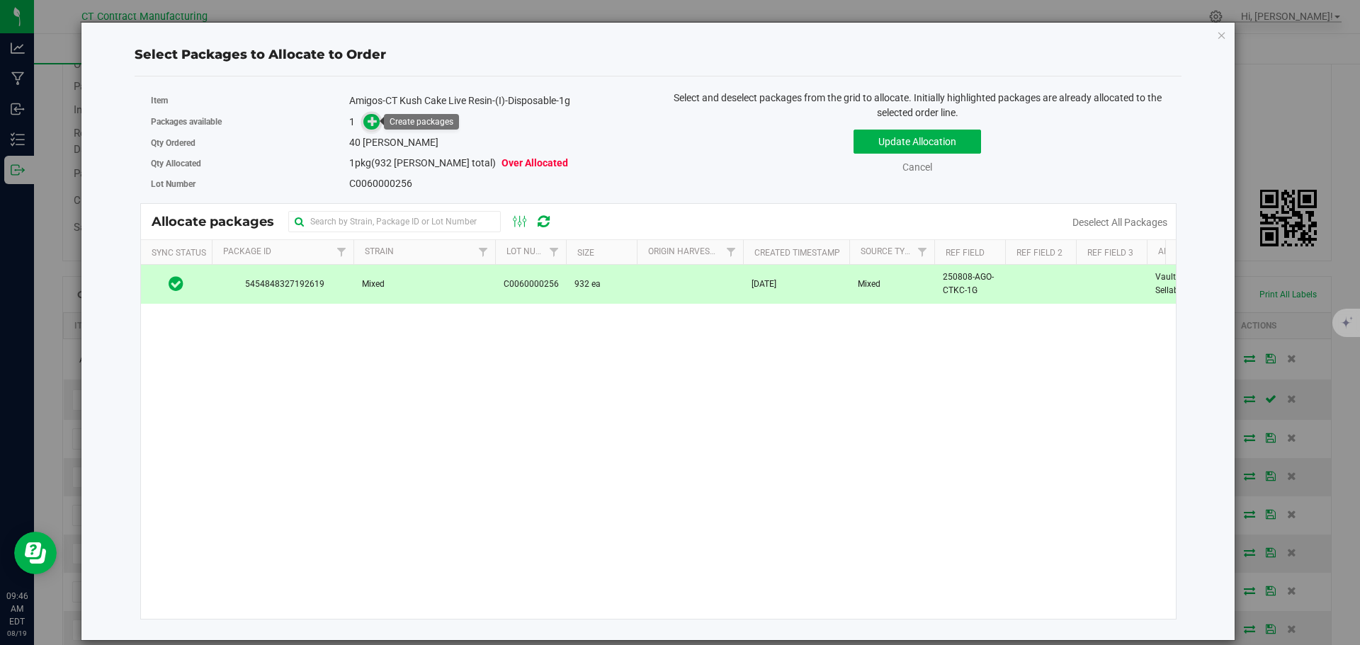
click at [366, 120] on span at bounding box center [371, 122] width 16 height 16
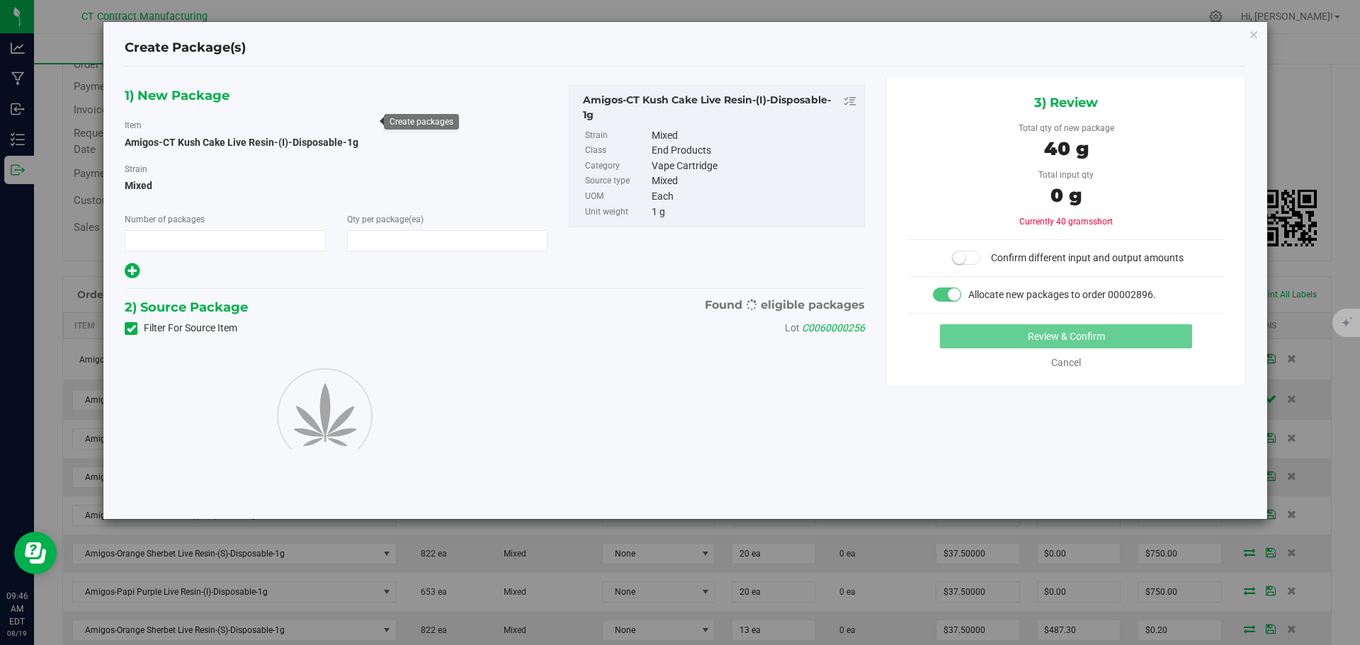
type input "1"
type input "40"
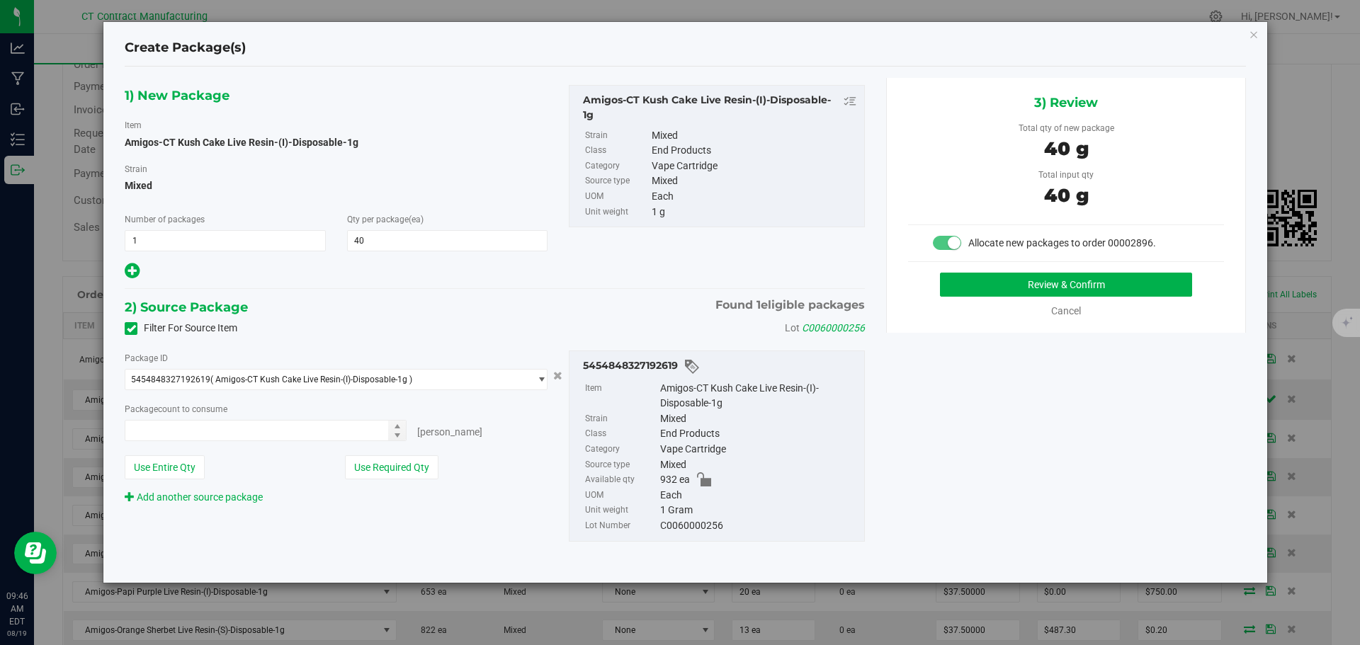
type input "40 ea"
click at [1012, 280] on button "Review & Confirm" at bounding box center [1066, 285] width 252 height 24
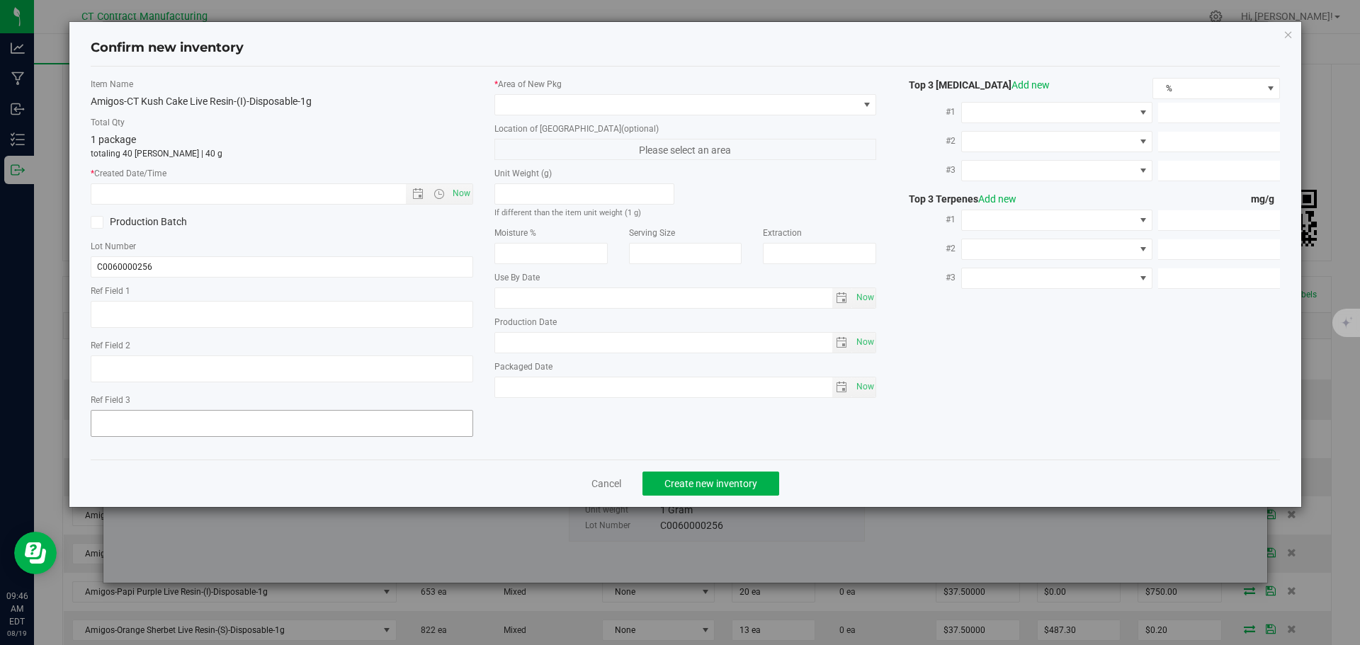
type textarea "250808-AGO-CTKC-1G"
click at [455, 193] on span "Now" at bounding box center [461, 193] width 24 height 21
type input "[DATE] 9:46 AM"
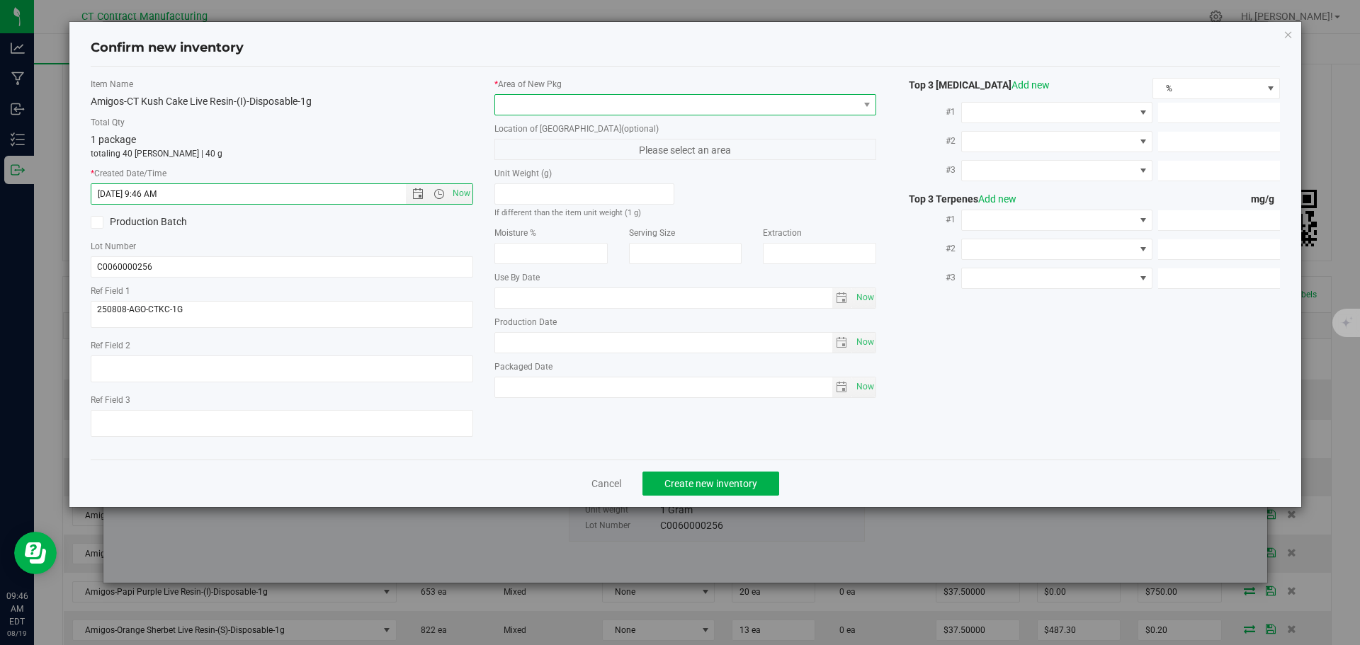
click at [551, 99] on span at bounding box center [676, 105] width 363 height 20
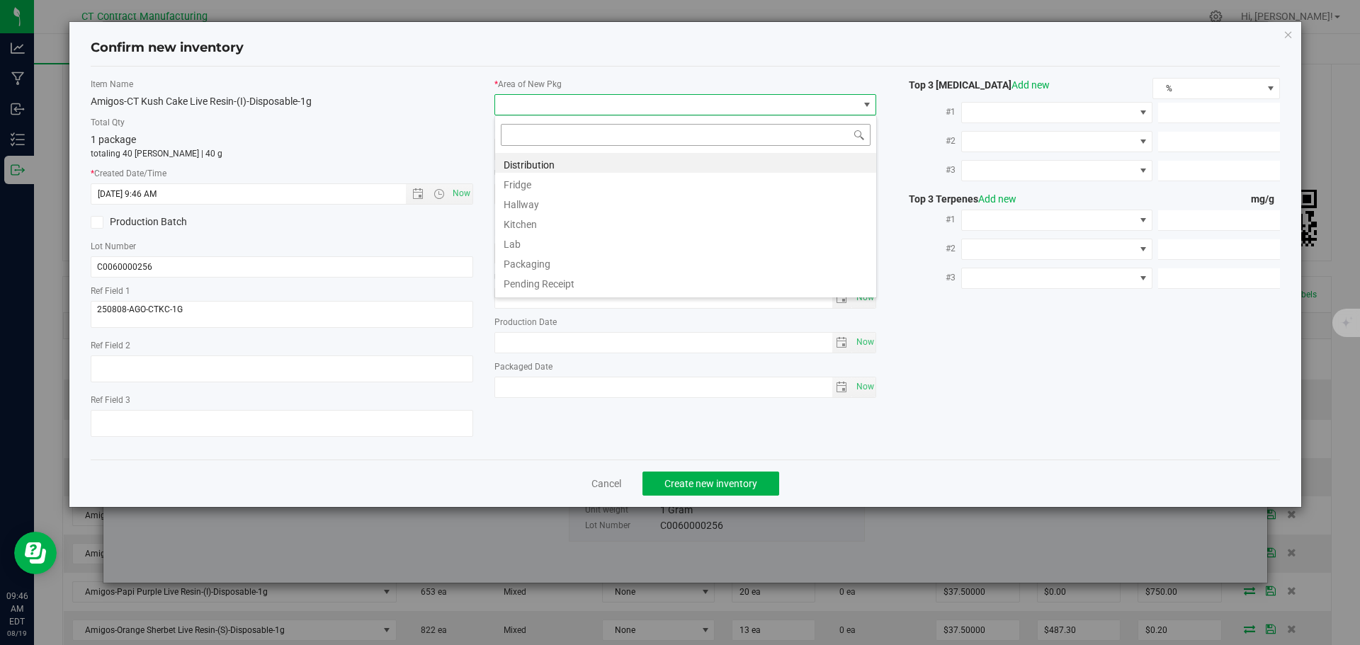
scroll to position [21, 383]
click at [545, 166] on li "Distribution" at bounding box center [685, 163] width 381 height 20
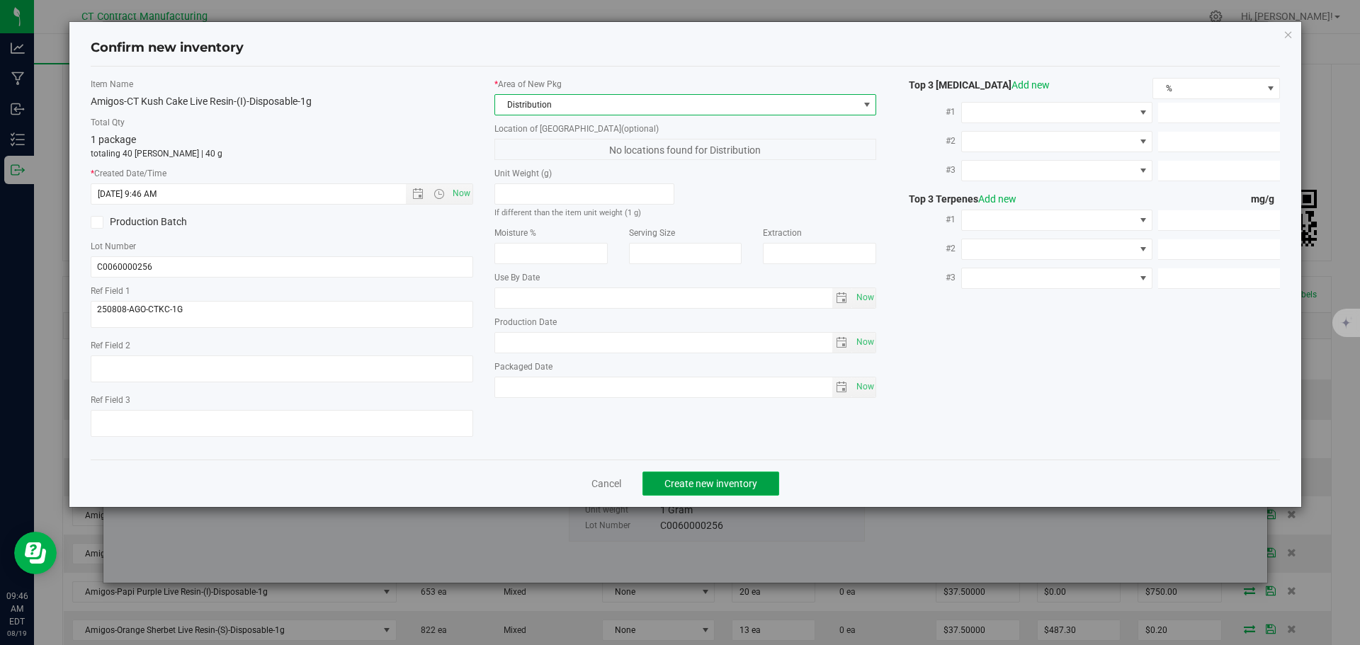
click at [715, 490] on button "Create new inventory" at bounding box center [711, 484] width 137 height 24
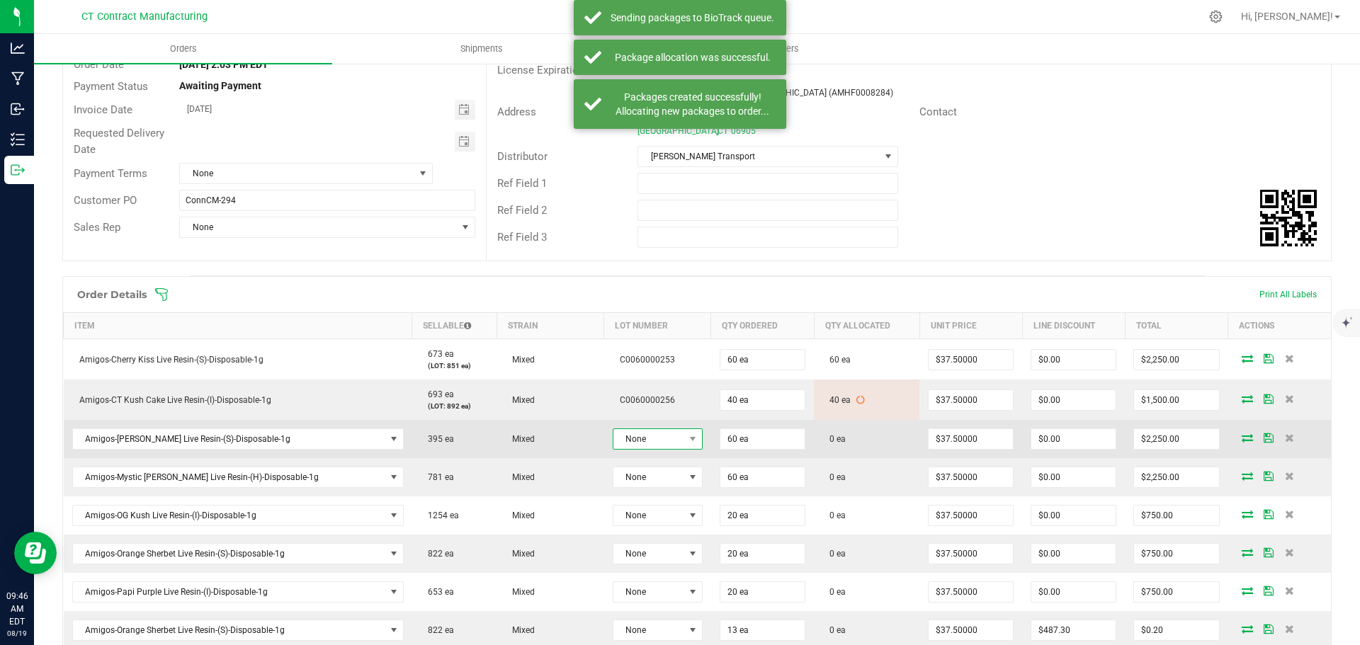
click at [650, 439] on span "None" at bounding box center [648, 439] width 71 height 20
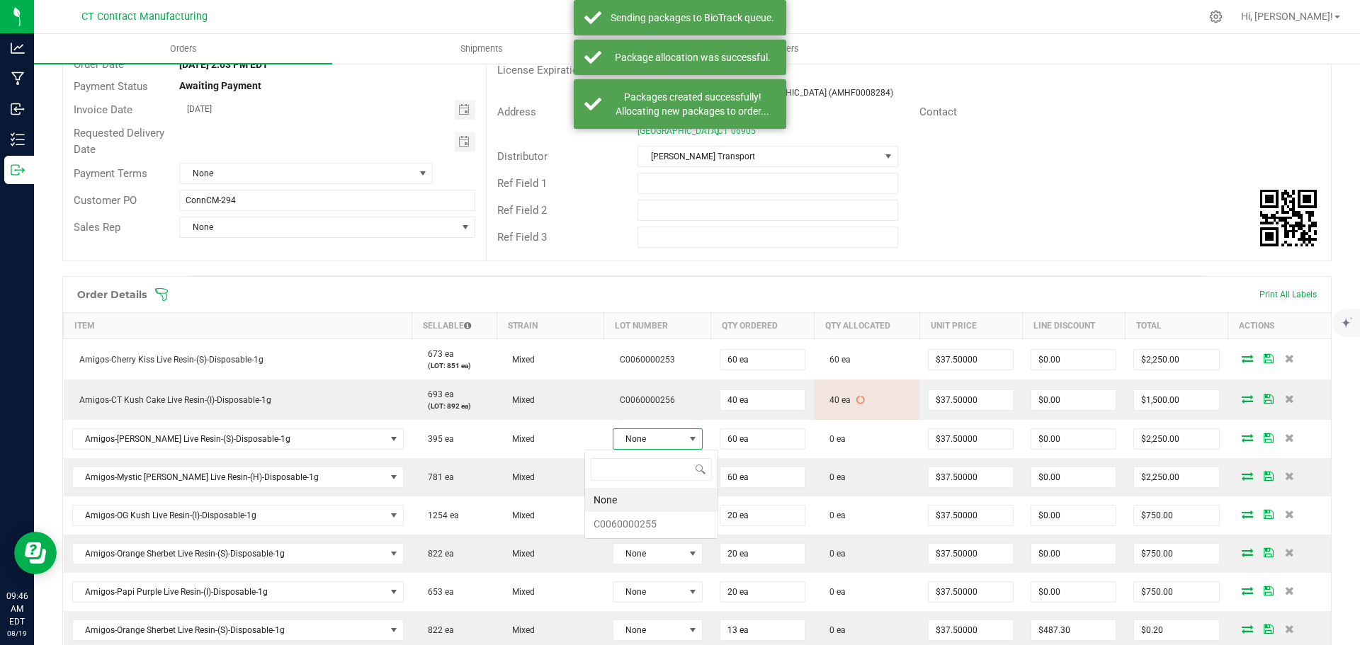
scroll to position [21, 93]
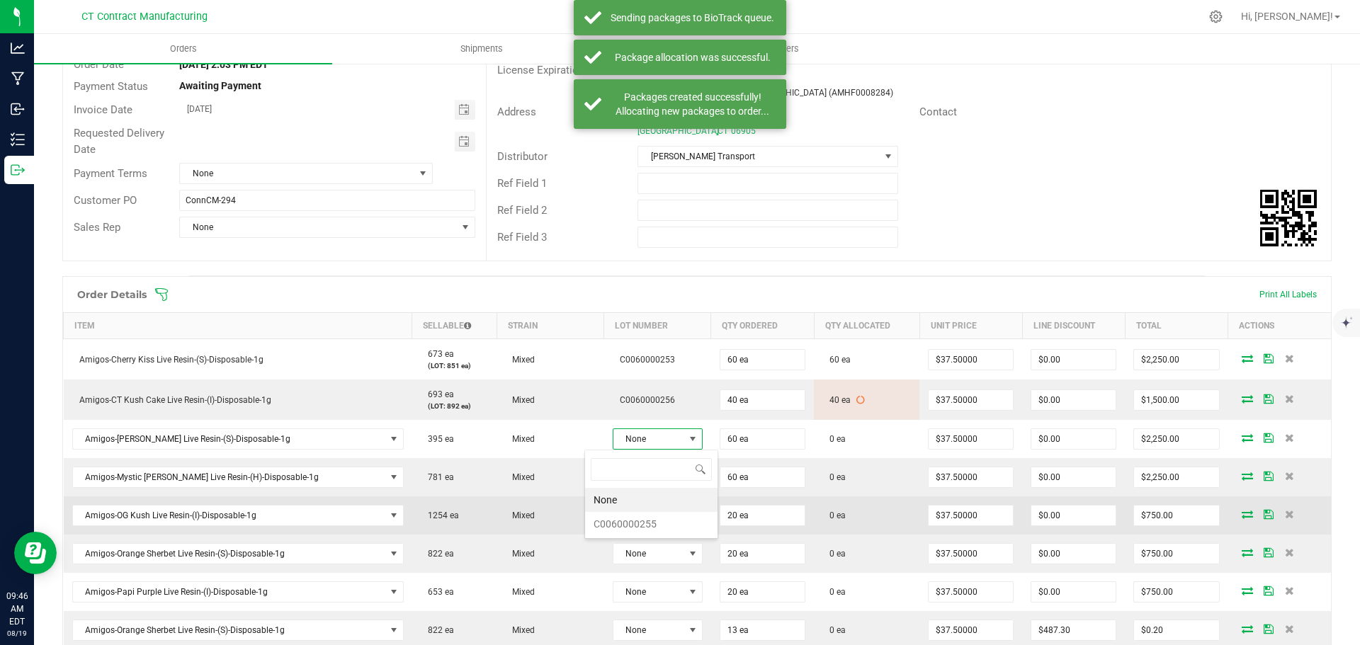
drag, startPoint x: 652, startPoint y: 520, endPoint x: 627, endPoint y: 504, distance: 29.7
click at [652, 521] on li "C0060000255" at bounding box center [651, 524] width 132 height 24
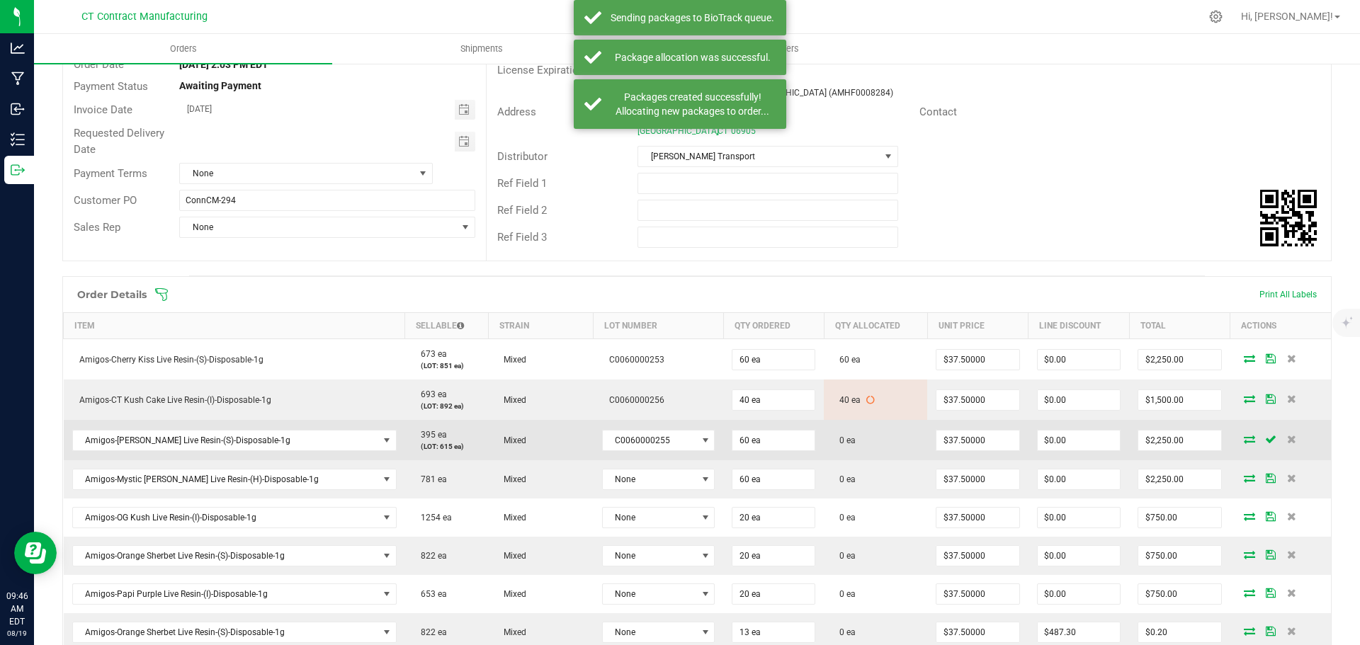
click at [1244, 437] on icon at bounding box center [1249, 439] width 11 height 9
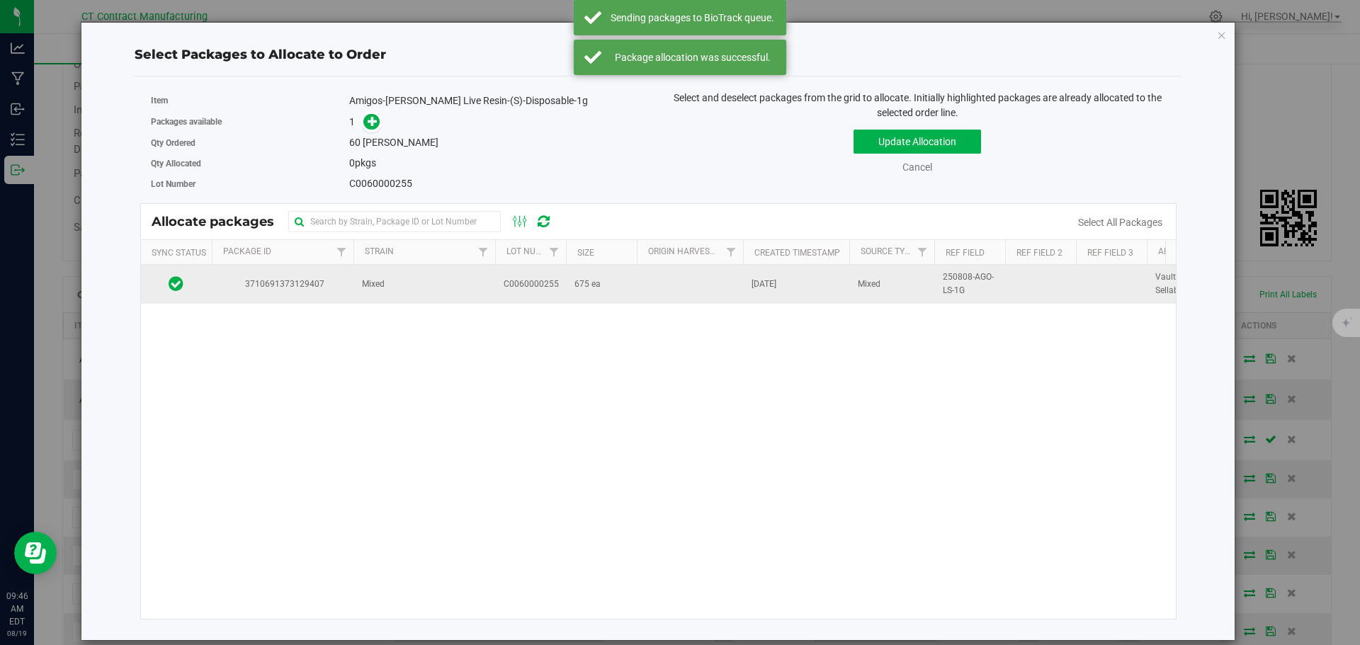
click at [401, 286] on td "Mixed" at bounding box center [424, 284] width 142 height 38
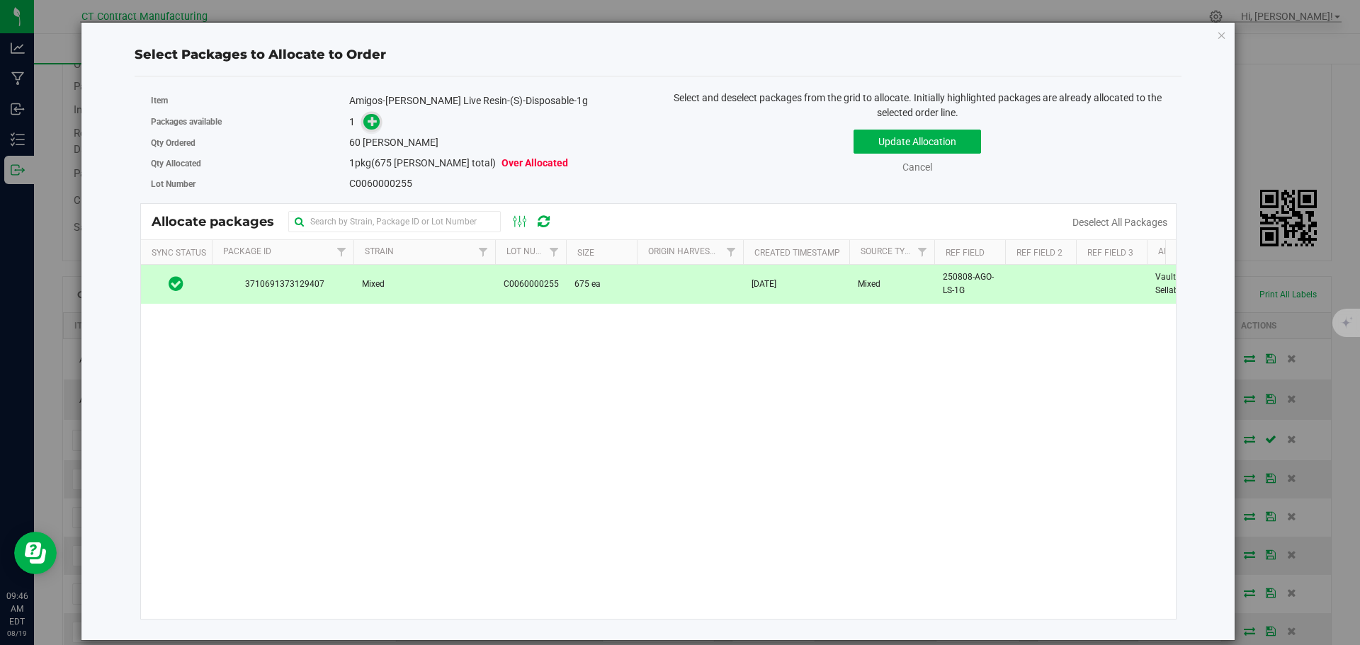
click at [368, 126] on icon at bounding box center [373, 120] width 11 height 11
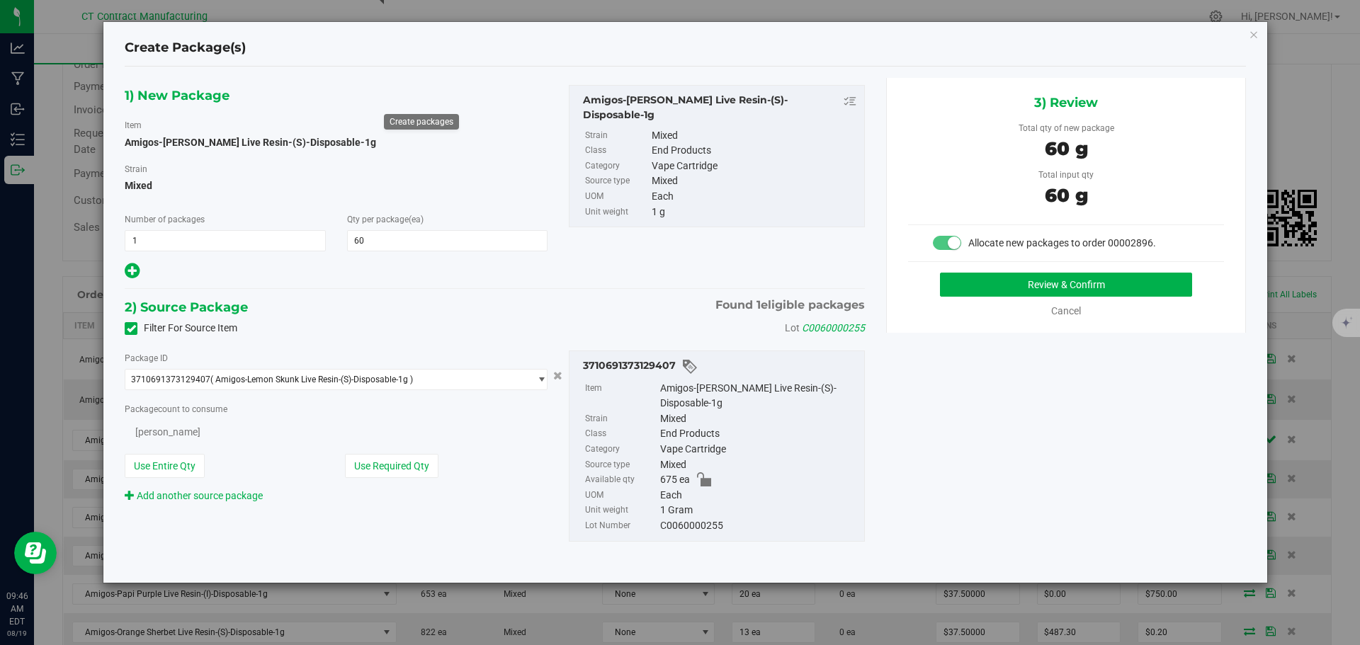
type input "60"
click at [973, 294] on button "Review & Confirm" at bounding box center [1066, 285] width 252 height 24
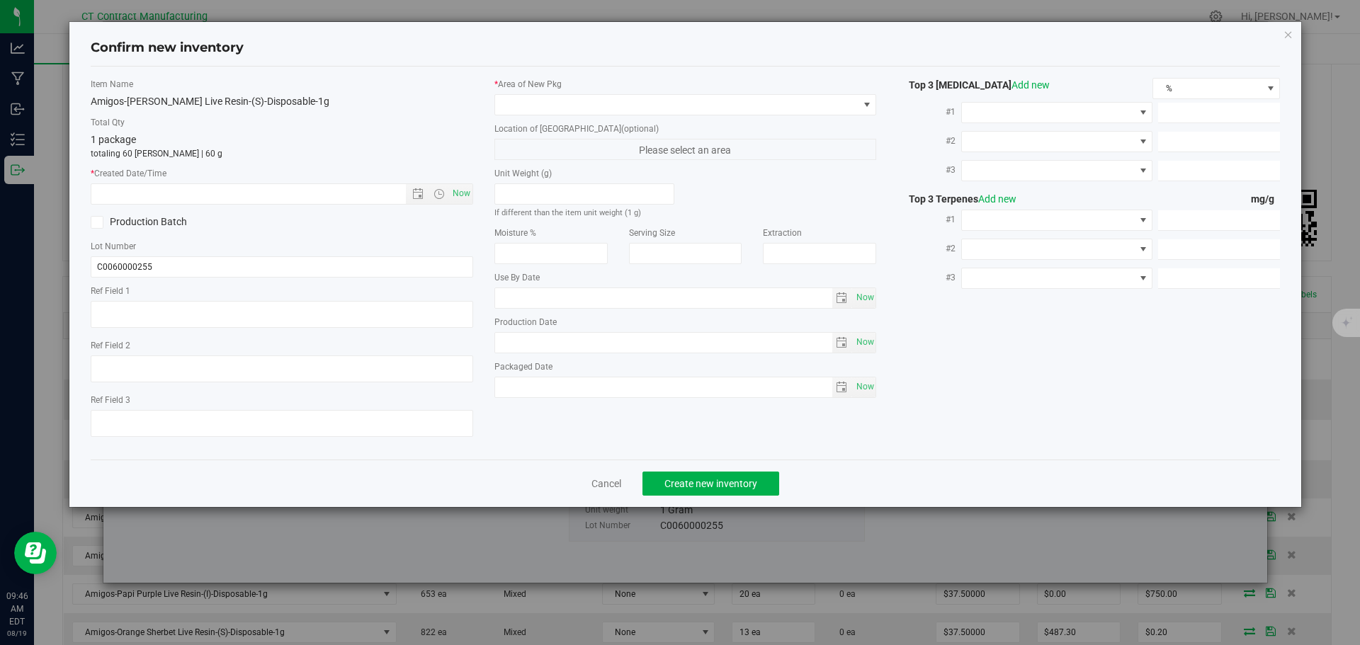
type textarea "250808-AGO-LS-1G"
click at [458, 195] on span "Now" at bounding box center [461, 193] width 24 height 21
type input "[DATE] 9:46 AM"
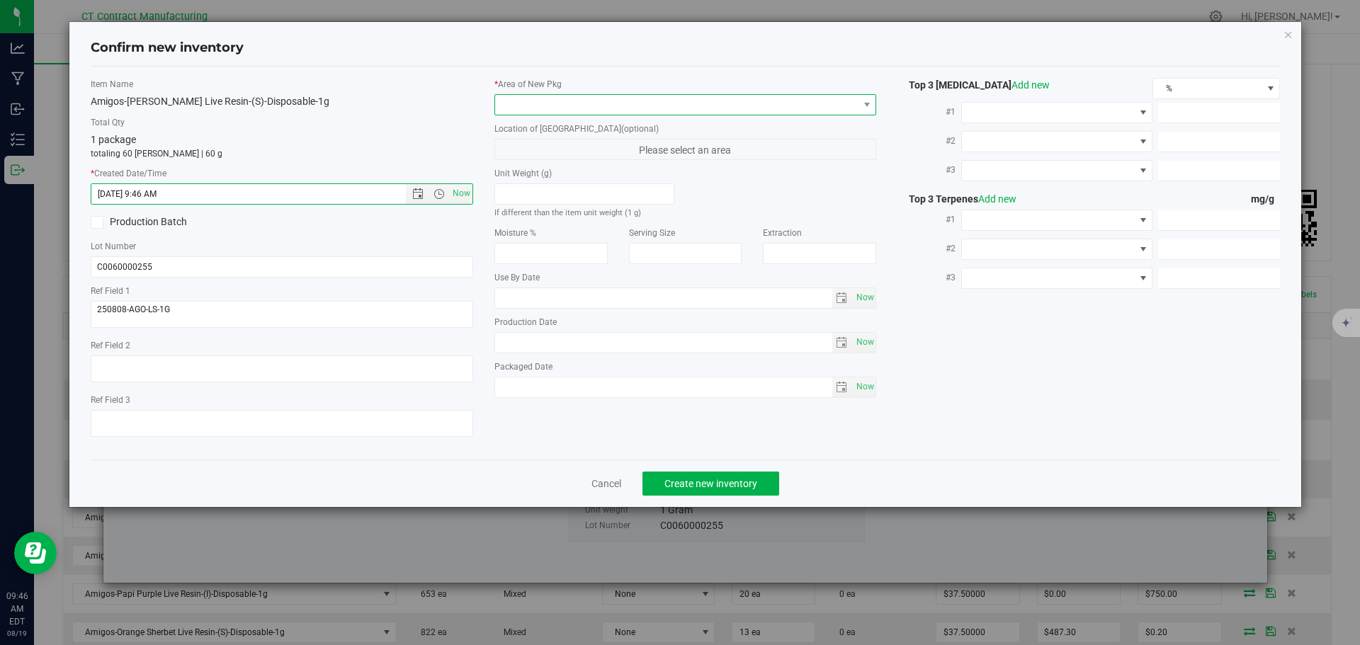
click at [521, 100] on span at bounding box center [676, 105] width 363 height 20
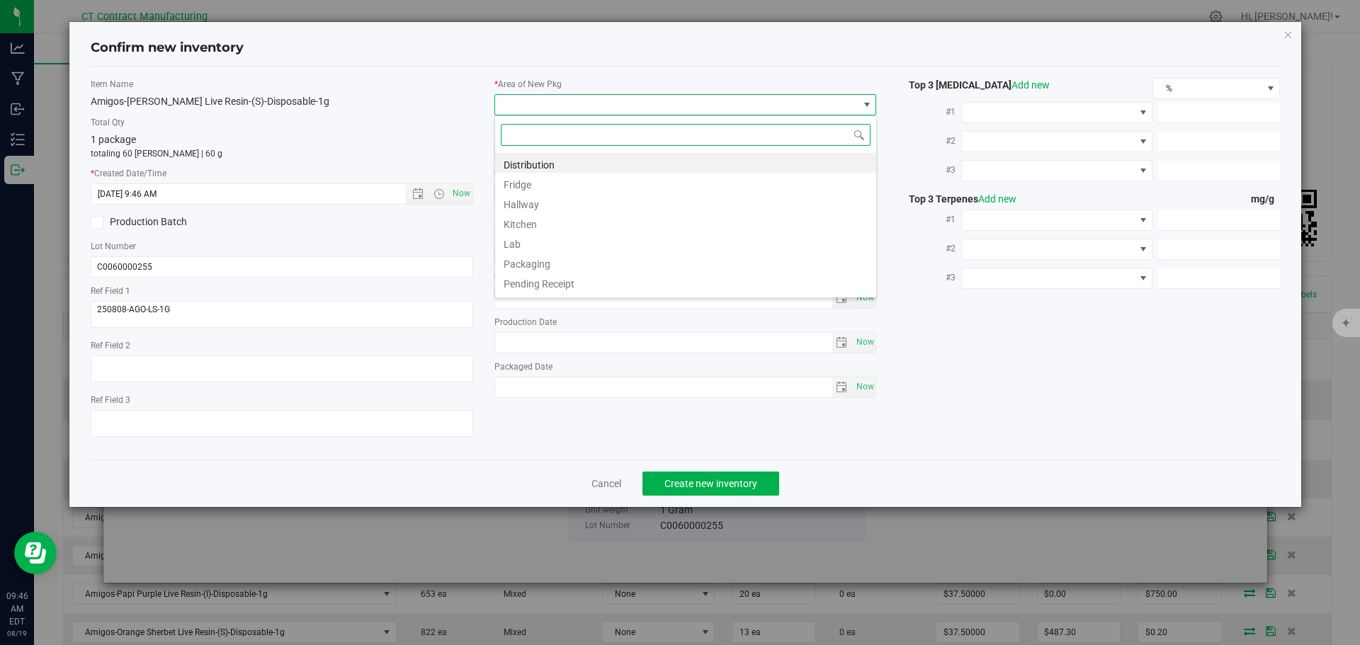
scroll to position [21, 383]
click at [532, 164] on li "Distribution" at bounding box center [685, 163] width 381 height 20
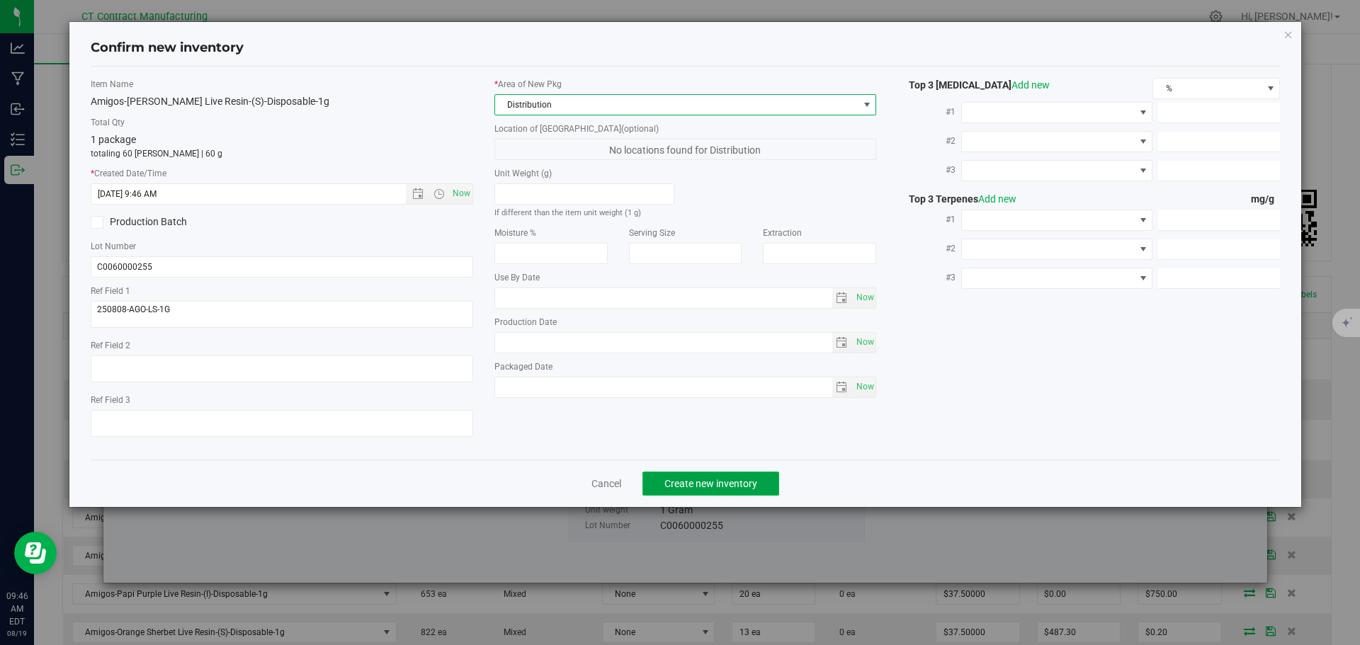
click at [704, 490] on button "Create new inventory" at bounding box center [711, 484] width 137 height 24
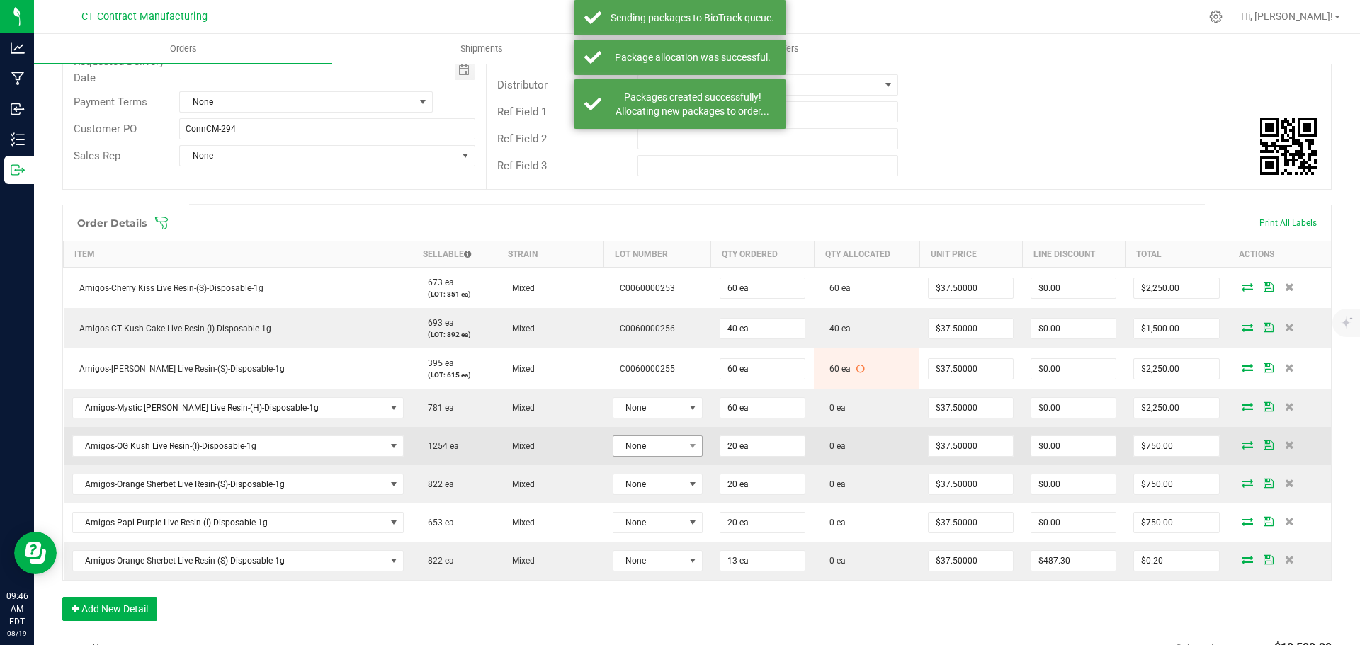
scroll to position [283, 0]
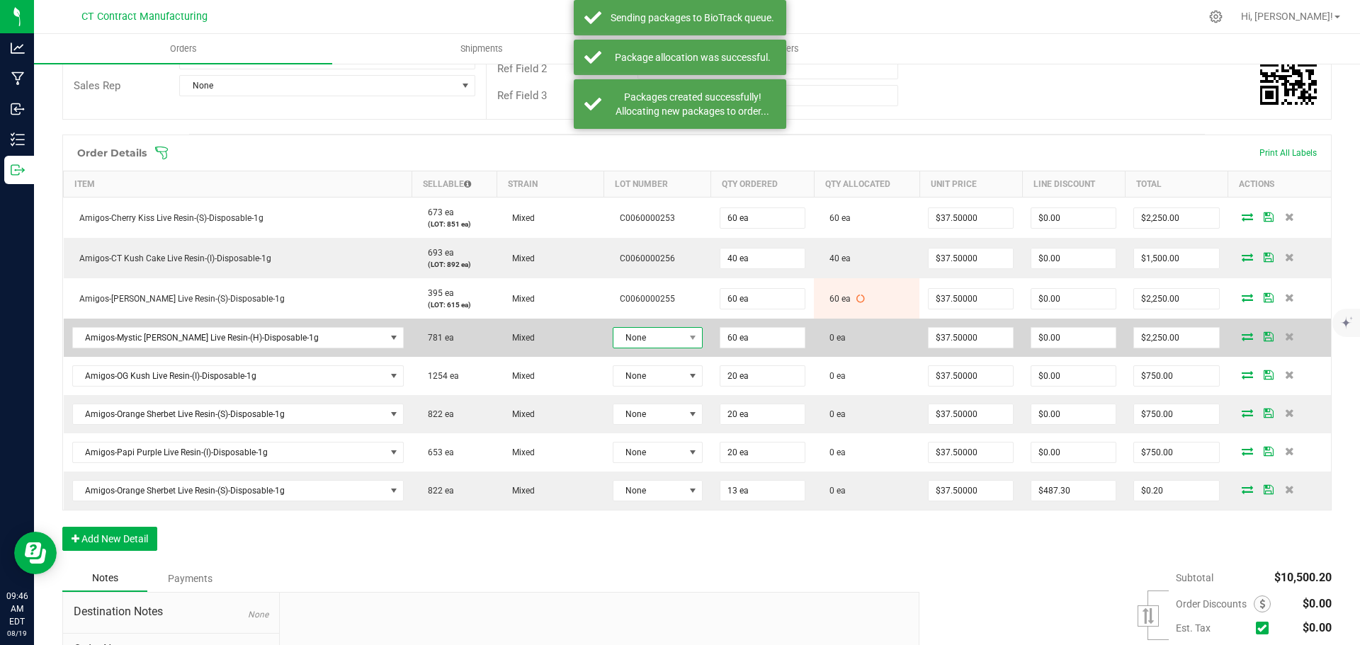
click at [618, 337] on span "None" at bounding box center [648, 338] width 71 height 20
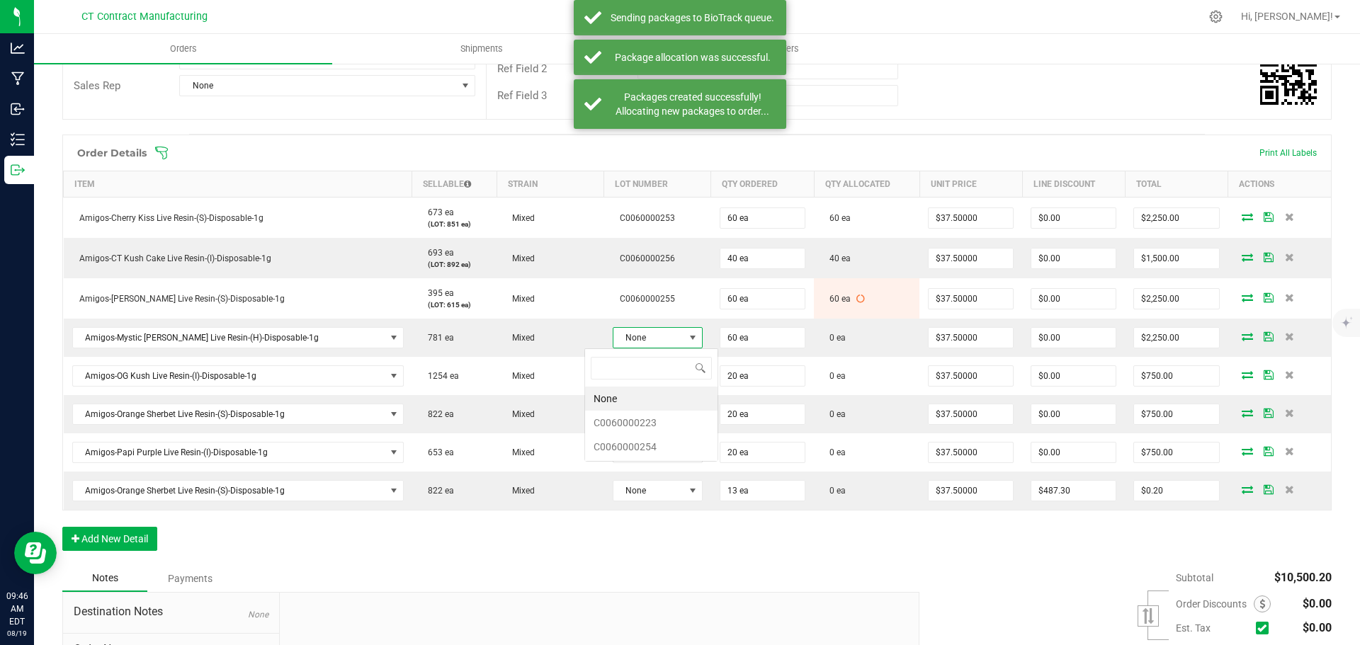
scroll to position [21, 93]
click at [635, 424] on li "C0060000223" at bounding box center [651, 423] width 132 height 24
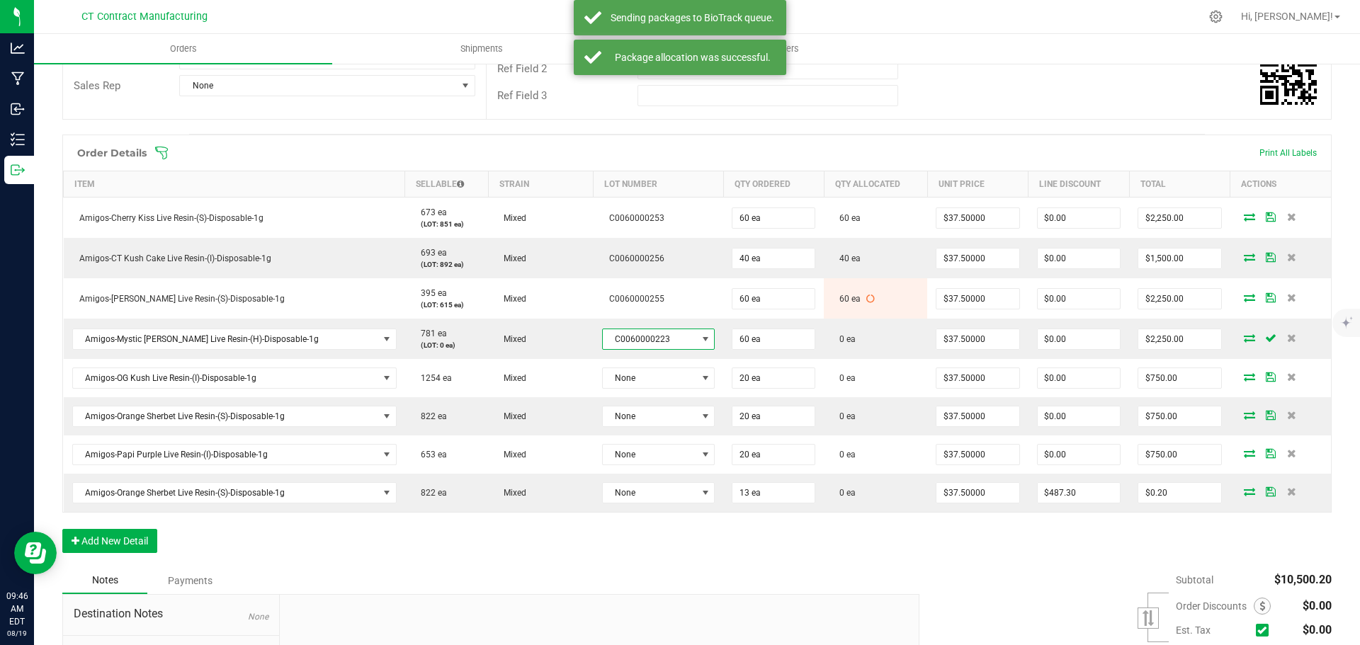
click at [626, 337] on span "C0060000223" at bounding box center [650, 339] width 94 height 20
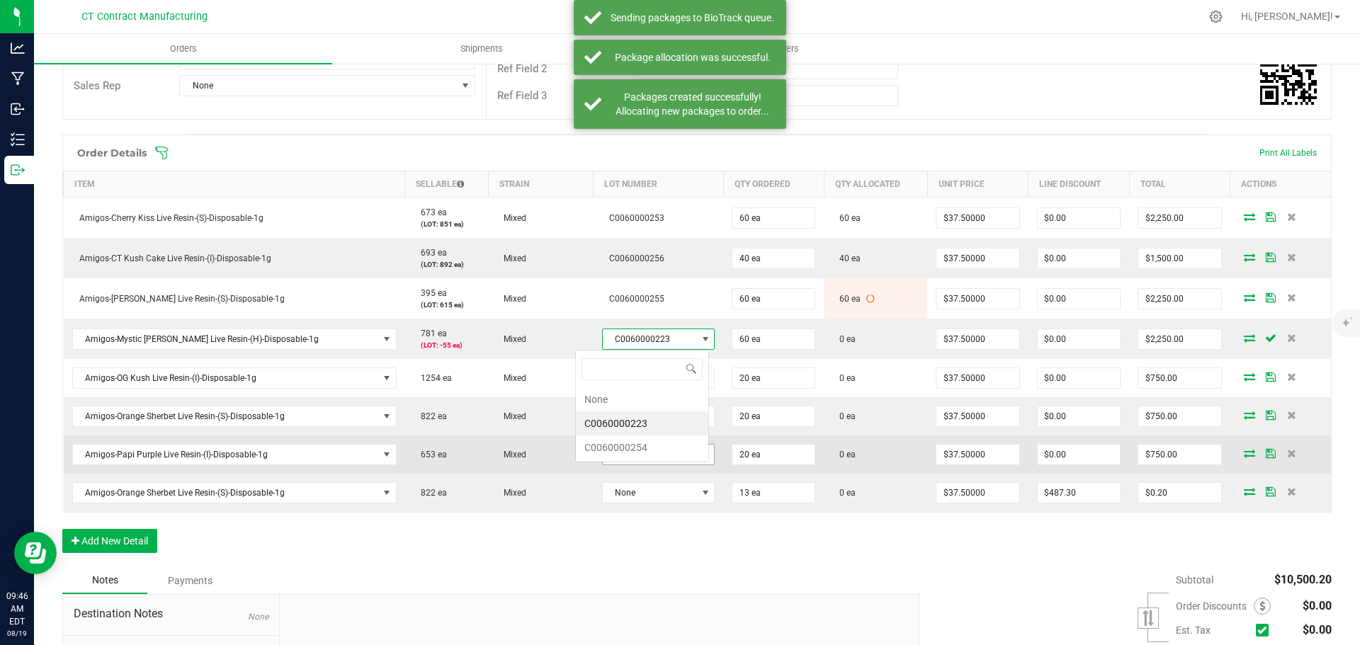
scroll to position [21, 113]
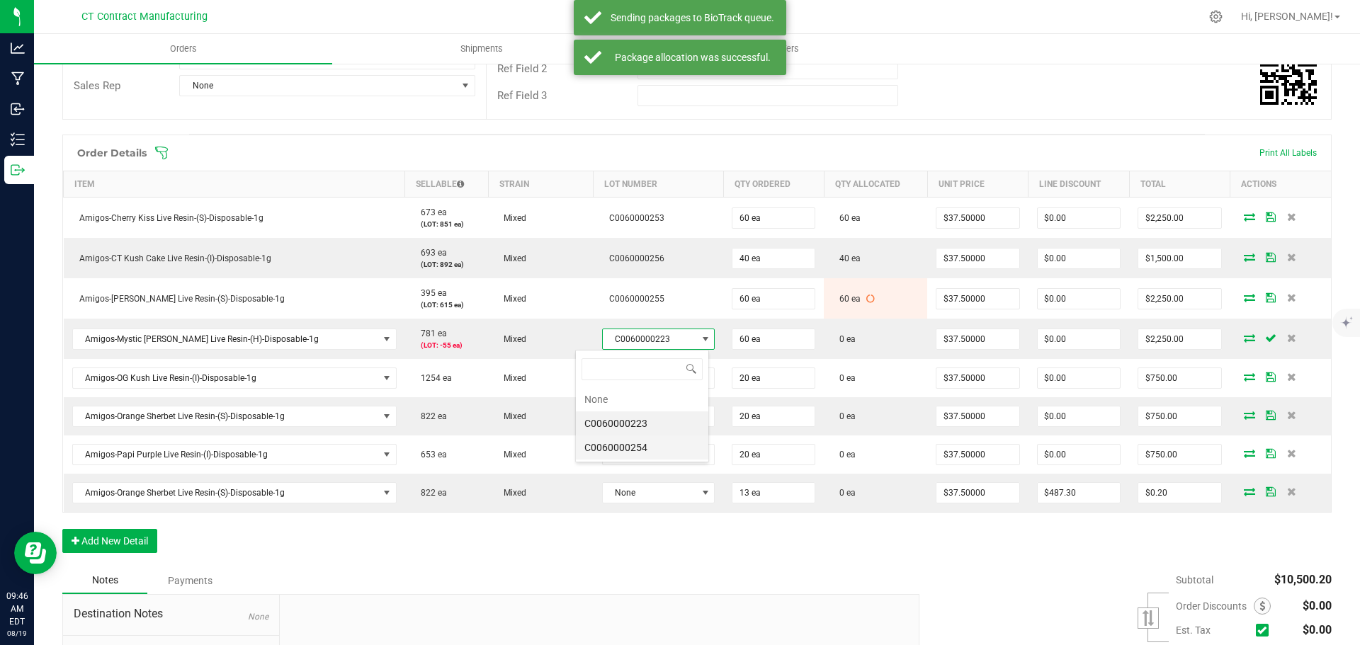
click at [633, 448] on li "C0060000254" at bounding box center [642, 448] width 132 height 24
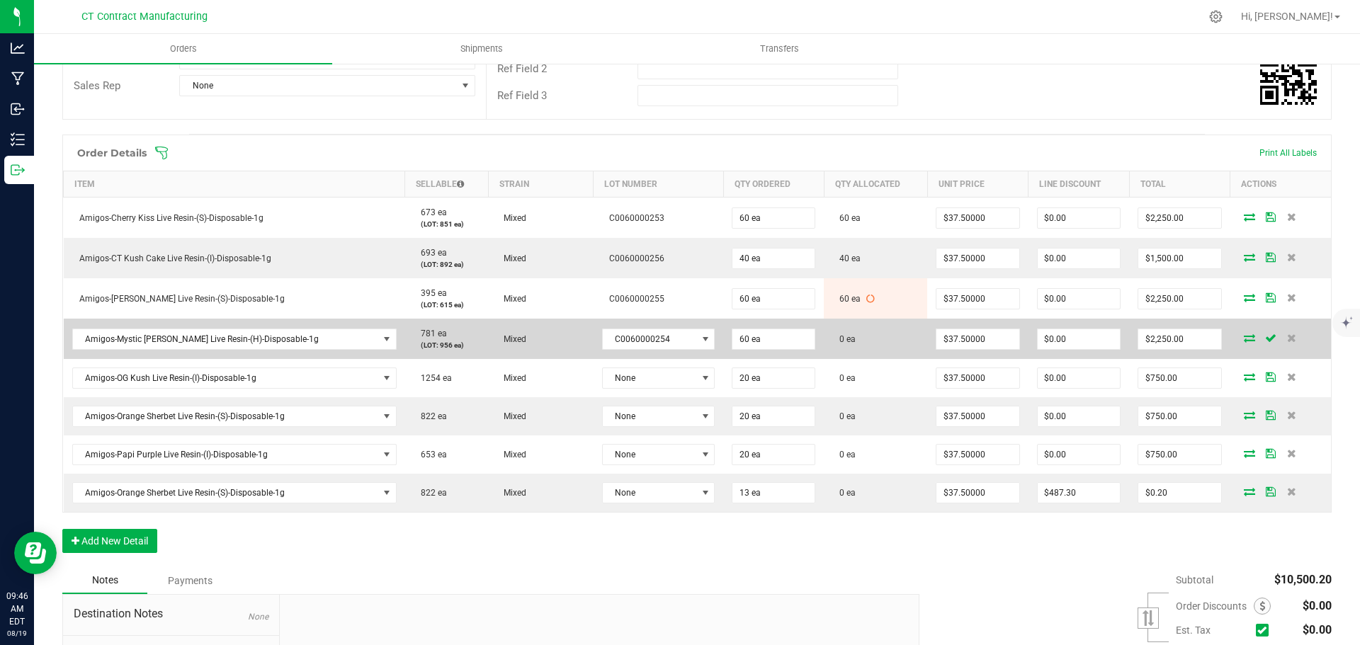
click at [1244, 338] on icon at bounding box center [1249, 338] width 11 height 9
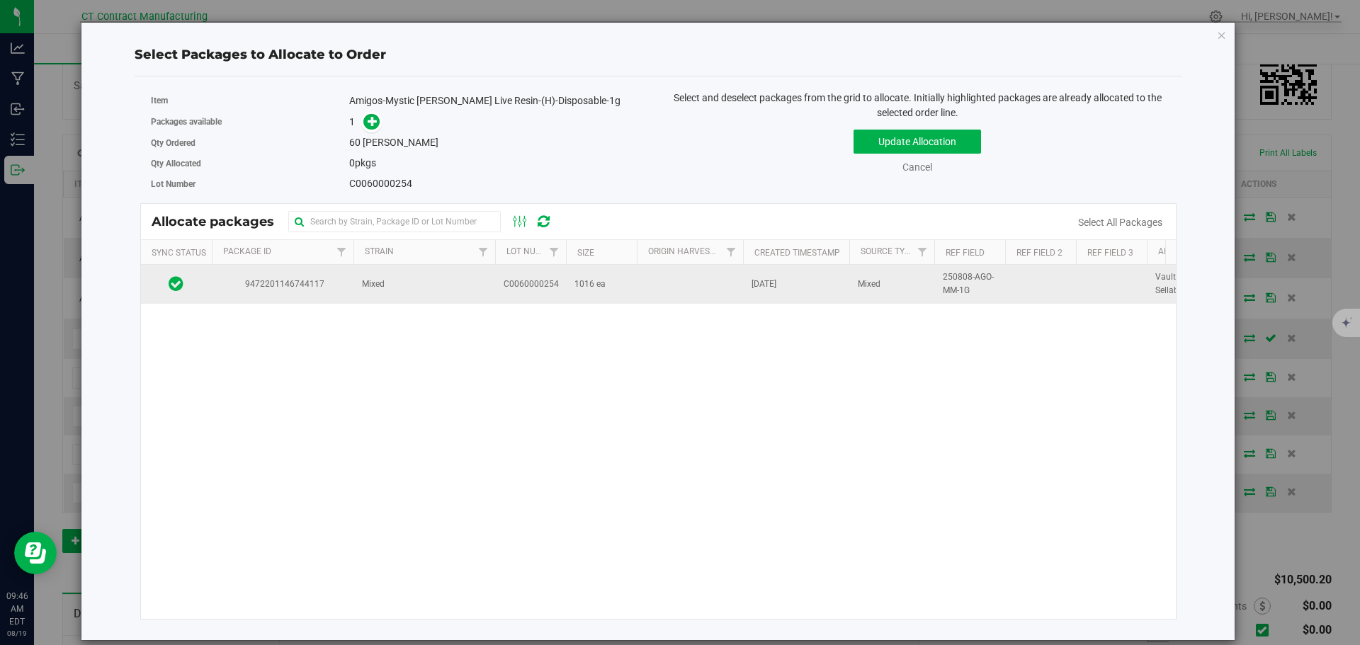
click at [455, 288] on td "Mixed" at bounding box center [424, 284] width 142 height 38
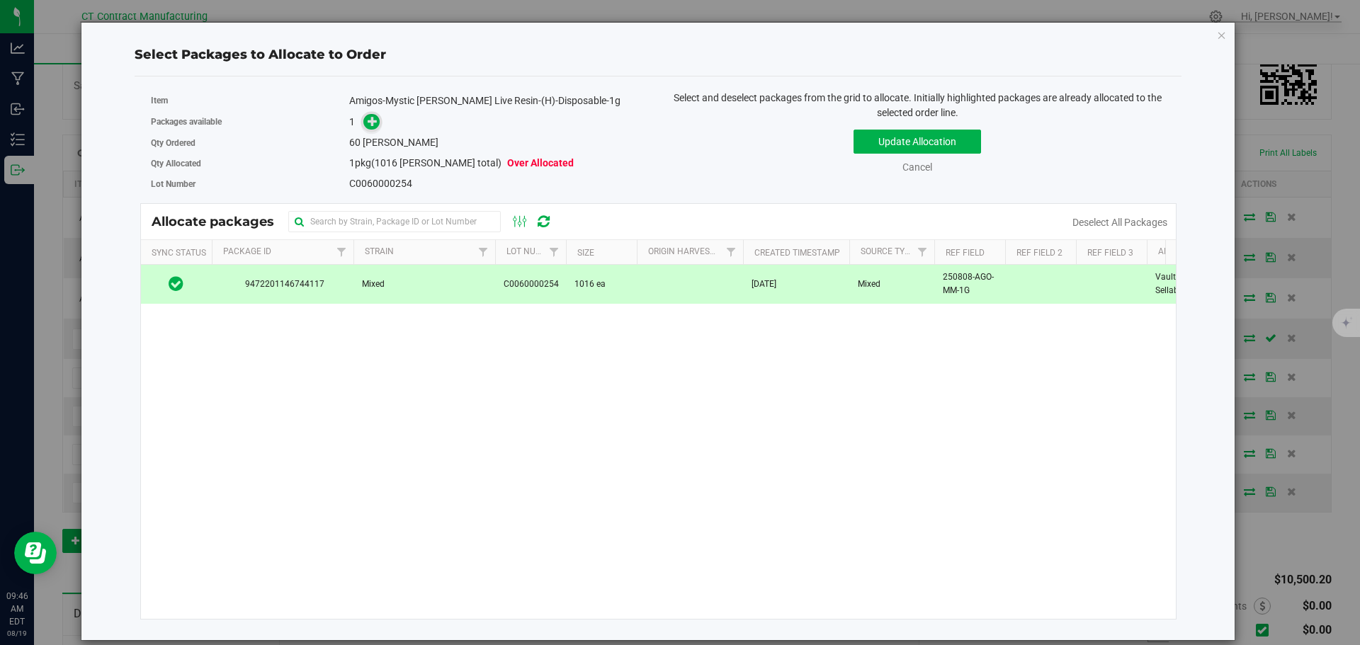
click at [369, 123] on icon at bounding box center [373, 120] width 11 height 11
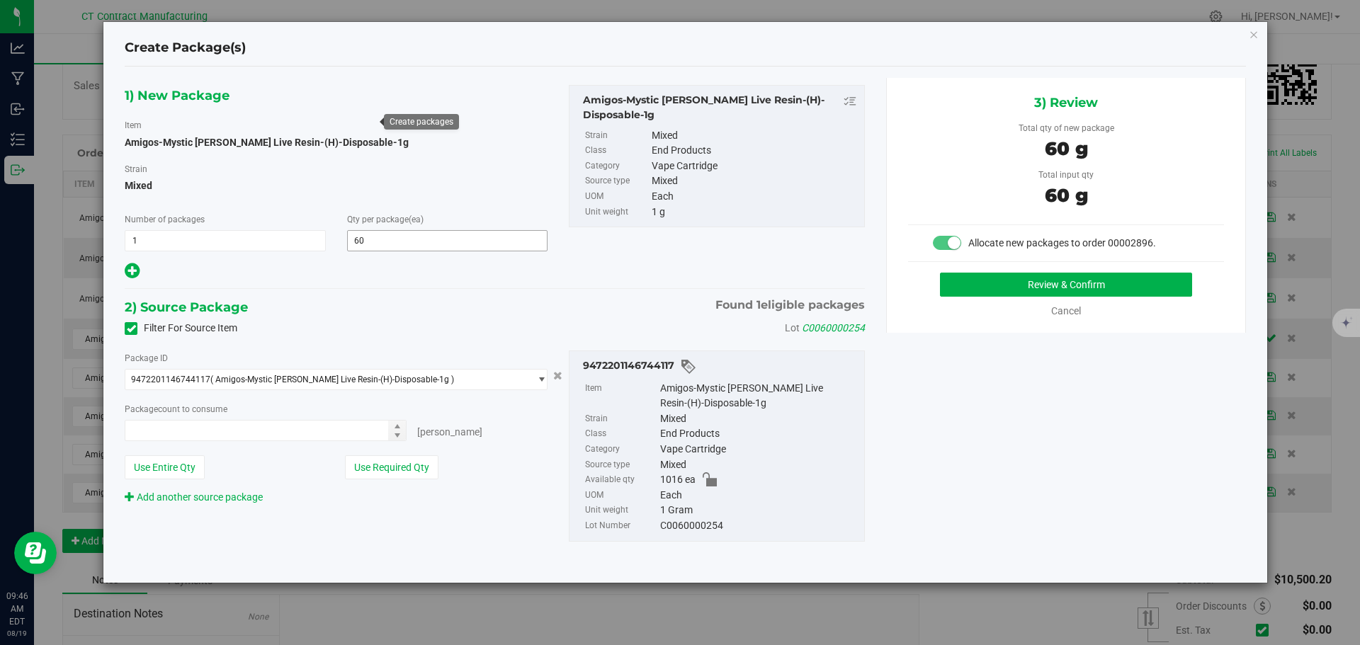
type input "60 ea"
click at [1066, 281] on button "Review & Confirm" at bounding box center [1066, 285] width 252 height 24
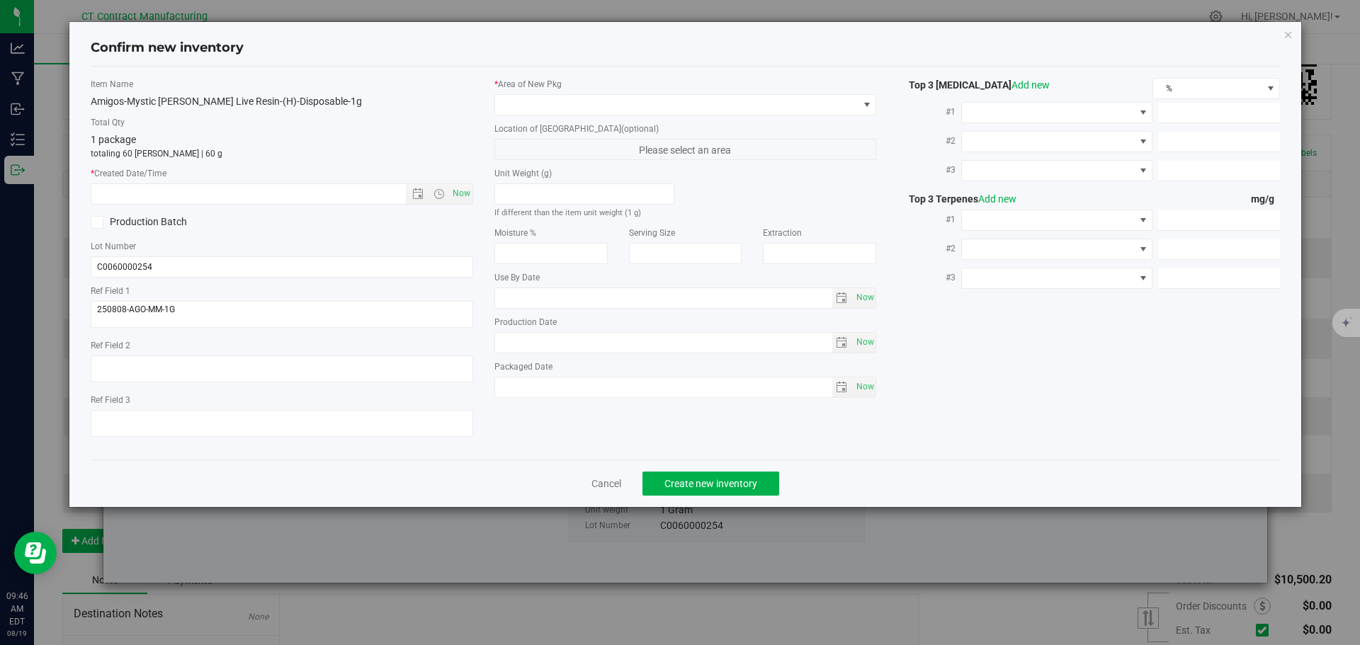
drag, startPoint x: 469, startPoint y: 192, endPoint x: 541, endPoint y: 125, distance: 98.7
click at [468, 192] on span "Now" at bounding box center [461, 193] width 24 height 21
type input "[DATE] 9:46 AM"
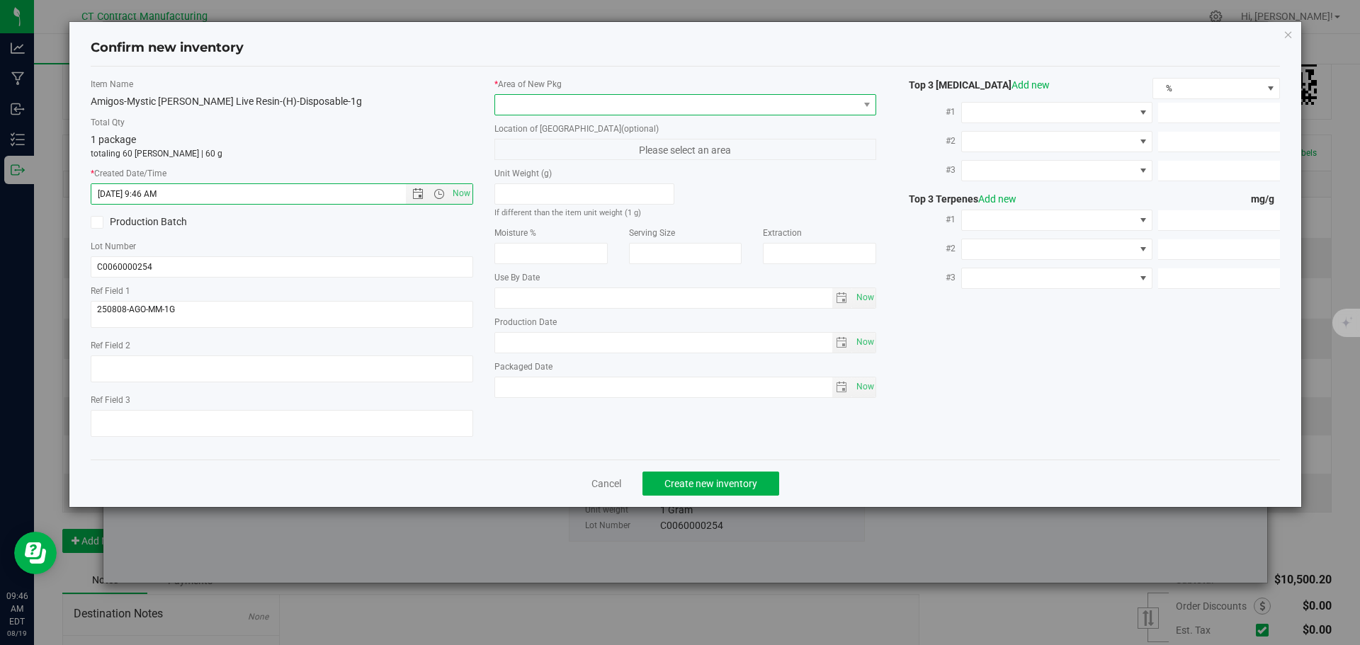
click at [560, 94] on span at bounding box center [685, 104] width 383 height 21
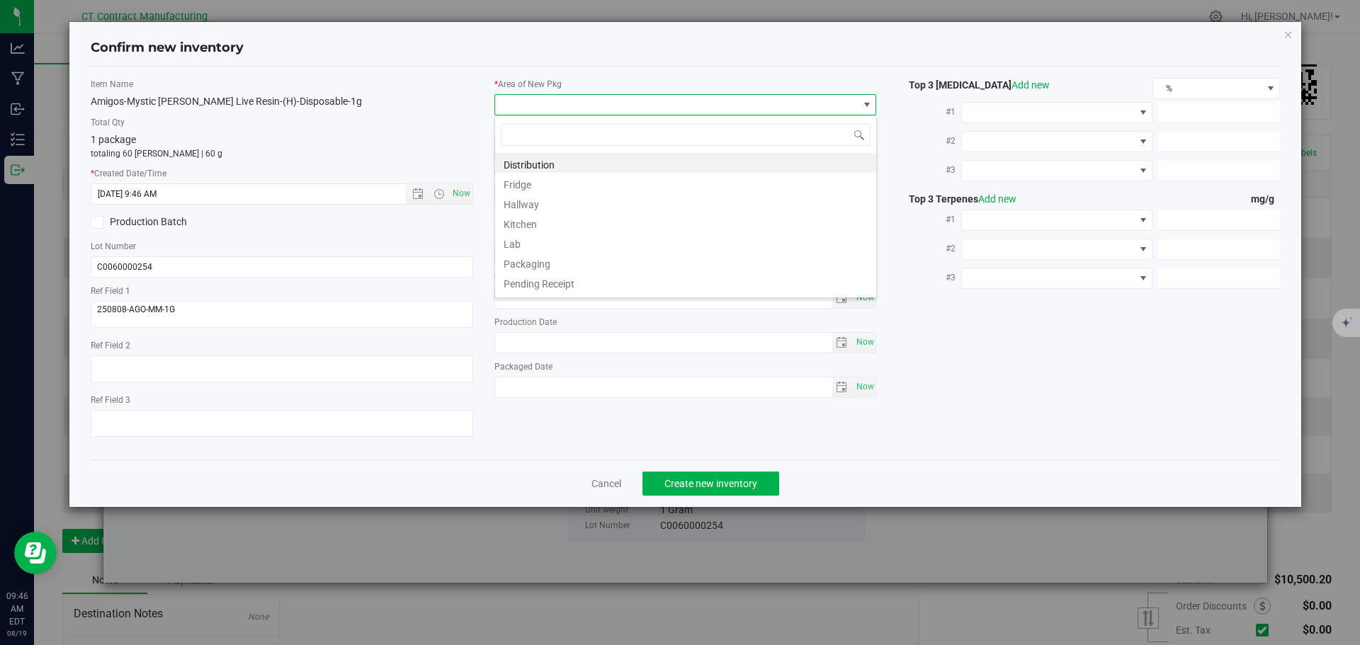
scroll to position [21, 383]
click at [564, 154] on li "Distribution" at bounding box center [685, 163] width 381 height 20
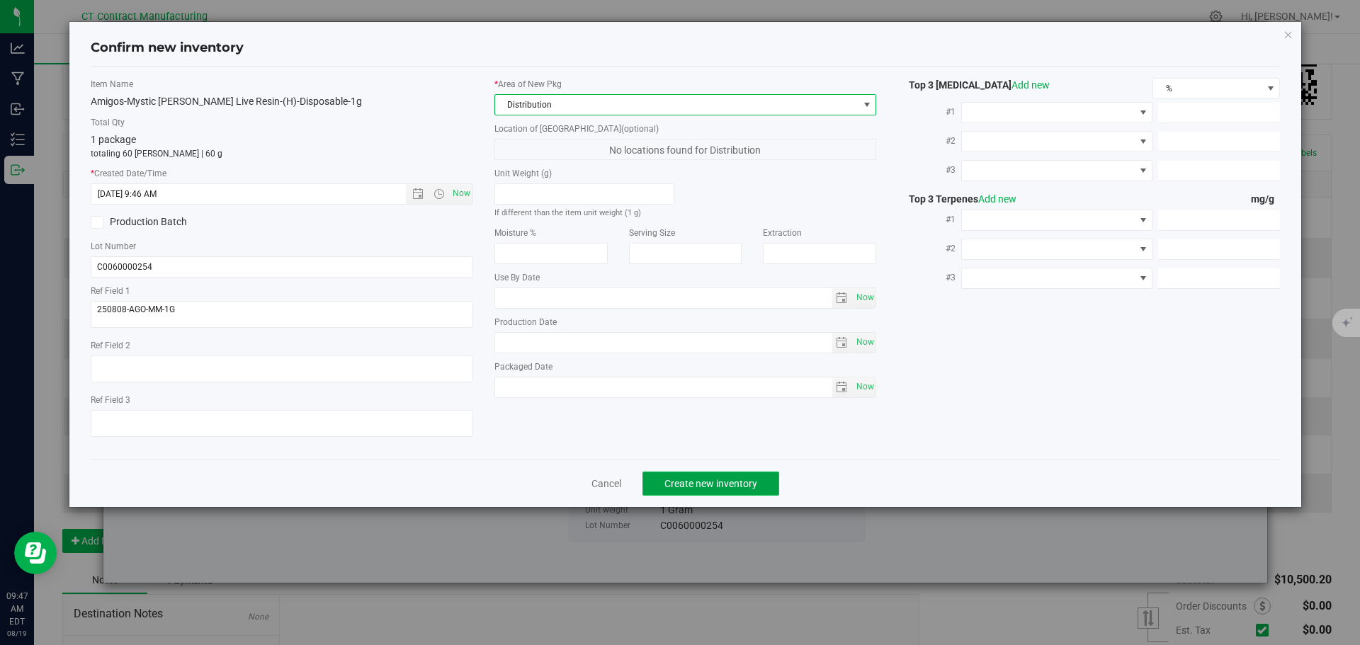
click at [709, 474] on button "Create new inventory" at bounding box center [711, 484] width 137 height 24
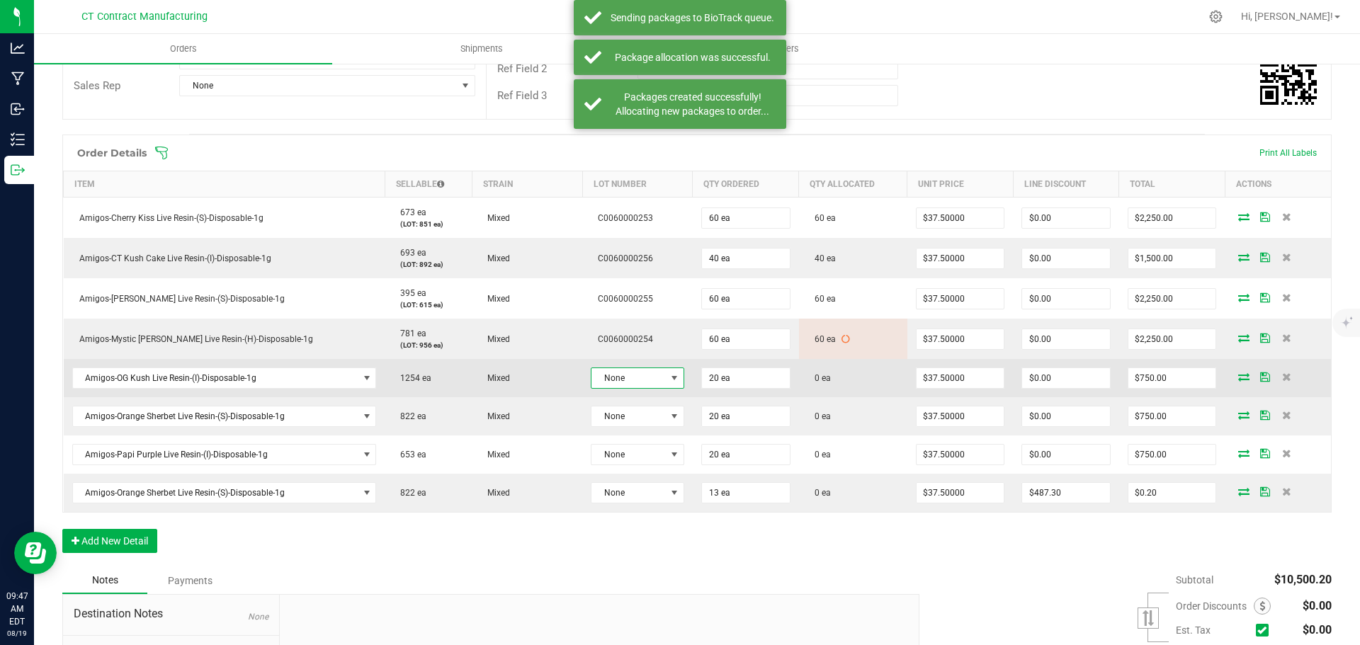
click at [626, 379] on span "None" at bounding box center [629, 378] width 74 height 20
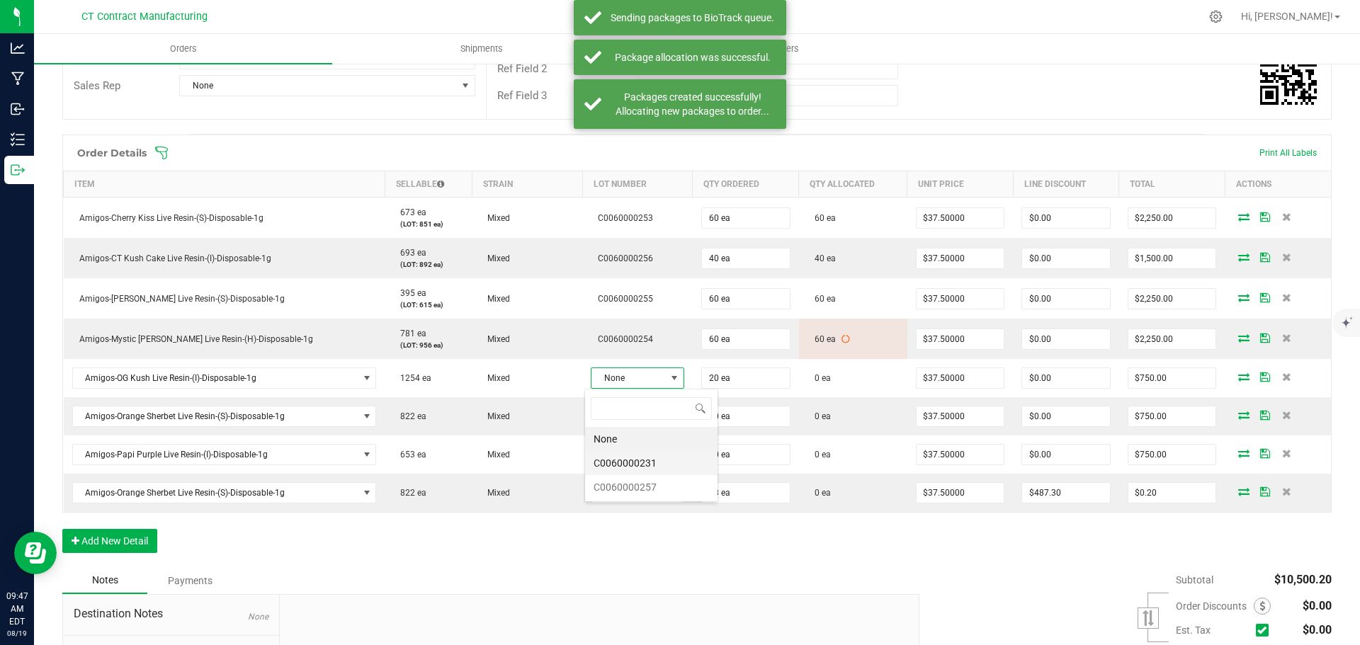
scroll to position [21, 93]
click at [647, 458] on li "C0060000231" at bounding box center [651, 463] width 132 height 24
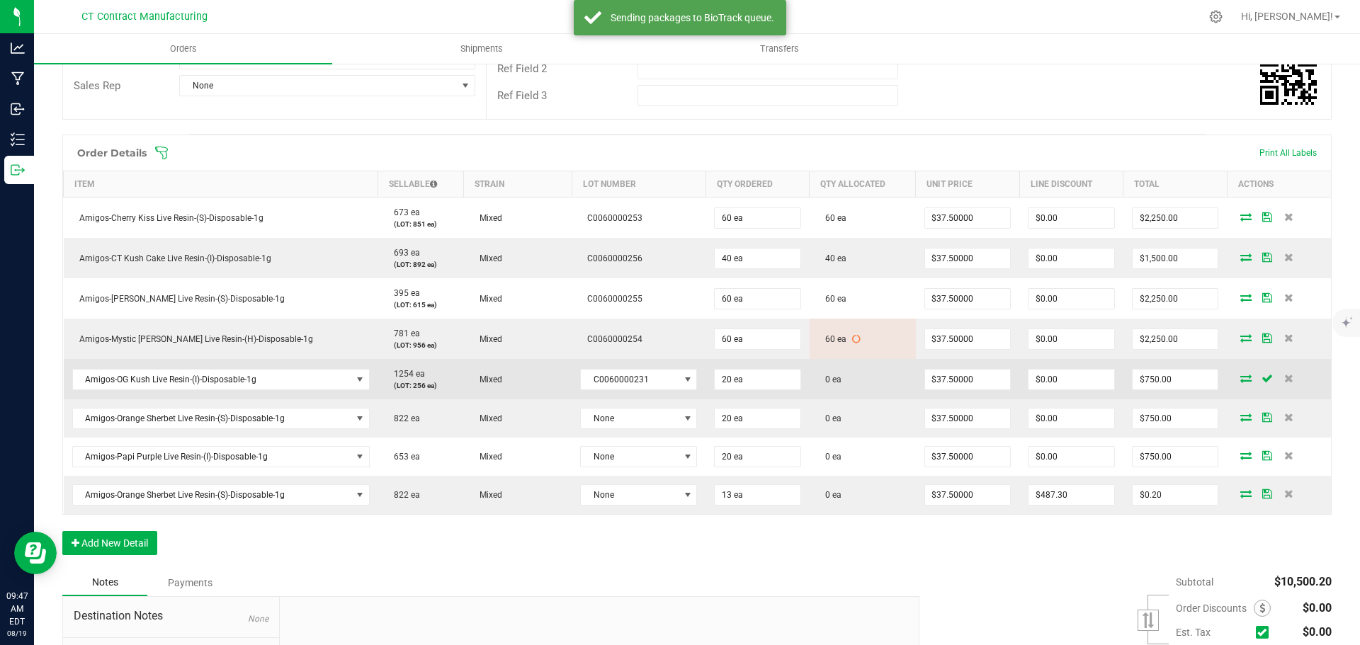
click at [1240, 378] on icon at bounding box center [1245, 378] width 11 height 9
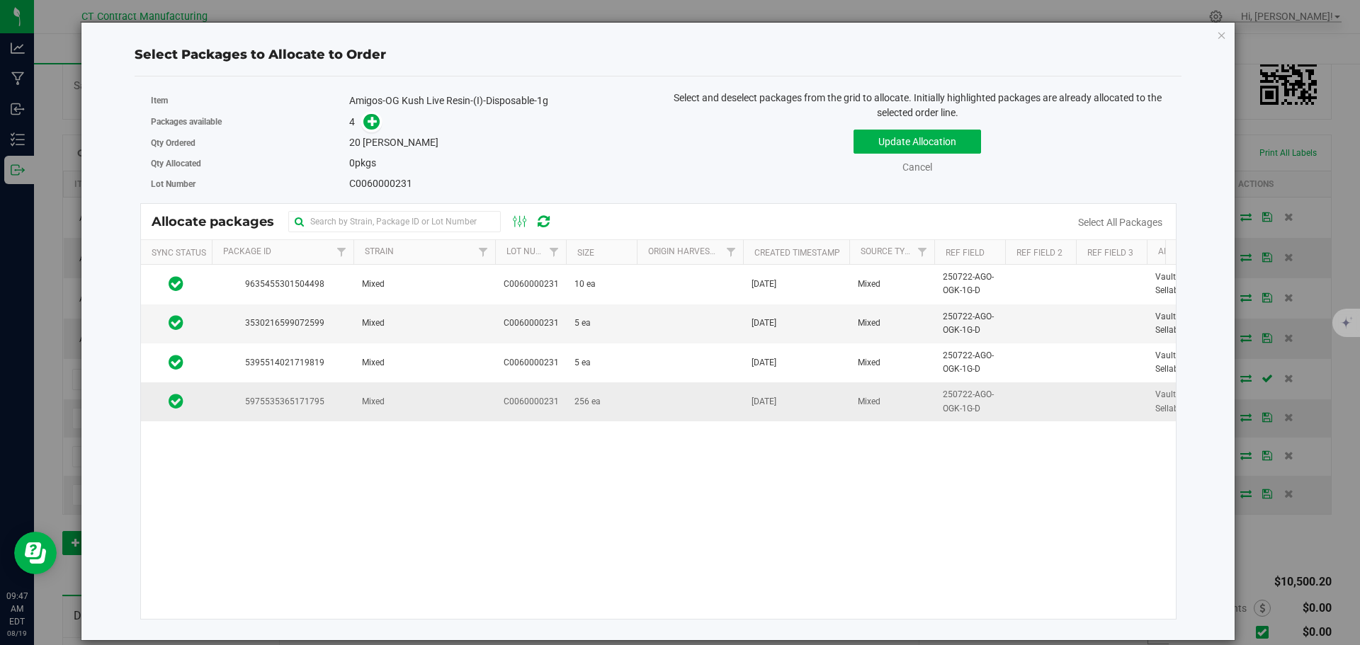
click at [490, 415] on td "Mixed" at bounding box center [424, 402] width 142 height 38
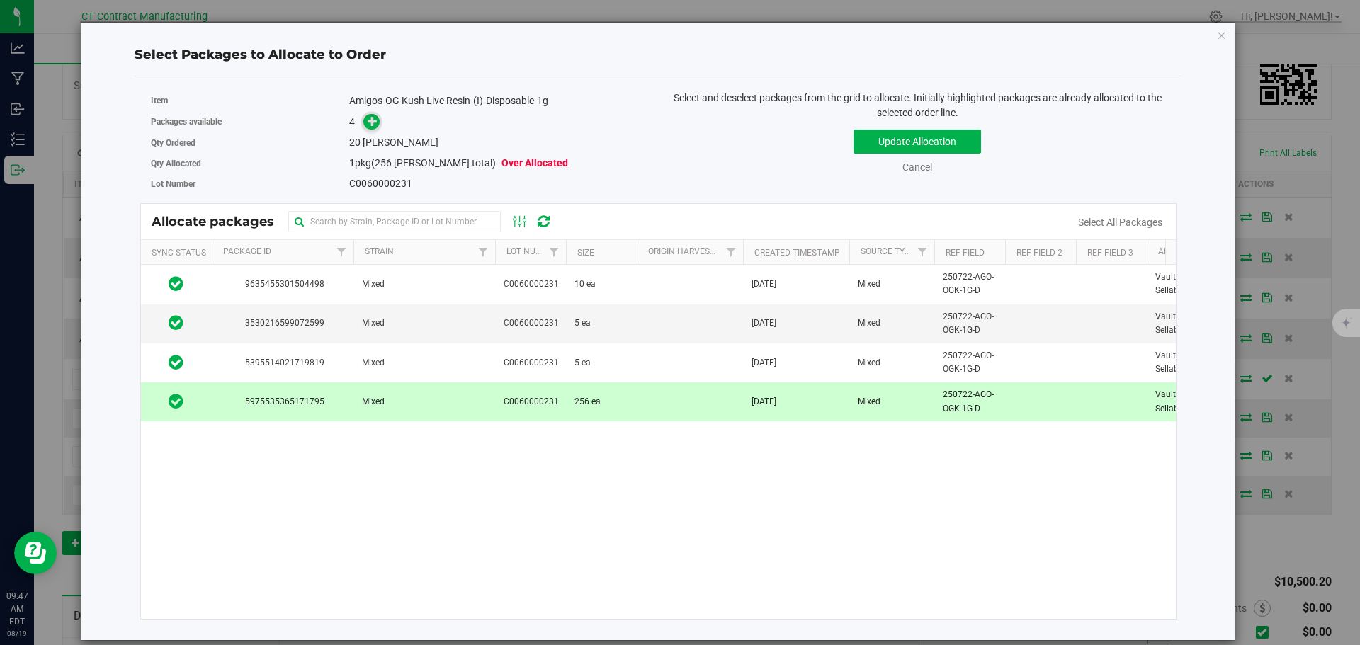
click at [376, 126] on icon at bounding box center [373, 120] width 11 height 11
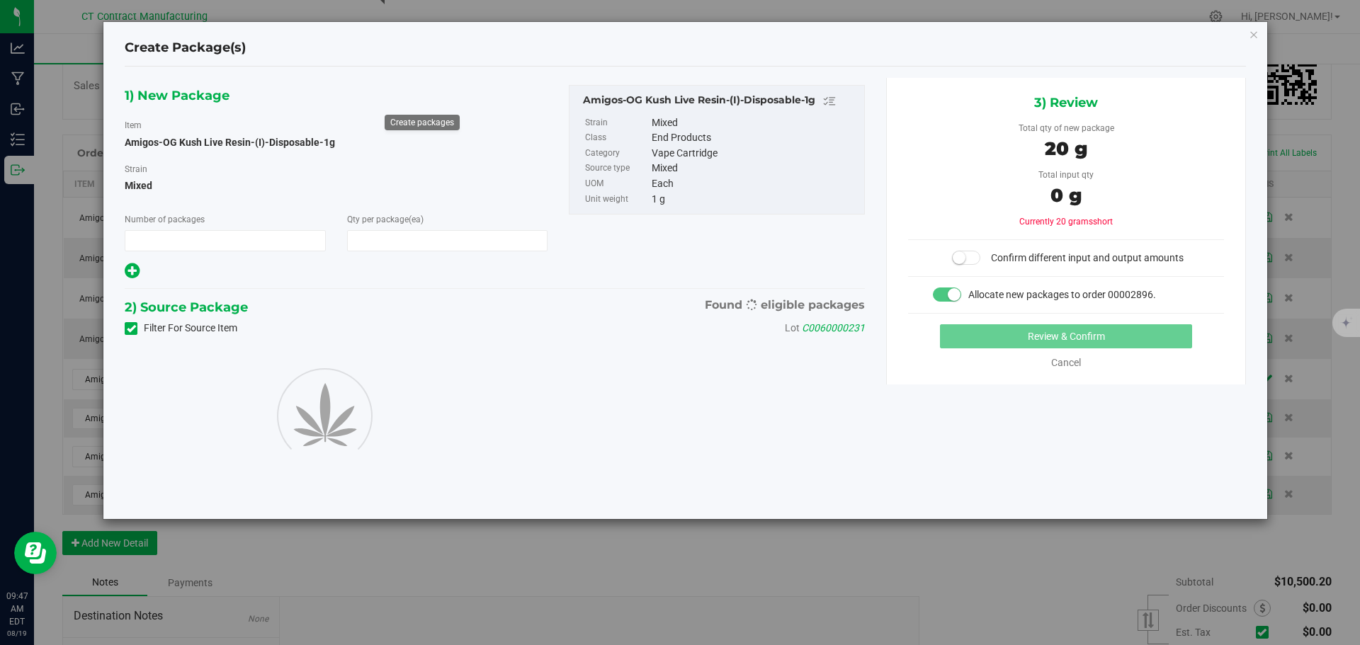
type input "1"
type input "20"
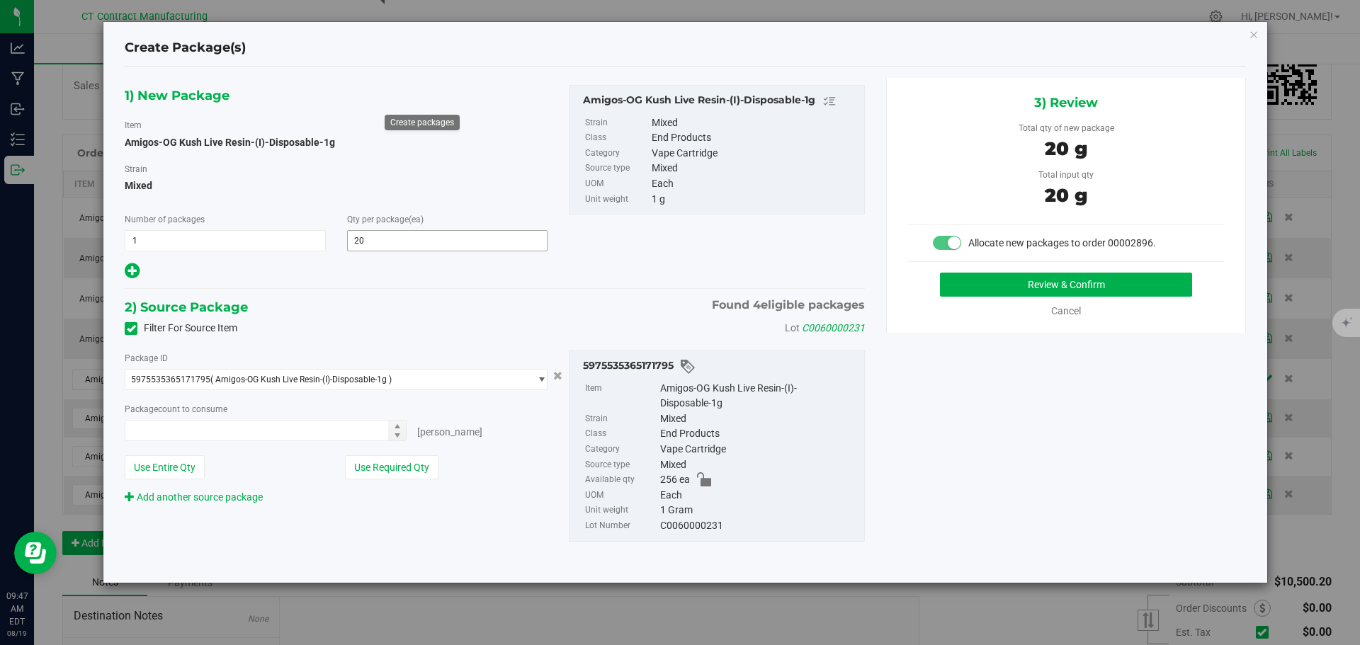
type input "20 ea"
click at [1050, 278] on button "Review & Confirm" at bounding box center [1066, 285] width 252 height 24
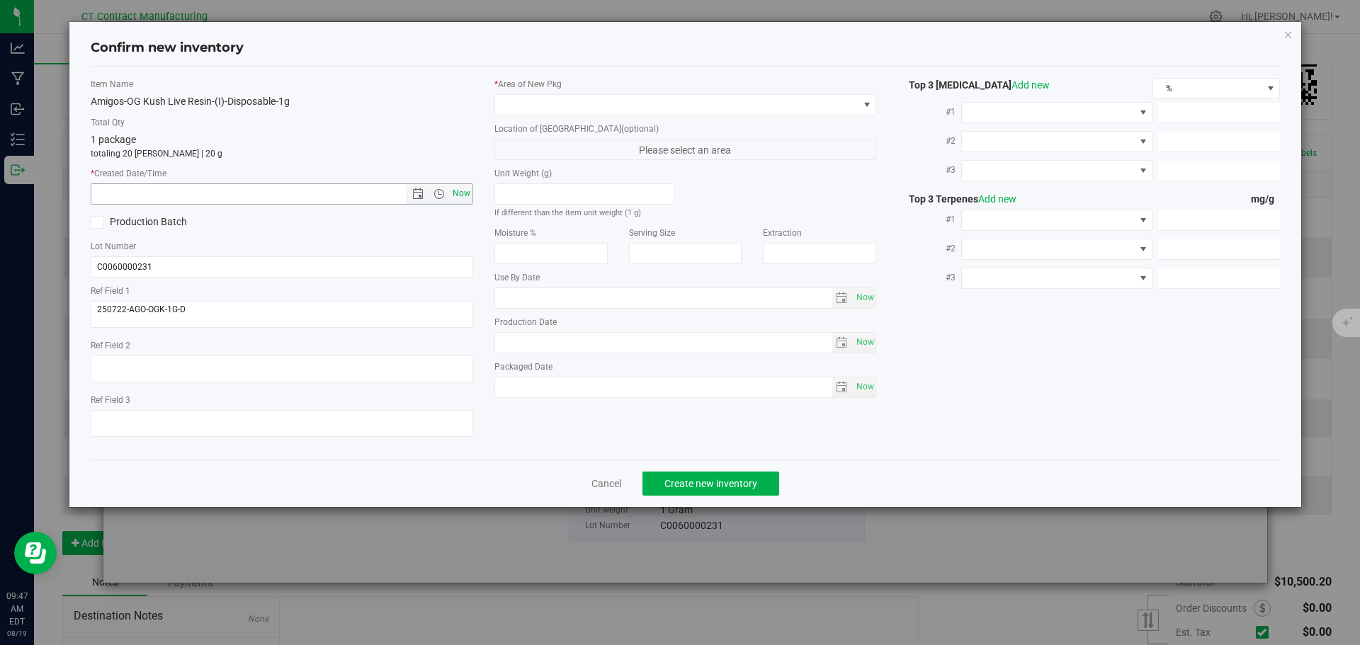
click at [460, 199] on span "Now" at bounding box center [461, 193] width 24 height 21
type input "[DATE] 9:47 AM"
click at [514, 104] on span at bounding box center [676, 105] width 363 height 20
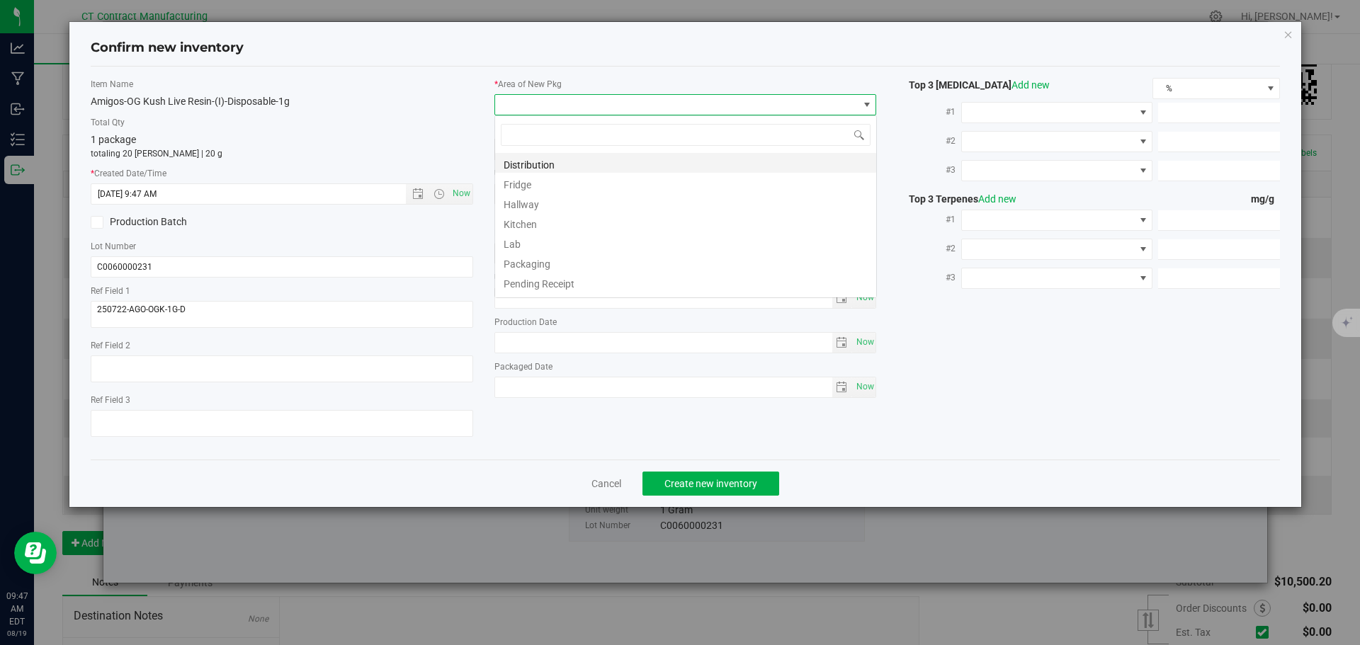
scroll to position [21, 383]
click at [547, 164] on li "Distribution" at bounding box center [685, 163] width 381 height 20
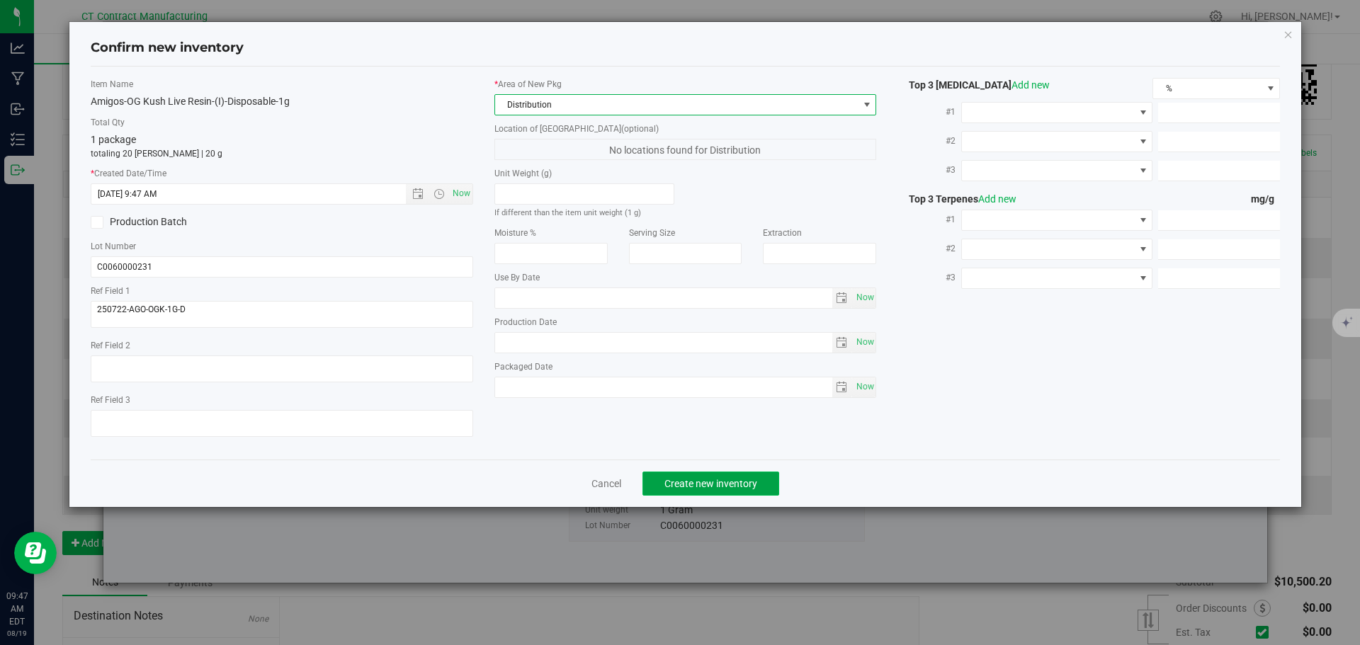
click at [708, 480] on span "Create new inventory" at bounding box center [710, 483] width 93 height 11
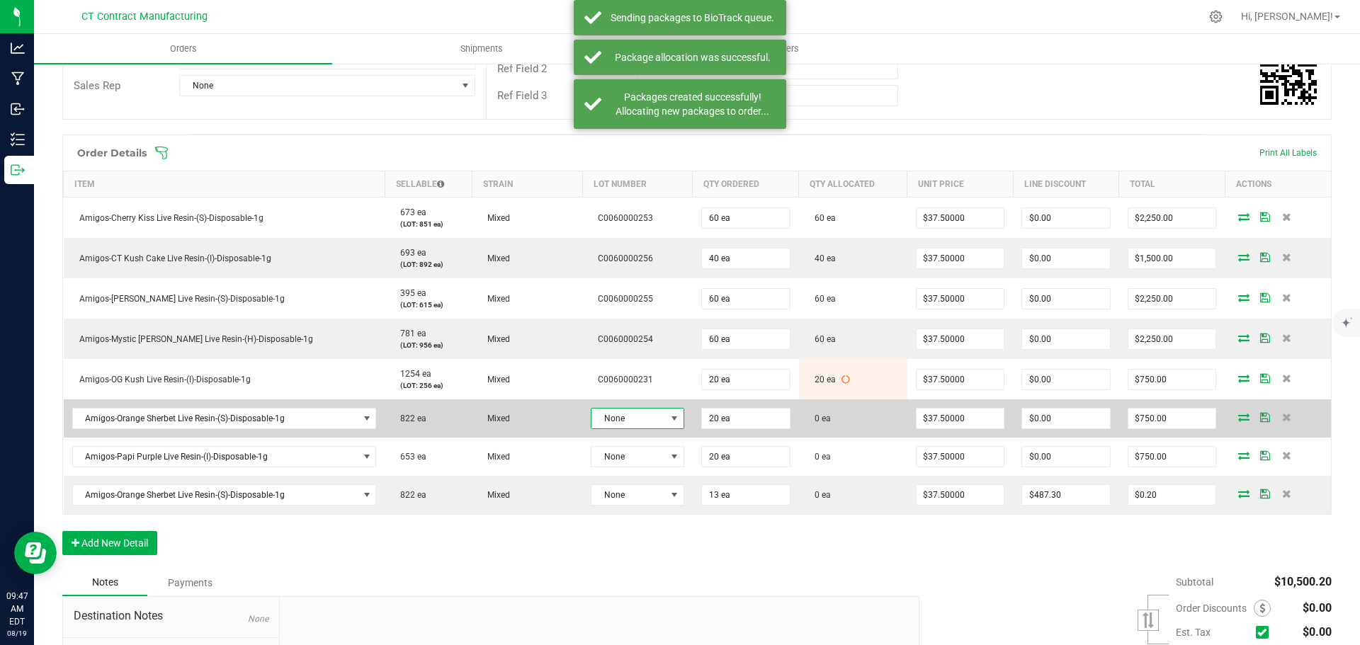
click at [612, 415] on span "None" at bounding box center [629, 419] width 74 height 20
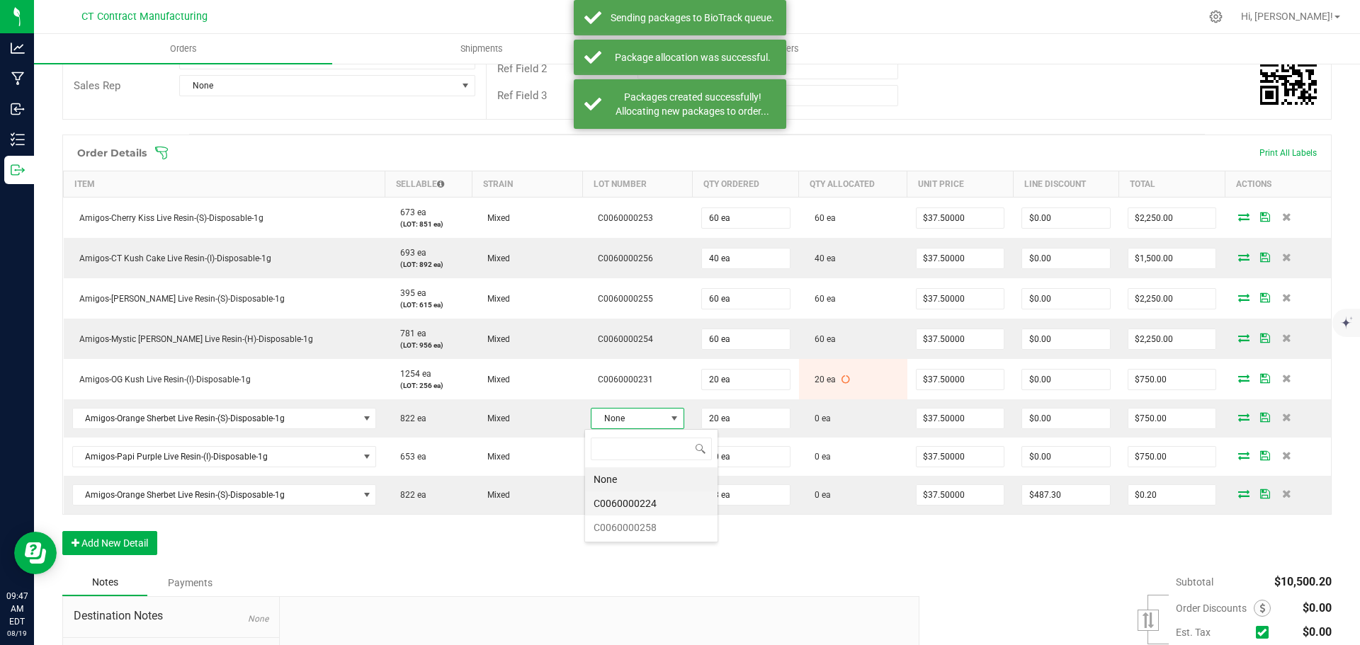
scroll to position [21, 93]
click at [667, 502] on li "C0060000224" at bounding box center [651, 504] width 132 height 24
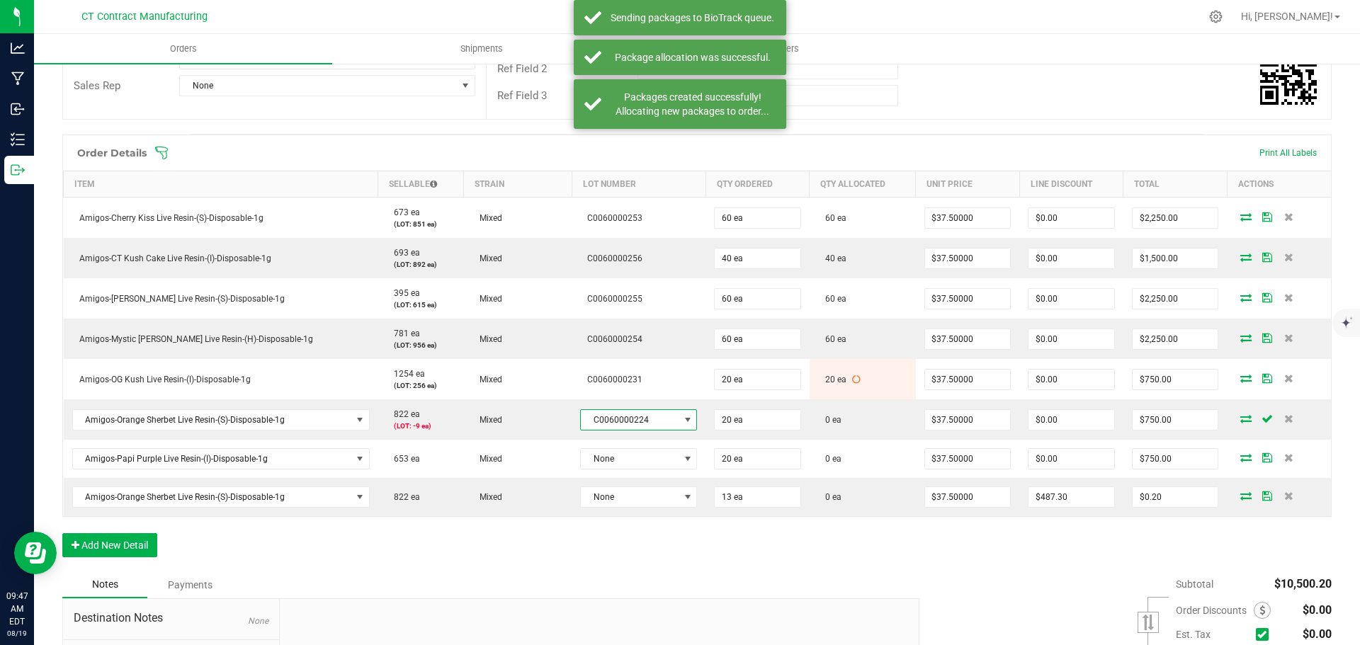
click at [621, 420] on span "C0060000224" at bounding box center [630, 420] width 98 height 20
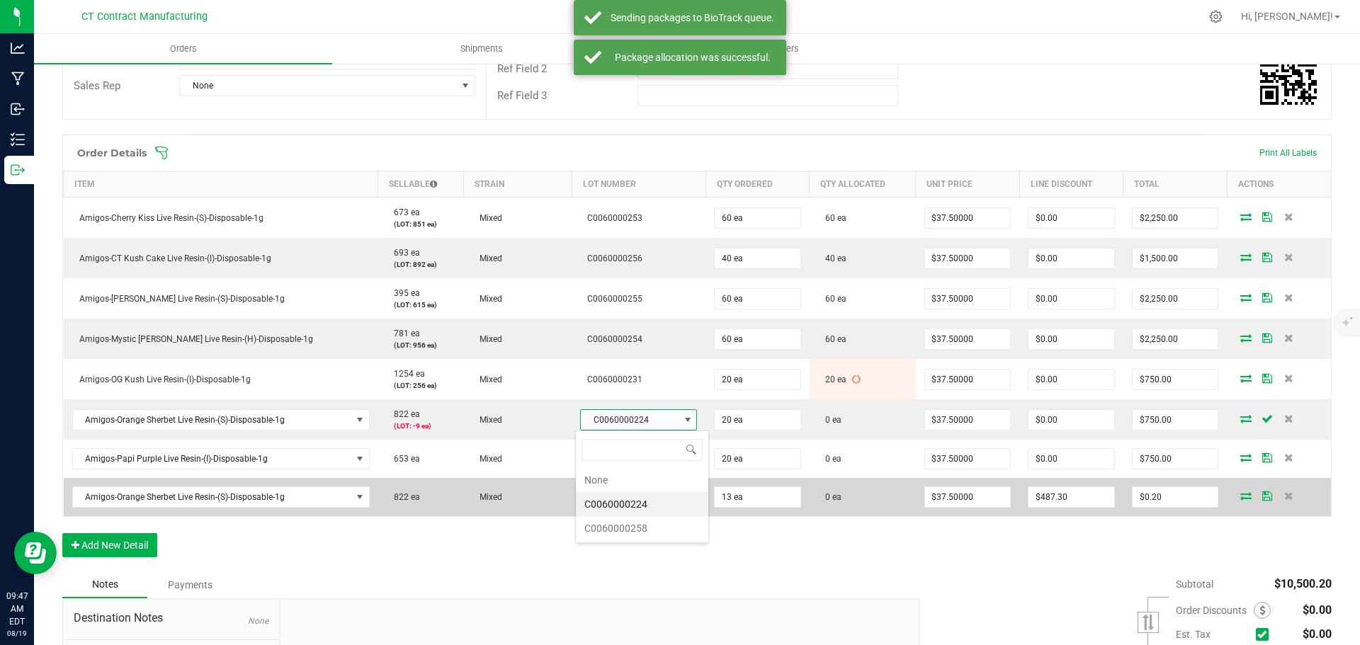
click at [638, 528] on li "C0060000258" at bounding box center [642, 528] width 132 height 24
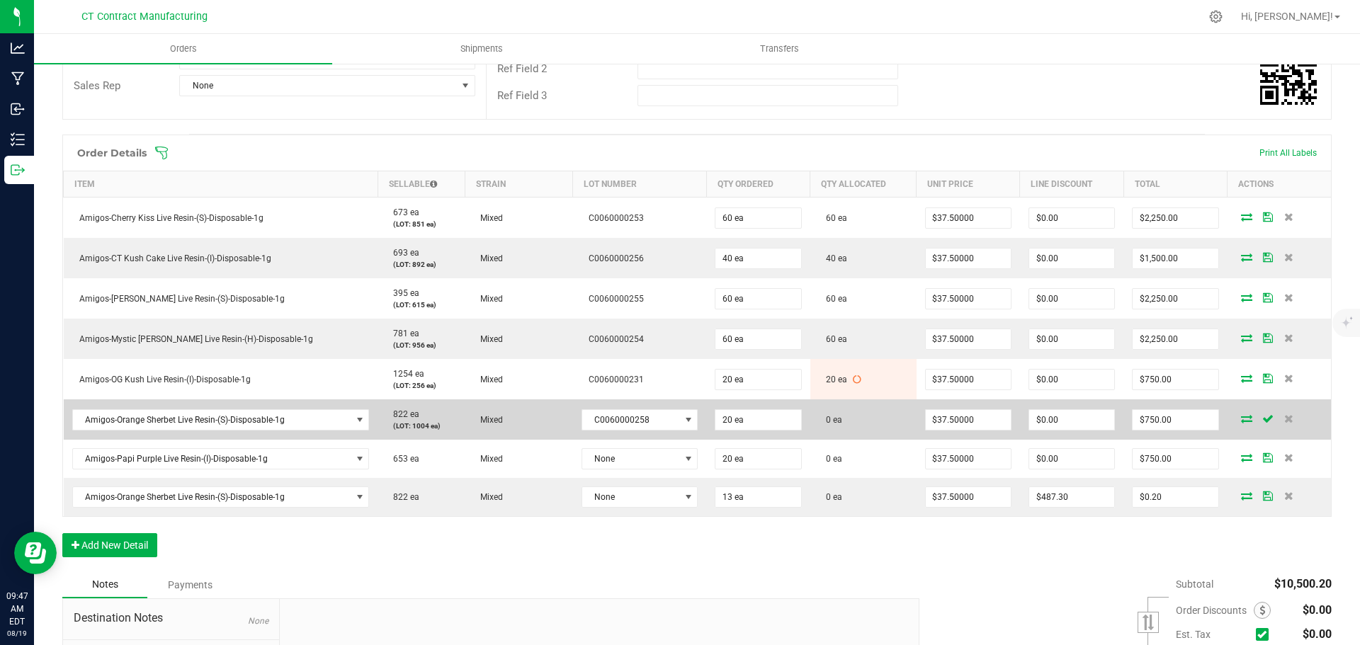
click at [1241, 419] on icon at bounding box center [1246, 418] width 11 height 9
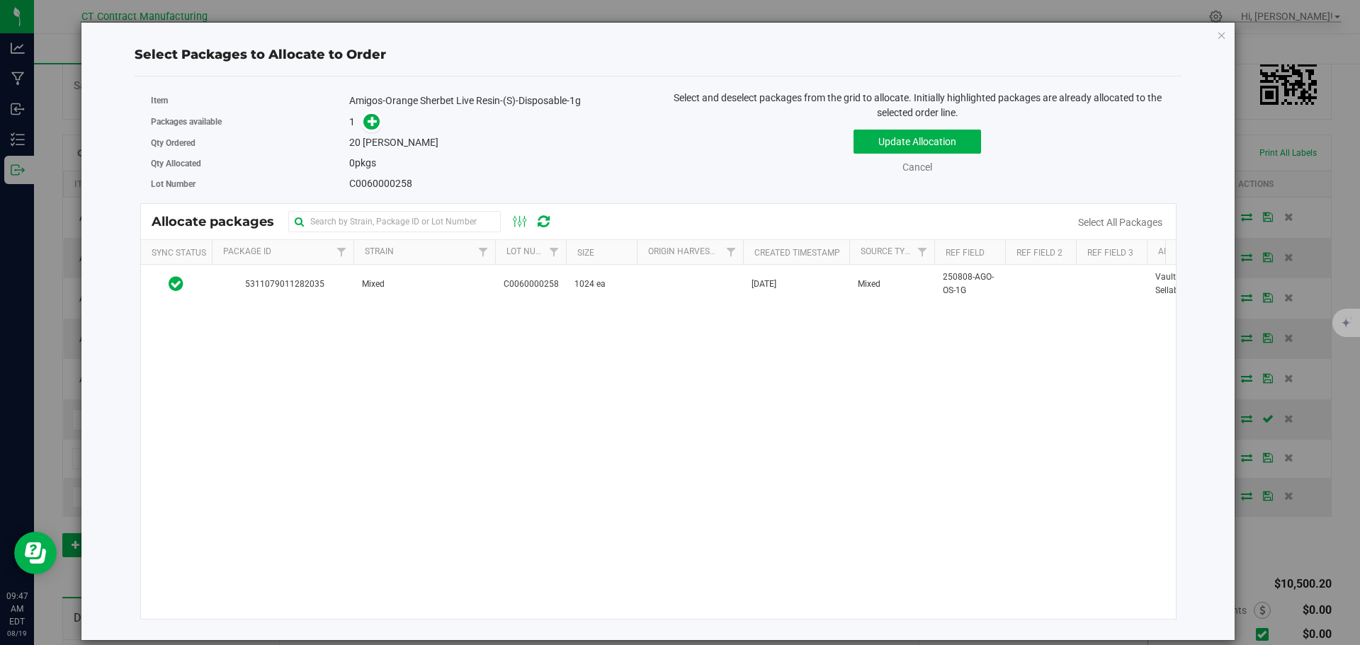
drag, startPoint x: 463, startPoint y: 279, endPoint x: 419, endPoint y: 205, distance: 85.4
click at [462, 280] on td "Mixed" at bounding box center [424, 284] width 142 height 38
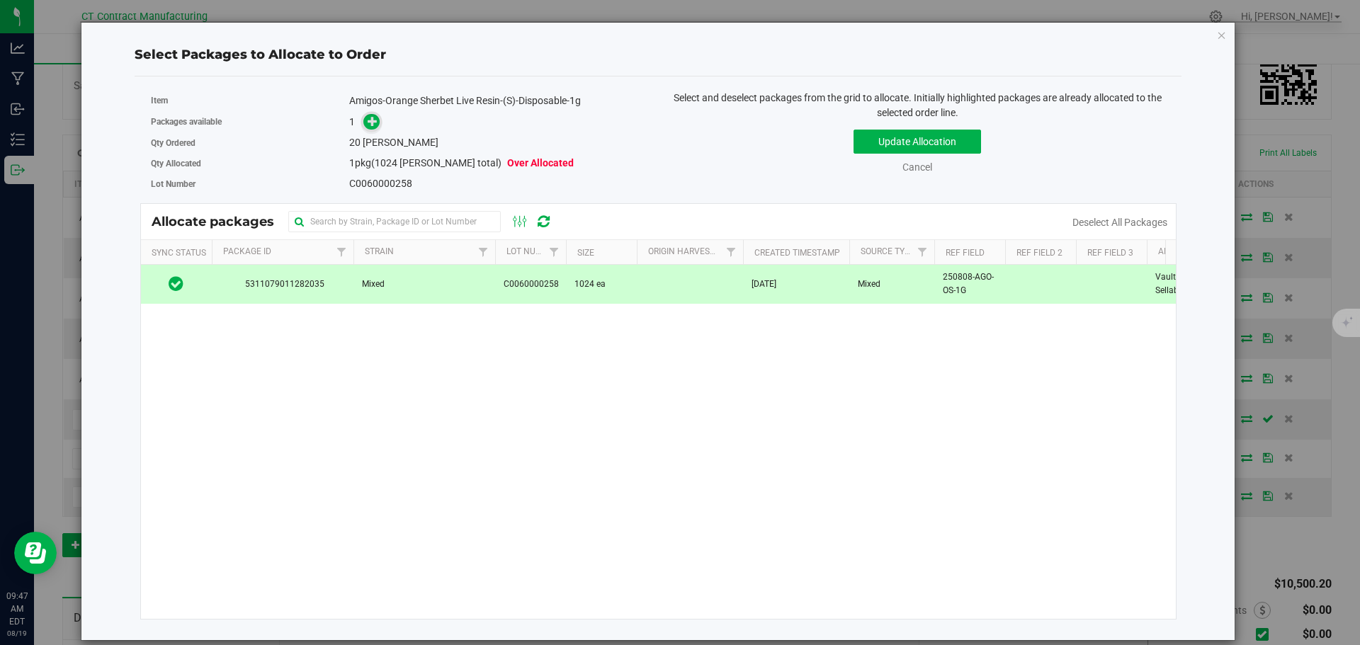
click at [370, 123] on icon at bounding box center [373, 120] width 11 height 11
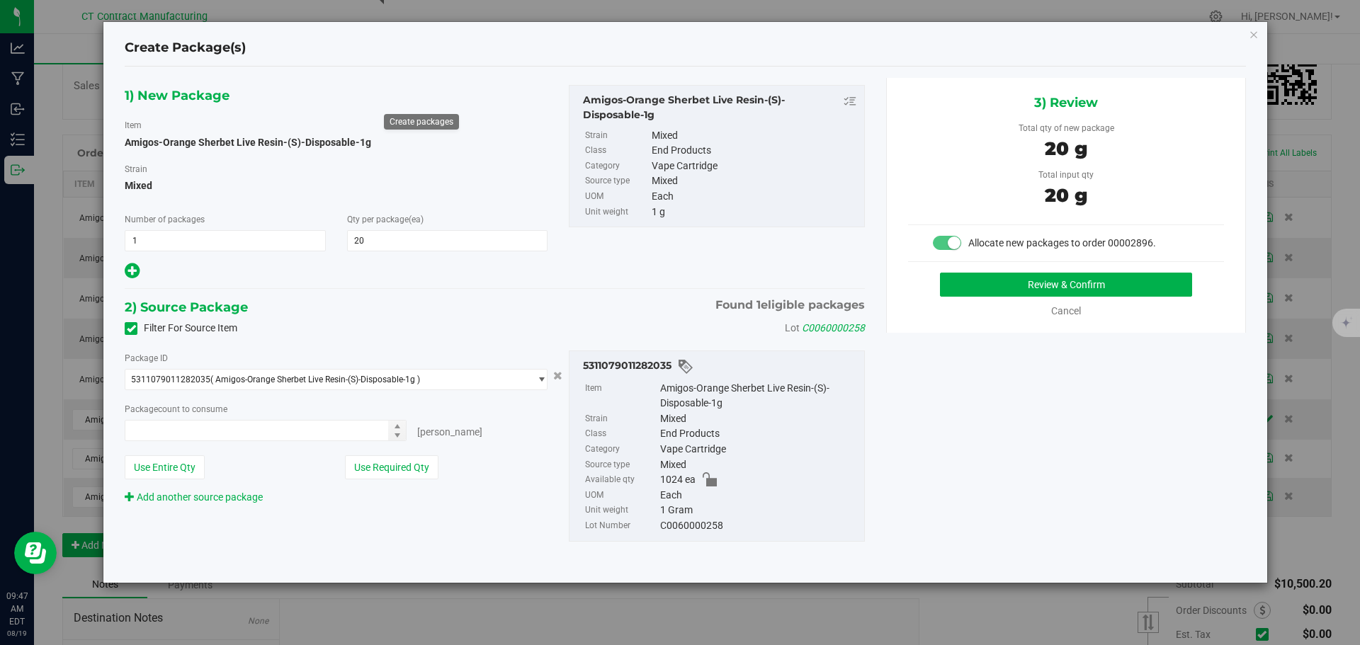
type input "20 ea"
click at [1047, 290] on button "Review & Confirm" at bounding box center [1066, 285] width 252 height 24
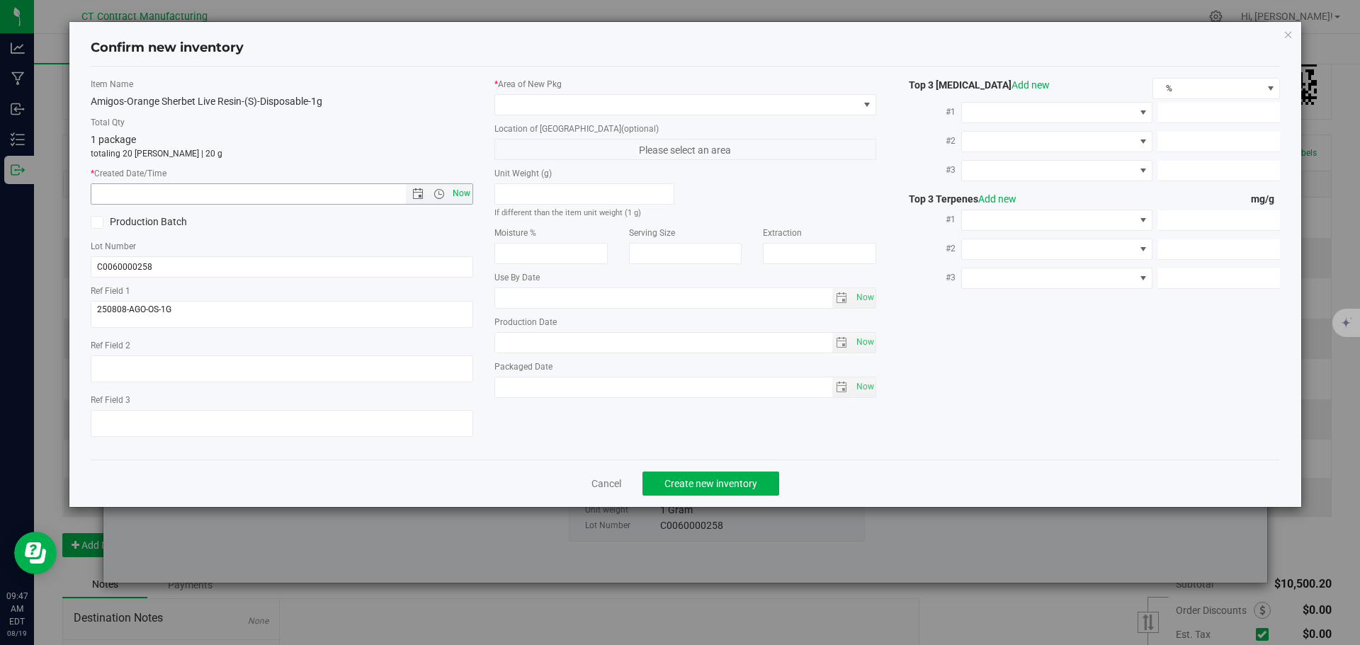
click at [467, 192] on span "Now" at bounding box center [461, 193] width 24 height 21
type input "[DATE] 9:47 AM"
click at [527, 104] on span at bounding box center [676, 105] width 363 height 20
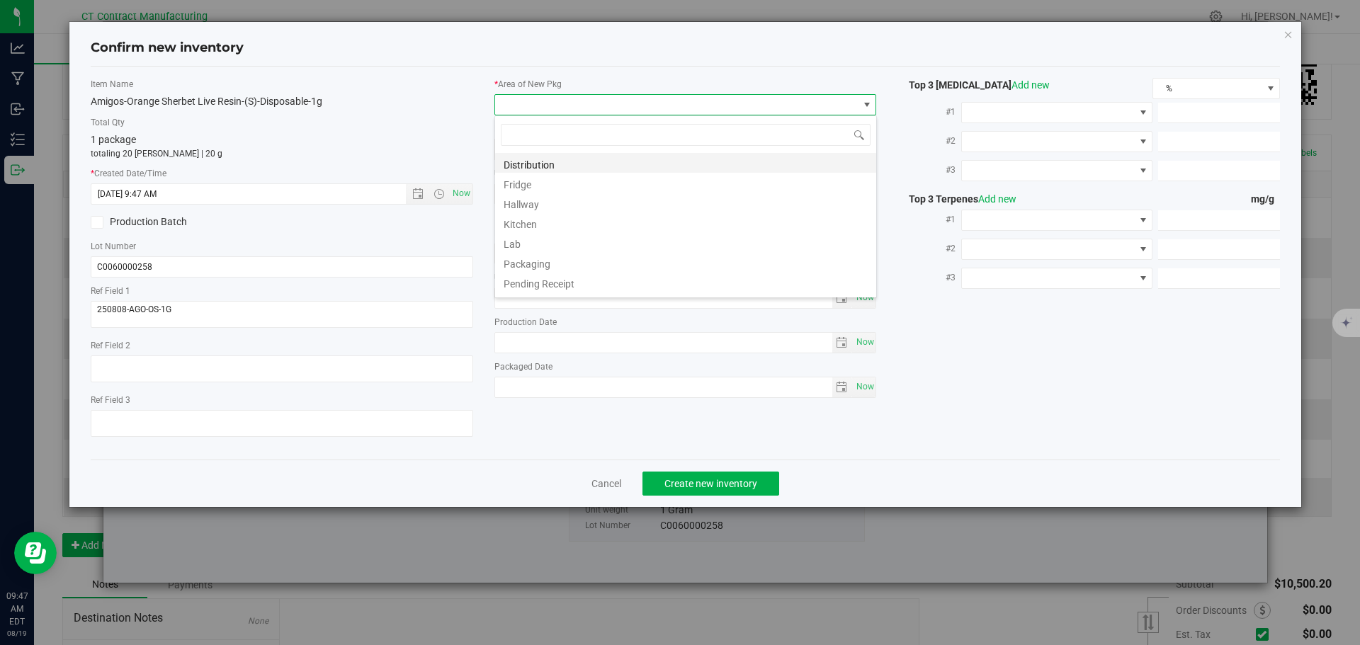
scroll to position [21, 383]
click at [556, 159] on li "Distribution" at bounding box center [685, 163] width 381 height 20
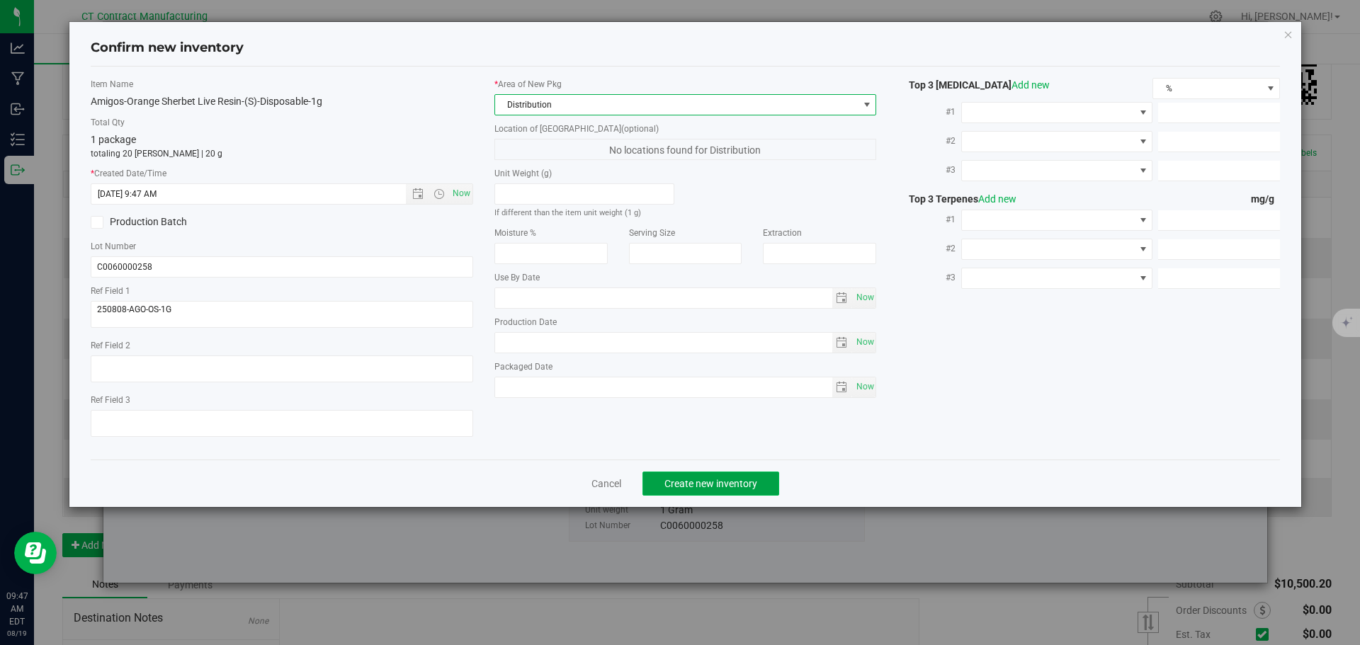
click at [694, 482] on span "Create new inventory" at bounding box center [710, 483] width 93 height 11
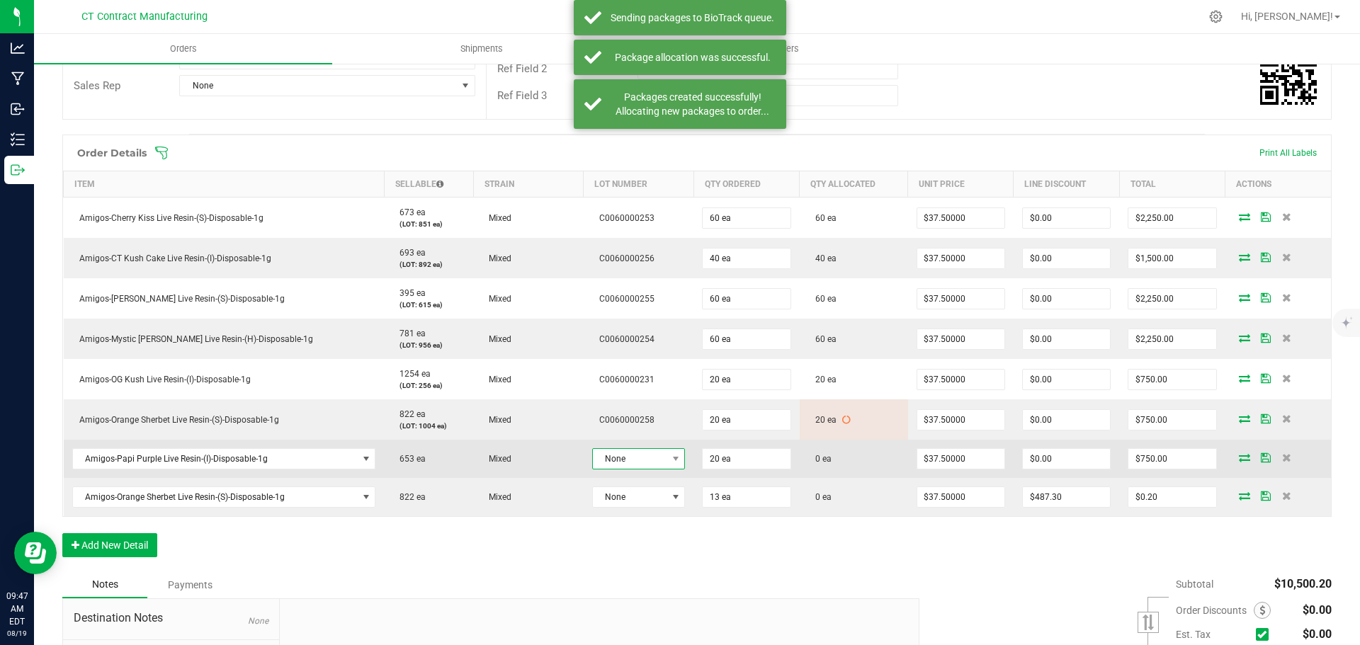
drag, startPoint x: 658, startPoint y: 460, endPoint x: 656, endPoint y: 467, distance: 7.4
click at [657, 460] on span "None" at bounding box center [639, 458] width 94 height 21
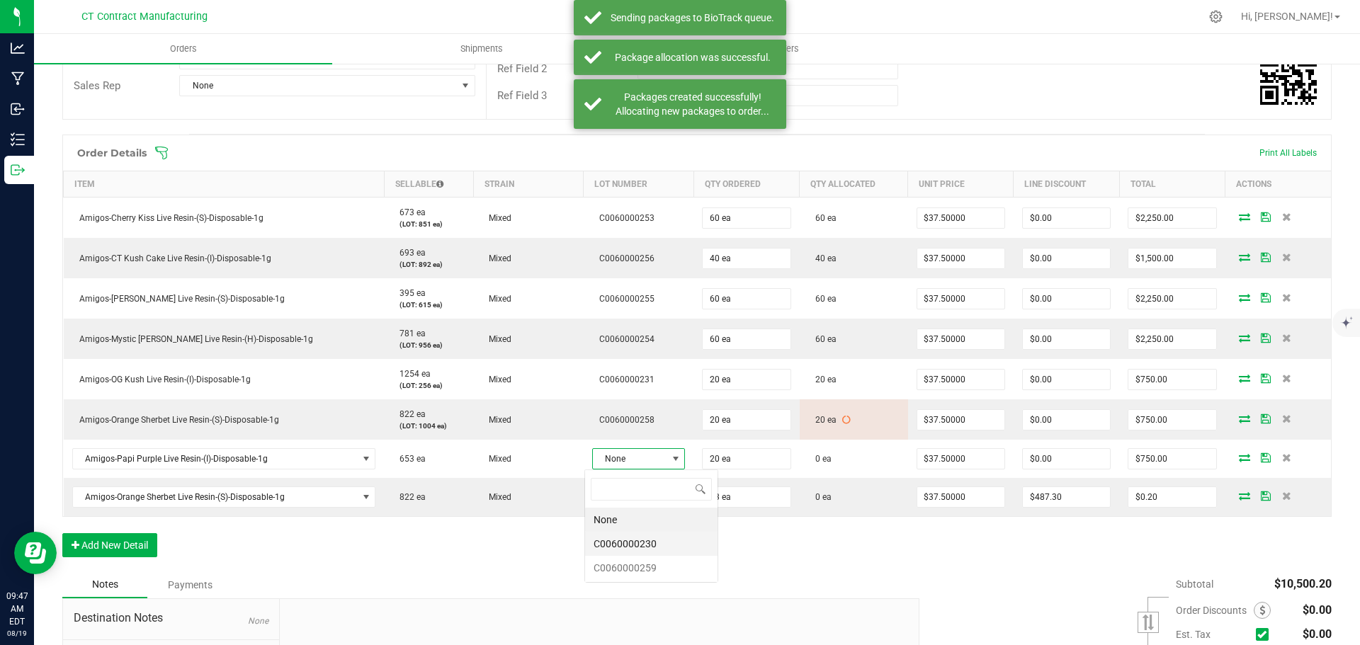
scroll to position [21, 93]
click at [659, 539] on li "C0060000230" at bounding box center [651, 544] width 132 height 24
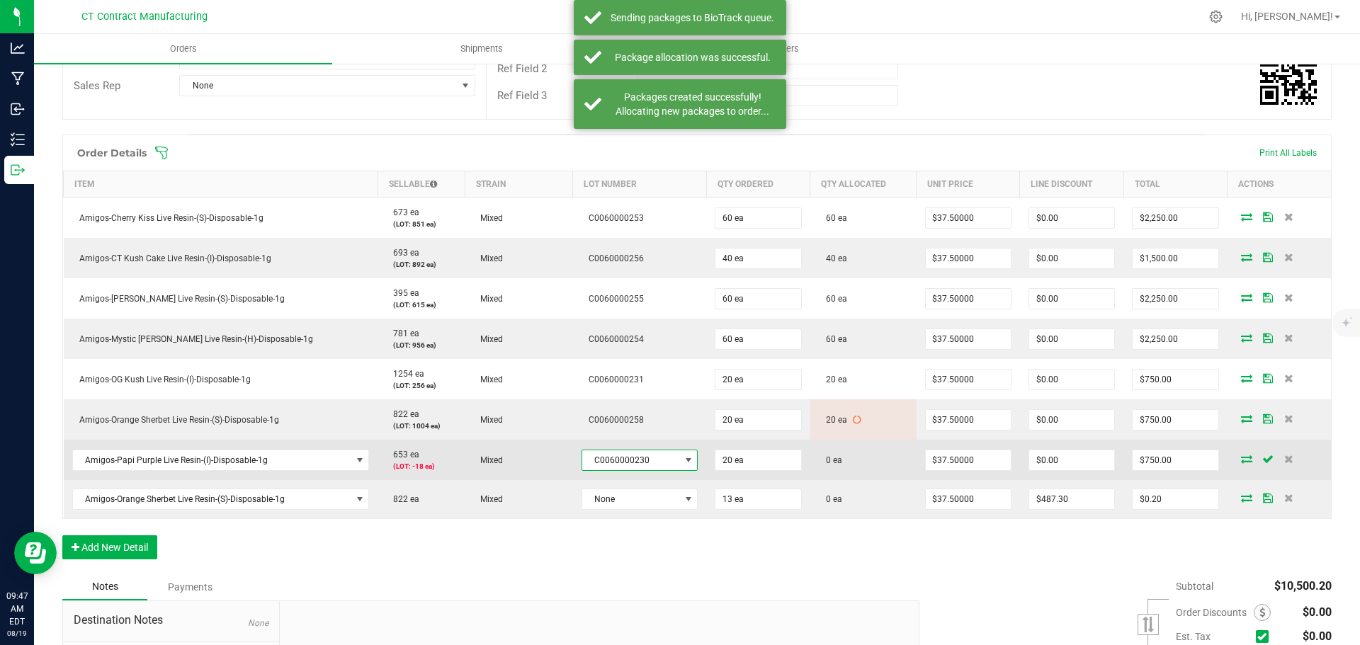
click at [616, 464] on span "C0060000230" at bounding box center [631, 461] width 98 height 20
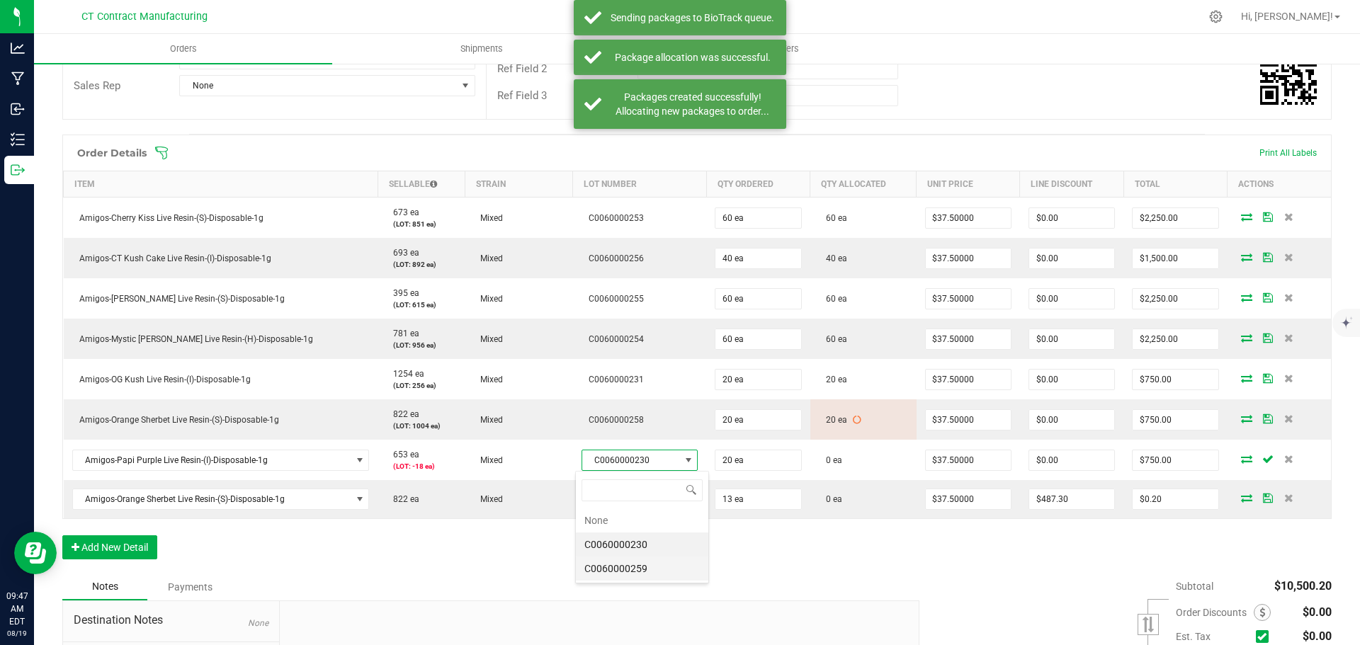
scroll to position [21, 113]
click at [667, 565] on li "C0060000259" at bounding box center [642, 569] width 132 height 24
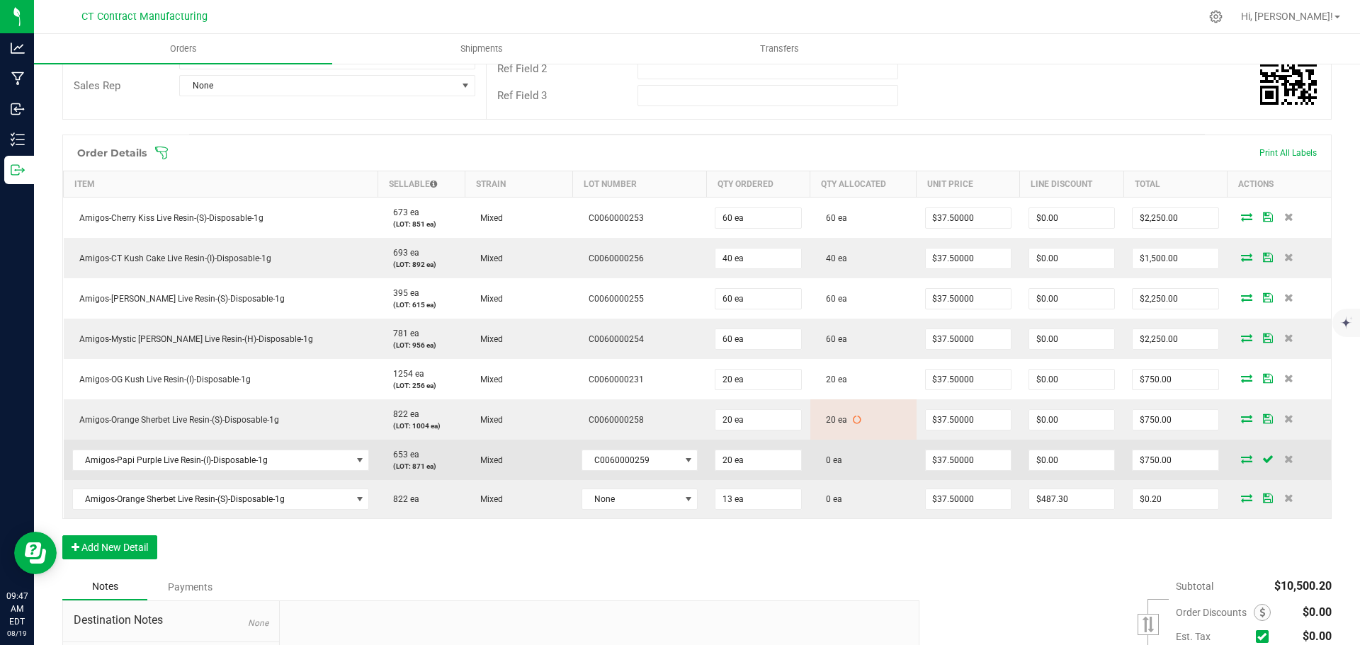
click at [1241, 457] on icon at bounding box center [1246, 459] width 11 height 9
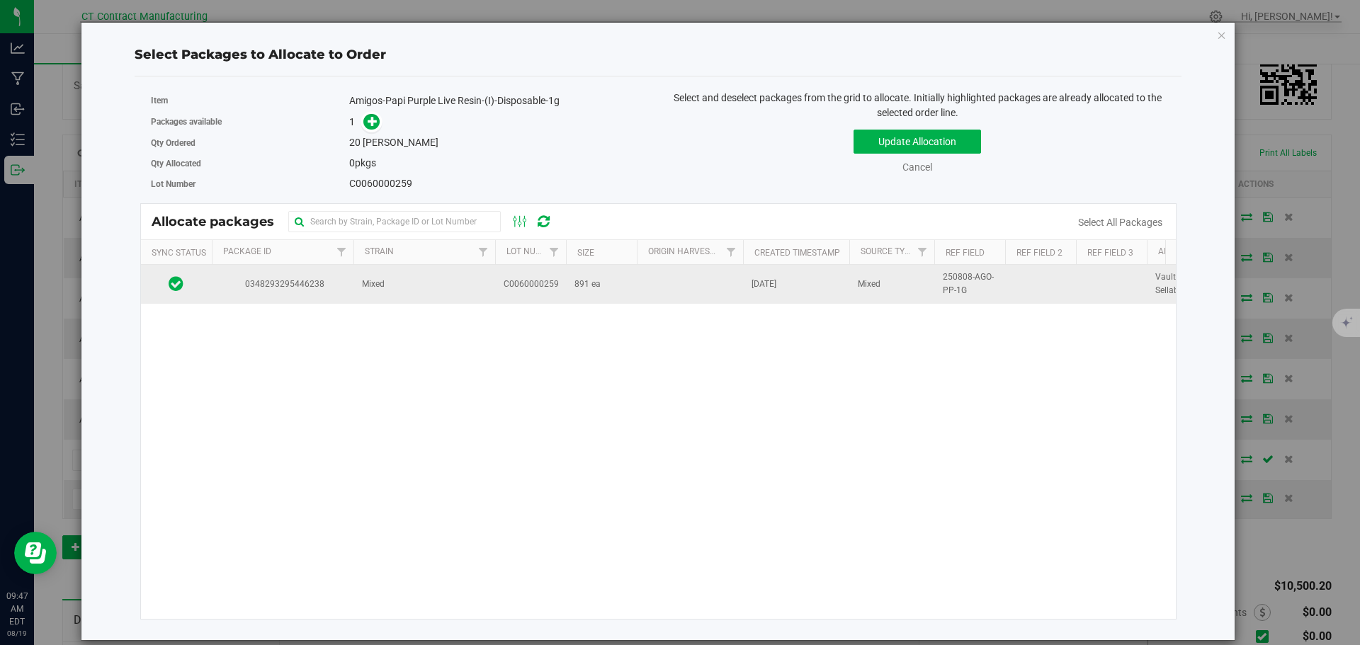
click at [383, 288] on span "Mixed" at bounding box center [373, 284] width 23 height 13
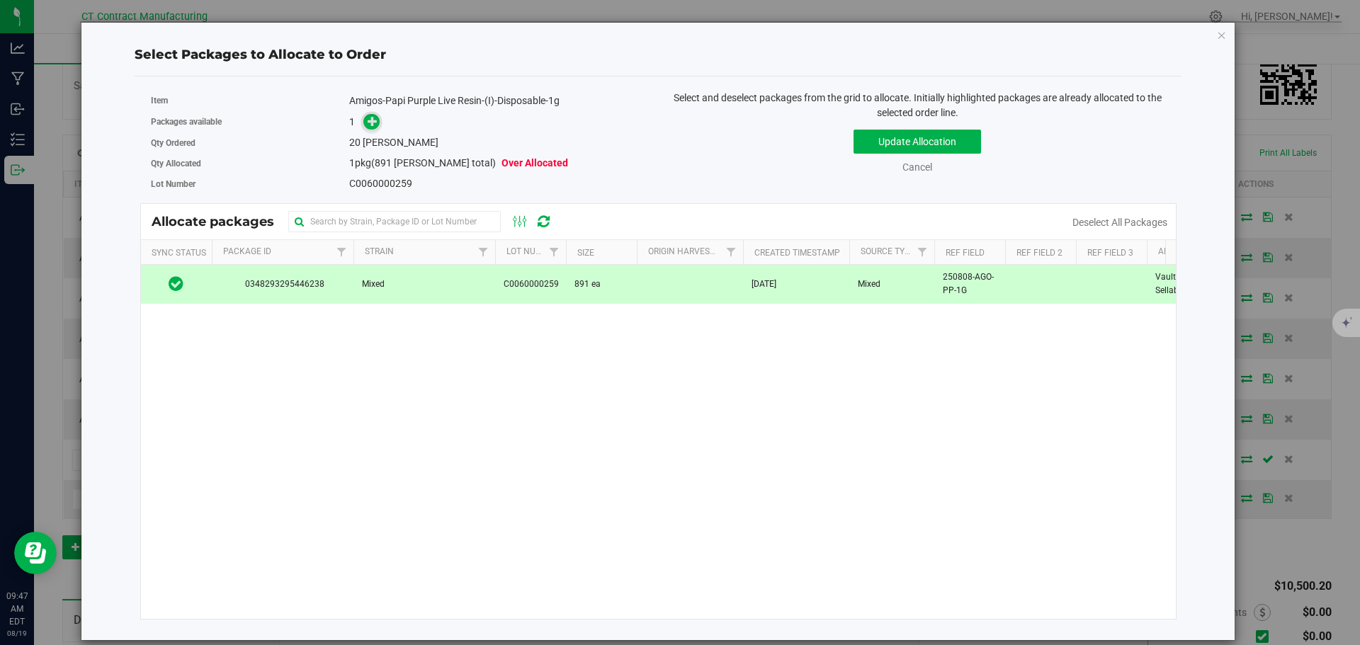
click at [369, 124] on icon at bounding box center [373, 120] width 10 height 10
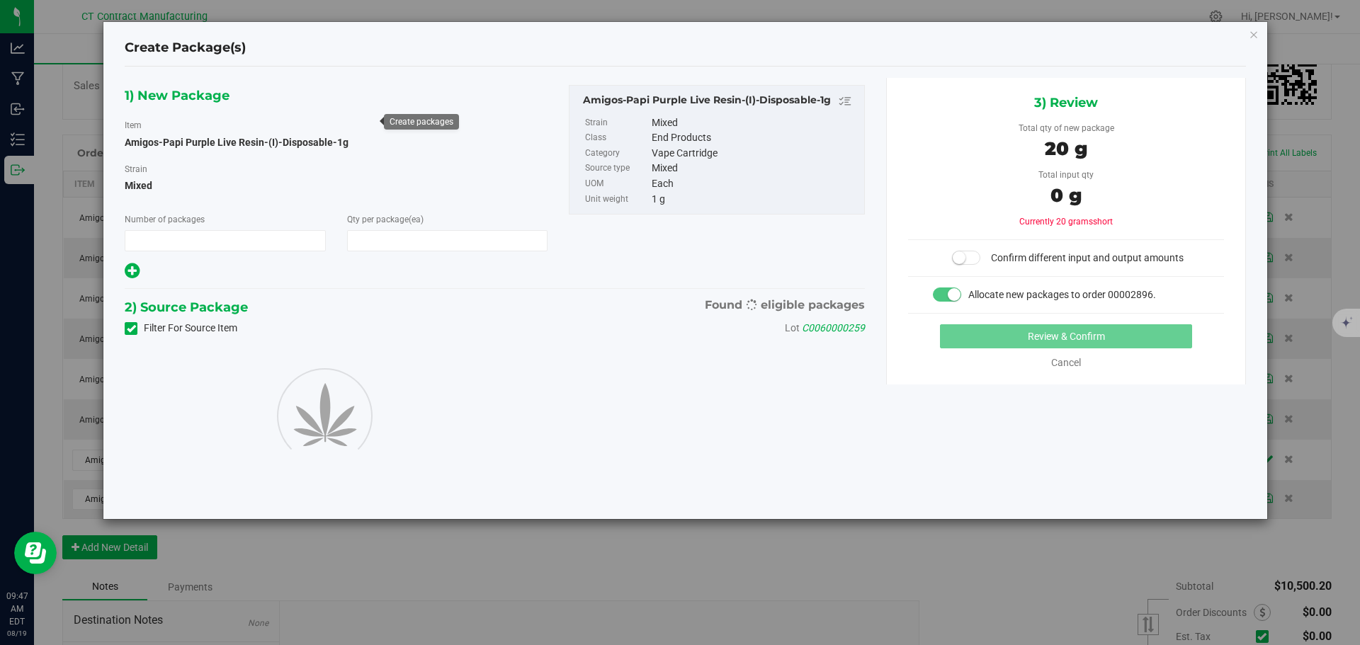
type input "1"
type input "20"
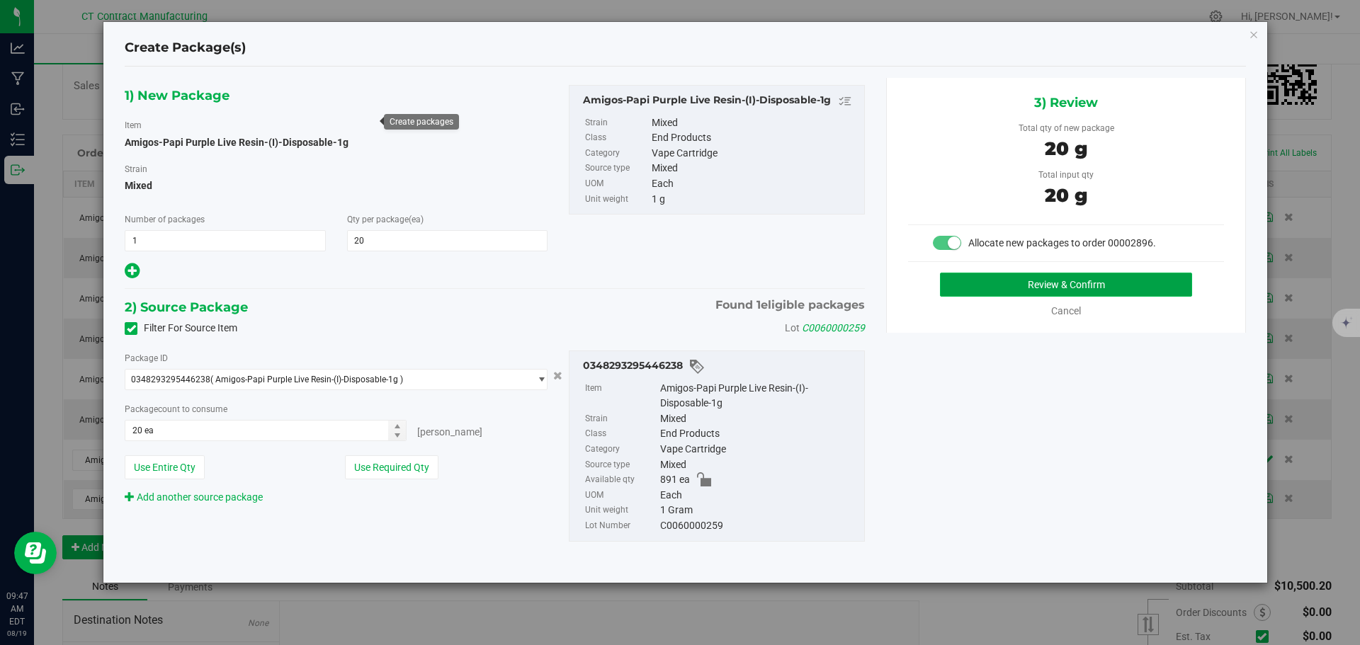
click at [1025, 280] on button "Review & Confirm" at bounding box center [1066, 285] width 252 height 24
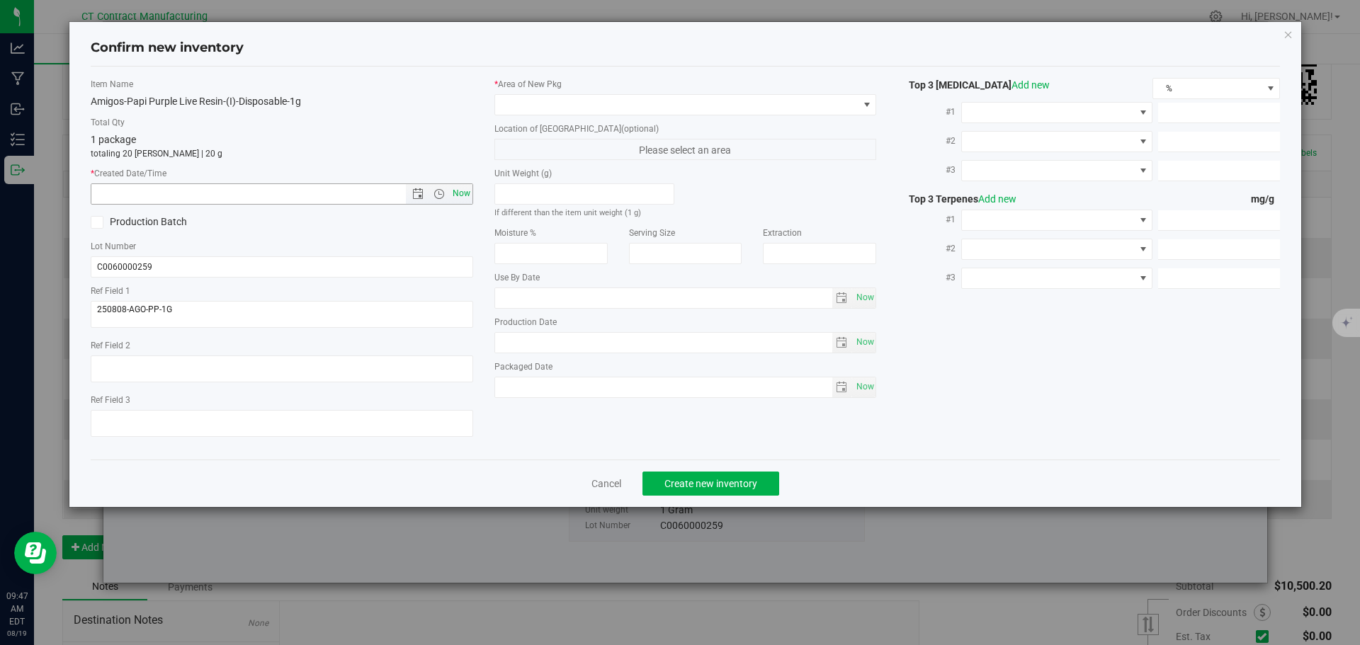
click at [467, 200] on span "Now" at bounding box center [461, 193] width 24 height 21
type input "[DATE] 9:47 AM"
click at [539, 110] on span at bounding box center [676, 105] width 363 height 20
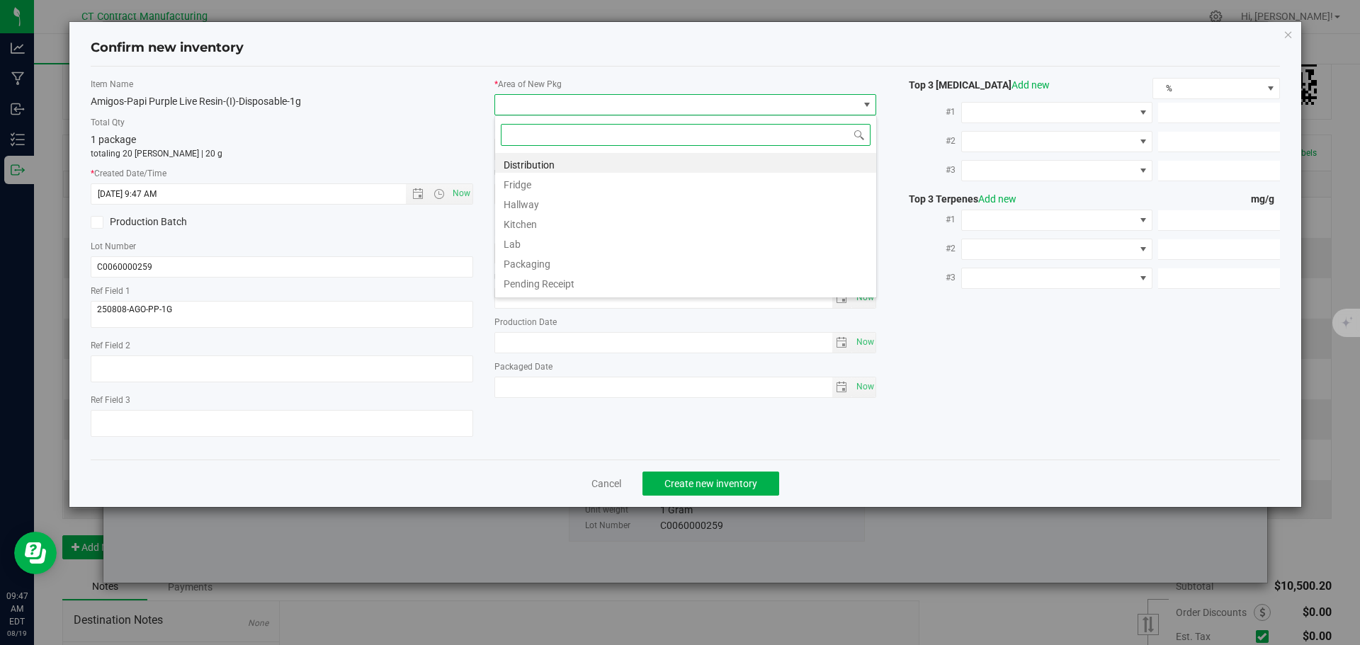
scroll to position [21, 383]
click at [611, 477] on link "Cancel" at bounding box center [607, 484] width 30 height 14
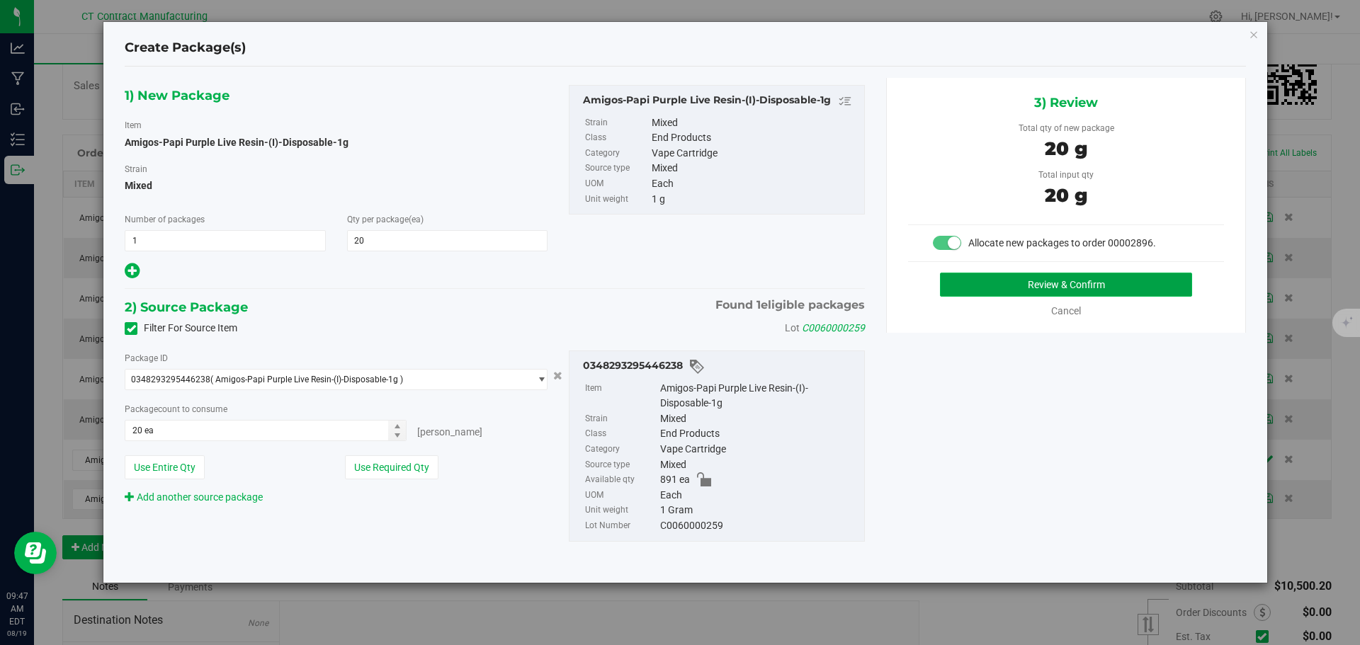
click at [1016, 283] on button "Review & Confirm" at bounding box center [1066, 285] width 252 height 24
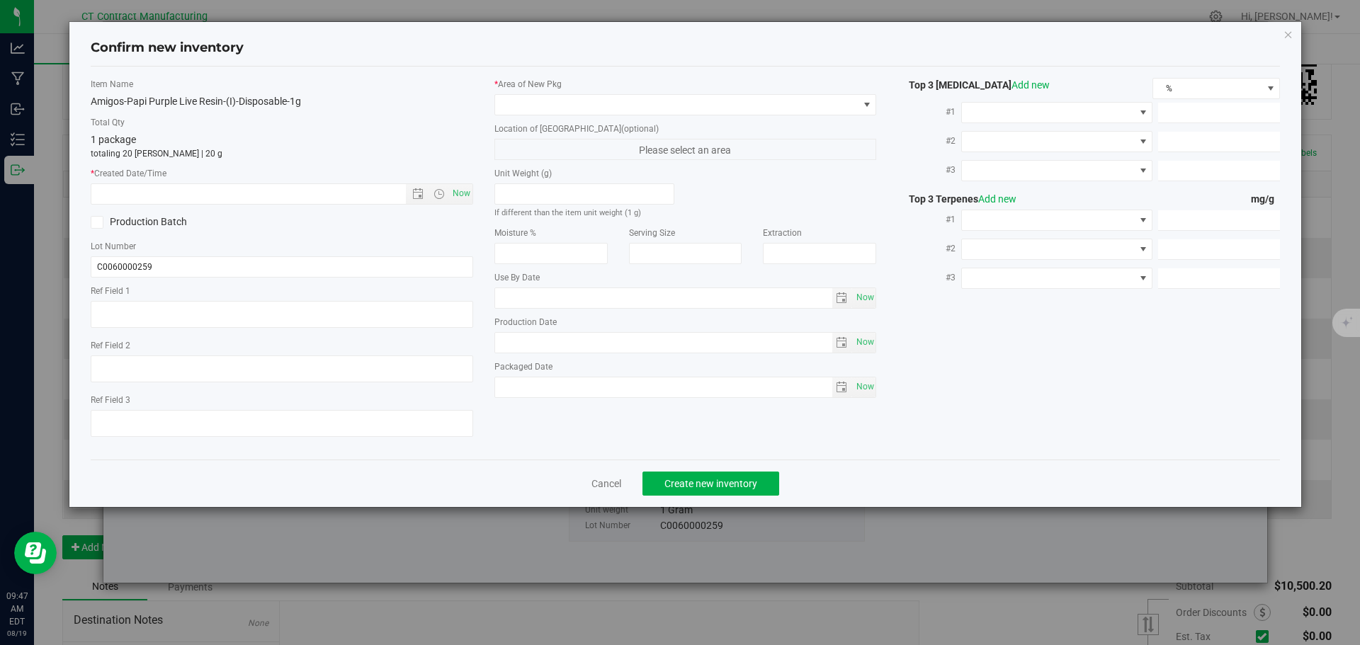
type textarea "250808-AGO-PP-1G"
click at [452, 193] on span "Now" at bounding box center [461, 193] width 24 height 21
type input "[DATE] 9:47 AM"
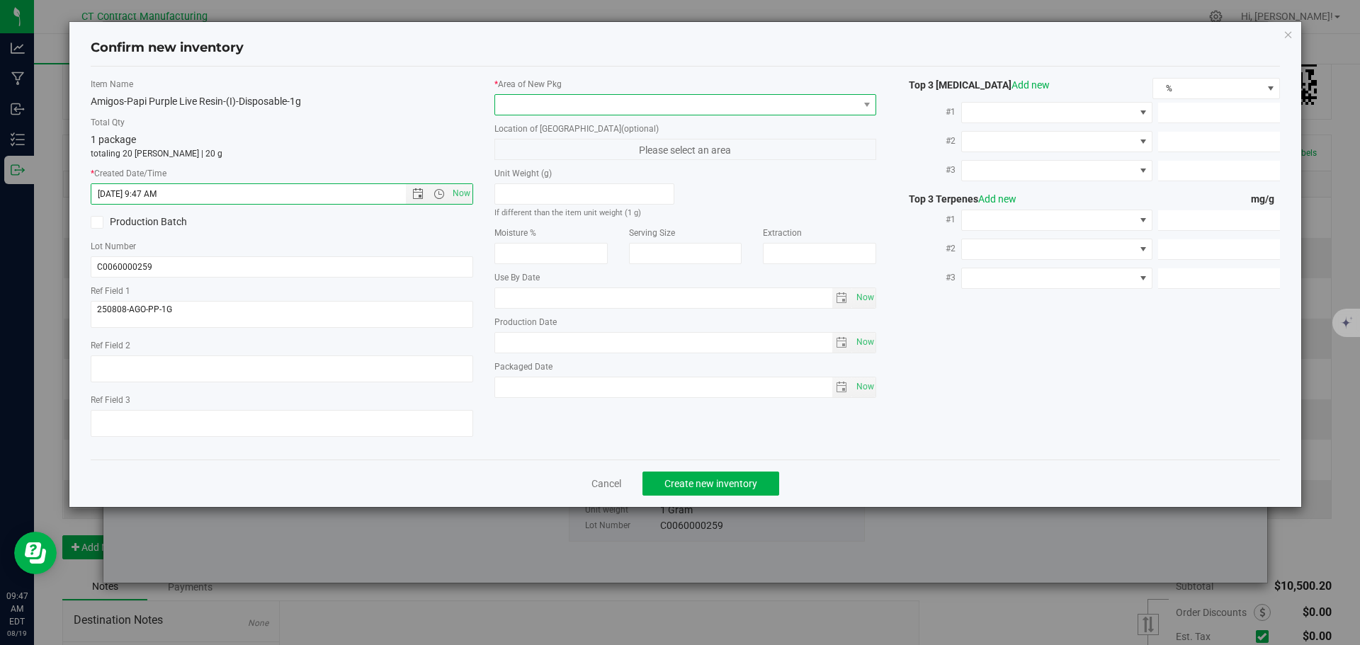
click at [531, 106] on span at bounding box center [676, 105] width 363 height 20
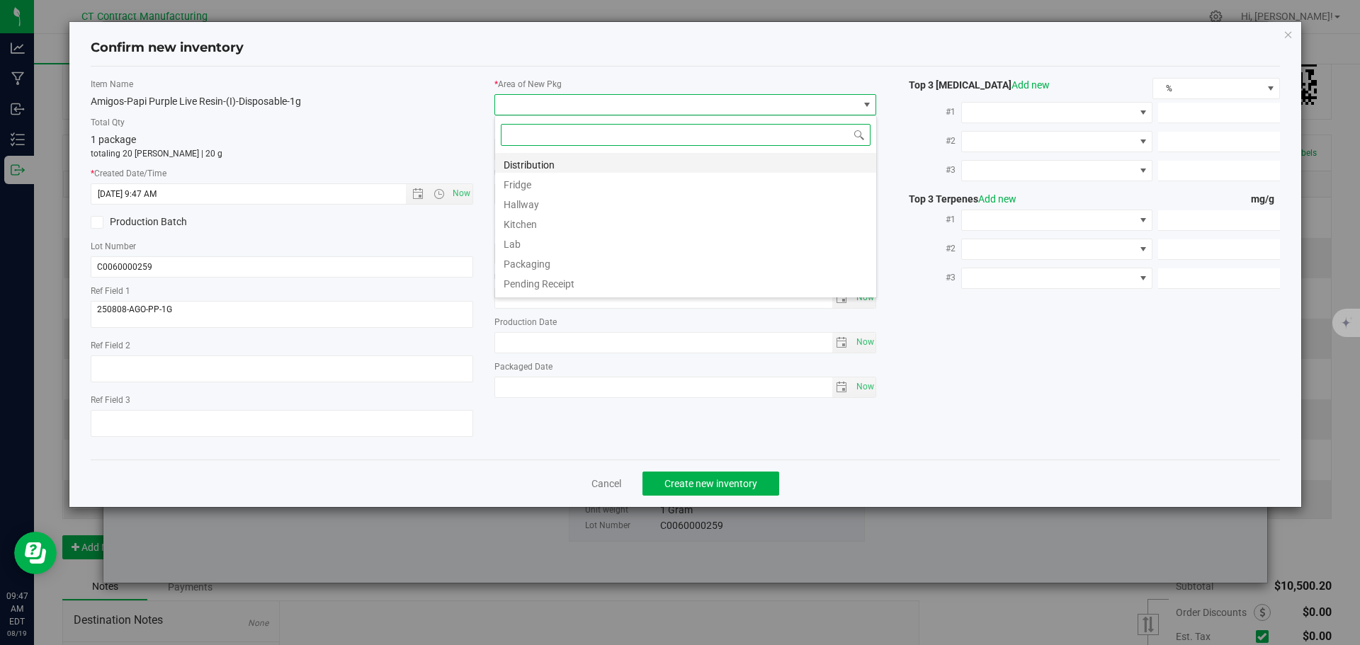
click at [538, 160] on li "Distribution" at bounding box center [685, 163] width 381 height 20
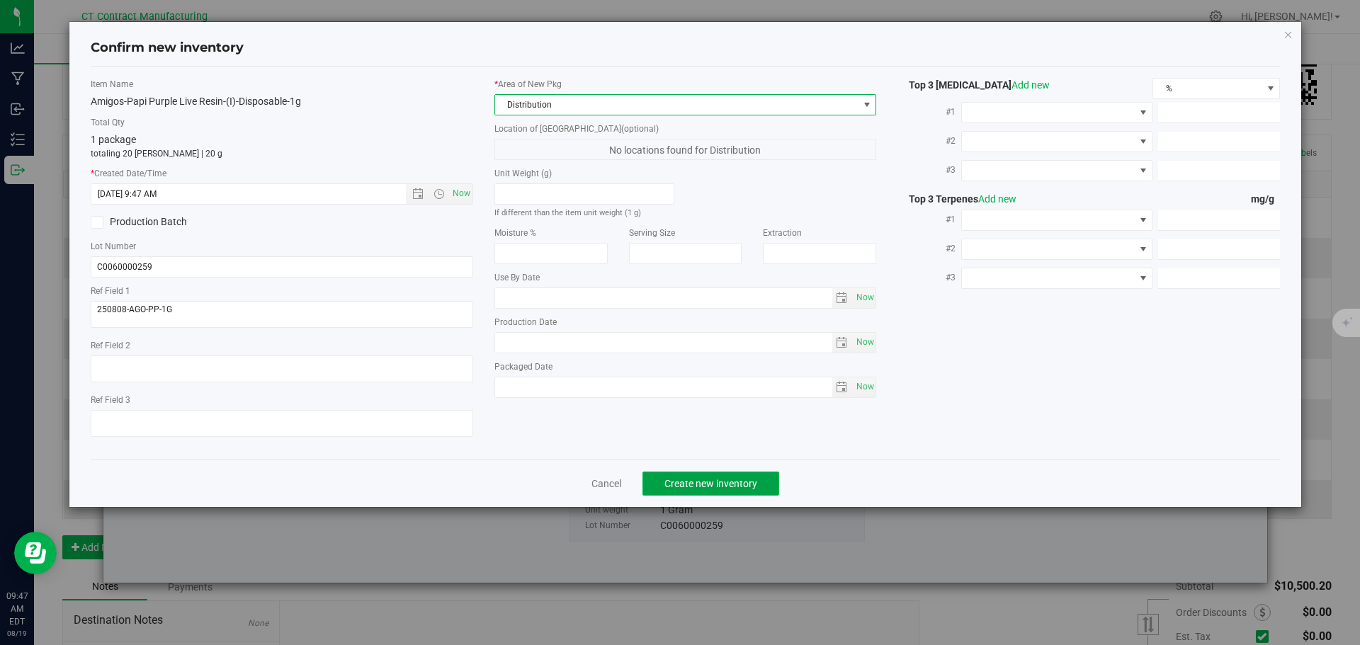
click at [696, 485] on span "Create new inventory" at bounding box center [710, 483] width 93 height 11
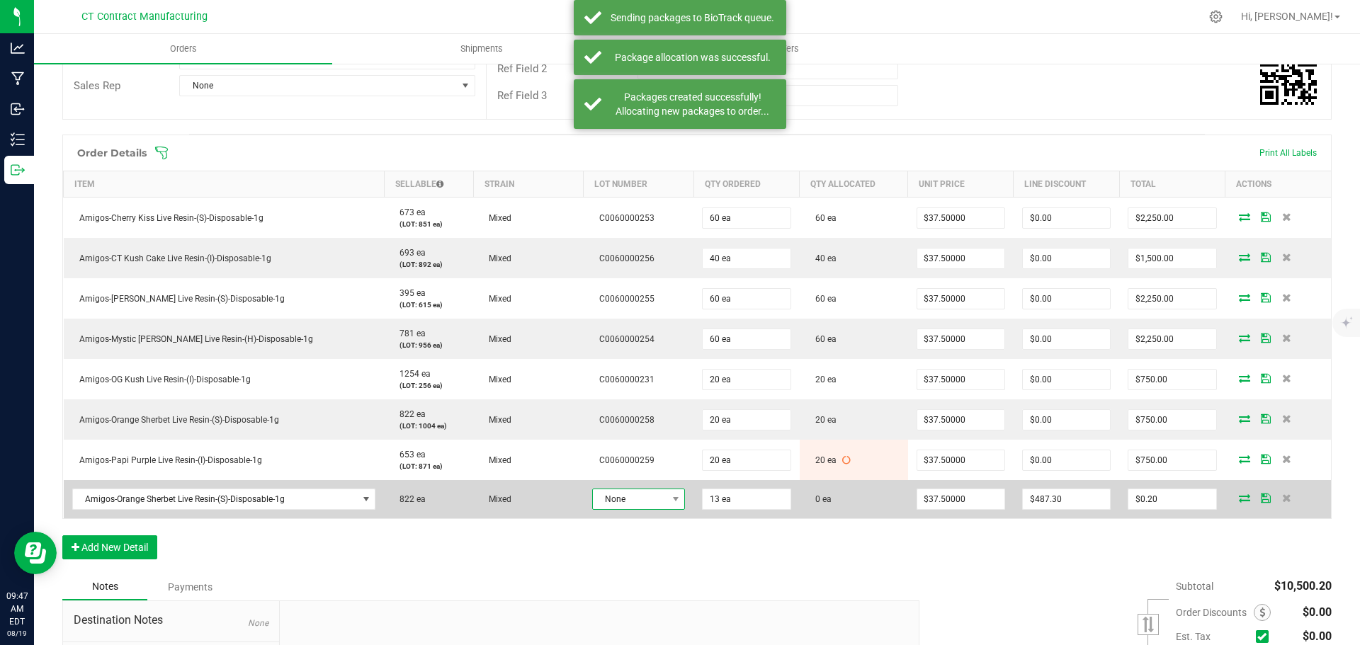
click at [630, 497] on span "None" at bounding box center [630, 500] width 74 height 20
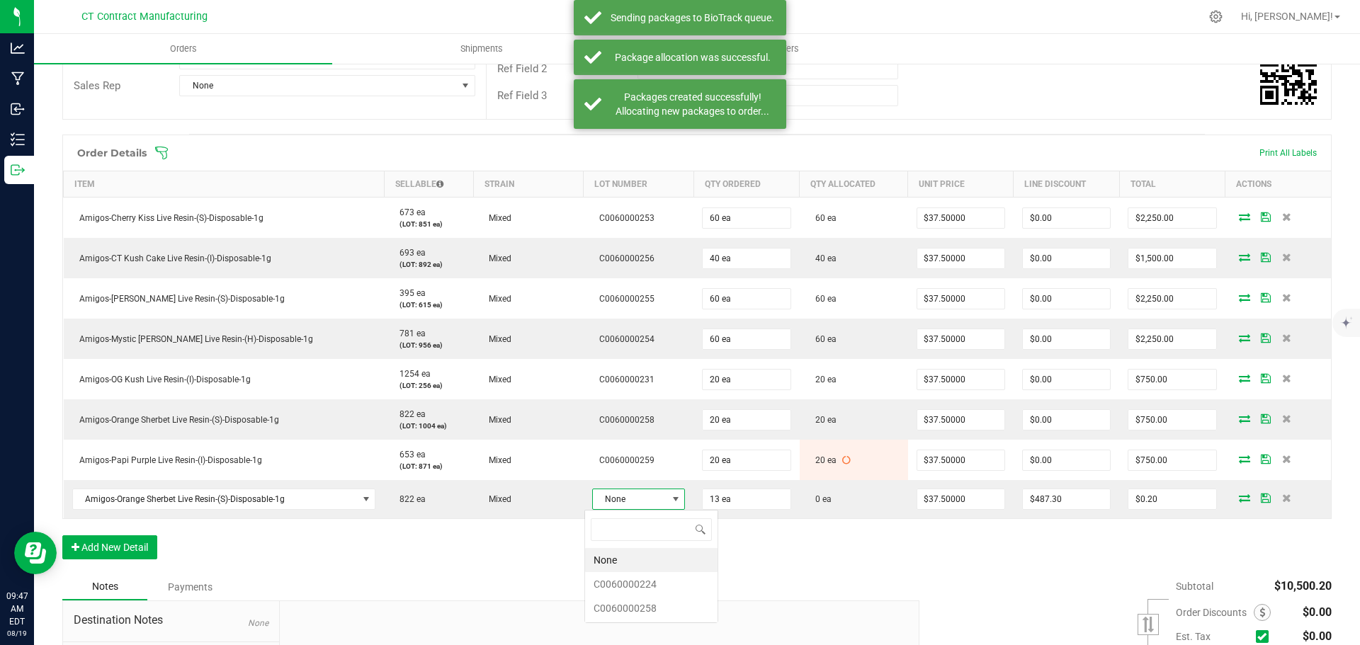
scroll to position [21, 93]
click at [655, 582] on li "C0060000224" at bounding box center [651, 584] width 132 height 24
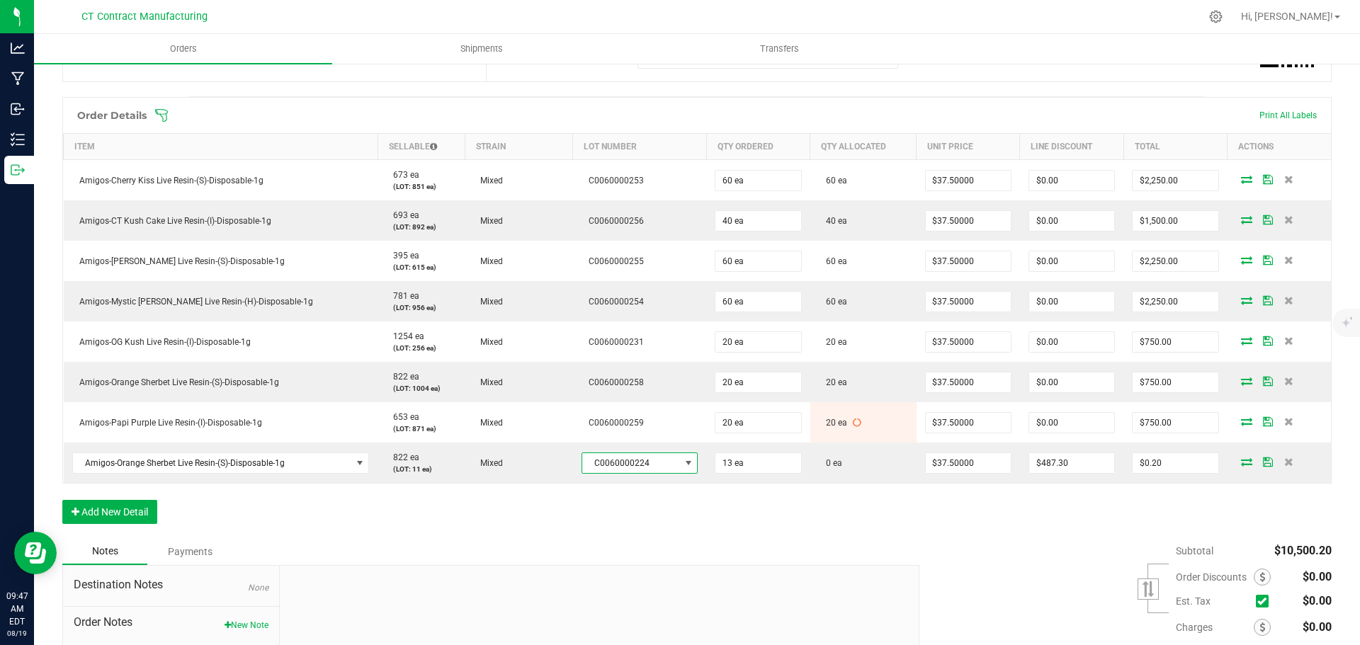
scroll to position [354, 0]
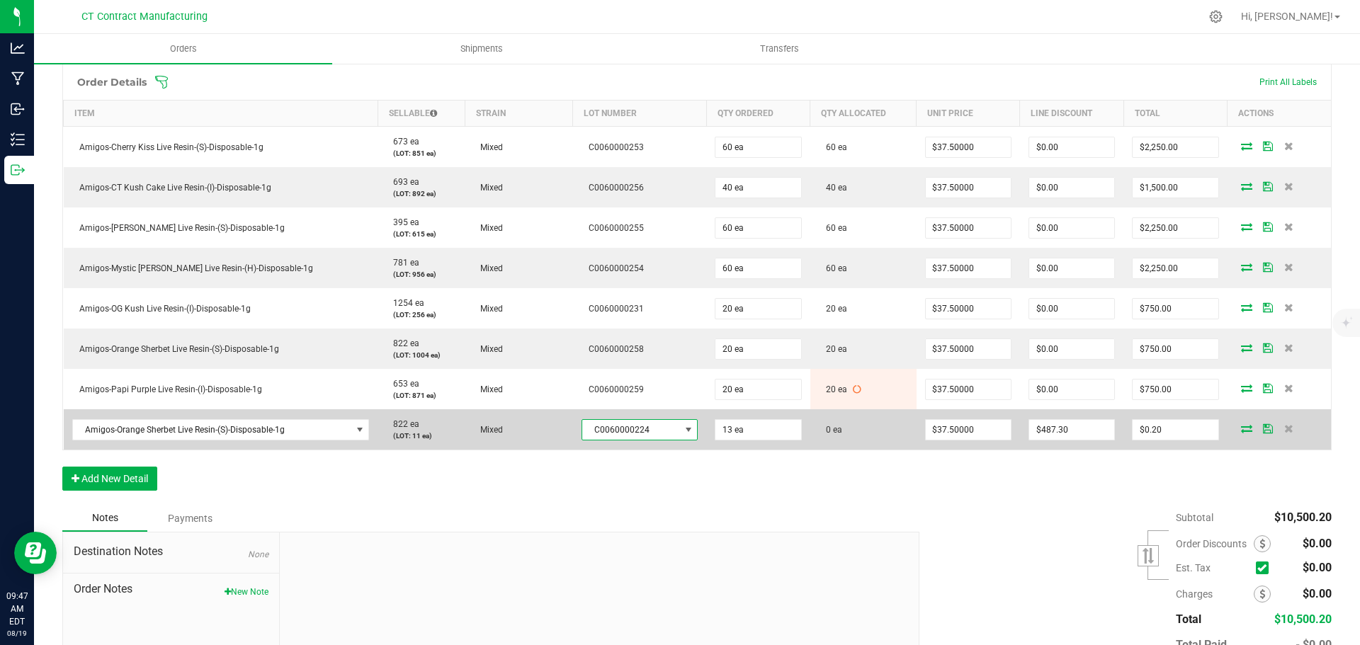
click at [1241, 430] on icon at bounding box center [1246, 428] width 11 height 9
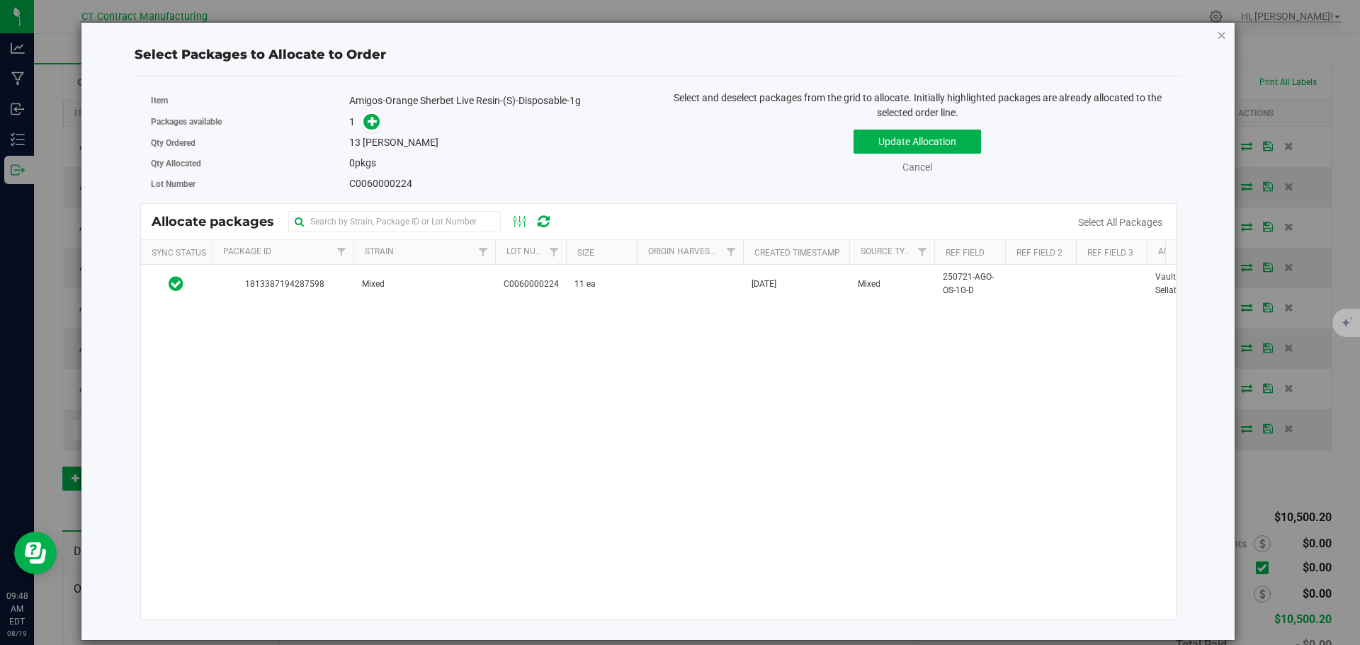
click at [1221, 36] on icon "button" at bounding box center [1222, 34] width 10 height 17
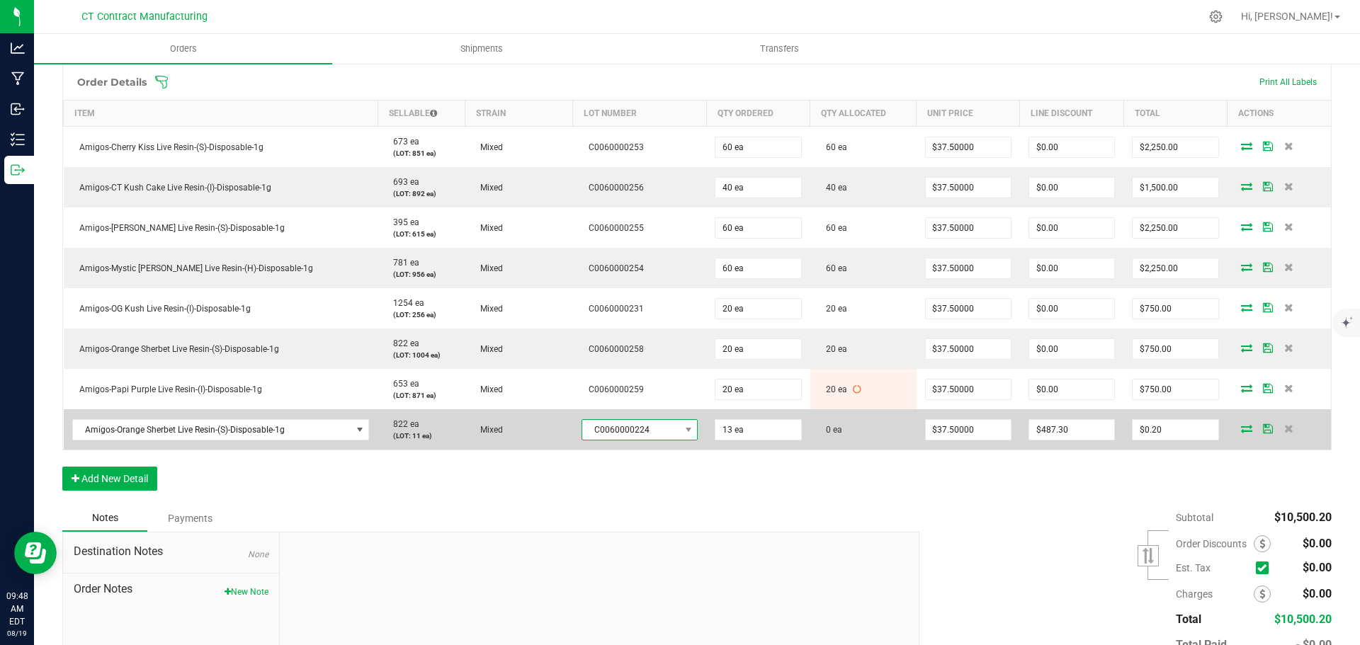
click at [621, 425] on span "C0060000224" at bounding box center [631, 430] width 98 height 20
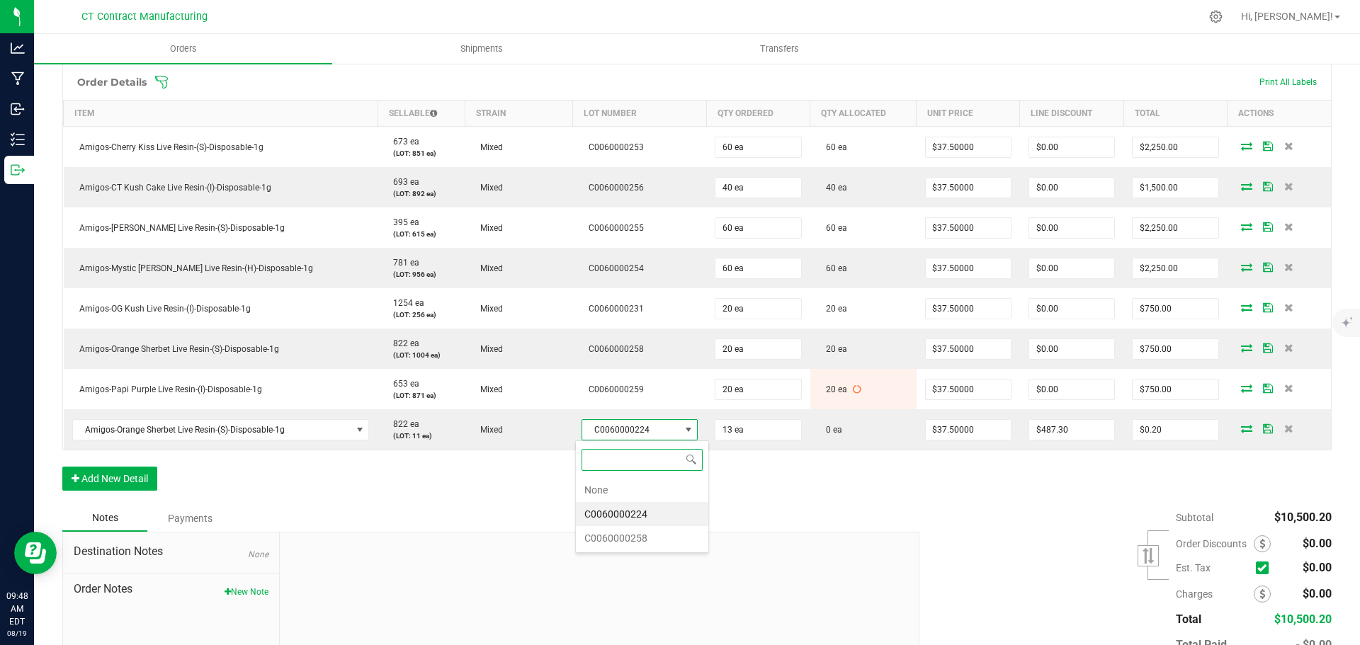
scroll to position [21, 113]
click at [629, 487] on li "None" at bounding box center [642, 490] width 132 height 24
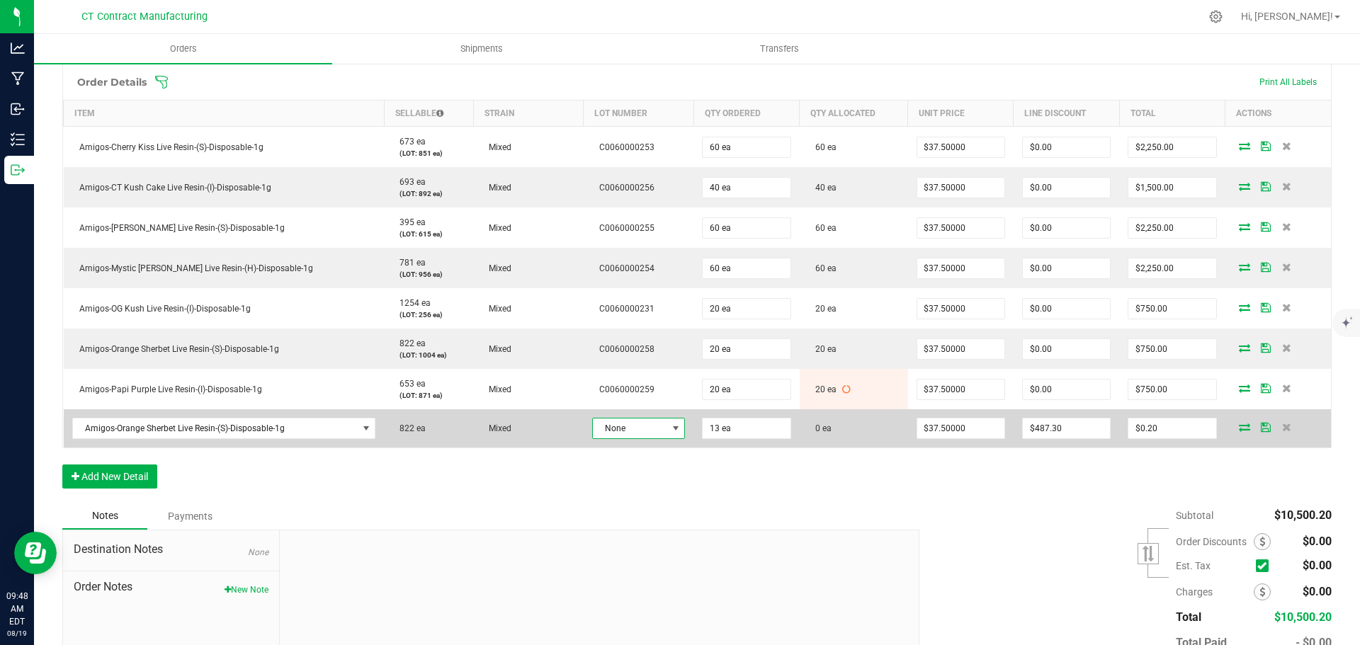
click at [650, 430] on span "None" at bounding box center [630, 429] width 74 height 20
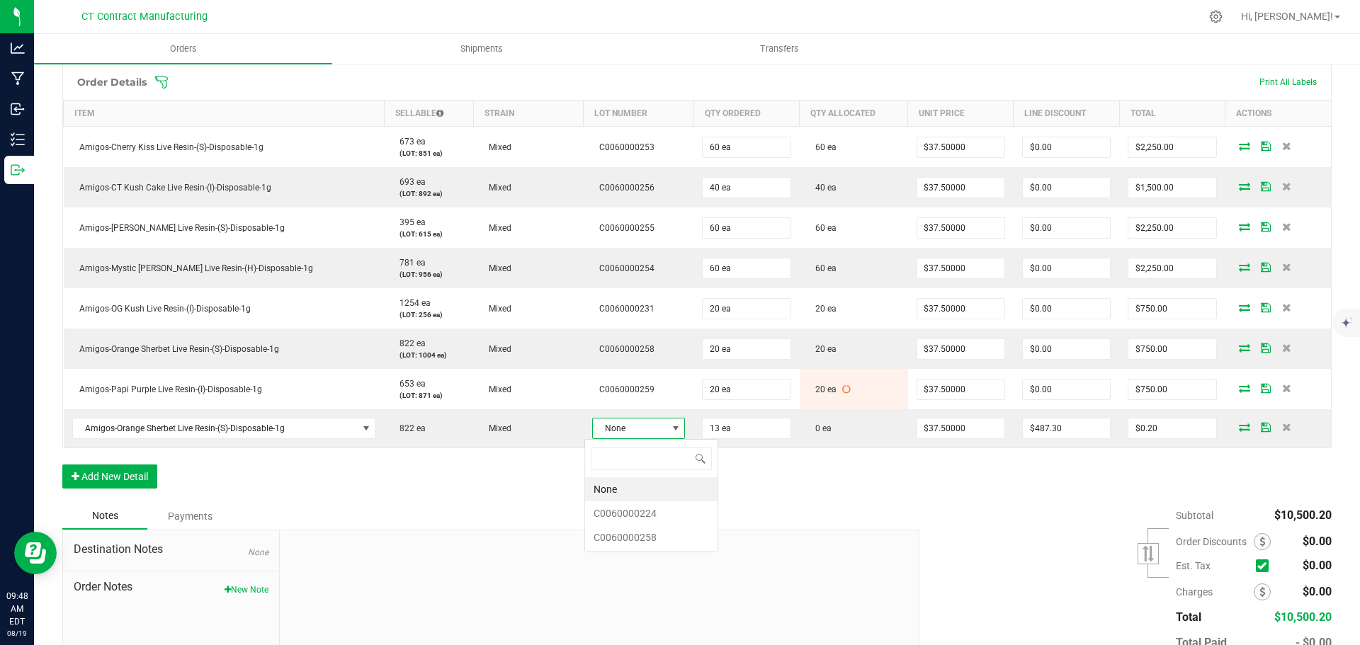
scroll to position [21, 93]
click at [638, 503] on li "C0060000224" at bounding box center [651, 514] width 132 height 24
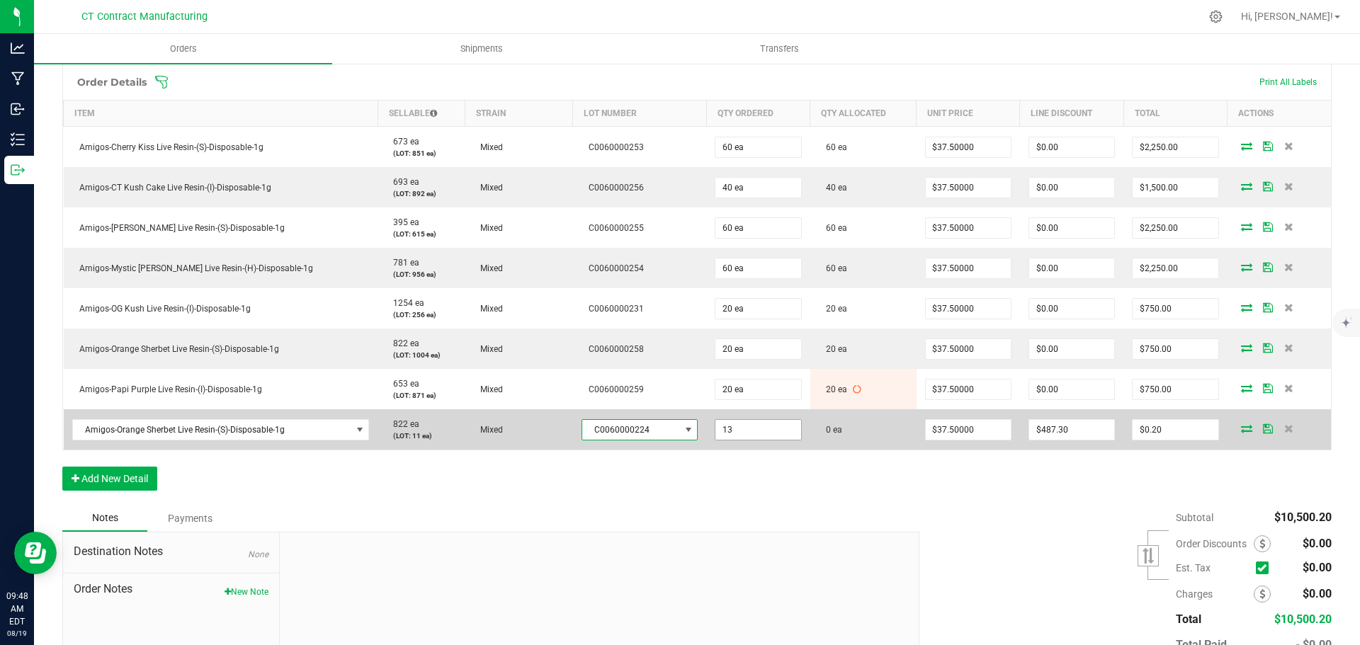
click at [725, 431] on input "13" at bounding box center [757, 430] width 85 height 20
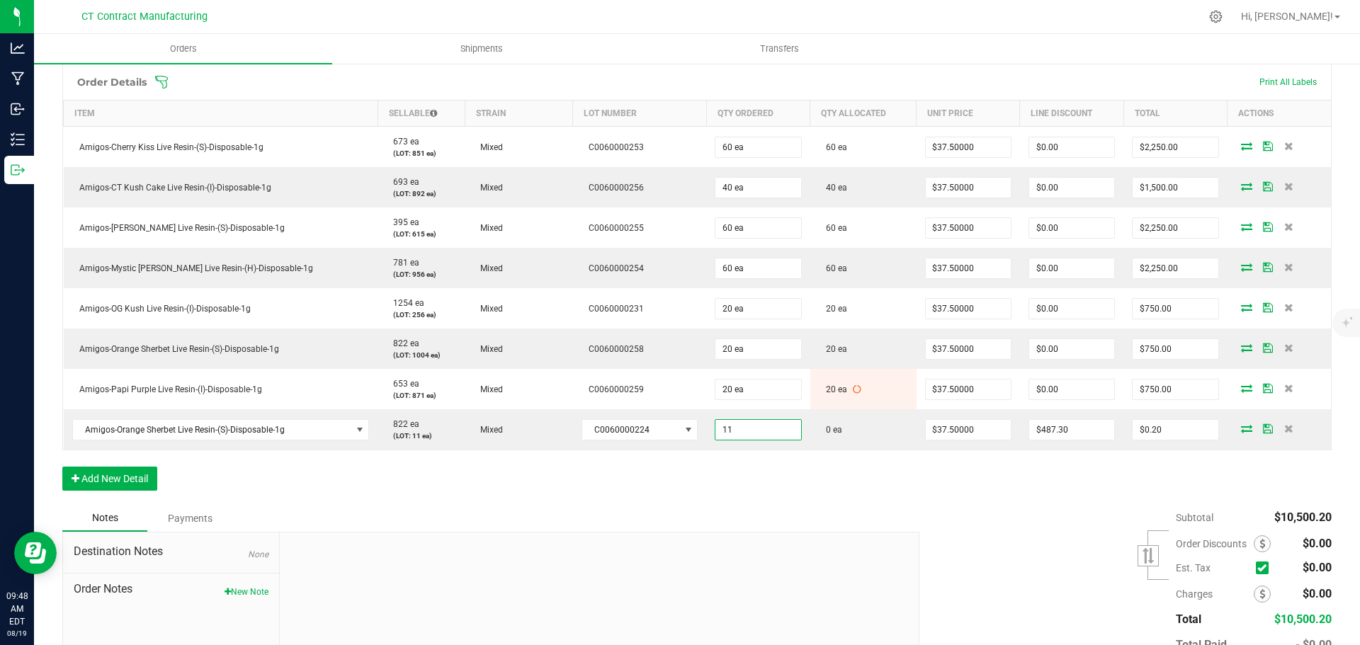
type input "11 ea"
click at [1031, 471] on div "Order Details Print All Labels Item Sellable Strain Lot Number Qty Ordered Qty …" at bounding box center [696, 284] width 1269 height 441
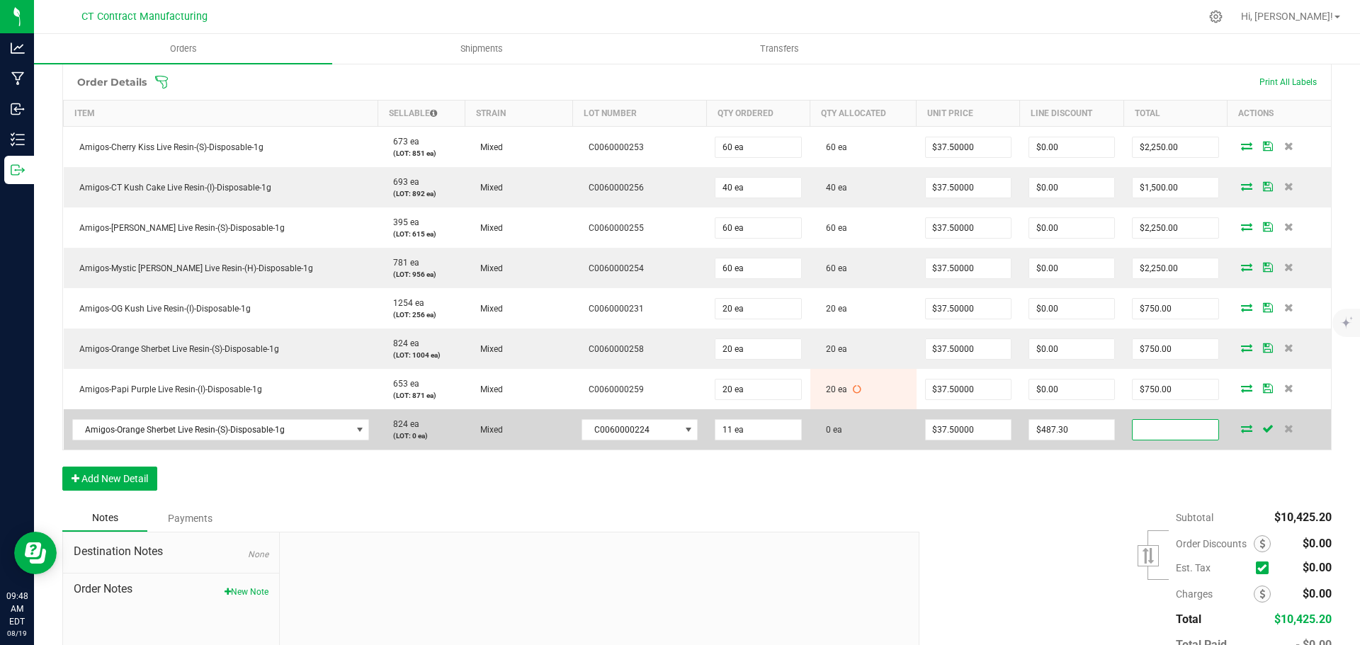
click at [1159, 430] on input at bounding box center [1175, 430] width 85 height 20
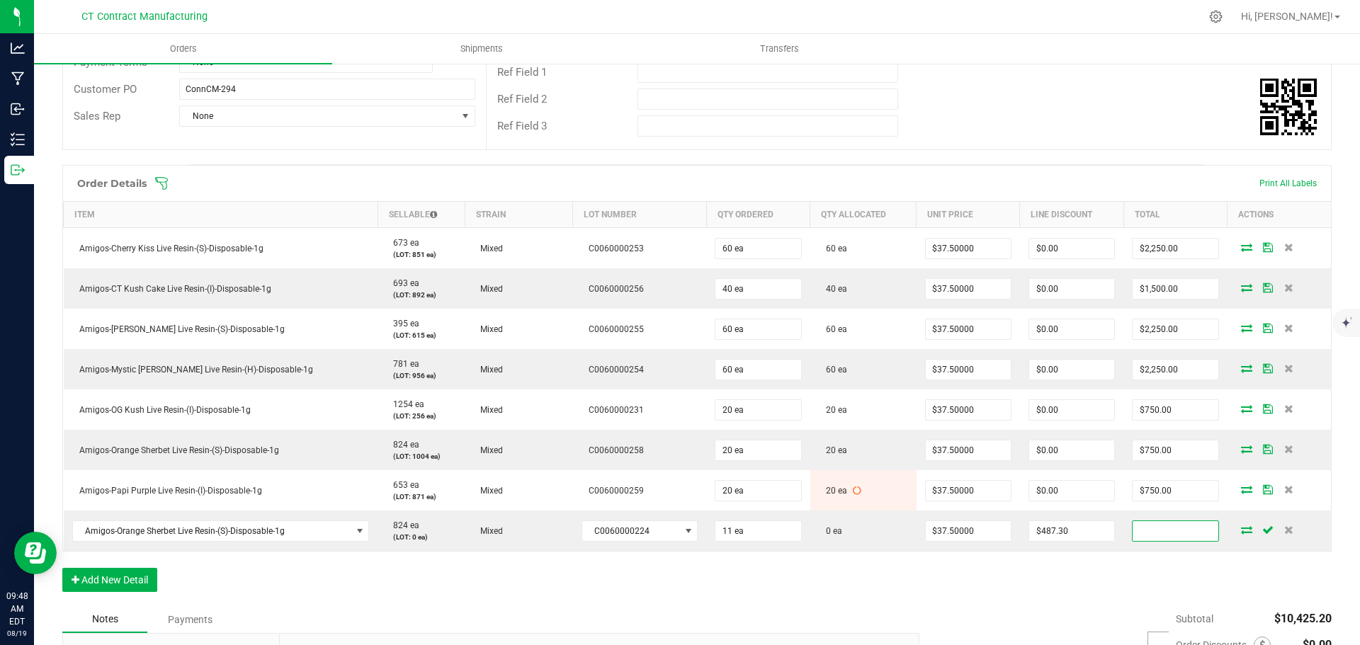
scroll to position [354, 0]
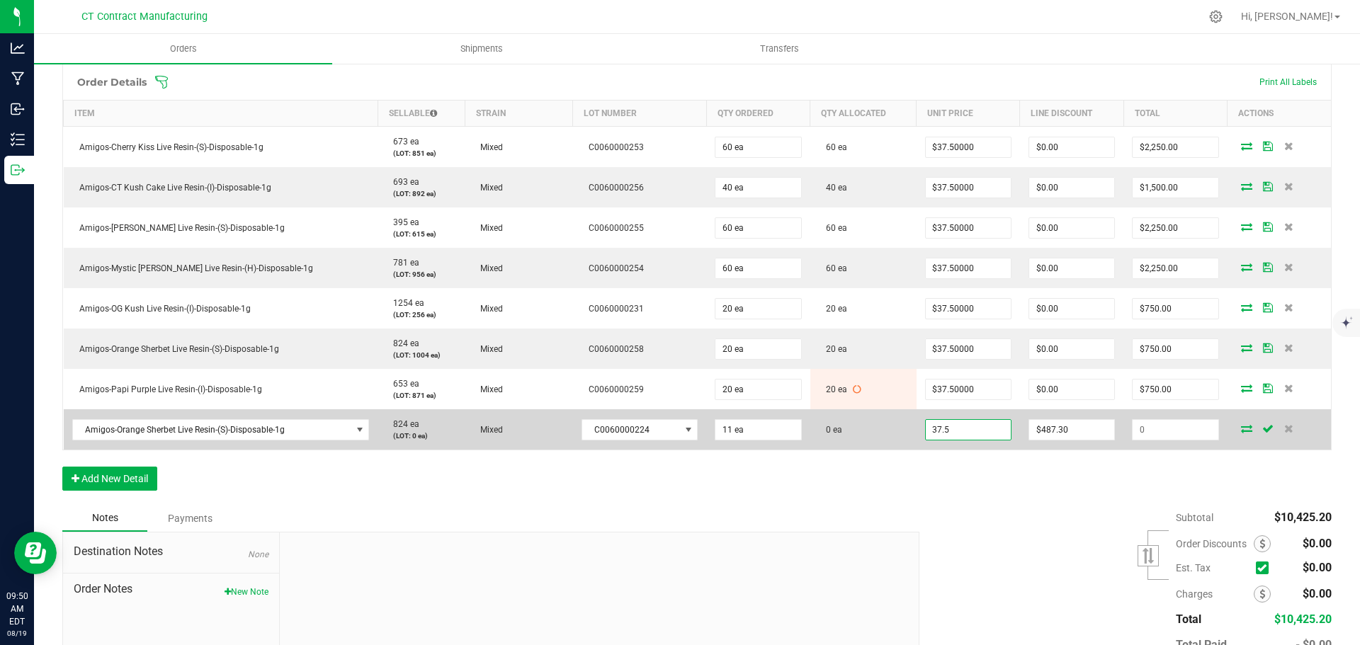
click at [963, 430] on input "37.5" at bounding box center [968, 430] width 85 height 20
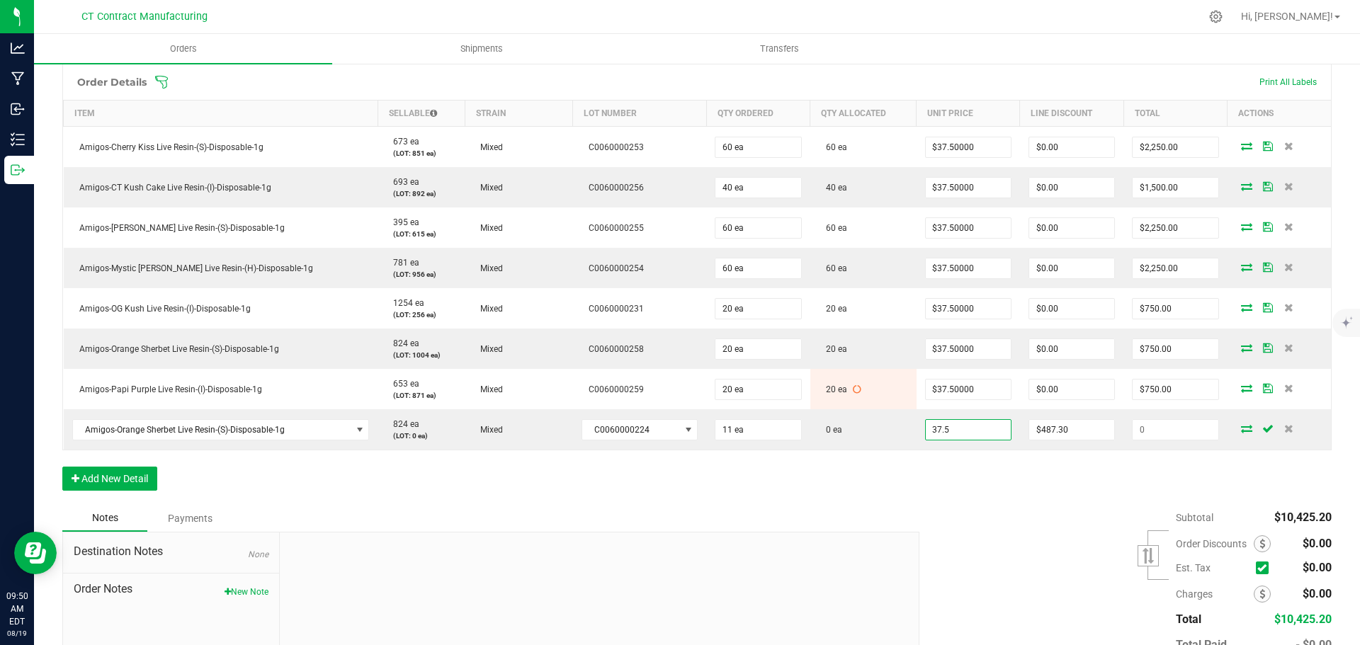
type input "$37.50000"
click at [1048, 473] on div "Order Details Print All Labels Item Sellable Strain Lot Number Qty Ordered Qty …" at bounding box center [696, 284] width 1269 height 441
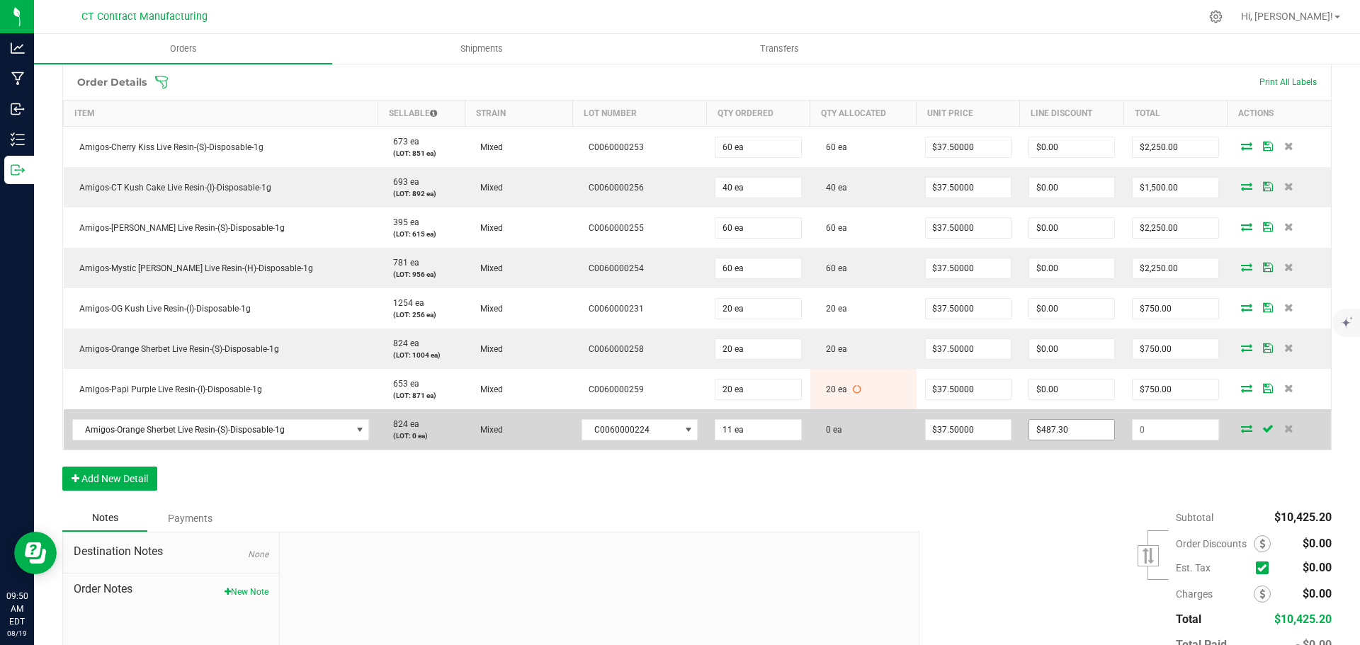
type input "487.3"
click at [1070, 426] on input "487.3" at bounding box center [1071, 430] width 85 height 20
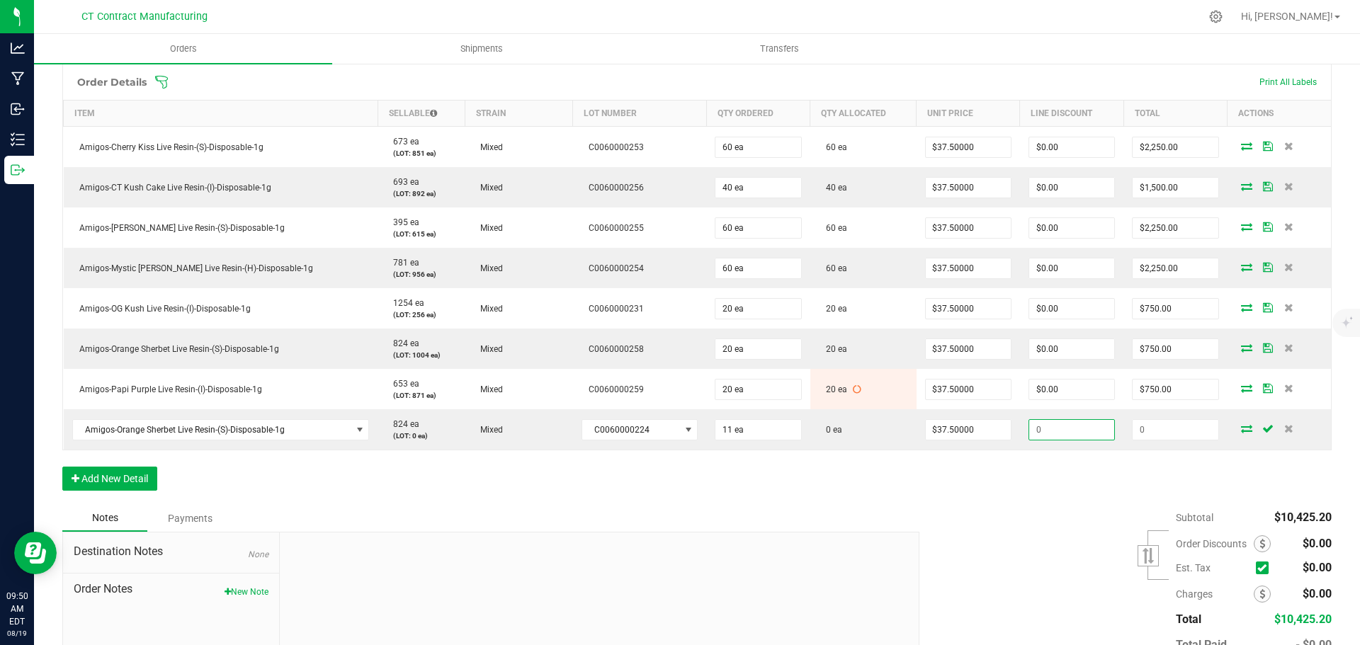
type input "$412.50"
click at [1054, 466] on div "Order Details Print All Labels Item Sellable Strain Lot Number Qty Ordered Qty …" at bounding box center [696, 284] width 1269 height 441
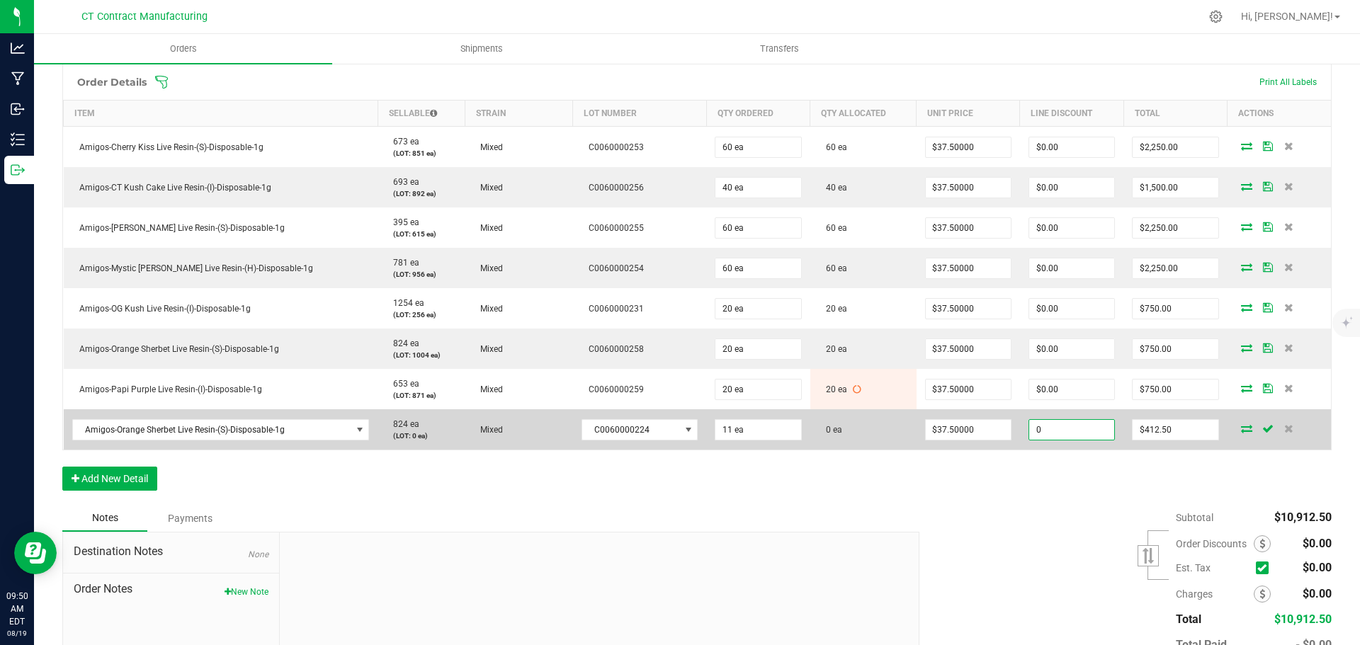
click at [1048, 432] on input "0" at bounding box center [1071, 430] width 85 height 20
type input "1"
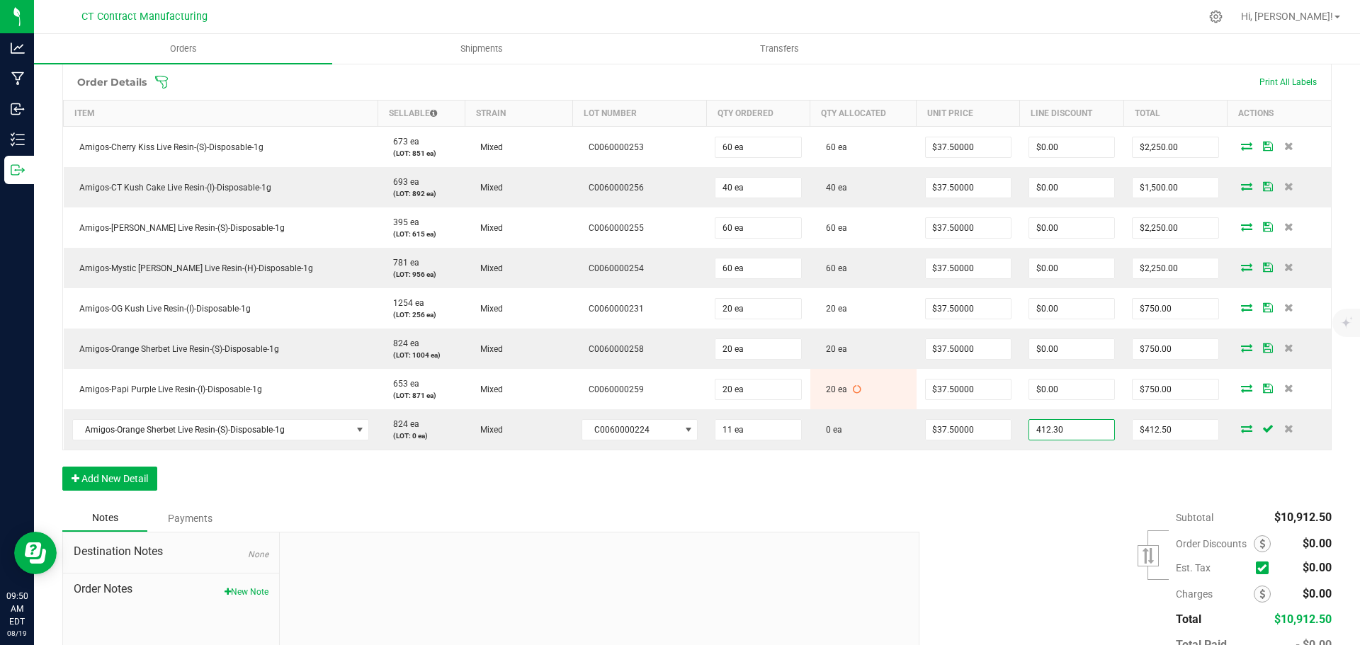
type input "$412.30"
type input "$0.20"
click at [1070, 473] on div "Order Details Print All Labels Item Sellable Strain Lot Number Qty Ordered Qty …" at bounding box center [696, 284] width 1269 height 441
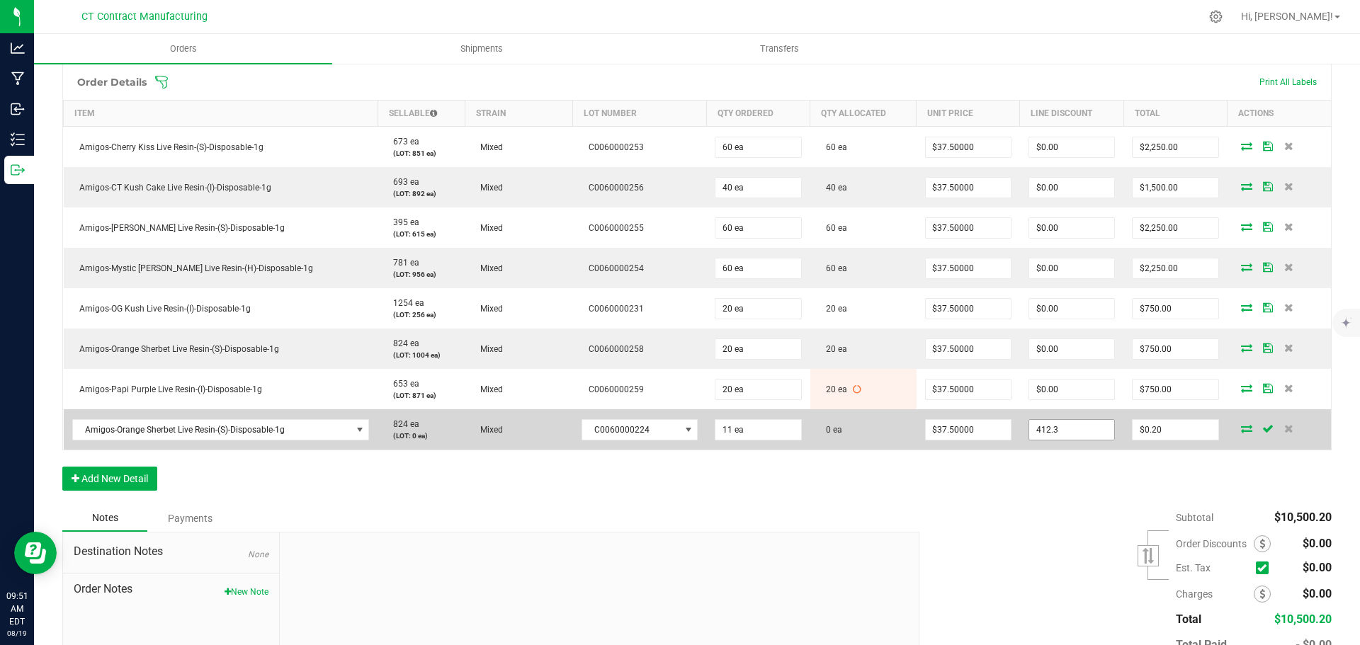
click at [1060, 431] on input "412.3" at bounding box center [1071, 430] width 85 height 20
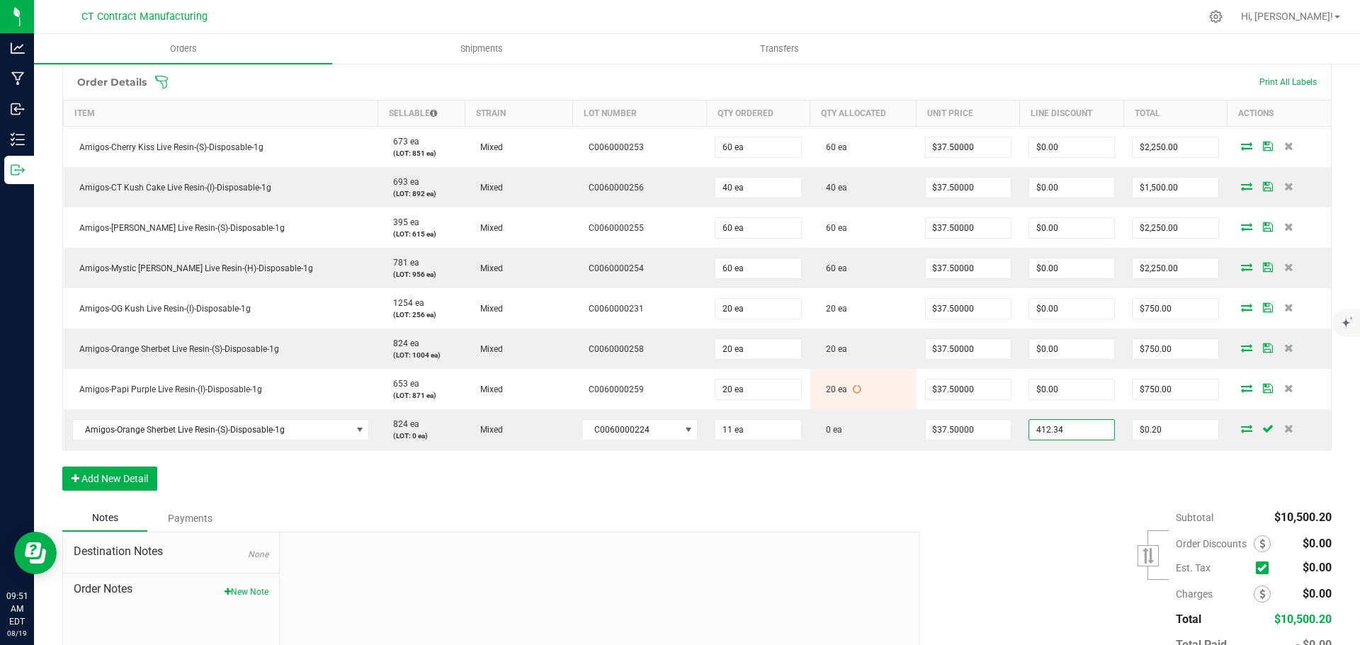
type input "$412.34"
type input "$0.16"
click at [1040, 478] on div "Order Details Print All Labels Item Sellable Strain Lot Number Qty Ordered Qty …" at bounding box center [696, 284] width 1269 height 441
click at [1075, 426] on input "412.34" at bounding box center [1071, 430] width 85 height 20
type input "$412.39"
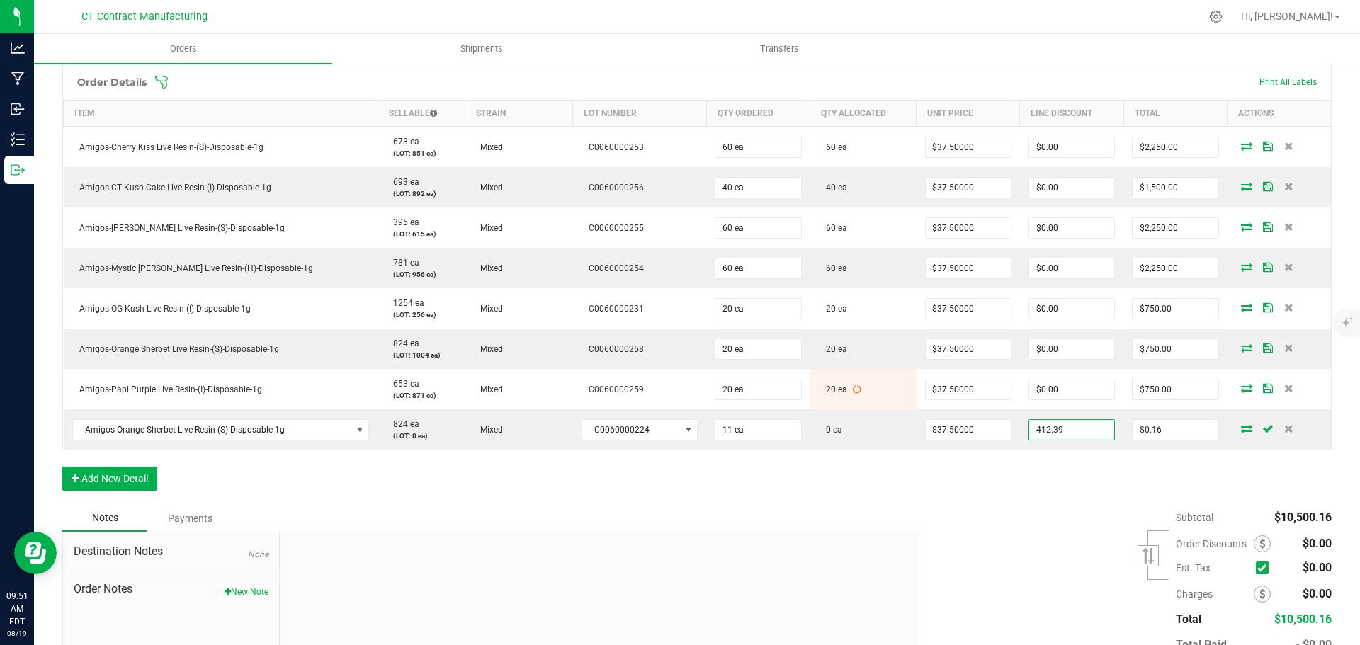
type input "$0.11"
click at [1045, 536] on div "Subtotal $10,500.16 Est. Tax" at bounding box center [1120, 594] width 423 height 179
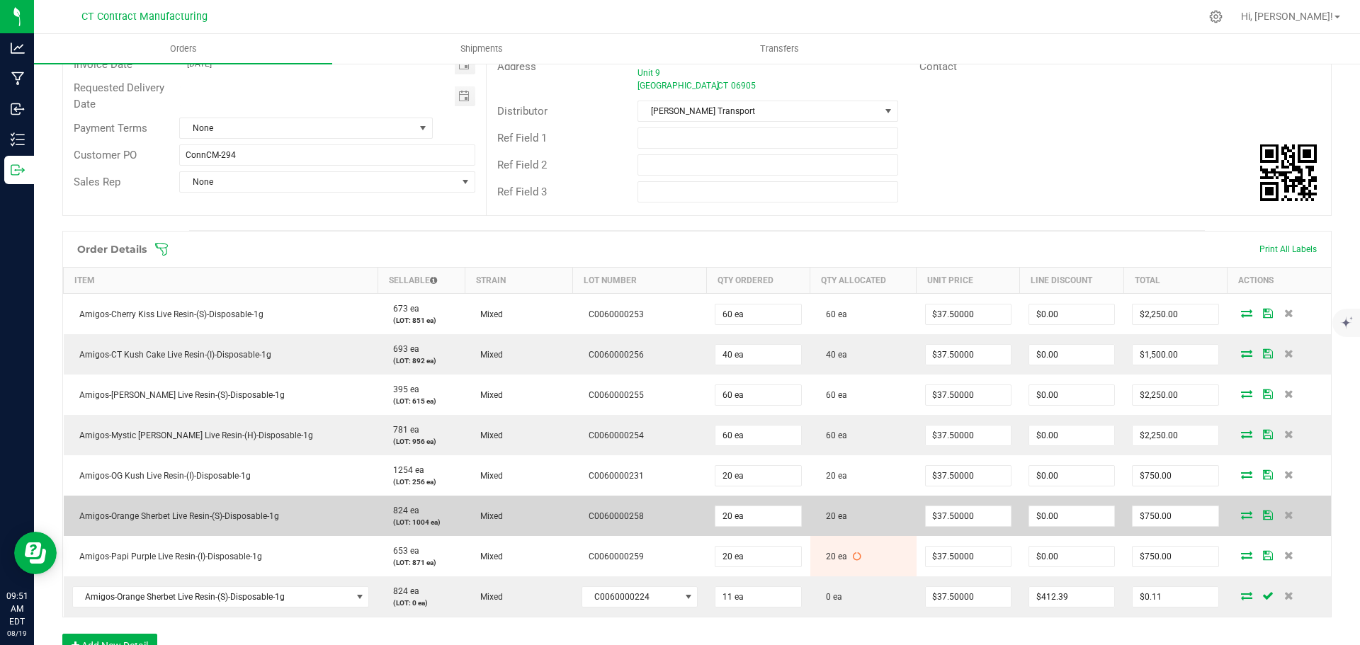
scroll to position [213, 0]
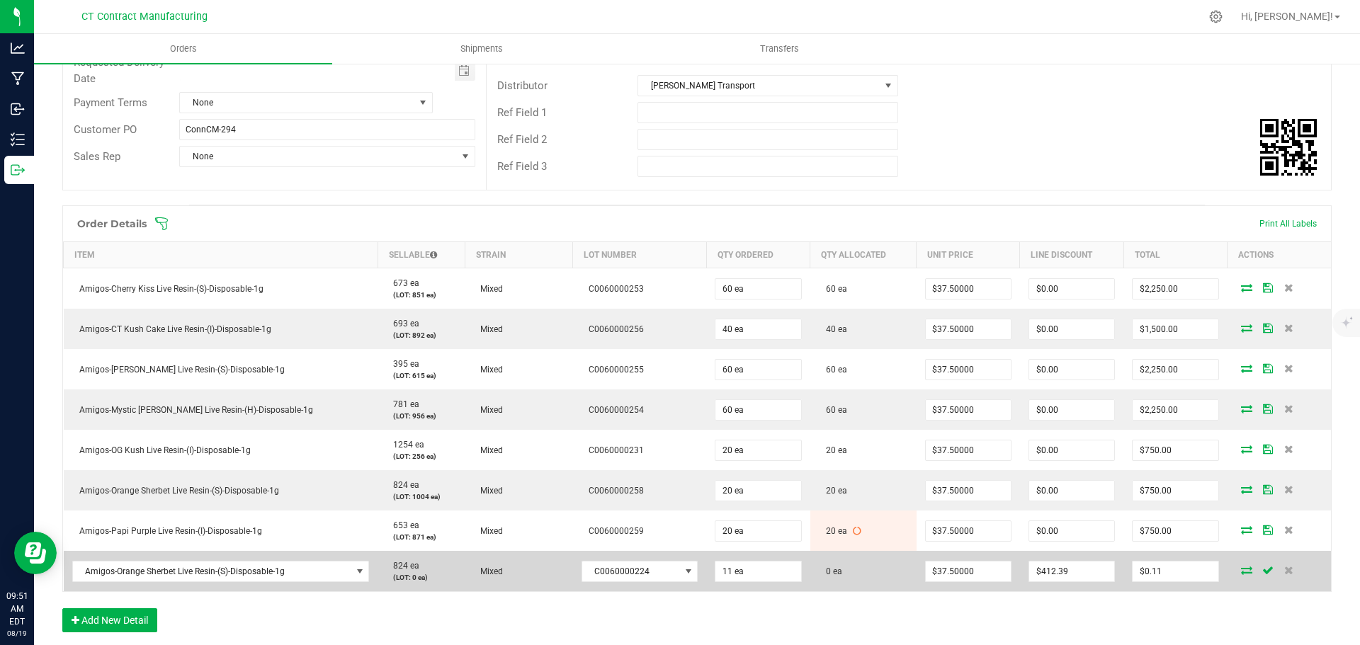
click at [1241, 572] on icon at bounding box center [1246, 570] width 11 height 9
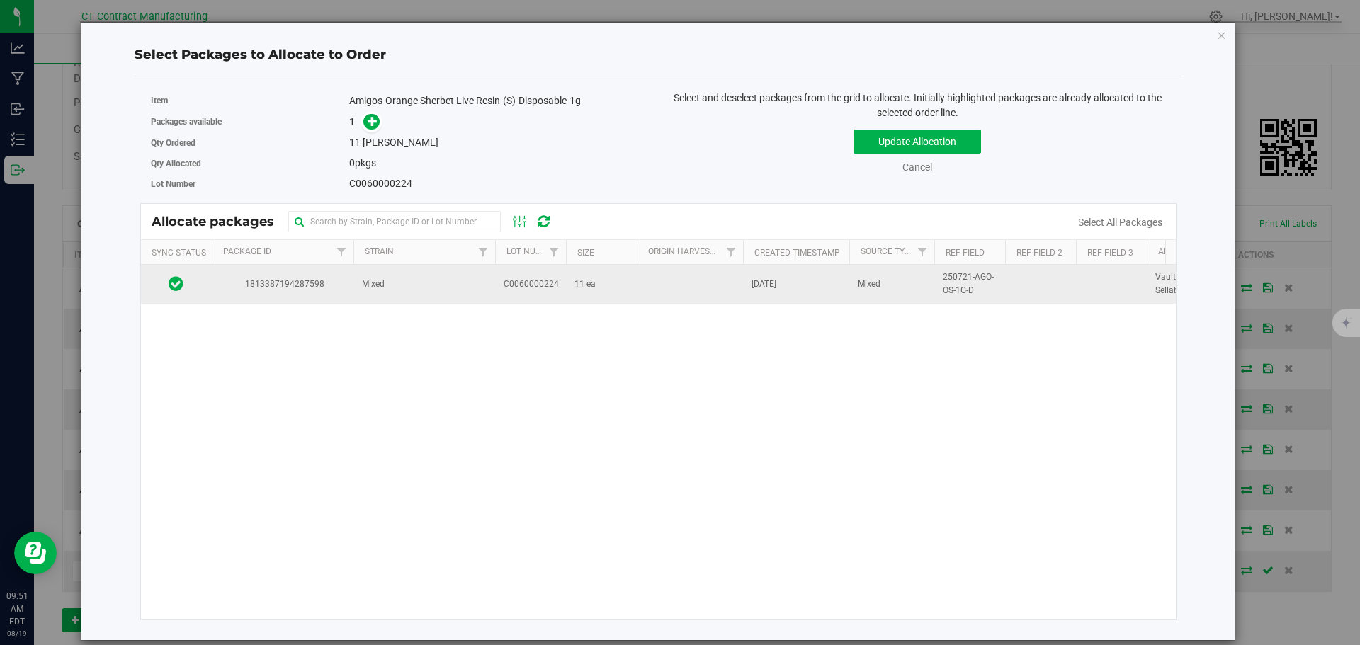
click at [385, 279] on span "Mixed" at bounding box center [373, 284] width 23 height 13
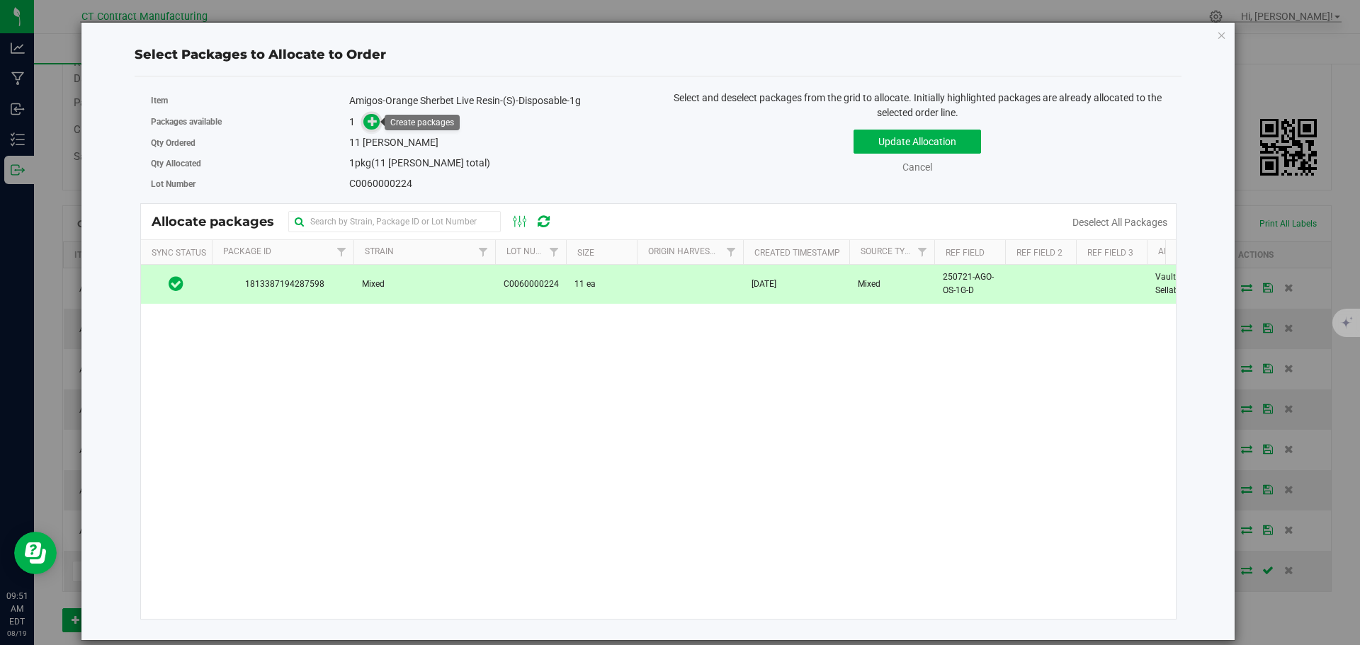
click at [370, 121] on icon at bounding box center [373, 120] width 11 height 11
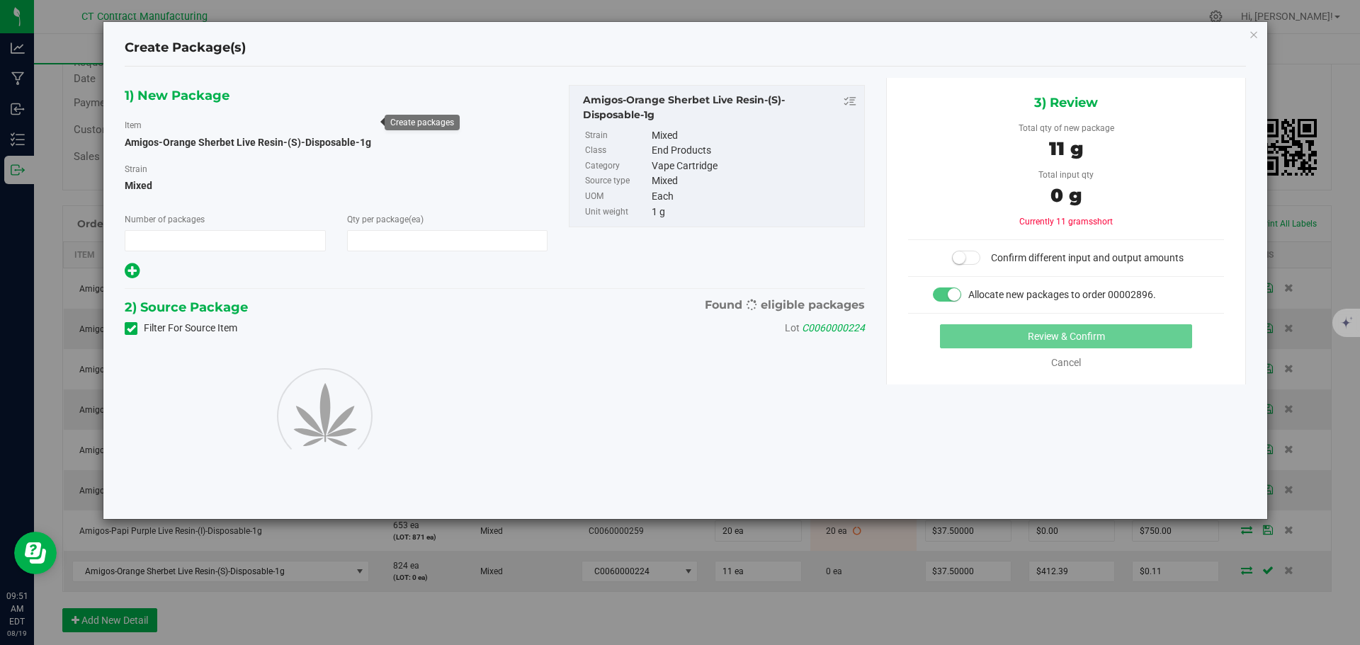
type input "1"
type input "11"
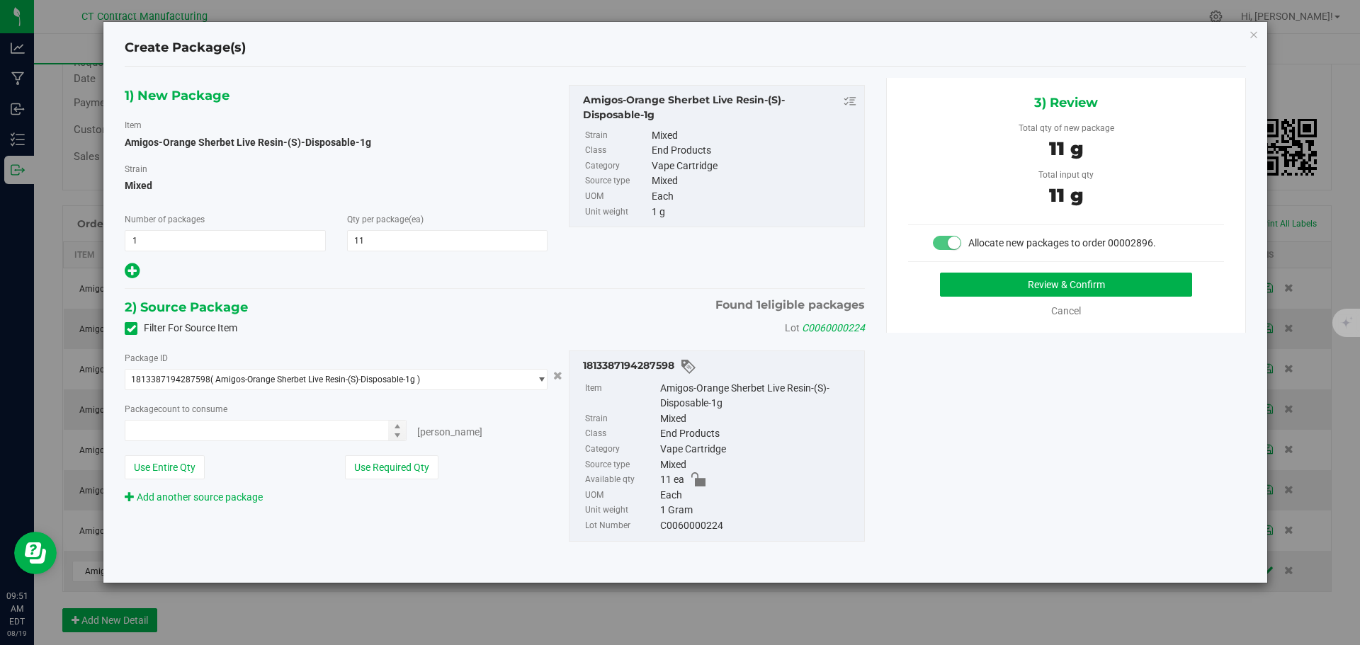
type input "11 ea"
click at [1051, 288] on button "Review & Confirm" at bounding box center [1066, 285] width 252 height 24
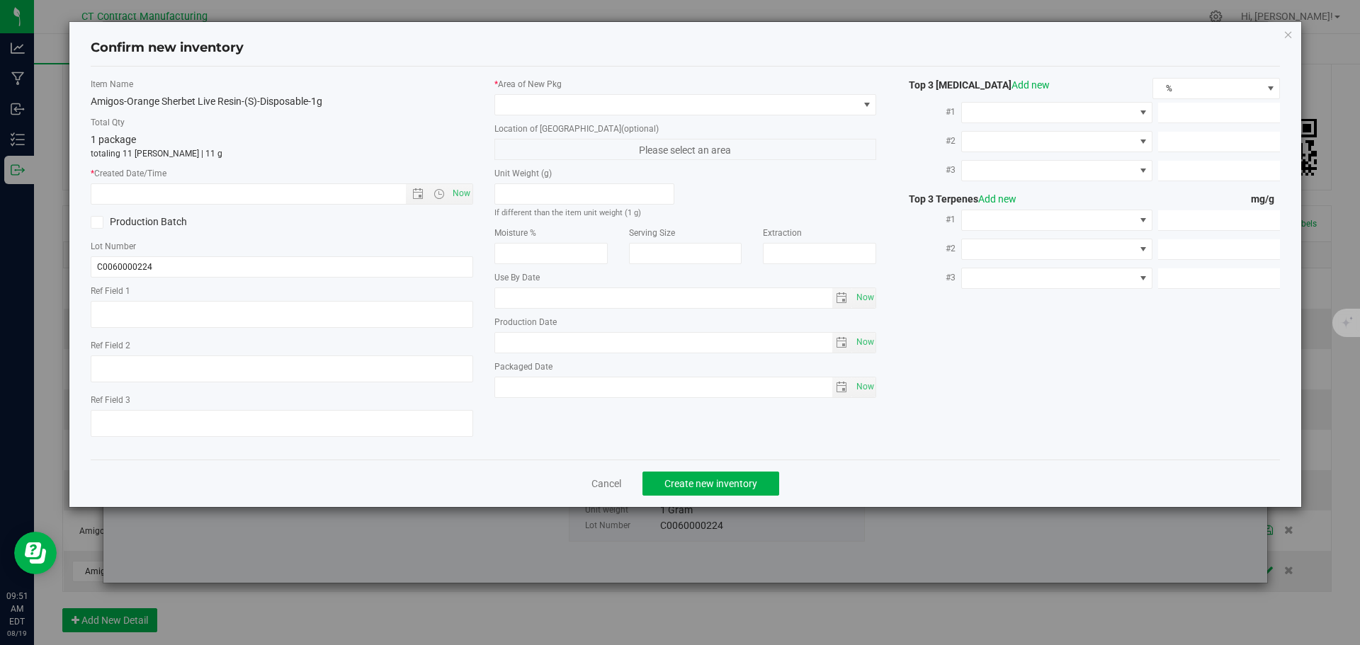
type textarea "250721-AGO-OS-1G-D"
click at [453, 186] on span "Now" at bounding box center [461, 193] width 24 height 21
type input "[DATE] 9:51 AM"
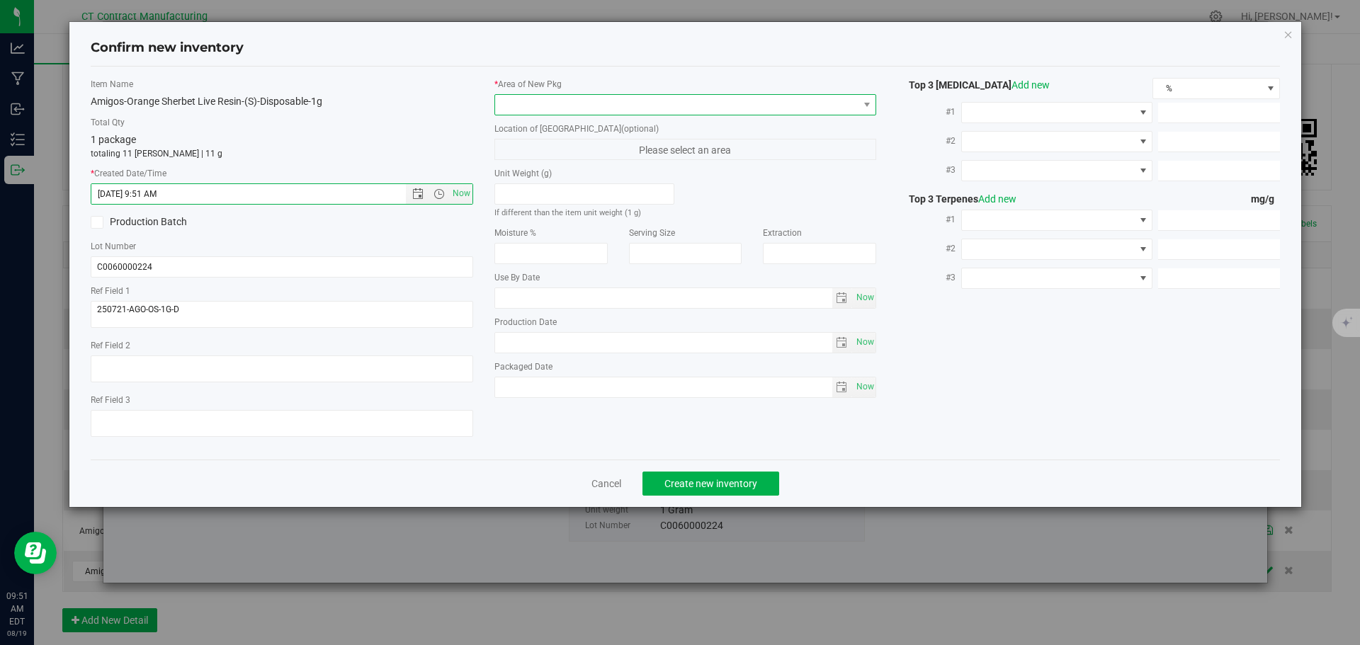
click at [530, 103] on span at bounding box center [676, 105] width 363 height 20
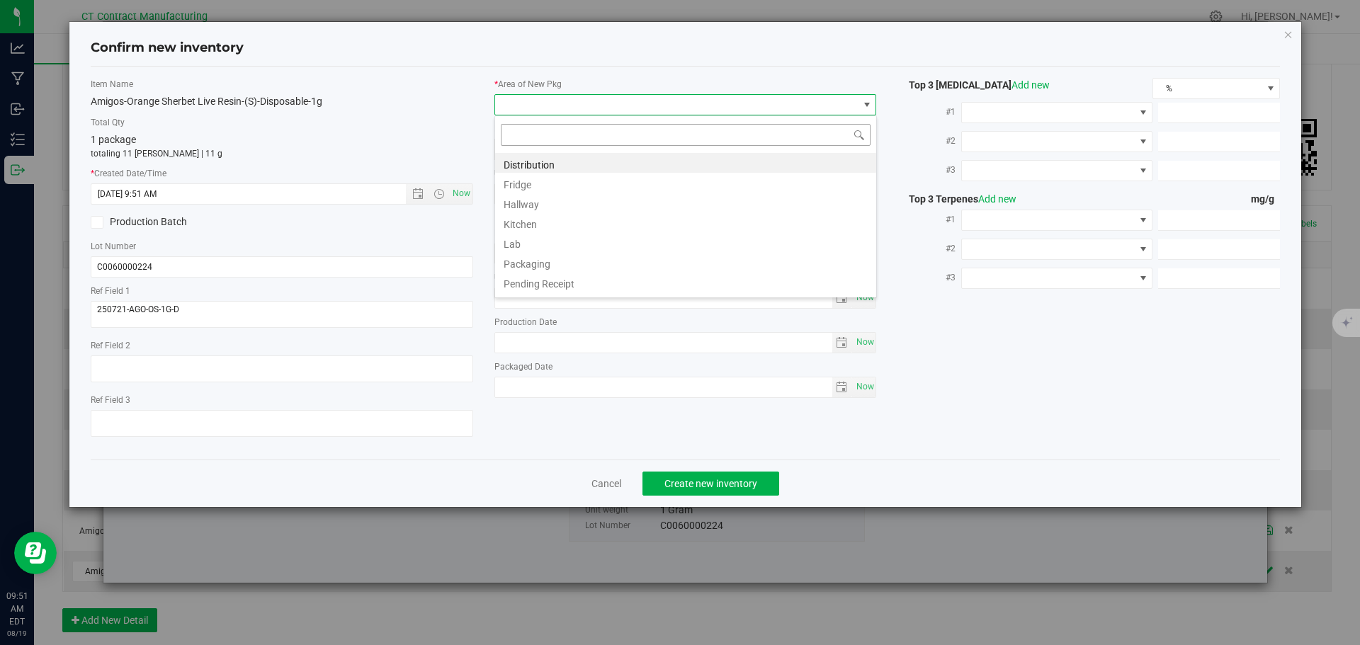
scroll to position [21, 383]
drag, startPoint x: 541, startPoint y: 141, endPoint x: 541, endPoint y: 151, distance: 9.9
click at [541, 142] on input at bounding box center [686, 135] width 370 height 22
click at [545, 159] on li "Distribution" at bounding box center [685, 163] width 381 height 20
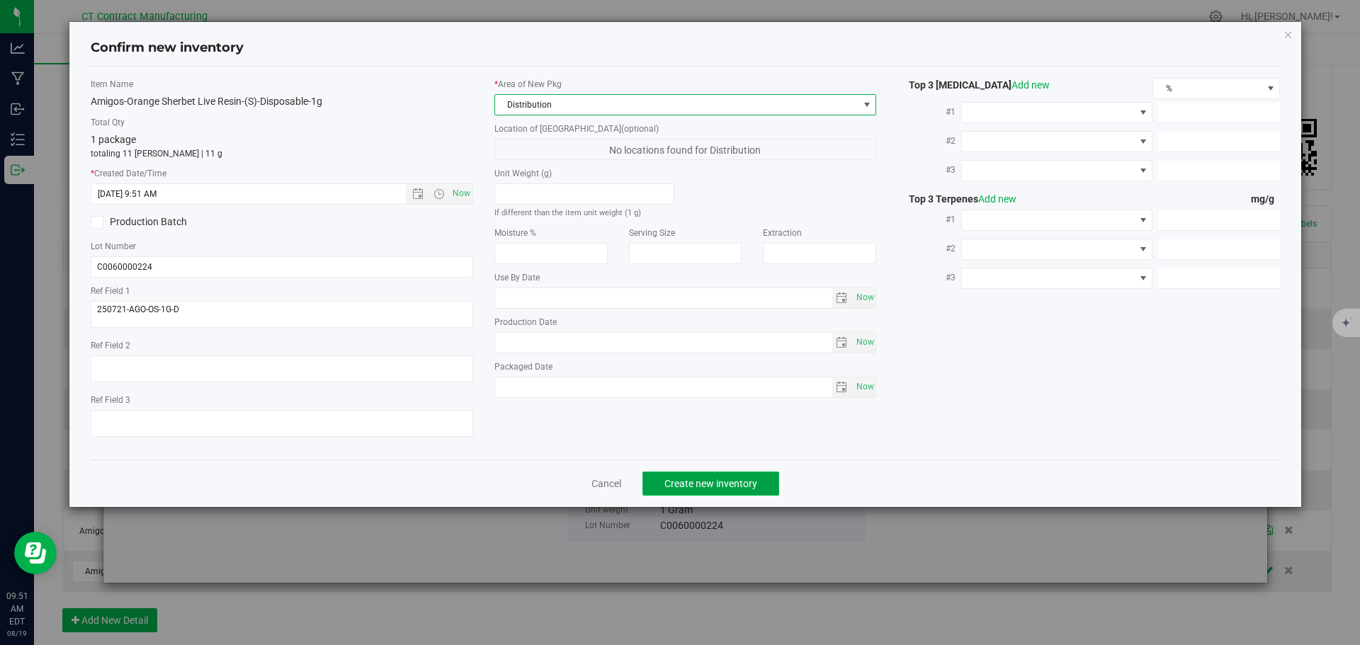
click at [721, 482] on span "Create new inventory" at bounding box center [710, 483] width 93 height 11
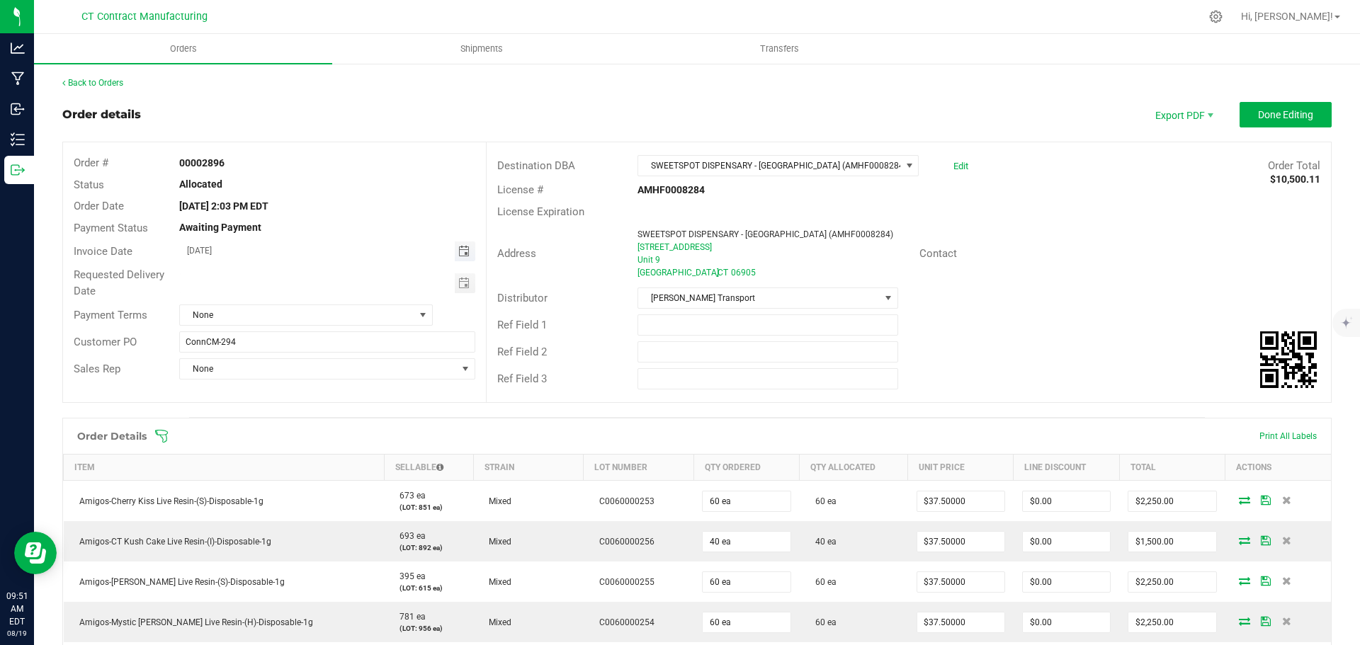
click at [463, 253] on span "Toggle calendar" at bounding box center [463, 251] width 11 height 11
click at [305, 394] on span "20" at bounding box center [305, 392] width 21 height 22
type input "[DATE]"
click at [387, 319] on span "None" at bounding box center [297, 315] width 234 height 20
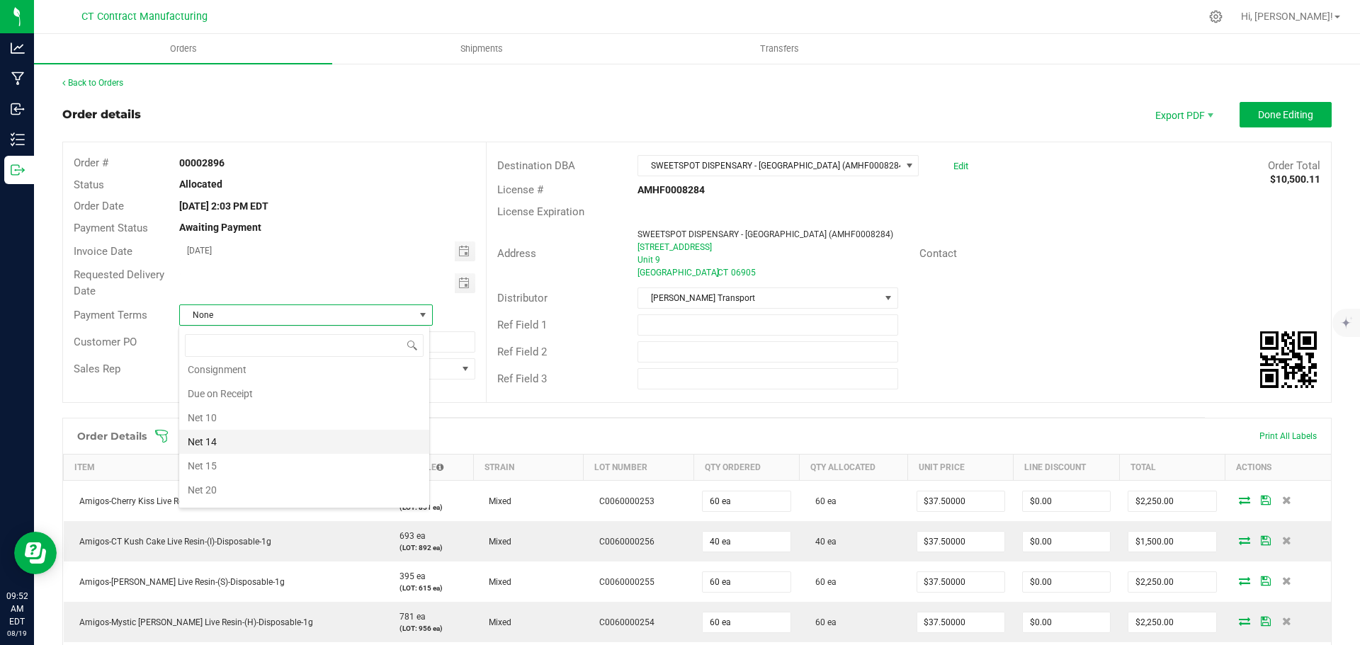
scroll to position [78, 0]
click at [279, 390] on li "Due on Receipt" at bounding box center [304, 395] width 250 height 24
drag, startPoint x: 1291, startPoint y: 119, endPoint x: 1271, endPoint y: 119, distance: 19.8
click at [1291, 118] on span "Done Editing" at bounding box center [1285, 114] width 55 height 11
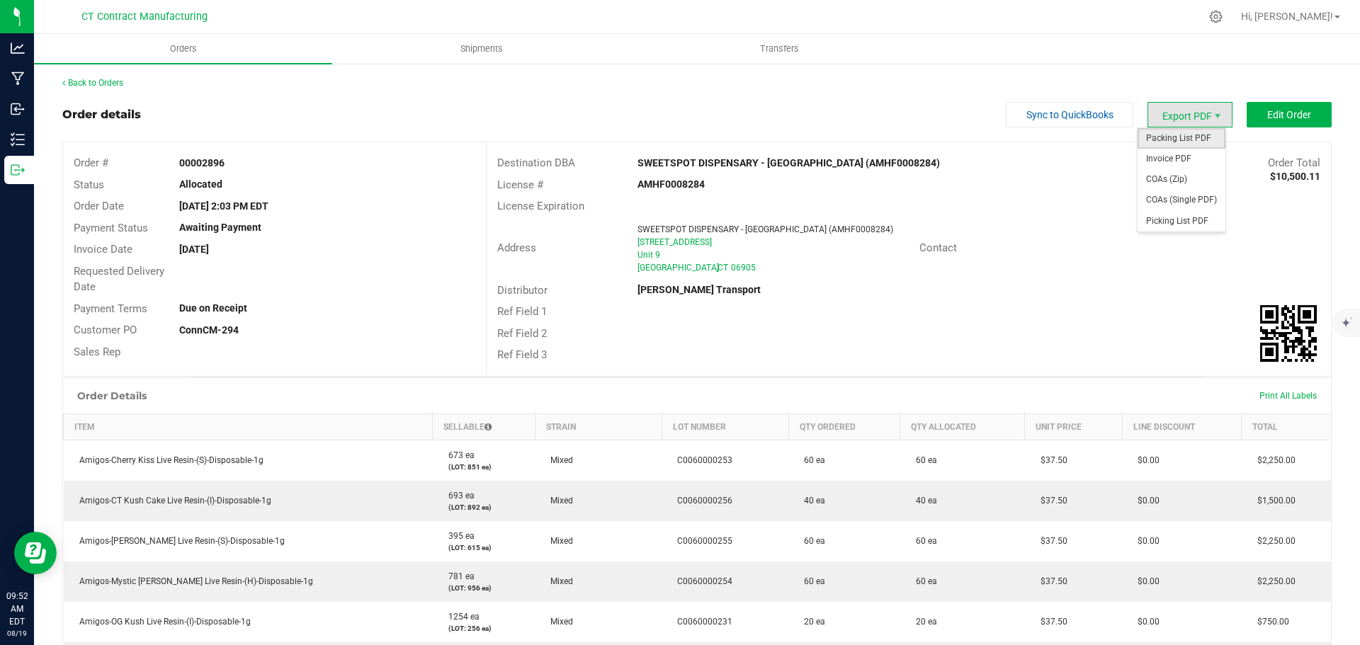
click at [1171, 133] on span "Packing List PDF" at bounding box center [1182, 138] width 88 height 21
click at [1178, 153] on span "Invoice PDF" at bounding box center [1182, 159] width 88 height 21
click at [89, 80] on link "Back to Orders" at bounding box center [92, 83] width 61 height 10
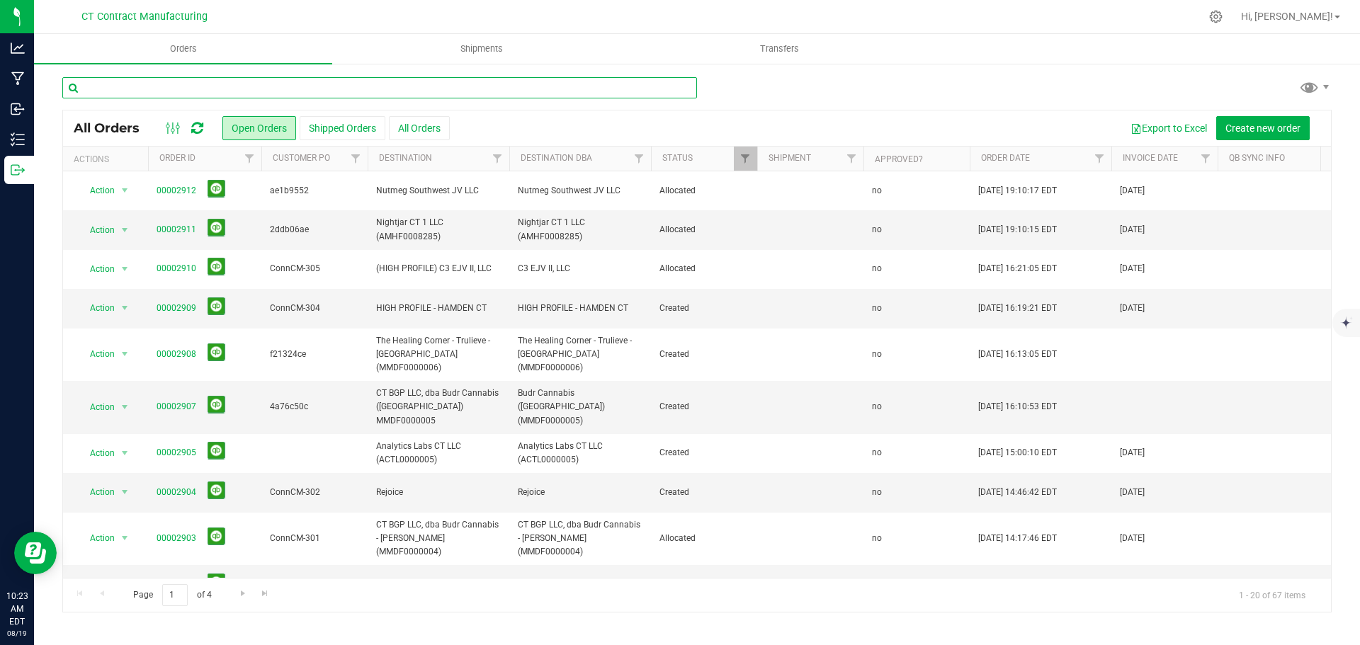
click at [497, 89] on input "text" at bounding box center [379, 87] width 635 height 21
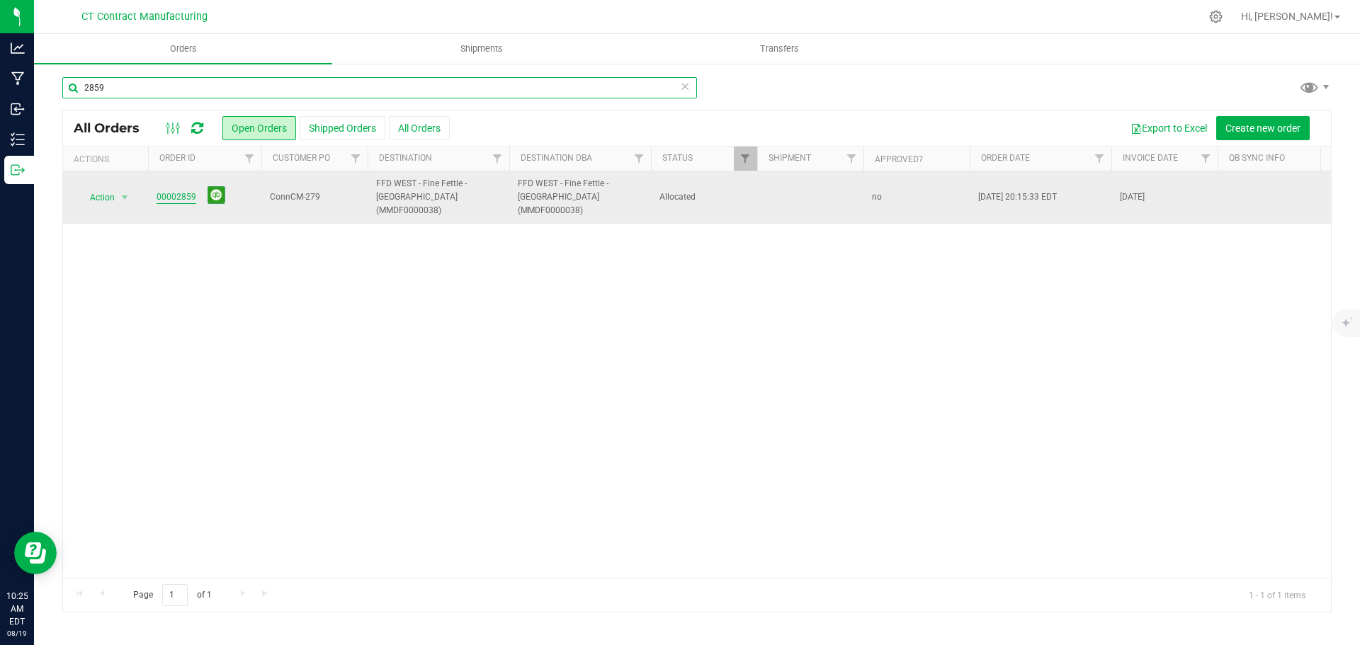
type input "2859"
click at [179, 191] on link "00002859" at bounding box center [177, 197] width 40 height 13
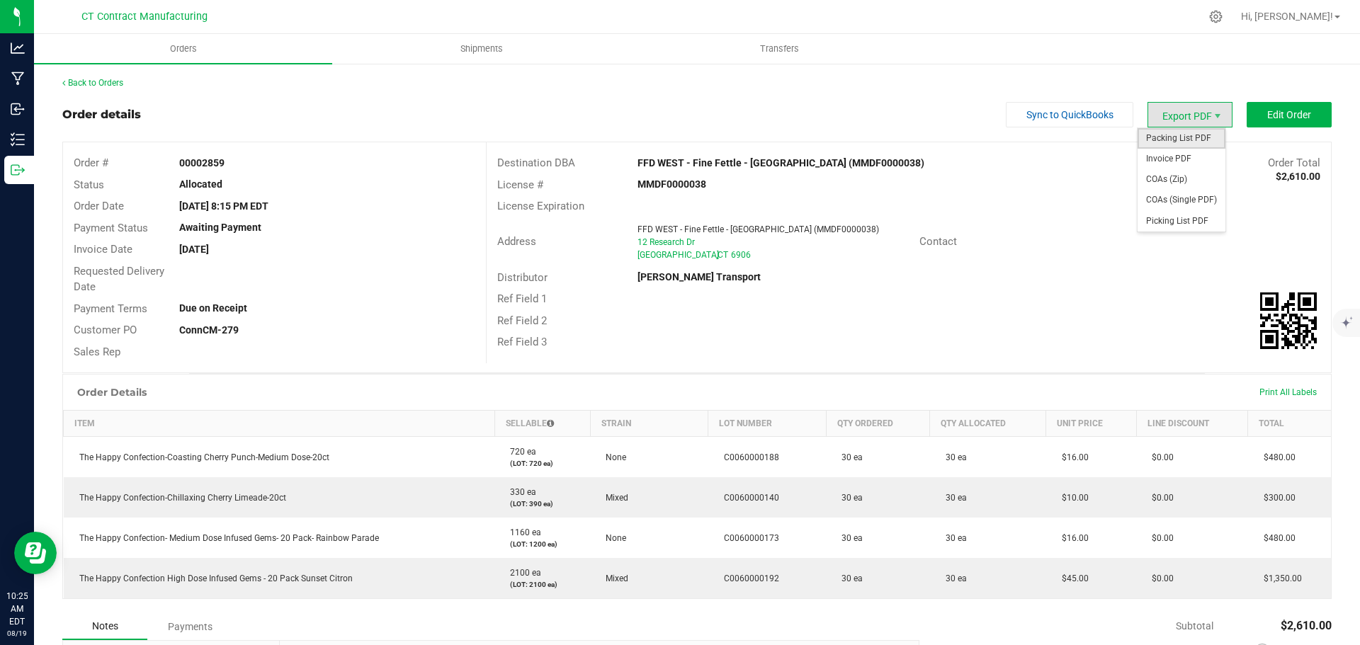
click at [1188, 140] on span "Packing List PDF" at bounding box center [1182, 138] width 88 height 21
click at [85, 85] on link "Back to Orders" at bounding box center [92, 83] width 61 height 10
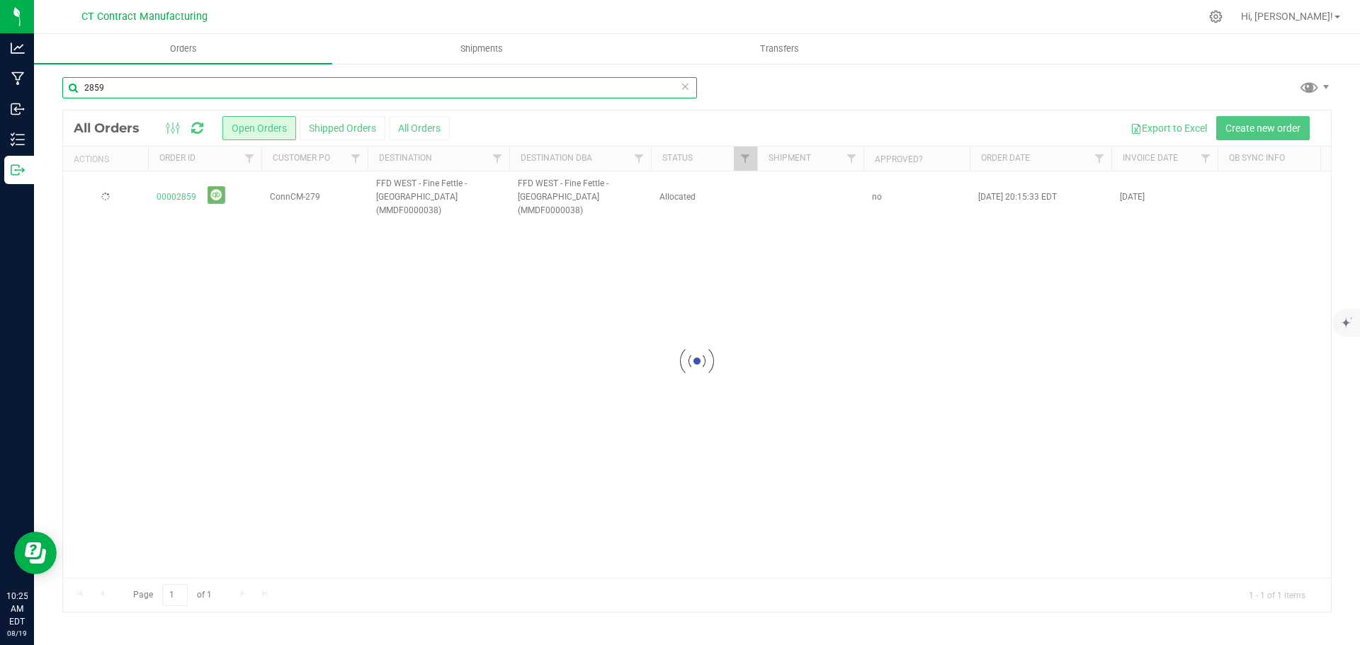
click at [161, 94] on input "2859" at bounding box center [379, 87] width 635 height 21
type input "2865"
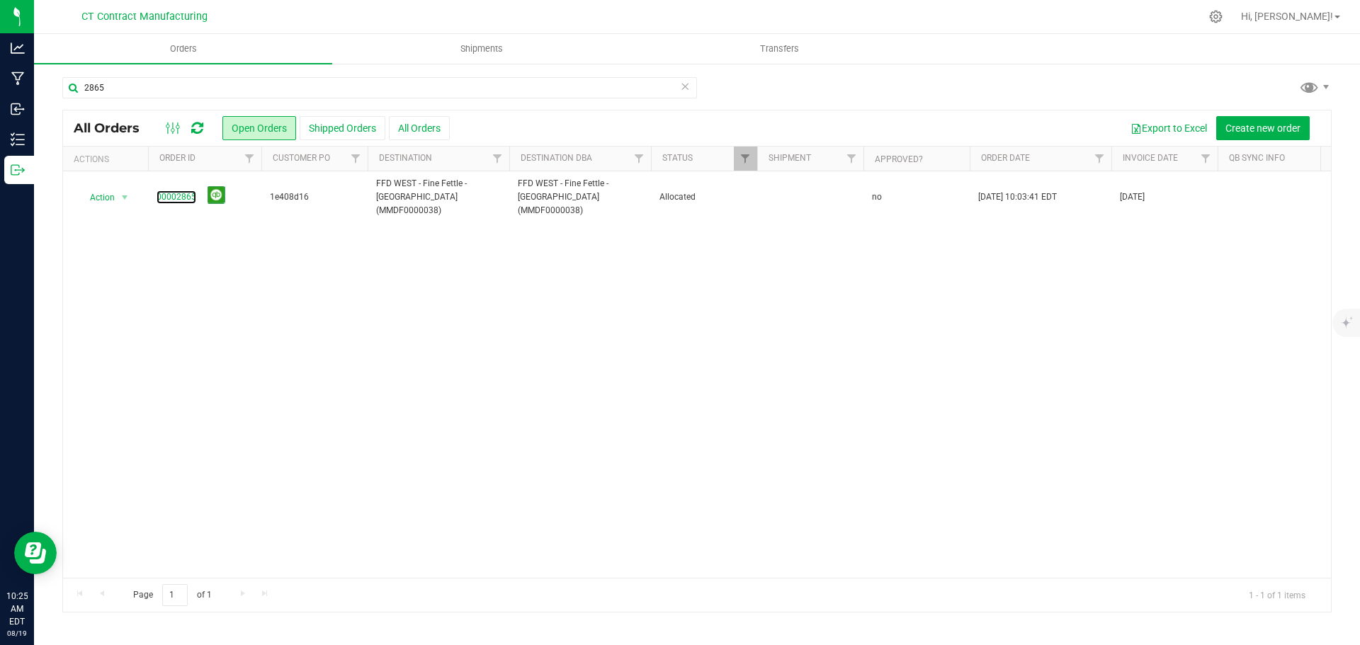
click at [182, 192] on link "00002865" at bounding box center [177, 197] width 40 height 13
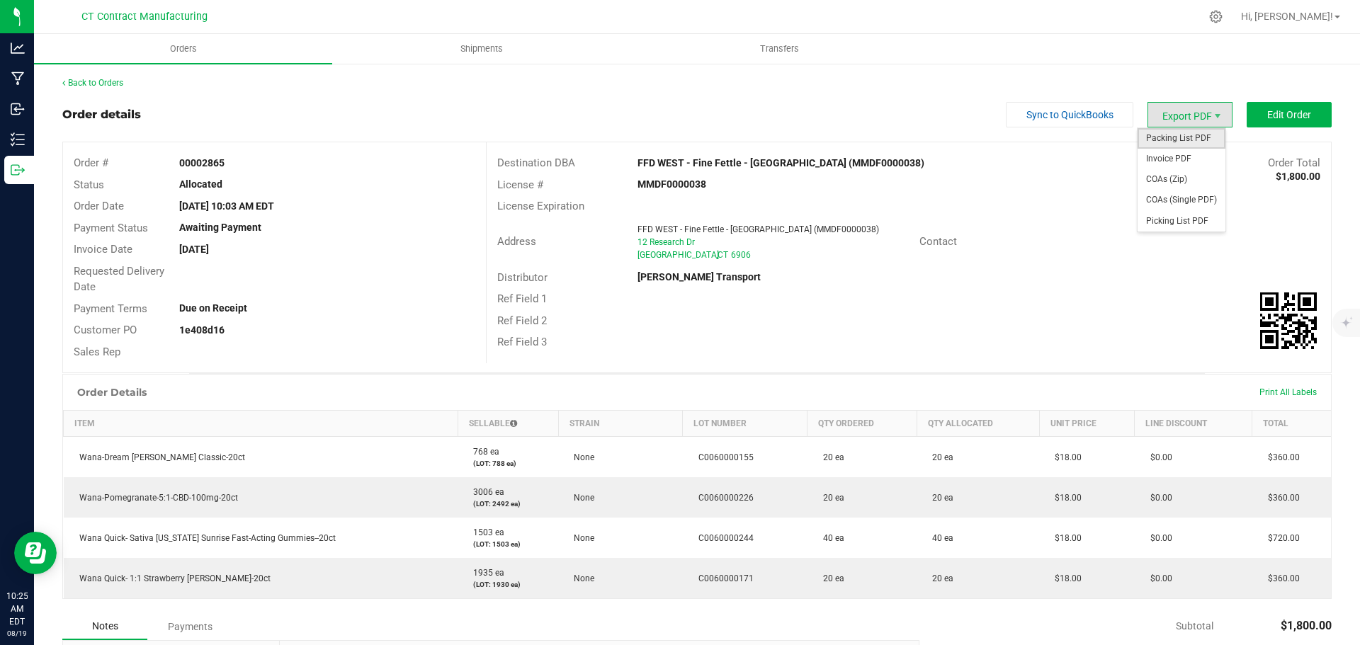
click at [1177, 143] on span "Packing List PDF" at bounding box center [1182, 138] width 88 height 21
click at [91, 84] on link "Back to Orders" at bounding box center [92, 83] width 61 height 10
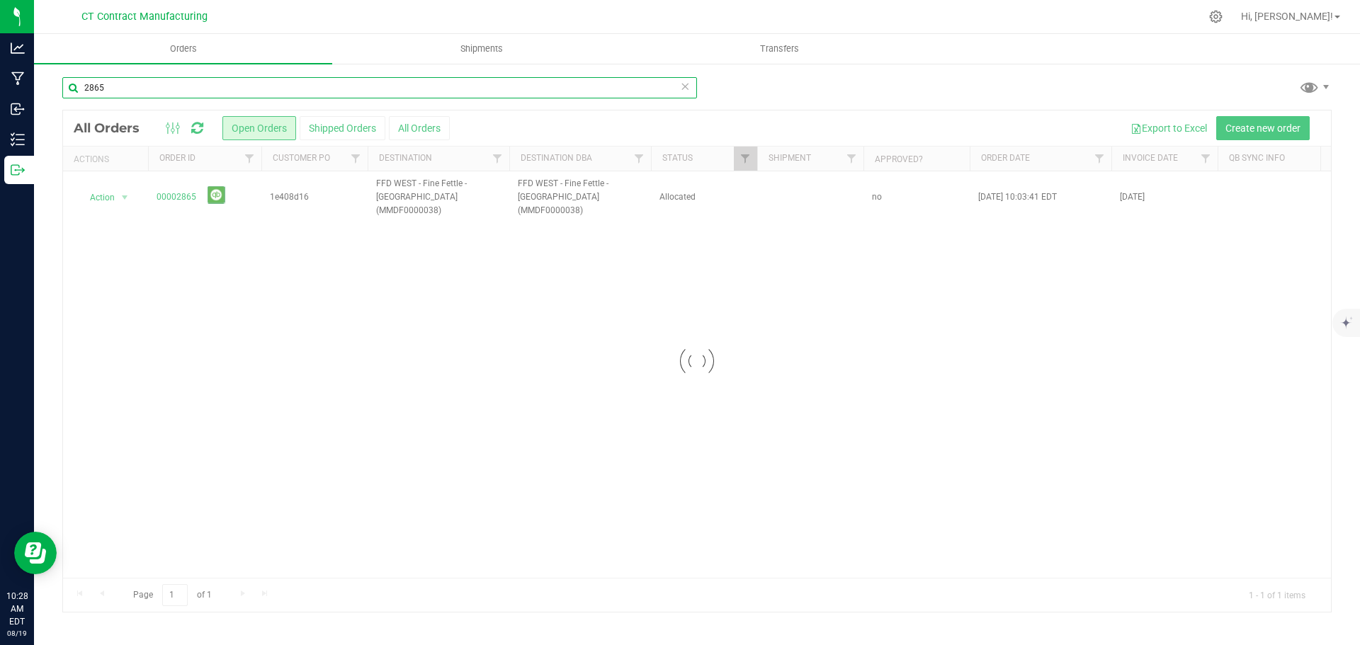
click at [200, 91] on input "2865" at bounding box center [379, 87] width 635 height 21
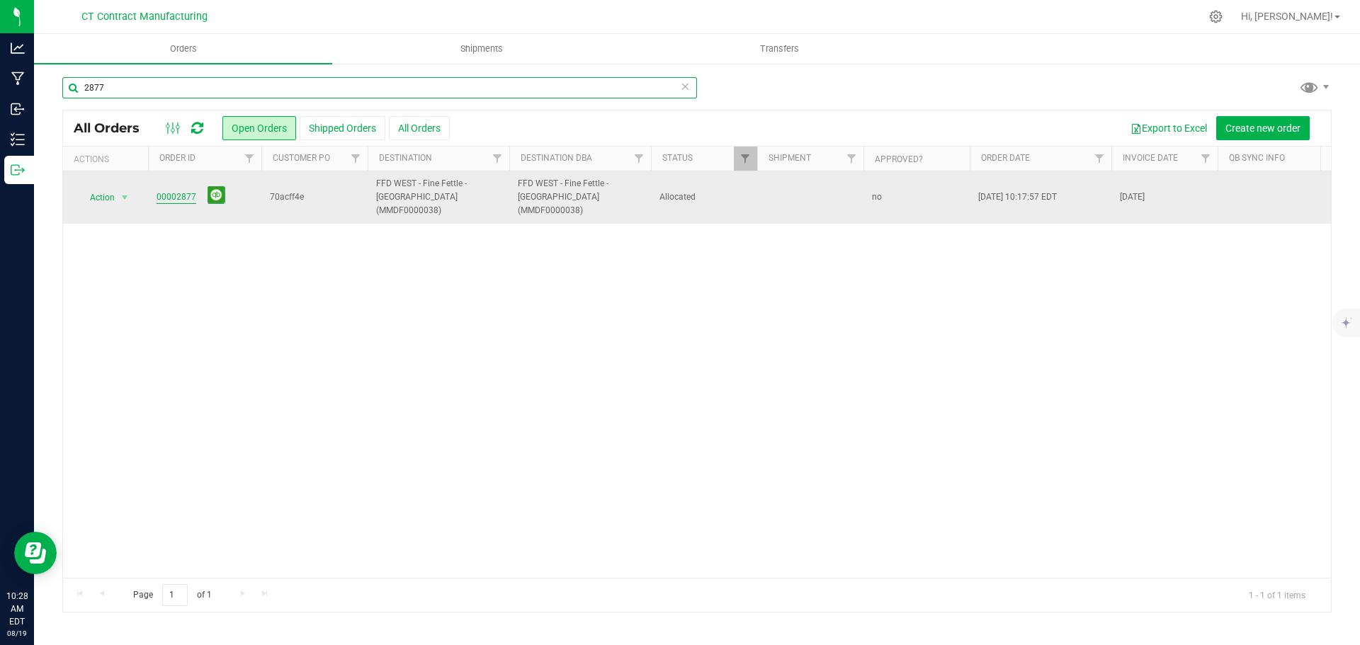
type input "2877"
click at [174, 192] on link "00002877" at bounding box center [177, 197] width 40 height 13
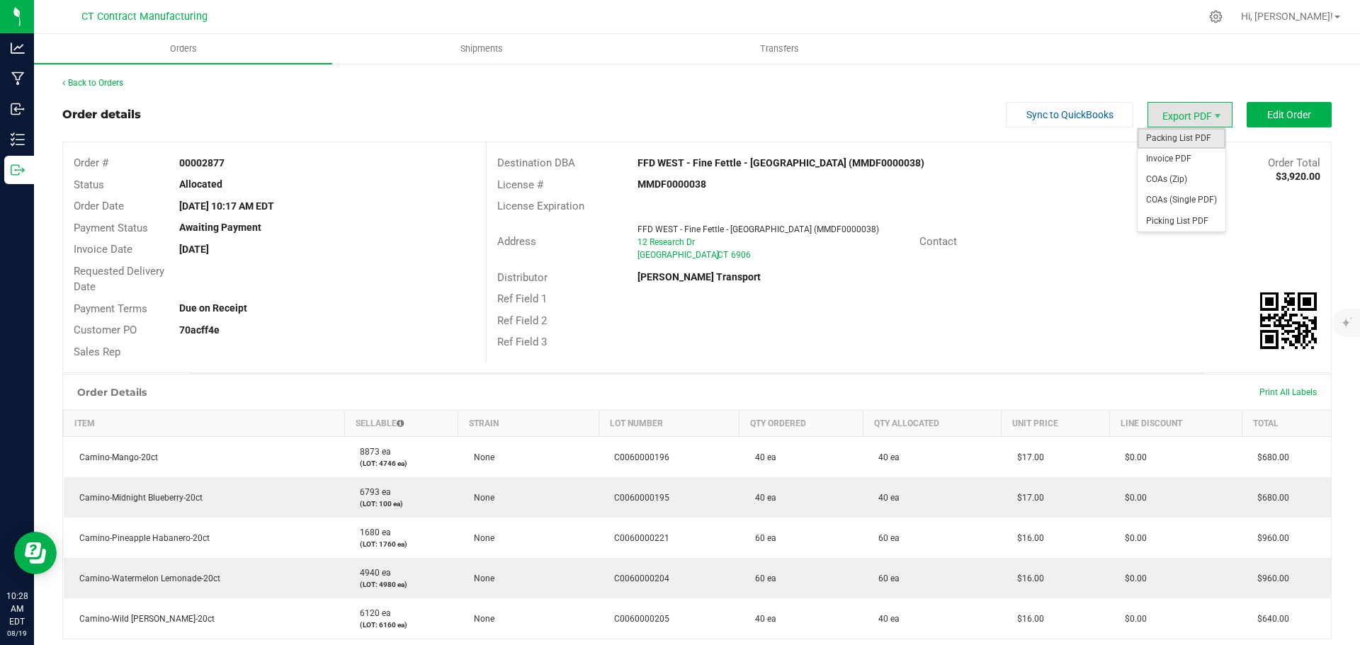
click at [1187, 135] on span "Packing List PDF" at bounding box center [1182, 138] width 88 height 21
click at [103, 85] on link "Back to Orders" at bounding box center [92, 83] width 61 height 10
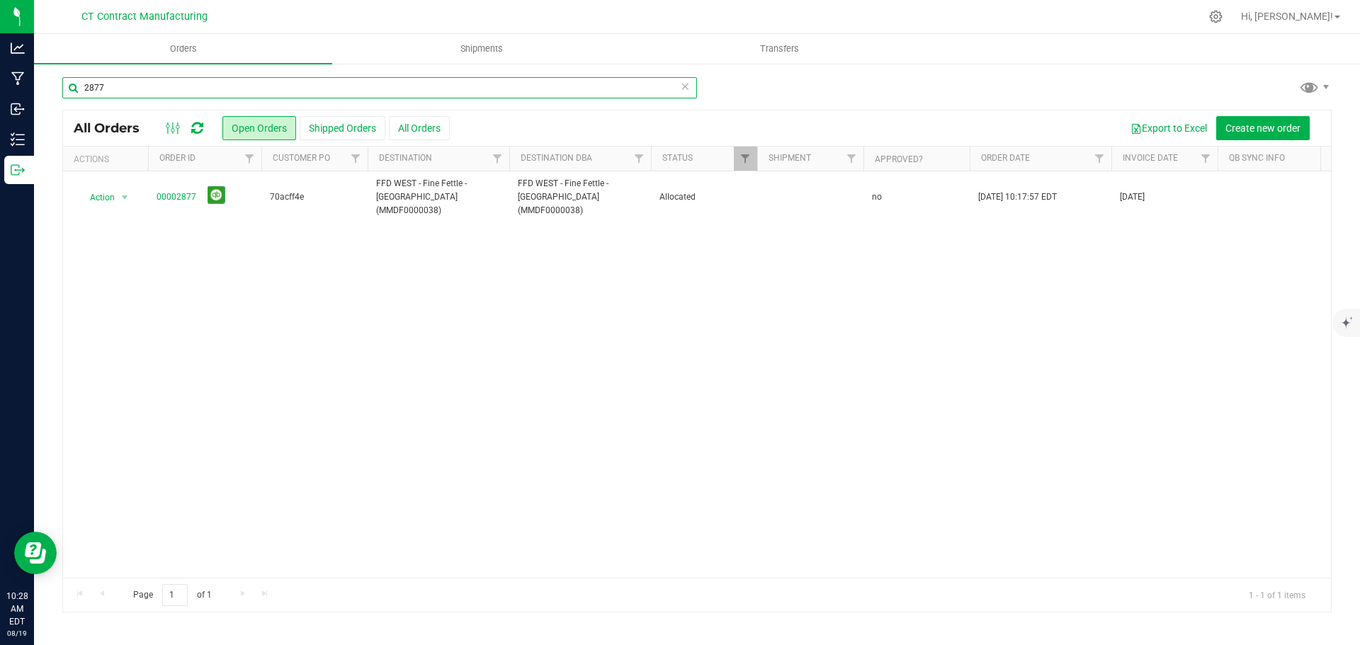
click at [99, 87] on input "2877" at bounding box center [379, 87] width 635 height 21
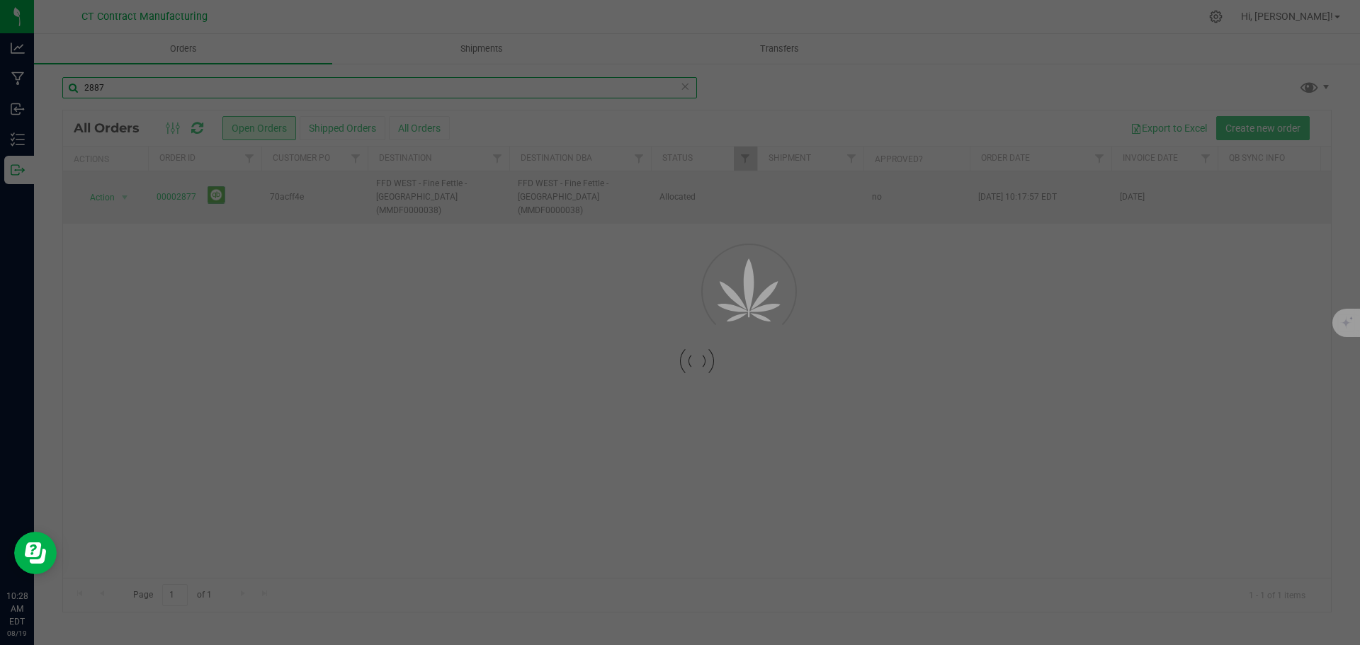
type input "2887"
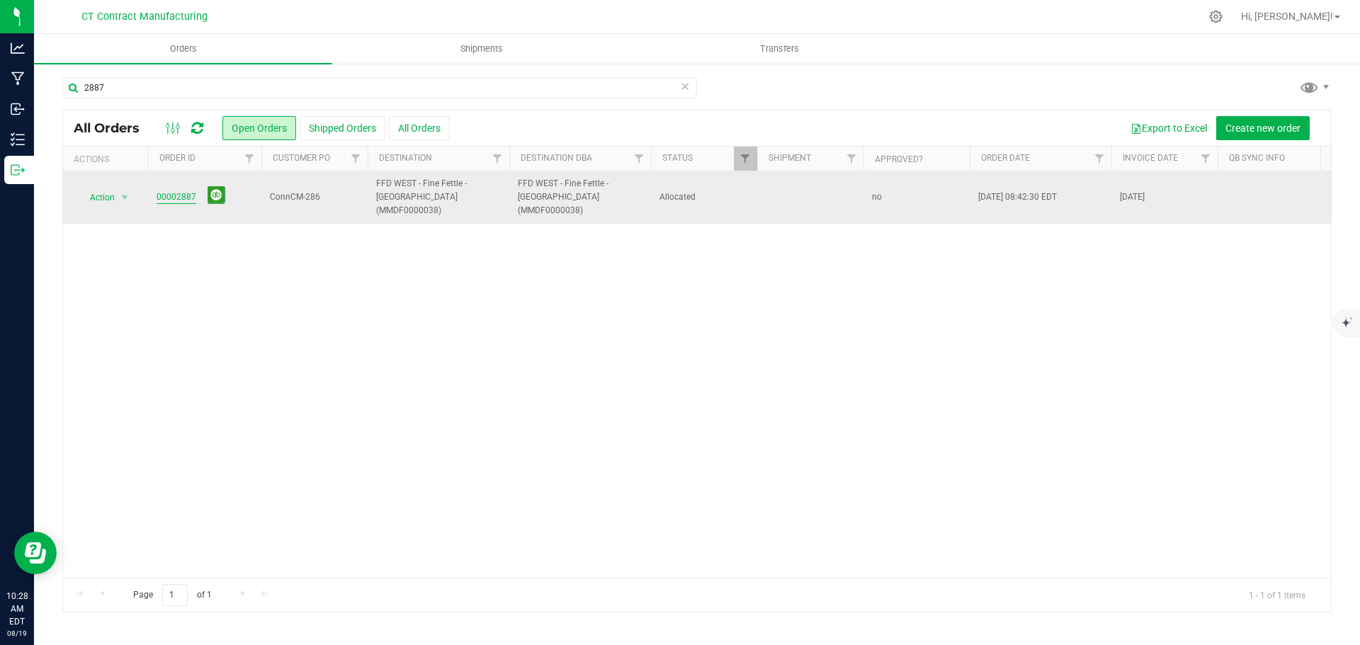
click at [186, 191] on link "00002887" at bounding box center [177, 197] width 40 height 13
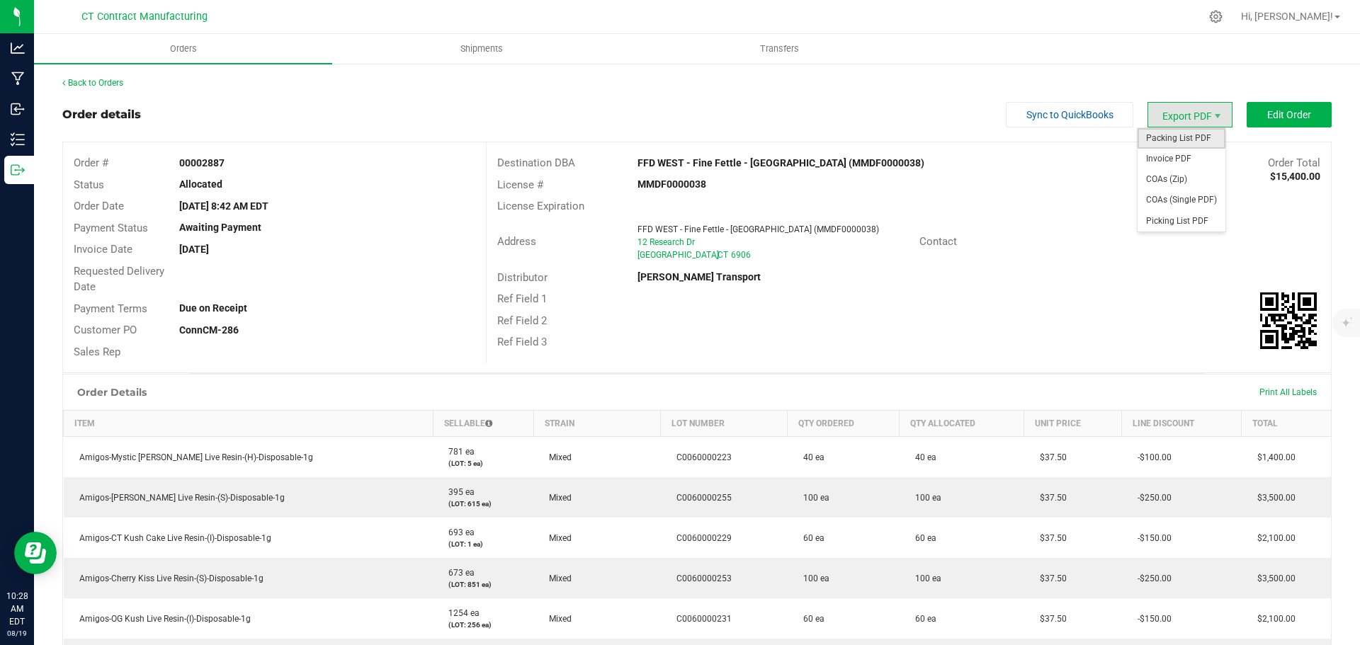
click at [1172, 133] on span "Packing List PDF" at bounding box center [1182, 138] width 88 height 21
click at [101, 79] on link "Back to Orders" at bounding box center [92, 83] width 61 height 10
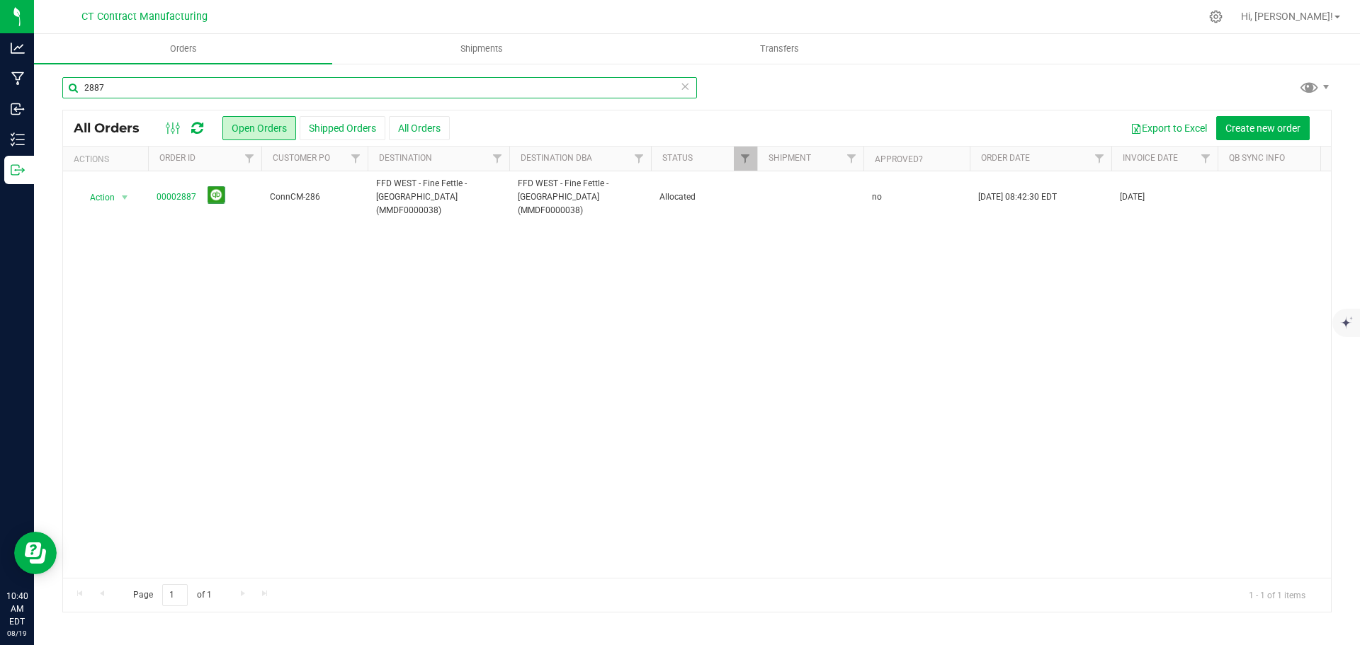
click at [153, 92] on input "2887" at bounding box center [379, 87] width 635 height 21
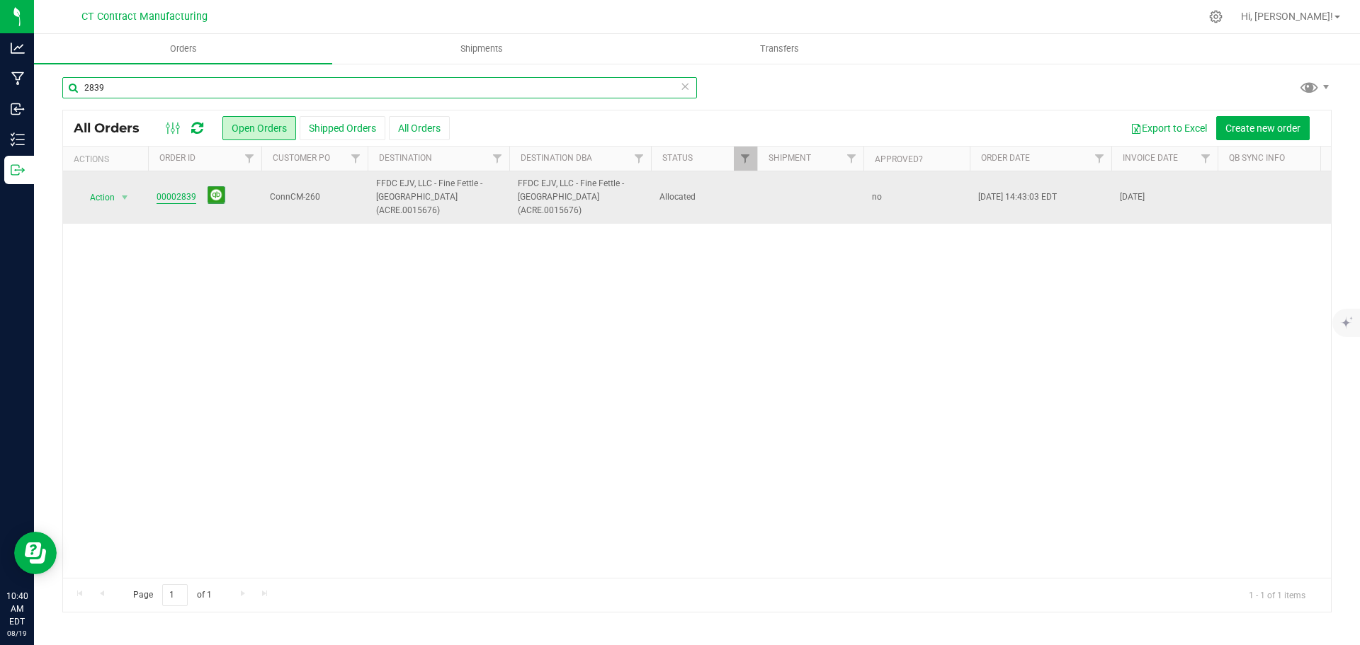
type input "2839"
click at [169, 193] on link "00002839" at bounding box center [177, 197] width 40 height 13
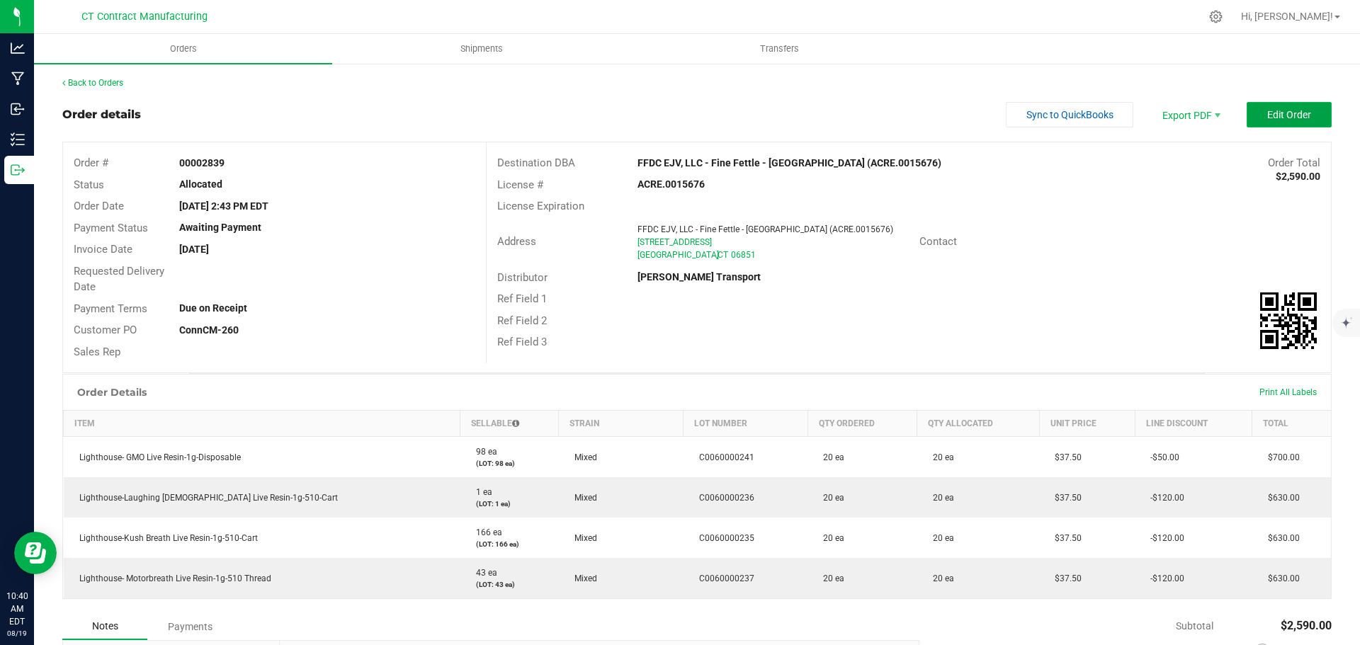
click at [1255, 110] on button "Edit Order" at bounding box center [1289, 115] width 85 height 26
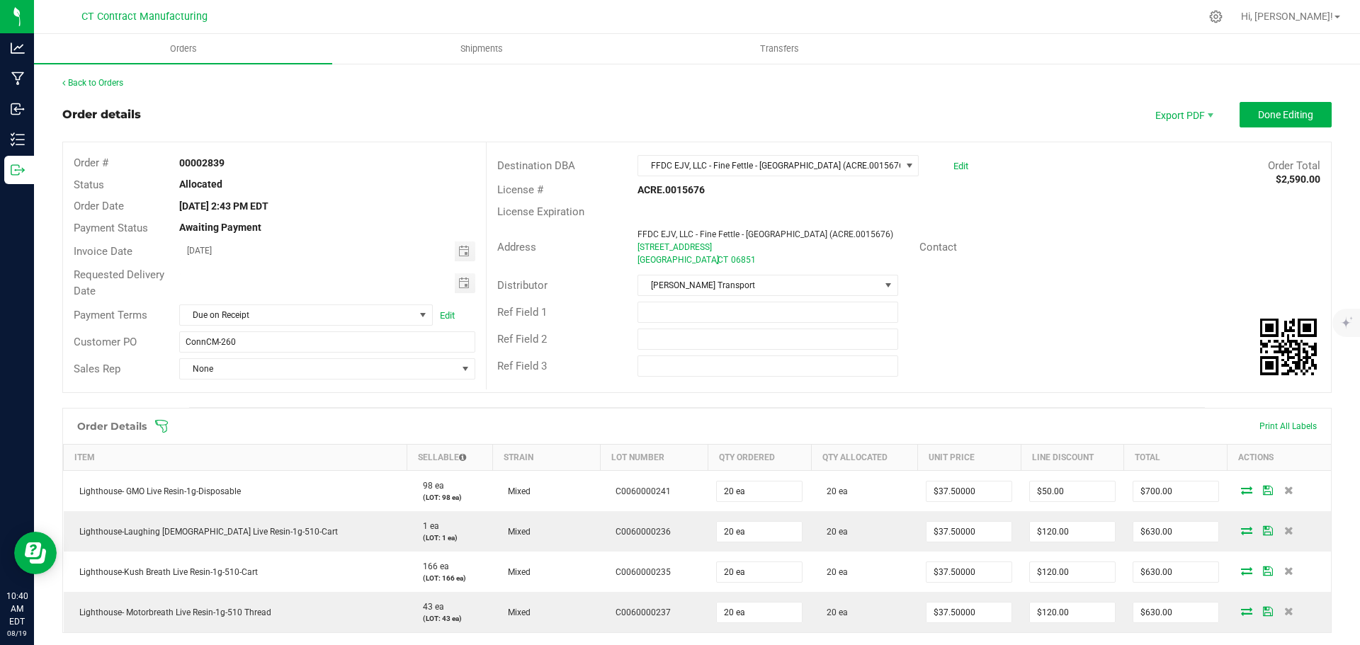
click at [113, 88] on div "Back to Orders" at bounding box center [696, 83] width 1269 height 13
click at [1294, 112] on span "Done Editing" at bounding box center [1285, 114] width 55 height 11
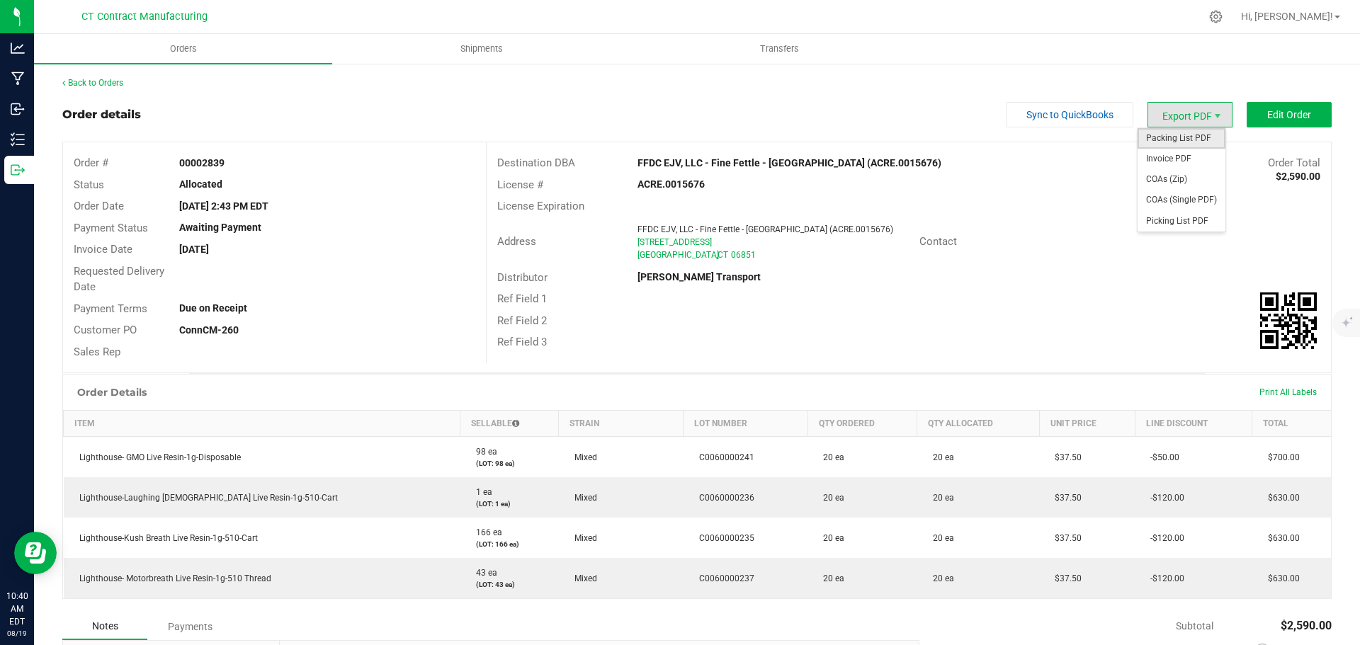
click at [1184, 134] on span "Packing List PDF" at bounding box center [1182, 138] width 88 height 21
click at [121, 86] on link "Back to Orders" at bounding box center [92, 83] width 61 height 10
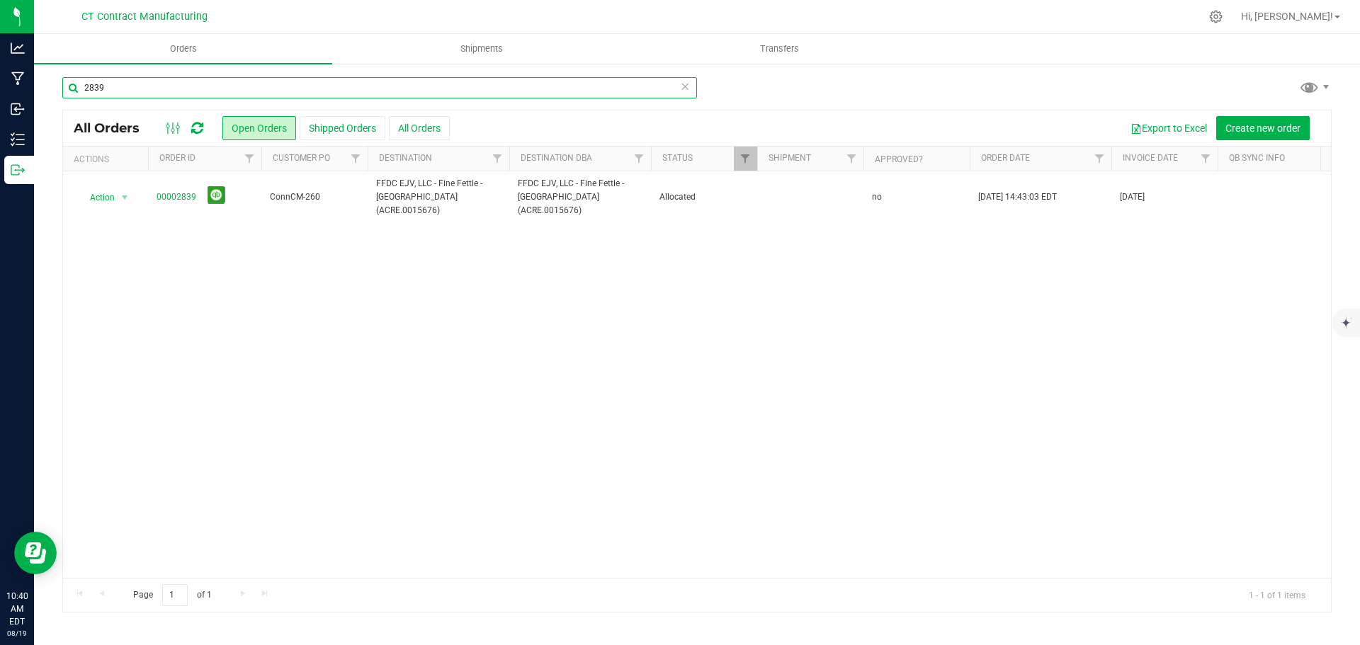
click at [168, 84] on input "2839" at bounding box center [379, 87] width 635 height 21
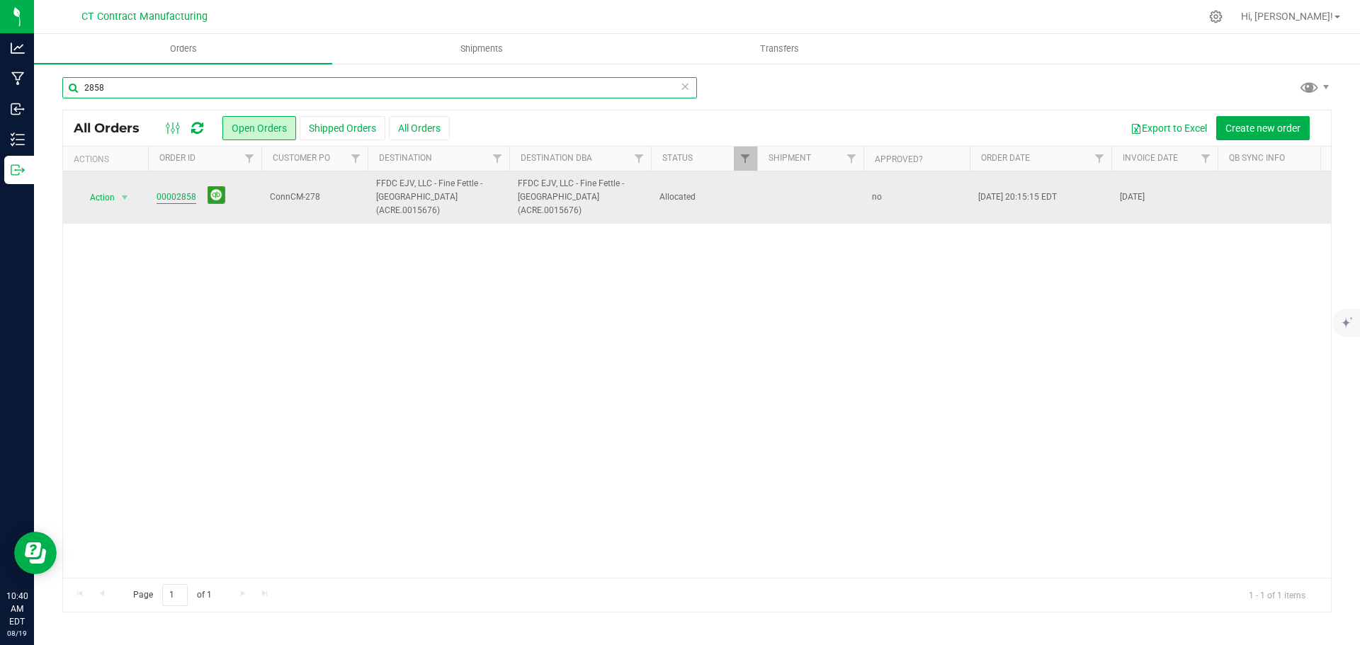
type input "2858"
click at [187, 191] on link "00002858" at bounding box center [177, 197] width 40 height 13
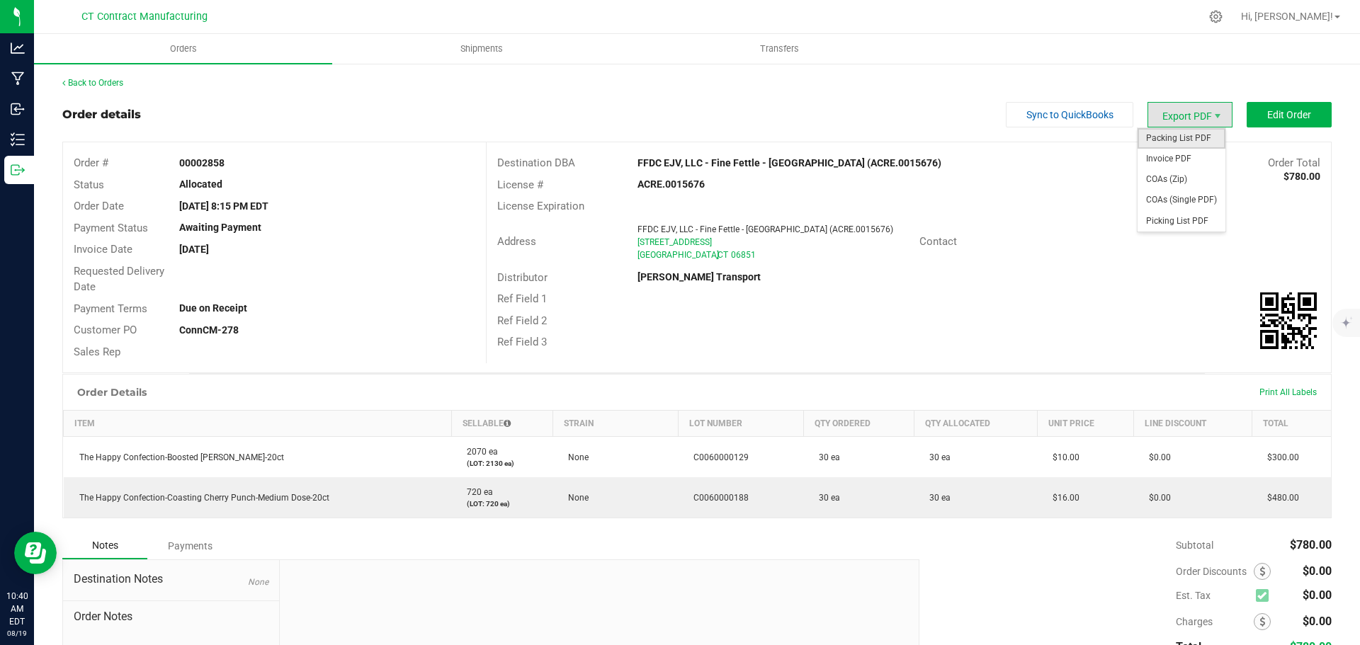
click at [1170, 142] on span "Packing List PDF" at bounding box center [1182, 138] width 88 height 21
click at [98, 84] on link "Back to Orders" at bounding box center [92, 83] width 61 height 10
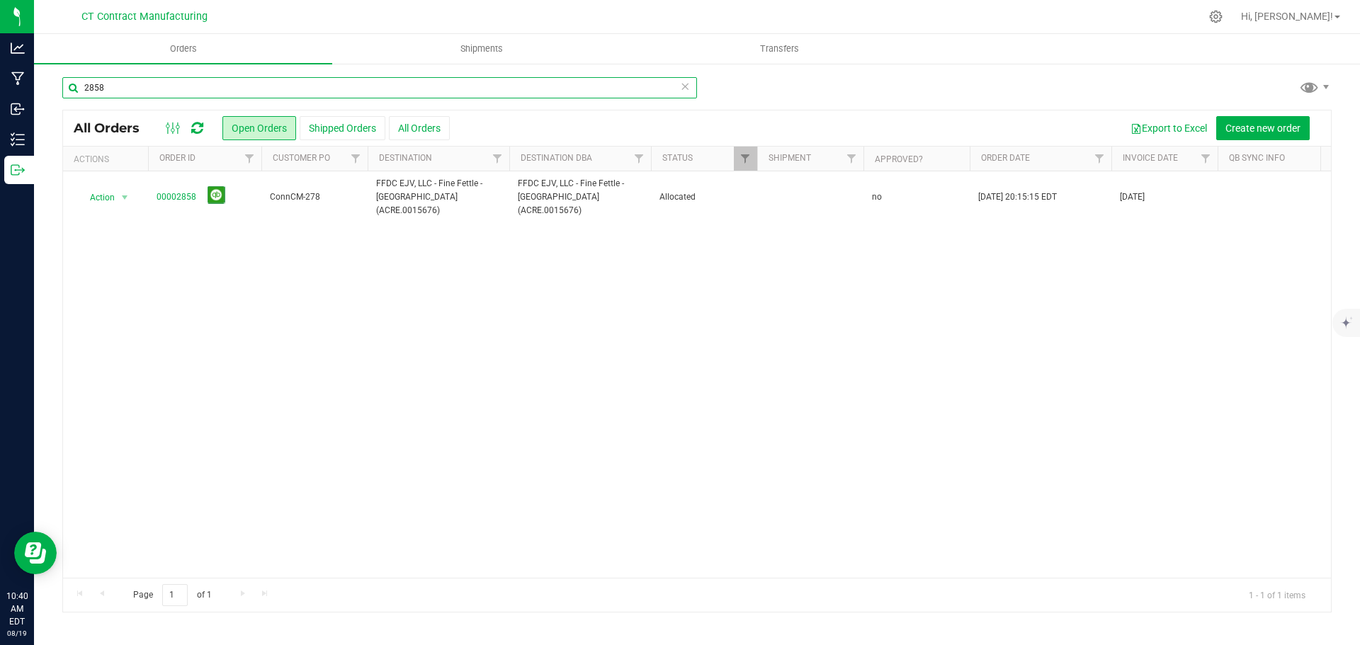
click at [153, 89] on input "2858" at bounding box center [379, 87] width 635 height 21
type input "2867"
click at [180, 192] on link "00002867" at bounding box center [177, 197] width 40 height 13
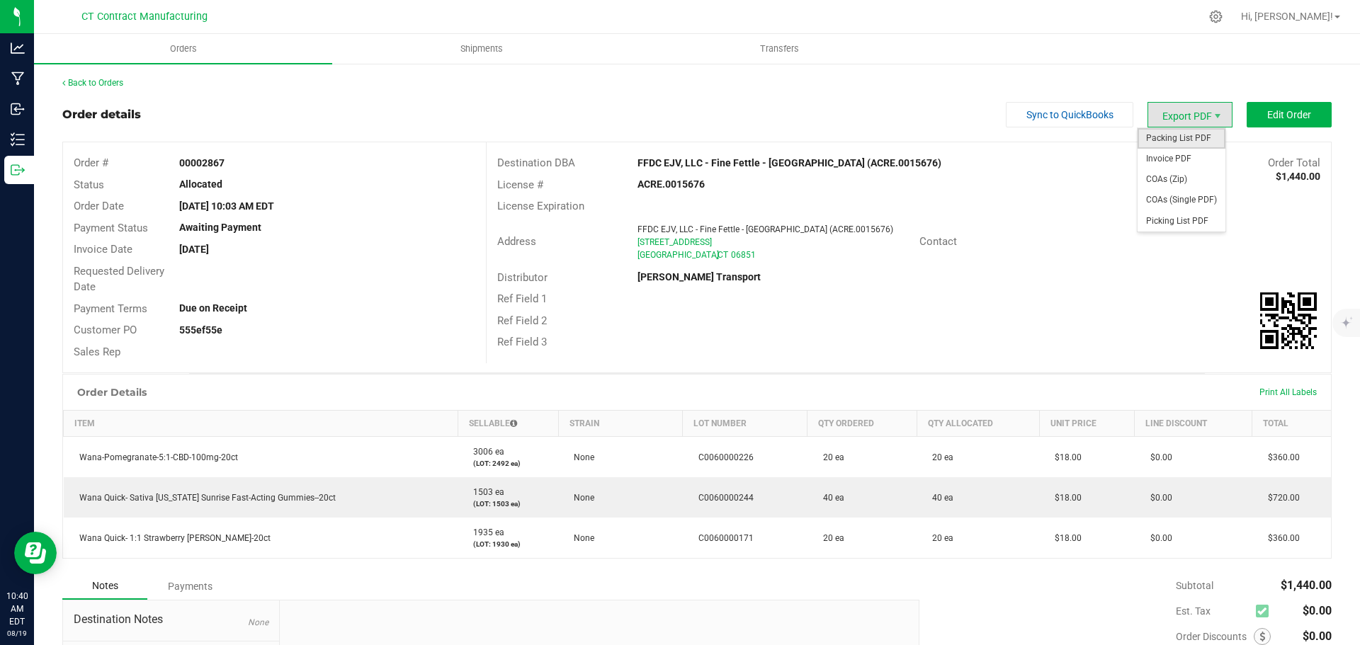
click at [1170, 141] on span "Packing List PDF" at bounding box center [1182, 138] width 88 height 21
click at [101, 84] on link "Back to Orders" at bounding box center [92, 83] width 61 height 10
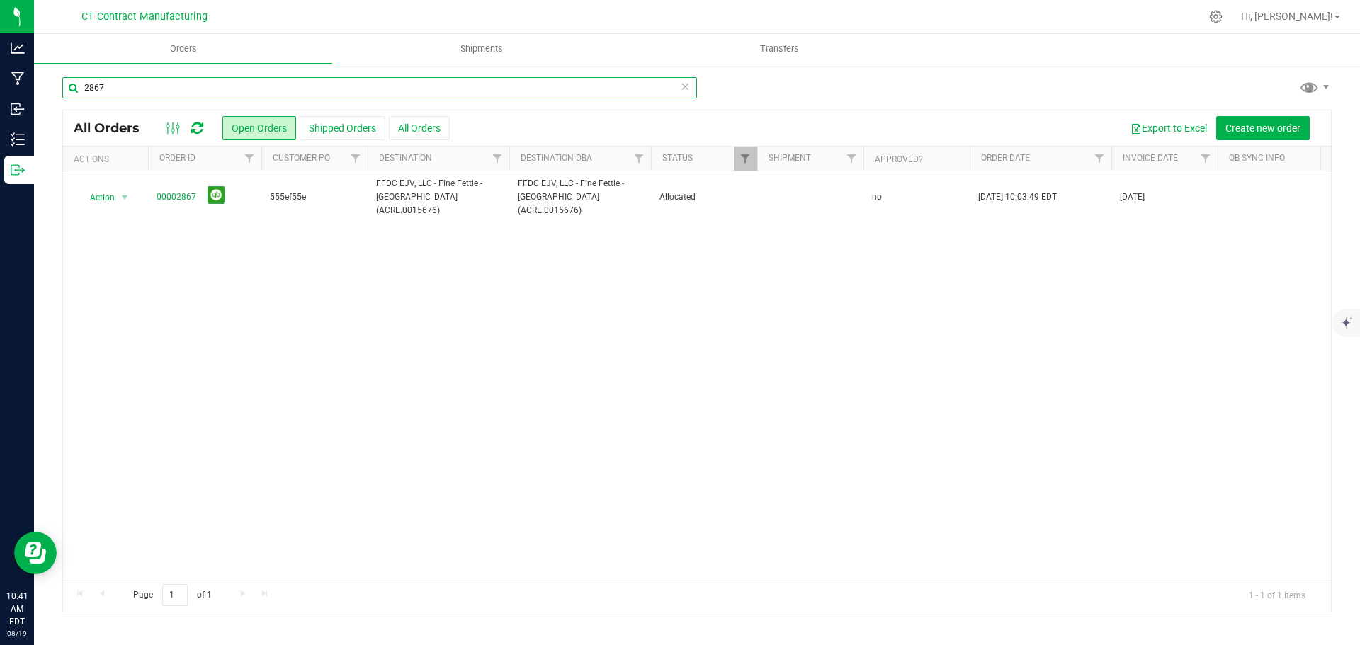
click at [261, 87] on input "2867" at bounding box center [379, 87] width 635 height 21
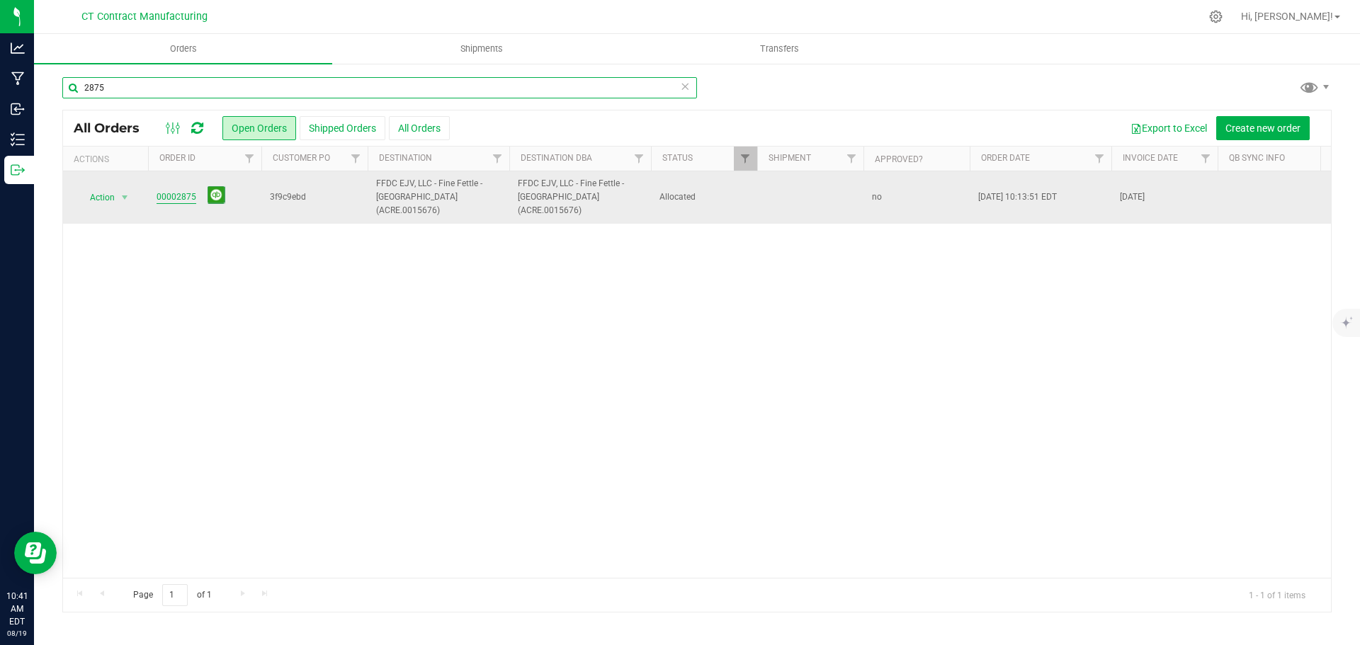
type input "2875"
click at [174, 191] on link "00002875" at bounding box center [177, 197] width 40 height 13
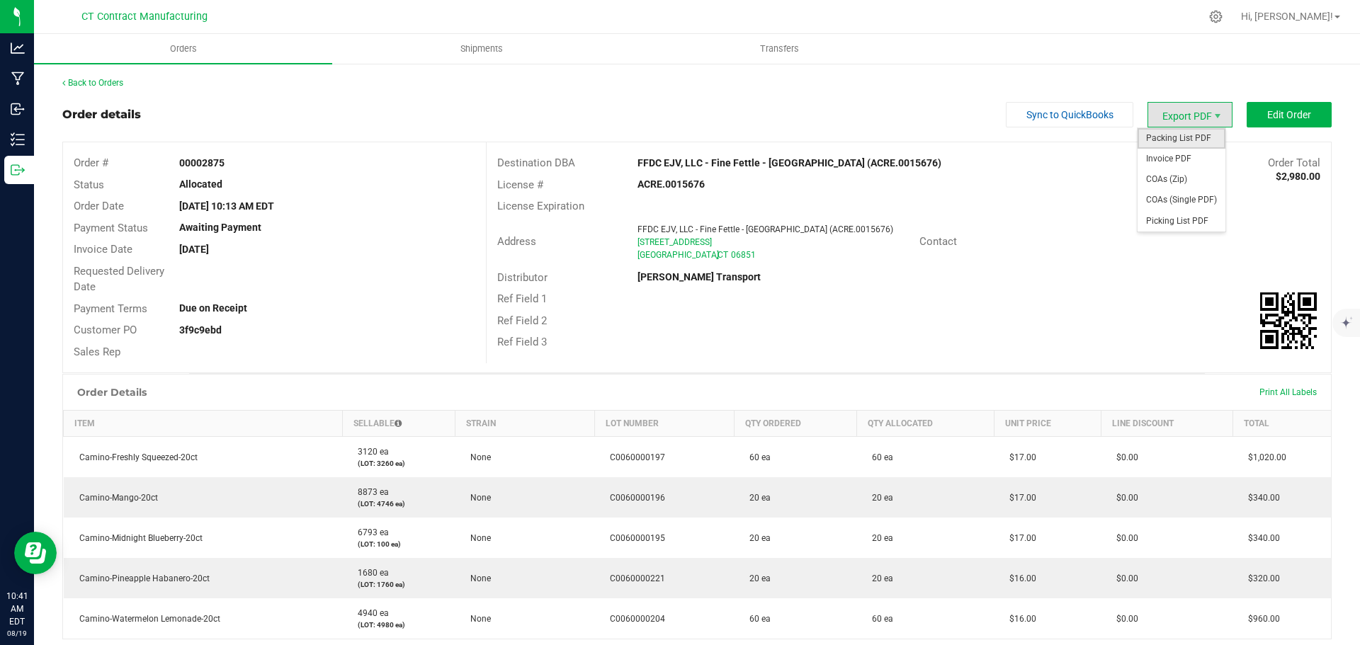
click at [1181, 135] on span "Packing List PDF" at bounding box center [1182, 138] width 88 height 21
click at [118, 79] on link "Back to Orders" at bounding box center [92, 83] width 61 height 10
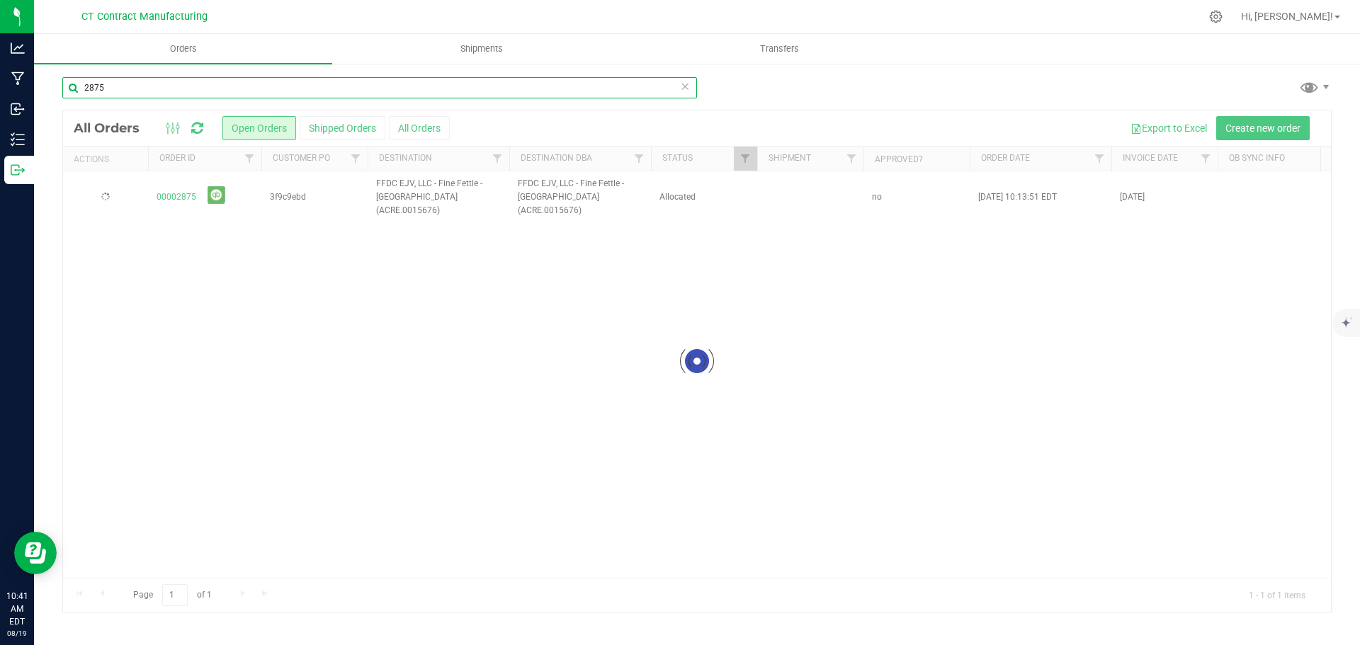
click at [173, 92] on input "2875" at bounding box center [379, 87] width 635 height 21
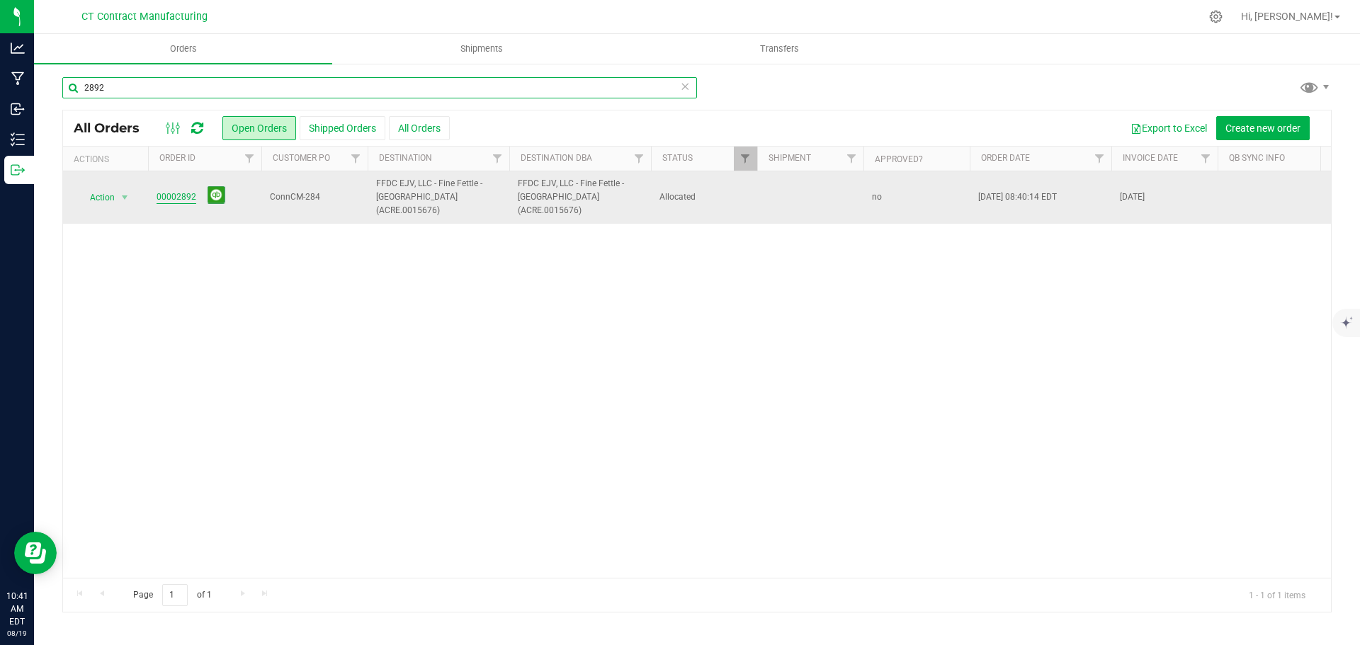
type input "2892"
click at [179, 191] on link "00002892" at bounding box center [177, 197] width 40 height 13
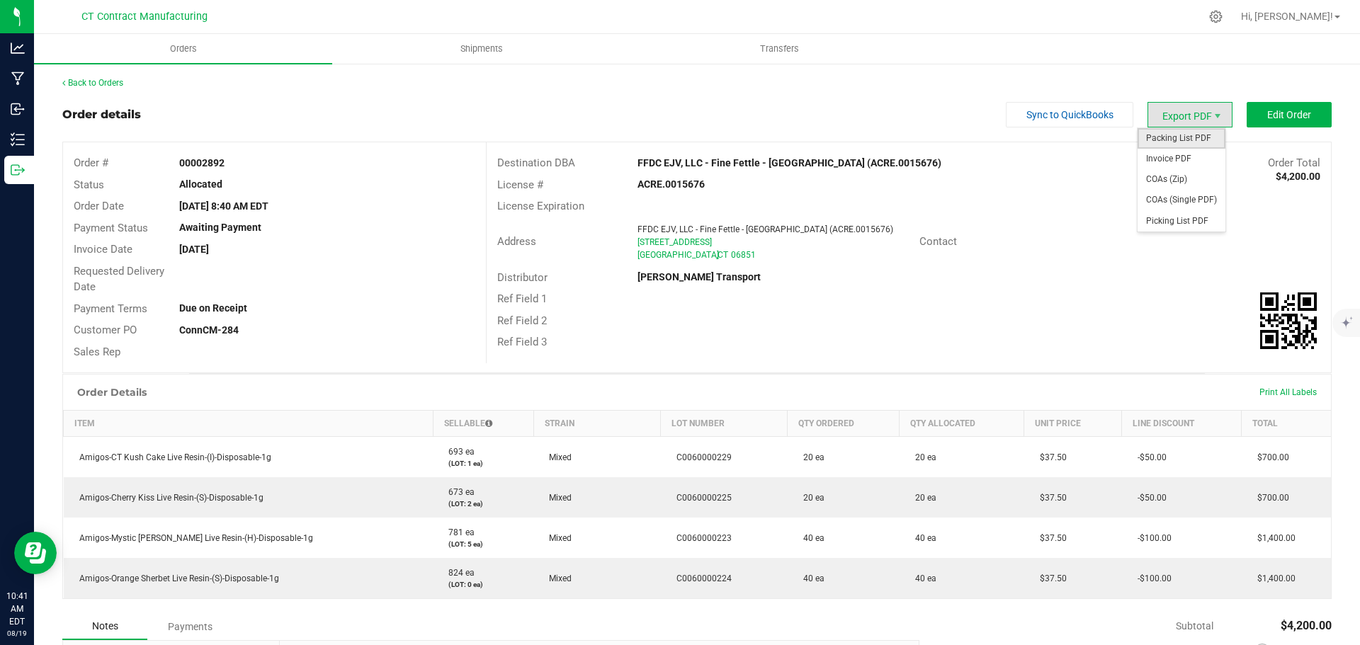
click at [1184, 140] on span "Packing List PDF" at bounding box center [1182, 138] width 88 height 21
click at [109, 86] on link "Back to Orders" at bounding box center [92, 83] width 61 height 10
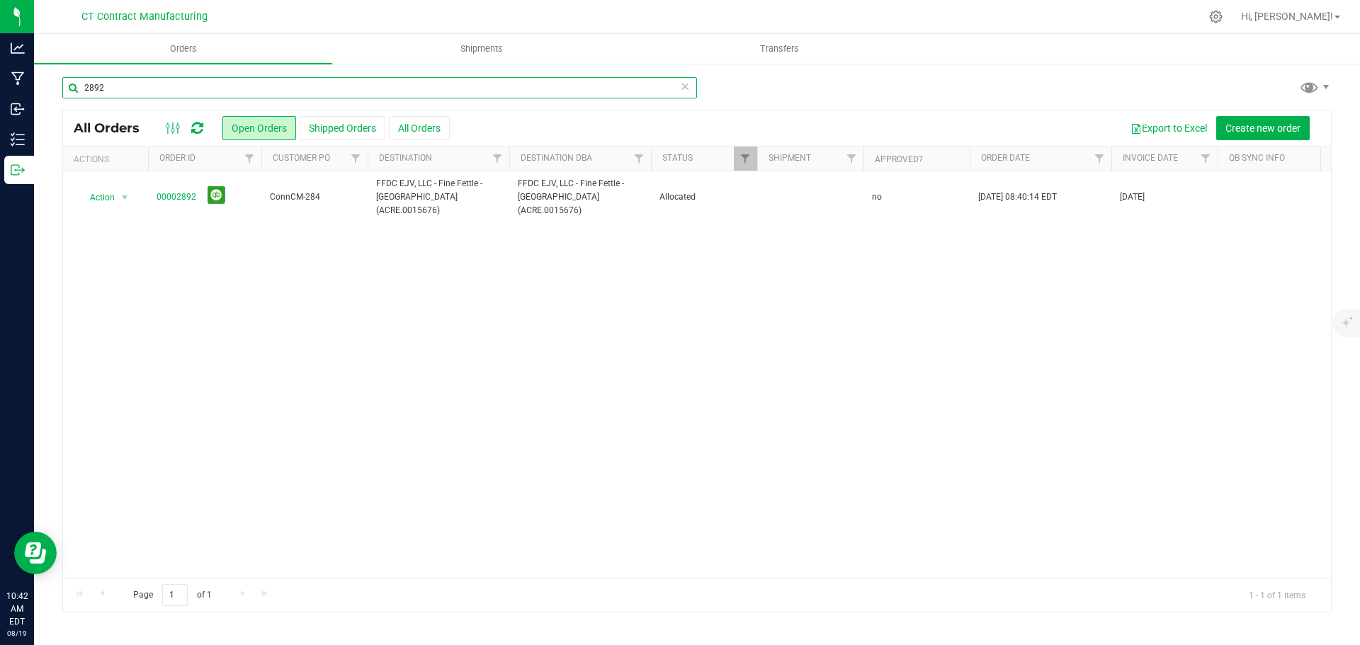
click at [171, 88] on input "2892" at bounding box center [379, 87] width 635 height 21
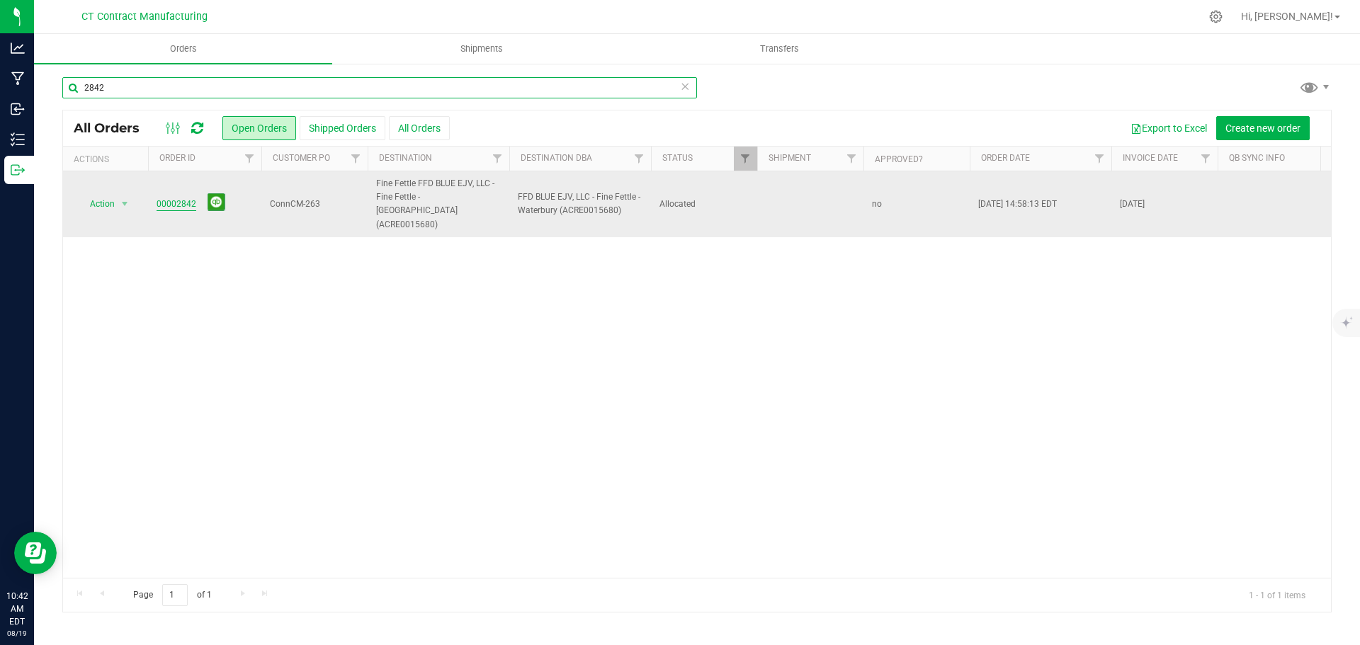
type input "2842"
click at [186, 201] on link "00002842" at bounding box center [177, 204] width 40 height 13
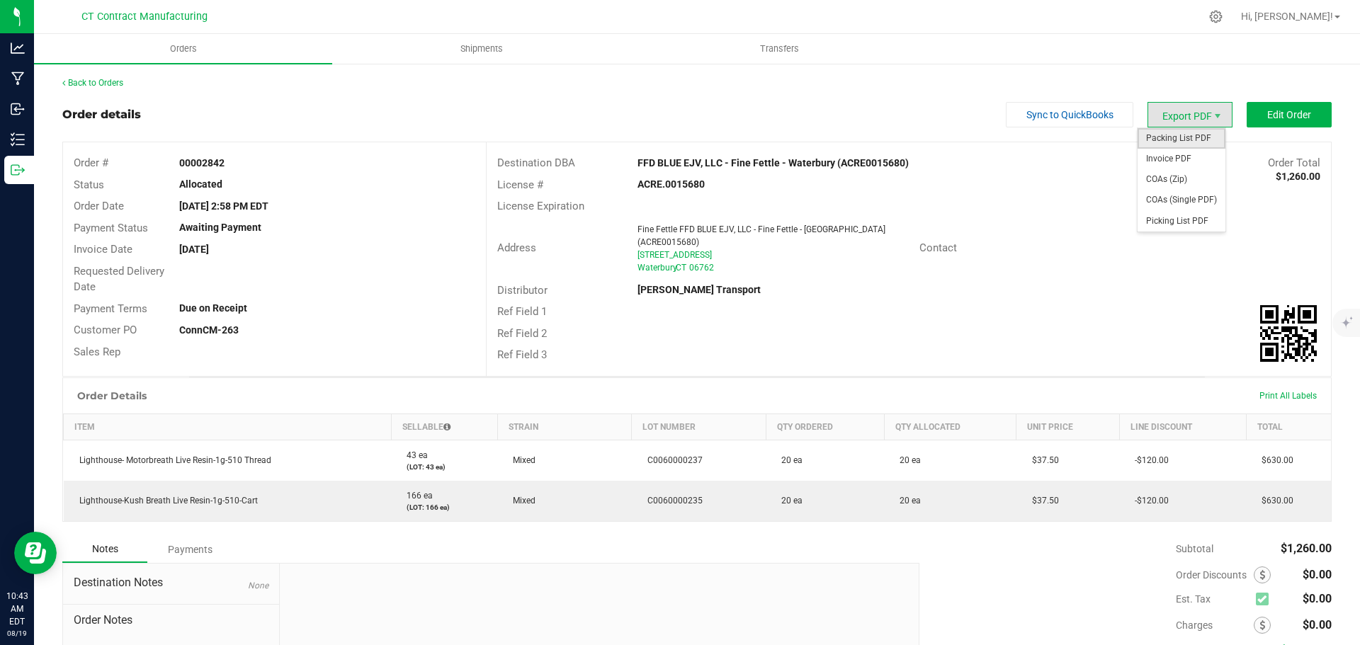
click at [1172, 139] on span "Packing List PDF" at bounding box center [1182, 138] width 88 height 21
click at [90, 82] on link "Back to Orders" at bounding box center [92, 83] width 61 height 10
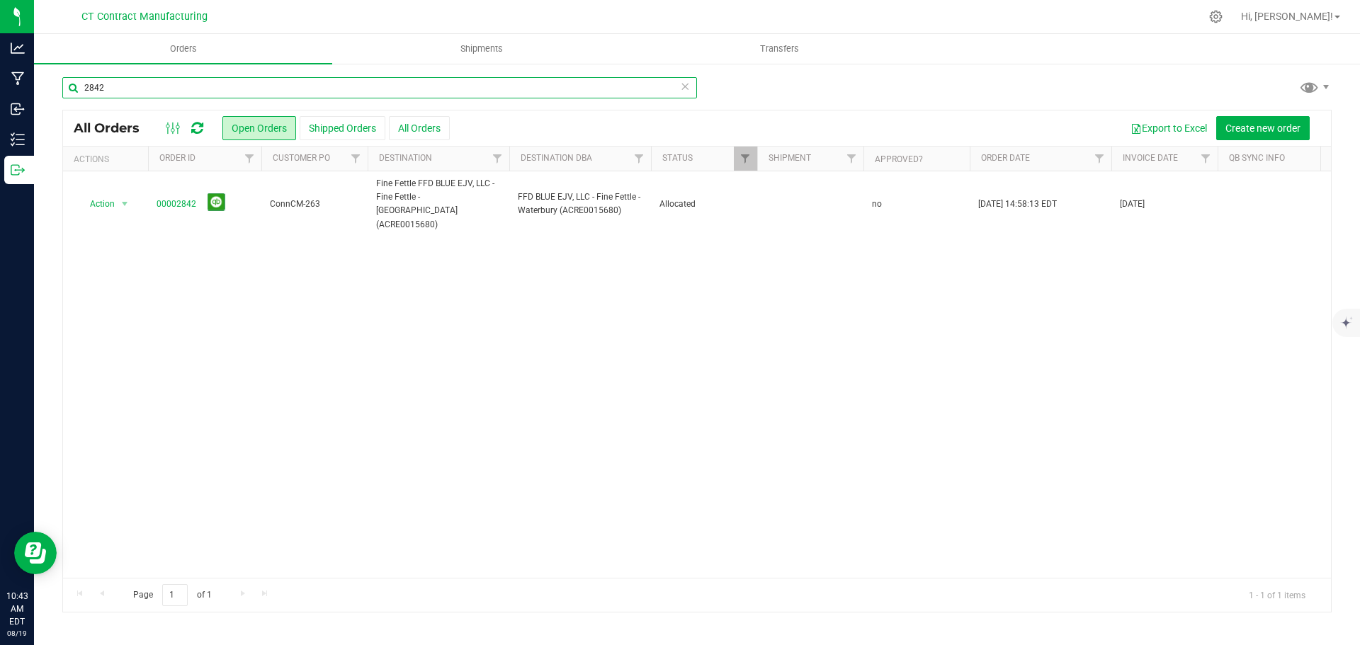
click at [103, 88] on input "2842" at bounding box center [379, 87] width 635 height 21
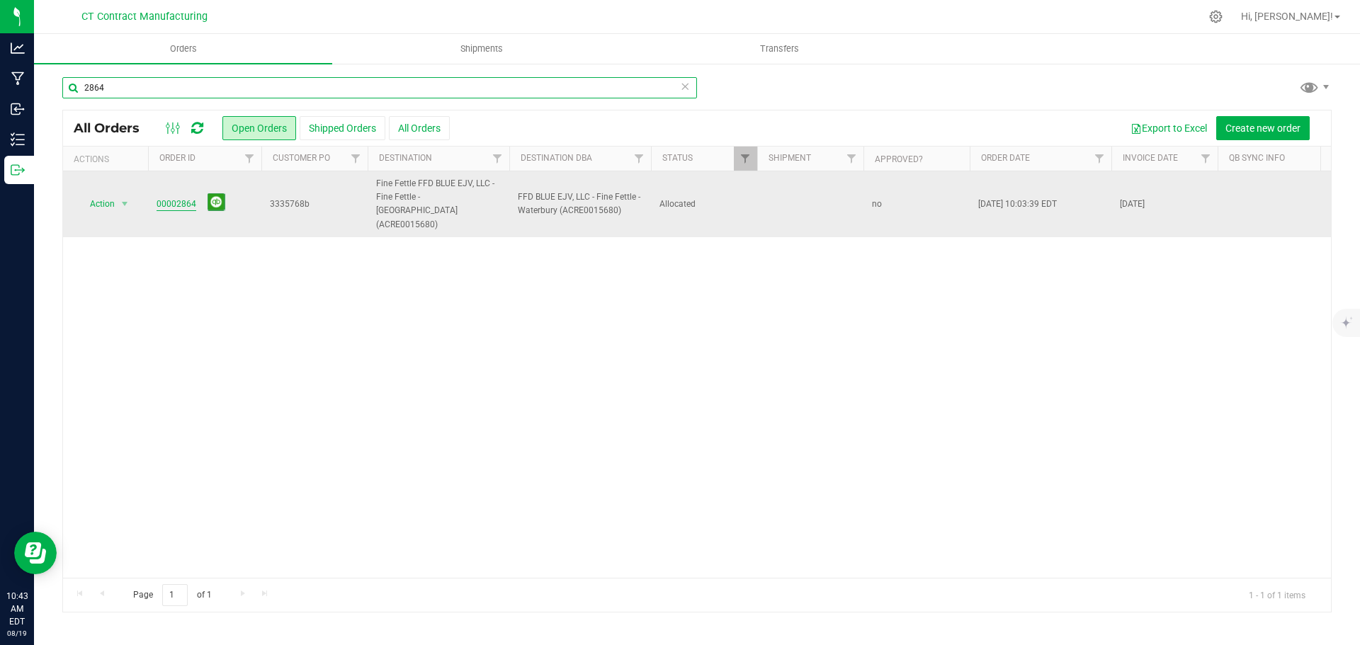
type input "2864"
click at [178, 199] on link "00002864" at bounding box center [177, 204] width 40 height 13
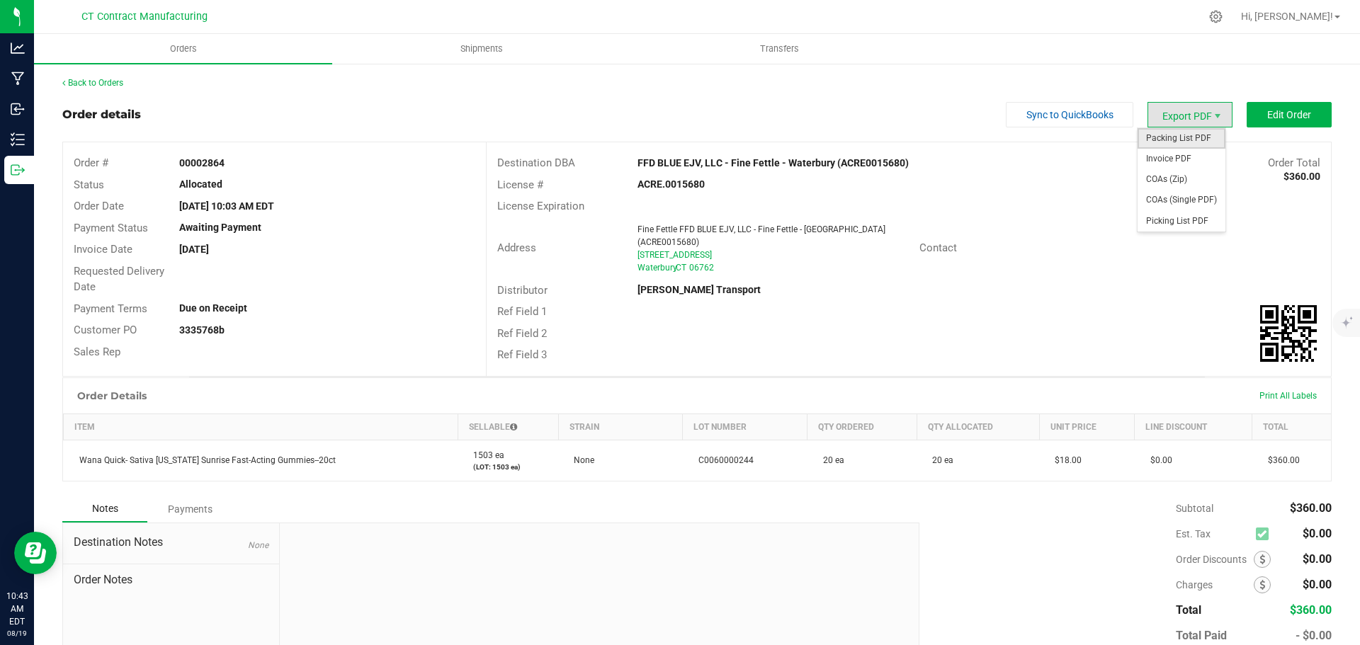
click at [1175, 134] on span "Packing List PDF" at bounding box center [1182, 138] width 88 height 21
click at [108, 86] on link "Back to Orders" at bounding box center [92, 83] width 61 height 10
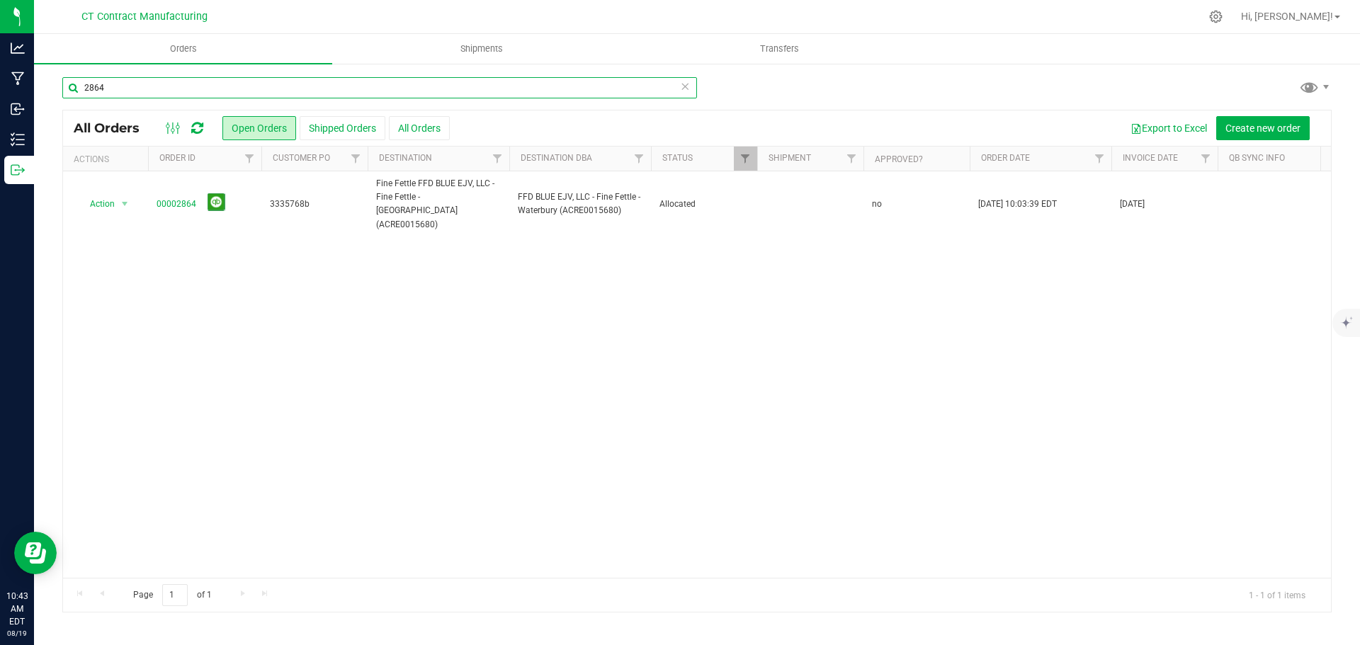
click at [188, 89] on input "2864" at bounding box center [379, 87] width 635 height 21
type input "2878"
click at [180, 198] on link "00002878" at bounding box center [177, 204] width 40 height 13
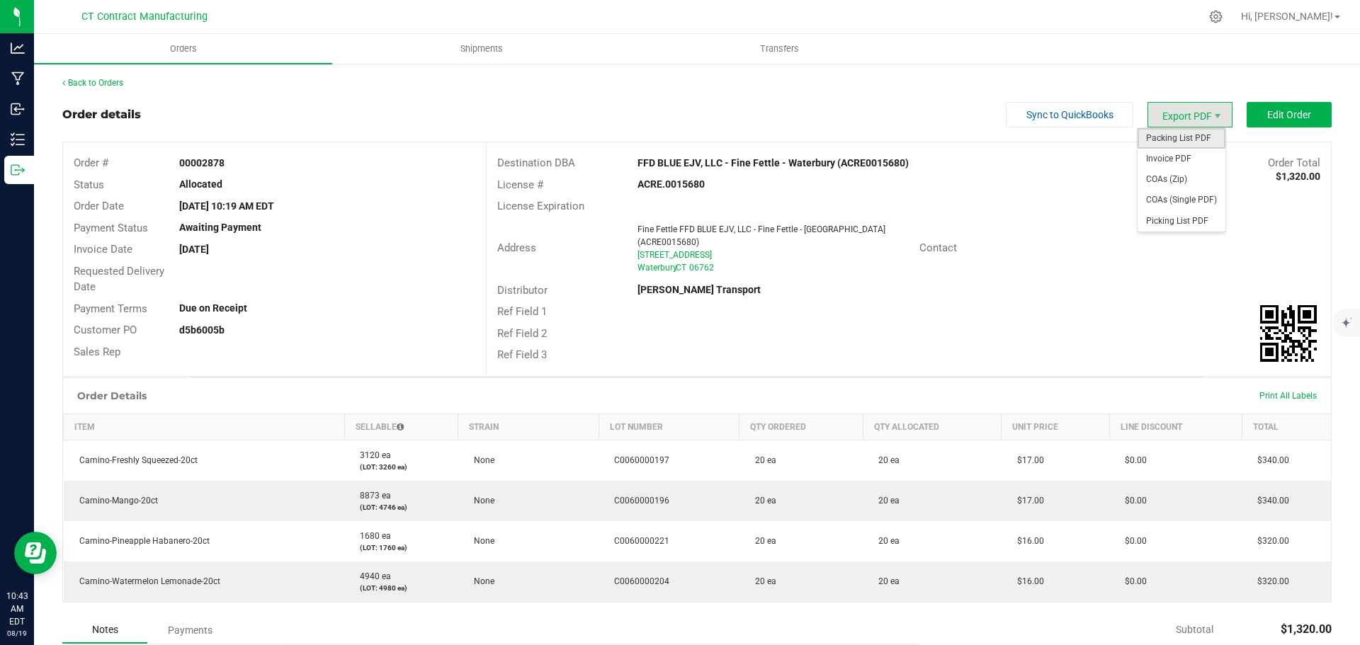
click at [1175, 136] on span "Packing List PDF" at bounding box center [1182, 138] width 88 height 21
click at [104, 84] on link "Back to Orders" at bounding box center [92, 83] width 61 height 10
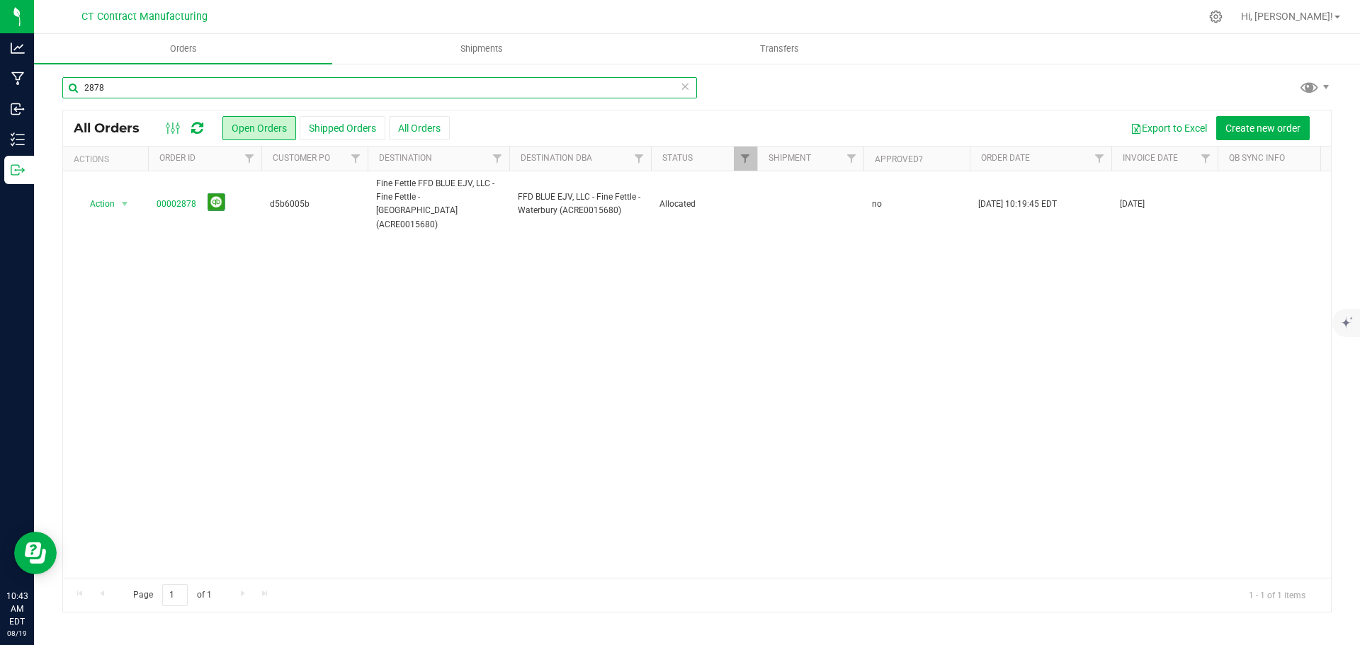
click at [191, 88] on input "2878" at bounding box center [379, 87] width 635 height 21
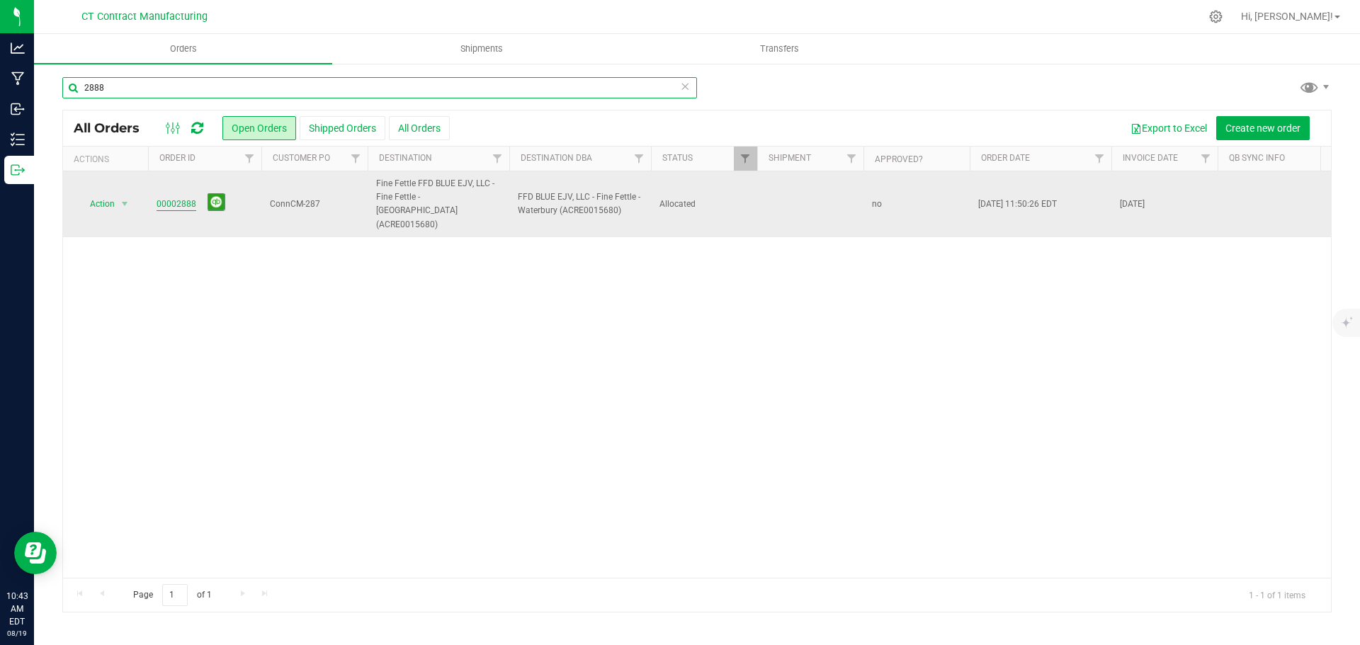
type input "2888"
click at [177, 198] on link "00002888" at bounding box center [177, 204] width 40 height 13
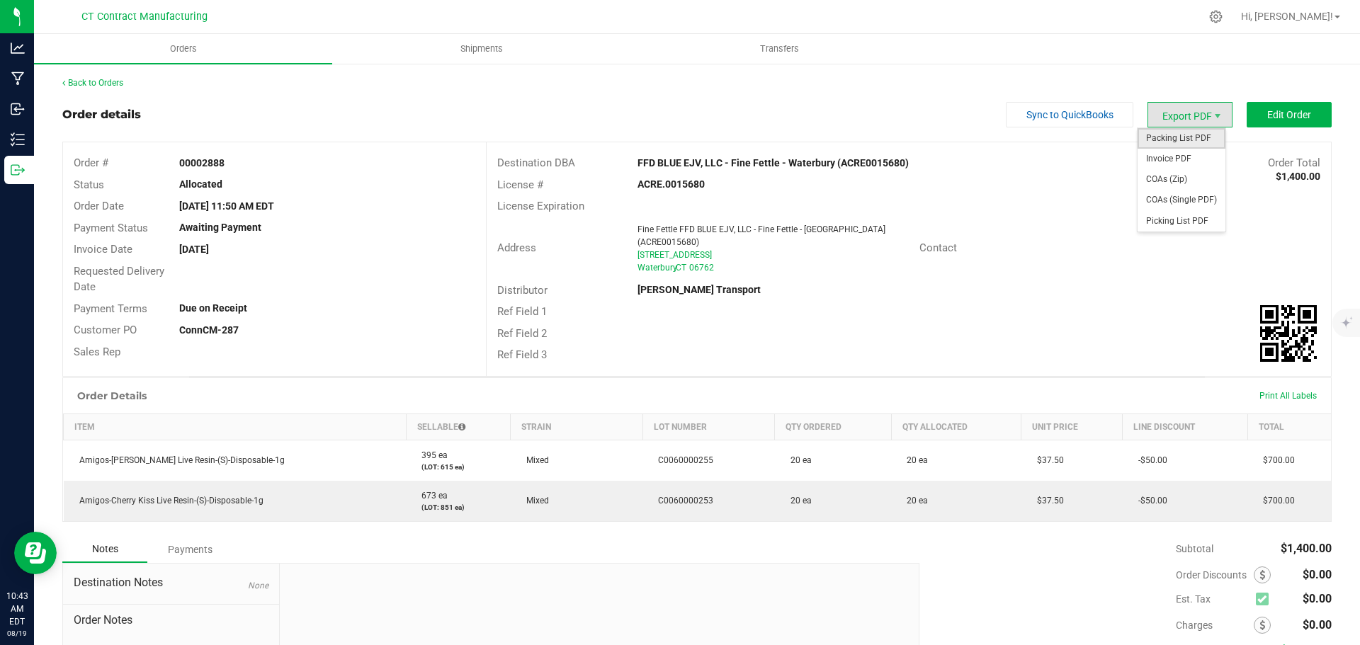
click at [1188, 132] on span "Packing List PDF" at bounding box center [1182, 138] width 88 height 21
click at [101, 79] on link "Back to Orders" at bounding box center [92, 83] width 61 height 10
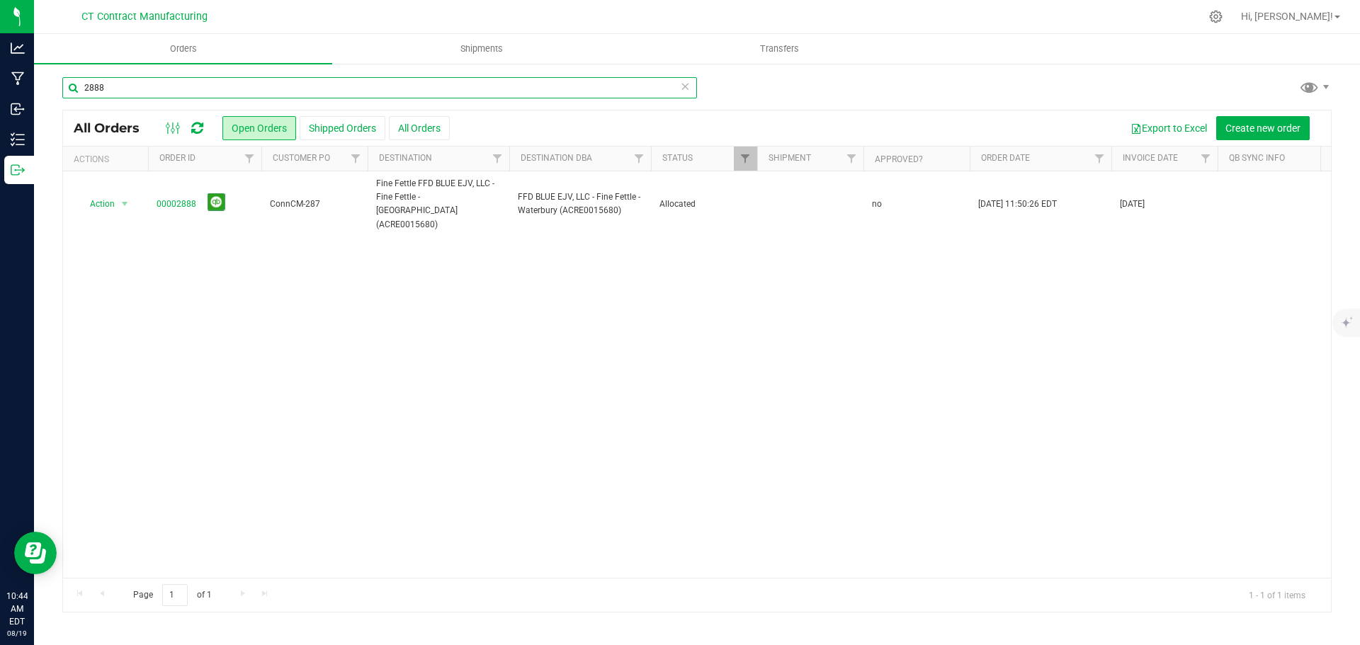
click at [232, 94] on input "2888" at bounding box center [379, 87] width 635 height 21
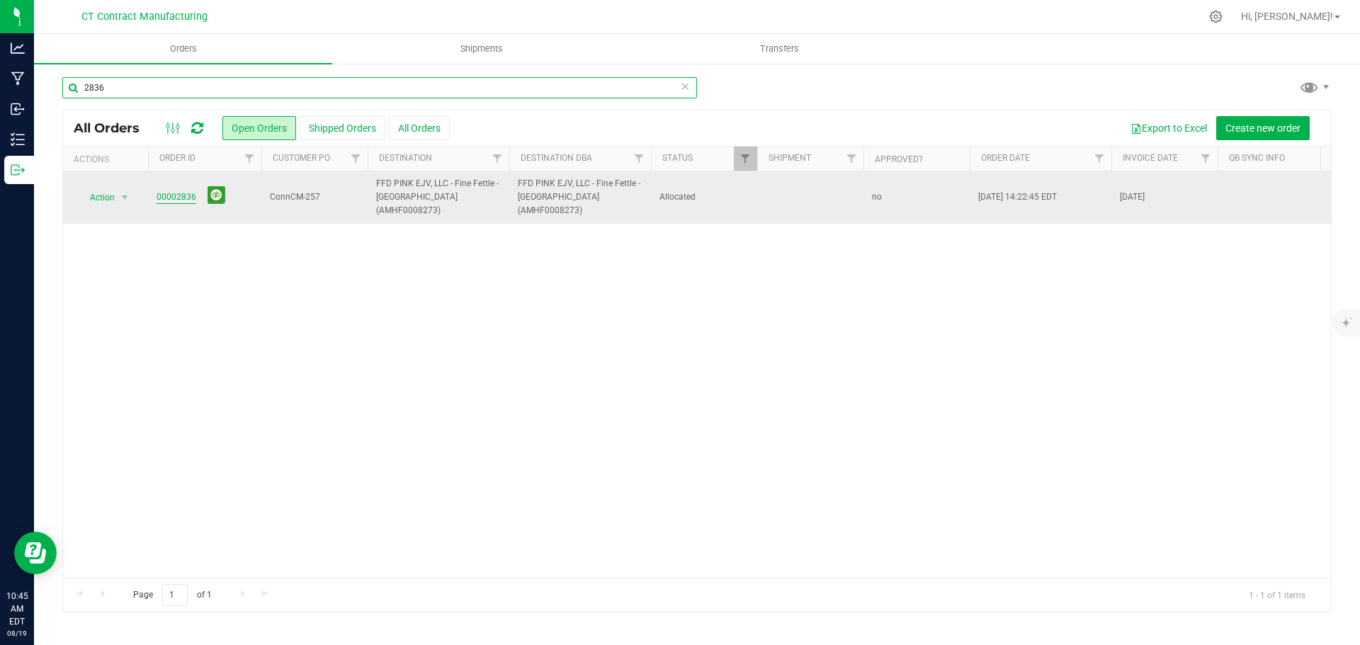
type input "2836"
click at [178, 197] on link "00002836" at bounding box center [177, 197] width 40 height 13
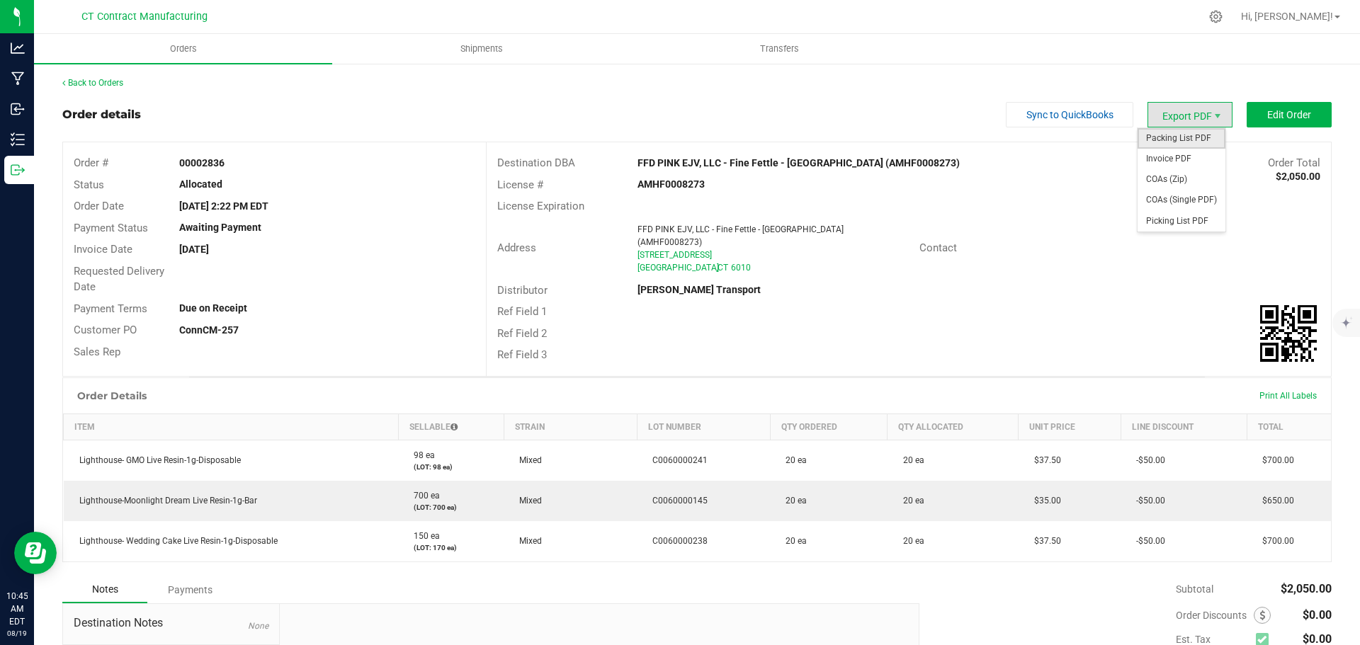
click at [1173, 132] on span "Packing List PDF" at bounding box center [1182, 138] width 88 height 21
click at [108, 79] on link "Back to Orders" at bounding box center [92, 83] width 61 height 10
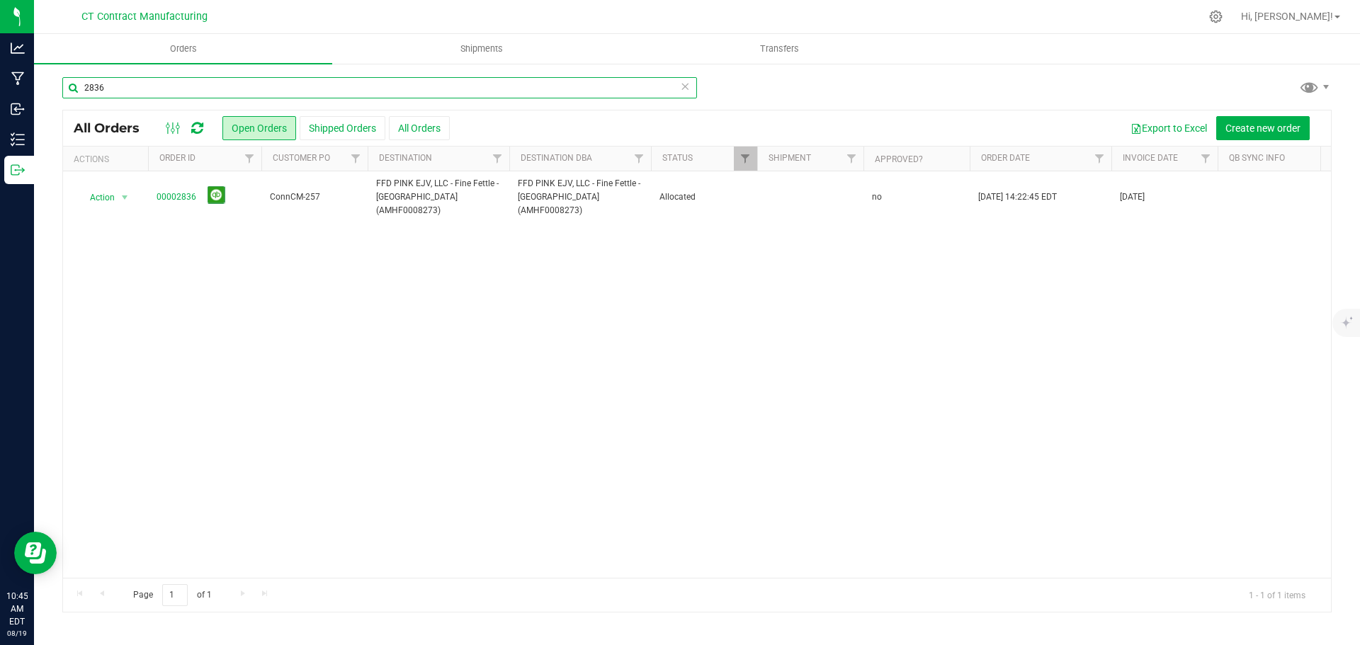
click at [200, 94] on input "2836" at bounding box center [379, 87] width 635 height 21
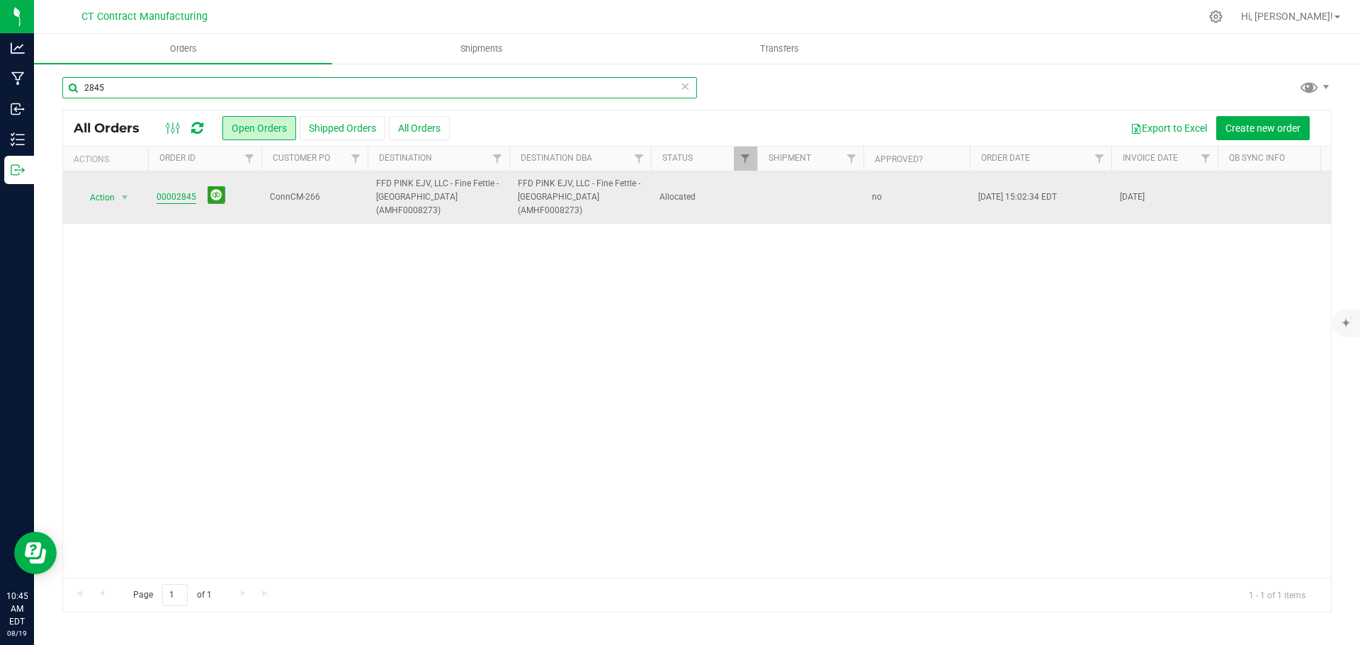
type input "2845"
click at [181, 193] on link "00002845" at bounding box center [177, 197] width 40 height 13
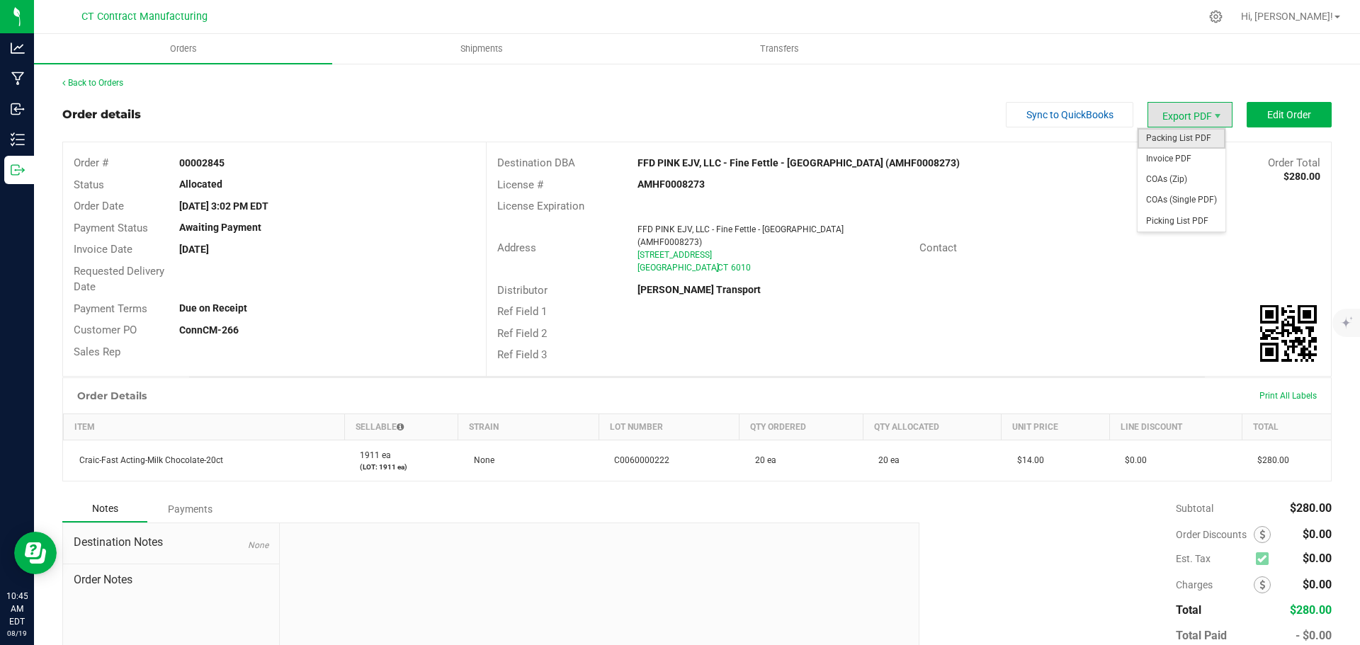
click at [1164, 140] on span "Packing List PDF" at bounding box center [1182, 138] width 88 height 21
click at [107, 83] on link "Back to Orders" at bounding box center [92, 83] width 61 height 10
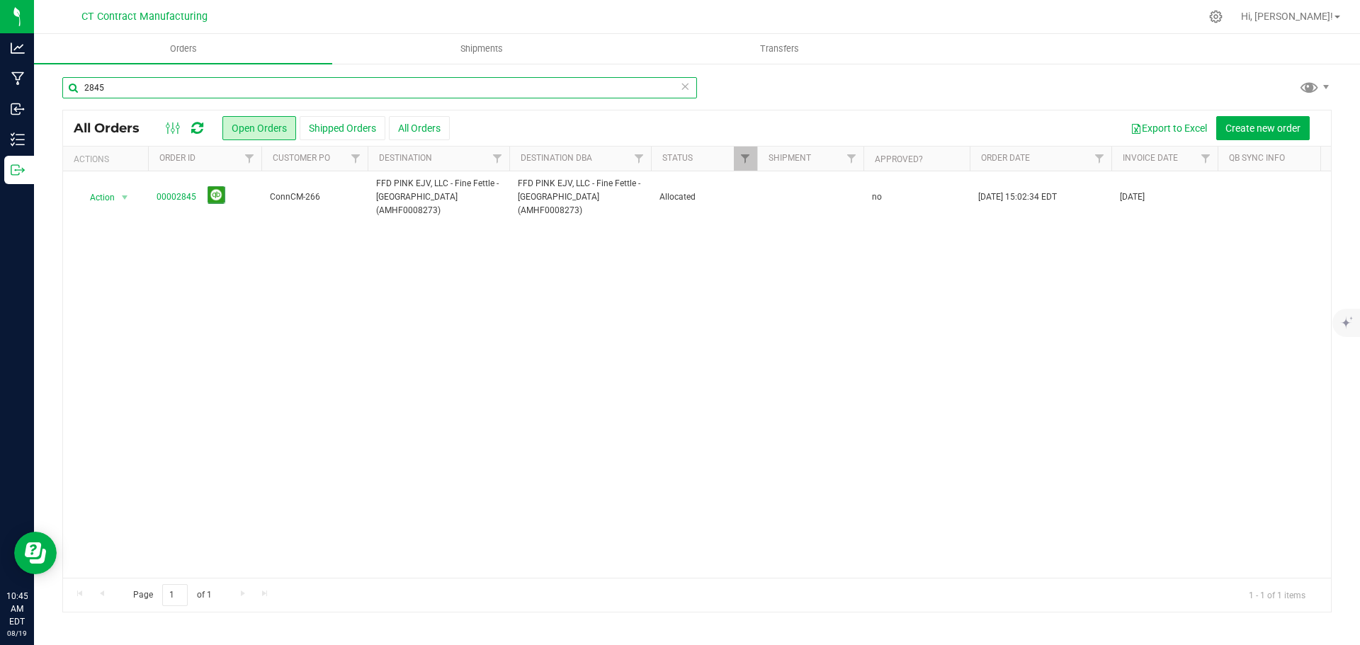
click at [101, 89] on input "2845" at bounding box center [379, 87] width 635 height 21
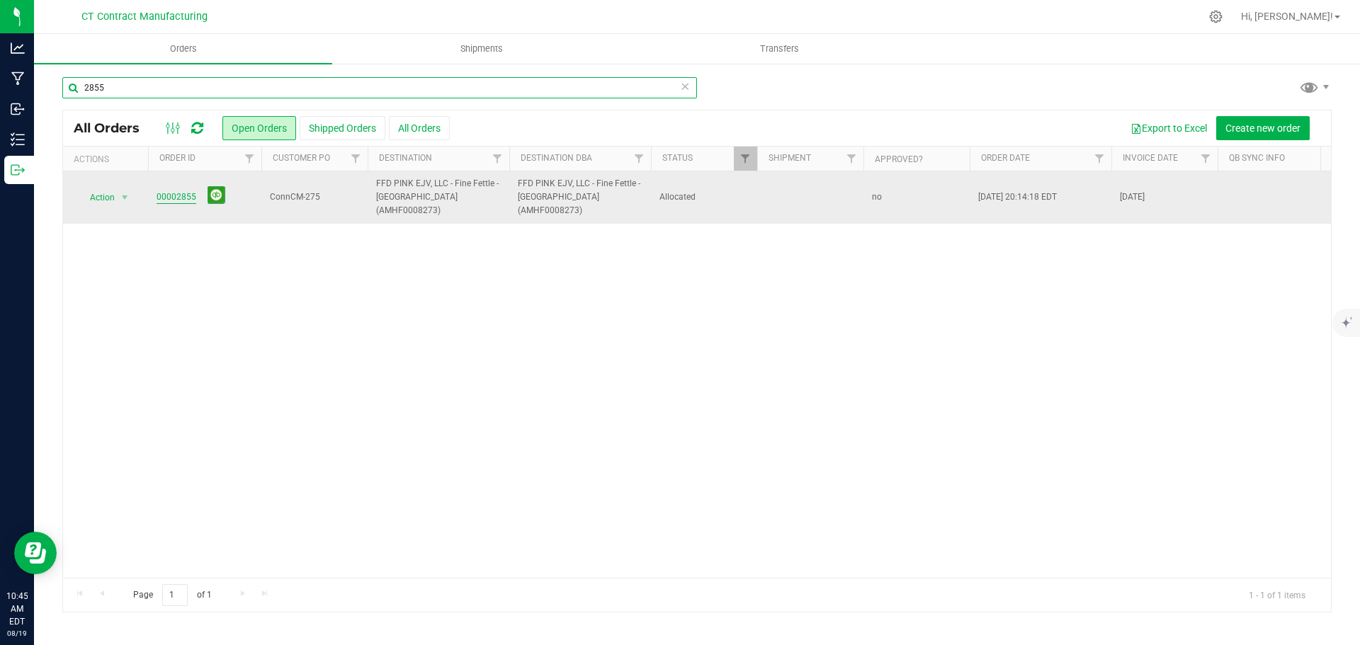
type input "2855"
click at [176, 191] on link "00002855" at bounding box center [177, 197] width 40 height 13
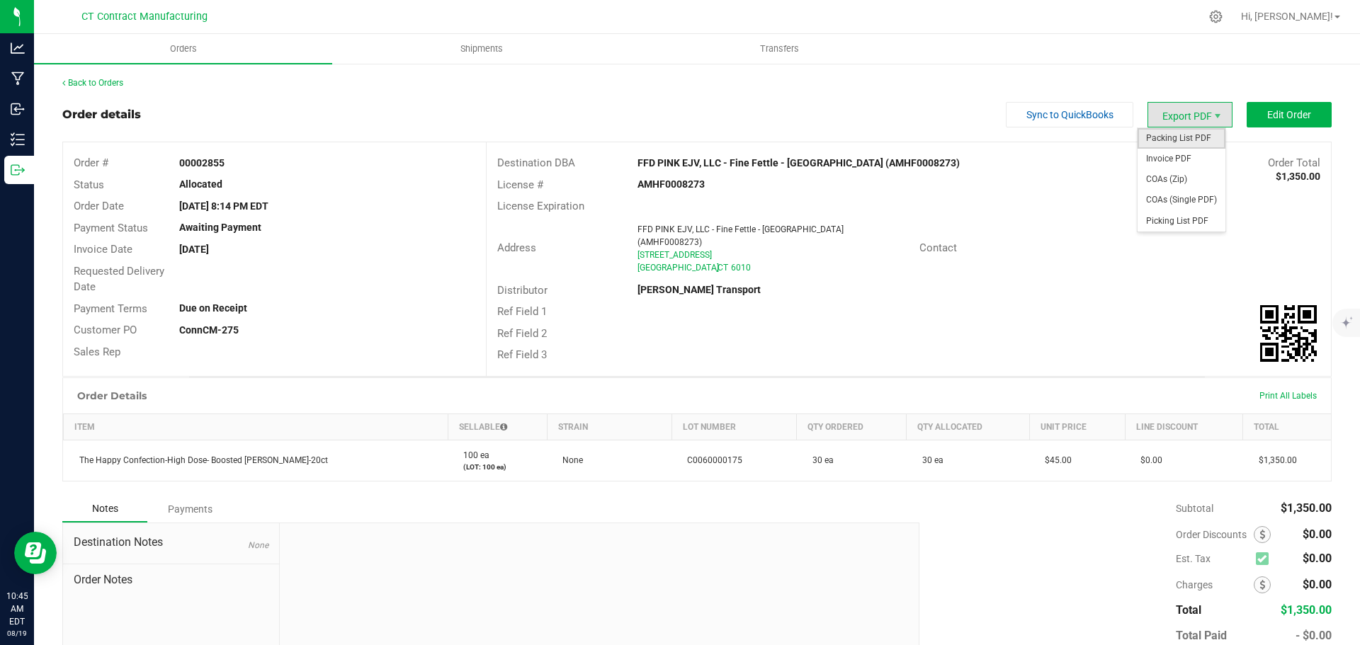
click at [1183, 140] on span "Packing List PDF" at bounding box center [1182, 138] width 88 height 21
click at [118, 81] on link "Back to Orders" at bounding box center [92, 83] width 61 height 10
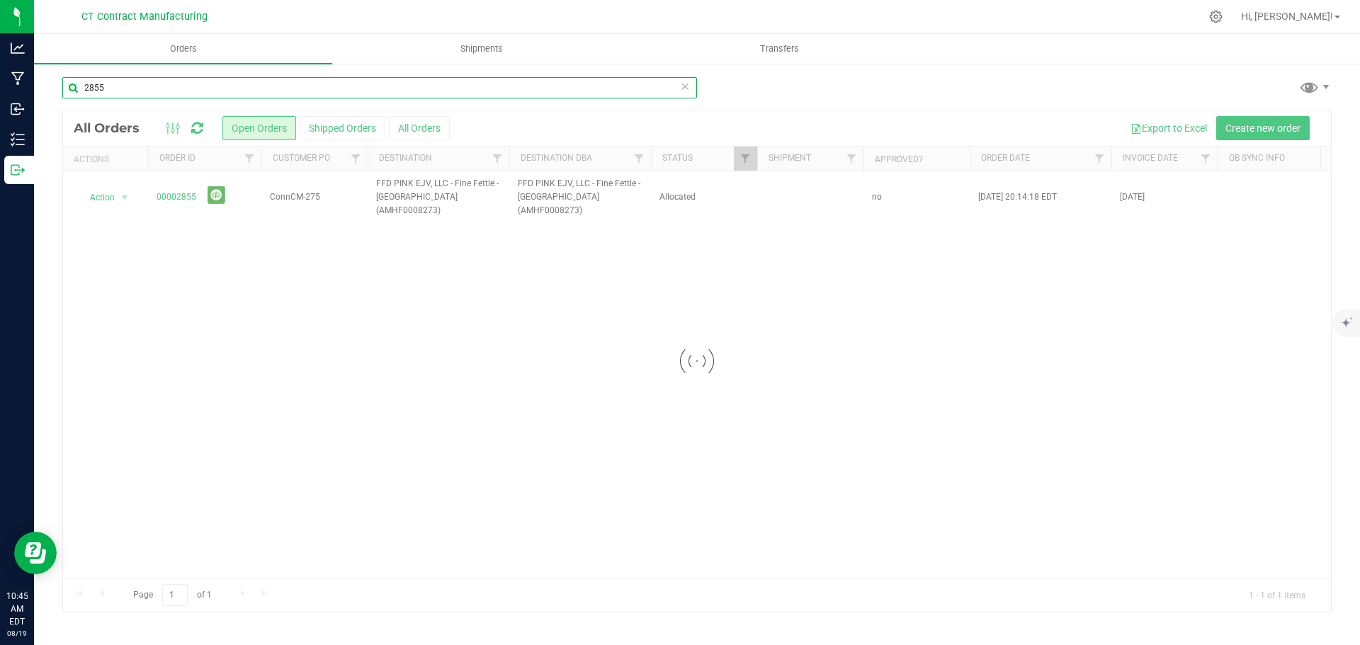
click at [175, 87] on input "2855" at bounding box center [379, 87] width 635 height 21
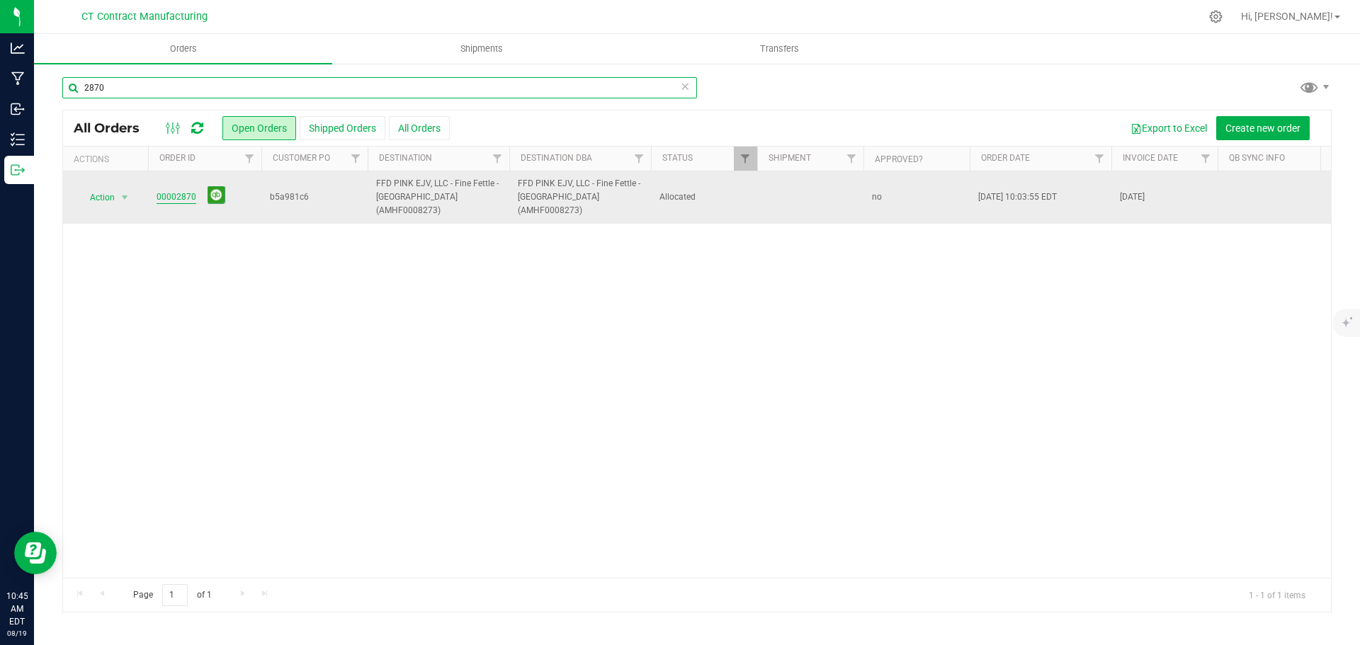
type input "2870"
click at [174, 191] on link "00002870" at bounding box center [177, 197] width 40 height 13
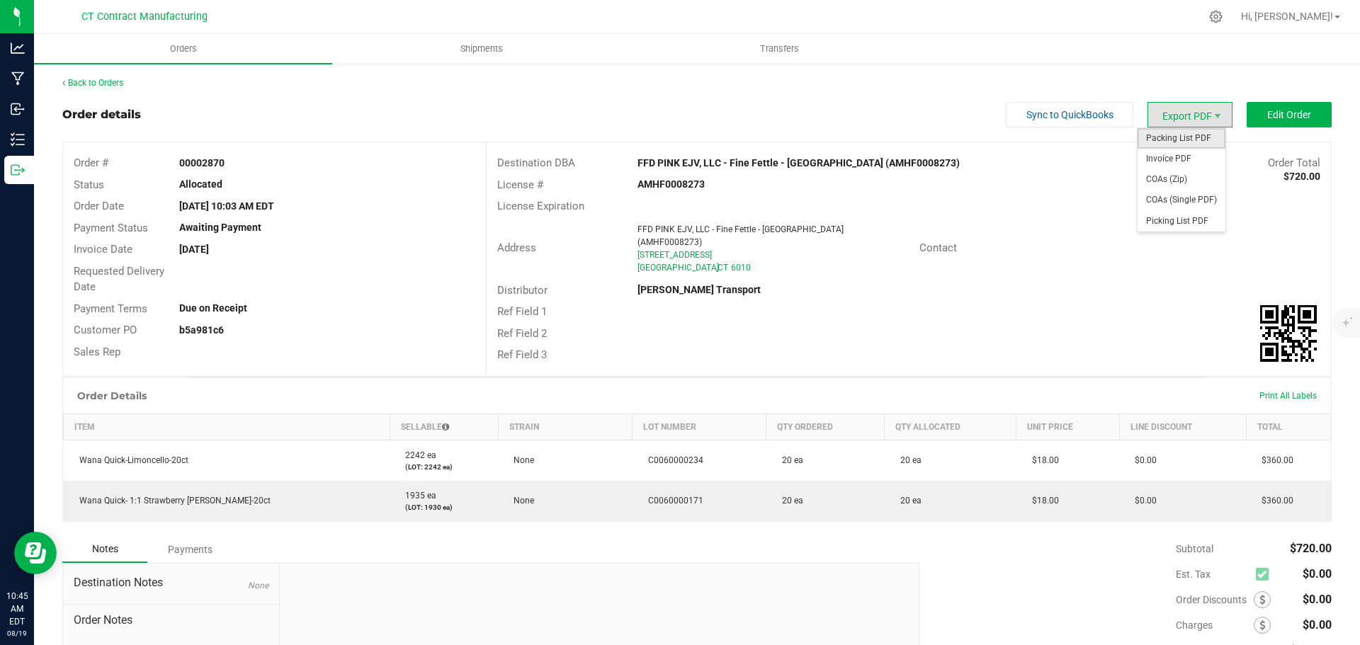
click at [1174, 139] on span "Packing List PDF" at bounding box center [1182, 138] width 88 height 21
click at [110, 82] on link "Back to Orders" at bounding box center [92, 83] width 61 height 10
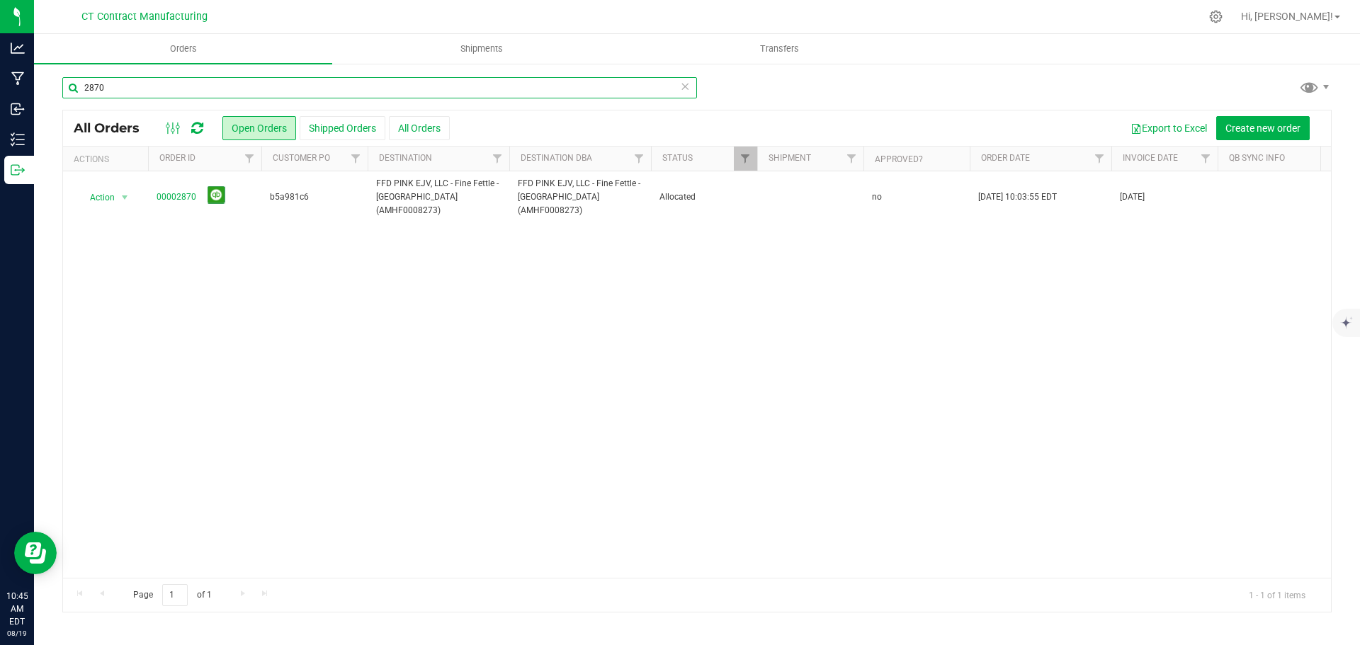
click at [208, 94] on input "2870" at bounding box center [379, 87] width 635 height 21
type input "2872"
click at [176, 193] on link "00002872" at bounding box center [177, 197] width 40 height 13
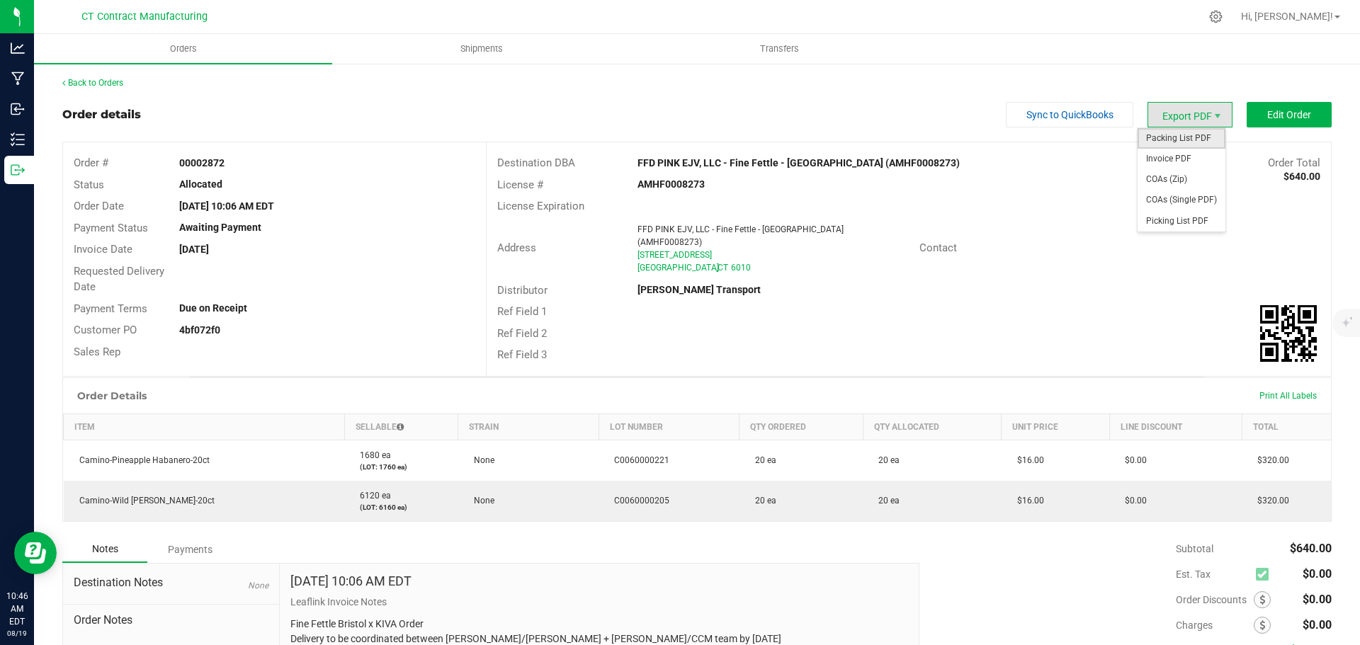
click at [1180, 140] on span "Packing List PDF" at bounding box center [1182, 138] width 88 height 21
click at [103, 89] on div "Back to Orders Order details Sync to QuickBooks Export PDF Edit Order Order # 0…" at bounding box center [696, 416] width 1269 height 678
click at [101, 79] on link "Back to Orders" at bounding box center [92, 83] width 61 height 10
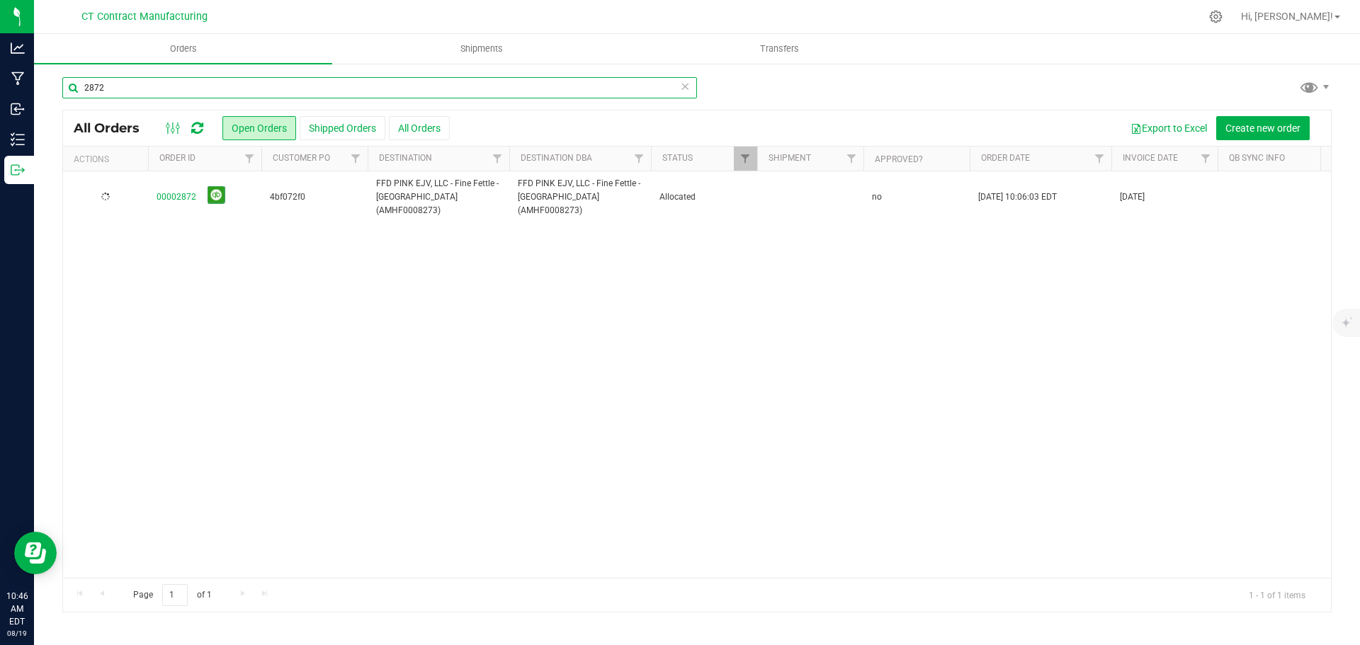
click at [136, 93] on input "2872" at bounding box center [379, 87] width 635 height 21
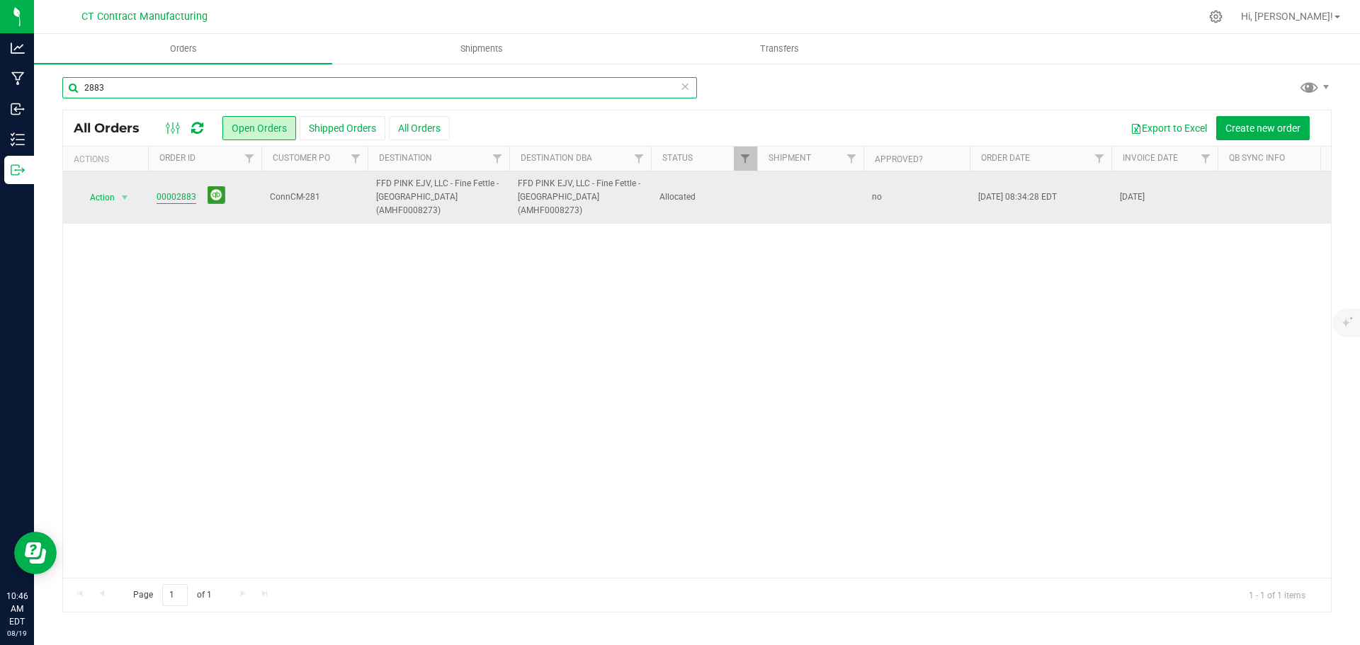
type input "2883"
click at [181, 191] on link "00002883" at bounding box center [177, 197] width 40 height 13
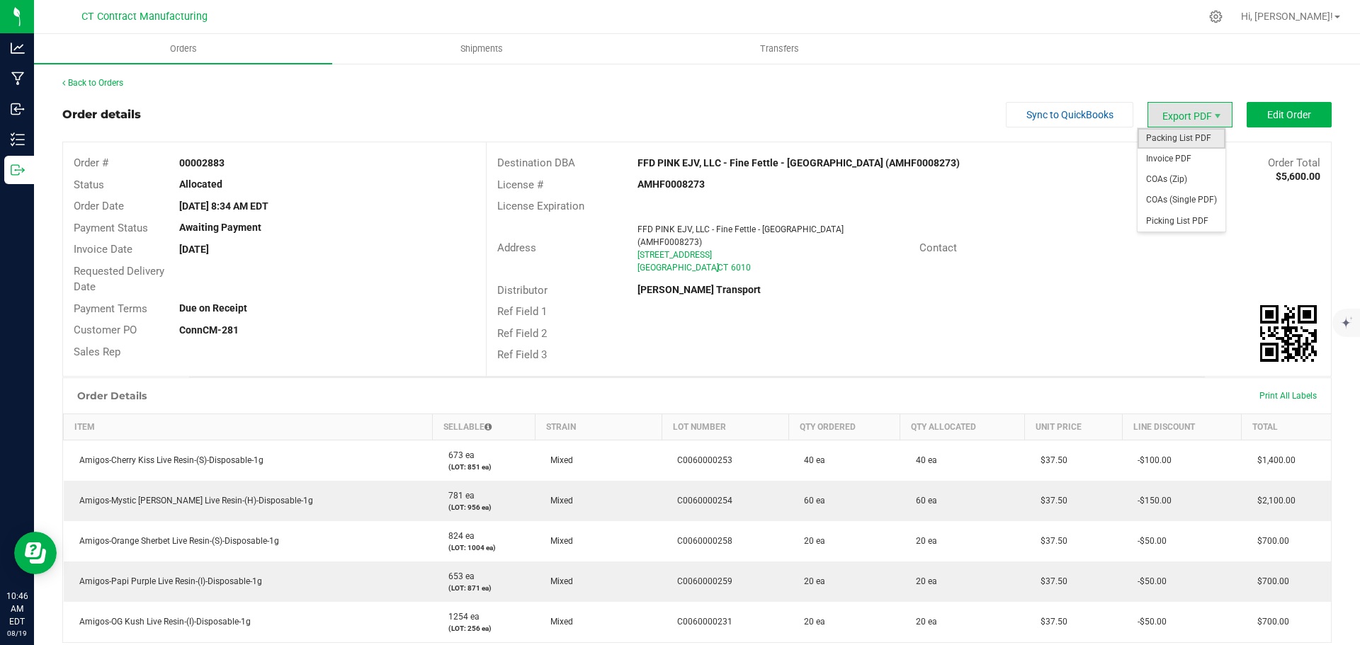
click at [1174, 132] on span "Packing List PDF" at bounding box center [1182, 138] width 88 height 21
